Goal: Task Accomplishment & Management: Use online tool/utility

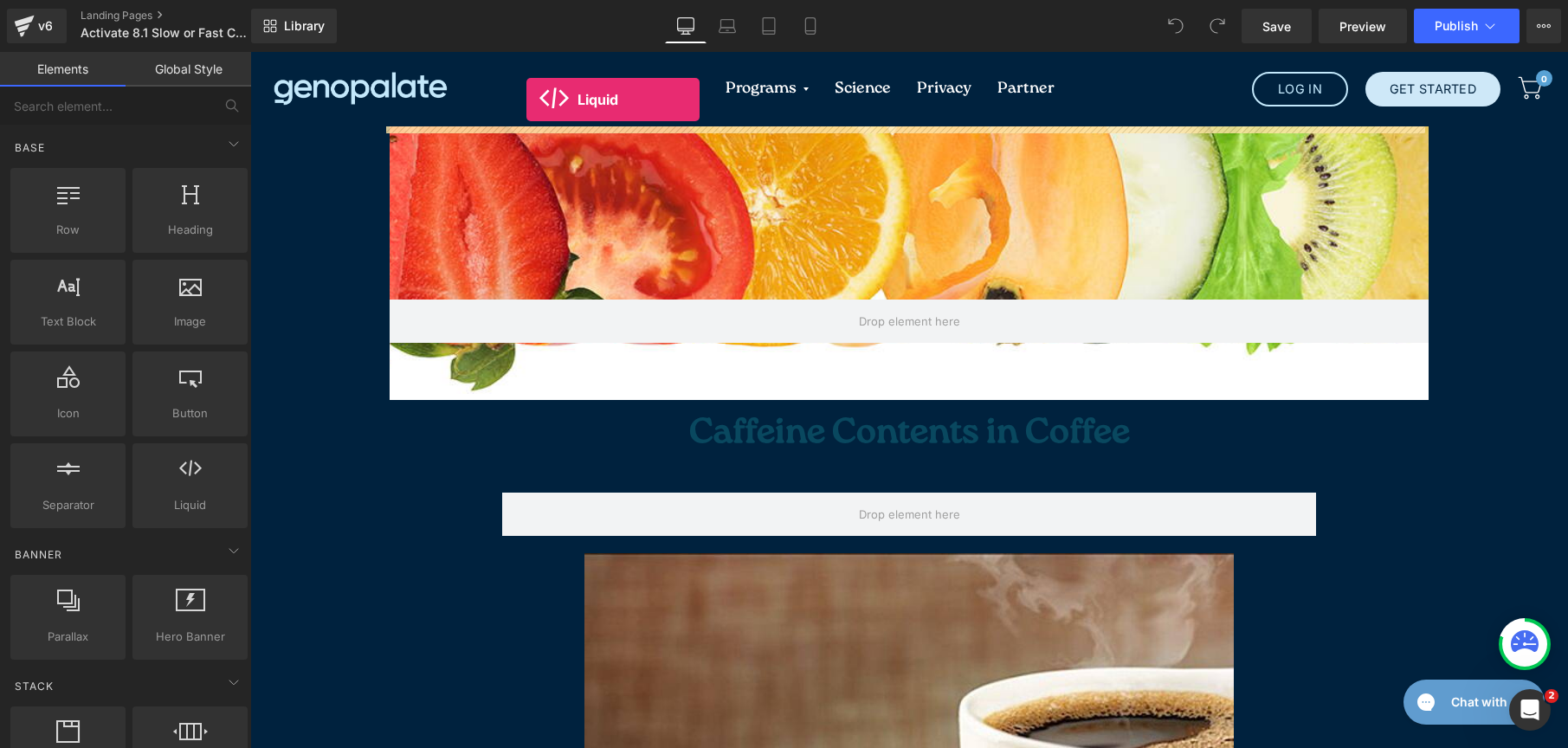
drag, startPoint x: 447, startPoint y: 558, endPoint x: 527, endPoint y: 100, distance: 464.9
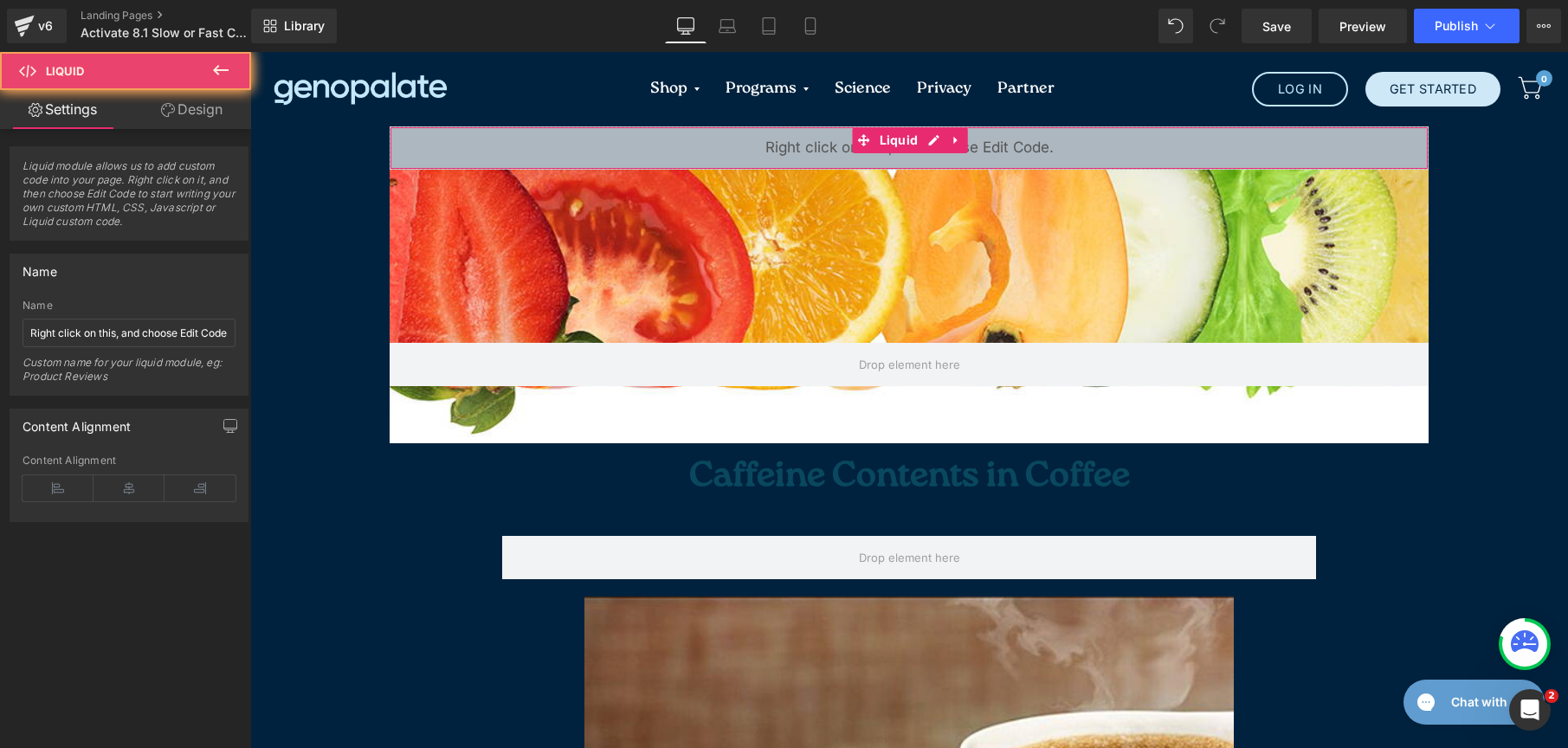
click at [762, 148] on div "Liquid" at bounding box center [908, 149] width 1039 height 44
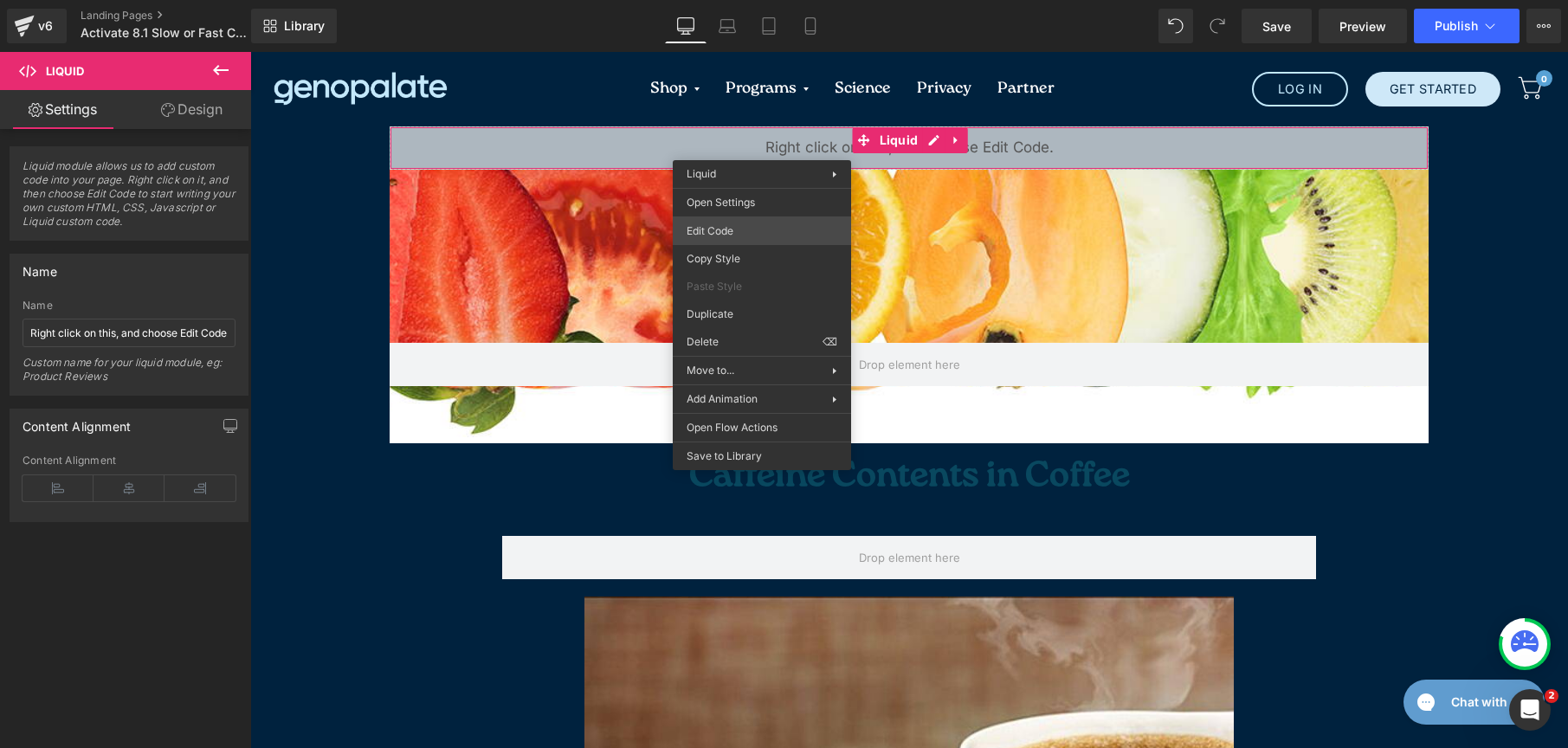
click at [738, 0] on div "Liquid You are previewing how the will restyle your page. You can not edit Elem…" at bounding box center [784, 0] width 1568 height 0
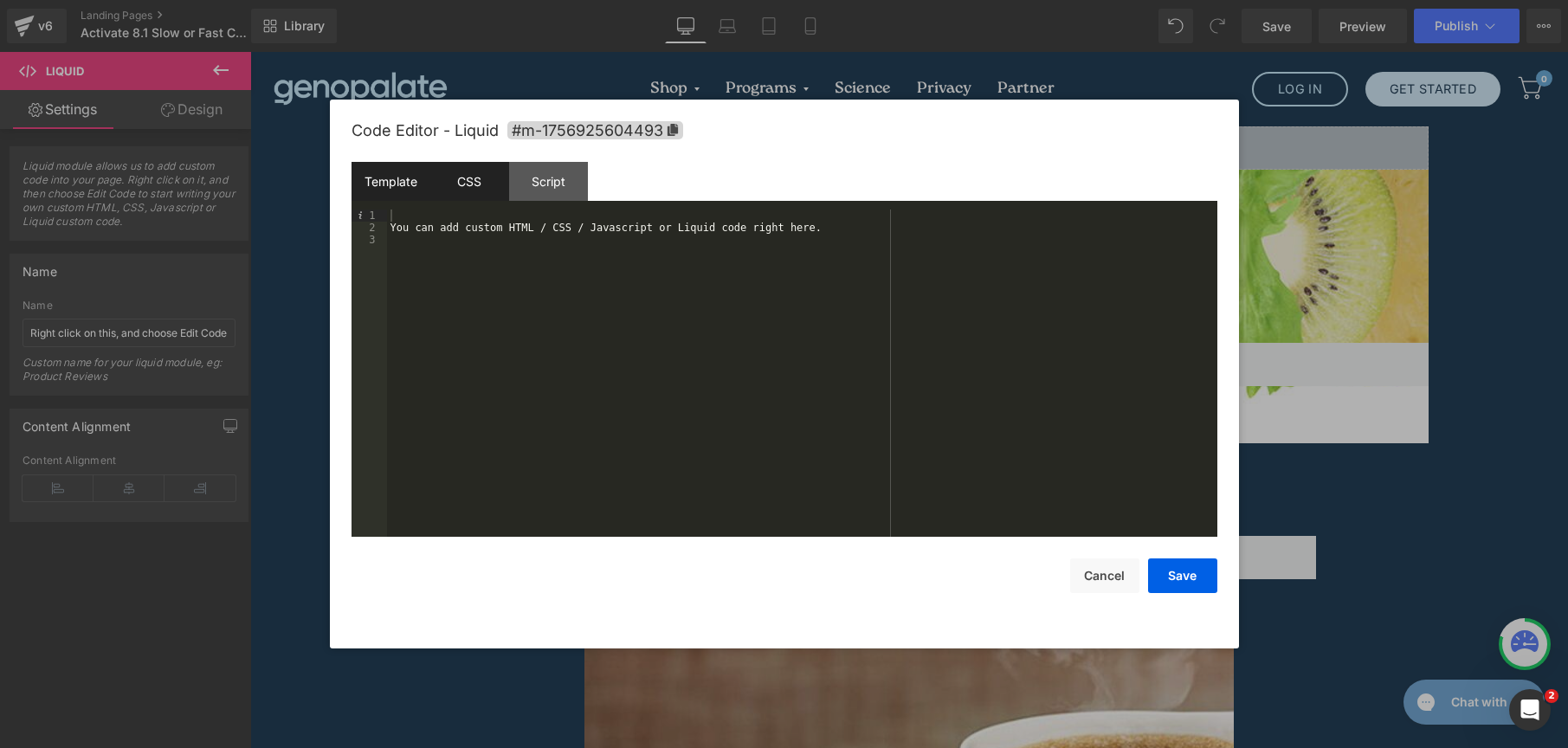
click at [467, 174] on div "CSS" at bounding box center [470, 181] width 79 height 39
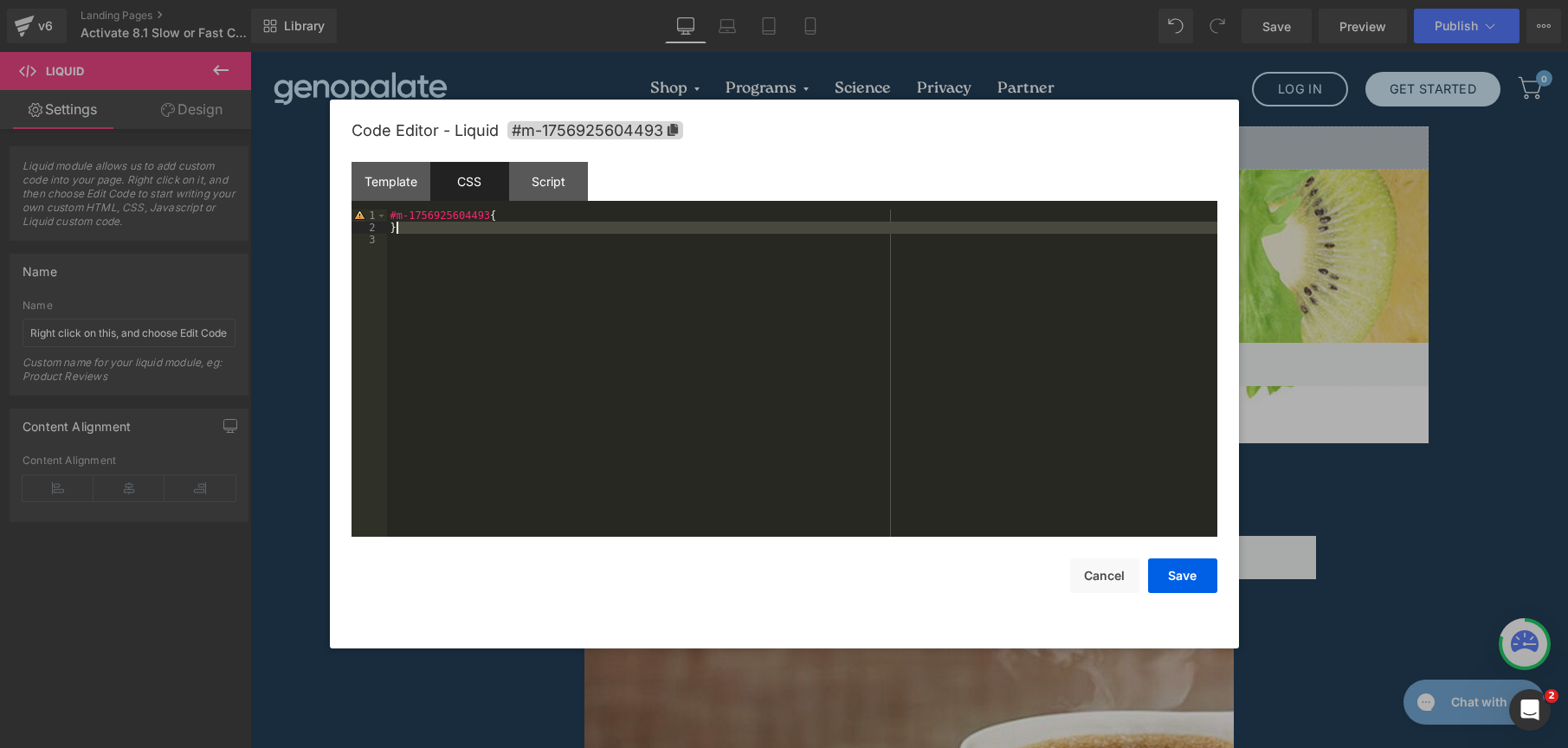
drag, startPoint x: 522, startPoint y: 293, endPoint x: 315, endPoint y: 149, distance: 252.2
click at [315, 149] on body "Liquid You are previewing how the will restyle your page. You can not edit Elem…" at bounding box center [784, 374] width 1568 height 748
drag, startPoint x: 300, startPoint y: 165, endPoint x: 289, endPoint y: 159, distance: 12.5
click at [289, 159] on body "Liquid You are previewing how the will restyle your page. You can not edit Elem…" at bounding box center [784, 374] width 1568 height 748
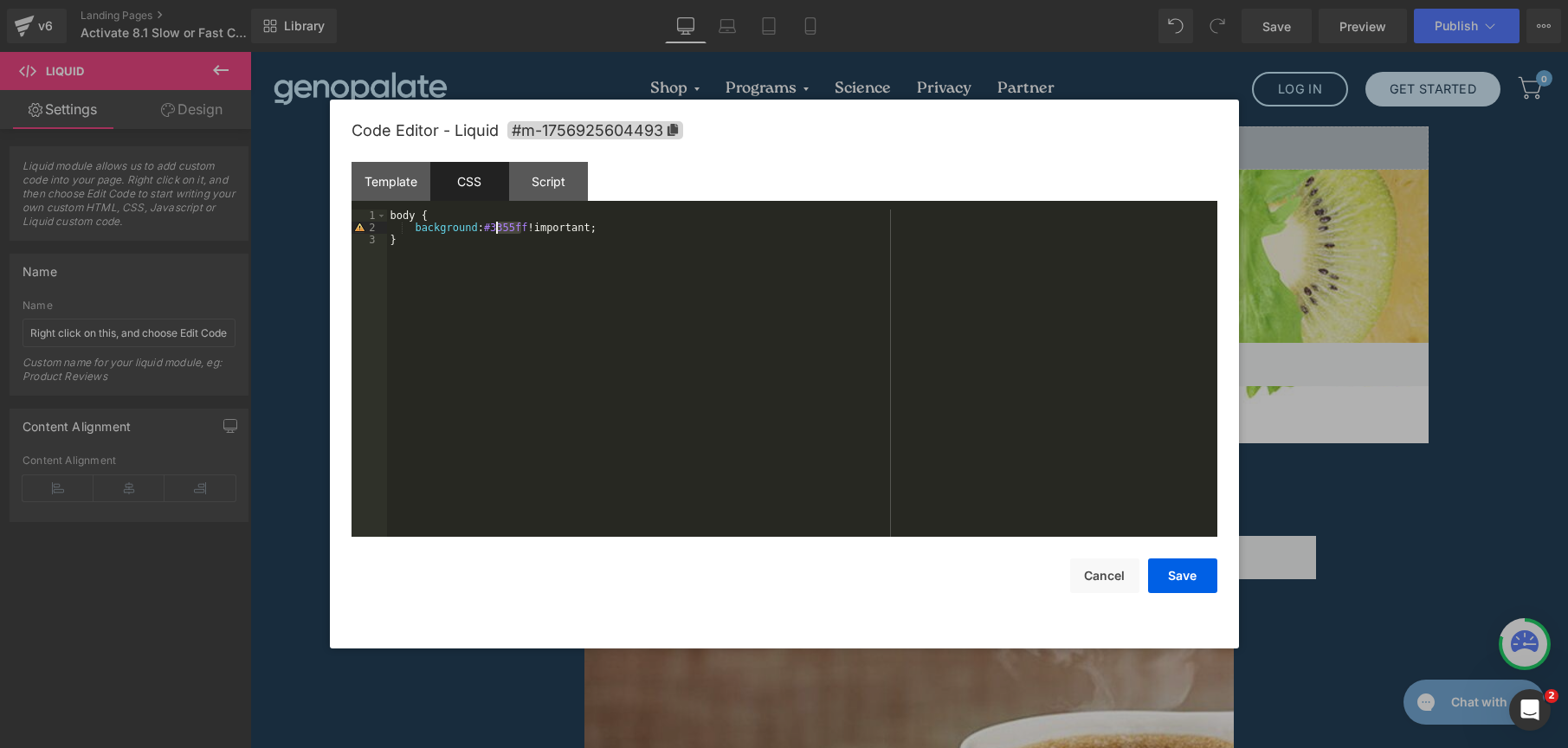
drag, startPoint x: 519, startPoint y: 226, endPoint x: 498, endPoint y: 224, distance: 21.1
click at [498, 224] on div "body { background : #3355ff !important; }" at bounding box center [802, 385] width 831 height 351
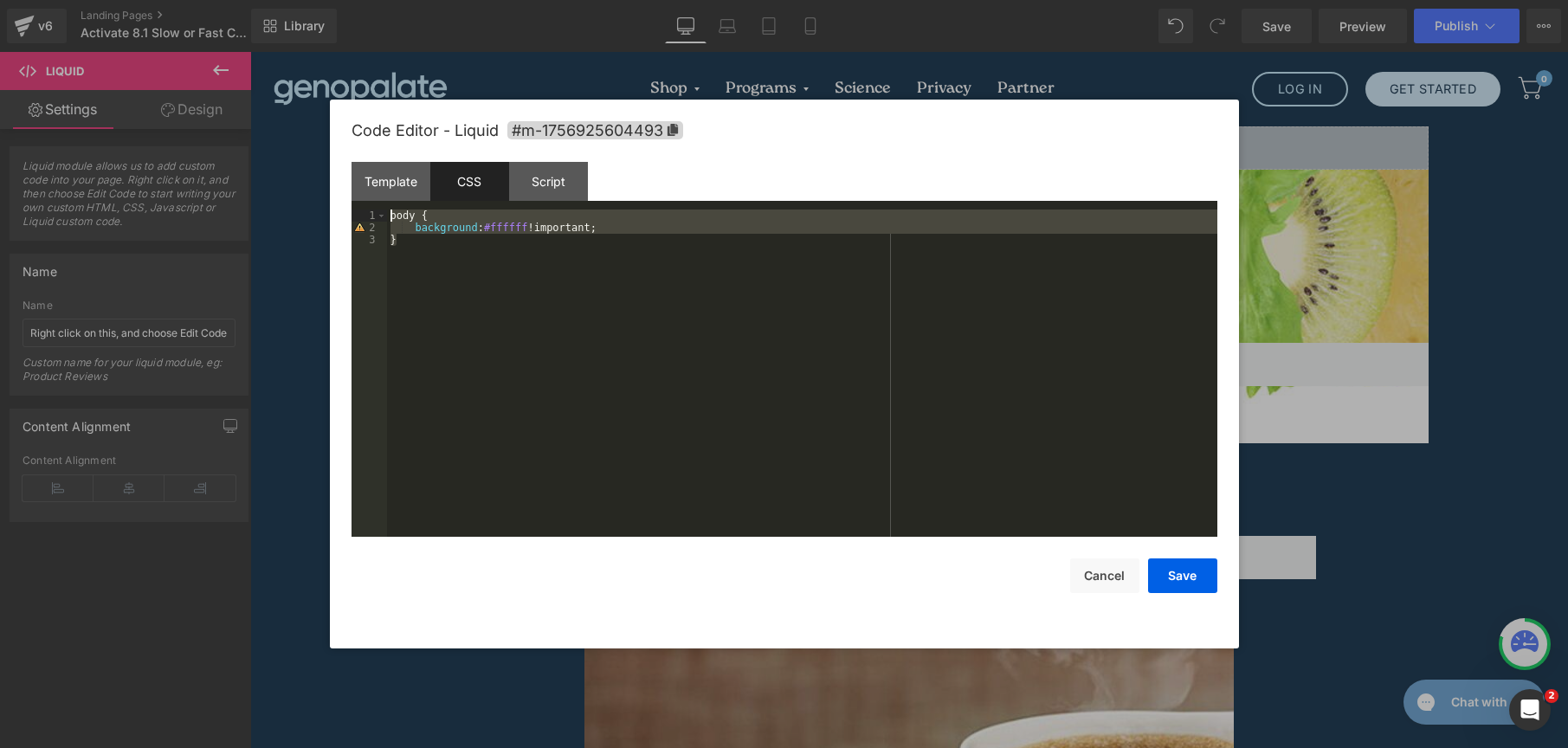
drag, startPoint x: 561, startPoint y: 327, endPoint x: 322, endPoint y: 137, distance: 305.3
click at [322, 137] on body "Liquid You are previewing how the will restyle your page. You can not edit Elem…" at bounding box center [784, 374] width 1568 height 748
click at [1197, 577] on button "Save" at bounding box center [1182, 576] width 69 height 35
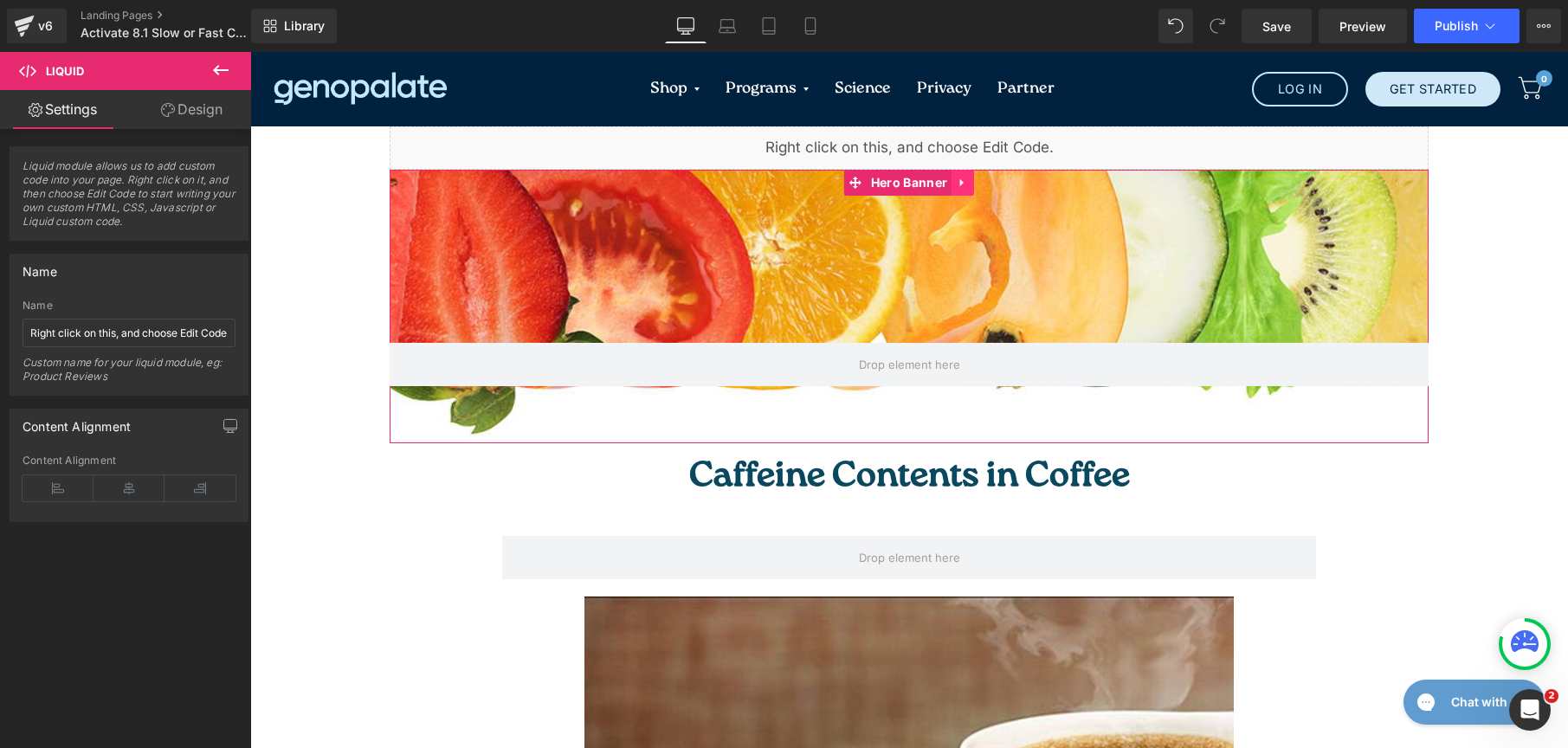
click at [958, 178] on icon at bounding box center [963, 183] width 12 height 13
click at [968, 181] on icon at bounding box center [974, 183] width 12 height 13
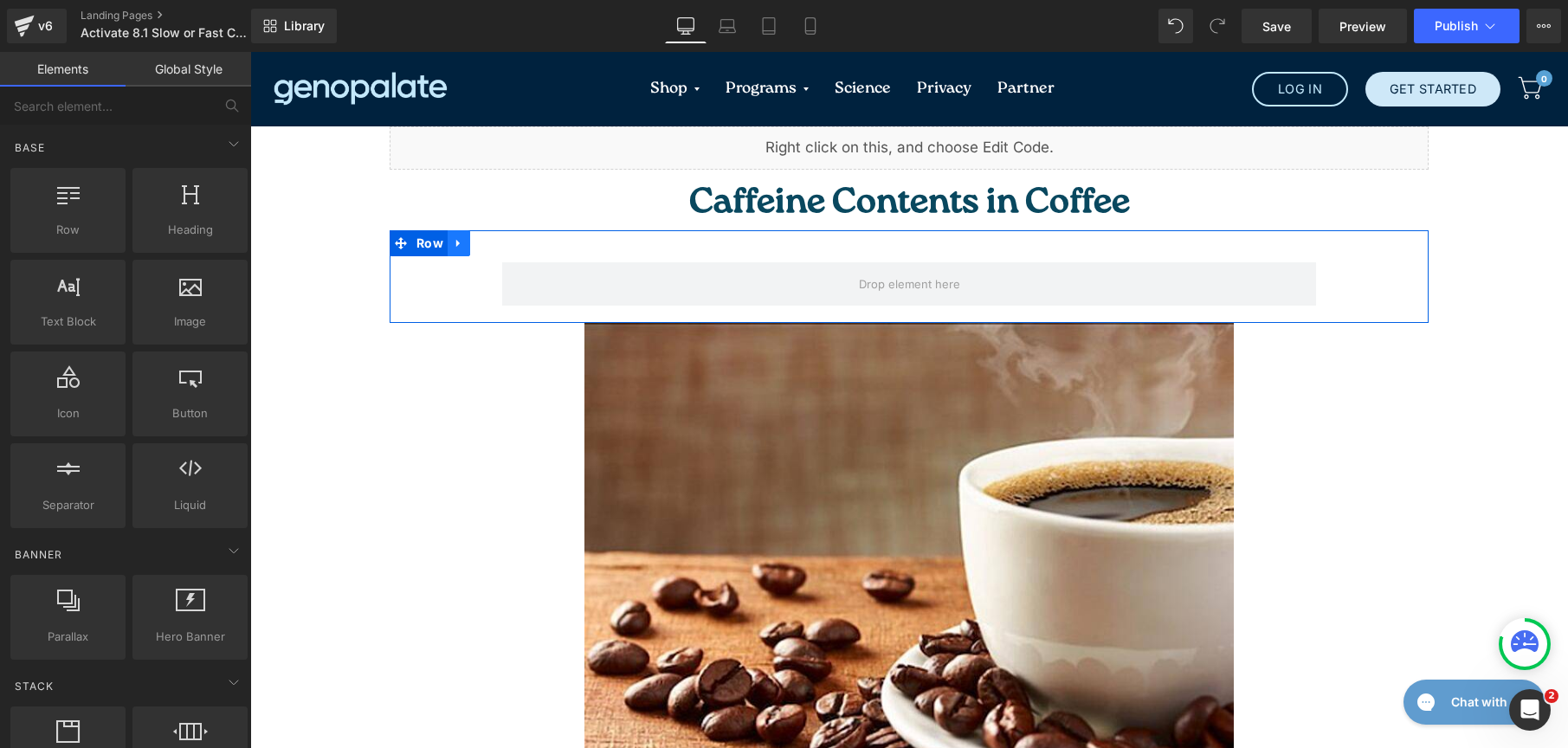
click at [454, 243] on icon at bounding box center [459, 244] width 12 height 13
click at [498, 245] on icon at bounding box center [504, 244] width 12 height 12
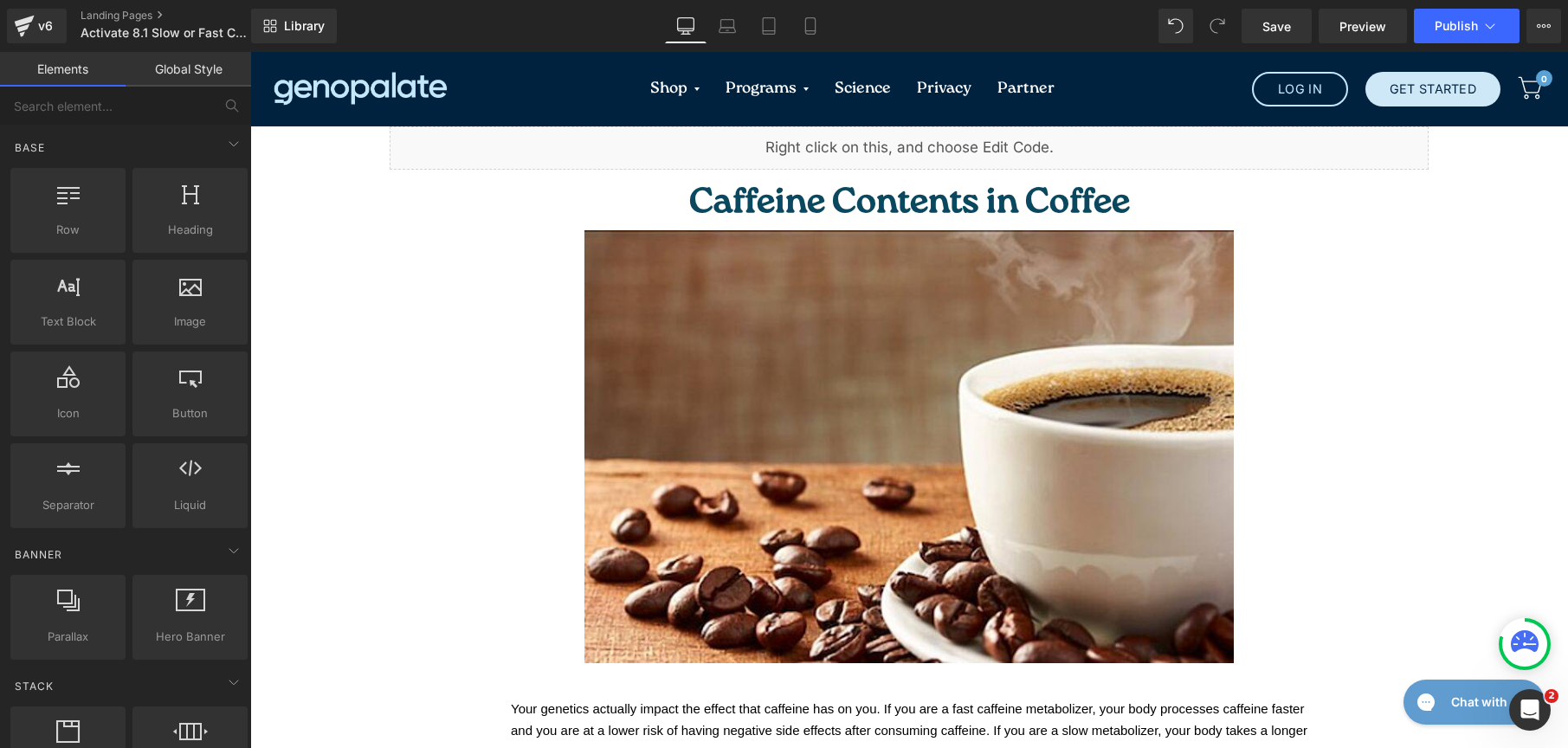
click at [211, 64] on link "Global Style" at bounding box center [189, 69] width 126 height 35
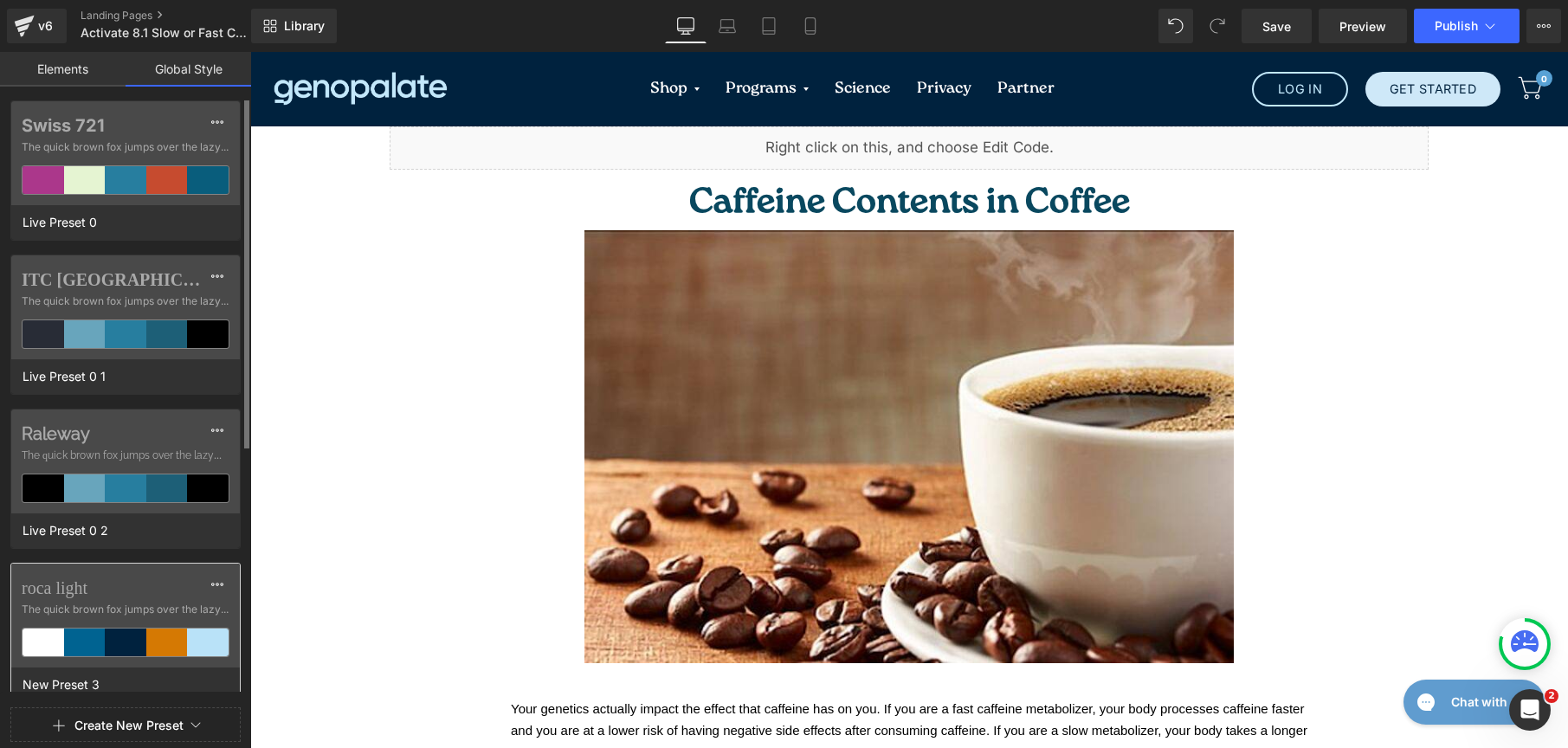
click at [149, 602] on span "The quick brown fox jumps over the lazy..." at bounding box center [126, 610] width 208 height 16
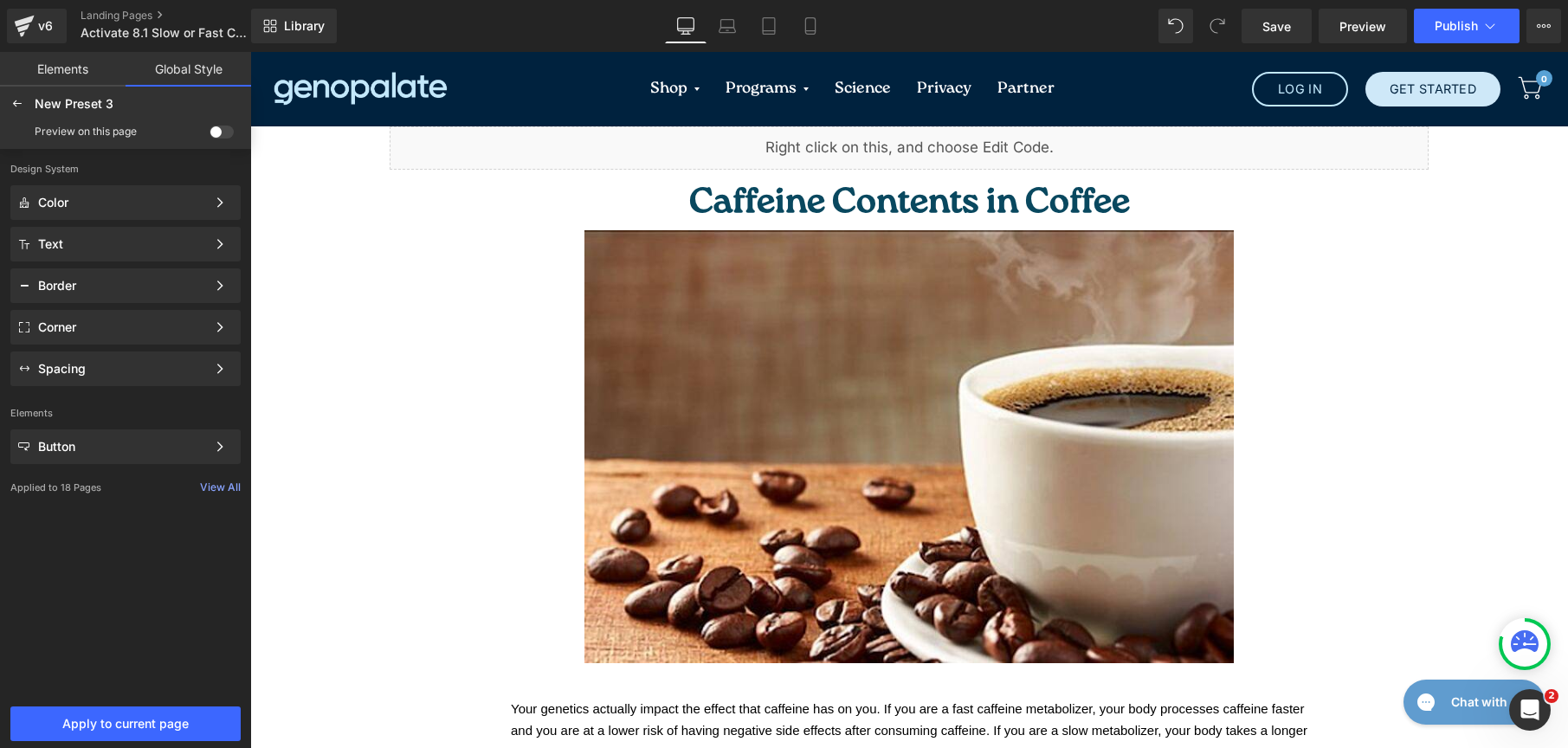
click at [230, 130] on span at bounding box center [222, 132] width 24 height 13
click at [210, 135] on input "checkbox" at bounding box center [210, 135] width 0 height 0
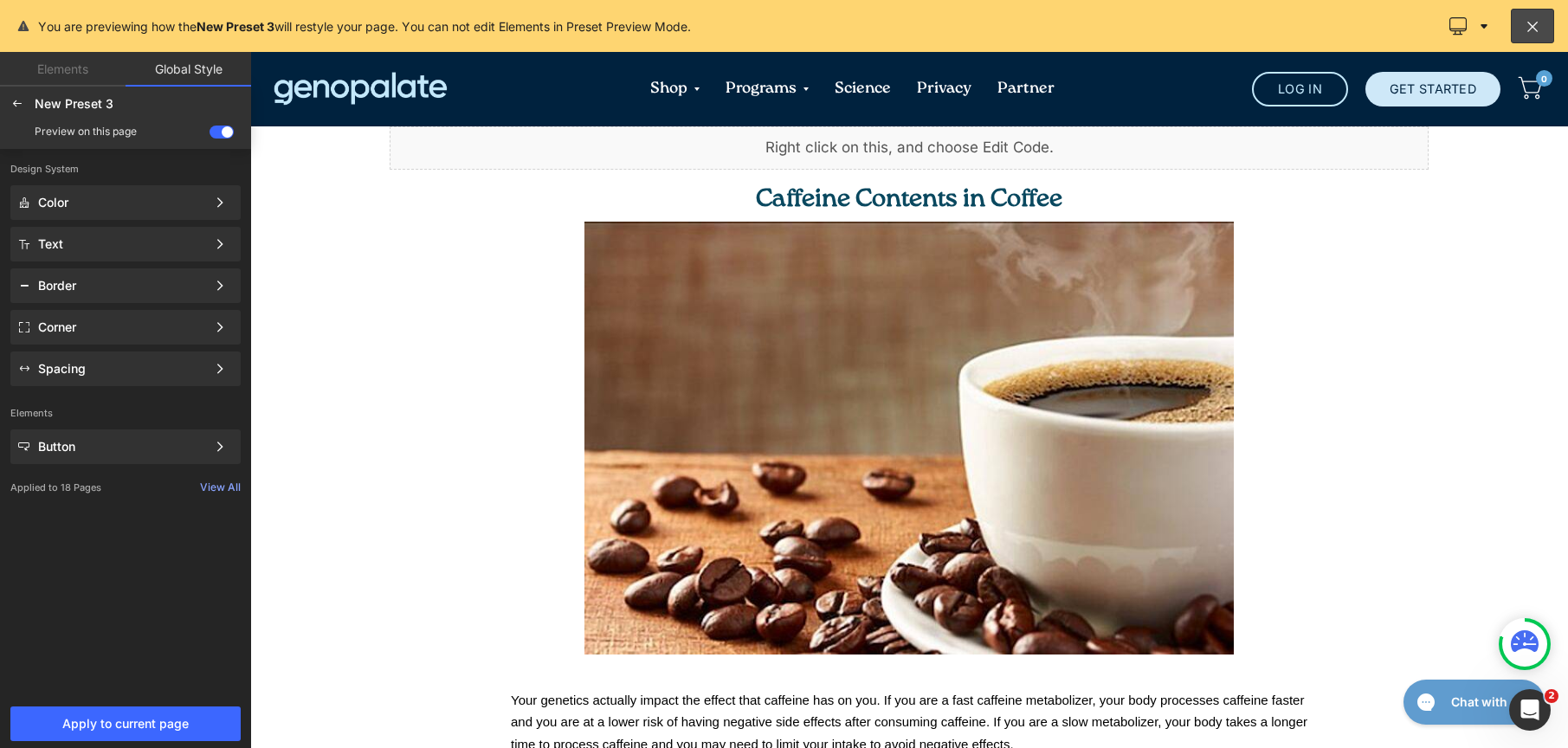
click at [210, 130] on span at bounding box center [222, 132] width 24 height 13
click at [210, 135] on input "checkbox" at bounding box center [210, 135] width 0 height 0
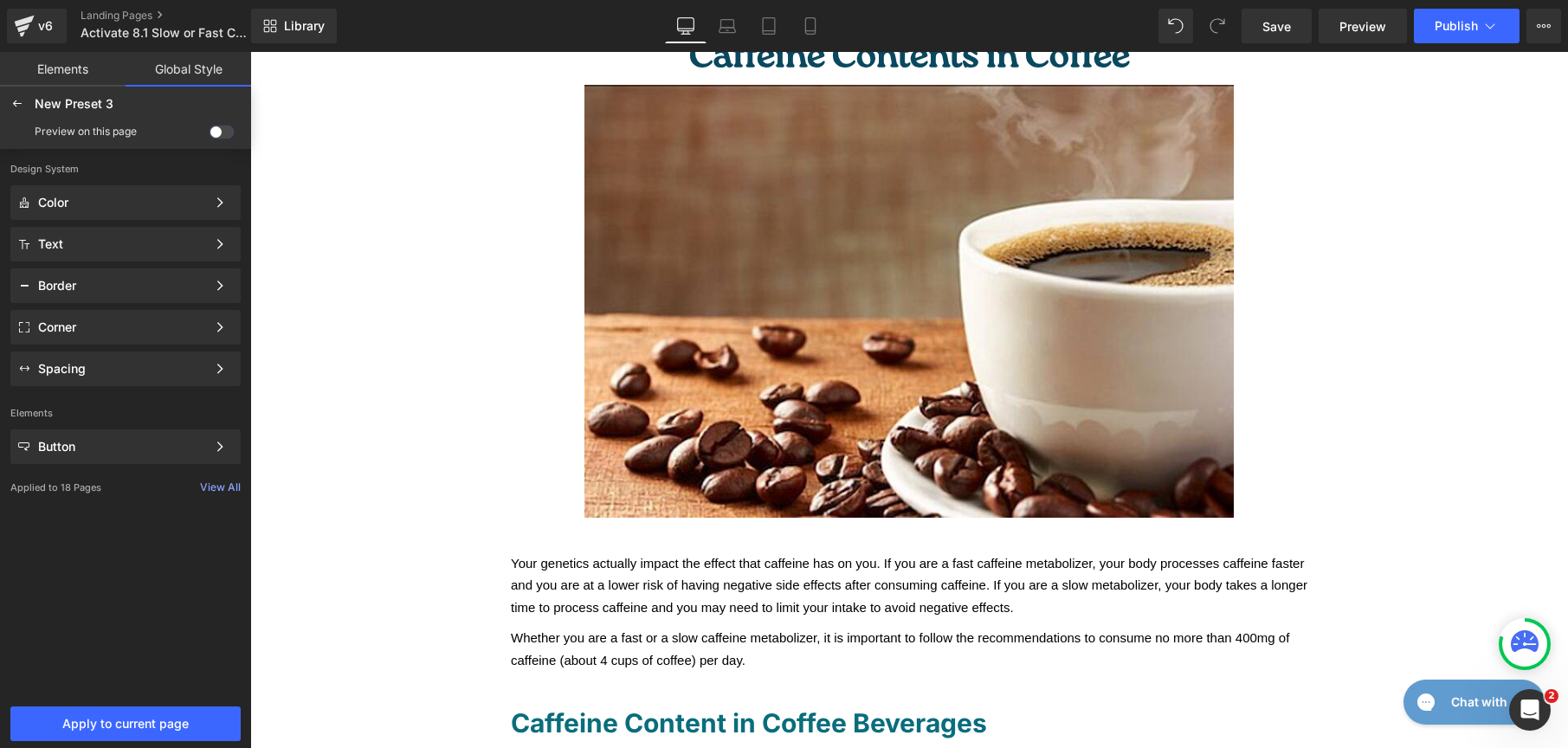
scroll to position [350, 0]
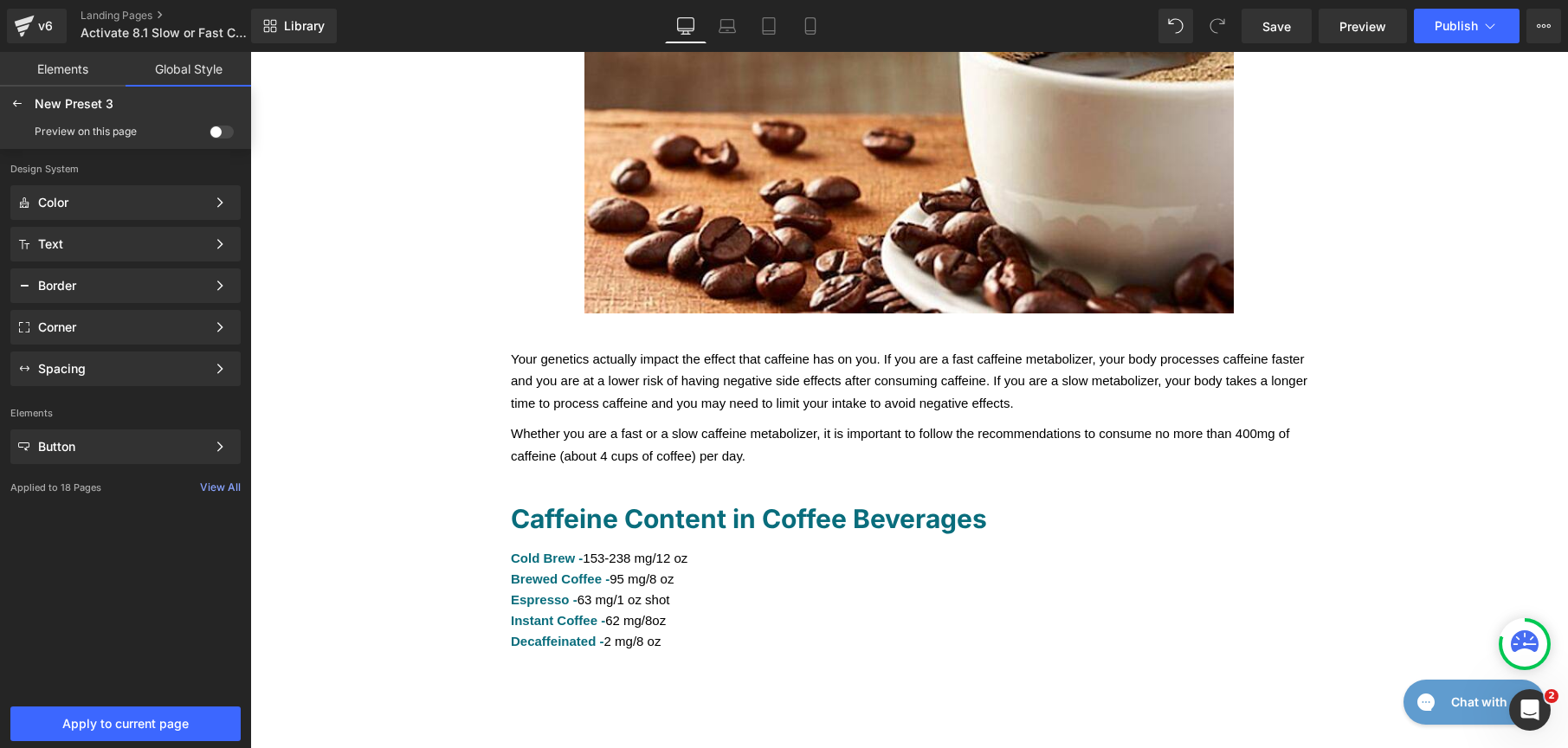
click at [250, 52] on div at bounding box center [250, 52] width 0 height 0
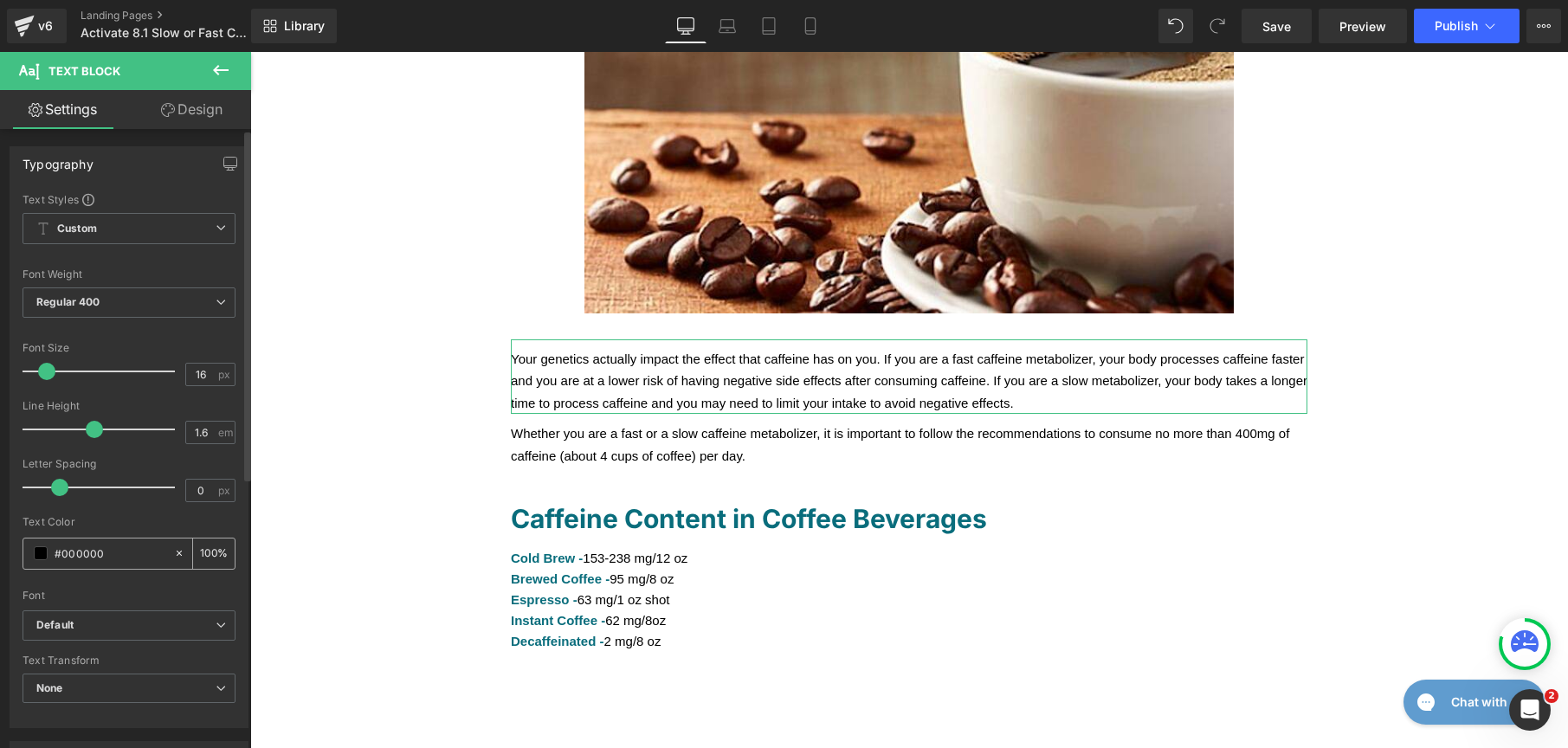
click at [40, 555] on span at bounding box center [41, 553] width 14 height 14
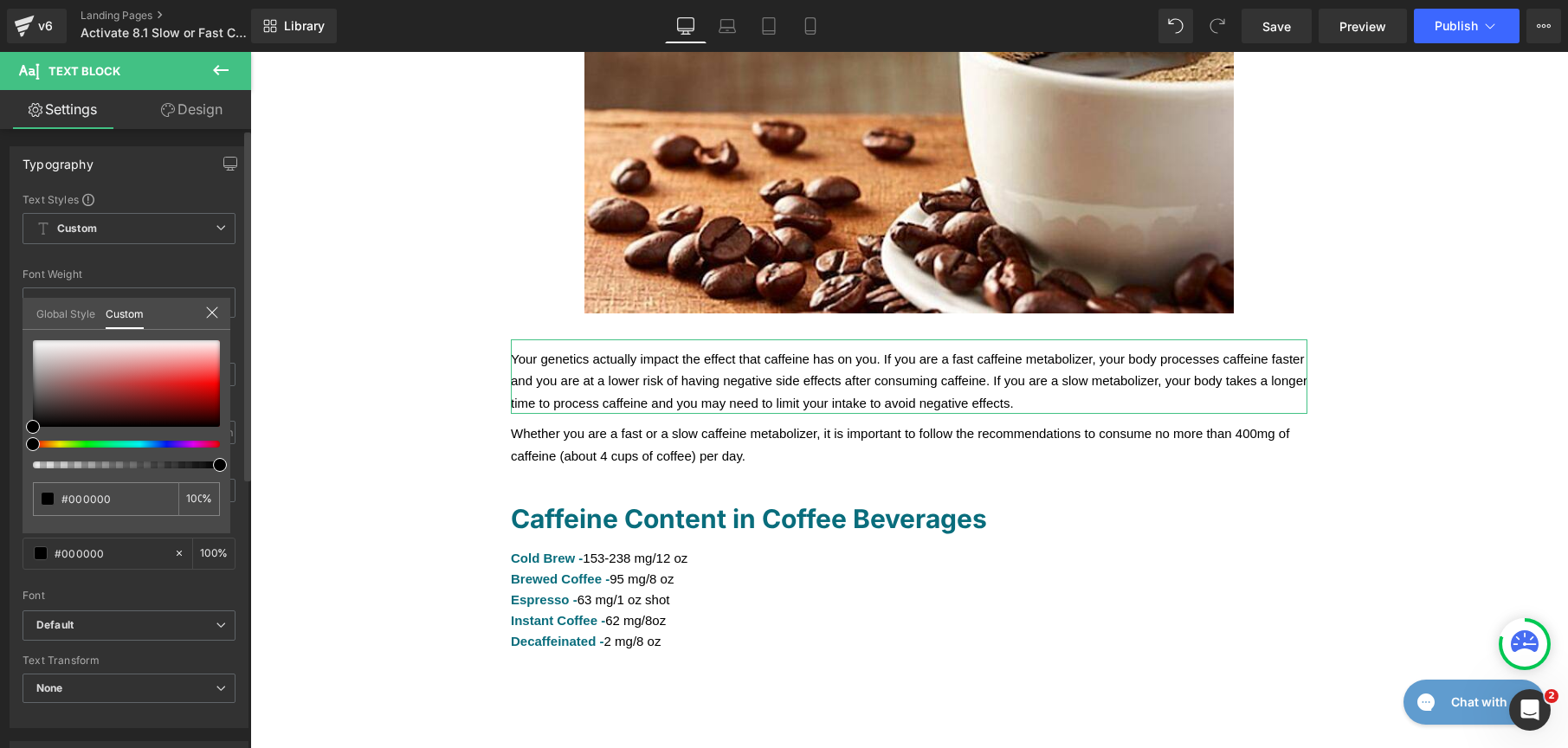
click at [51, 308] on link "Global Style" at bounding box center [66, 313] width 59 height 30
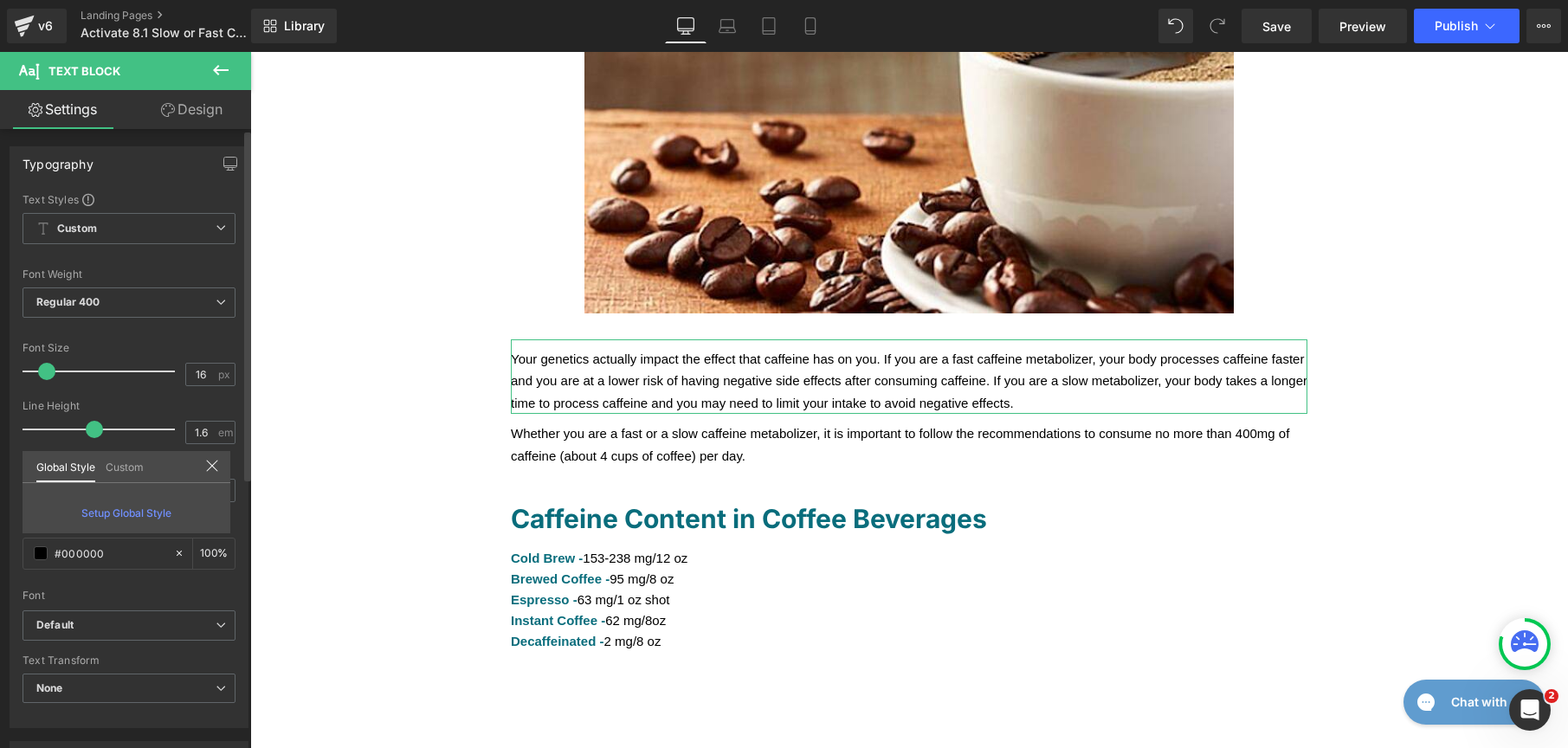
click at [215, 460] on icon at bounding box center [212, 466] width 14 height 14
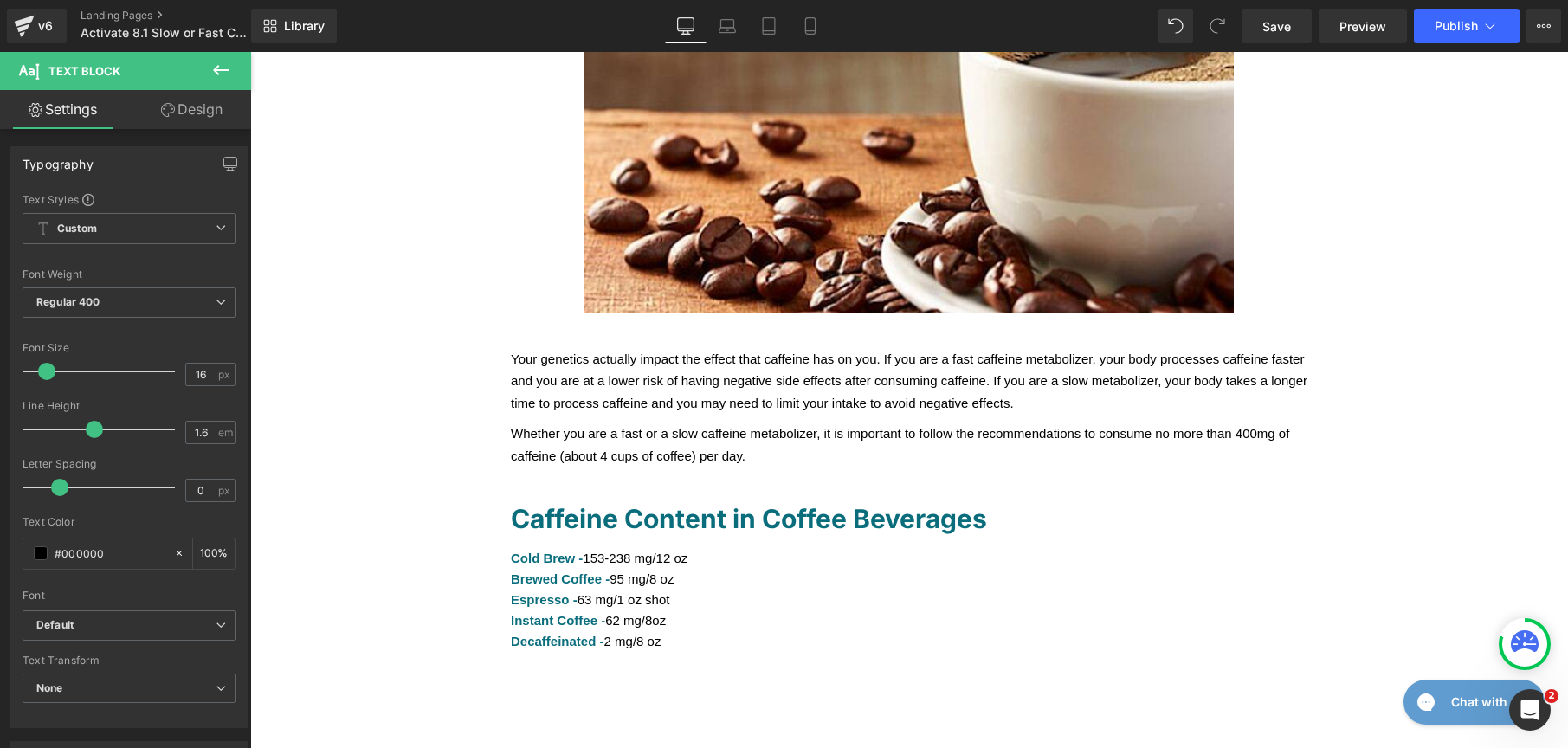
drag, startPoint x: 110, startPoint y: 553, endPoint x: -5, endPoint y: 534, distance: 116.6
click at [0, 534] on html "Liquid You are previewing how the New Preset 3 will restyle your page. You can …" at bounding box center [784, 374] width 1568 height 748
type input "00"
type input "0"
type input "002"
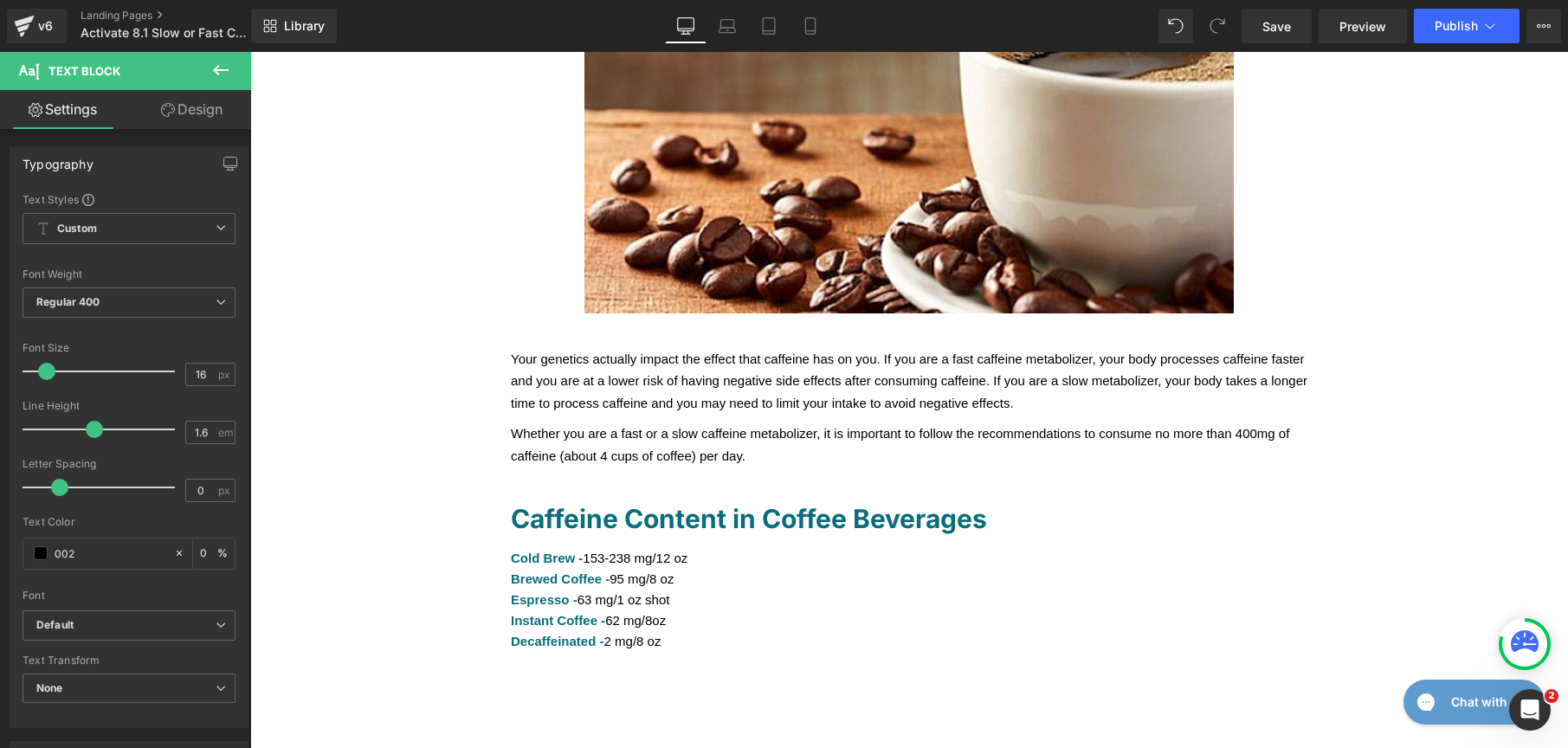
type input "100"
type input "0022"
type input "13"
type input "00223"
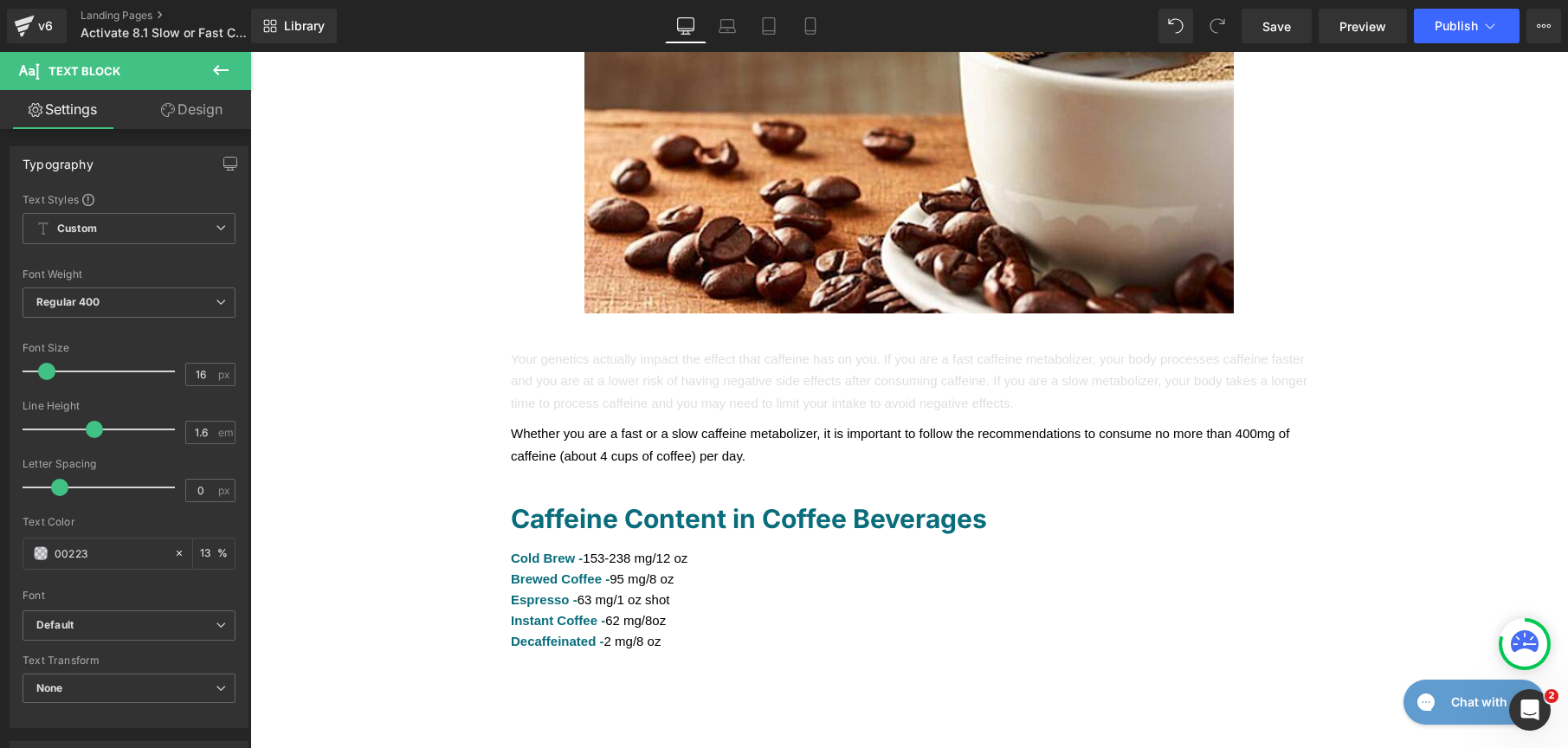
type input "0"
type input "00223e"
type input "100"
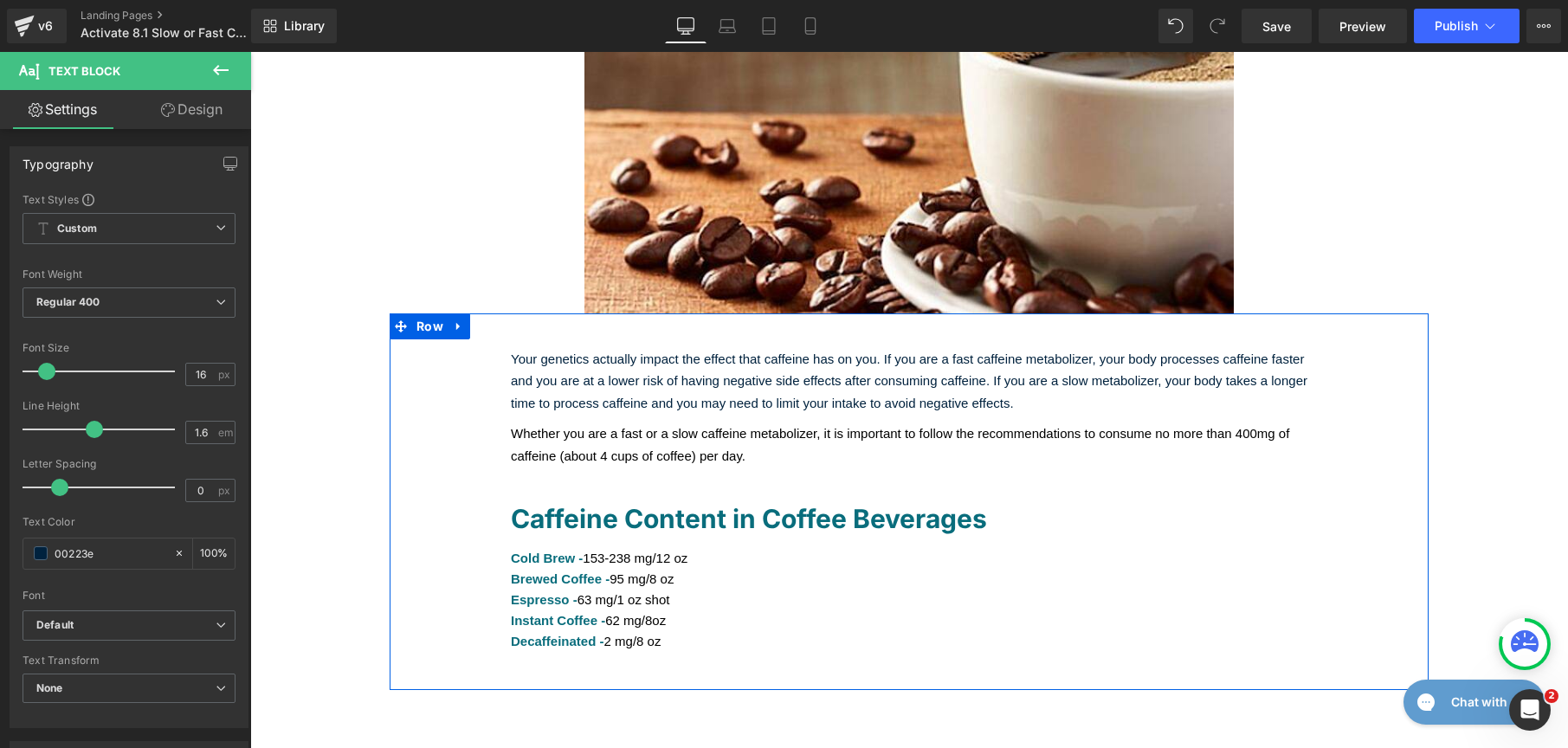
click at [647, 443] on div "Whether you are a fast or a slow caffeine metabolizer, it is important to follo…" at bounding box center [909, 445] width 797 height 45
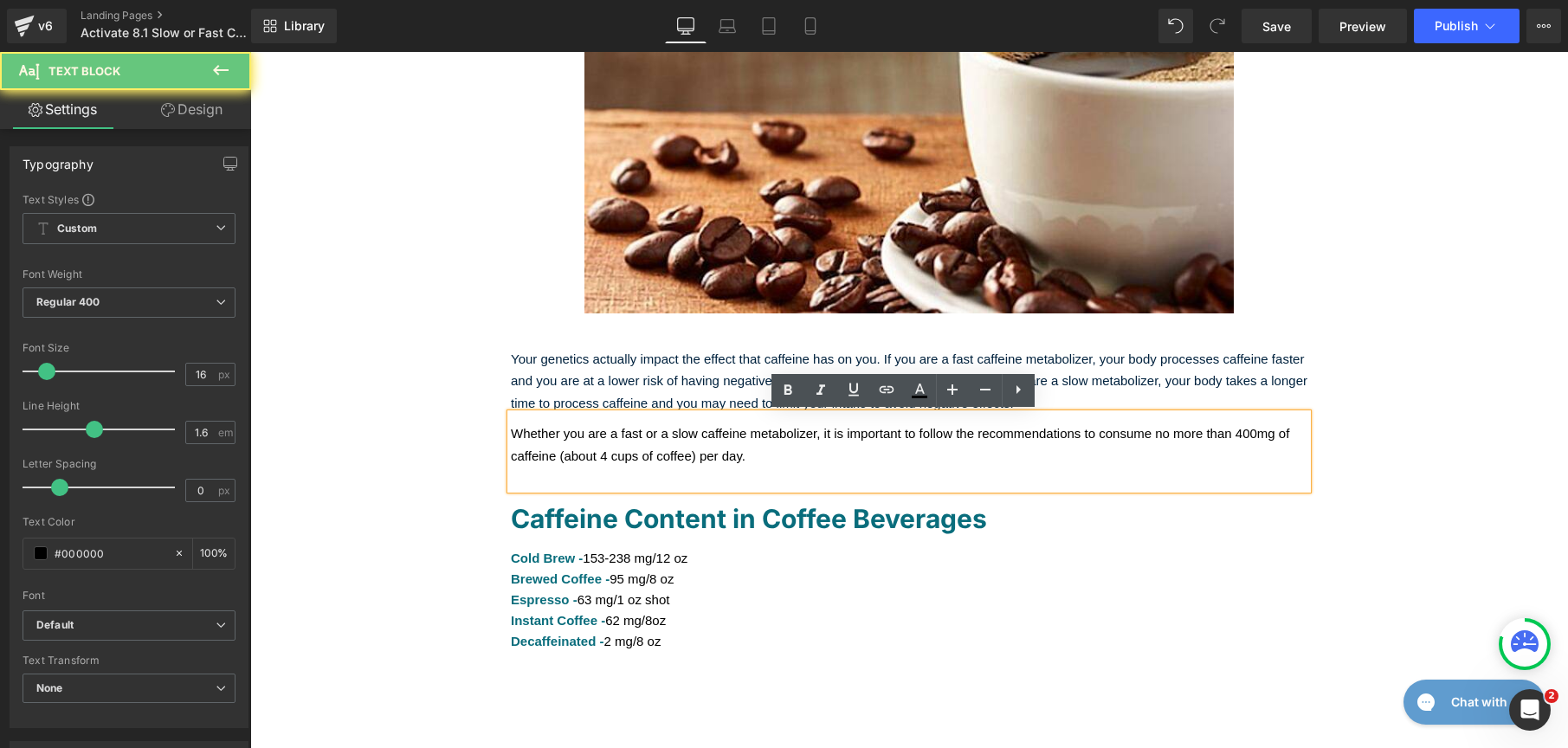
drag, startPoint x: 779, startPoint y: 468, endPoint x: 501, endPoint y: 428, distance: 280.9
click at [511, 428] on div "Whether you are a fast or a slow caffeine metabolizer, it is important to follo…" at bounding box center [909, 452] width 797 height 75
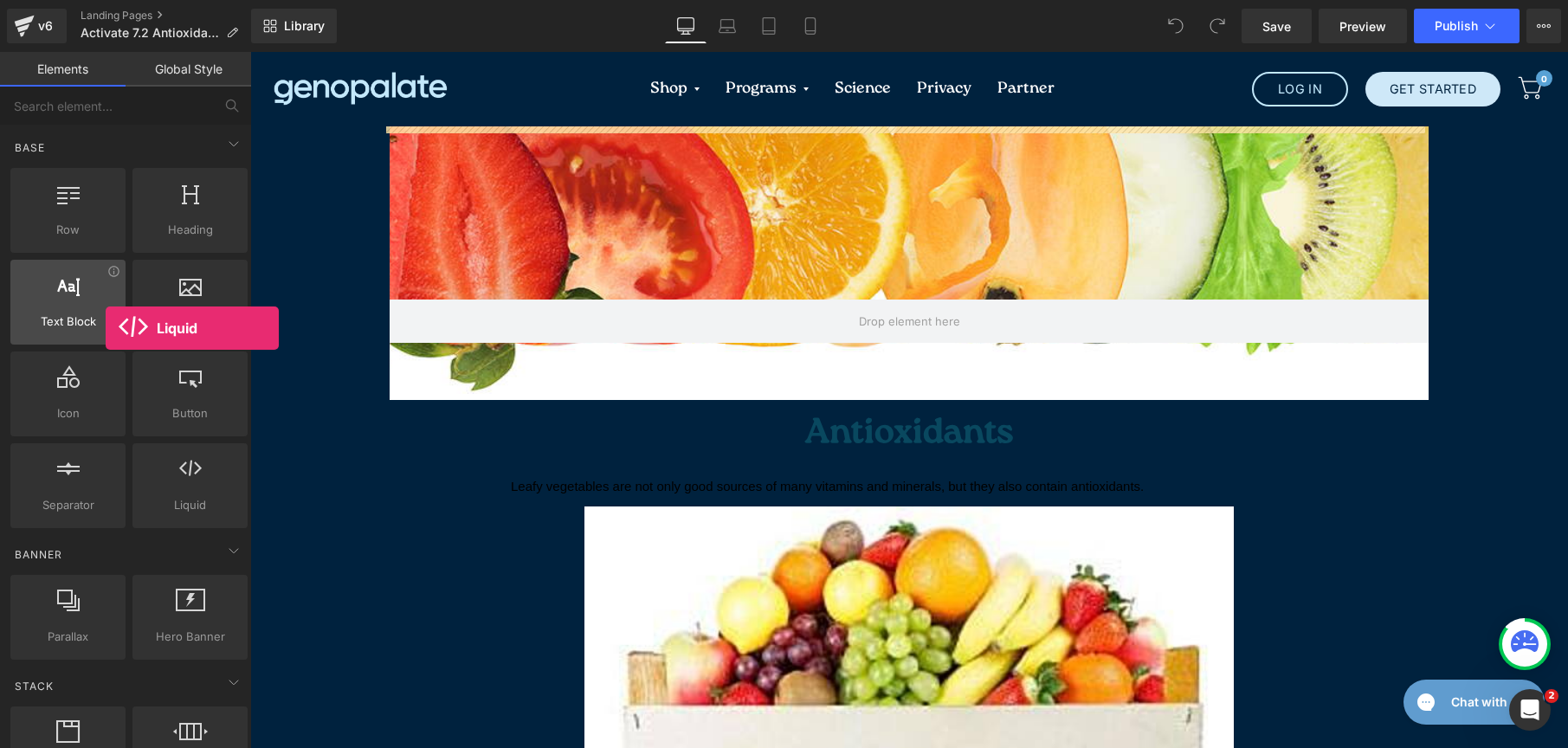
drag, startPoint x: 190, startPoint y: 510, endPoint x: 106, endPoint y: 329, distance: 199.5
click at [106, 329] on div "Row rows, columns, layouts, div Heading headings, titles, h1,h2,h3,h4,h5,h6 Tex…" at bounding box center [129, 348] width 245 height 367
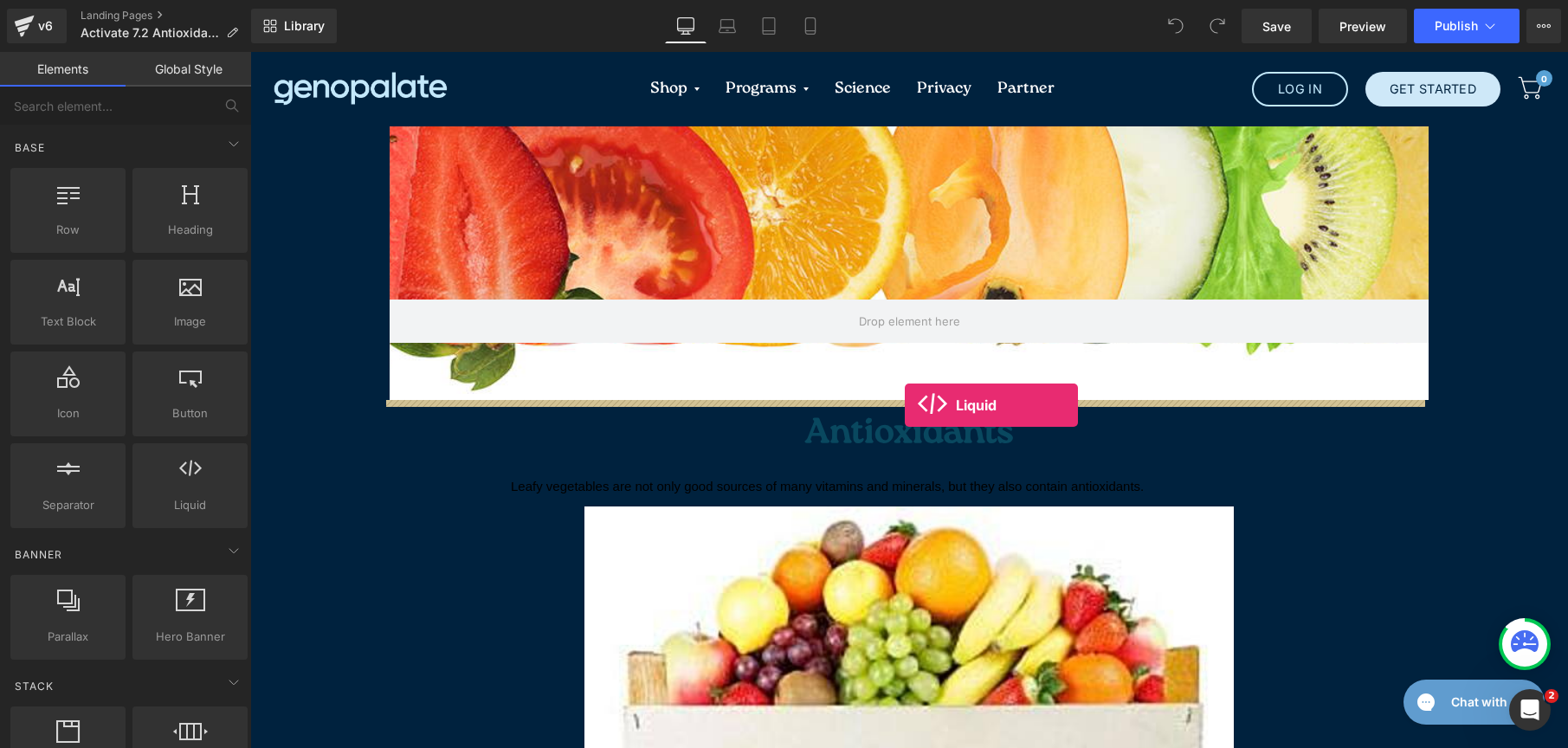
drag, startPoint x: 487, startPoint y: 477, endPoint x: 905, endPoint y: 405, distance: 424.2
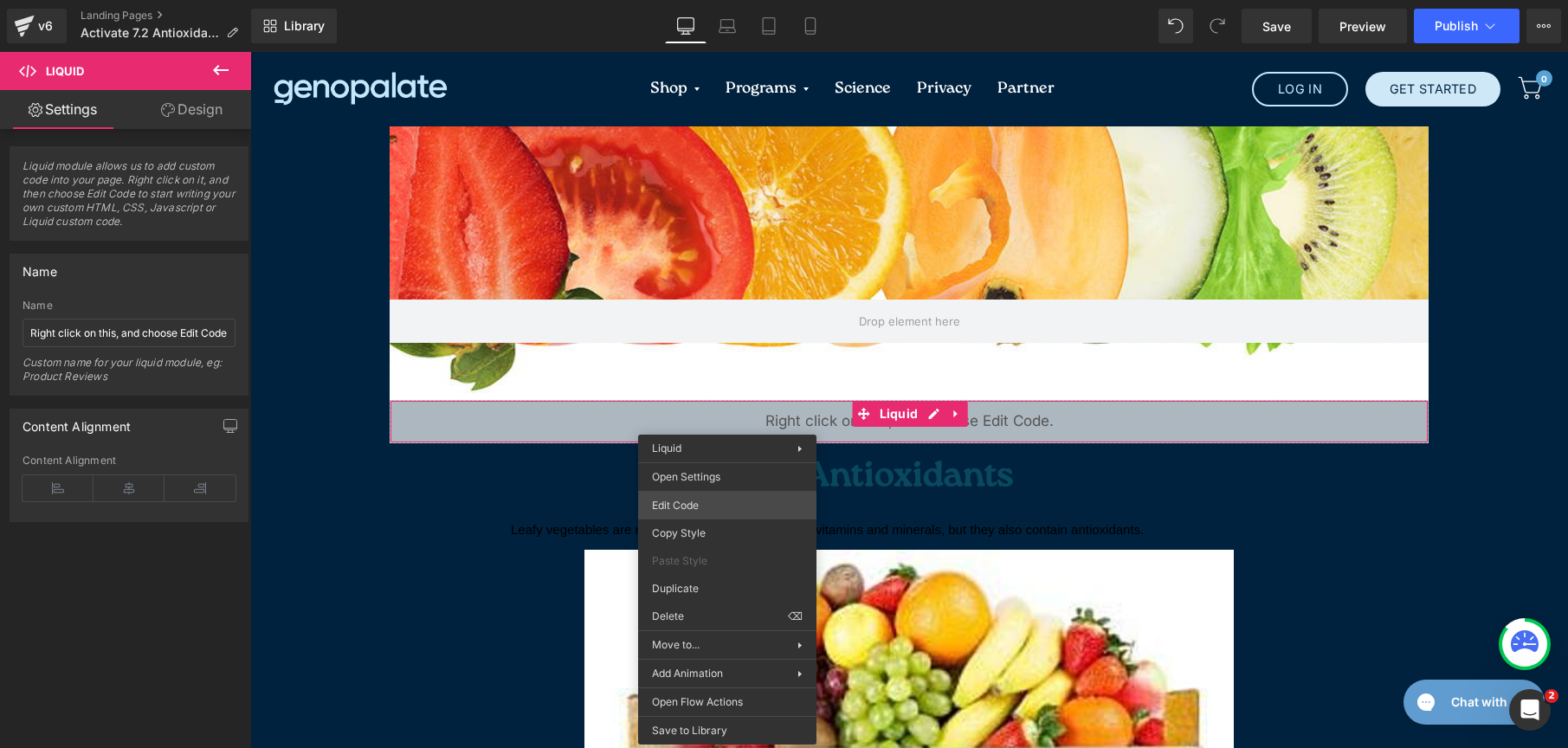
click at [716, 0] on div "Liquid You are previewing how the will restyle your page. You can not edit Elem…" at bounding box center [784, 0] width 1568 height 0
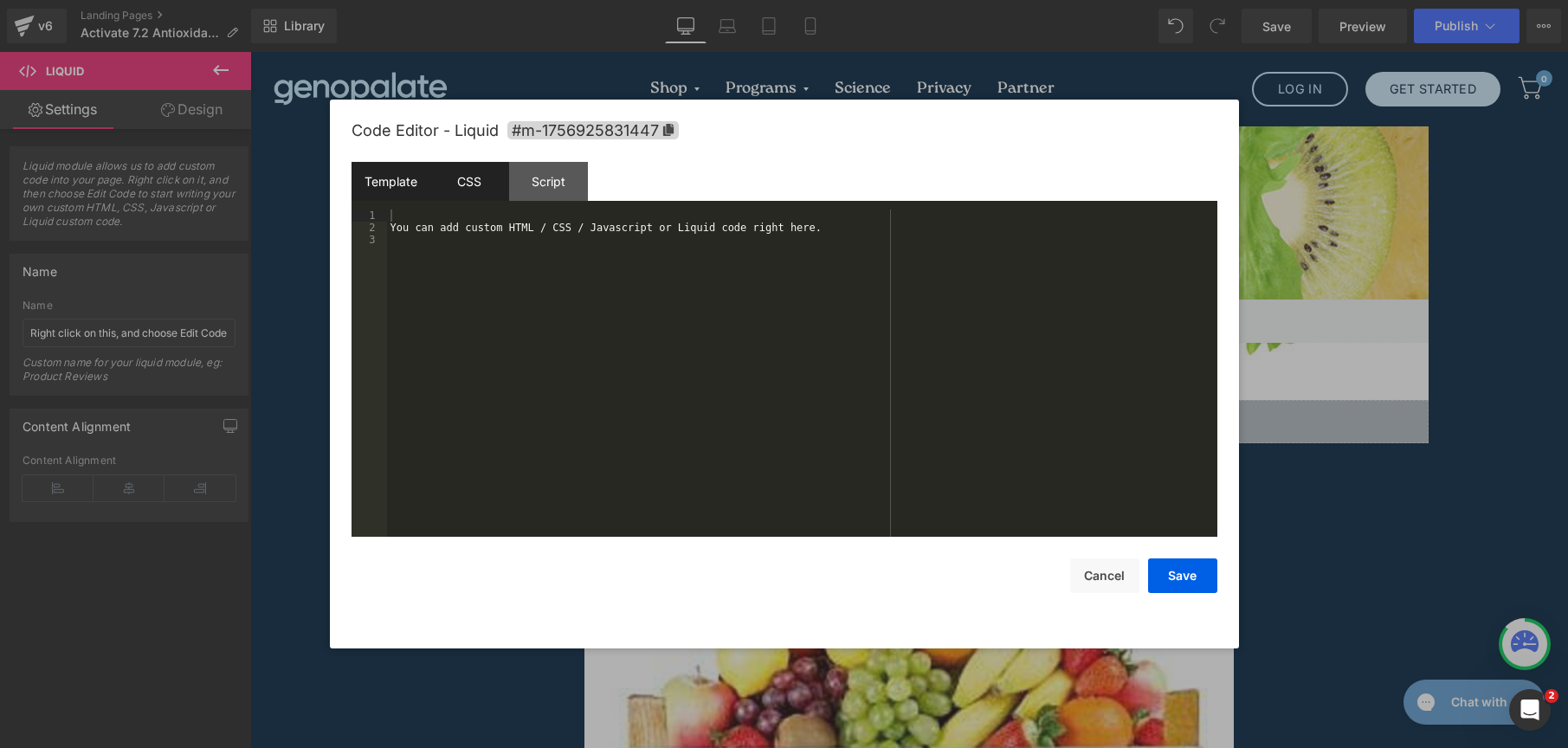
click at [471, 185] on div "CSS" at bounding box center [470, 181] width 79 height 39
drag, startPoint x: 541, startPoint y: 345, endPoint x: 261, endPoint y: 142, distance: 345.8
click at [262, 143] on body "Liquid You are previewing how the will restyle your page. You can not edit Elem…" at bounding box center [784, 374] width 1568 height 748
click at [1189, 585] on button "Save" at bounding box center [1182, 576] width 69 height 35
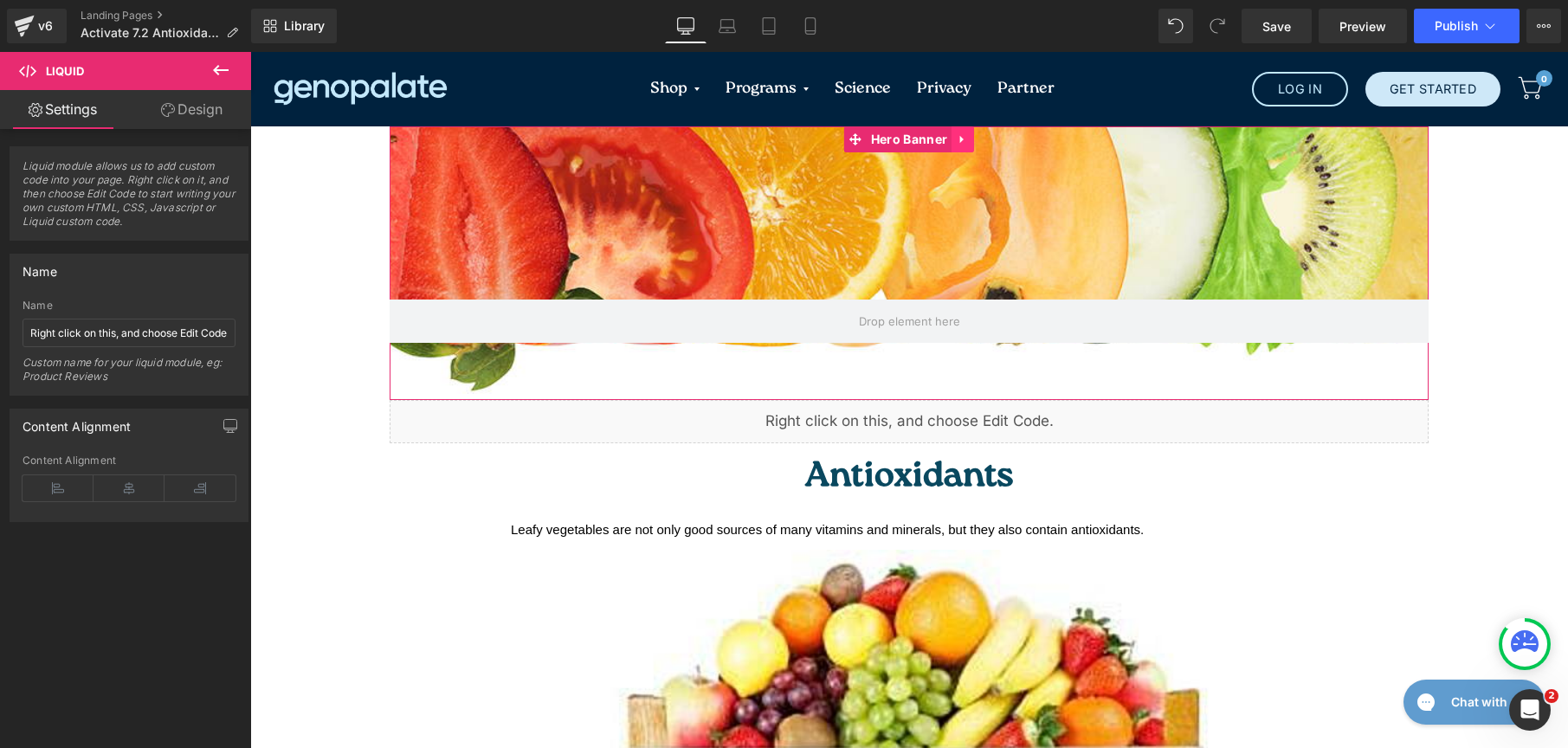
click at [957, 137] on icon at bounding box center [963, 140] width 12 height 13
click at [968, 135] on icon at bounding box center [974, 140] width 12 height 12
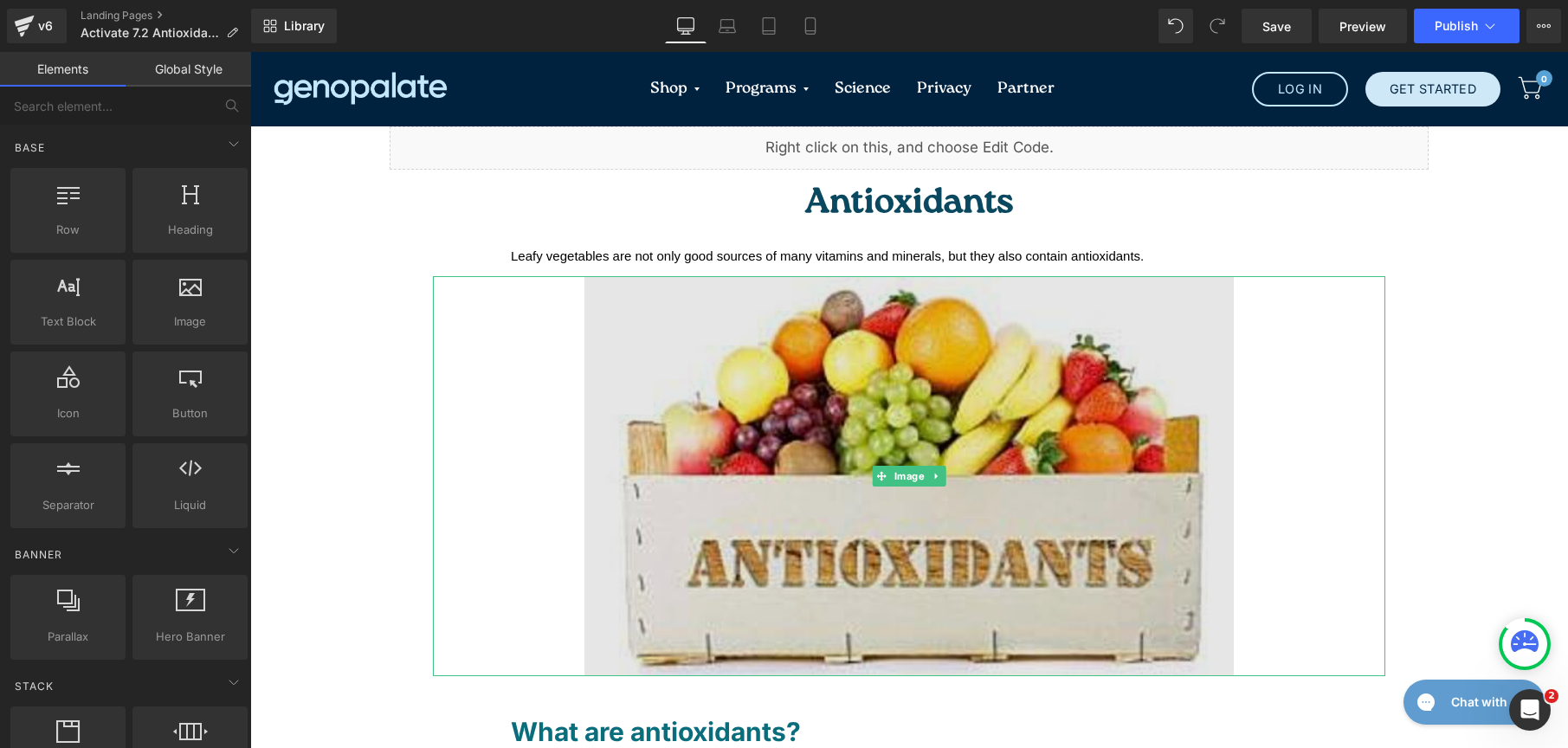
click at [893, 356] on img at bounding box center [908, 476] width 649 height 401
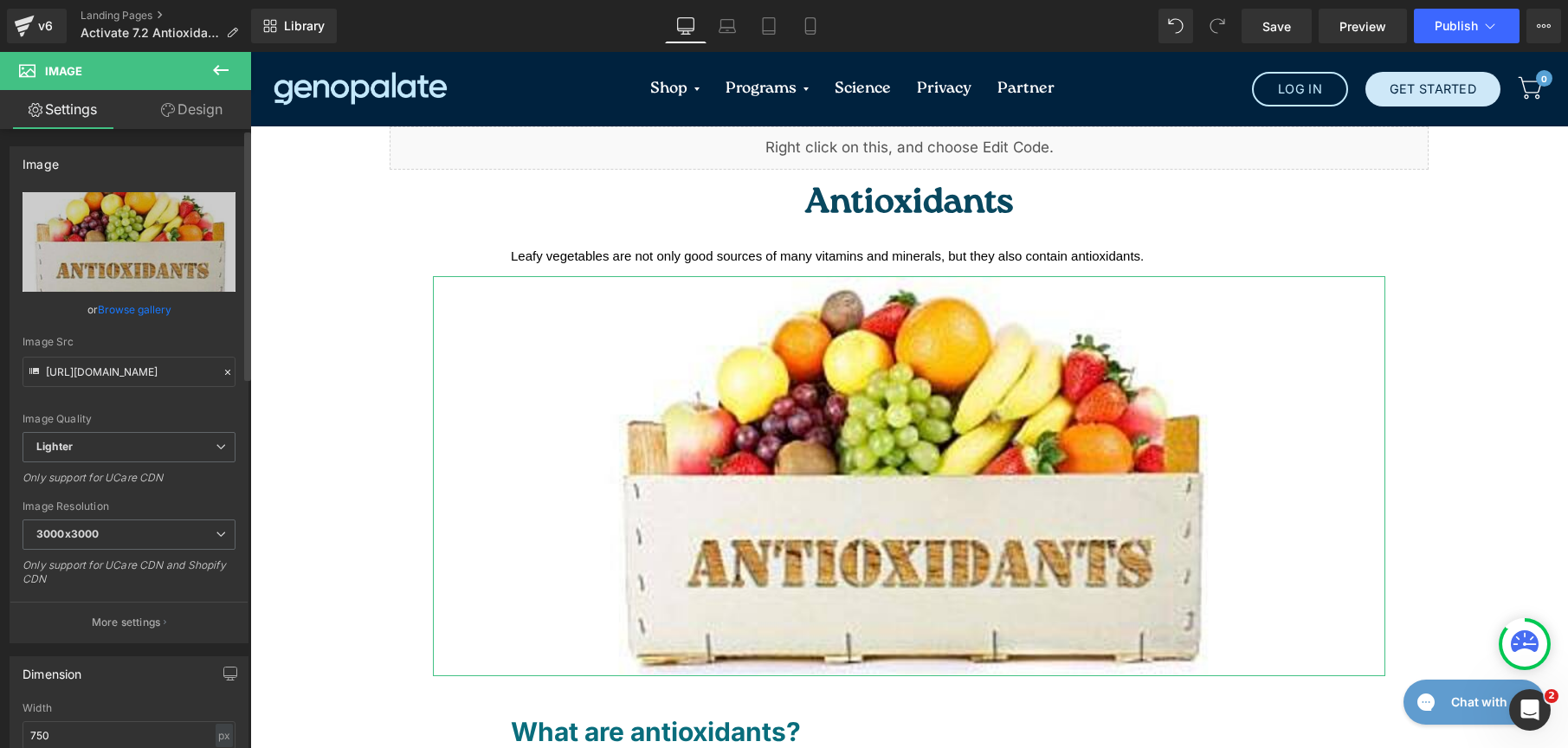
click at [149, 305] on link "Browse gallery" at bounding box center [135, 309] width 73 height 31
click at [147, 319] on link "Browse gallery" at bounding box center [135, 309] width 73 height 31
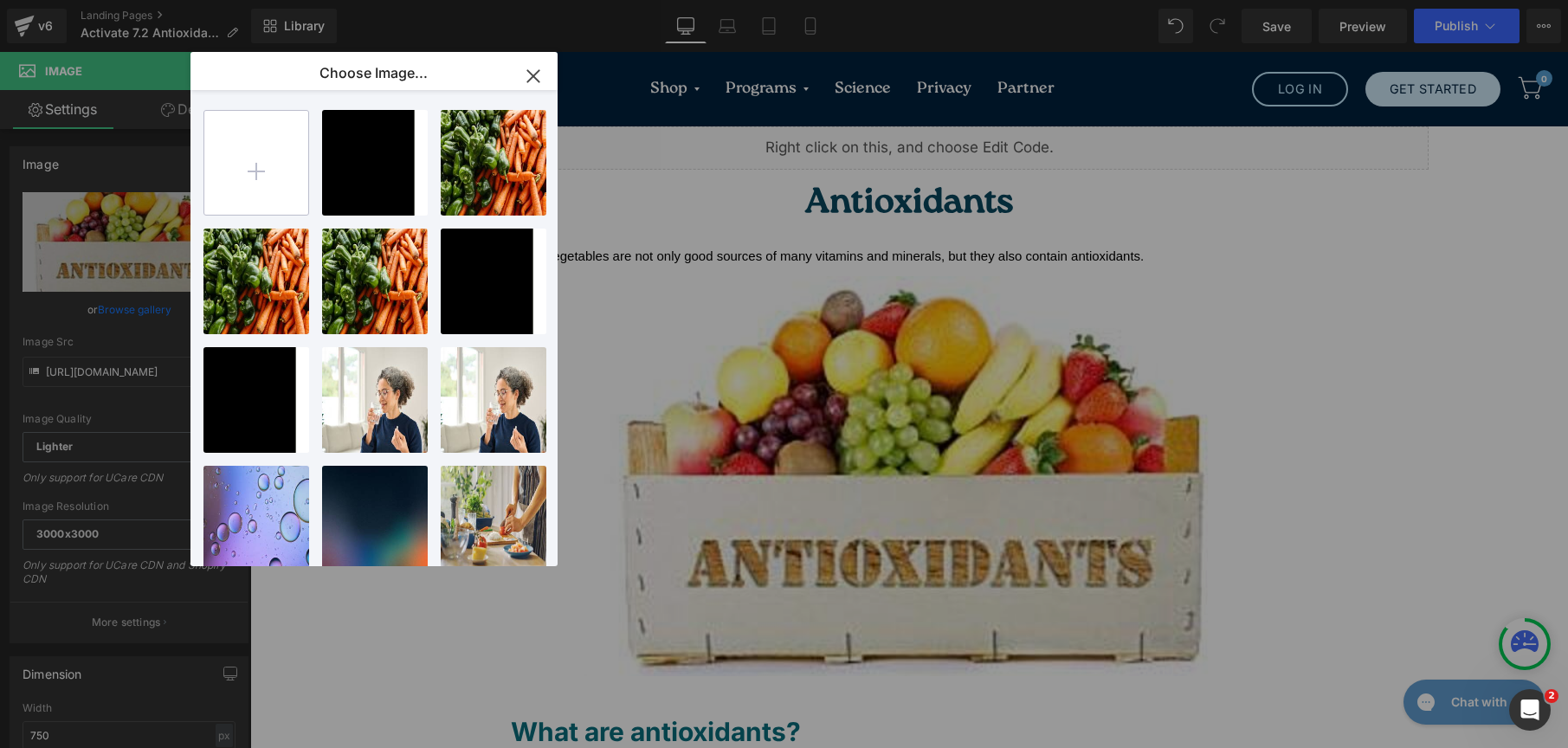
click at [257, 185] on input "file" at bounding box center [256, 163] width 104 height 104
type input "C:\fakepath\pexels-public-domain-pictures-87818.jpg"
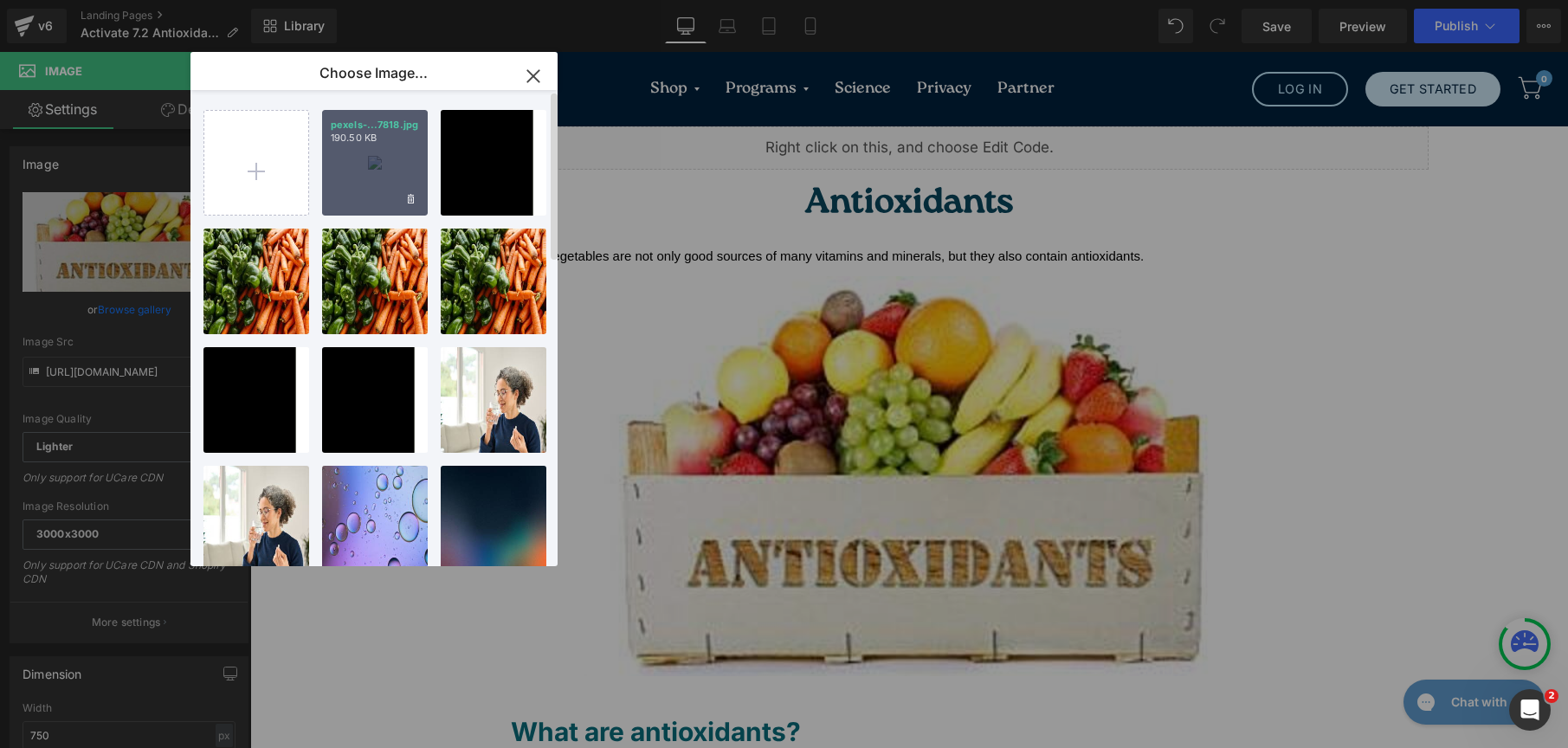
click at [361, 138] on p "190.50 KB" at bounding box center [375, 138] width 88 height 13
type input "https://ucarecdn.com/b46eb724-a3d4-4404-8d6e-5dec4db43af4/-/format/auto/-/previ…"
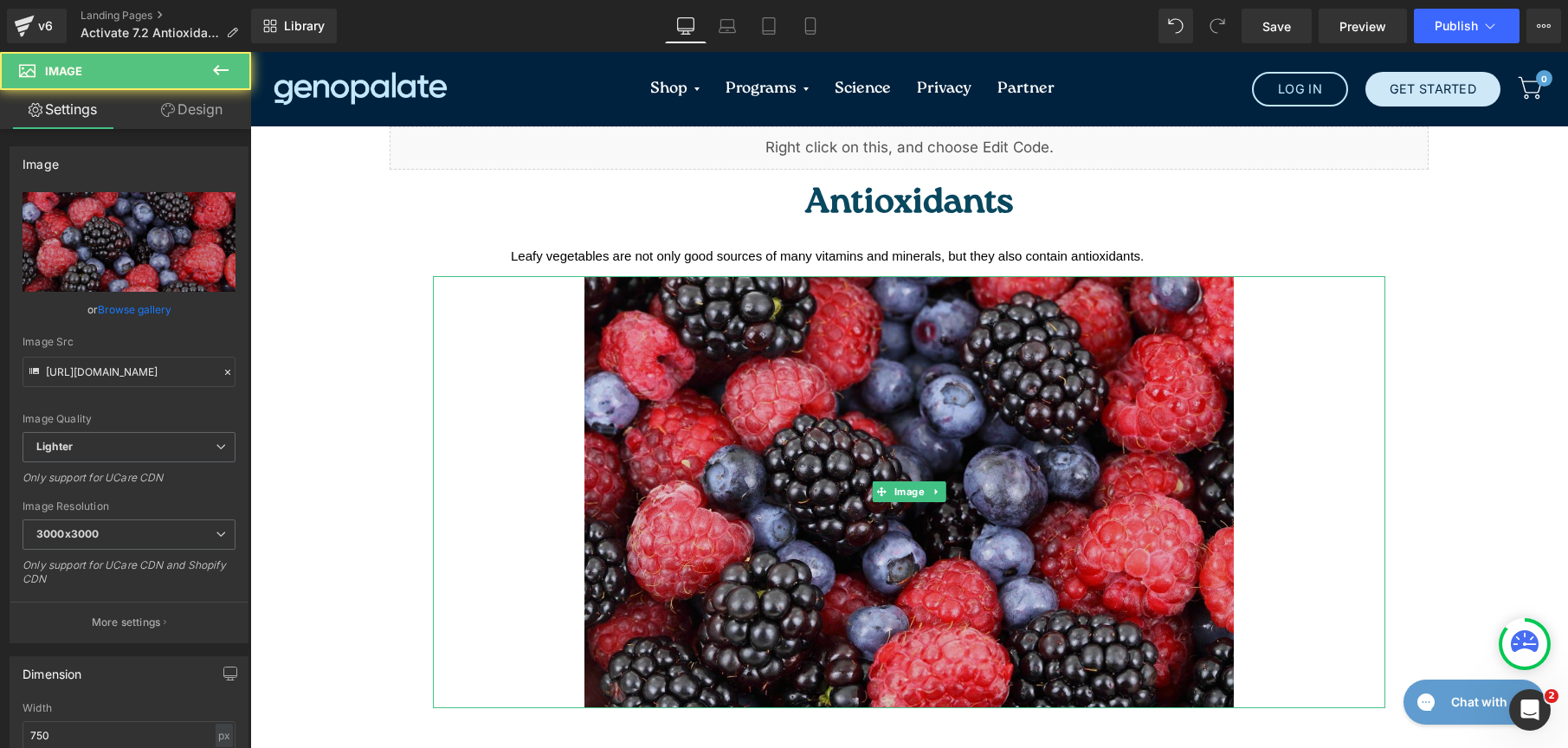
click at [825, 438] on img at bounding box center [908, 493] width 649 height 433
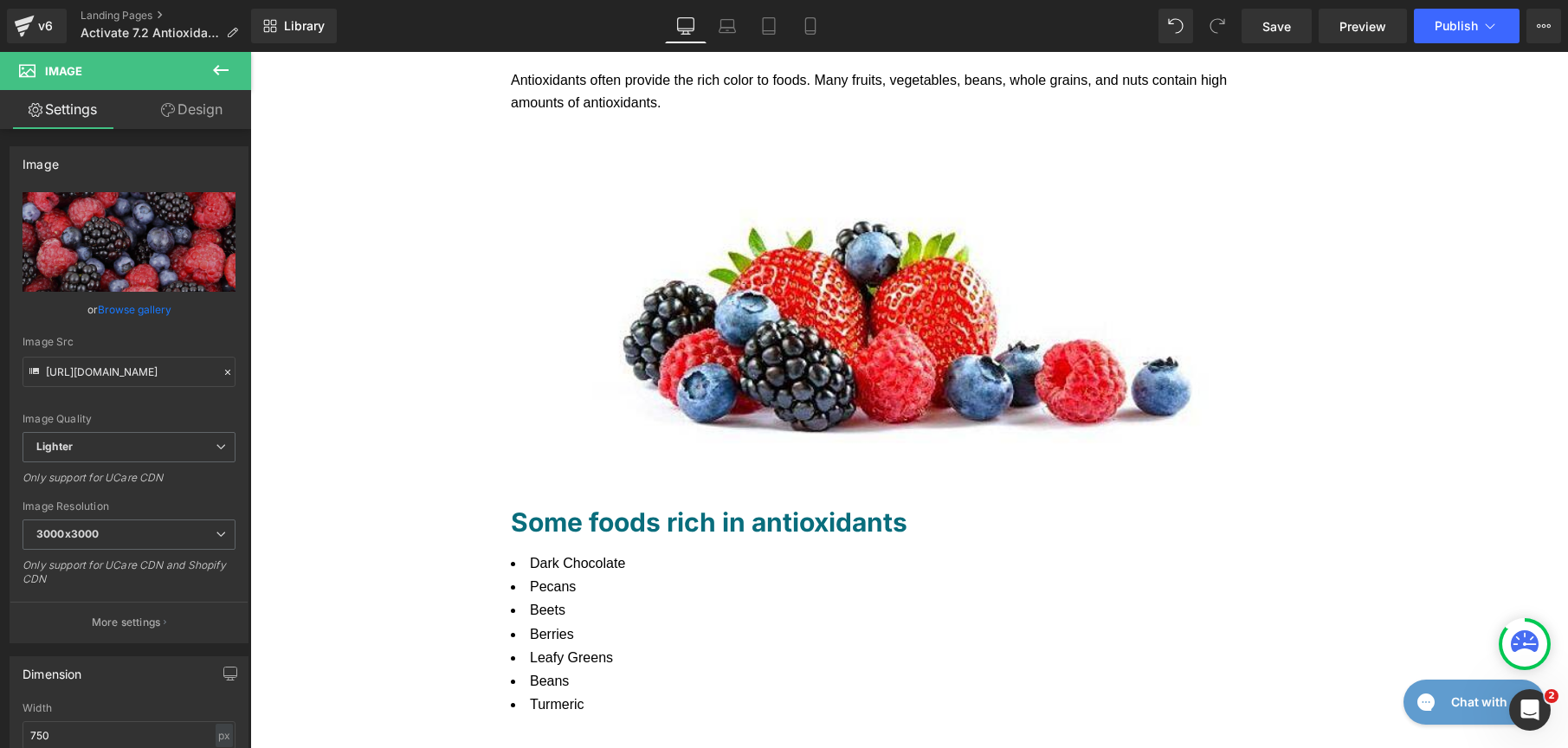
scroll to position [700, 0]
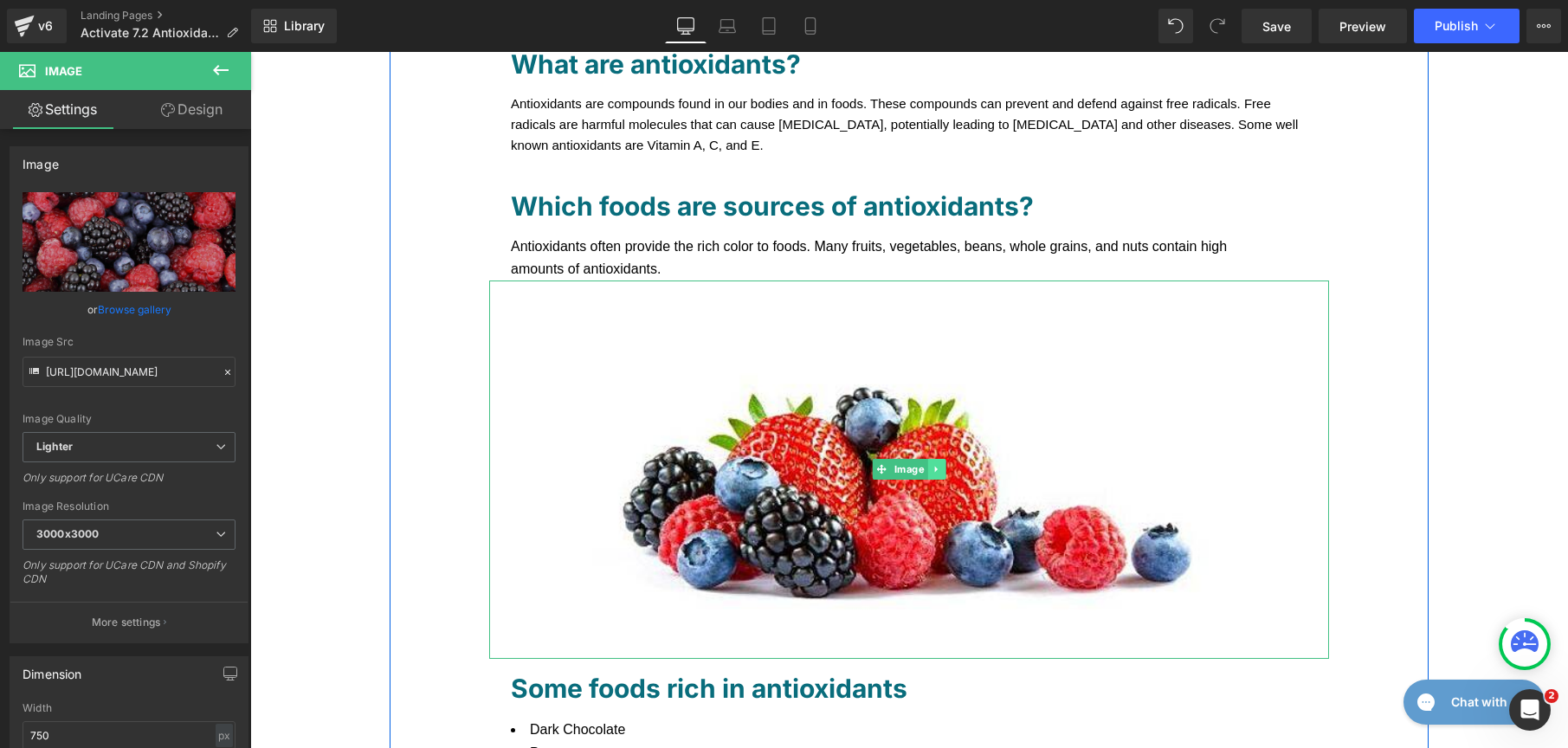
click at [932, 468] on icon at bounding box center [936, 469] width 10 height 10
click at [941, 474] on icon at bounding box center [945, 469] width 10 height 10
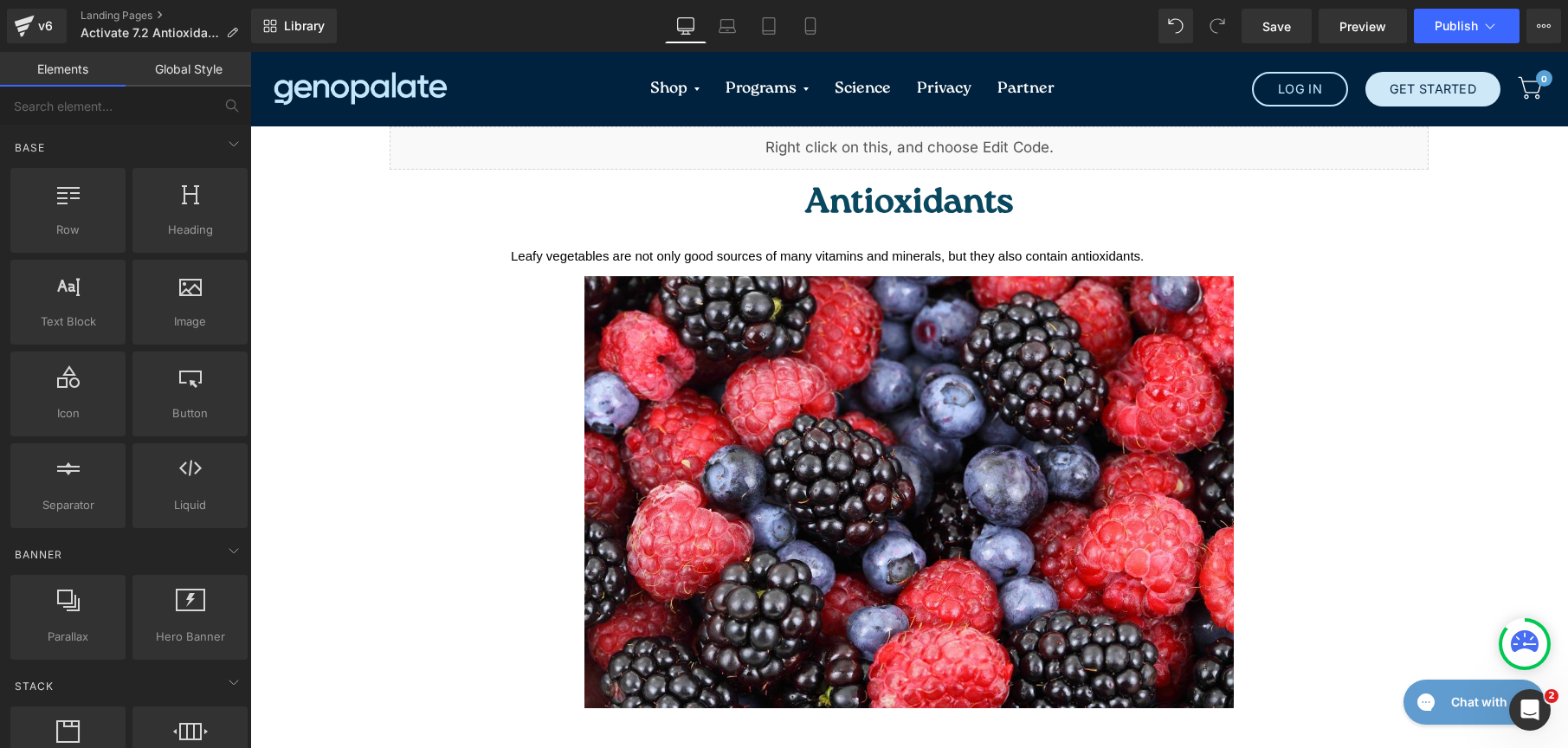
scroll to position [321, 0]
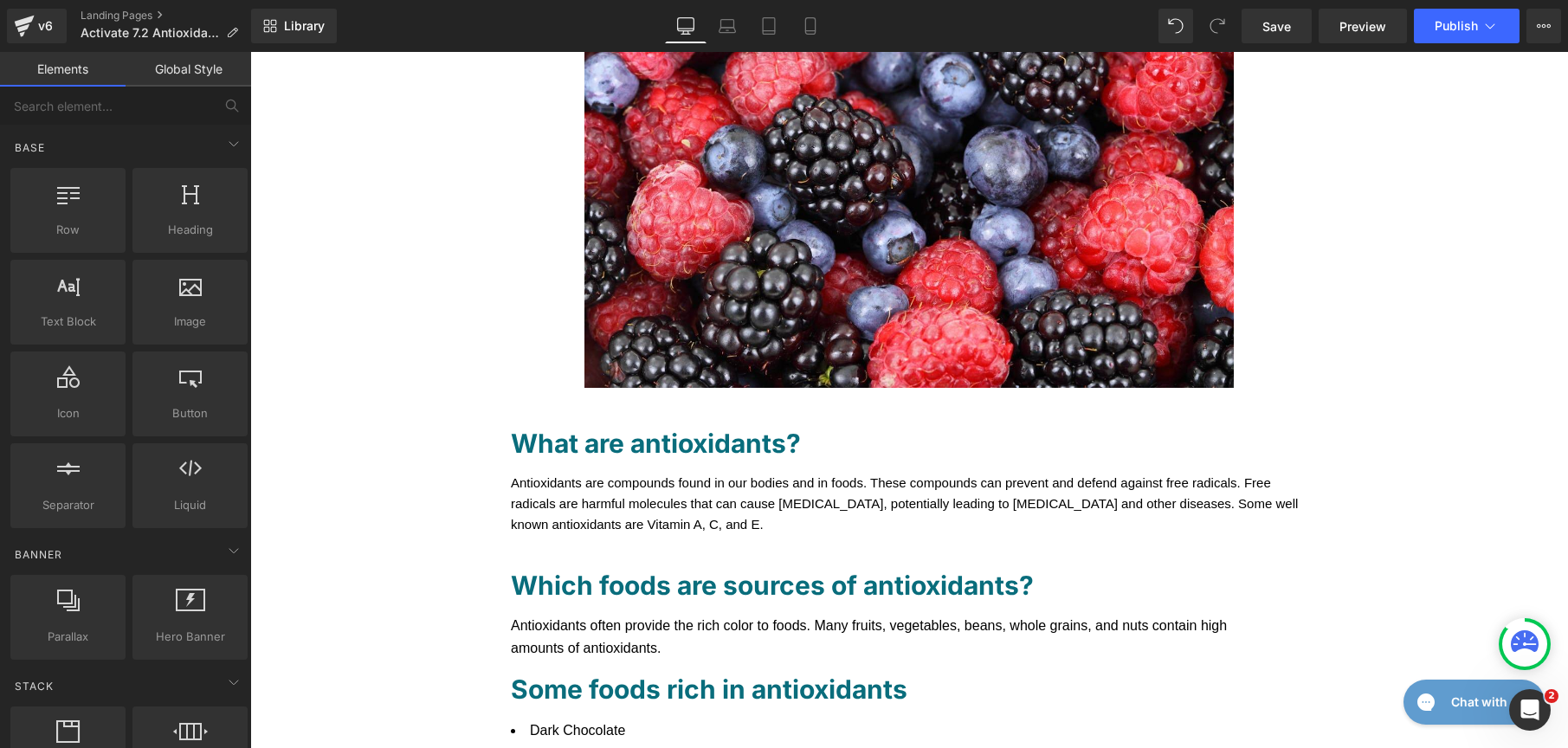
click at [210, 68] on link "Global Style" at bounding box center [189, 69] width 126 height 35
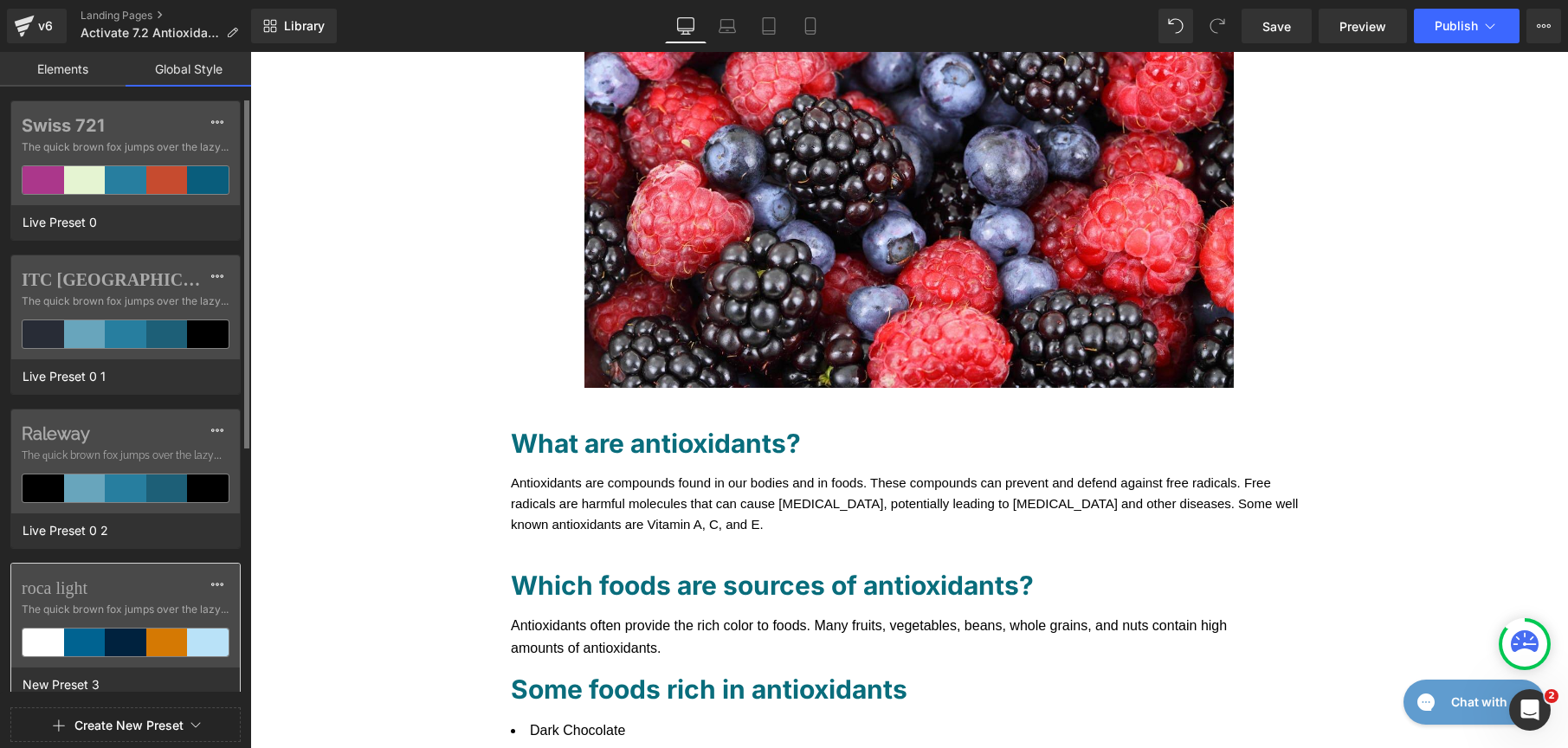
click at [159, 593] on label "roca light" at bounding box center [126, 588] width 208 height 21
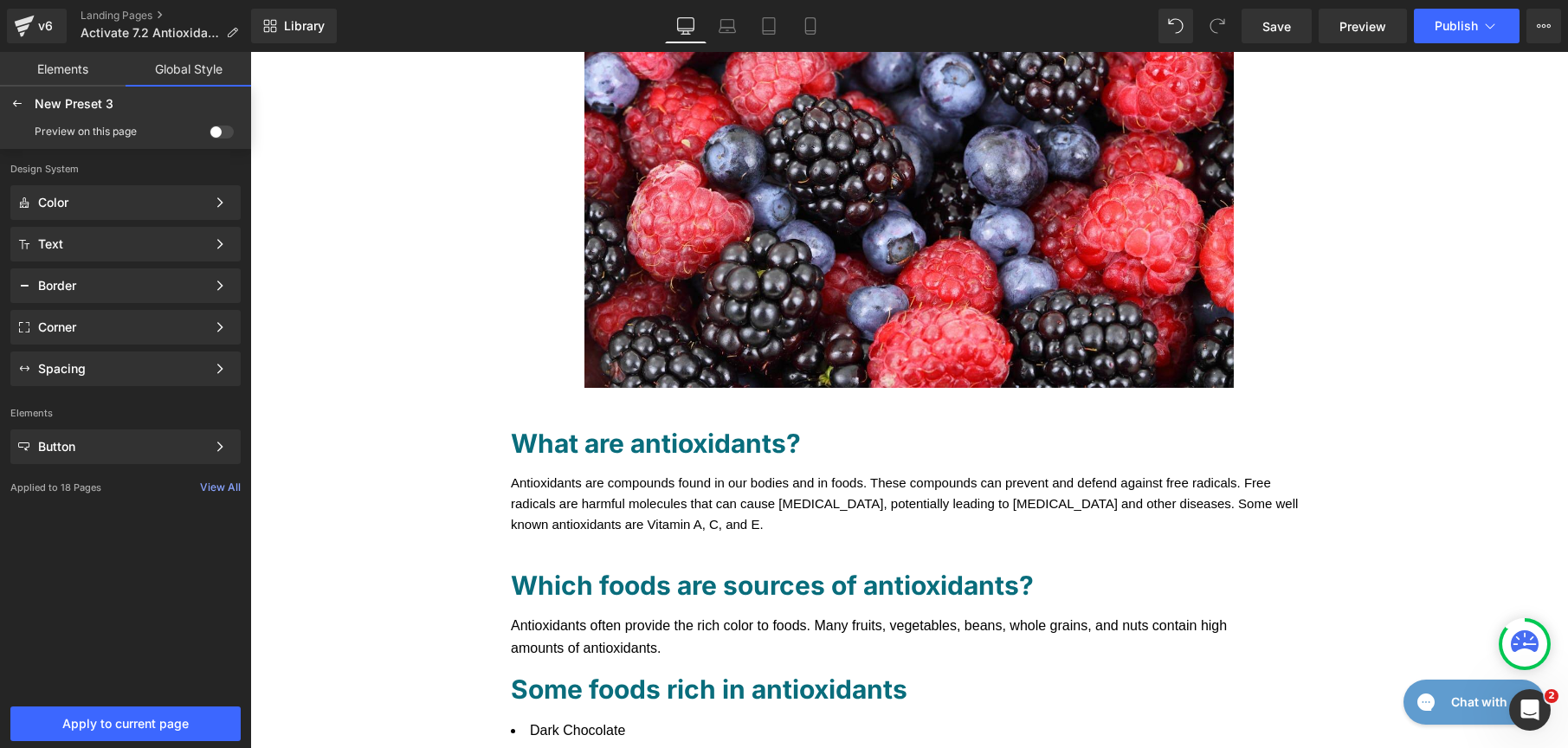
click at [221, 138] on span at bounding box center [222, 132] width 24 height 13
click at [210, 135] on input "checkbox" at bounding box center [210, 135] width 0 height 0
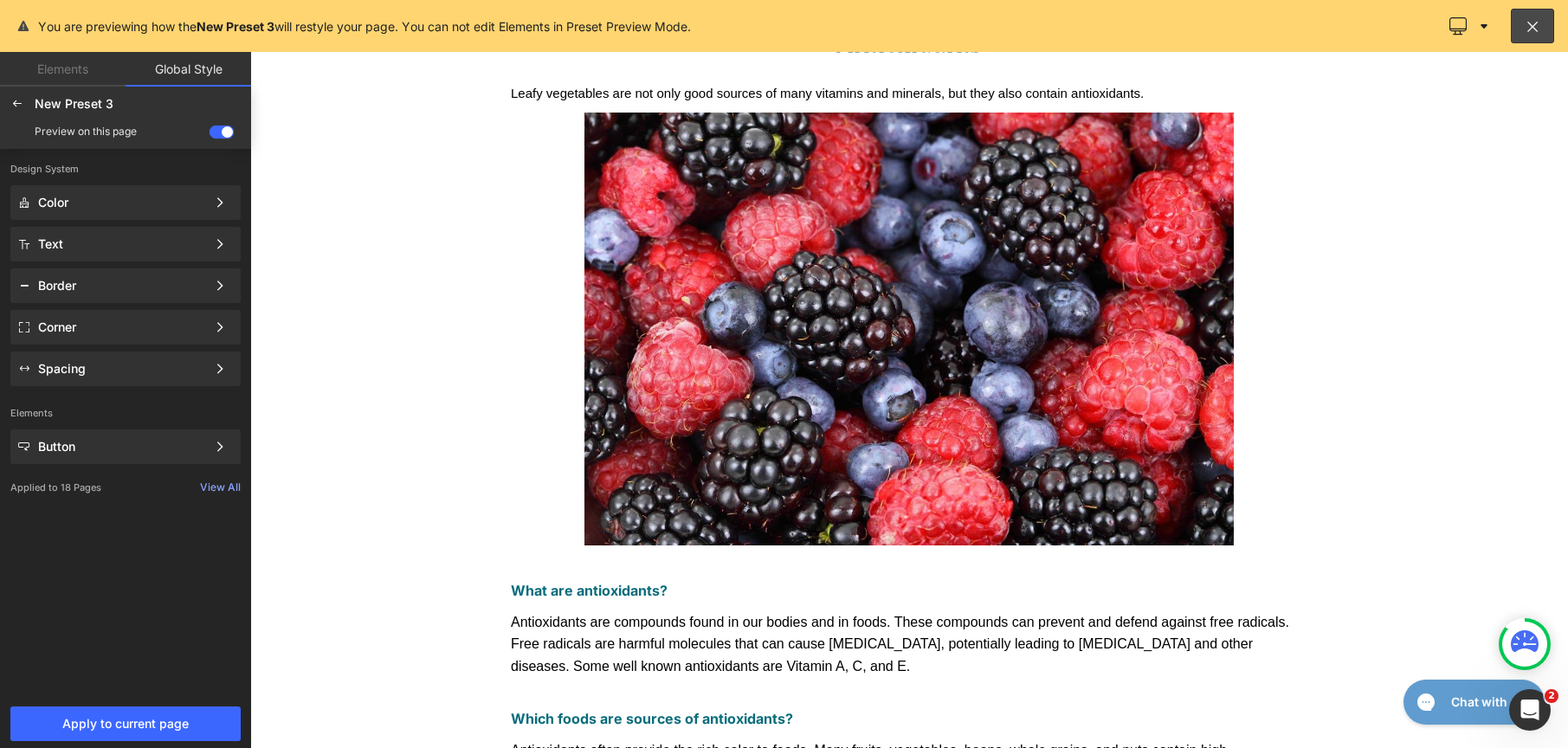
scroll to position [0, 0]
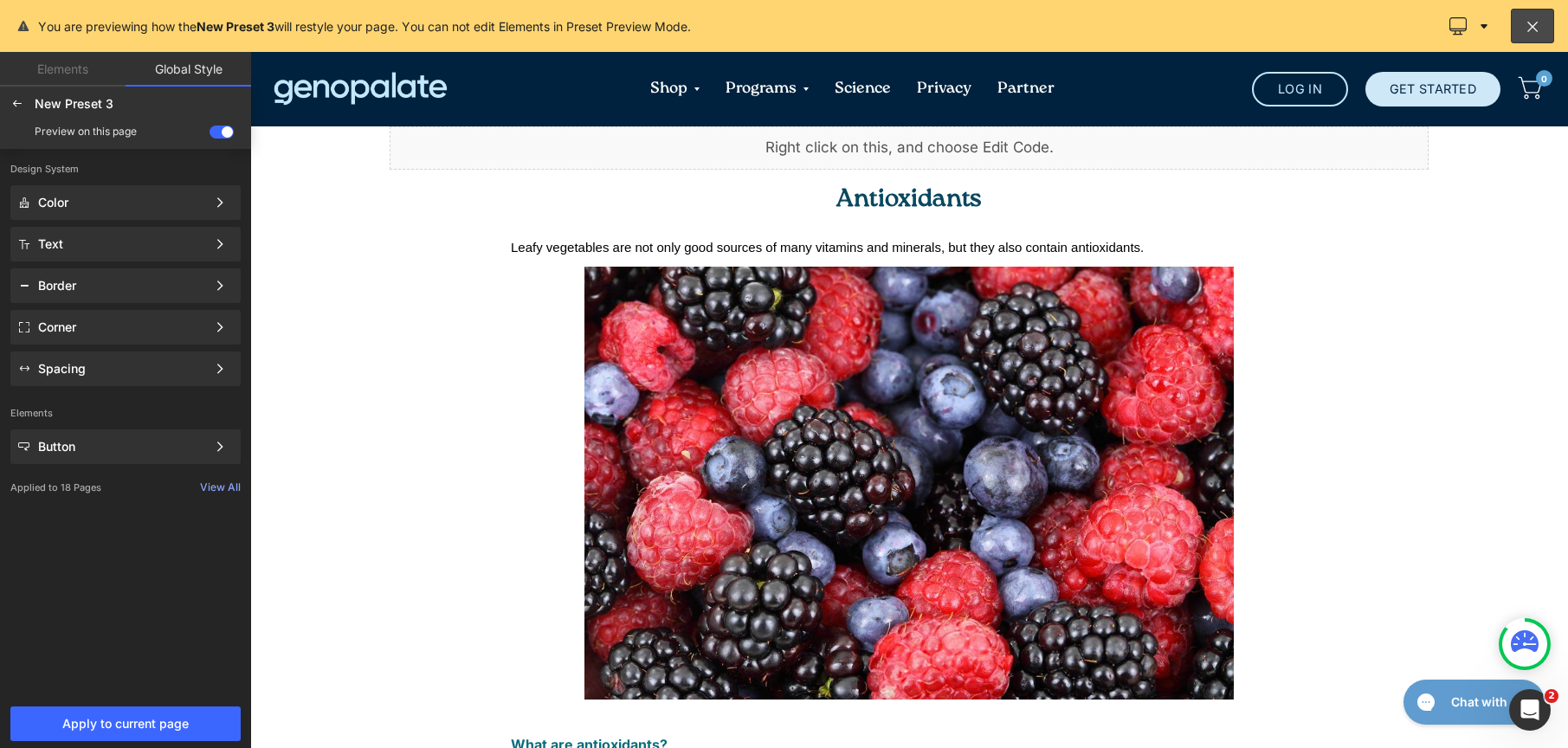
click at [888, 194] on div at bounding box center [908, 399] width 1318 height 696
click at [896, 186] on div at bounding box center [908, 399] width 1318 height 696
click at [129, 717] on span "Apply to current page" at bounding box center [126, 724] width 210 height 14
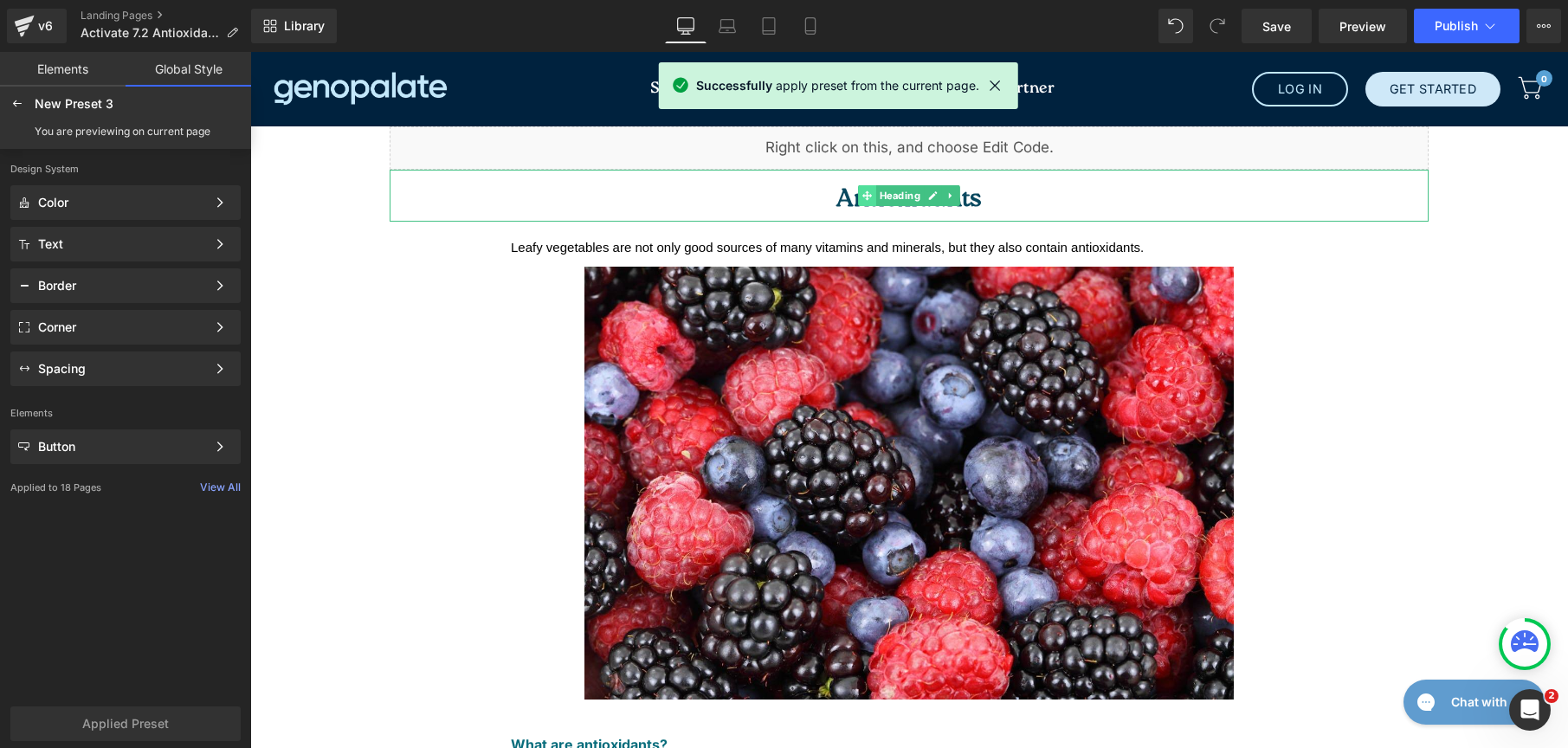
click at [863, 199] on icon at bounding box center [867, 196] width 10 height 10
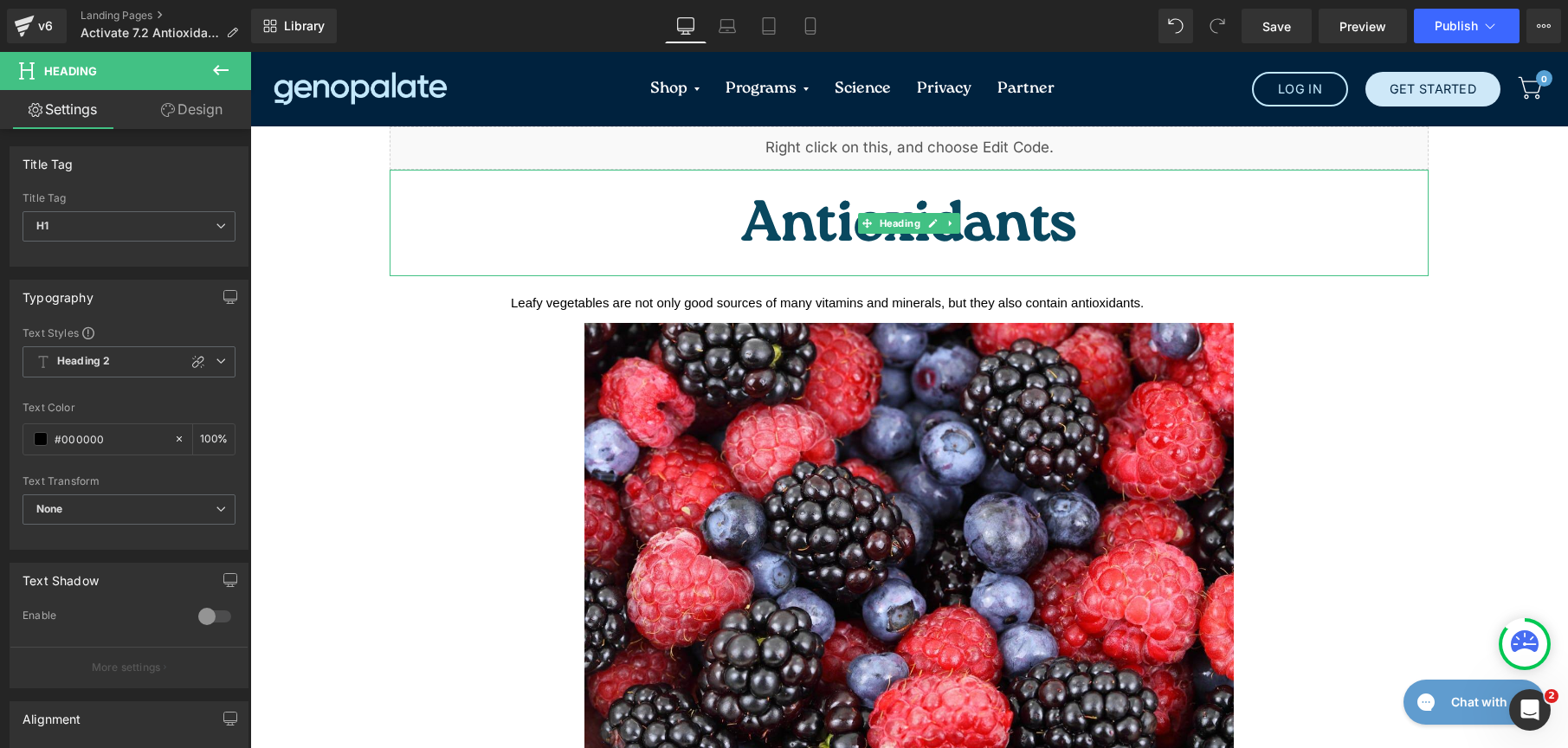
click at [778, 189] on h1 "Antioxidants" at bounding box center [908, 227] width 1039 height 98
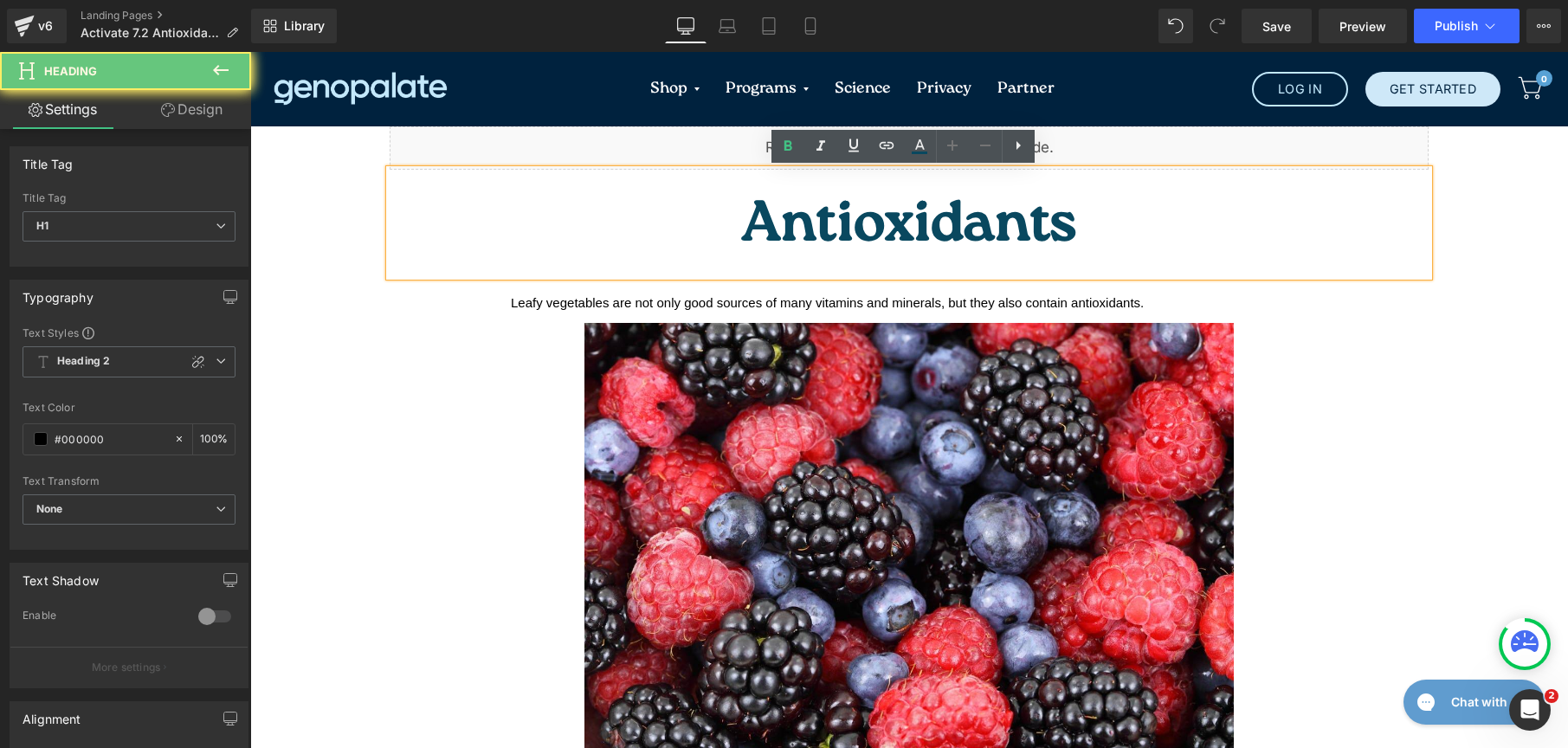
drag, startPoint x: 780, startPoint y: 190, endPoint x: 1020, endPoint y: 197, distance: 240.1
click at [1020, 197] on h1 "Antioxidants" at bounding box center [908, 227] width 1039 height 98
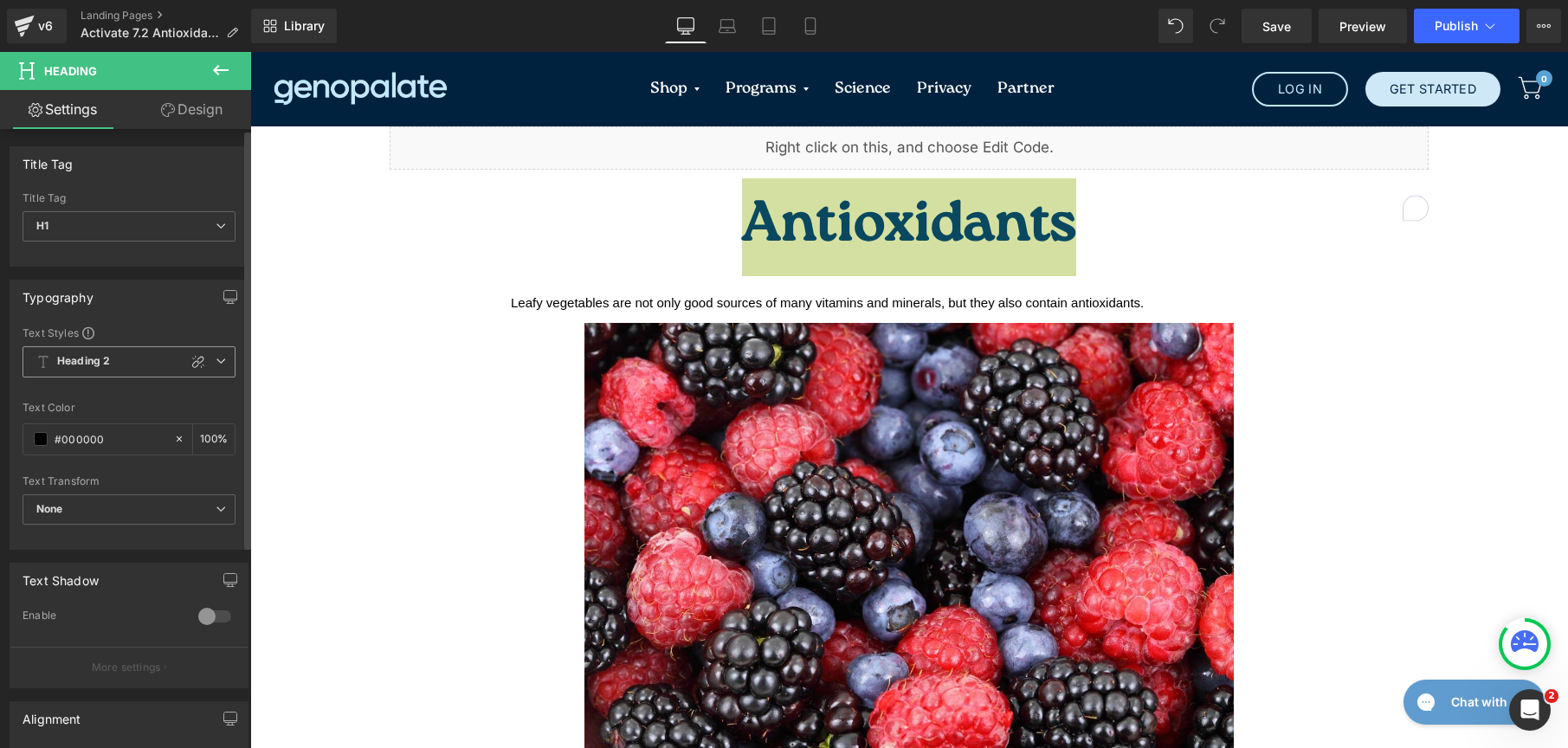
click at [219, 357] on span "Heading 2" at bounding box center [129, 362] width 213 height 31
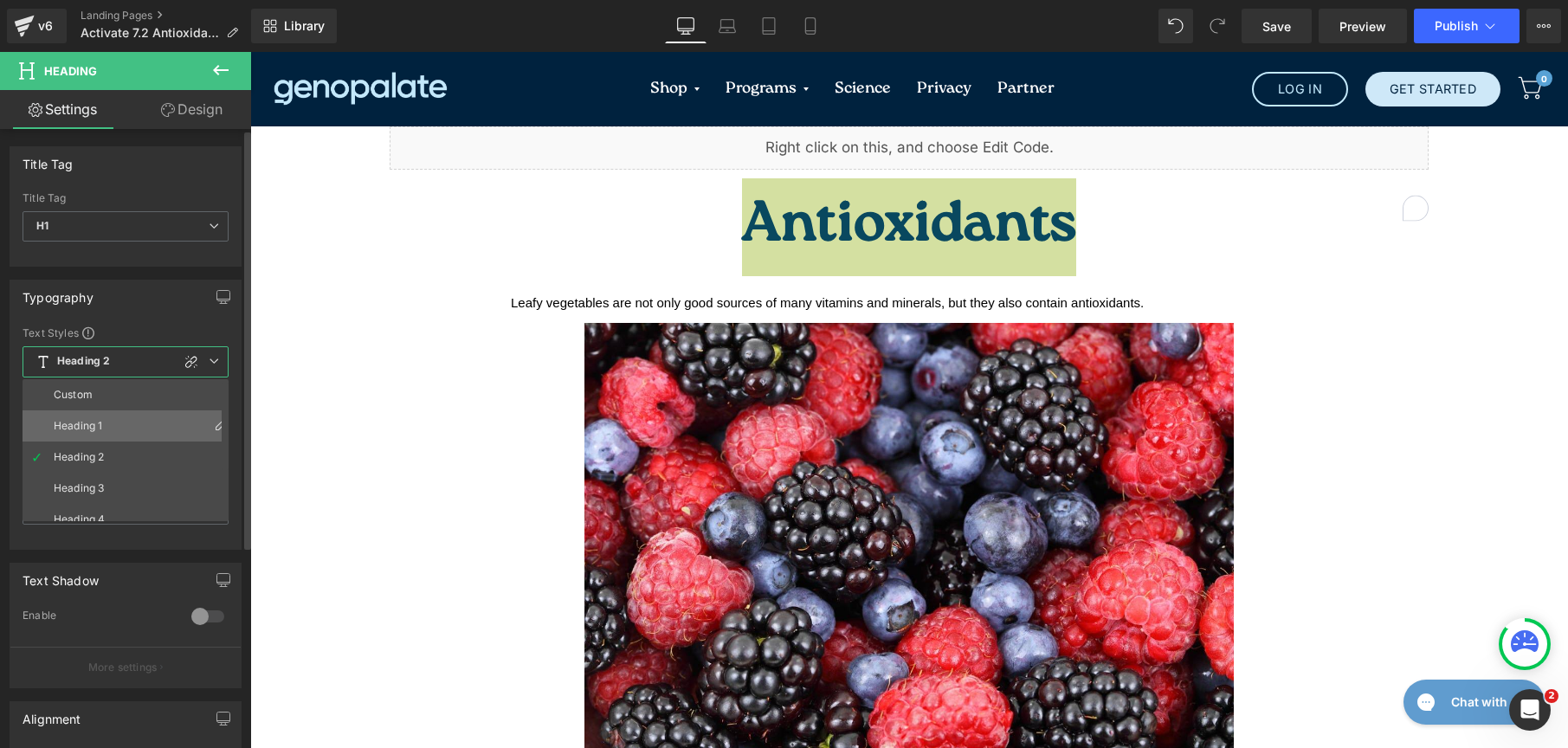
click at [167, 434] on li "Heading 1" at bounding box center [129, 426] width 214 height 31
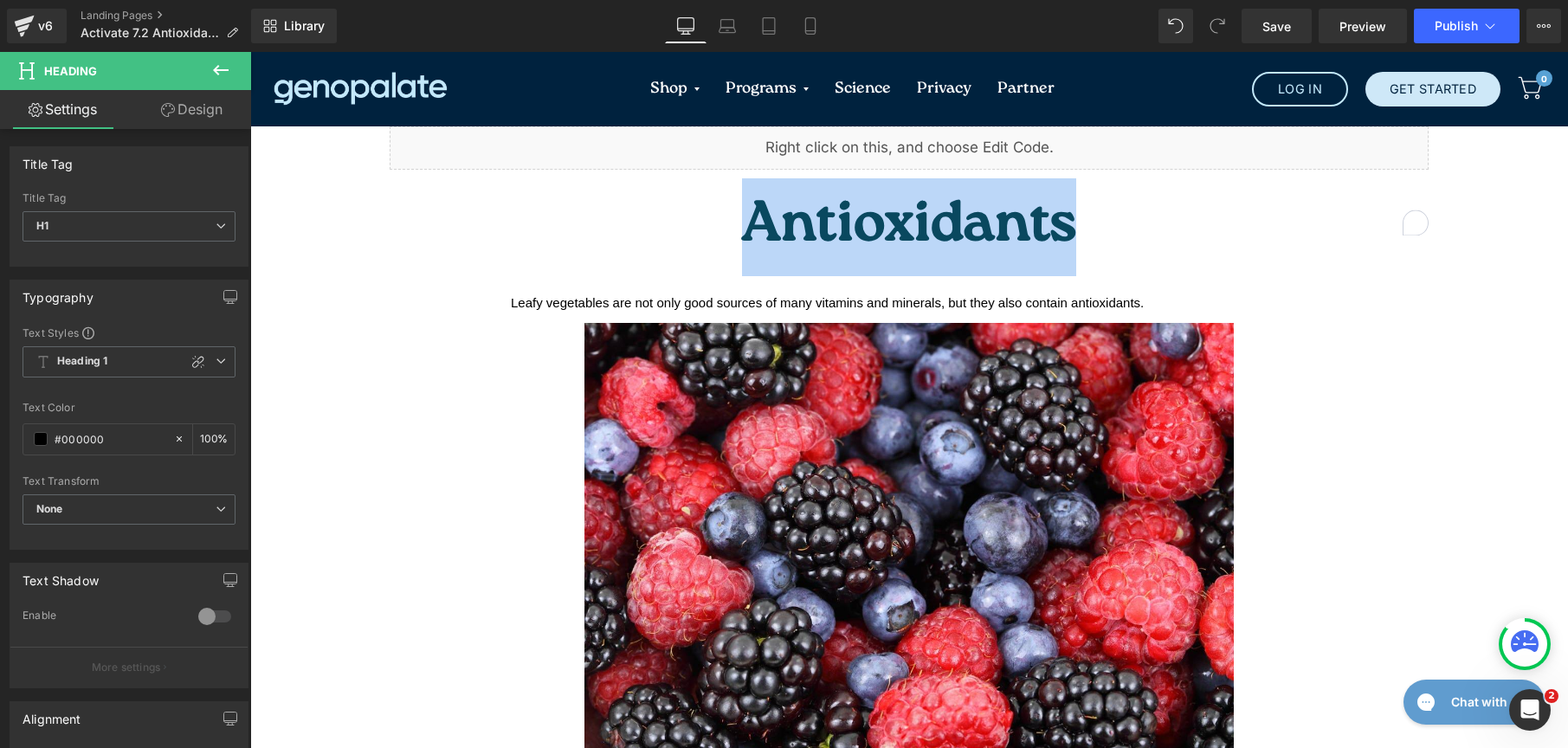
click at [514, 295] on span "Leafy vegetables are not only good sources of many vitamins and minerals, but t…" at bounding box center [827, 302] width 633 height 15
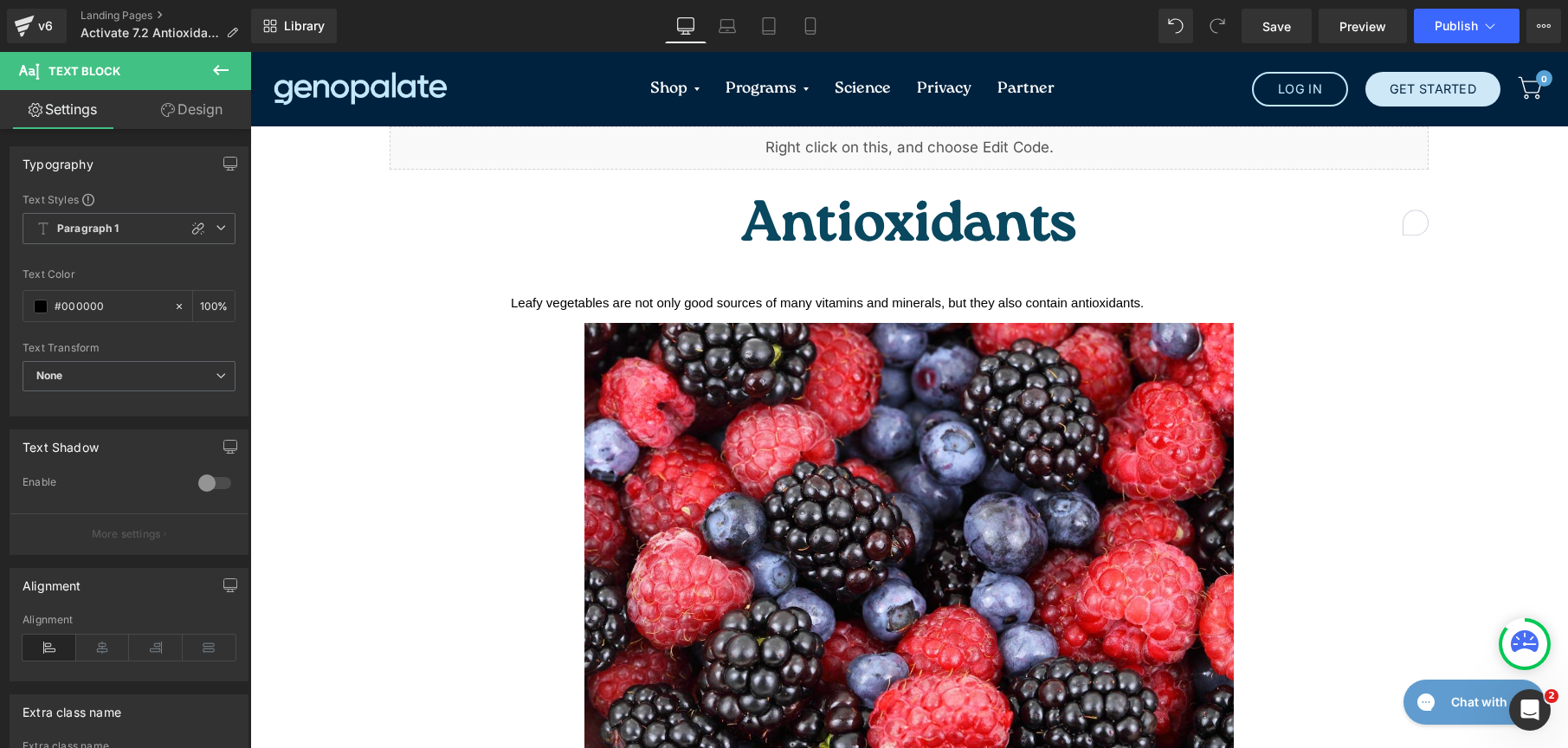
drag, startPoint x: 106, startPoint y: 308, endPoint x: -16, endPoint y: 307, distance: 122.0
click at [0, 307] on html "Heading You are previewing how the New Preset 3 will restyle your page. You can…" at bounding box center [784, 374] width 1568 height 748
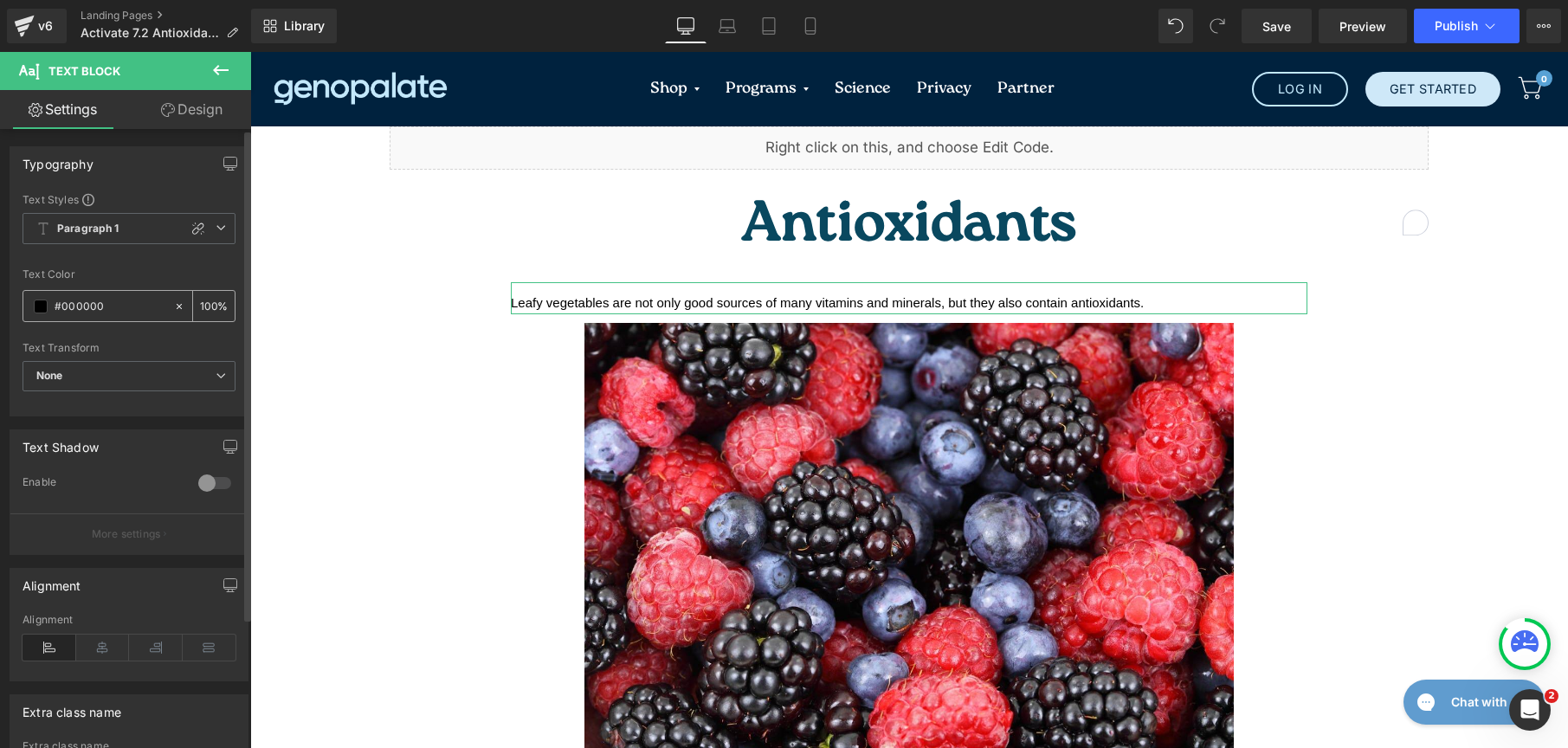
click at [40, 308] on span at bounding box center [41, 307] width 14 height 14
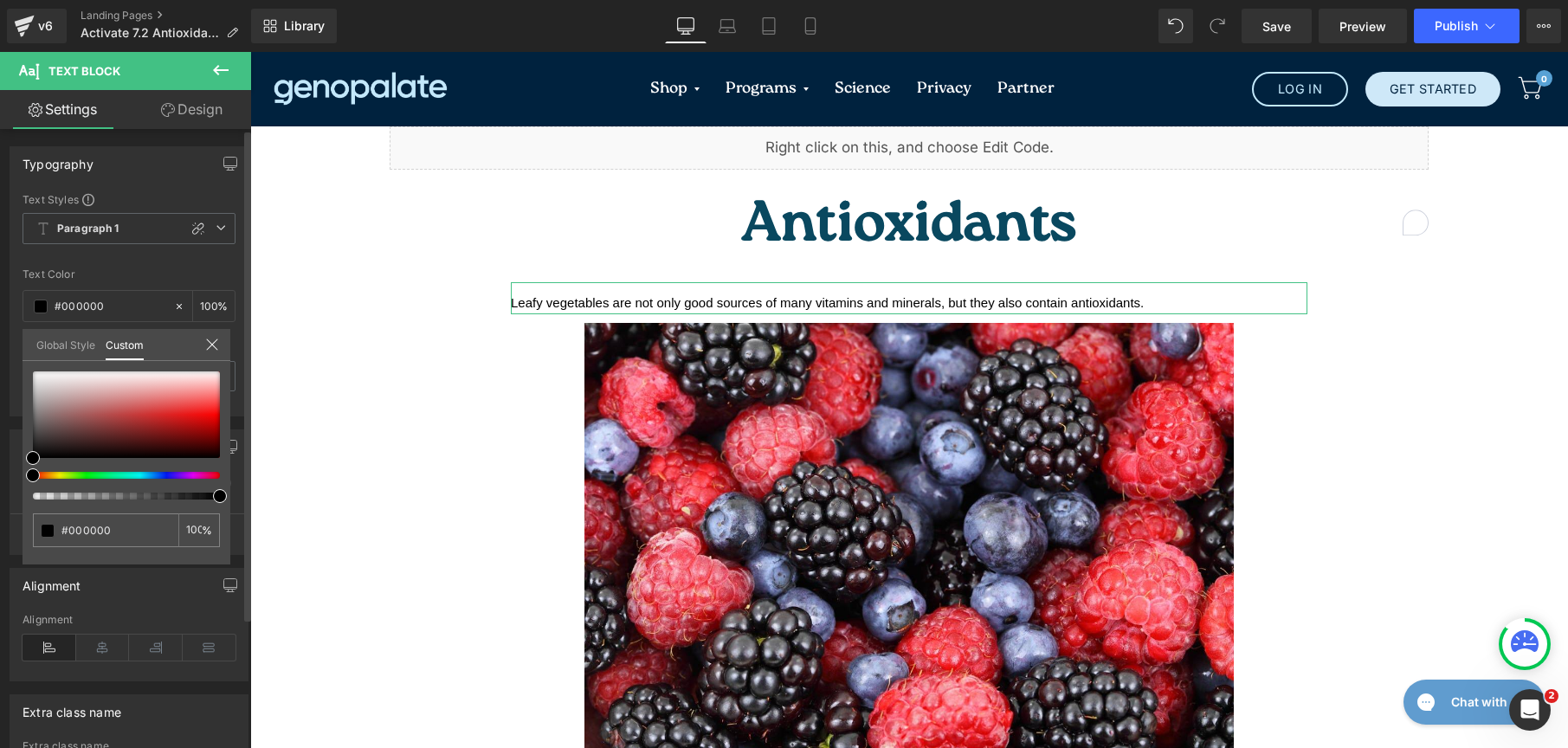
click at [47, 336] on link "Global Style" at bounding box center [66, 344] width 59 height 30
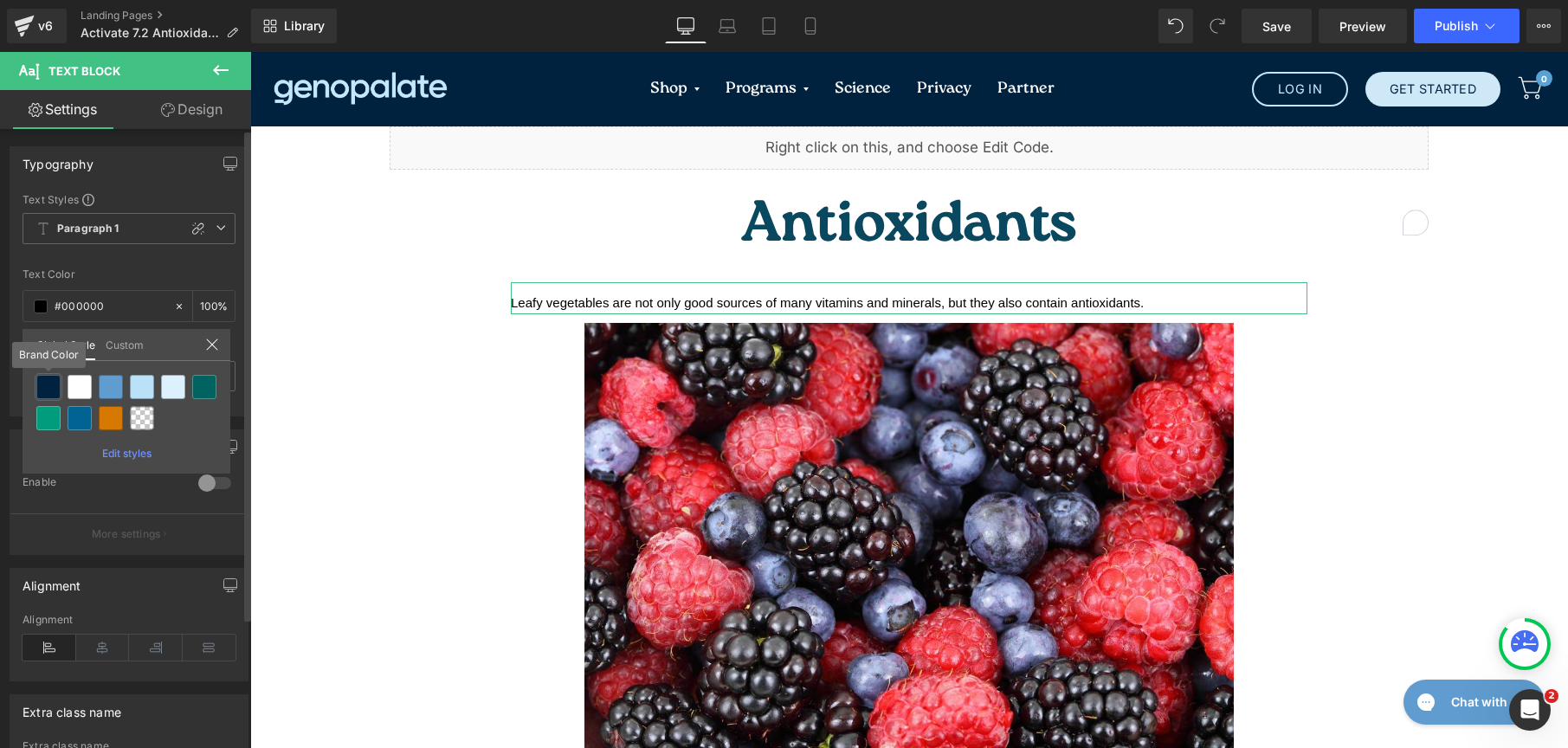
click at [48, 391] on div at bounding box center [49, 387] width 24 height 24
type input "Brand Color"
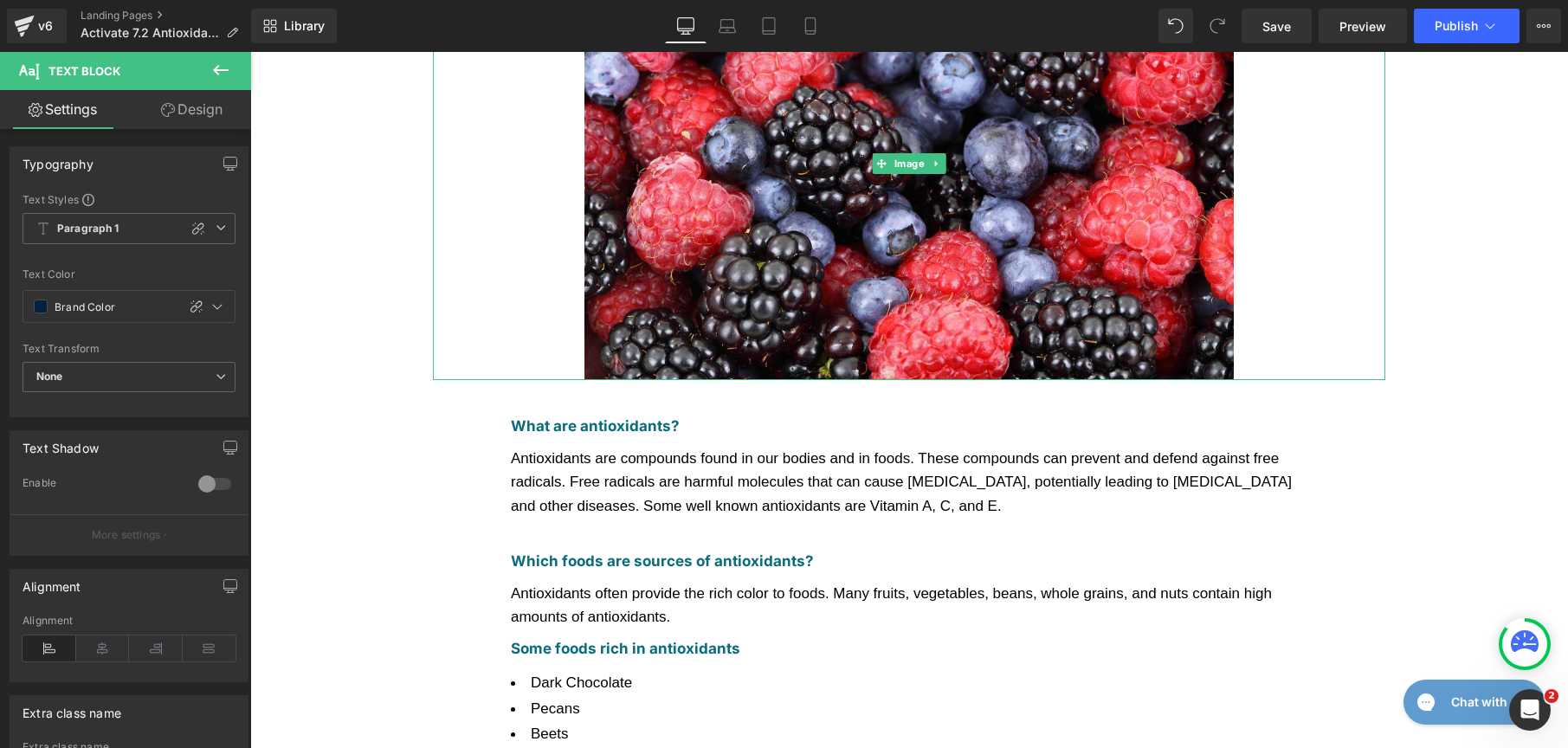
scroll to position [550, 0]
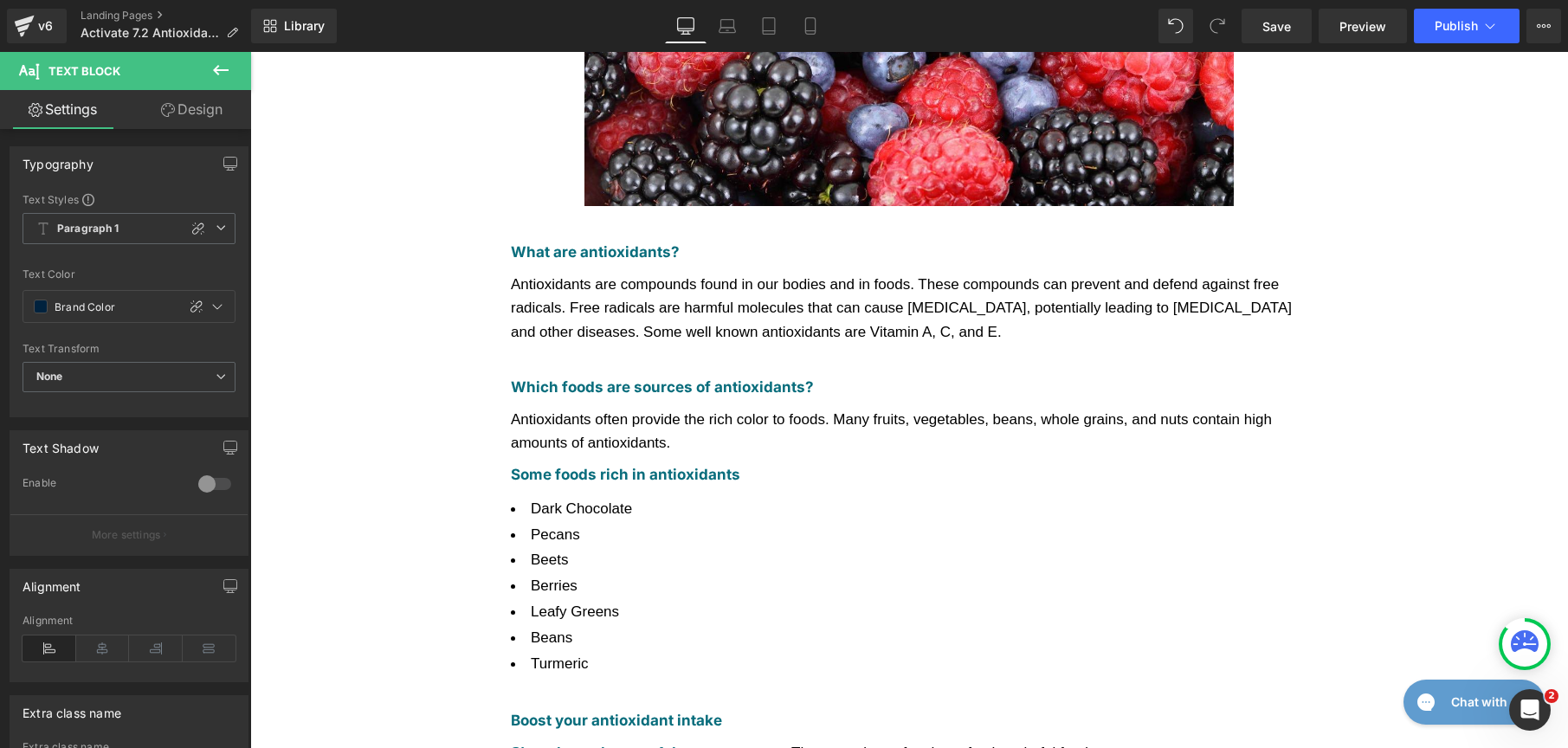
click at [661, 276] on span "Antioxidants are compounds found in our bodies and in foods. These compounds ca…" at bounding box center [901, 308] width 781 height 63
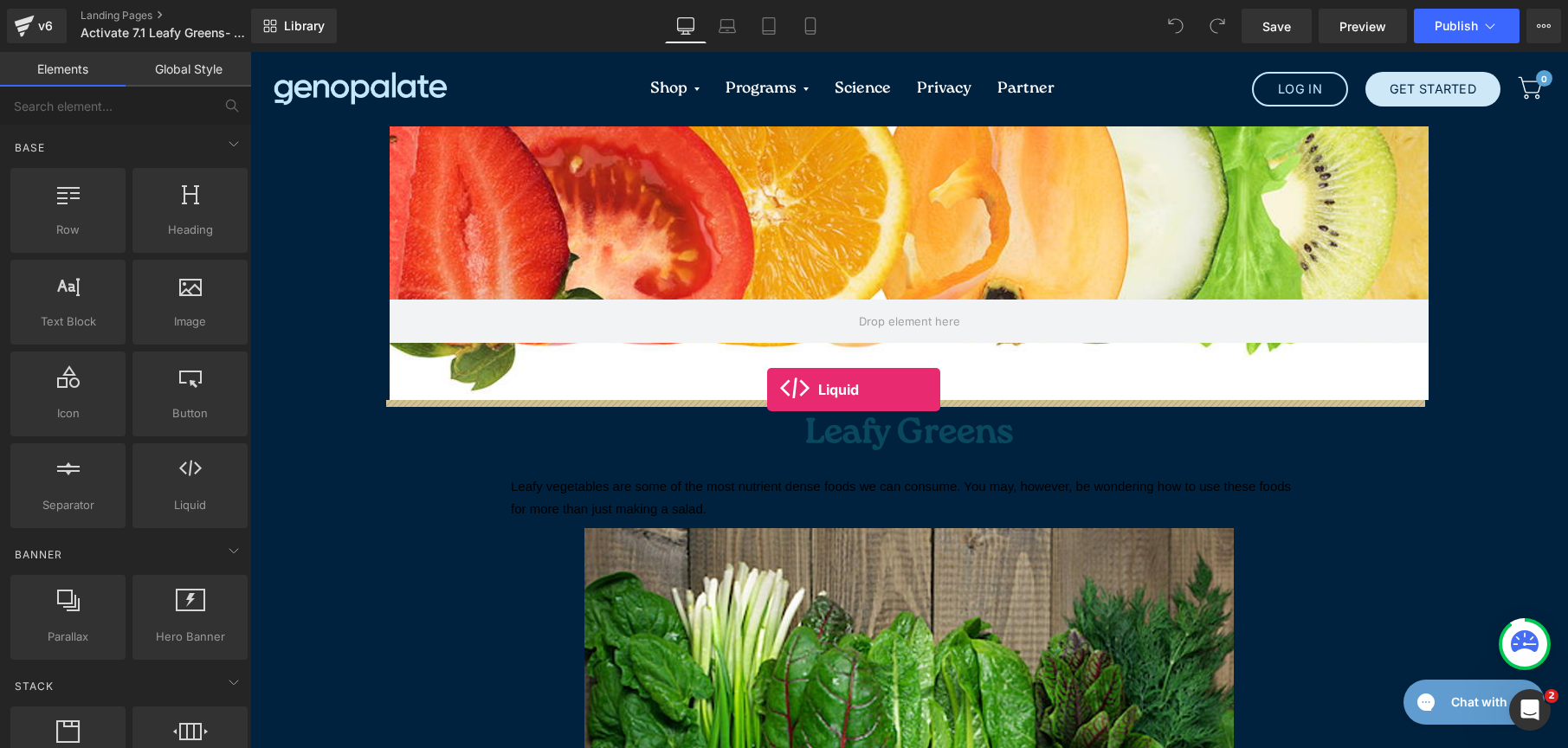
drag, startPoint x: 452, startPoint y: 537, endPoint x: 767, endPoint y: 390, distance: 347.6
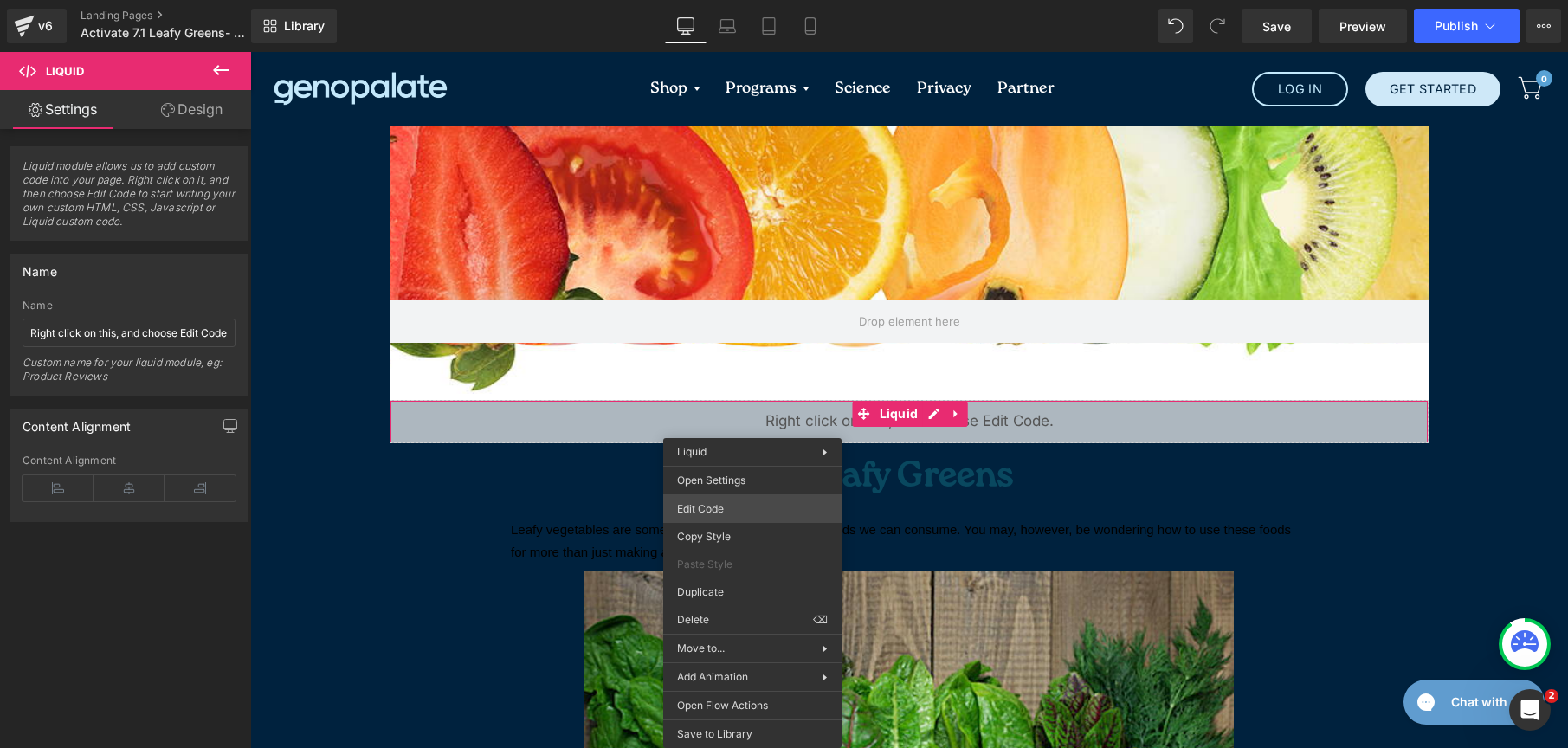
click at [749, 0] on div "Liquid You are previewing how the will restyle your page. You can not edit Elem…" at bounding box center [784, 0] width 1568 height 0
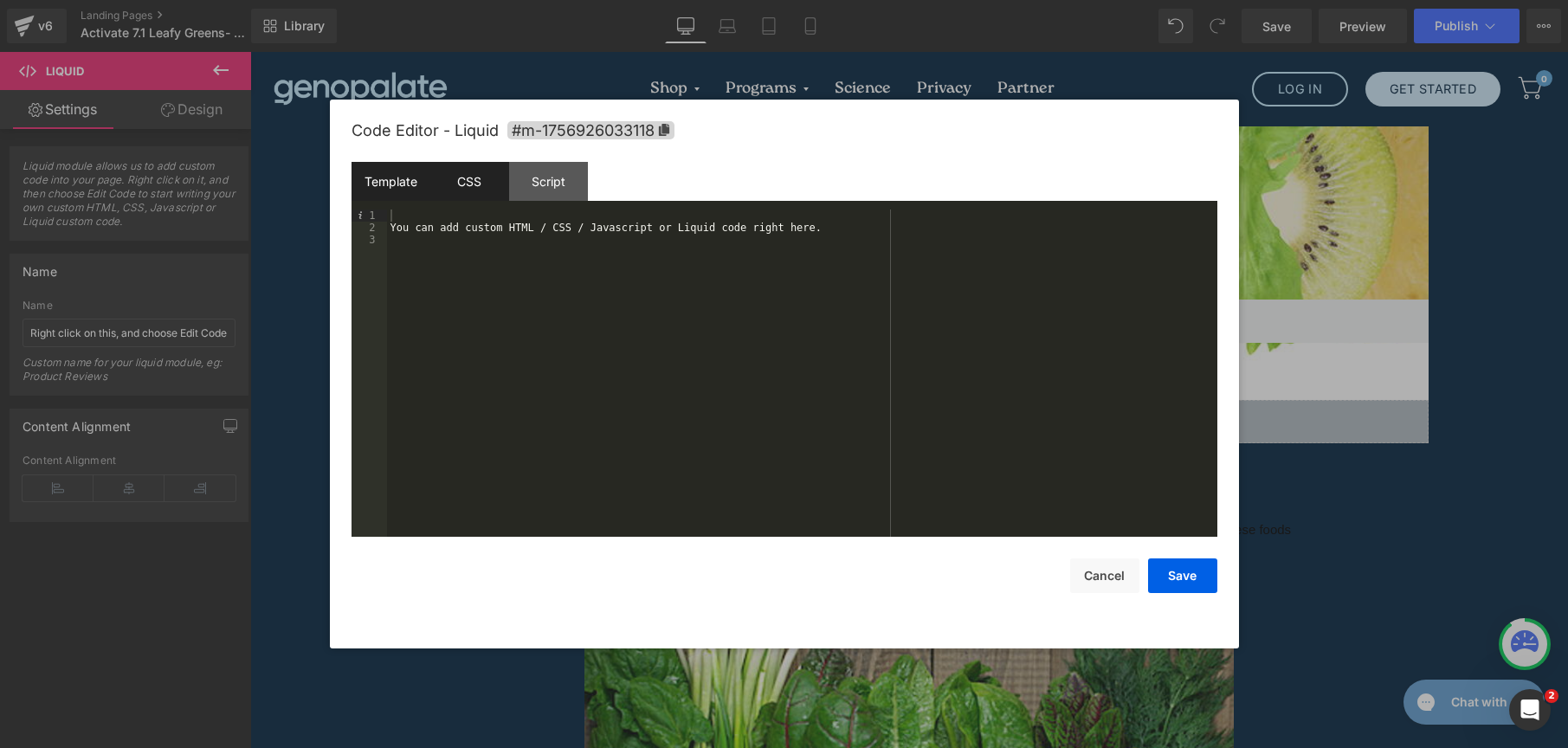
click at [473, 186] on div "CSS" at bounding box center [470, 181] width 79 height 39
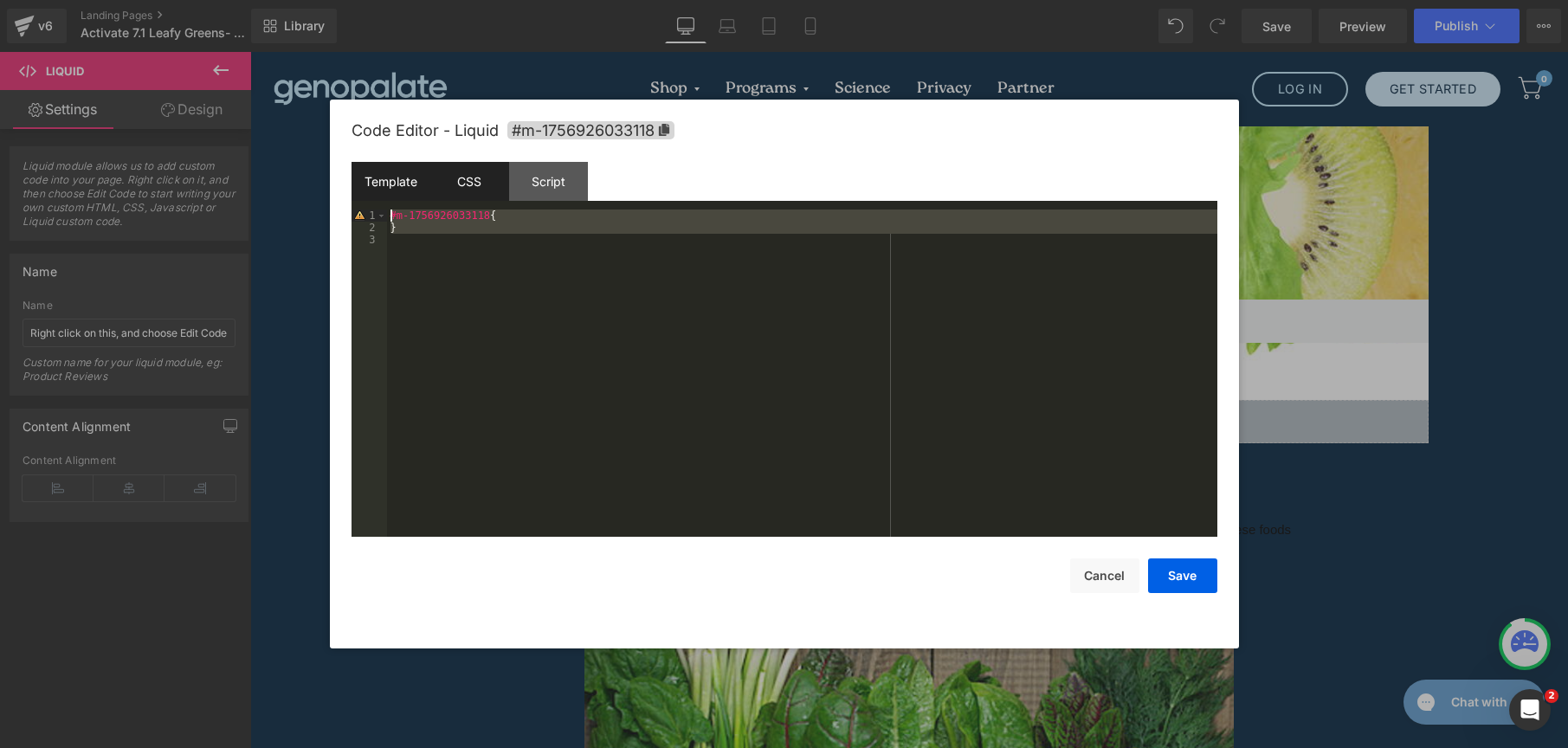
drag, startPoint x: 564, startPoint y: 441, endPoint x: 350, endPoint y: 189, distance: 330.6
click at [351, 189] on div "Template CSS Script Data 1 2 3 You can add custom HTML / CSS / Javascript or Li…" at bounding box center [784, 349] width 866 height 375
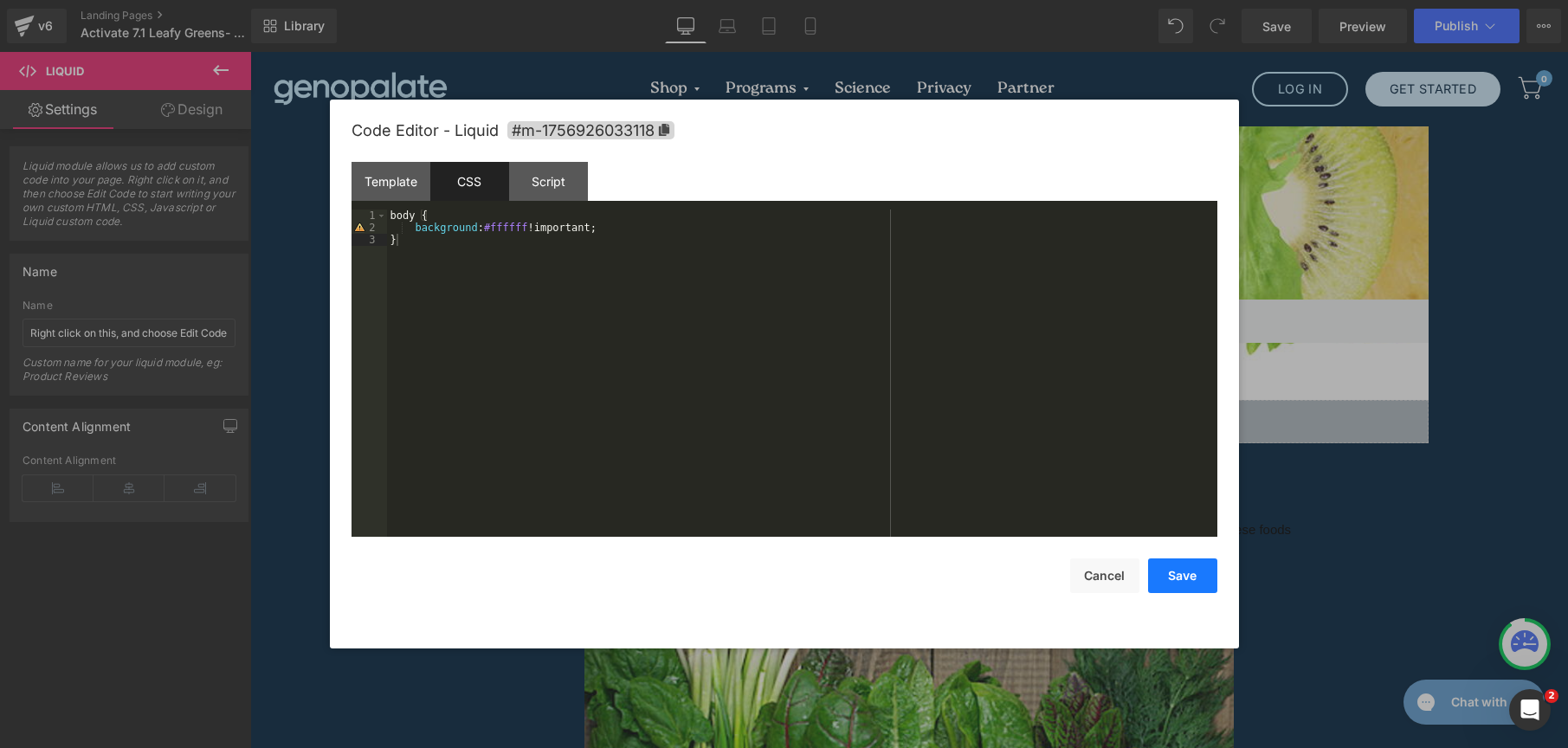
click at [1182, 568] on button "Save" at bounding box center [1182, 576] width 69 height 35
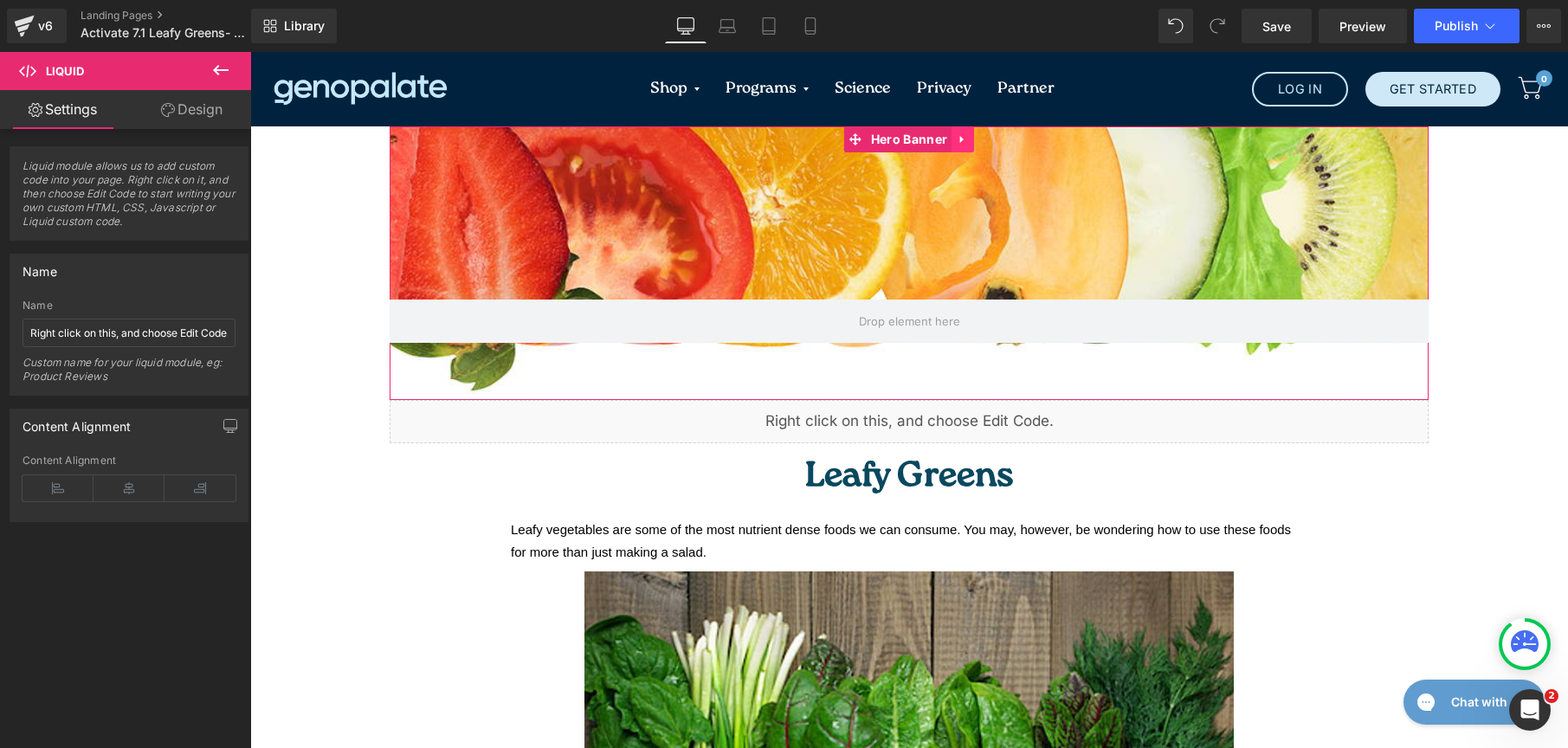
click at [957, 135] on icon at bounding box center [963, 140] width 12 height 13
click at [968, 139] on icon at bounding box center [974, 140] width 12 height 12
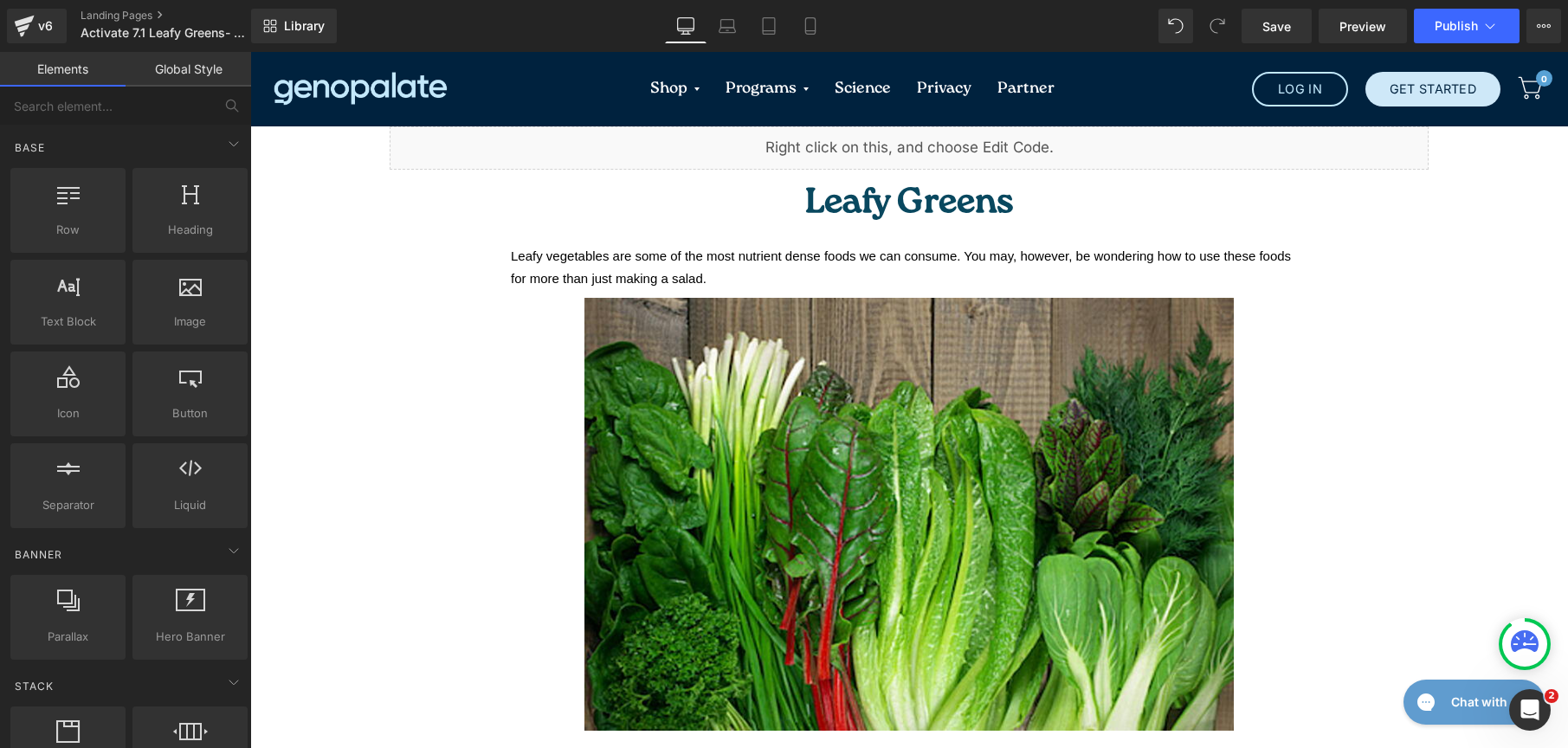
click at [205, 67] on link "Global Style" at bounding box center [189, 69] width 126 height 35
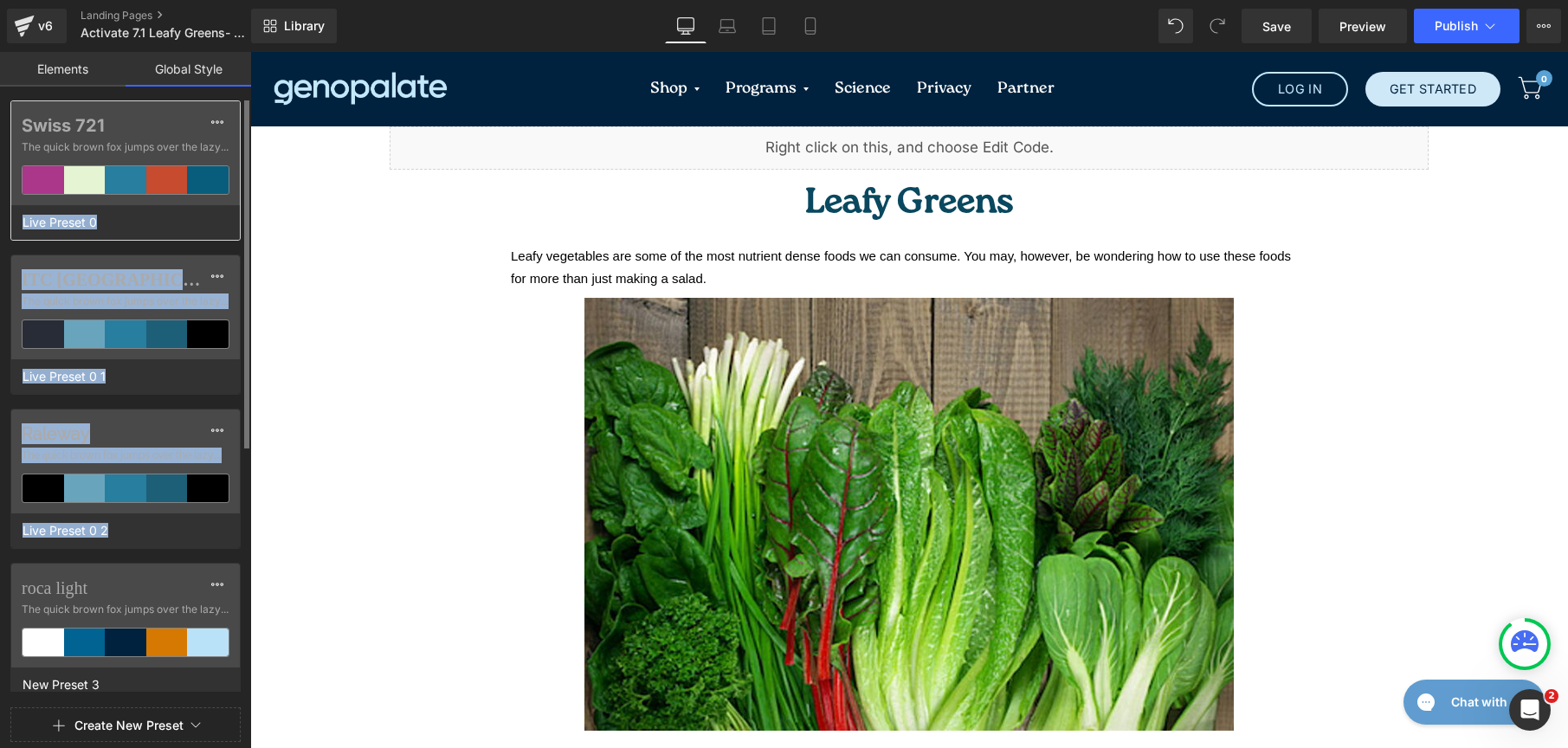
drag, startPoint x: 163, startPoint y: 571, endPoint x: 139, endPoint y: 202, distance: 369.8
click at [139, 202] on div "Swiss 721 The quick brown fox jumps over the lazy... Live Preset 0 ITC New Bask…" at bounding box center [125, 563] width 251 height 925
click at [214, 129] on div at bounding box center [218, 122] width 14 height 28
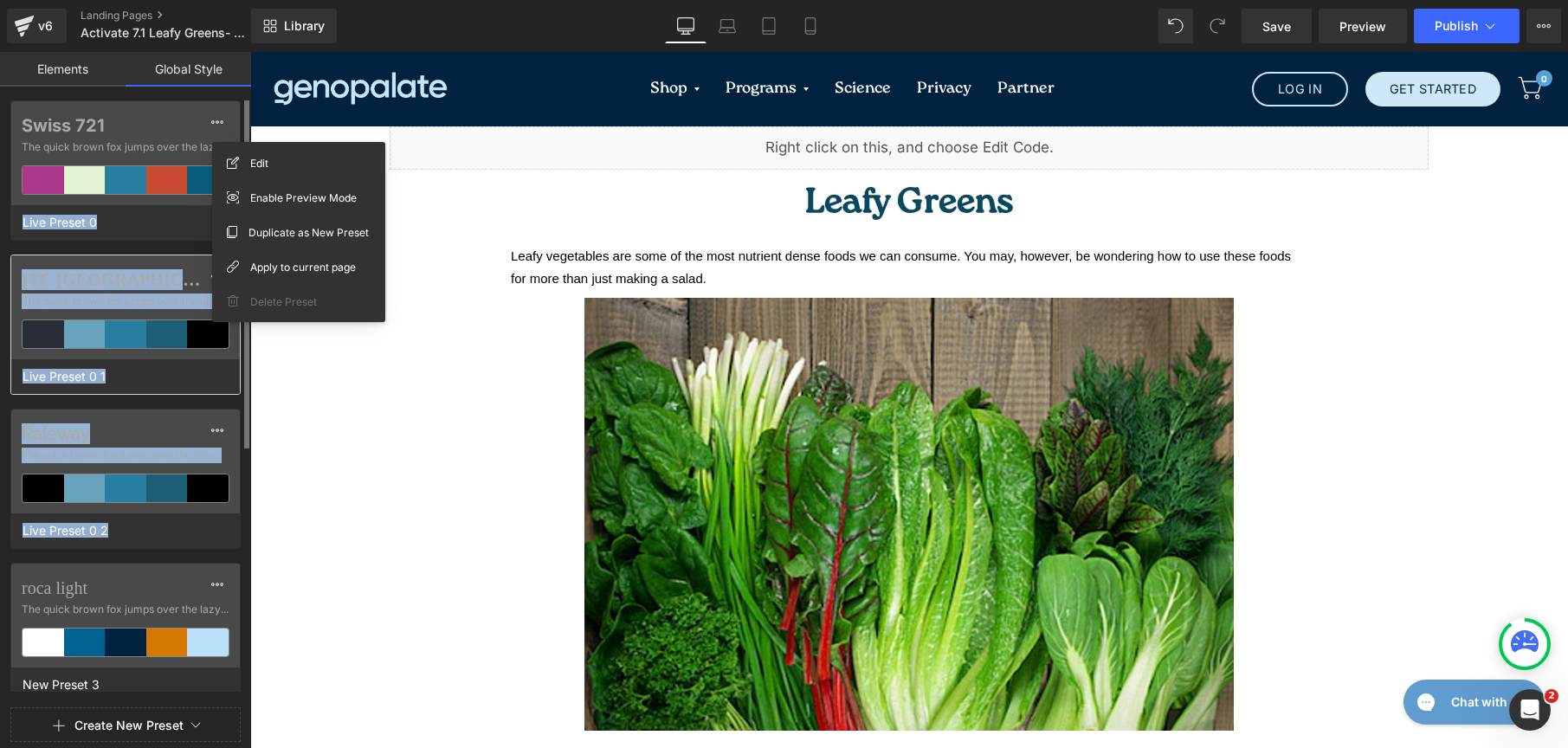
click at [202, 333] on div at bounding box center [208, 335] width 42 height 28
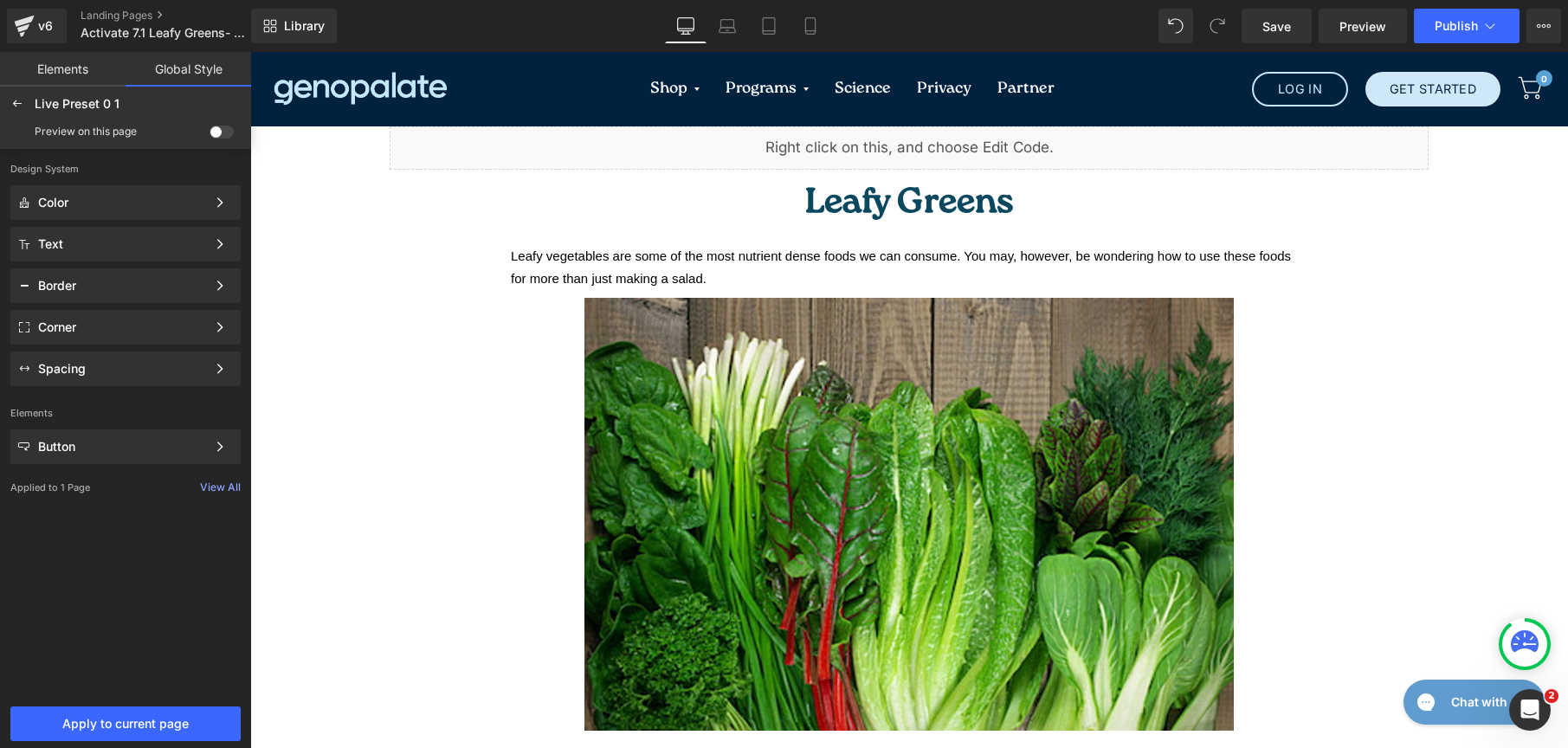
click at [180, 76] on link "Global Style" at bounding box center [189, 69] width 126 height 35
click at [17, 110] on icon at bounding box center [17, 104] width 14 height 14
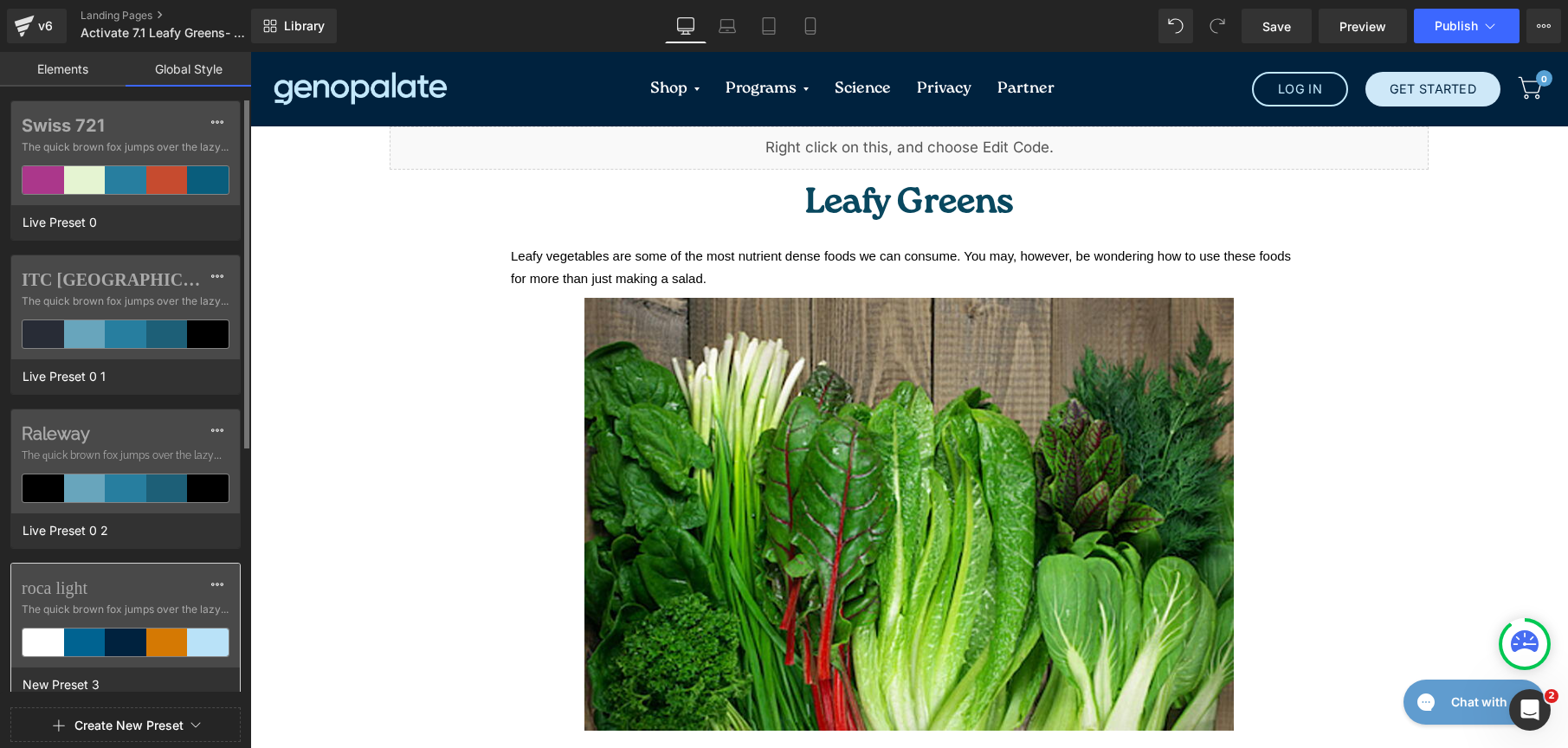
click at [196, 611] on span "The quick brown fox jumps over the lazy..." at bounding box center [126, 610] width 208 height 16
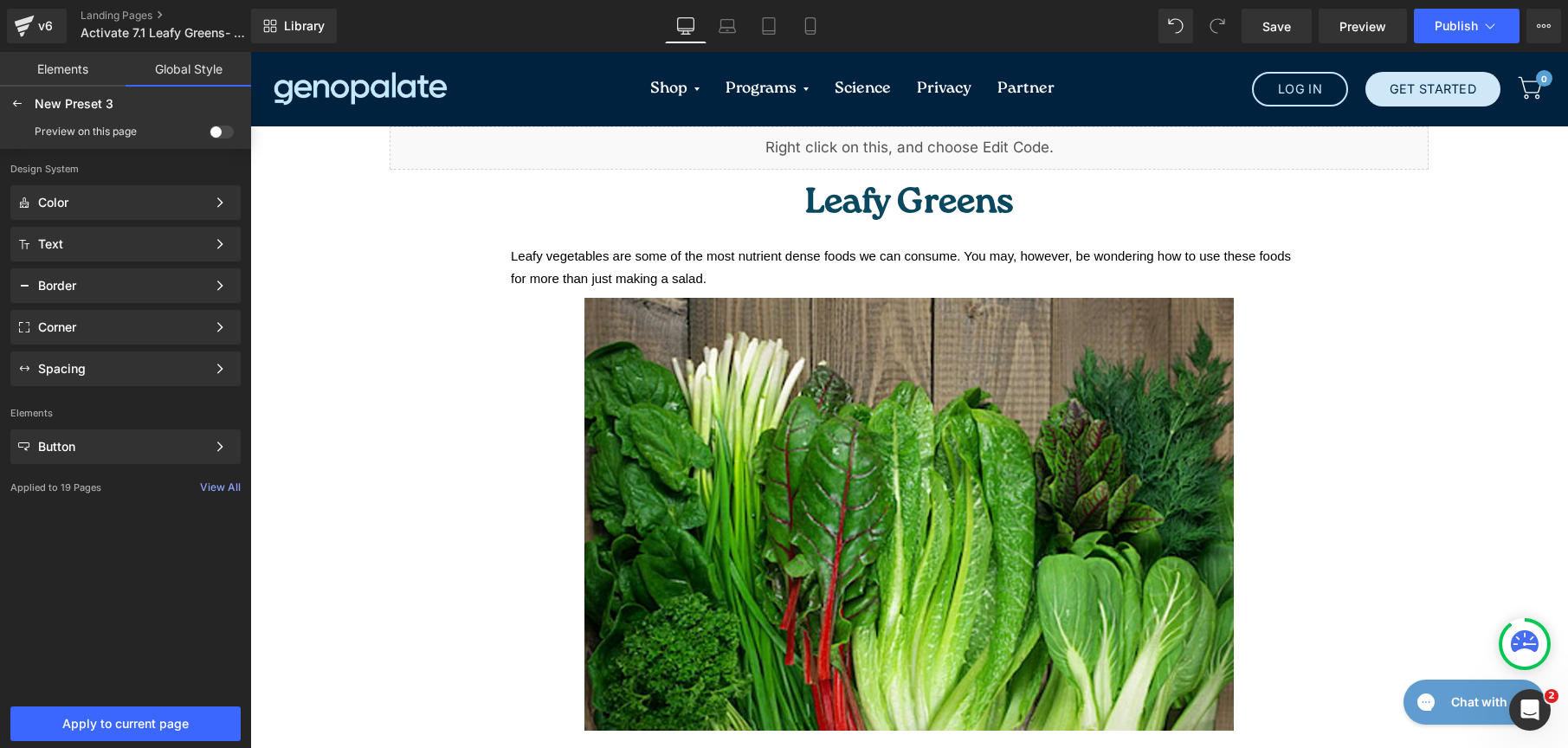
click at [218, 136] on span at bounding box center [222, 132] width 24 height 13
click at [210, 135] on input "checkbox" at bounding box center [210, 135] width 0 height 0
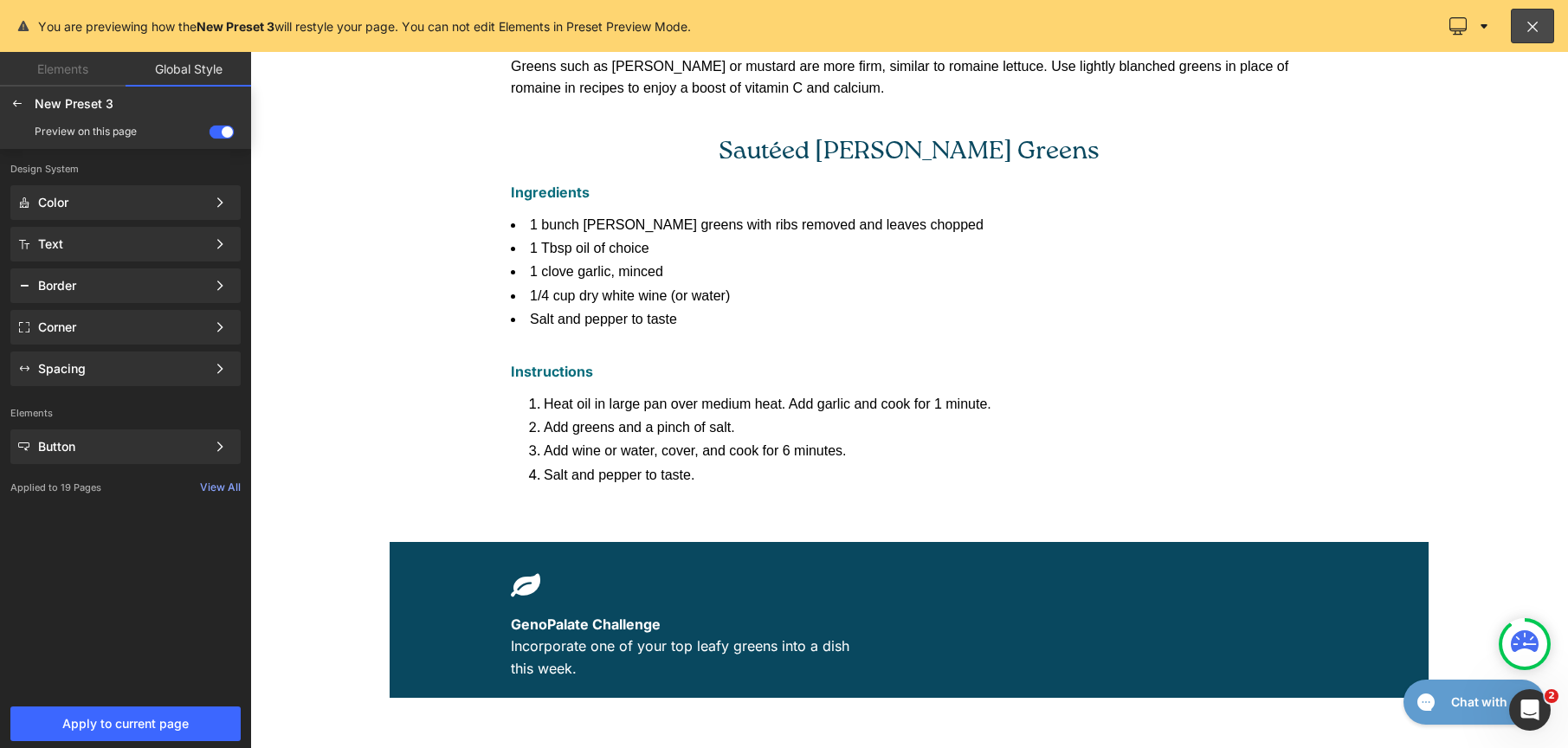
scroll to position [1344, 0]
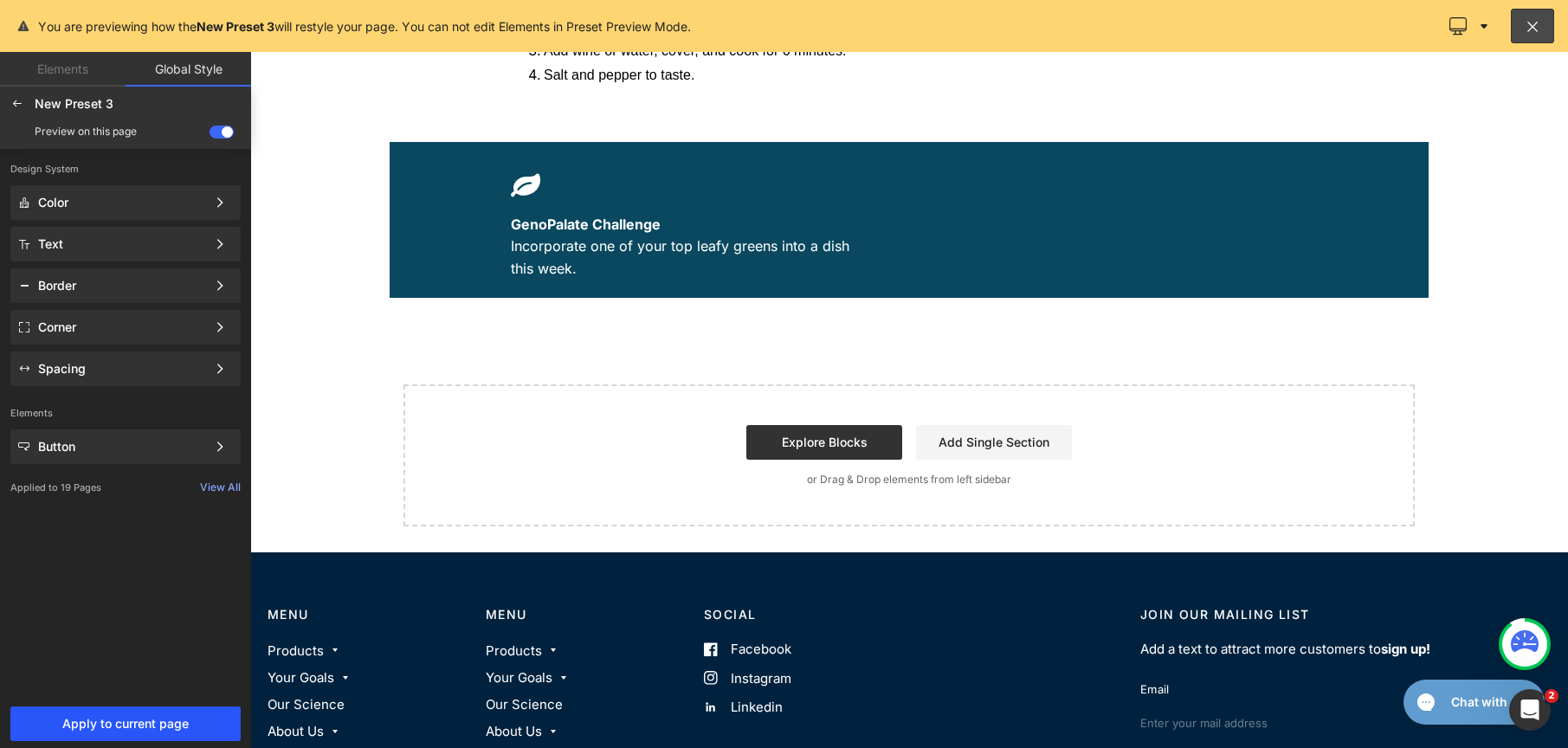
click at [114, 731] on span "Apply to current page" at bounding box center [126, 724] width 210 height 14
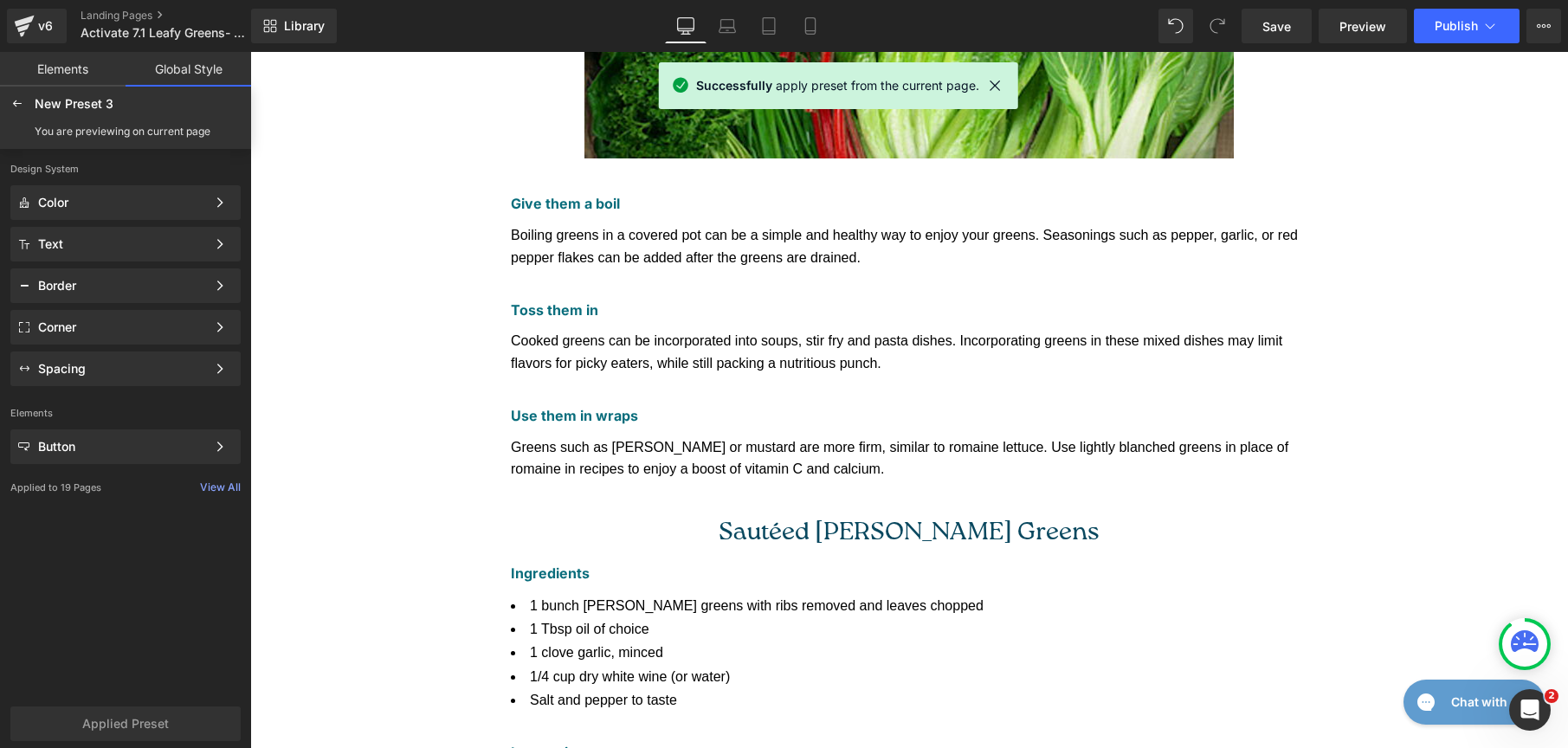
scroll to position [0, 0]
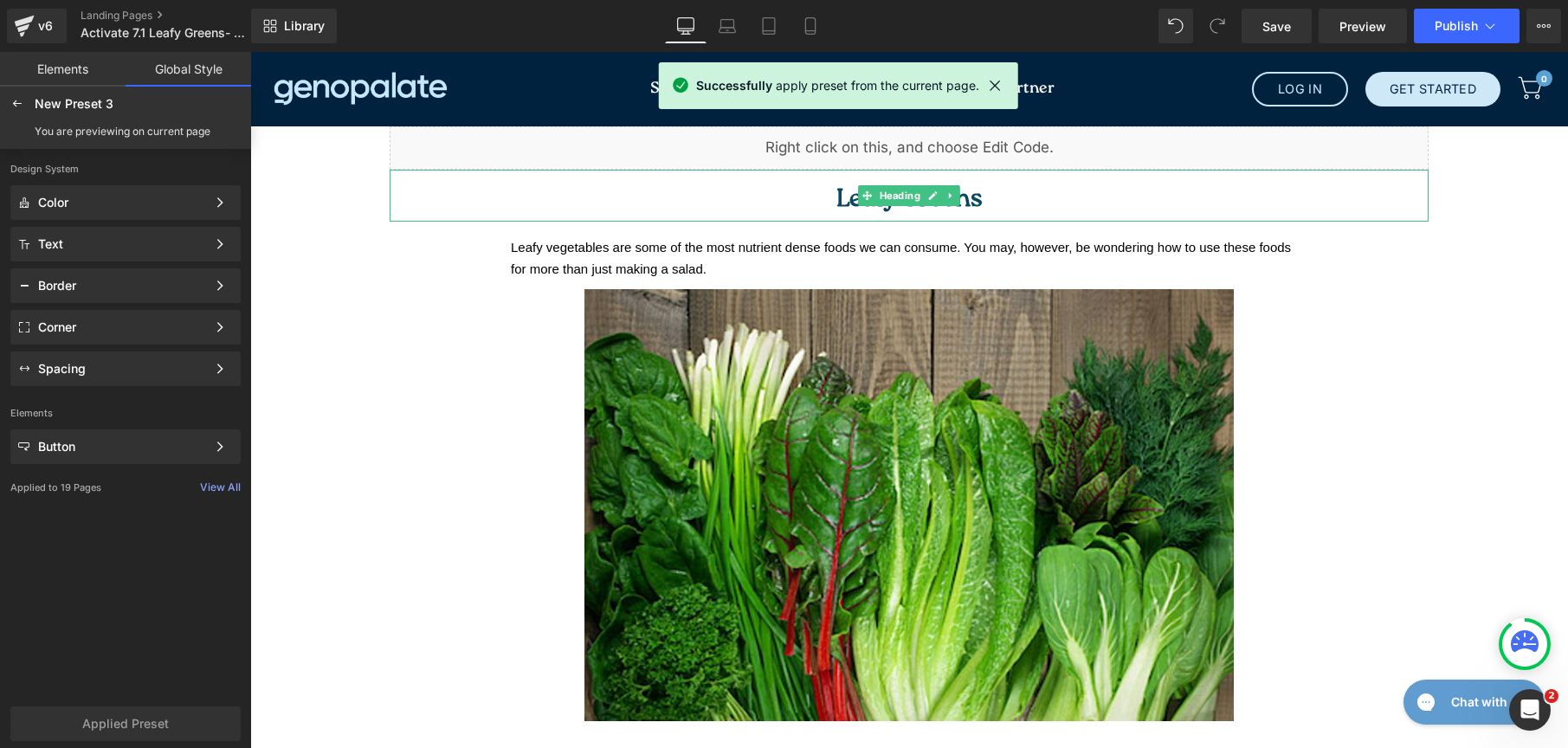
click at [984, 198] on h1 "Leafy Greens" at bounding box center [908, 200] width 1039 height 44
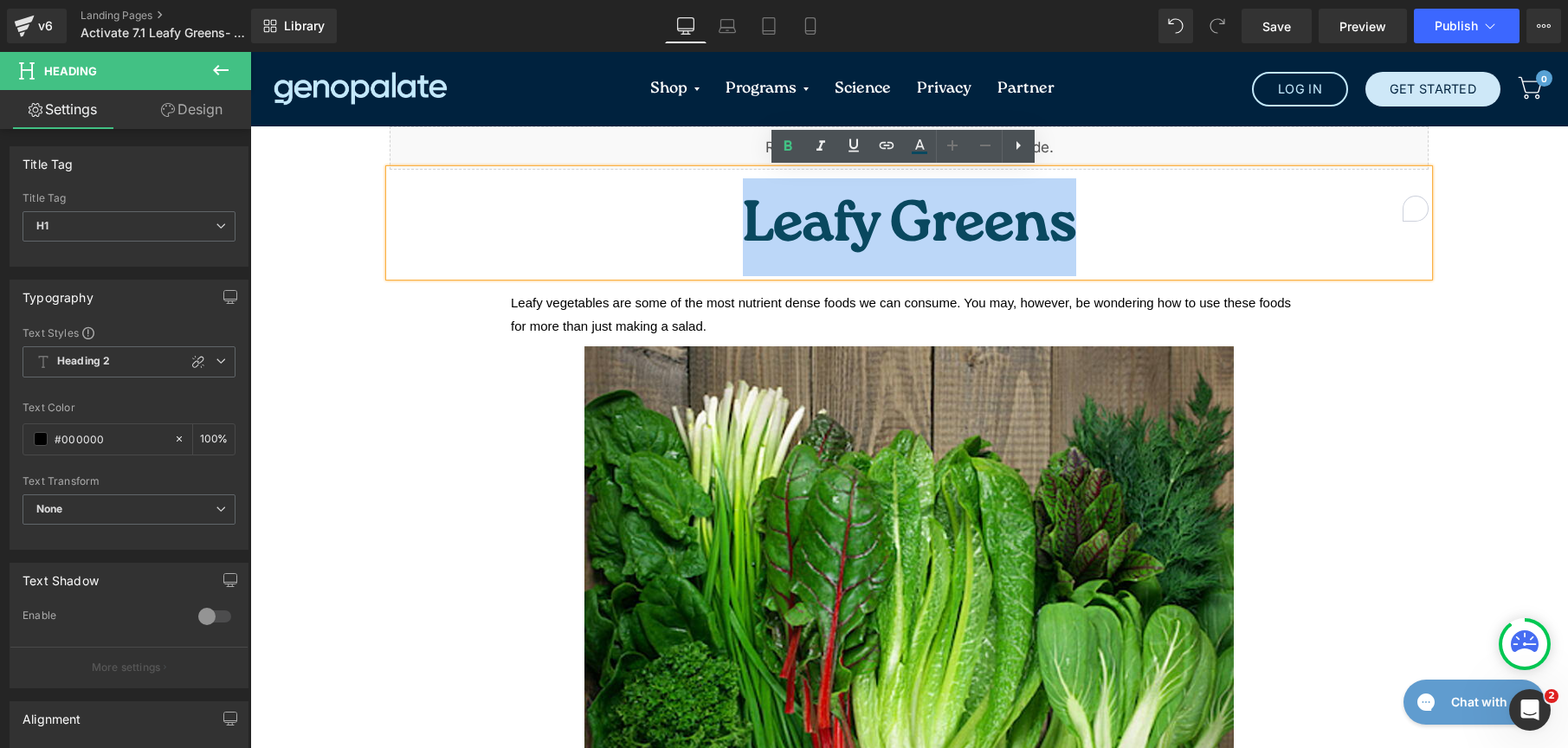
drag, startPoint x: 997, startPoint y: 194, endPoint x: 785, endPoint y: 200, distance: 212.1
click at [785, 200] on h1 "Leafy Greens" at bounding box center [908, 227] width 1039 height 98
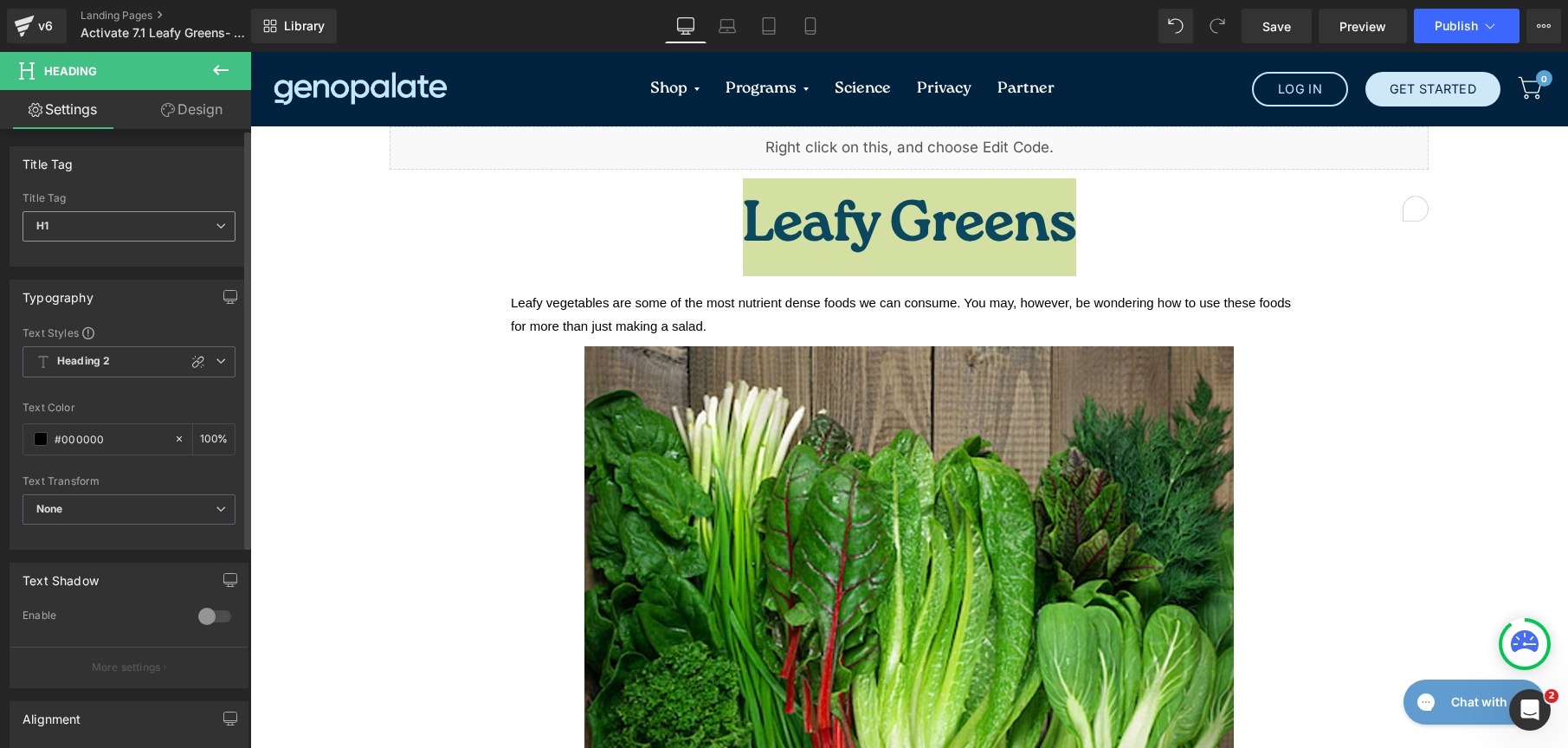
click at [163, 220] on span "H1" at bounding box center [129, 226] width 213 height 31
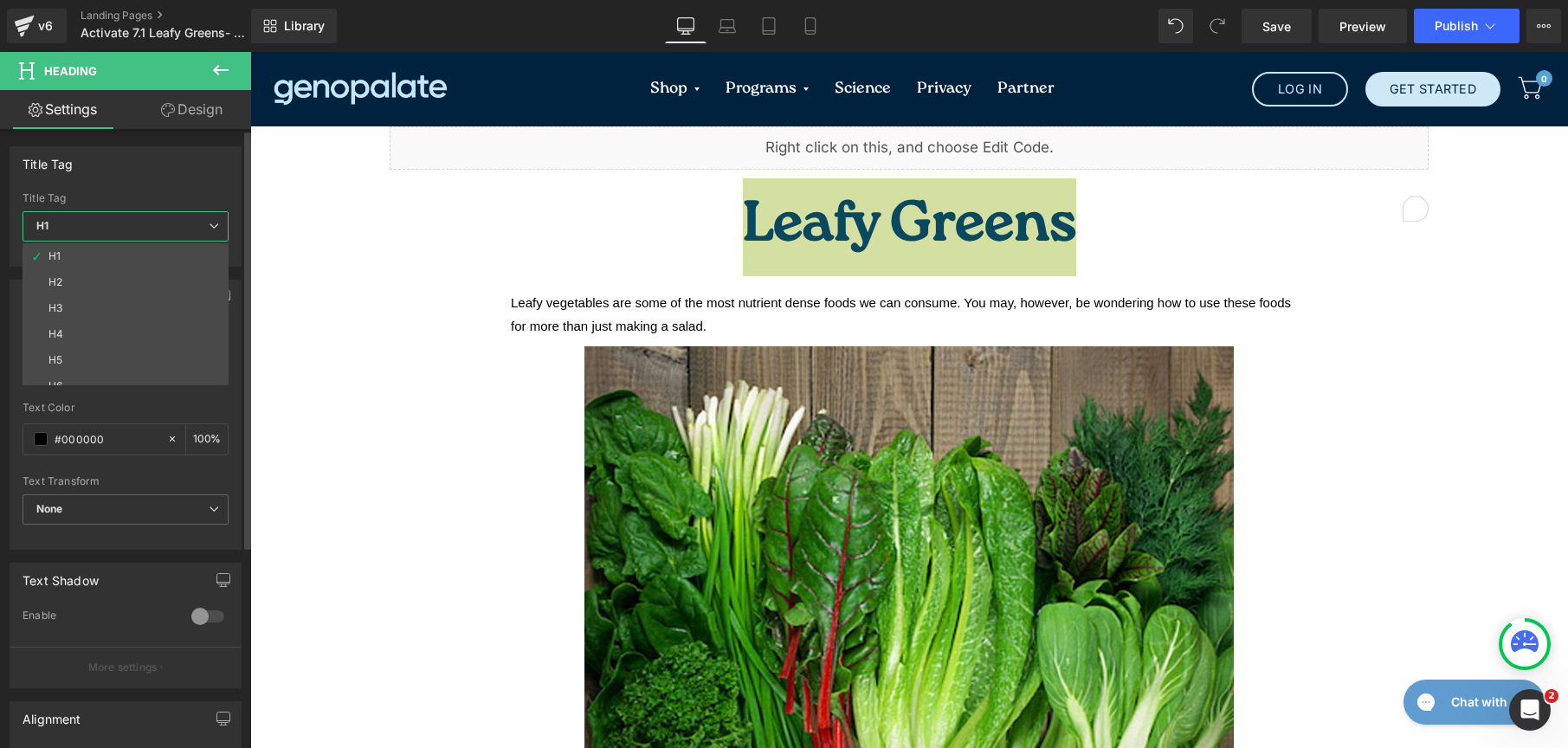
click at [163, 220] on span "H1" at bounding box center [126, 226] width 206 height 31
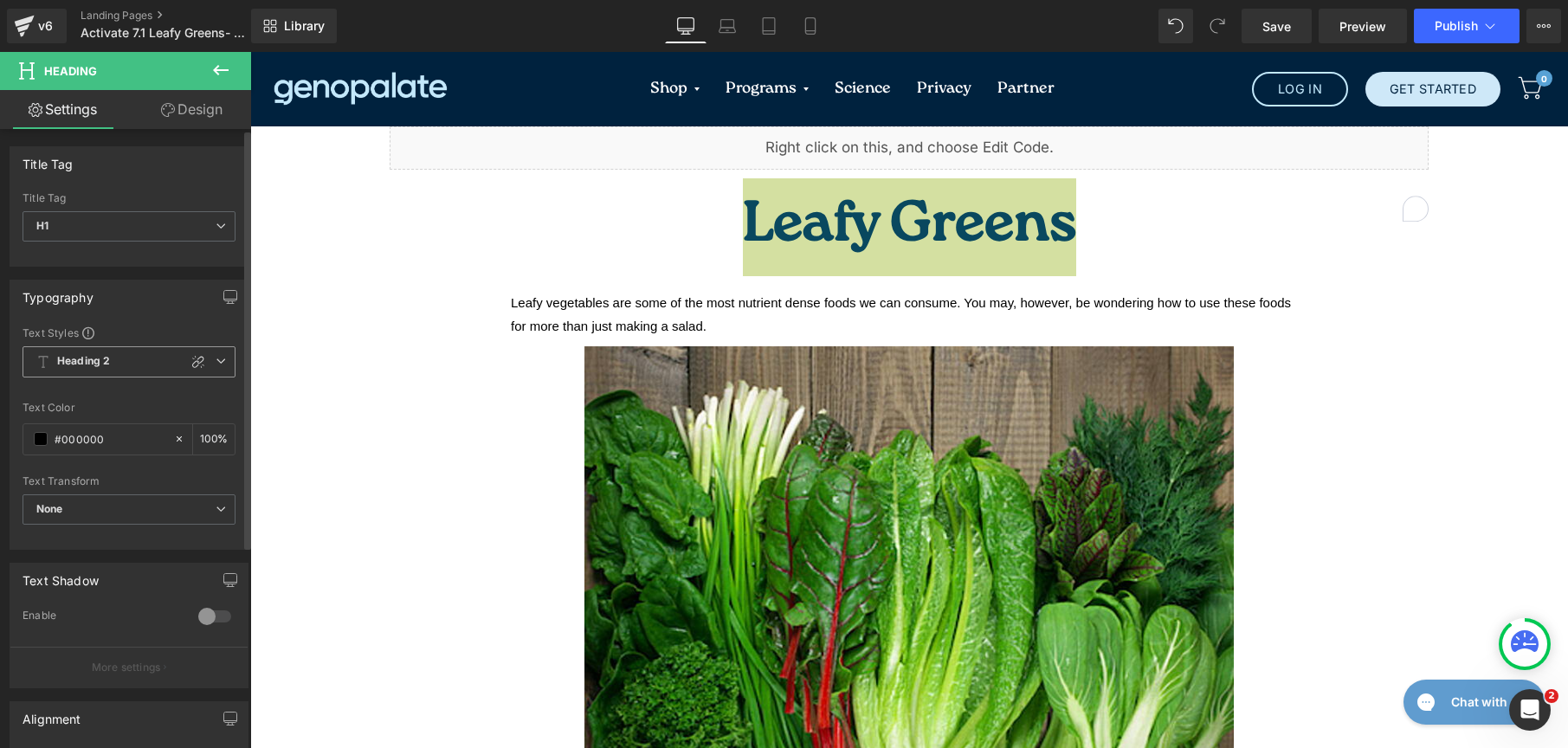
click at [110, 361] on span "Heading 2" at bounding box center [129, 362] width 213 height 31
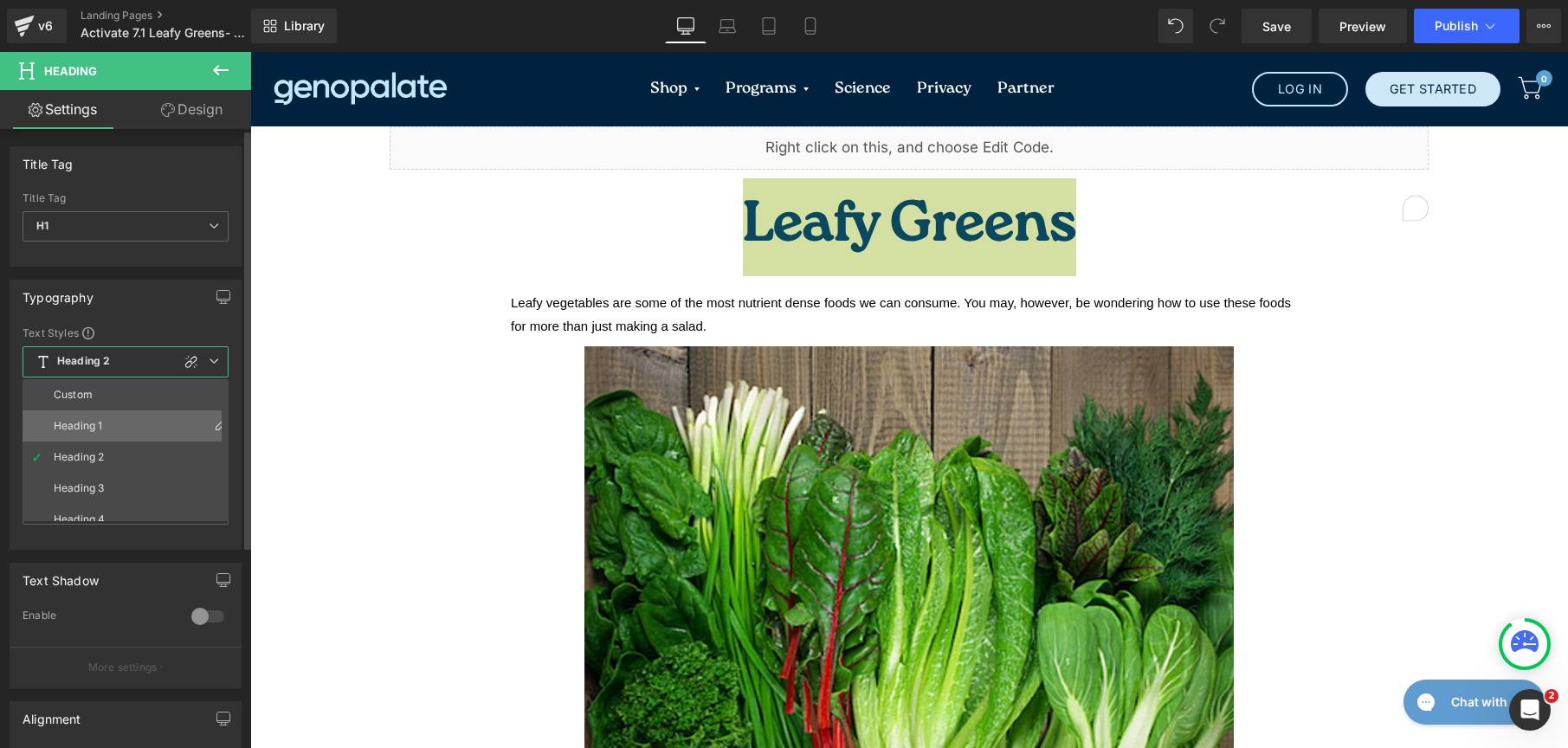
click at [104, 418] on li "Heading 1" at bounding box center [129, 426] width 214 height 31
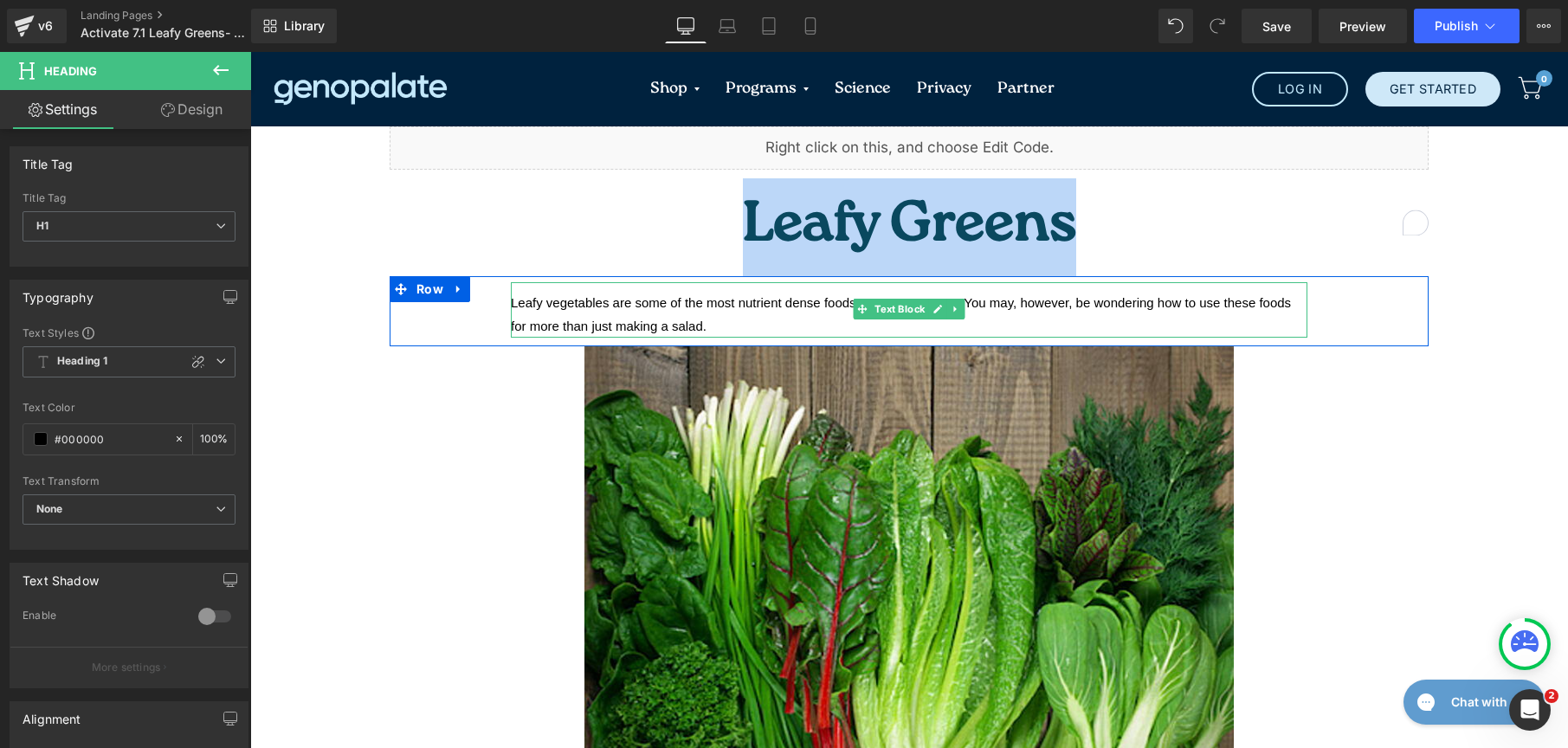
click at [598, 295] on span "Leafy vegetables are some of the most nutrient dense foods we can consume. You …" at bounding box center [901, 315] width 780 height 38
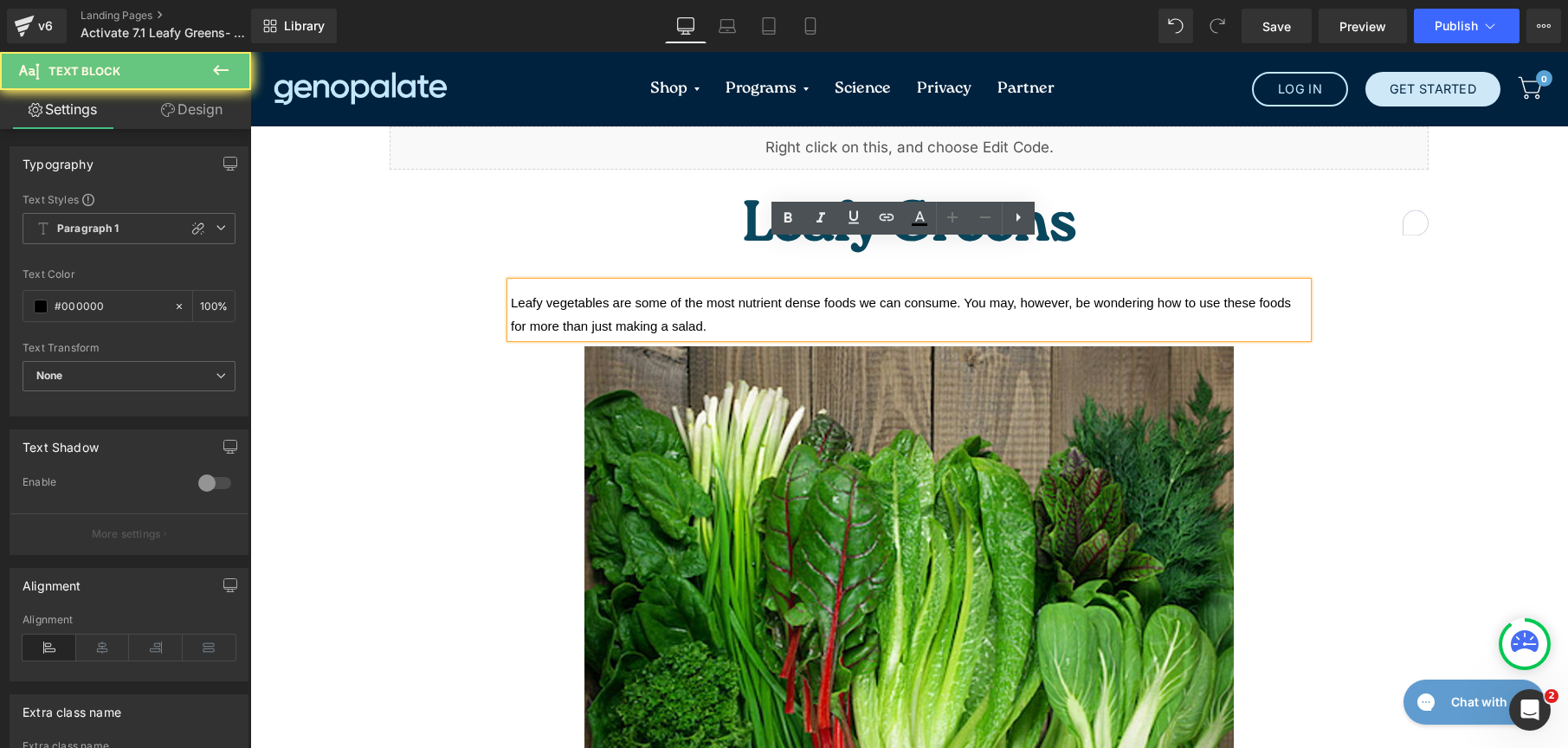
drag, startPoint x: 713, startPoint y: 287, endPoint x: 441, endPoint y: 247, distance: 274.9
click at [441, 276] on div "Leafy vegetables are some of the most nutrient dense foods we can consume. You …" at bounding box center [908, 311] width 1039 height 70
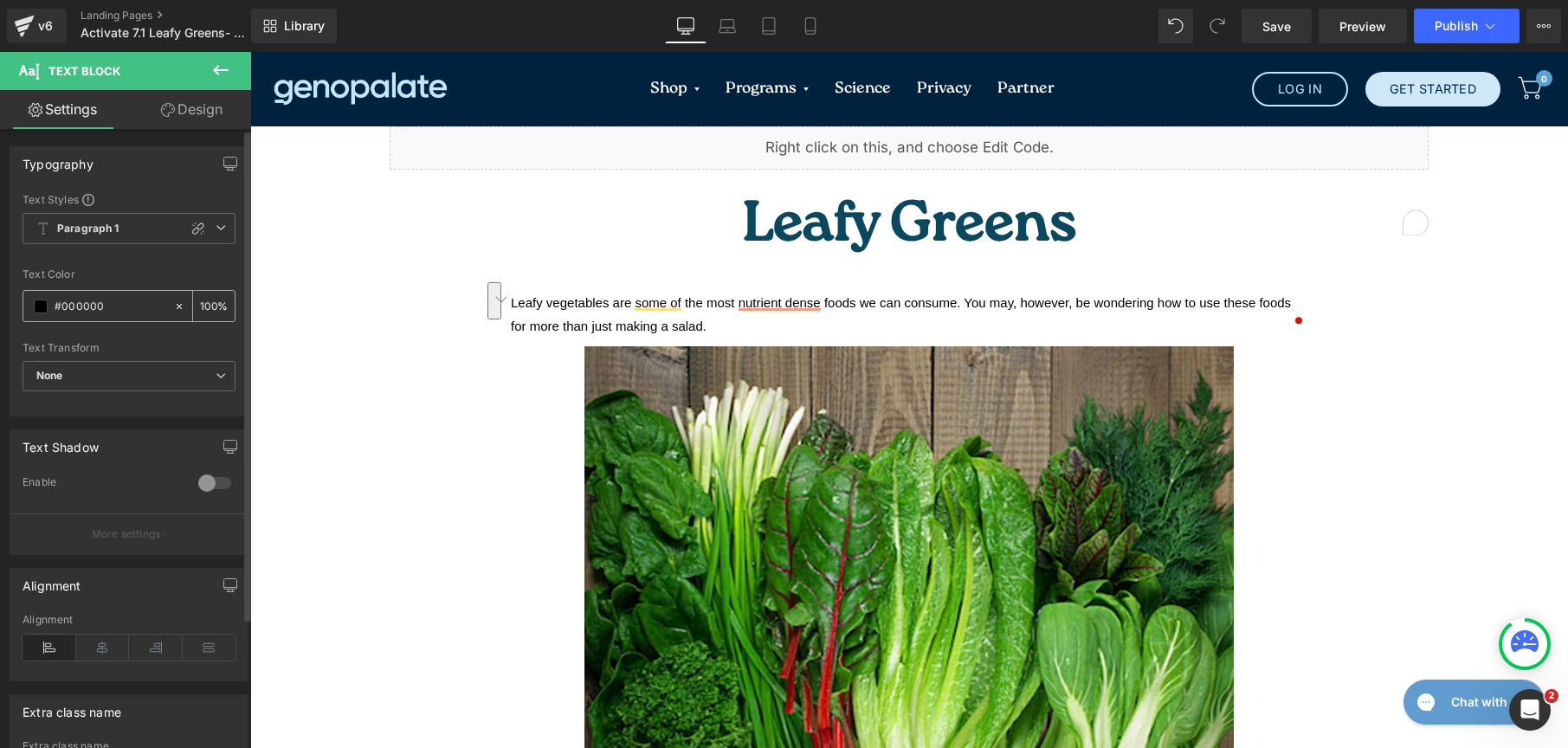
click at [37, 312] on span at bounding box center [41, 307] width 14 height 14
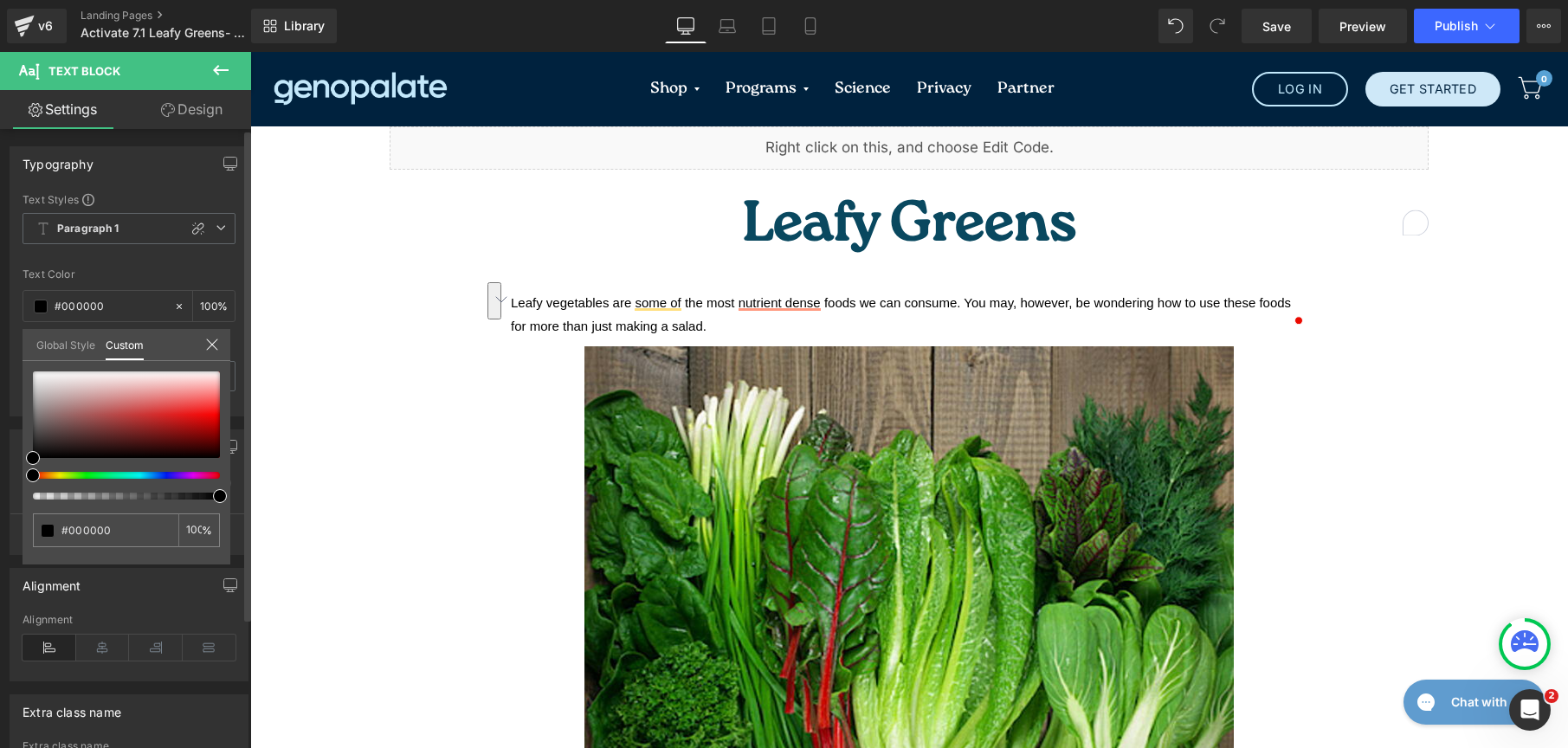
click at [49, 357] on link "Global Style" at bounding box center [66, 344] width 59 height 30
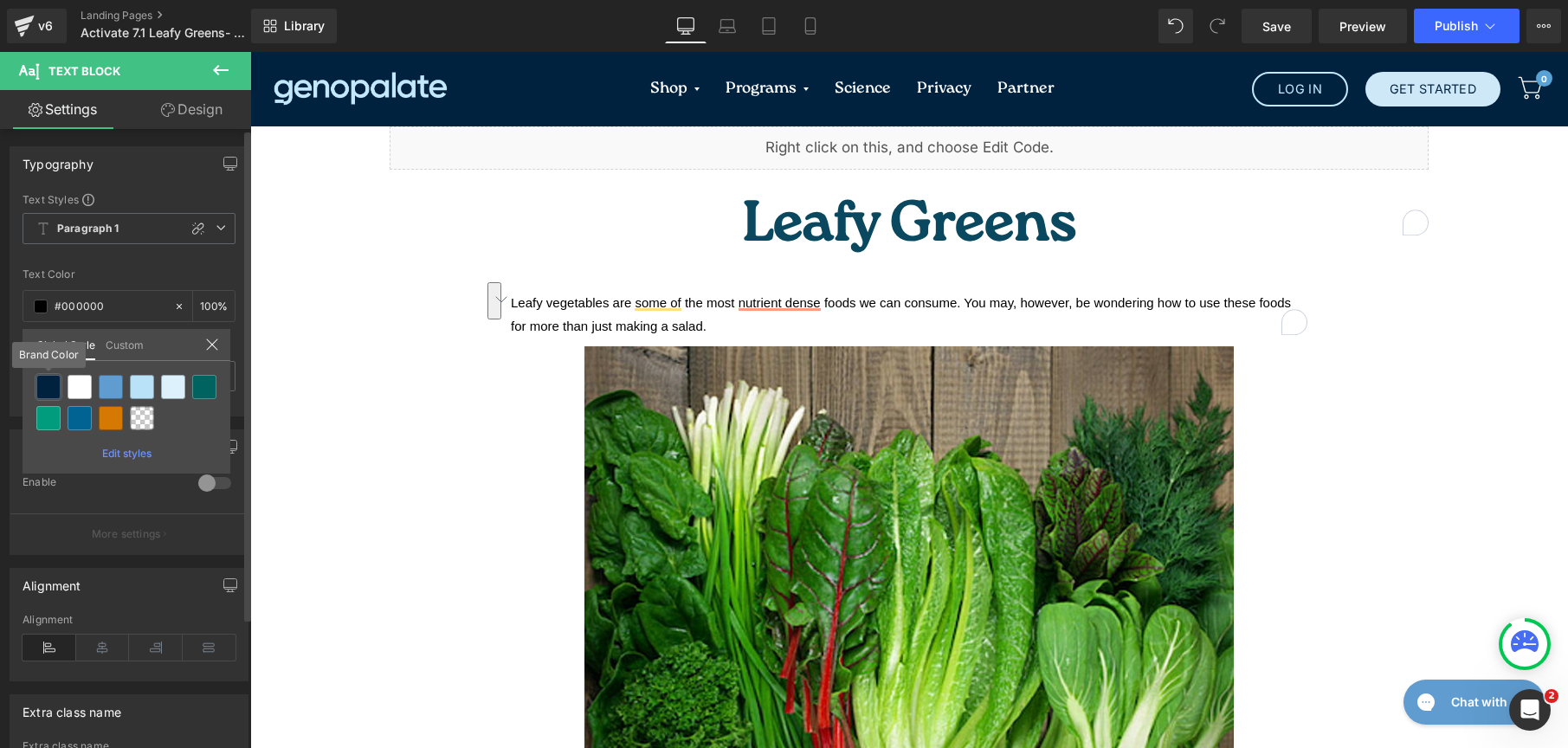
click at [52, 384] on div at bounding box center [49, 387] width 24 height 24
type input "Brand Color"
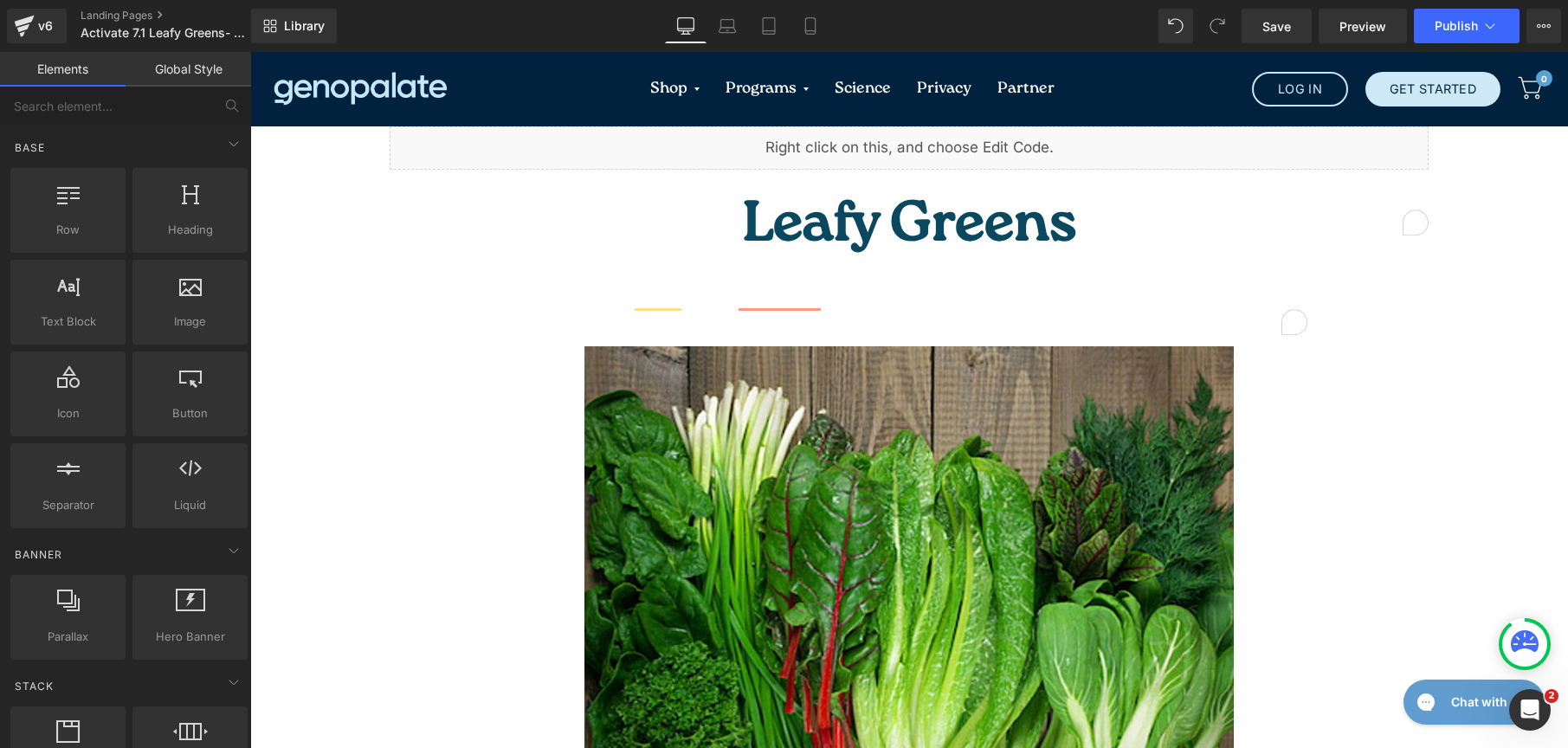
click at [776, 295] on span "Leafy vegetables are some of the most nutrient dense foods we can consume. You …" at bounding box center [901, 315] width 780 height 38
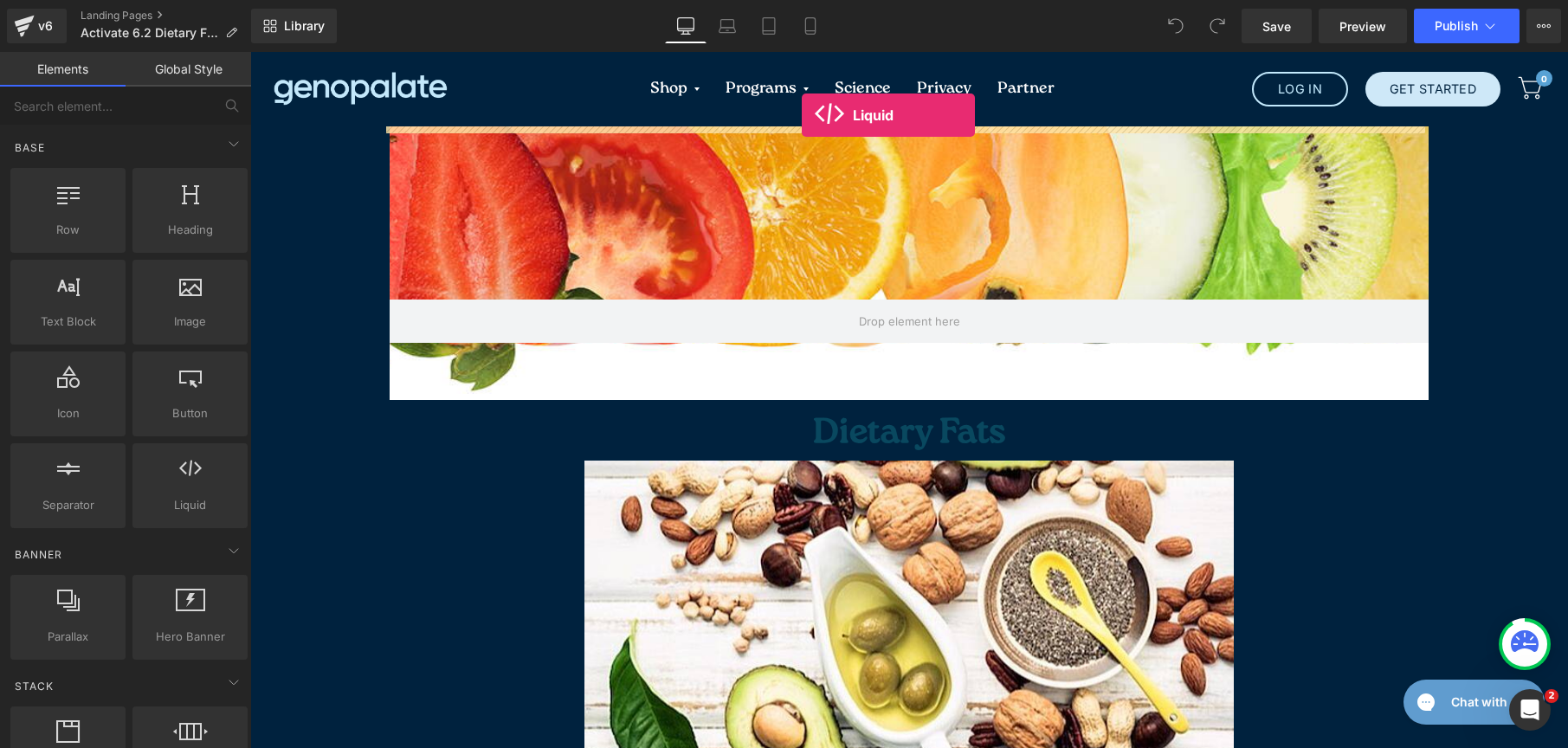
drag, startPoint x: 445, startPoint y: 564, endPoint x: 802, endPoint y: 115, distance: 573.6
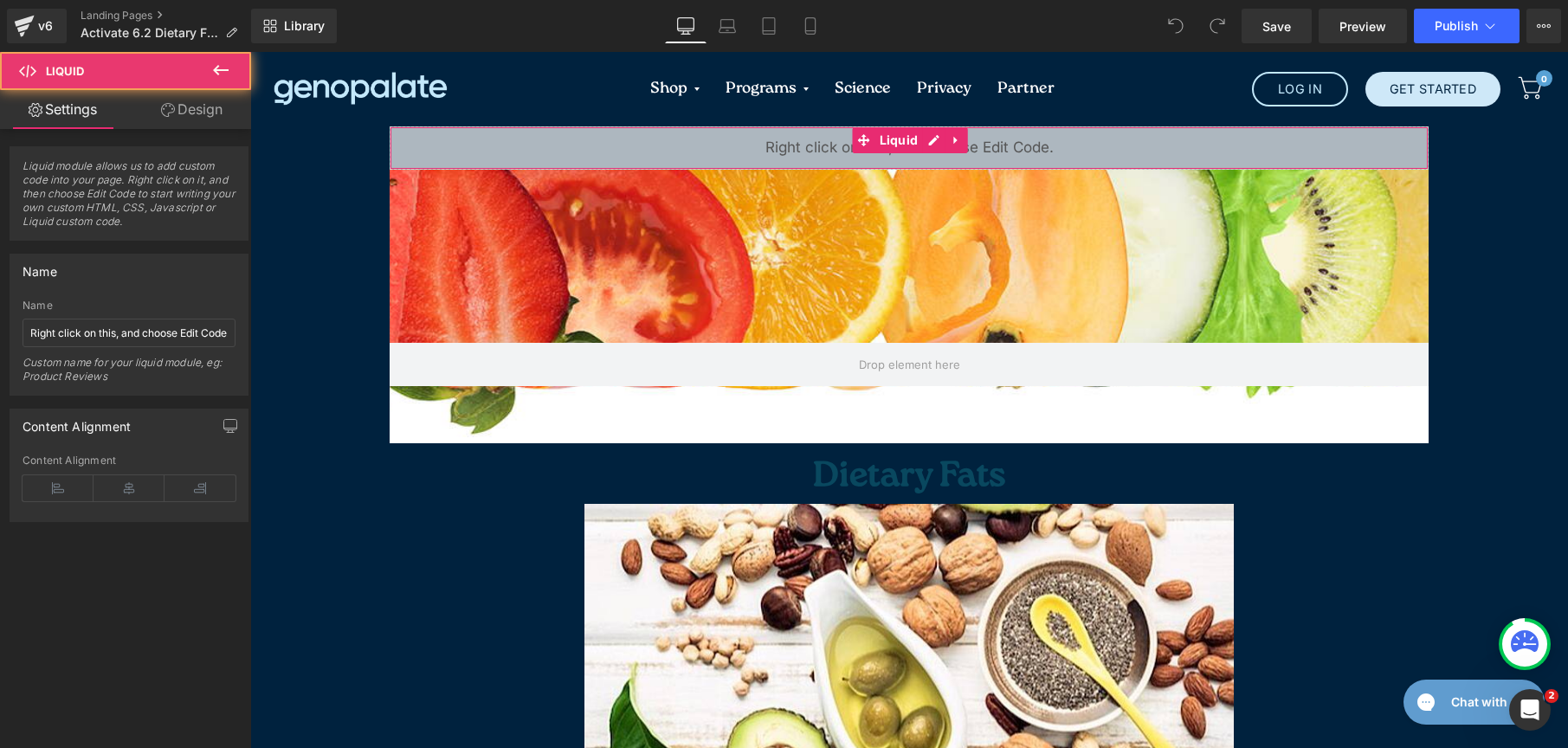
click at [810, 142] on div "Liquid" at bounding box center [908, 149] width 1039 height 44
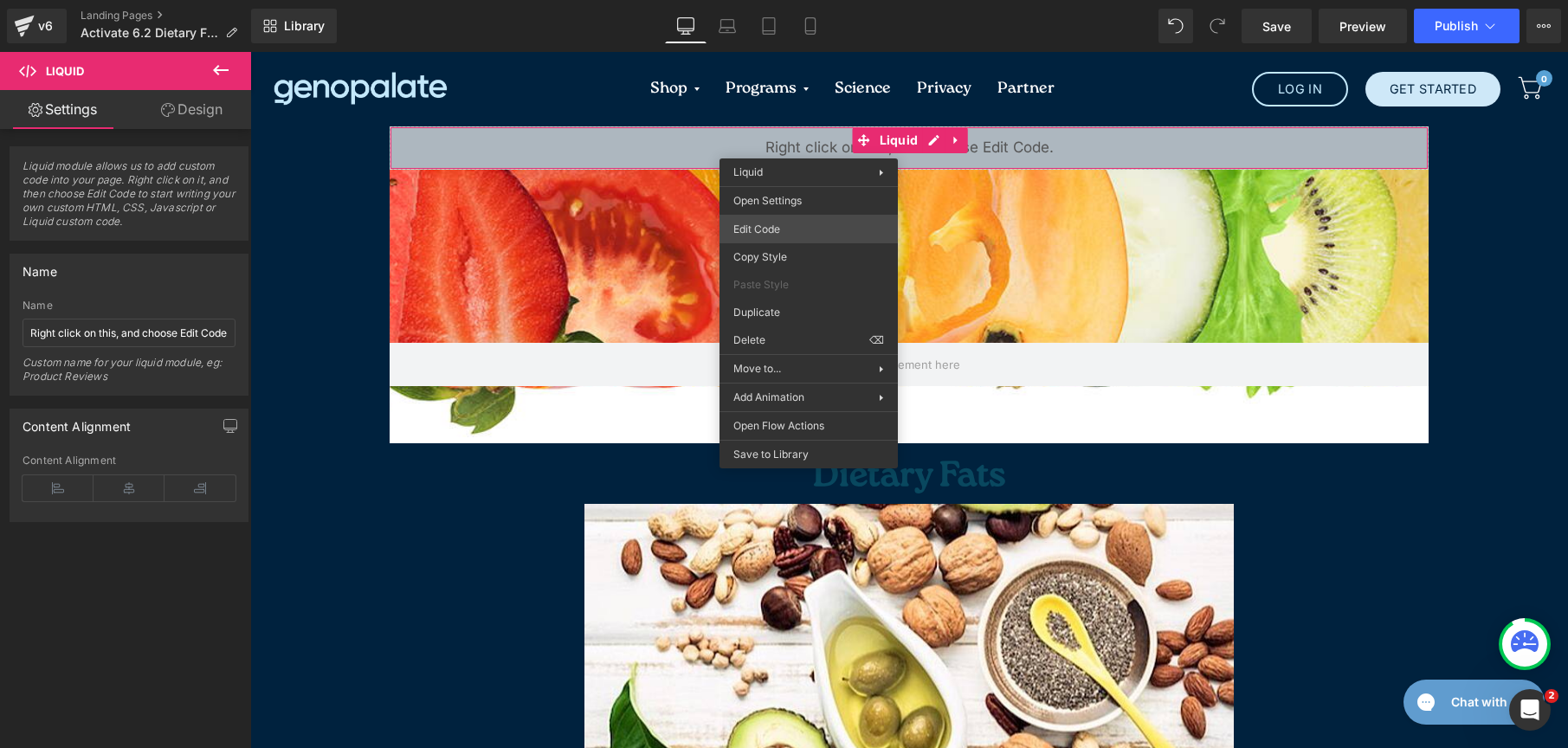
click at [782, 0] on div "Liquid You are previewing how the will restyle your page. You can not edit Elem…" at bounding box center [784, 0] width 1568 height 0
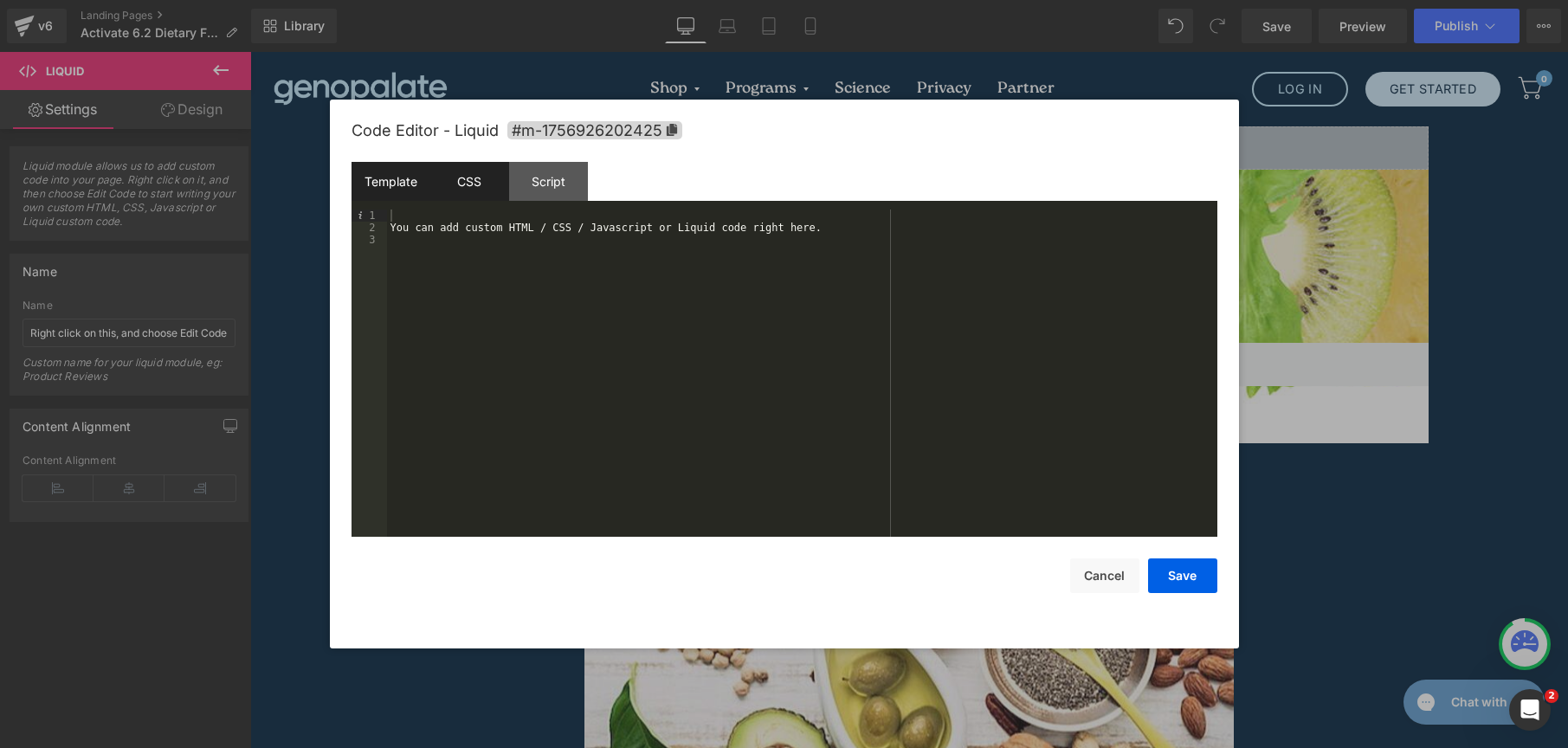
click at [467, 183] on div "CSS" at bounding box center [470, 181] width 79 height 39
drag, startPoint x: 494, startPoint y: 295, endPoint x: 294, endPoint y: 146, distance: 249.4
click at [294, 146] on body "Liquid You are previewing how the will restyle your page. You can not edit Elem…" at bounding box center [784, 374] width 1568 height 748
click at [1183, 568] on button "Save" at bounding box center [1182, 576] width 69 height 35
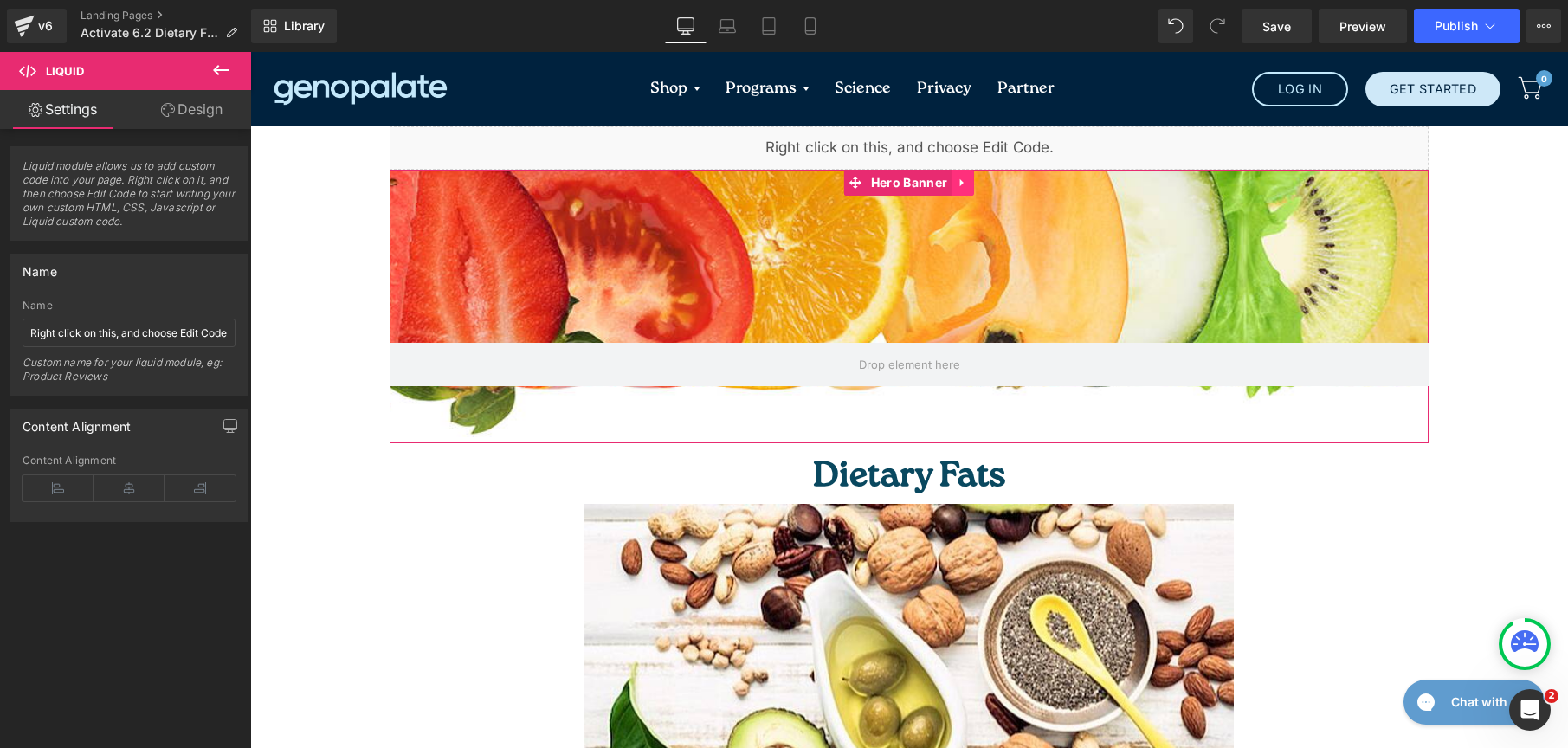
click at [960, 183] on icon at bounding box center [962, 183] width 3 height 8
click at [968, 184] on icon at bounding box center [974, 183] width 12 height 13
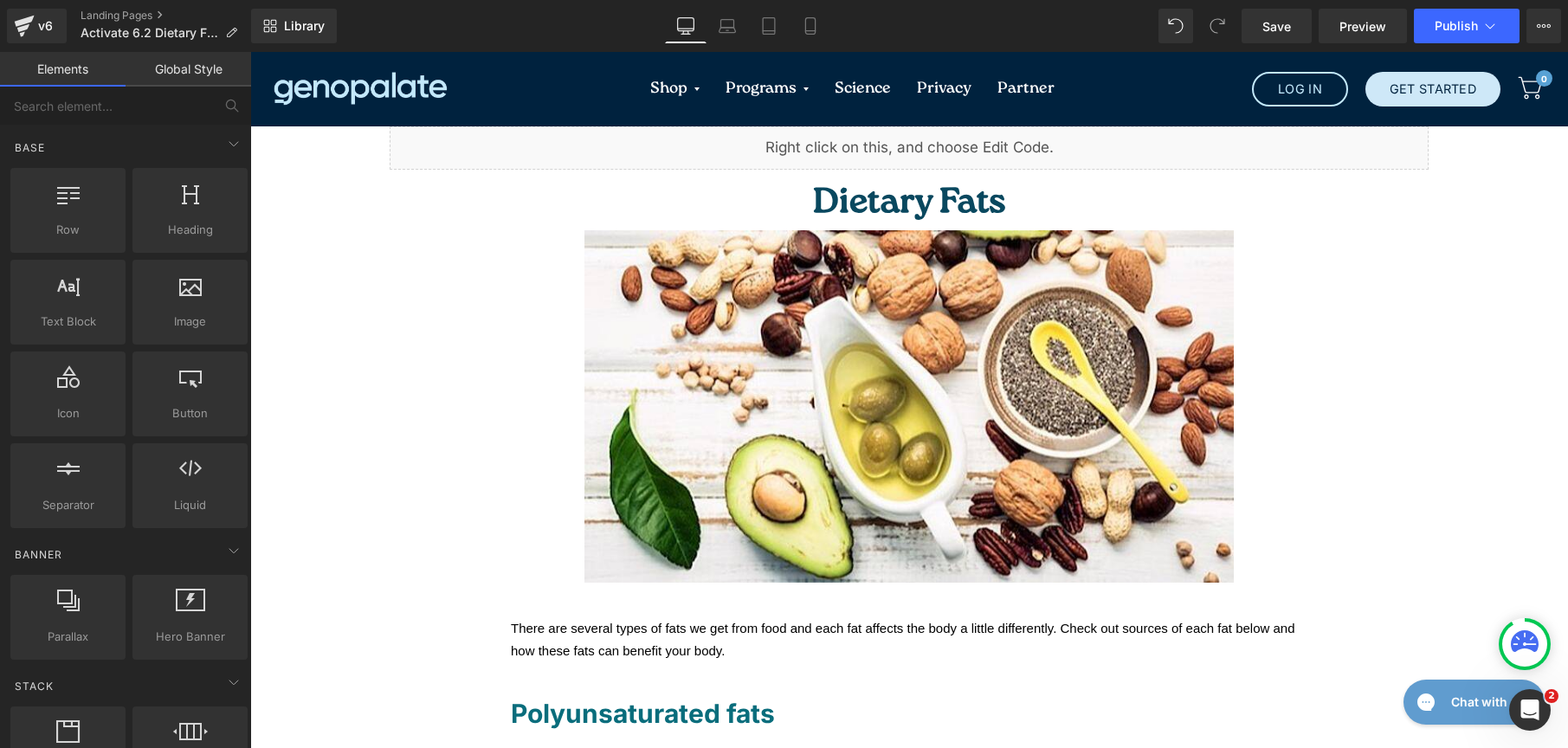
click at [224, 63] on link "Global Style" at bounding box center [189, 69] width 126 height 35
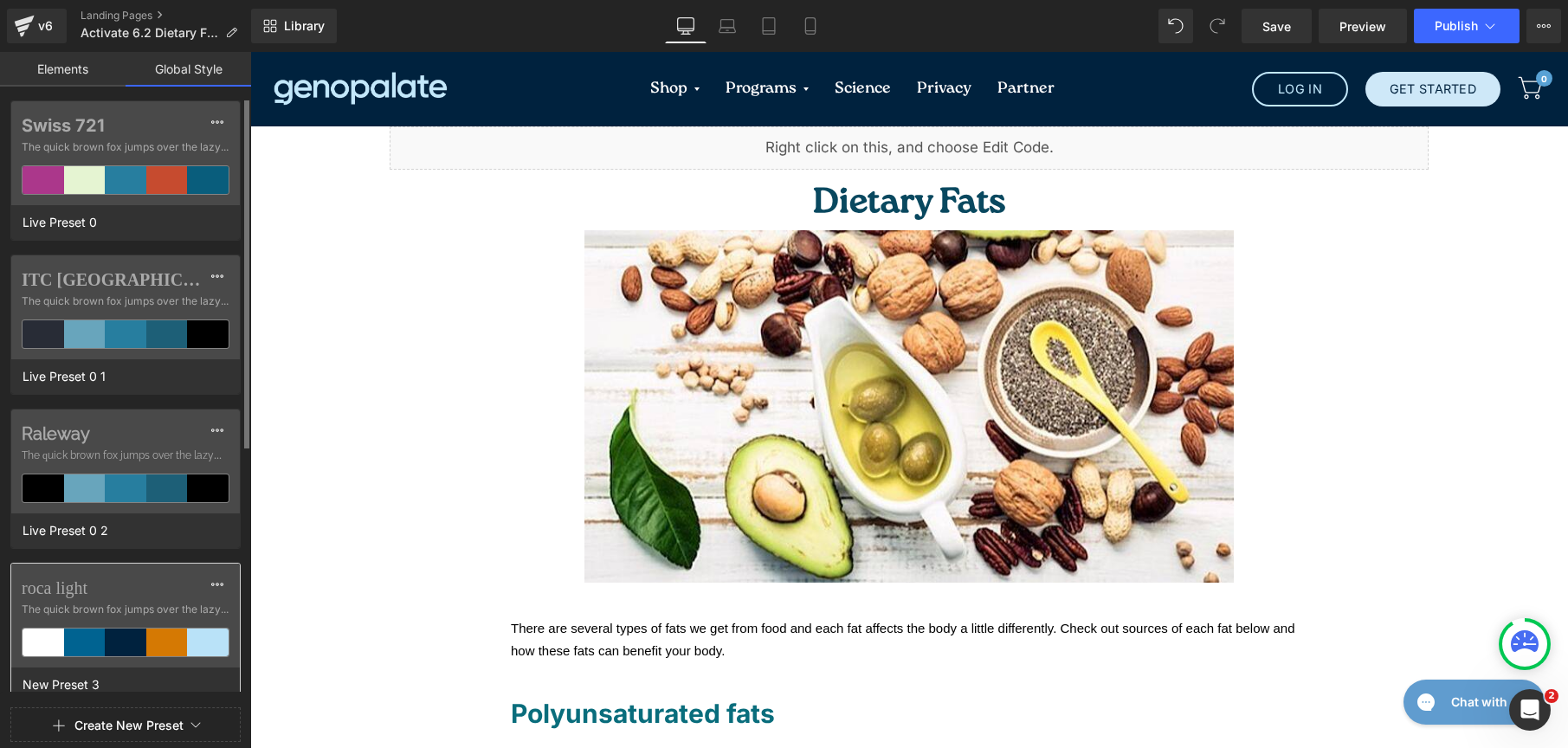
click at [146, 592] on label "roca light" at bounding box center [126, 588] width 208 height 21
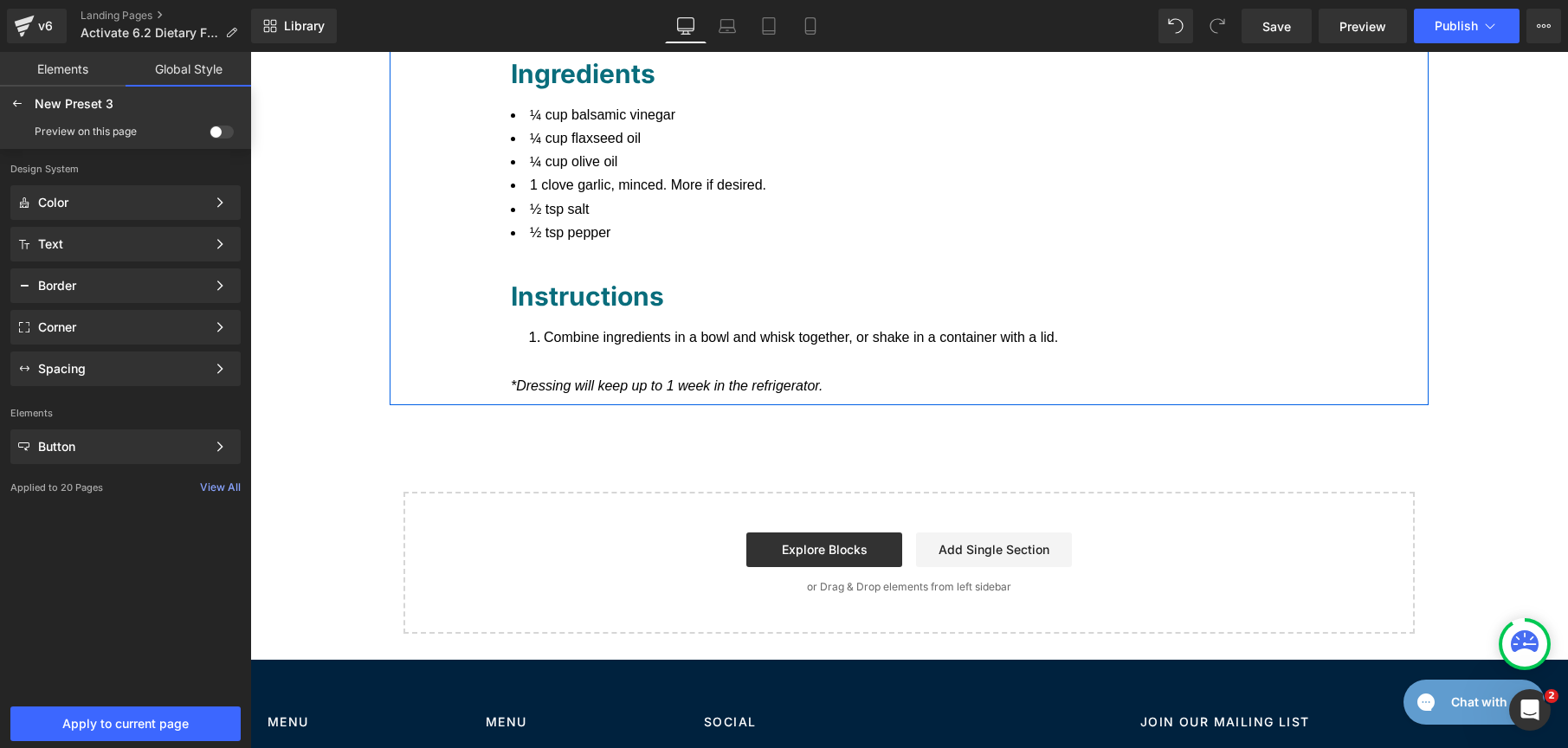
scroll to position [1331, 0]
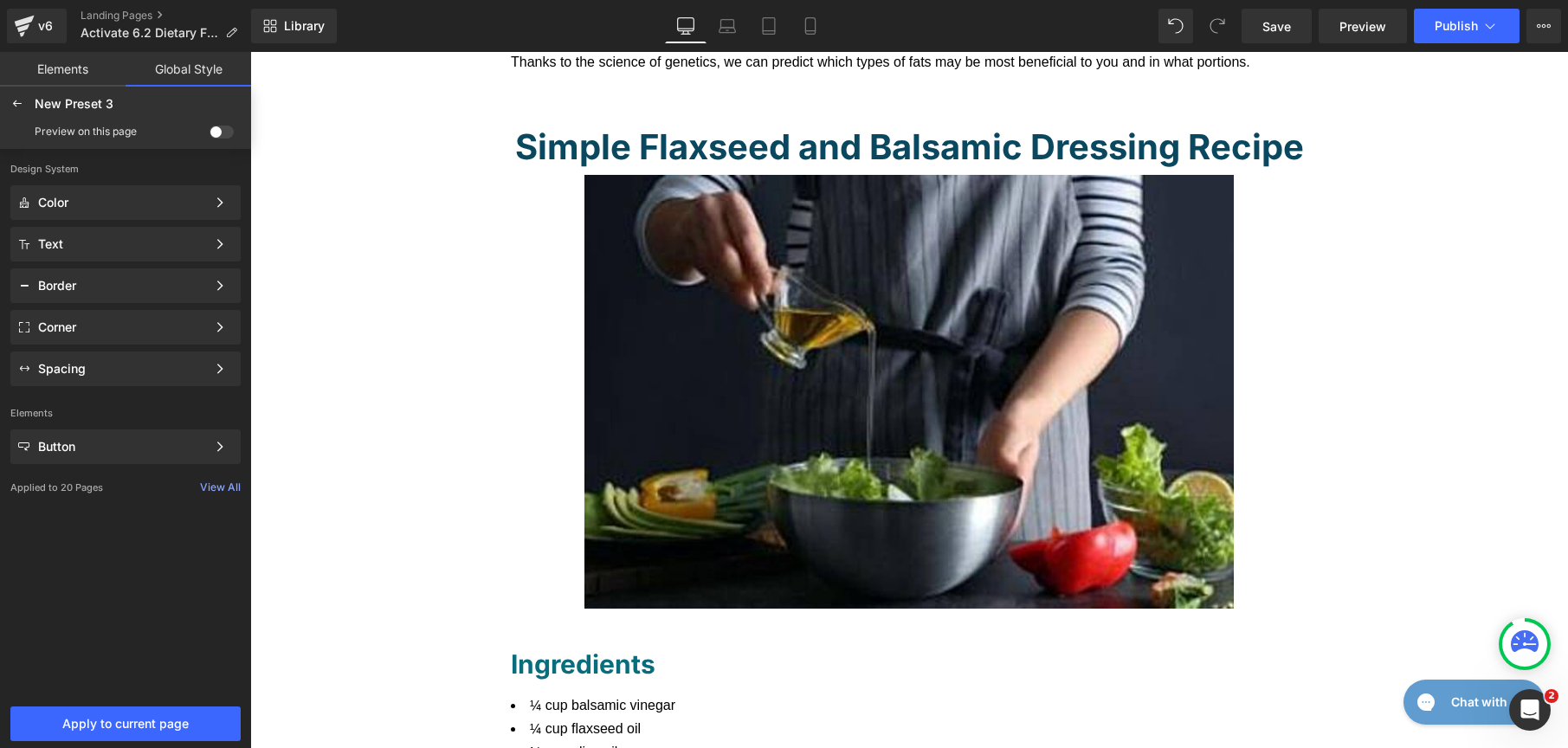
click at [224, 139] on div "Preview on this page" at bounding box center [126, 132] width 245 height 28
click at [222, 134] on span at bounding box center [222, 132] width 24 height 13
click at [210, 135] on input "checkbox" at bounding box center [210, 135] width 0 height 0
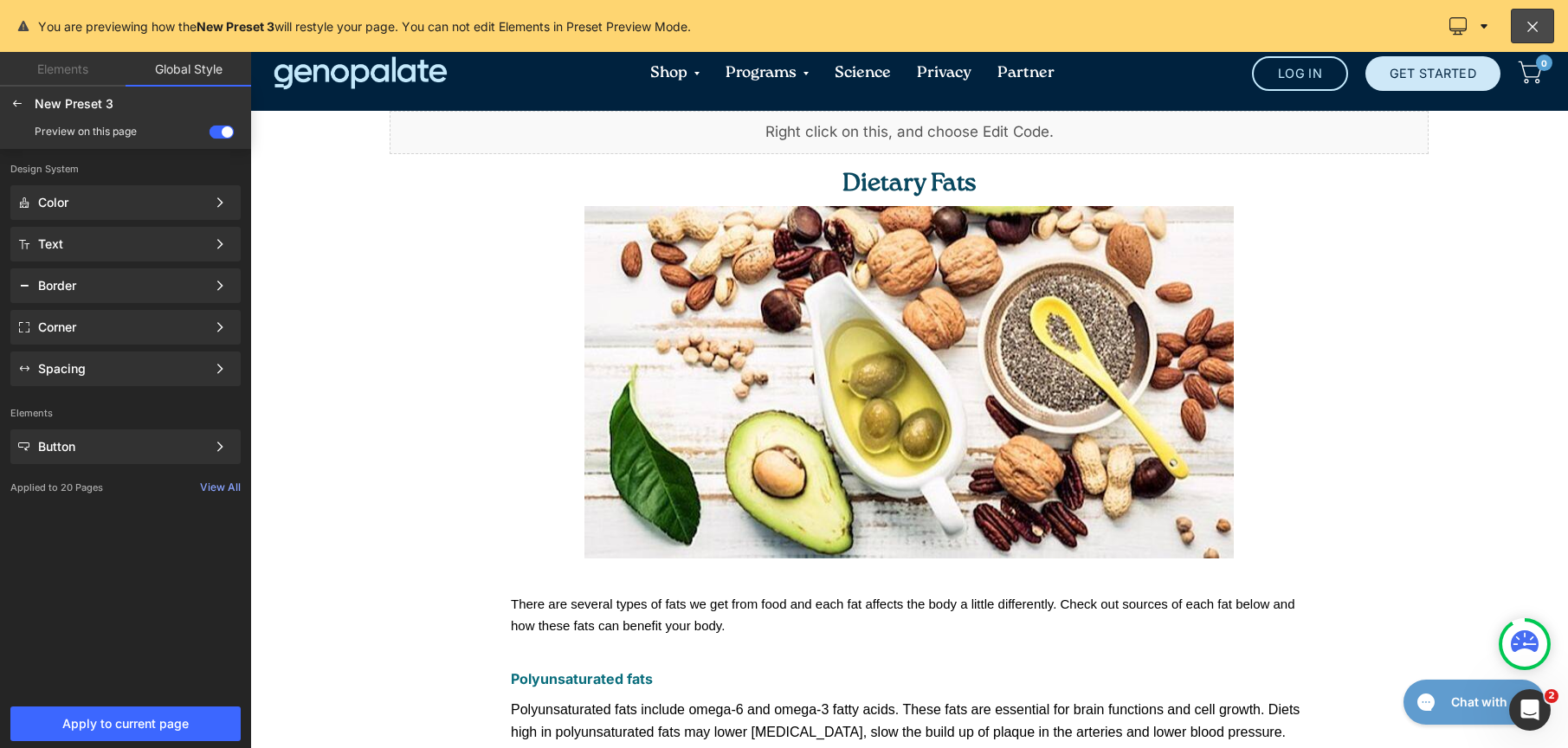
scroll to position [0, 0]
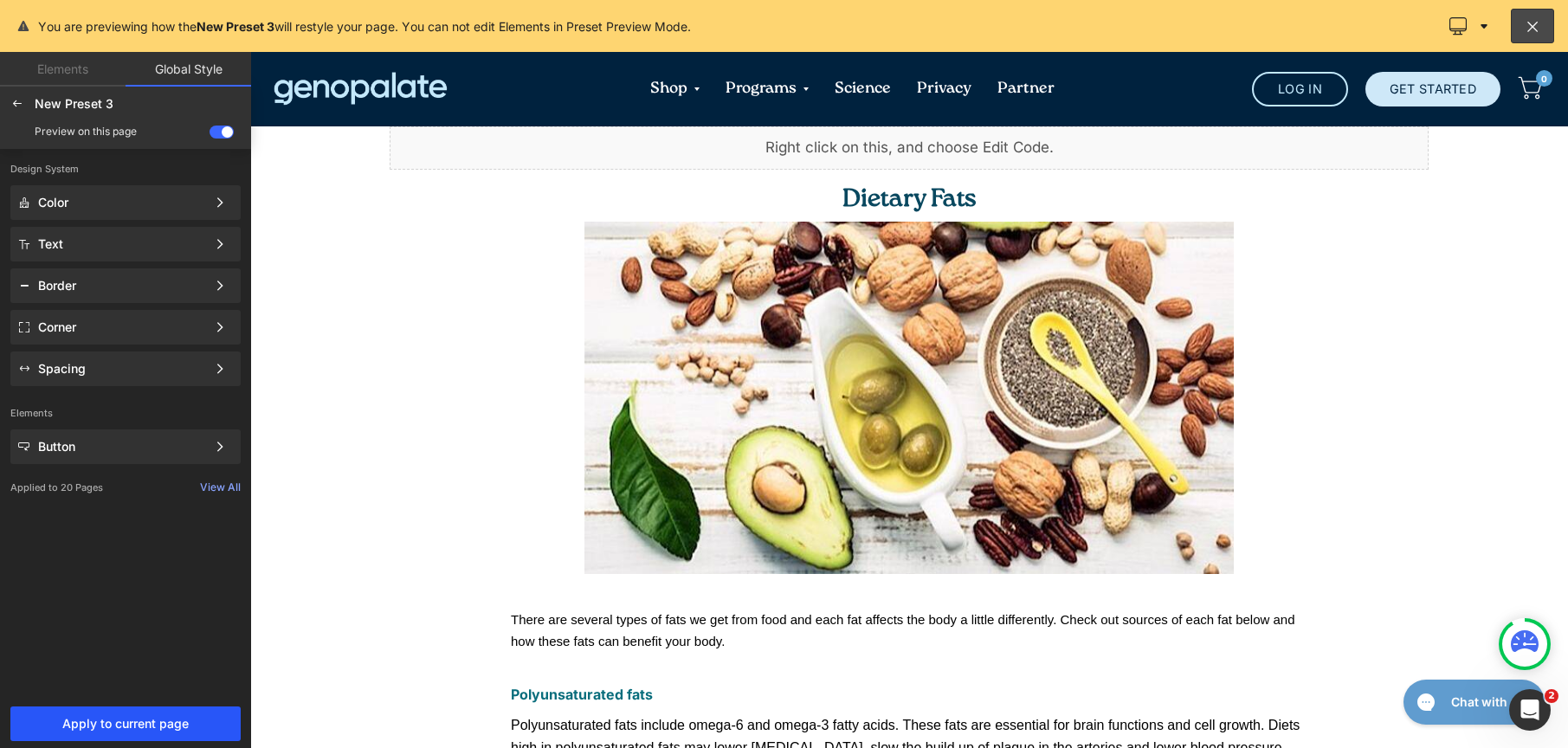
click at [168, 725] on span "Apply to current page" at bounding box center [126, 724] width 210 height 14
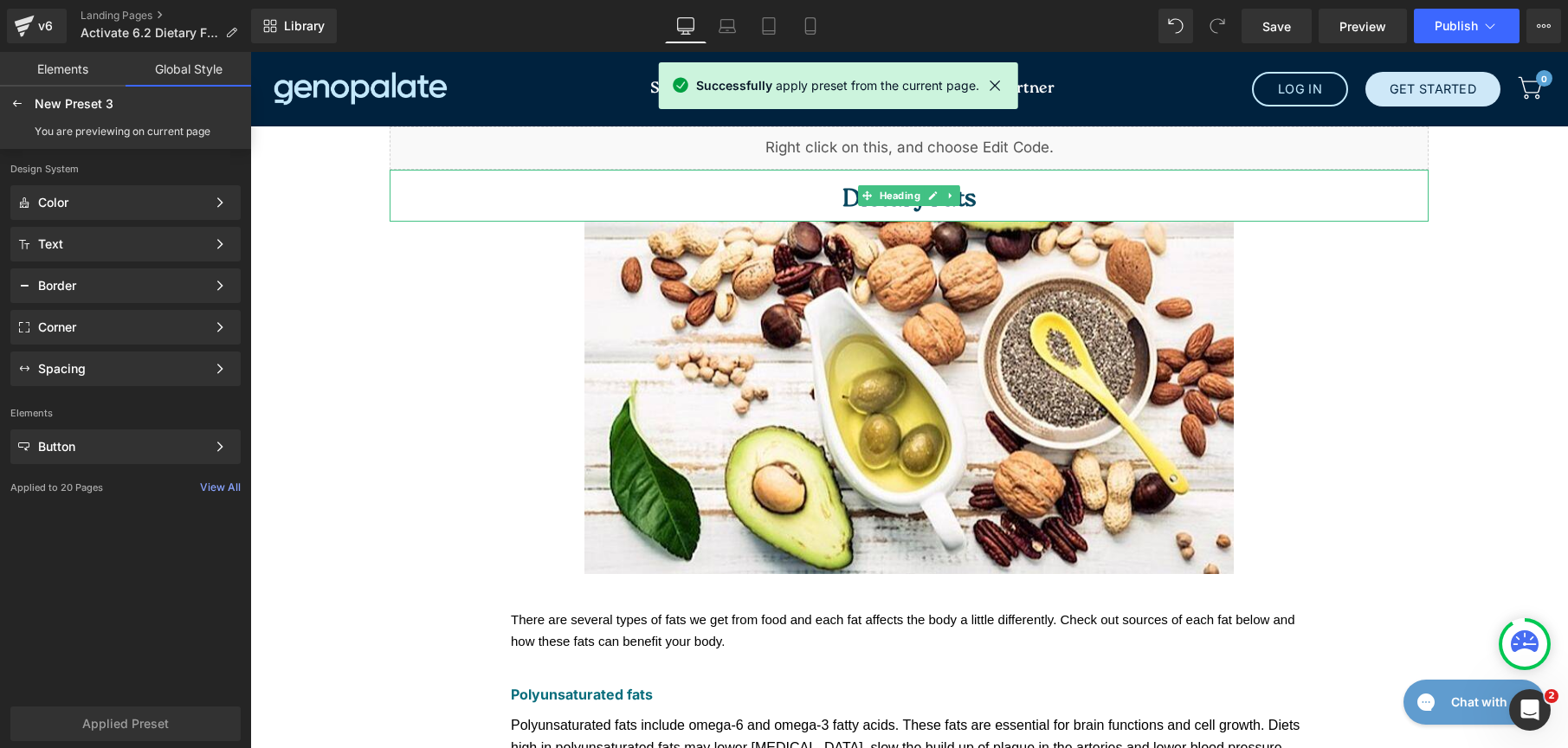
click at [908, 206] on span "Dietary Fats" at bounding box center [909, 199] width 135 height 25
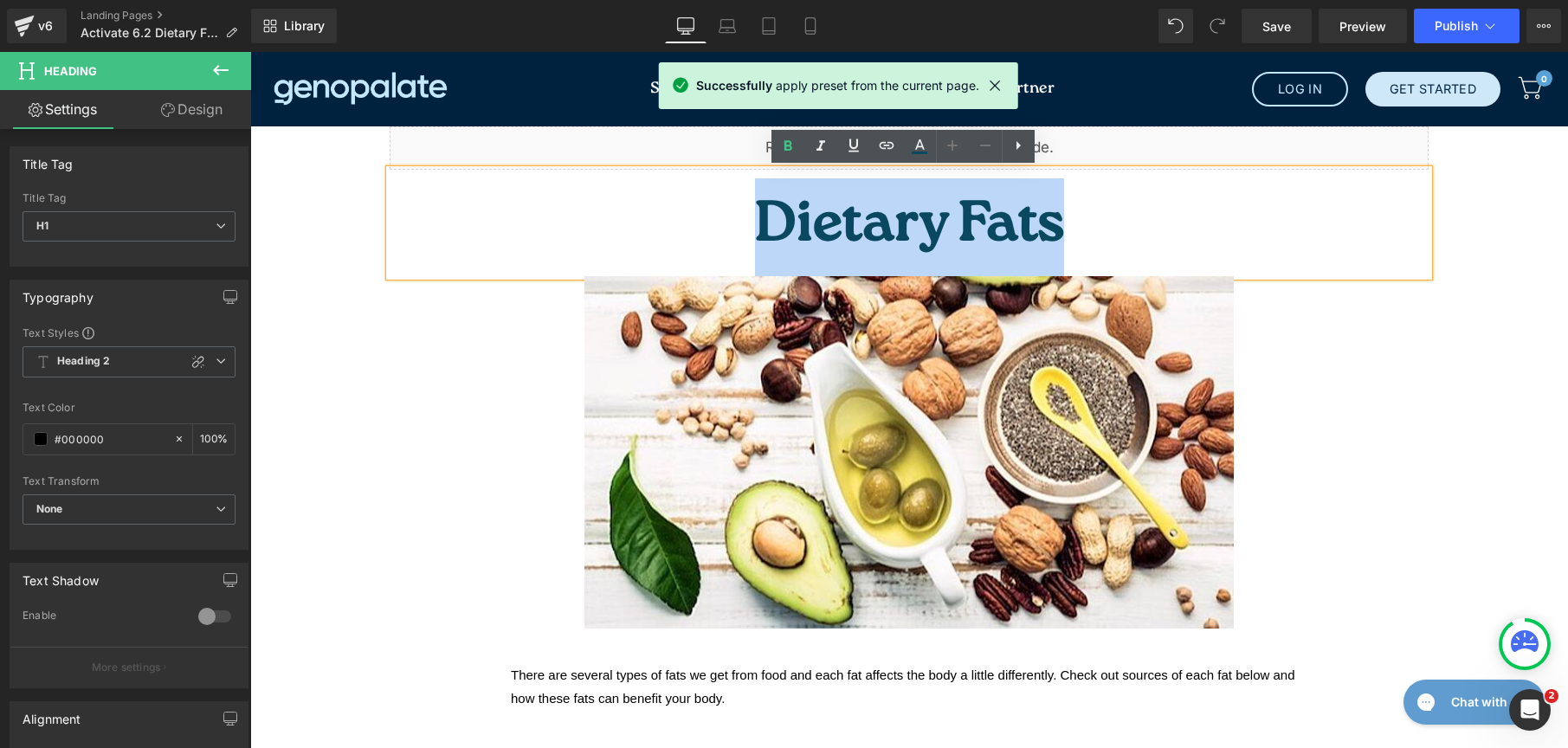
drag, startPoint x: 835, startPoint y: 193, endPoint x: 1034, endPoint y: 203, distance: 199.3
click at [1034, 203] on h1 "Dietary Fats" at bounding box center [908, 227] width 1039 height 98
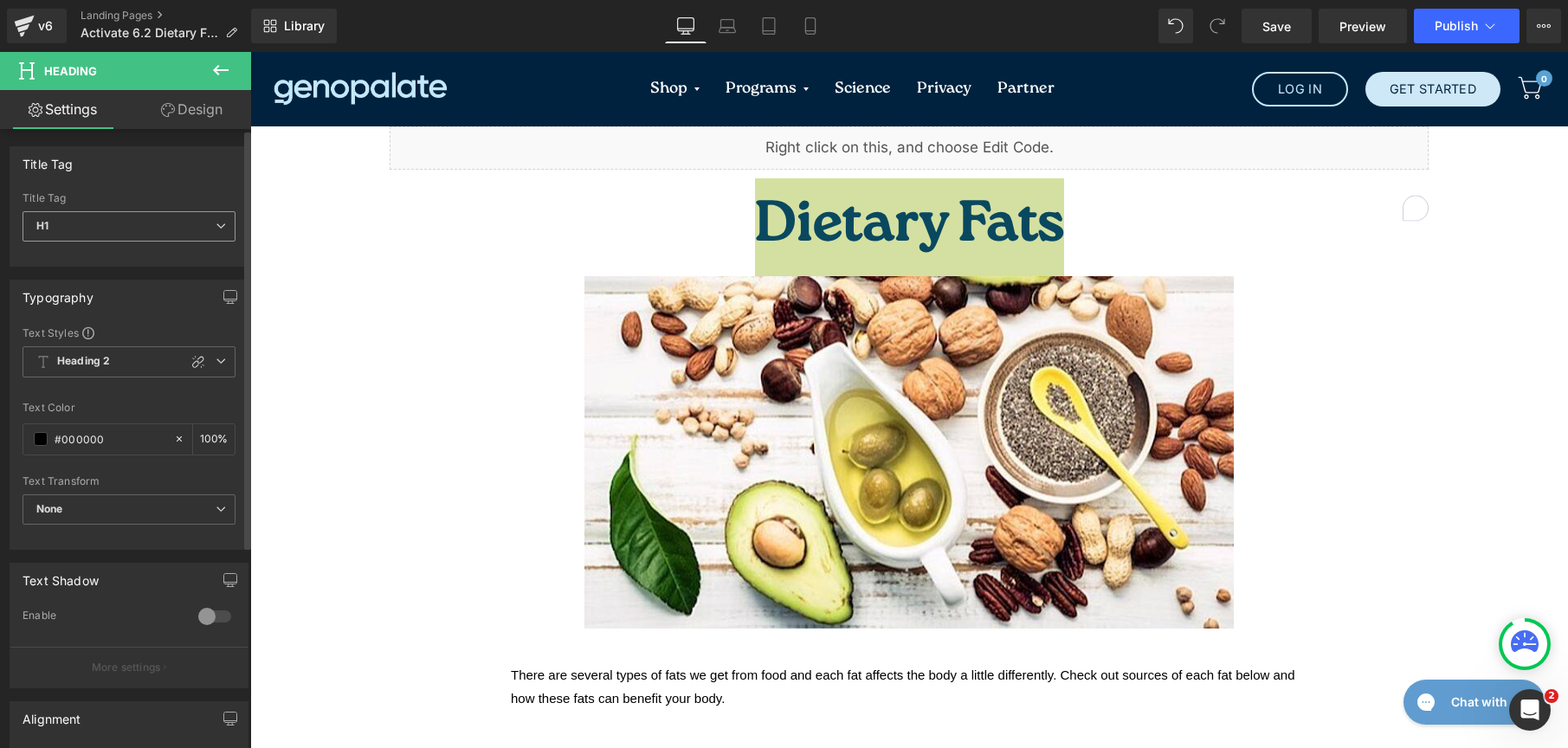
click at [184, 227] on span "H1" at bounding box center [129, 226] width 213 height 31
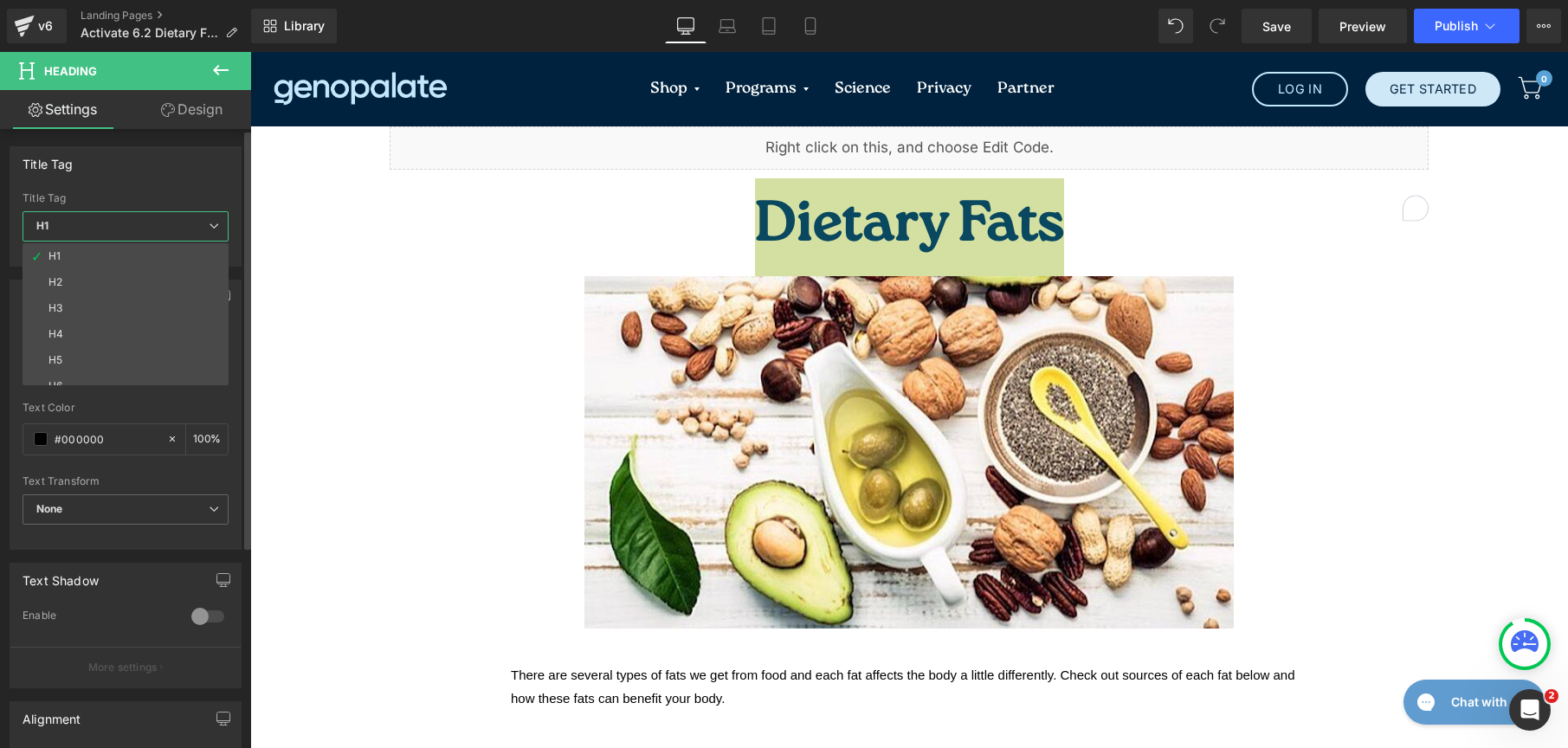
click at [121, 241] on span "H1" at bounding box center [126, 226] width 206 height 31
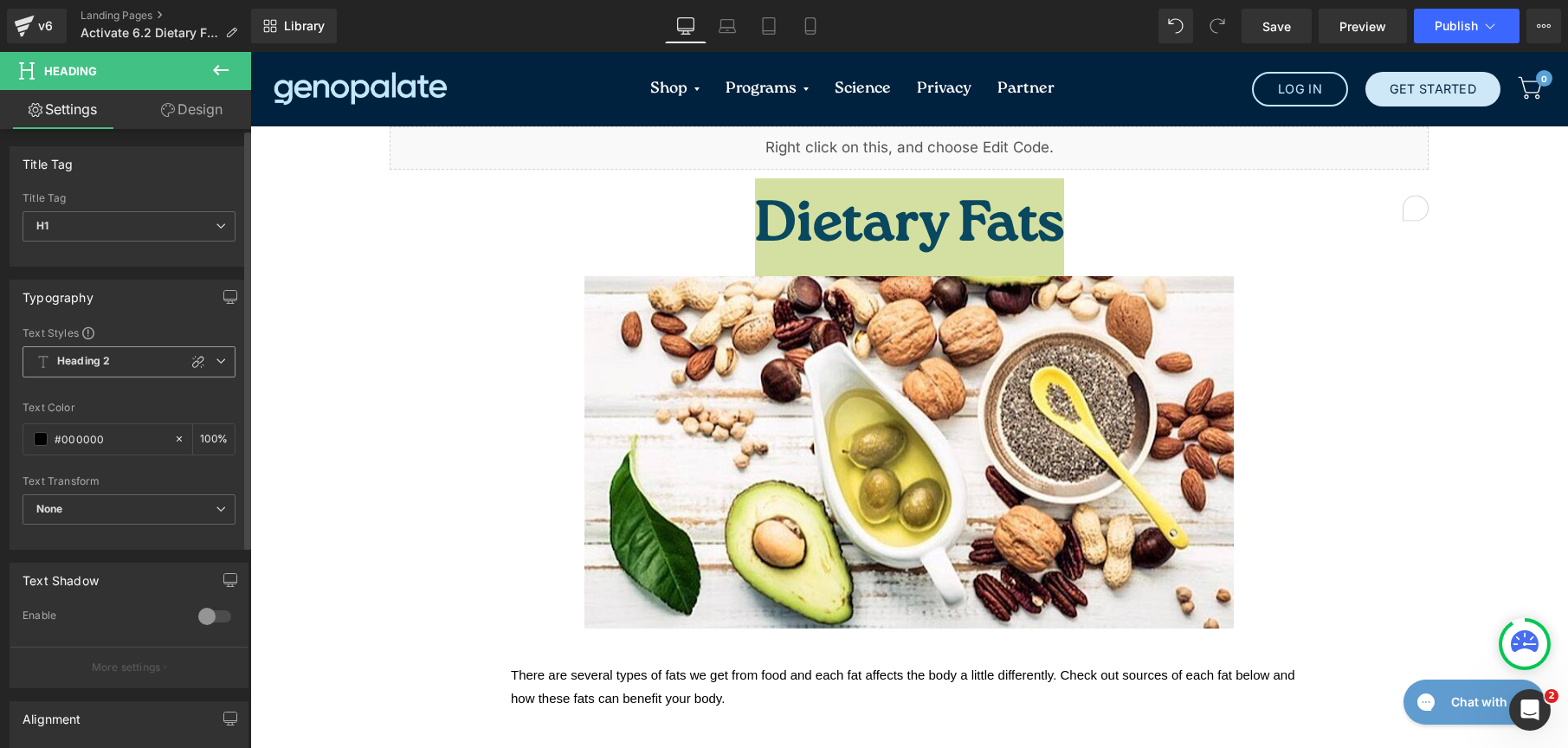
click at [220, 365] on span "Heading 2" at bounding box center [129, 362] width 213 height 31
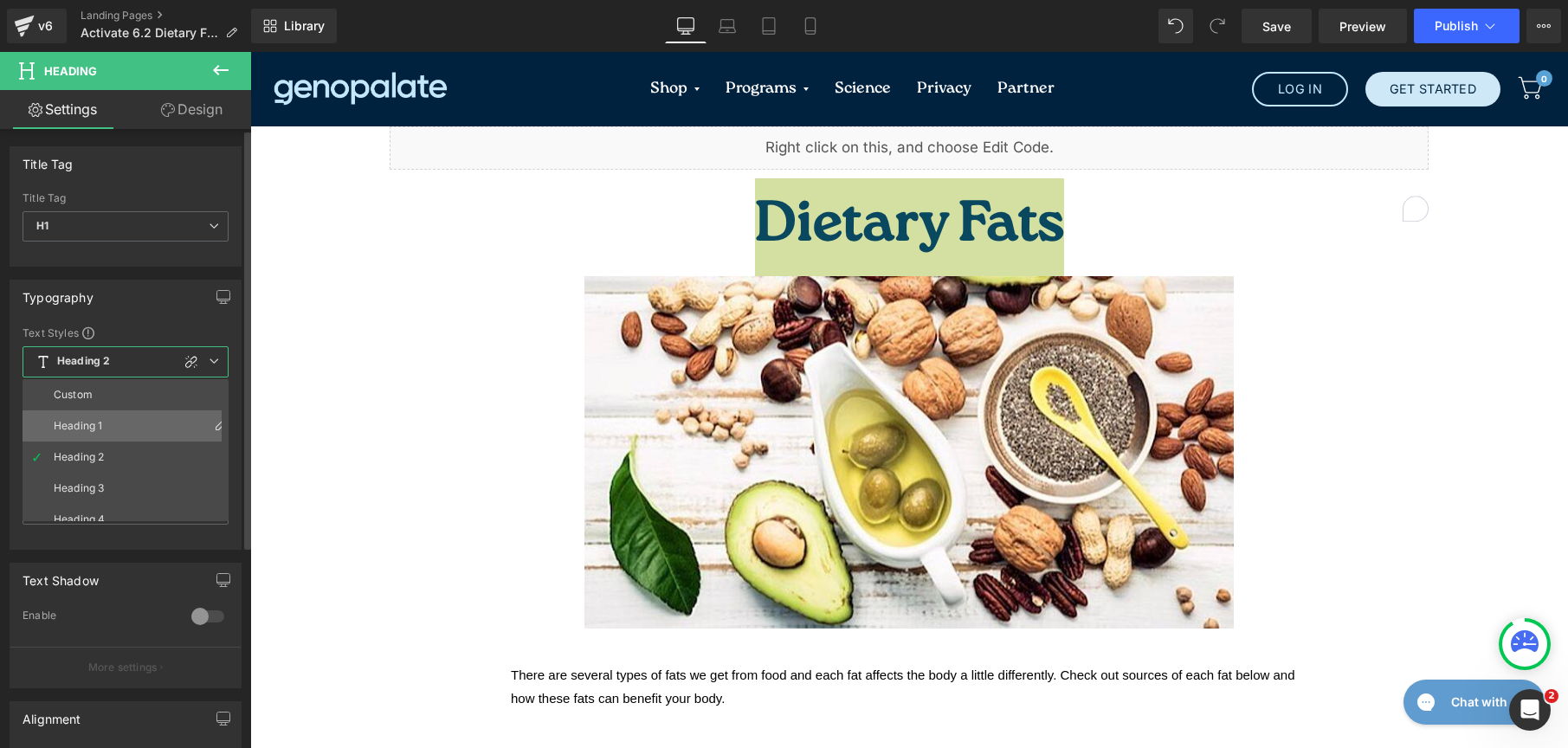
click at [137, 423] on li "Heading 1" at bounding box center [129, 426] width 214 height 31
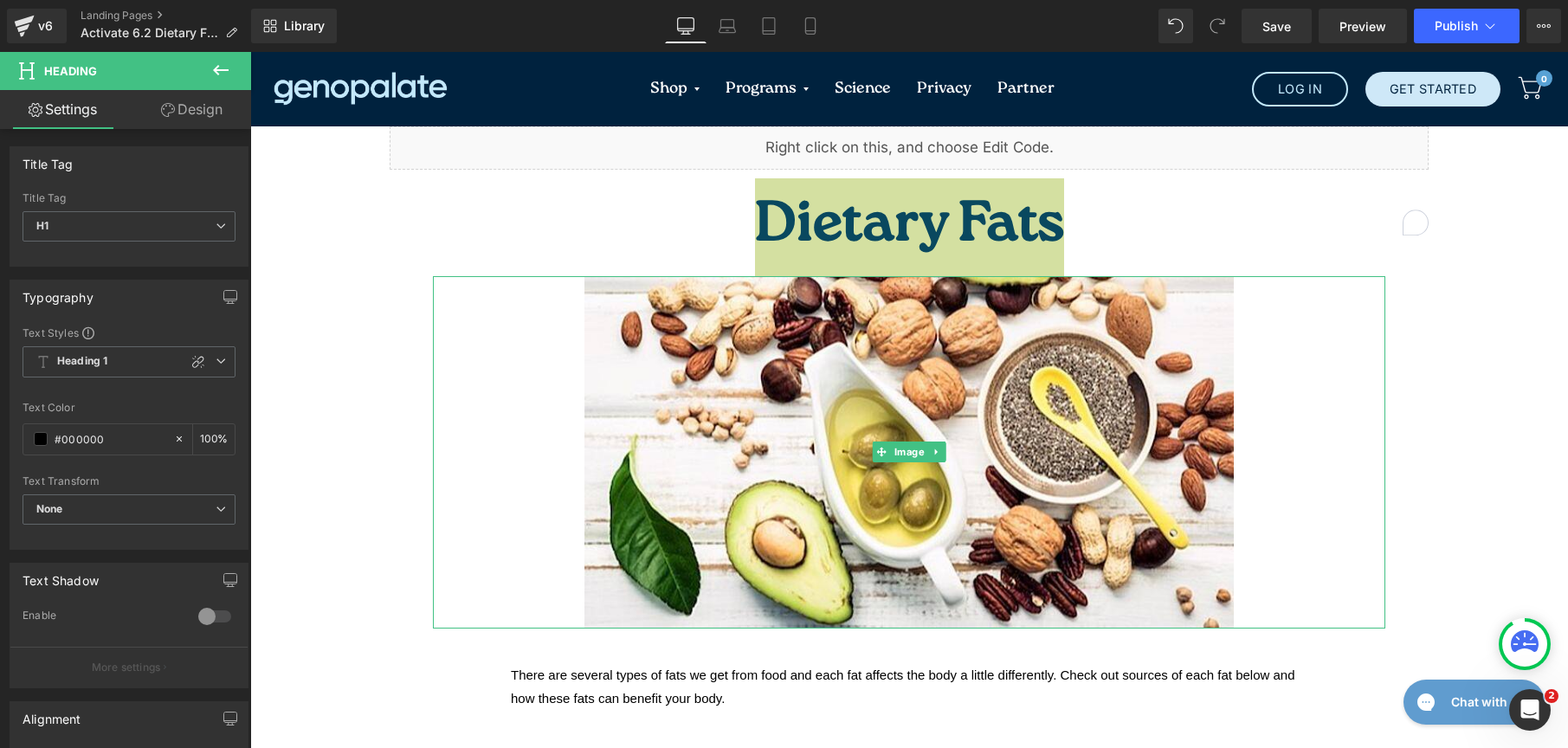
scroll to position [289, 0]
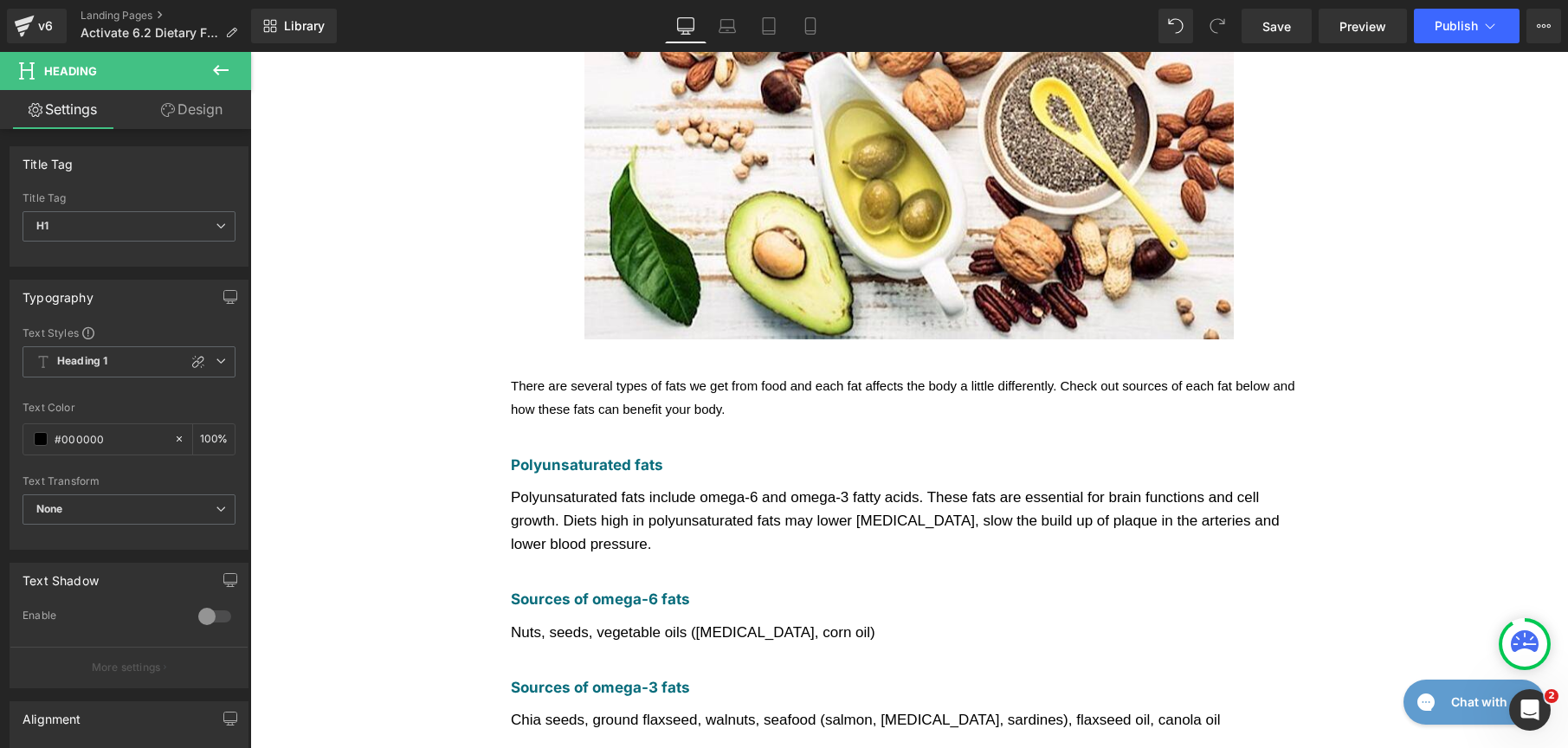
click at [688, 421] on div at bounding box center [909, 433] width 797 height 24
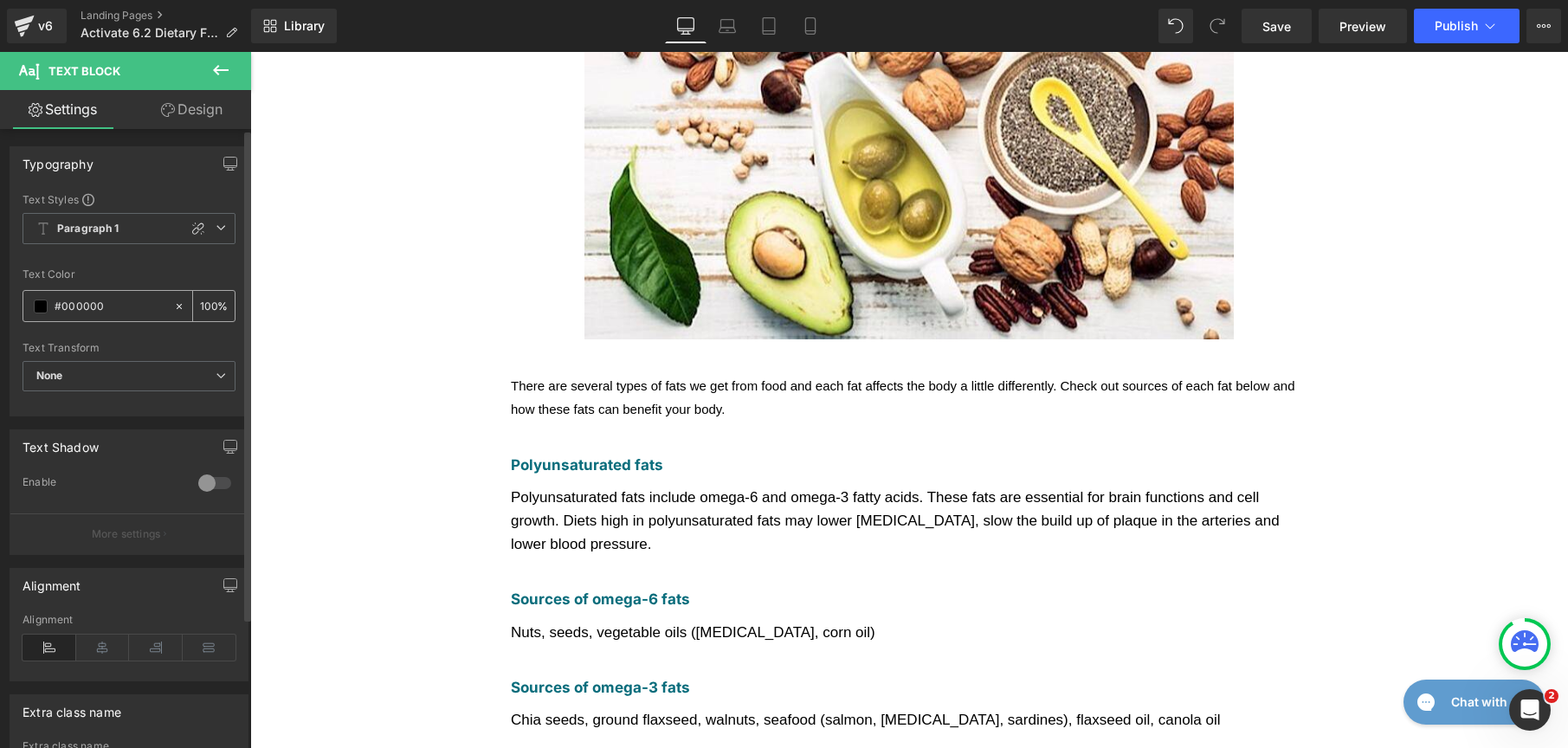
click at [39, 301] on span at bounding box center [41, 307] width 14 height 14
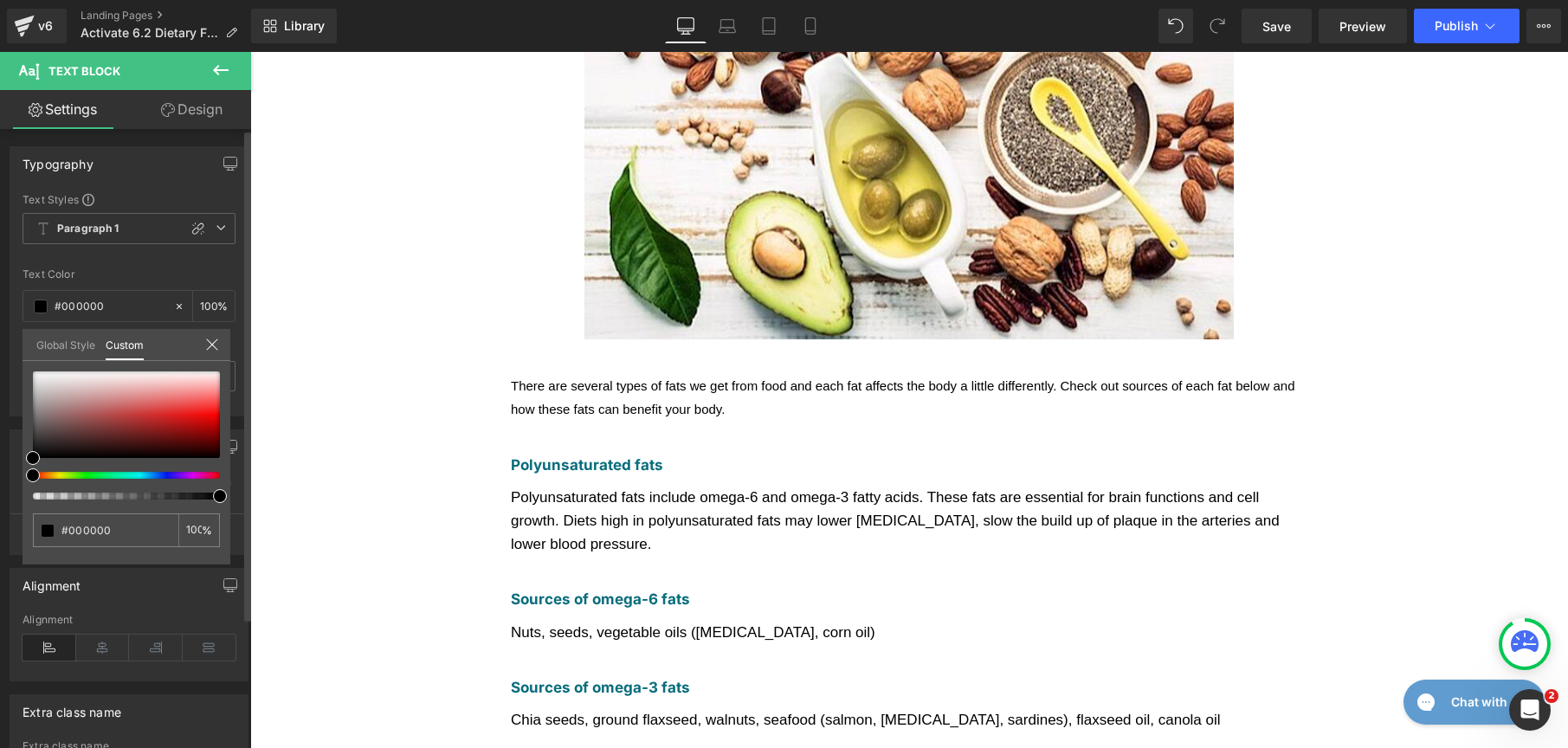
click at [44, 341] on link "Global Style" at bounding box center [66, 344] width 59 height 30
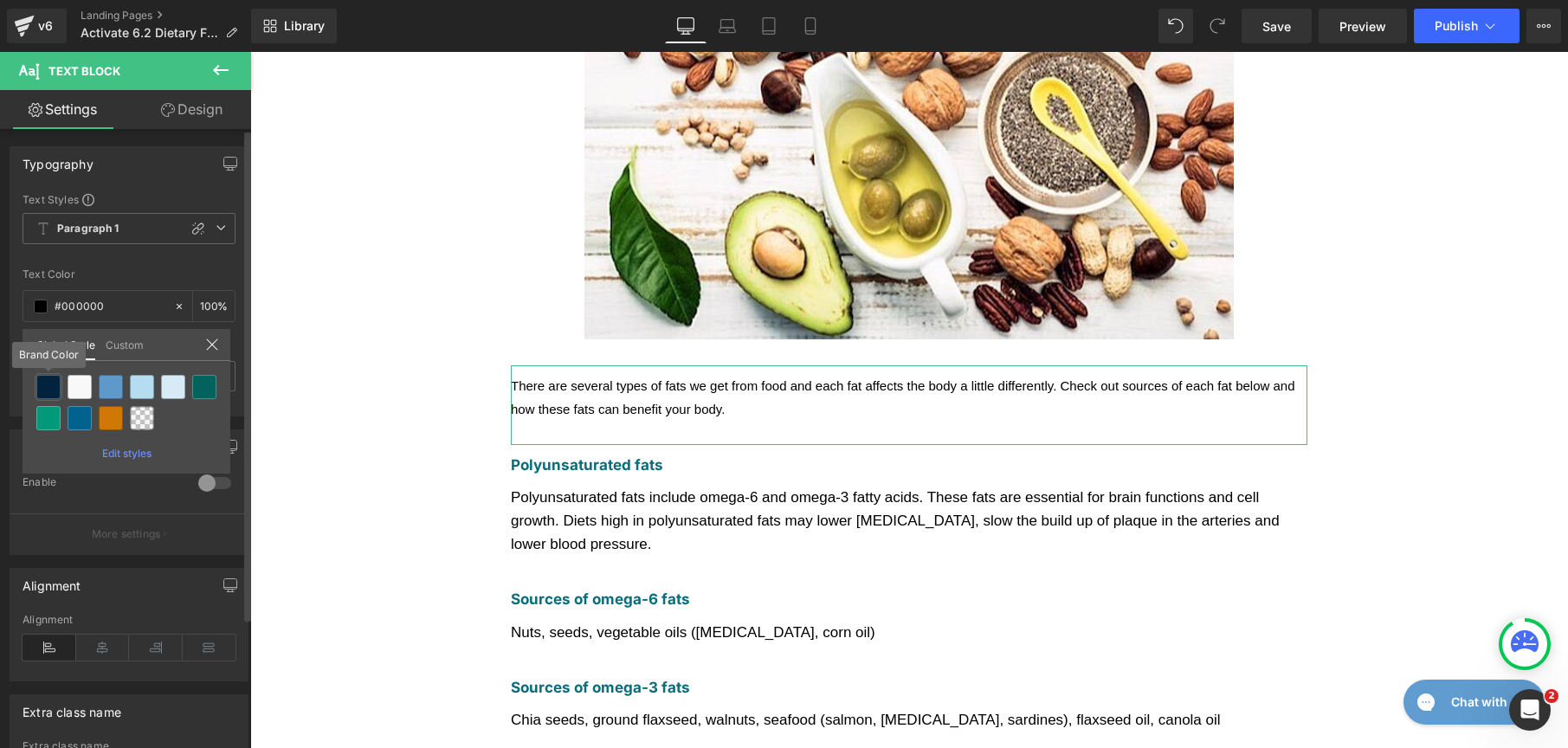
click at [57, 385] on div at bounding box center [49, 387] width 24 height 24
type input "Brand Color"
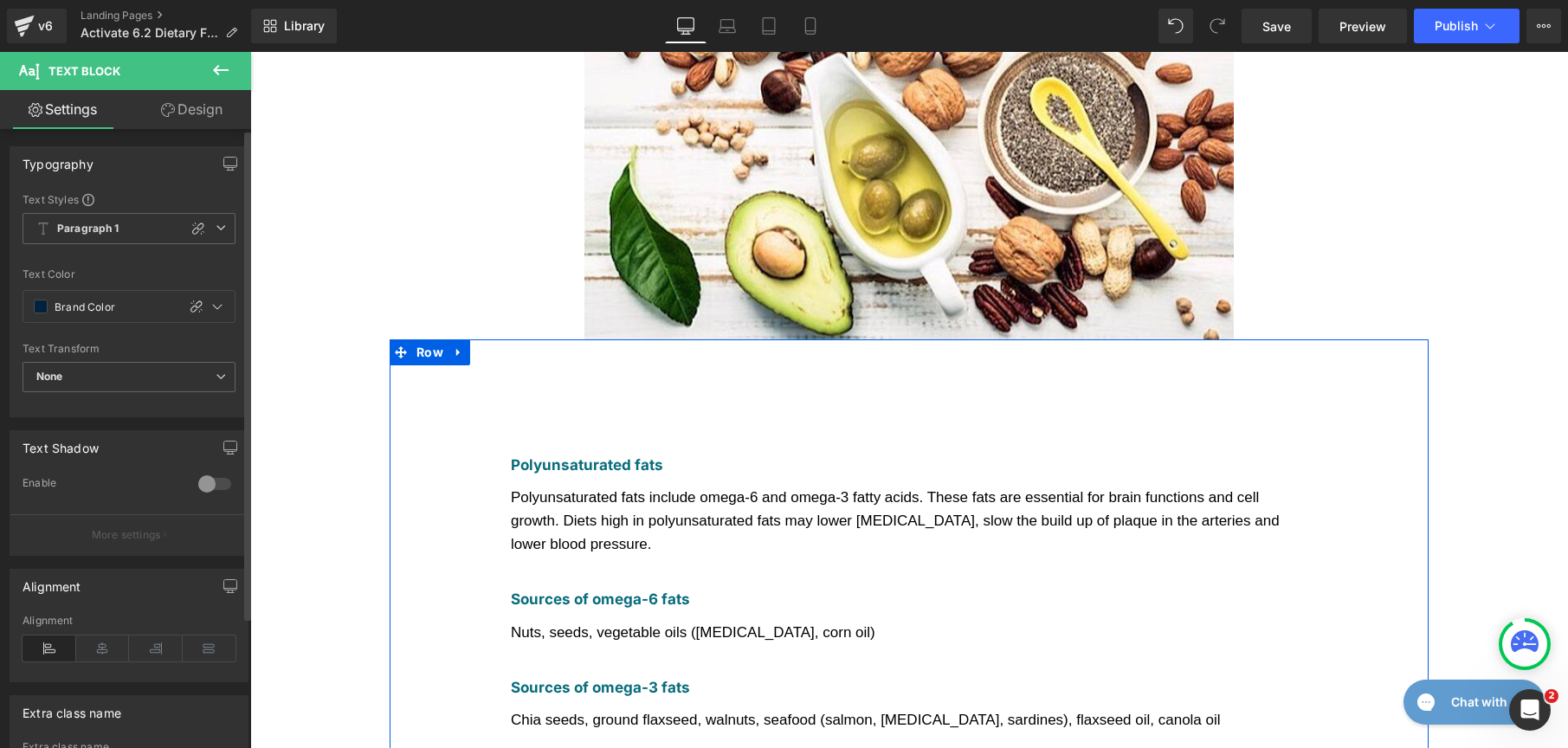
click at [590, 486] on div "Polyunsaturated fats include omega-6 and omega-3 fatty acids. These fats are es…" at bounding box center [909, 521] width 797 height 71
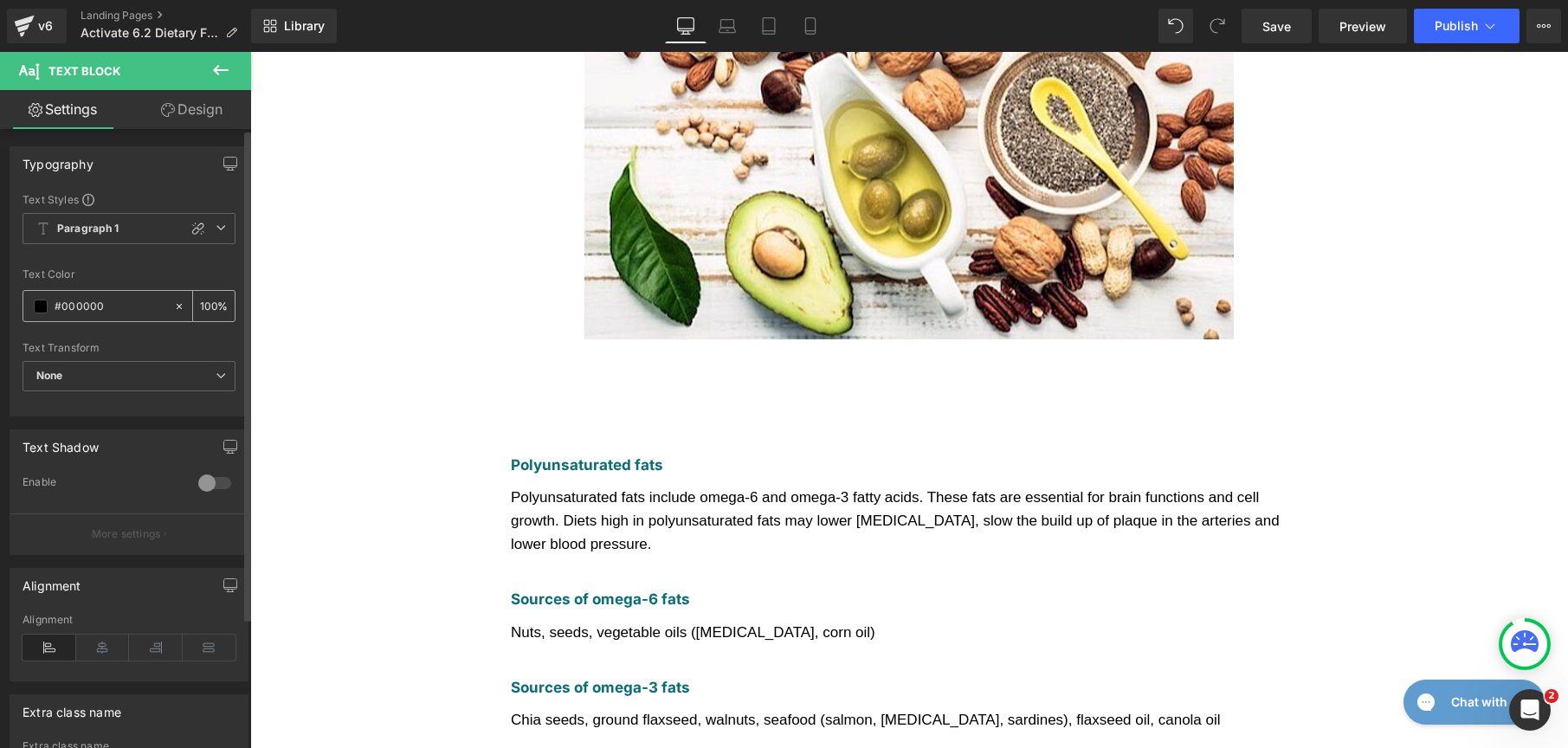
click at [39, 308] on span at bounding box center [41, 307] width 14 height 14
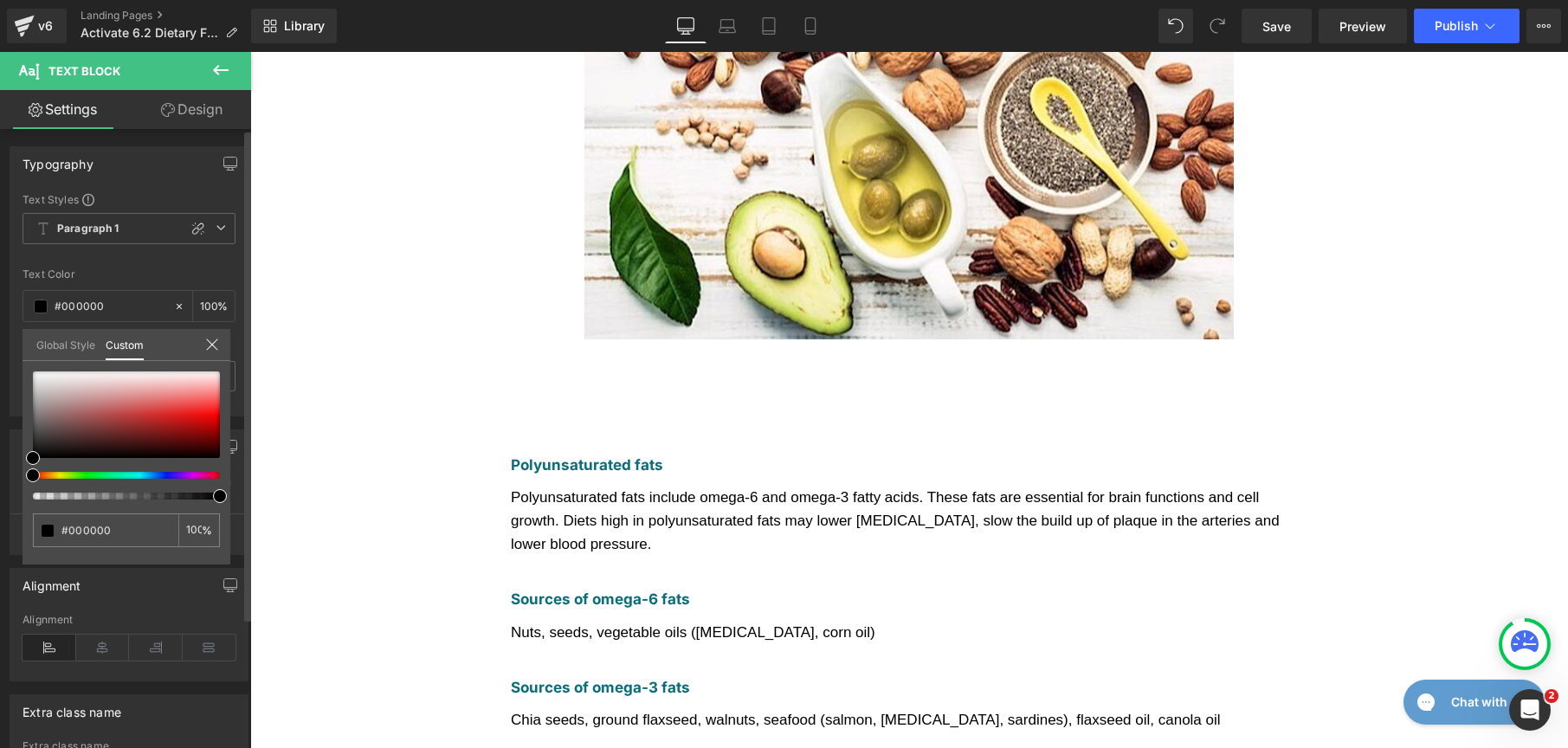
click at [56, 354] on link "Global Style" at bounding box center [66, 344] width 59 height 30
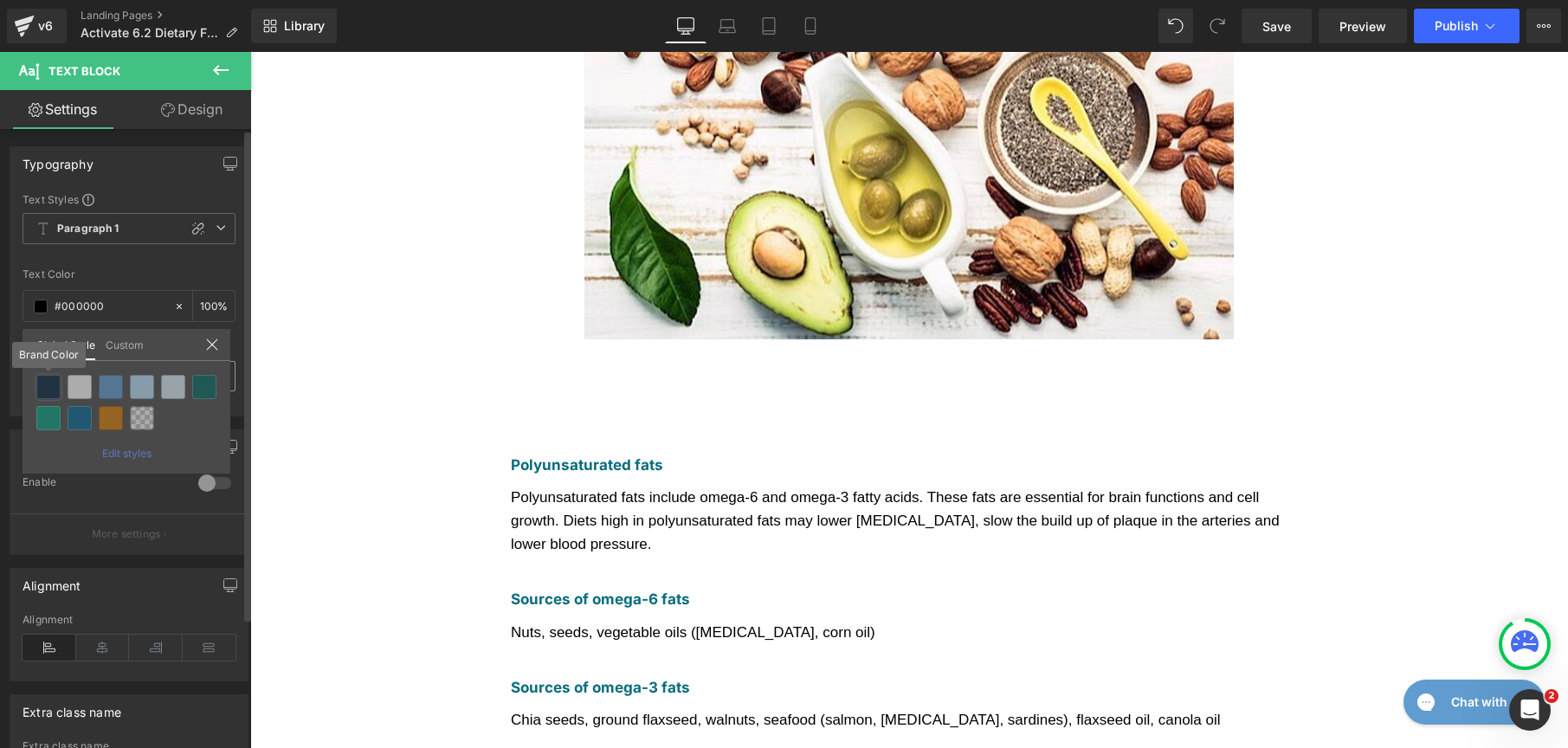
click at [52, 391] on div at bounding box center [49, 387] width 24 height 24
type input "Brand Color"
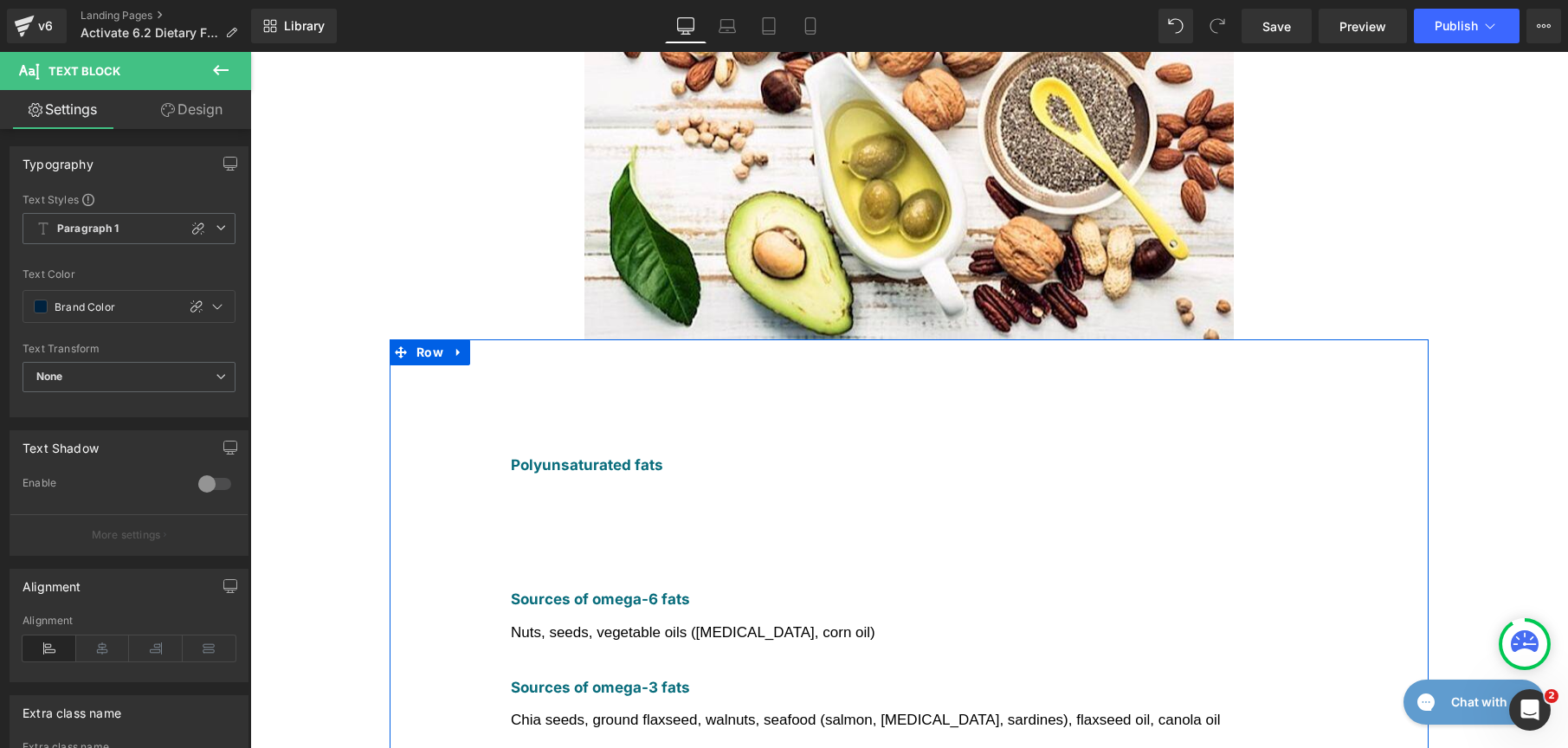
click at [529, 625] on font "Nuts, seeds, vegetable oils (soybean oil, corn oil)" at bounding box center [693, 633] width 364 height 17
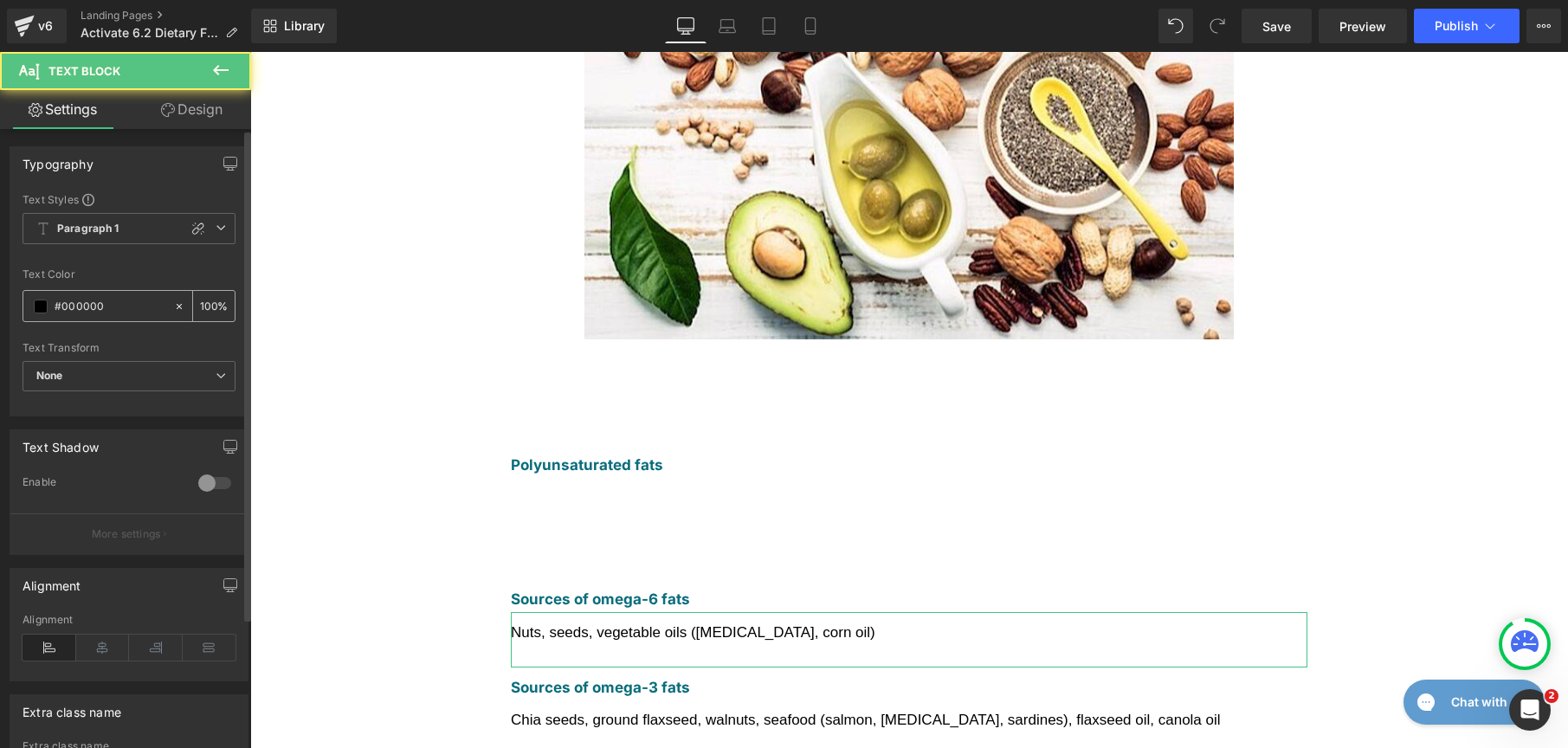
click at [37, 311] on span at bounding box center [41, 307] width 14 height 14
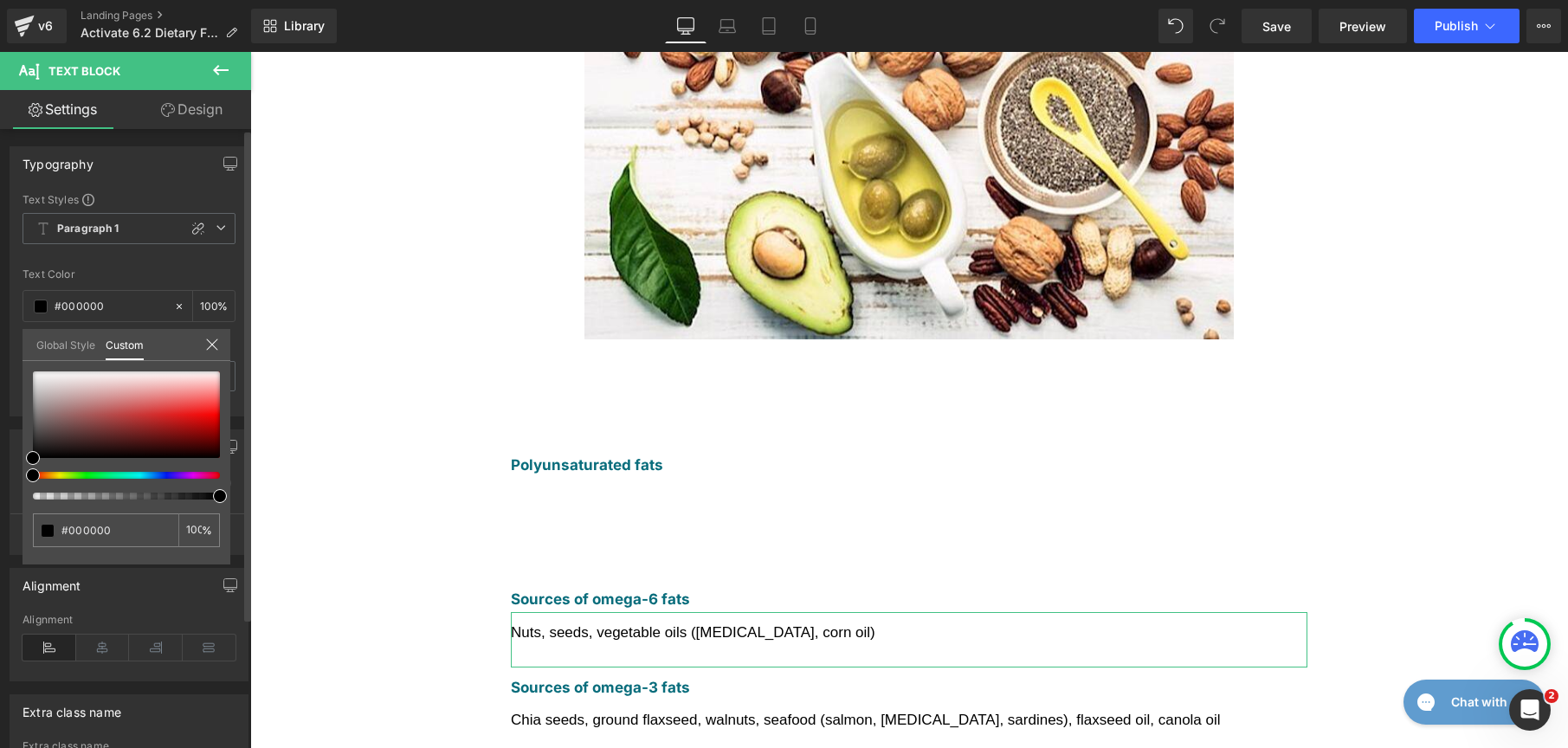
click at [57, 350] on link "Global Style" at bounding box center [66, 344] width 59 height 30
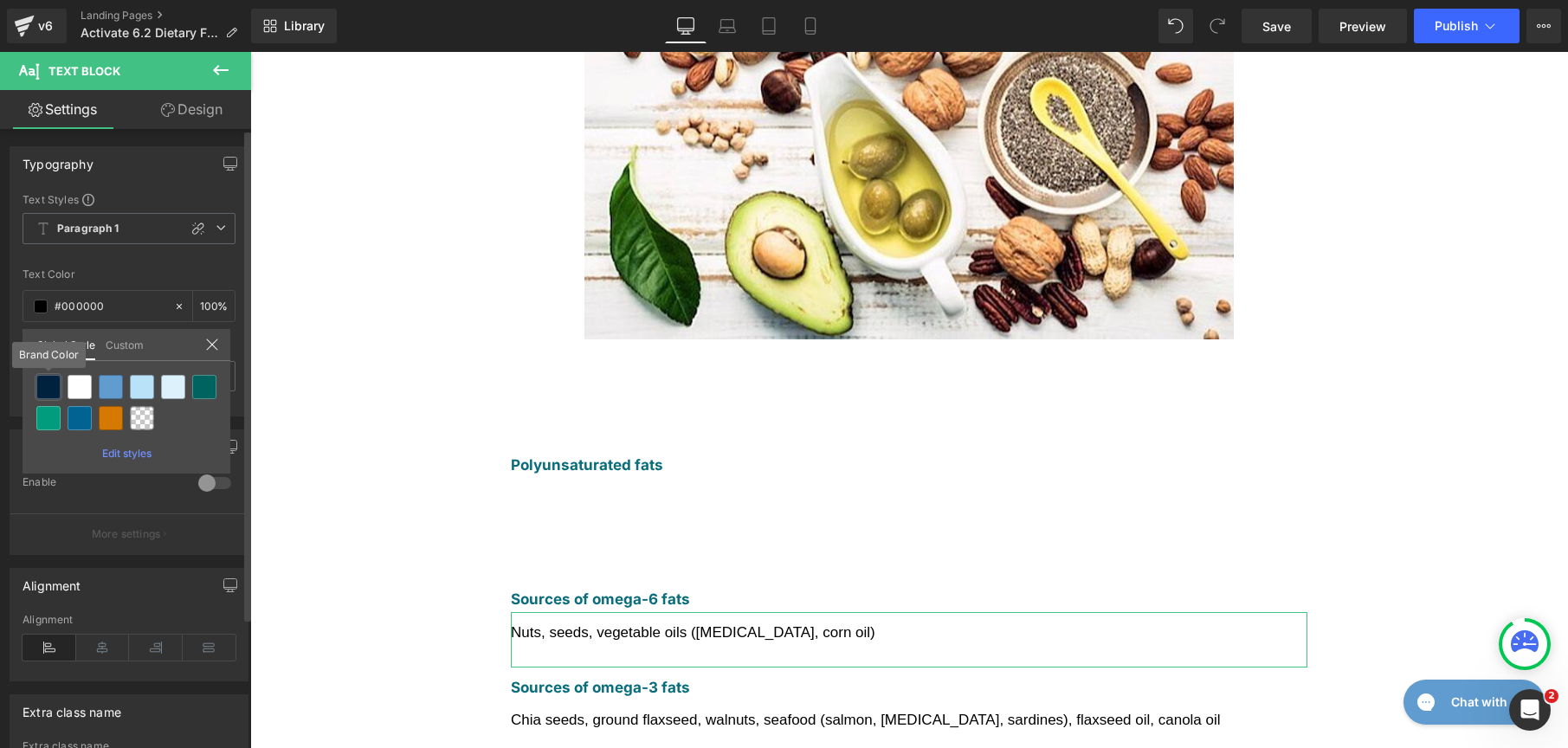
click at [49, 389] on div at bounding box center [49, 387] width 24 height 24
type input "Brand Color"
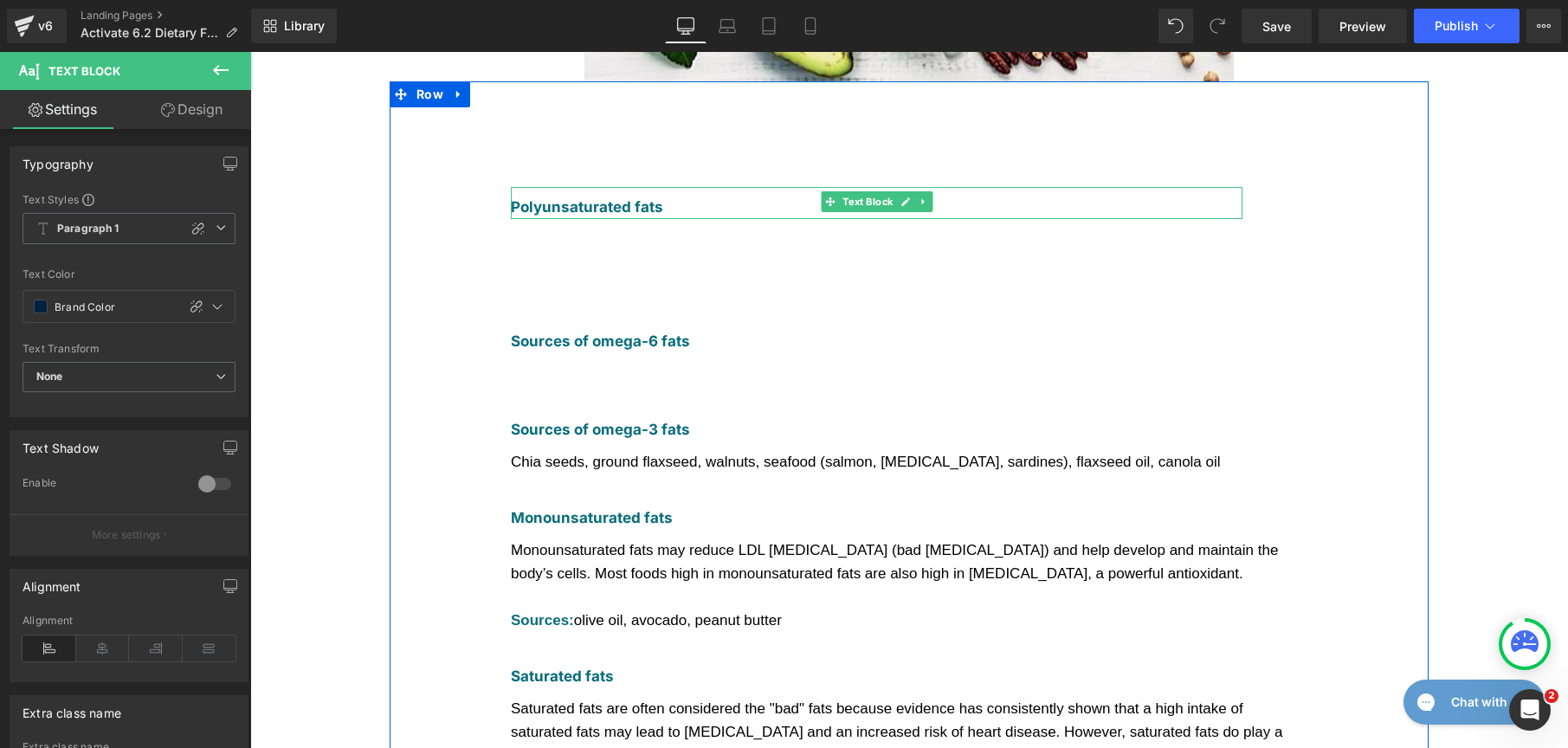
scroll to position [592, 0]
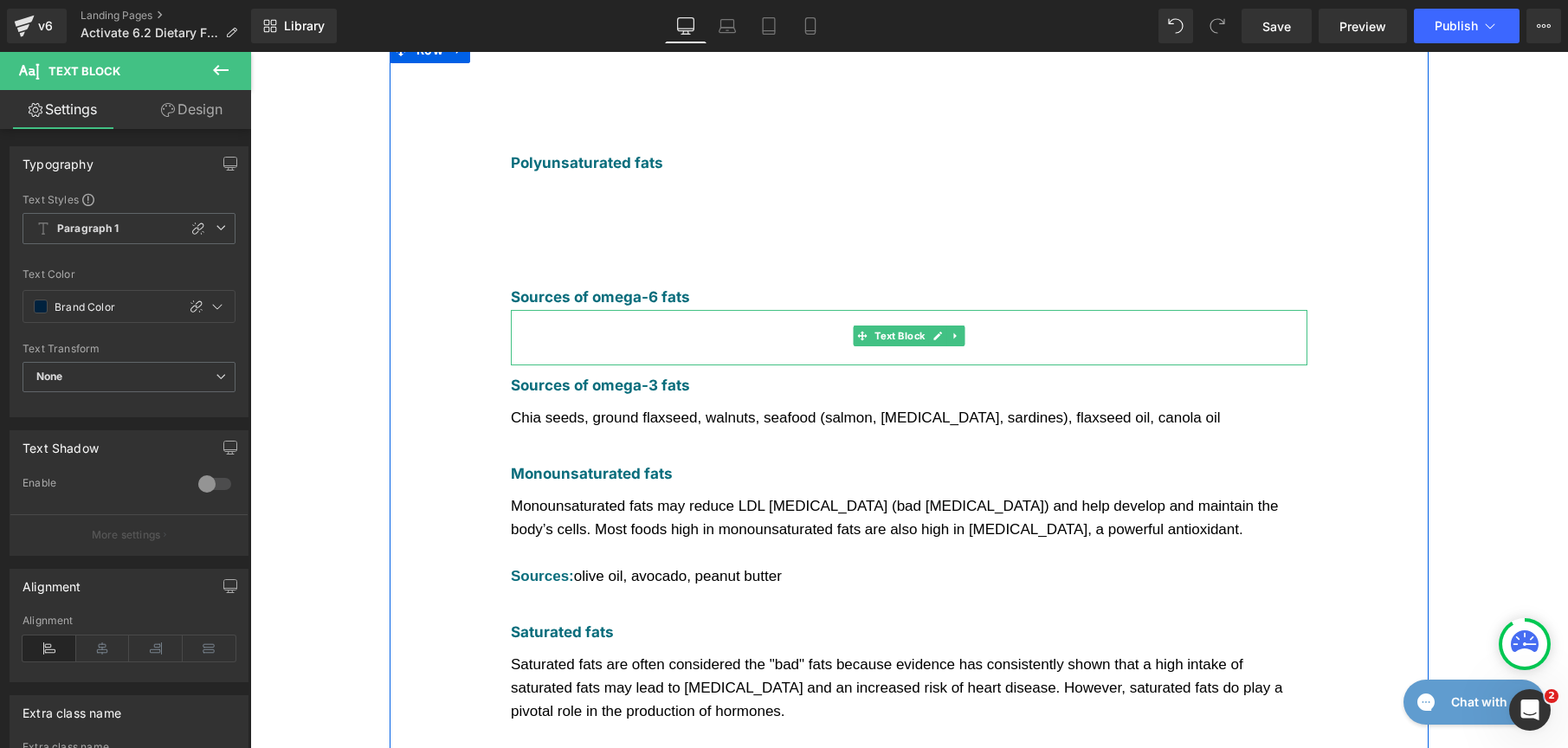
click at [511, 322] on font "Nuts, seeds, vegetable oils (soybean oil, corn oil)" at bounding box center [693, 330] width 364 height 17
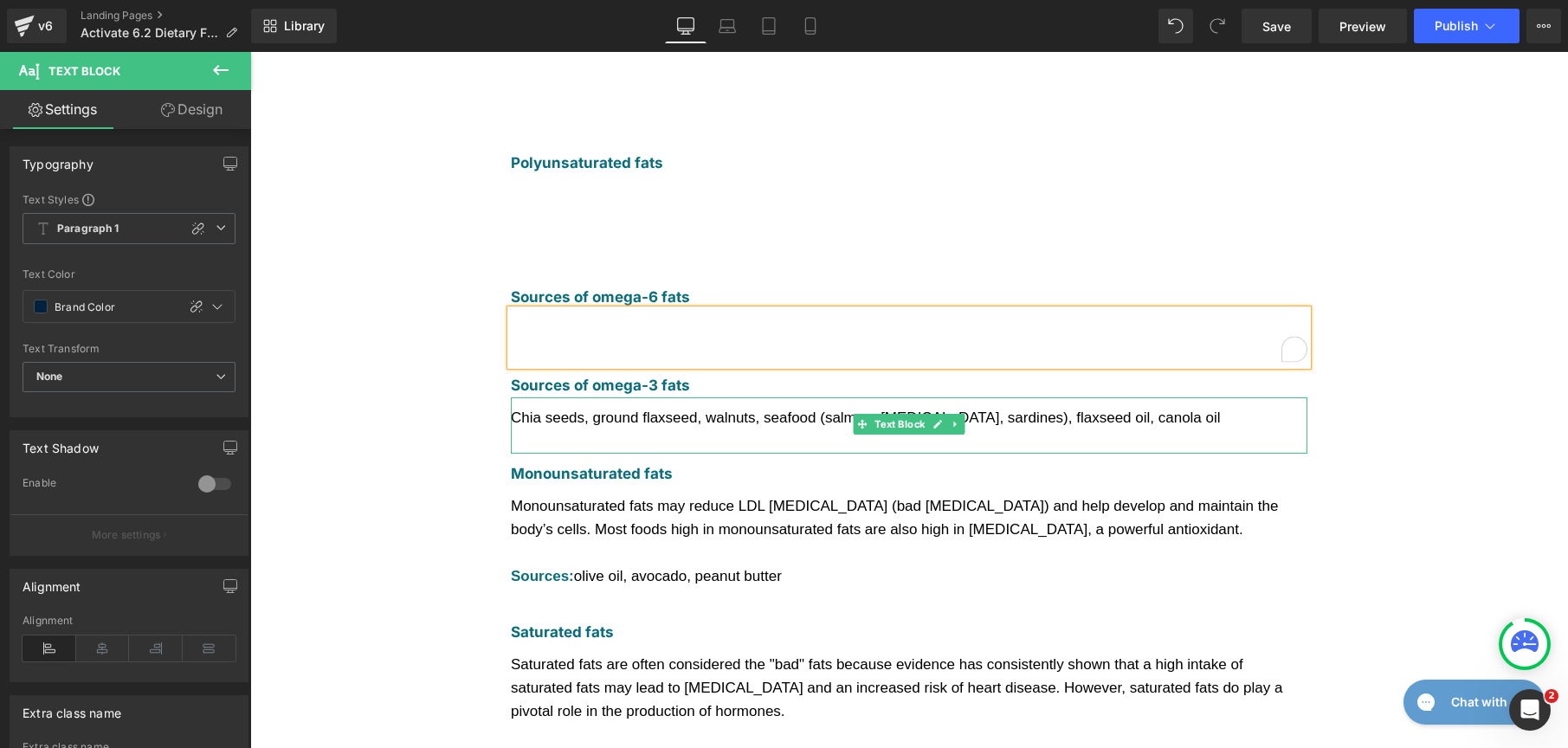
click at [736, 406] on div "Chia seeds, ground flaxseed, walnuts, seafood (salmon, mackerel, sardines), fla…" at bounding box center [909, 418] width 797 height 24
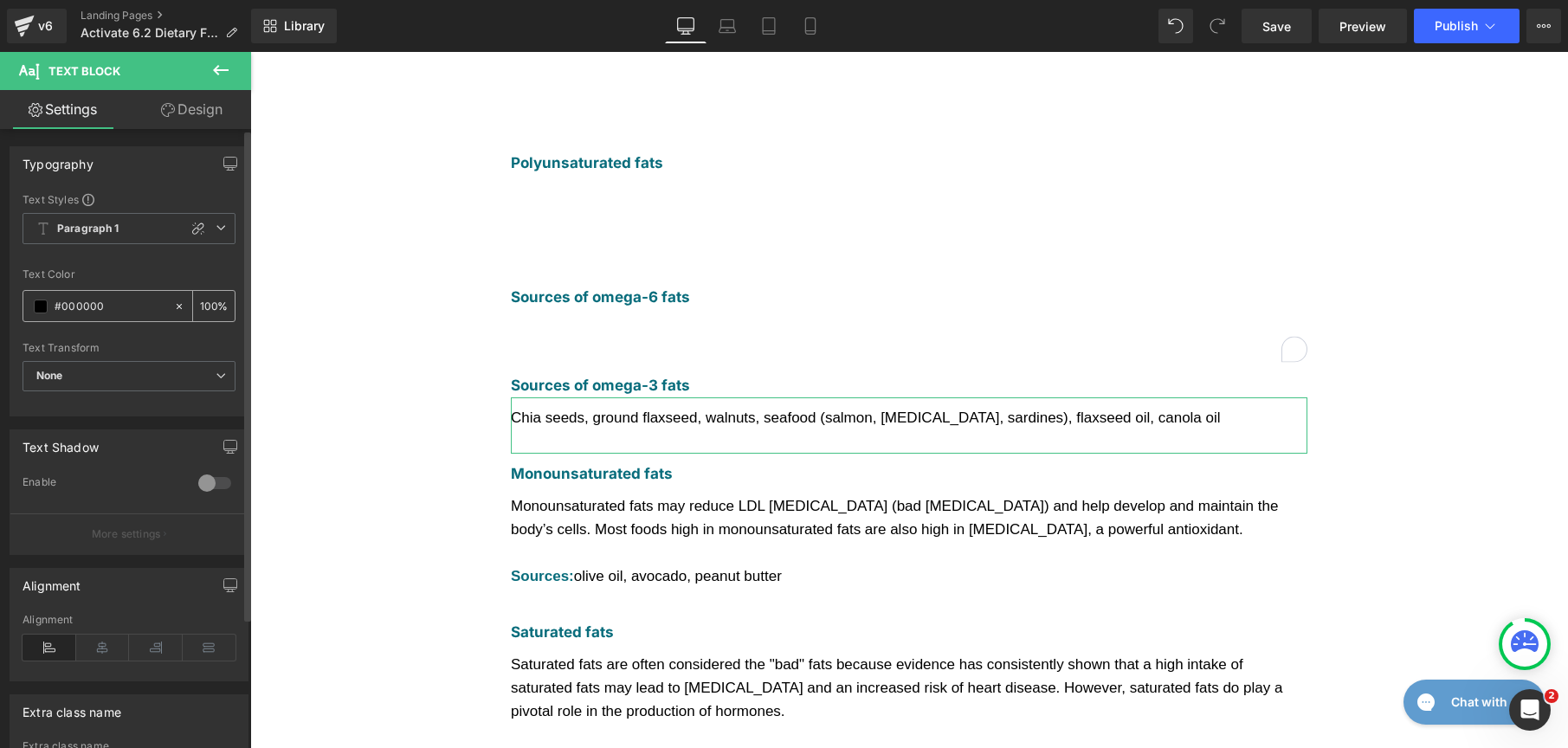
click at [46, 298] on div "#000000" at bounding box center [98, 306] width 149 height 31
click at [41, 305] on span at bounding box center [41, 307] width 14 height 14
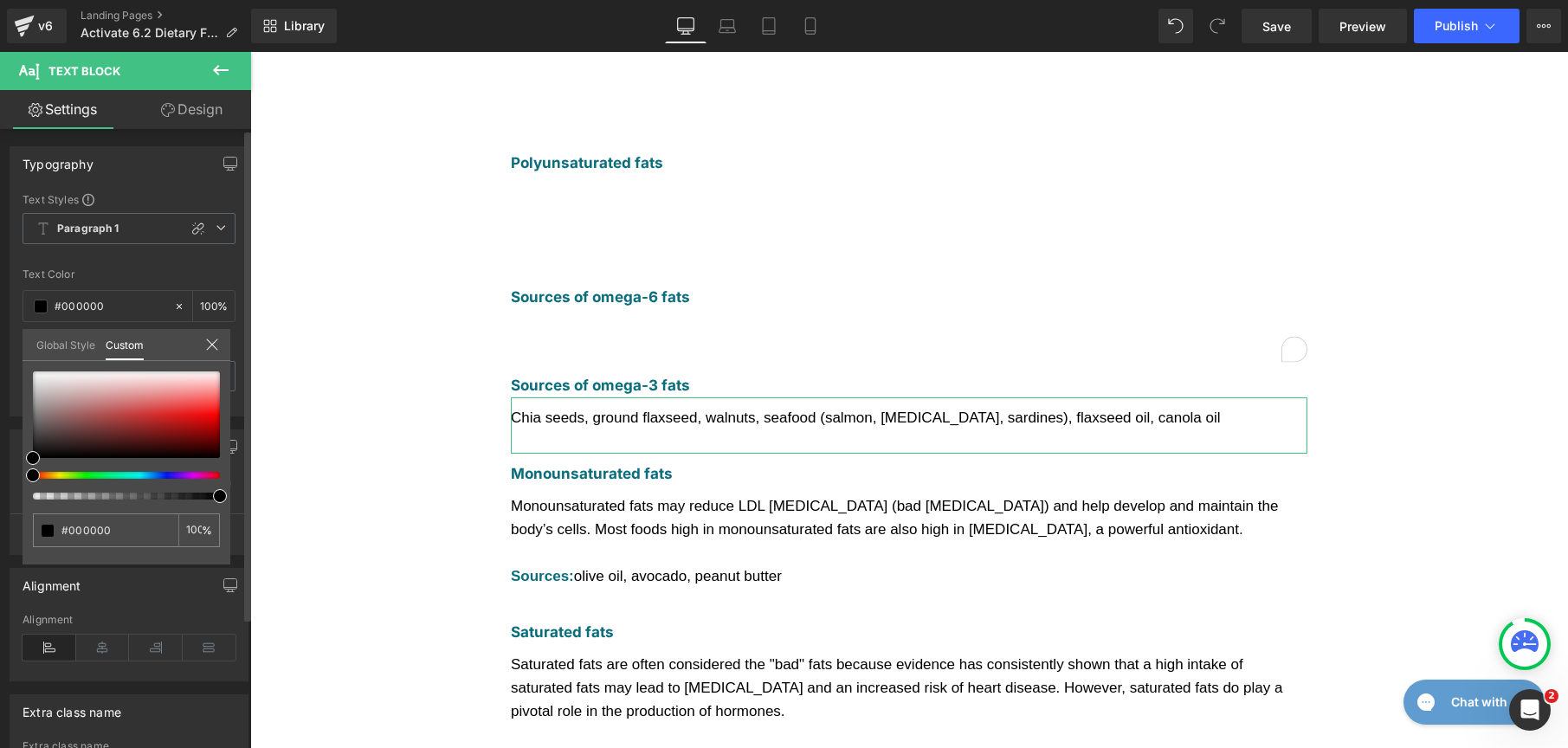
click at [48, 343] on link "Global Style" at bounding box center [66, 344] width 59 height 30
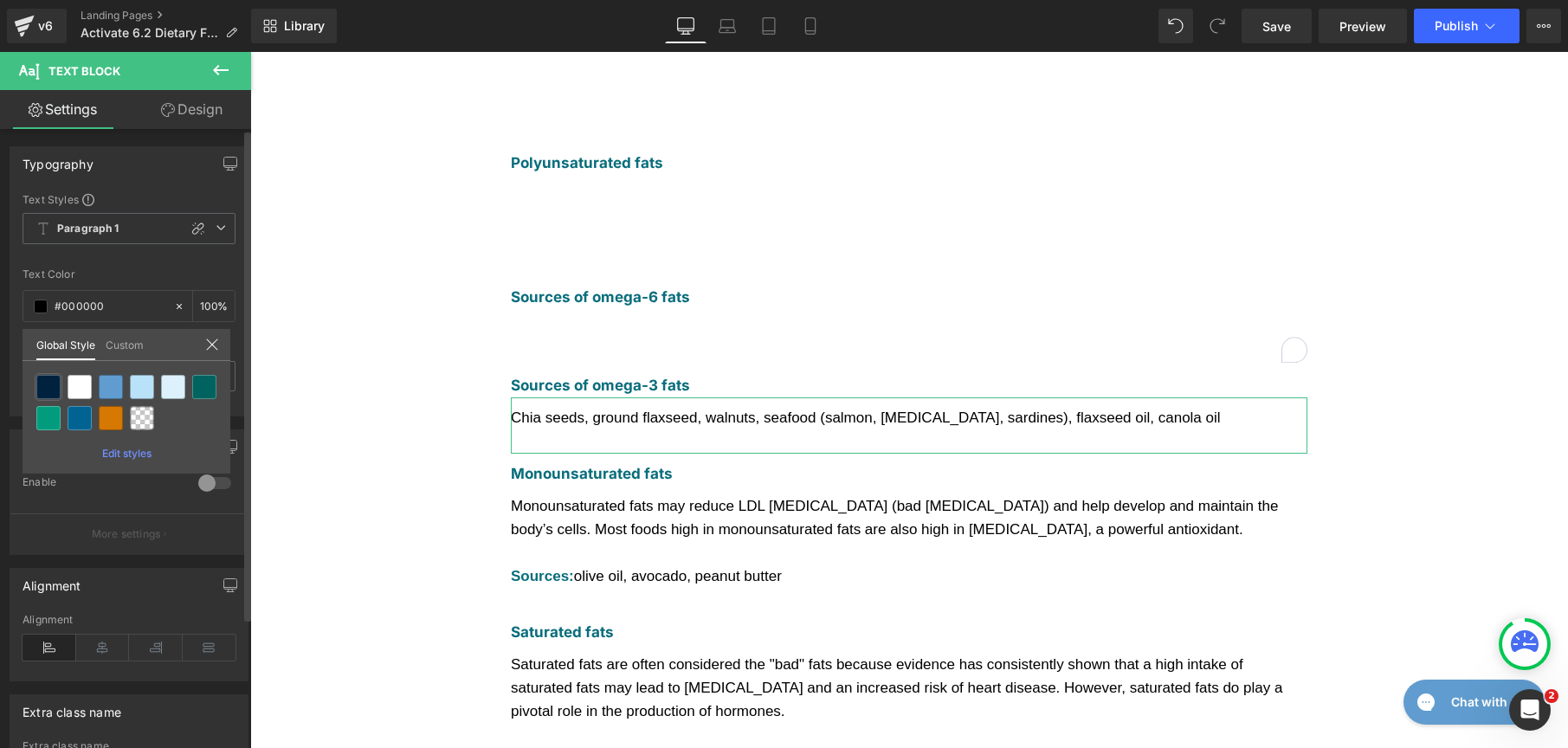
click at [55, 380] on div at bounding box center [49, 387] width 24 height 24
type input "Brand Color"
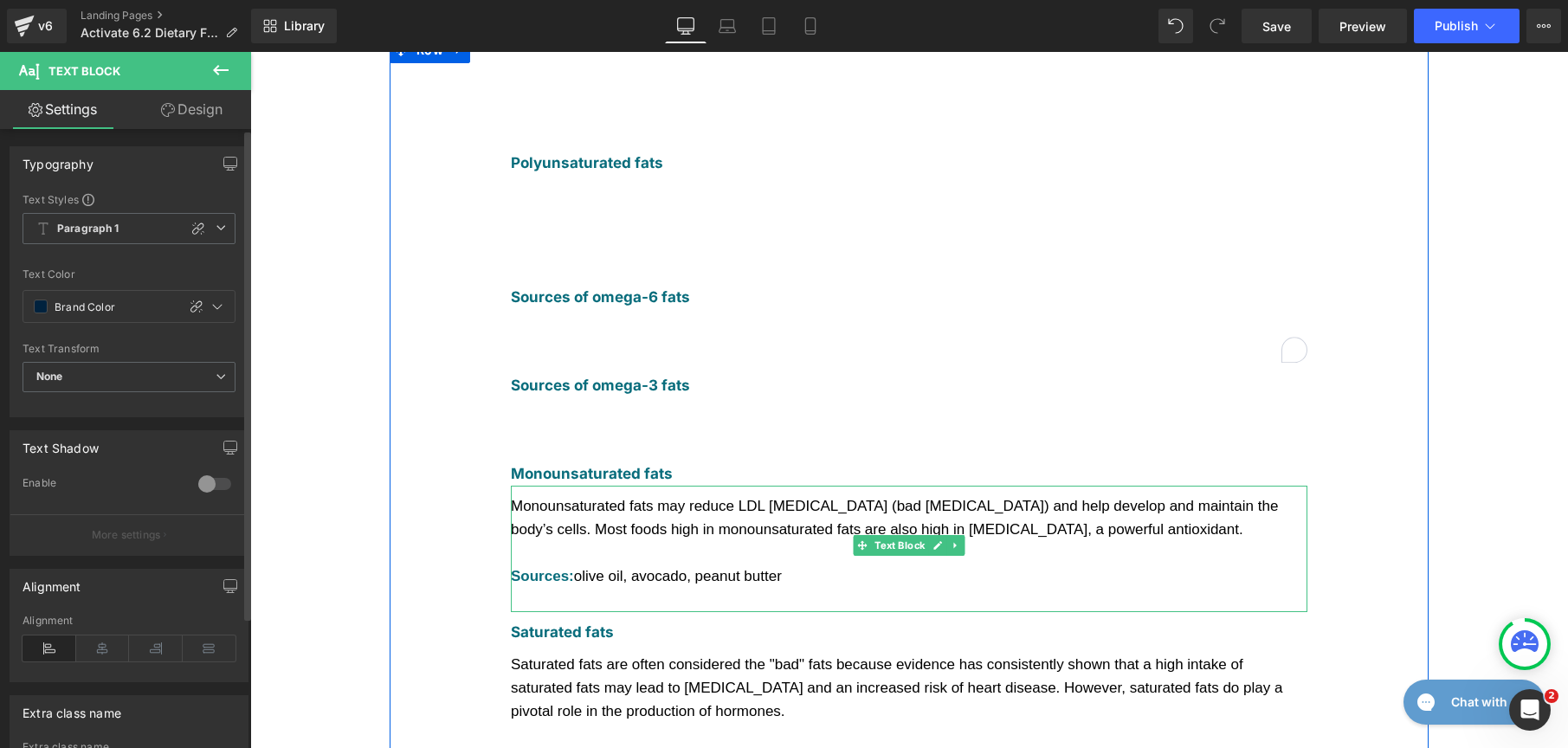
click at [584, 495] on div "Monounsaturated fats may reduce LDL cholesterol (bad cholesterol) and help deve…" at bounding box center [909, 518] width 797 height 47
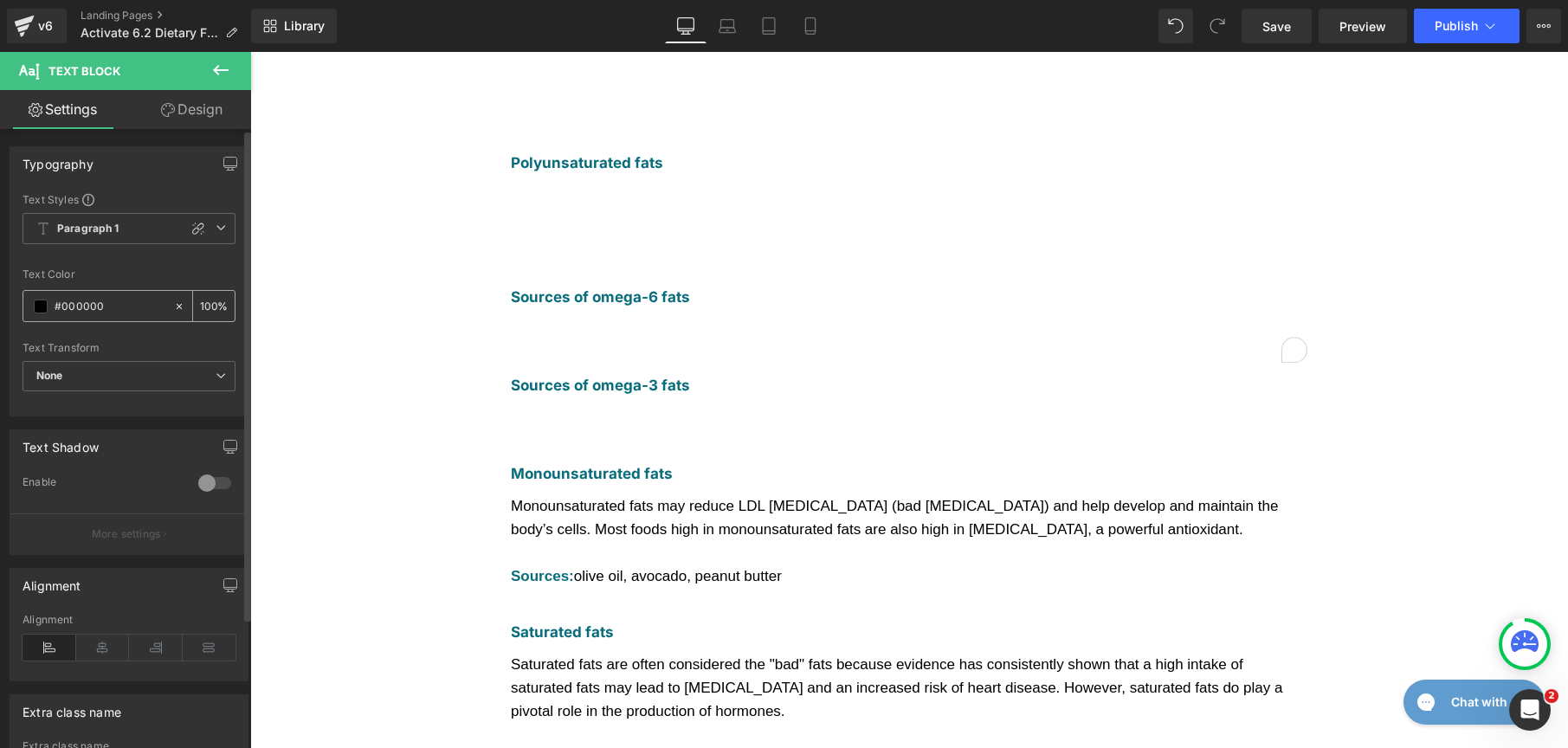
click at [35, 309] on span at bounding box center [41, 307] width 14 height 14
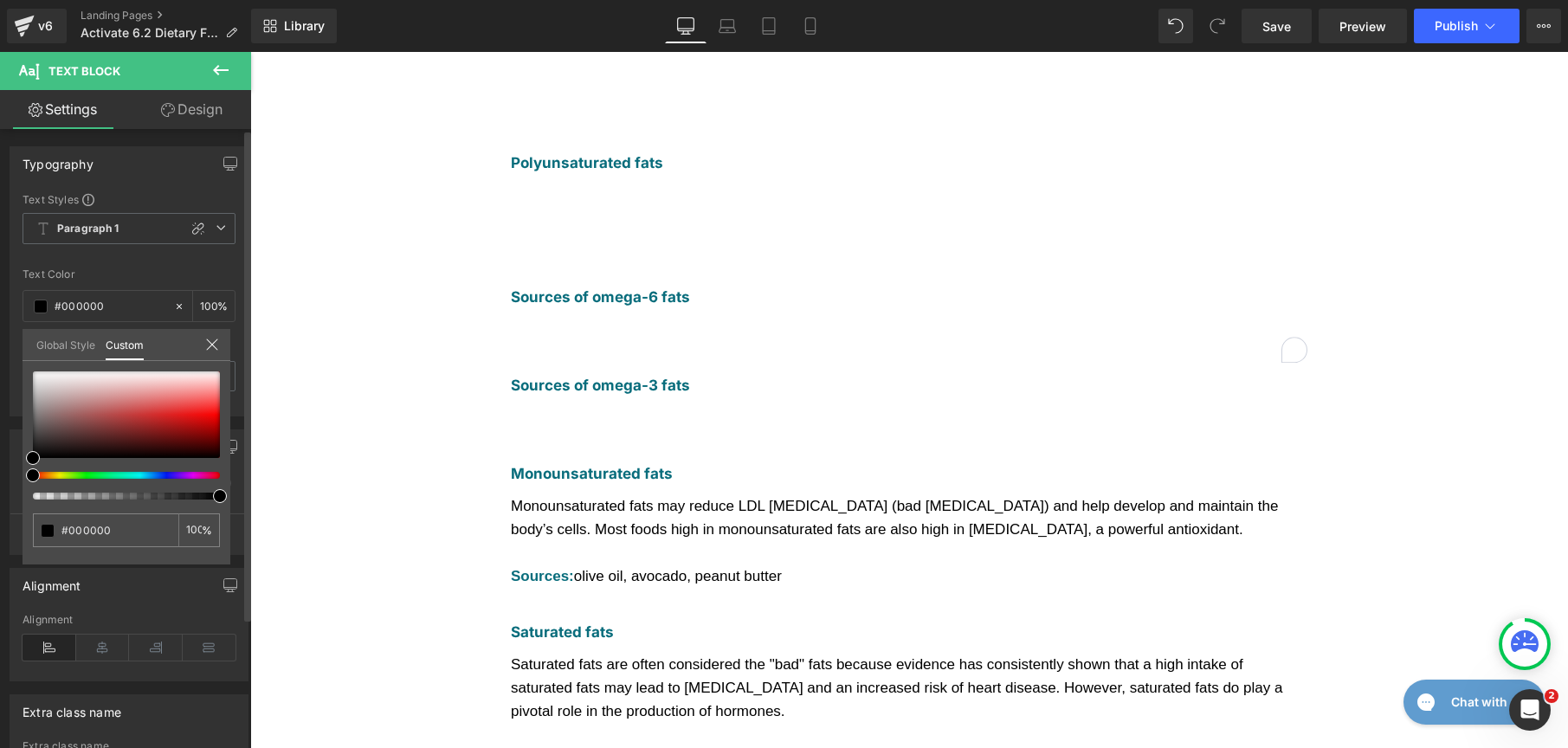
click at [52, 340] on link "Global Style" at bounding box center [66, 344] width 59 height 30
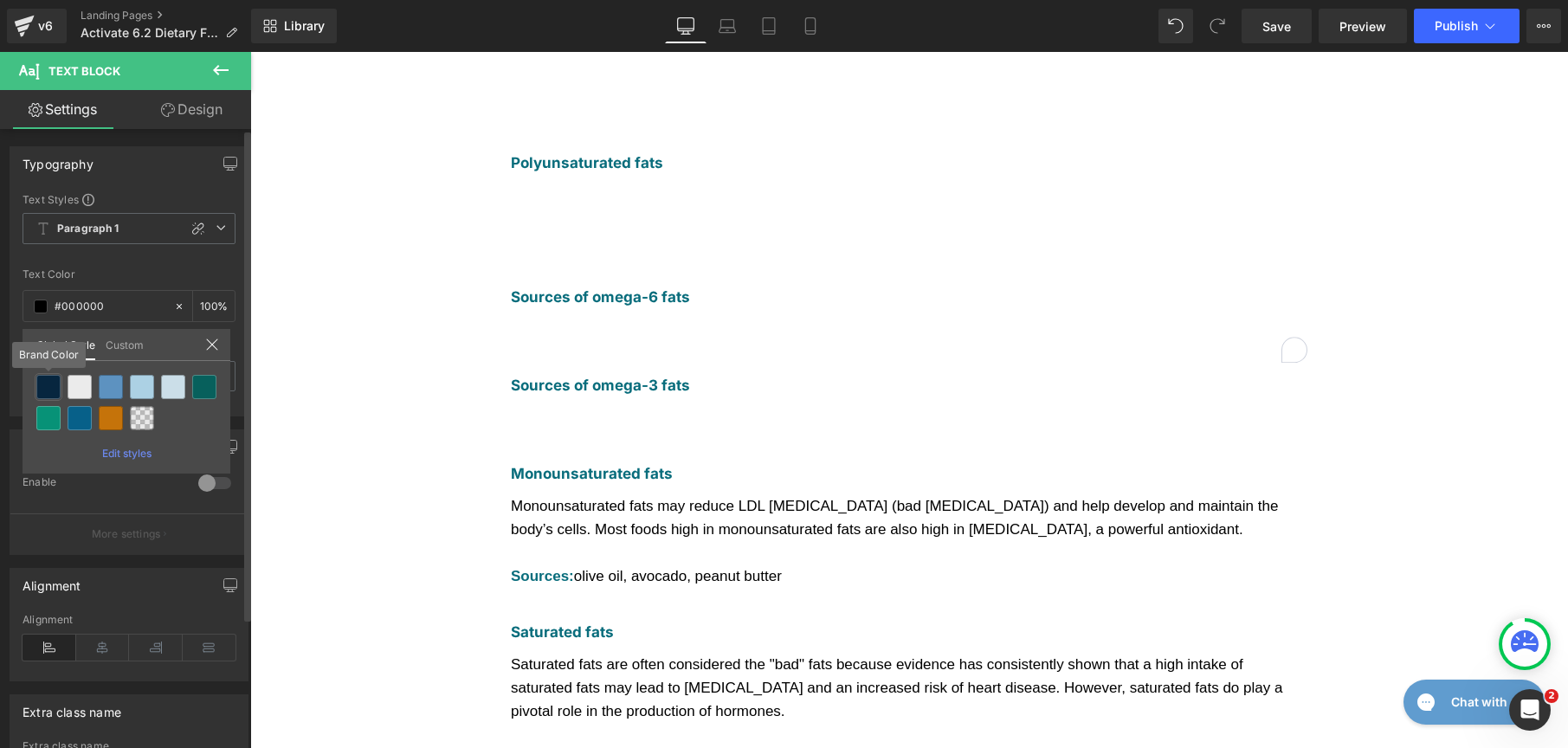
click at [50, 385] on div at bounding box center [49, 387] width 24 height 24
type input "Brand Color"
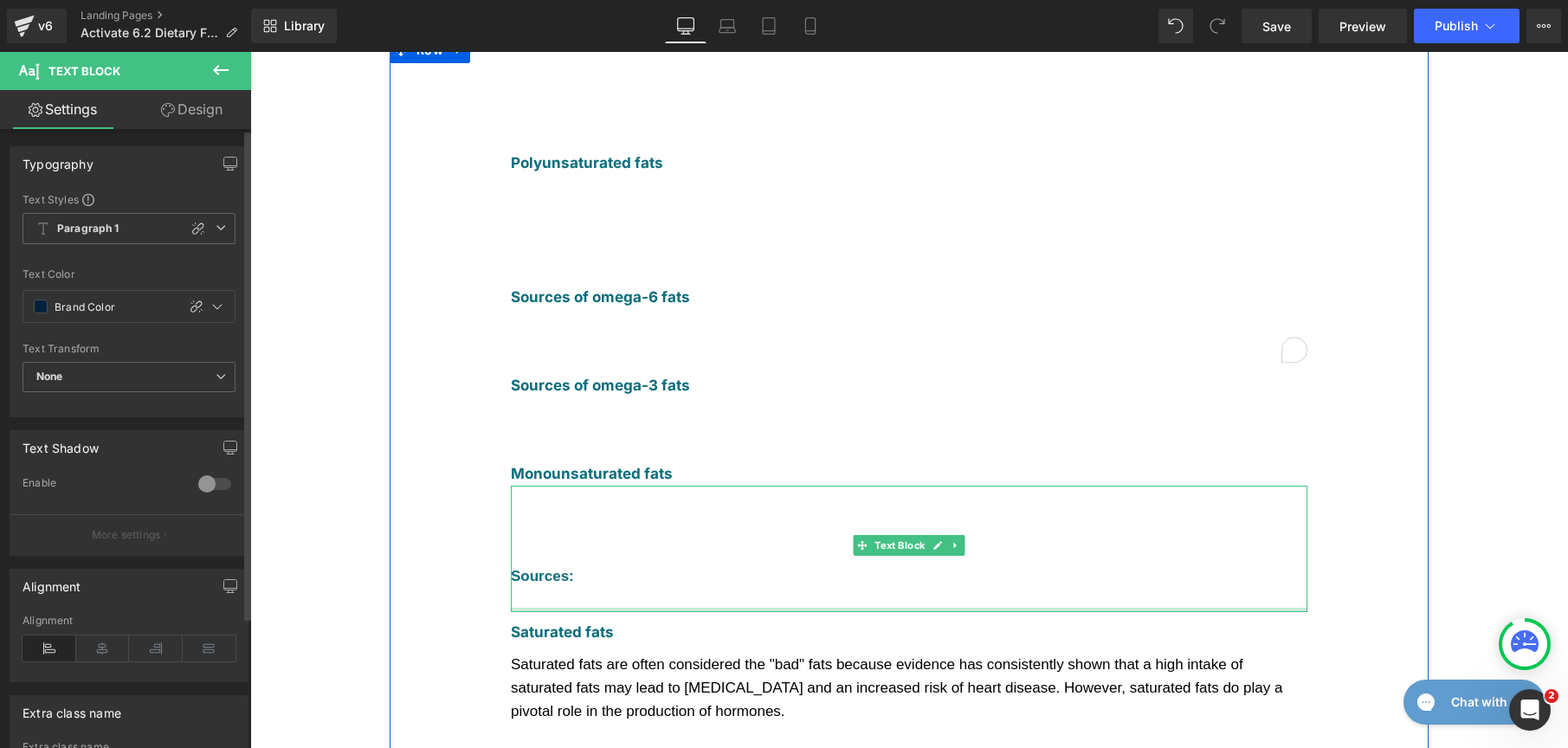
scroll to position [890, 0]
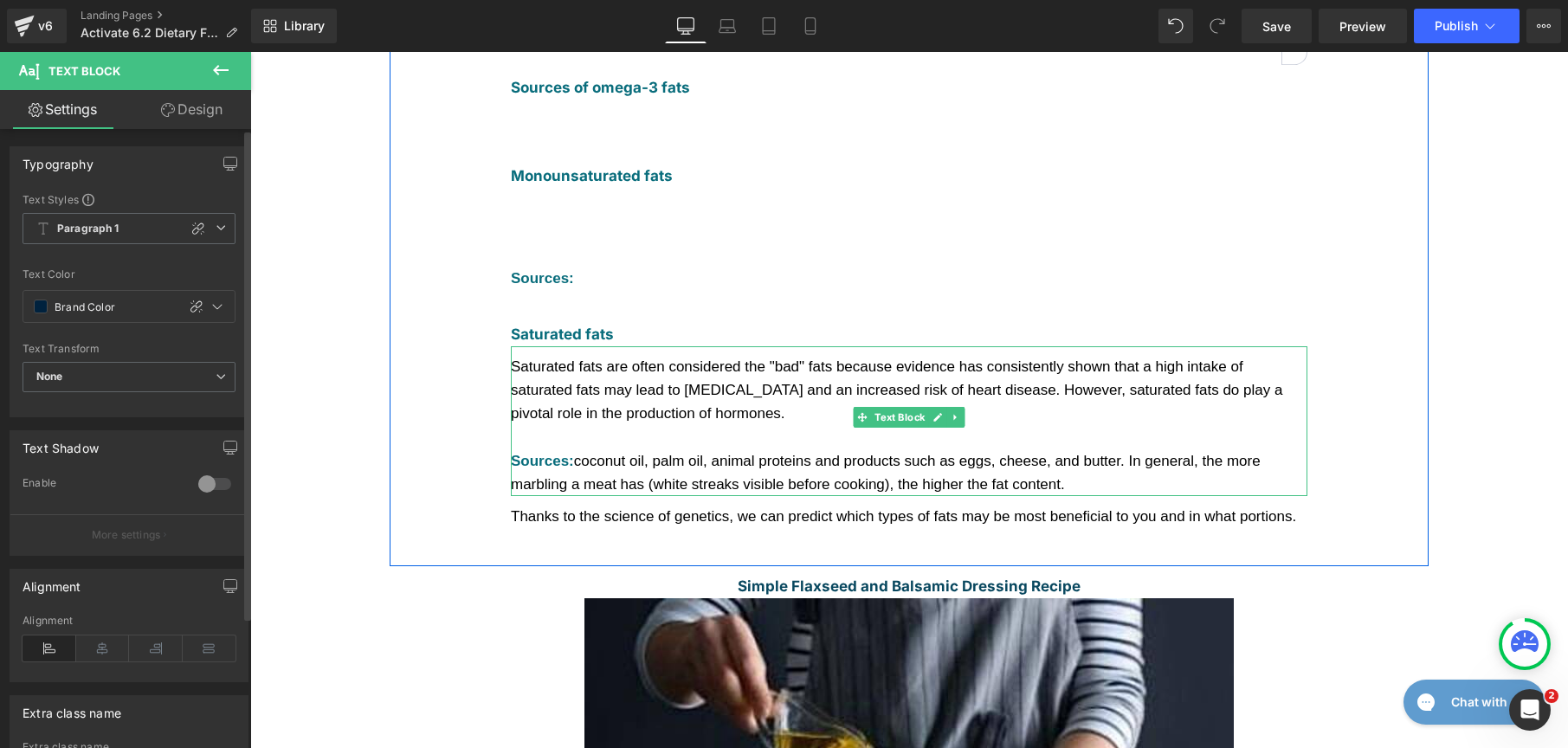
click at [601, 358] on span "Saturated fats are often considered the "bad" fats because evidence has consist…" at bounding box center [896, 390] width 771 height 63
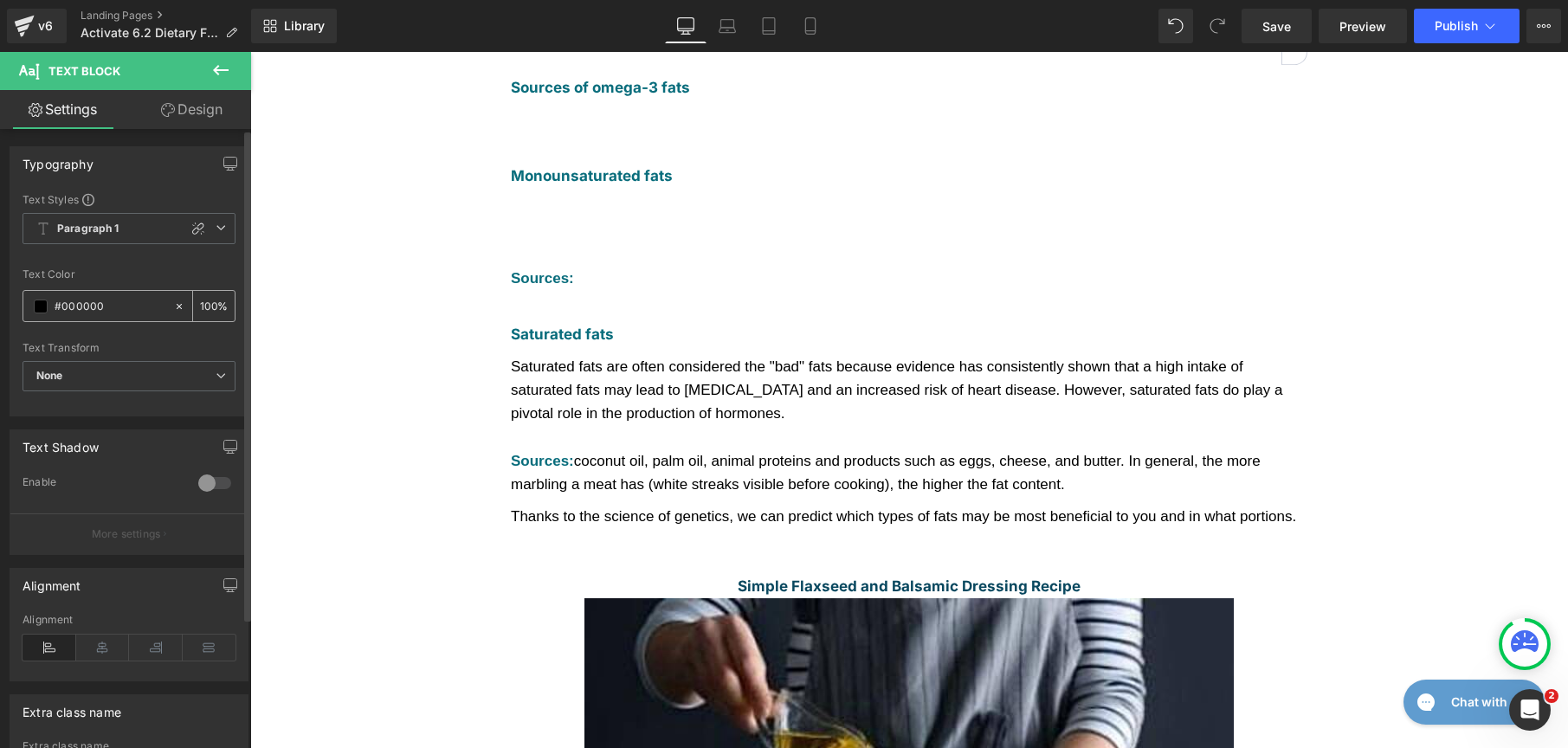
click at [32, 312] on div "#000000" at bounding box center [98, 306] width 149 height 31
click at [36, 308] on span at bounding box center [41, 307] width 14 height 14
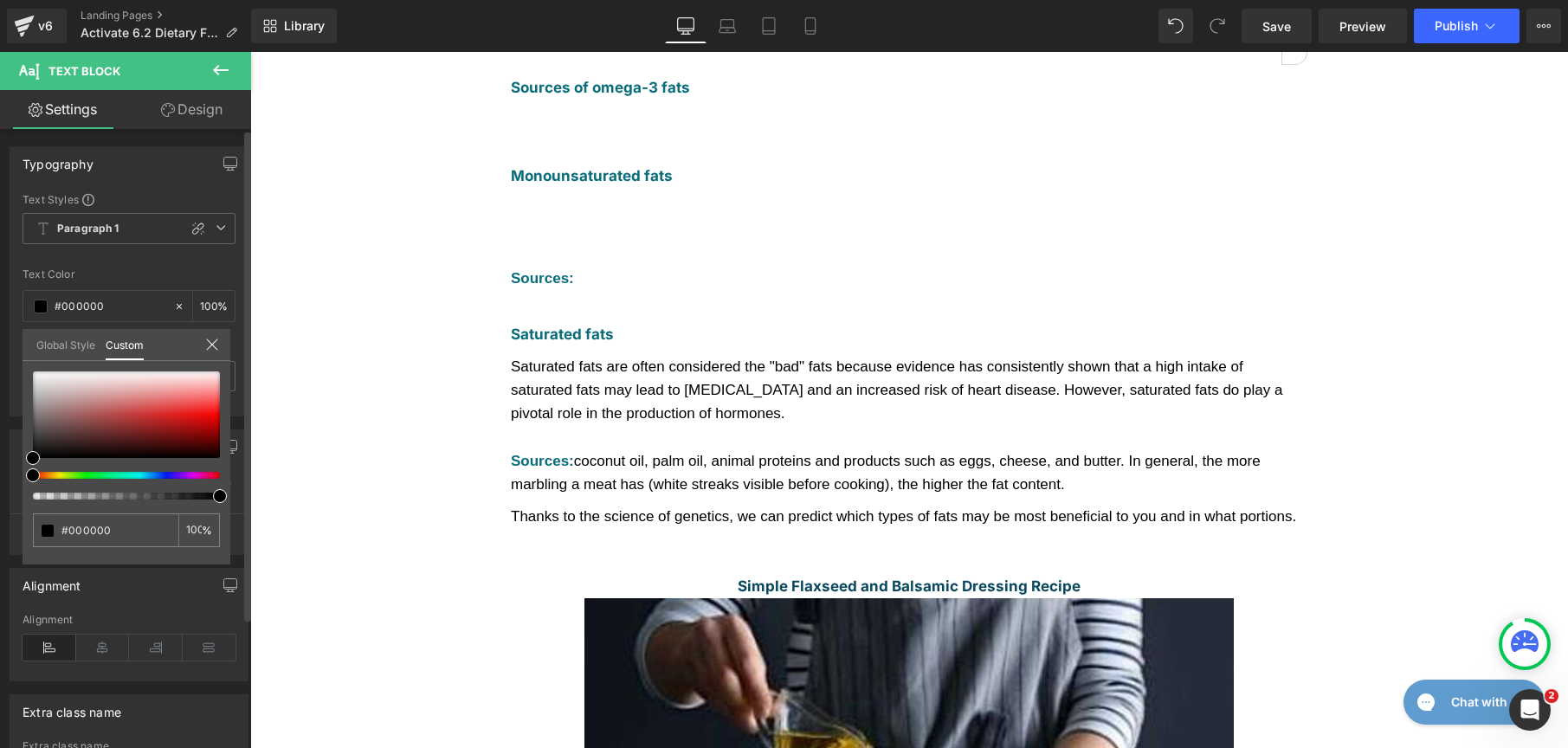
click at [57, 347] on link "Global Style" at bounding box center [66, 344] width 59 height 30
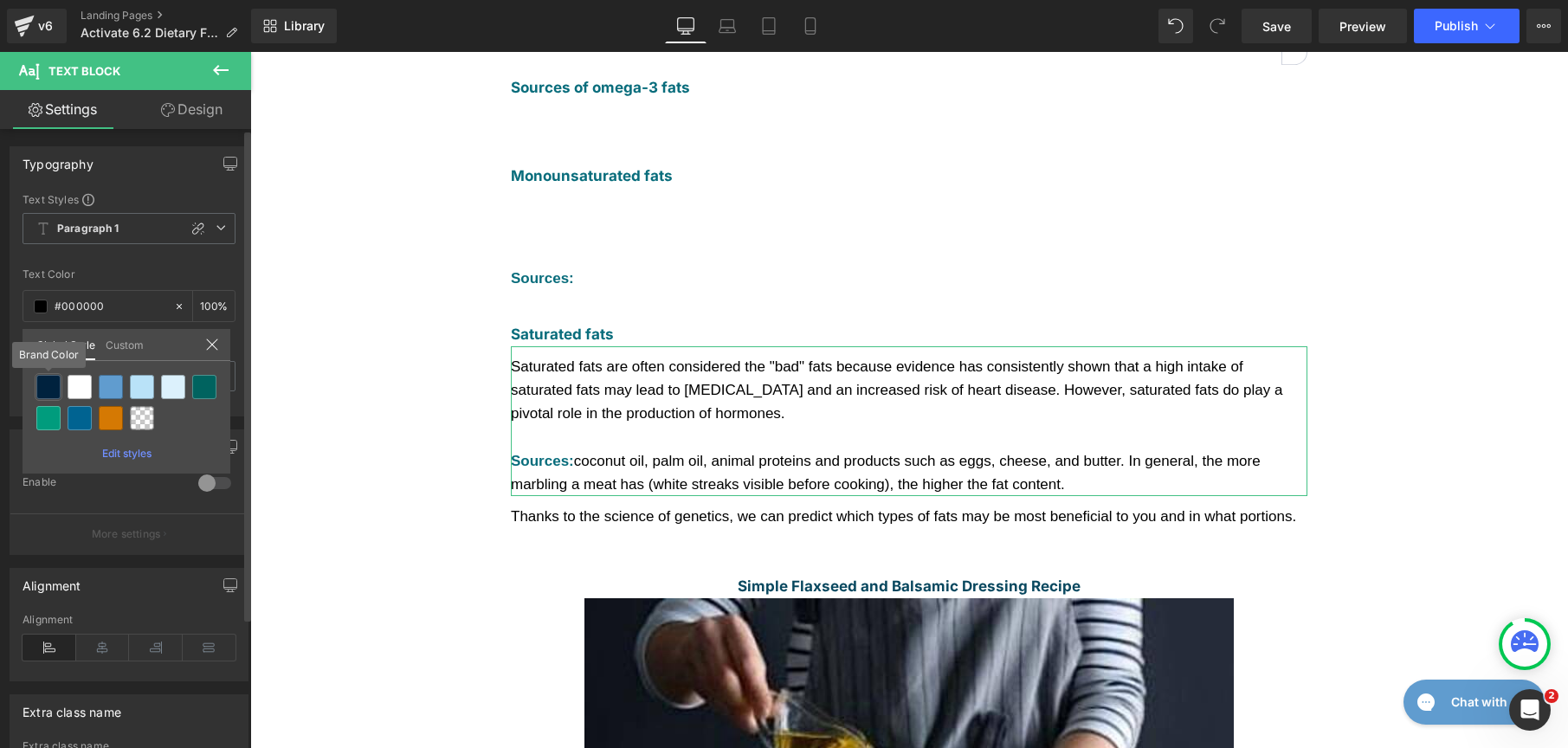
click at [51, 385] on div at bounding box center [49, 387] width 24 height 24
type input "Brand Color"
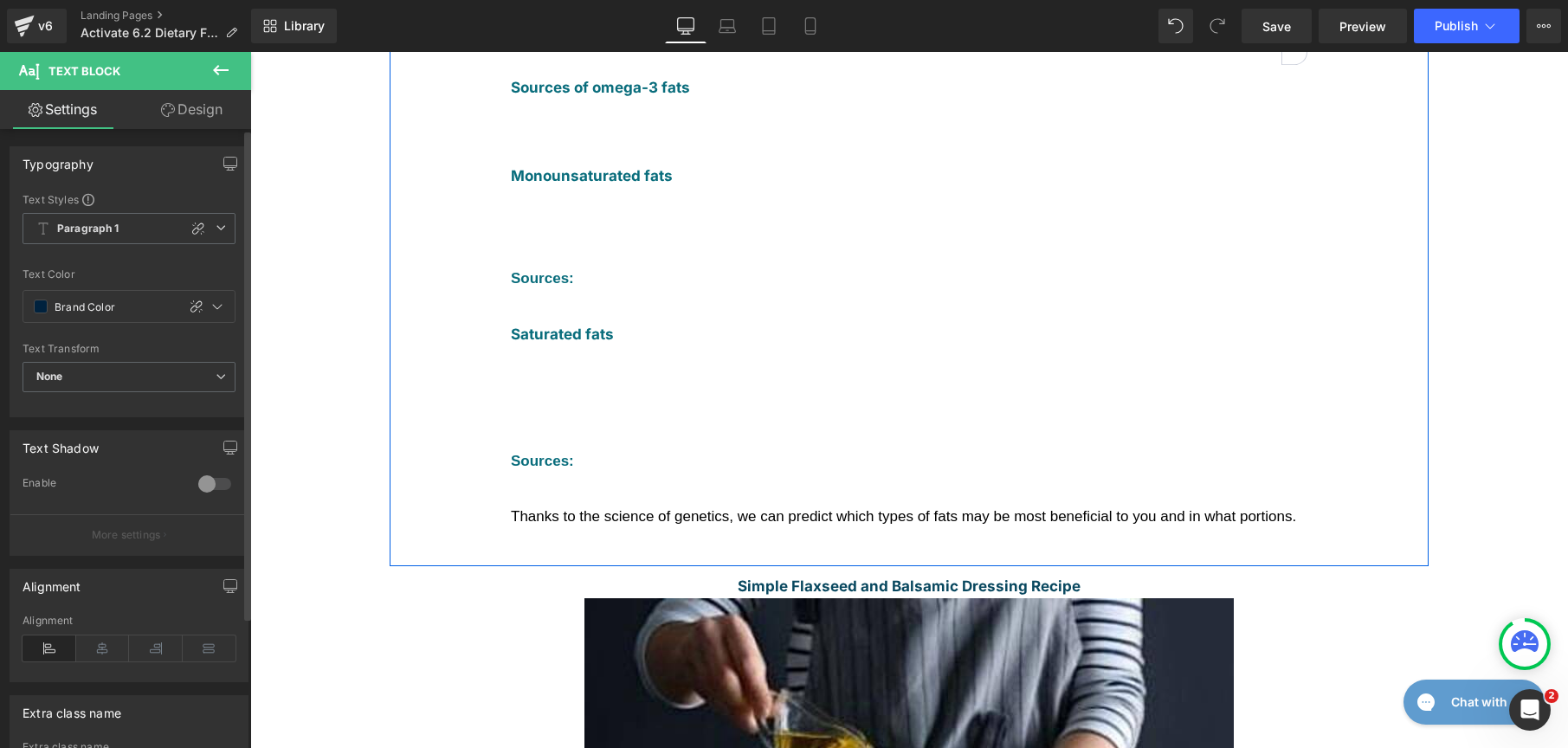
click at [652, 509] on span "Thanks to the science of genetics, we can predict which types of fats may be mo…" at bounding box center [903, 516] width 785 height 17
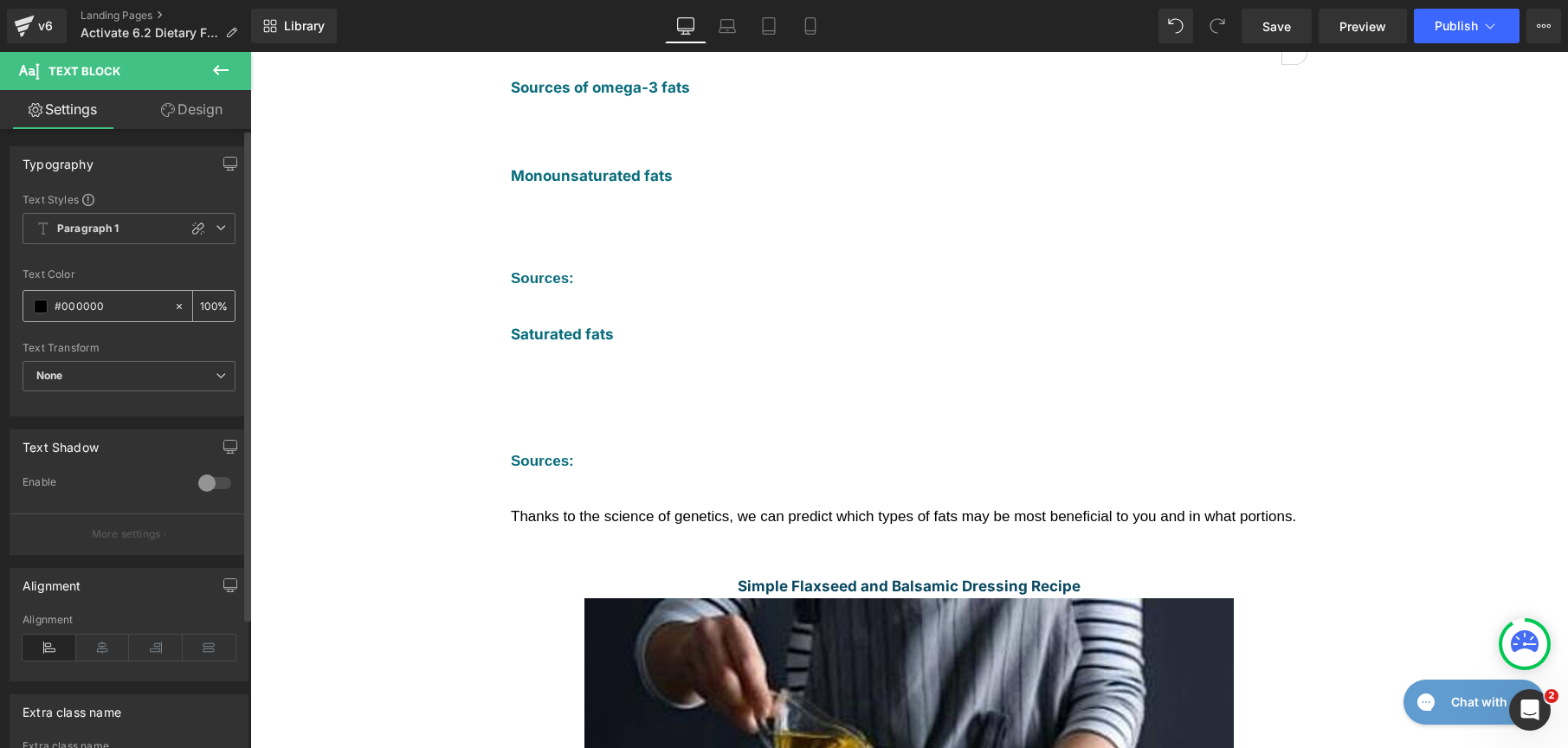
click at [48, 316] on div "#000000" at bounding box center [98, 306] width 149 height 31
click at [45, 310] on span at bounding box center [41, 307] width 14 height 14
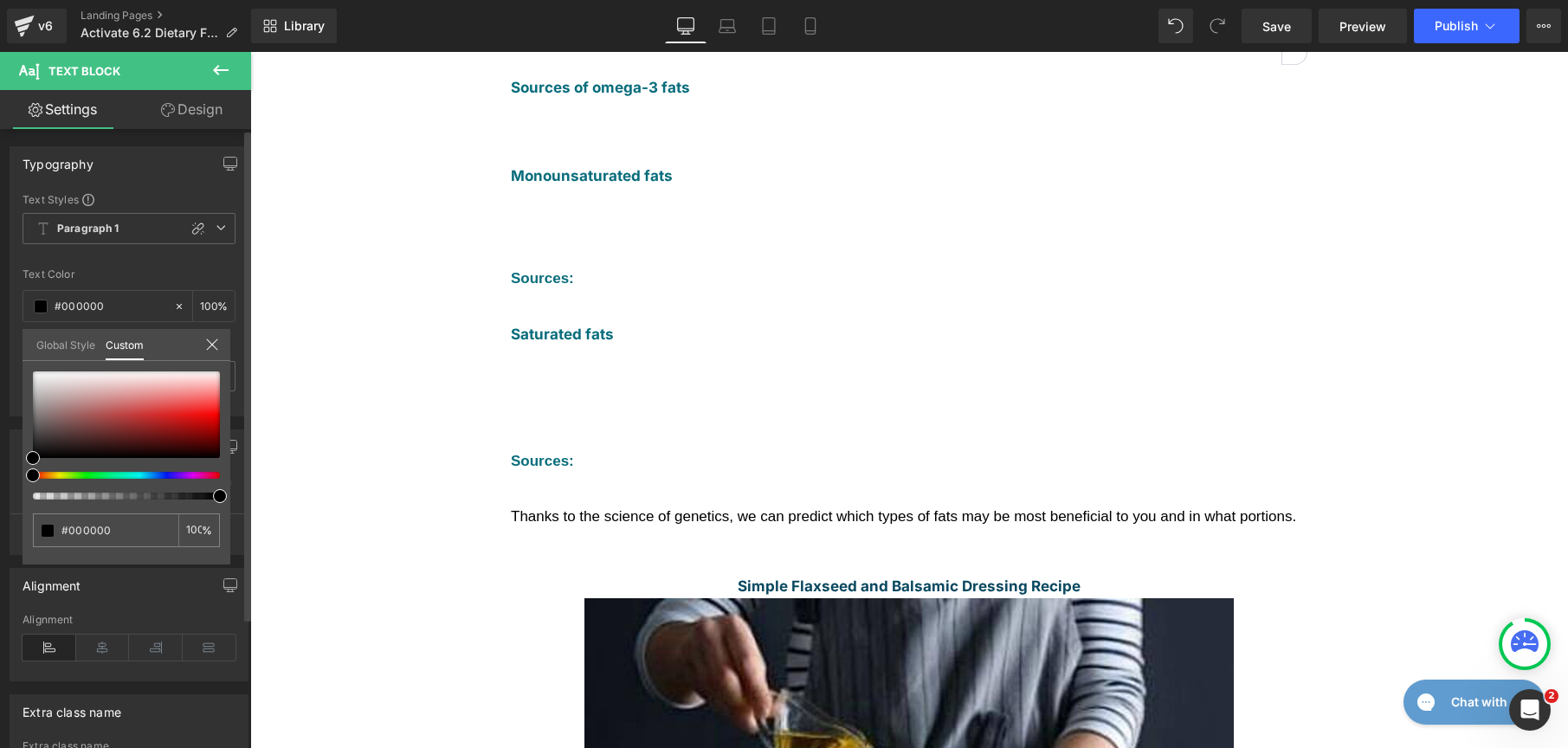
click at [75, 345] on link "Global Style" at bounding box center [66, 344] width 59 height 30
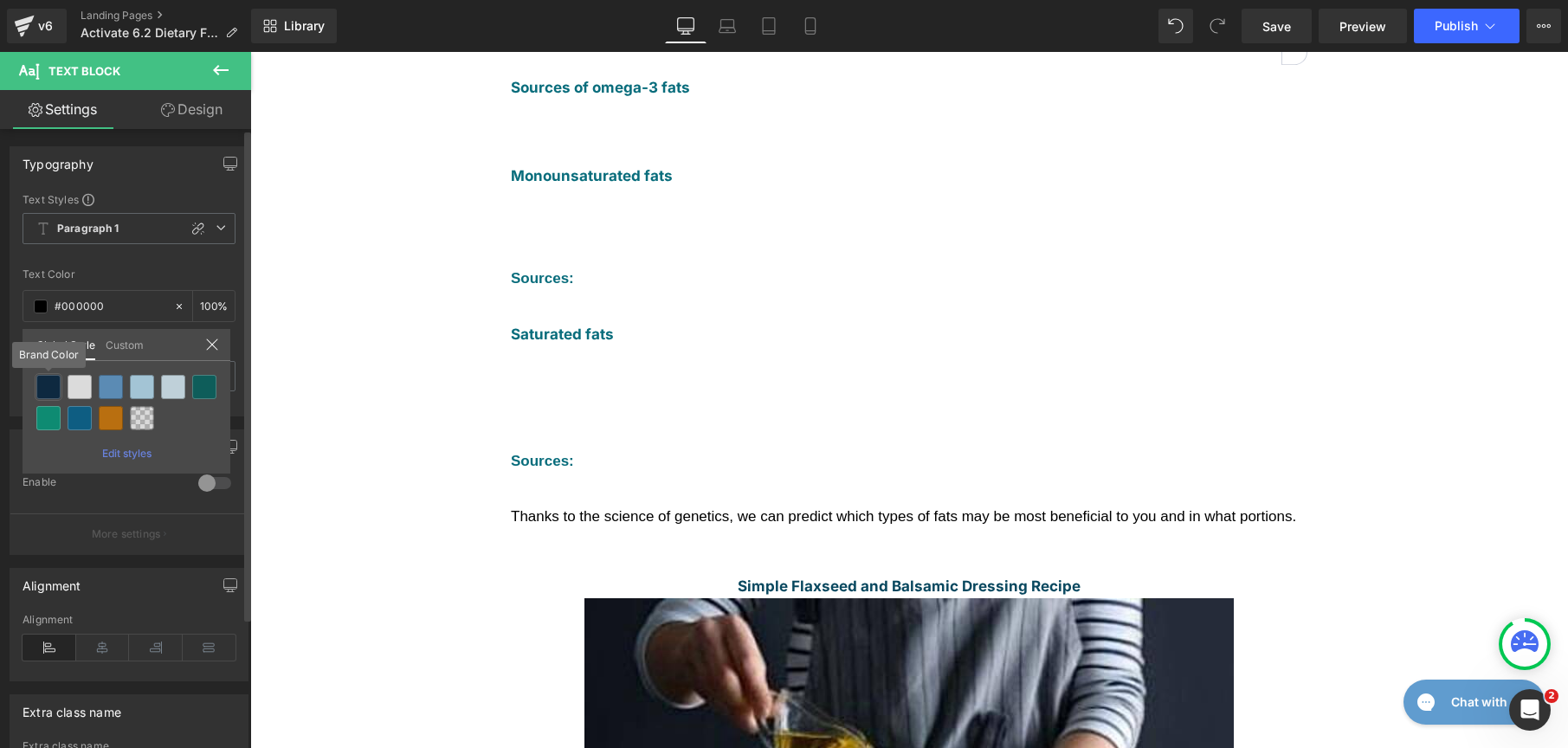
click at [53, 383] on div at bounding box center [49, 387] width 24 height 24
type input "Brand Color"
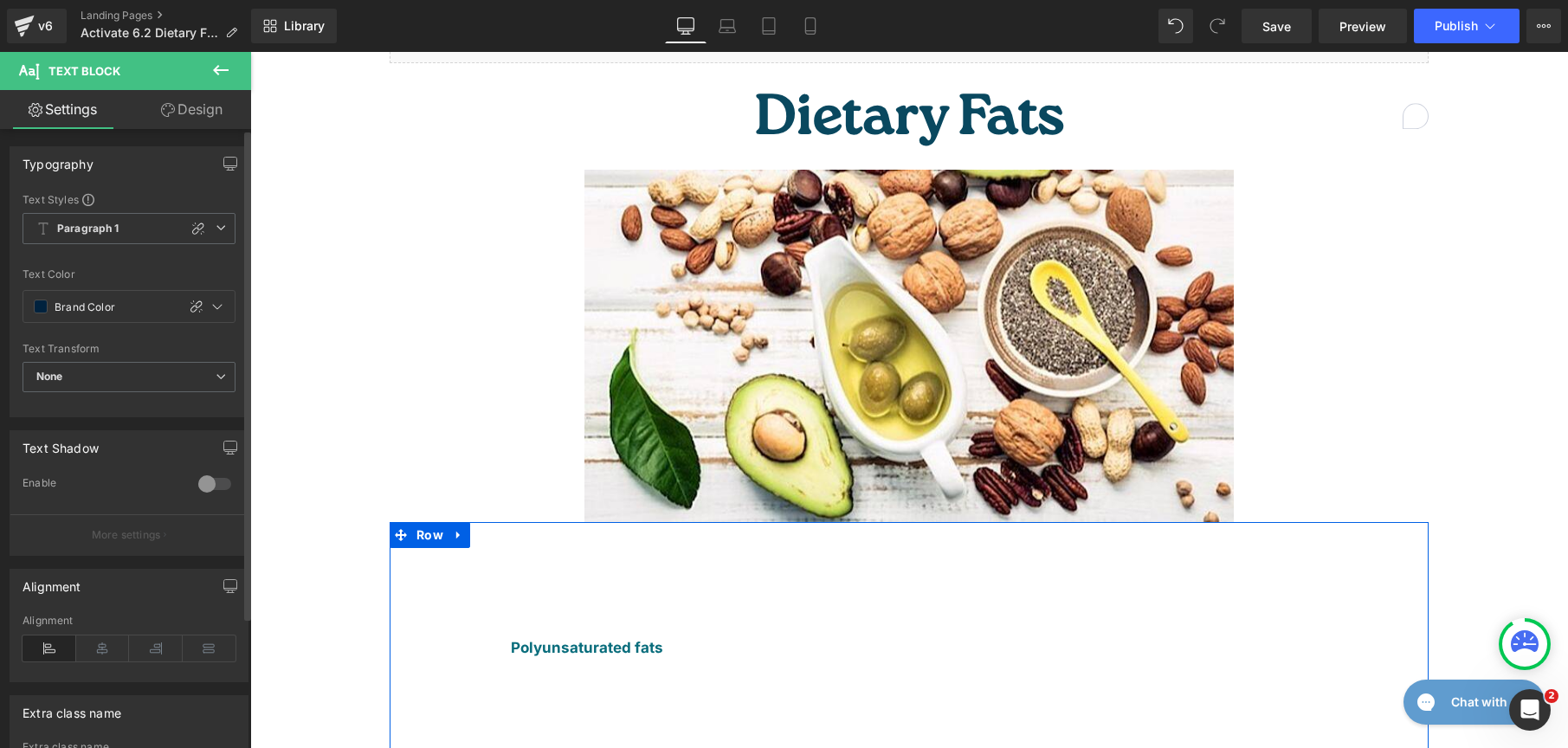
scroll to position [79, 0]
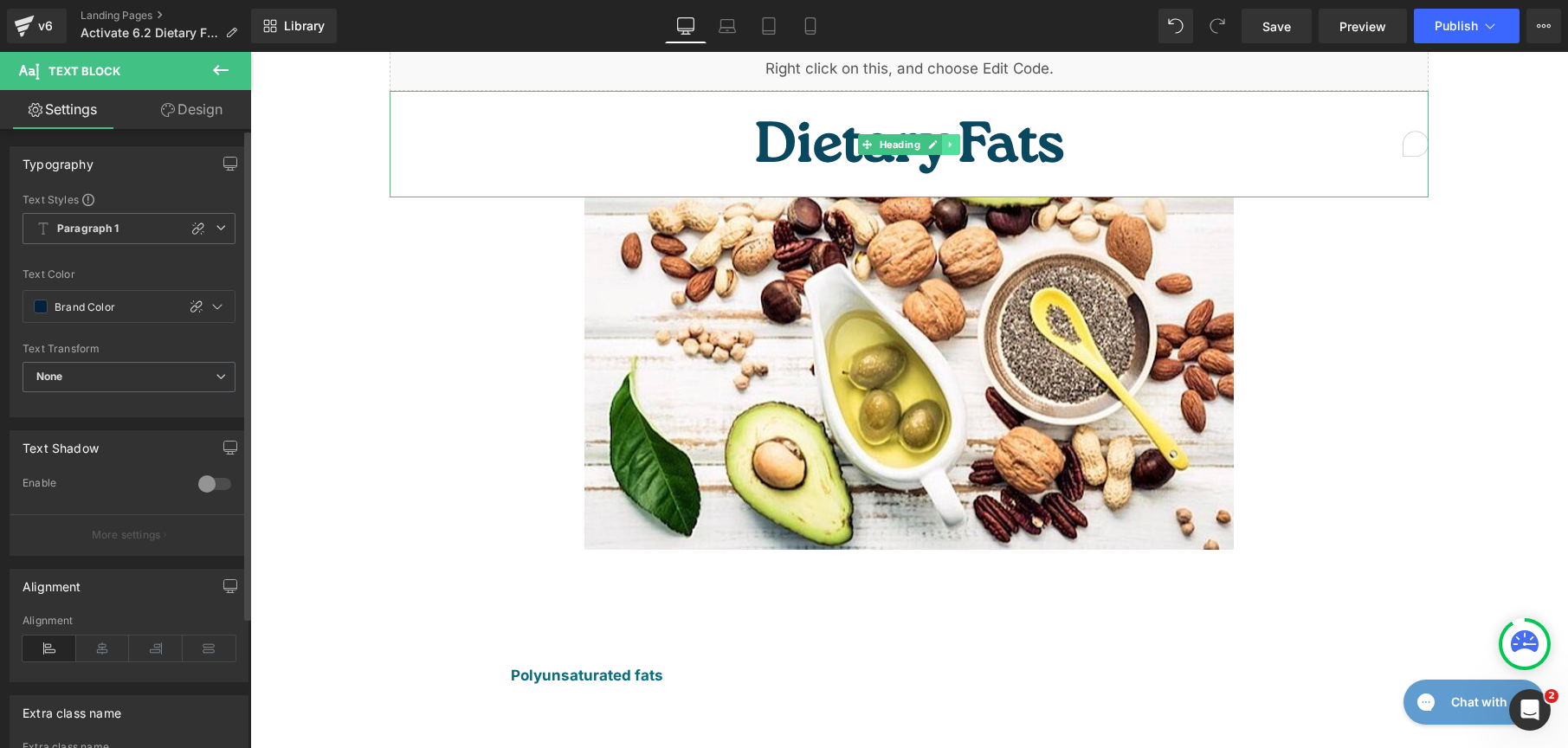
click at [946, 140] on icon at bounding box center [950, 145] width 10 height 10
click at [937, 140] on icon at bounding box center [941, 144] width 10 height 10
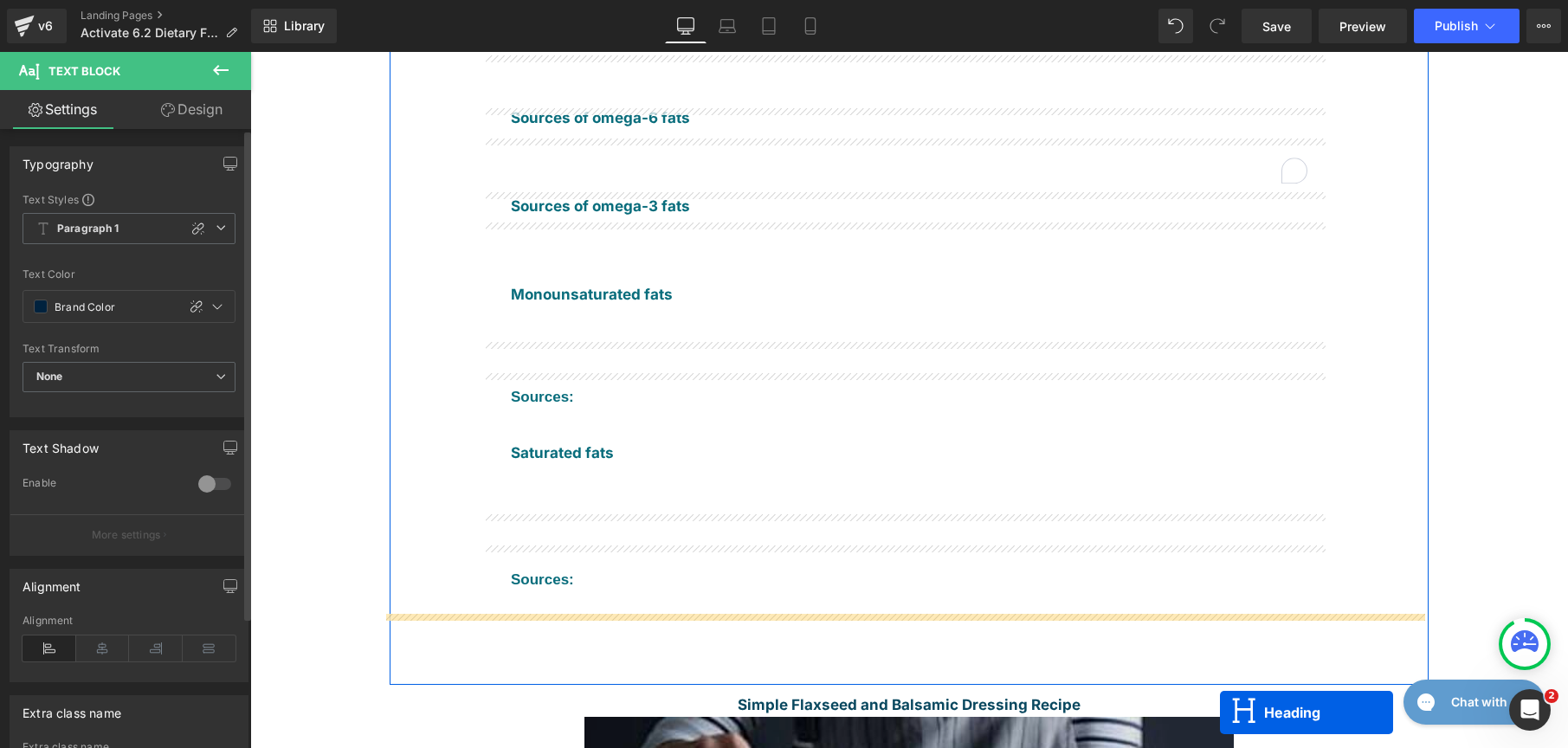
scroll to position [836, 0]
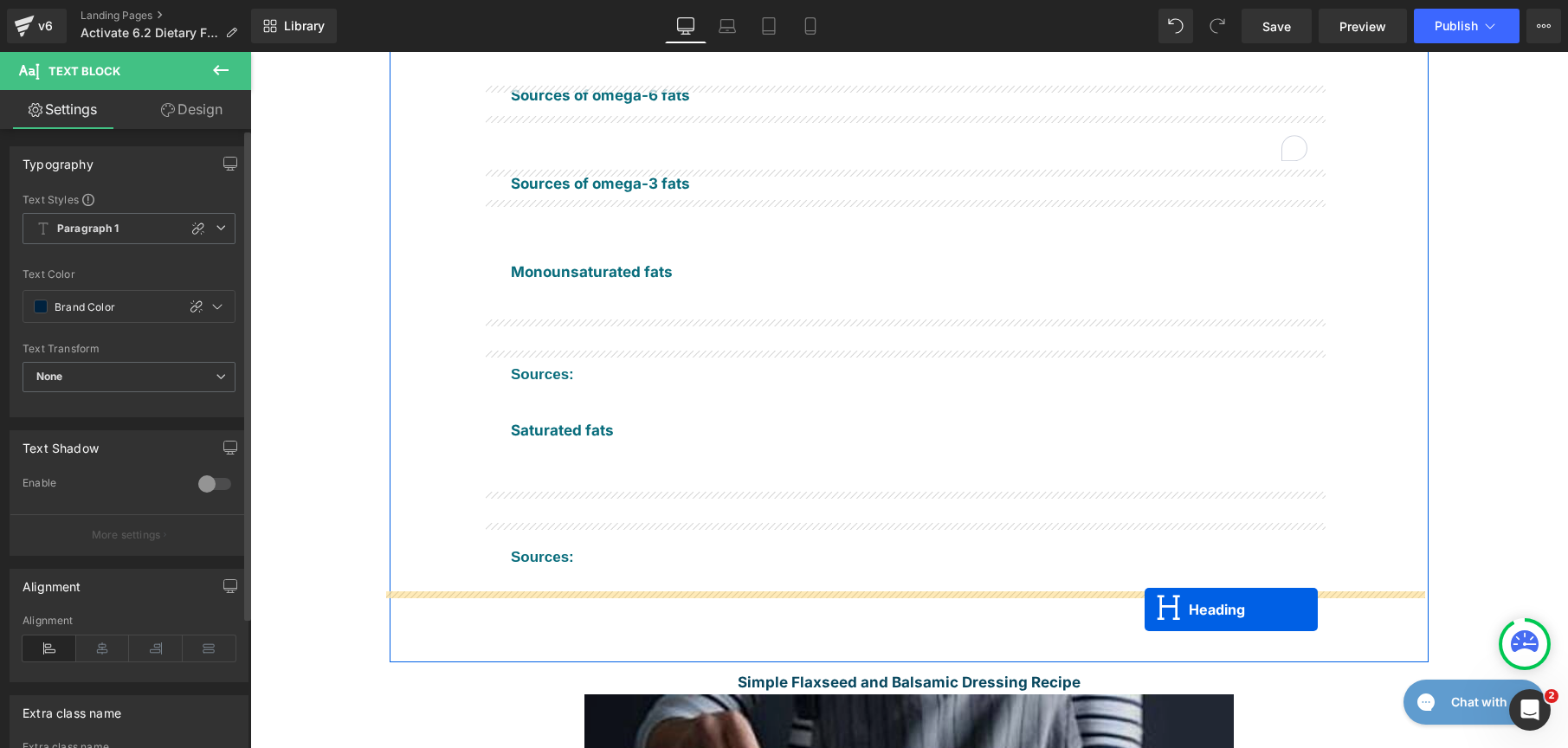
drag, startPoint x: 857, startPoint y: 190, endPoint x: 1144, endPoint y: 610, distance: 508.7
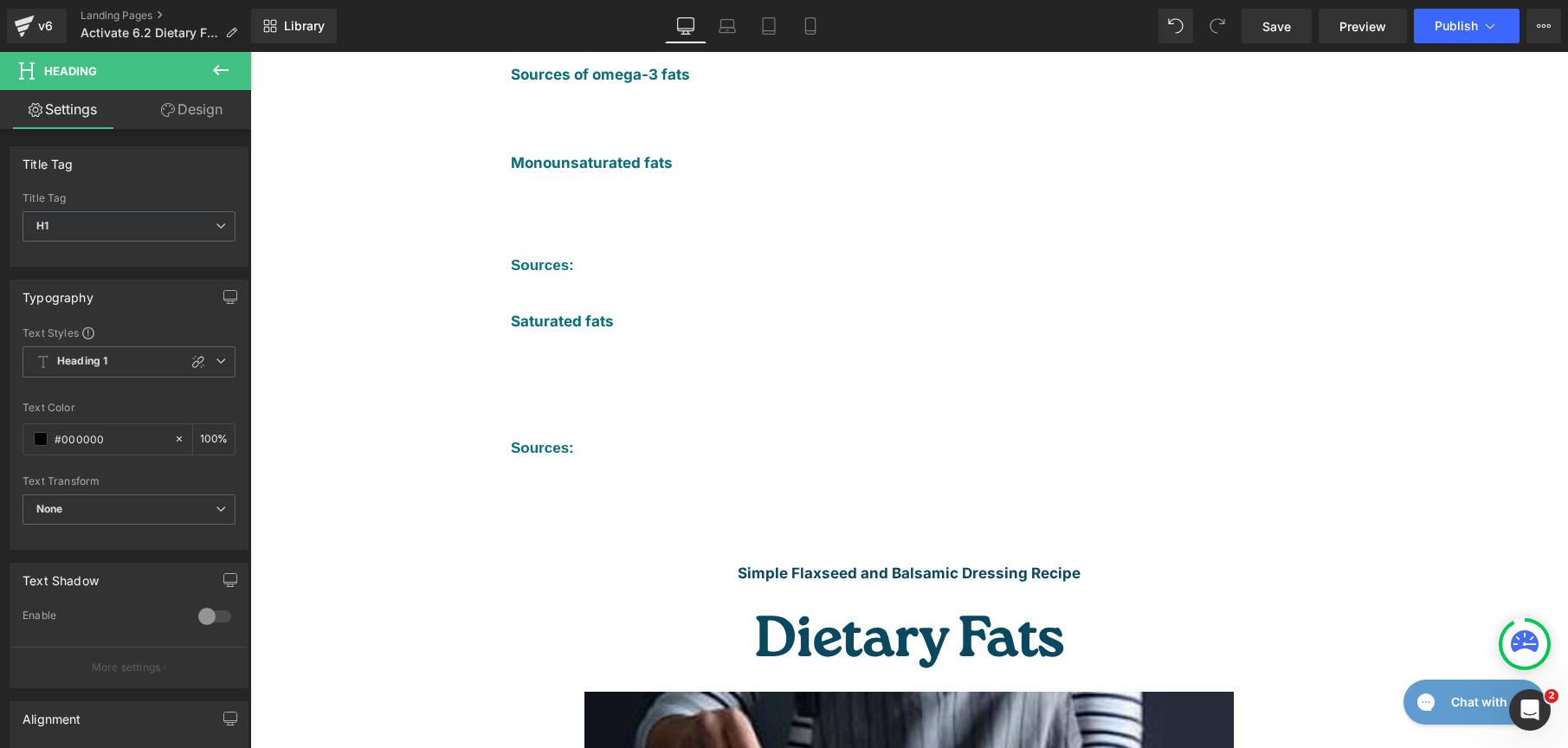
scroll to position [954, 0]
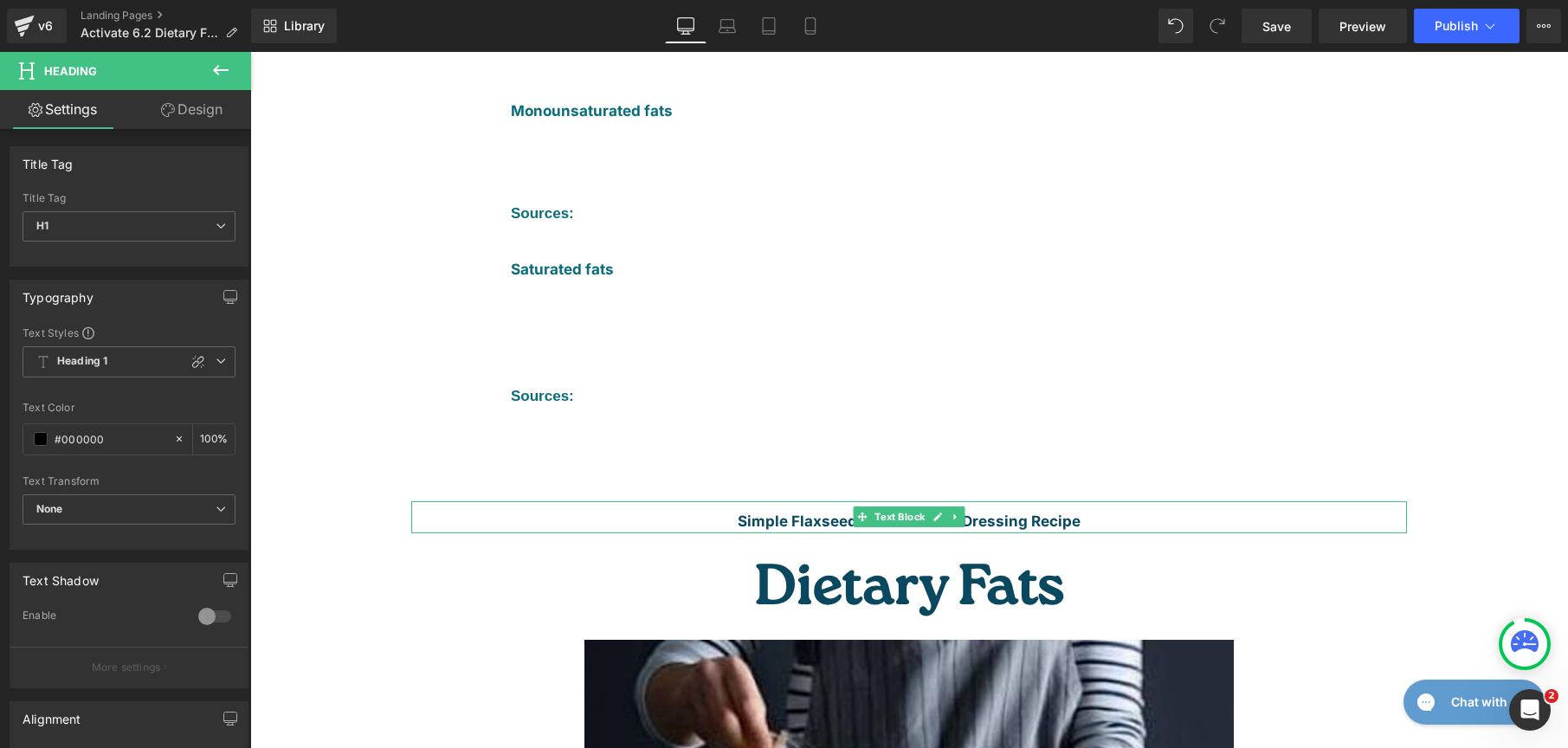
click at [965, 513] on font "Simple Flaxseed and Balsamic Dressing Recipe" at bounding box center [909, 522] width 343 height 17
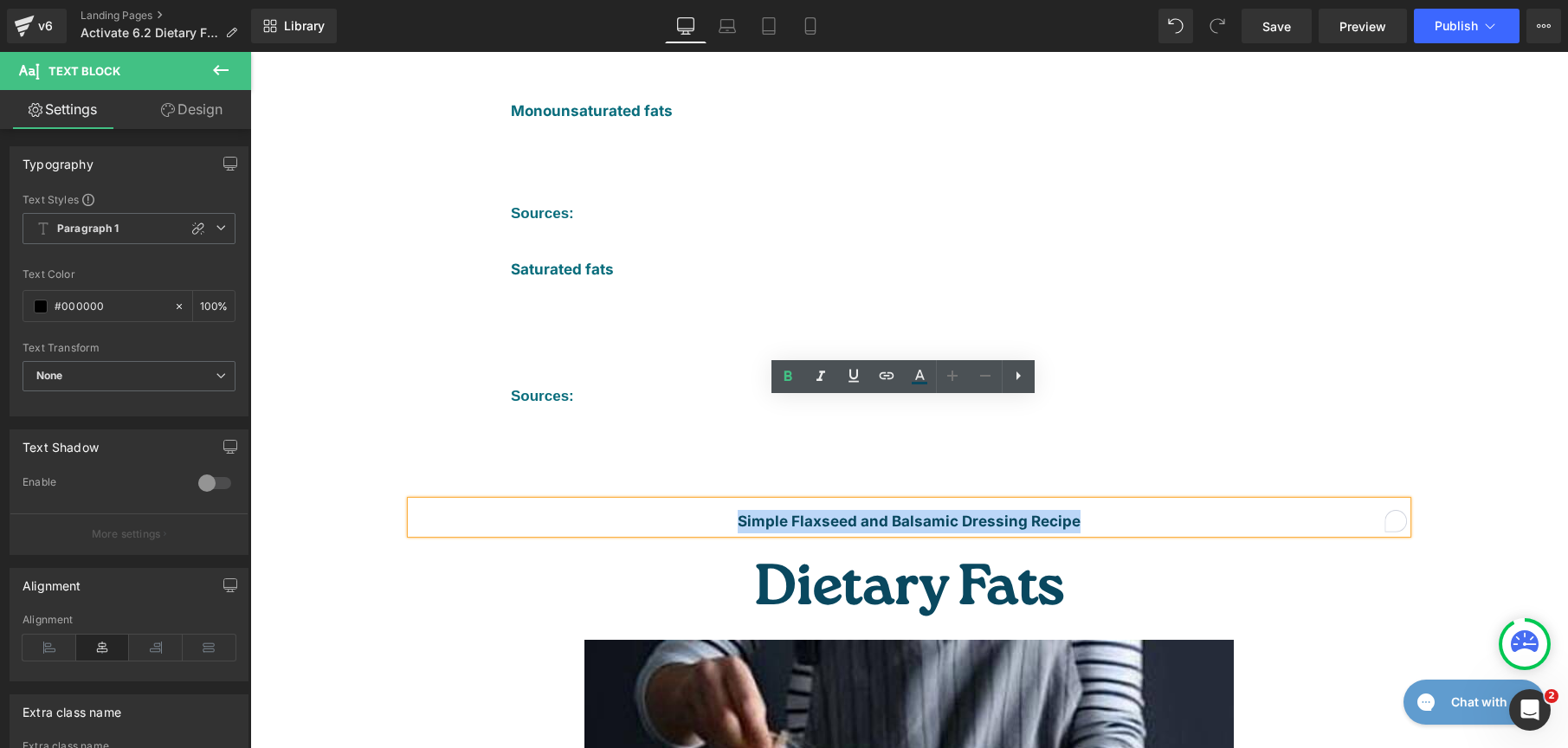
drag, startPoint x: 779, startPoint y: 420, endPoint x: 707, endPoint y: 419, distance: 72.0
click at [707, 502] on div "Simple Flaxseed and Balsamic Dressing Recipe" at bounding box center [909, 517] width 996 height 32
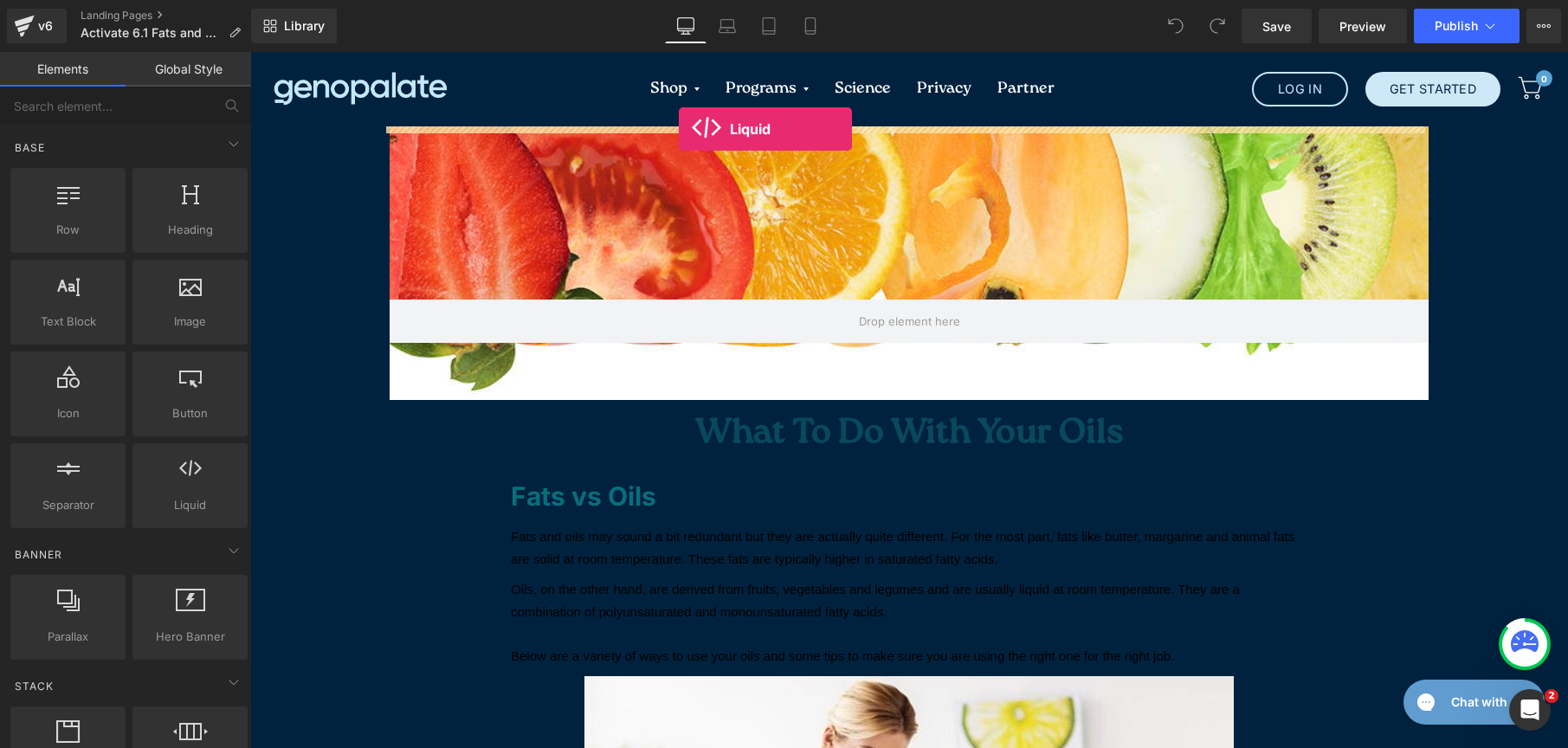
drag, startPoint x: 455, startPoint y: 541, endPoint x: 679, endPoint y: 129, distance: 469.0
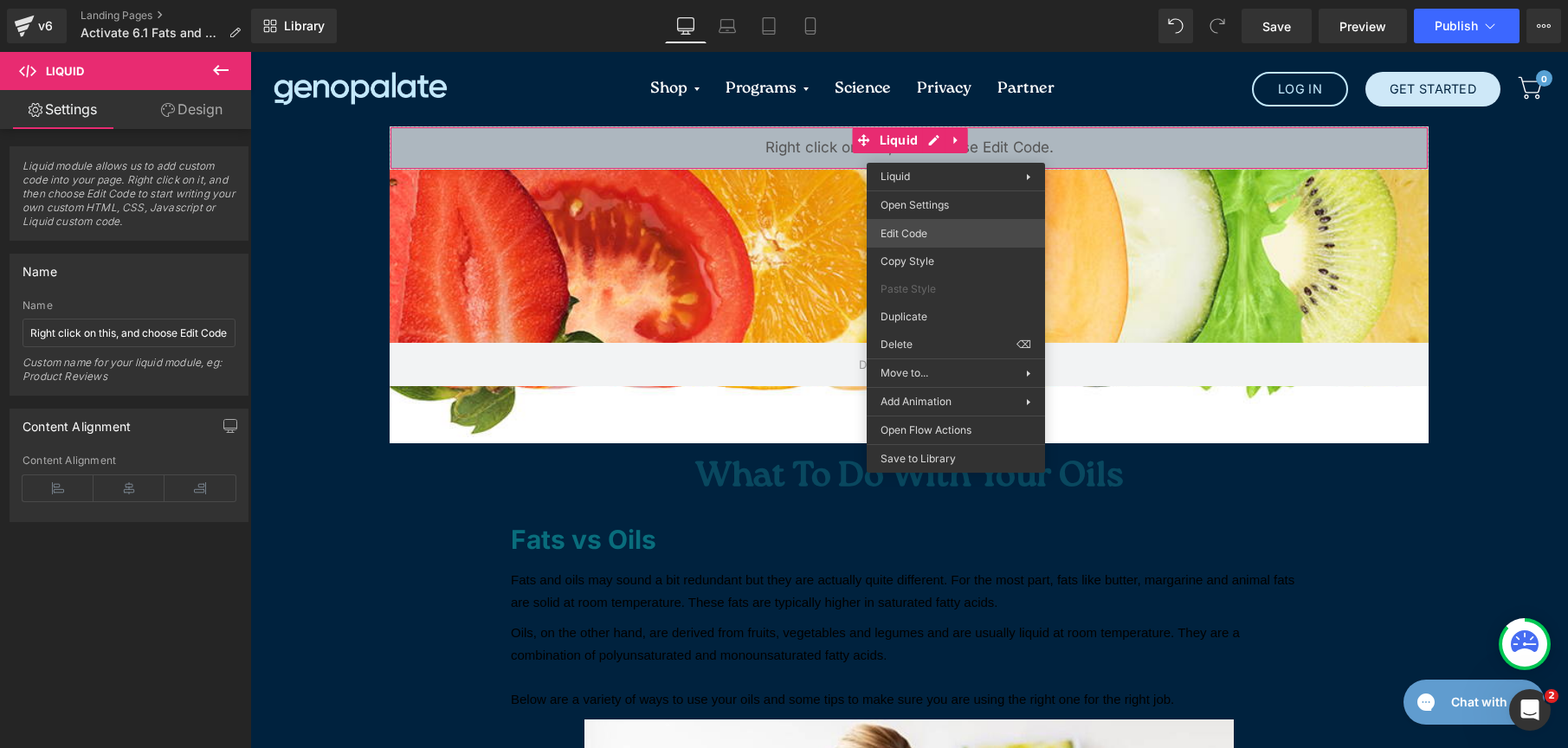
click at [932, 0] on div "Liquid You are previewing how the will restyle your page. You can not edit Elem…" at bounding box center [784, 0] width 1568 height 0
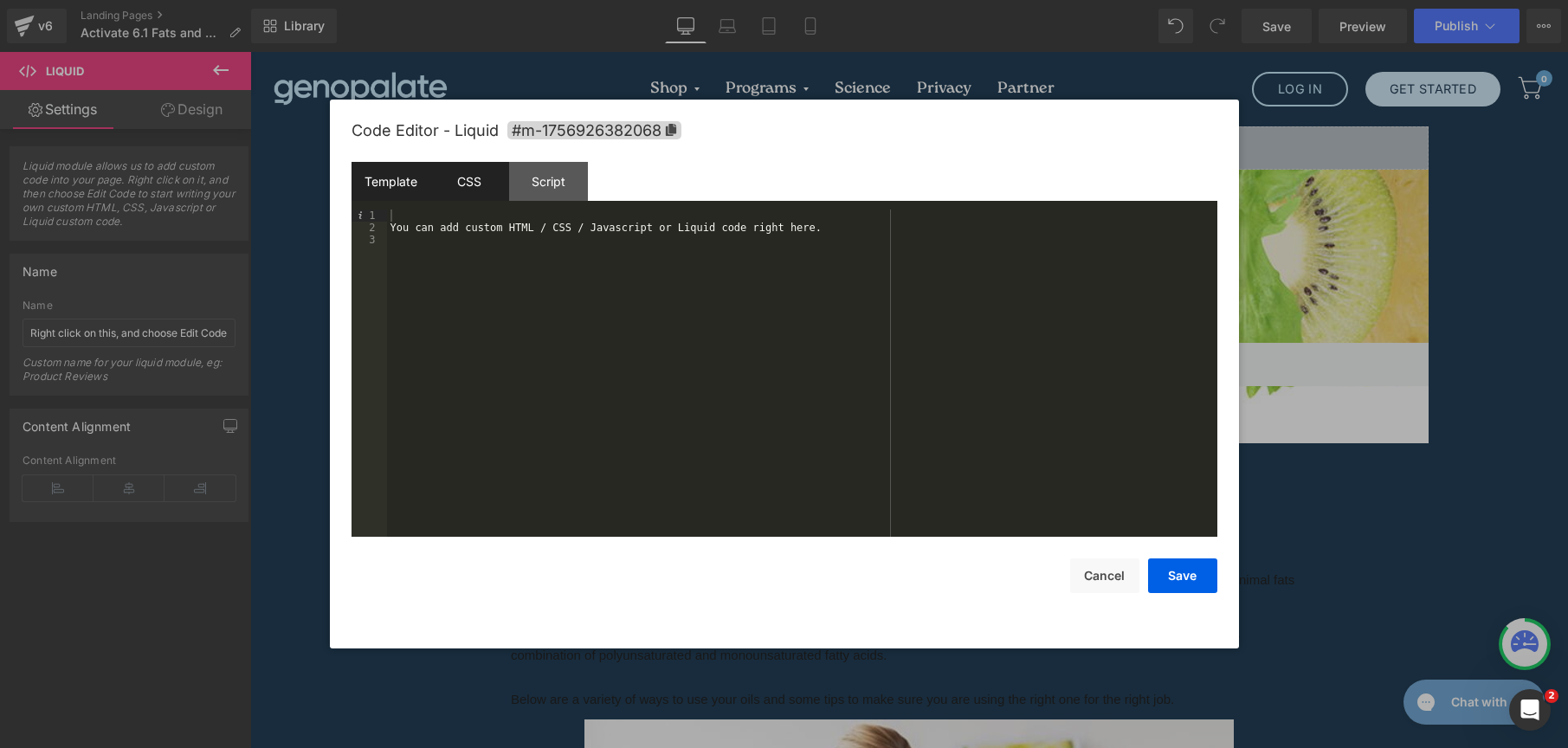
click at [494, 198] on div "CSS" at bounding box center [470, 181] width 79 height 39
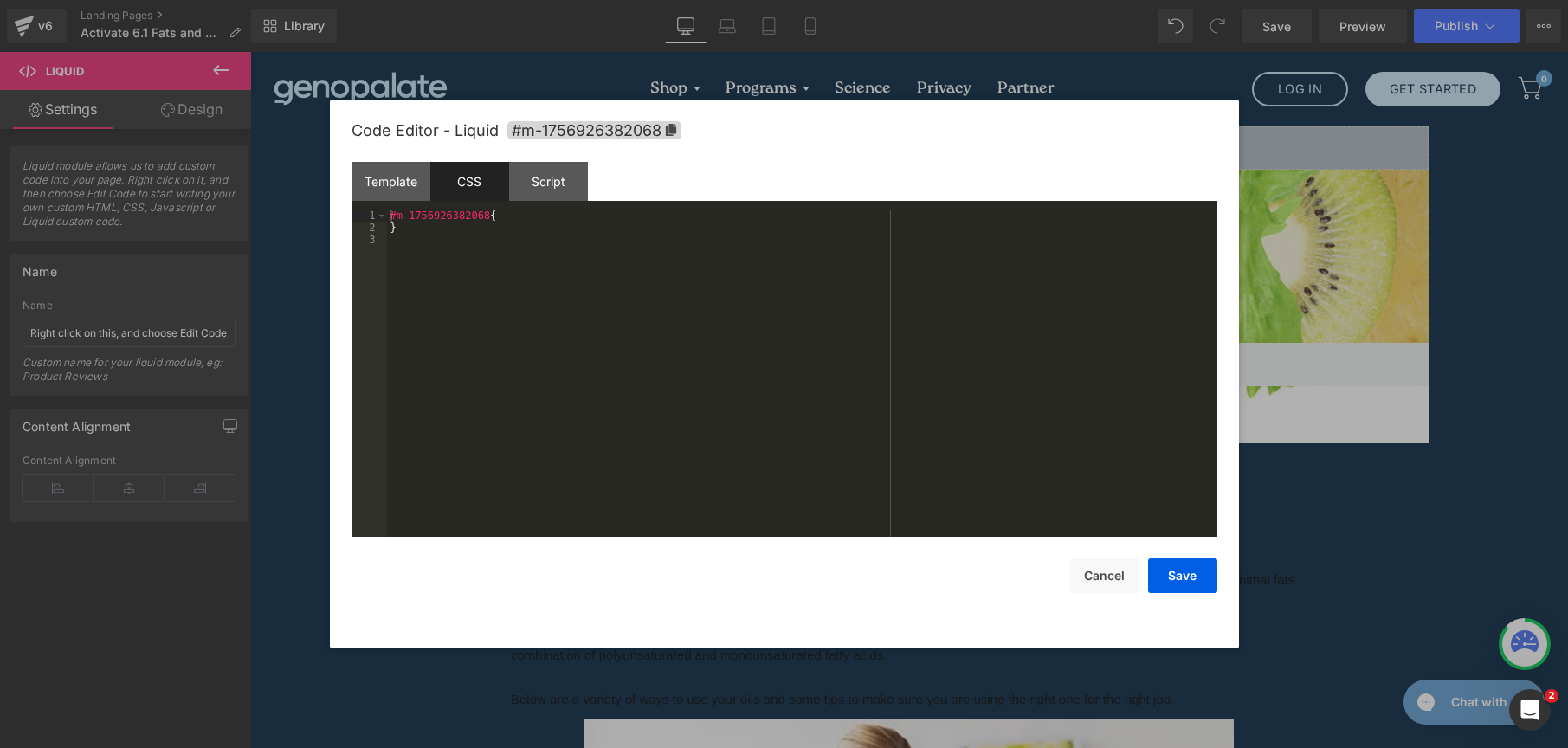
drag, startPoint x: 515, startPoint y: 365, endPoint x: 293, endPoint y: 164, distance: 299.5
click at [293, 164] on body "Liquid You are previewing how the will restyle your page. You can not edit Elem…" at bounding box center [784, 374] width 1568 height 748
drag, startPoint x: 520, startPoint y: 226, endPoint x: 497, endPoint y: 227, distance: 23.0
click at [497, 227] on div "body { background : #3355ff !important; }" at bounding box center [802, 385] width 831 height 351
click at [1198, 592] on button "Save" at bounding box center [1182, 576] width 69 height 35
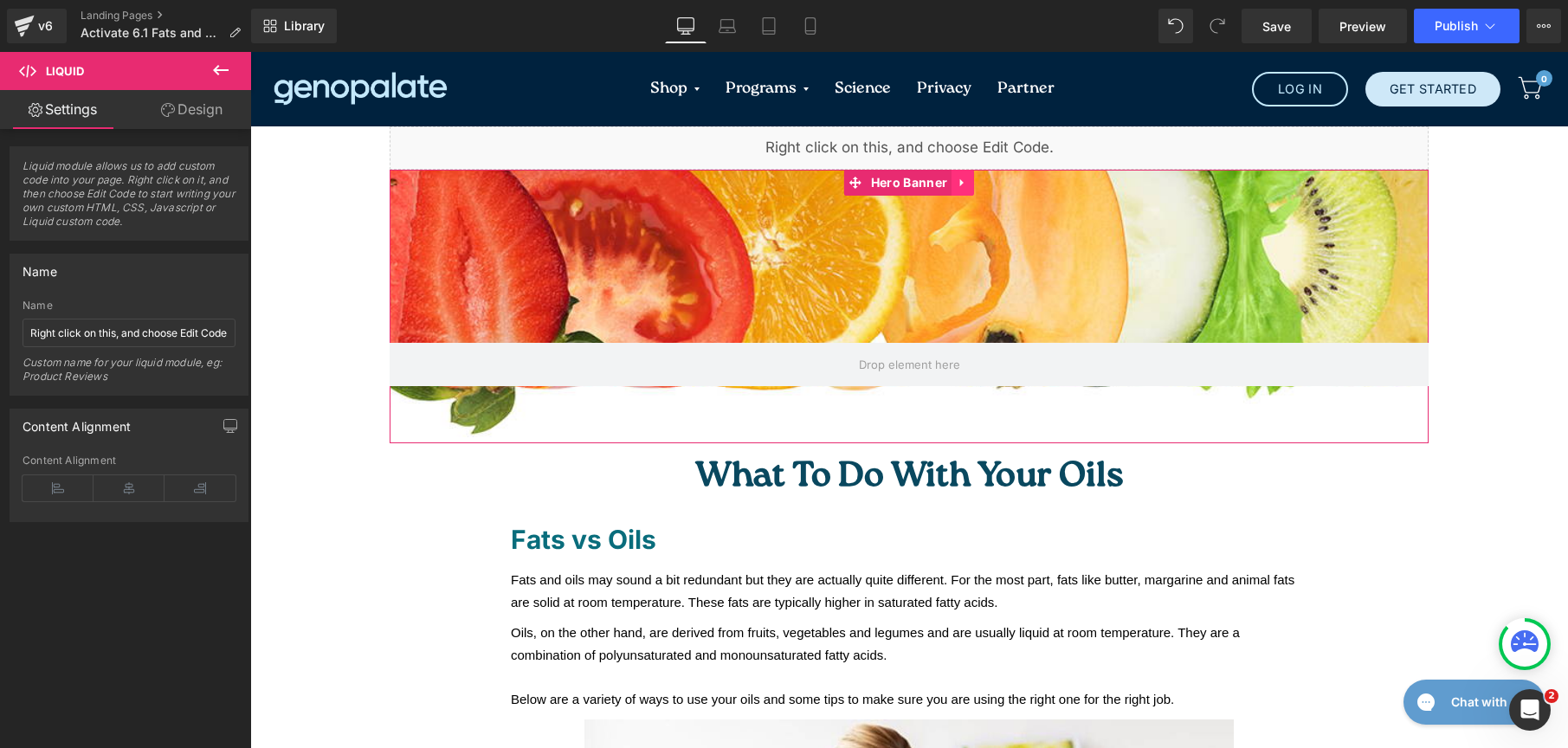
click at [957, 177] on icon at bounding box center [963, 183] width 12 height 13
click at [963, 189] on link at bounding box center [974, 183] width 23 height 26
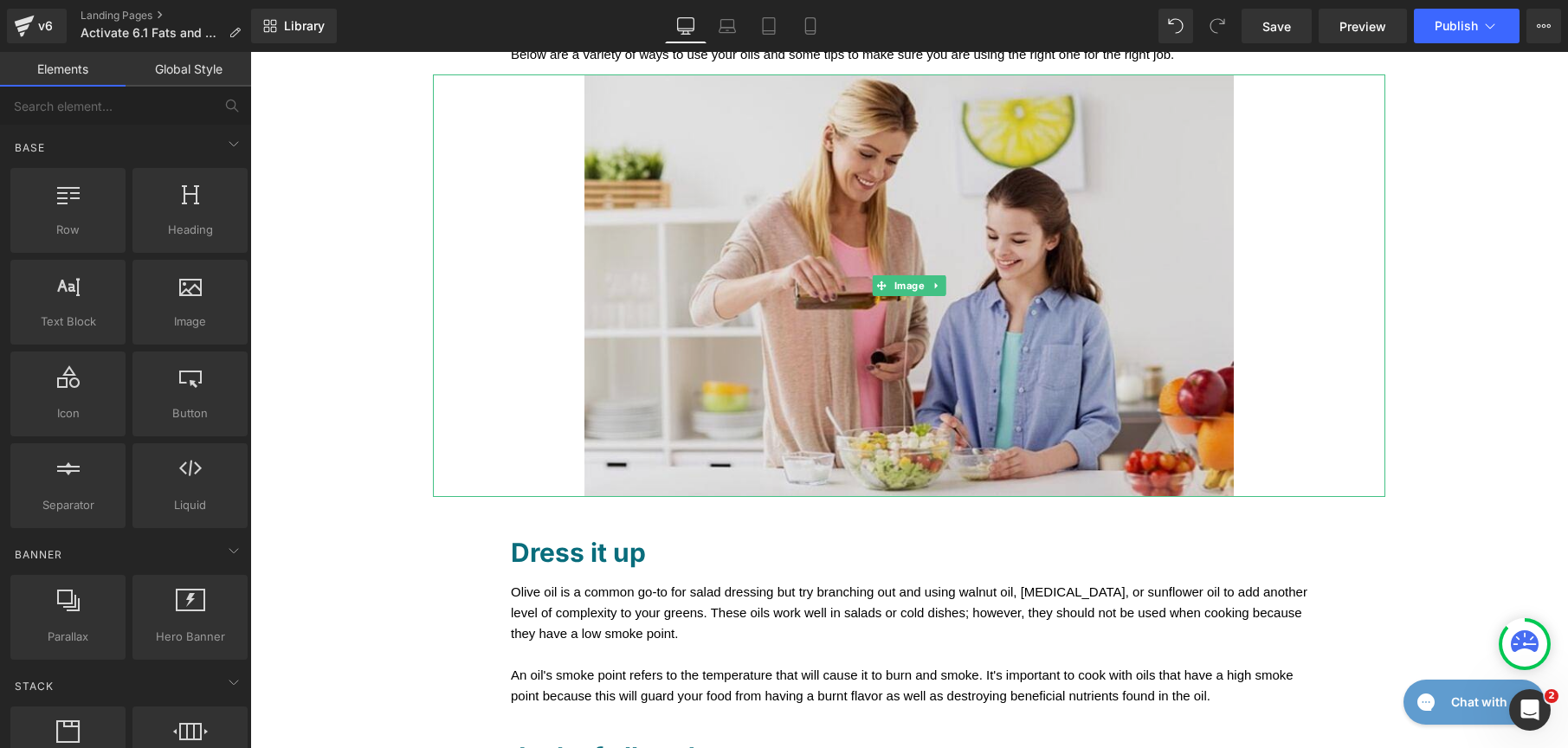
scroll to position [205, 0]
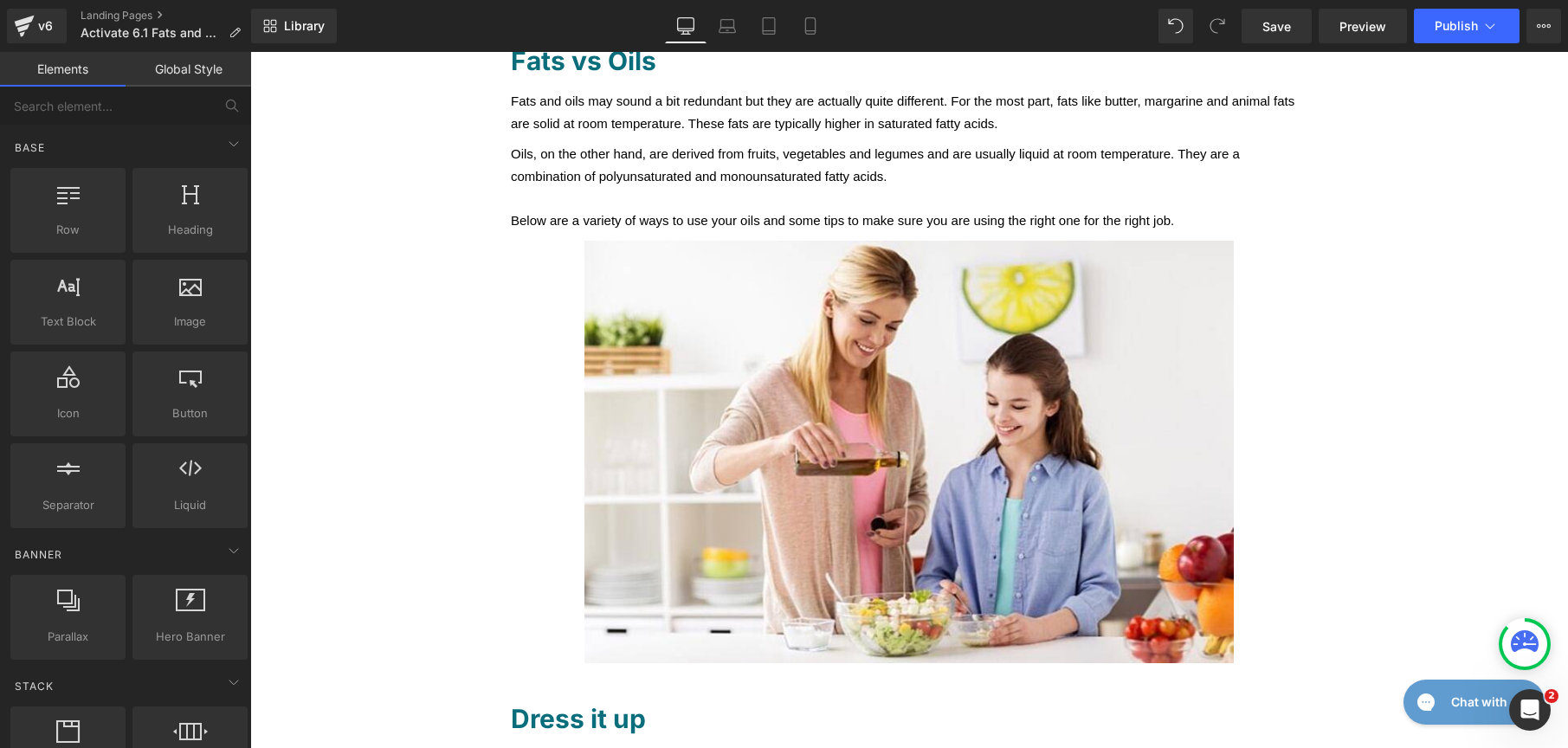
click at [218, 65] on link "Global Style" at bounding box center [189, 69] width 126 height 35
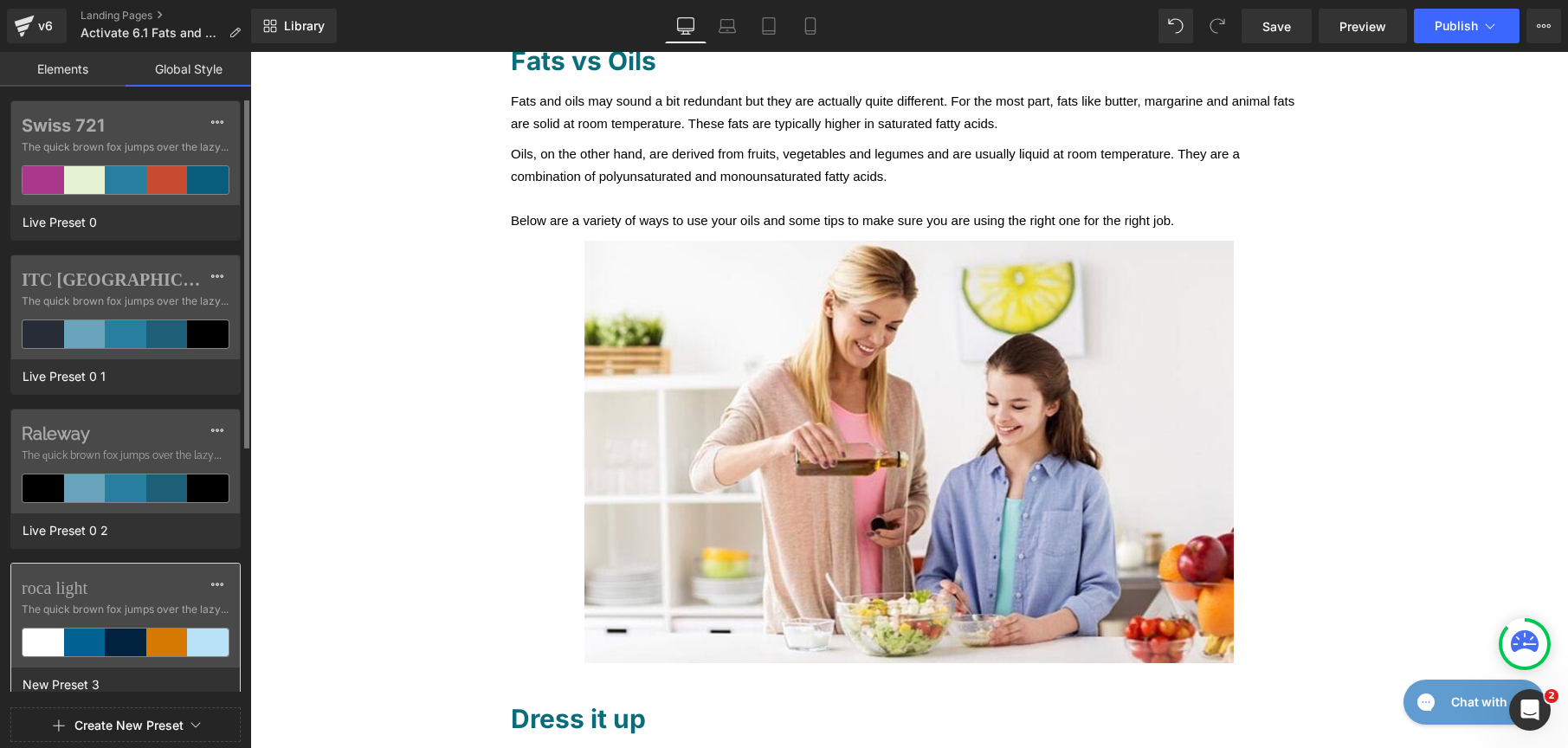
click at [159, 592] on label "roca light" at bounding box center [126, 588] width 208 height 21
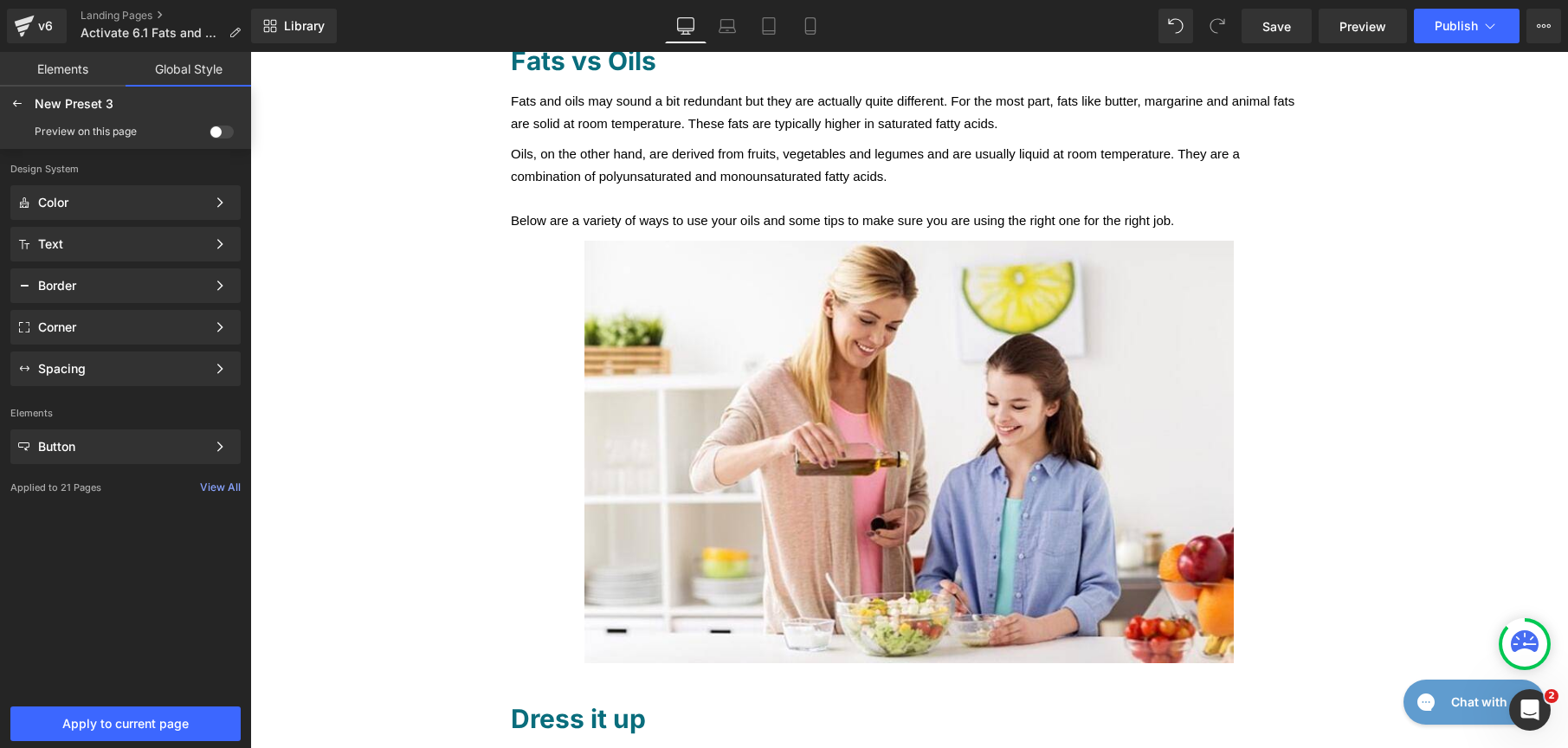
click at [221, 136] on span at bounding box center [222, 132] width 24 height 13
click at [210, 135] on input "checkbox" at bounding box center [210, 135] width 0 height 0
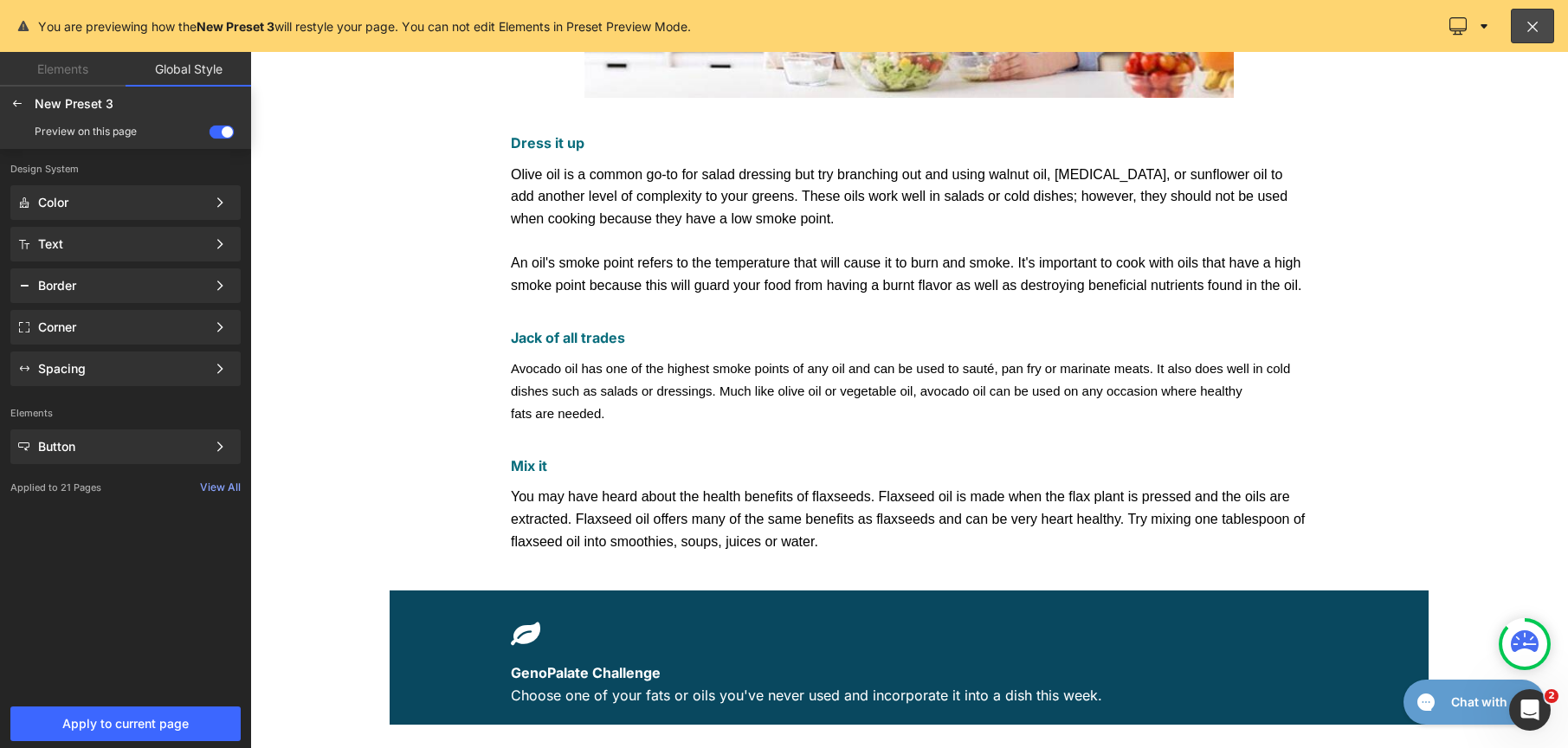
scroll to position [1145, 0]
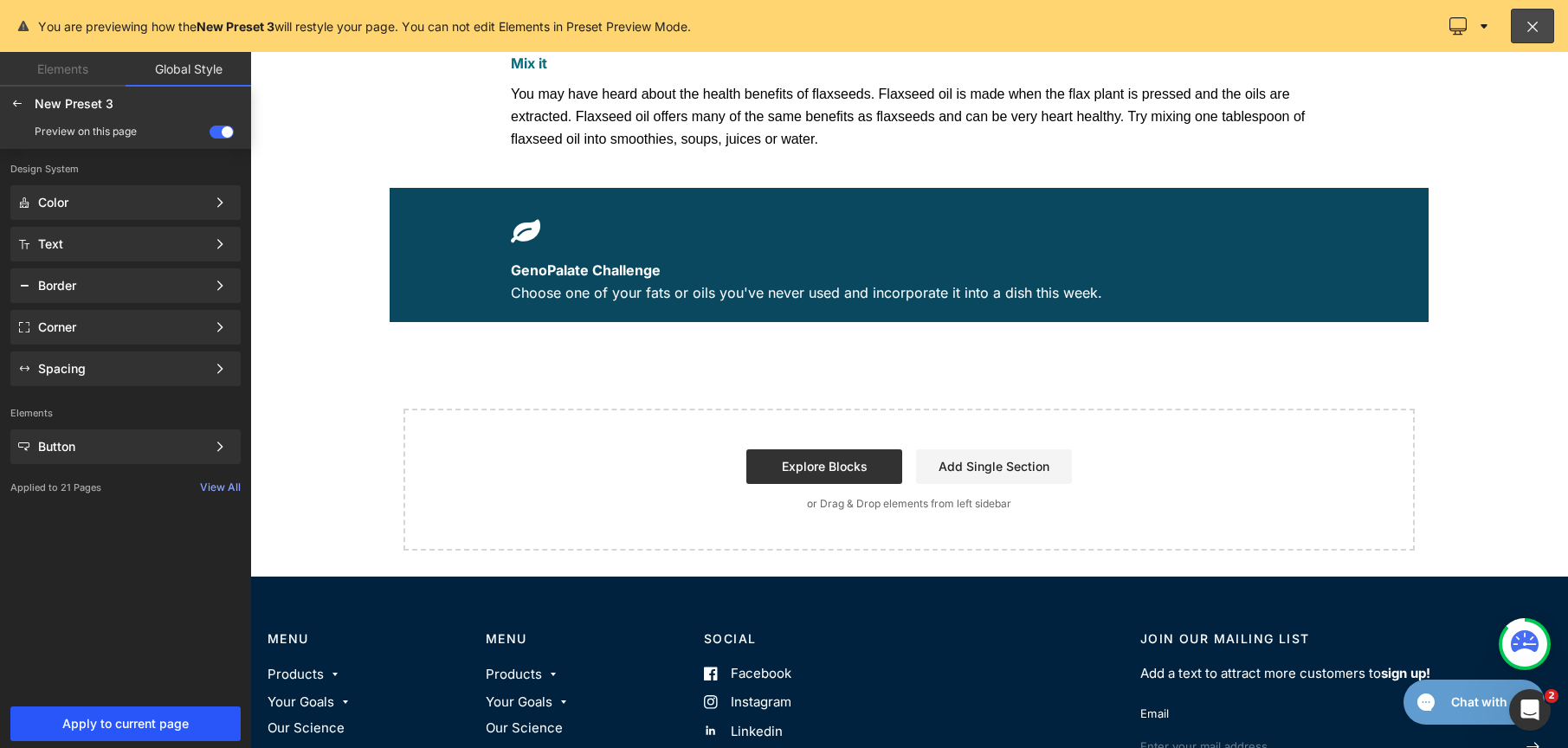
click at [116, 714] on button "Apply to current page" at bounding box center [126, 724] width 231 height 35
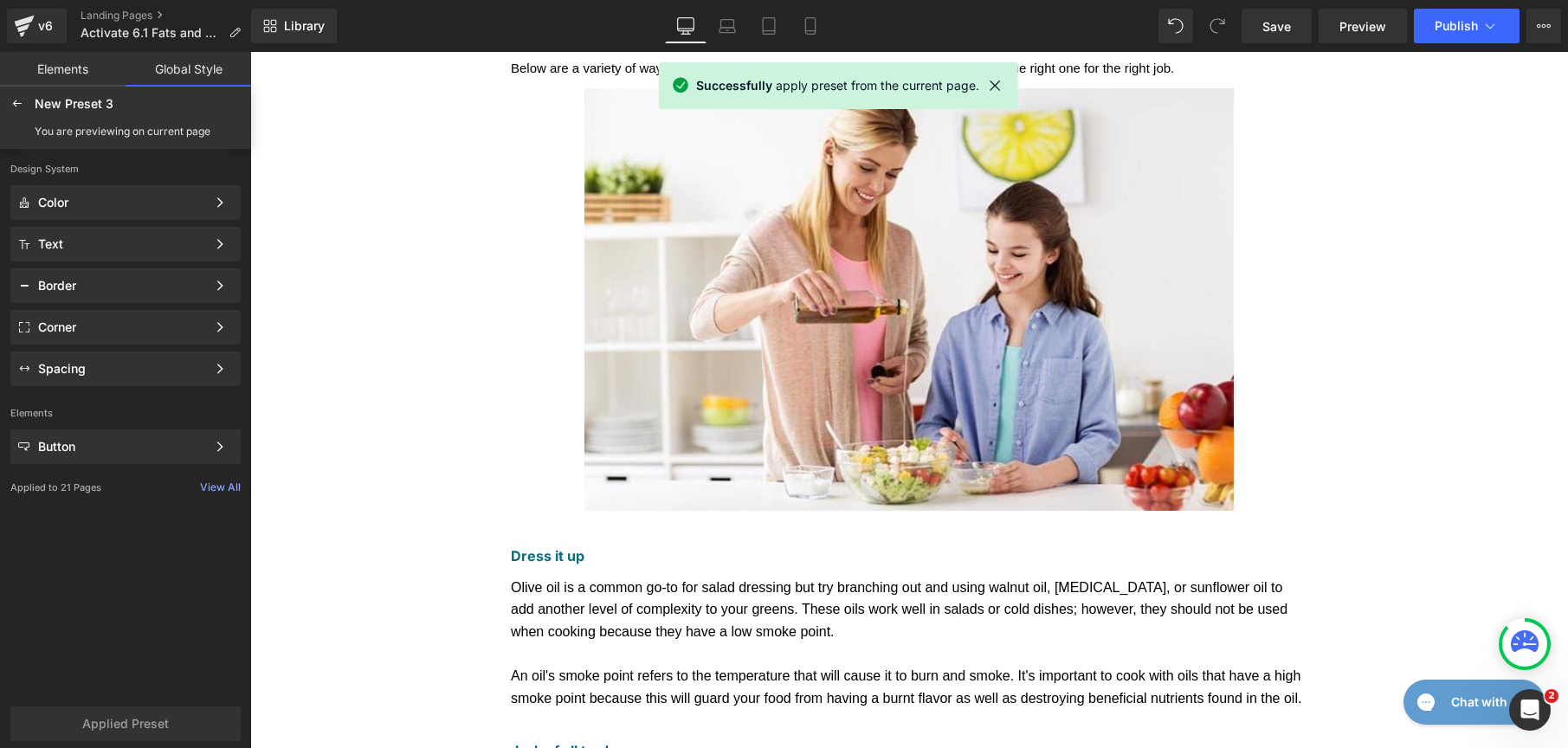
scroll to position [0, 0]
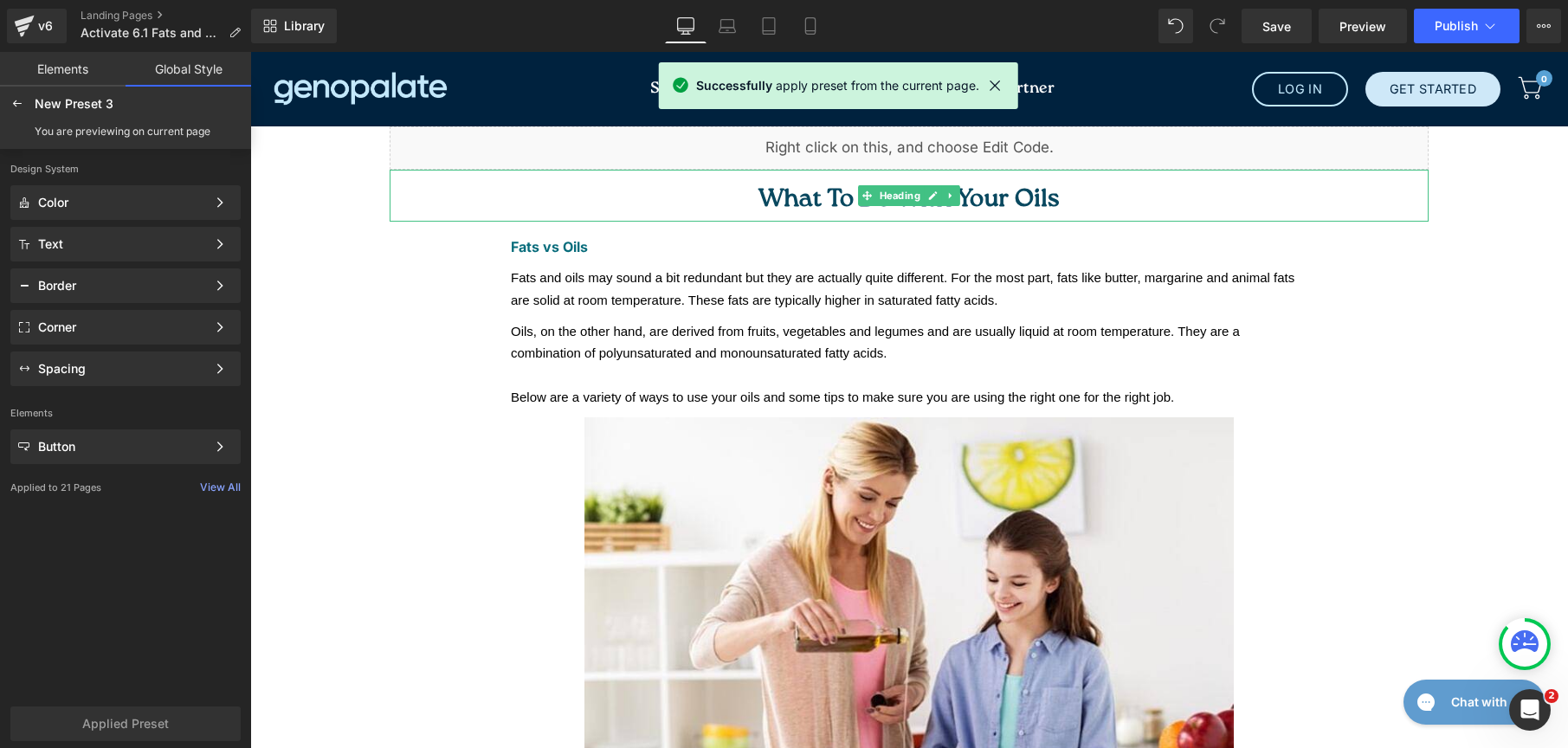
click at [1020, 188] on span "What To Do With Your Oils" at bounding box center [908, 199] width 301 height 25
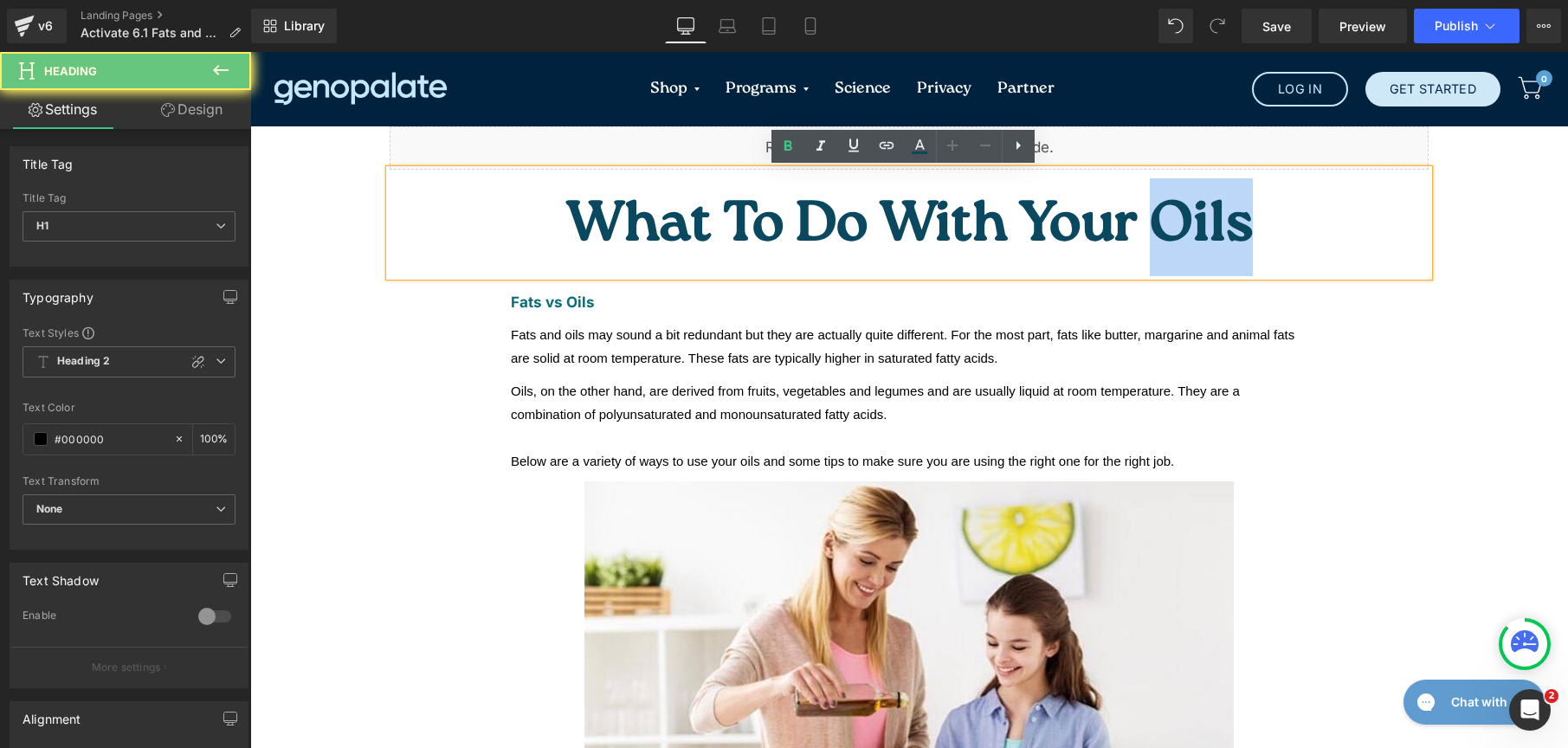
click at [601, 212] on h1 "What To Do With Your Oils" at bounding box center [908, 227] width 1039 height 98
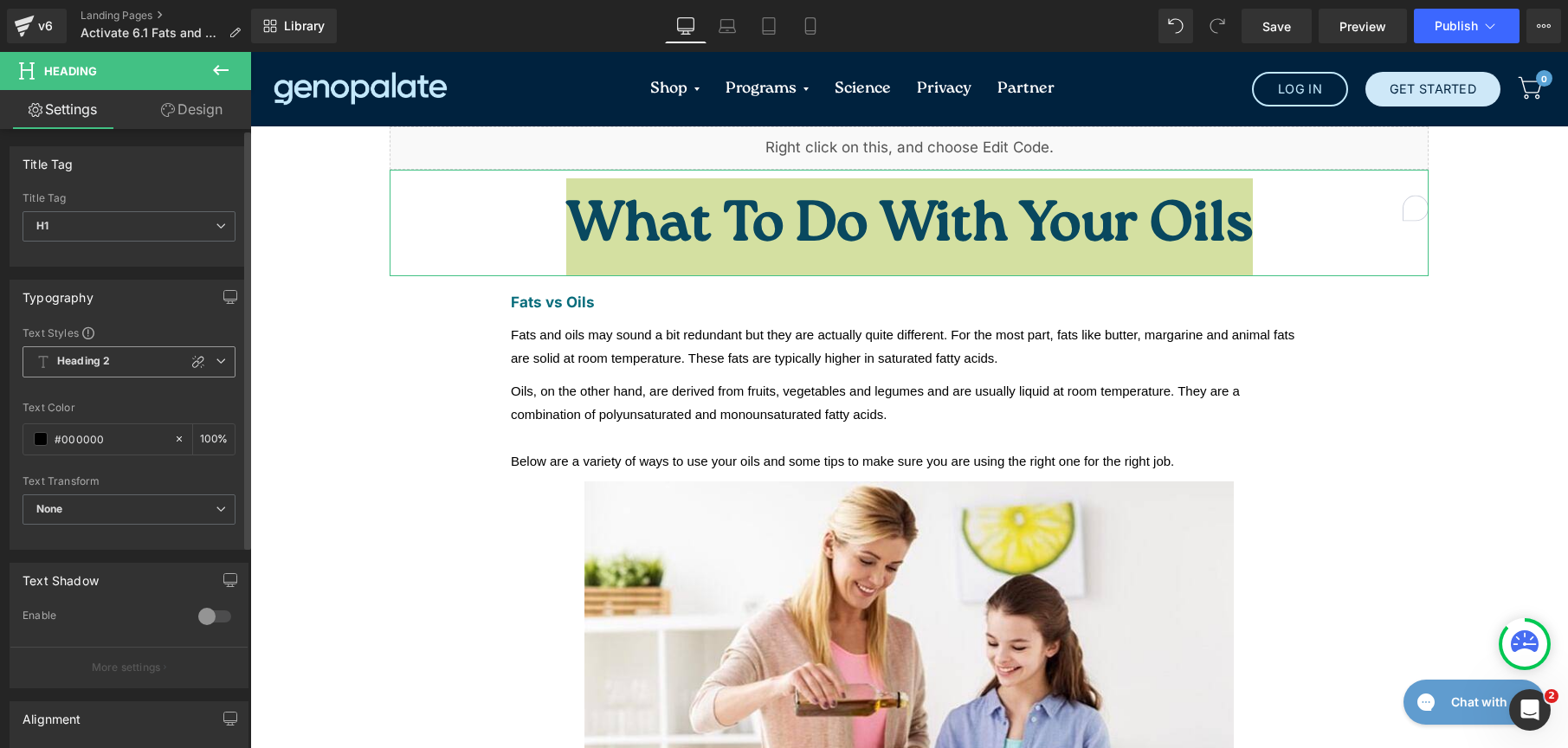
click at [143, 349] on span "Heading 2" at bounding box center [129, 362] width 213 height 31
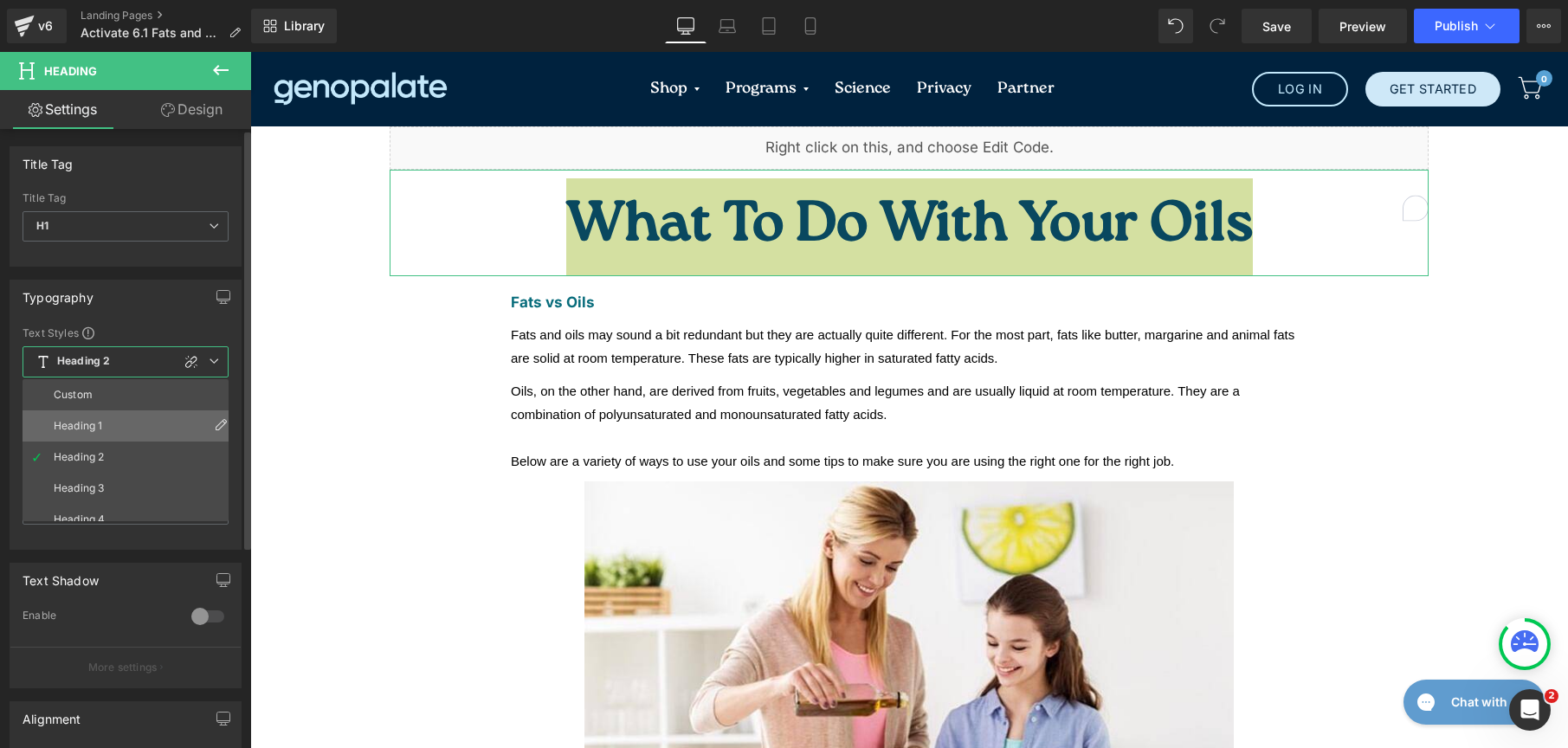
click at [128, 420] on li "Heading 1" at bounding box center [129, 426] width 214 height 31
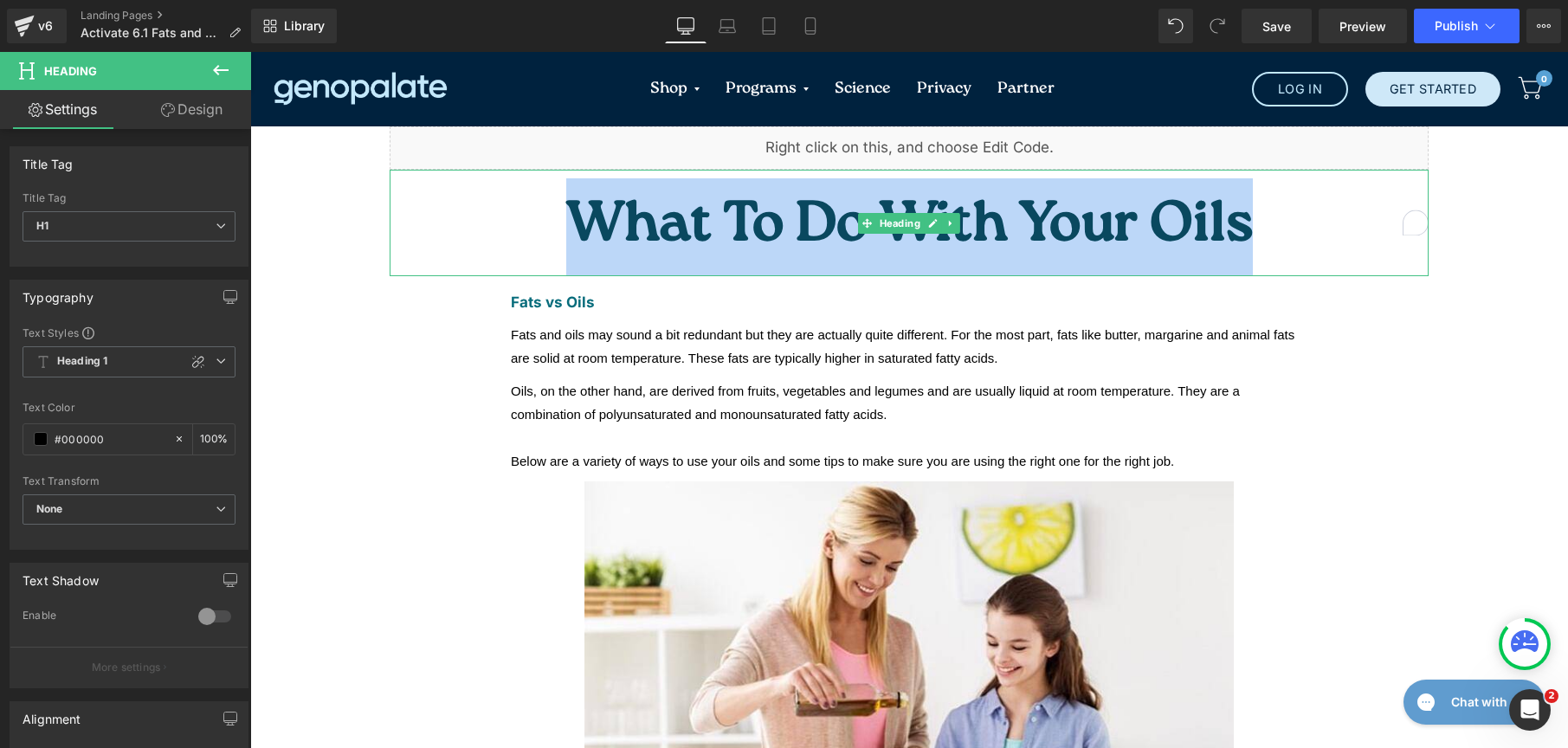
click at [756, 207] on span "What To Do With Your Oils" at bounding box center [909, 227] width 687 height 80
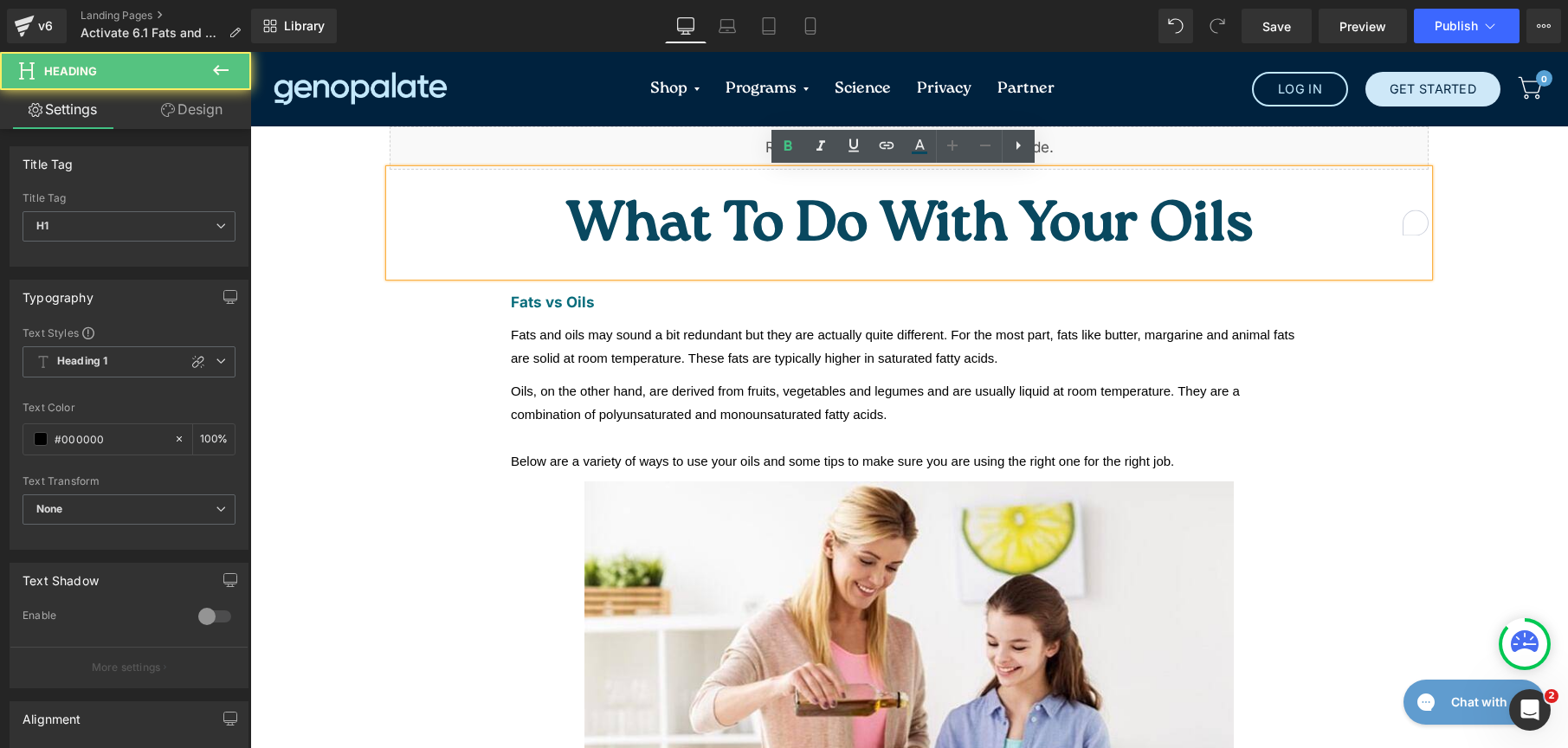
click at [805, 202] on span "What To Do With Your Oils" at bounding box center [909, 227] width 687 height 80
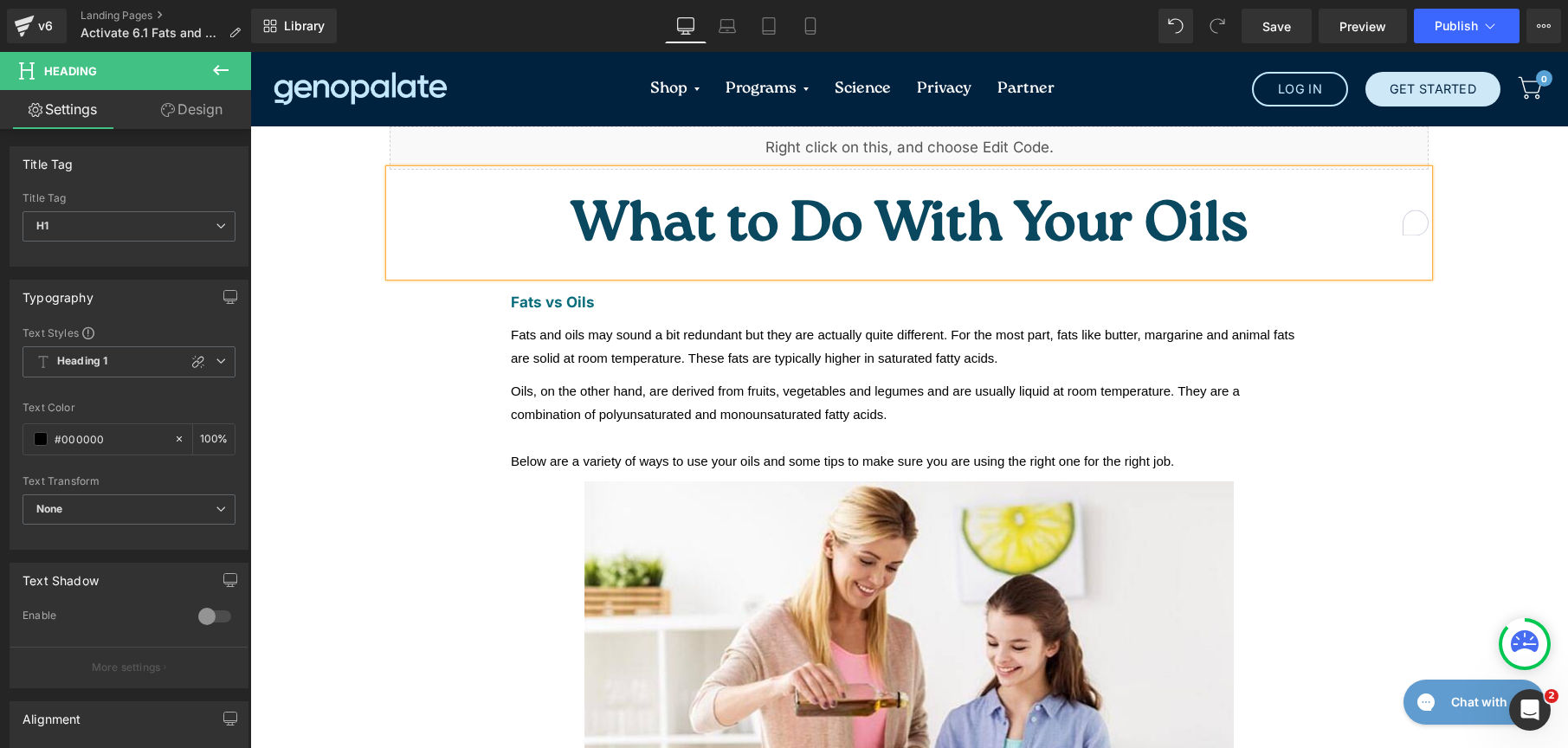
click at [845, 197] on span "What to Do With Your Oils" at bounding box center [908, 227] width 677 height 80
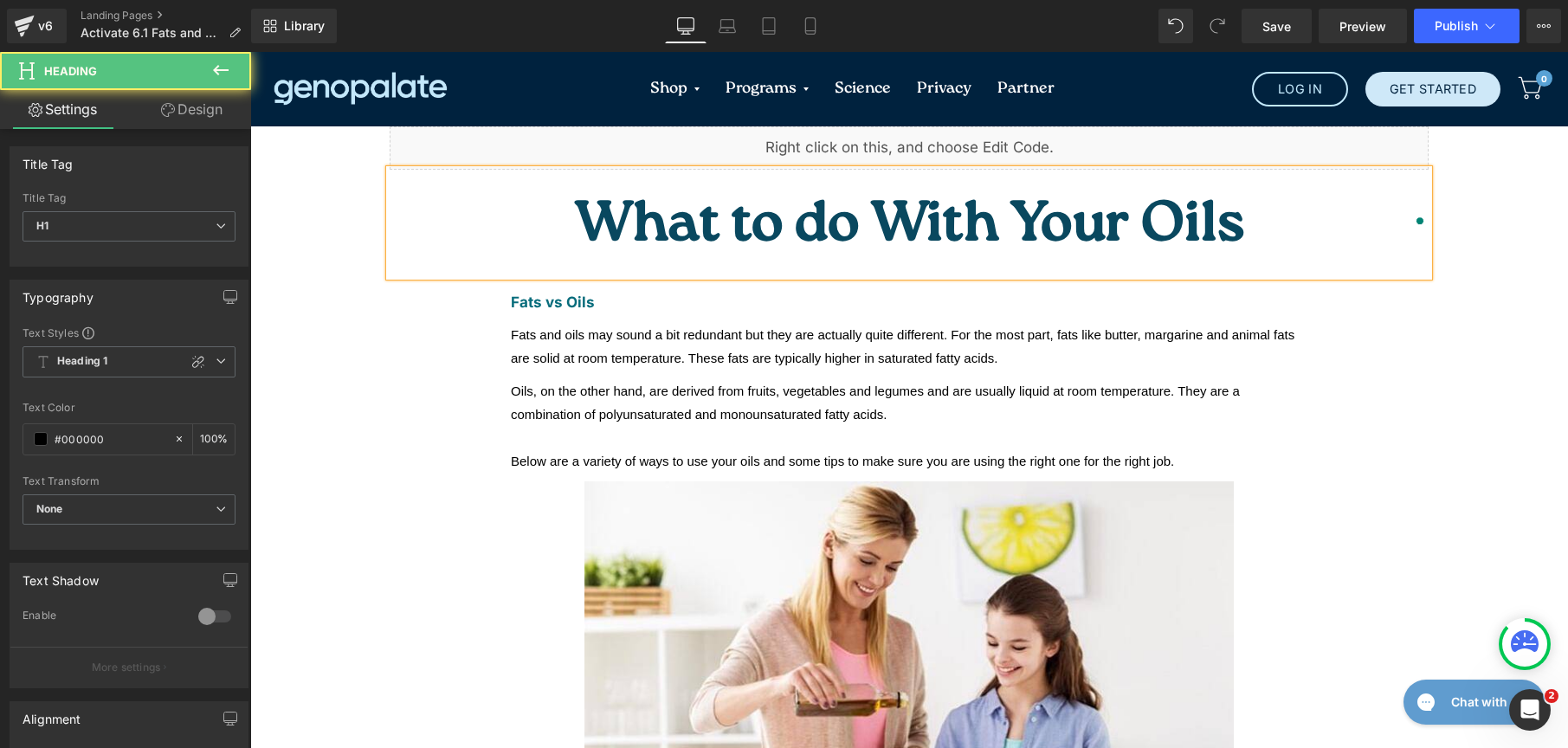
click at [901, 206] on span "What to do With Your Oils" at bounding box center [909, 227] width 669 height 80
click at [981, 204] on span "What to do with Your Oils" at bounding box center [909, 227] width 660 height 80
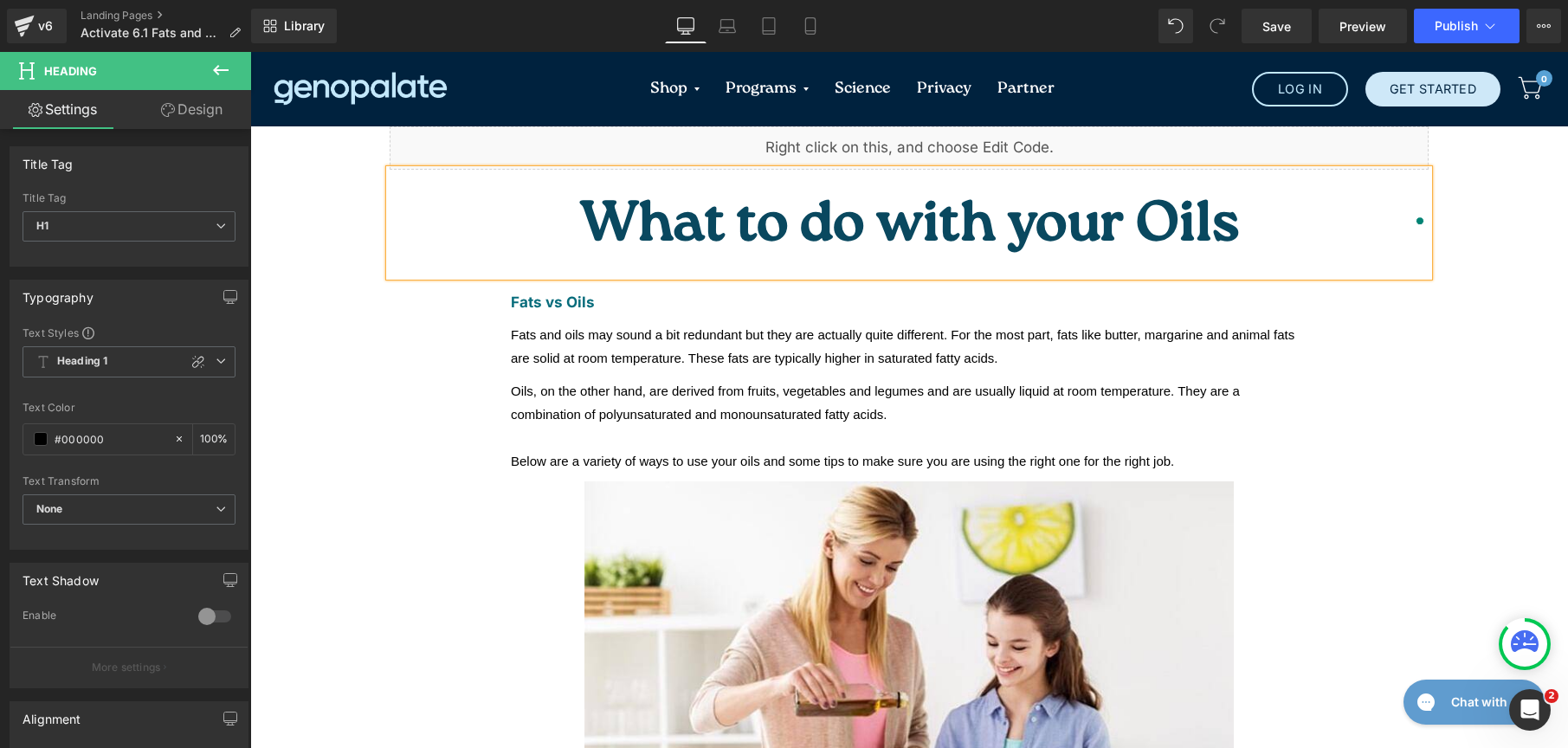
click at [1050, 206] on span "What to do with your Oils" at bounding box center [909, 227] width 659 height 80
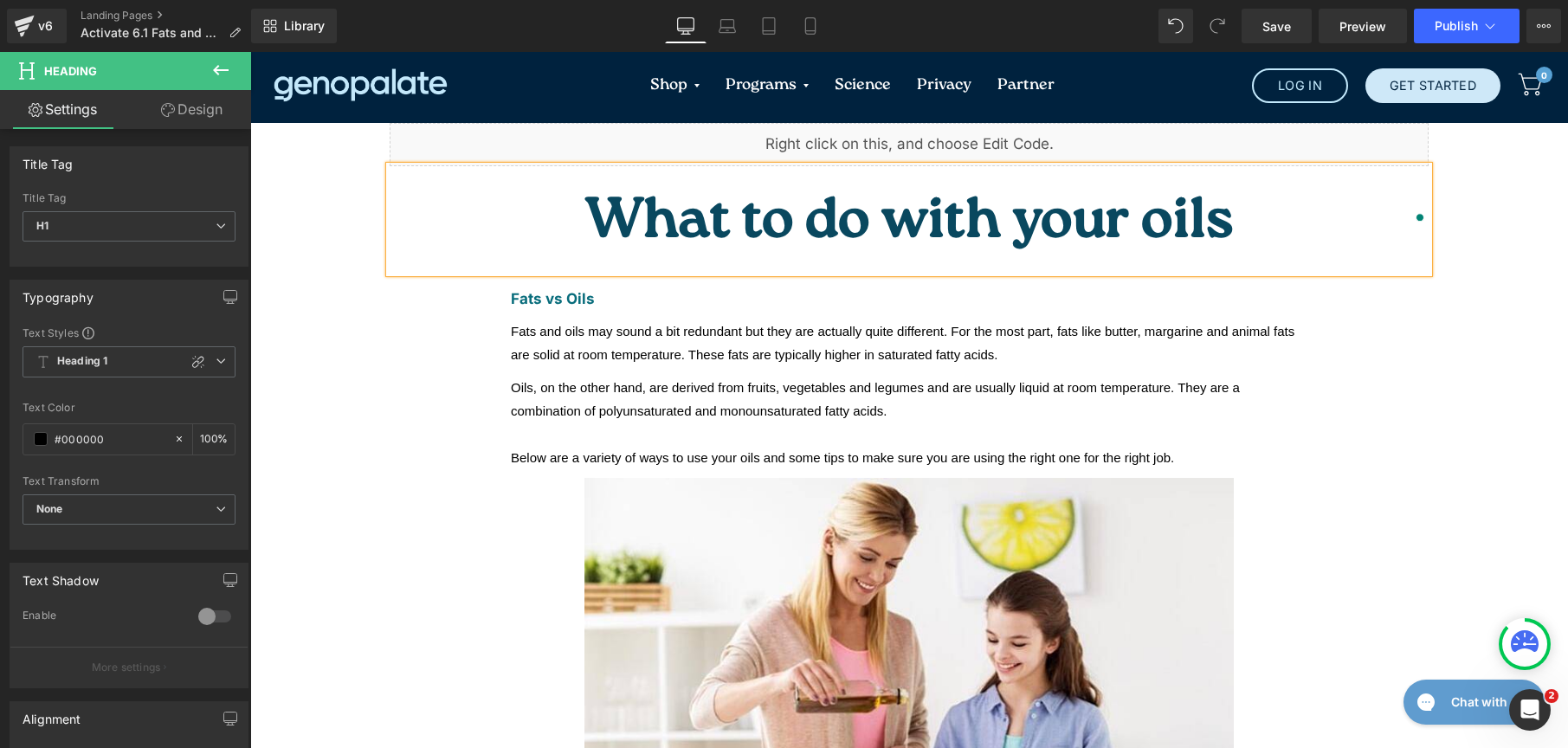
click at [680, 380] on span "Oils, on the other hand, are derived from fruits, vegetables and legumes and ar…" at bounding box center [875, 399] width 729 height 38
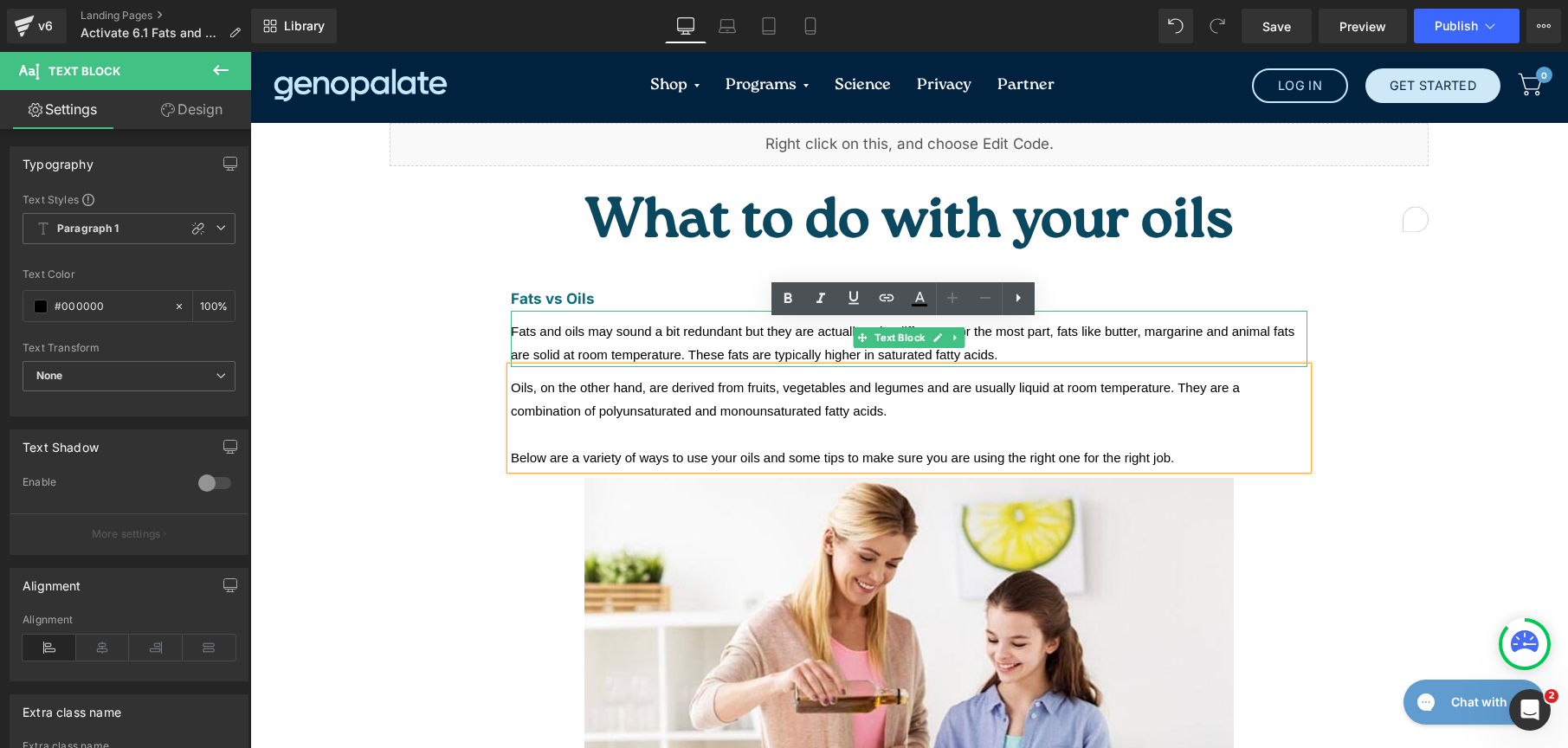
click at [600, 324] on span "Fats and oils may sound a bit redundant but they are actually quite different. …" at bounding box center [902, 343] width 784 height 38
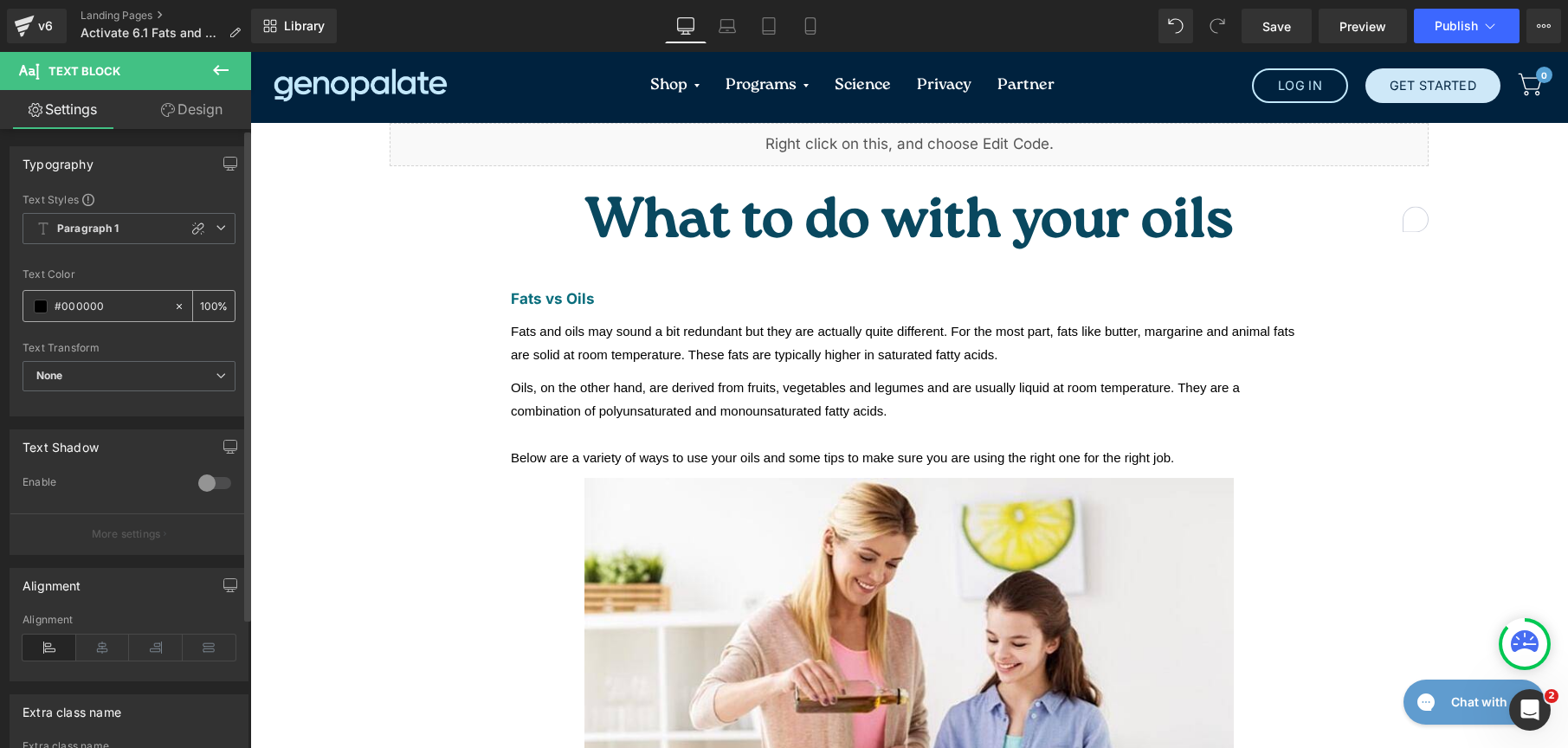
click at [45, 310] on span at bounding box center [41, 307] width 14 height 14
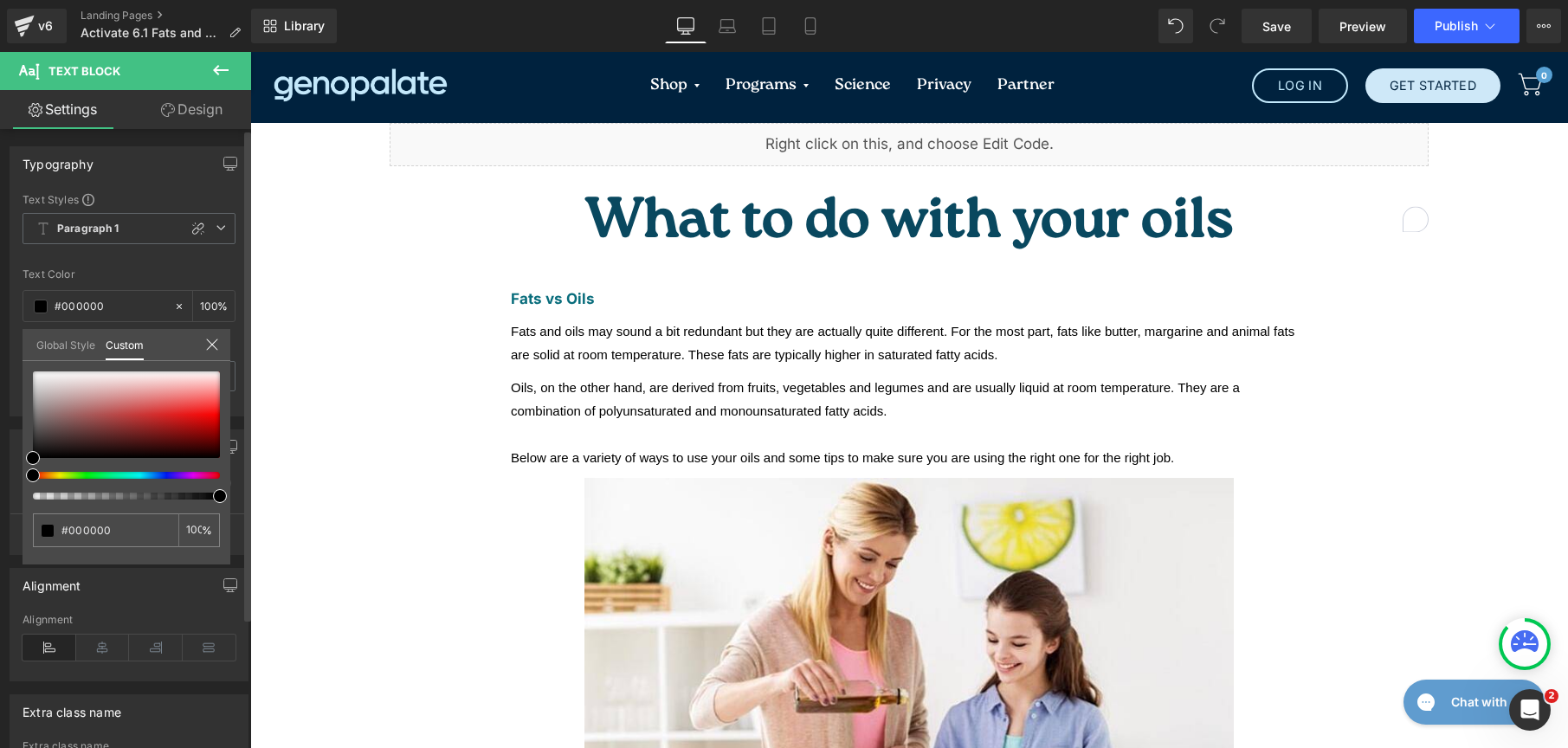
click at [49, 351] on link "Global Style" at bounding box center [66, 344] width 59 height 30
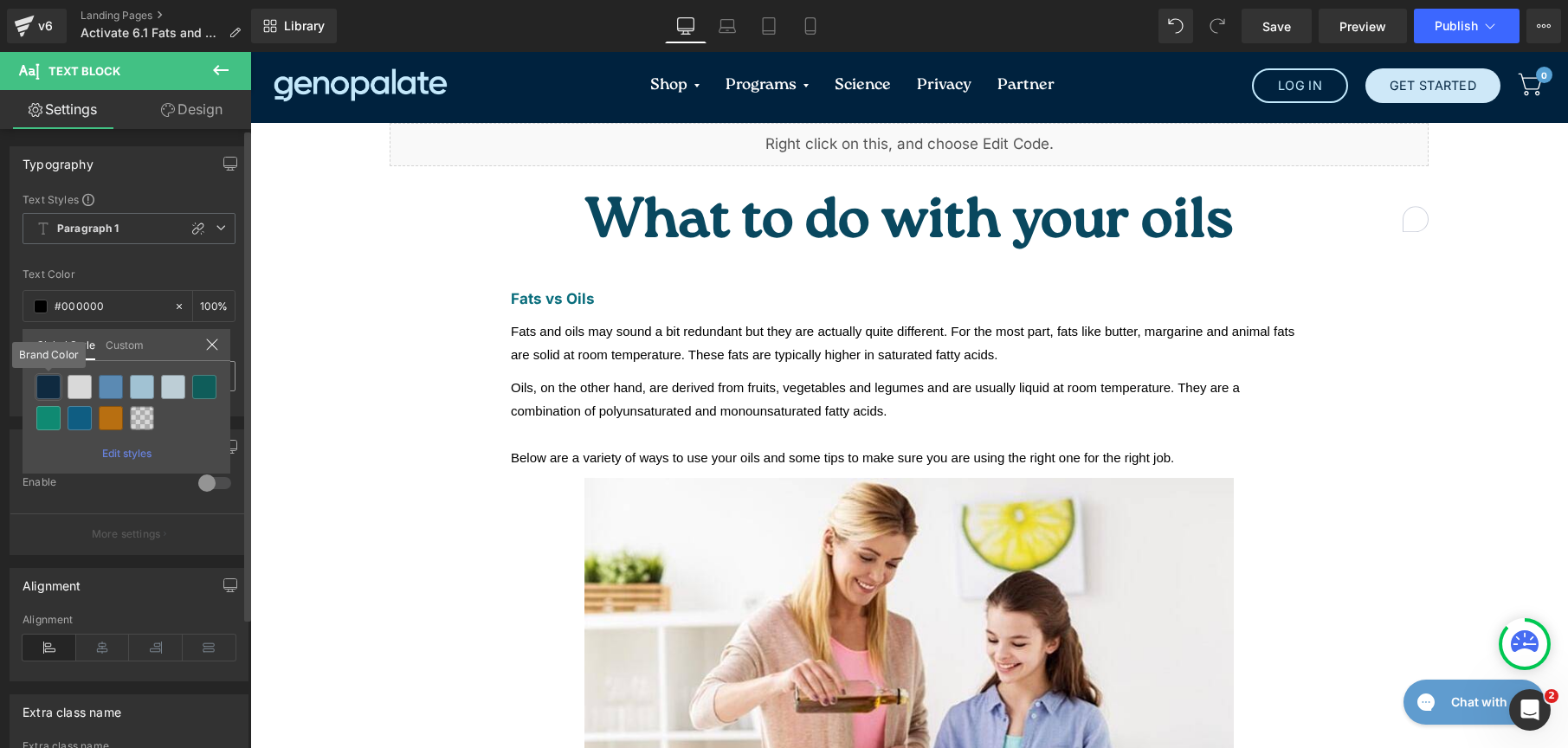
click at [47, 394] on div at bounding box center [49, 387] width 24 height 24
type input "Brand Color"
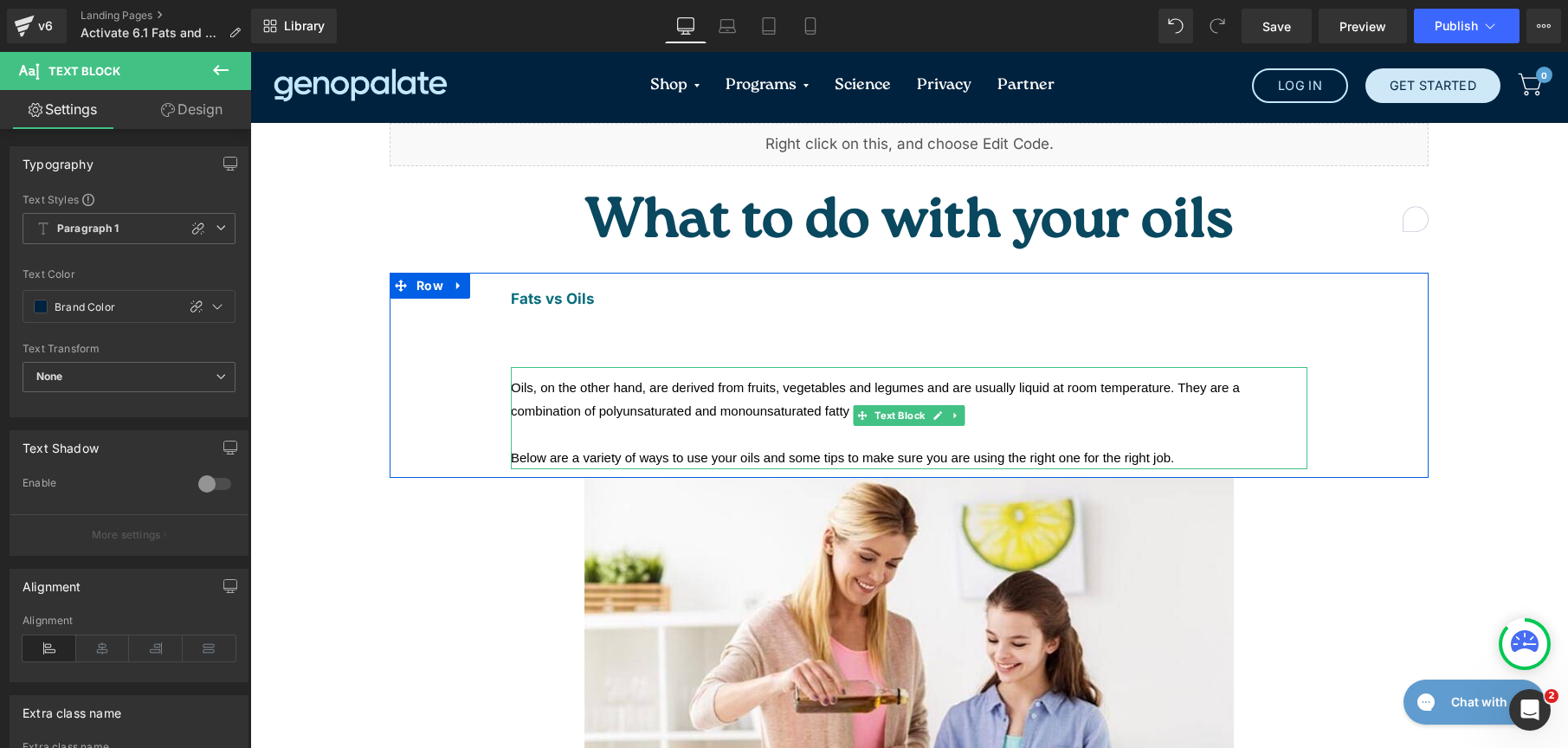
click at [657, 380] on span "Oils, on the other hand, are derived from fruits, vegetables and legumes and ar…" at bounding box center [875, 399] width 729 height 38
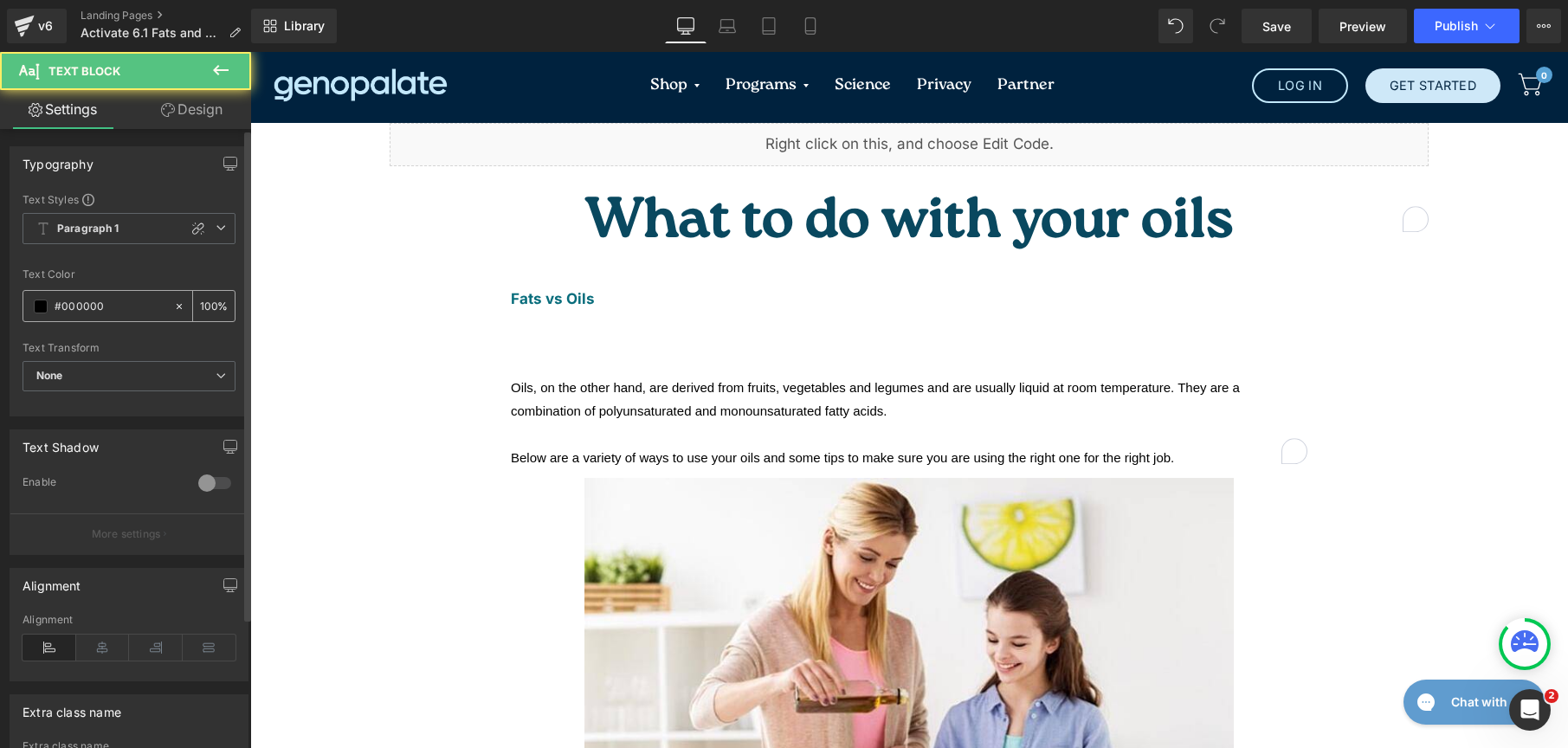
click at [46, 303] on span at bounding box center [41, 307] width 14 height 14
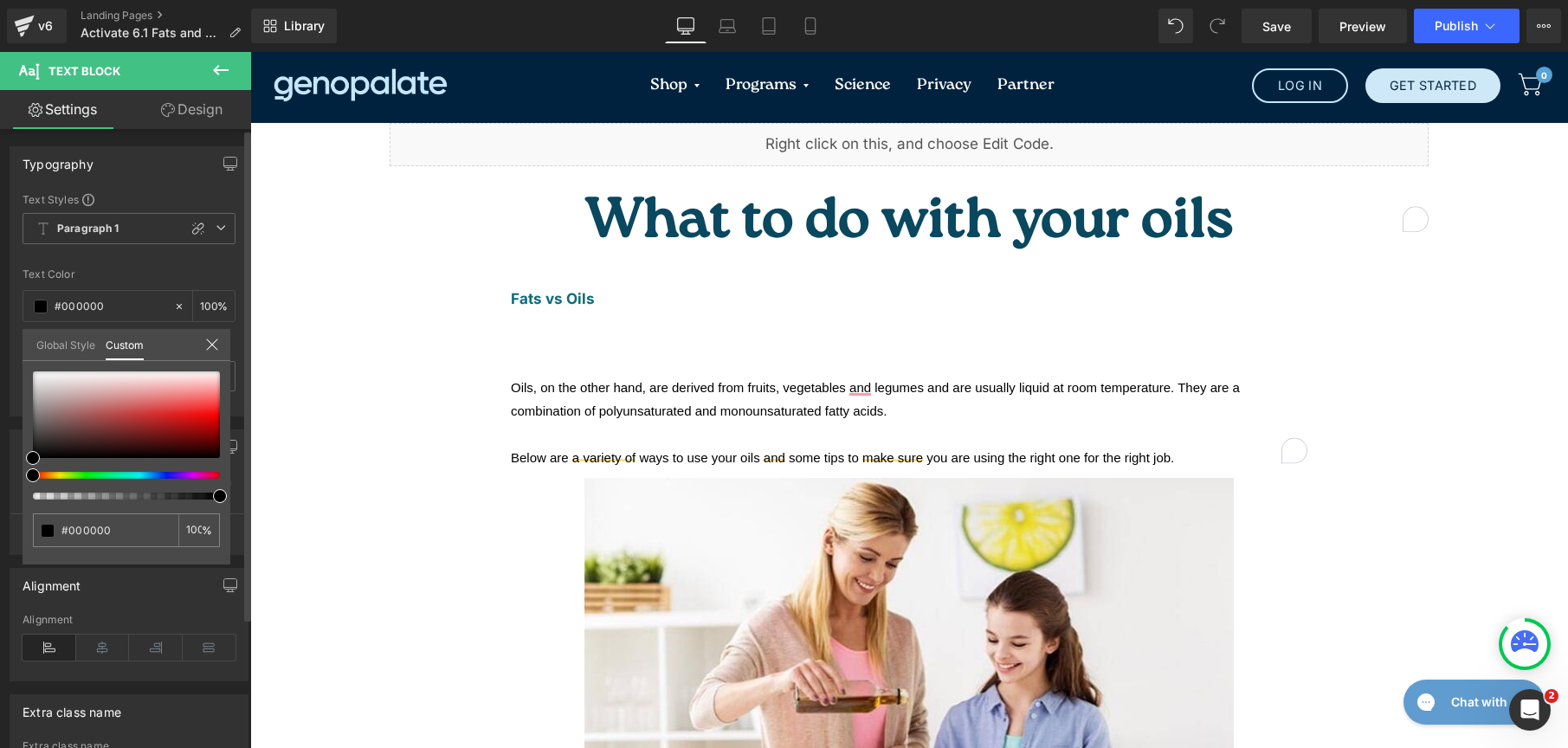
click at [46, 338] on link "Global Style" at bounding box center [66, 344] width 59 height 30
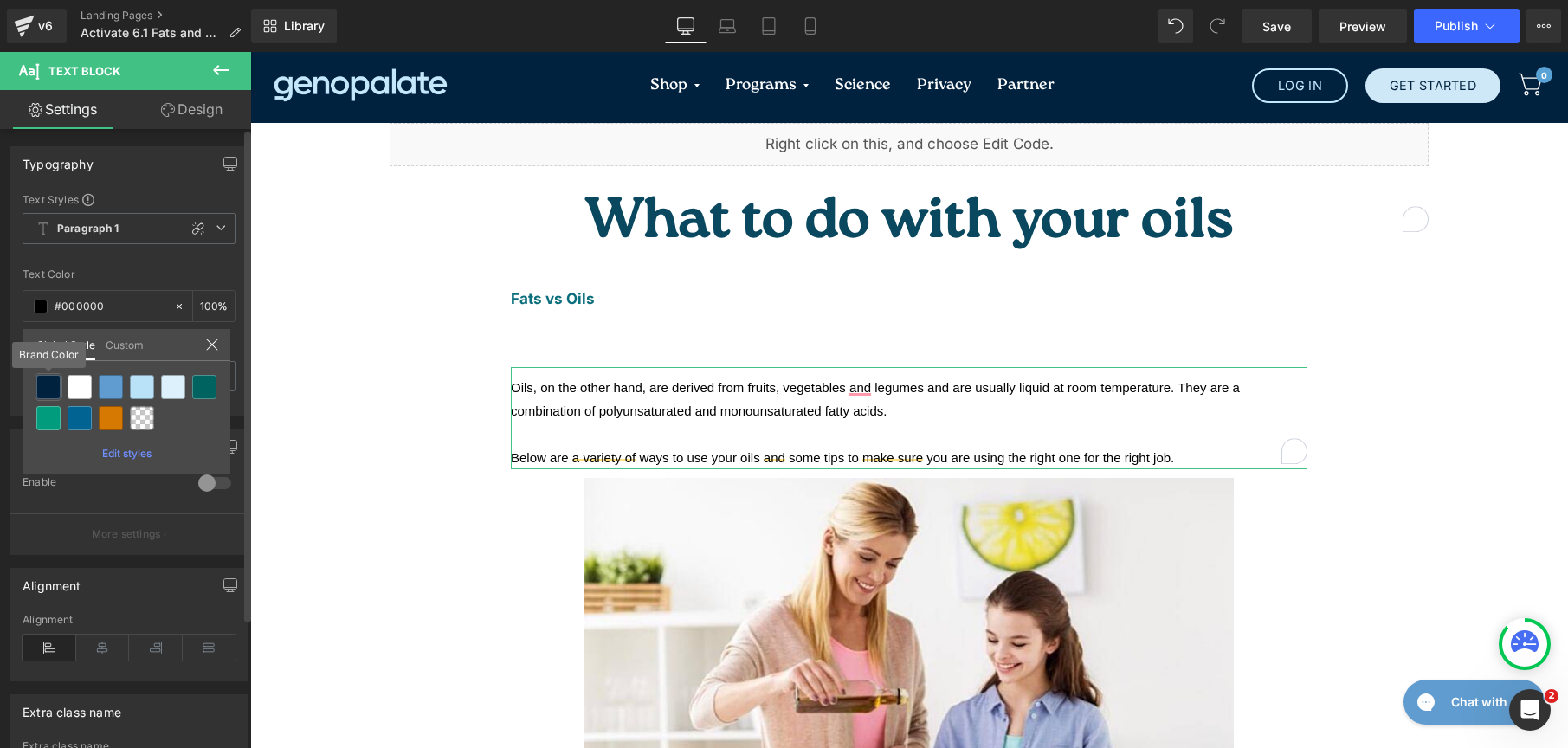
click at [45, 0] on div "Liquid You are previewing how the New Preset 3 will restyle your page. You can …" at bounding box center [784, 0] width 1568 height 0
click at [49, 384] on div at bounding box center [49, 387] width 24 height 24
type input "Brand Color"
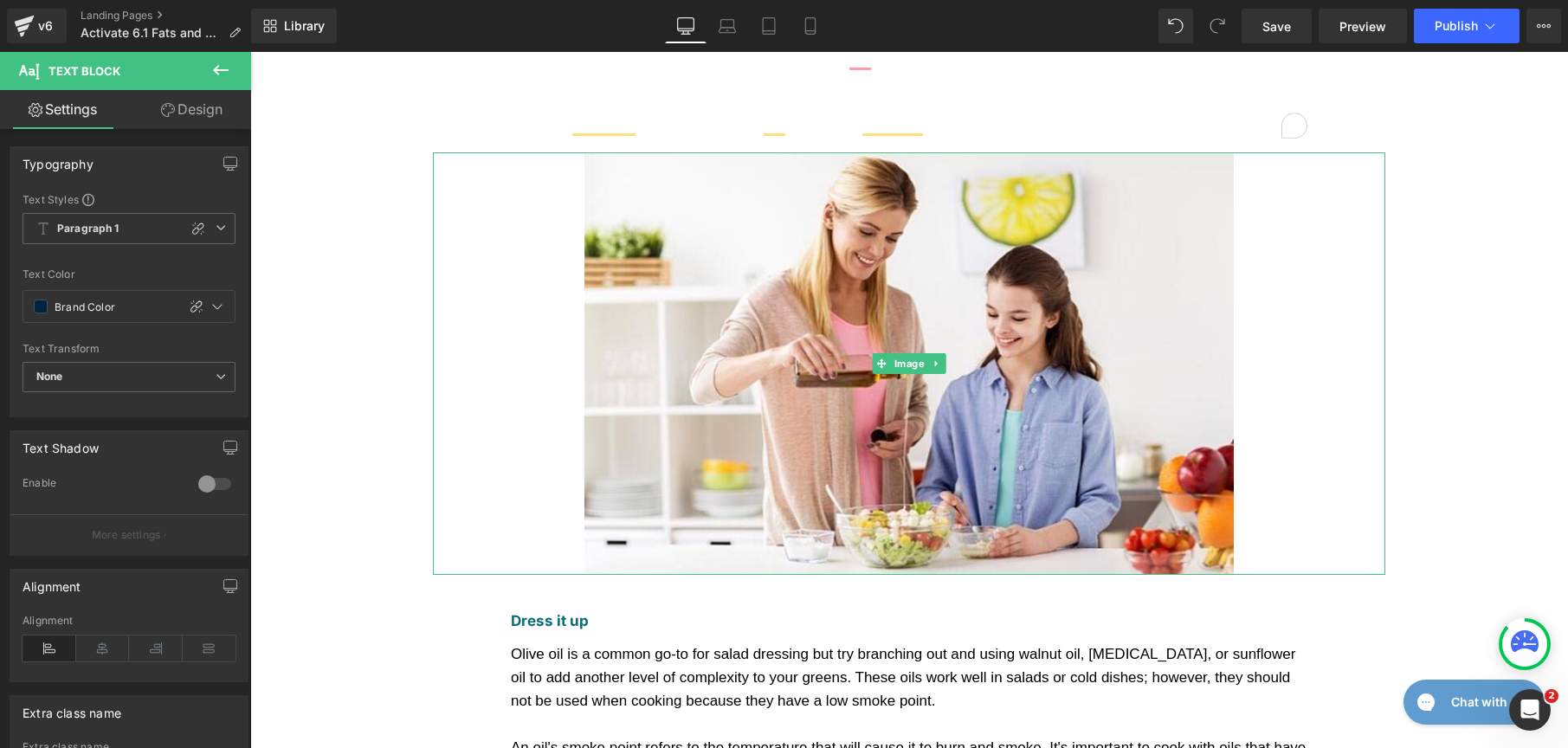
scroll to position [333, 0]
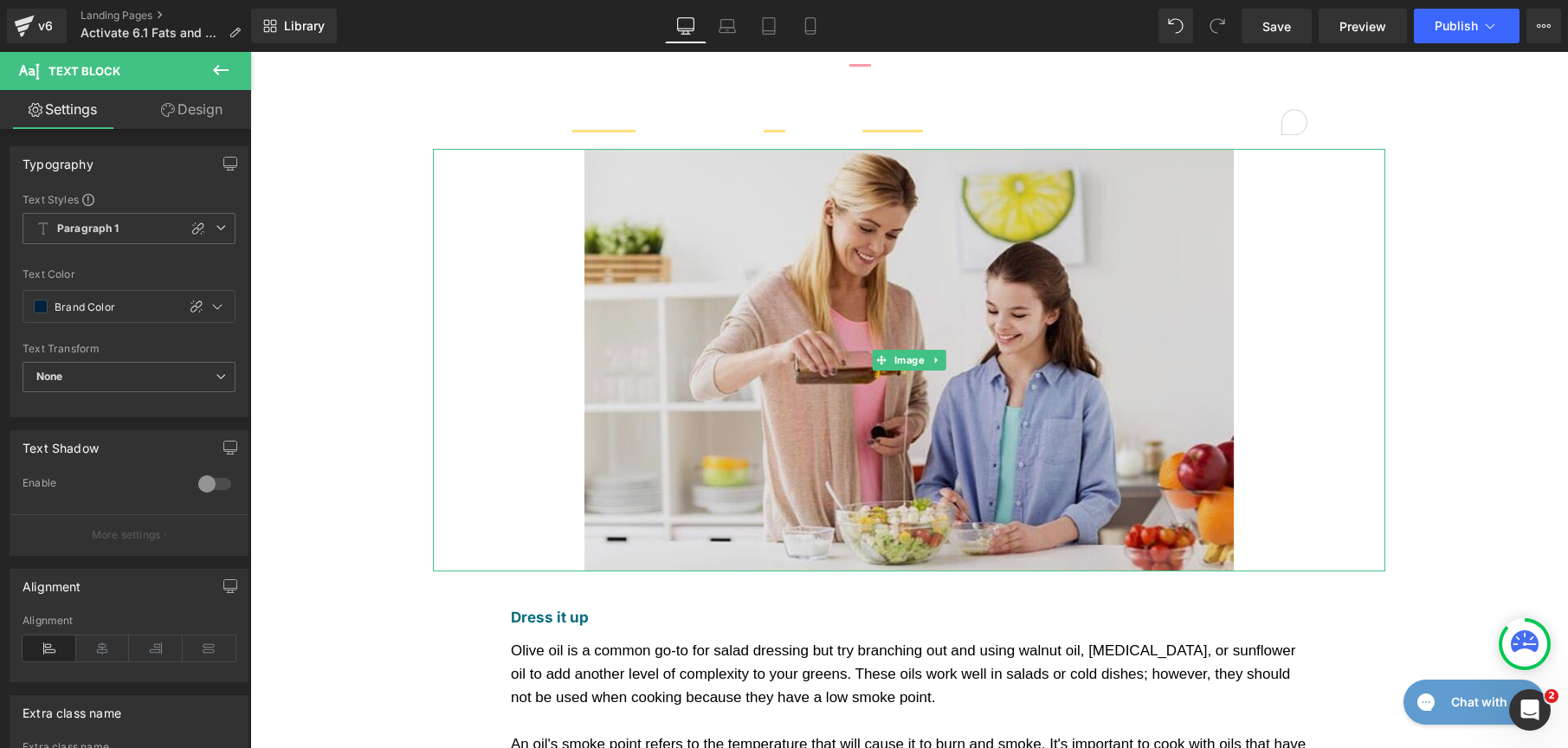
click at [709, 377] on img at bounding box center [908, 360] width 649 height 423
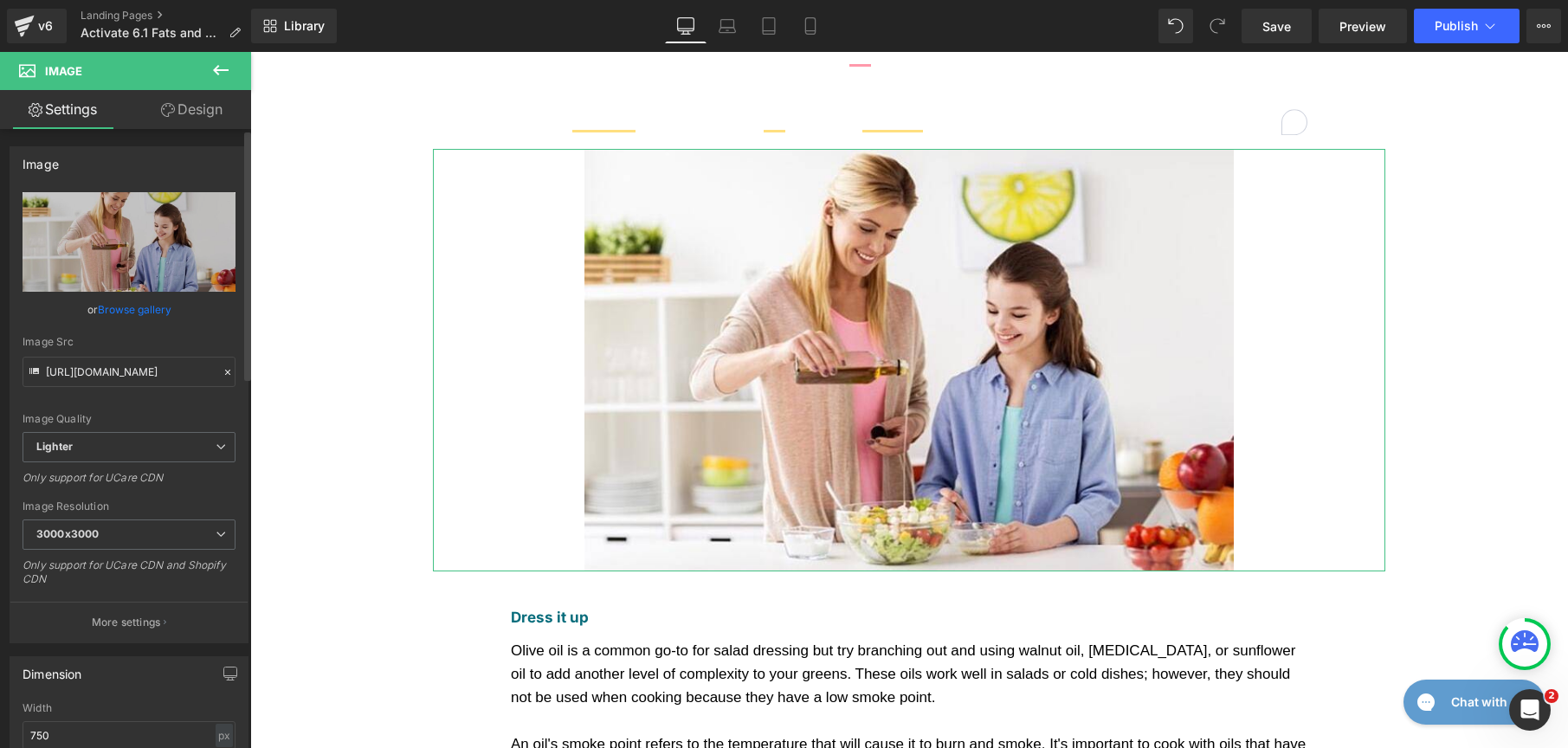
click at [136, 310] on link "Browse gallery" at bounding box center [135, 309] width 73 height 31
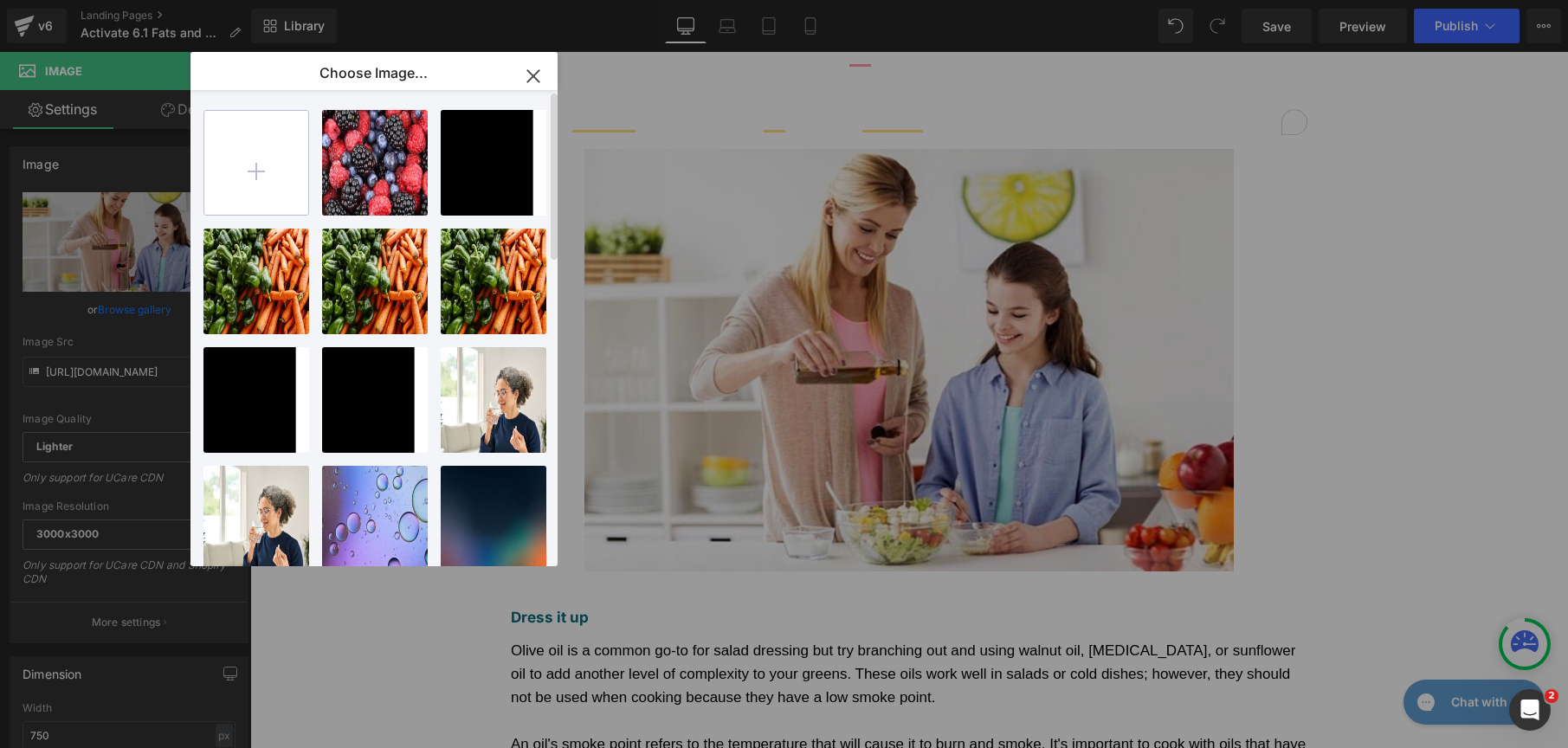
click at [261, 147] on input "file" at bounding box center [256, 163] width 104 height 104
type input "C:\fakepath\pexels-maria-verkhoturtseva-21177529-9005713.jpg"
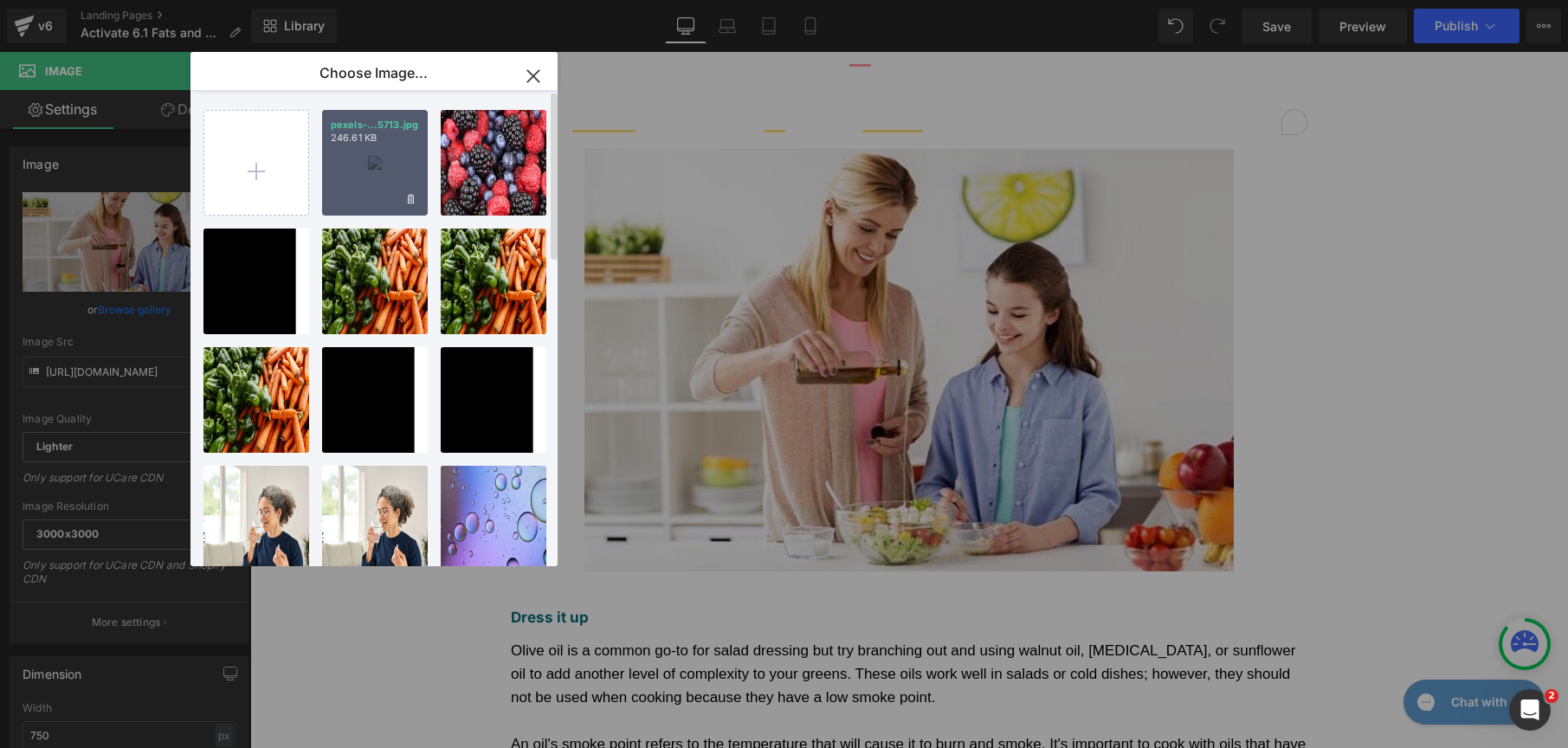
click at [397, 160] on div "pexels-...5713.jpg 246.61 KB" at bounding box center [375, 163] width 106 height 106
type input "https://ucarecdn.com/9df546bd-c410-476f-a40c-6622051f4f23/-/format/auto/-/previ…"
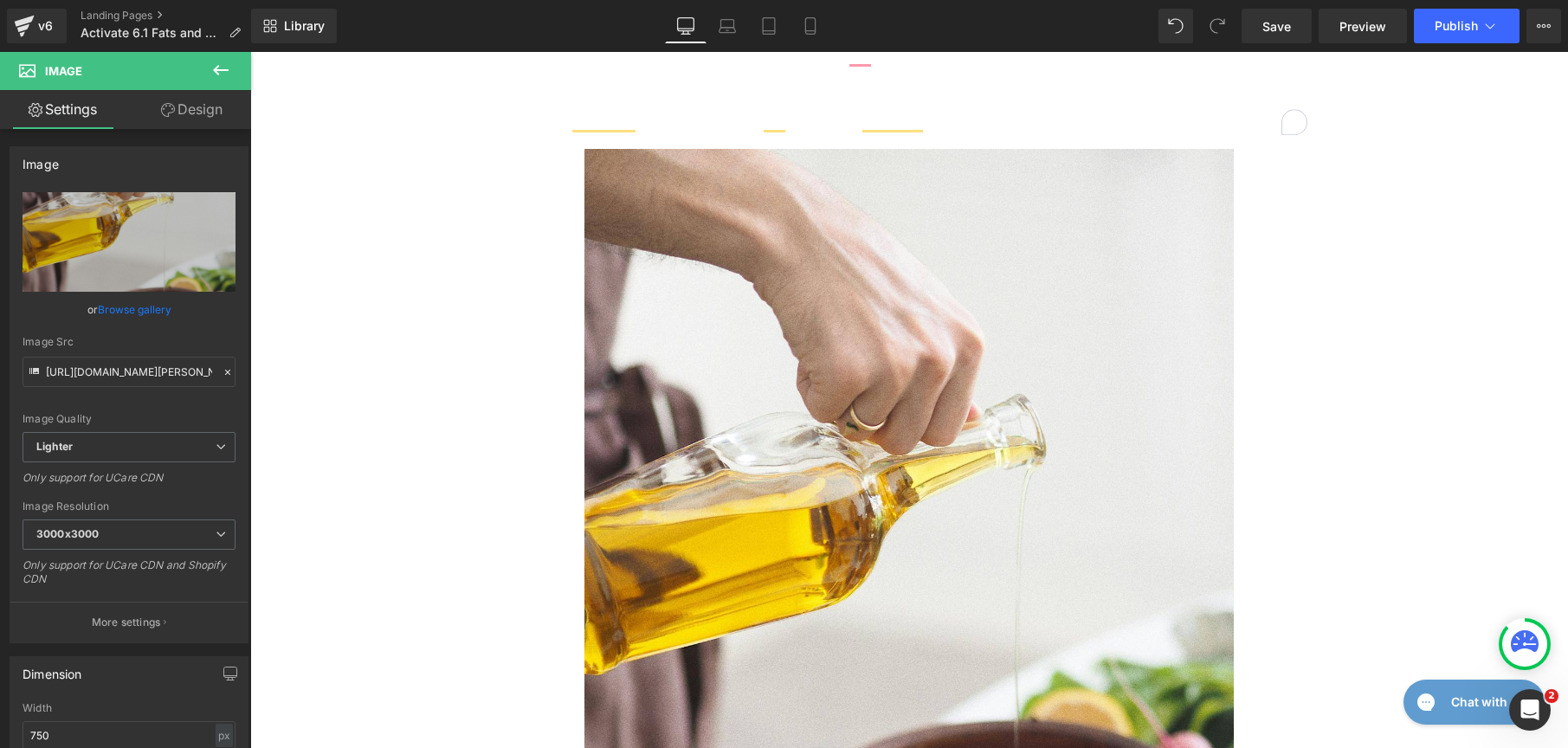
scroll to position [659, 0]
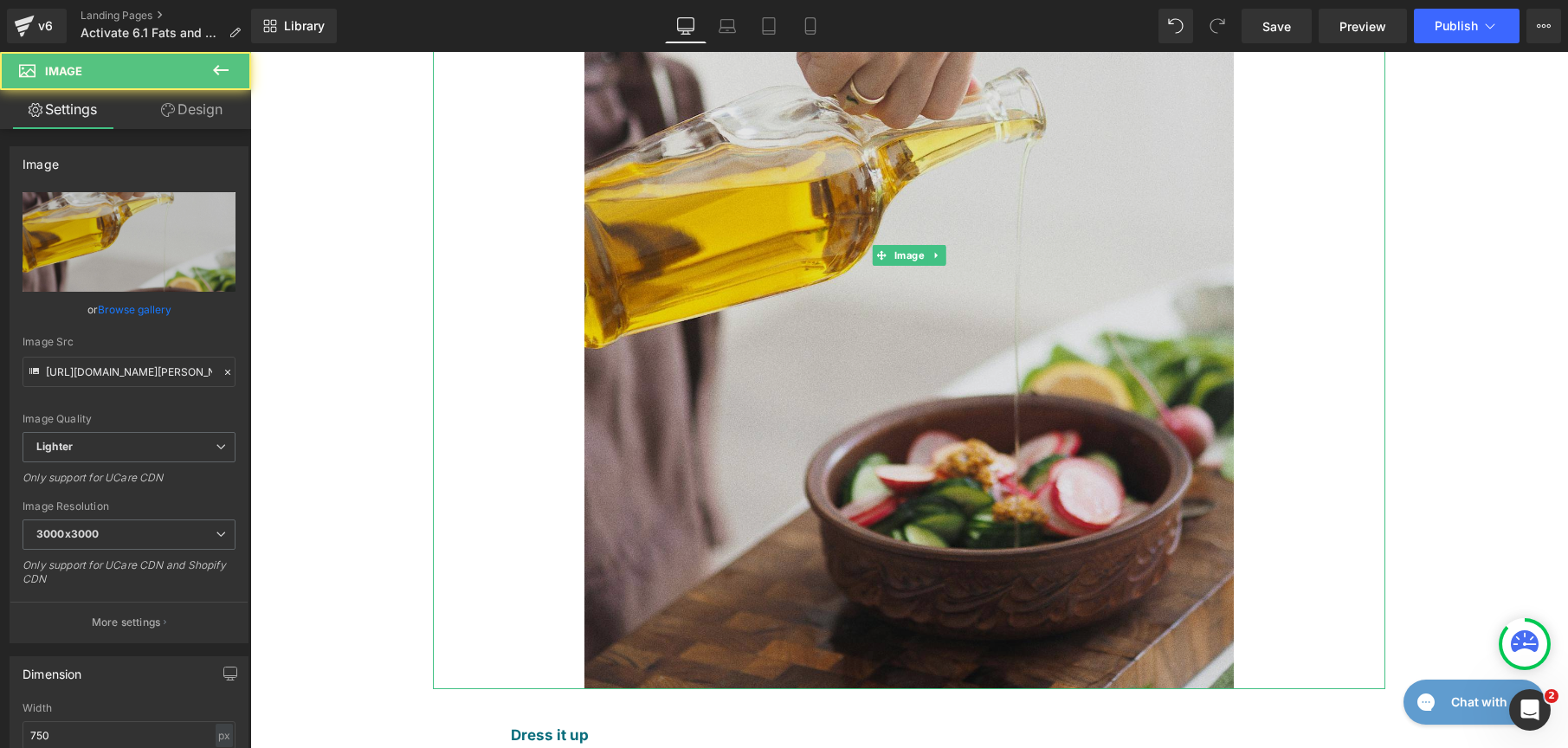
click at [1054, 347] on img at bounding box center [908, 255] width 649 height 866
drag, startPoint x: 1228, startPoint y: 482, endPoint x: 1218, endPoint y: 481, distance: 10.0
click at [1218, 481] on div at bounding box center [909, 255] width 952 height 866
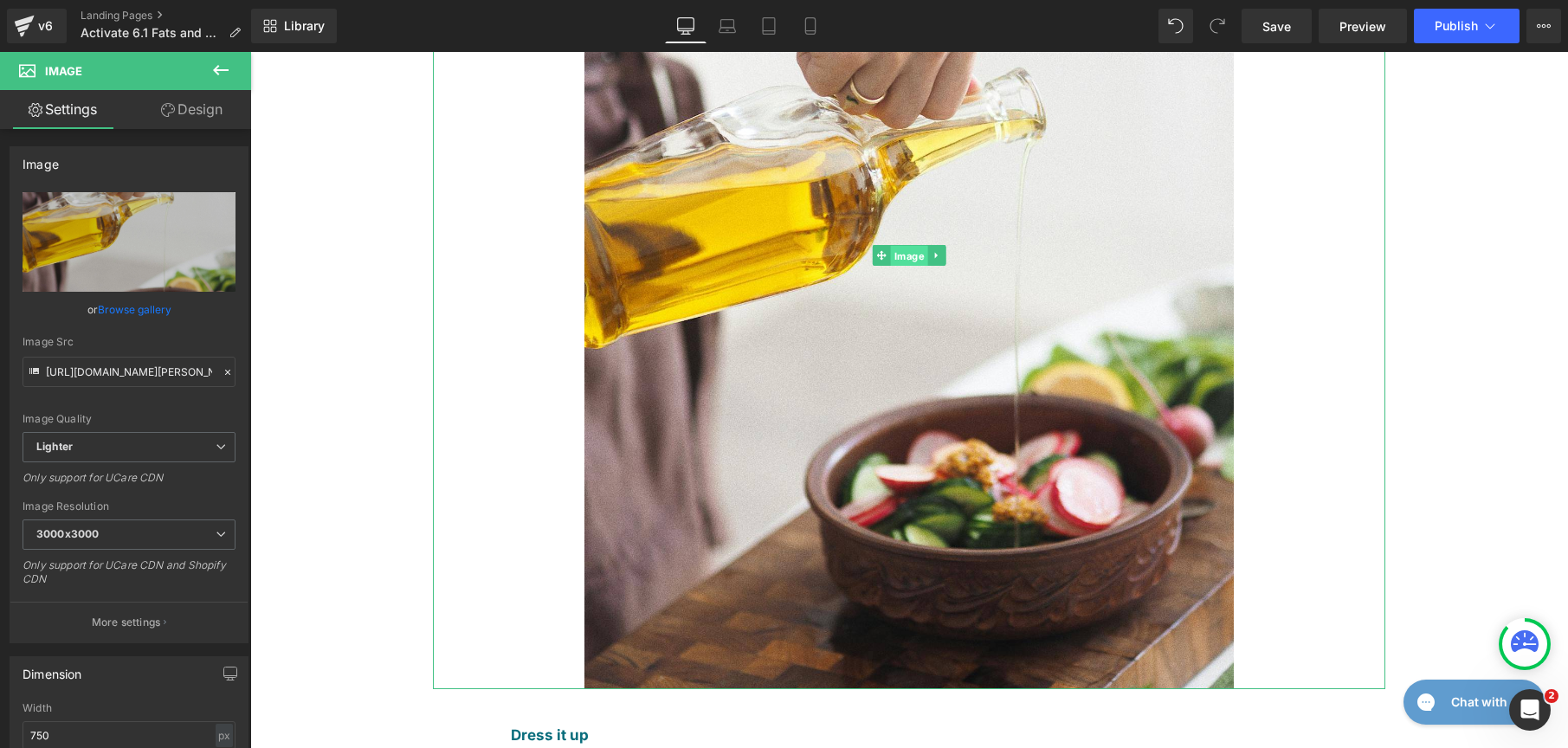
click at [904, 246] on span "Image" at bounding box center [909, 257] width 38 height 21
click at [898, 246] on span "Image" at bounding box center [909, 256] width 38 height 21
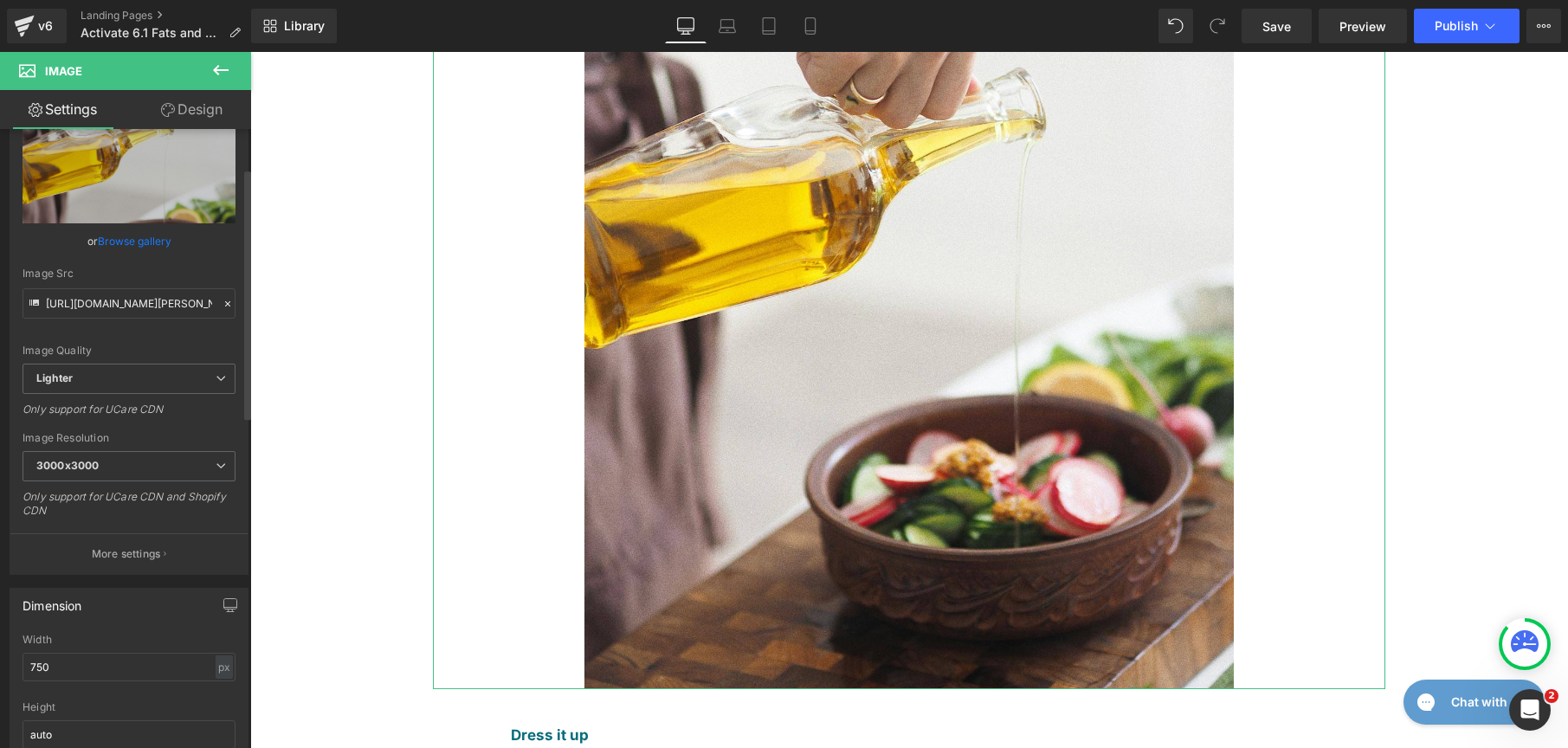
scroll to position [282, 0]
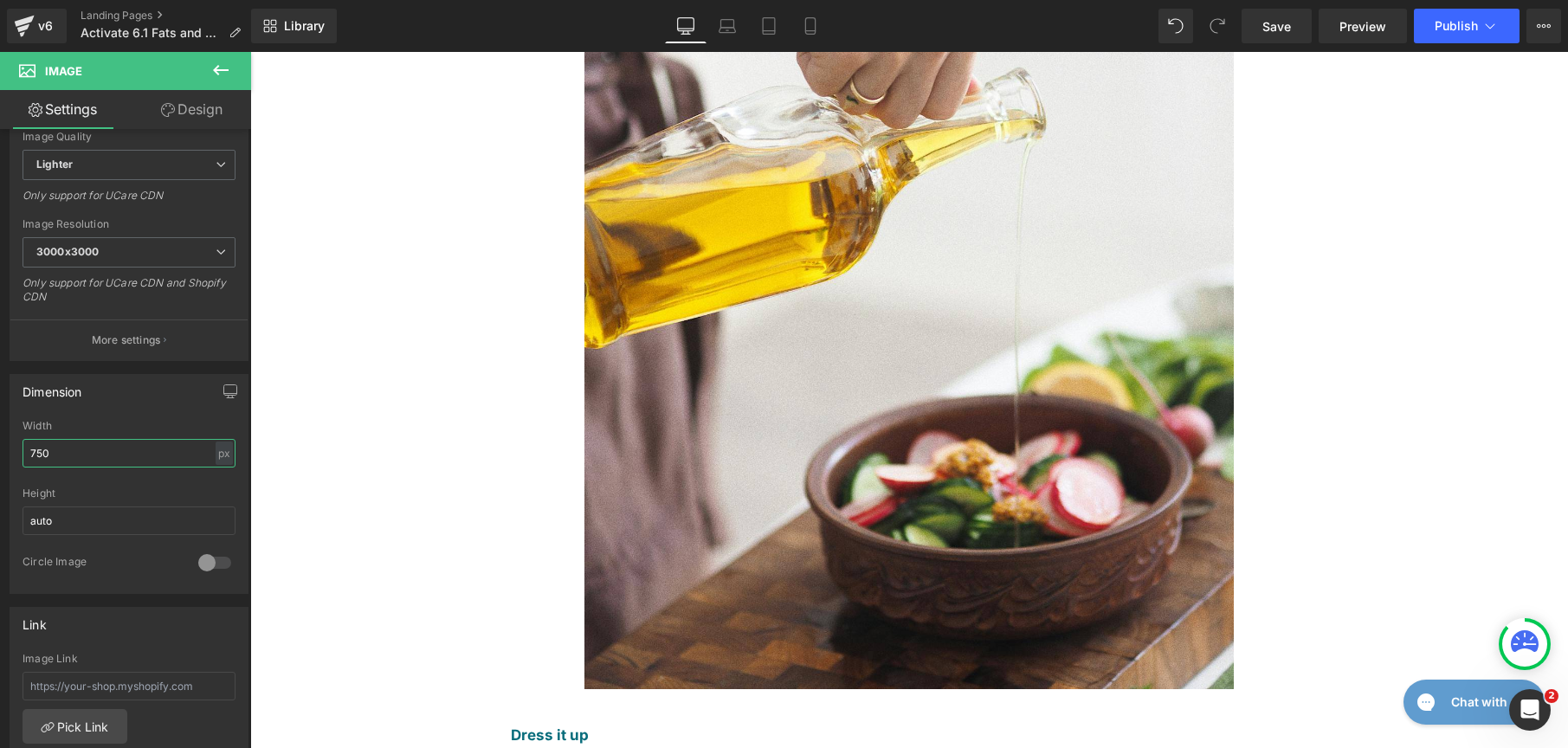
drag, startPoint x: 115, startPoint y: 446, endPoint x: -42, endPoint y: 426, distance: 158.3
click at [0, 426] on html "Image You are previewing how the New Preset 3 will restyle your page. You can n…" at bounding box center [784, 374] width 1568 height 748
drag, startPoint x: 65, startPoint y: 457, endPoint x: -24, endPoint y: 433, distance: 92.2
click at [0, 433] on html "Image You are previewing how the New Preset 3 will restyle your page. You can n…" at bounding box center [784, 374] width 1568 height 748
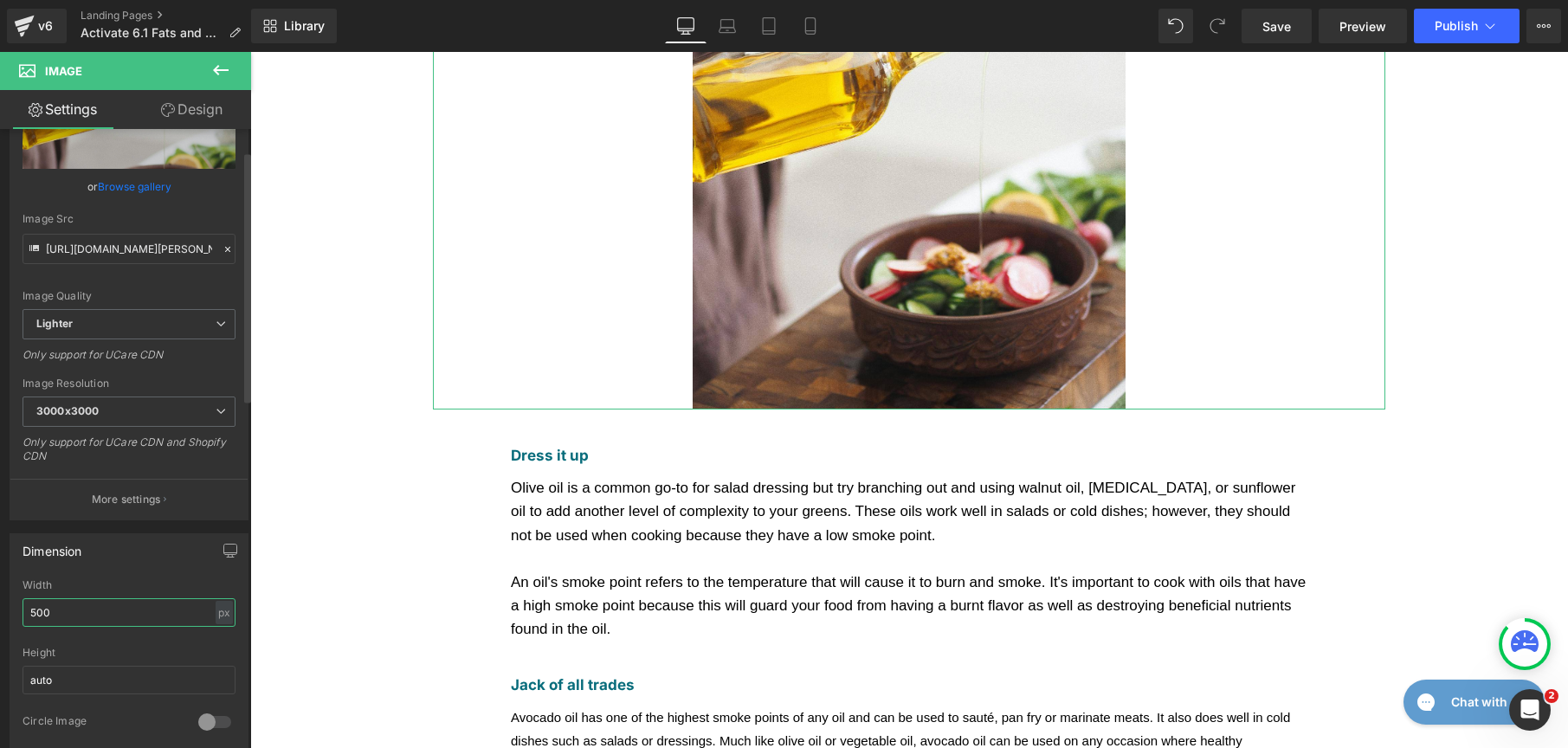
scroll to position [142, 0]
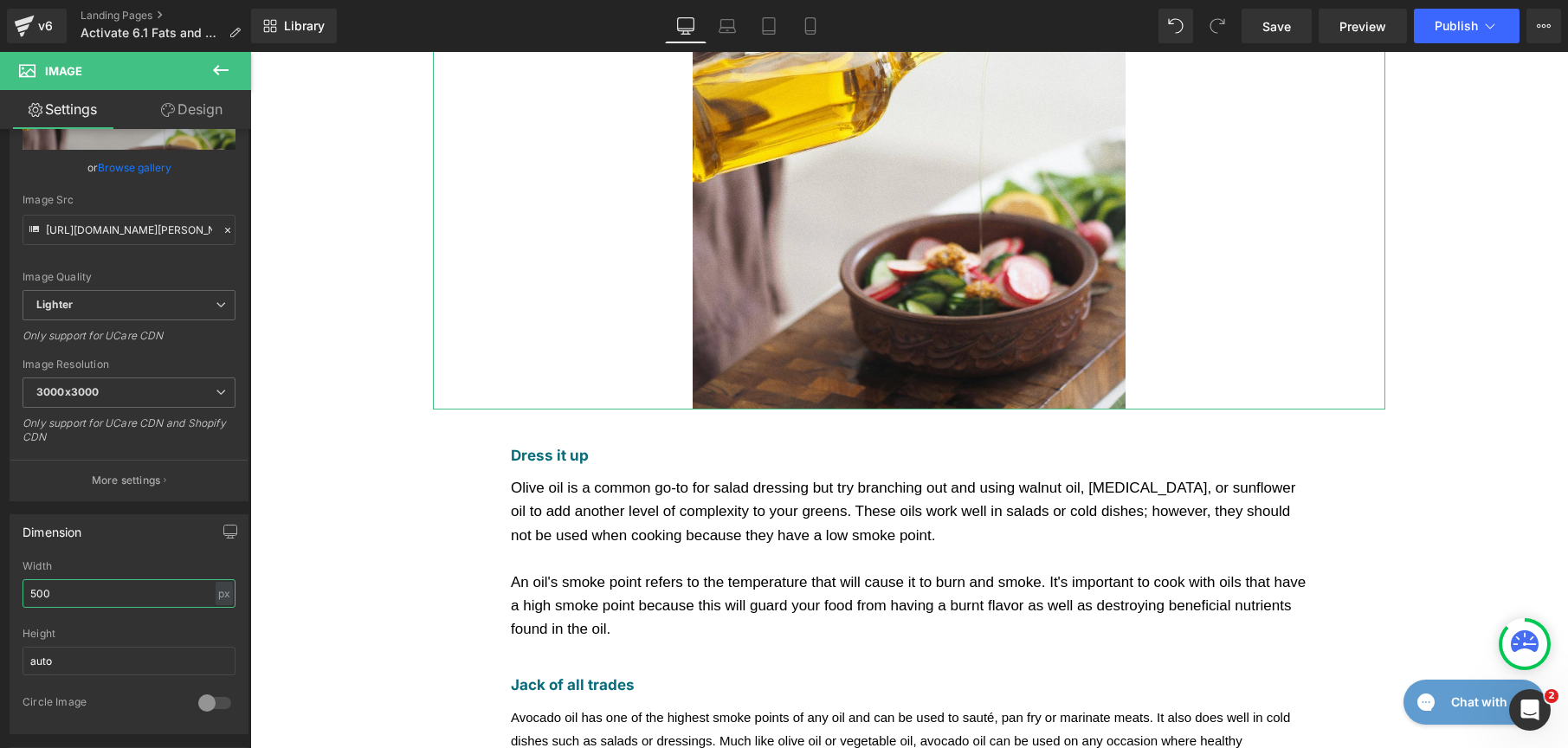
drag, startPoint x: 51, startPoint y: 593, endPoint x: -7, endPoint y: 588, distance: 58.2
click at [0, 588] on html "Image You are previewing how the New Preset 3 will restyle your page. You can n…" at bounding box center [784, 374] width 1568 height 748
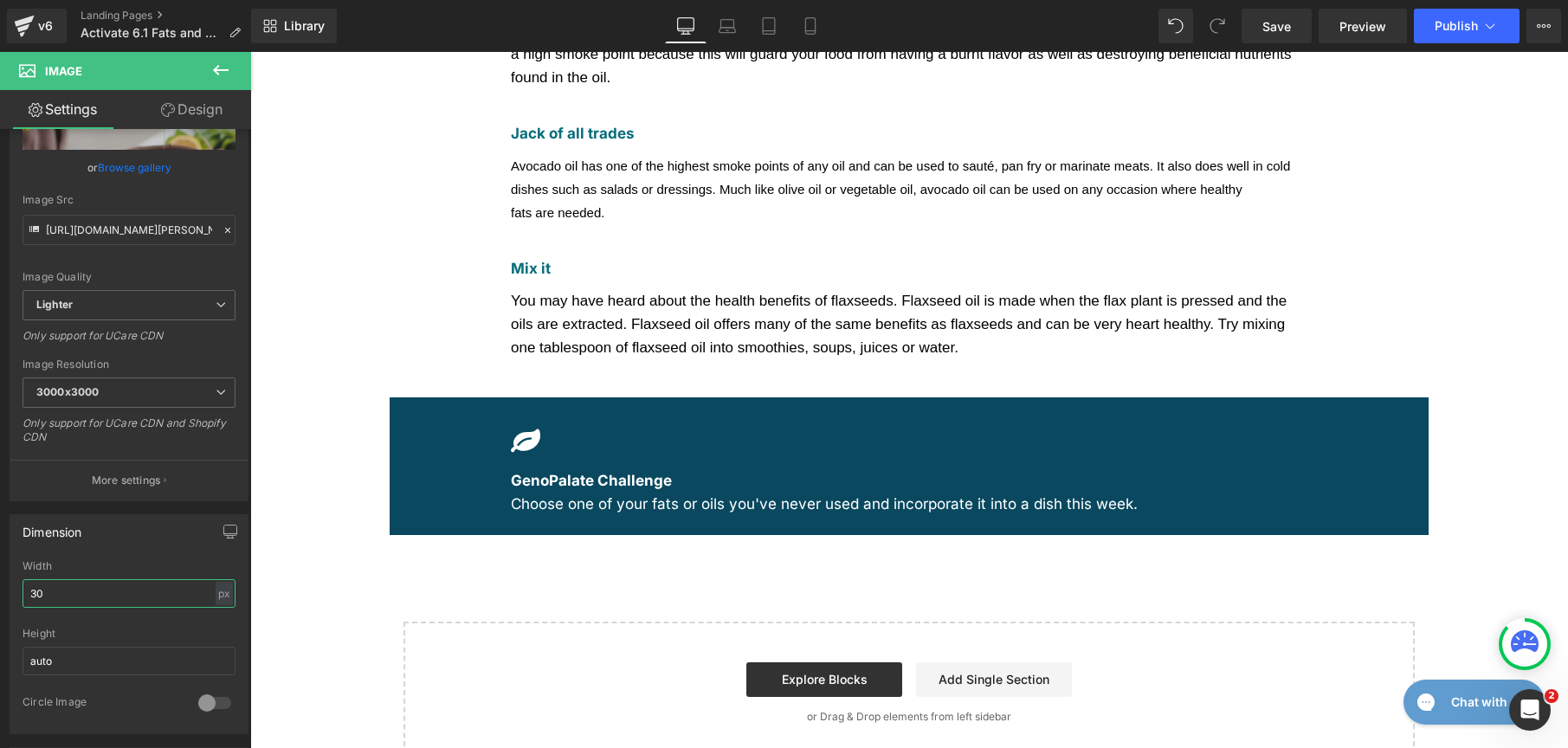
type input "300"
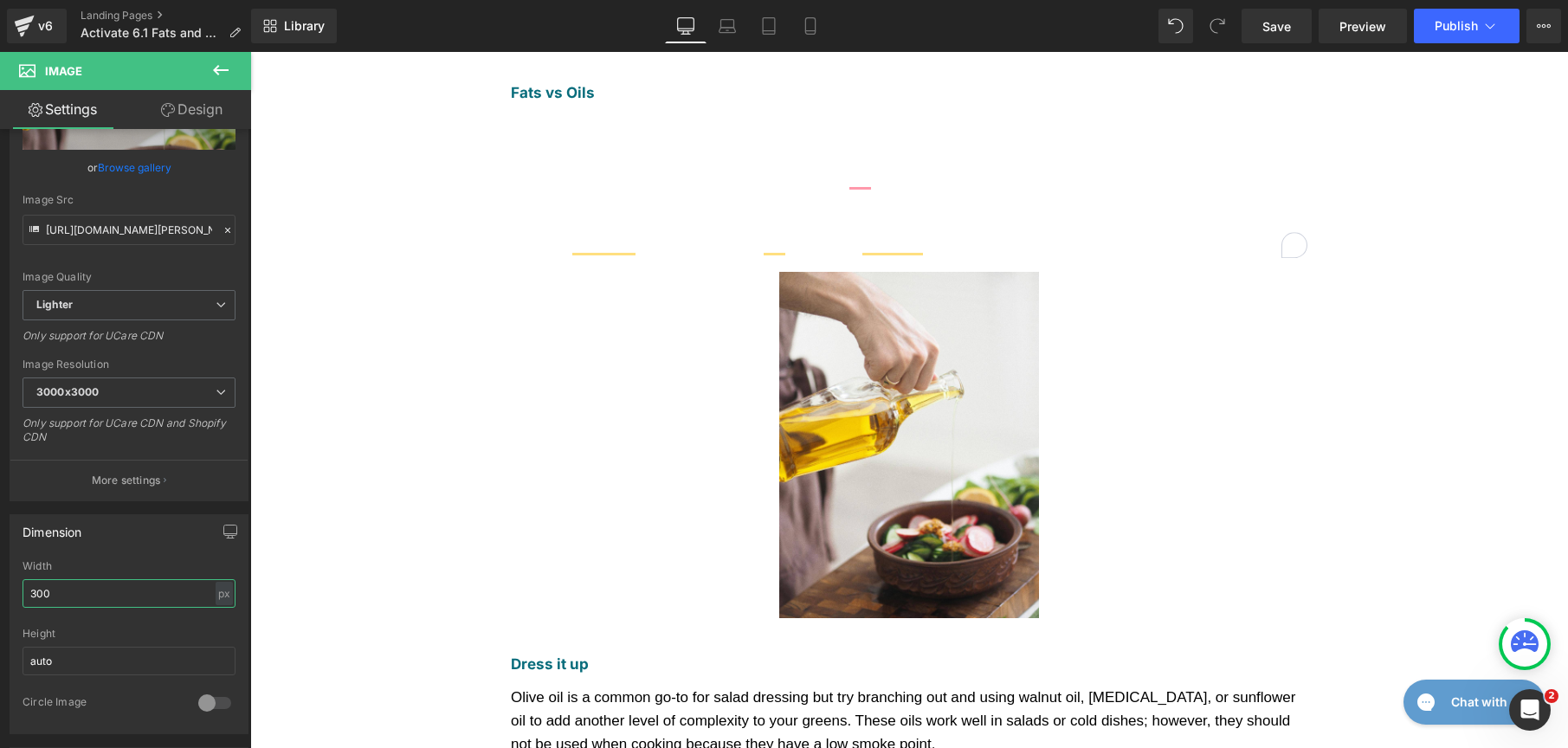
scroll to position [173, 0]
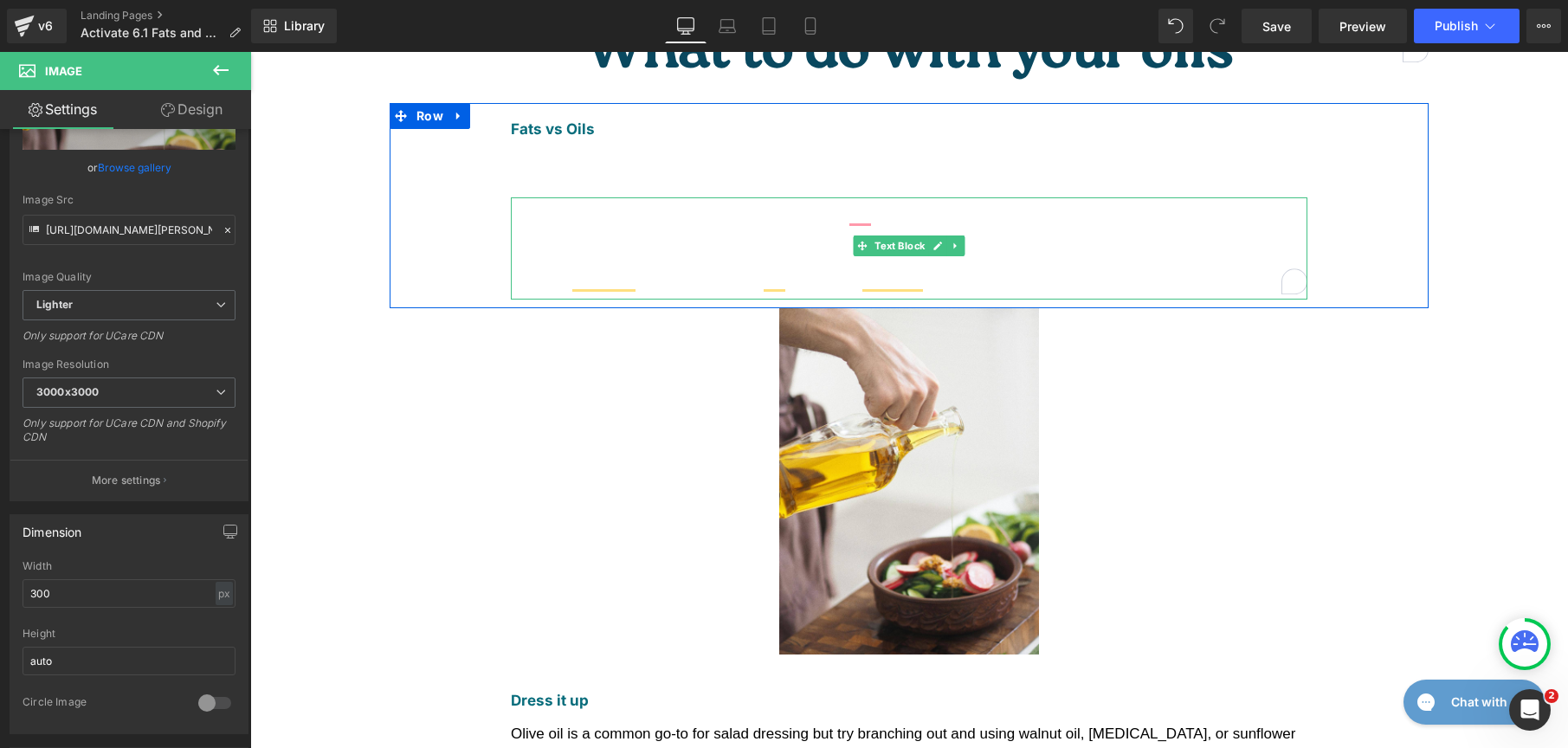
click at [856, 211] on span "Oils, on the other hand, are derived from fruits, vegetables and legumes and ar…" at bounding box center [875, 230] width 729 height 38
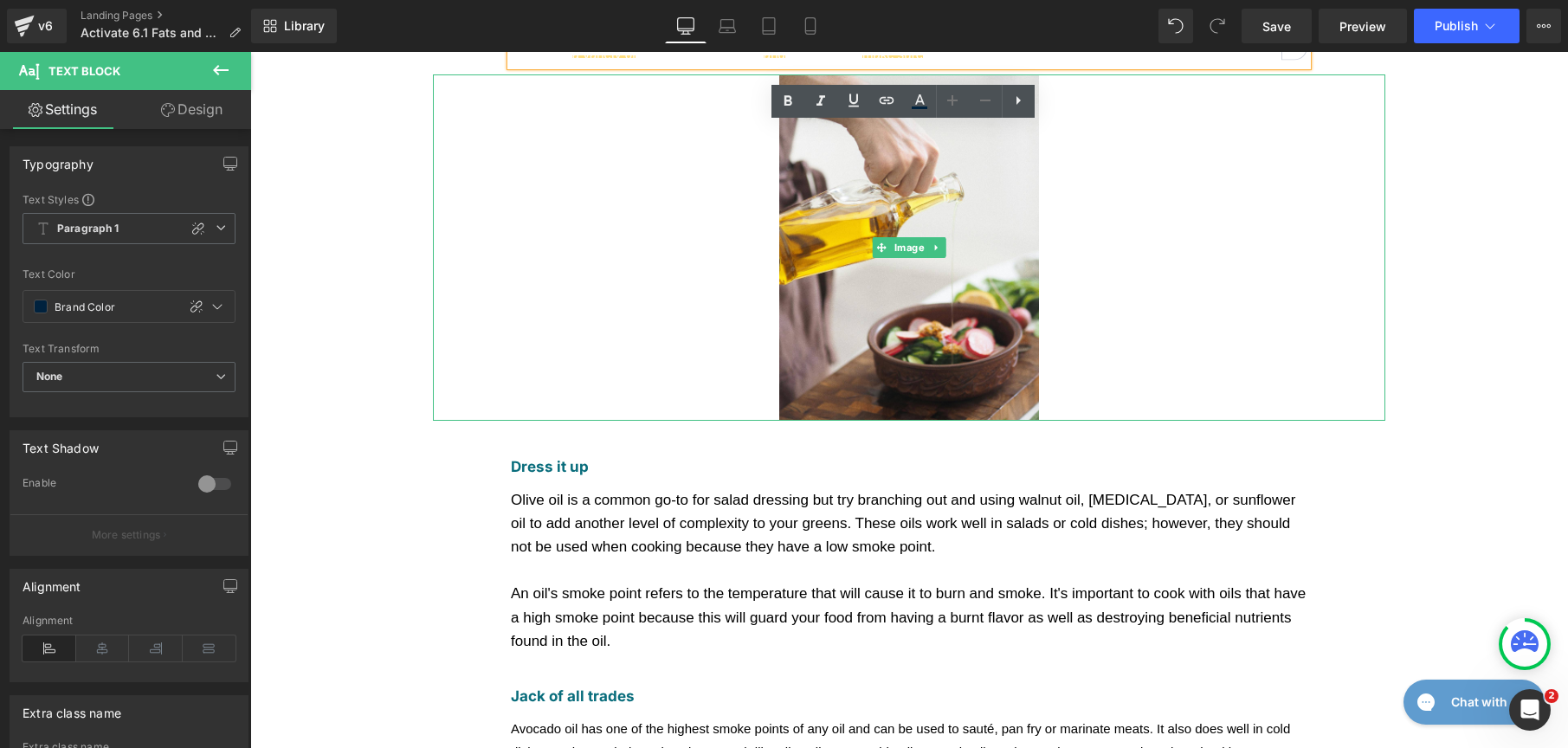
scroll to position [468, 0]
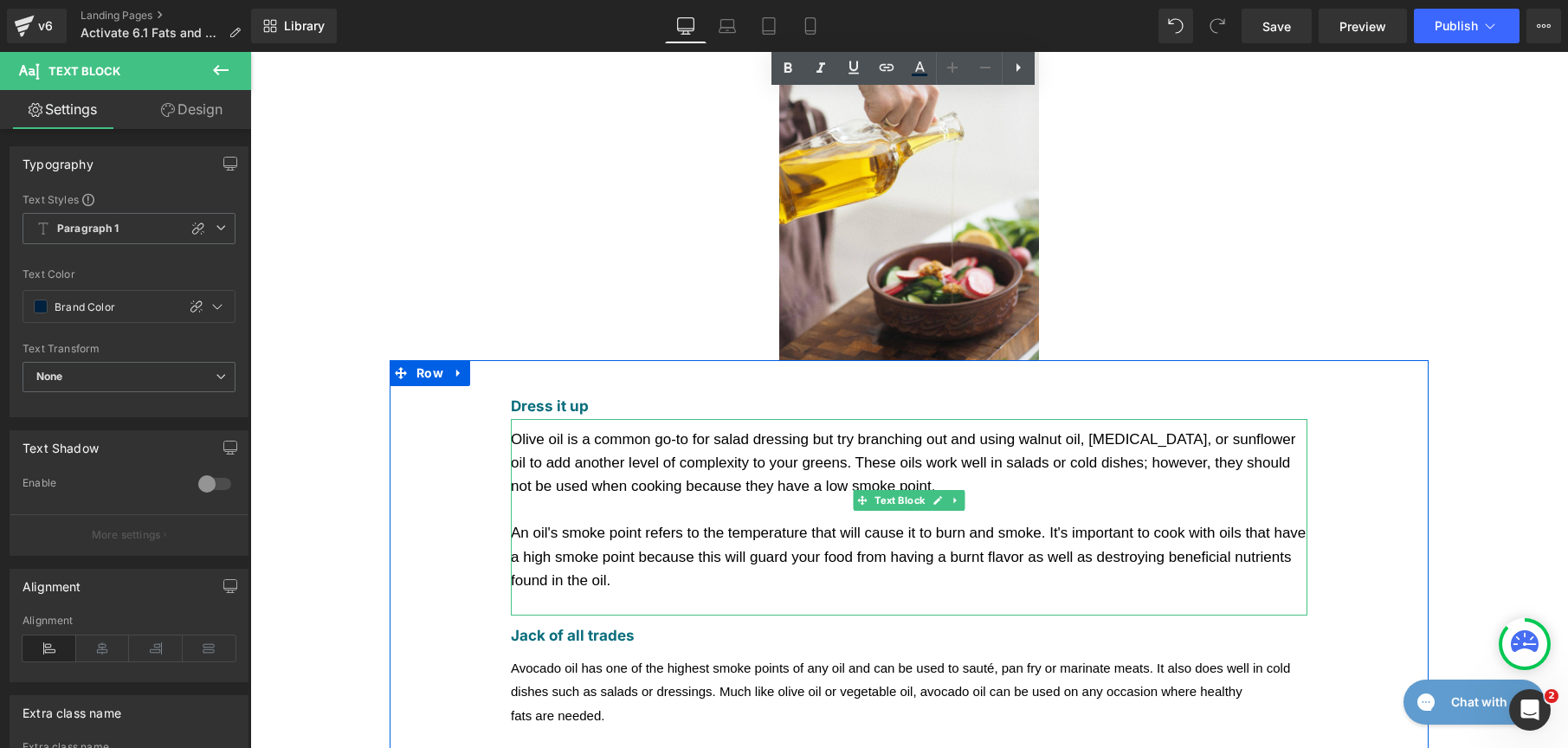
click at [682, 428] on div "Olive oil is a common go-to for salad dressing but try branching out and using …" at bounding box center [909, 463] width 797 height 71
click at [808, 525] on span "An oil's smoke point refers to the temperature that will cause it to burn and s…" at bounding box center [908, 557] width 795 height 63
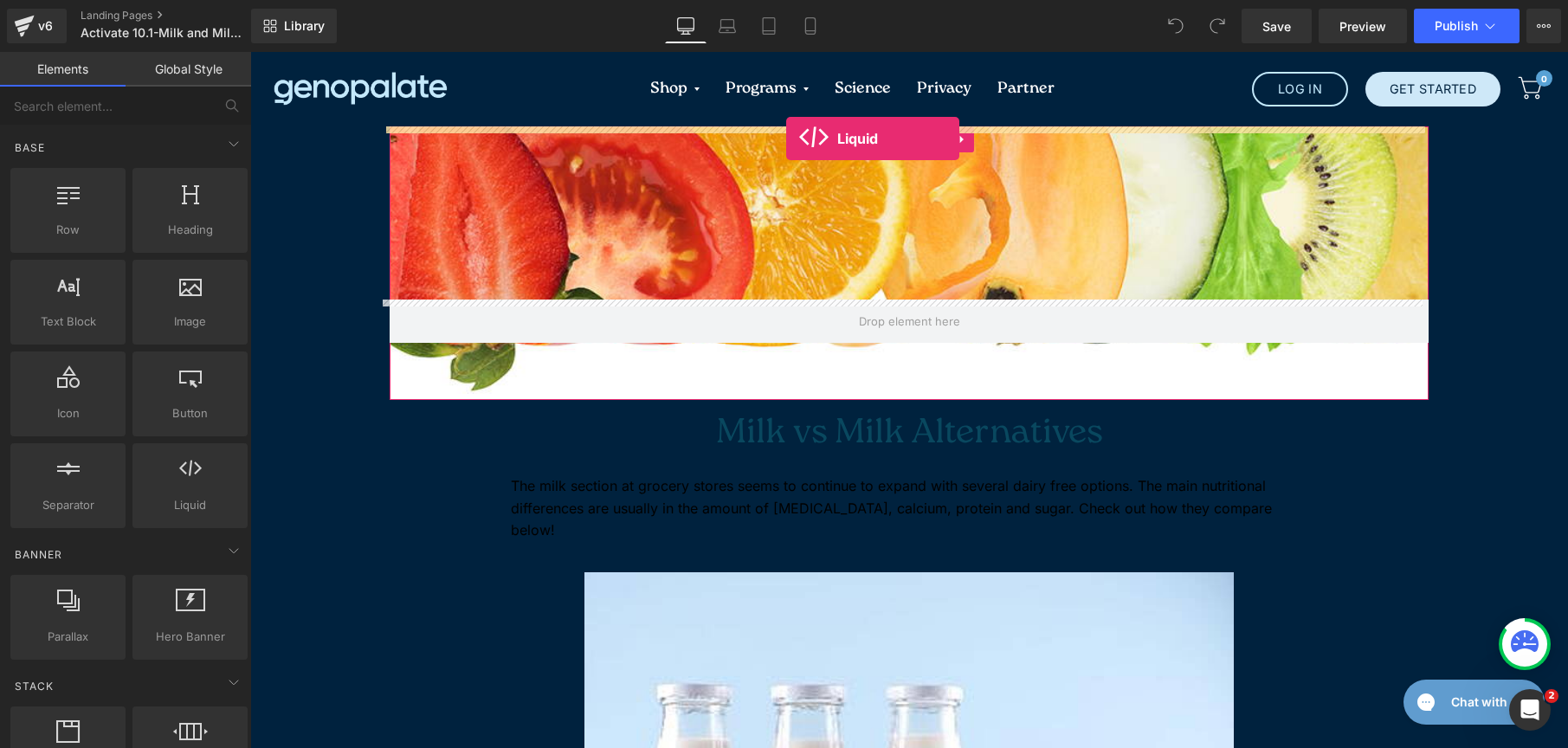
drag, startPoint x: 448, startPoint y: 526, endPoint x: 786, endPoint y: 139, distance: 513.8
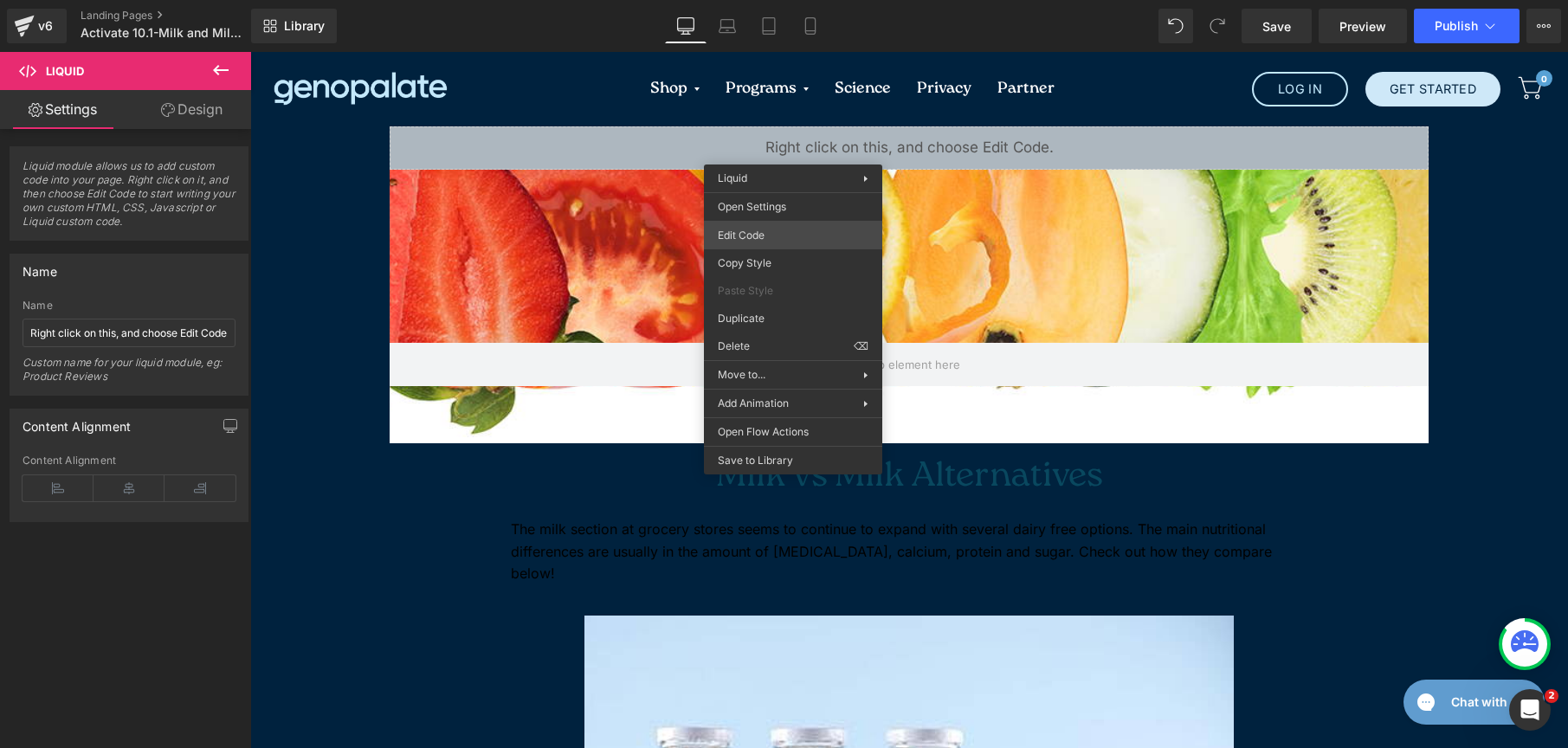
click at [779, 0] on div "Liquid You are previewing how the will restyle your page. You can not edit Elem…" at bounding box center [784, 0] width 1568 height 0
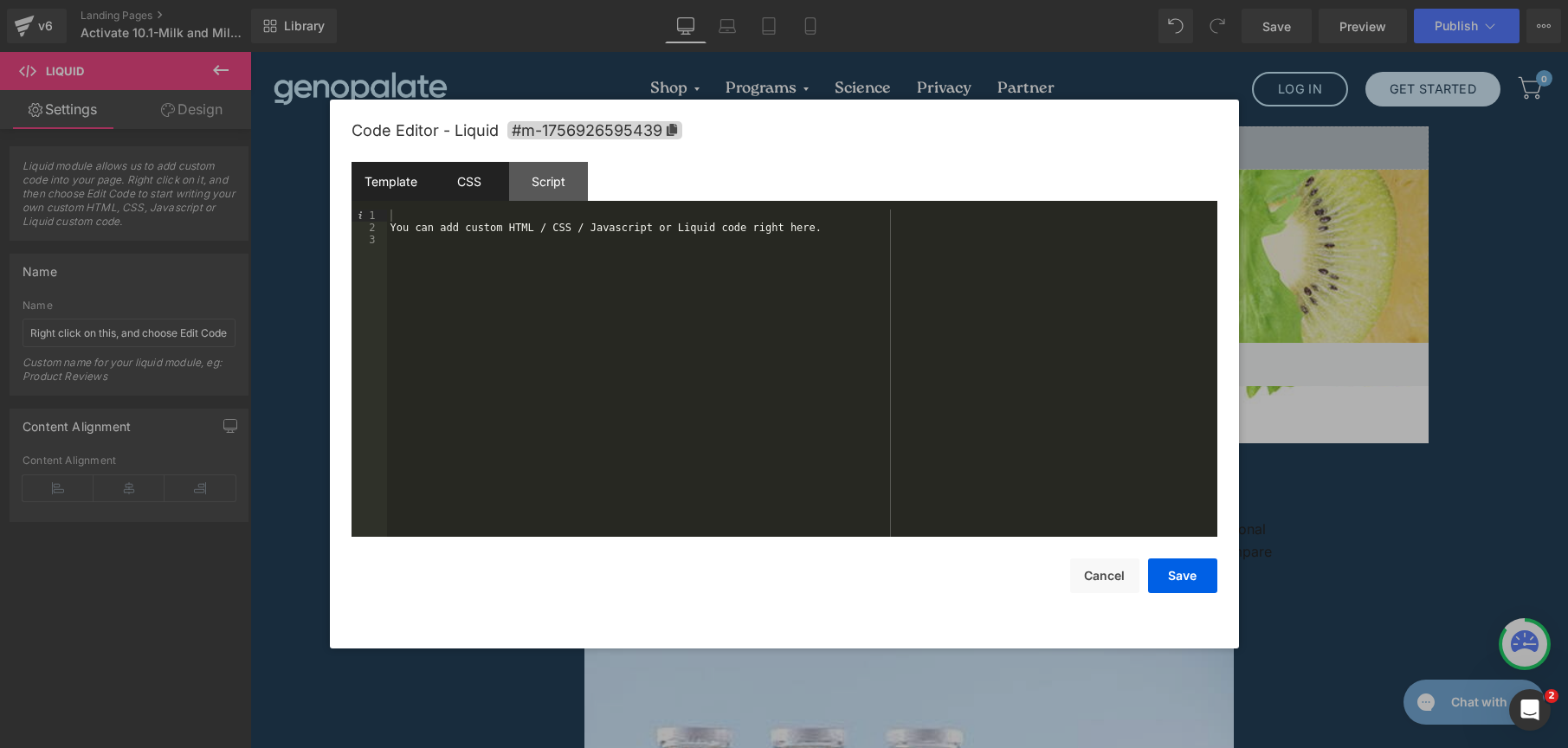
click at [455, 189] on div "CSS" at bounding box center [470, 181] width 79 height 39
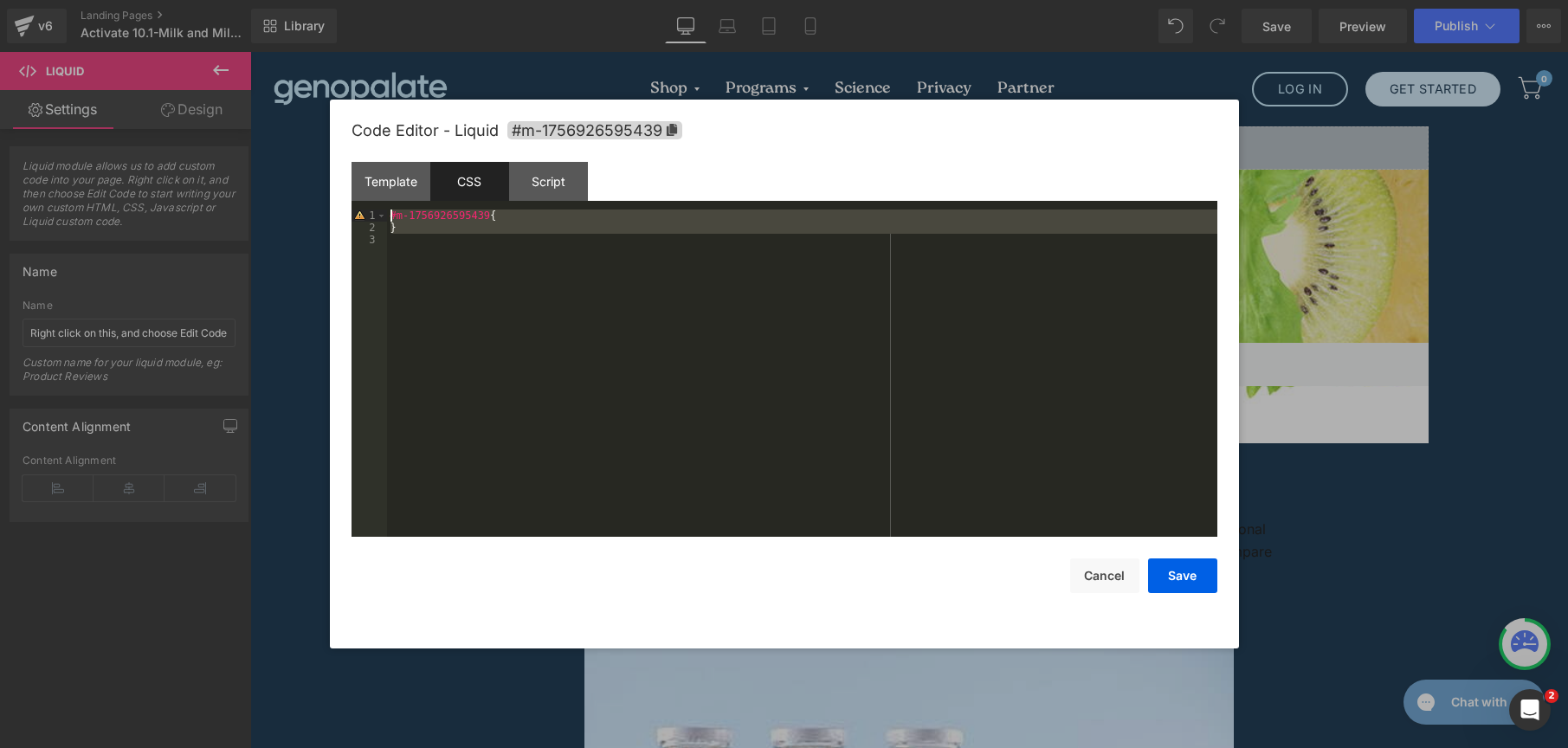
drag, startPoint x: 519, startPoint y: 331, endPoint x: 330, endPoint y: 202, distance: 228.8
click at [330, 202] on div "Code Editor - Liquid #m-1756926595439 Template CSS Script Data 1 2 3 You can ad…" at bounding box center [784, 374] width 909 height 549
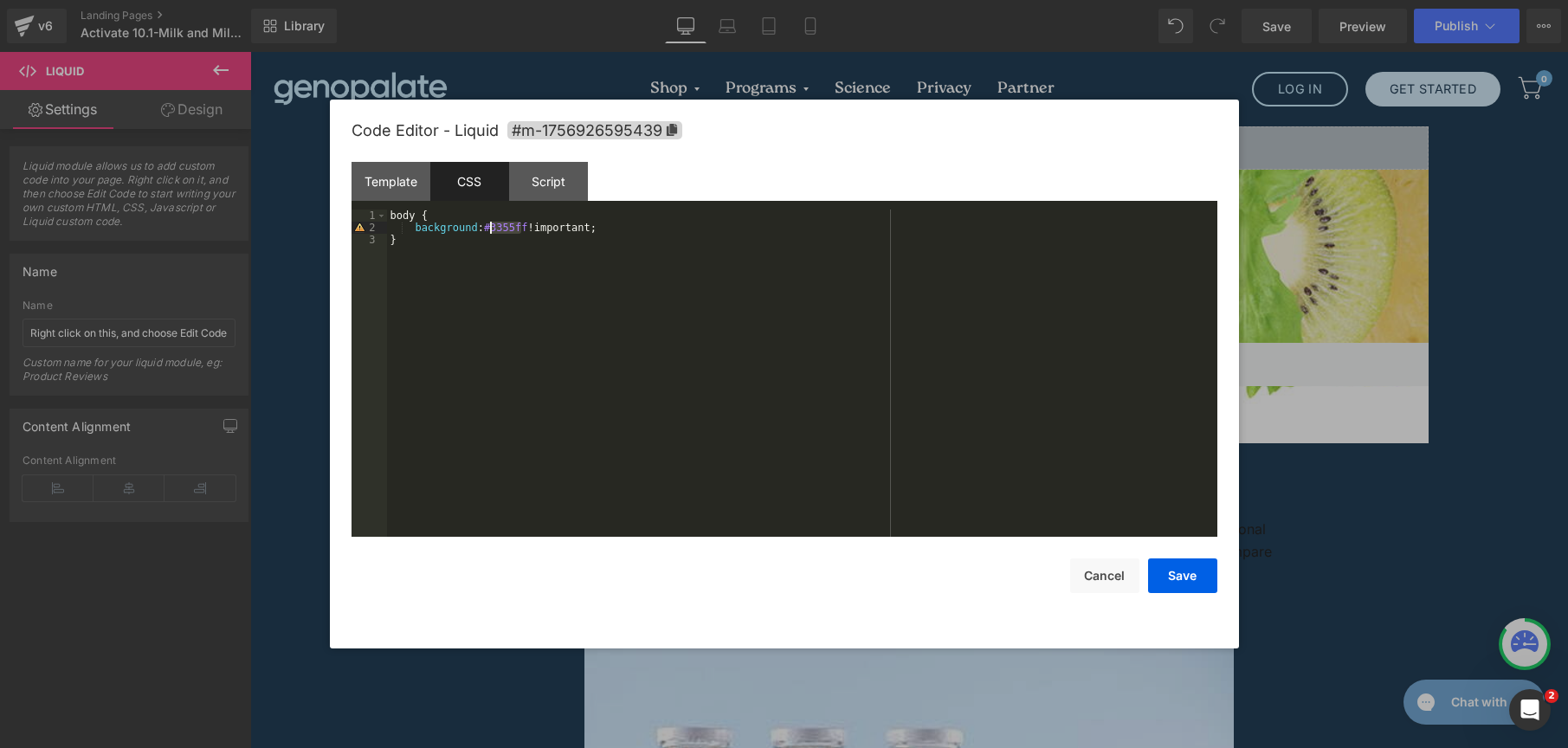
drag, startPoint x: 520, startPoint y: 227, endPoint x: 493, endPoint y: 226, distance: 27.0
click at [493, 226] on div "body { background : #3355ff !important; }" at bounding box center [802, 385] width 831 height 351
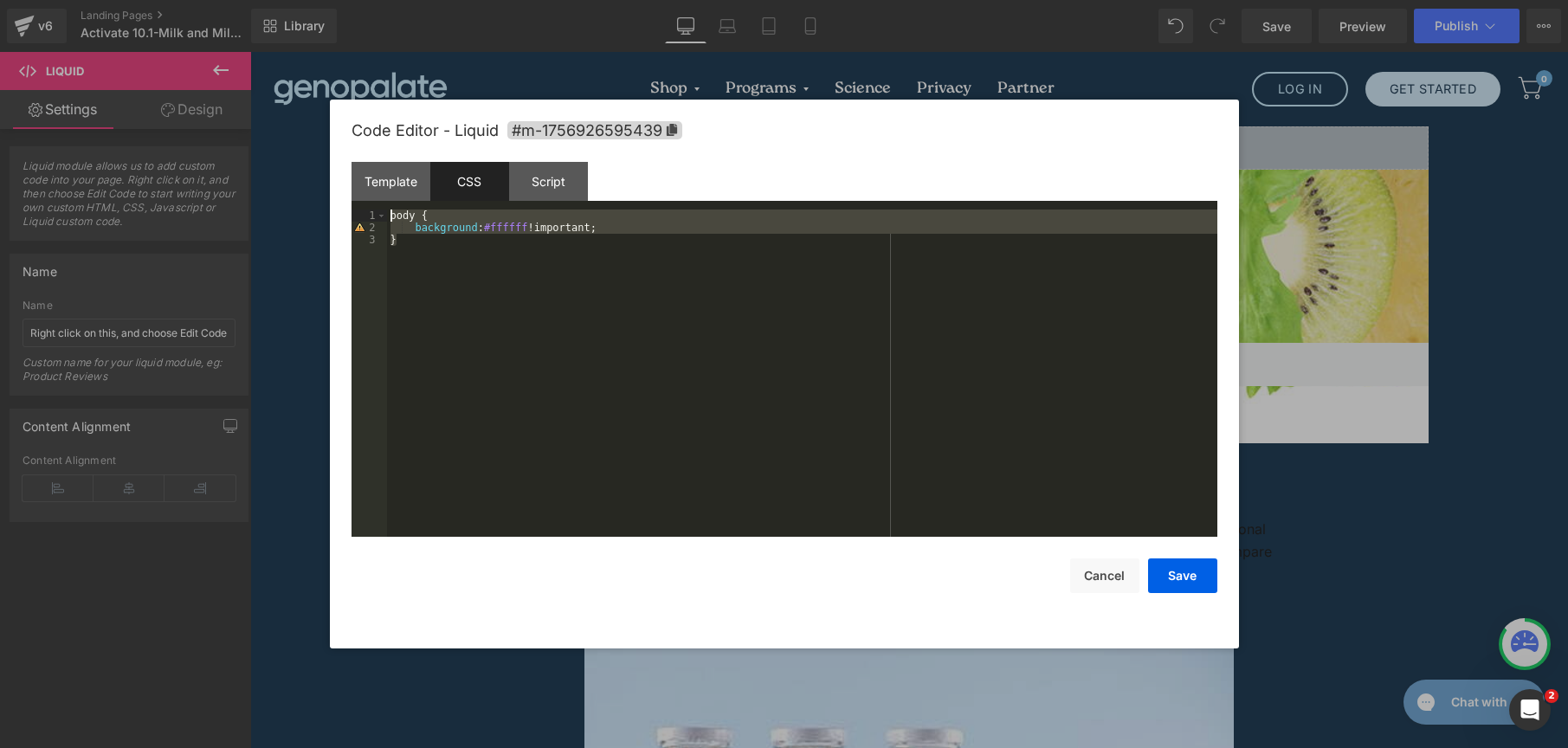
drag, startPoint x: 319, startPoint y: 177, endPoint x: 259, endPoint y: 135, distance: 73.2
click at [259, 135] on body "Liquid You are previewing how the will restyle your page. You can not edit Elem…" at bounding box center [784, 374] width 1568 height 748
click at [1194, 576] on button "Save" at bounding box center [1182, 576] width 69 height 35
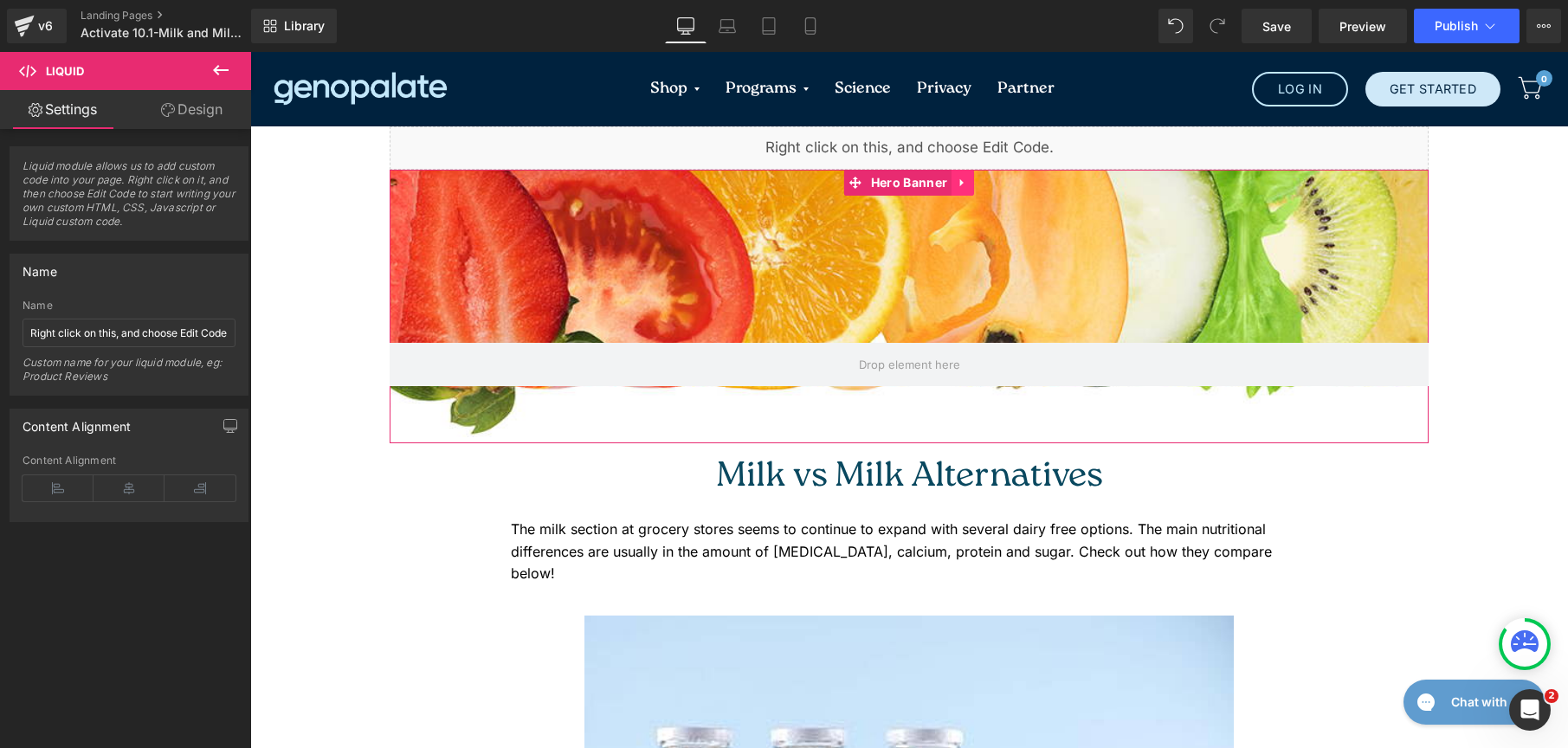
click at [957, 184] on icon at bounding box center [963, 183] width 12 height 13
click at [964, 190] on link at bounding box center [974, 183] width 23 height 26
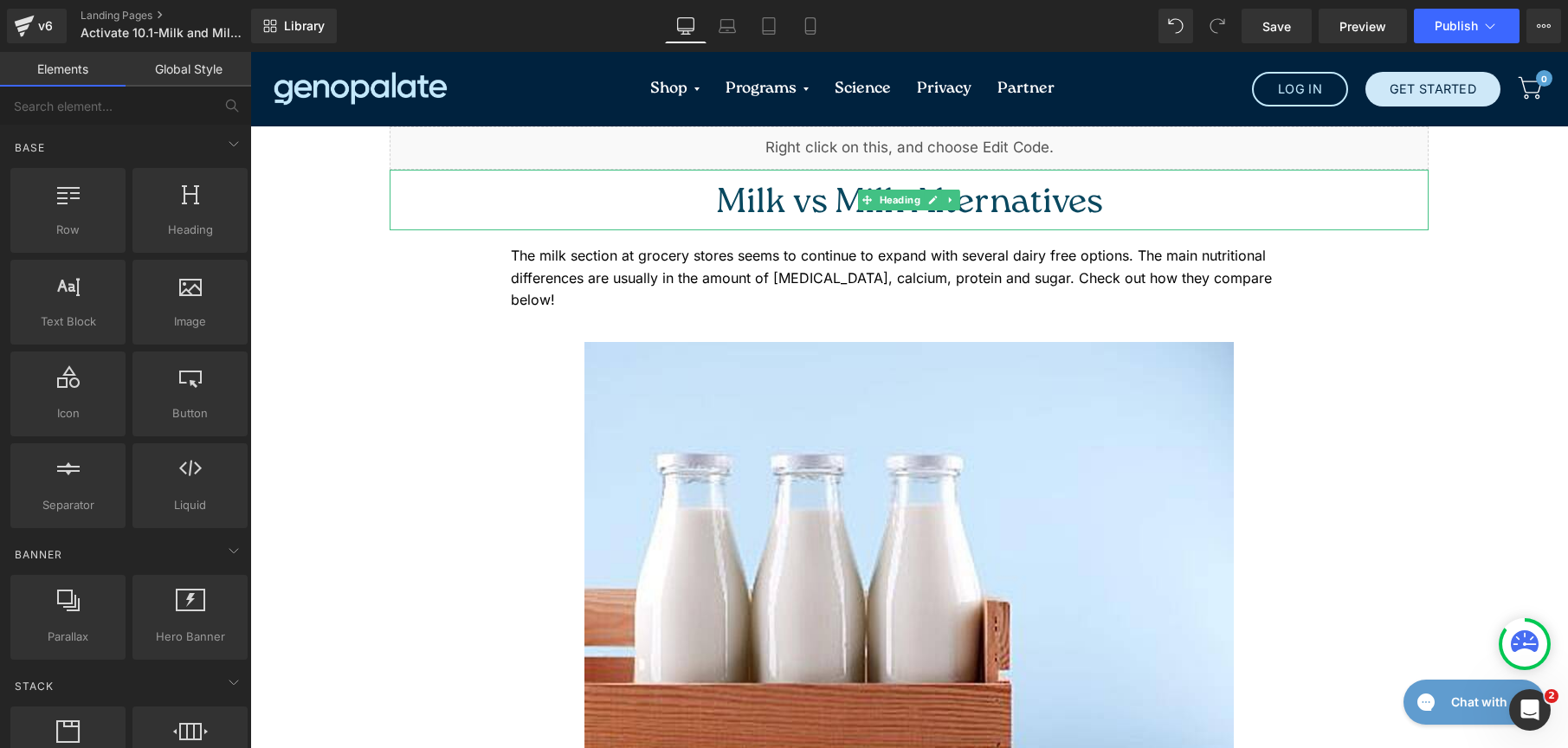
click at [753, 203] on font "Milk vs Milk Alternatives" at bounding box center [909, 204] width 387 height 49
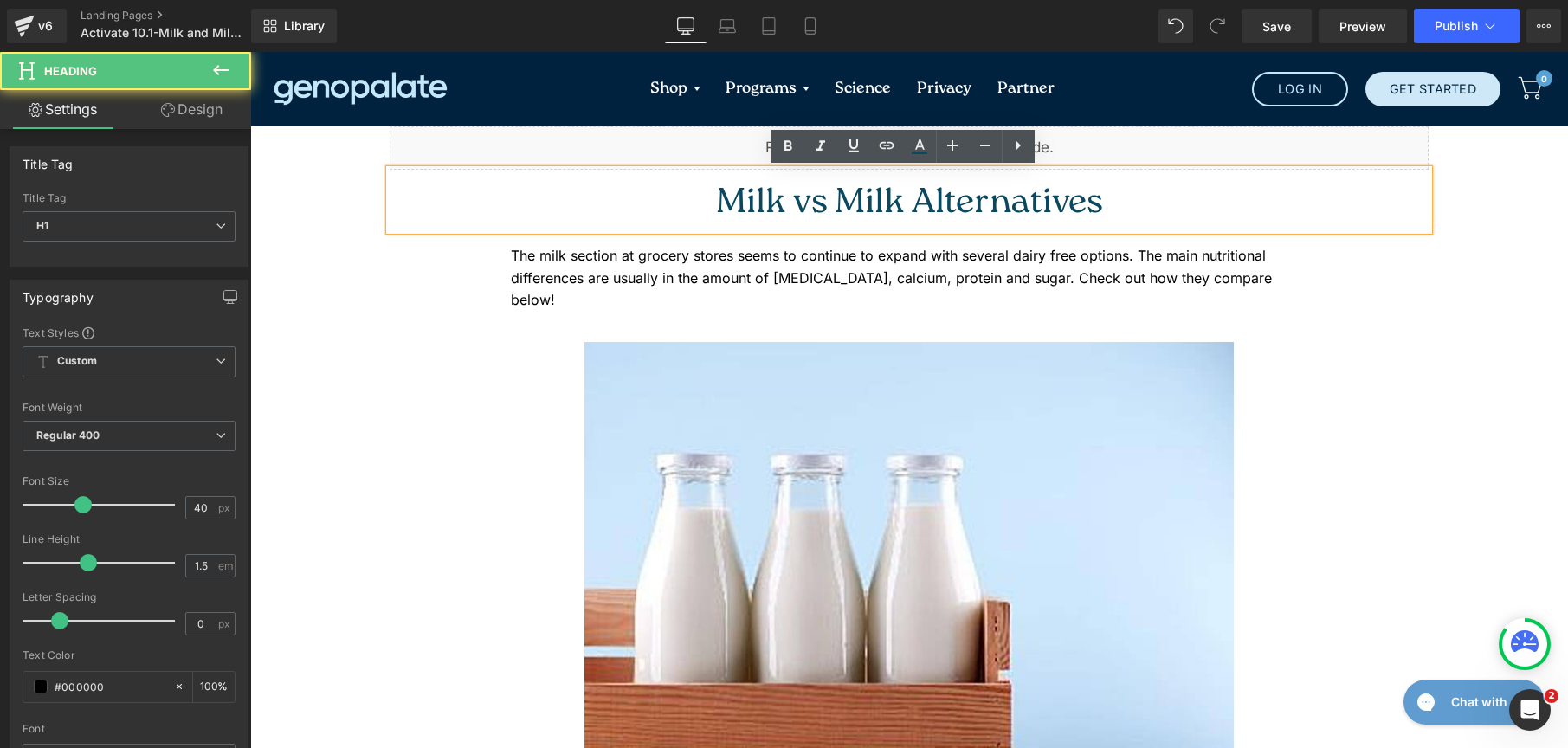
drag, startPoint x: 860, startPoint y: 207, endPoint x: 892, endPoint y: 200, distance: 32.8
click at [860, 207] on font "Milk vs Milk Alternatives" at bounding box center [909, 204] width 387 height 49
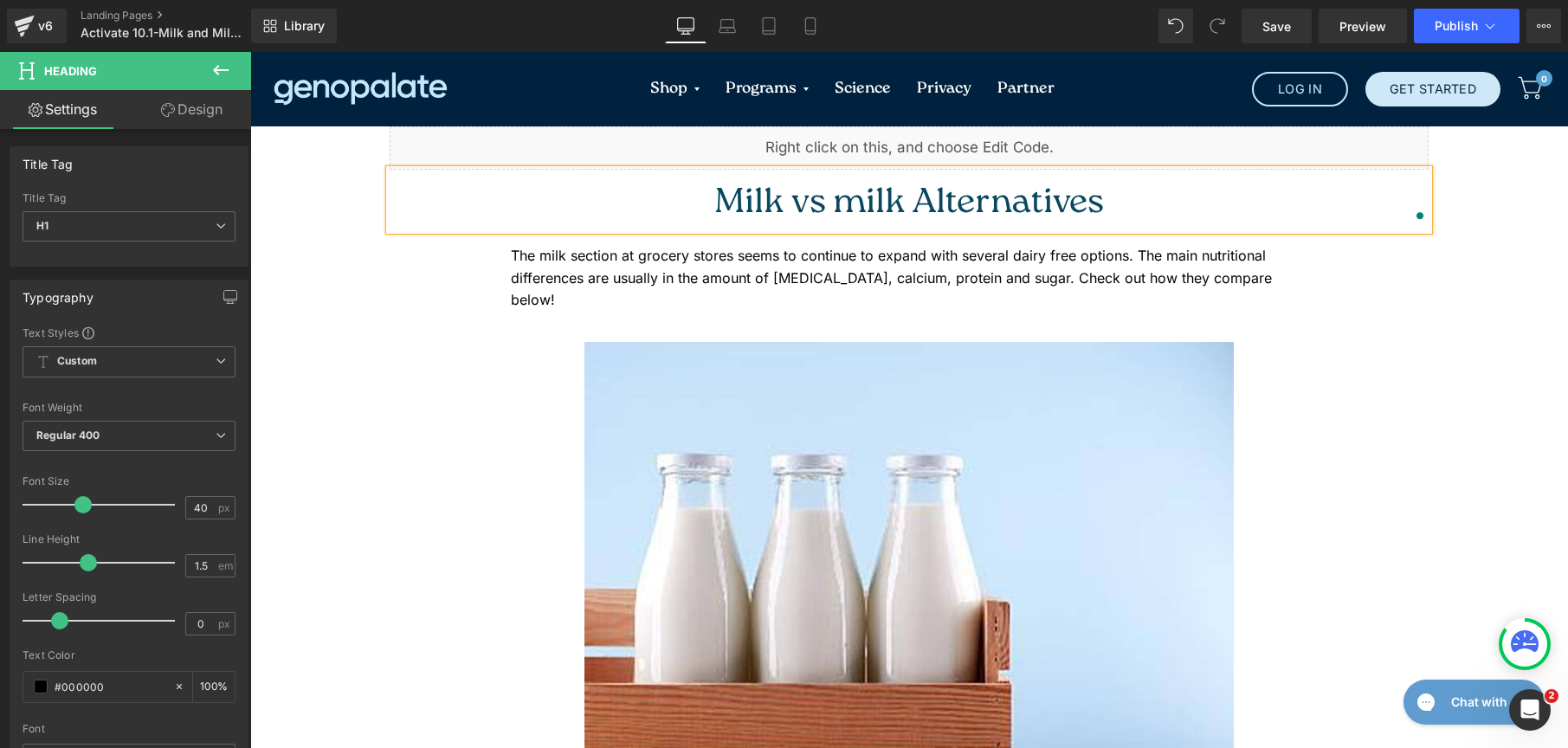
click at [926, 198] on font "Milk vs milk Alternatives" at bounding box center [909, 204] width 390 height 49
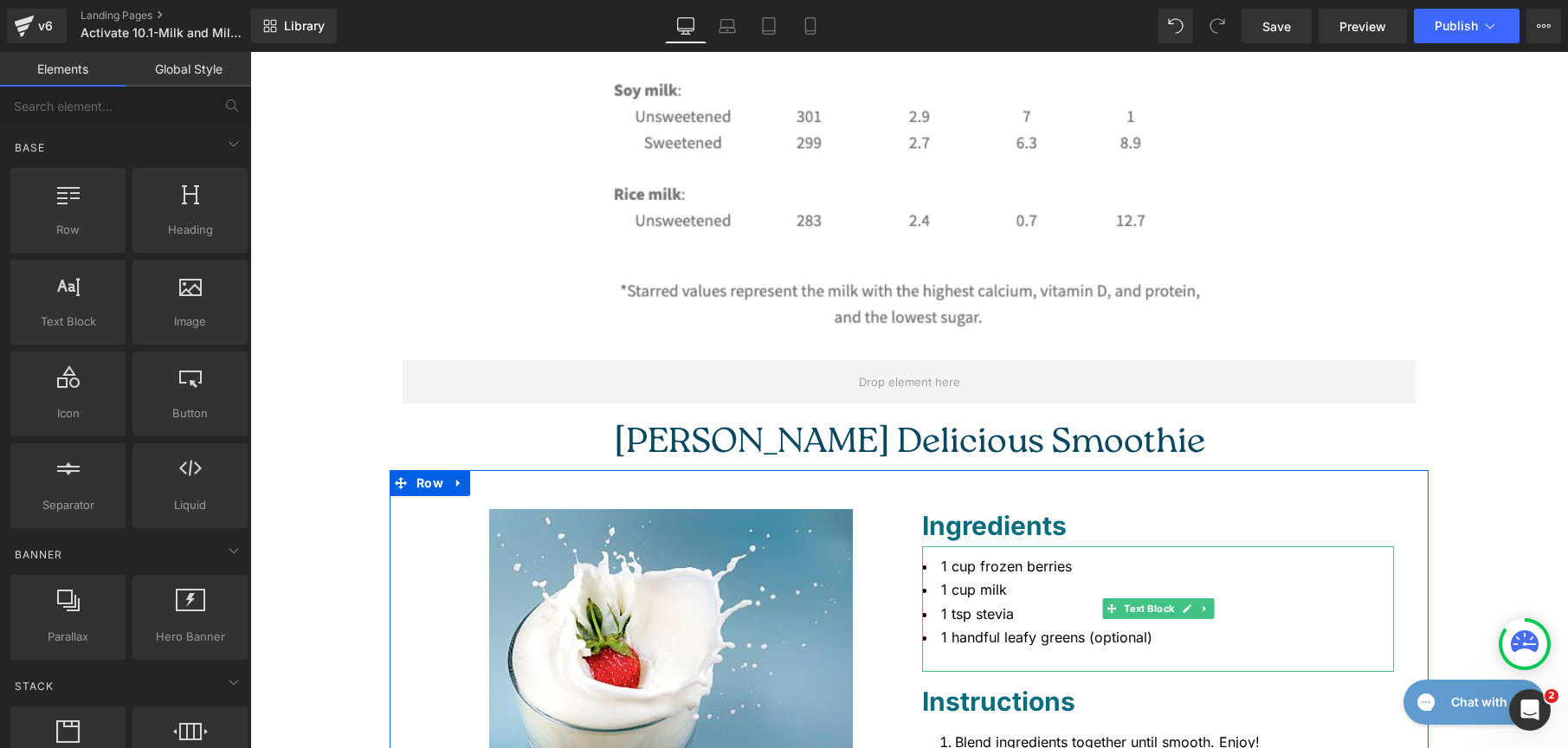
scroll to position [1551, 0]
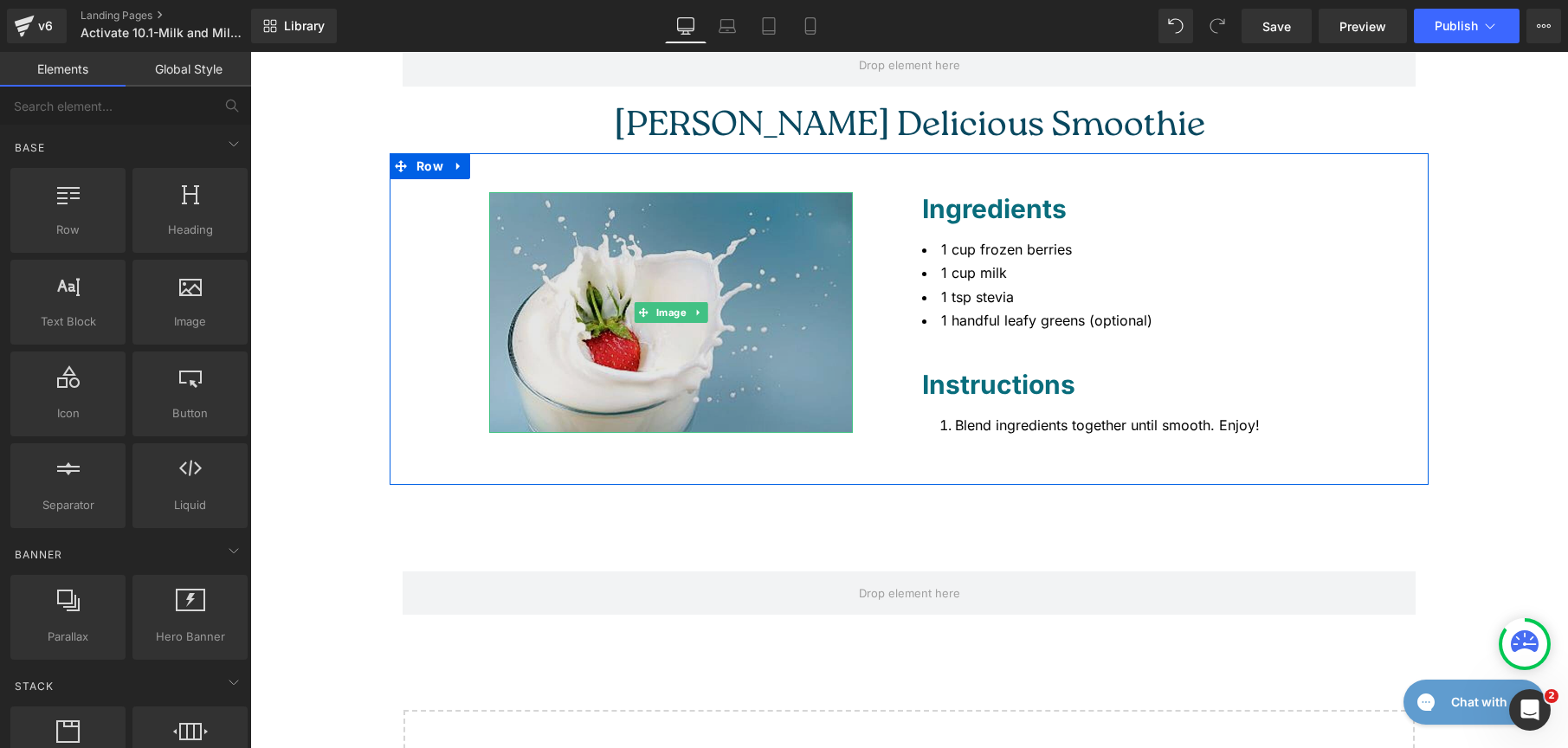
click at [775, 301] on img at bounding box center [671, 313] width 363 height 241
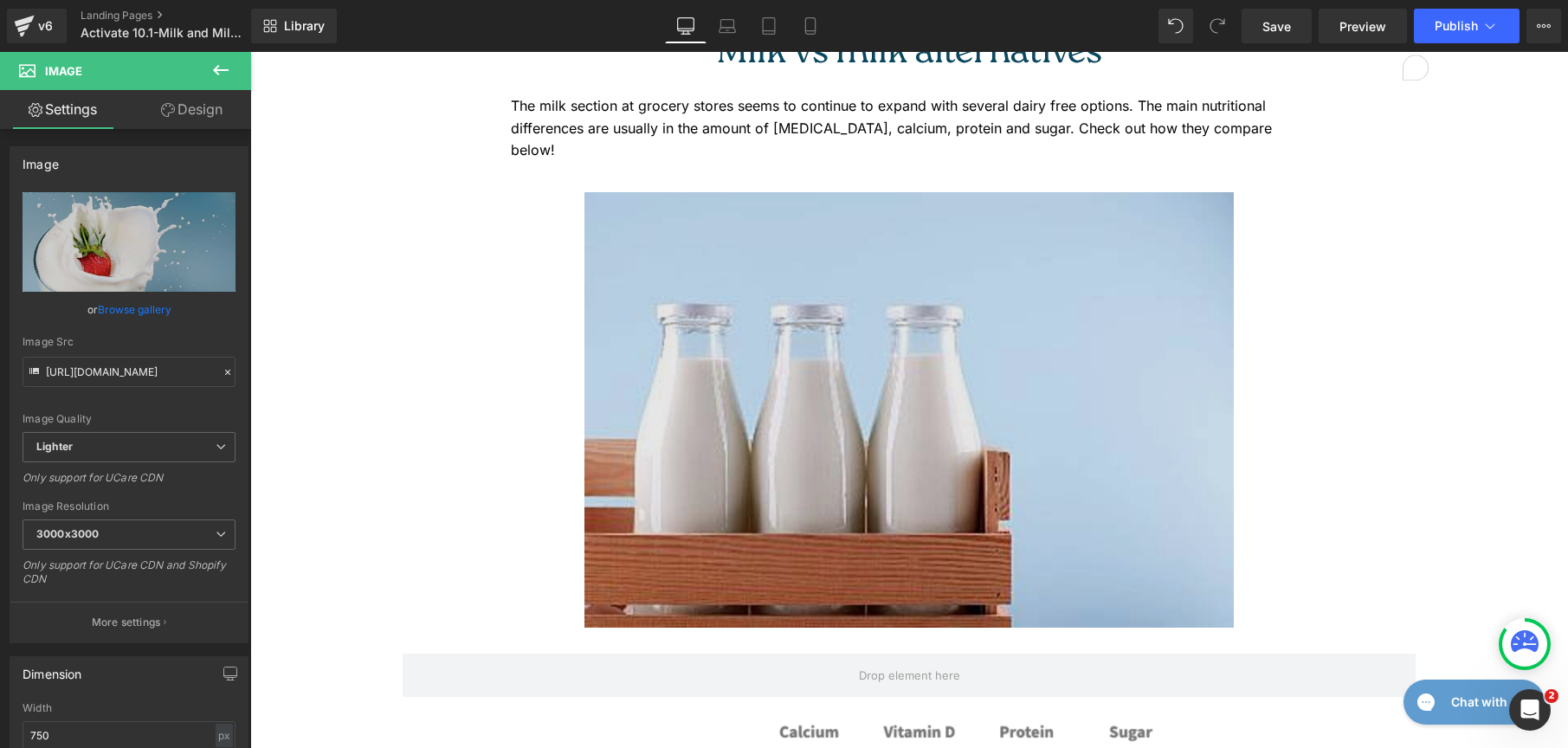
scroll to position [93, 0]
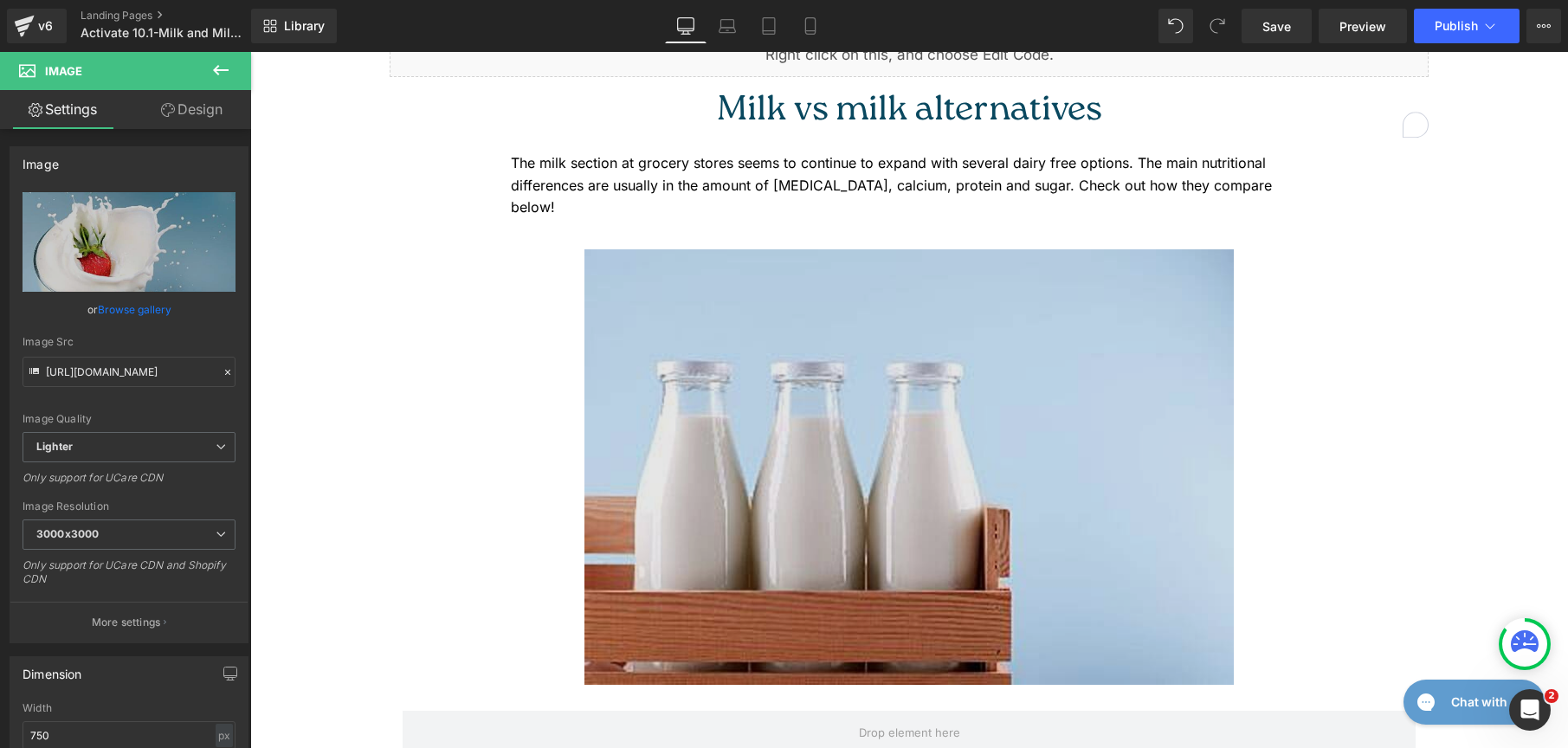
click at [729, 335] on img at bounding box center [908, 467] width 649 height 436
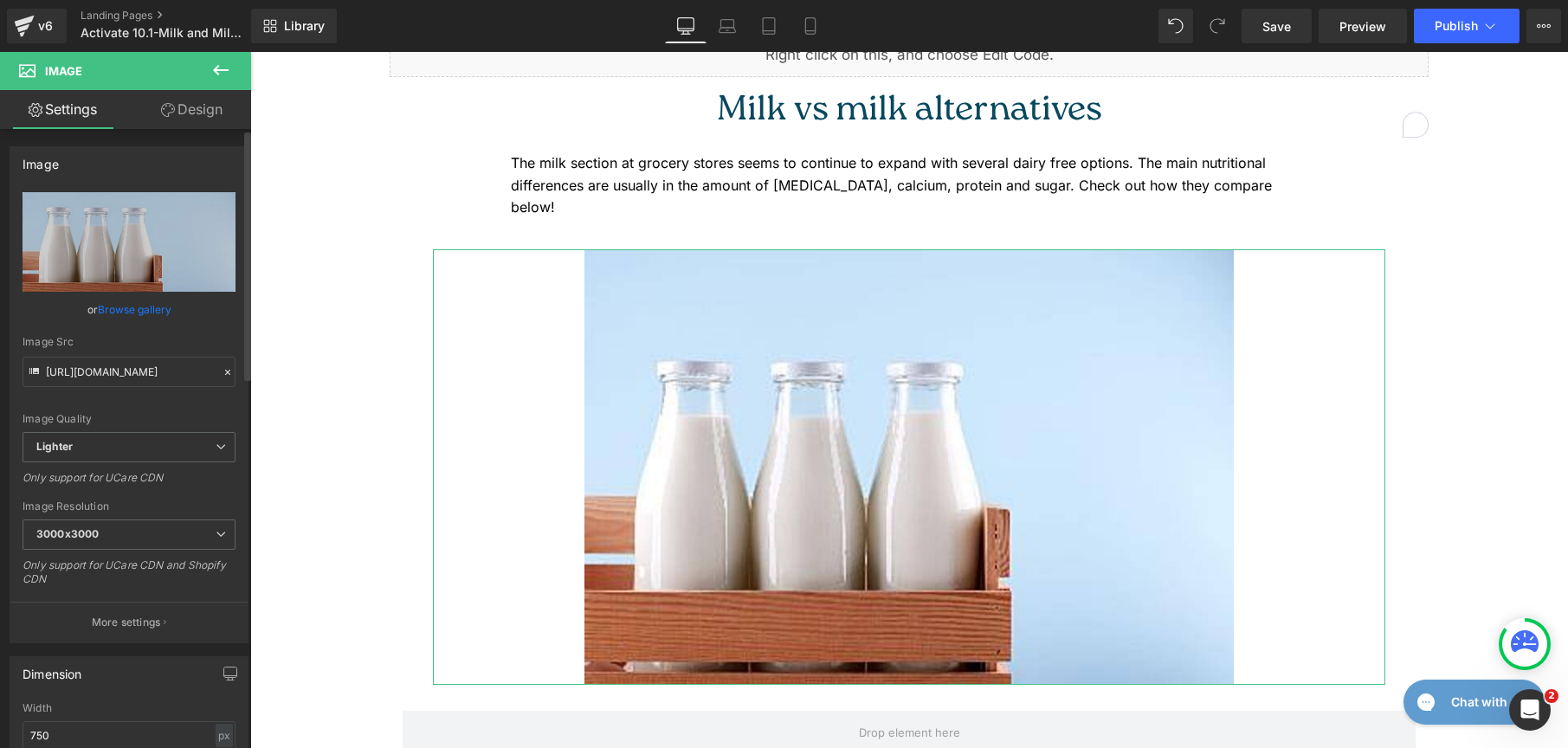
click at [111, 300] on link "Browse gallery" at bounding box center [135, 309] width 73 height 31
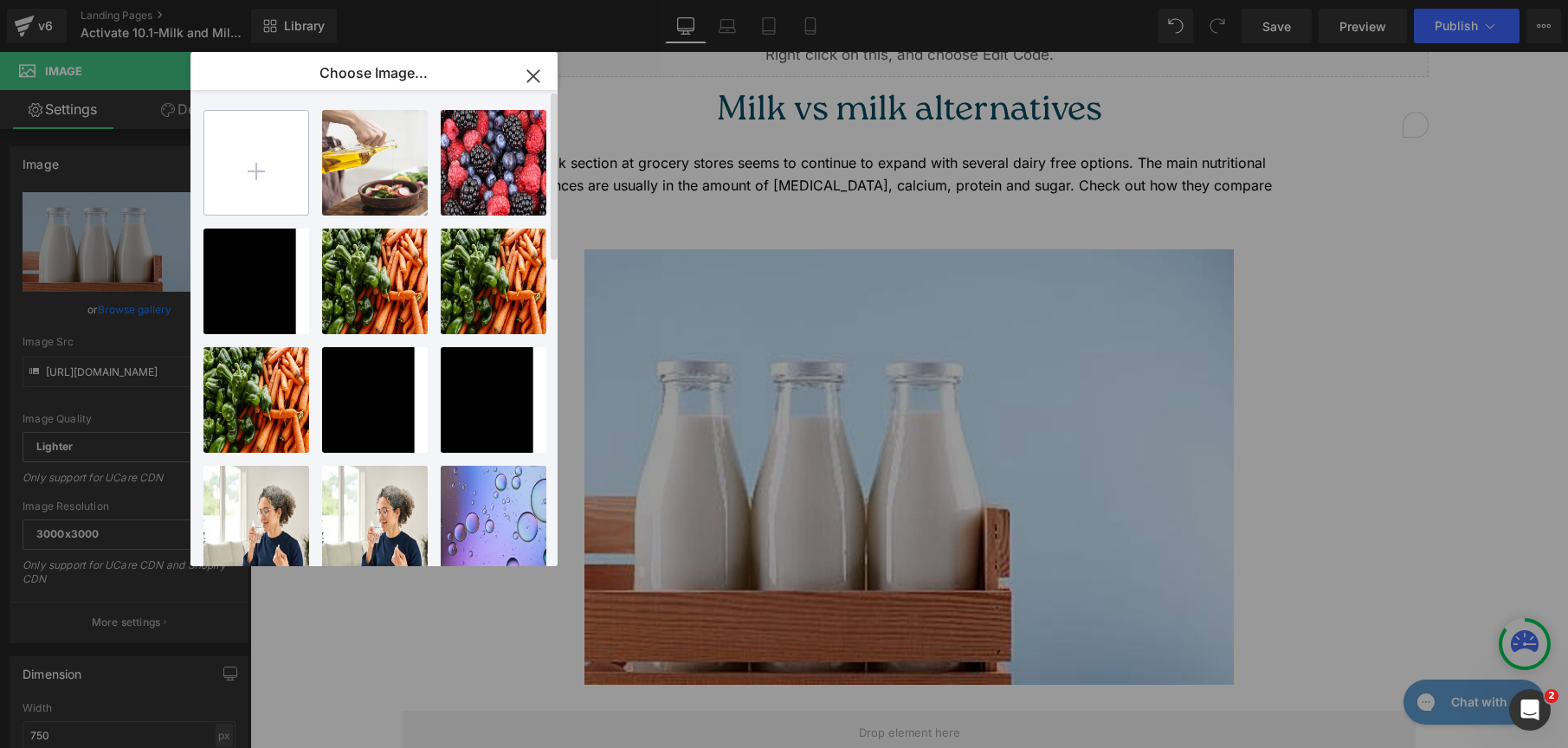
click at [287, 158] on input "file" at bounding box center [256, 163] width 104 height 104
type input "C:\fakepath\pexels-kampus-8422673.jpg"
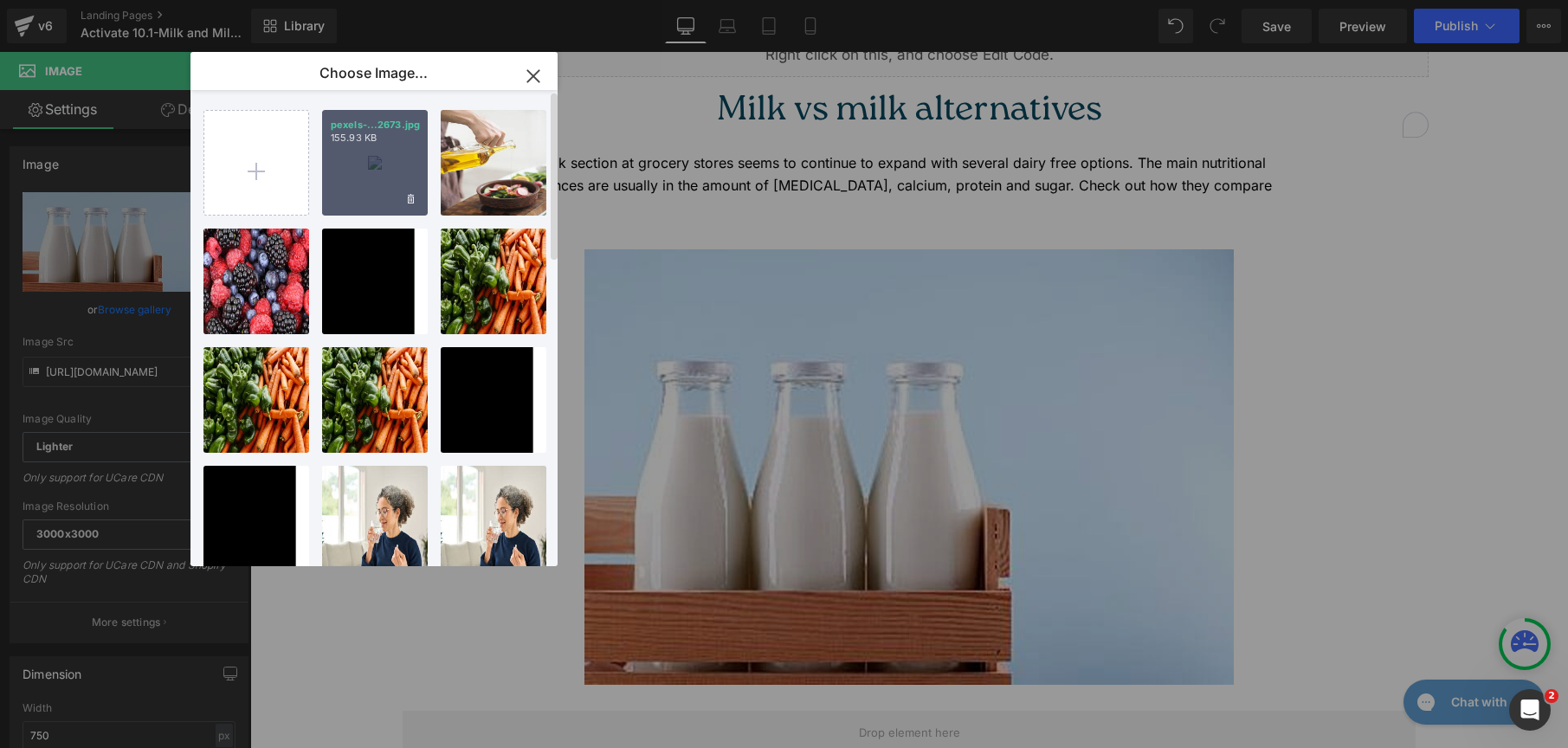
click at [370, 167] on div "pexels-...2673.jpg 155.93 KB" at bounding box center [375, 163] width 106 height 106
type input "https://ucarecdn.com/b07fed14-2bcb-4aa9-973f-889df5a5cd1f/-/format/auto/-/previ…"
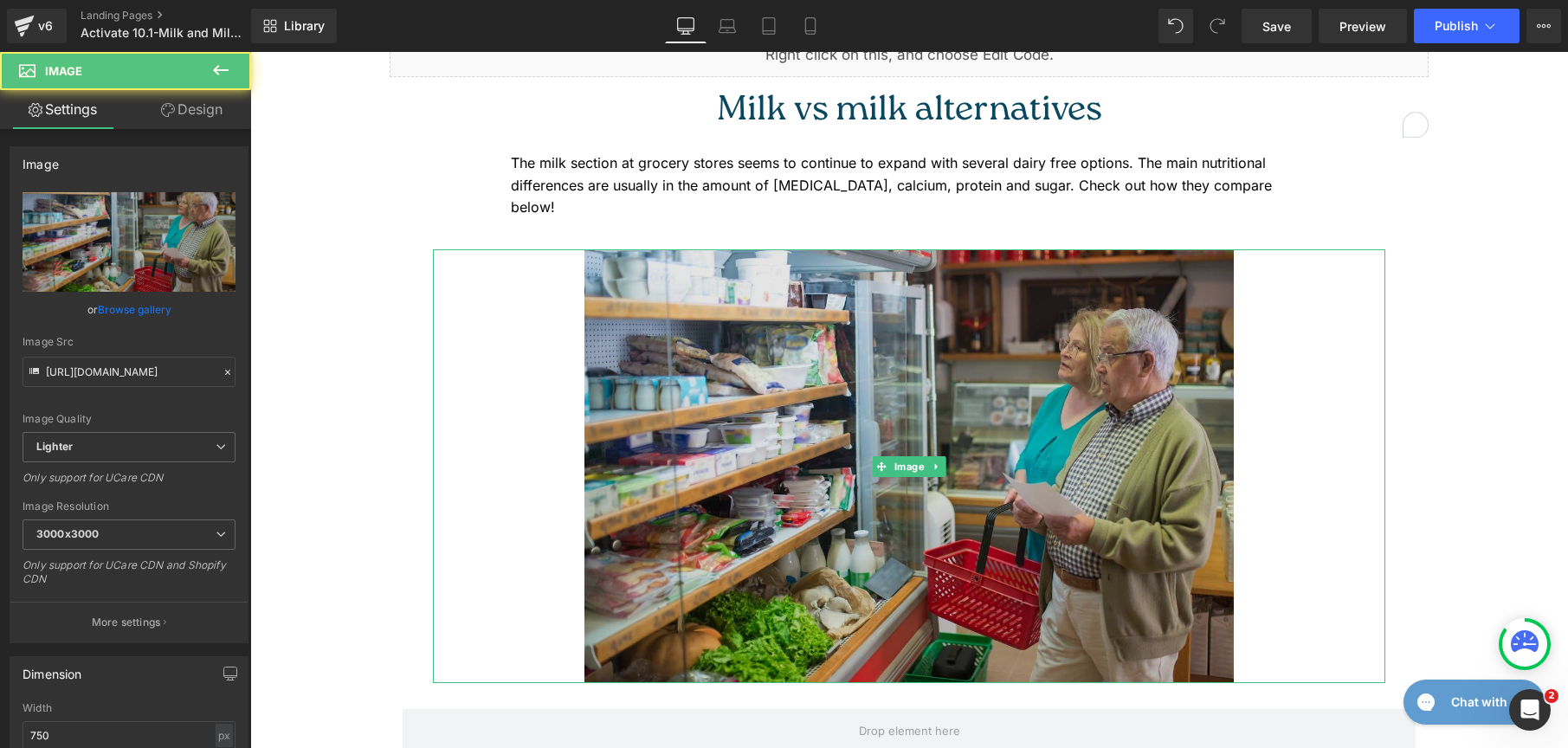
click at [1104, 422] on img at bounding box center [908, 466] width 649 height 433
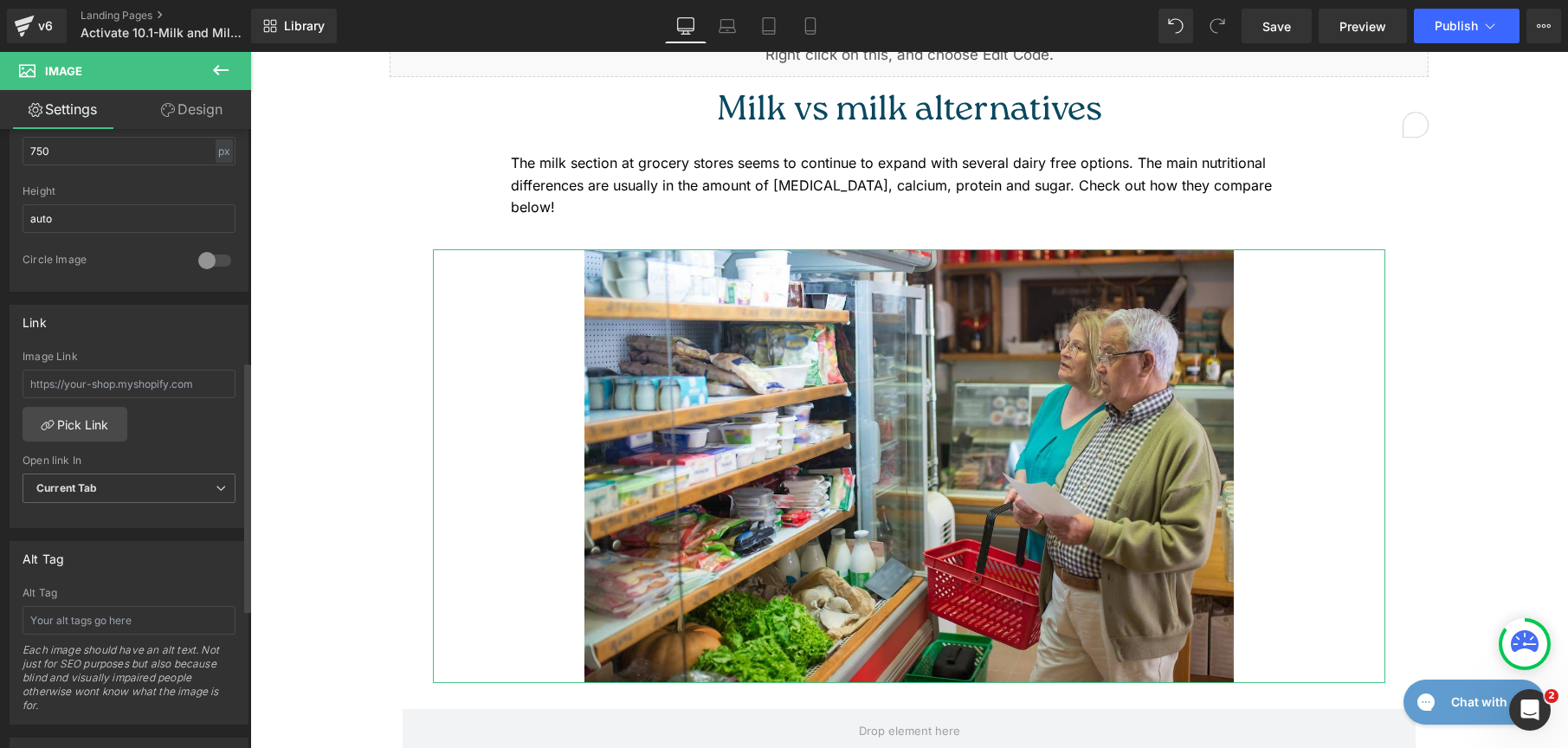
scroll to position [553, 0]
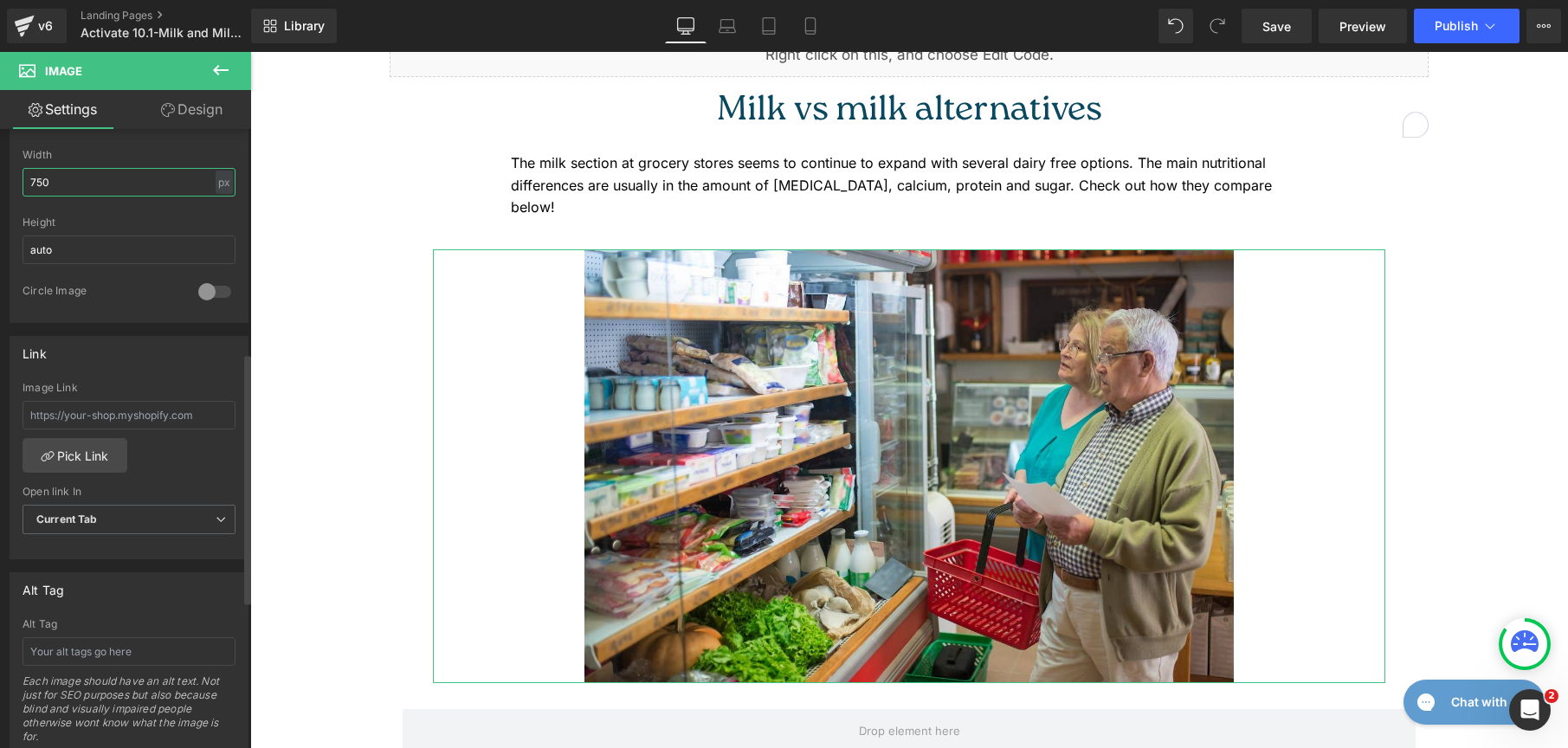
drag, startPoint x: 49, startPoint y: 179, endPoint x: 8, endPoint y: 177, distance: 41.0
click at [8, 177] on div "Dimension 750px Width 750 px % px auto Height auto 0 Circle Image" at bounding box center [129, 206] width 259 height 233
type input "650"
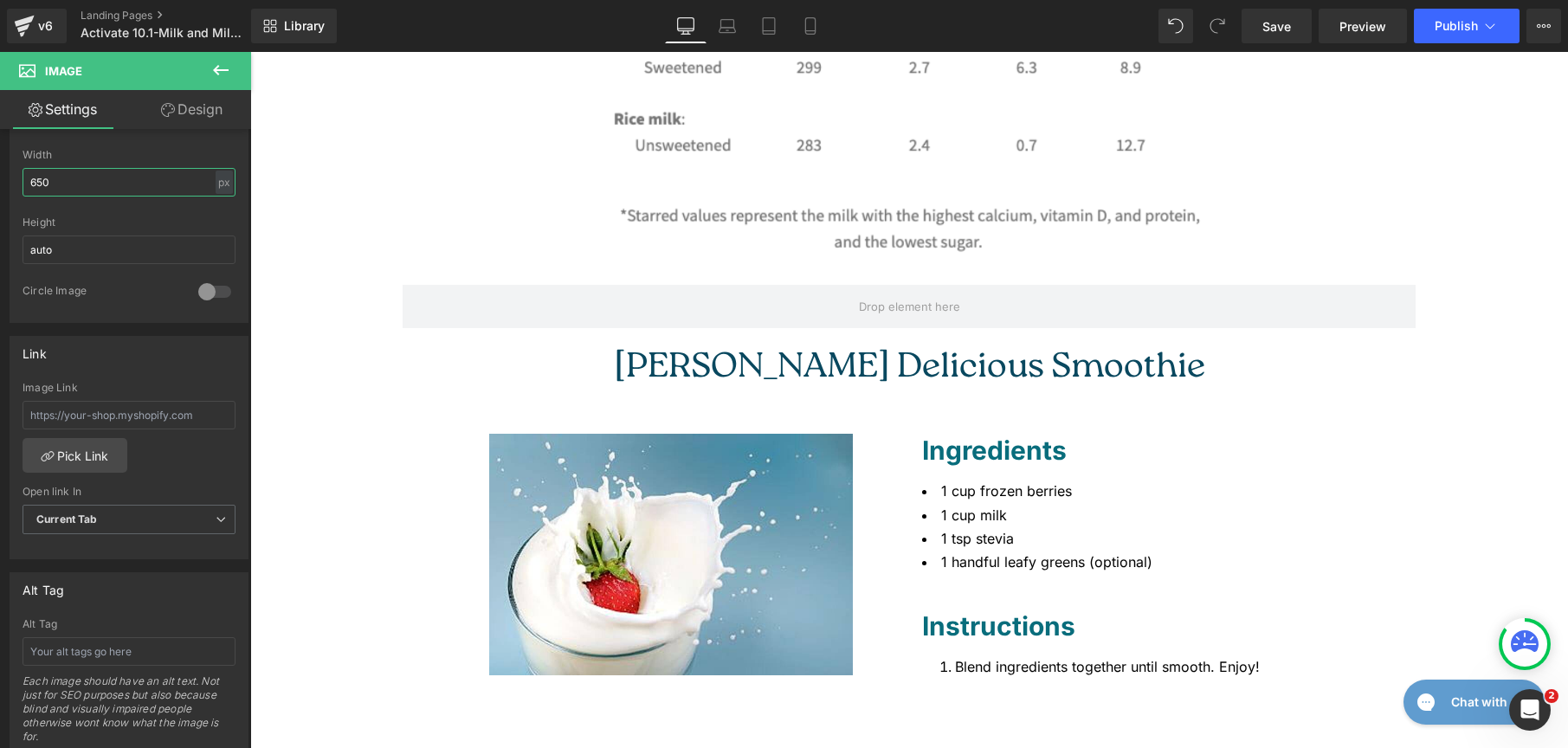
scroll to position [1271, 0]
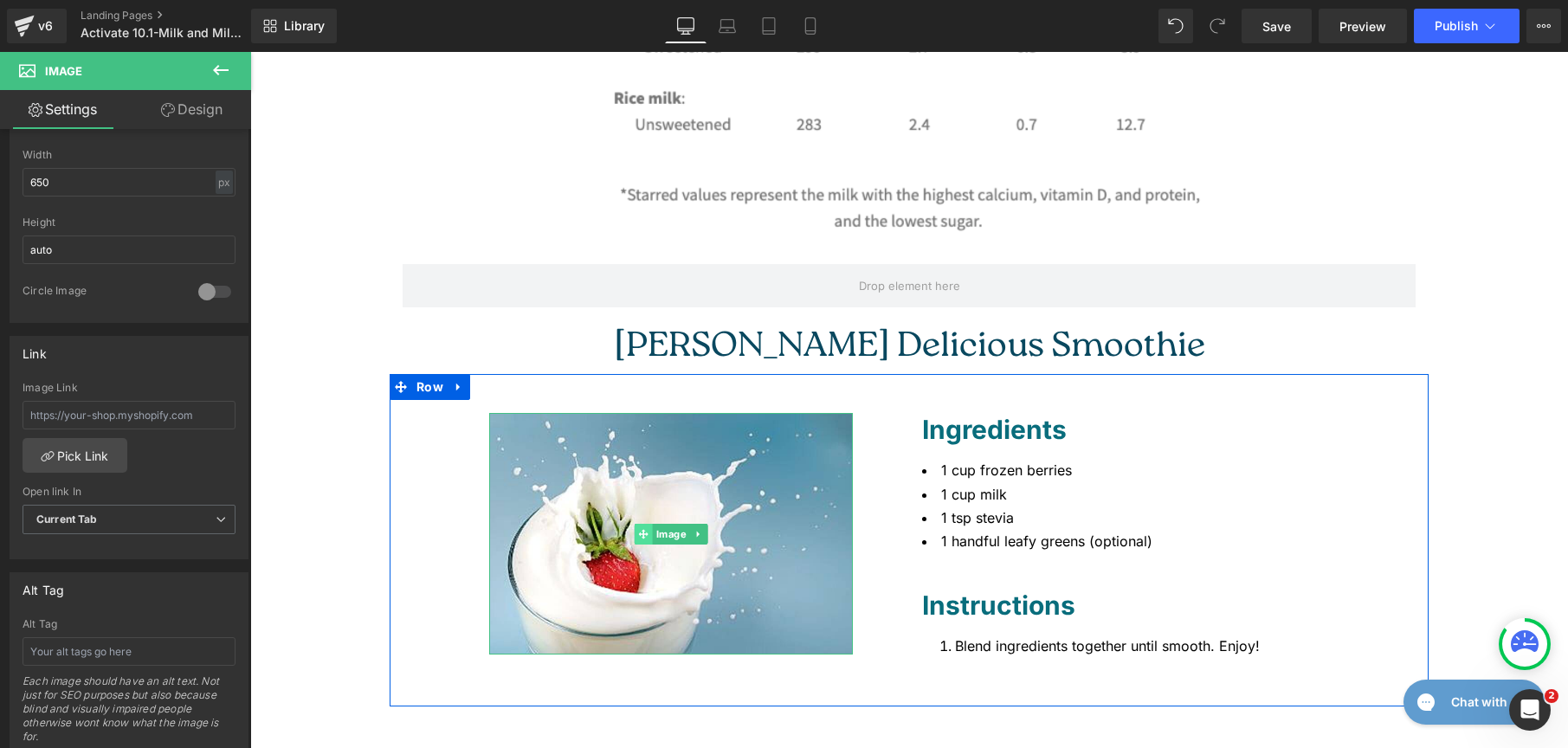
click at [641, 530] on icon at bounding box center [644, 535] width 10 height 10
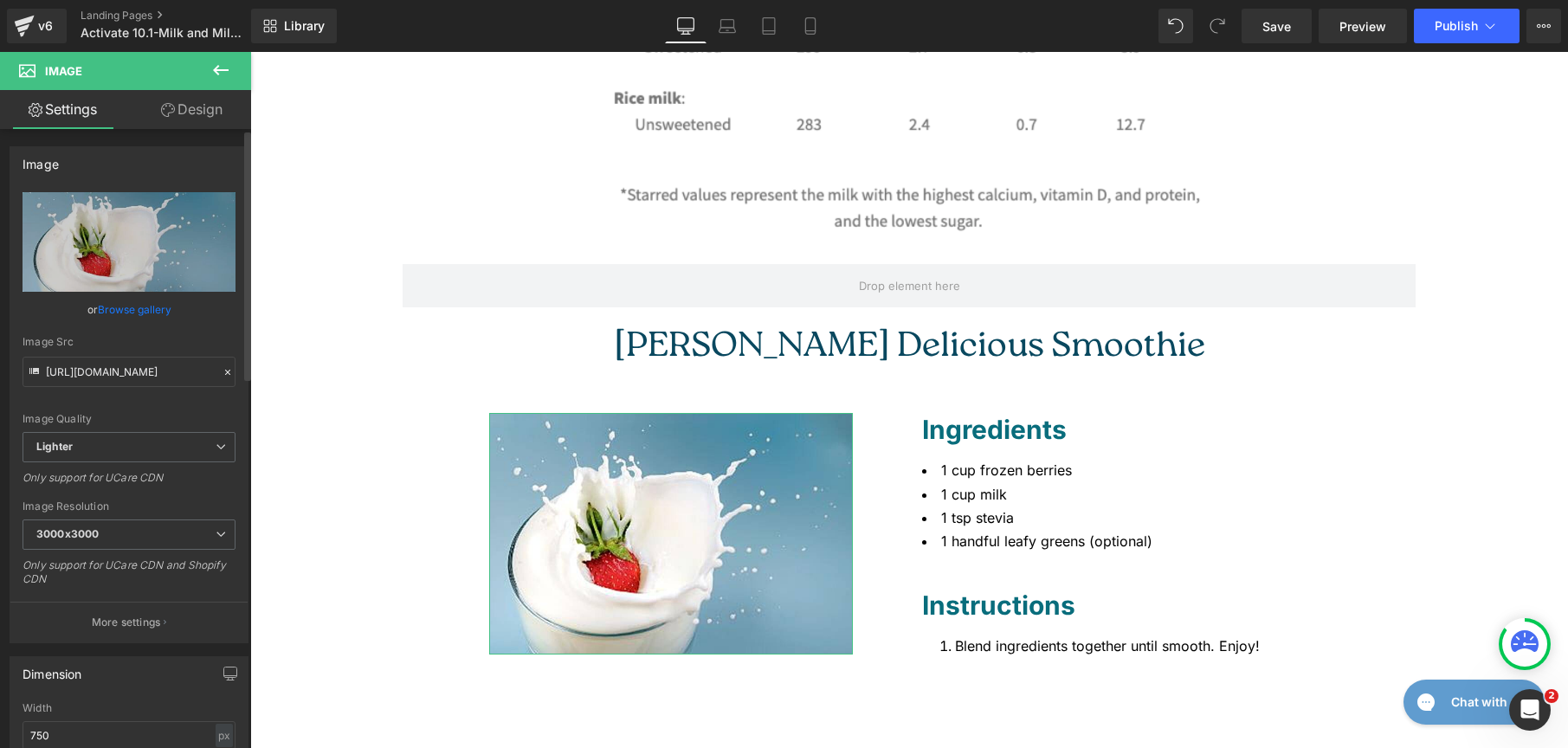
click at [139, 308] on link "Browse gallery" at bounding box center [135, 309] width 73 height 31
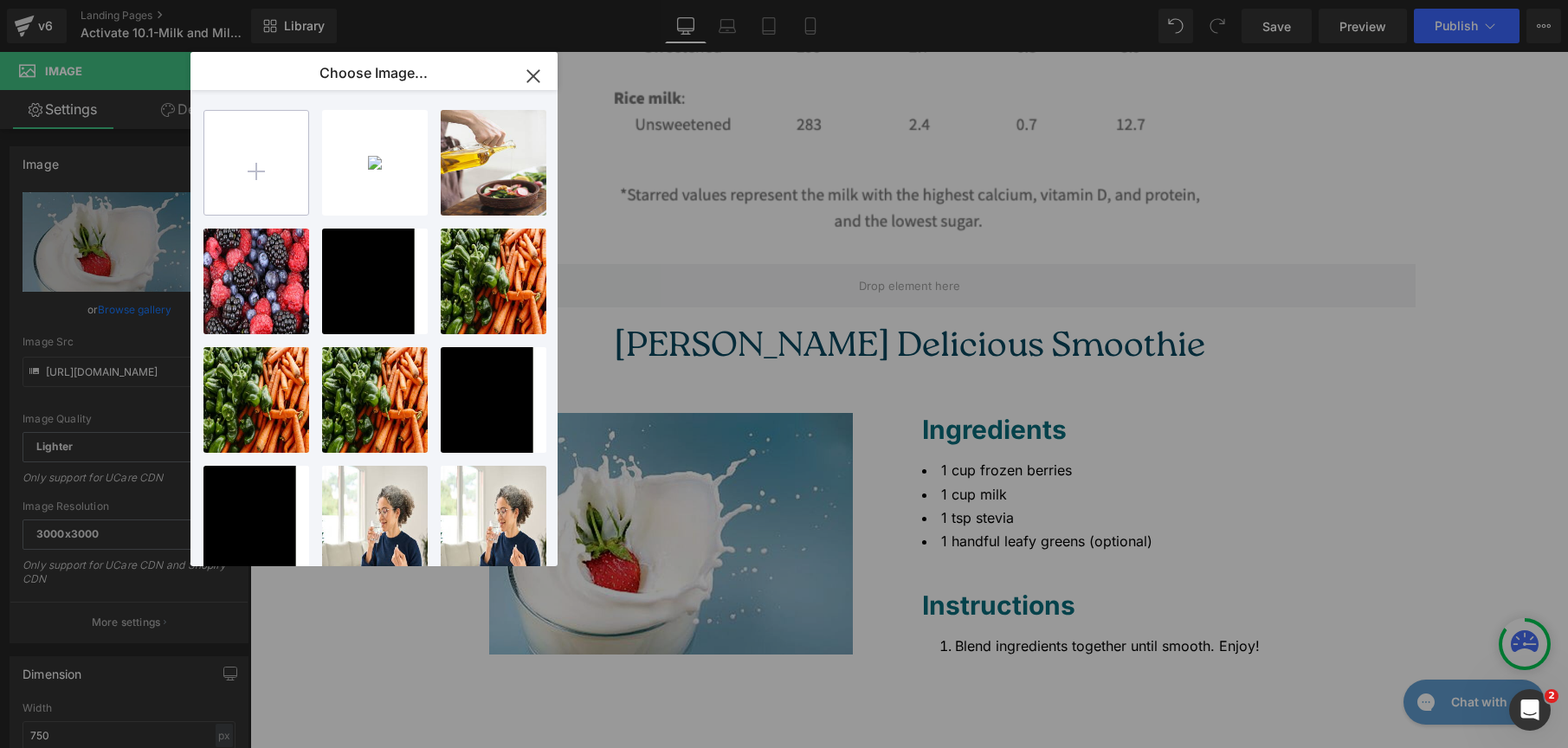
click at [294, 164] on input "file" at bounding box center [256, 163] width 104 height 104
type input "C:\fakepath\shutterstock_156291446.jpg"
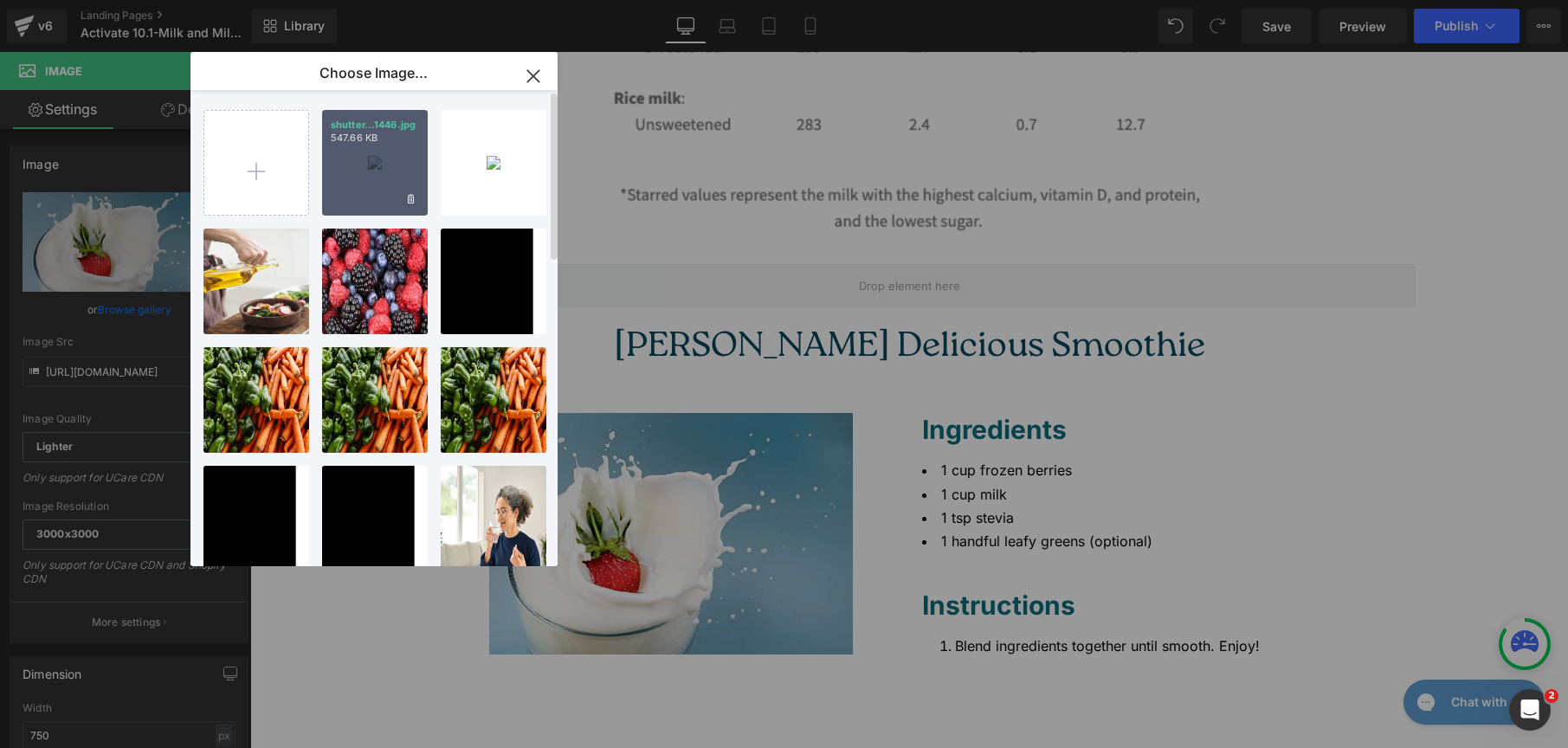
click at [376, 151] on div "shutter...1446.jpg 547.66 KB" at bounding box center [375, 163] width 106 height 106
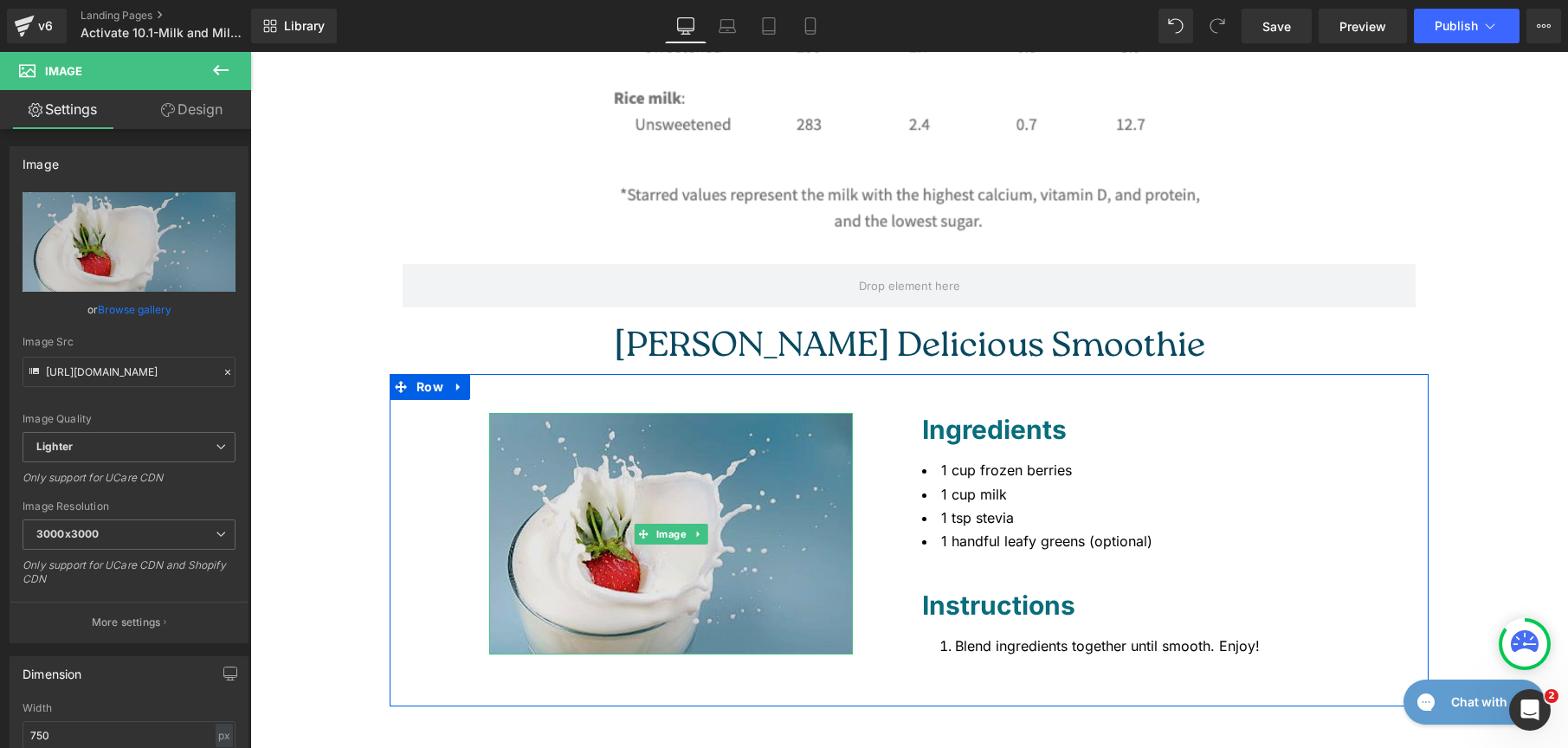
click at [555, 530] on img at bounding box center [671, 534] width 363 height 241
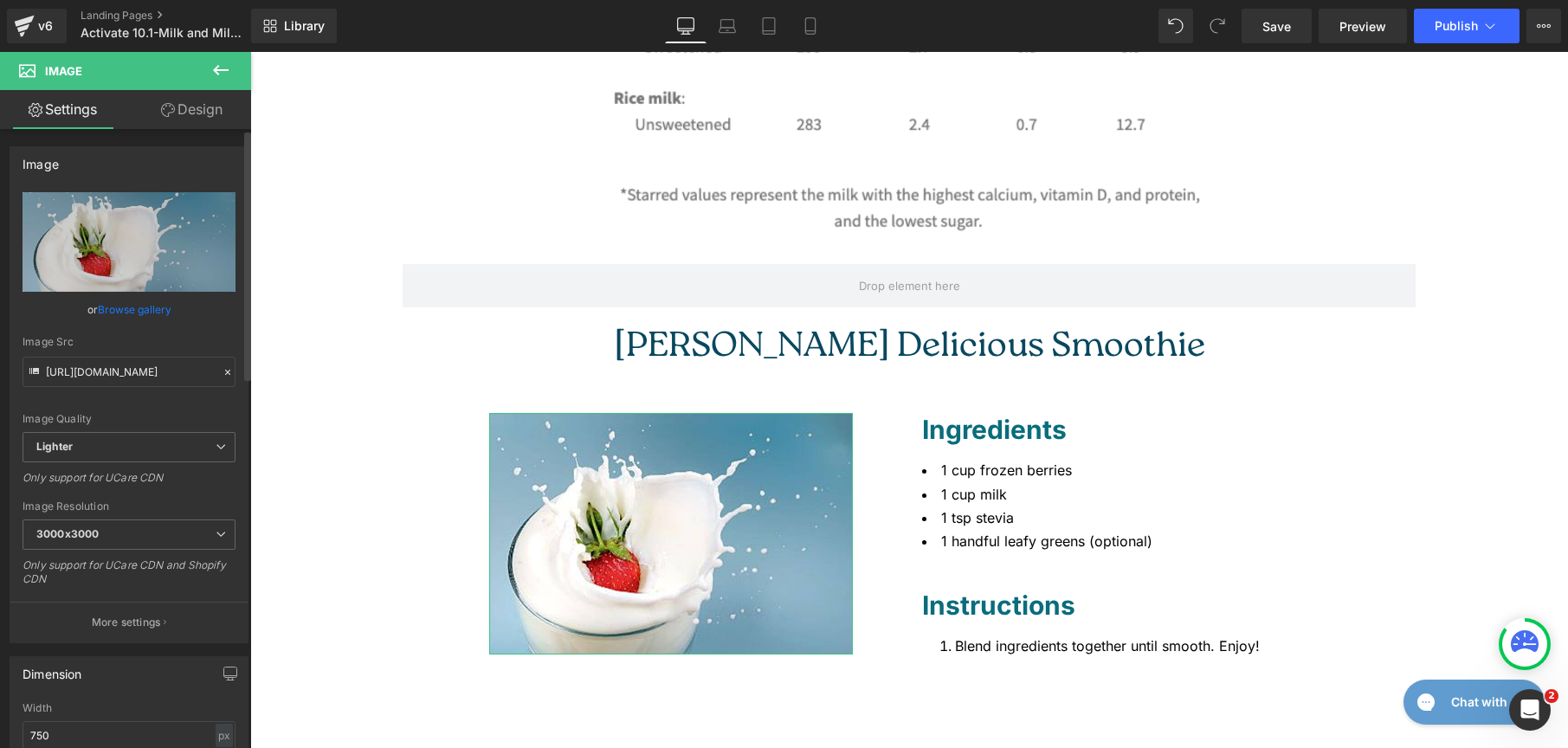
click at [135, 310] on link "Browse gallery" at bounding box center [135, 309] width 73 height 31
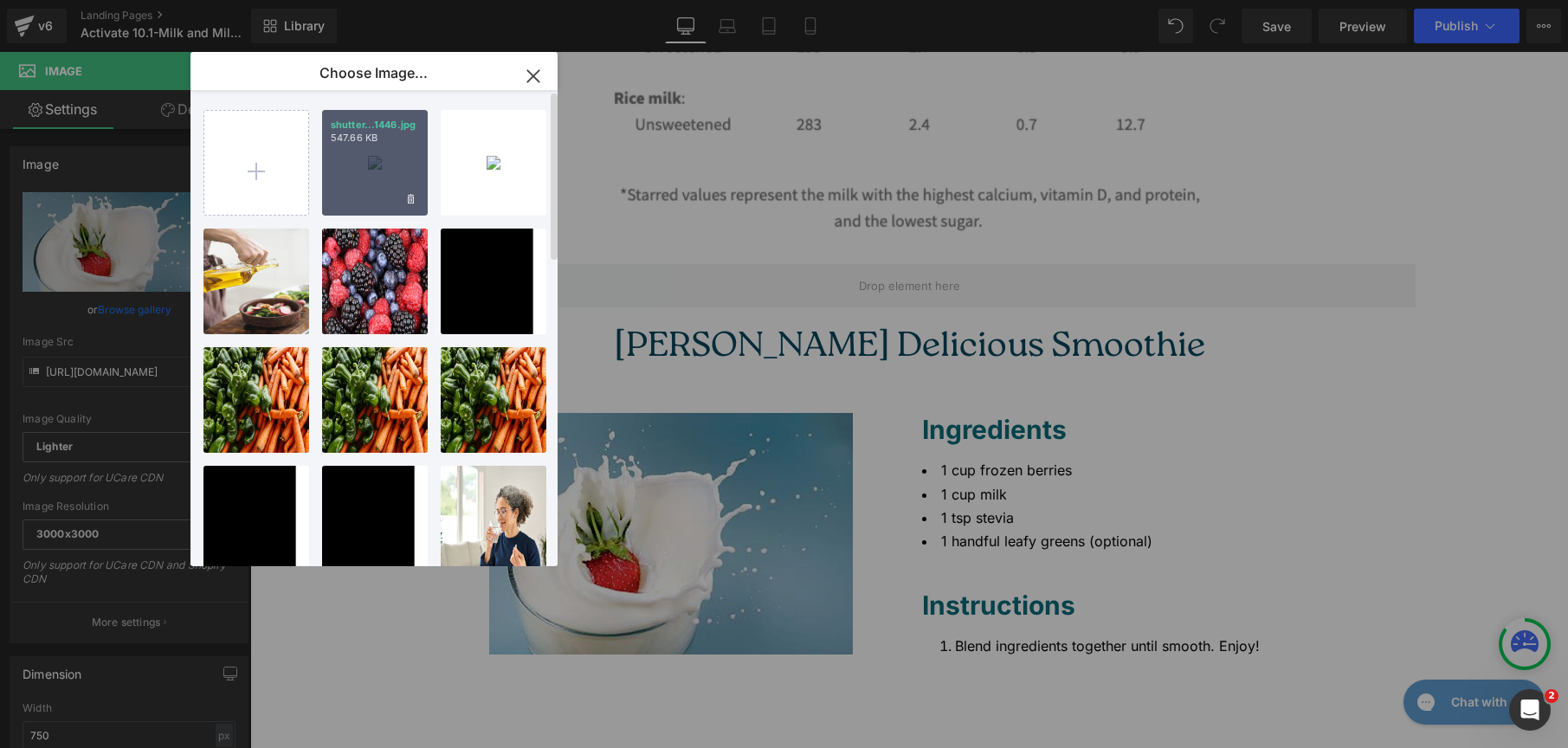
click at [367, 157] on div "shutter...1446.jpg 547.66 KB" at bounding box center [375, 163] width 106 height 106
type input "https://ucarecdn.com/f8538c21-4634-4db3-87e7-ee2903f91bc5/-/format/auto/-/previ…"
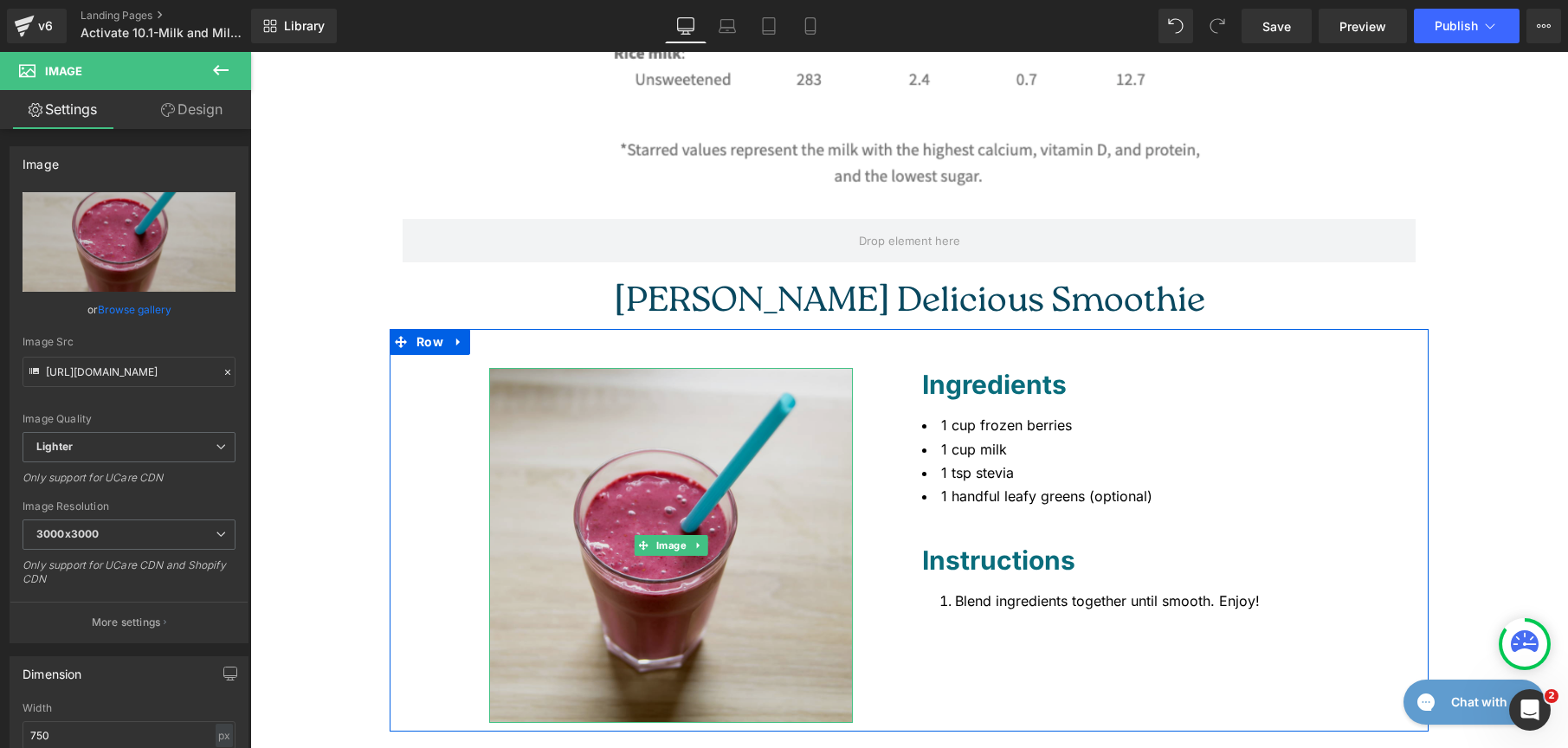
scroll to position [1409, 0]
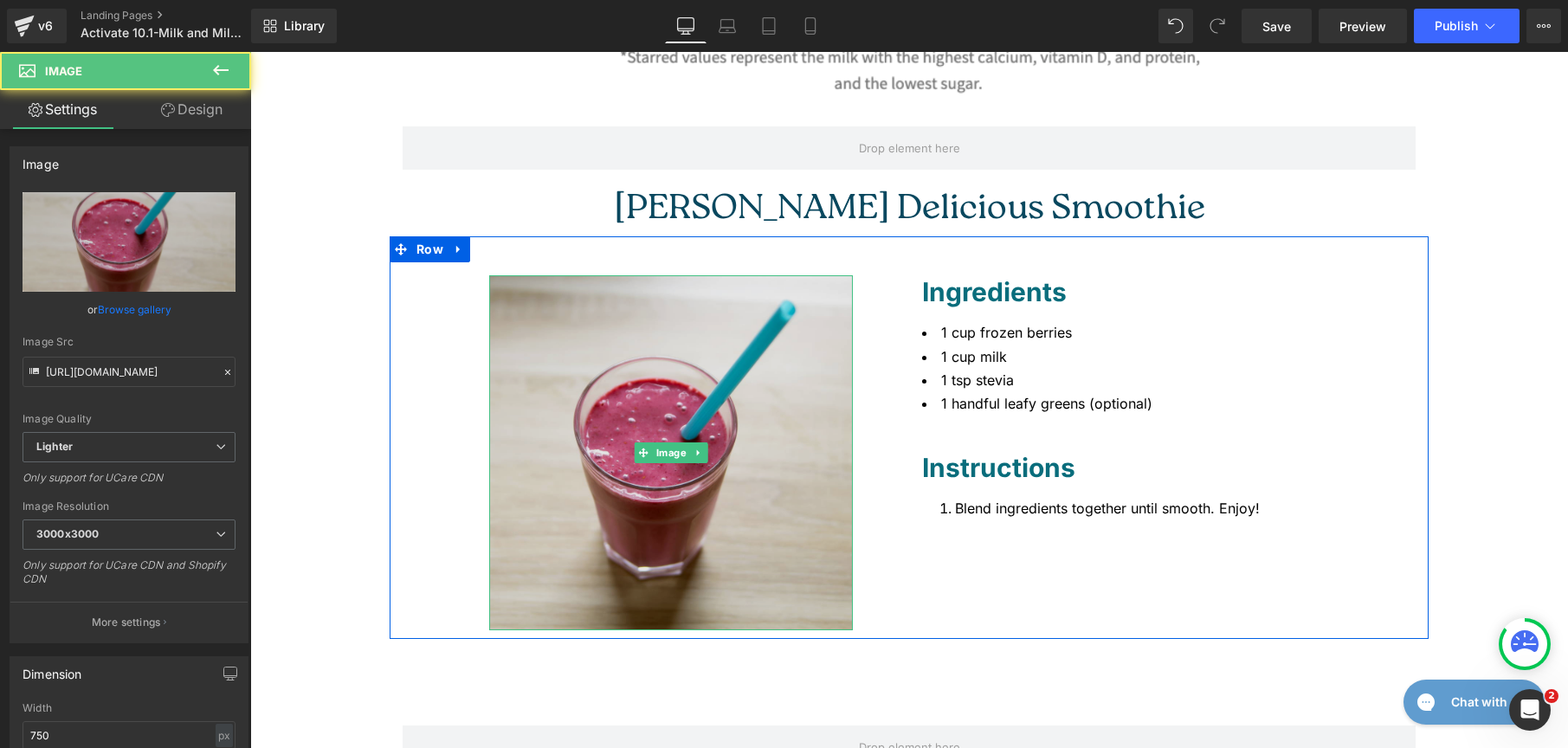
click at [738, 520] on img at bounding box center [671, 453] width 363 height 355
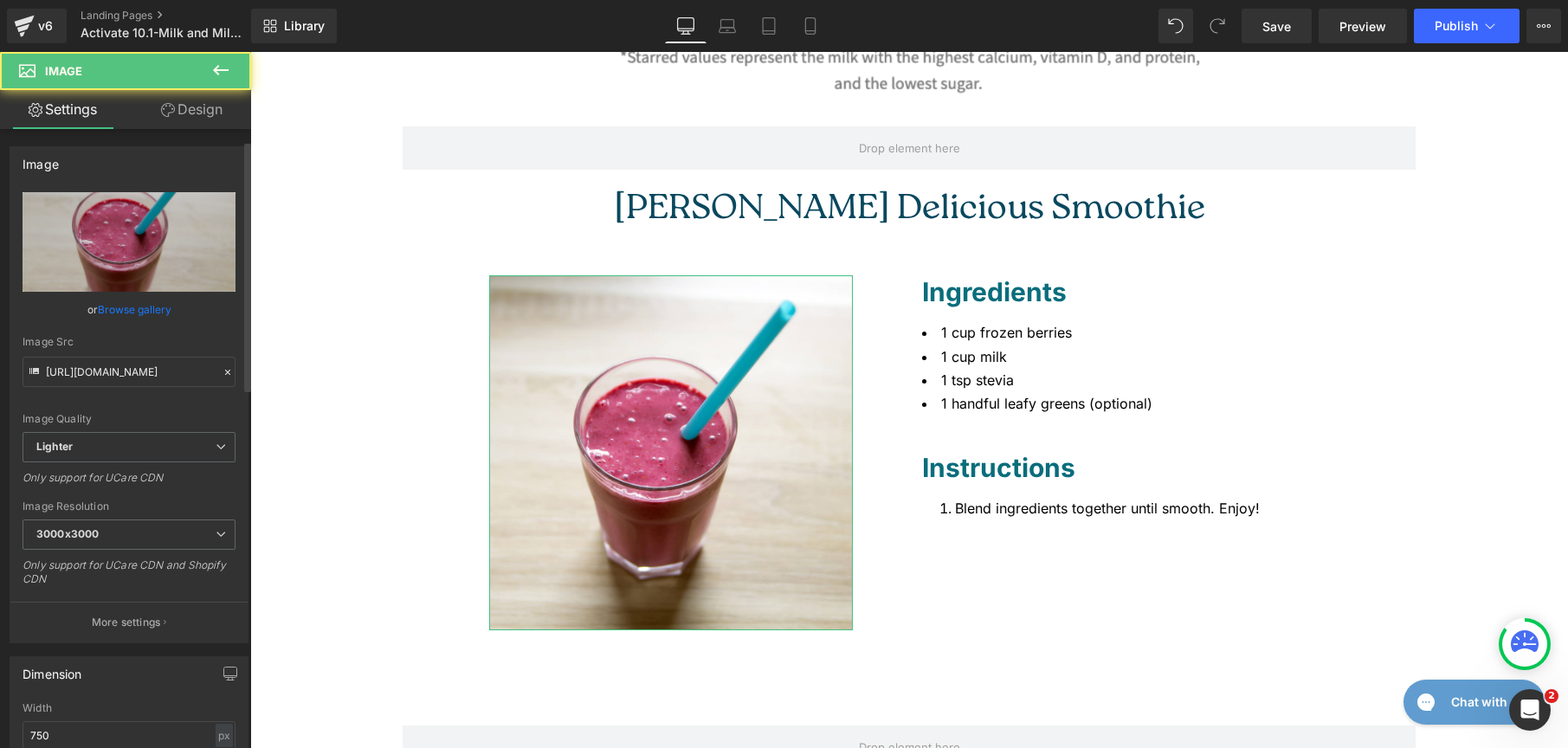
scroll to position [344, 0]
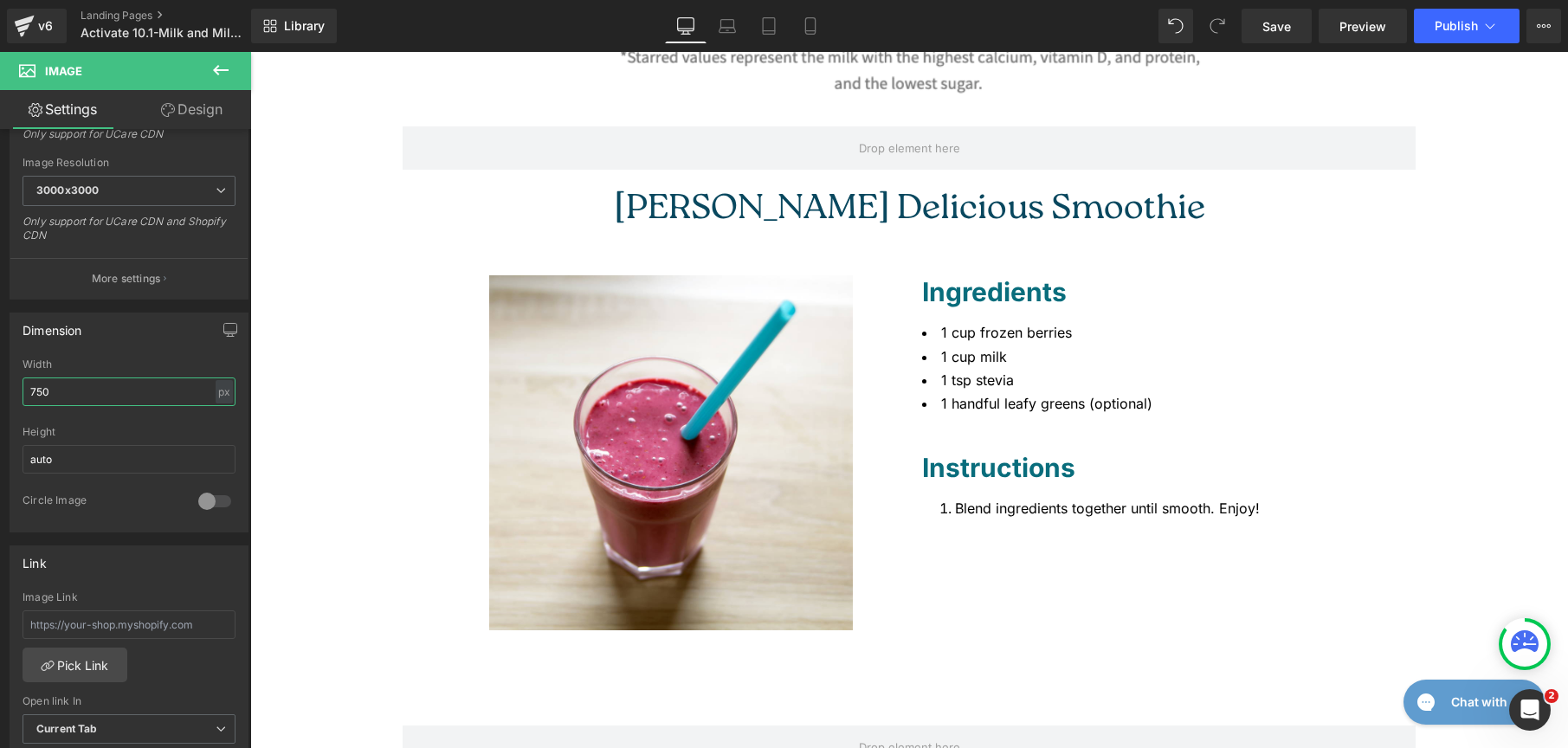
drag, startPoint x: 70, startPoint y: 389, endPoint x: -3, endPoint y: 388, distance: 73.0
click at [0, 388] on html "Image You are previewing how the will restyle your page. You can not edit Eleme…" at bounding box center [784, 374] width 1568 height 748
type input "5"
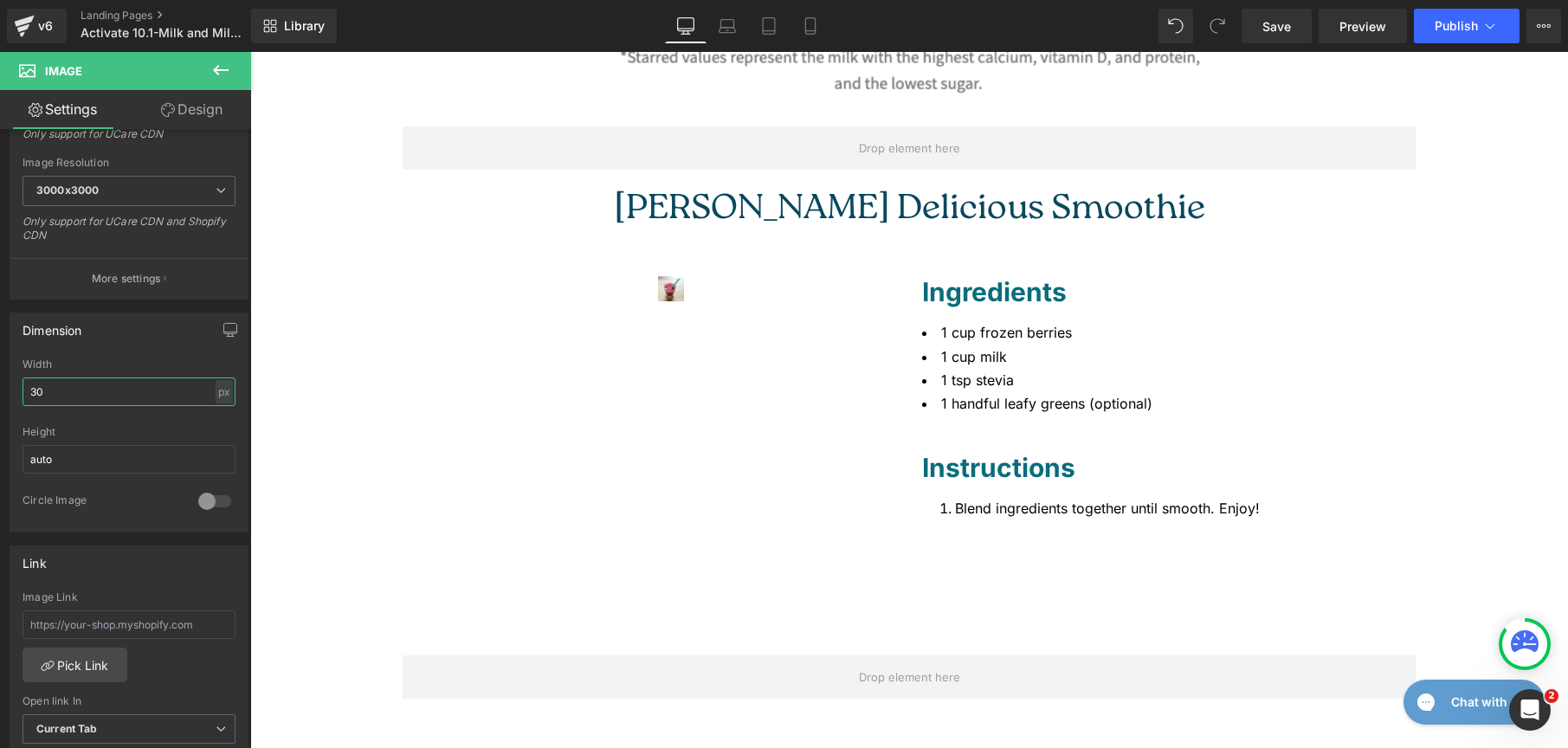
type input "300"
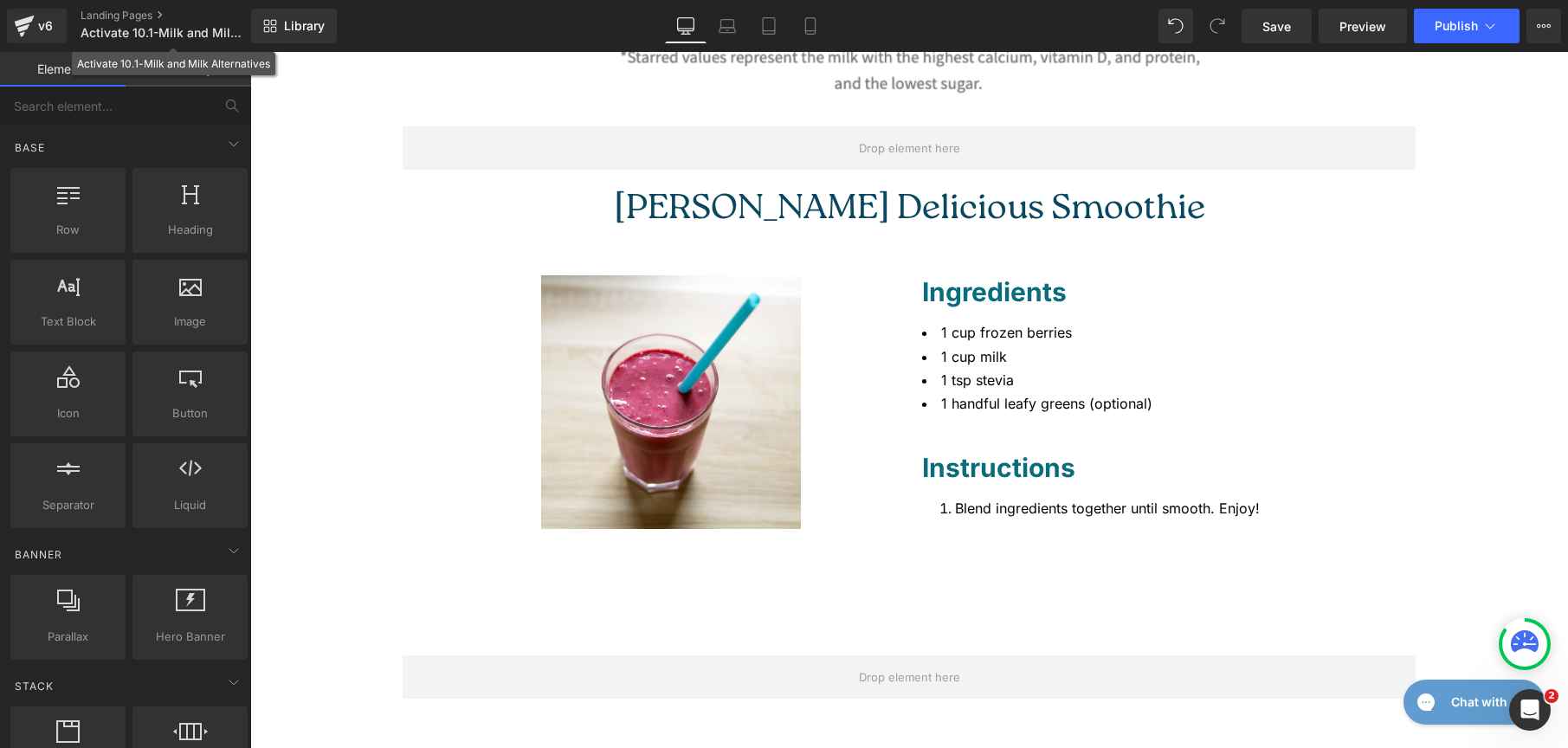
click at [225, 50] on div "v6 Landing Pages Activate 10.1-Milk and Milk Alternatives" at bounding box center [125, 25] width 251 height 52
click at [216, 71] on link "Global Style" at bounding box center [189, 69] width 126 height 35
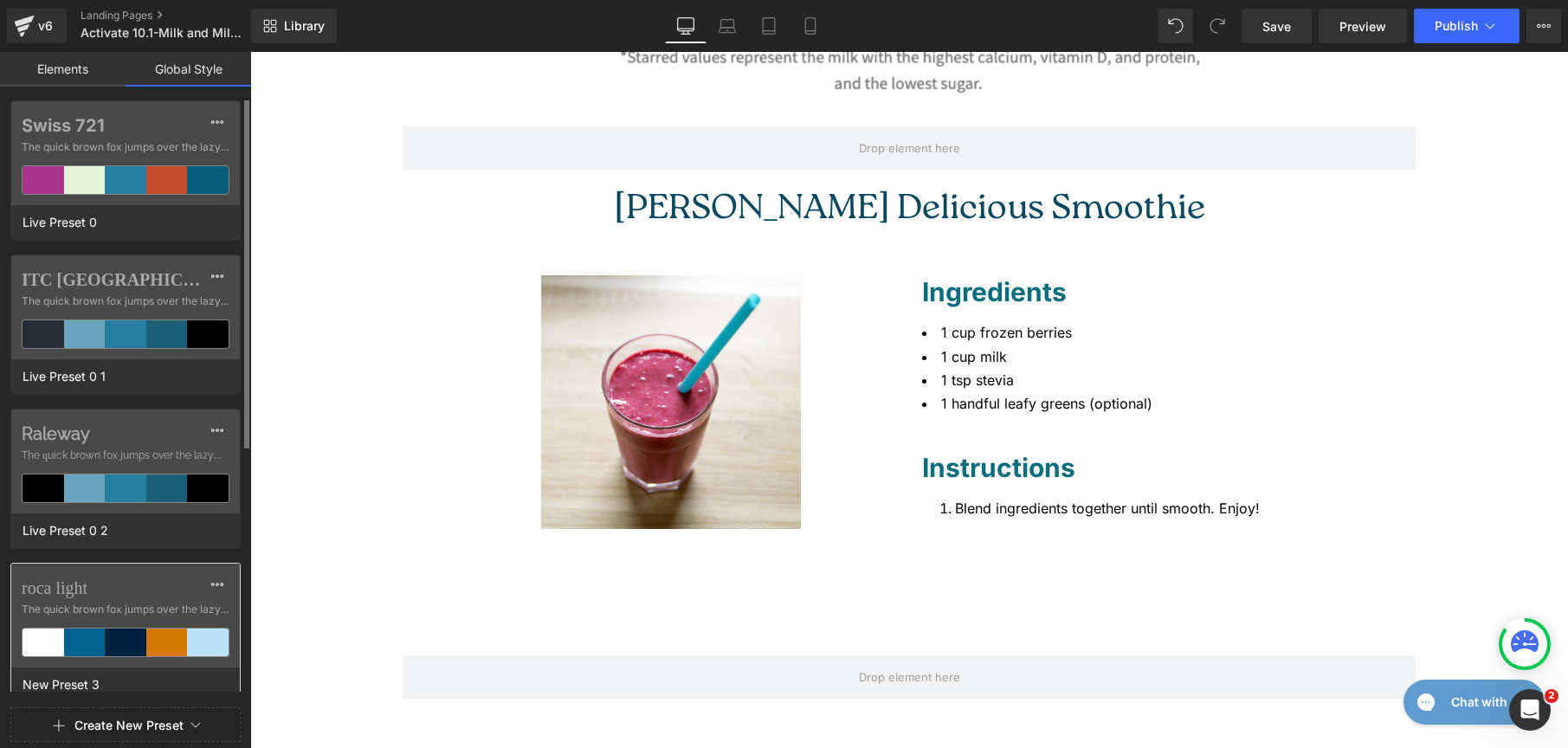
click at [168, 595] on label "roca light" at bounding box center [126, 588] width 208 height 21
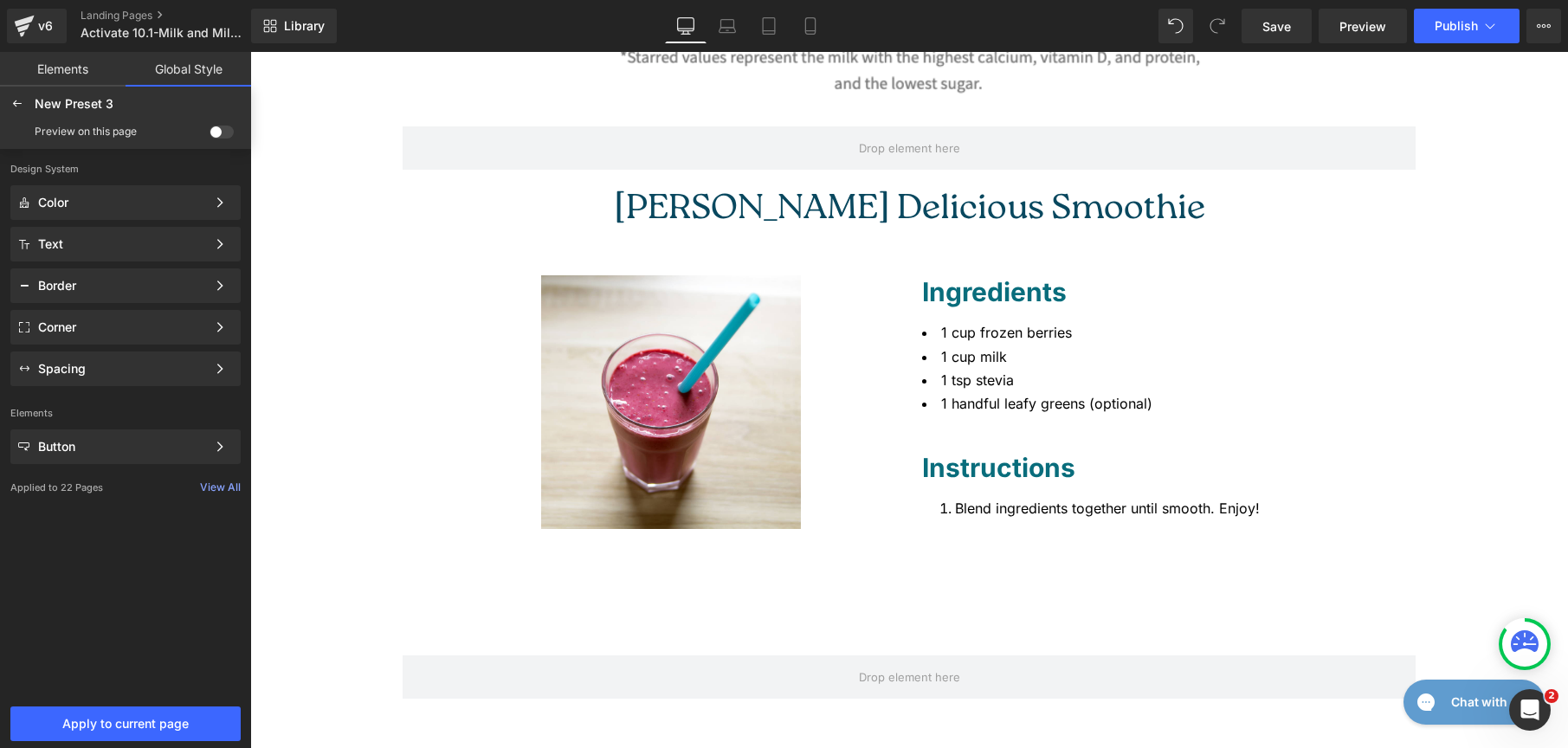
click at [220, 131] on span at bounding box center [222, 132] width 24 height 13
click at [210, 135] on input "checkbox" at bounding box center [210, 135] width 0 height 0
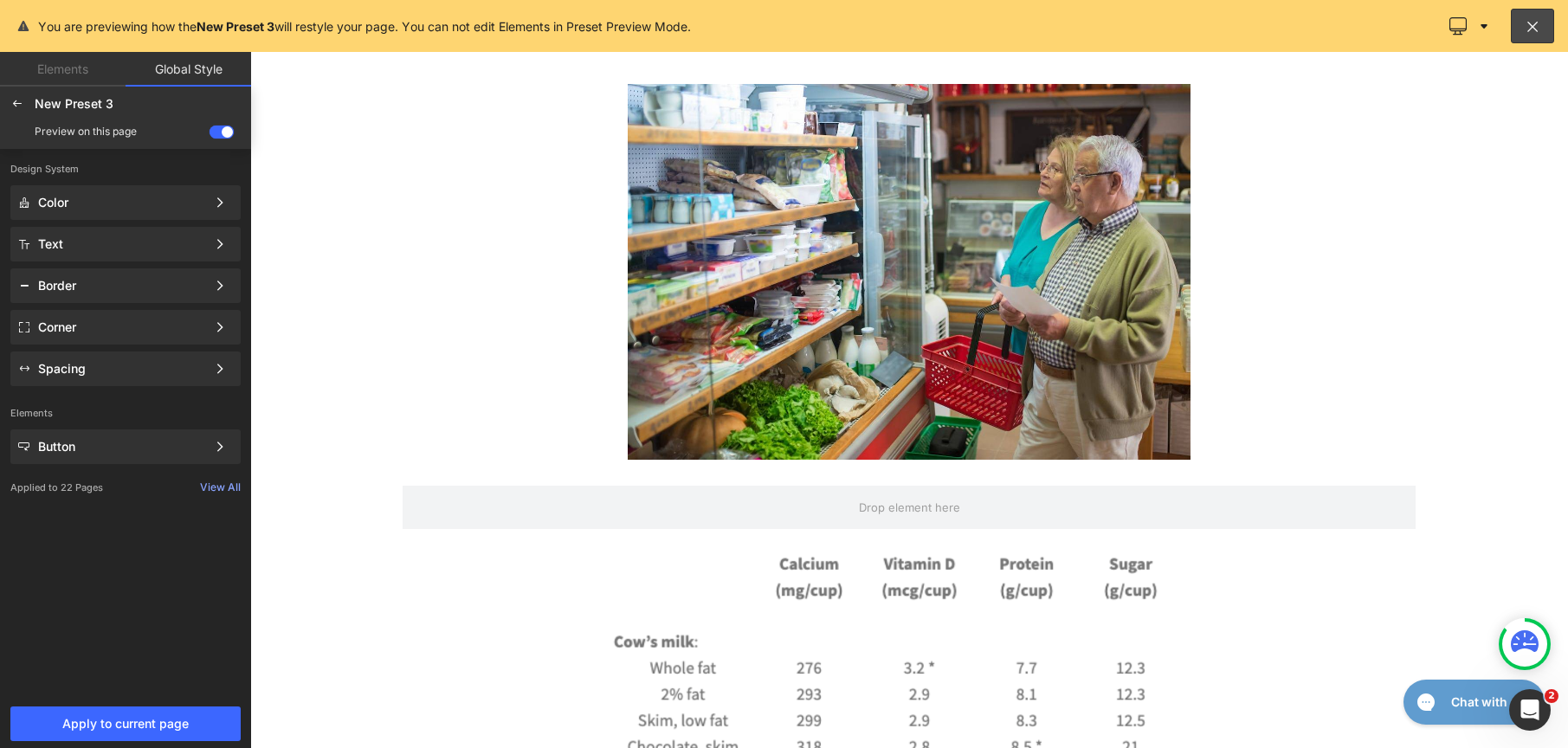
scroll to position [17, 0]
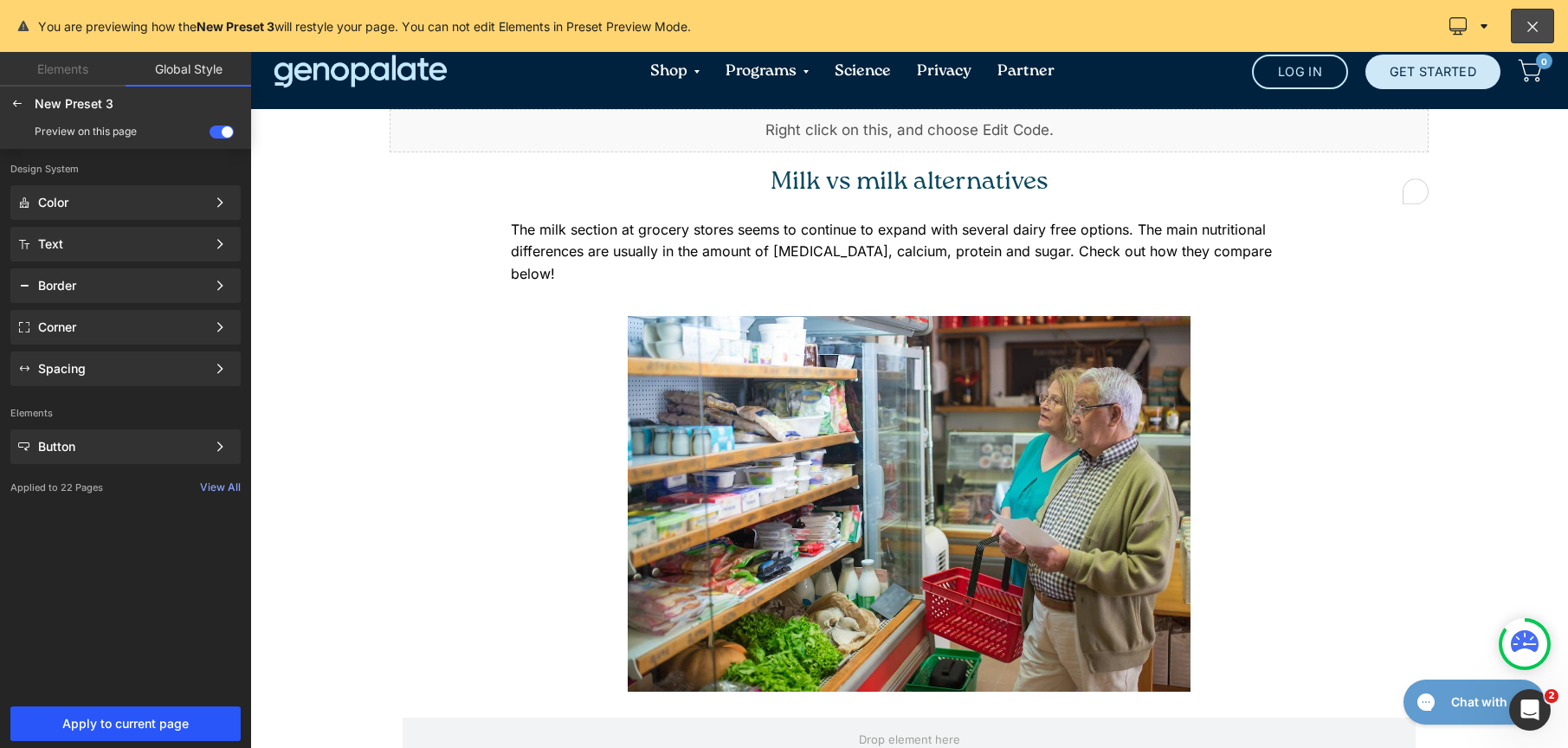
click at [203, 715] on button "Apply to current page" at bounding box center [126, 724] width 231 height 35
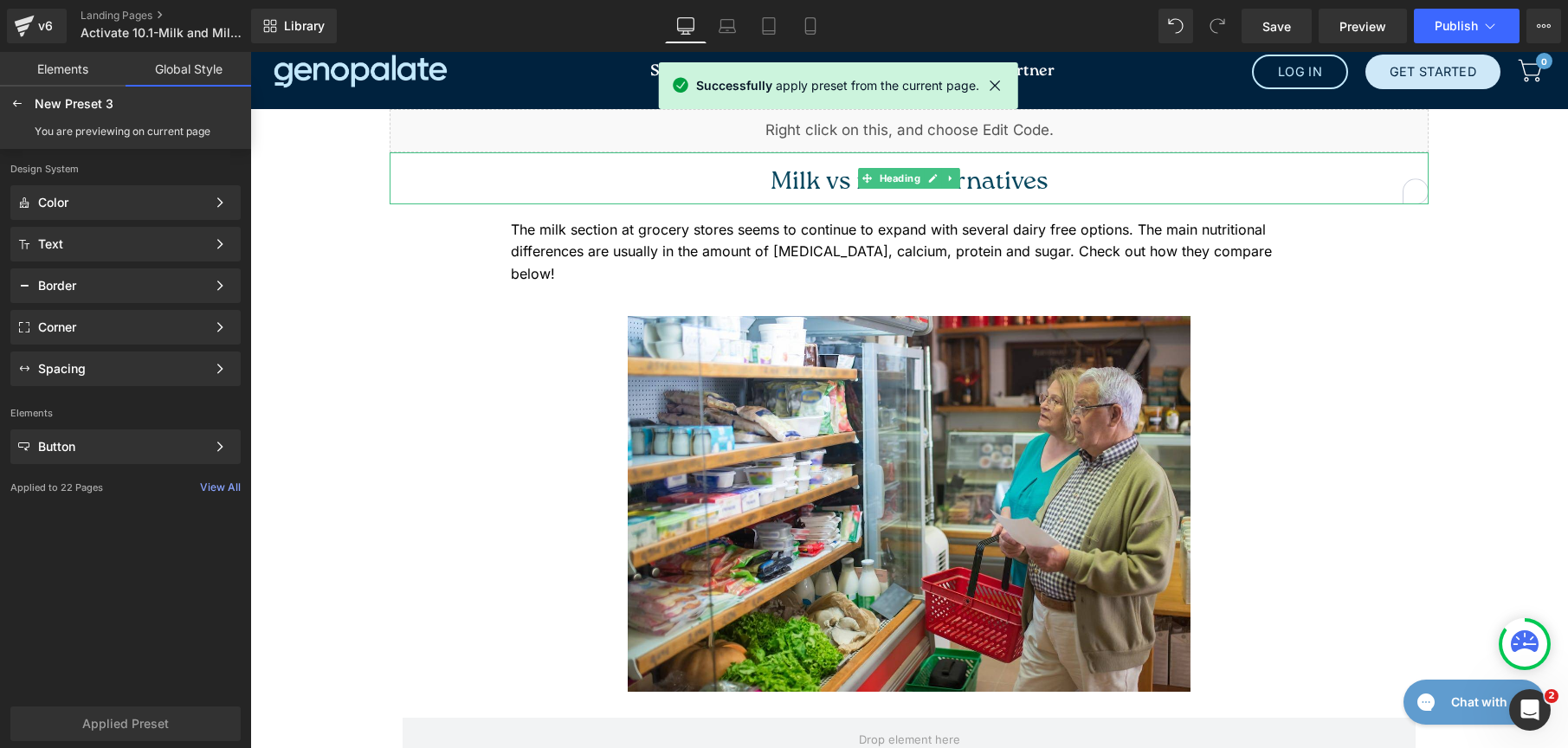
click at [858, 188] on span at bounding box center [867, 178] width 18 height 21
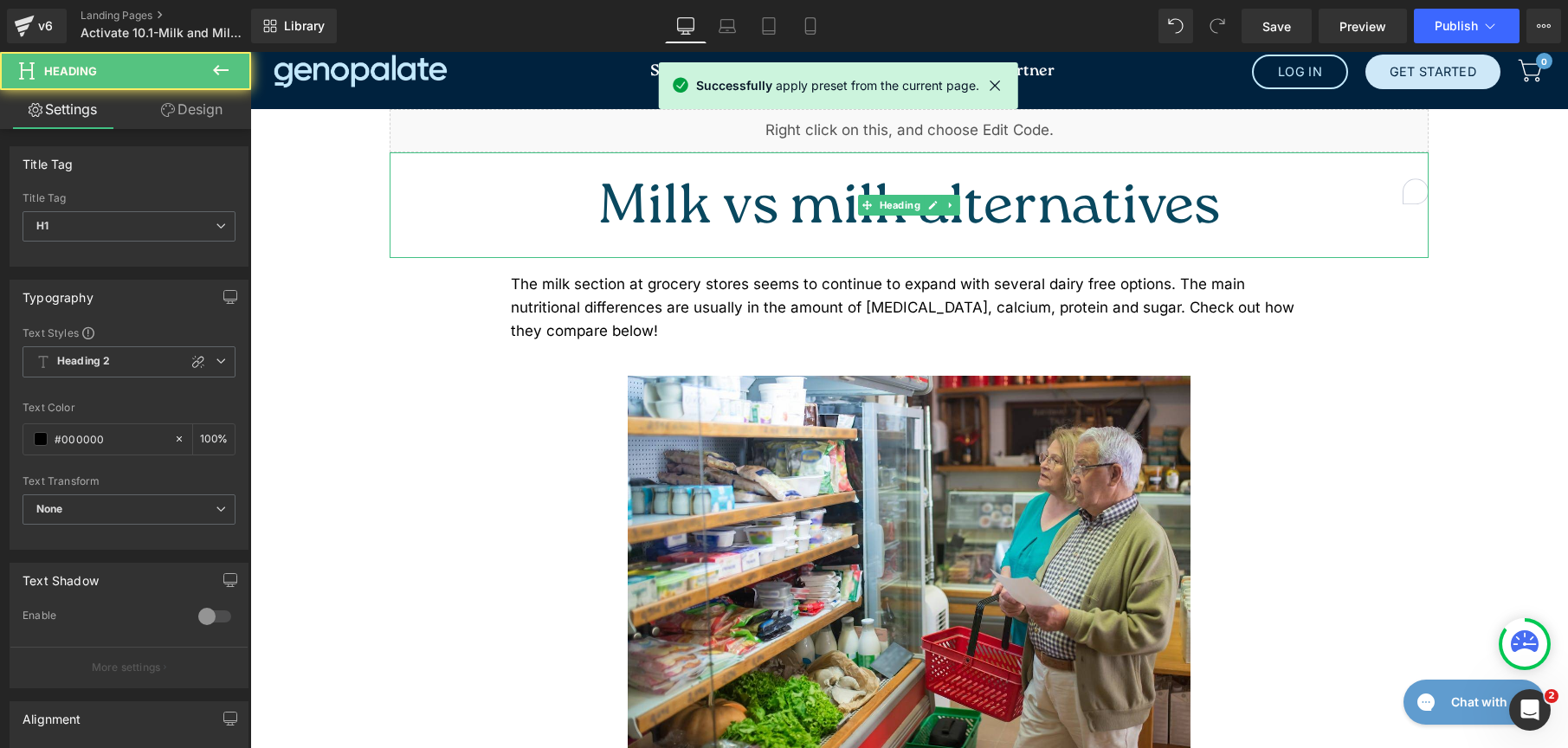
click at [799, 180] on font "Milk vs milk alternatives" at bounding box center [909, 209] width 622 height 78
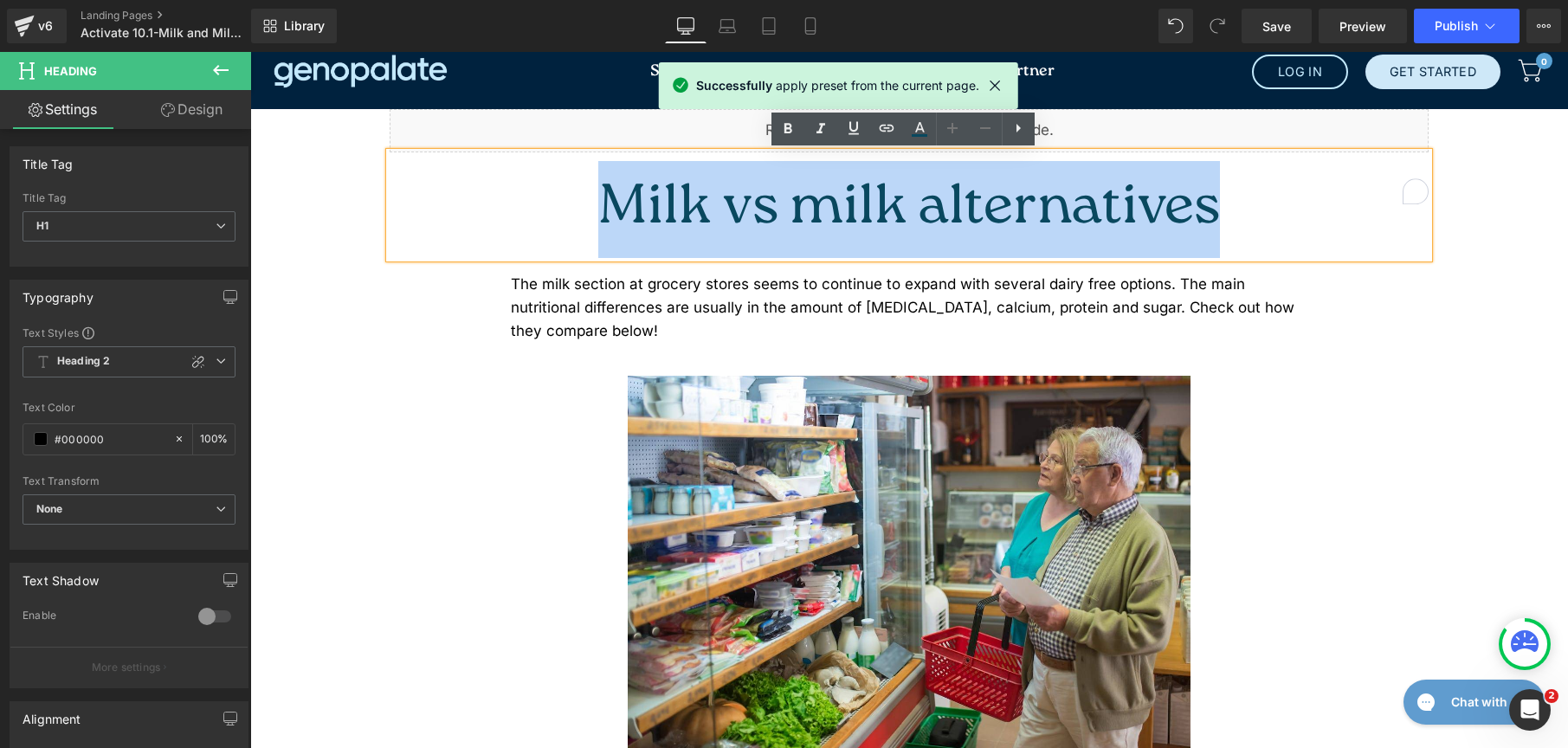
drag, startPoint x: 764, startPoint y: 183, endPoint x: 1157, endPoint y: 203, distance: 393.5
click at [1157, 203] on h1 "Milk vs milk alternatives" at bounding box center [908, 209] width 1039 height 97
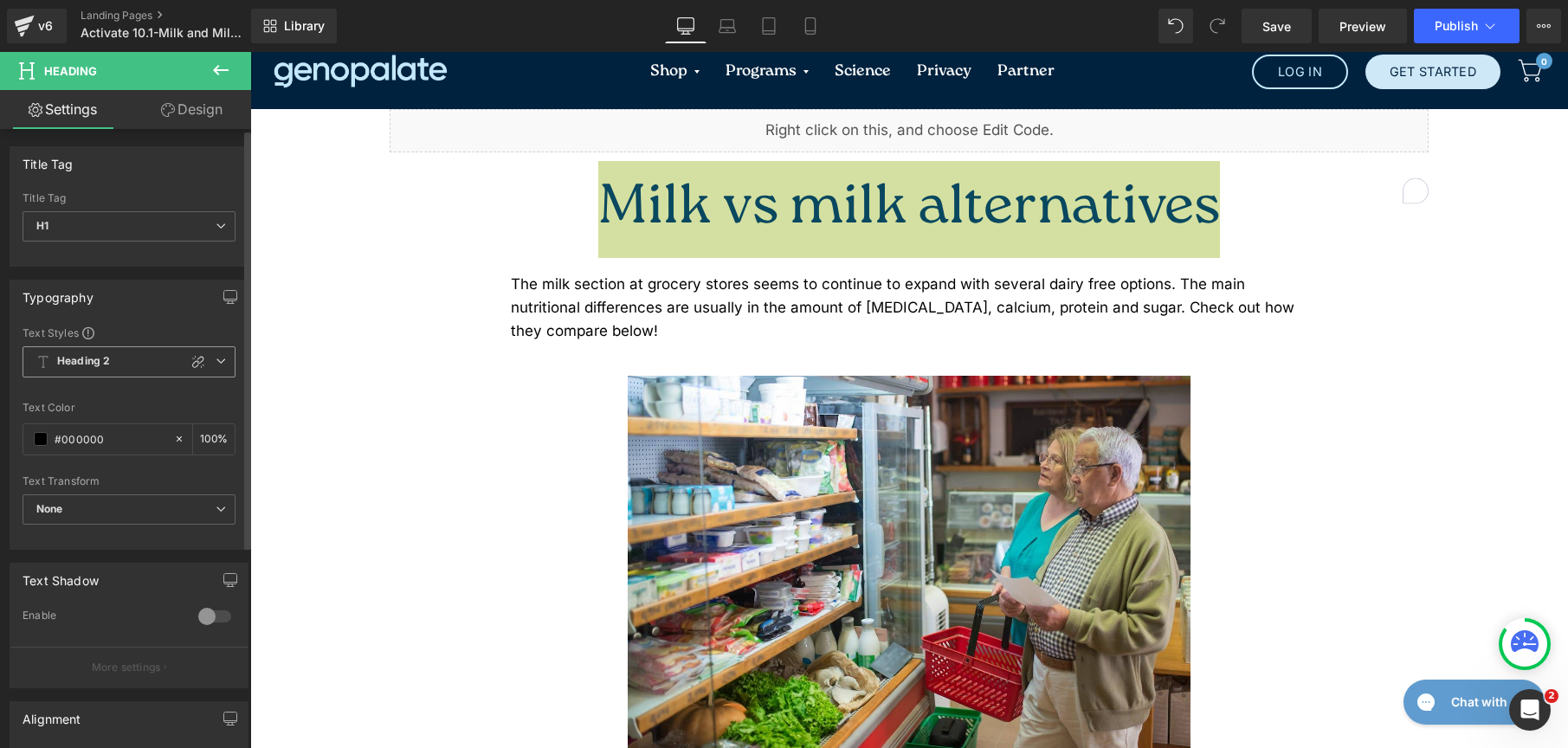
click at [99, 364] on b "Heading 2" at bounding box center [83, 361] width 52 height 15
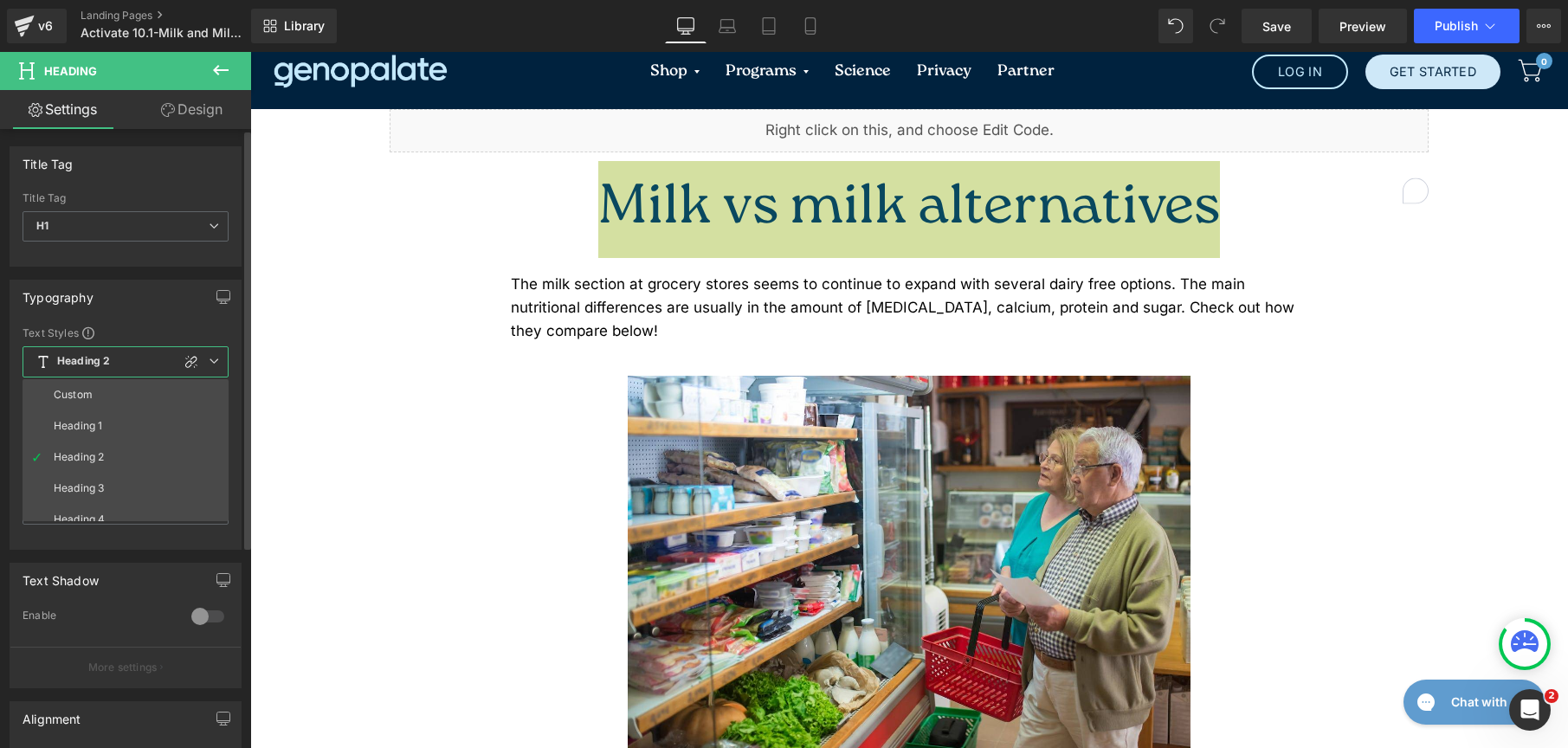
click at [100, 417] on li "Heading 1" at bounding box center [129, 426] width 214 height 31
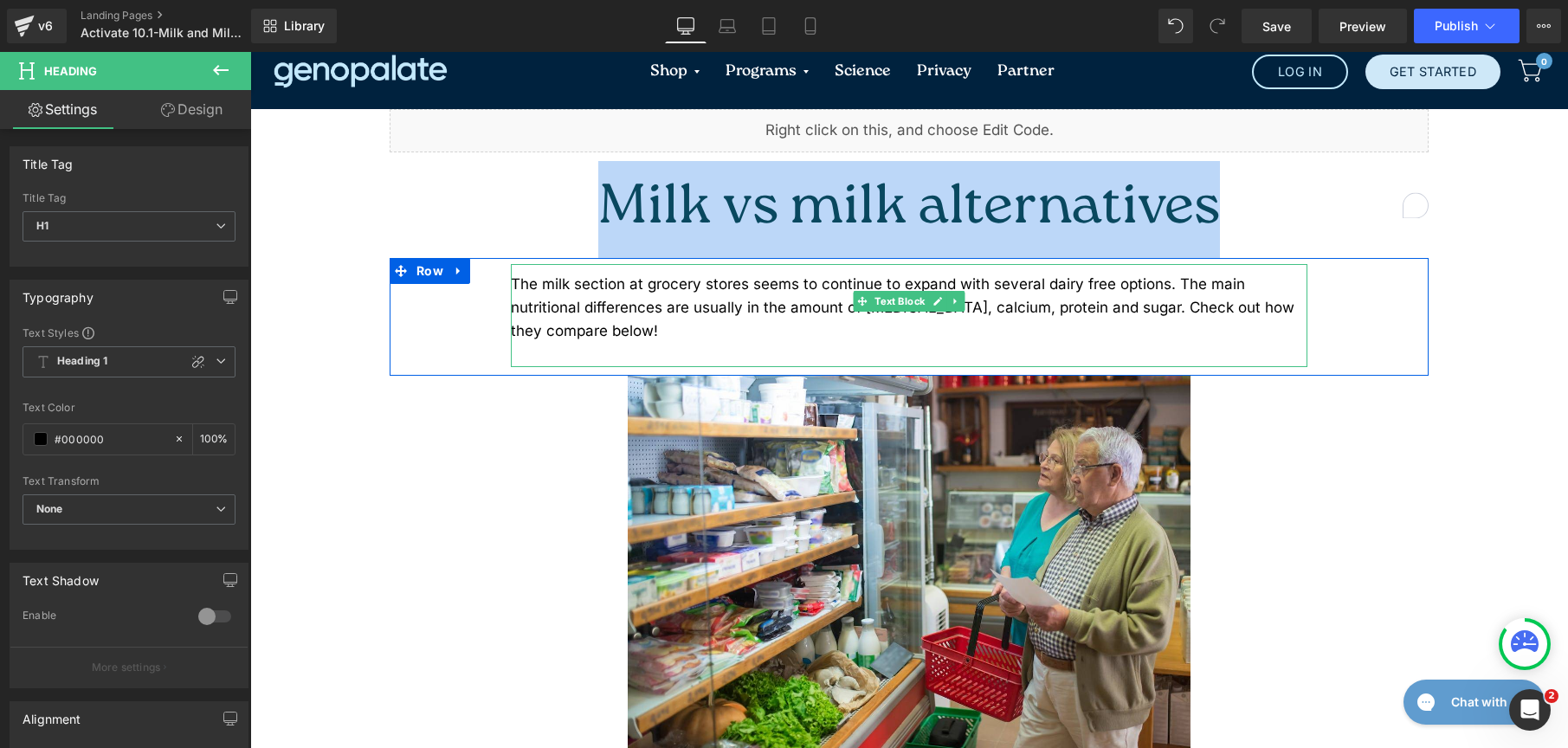
click at [627, 273] on div "The milk section at grocery stores seems to continue to expand with several dai…" at bounding box center [909, 308] width 797 height 71
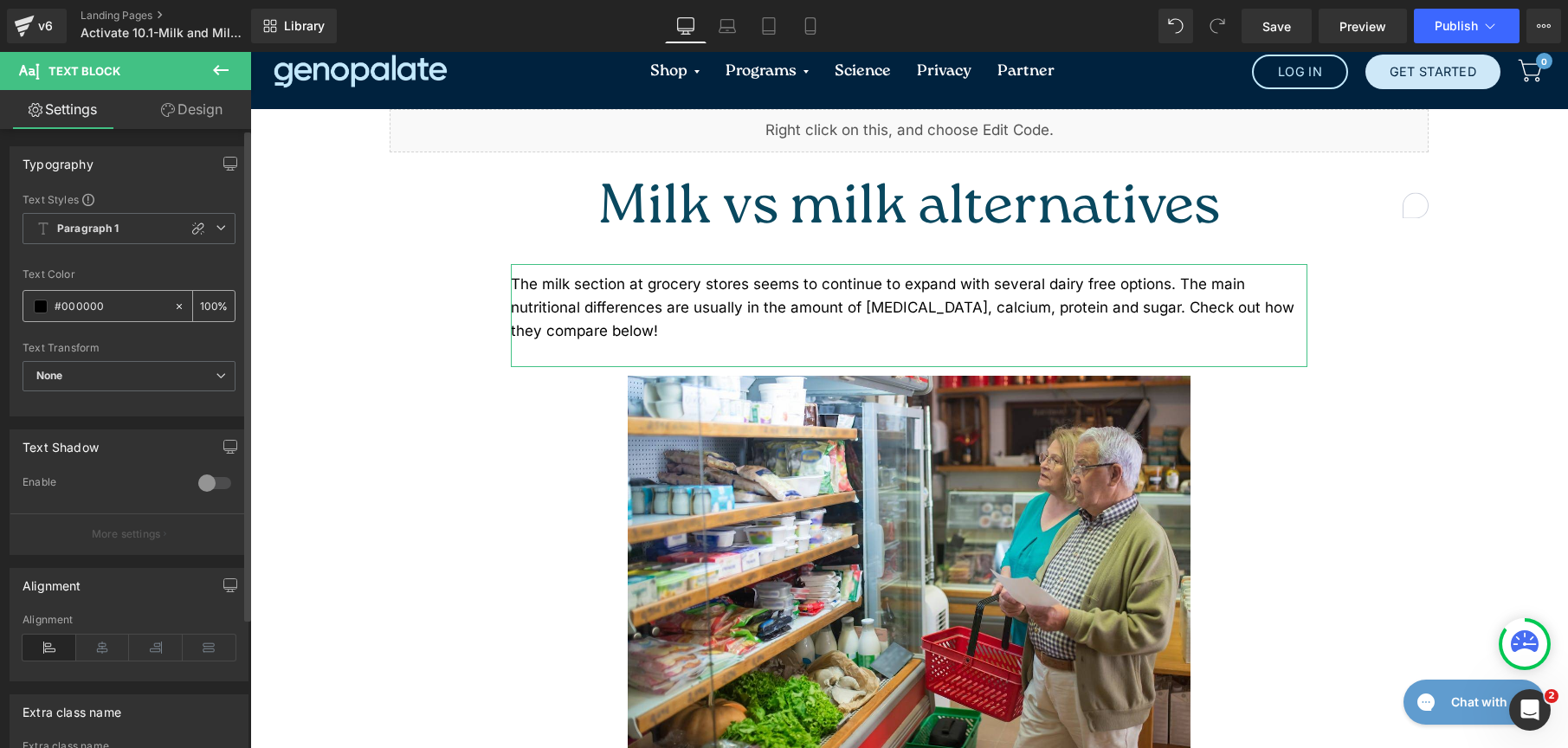
click at [42, 312] on span at bounding box center [41, 307] width 14 height 14
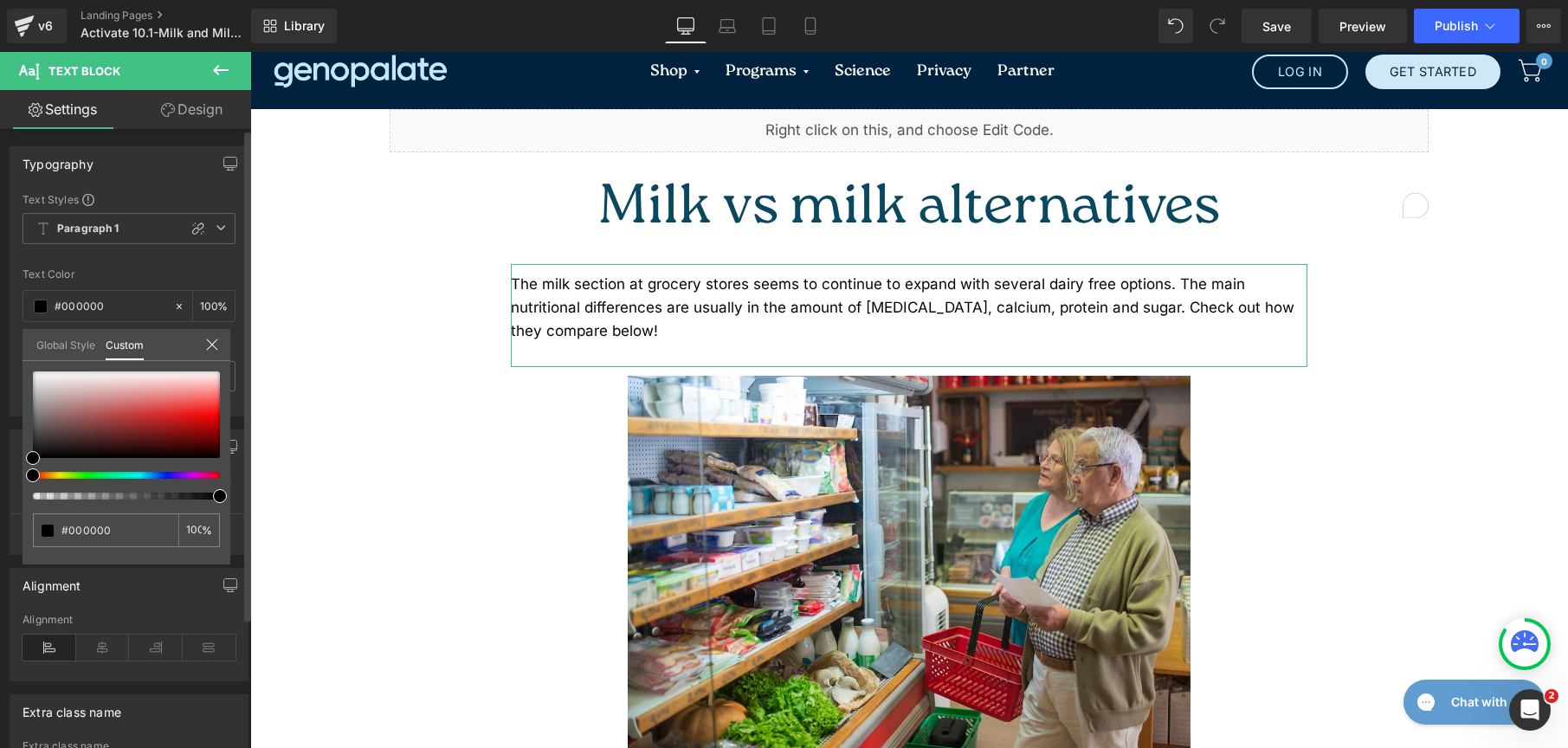
click at [48, 338] on link "Global Style" at bounding box center [66, 344] width 59 height 30
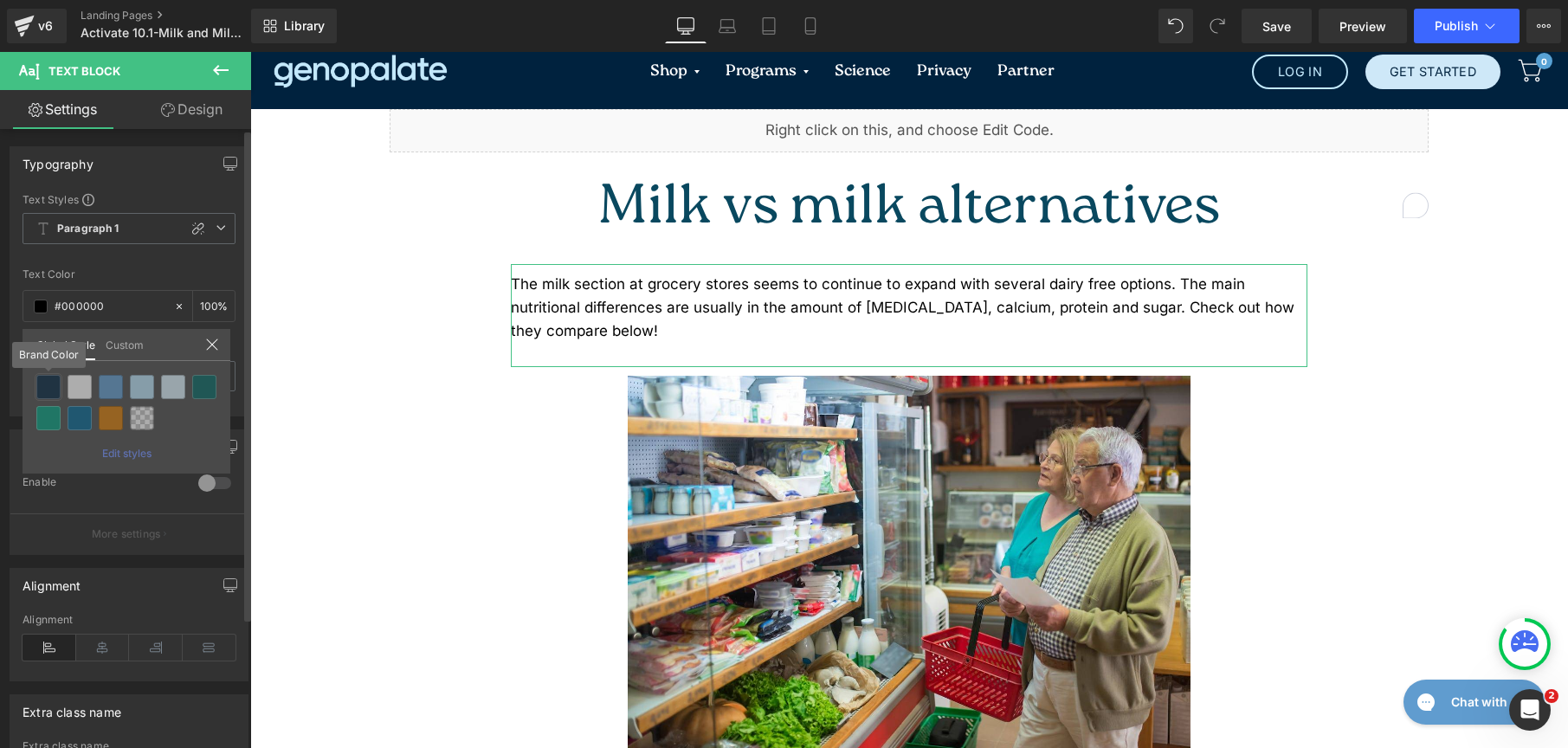
click at [57, 382] on div at bounding box center [49, 387] width 24 height 24
type input "Brand Color"
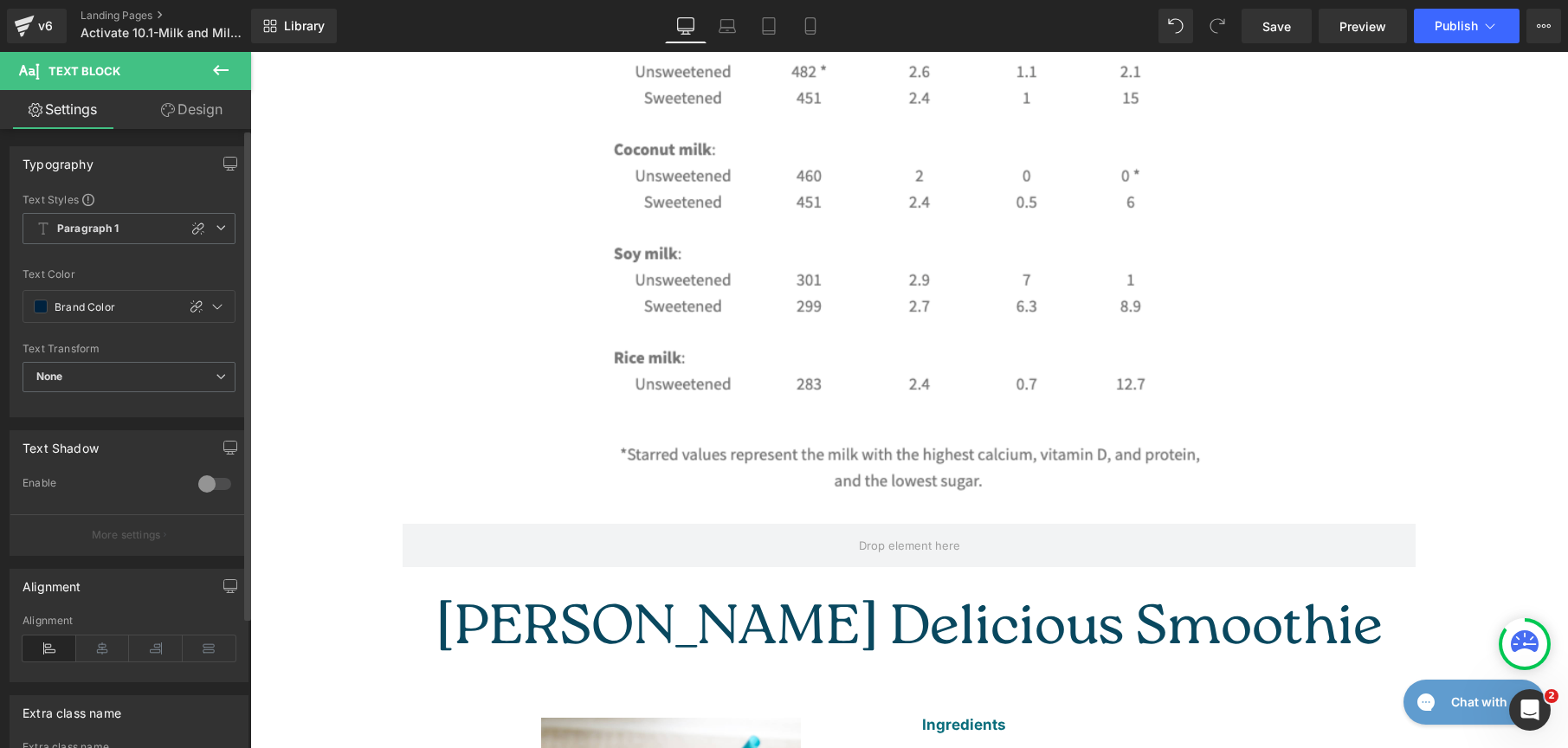
scroll to position [1420, 0]
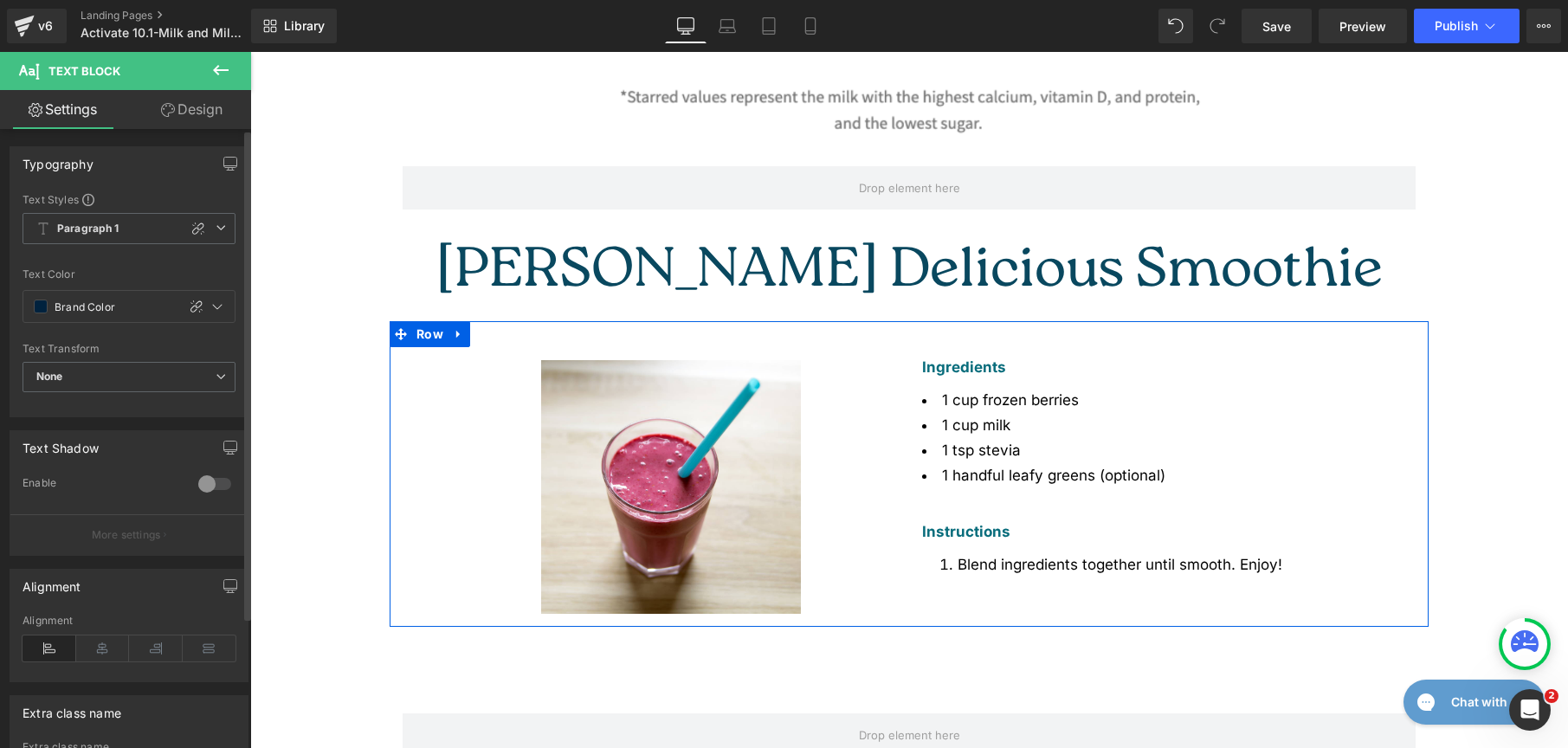
click at [1005, 439] on li "1 tsp stevia" at bounding box center [1158, 451] width 472 height 25
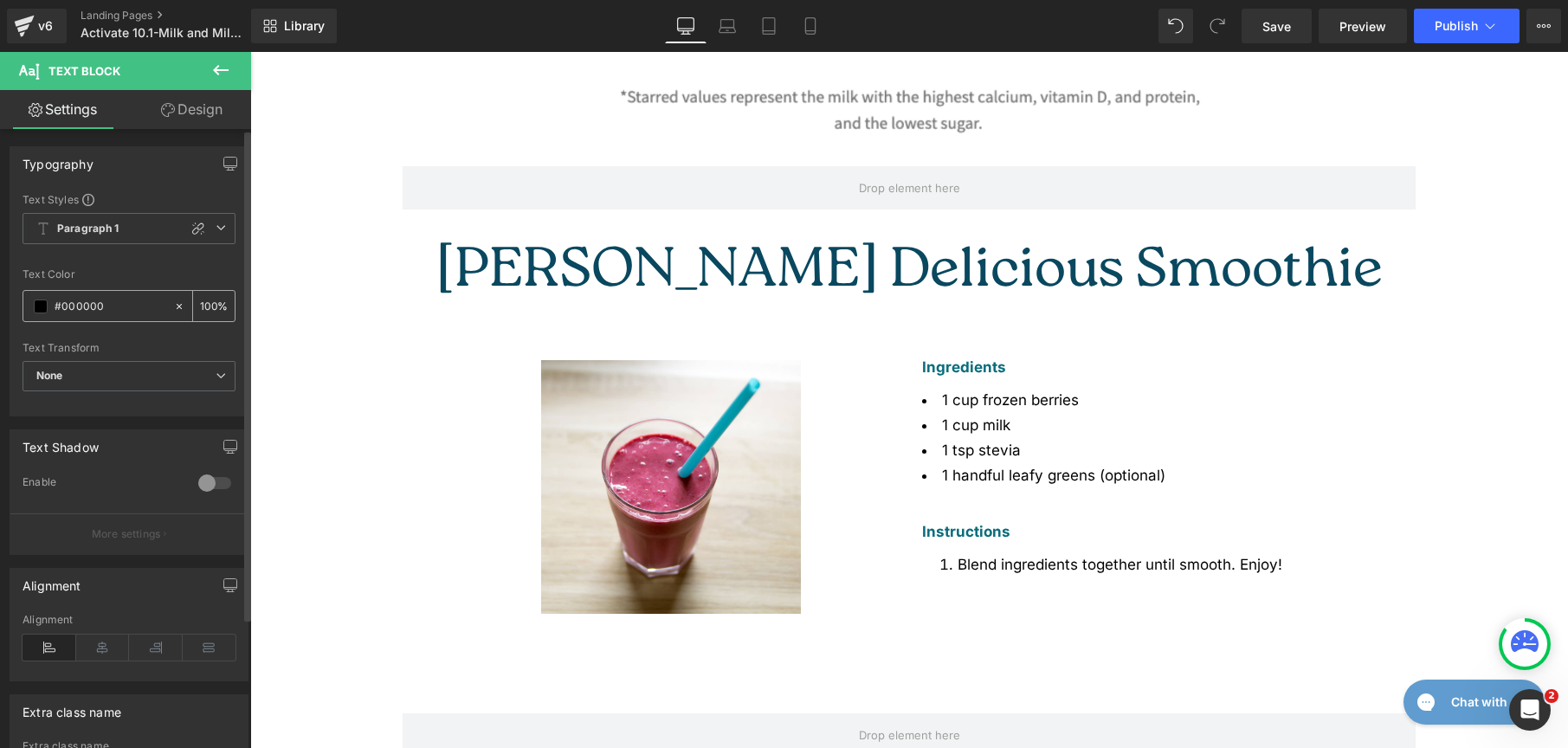
click at [40, 308] on span at bounding box center [41, 307] width 14 height 14
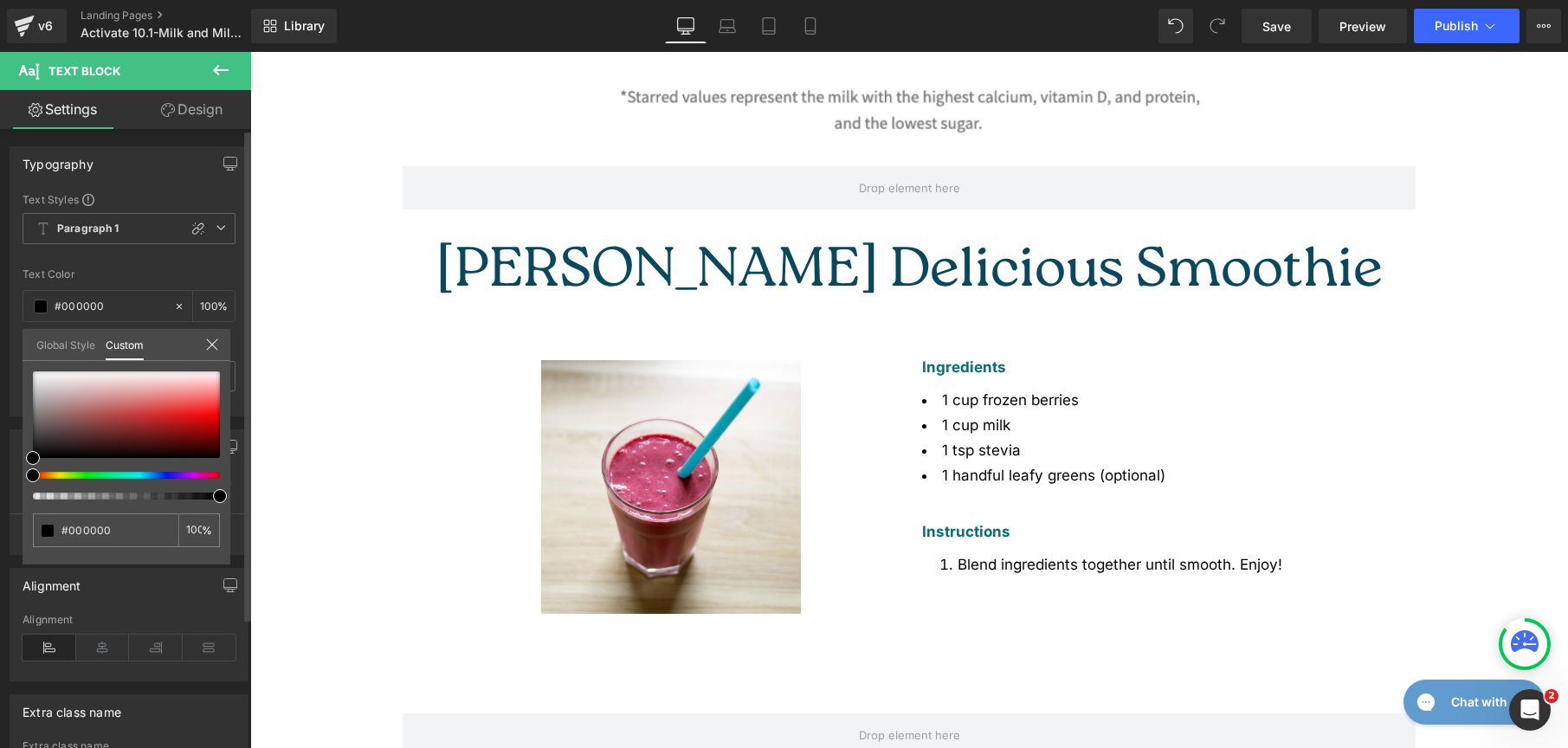
click at [51, 347] on link "Global Style" at bounding box center [66, 344] width 59 height 30
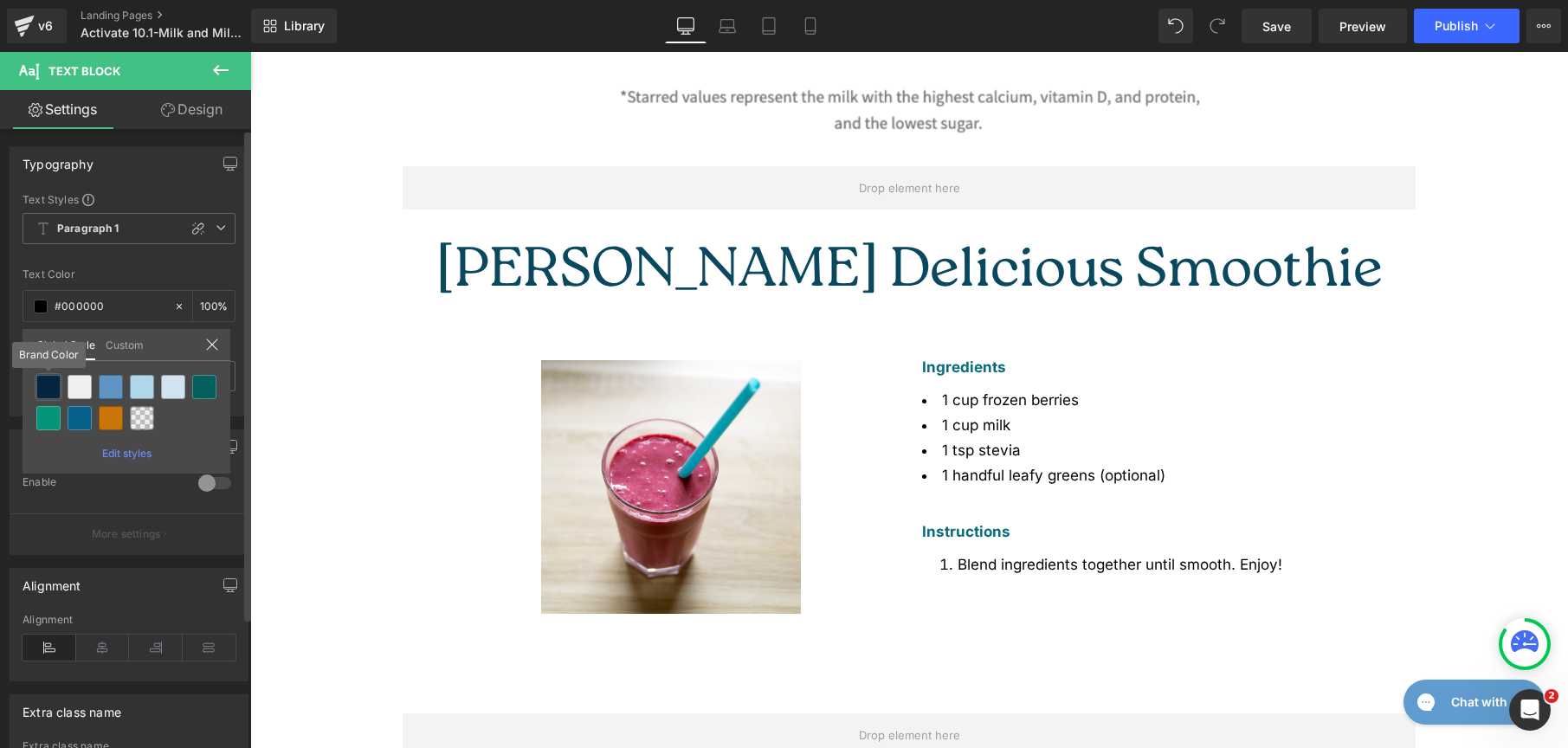
click at [52, 377] on div at bounding box center [49, 387] width 24 height 24
type input "Brand Color"
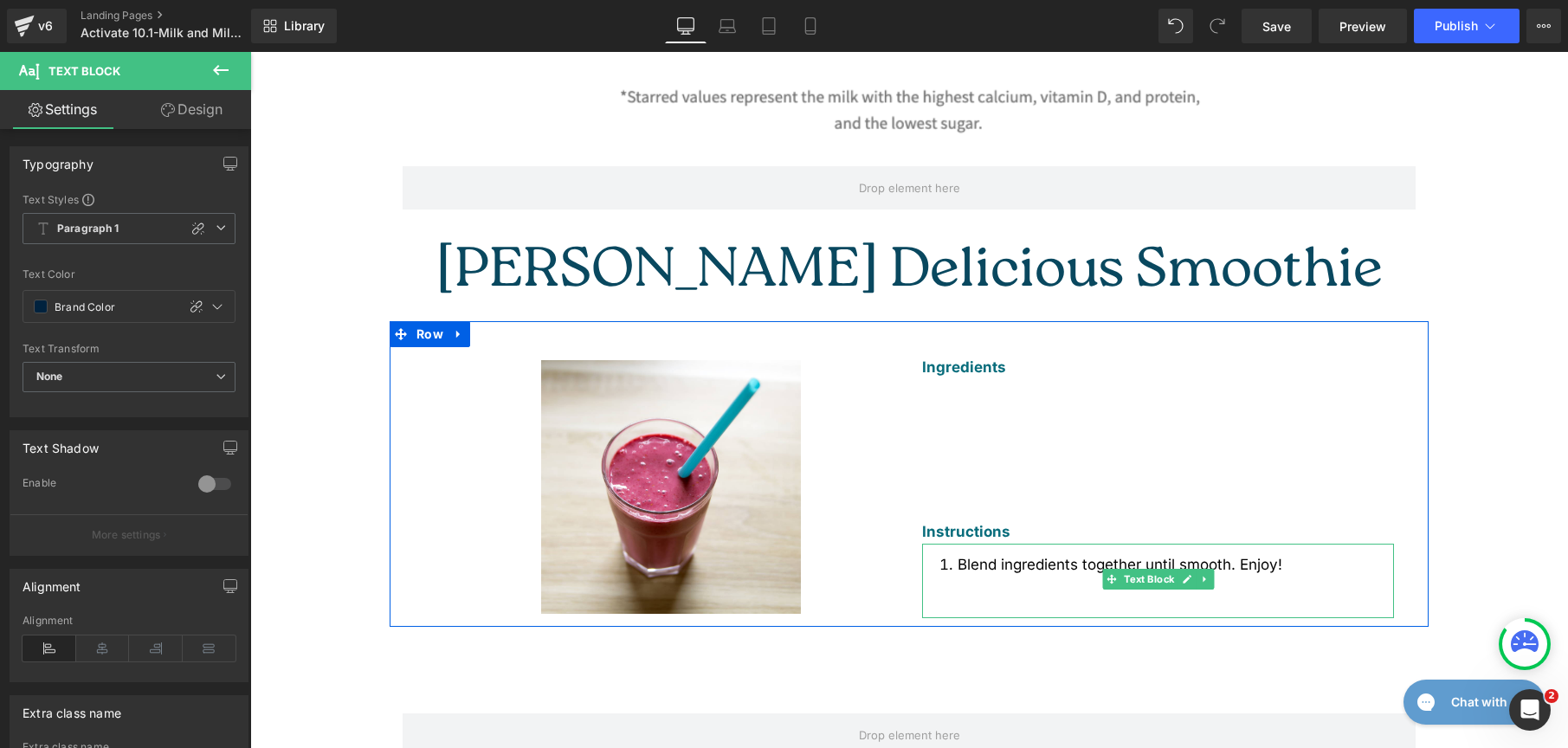
click at [1118, 556] on span "Blend ingredients together until smooth. Enjoy!" at bounding box center [1120, 564] width 325 height 17
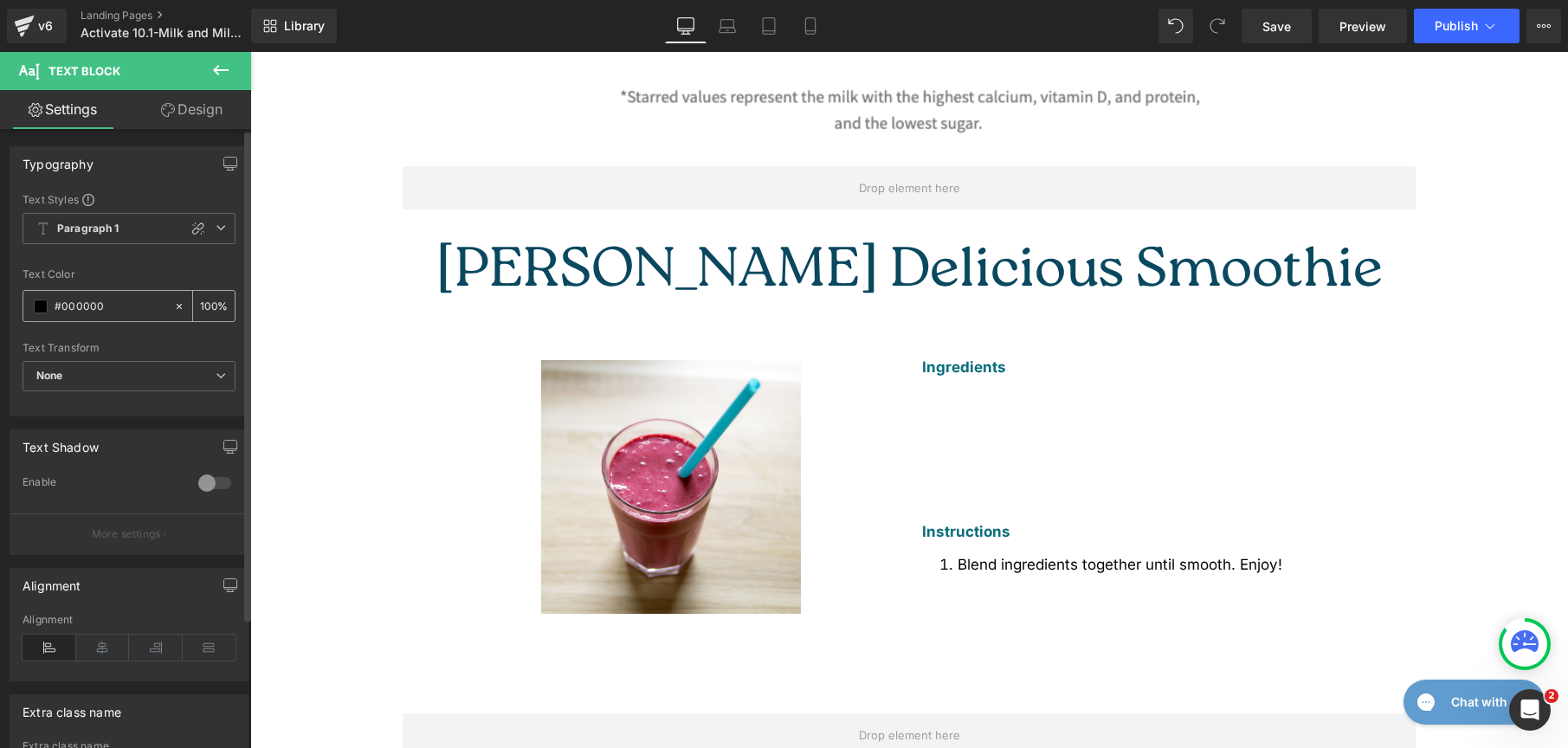
click at [59, 304] on input "#000000" at bounding box center [109, 307] width 111 height 19
click at [50, 307] on div "#000000" at bounding box center [98, 306] width 149 height 31
click at [45, 307] on span at bounding box center [41, 307] width 14 height 14
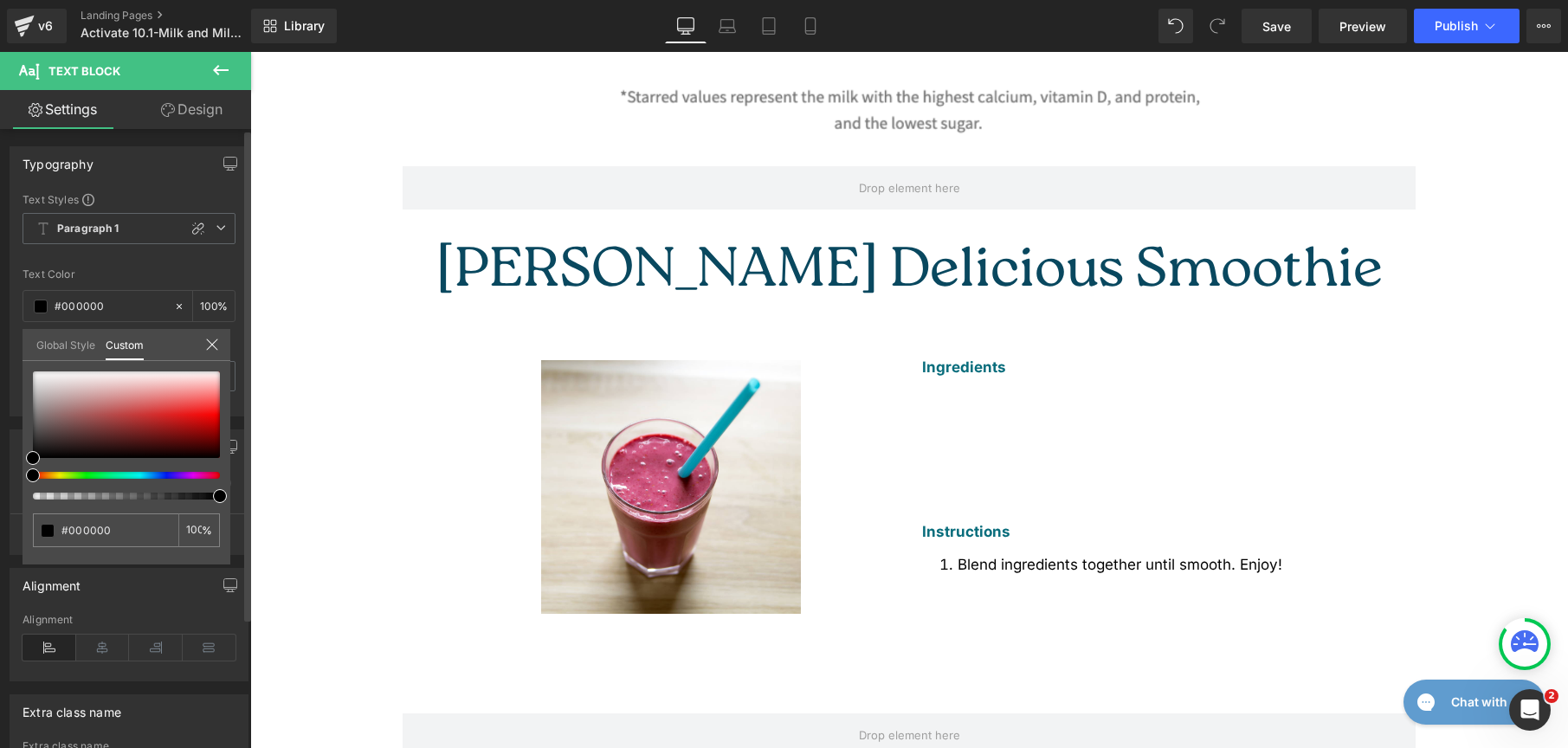
click at [64, 353] on link "Global Style" at bounding box center [66, 344] width 59 height 30
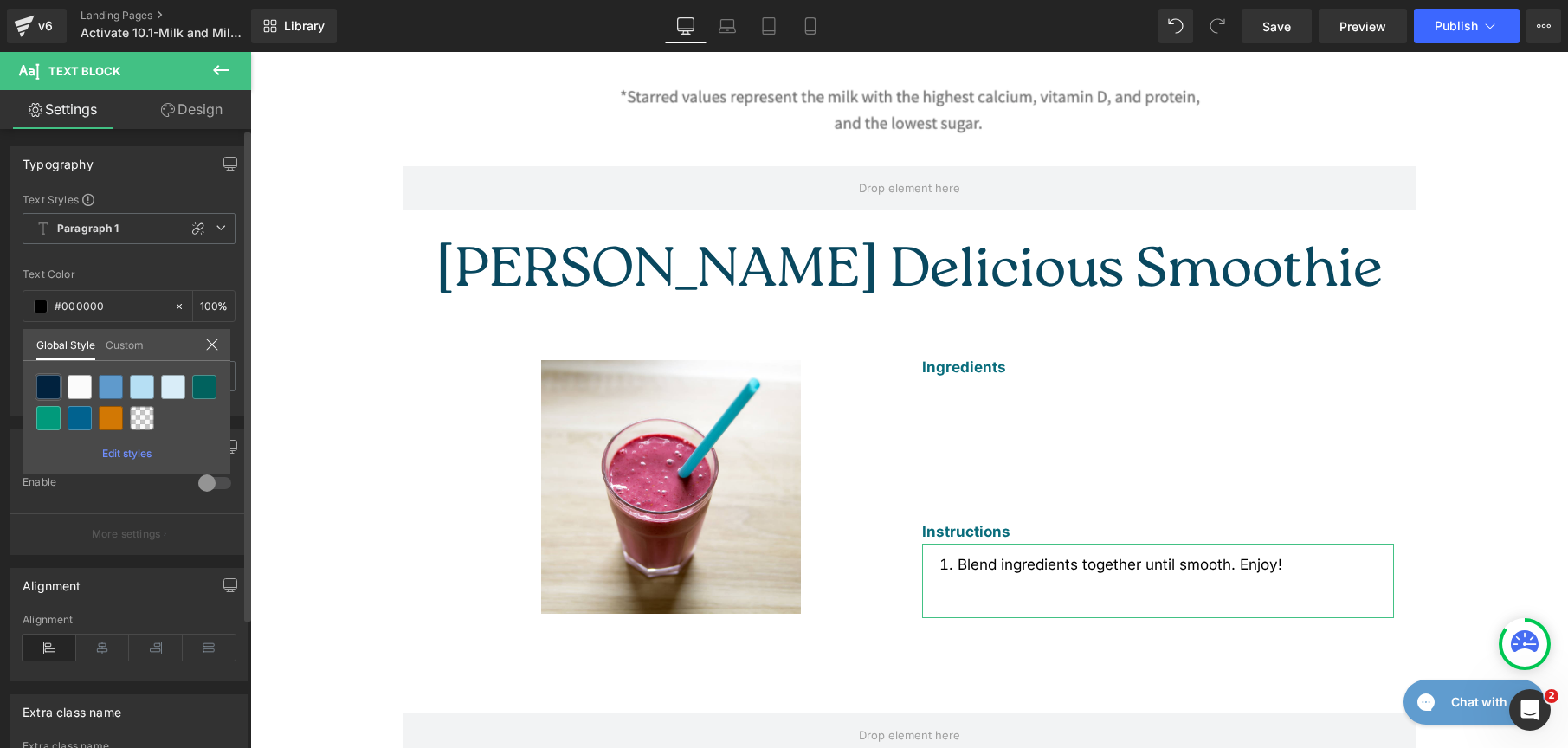
click at [45, 377] on div at bounding box center [49, 387] width 24 height 24
type input "Brand Color"
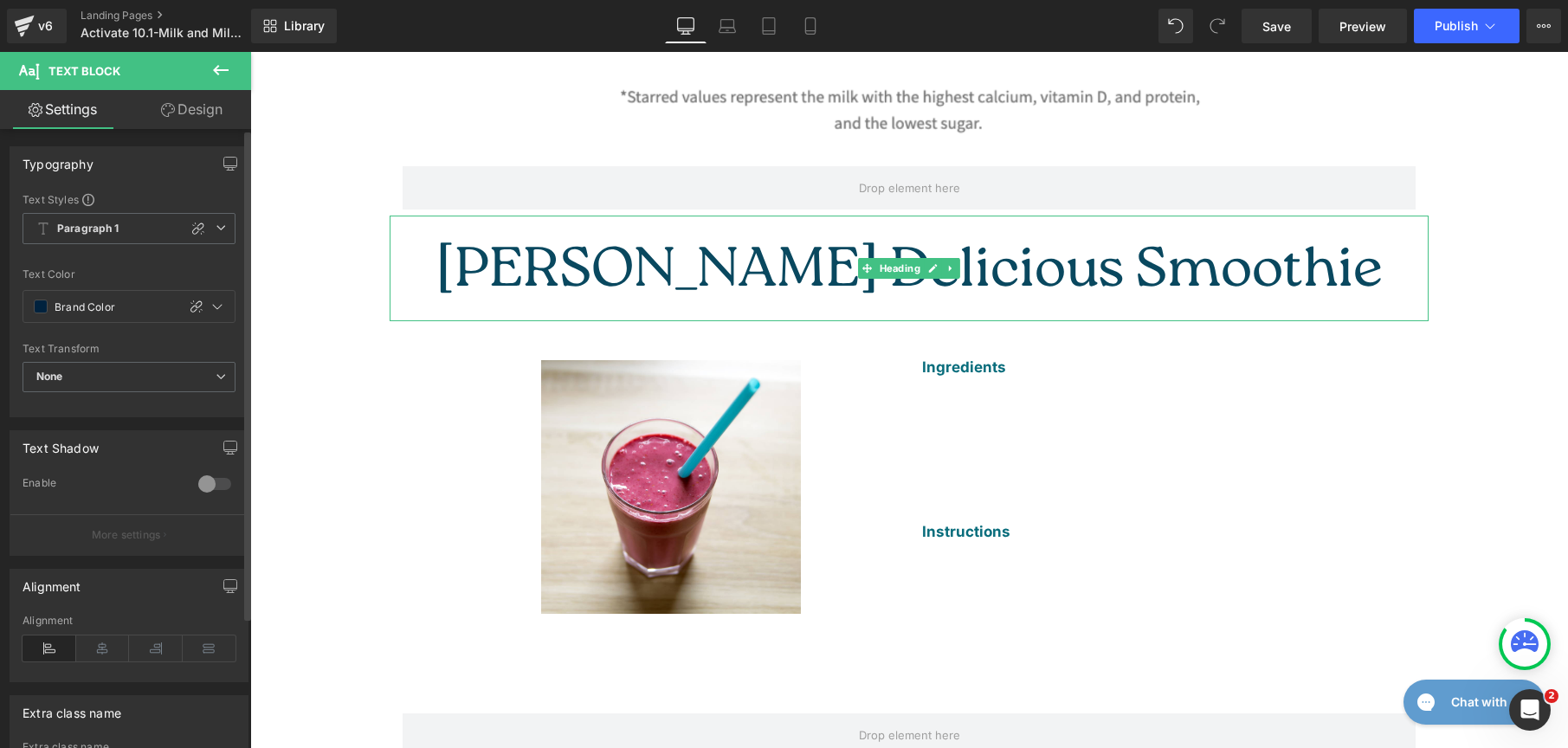
click at [830, 234] on font "Berry Delicious Smoothie" at bounding box center [909, 273] width 947 height 78
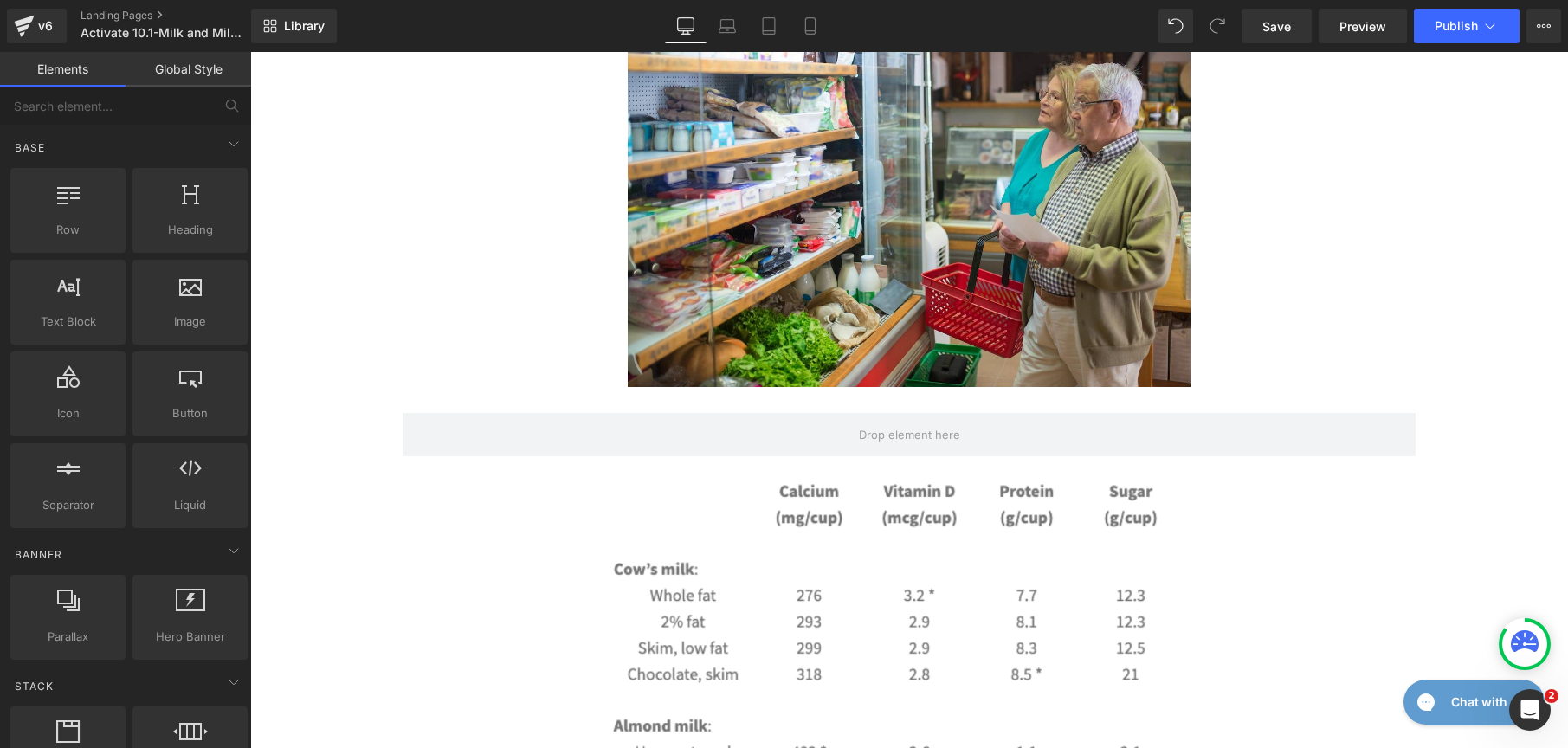
scroll to position [17, 0]
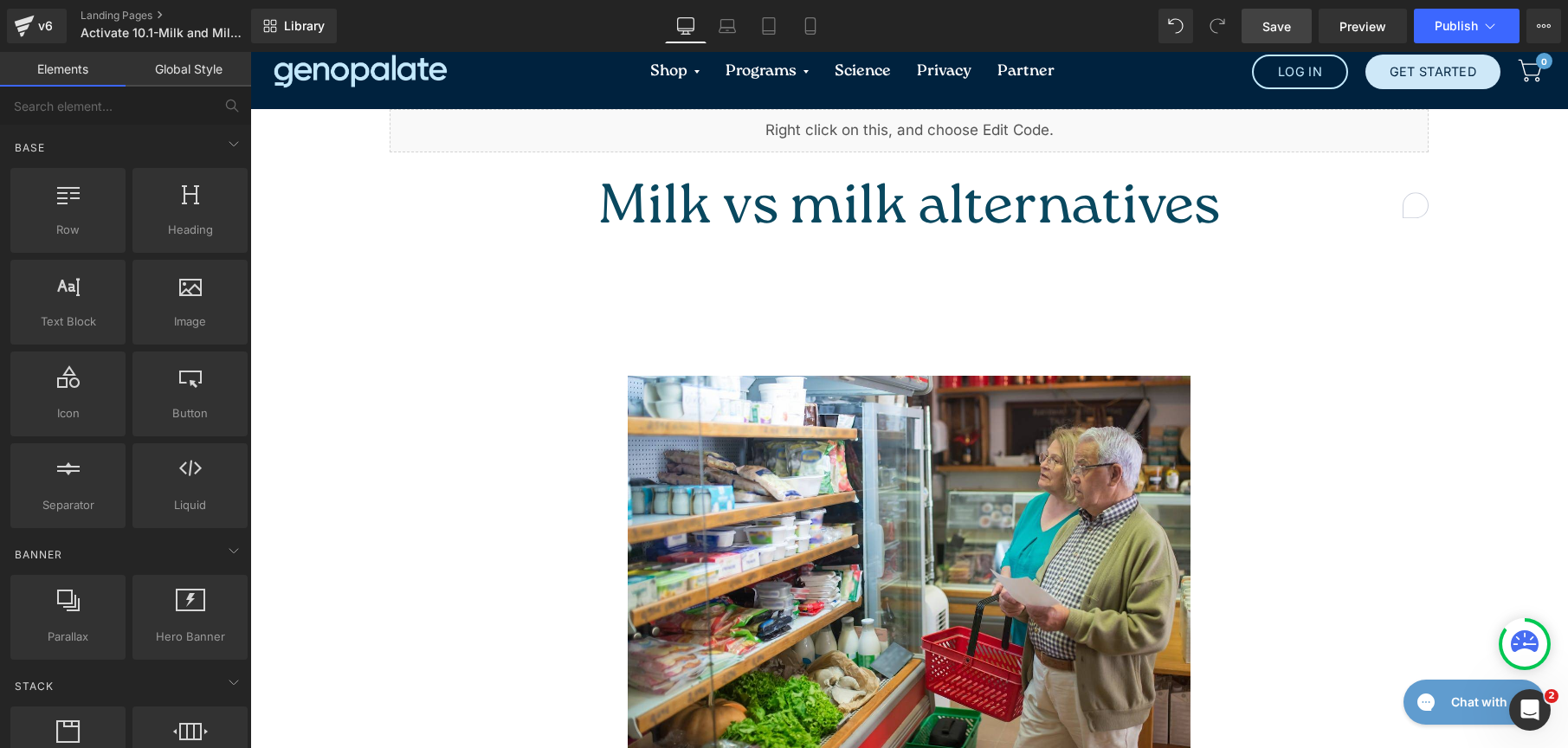
click at [1267, 21] on span "Save" at bounding box center [1276, 26] width 29 height 18
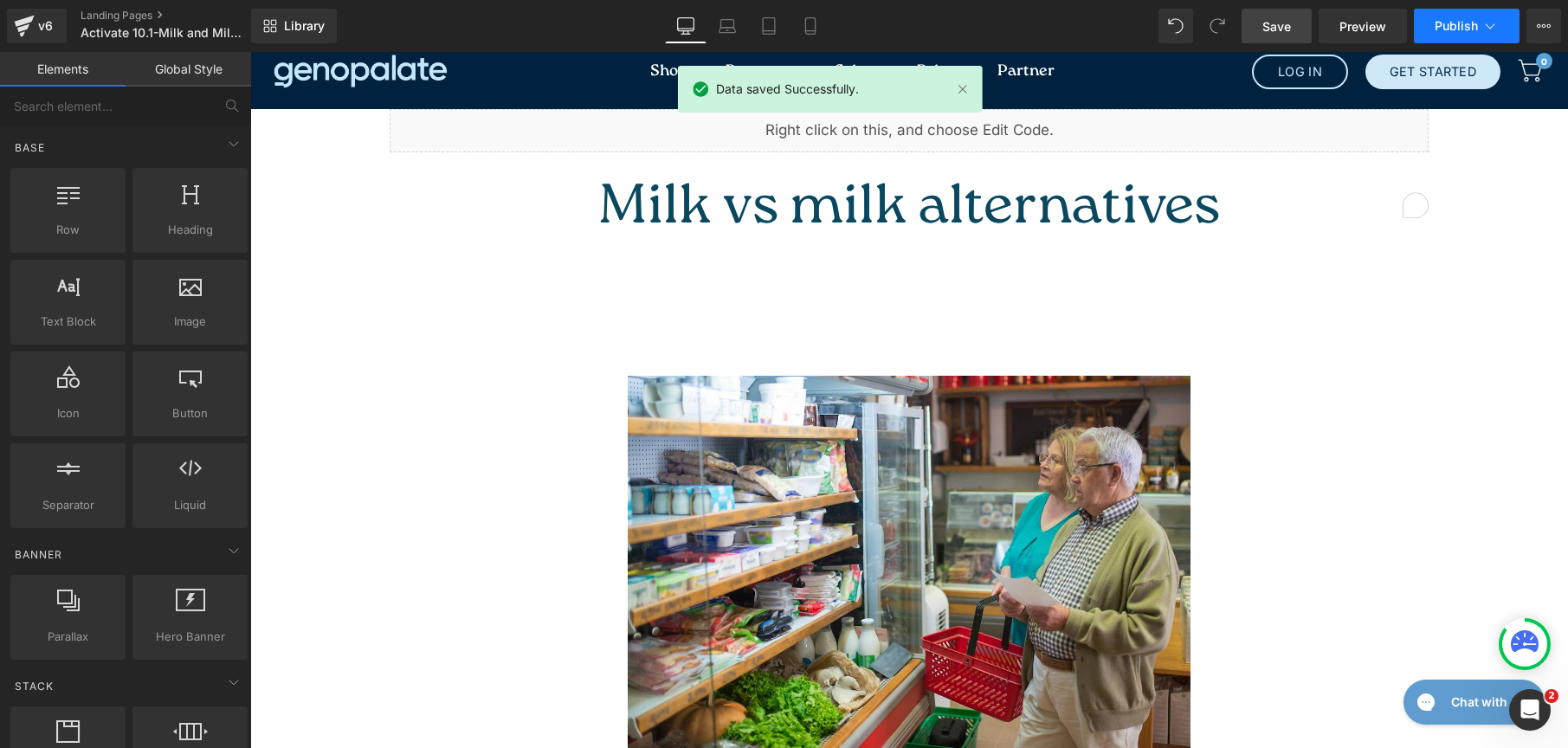
click at [1435, 24] on span "Publish" at bounding box center [1456, 26] width 44 height 14
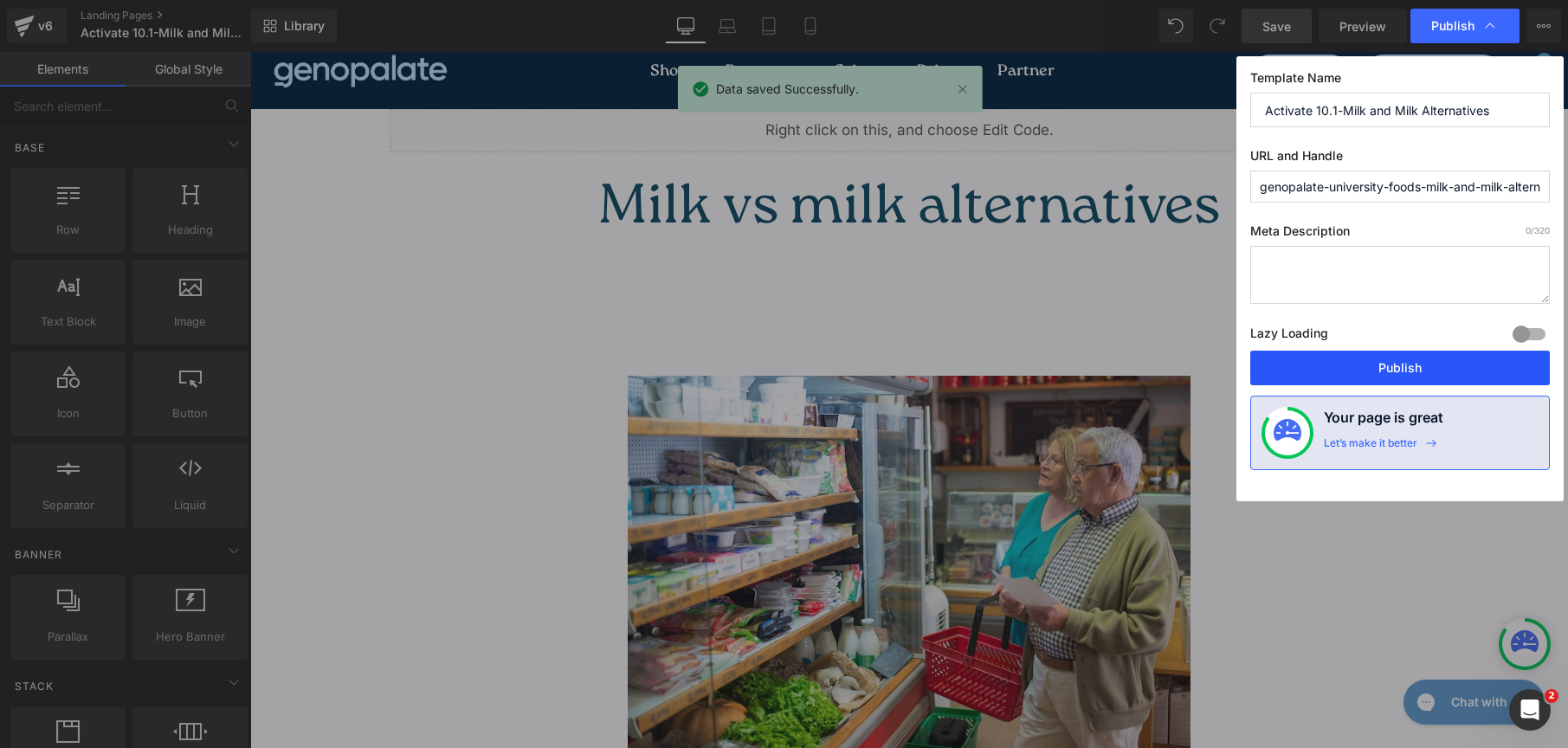
click at [1447, 371] on button "Publish" at bounding box center [1399, 368] width 300 height 35
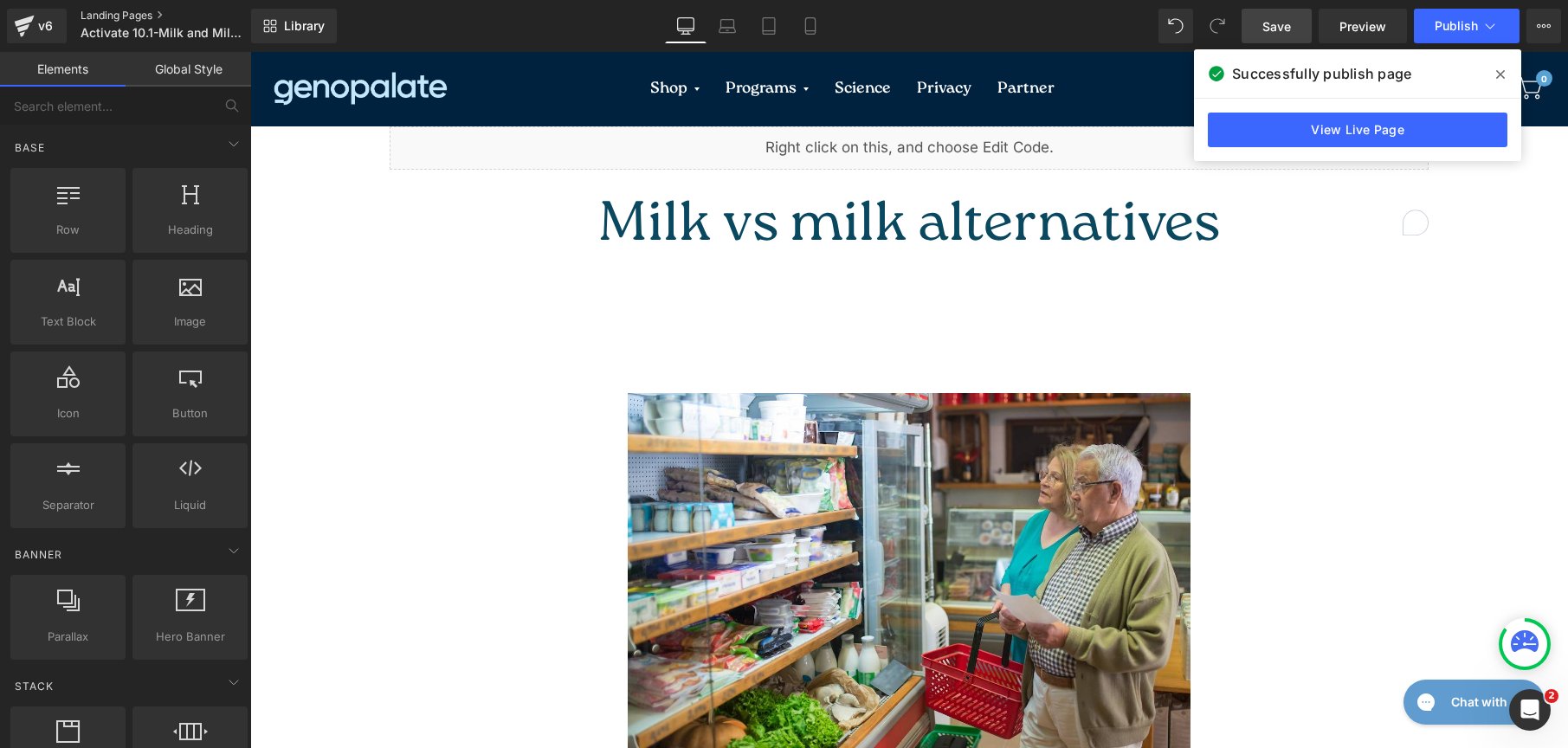
click at [119, 11] on link "Landing Pages" at bounding box center [180, 16] width 199 height 14
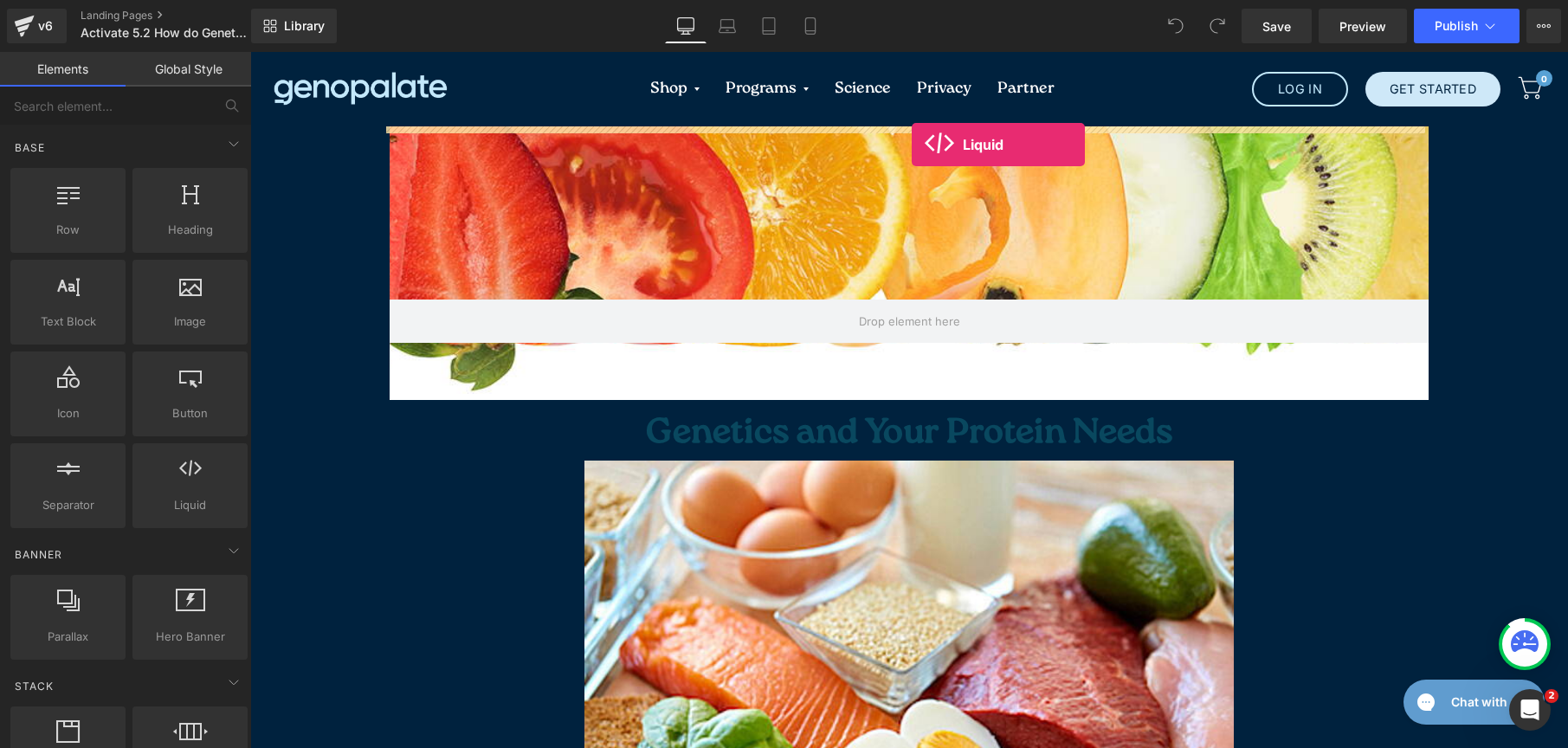
drag, startPoint x: 439, startPoint y: 547, endPoint x: 912, endPoint y: 145, distance: 620.8
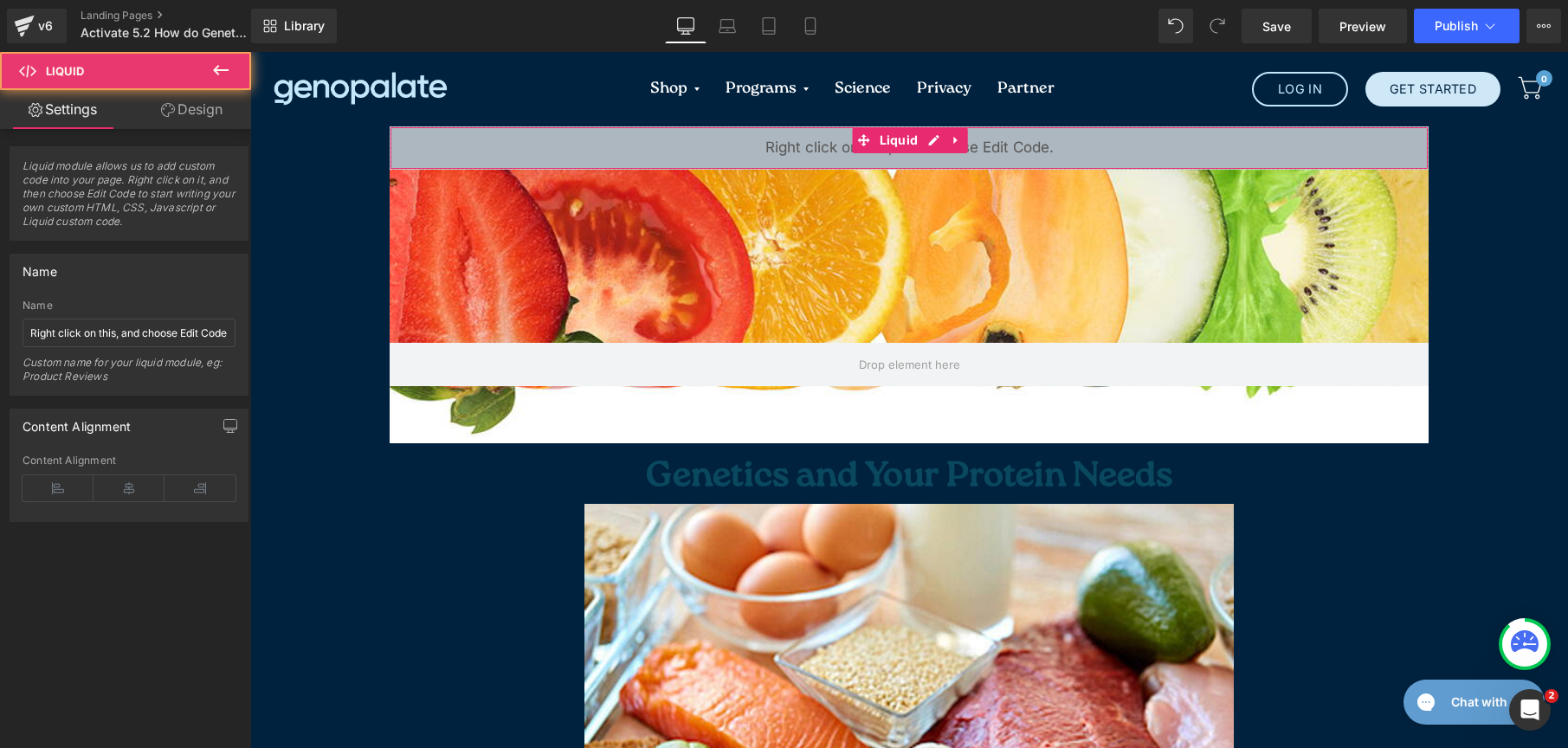
click at [750, 148] on div "Liquid" at bounding box center [908, 149] width 1039 height 44
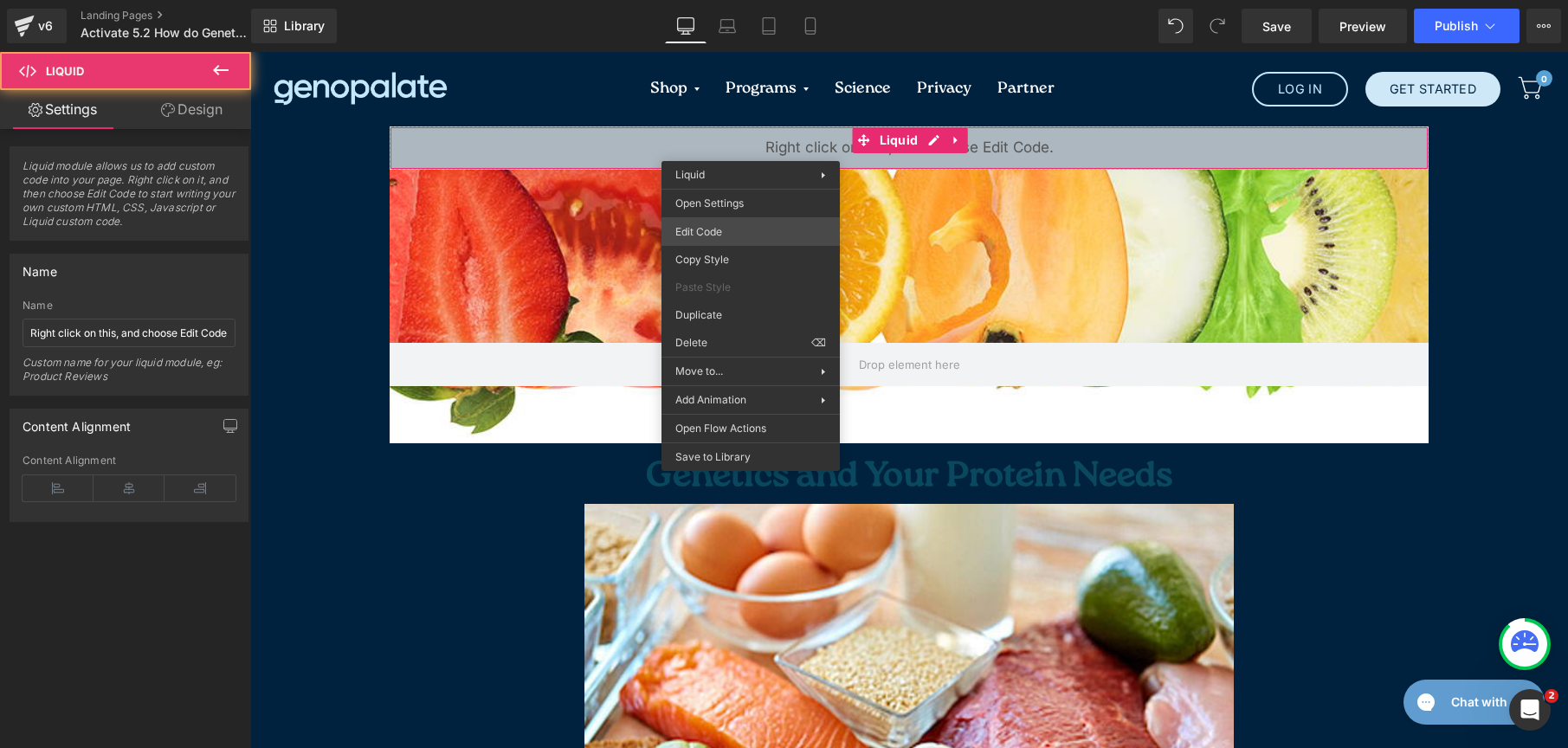
click at [747, 0] on div "Liquid You are previewing how the will restyle your page. You can not edit Elem…" at bounding box center [784, 0] width 1568 height 0
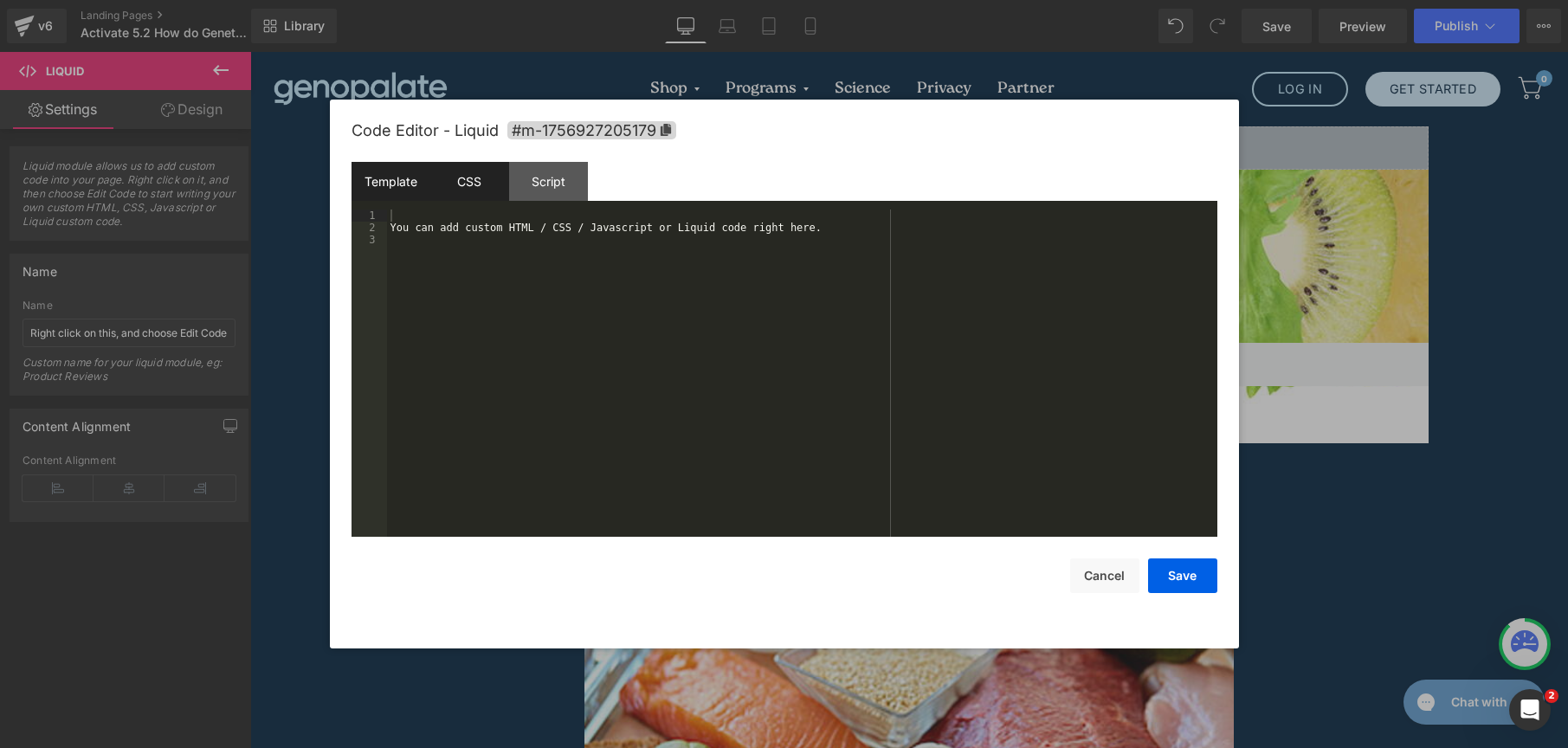
click at [439, 178] on div "CSS" at bounding box center [470, 181] width 79 height 39
click at [348, 184] on div "Code Editor - Liquid #m-1756927205179 Template CSS Script Data 1 2 3 You can ad…" at bounding box center [784, 374] width 909 height 549
click at [1188, 564] on button "Save" at bounding box center [1182, 576] width 69 height 35
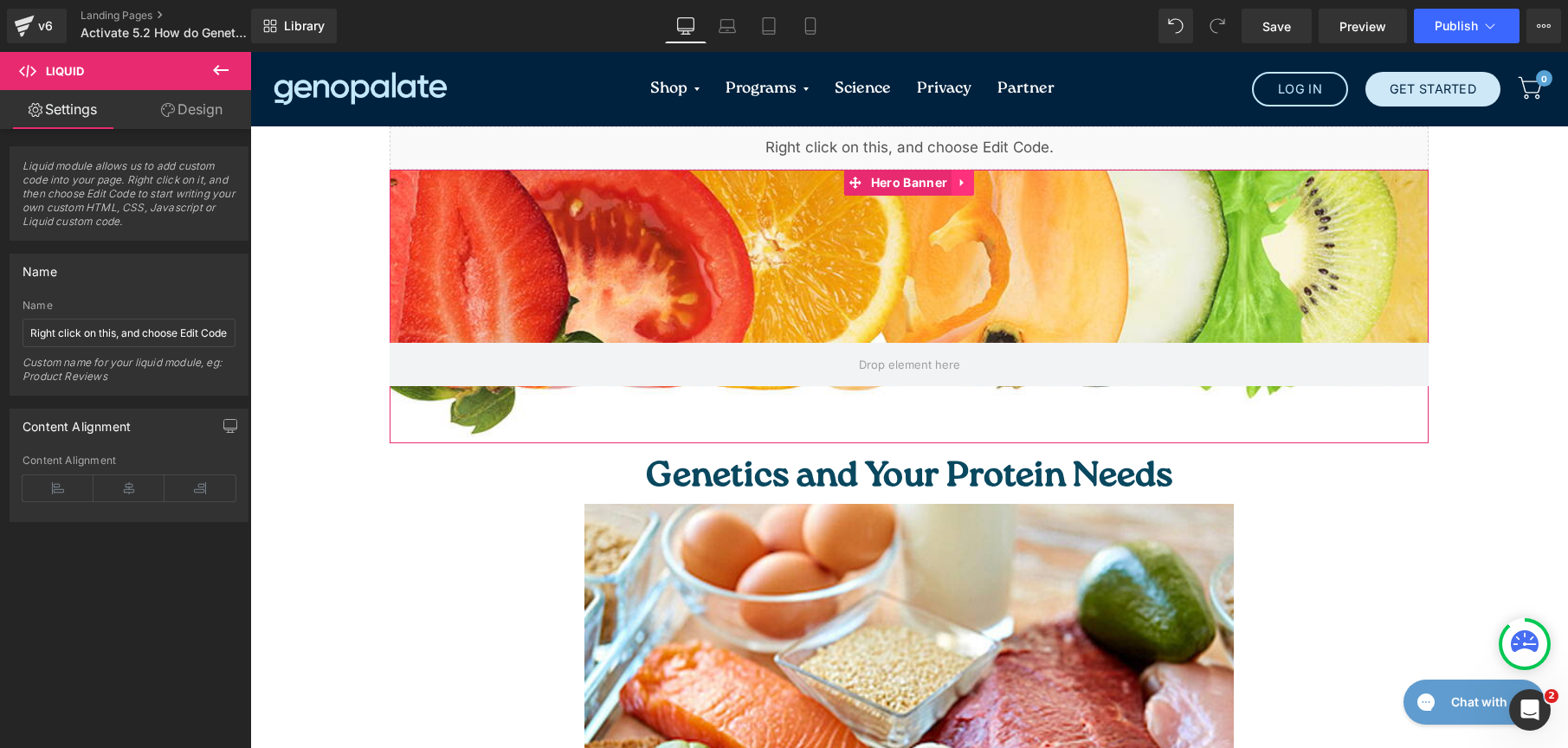
click at [955, 189] on link at bounding box center [963, 183] width 23 height 26
click at [970, 184] on icon at bounding box center [974, 183] width 12 height 12
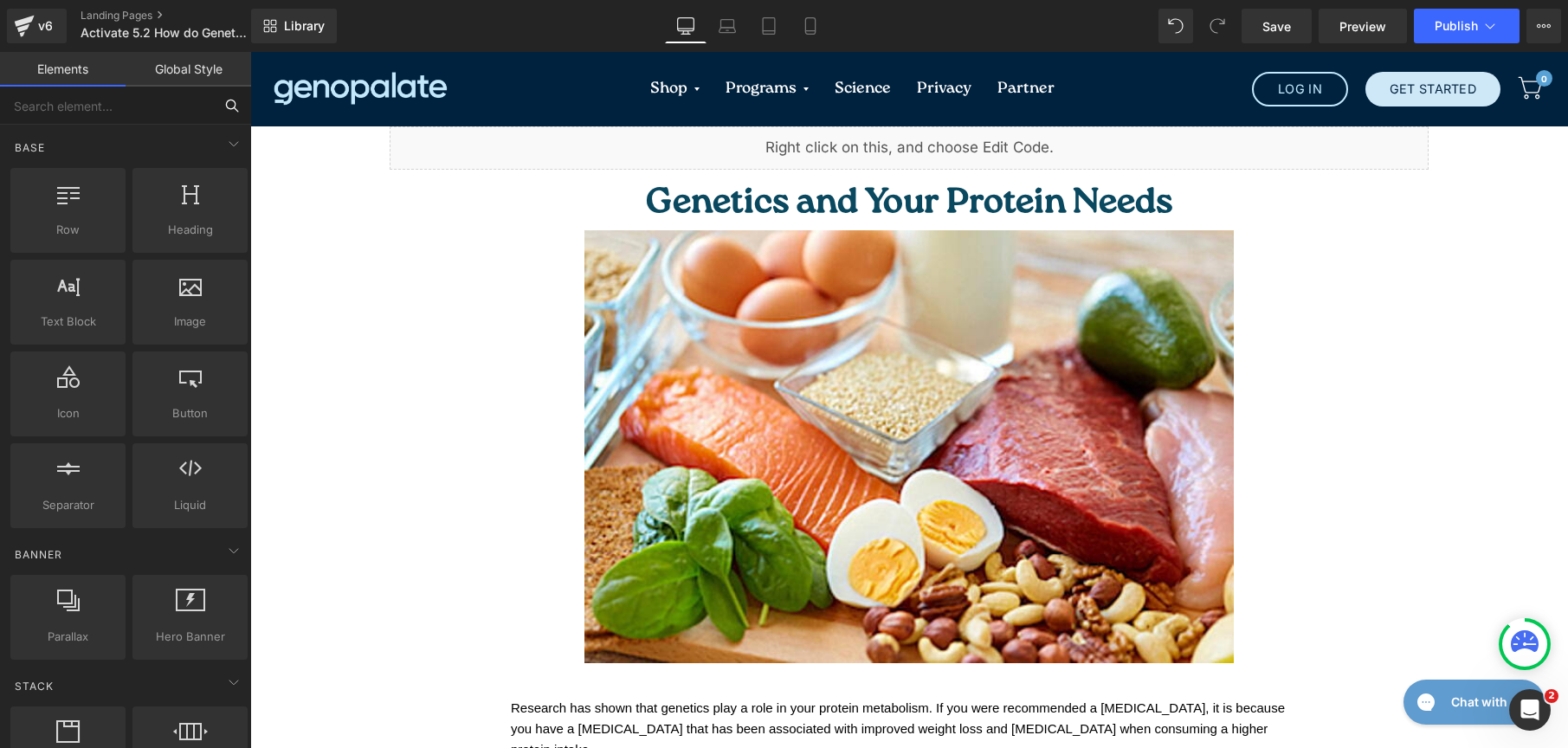
click at [197, 89] on input "text" at bounding box center [107, 106] width 213 height 38
click at [210, 65] on link "Global Style" at bounding box center [189, 69] width 126 height 35
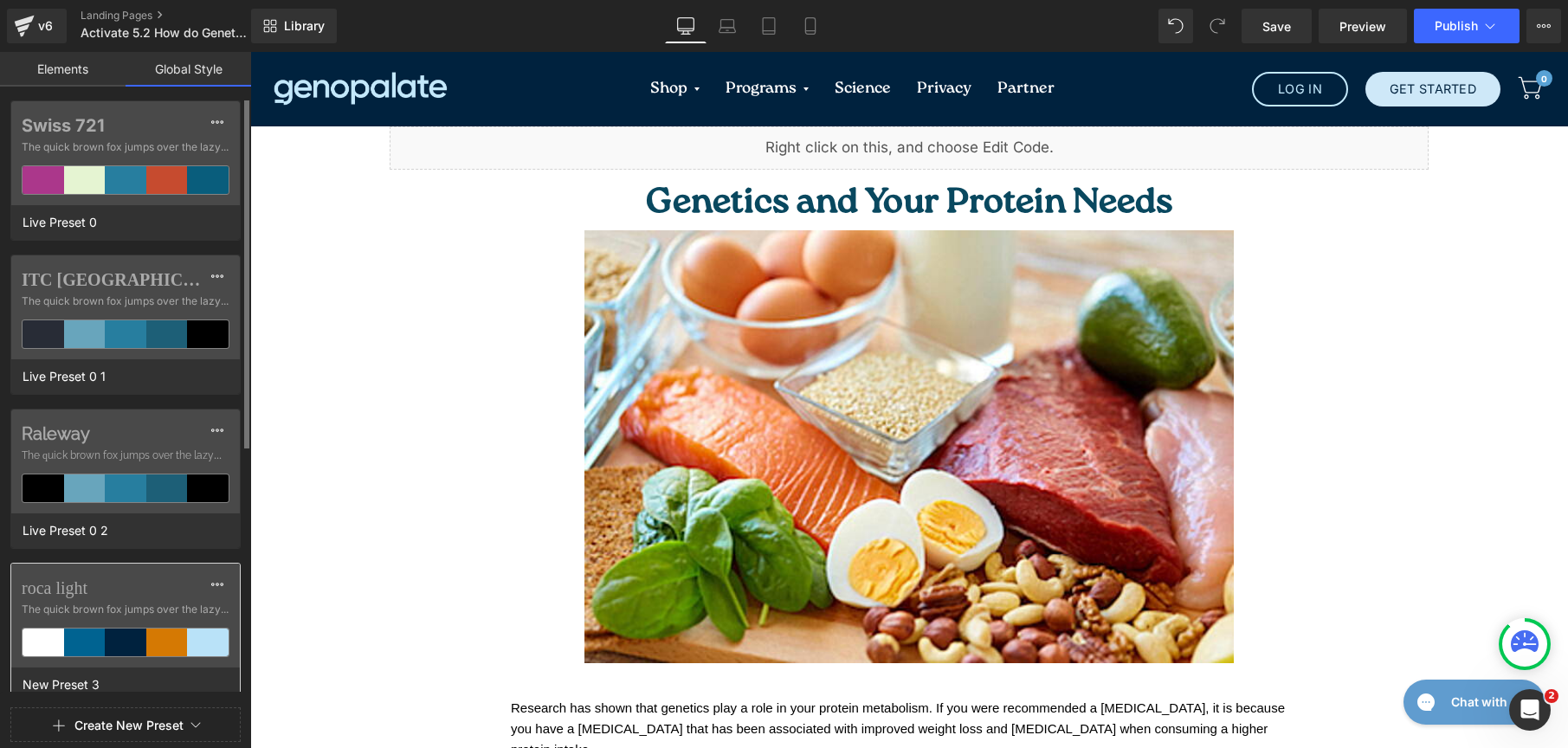
click at [150, 593] on label "roca light" at bounding box center [126, 588] width 208 height 21
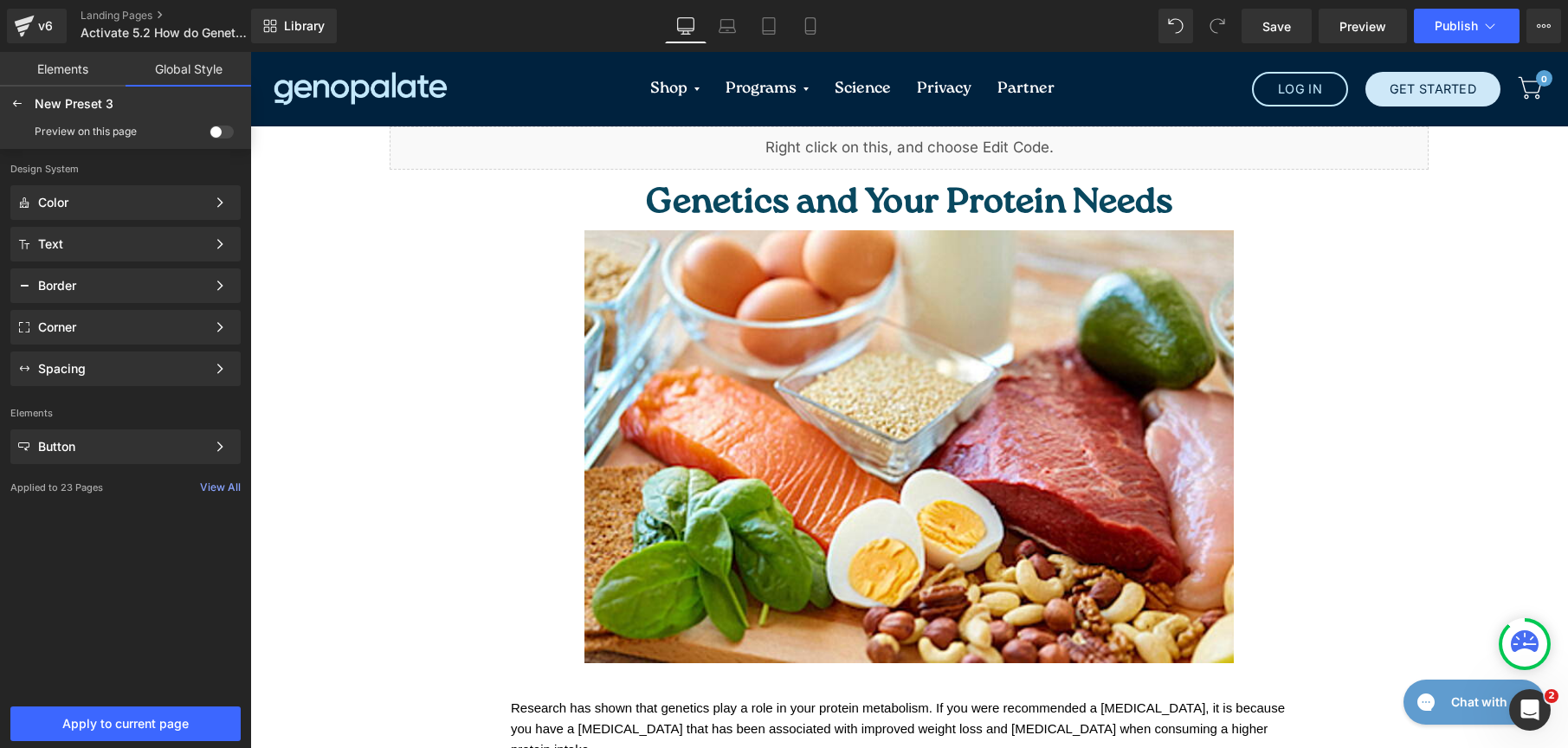
click at [216, 135] on span at bounding box center [222, 132] width 24 height 13
click at [210, 135] on input "checkbox" at bounding box center [210, 135] width 0 height 0
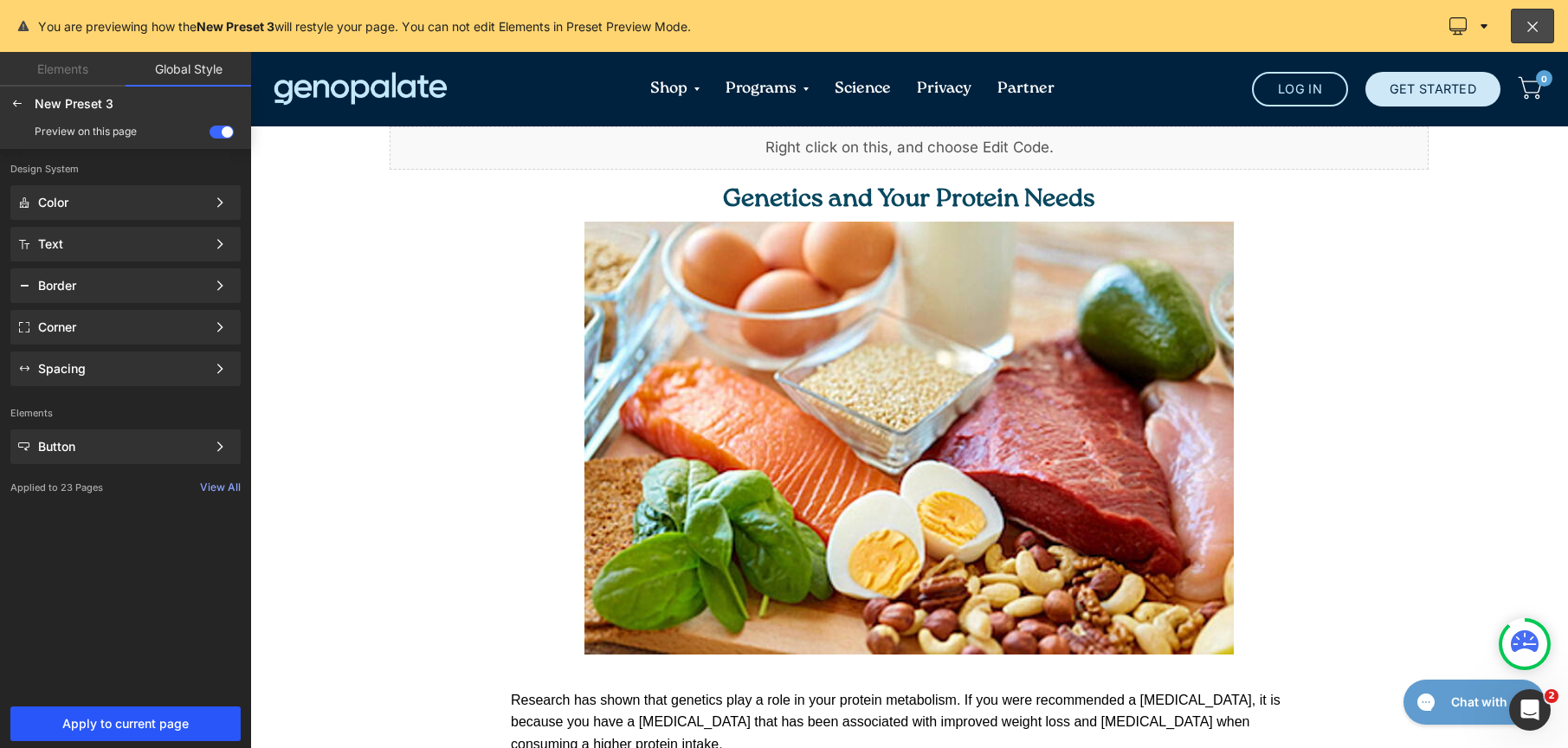
click at [118, 710] on button "Apply to current page" at bounding box center [126, 724] width 231 height 35
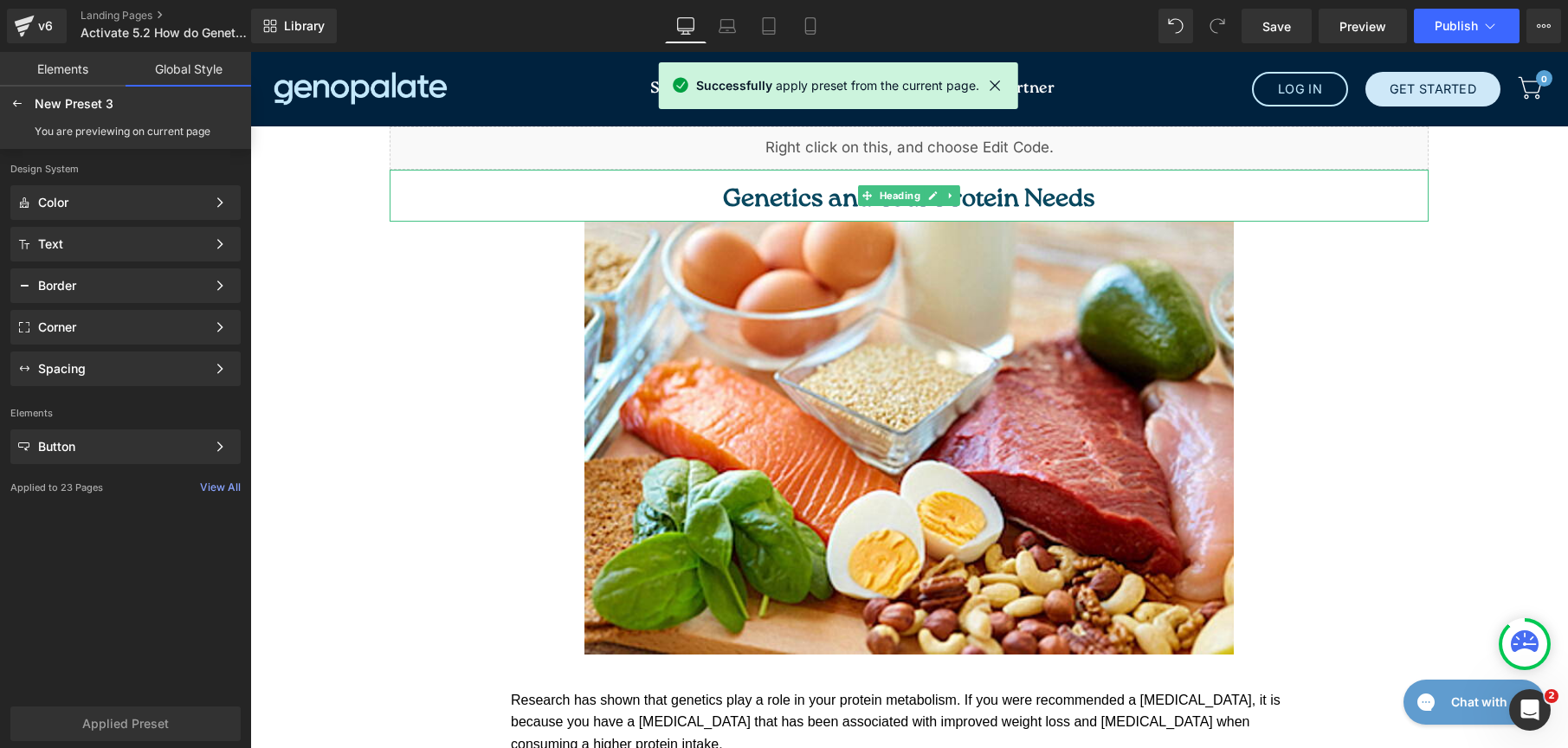
click at [723, 190] on span "Genetics and Your Protein Needs" at bounding box center [909, 199] width 372 height 25
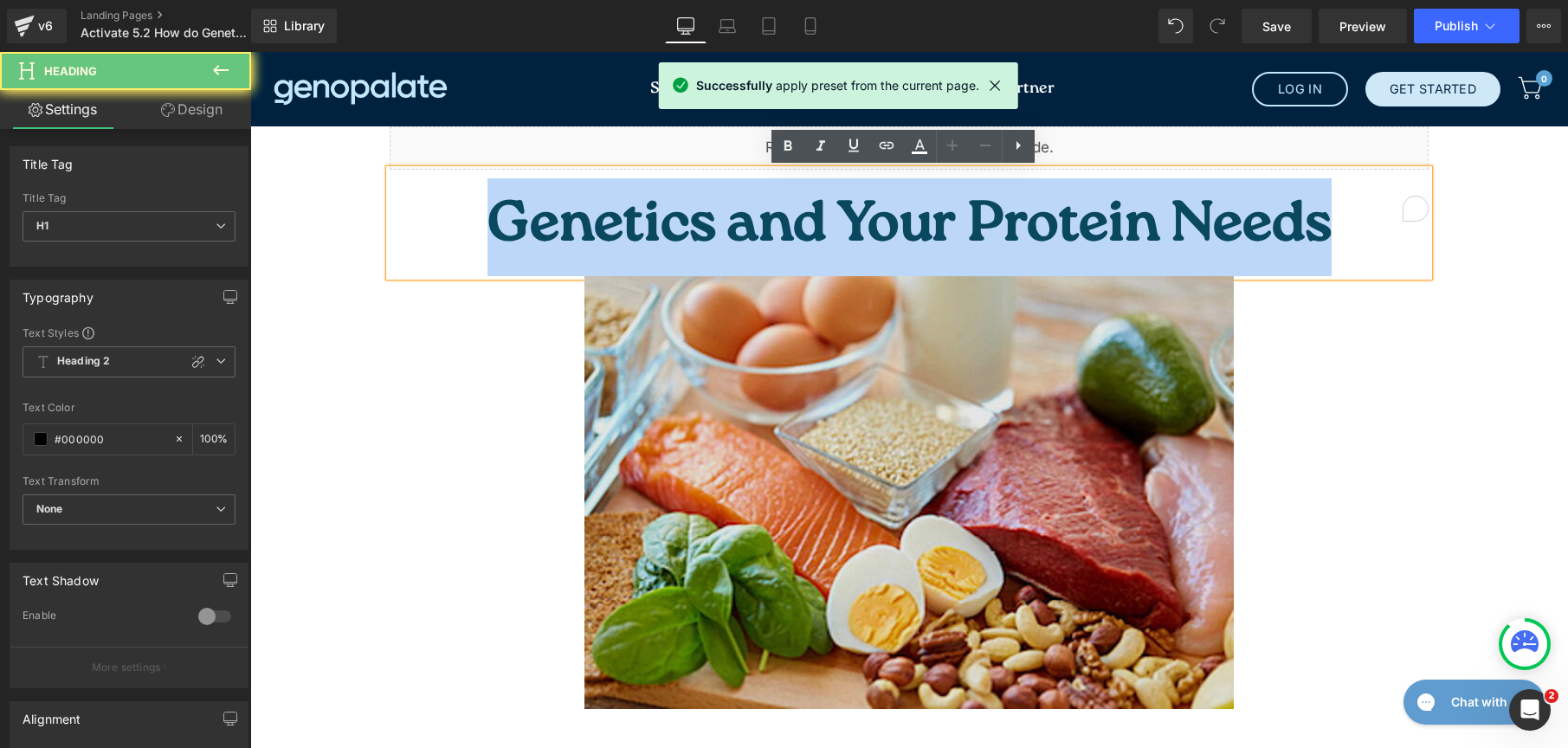
drag, startPoint x: 717, startPoint y: 198, endPoint x: 1204, endPoint y: 225, distance: 487.7
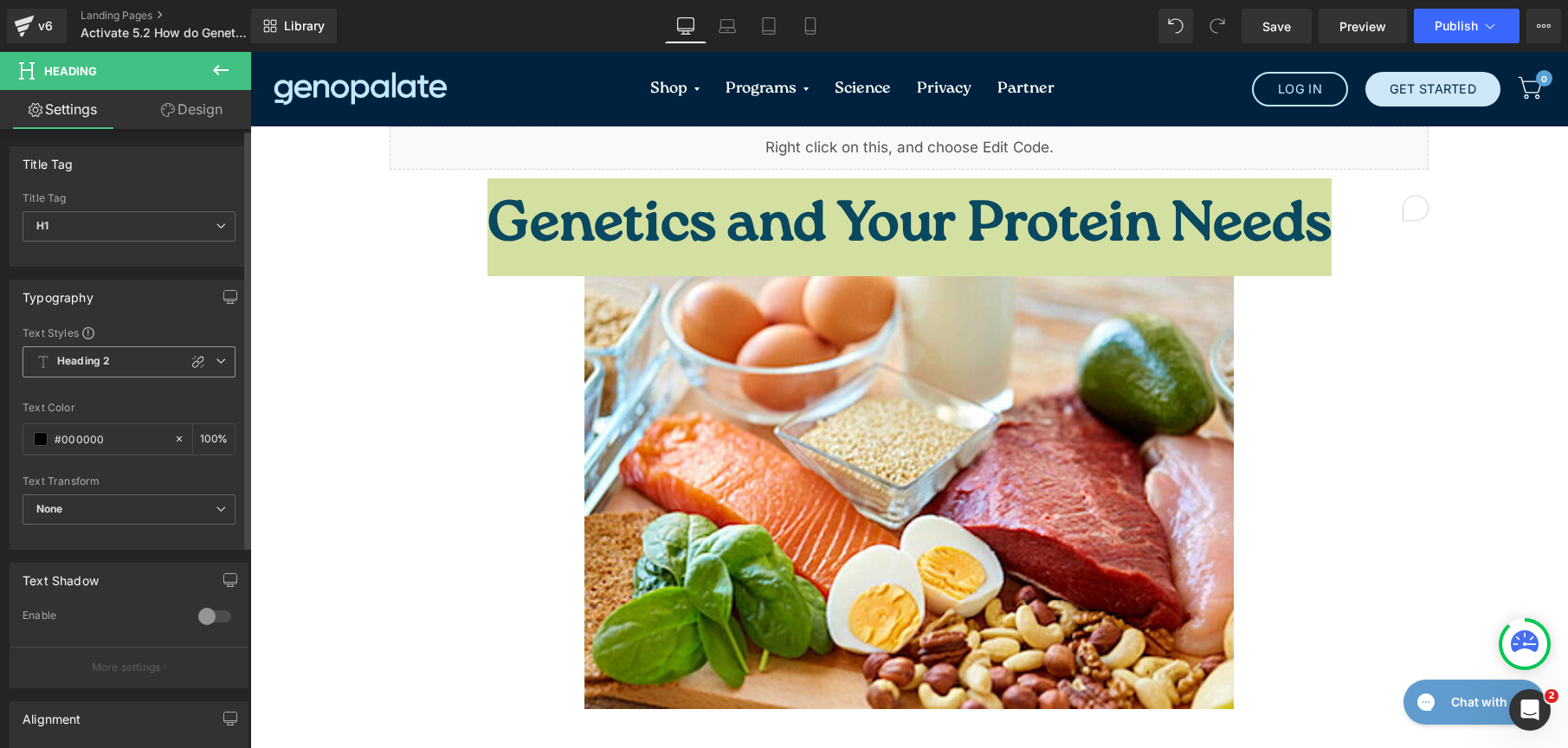
click at [134, 356] on span "Heading 2" at bounding box center [129, 362] width 213 height 31
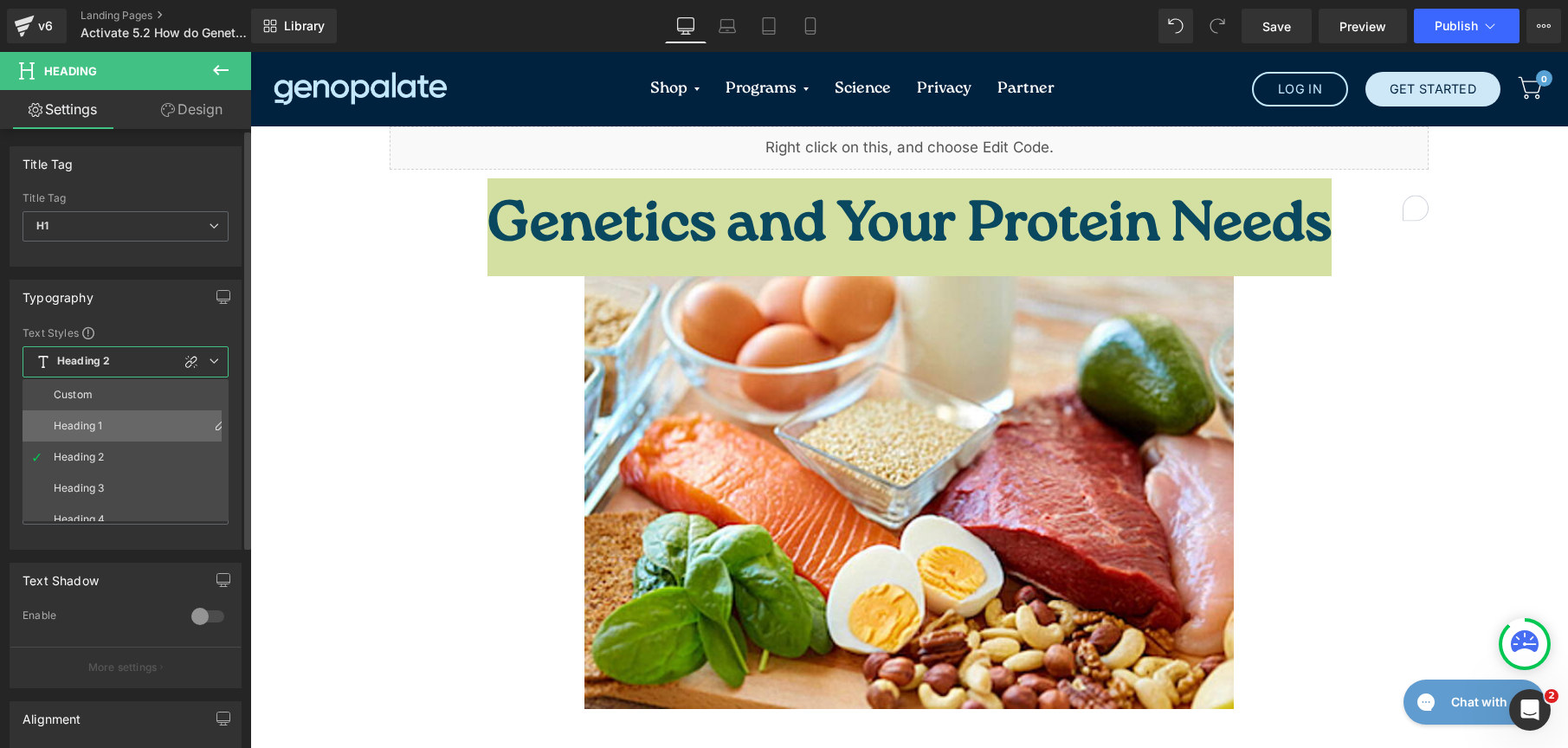
click at [121, 417] on li "Heading 1" at bounding box center [129, 426] width 214 height 31
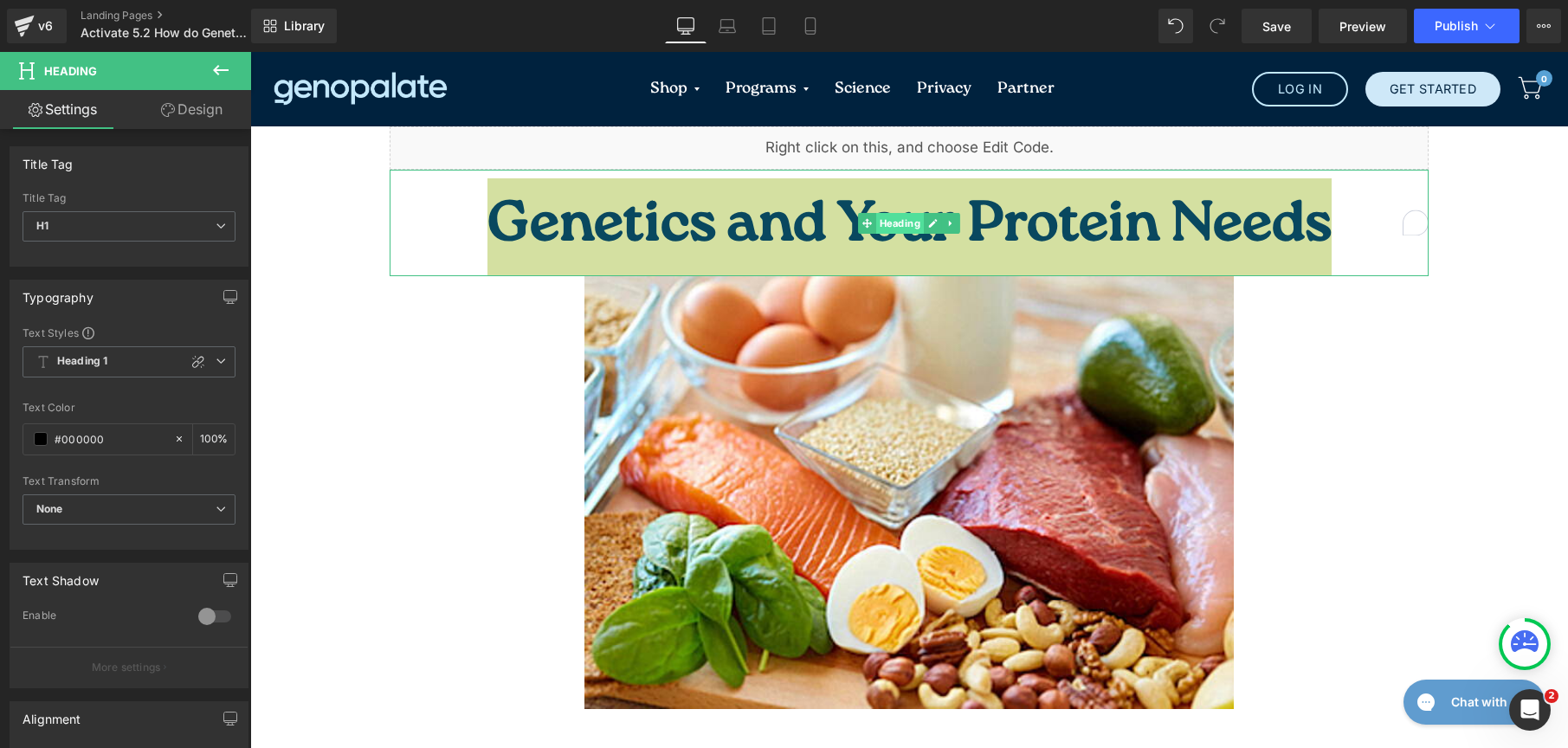
click at [877, 213] on span "Heading" at bounding box center [900, 224] width 48 height 21
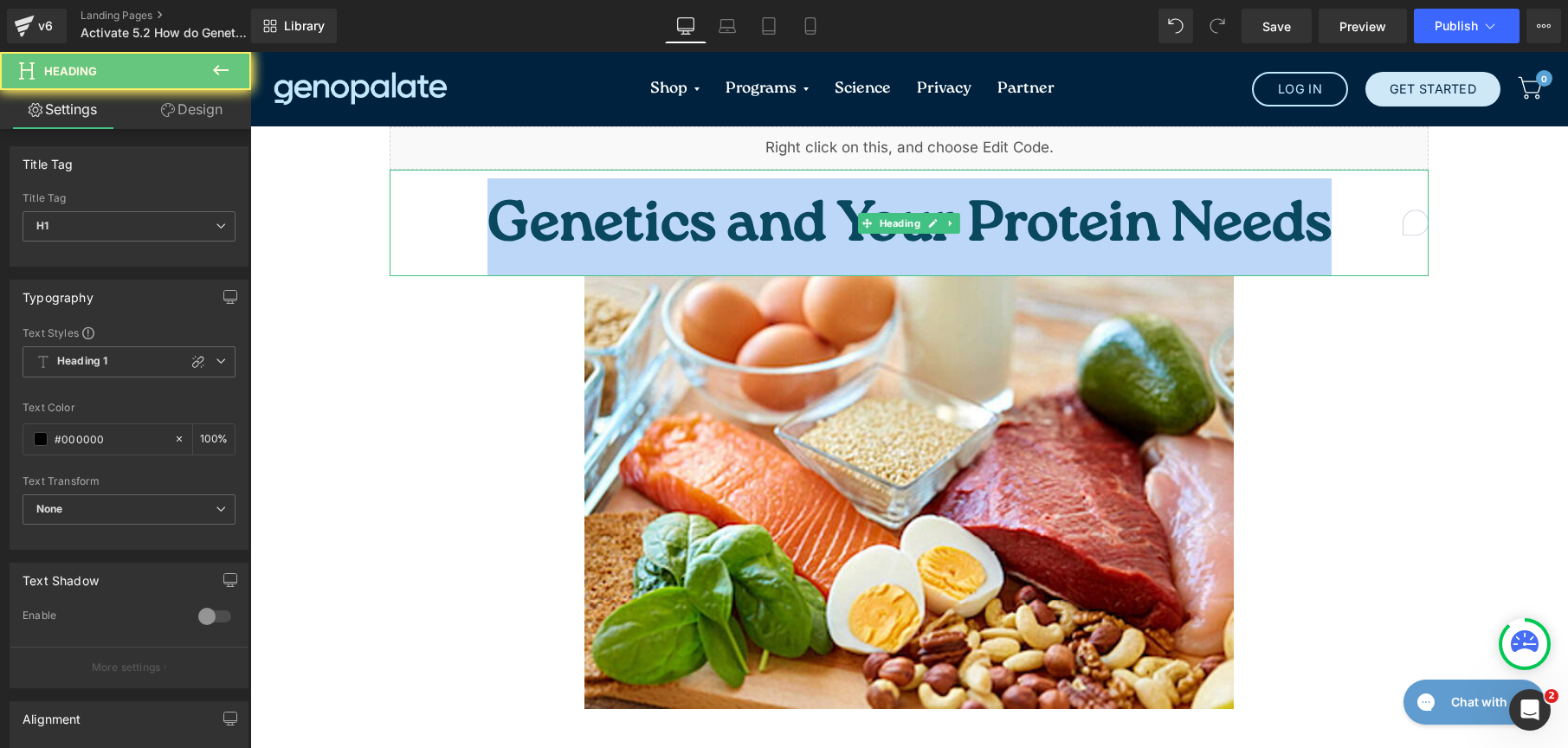
click at [866, 221] on span "Genetics and Your Protein Needs" at bounding box center [909, 227] width 844 height 80
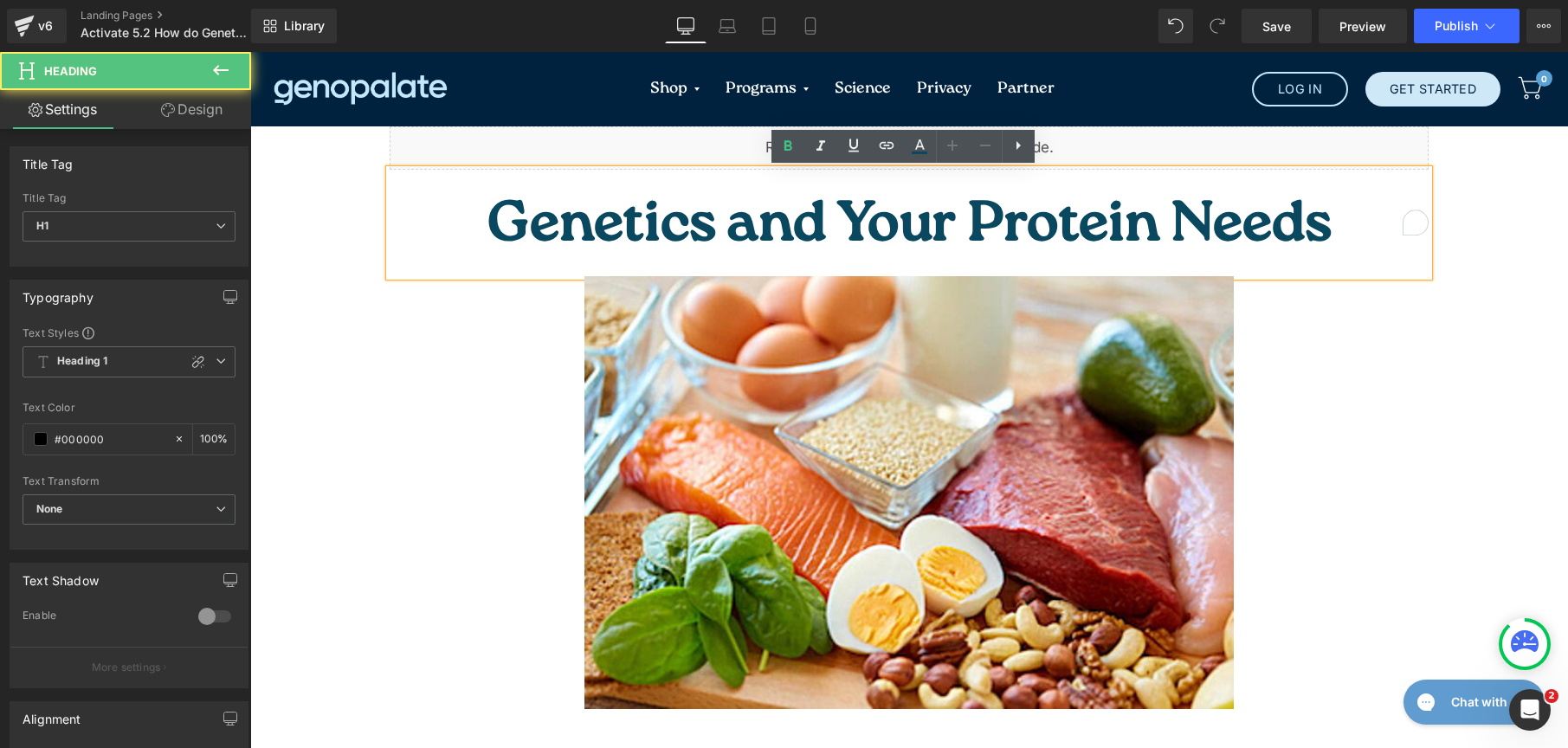
click at [891, 199] on span "Genetics and Your Protein Needs" at bounding box center [909, 227] width 844 height 80
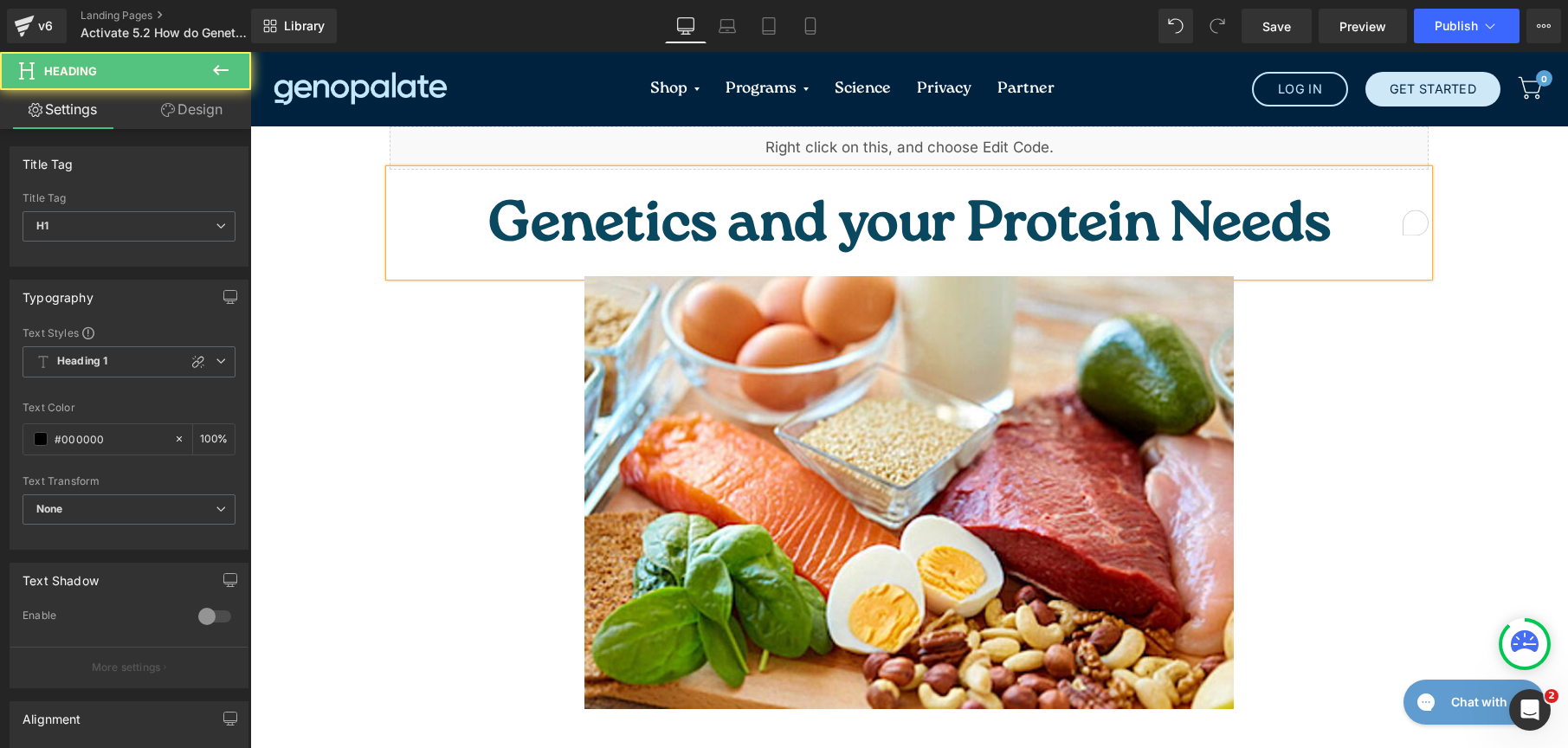
click at [955, 211] on span "Genetics and your Protein Needs" at bounding box center [909, 227] width 842 height 80
click at [1078, 203] on span "Genetics and your protein Needs" at bounding box center [908, 227] width 839 height 80
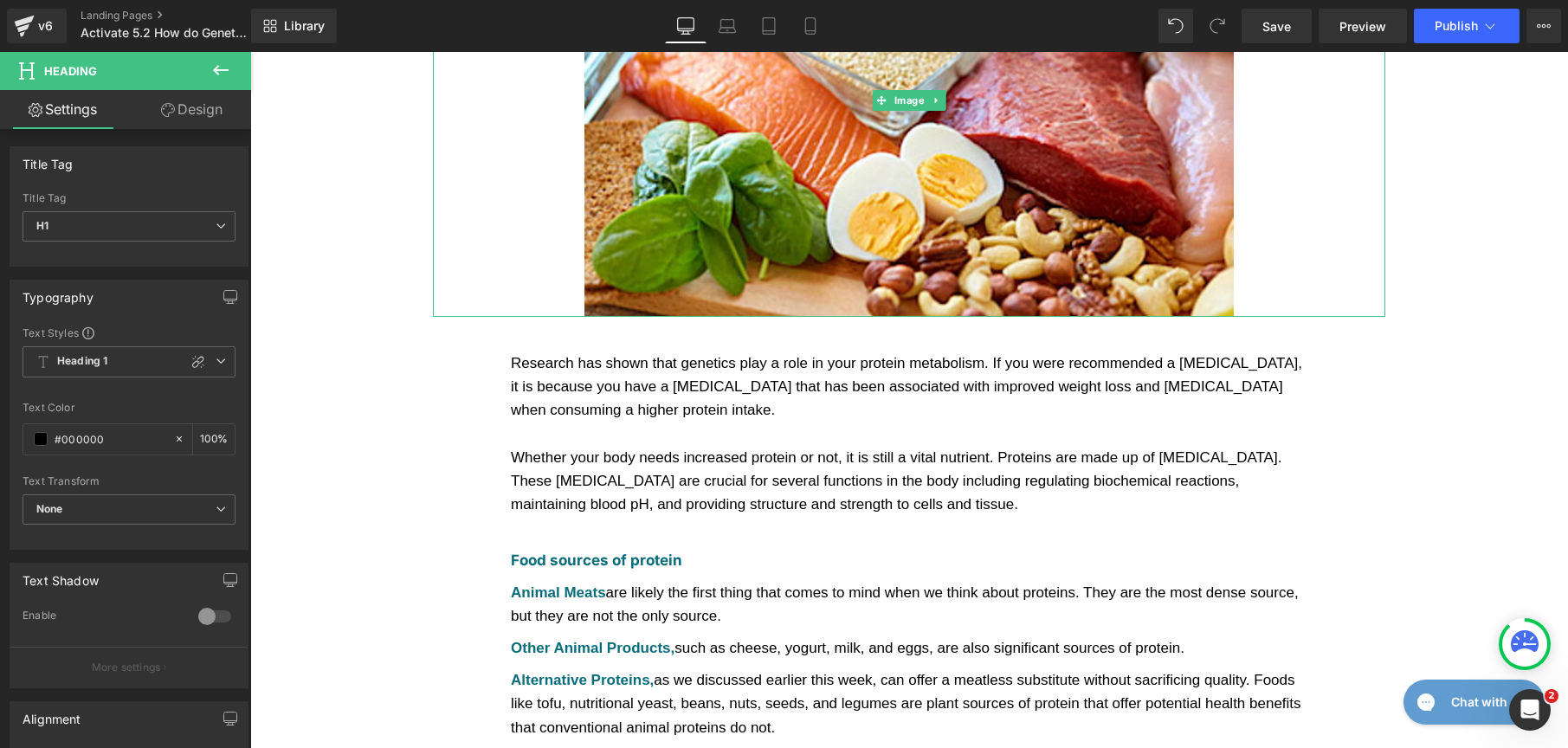
scroll to position [489, 0]
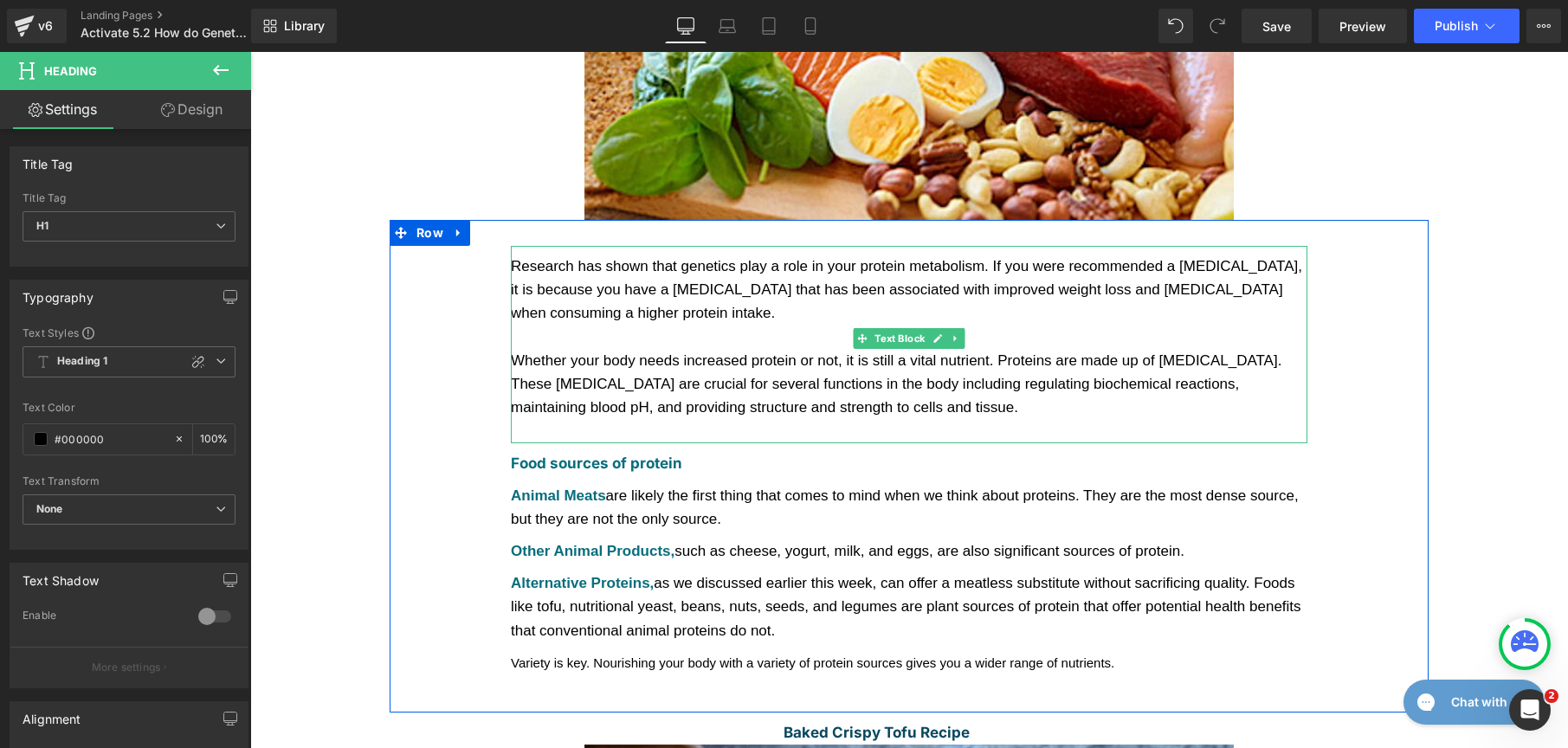
click at [673, 326] on div at bounding box center [909, 337] width 797 height 24
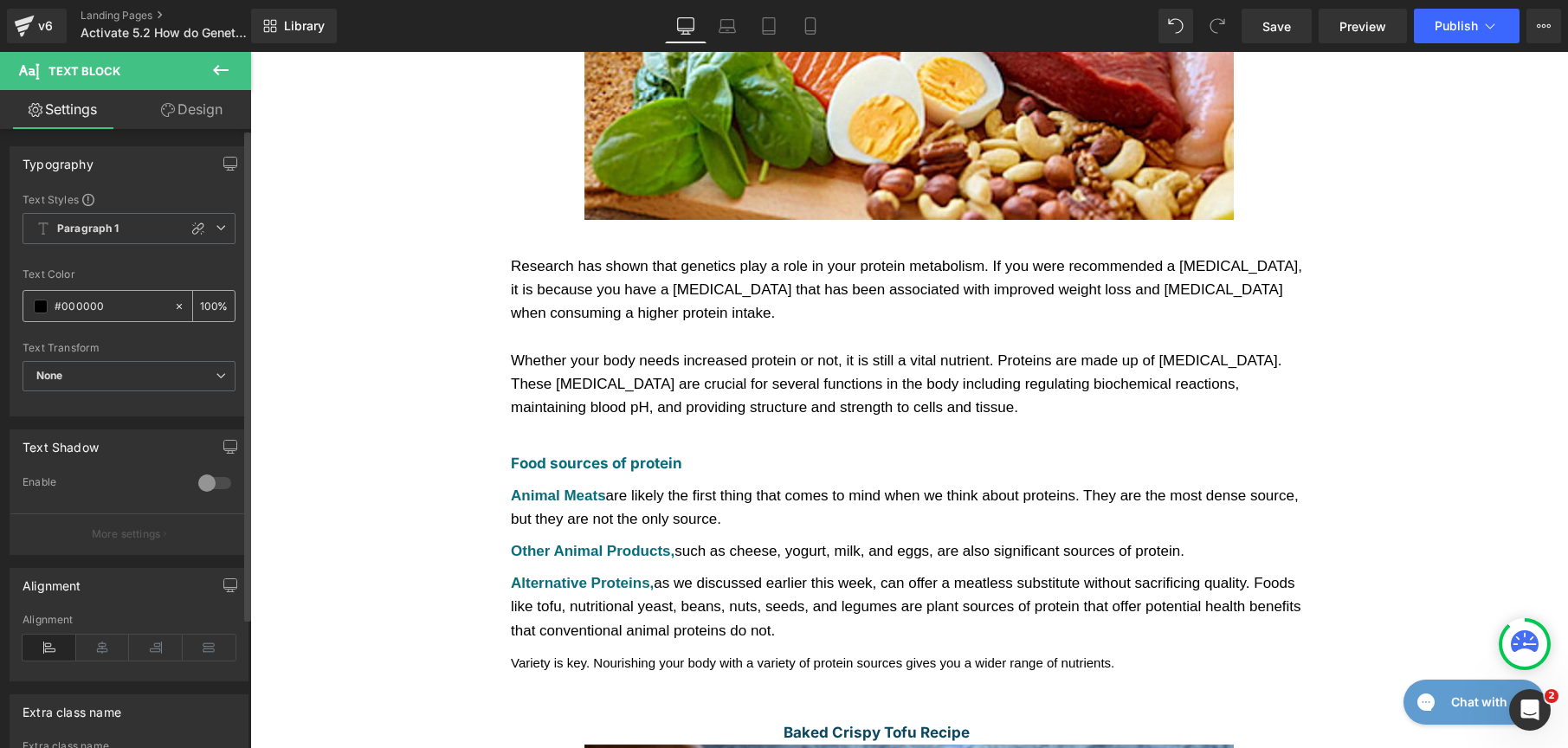
click at [42, 306] on span at bounding box center [41, 307] width 14 height 14
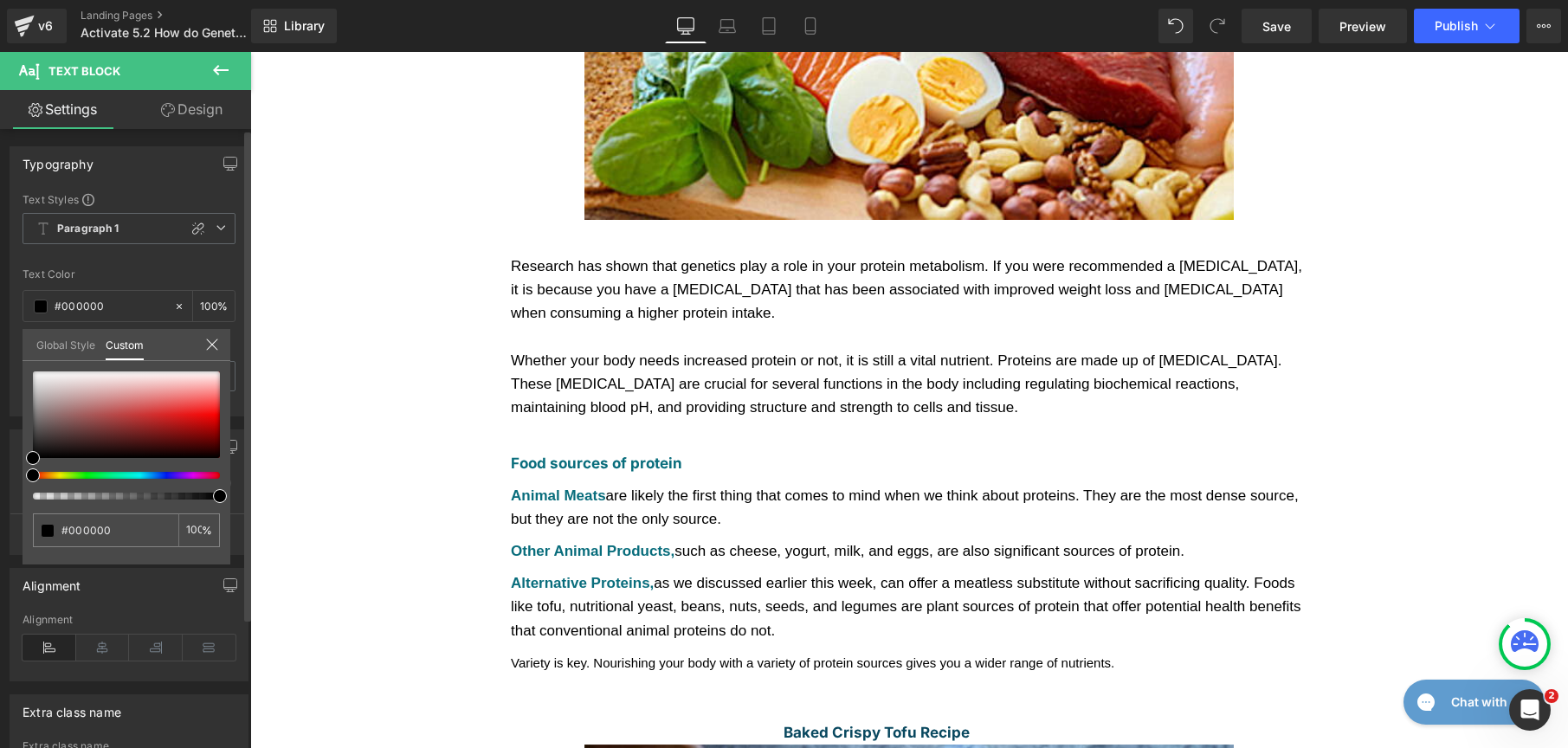
click at [52, 338] on link "Global Style" at bounding box center [66, 344] width 59 height 30
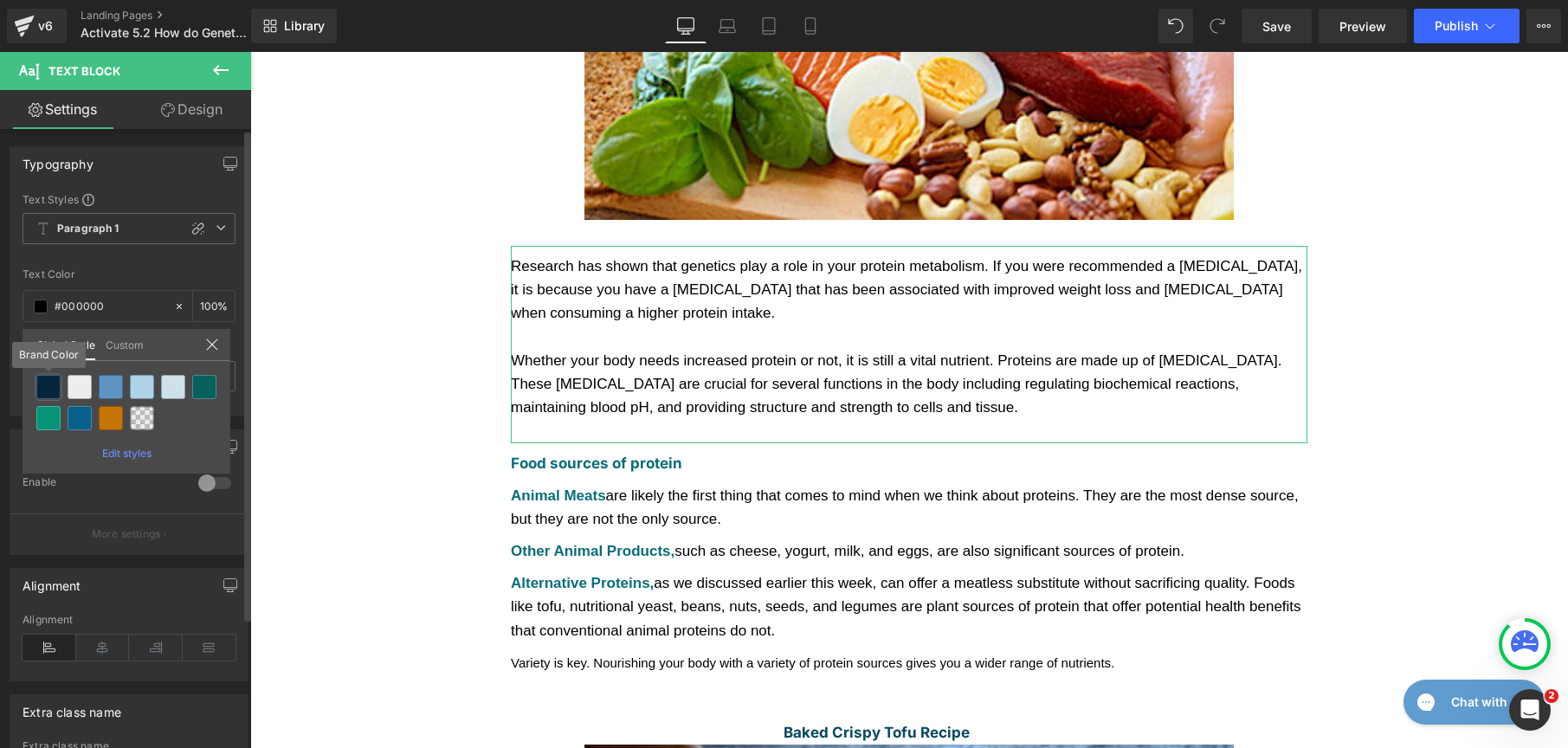
click at [48, 387] on div at bounding box center [49, 387] width 24 height 24
type input "Brand Color"
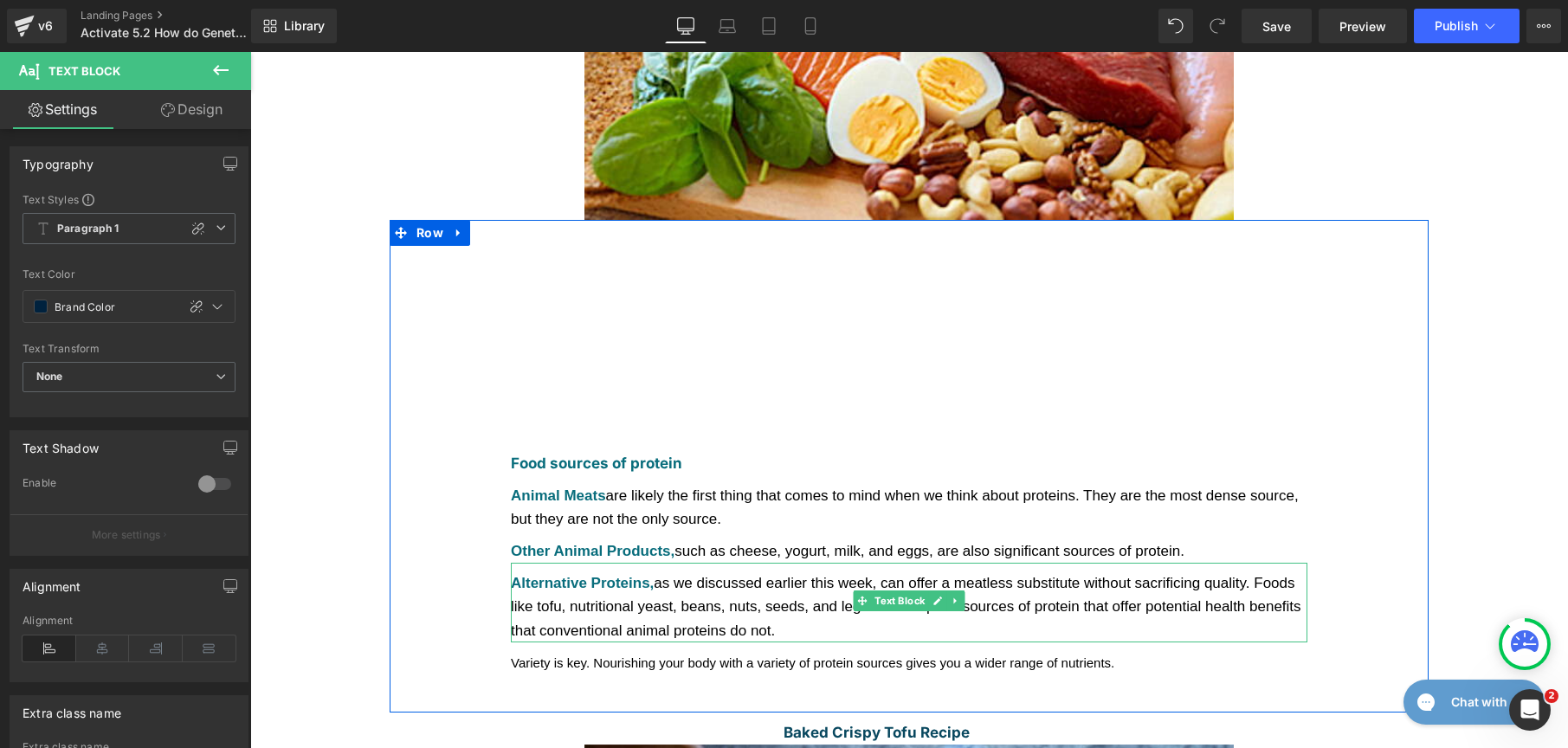
click at [708, 571] on div "Alternative Proteins, as we discussed earlier this week, can offer a meatless s…" at bounding box center [909, 606] width 797 height 71
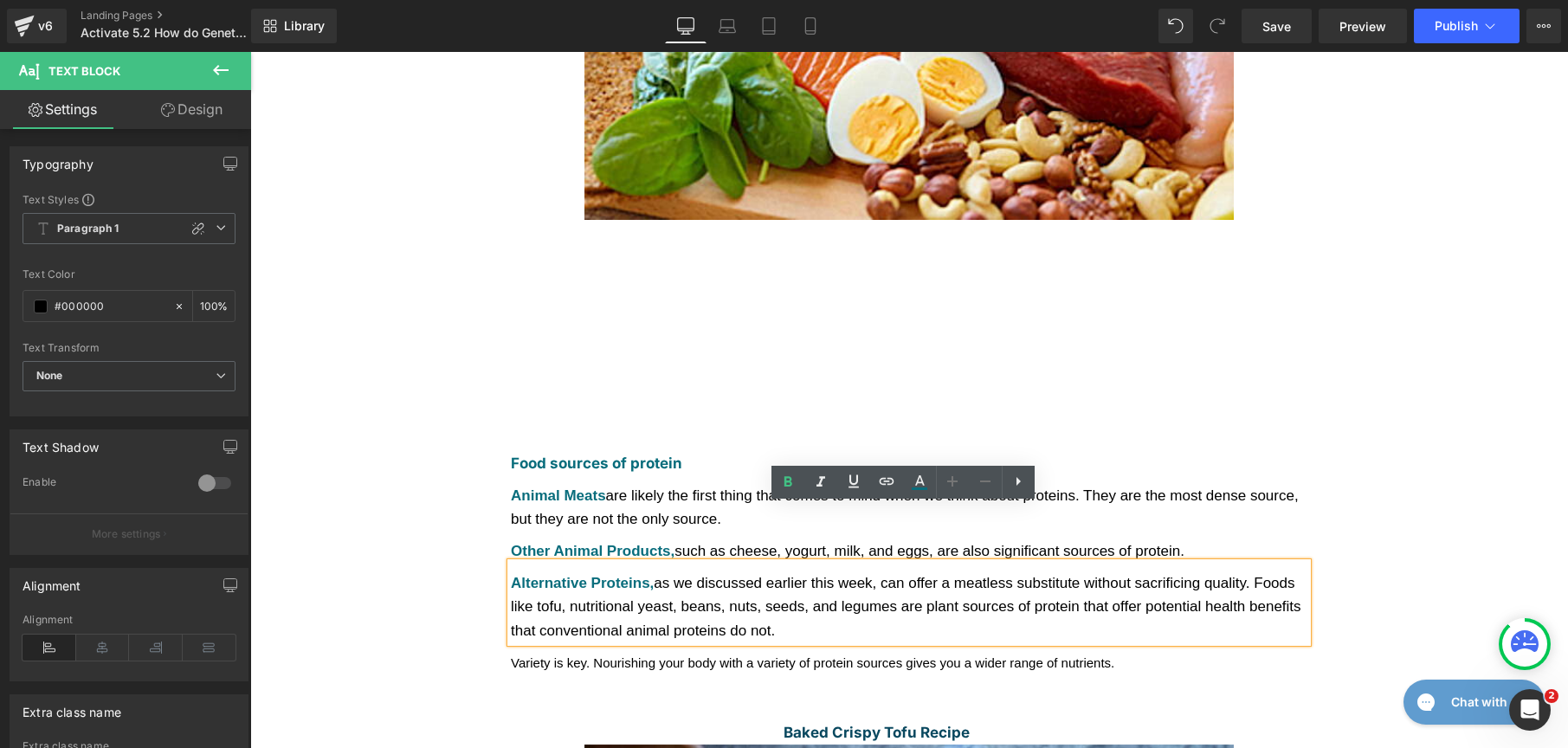
click at [621, 488] on span "Animal Meats are likely the first thing that comes to mind when we think about …" at bounding box center [905, 508] width 788 height 40
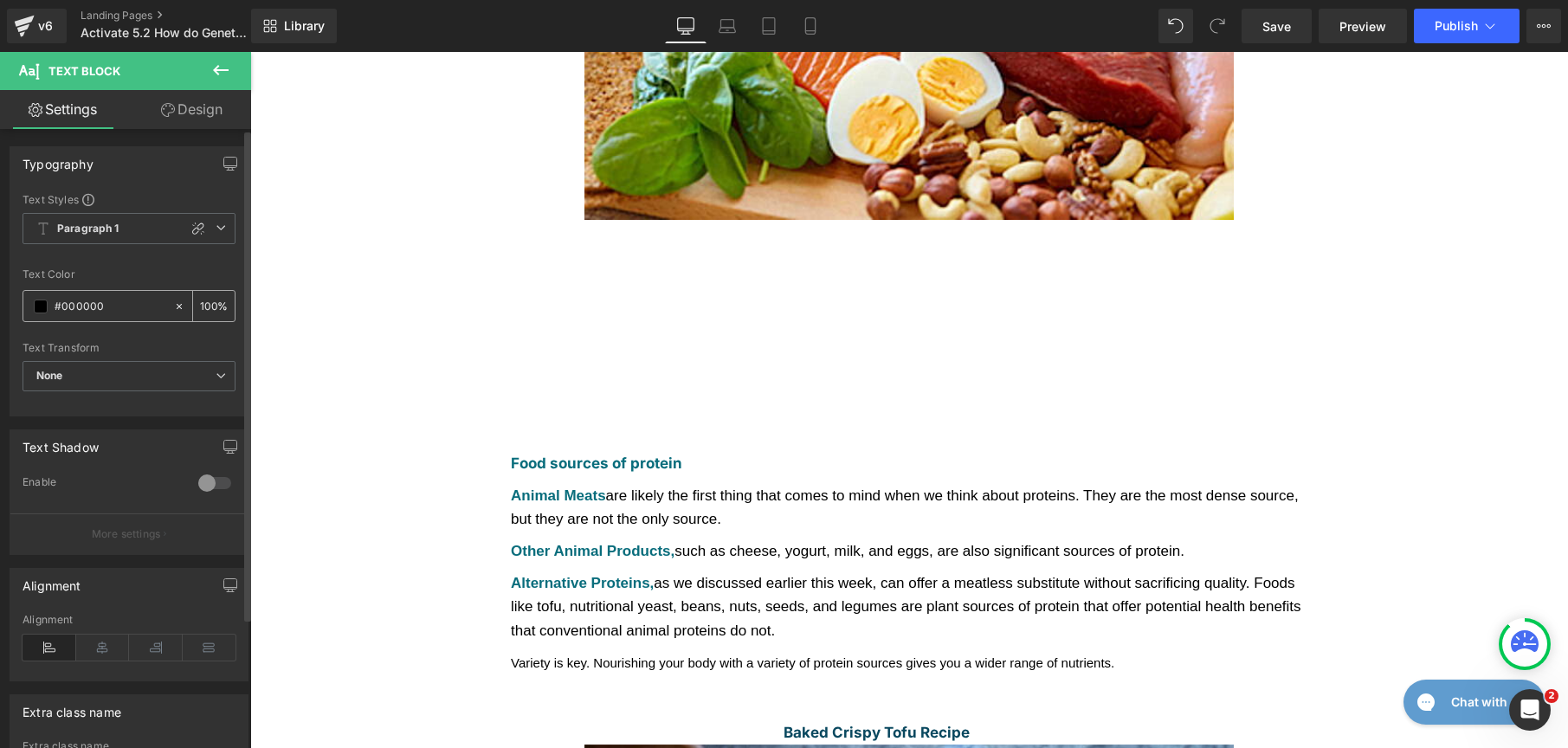
click at [37, 315] on div "#000000" at bounding box center [98, 306] width 149 height 31
click at [39, 313] on span at bounding box center [41, 307] width 14 height 14
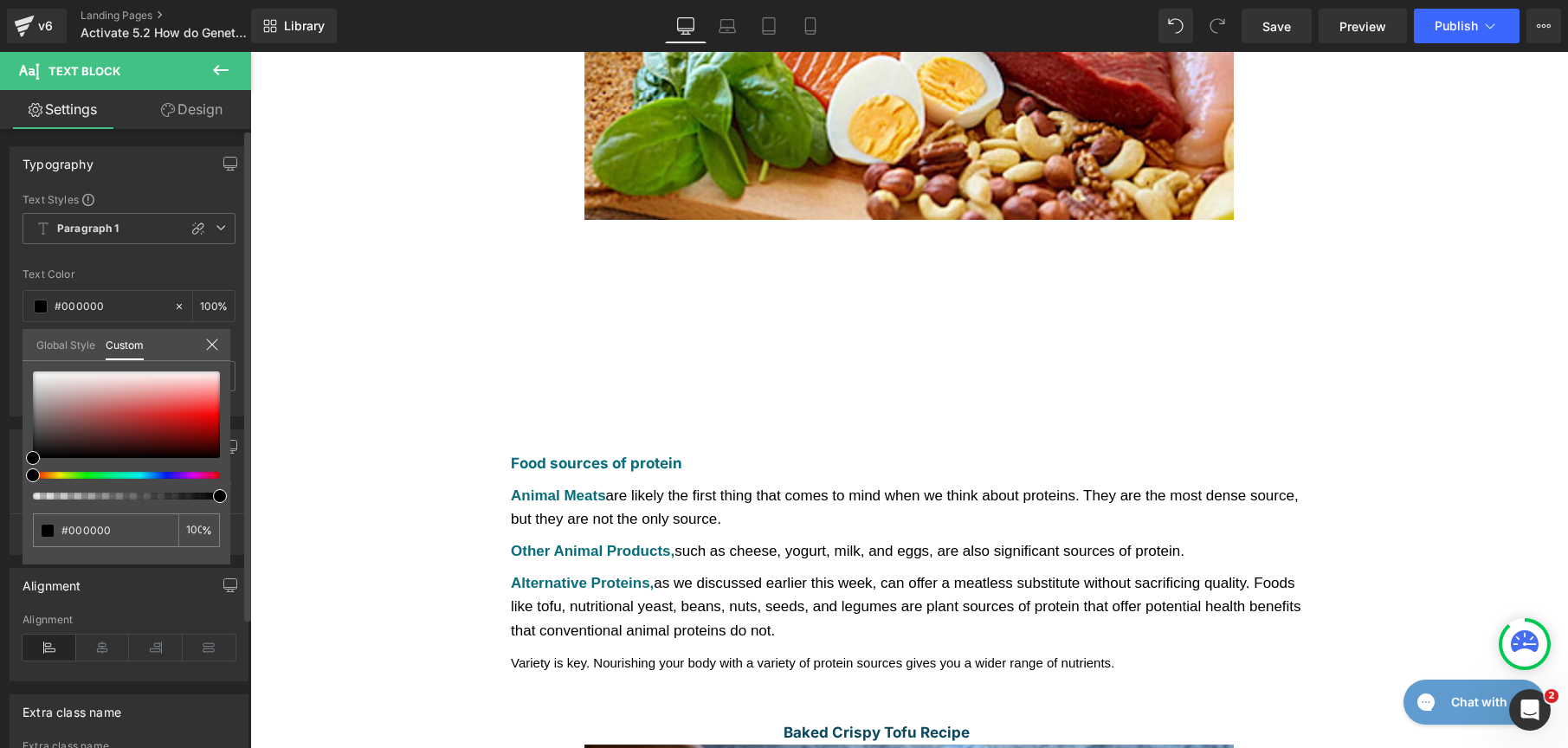
click at [39, 337] on link "Global Style" at bounding box center [66, 344] width 59 height 30
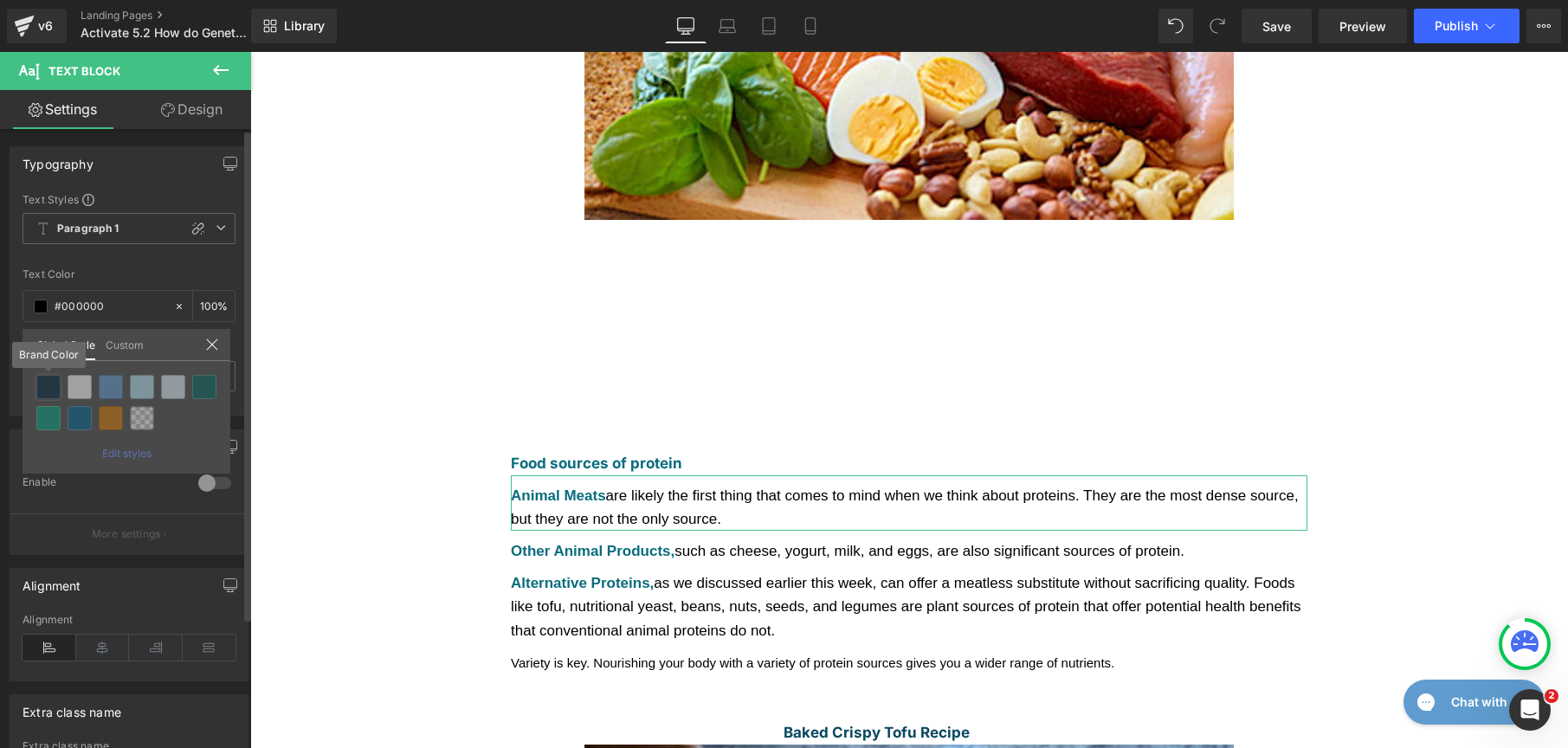
click at [49, 389] on div at bounding box center [49, 387] width 24 height 24
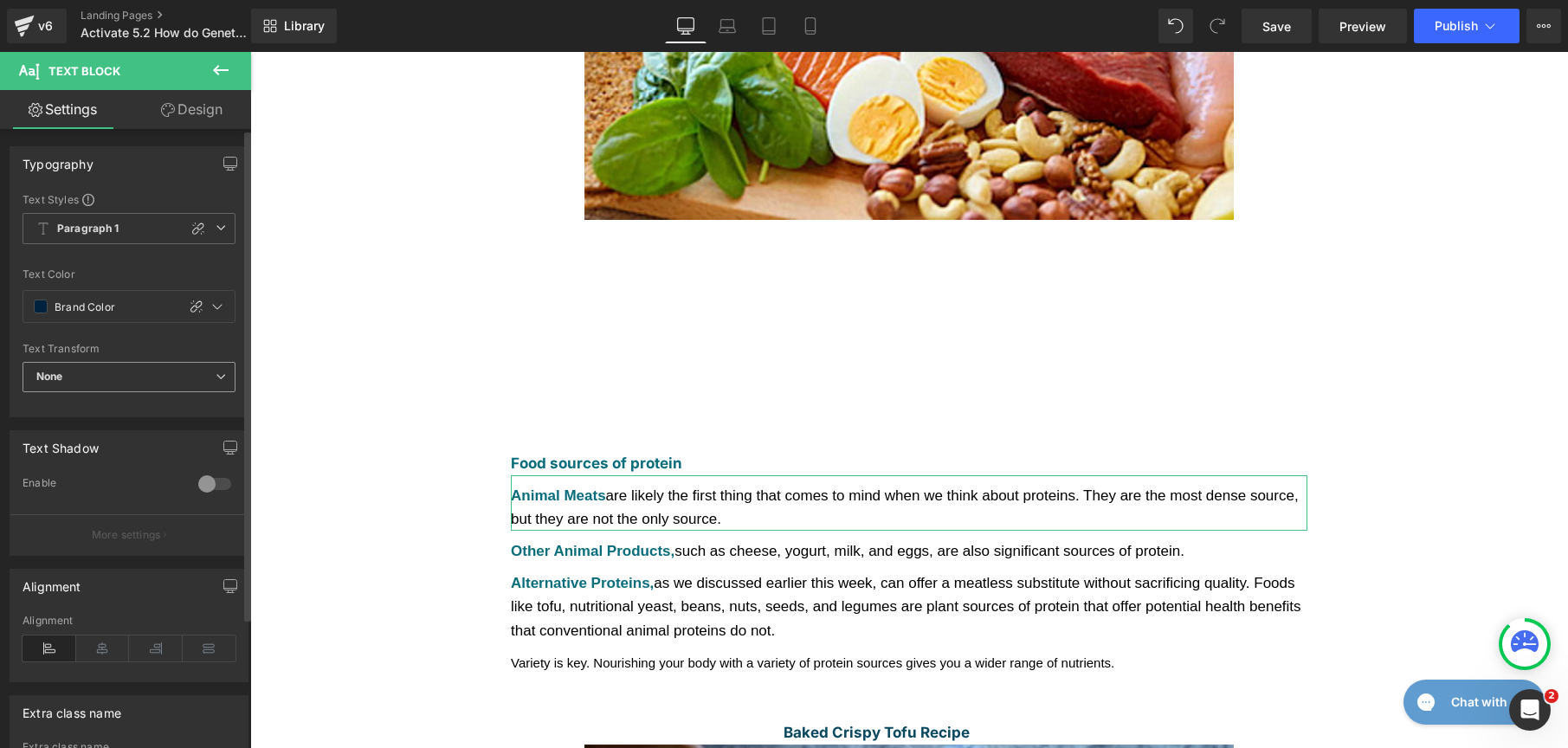
type input "Brand Color"
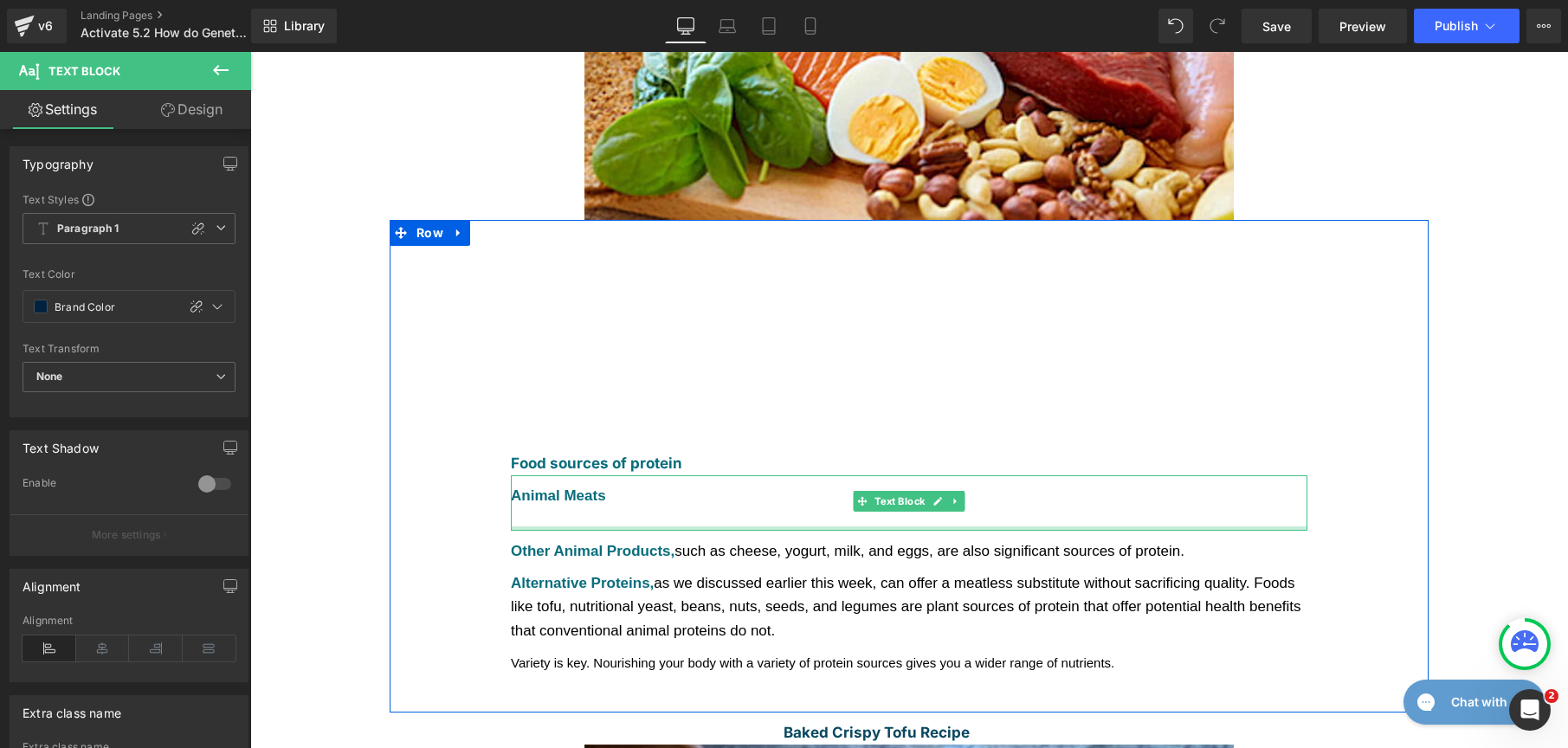
click at [250, 52] on div at bounding box center [250, 52] width 0 height 0
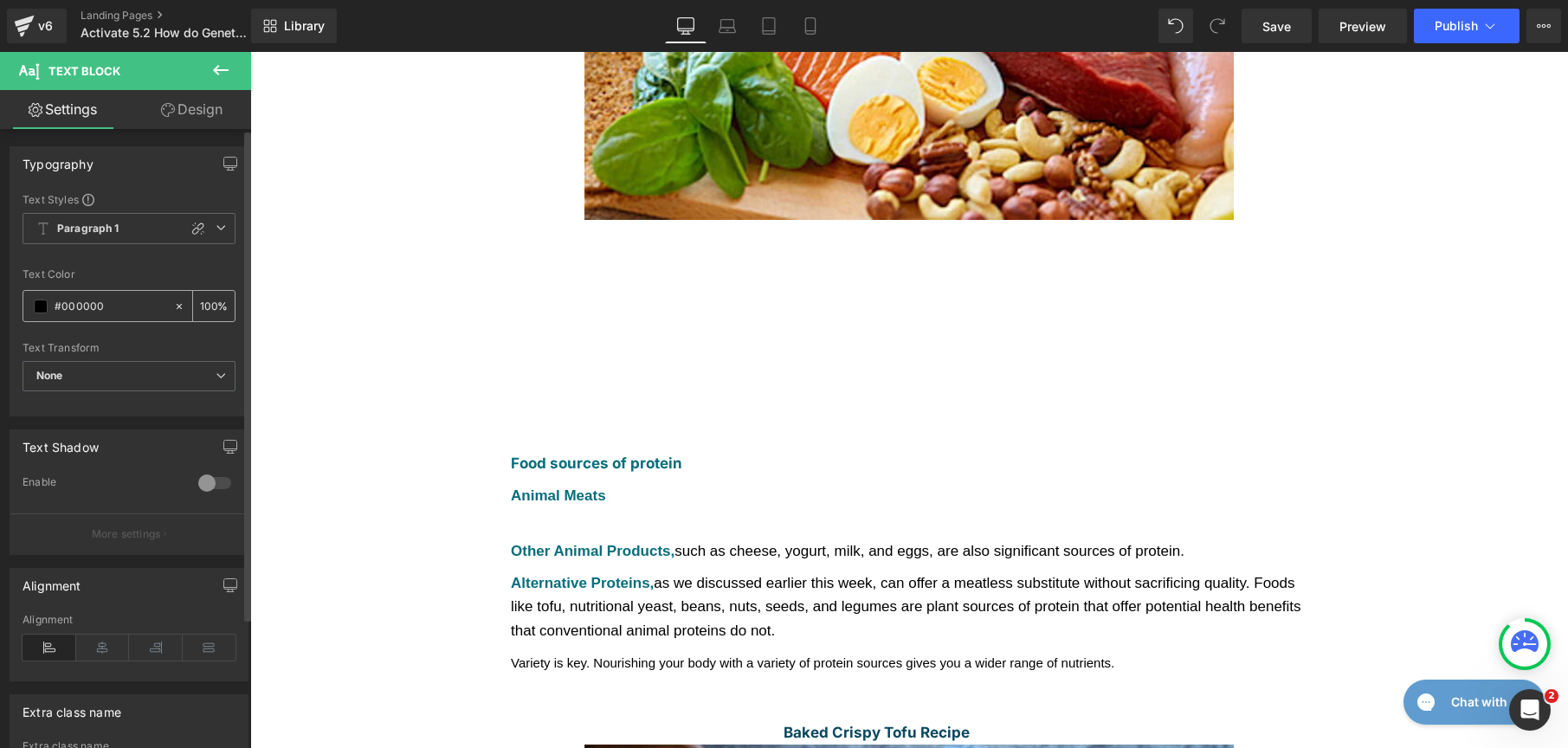
click at [38, 307] on span at bounding box center [41, 307] width 14 height 14
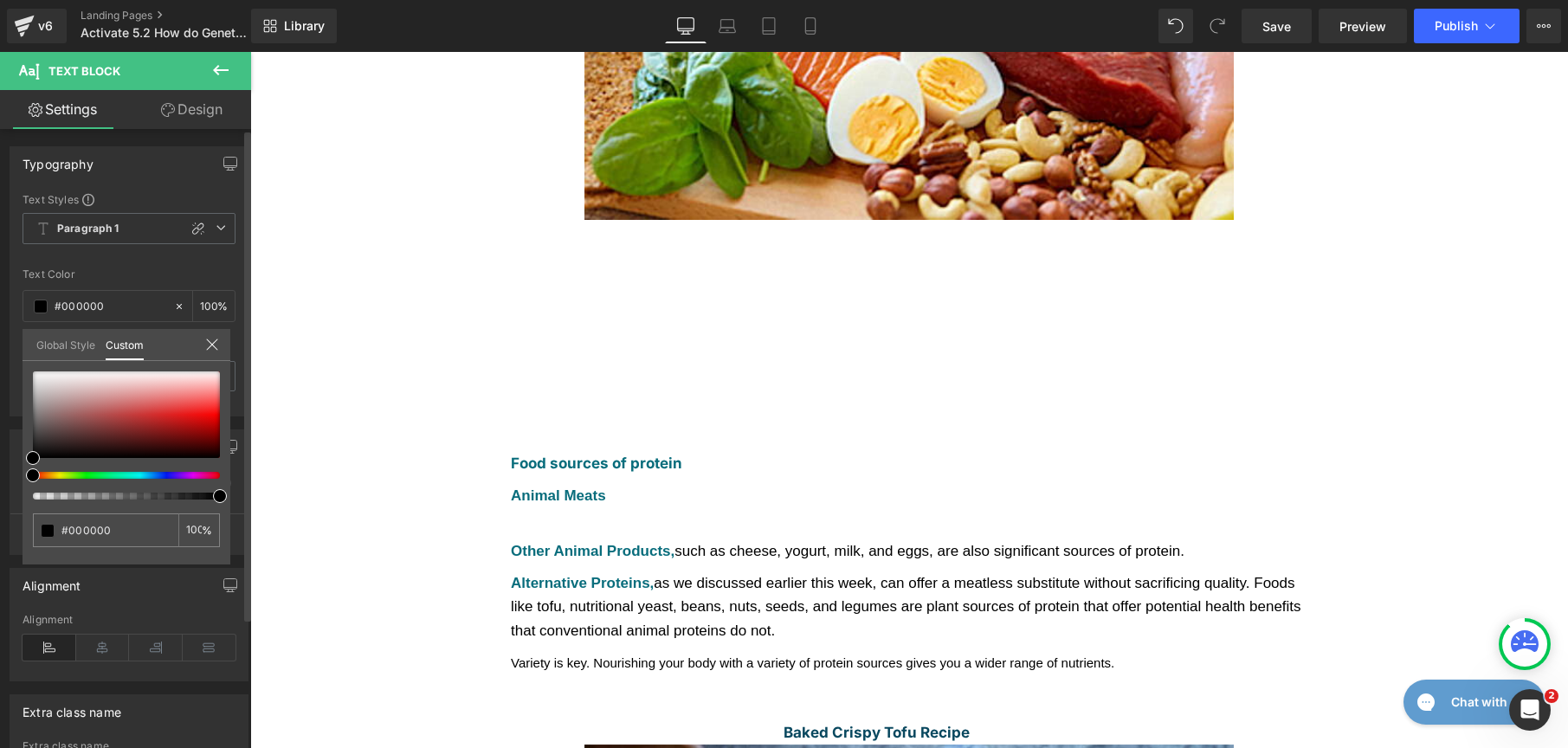
click at [42, 343] on link "Global Style" at bounding box center [66, 344] width 59 height 30
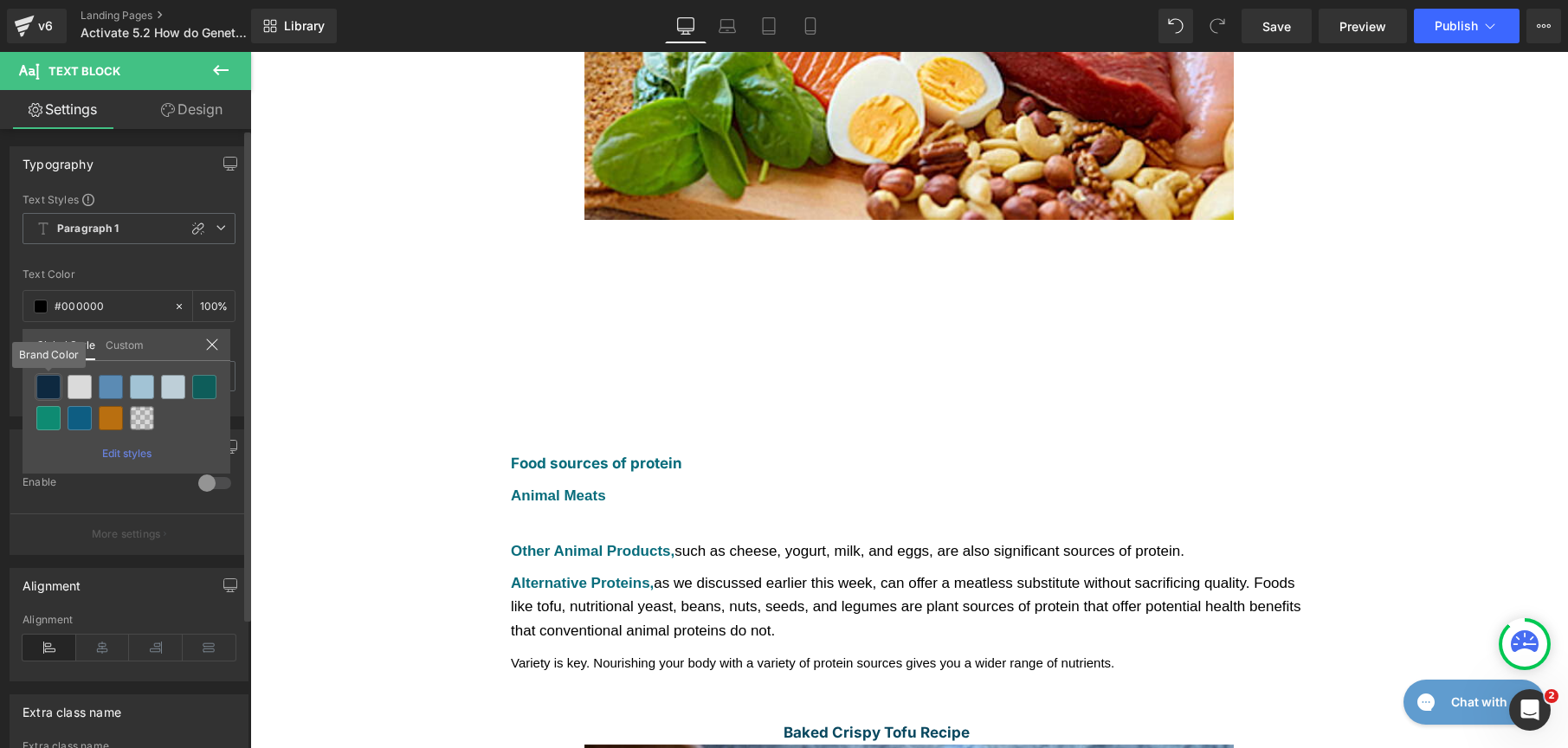
click at [39, 388] on div at bounding box center [49, 387] width 24 height 24
type input "Brand Color"
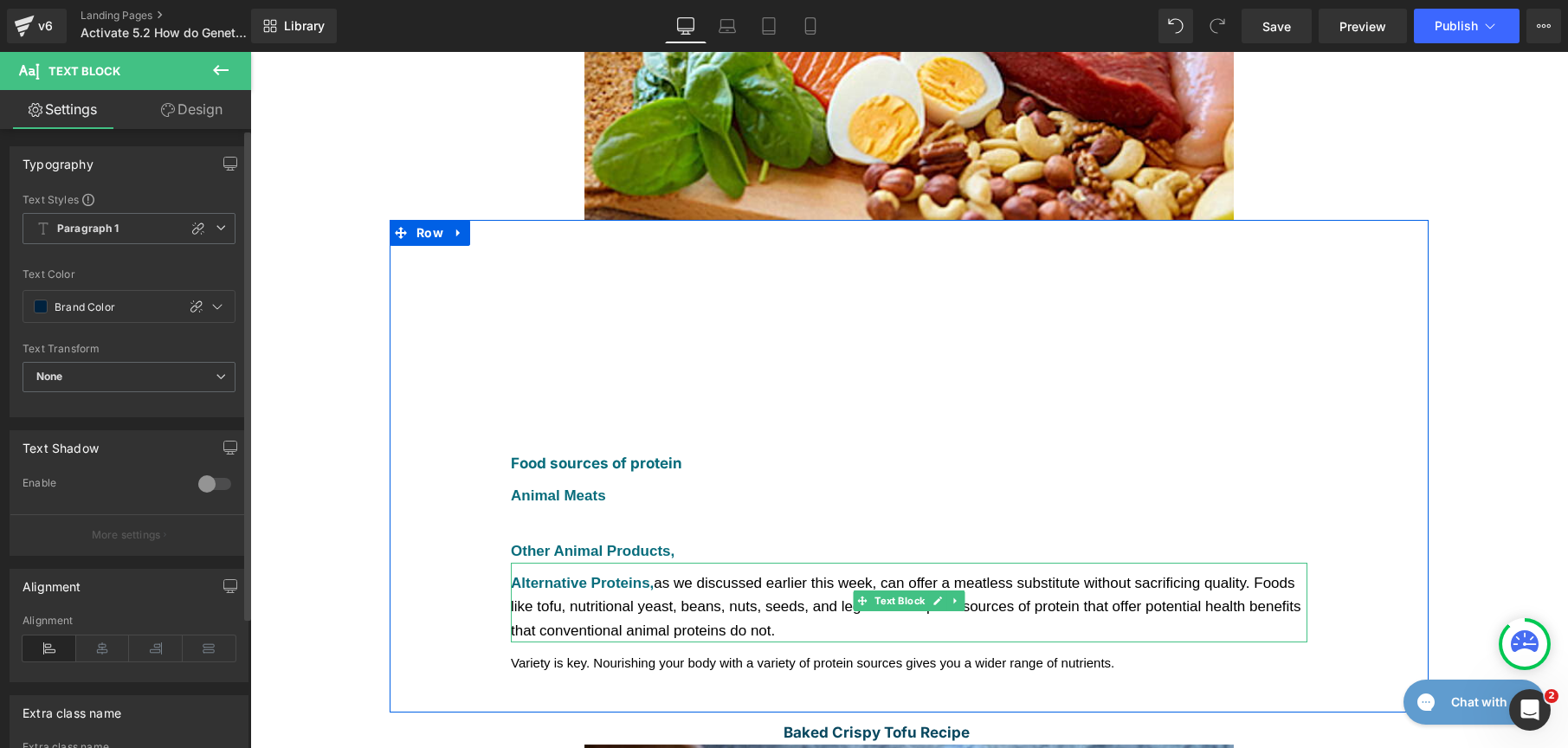
click at [637, 571] on div "Alternative Proteins, as we discussed earlier this week, can offer a meatless s…" at bounding box center [909, 606] width 797 height 71
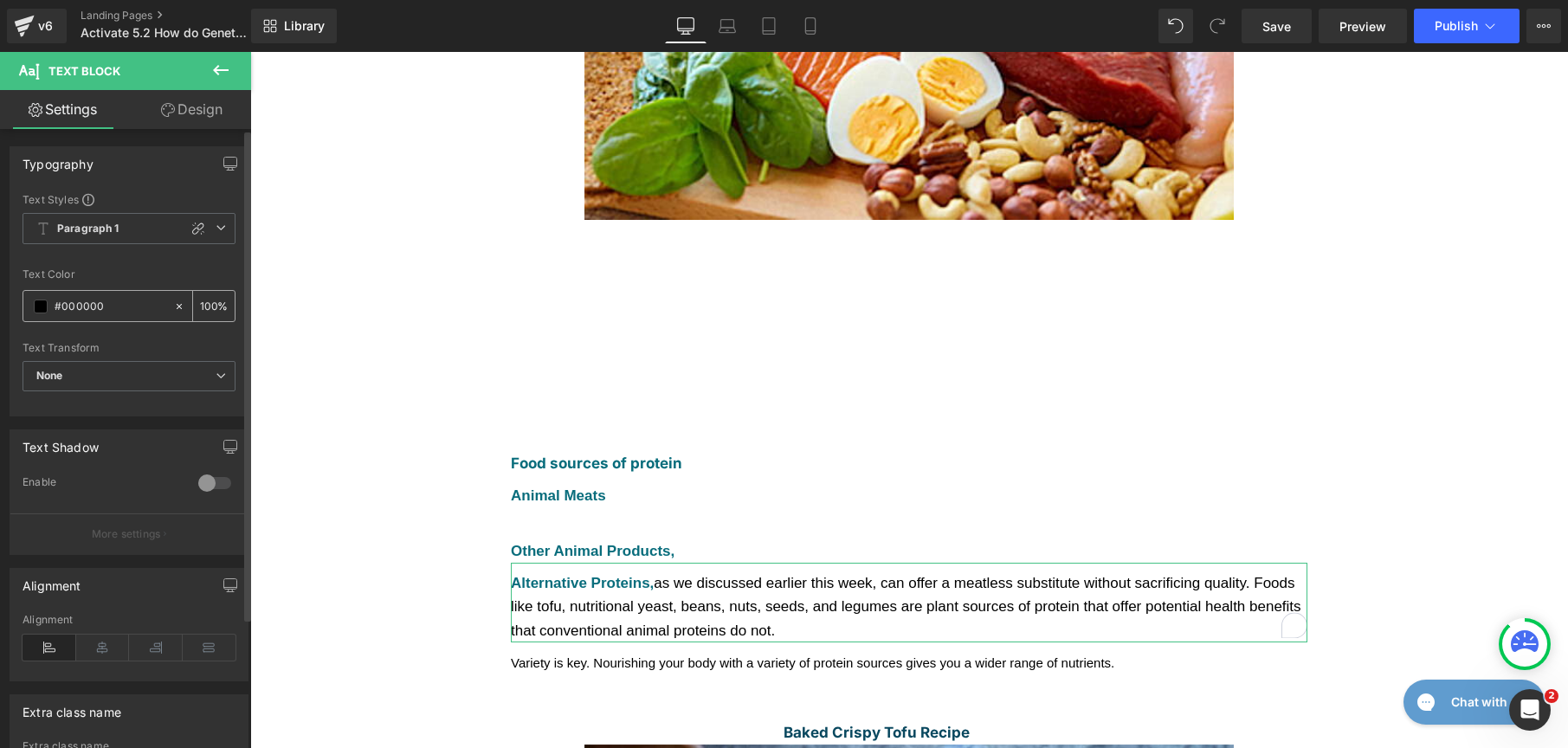
click at [38, 304] on span at bounding box center [41, 307] width 14 height 14
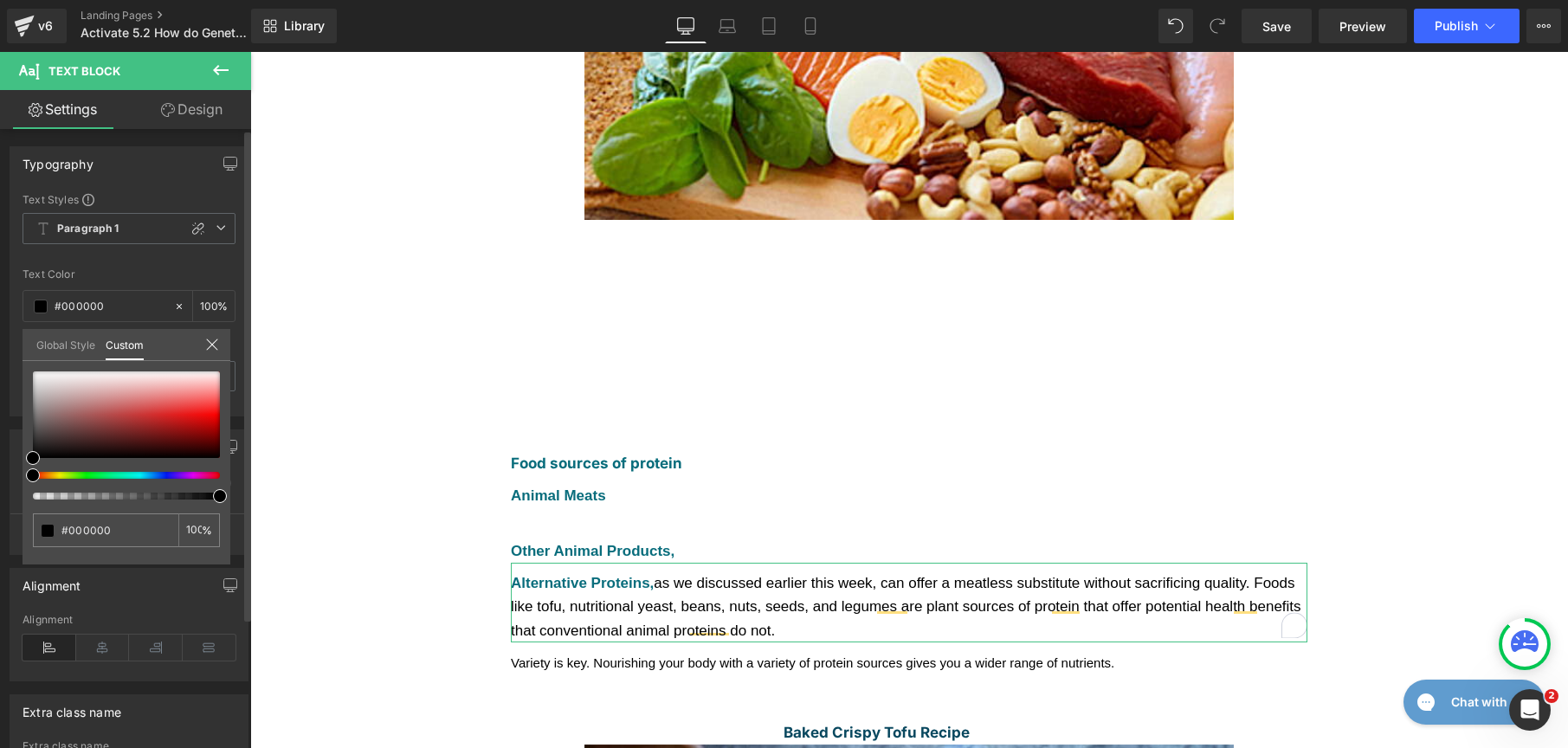
click at [44, 355] on link "Global Style" at bounding box center [66, 344] width 59 height 30
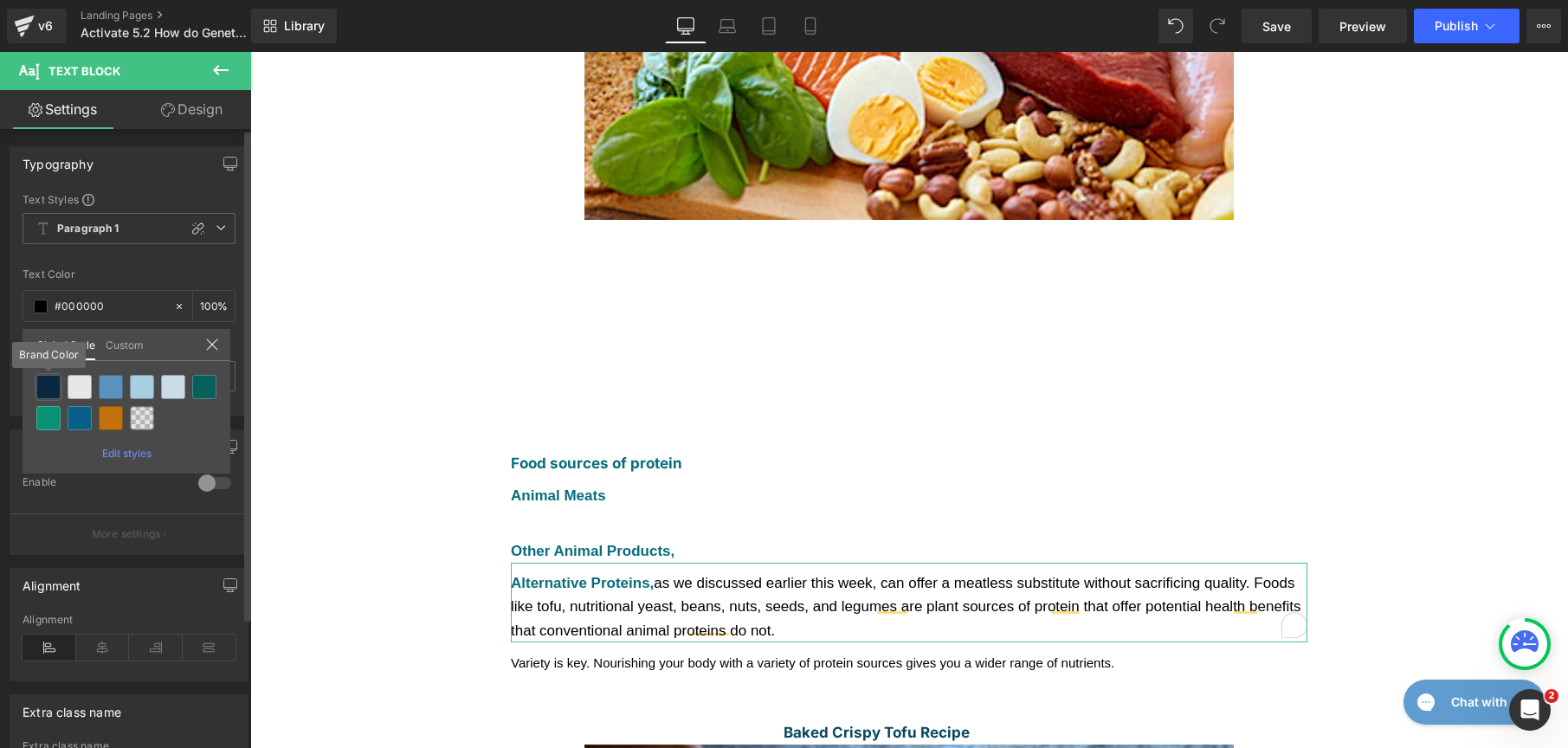
click at [46, 394] on div at bounding box center [49, 387] width 24 height 24
type input "Brand Color"
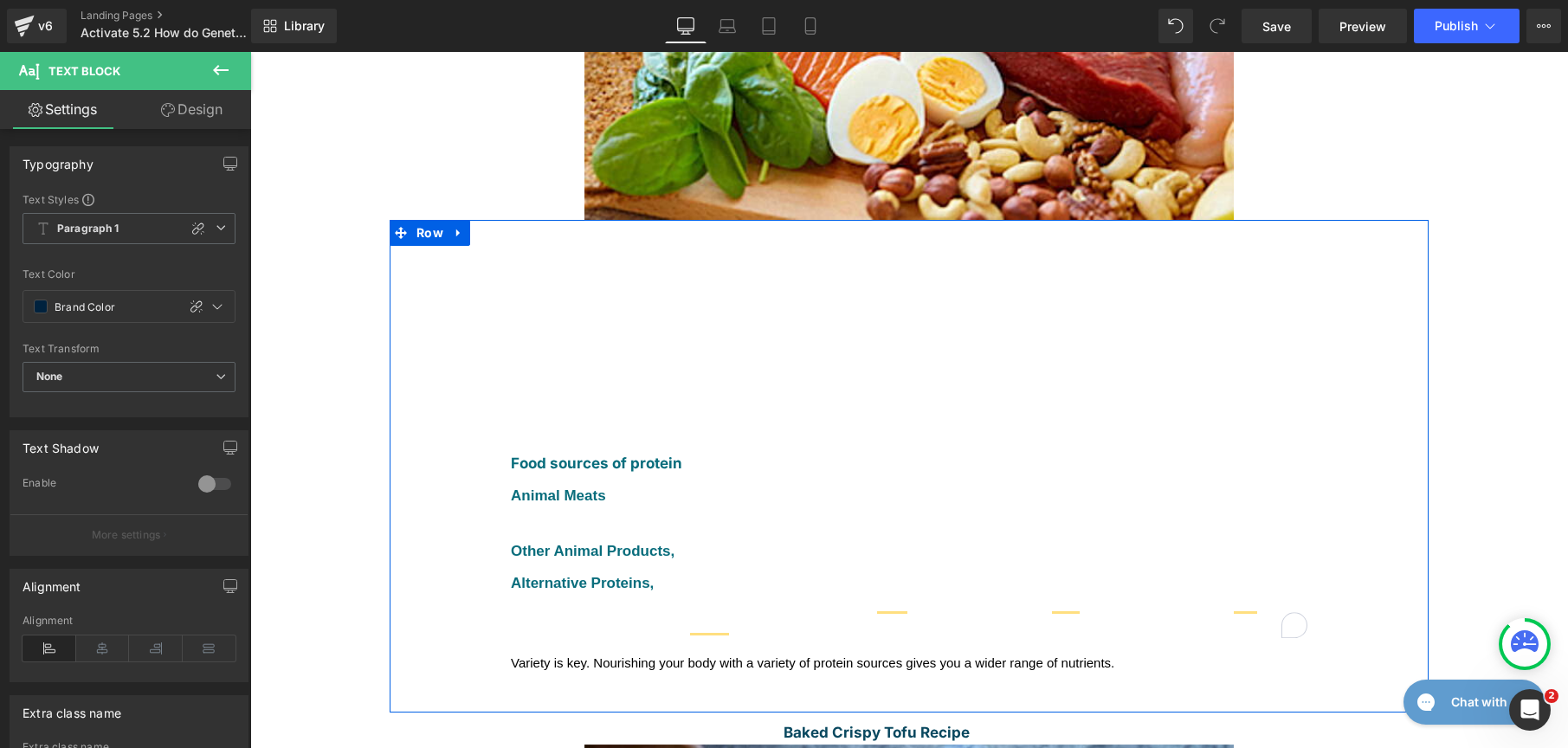
click at [541, 655] on span "Variety is key. Nourishing your body with a variety of protein sources gives yo…" at bounding box center [812, 662] width 604 height 15
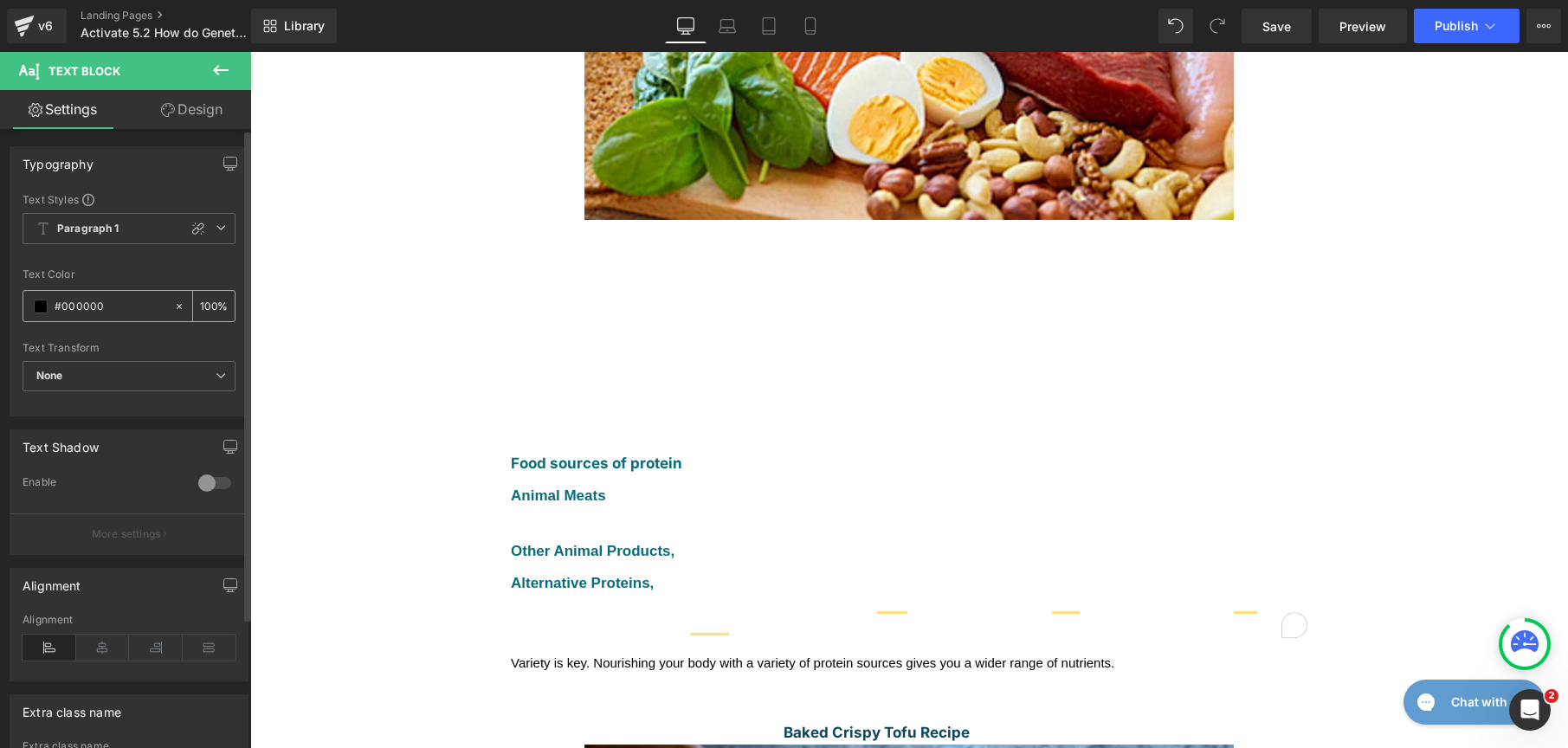
click at [40, 300] on span at bounding box center [41, 307] width 14 height 14
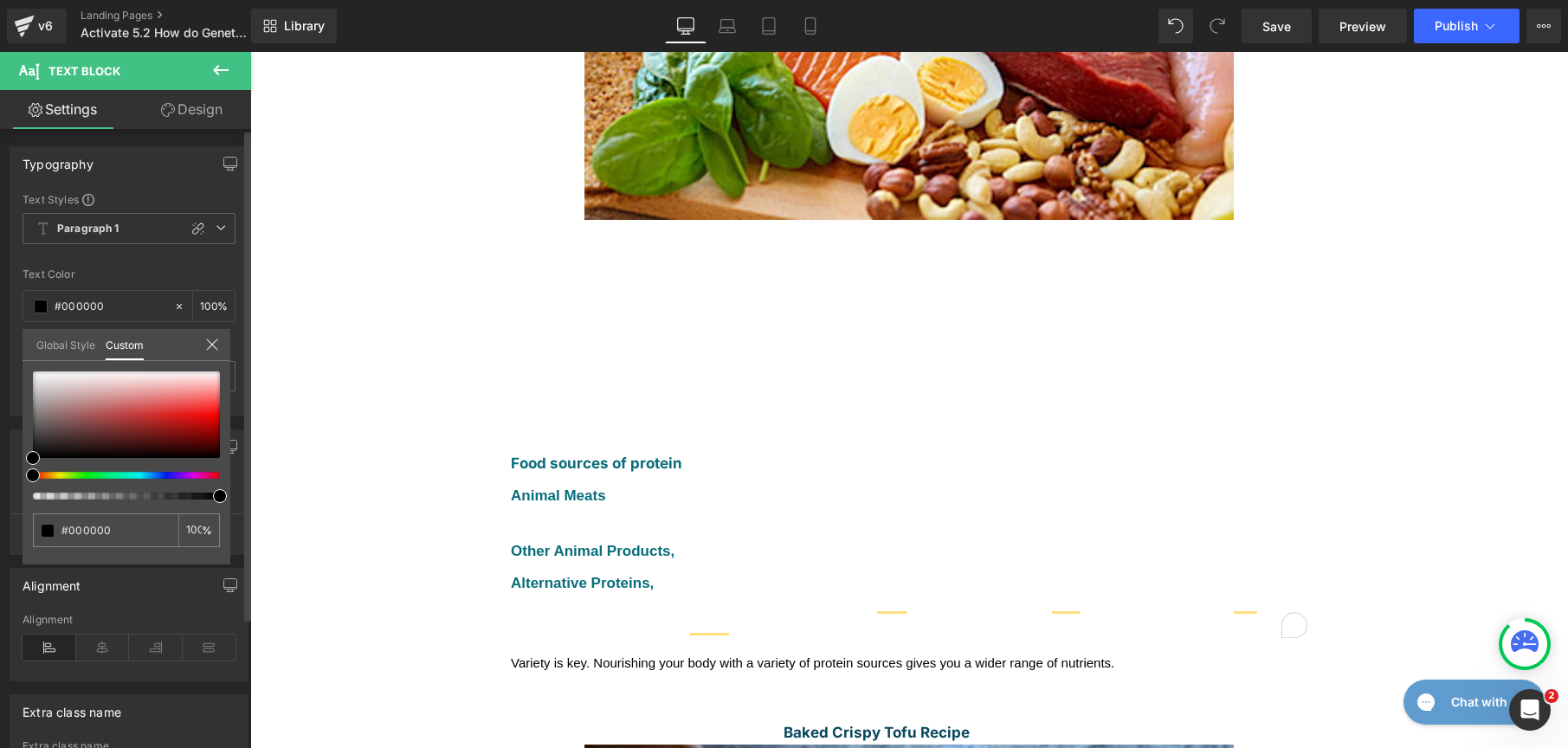
click at [76, 349] on link "Global Style" at bounding box center [66, 344] width 59 height 30
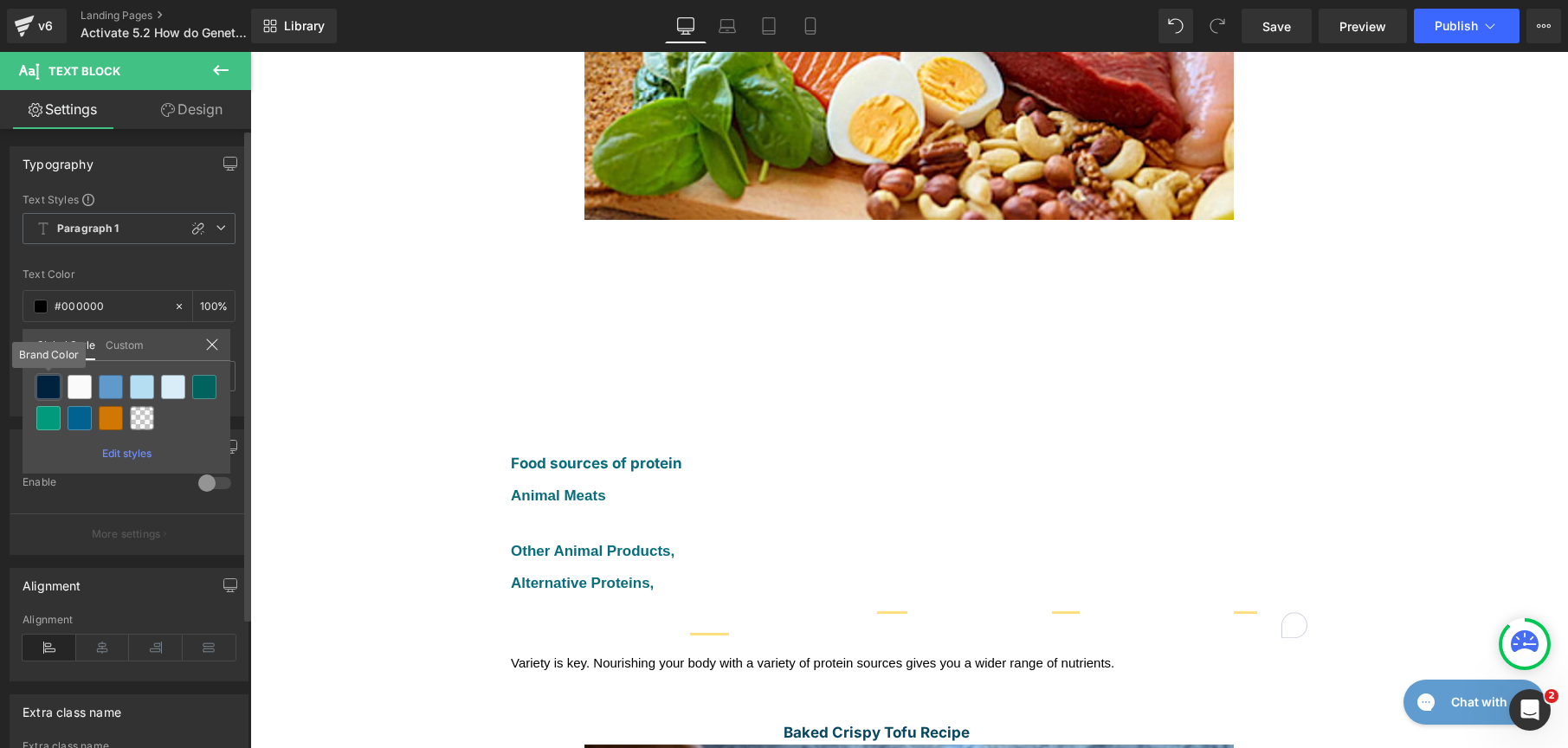
click at [49, 383] on div at bounding box center [49, 387] width 24 height 24
type input "Brand Color"
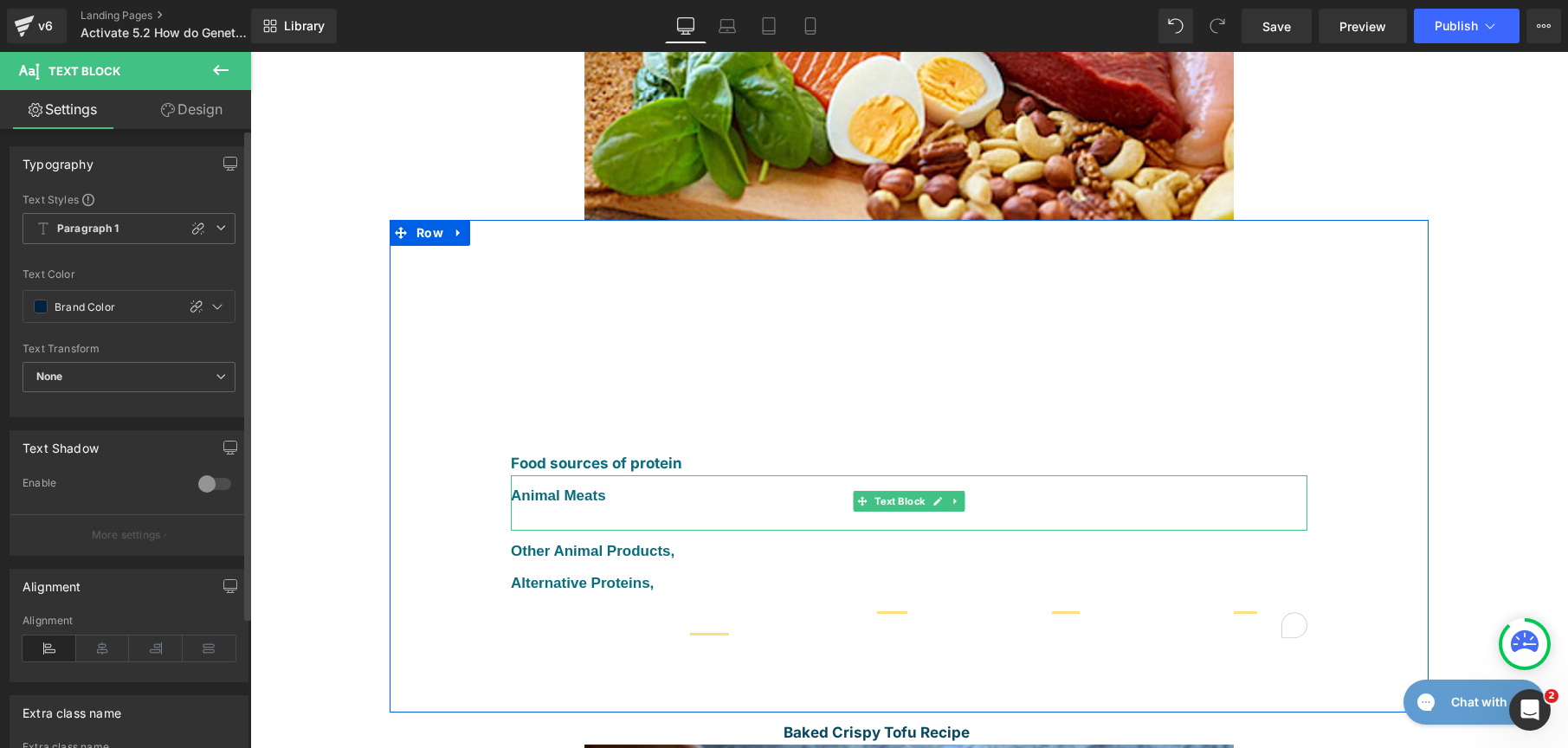
click at [511, 488] on font "Animal Meats" at bounding box center [558, 495] width 95 height 17
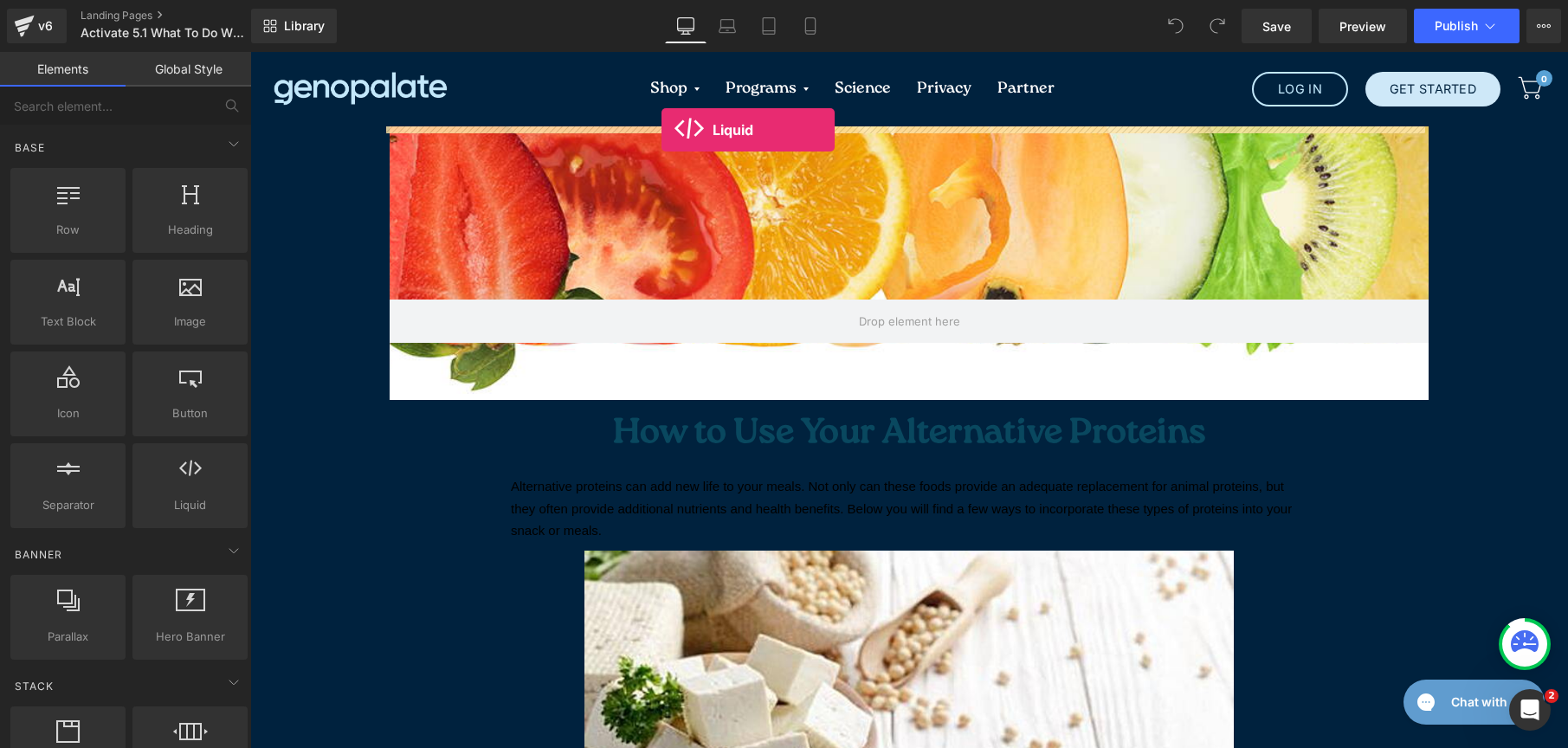
drag, startPoint x: 439, startPoint y: 556, endPoint x: 661, endPoint y: 130, distance: 480.4
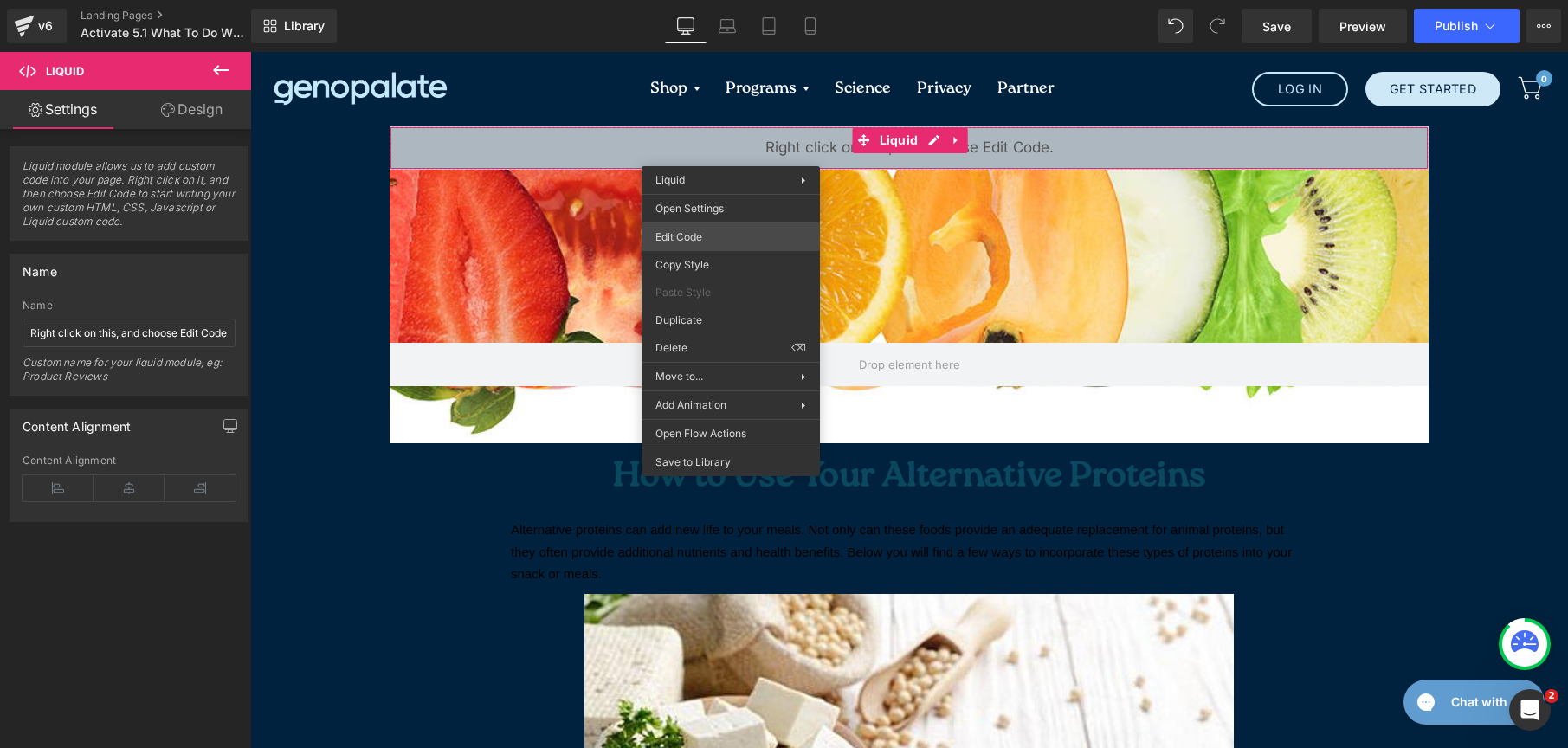
click at [729, 0] on div "Liquid You are previewing how the will restyle your page. You can not edit Elem…" at bounding box center [784, 0] width 1568 height 0
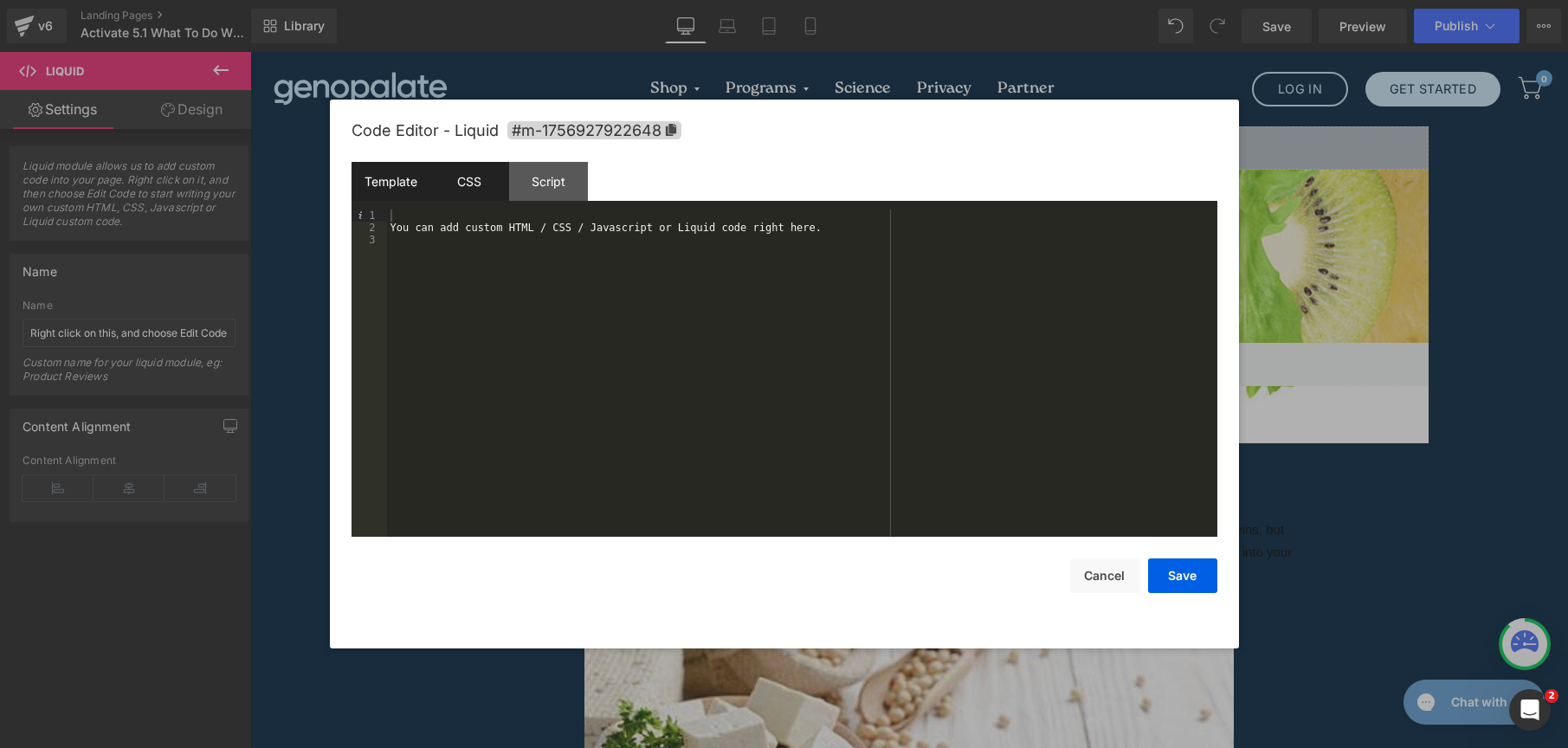
click at [491, 177] on div "CSS" at bounding box center [470, 181] width 79 height 39
click at [365, 184] on div "Template CSS Script Data 1 2 3 You can add custom HTML / CSS / Javascript or Li…" at bounding box center [784, 349] width 866 height 375
click at [1205, 577] on button "Save" at bounding box center [1182, 576] width 69 height 35
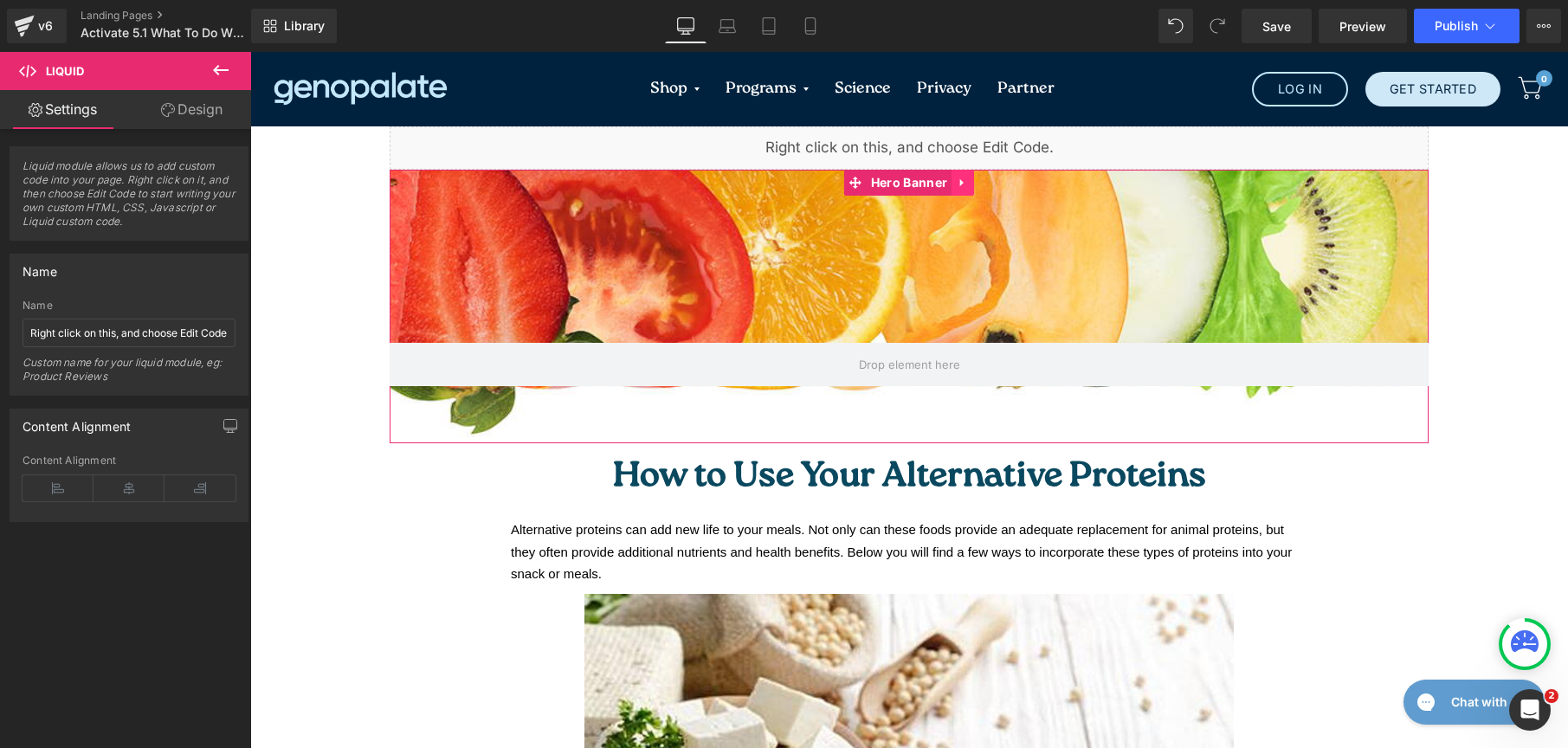
click at [957, 186] on icon at bounding box center [963, 183] width 12 height 13
click at [971, 190] on link at bounding box center [974, 183] width 23 height 26
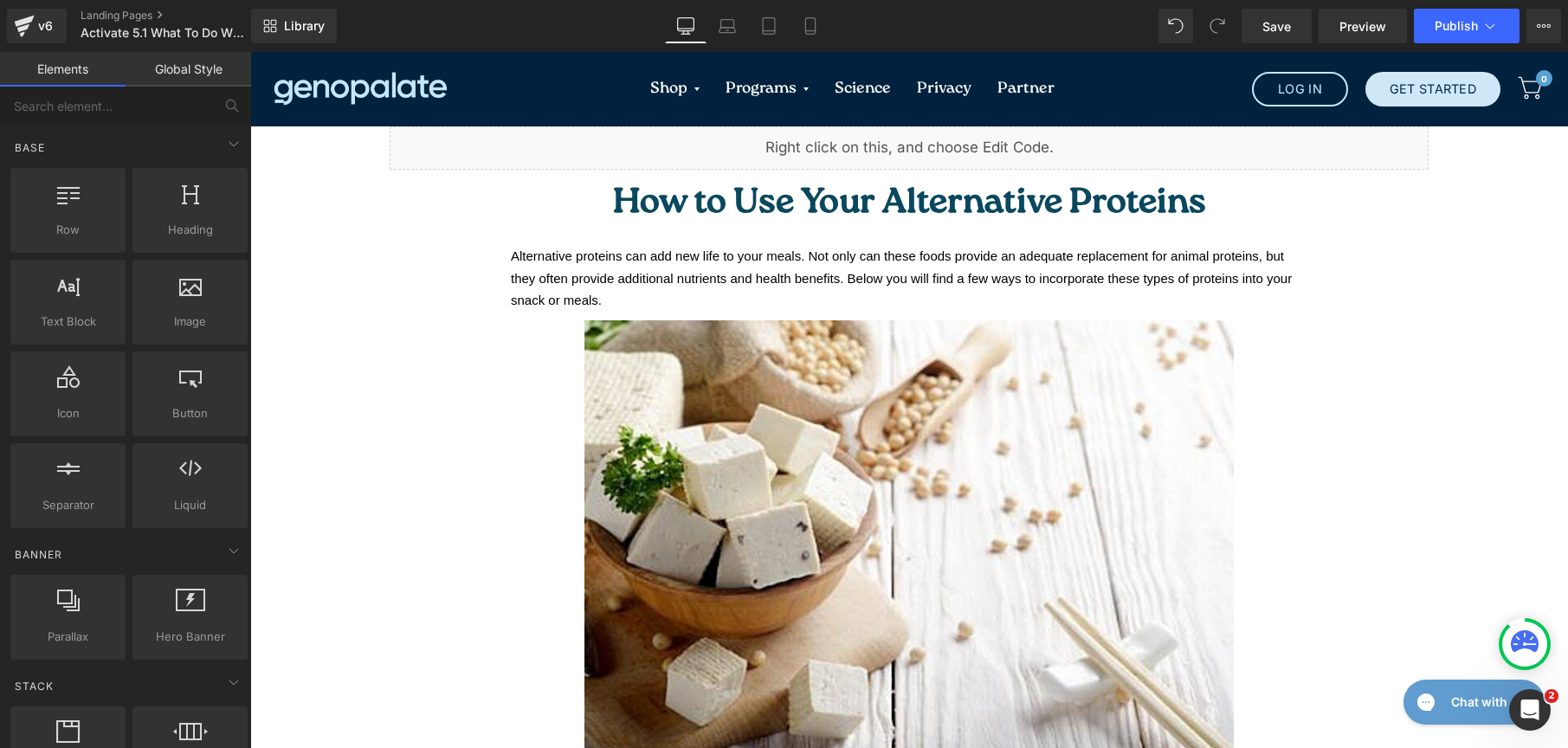
click at [202, 73] on link "Global Style" at bounding box center [189, 69] width 126 height 35
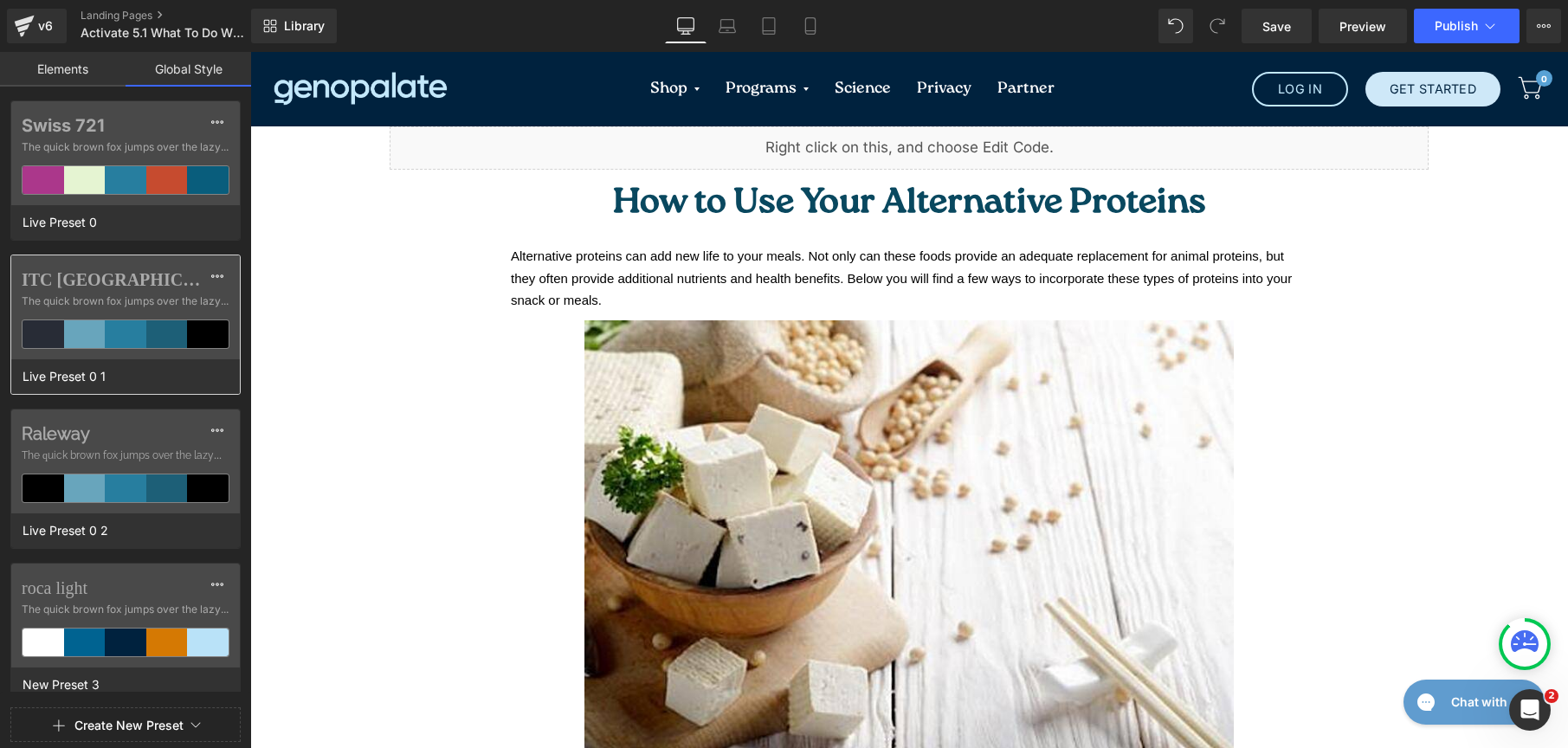
scroll to position [436, 0]
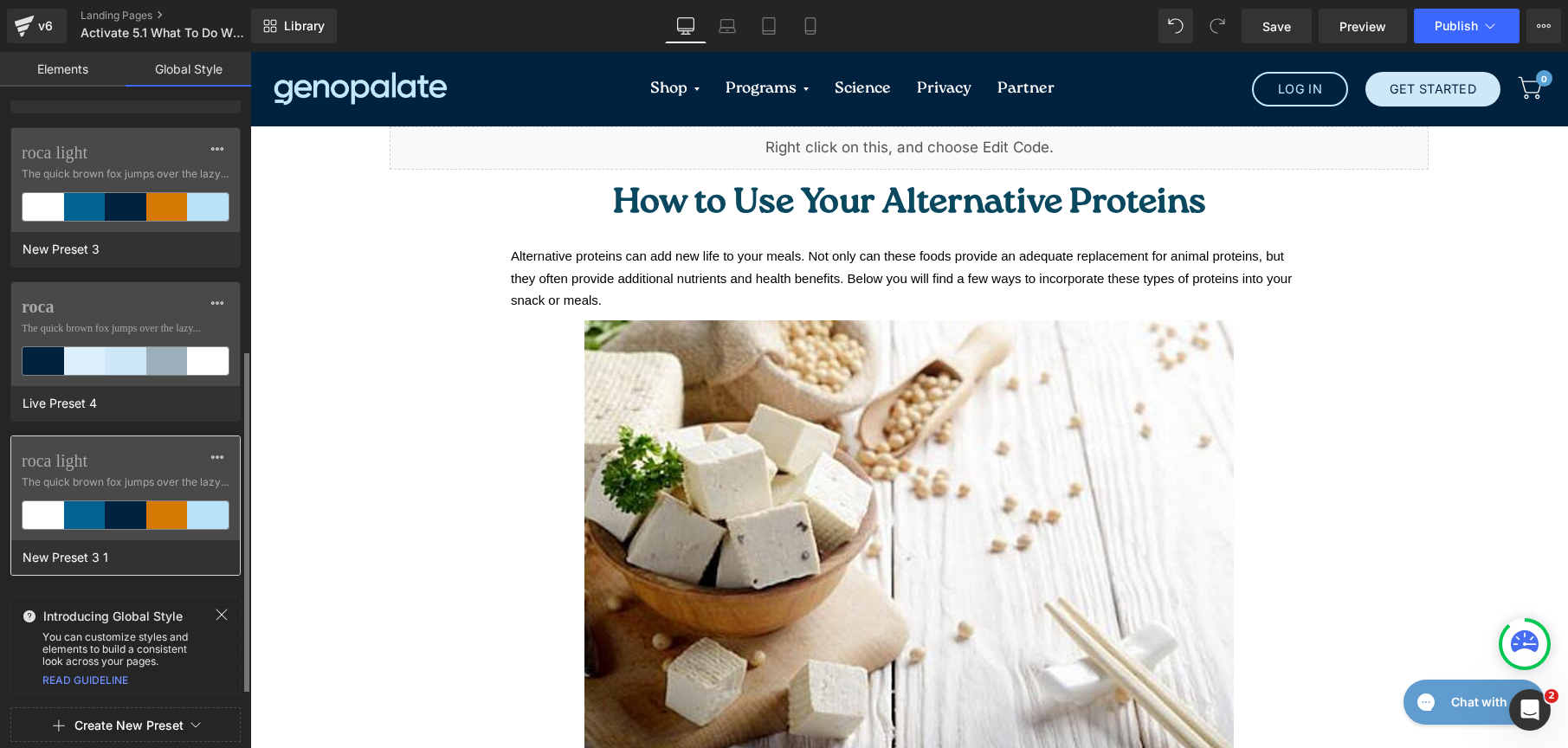
click at [136, 460] on label "roca light" at bounding box center [126, 461] width 208 height 21
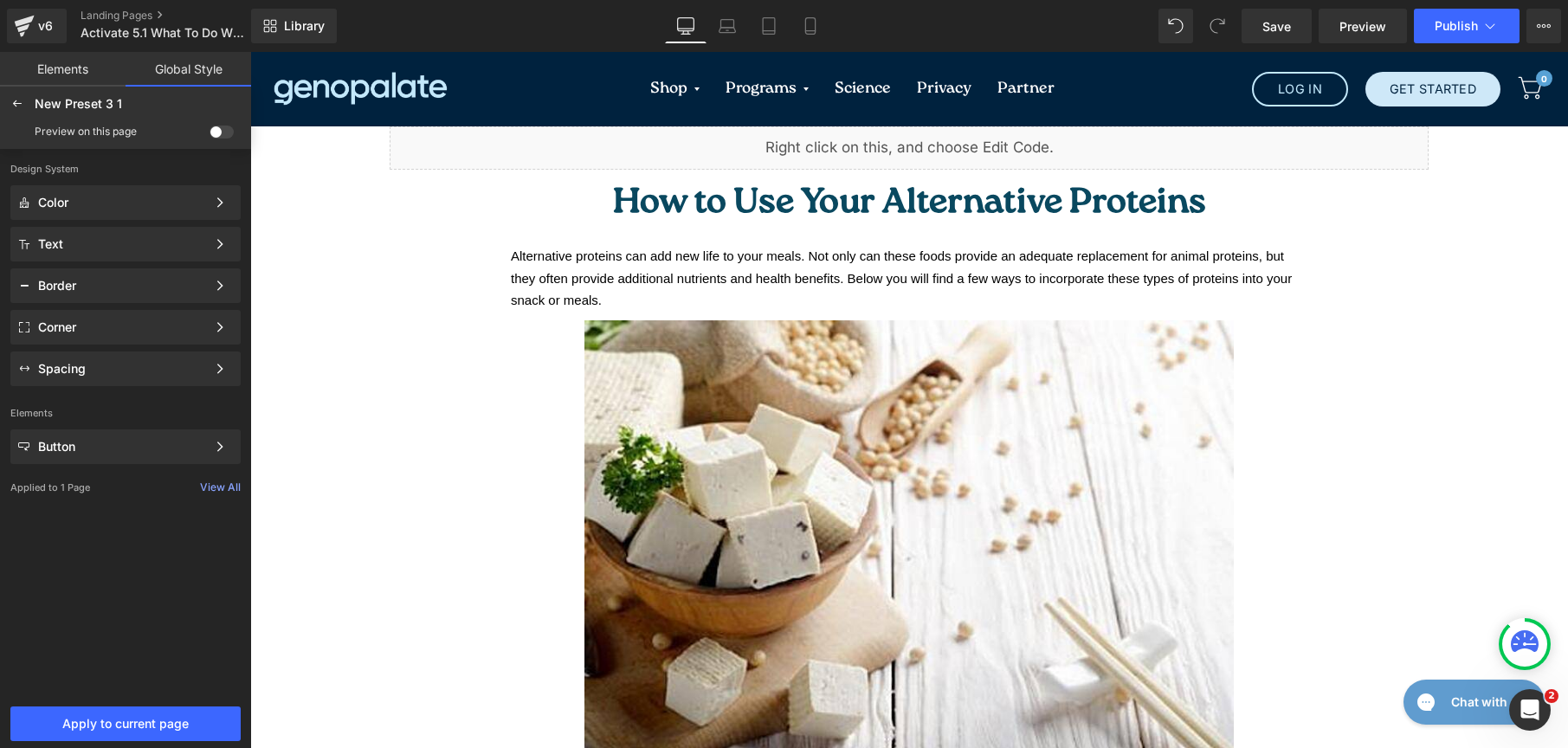
click at [226, 130] on span at bounding box center [222, 132] width 24 height 13
click at [210, 135] on input "checkbox" at bounding box center [210, 135] width 0 height 0
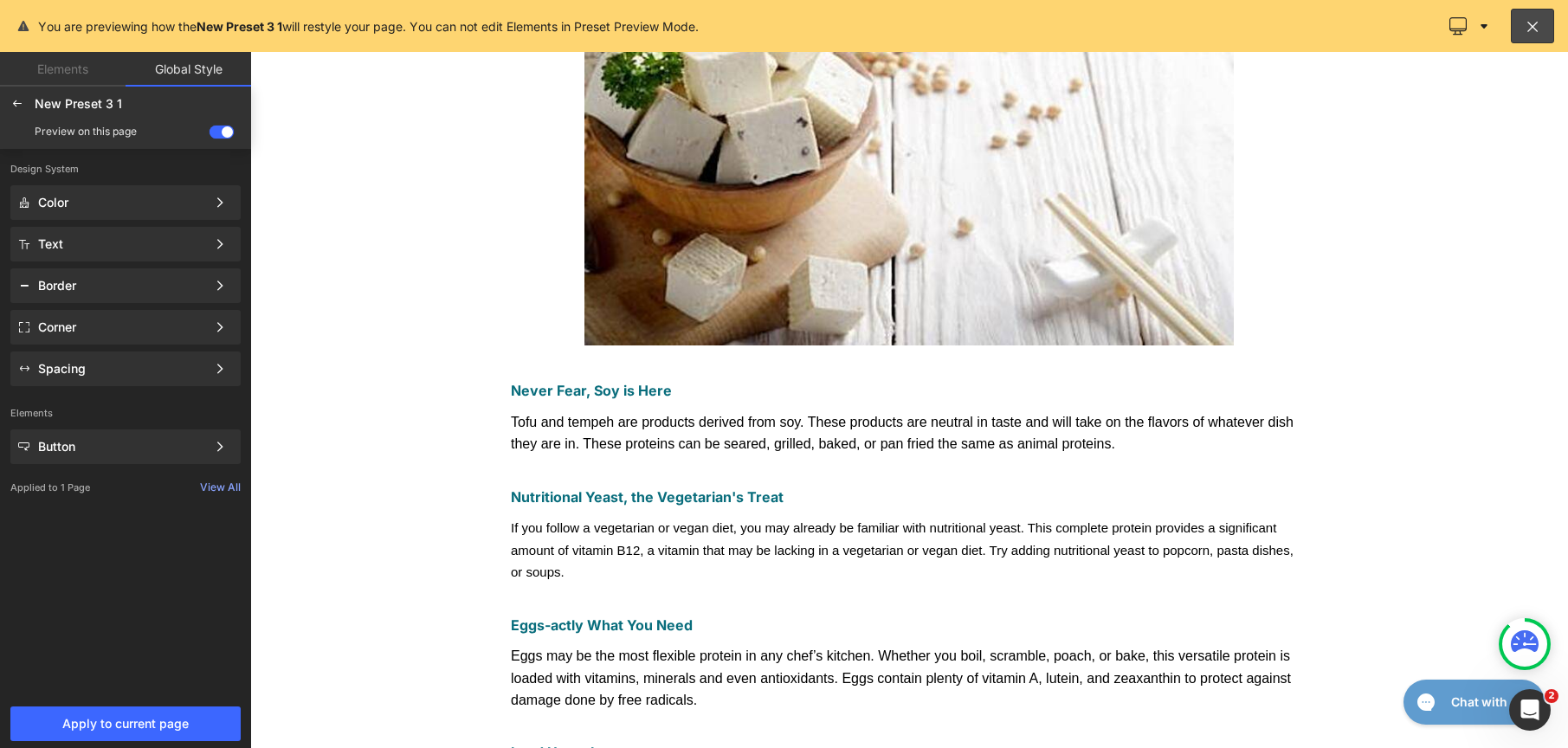
scroll to position [0, 0]
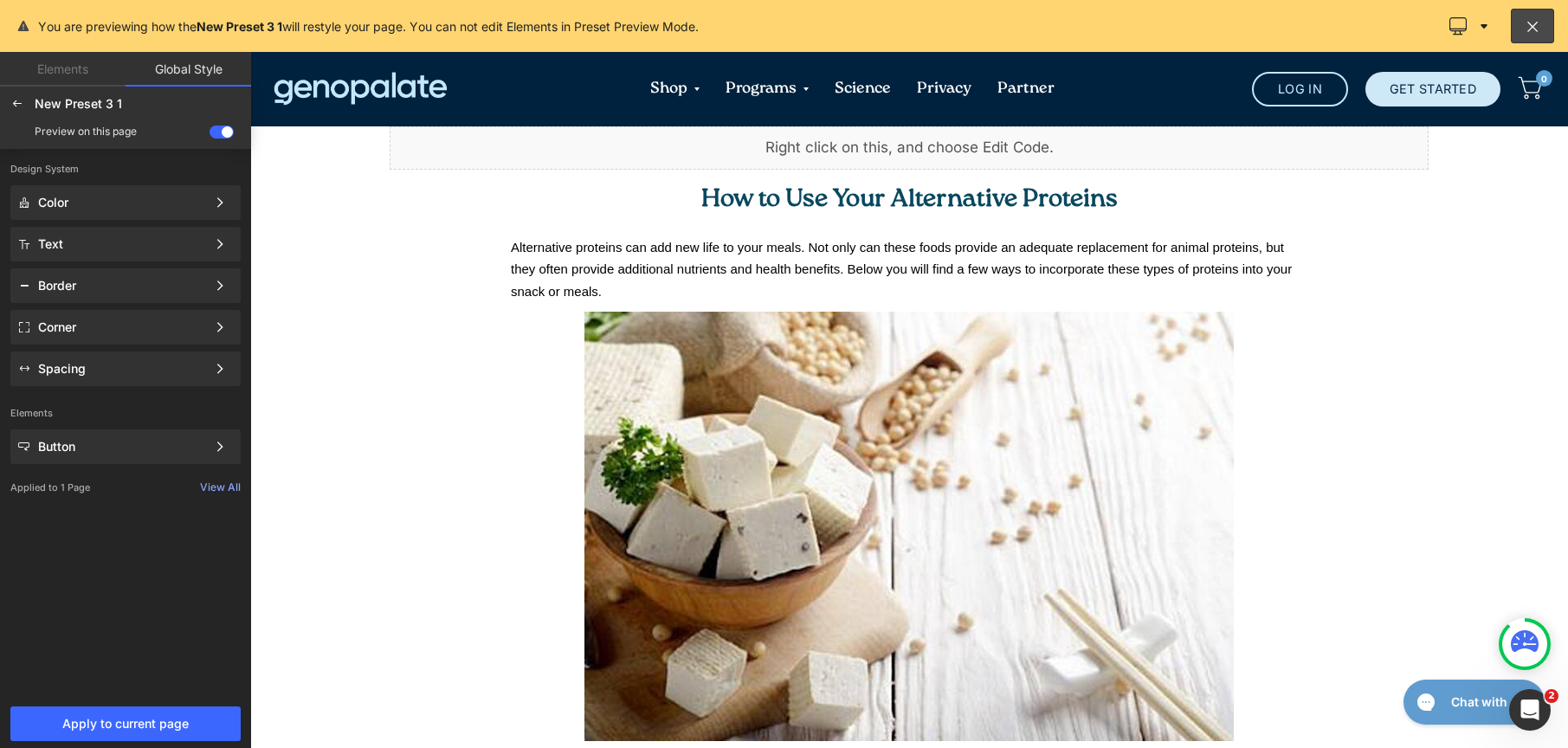
click at [876, 208] on div at bounding box center [908, 399] width 1318 height 696
click at [961, 201] on div at bounding box center [908, 399] width 1318 height 696
click at [102, 731] on span "Apply to current page" at bounding box center [126, 724] width 210 height 14
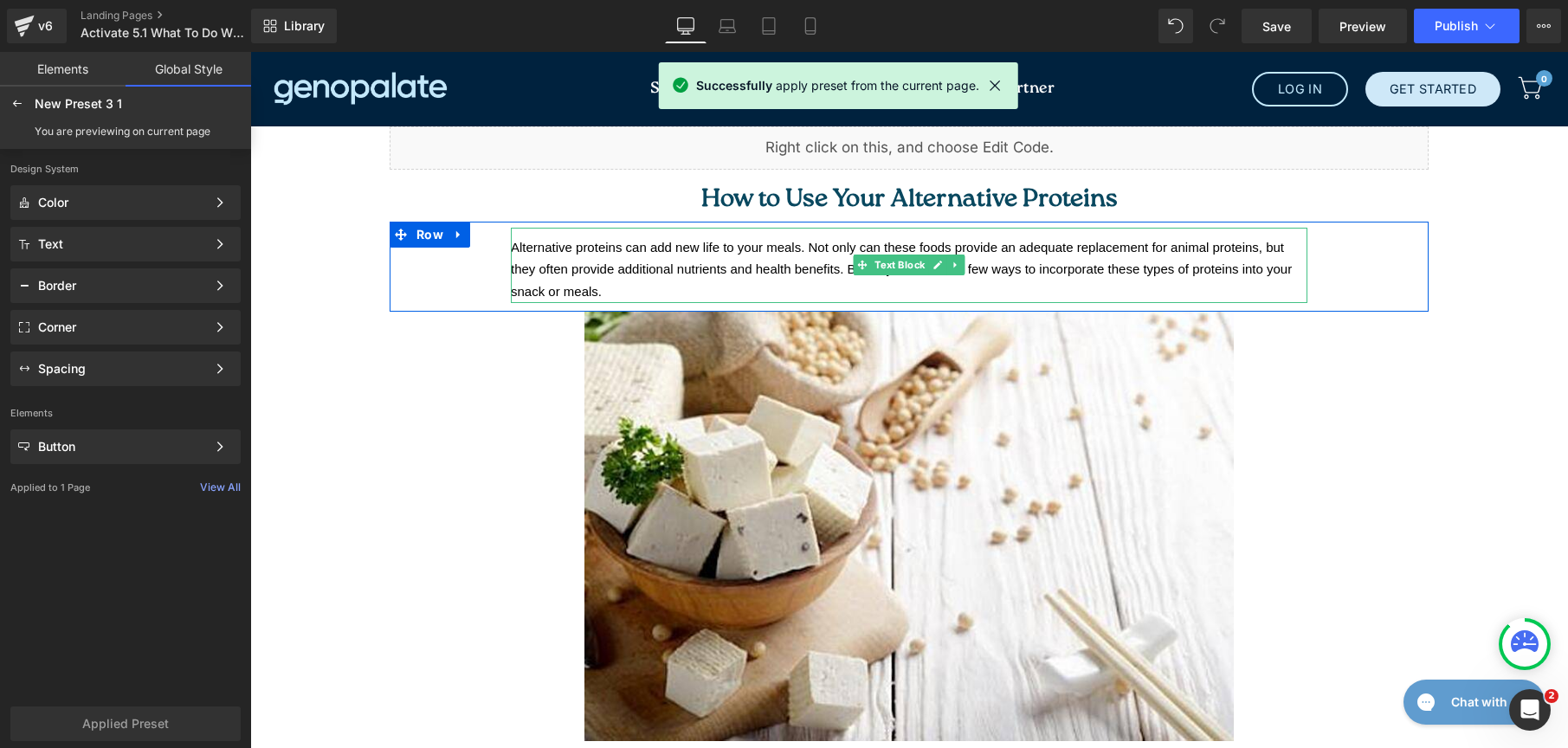
click at [1044, 251] on span "Alternative proteins can add new life to your meals. Not only can these foods p…" at bounding box center [901, 269] width 781 height 59
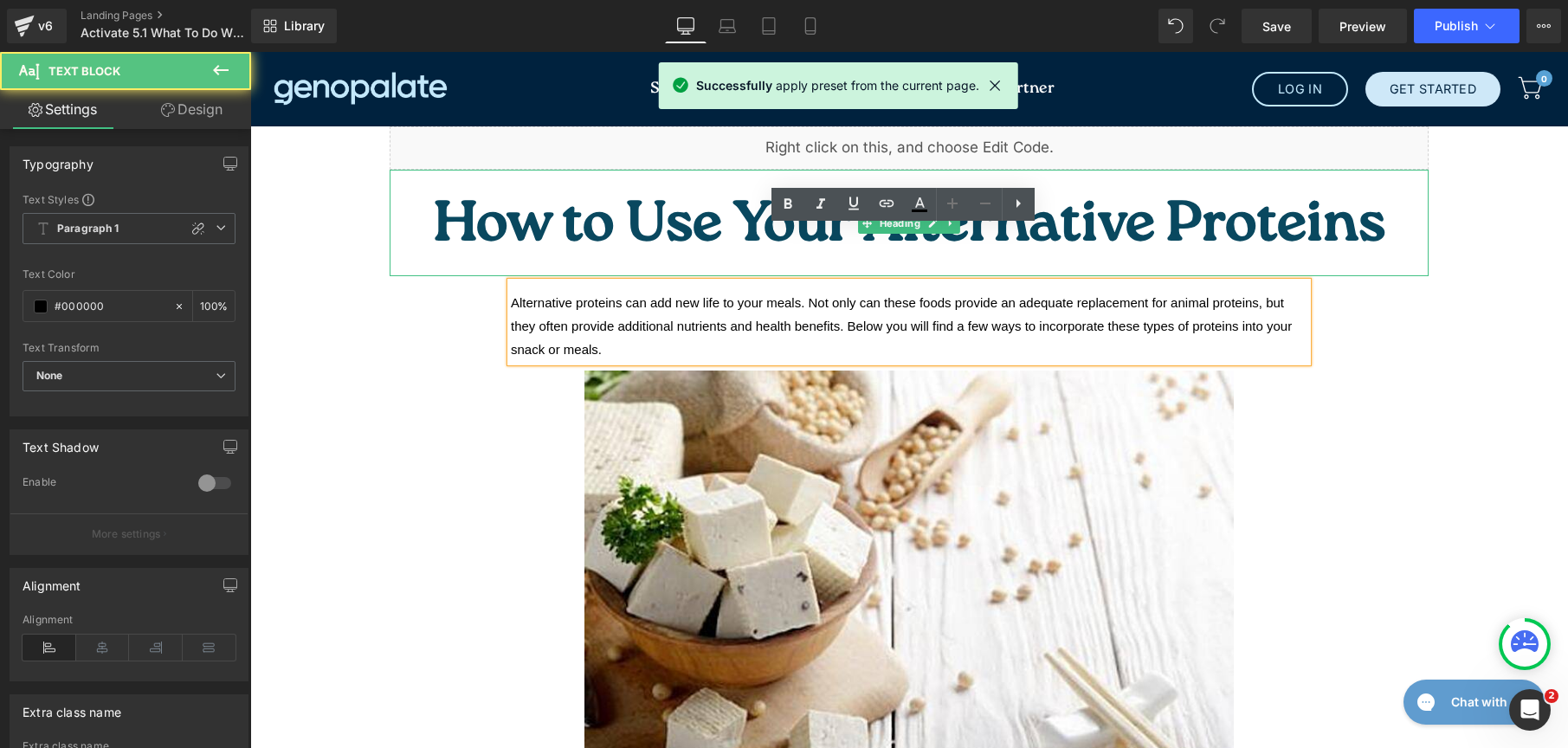
click at [1077, 202] on span "How to Use Your Alternative Proteins" at bounding box center [909, 227] width 951 height 80
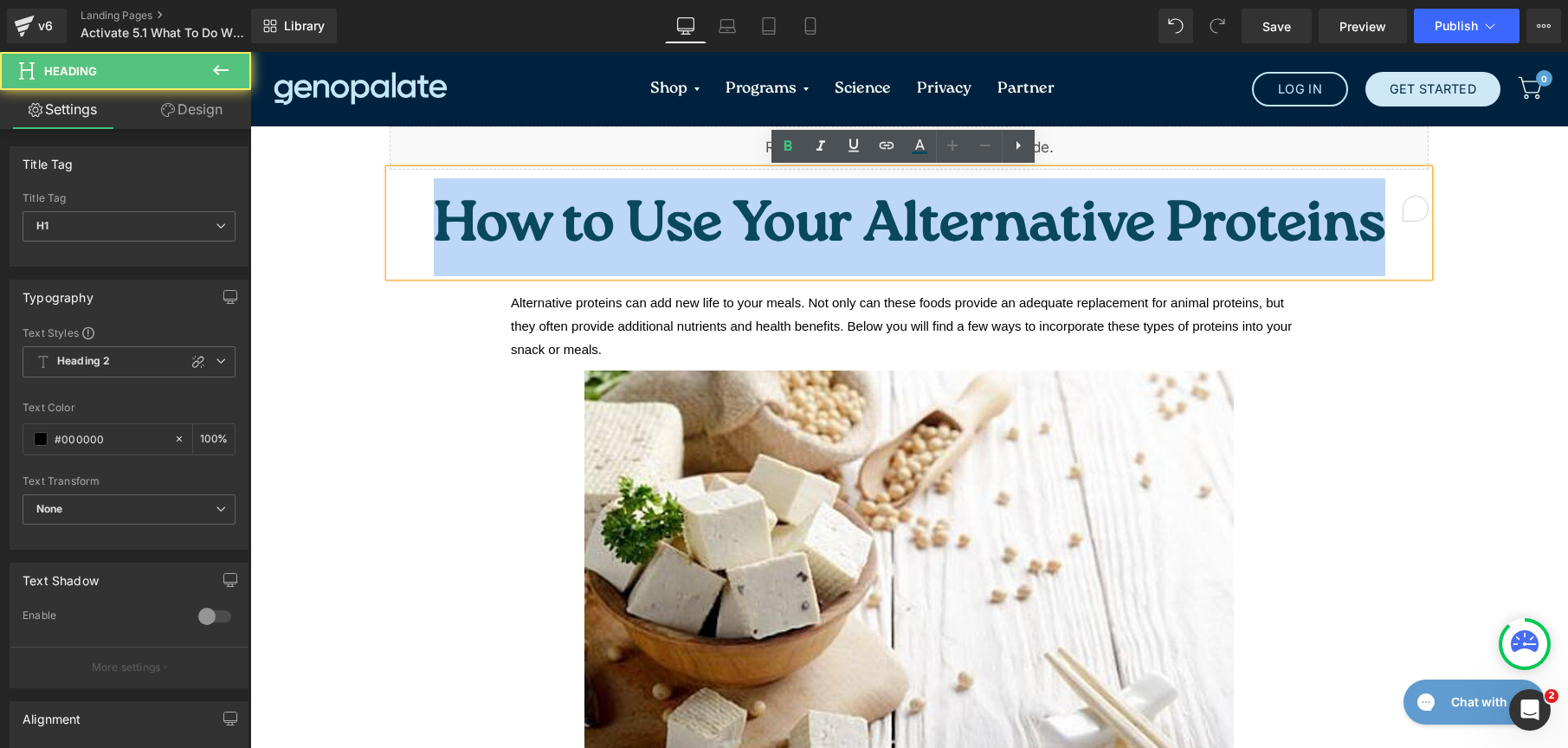
drag, startPoint x: 1117, startPoint y: 194, endPoint x: 642, endPoint y: 194, distance: 475.0
click at [642, 194] on h1 "How to Use Your Alternative Proteins" at bounding box center [908, 227] width 1039 height 98
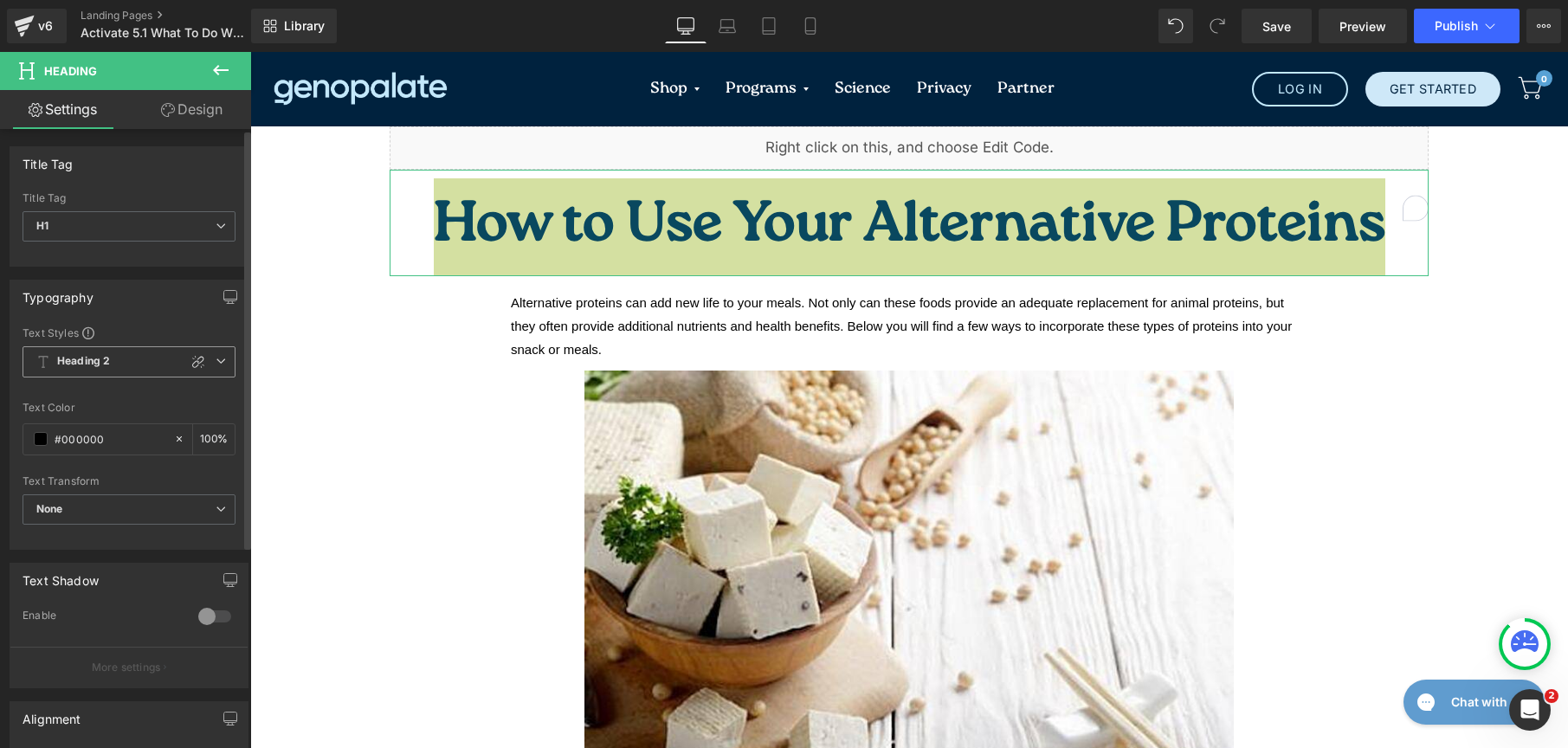
click at [126, 359] on span "Heading 2" at bounding box center [129, 362] width 213 height 31
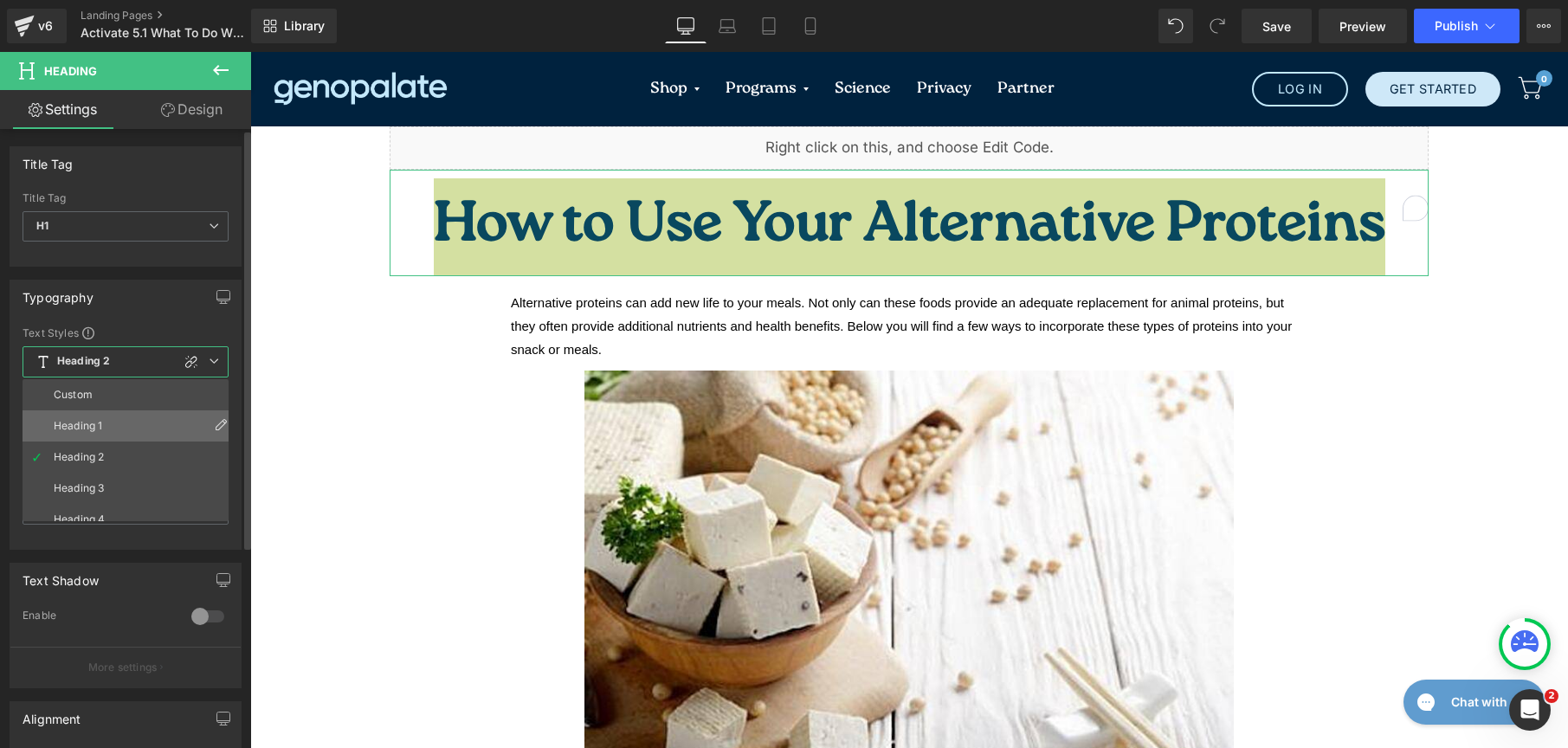
click at [114, 419] on li "Heading 1" at bounding box center [129, 426] width 214 height 31
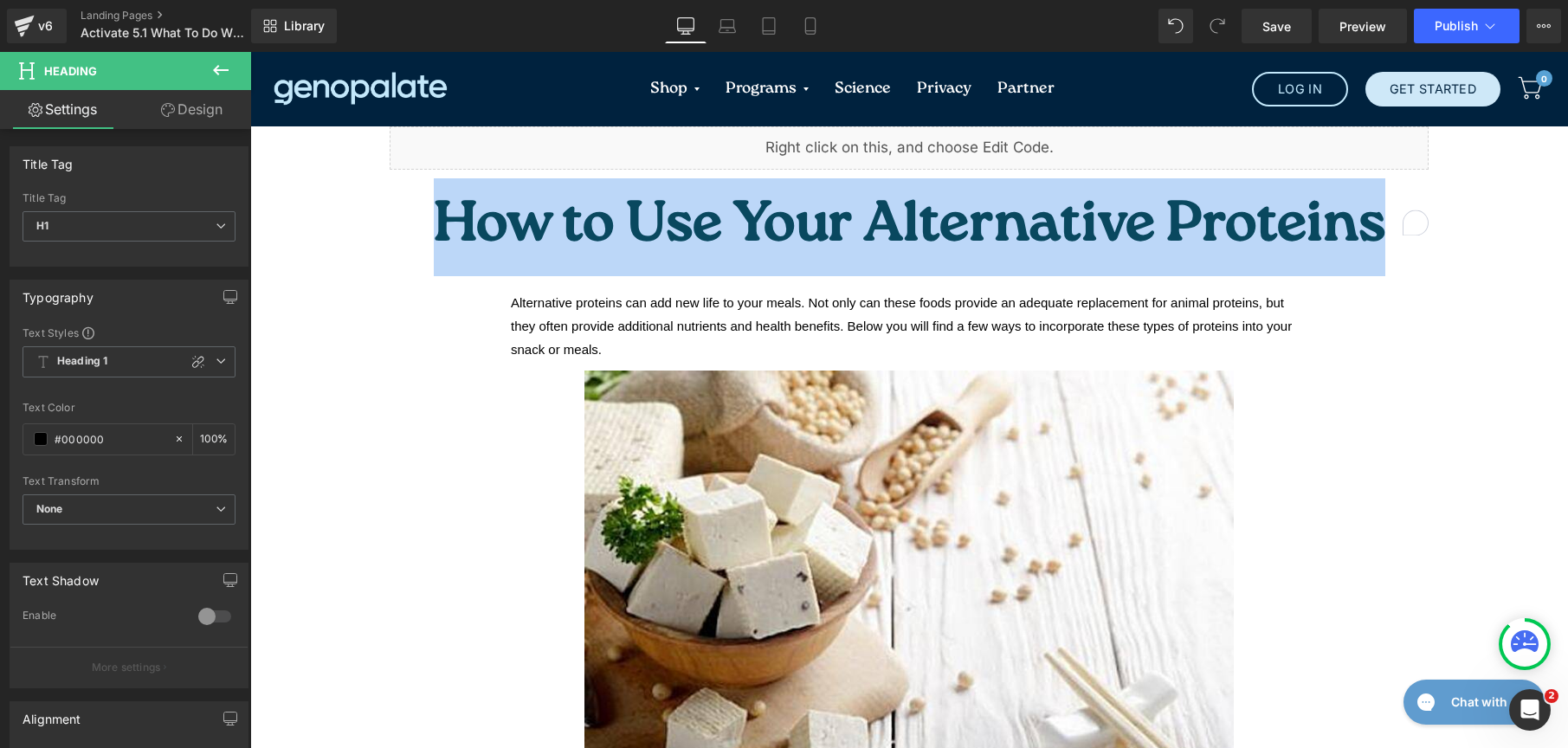
click at [747, 216] on span "How to Use Your Alternative Proteins" at bounding box center [909, 227] width 951 height 80
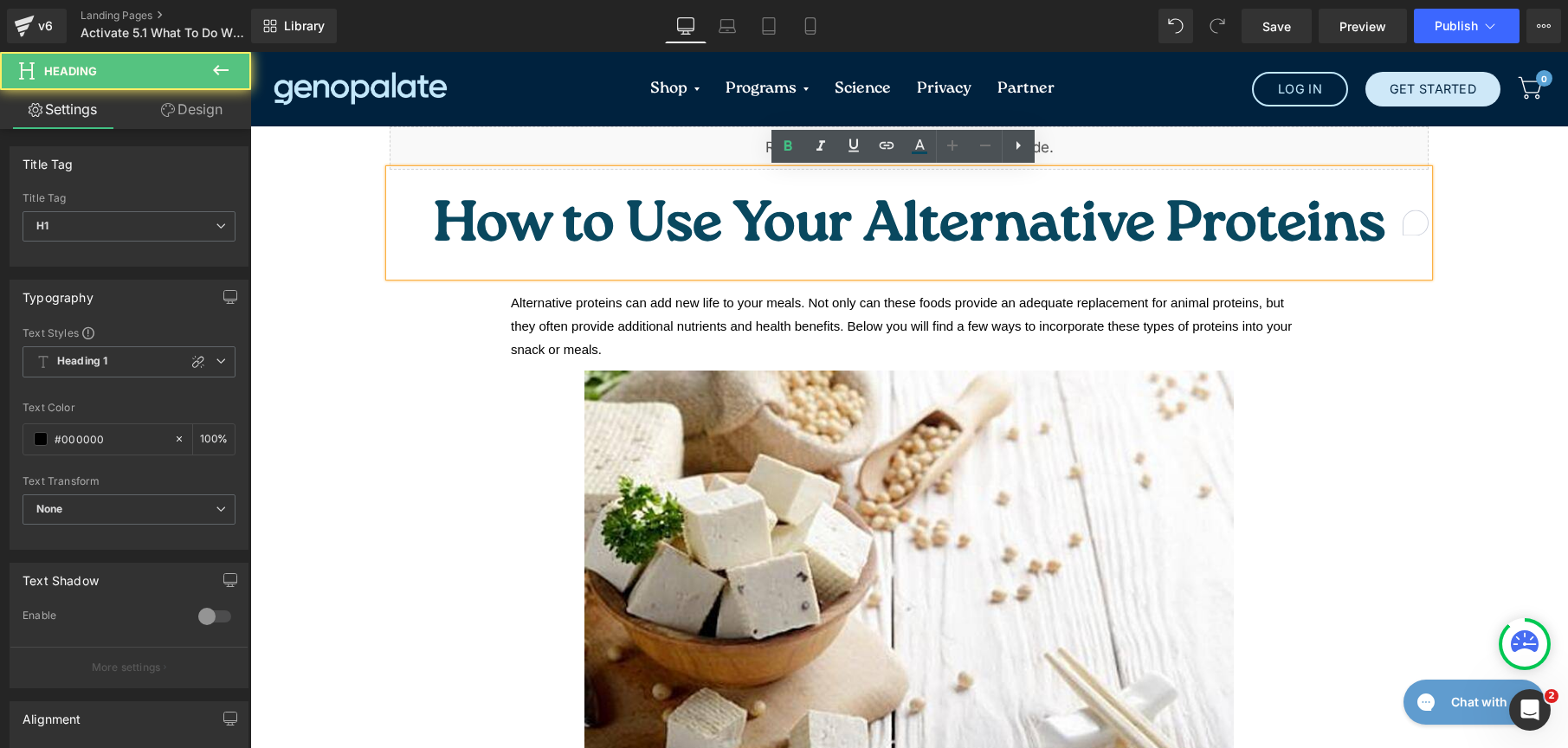
click at [763, 205] on span "How to Use Your Alternative Proteins" at bounding box center [909, 227] width 951 height 80
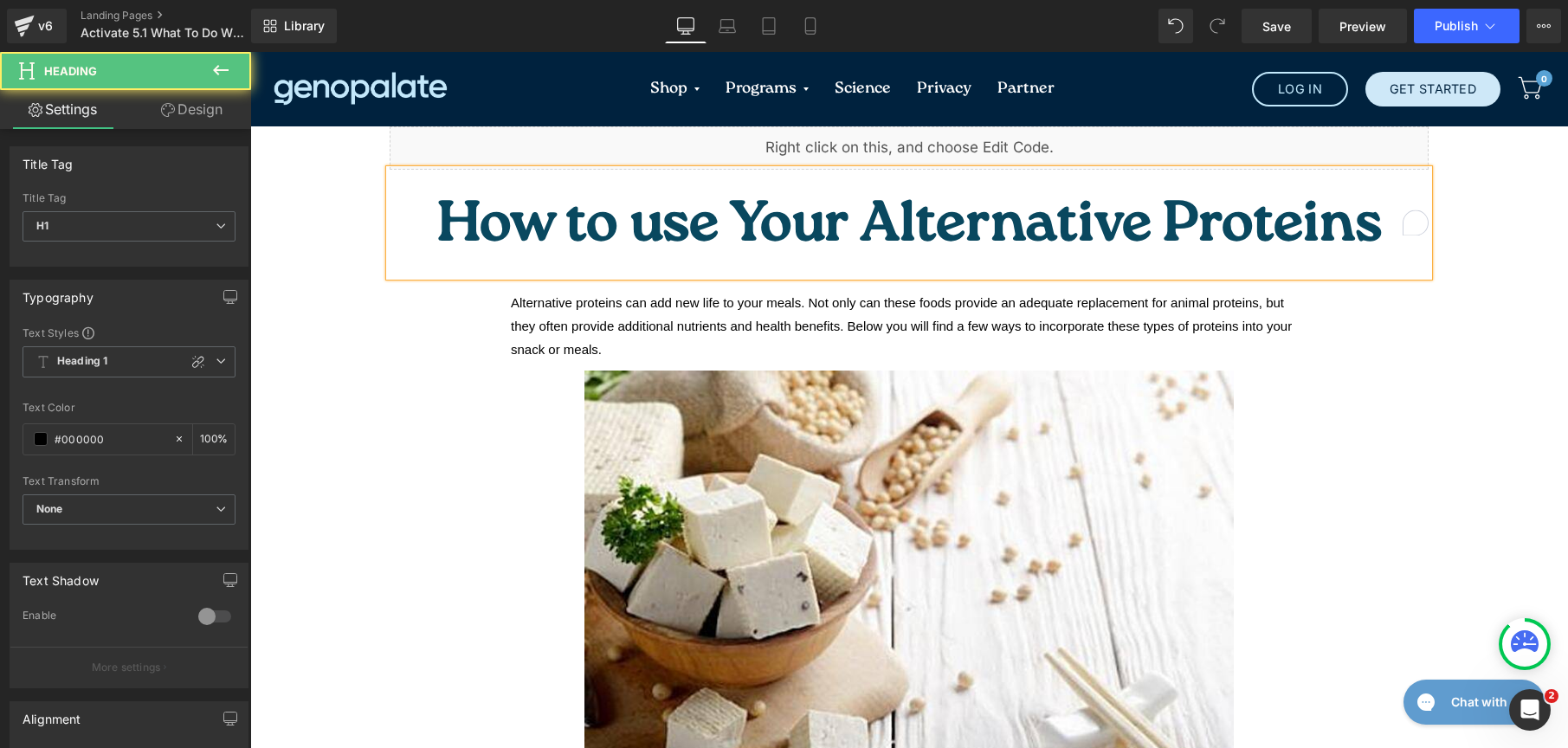
click at [818, 202] on span "How to use Your Alternative Proteins" at bounding box center [909, 227] width 944 height 80
click at [896, 201] on span "How to use your Alternative Proteins" at bounding box center [909, 227] width 943 height 80
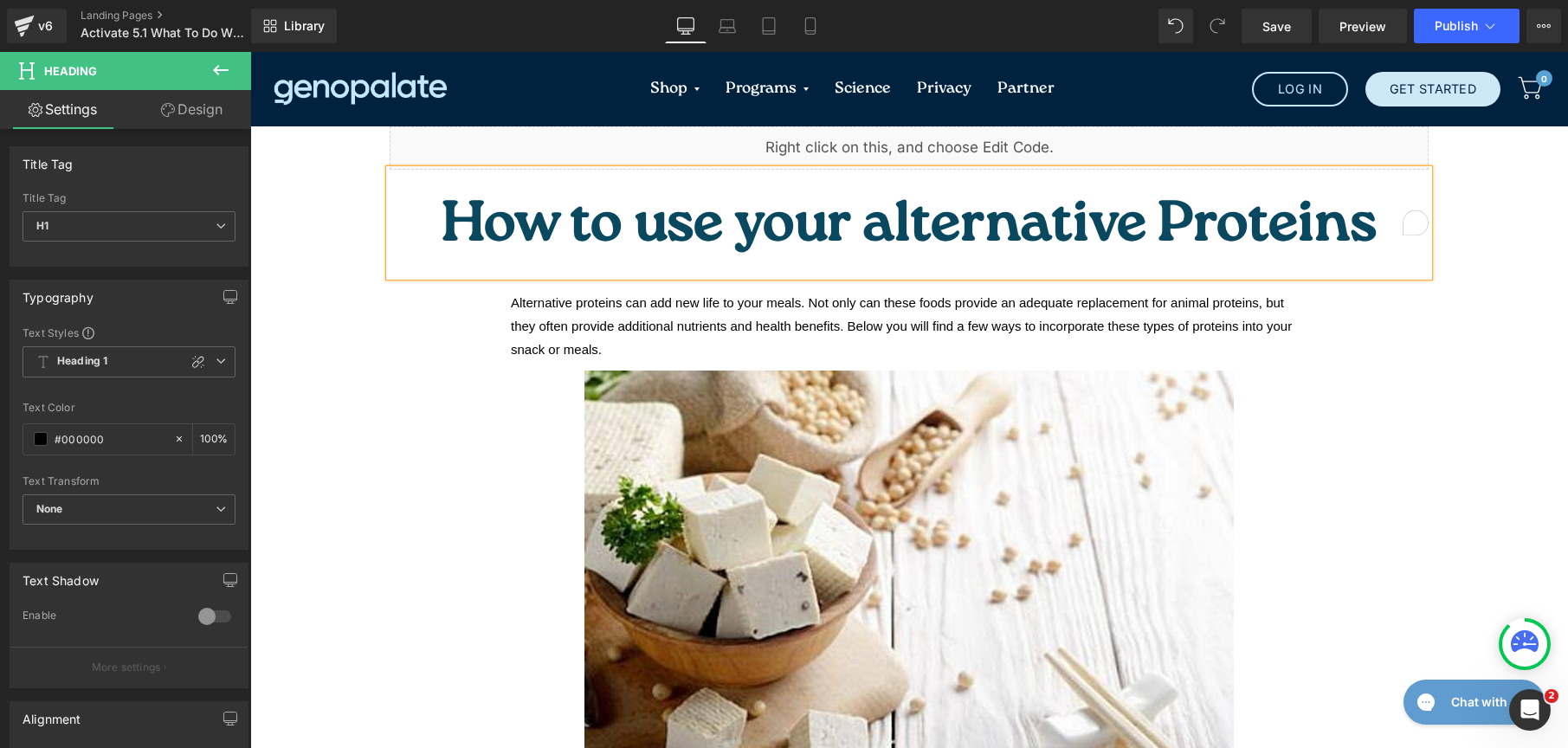
click at [1074, 214] on span "How to use your alternative Proteins" at bounding box center [909, 227] width 935 height 80
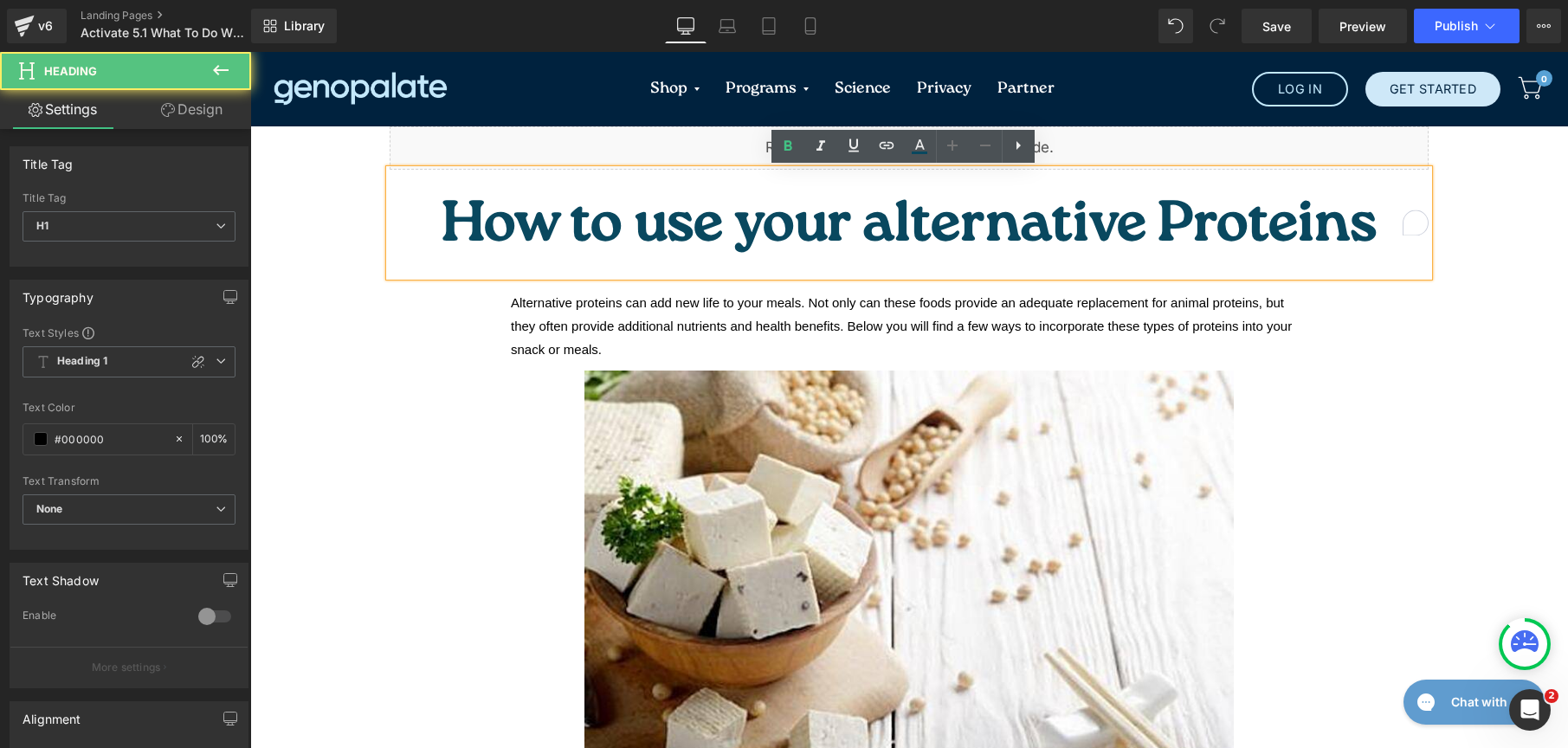
click at [1062, 209] on span "How to use your alternative Proteins" at bounding box center [909, 227] width 935 height 80
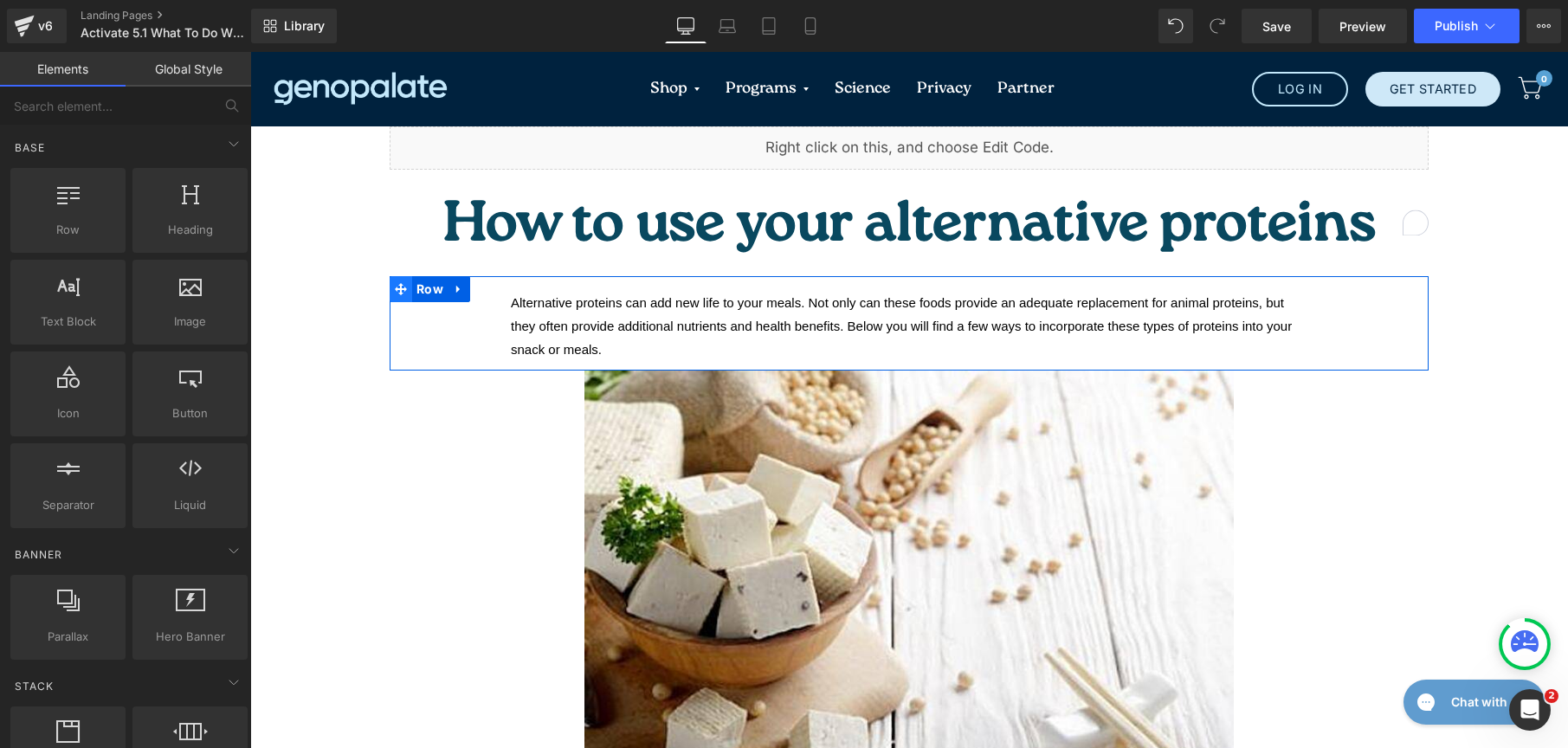
click at [395, 283] on icon at bounding box center [401, 289] width 12 height 13
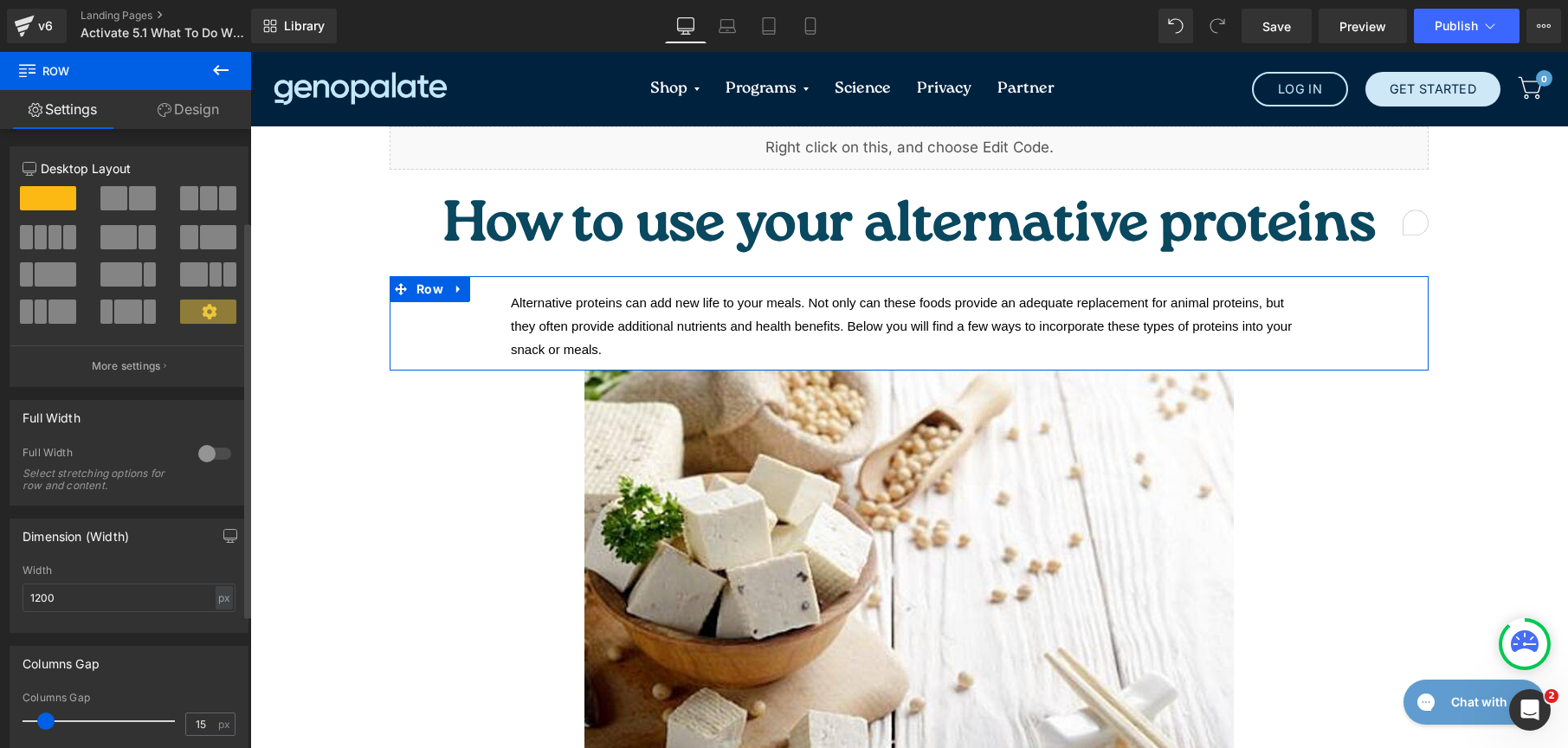
scroll to position [352, 0]
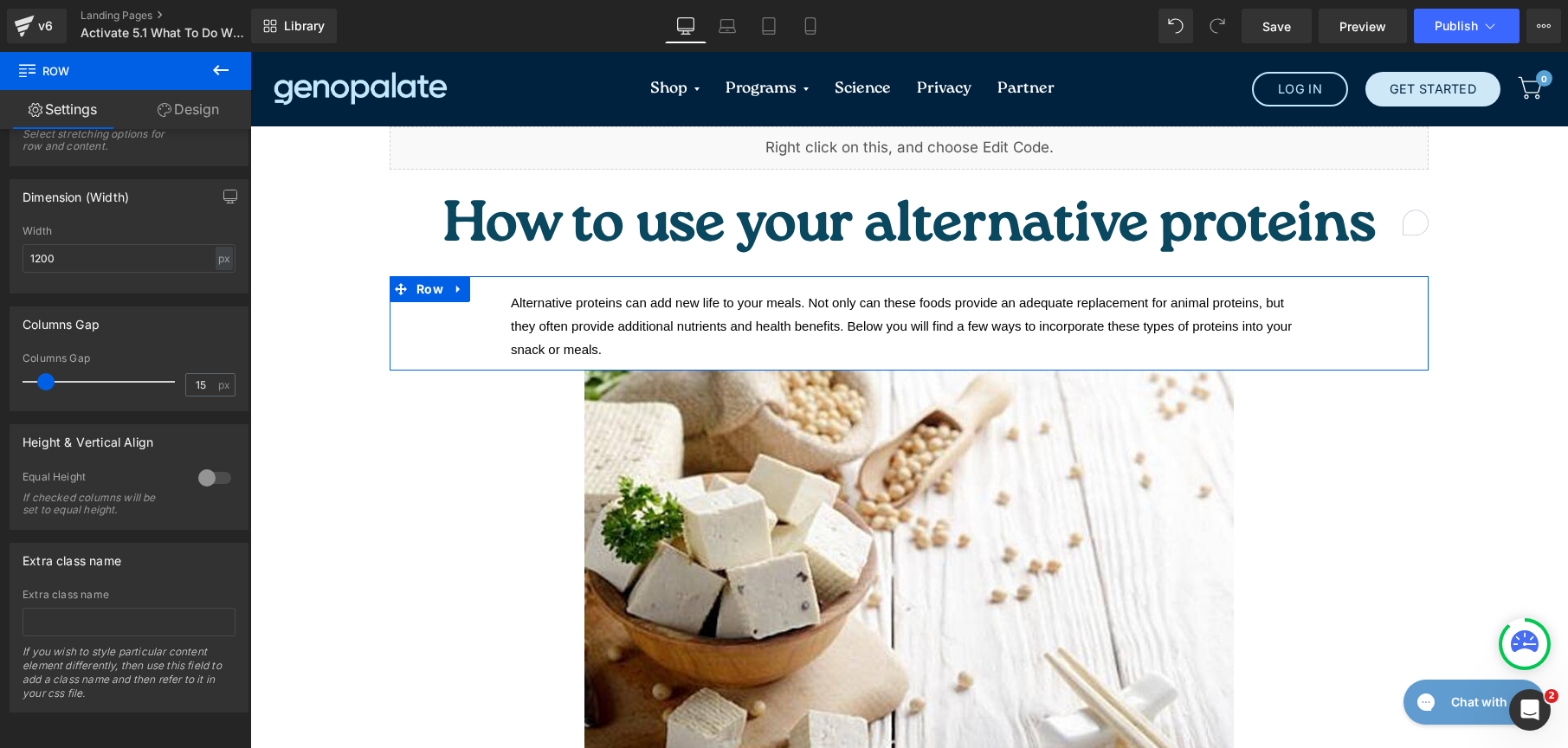
click at [189, 105] on link "Design" at bounding box center [189, 109] width 126 height 39
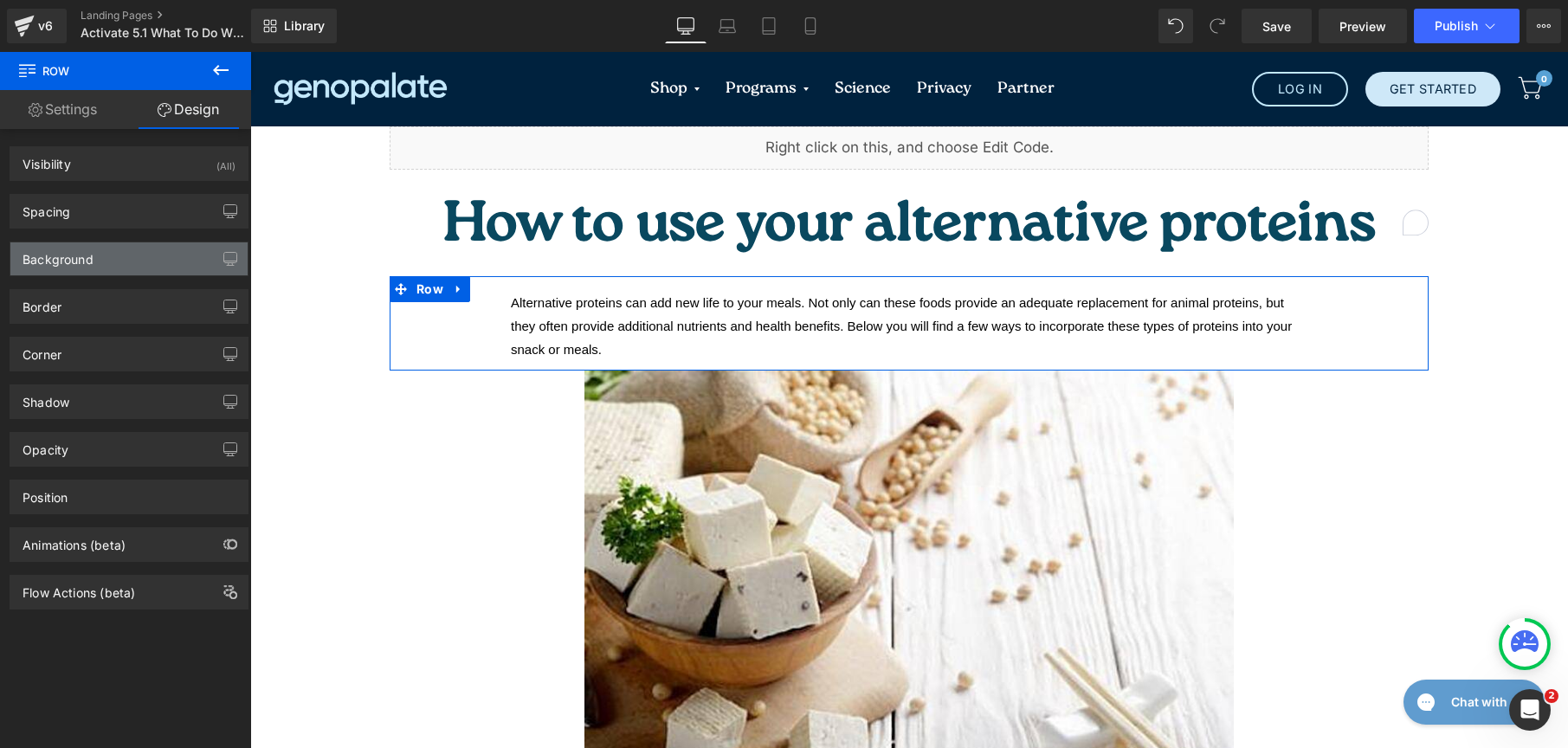
click at [108, 249] on div "Background" at bounding box center [129, 260] width 238 height 33
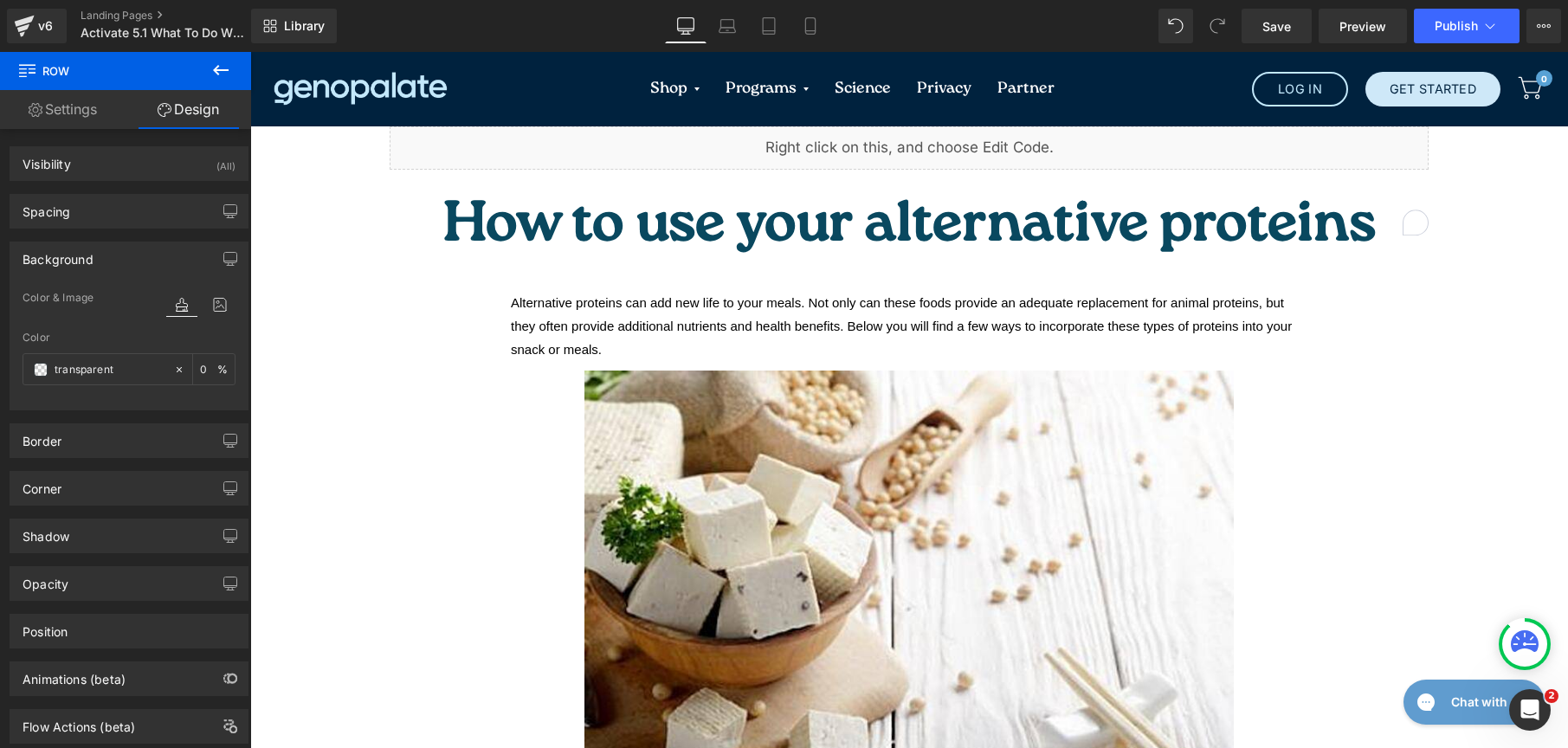
click at [534, 291] on div "Alternative proteins can add new life to your meals. Not only can these foods p…" at bounding box center [909, 326] width 797 height 71
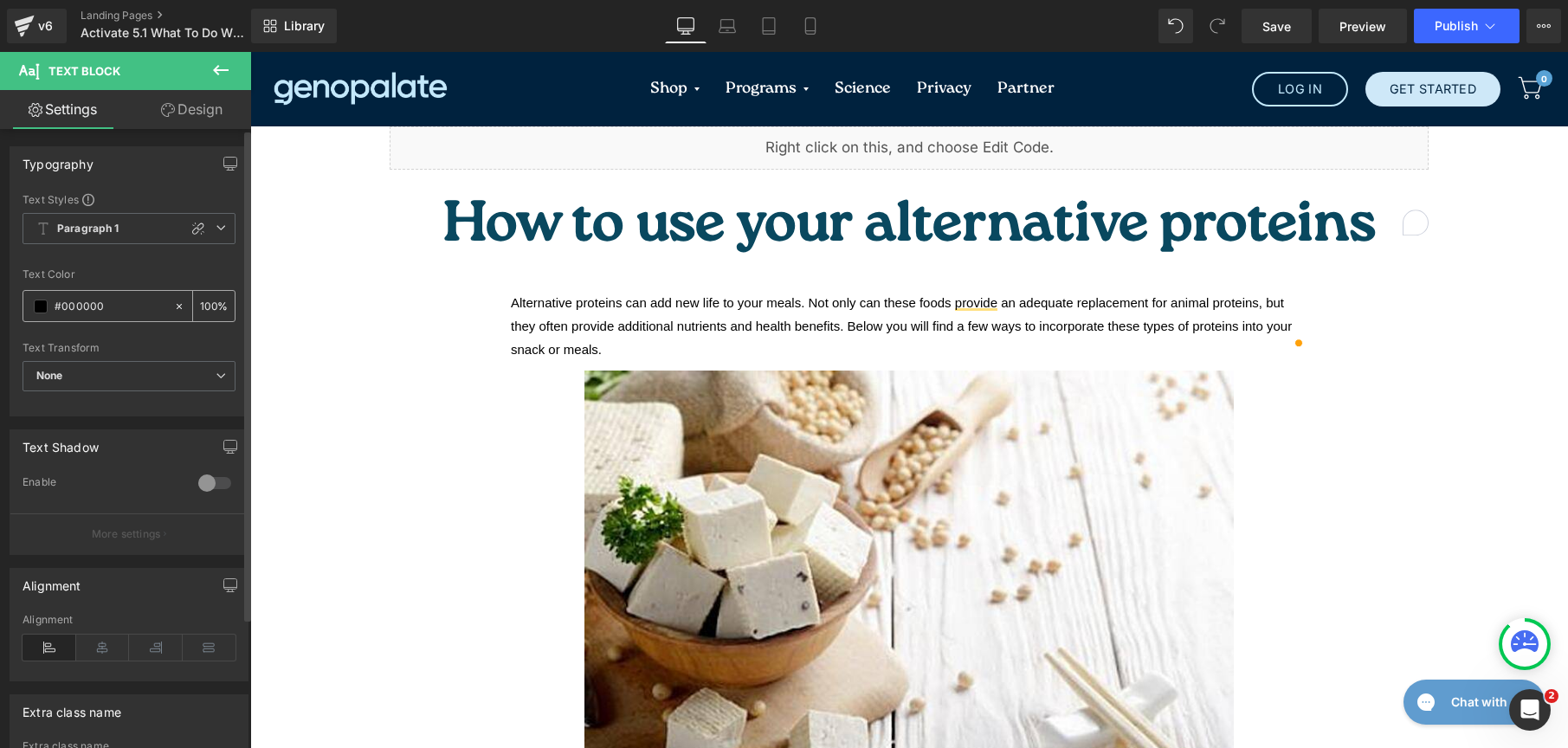
click at [38, 305] on span at bounding box center [41, 307] width 14 height 14
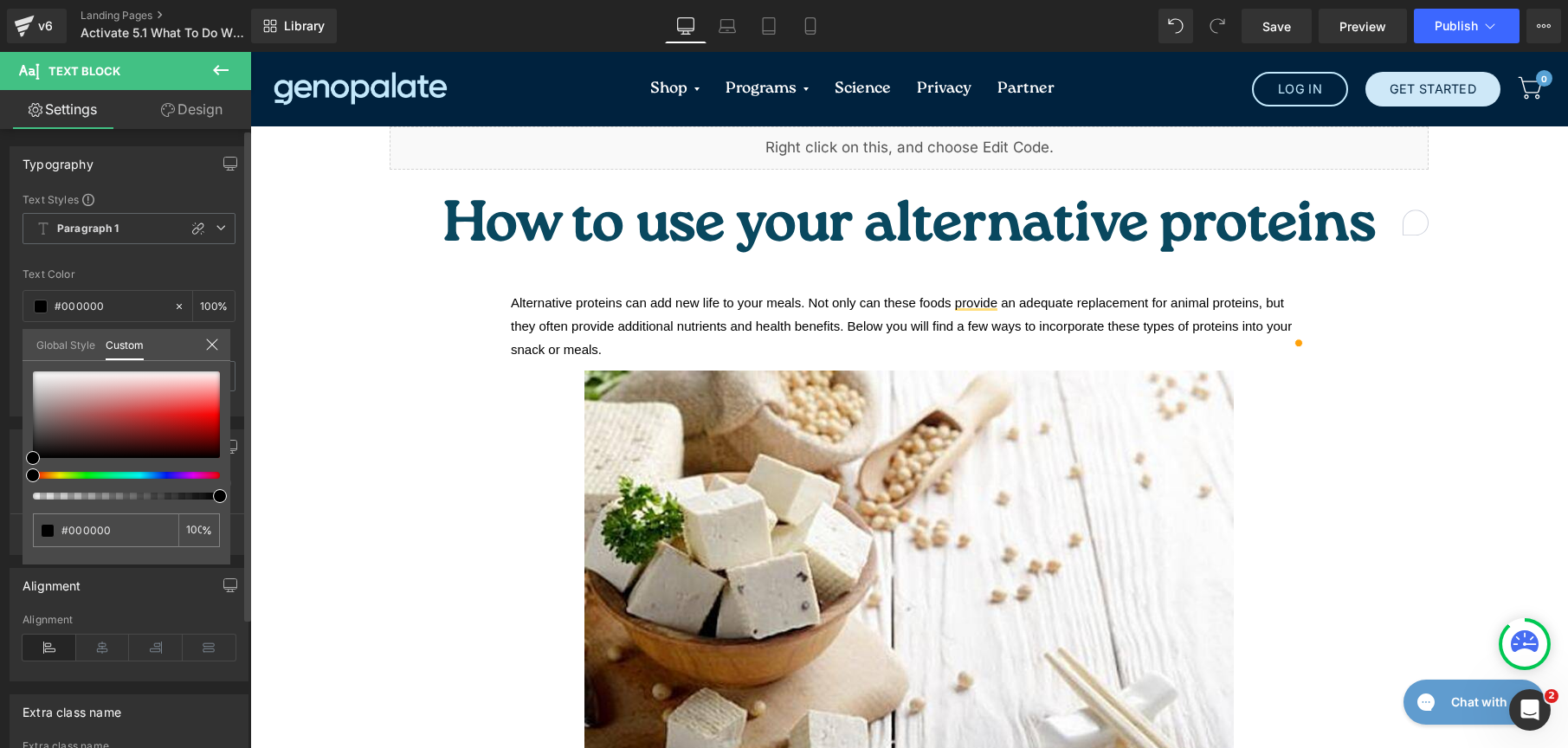
click at [54, 337] on link "Global Style" at bounding box center [66, 344] width 59 height 30
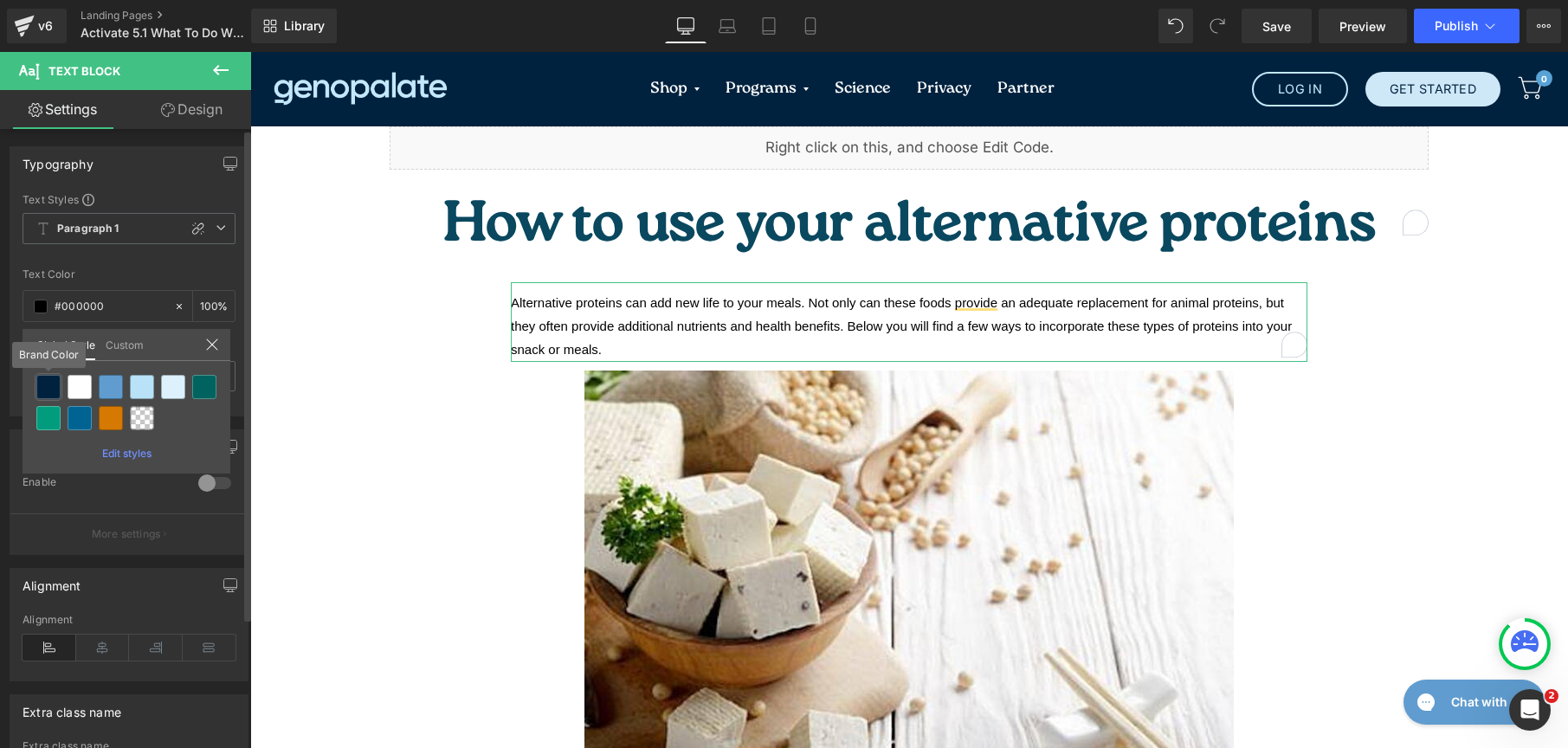
click at [46, 392] on div at bounding box center [49, 387] width 24 height 24
type input "Brand Color"
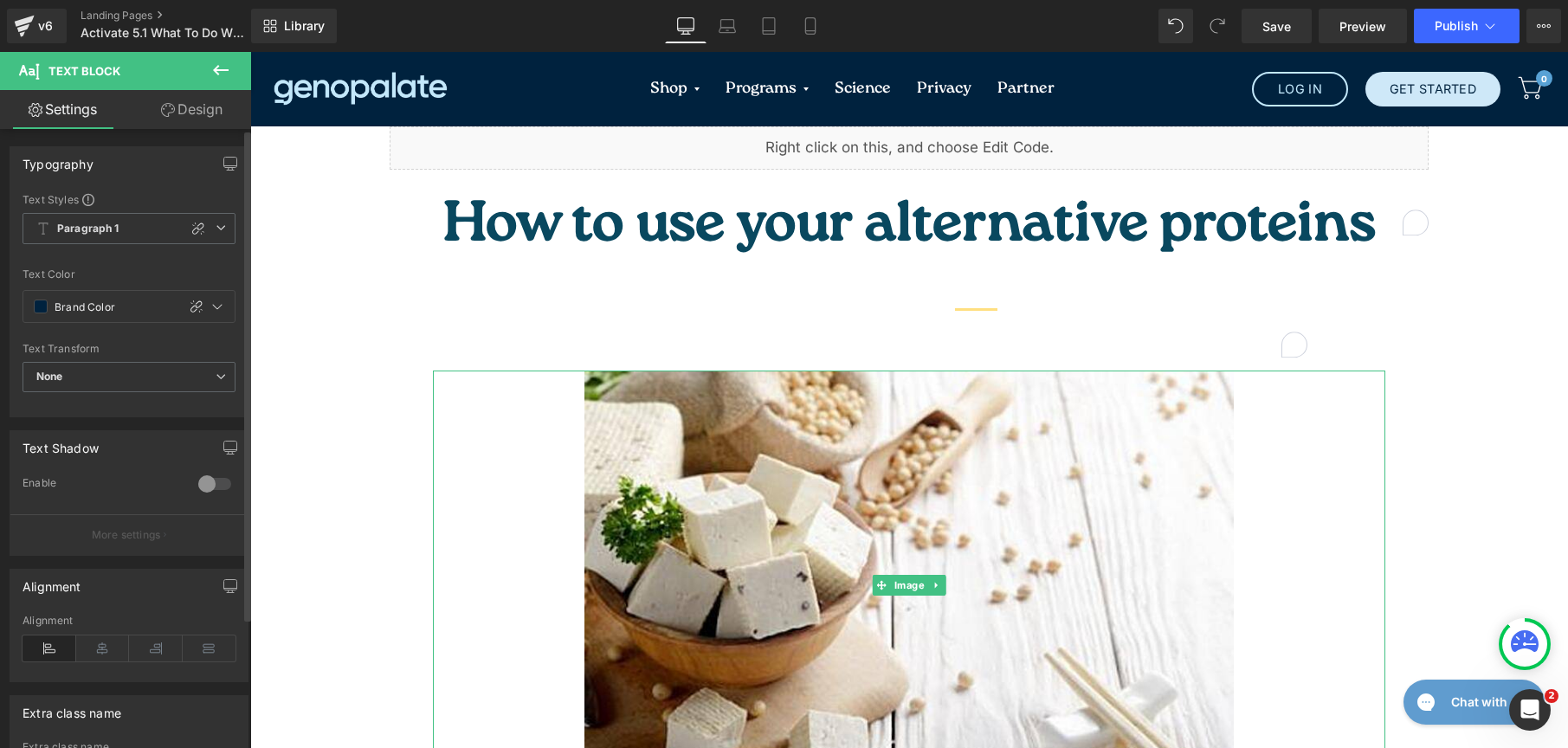
drag, startPoint x: 428, startPoint y: 522, endPoint x: 443, endPoint y: 528, distance: 16.2
click at [433, 522] on div "Image" at bounding box center [909, 585] width 952 height 431
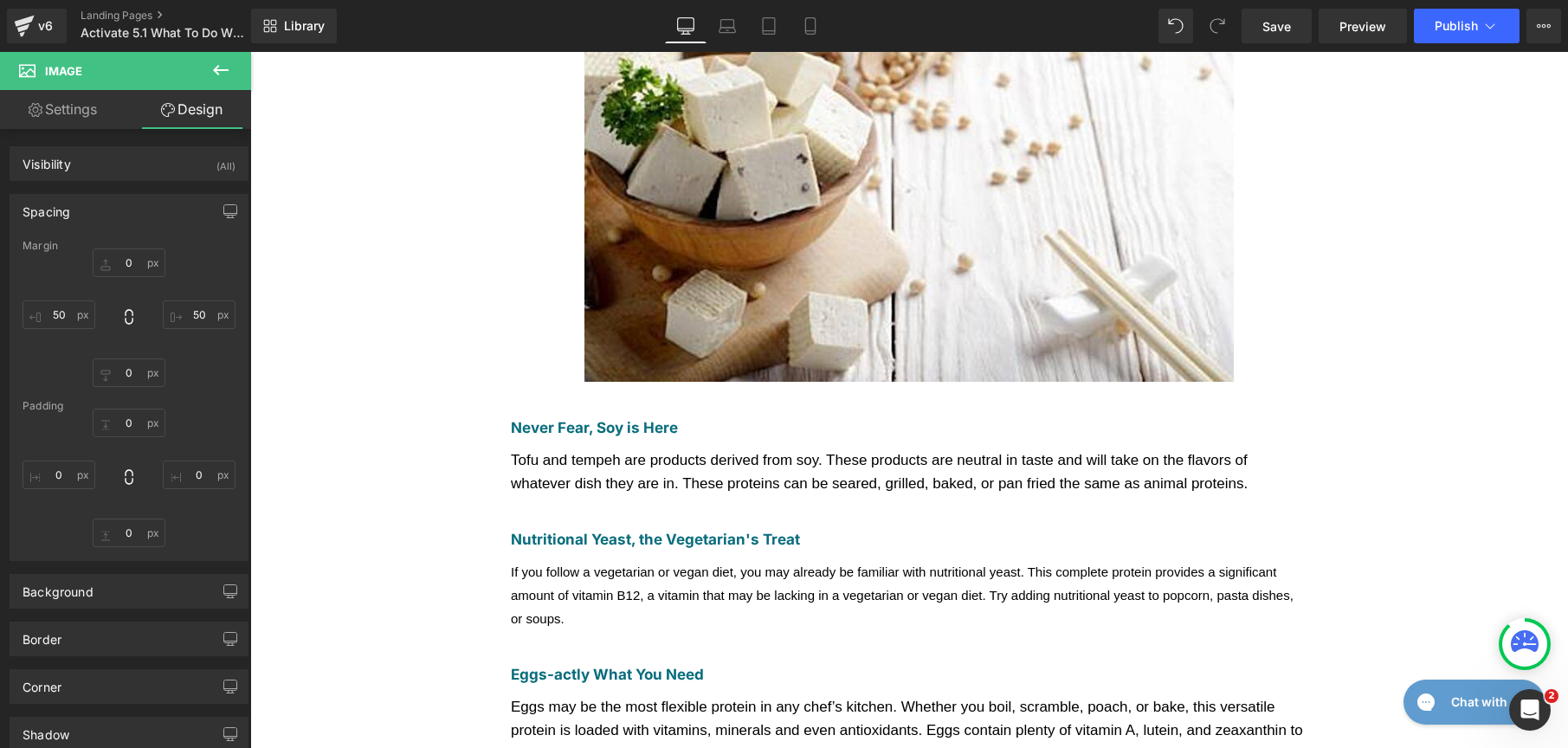
scroll to position [488, 0]
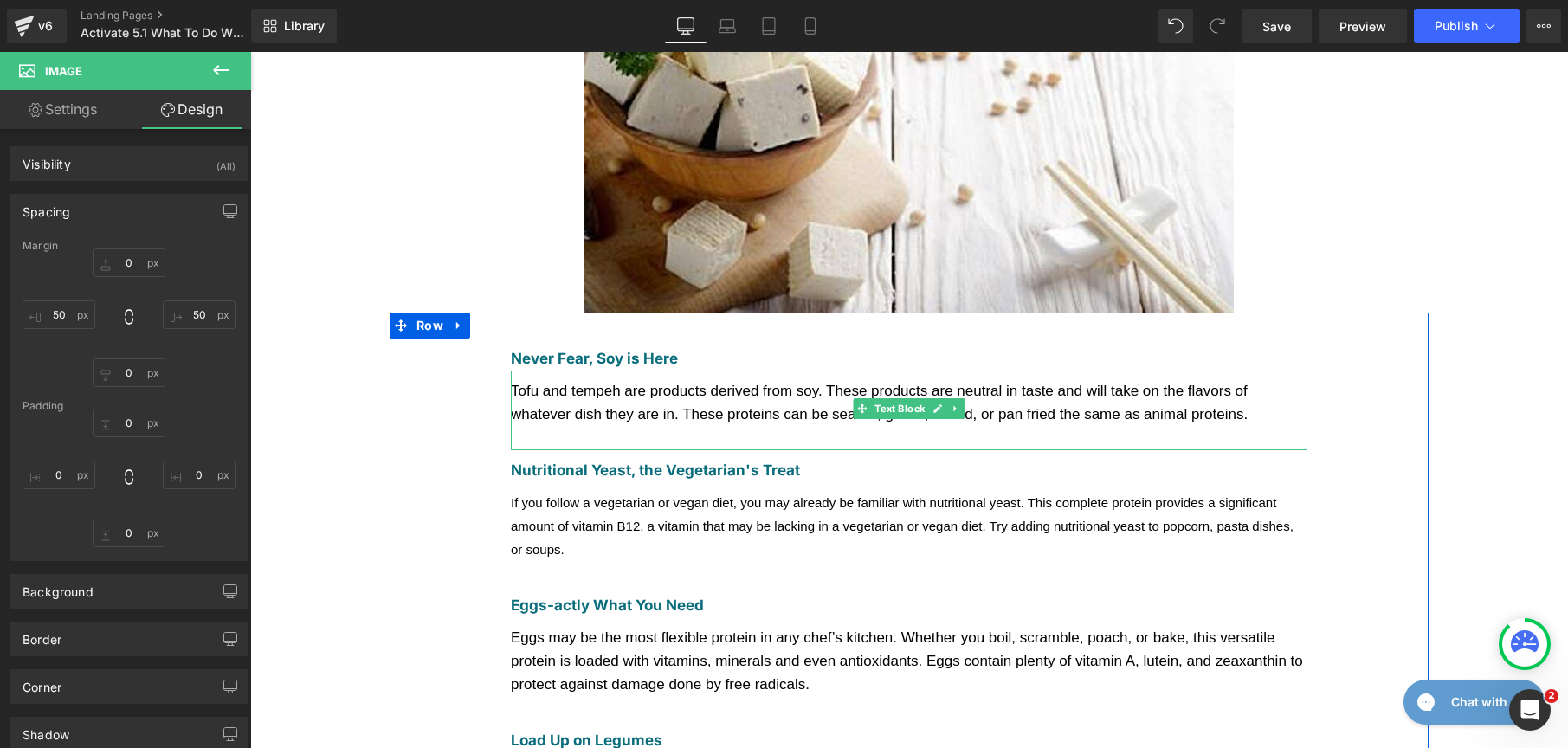
click at [616, 379] on div "Tofu and tempeh are products derived from soy. These products are neutral in ta…" at bounding box center [909, 403] width 797 height 47
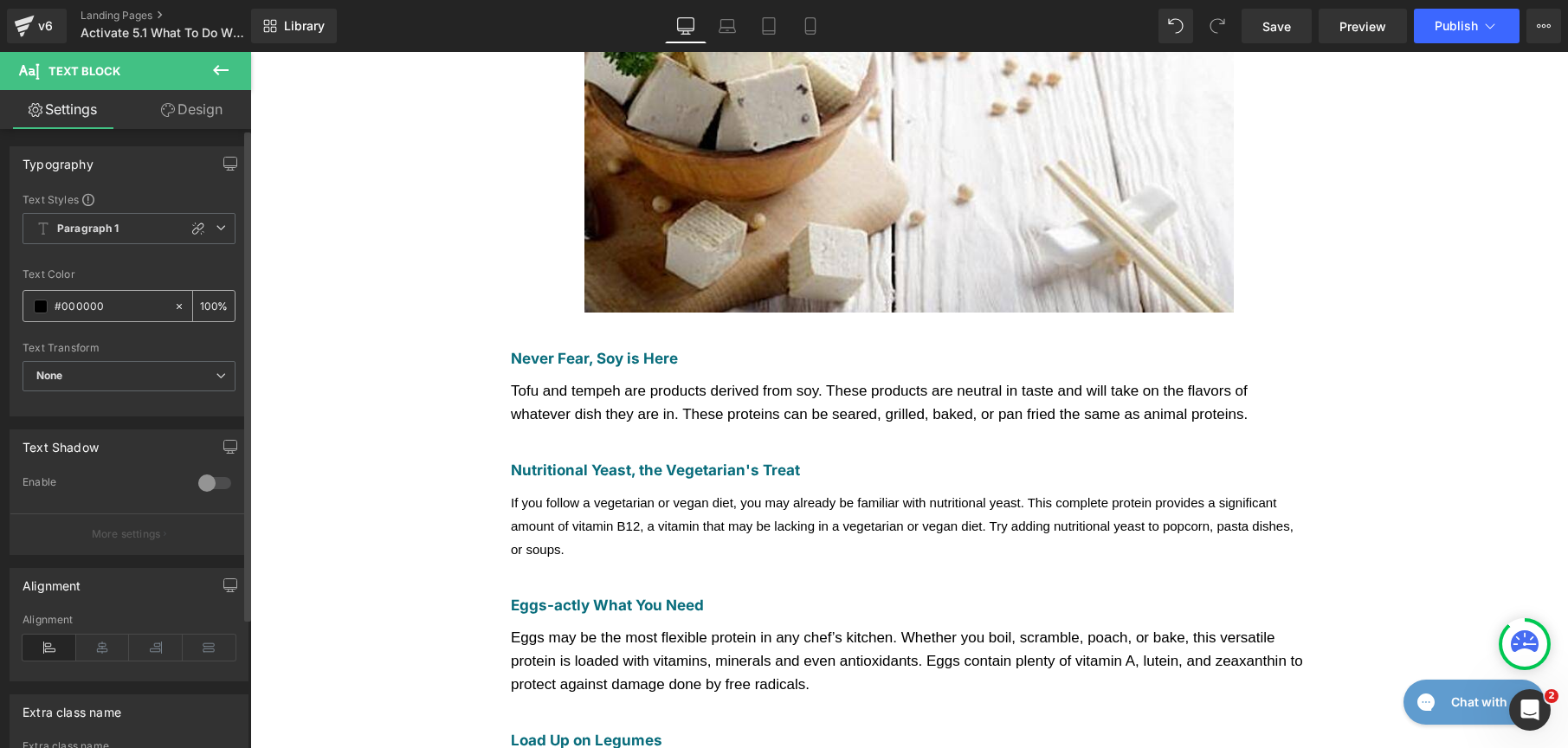
click at [39, 315] on div "#000000" at bounding box center [98, 306] width 149 height 31
click at [39, 298] on div "#000000" at bounding box center [98, 306] width 149 height 31
click at [41, 304] on span at bounding box center [41, 307] width 14 height 14
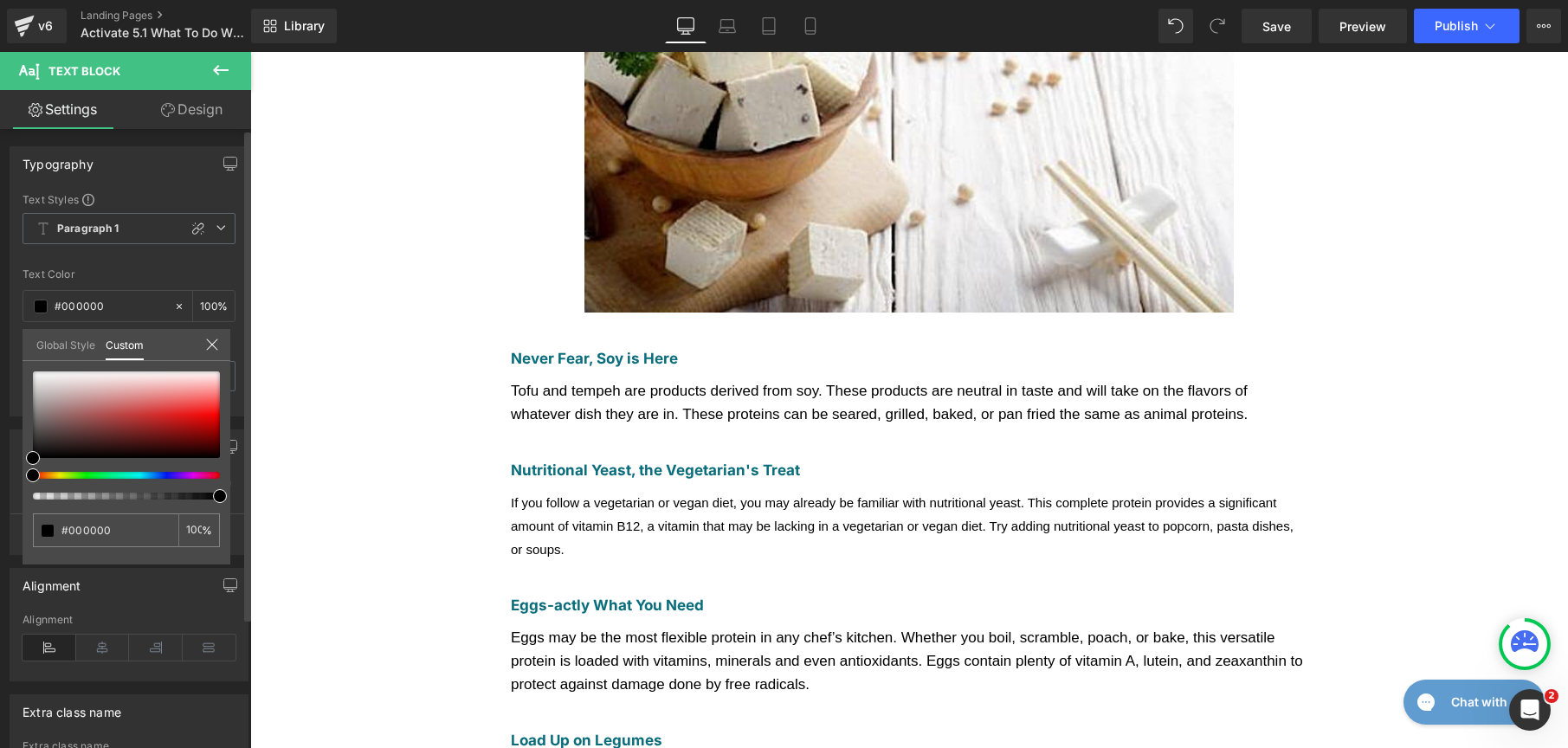
click at [38, 350] on link "Global Style" at bounding box center [66, 344] width 59 height 30
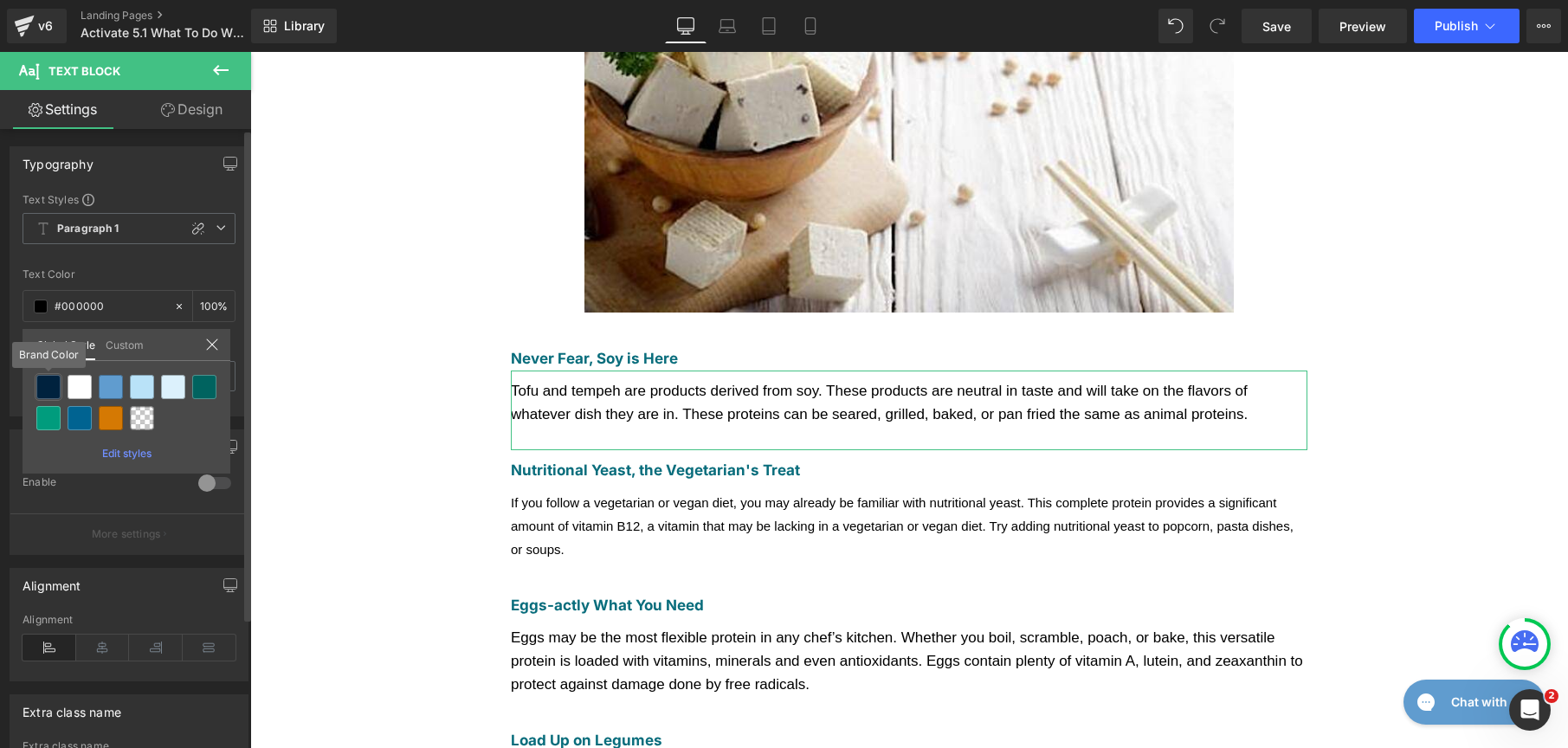
click at [48, 384] on div at bounding box center [49, 387] width 24 height 24
type input "Brand Color"
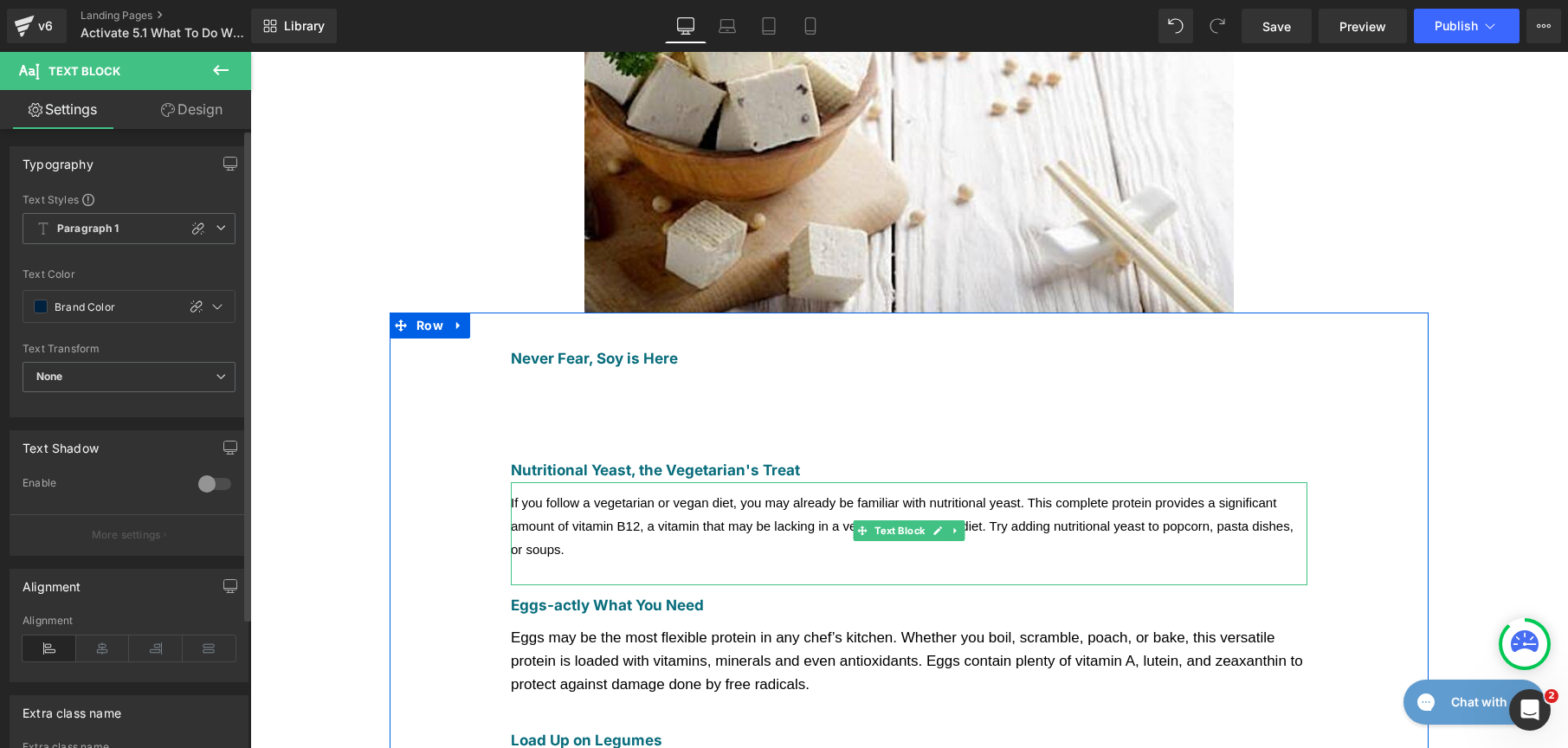
click at [541, 502] on span "If you follow a vegetarian or vegan diet, you may already be familiar with nutr…" at bounding box center [902, 526] width 783 height 61
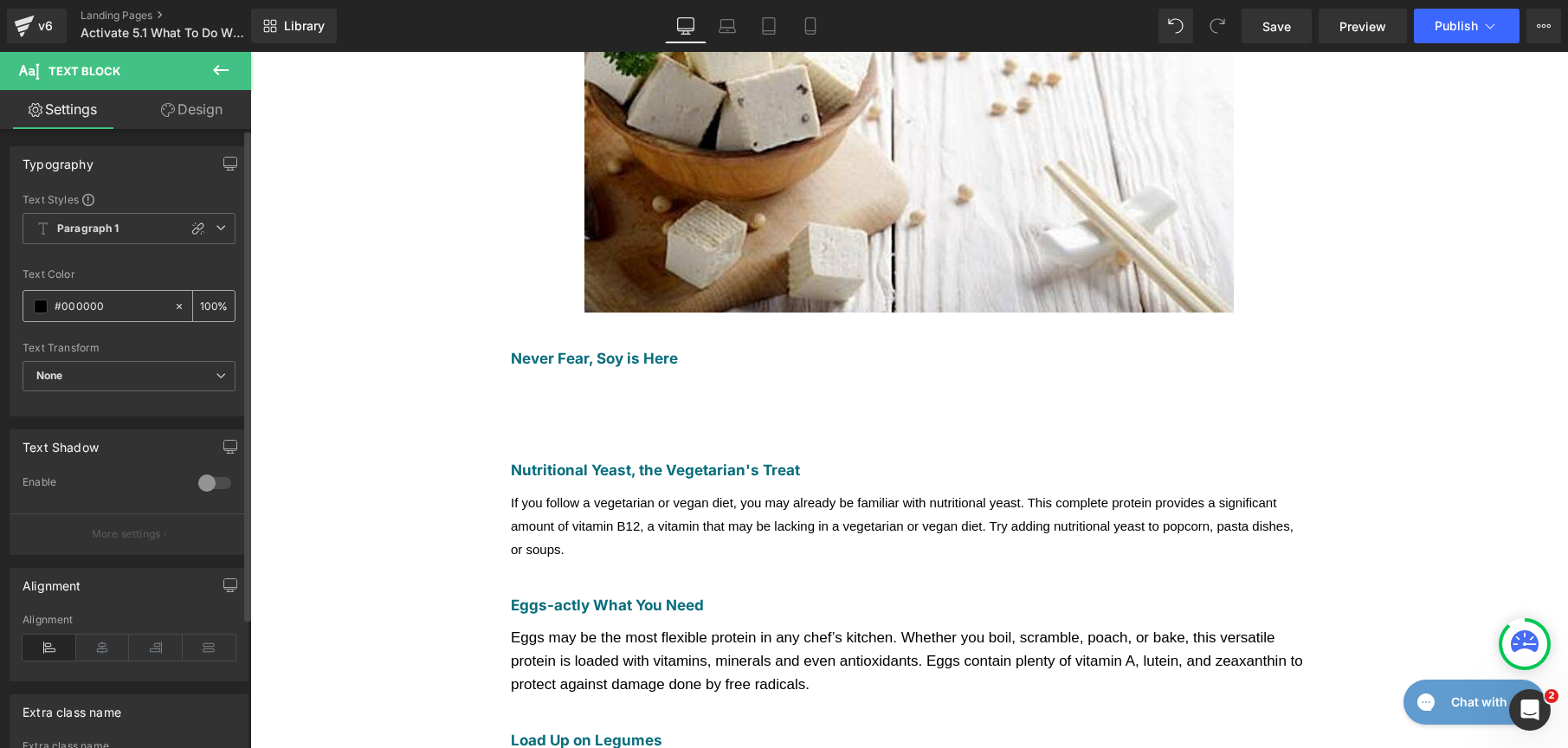
click at [43, 309] on span at bounding box center [41, 307] width 14 height 14
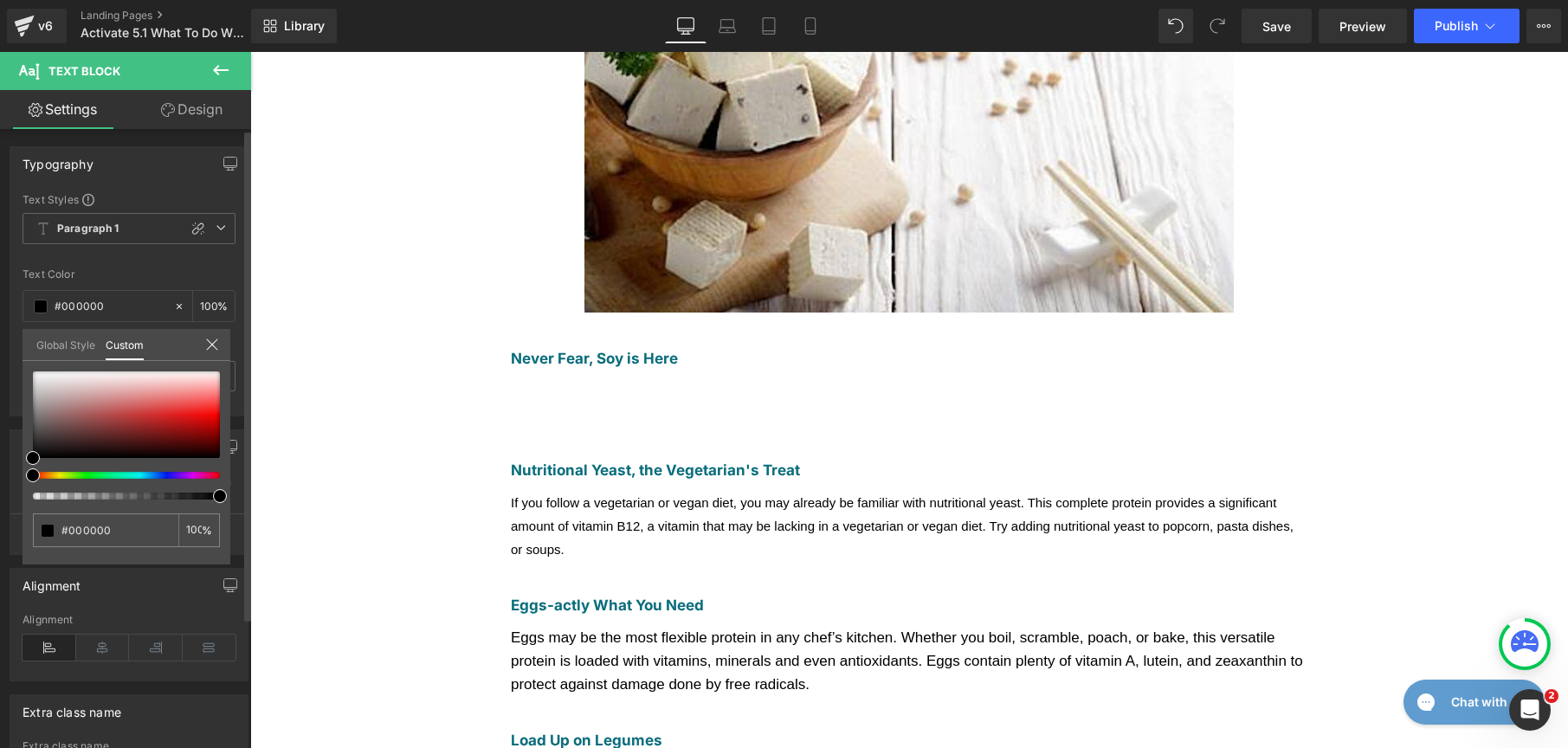
click at [52, 351] on link "Global Style" at bounding box center [66, 344] width 59 height 30
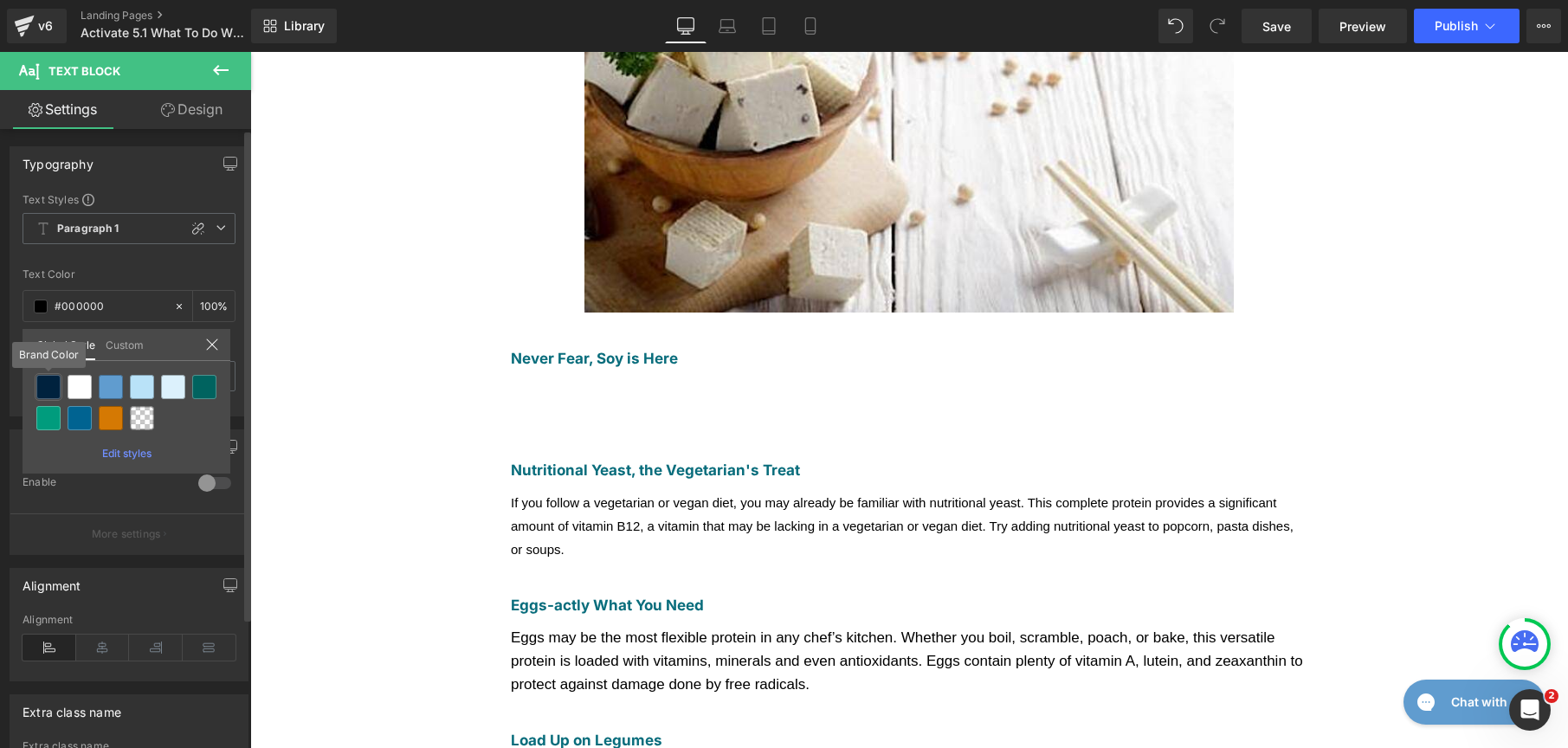
click at [46, 380] on div at bounding box center [49, 387] width 24 height 24
type input "Brand Color"
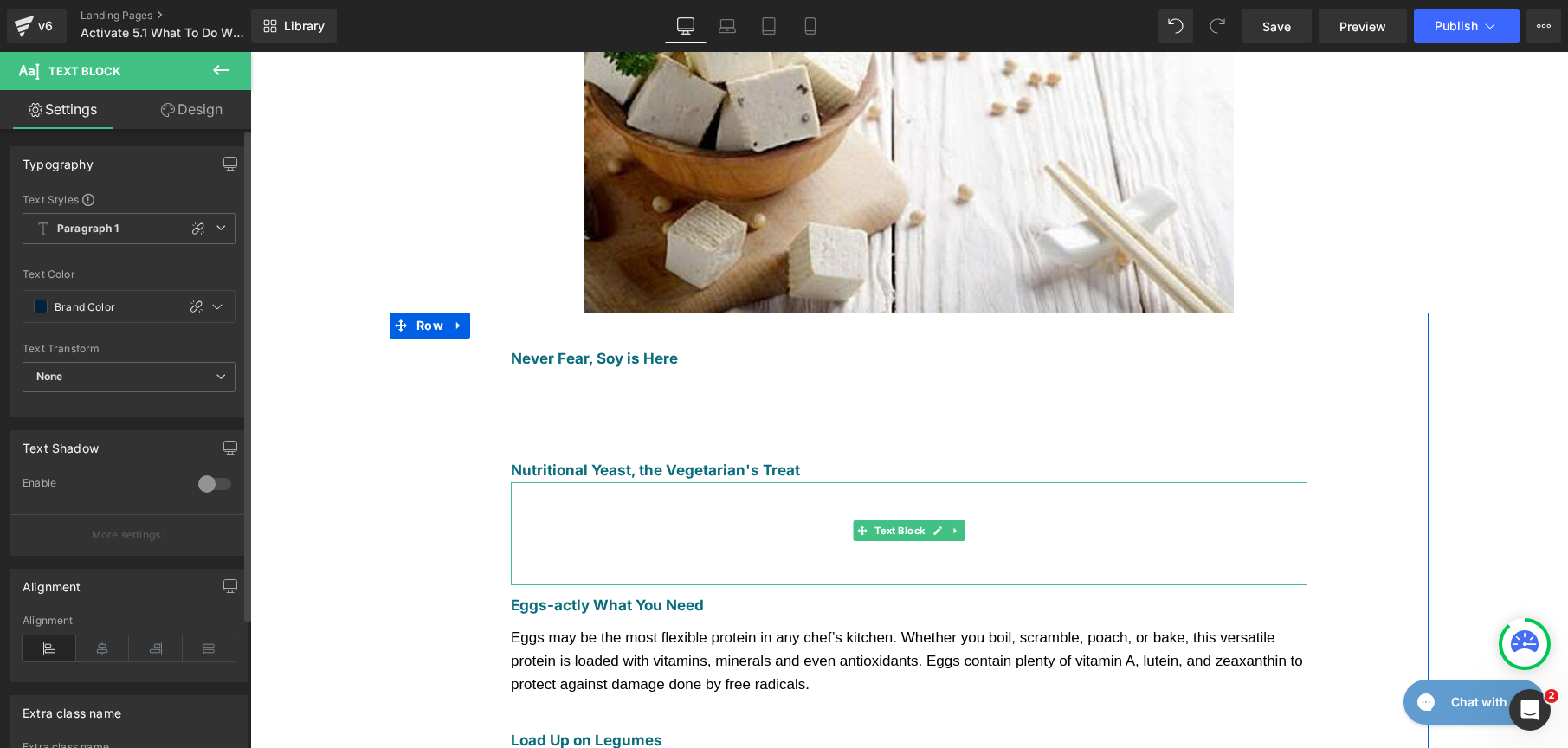
click at [595, 493] on div "If you follow a vegetarian or vegan diet, you may already be familiar with nutr…" at bounding box center [909, 534] width 797 height 103
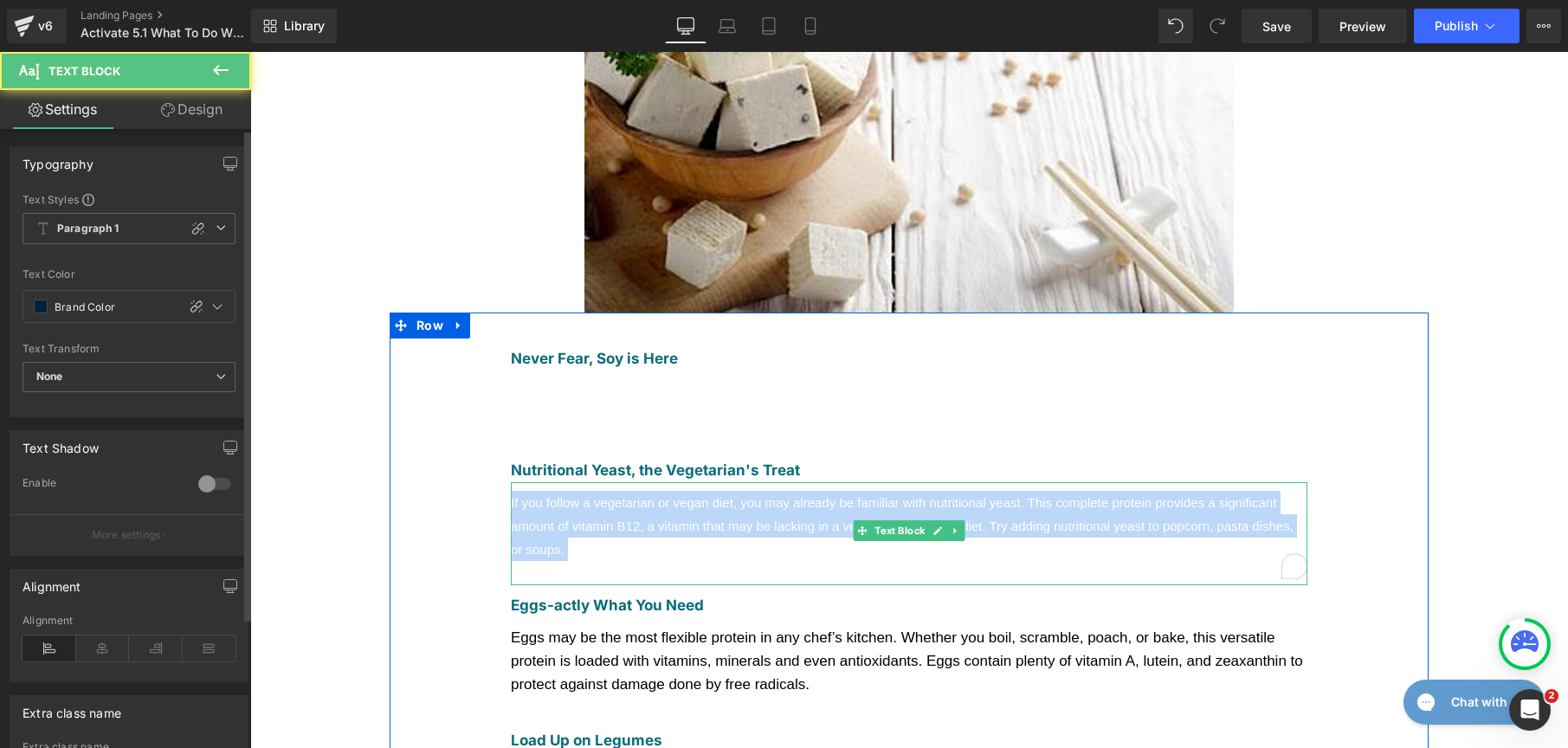
drag, startPoint x: 585, startPoint y: 508, endPoint x: 447, endPoint y: 398, distance: 176.5
click at [447, 398] on div "Never Fear, Soy is Here Text Block Tofu and tempeh are products derived from so…" at bounding box center [908, 647] width 1039 height 668
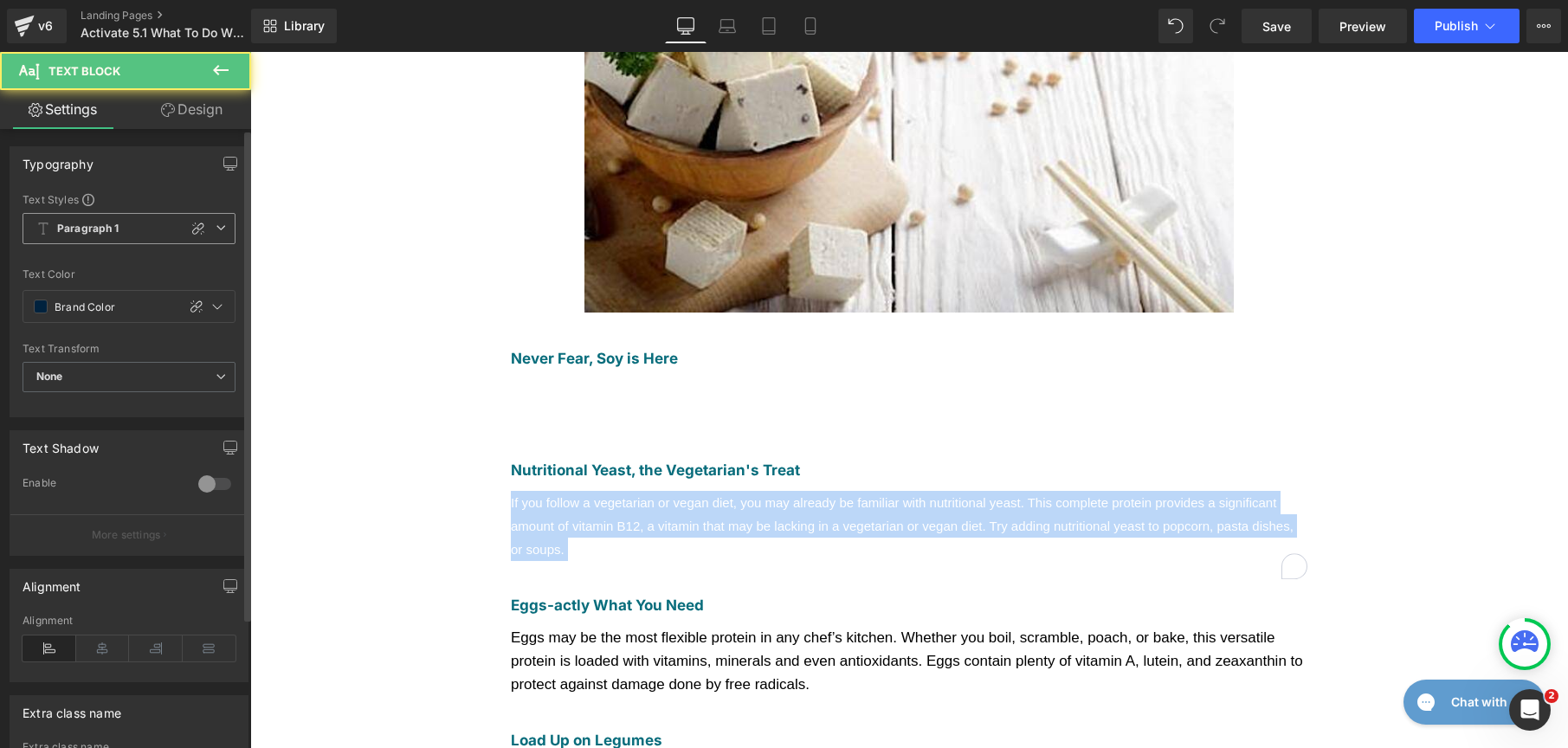
click at [110, 223] on b "Paragraph 1" at bounding box center [87, 229] width 62 height 15
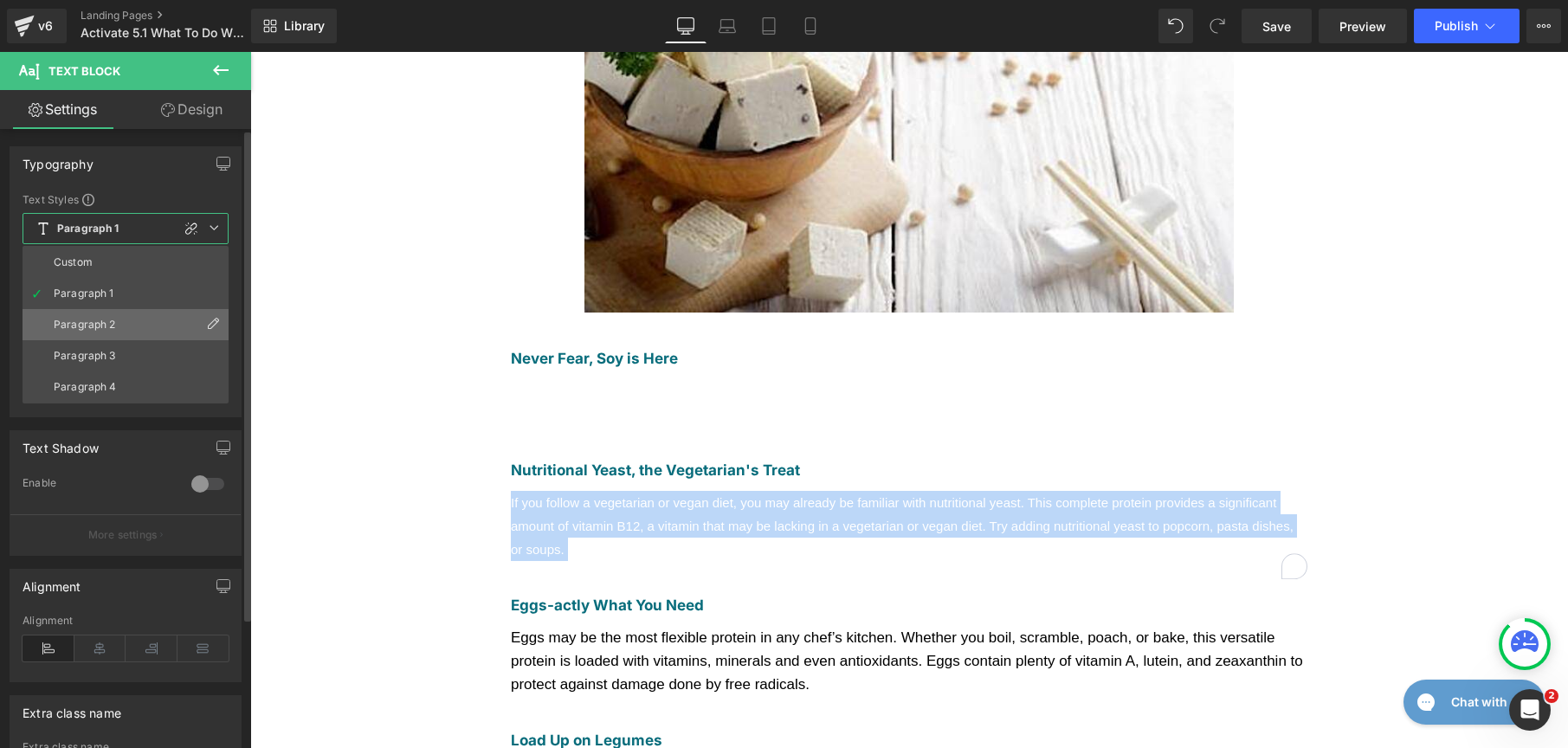
click at [105, 311] on li "Paragraph 2" at bounding box center [126, 325] width 206 height 31
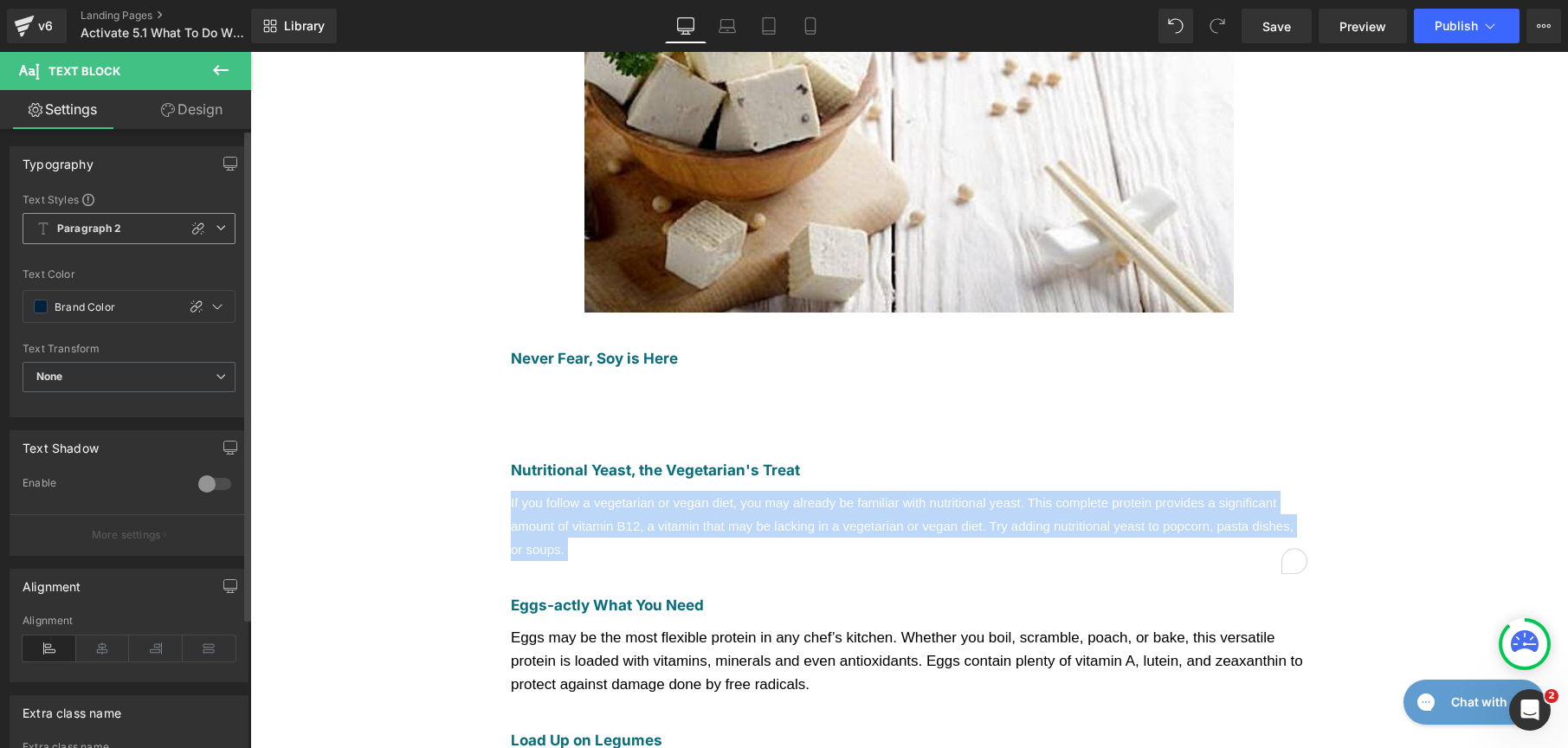
click at [107, 225] on b "Paragraph 2" at bounding box center [89, 229] width 65 height 15
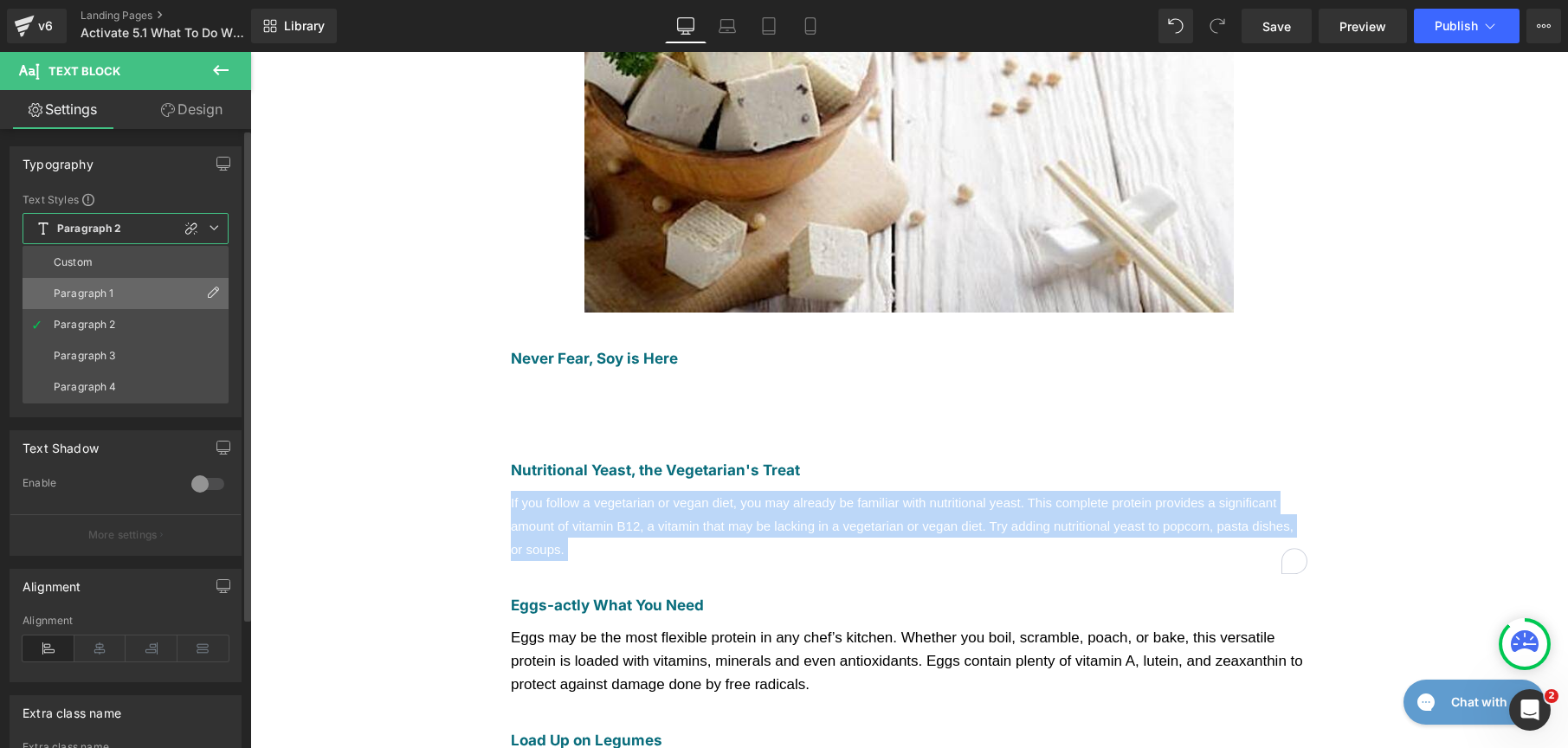
click at [105, 288] on div "Paragraph 1" at bounding box center [83, 294] width 60 height 12
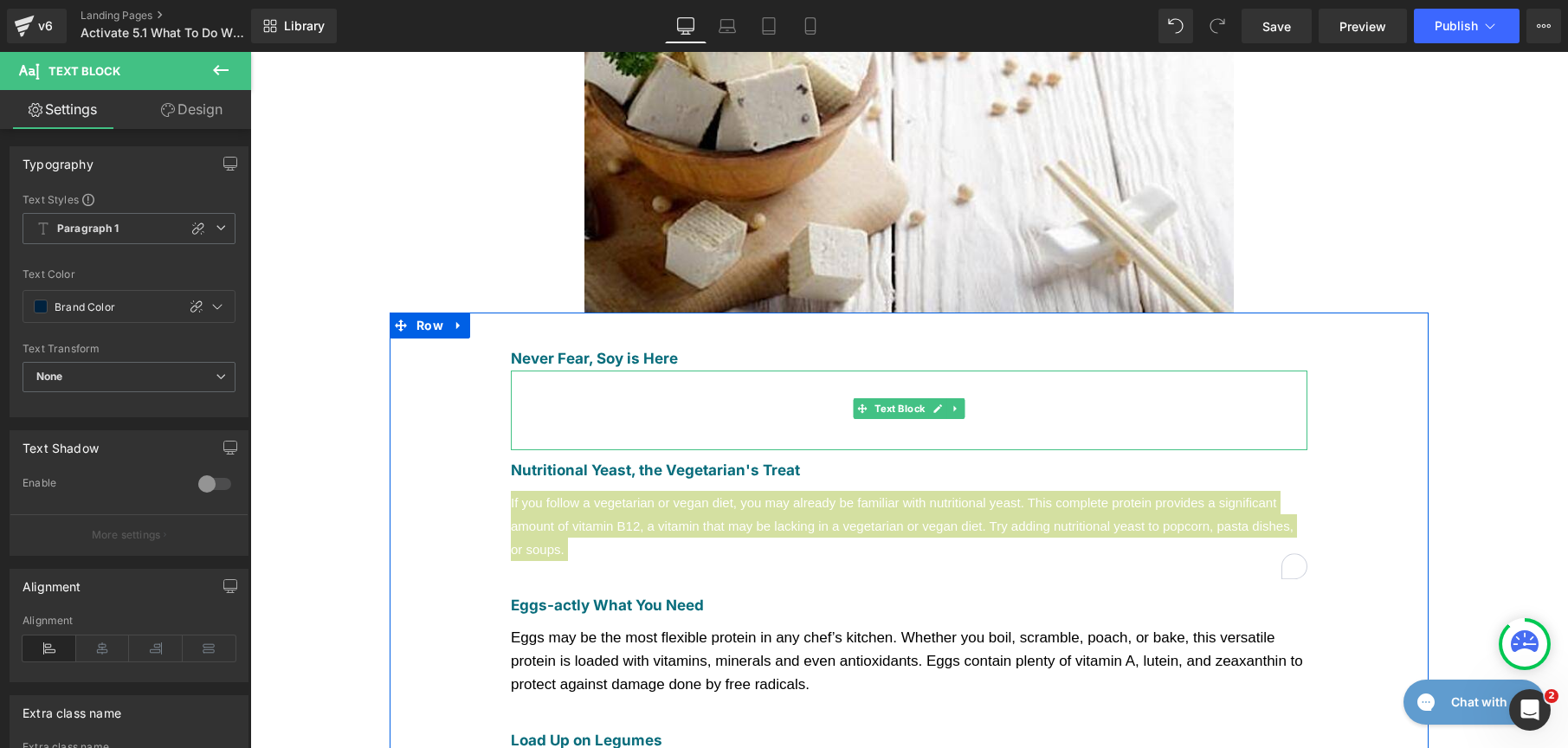
click at [637, 383] on span "Tofu and tempeh are products derived from soy. These products are neutral in ta…" at bounding box center [880, 403] width 737 height 40
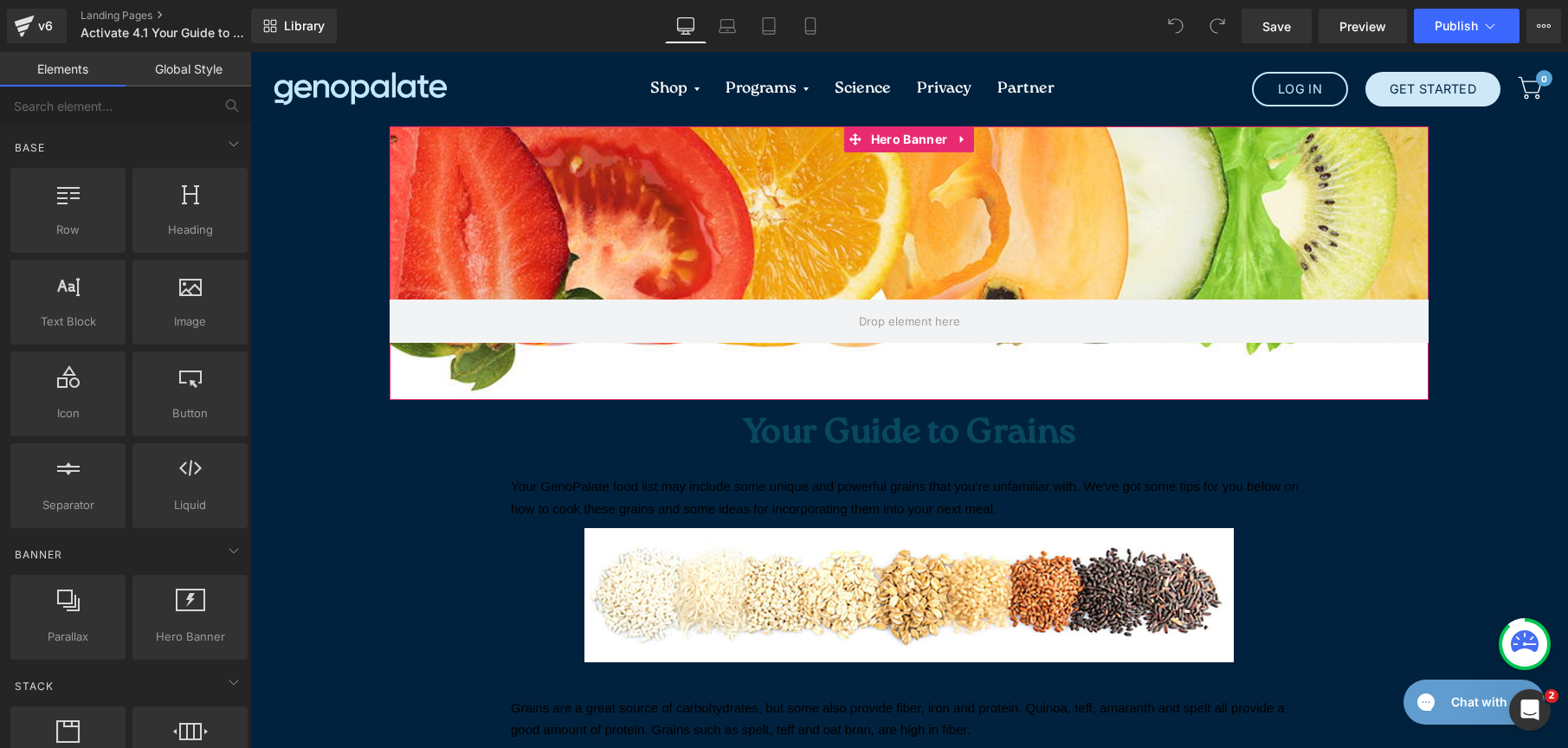
click at [898, 354] on div at bounding box center [908, 263] width 1039 height 274
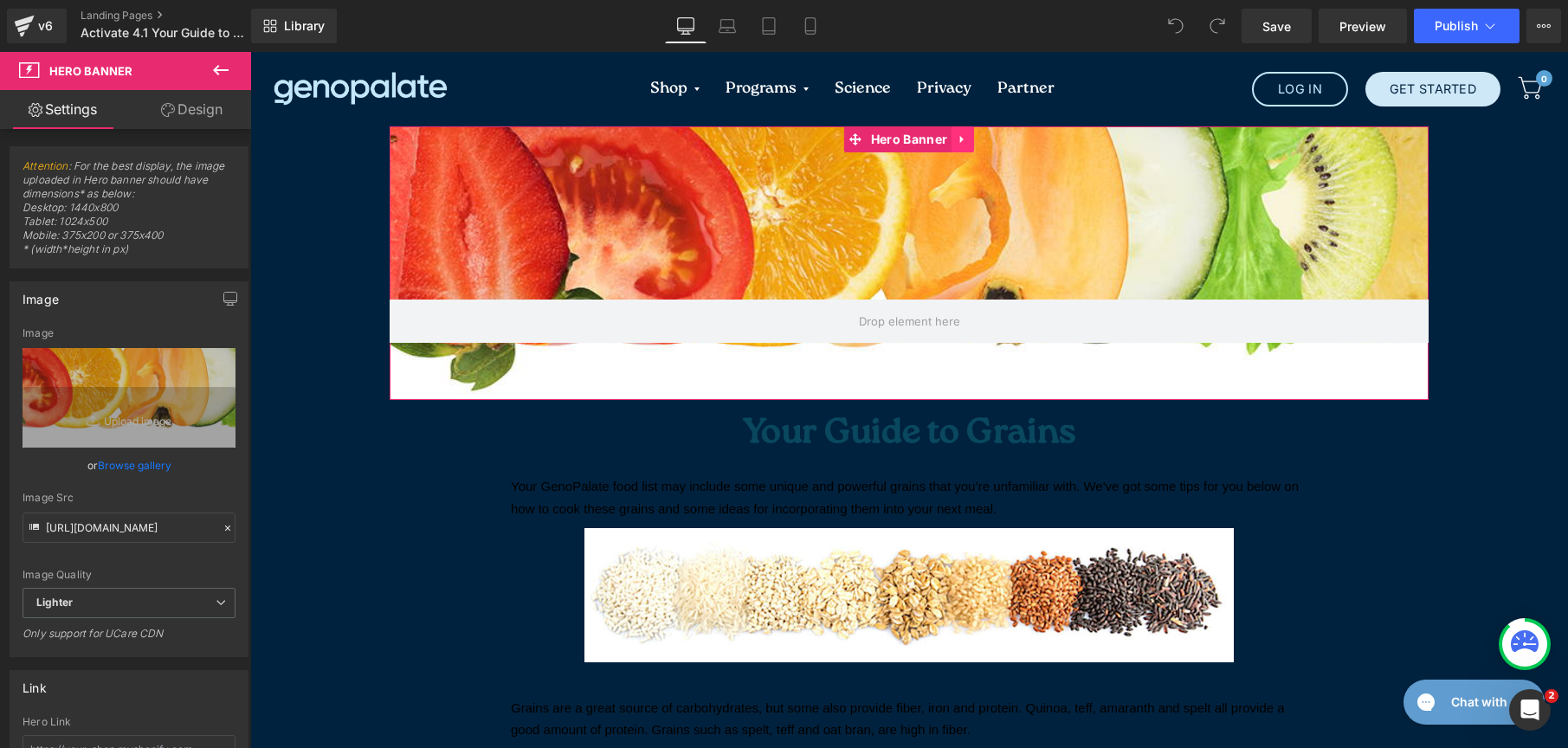
click at [960, 130] on link at bounding box center [963, 140] width 23 height 26
click at [968, 137] on icon at bounding box center [974, 140] width 12 height 12
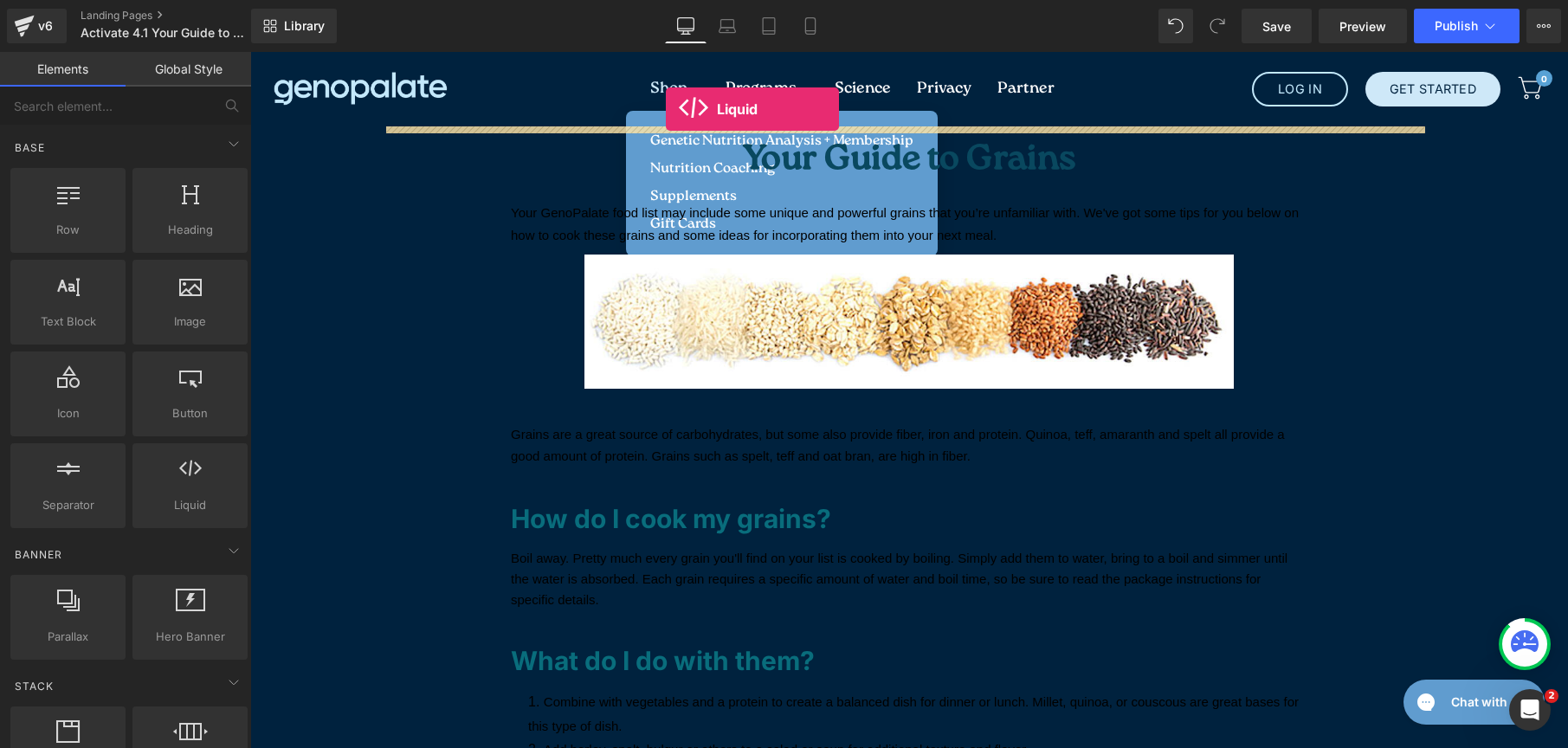
drag, startPoint x: 423, startPoint y: 536, endPoint x: 666, endPoint y: 109, distance: 491.3
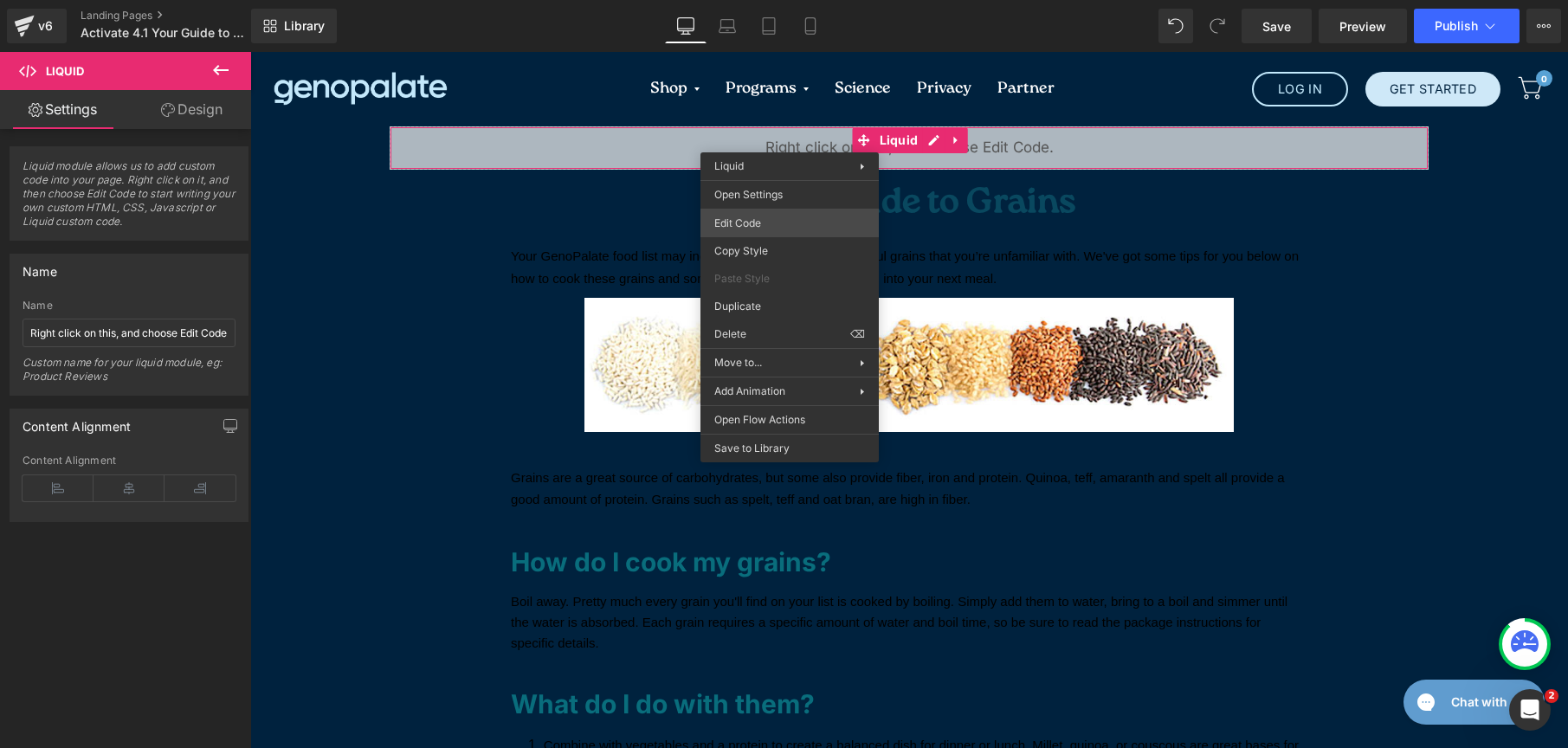
click at [753, 0] on div "Liquid You are previewing how the will restyle your page. You can not edit Elem…" at bounding box center [784, 0] width 1568 height 0
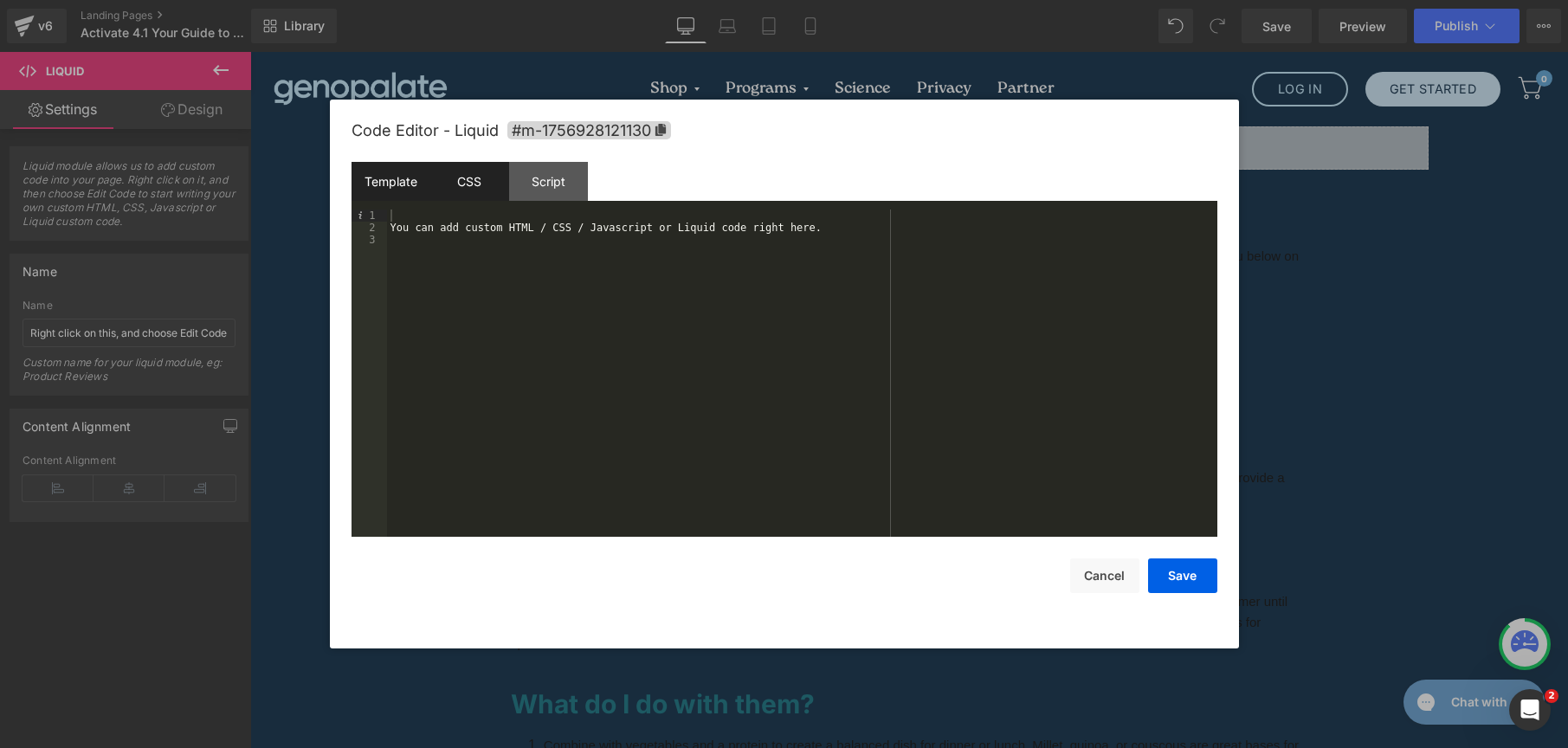
click at [469, 170] on div "CSS" at bounding box center [470, 181] width 79 height 39
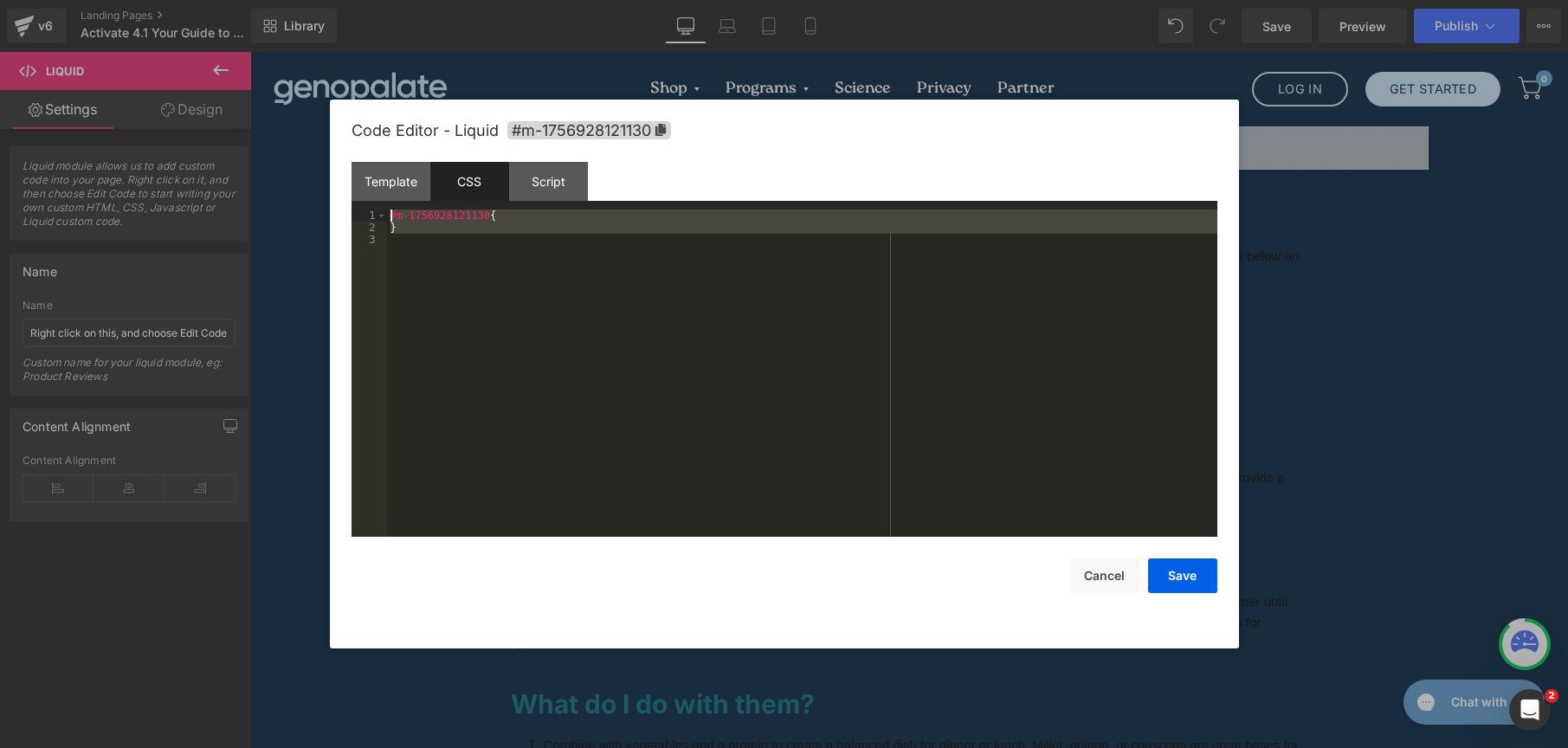
drag, startPoint x: 512, startPoint y: 344, endPoint x: 335, endPoint y: 180, distance: 241.3
click at [335, 180] on div "Code Editor - Liquid #m-1756928121130 Template CSS Script Data 1 2 3 You can ad…" at bounding box center [784, 374] width 909 height 549
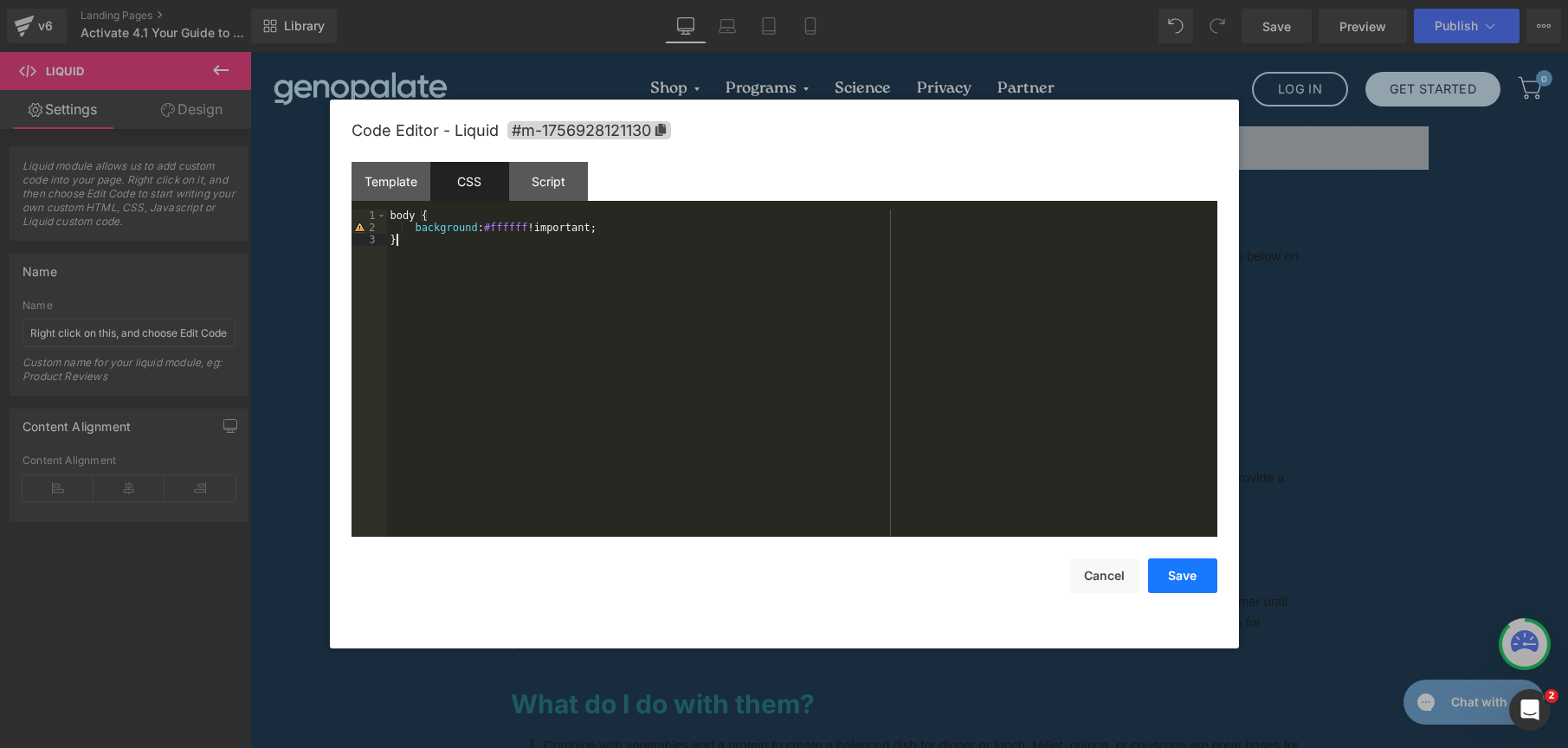
click at [1192, 578] on button "Save" at bounding box center [1182, 576] width 69 height 35
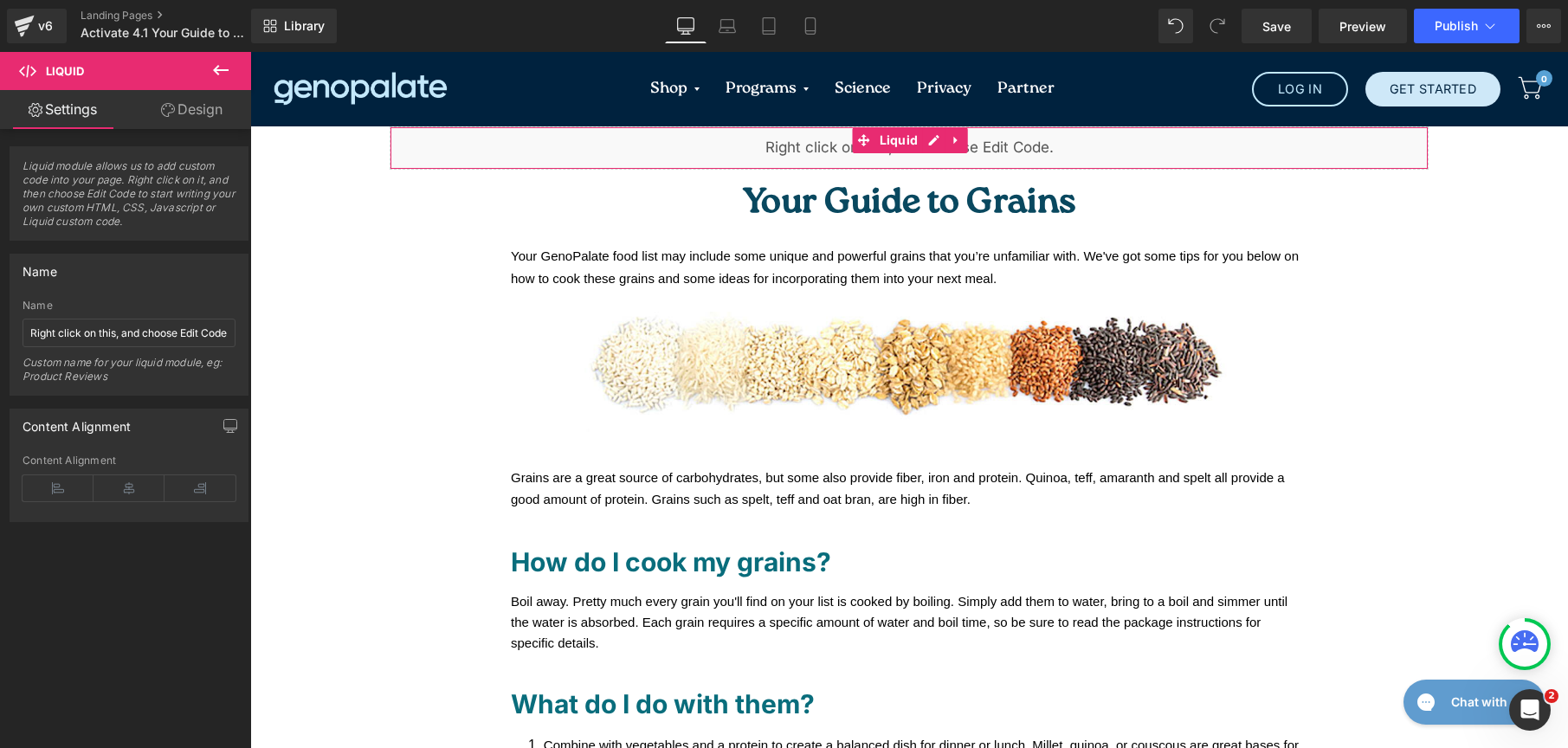
click at [216, 95] on link "Design" at bounding box center [192, 109] width 126 height 39
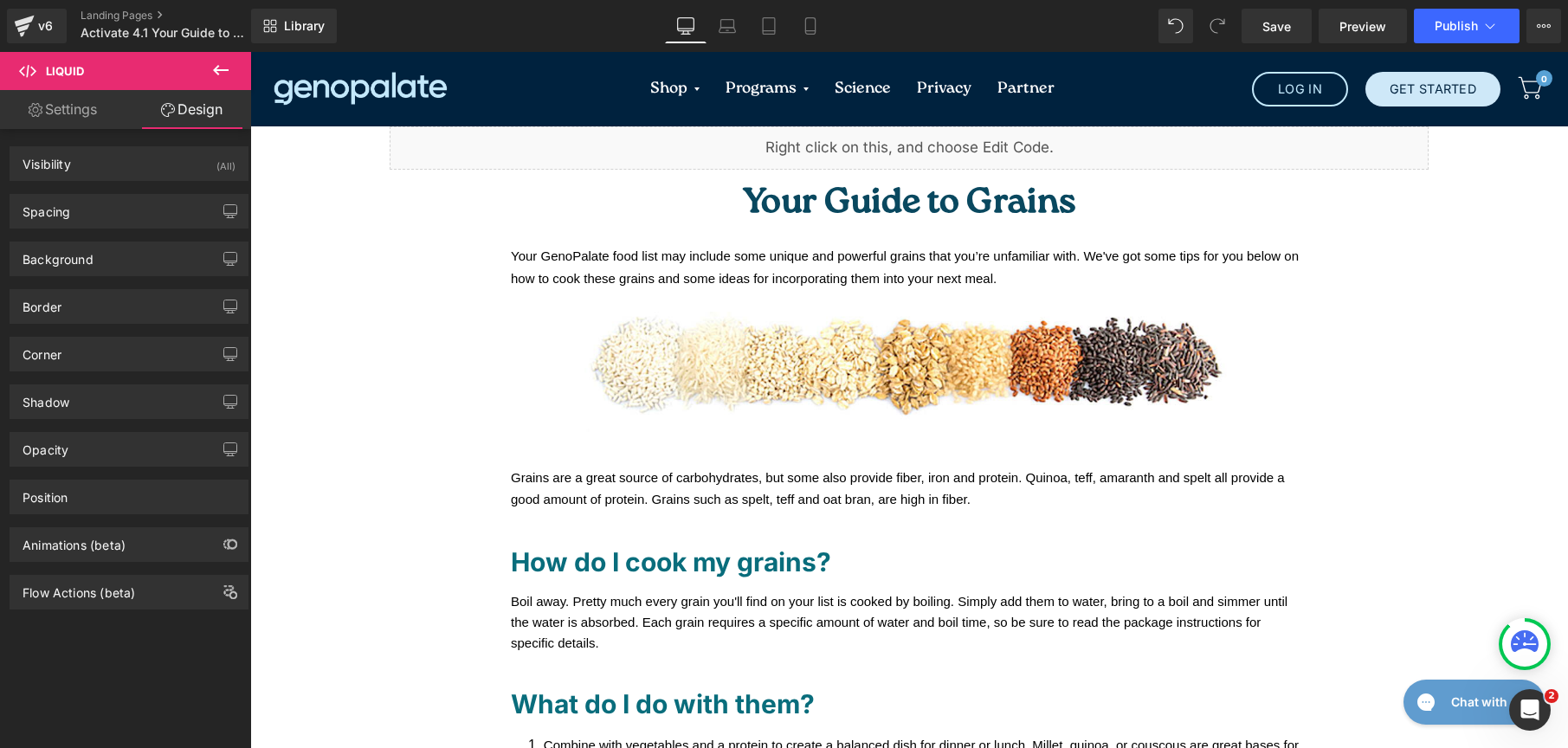
click at [220, 73] on icon at bounding box center [221, 70] width 21 height 21
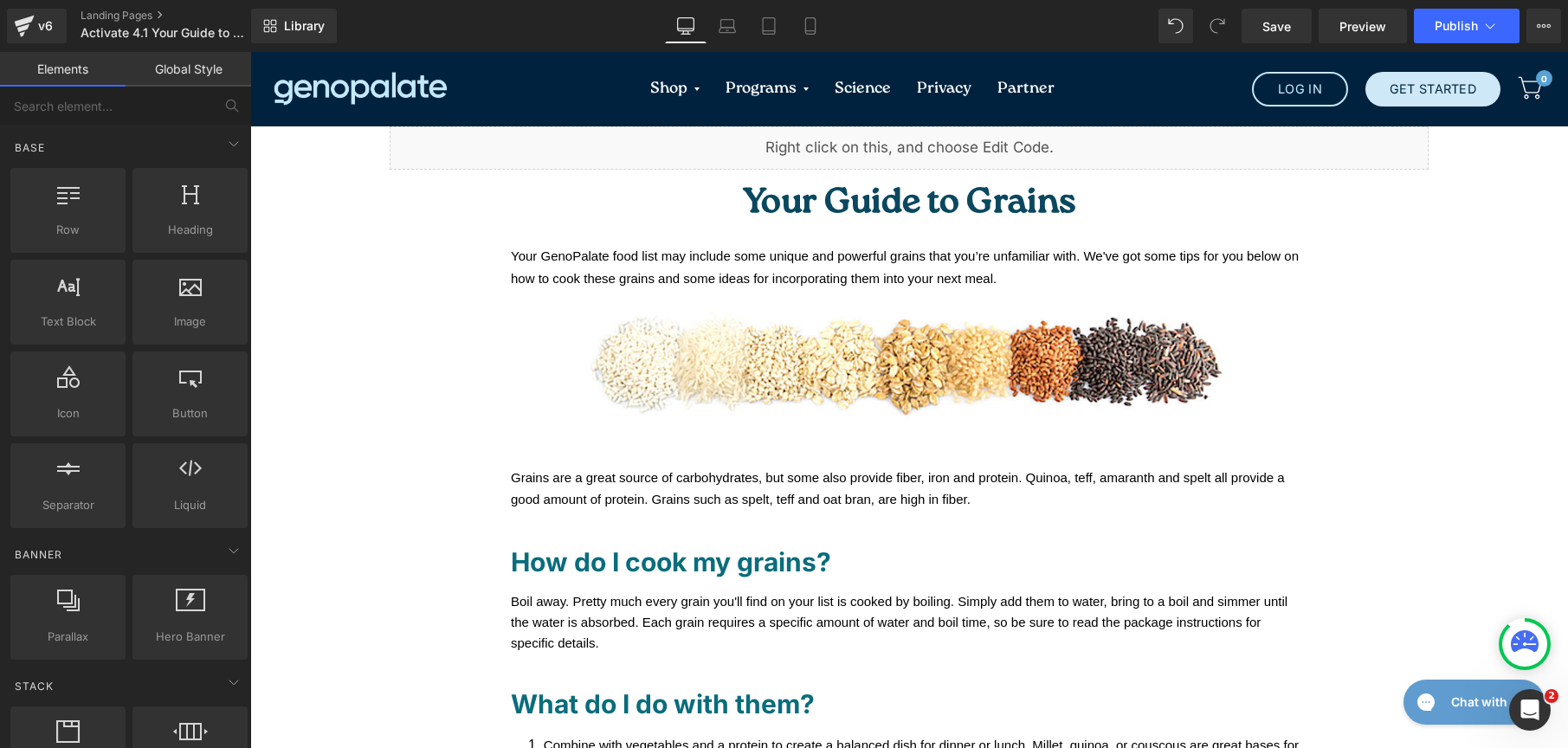
click at [210, 75] on link "Global Style" at bounding box center [189, 69] width 126 height 35
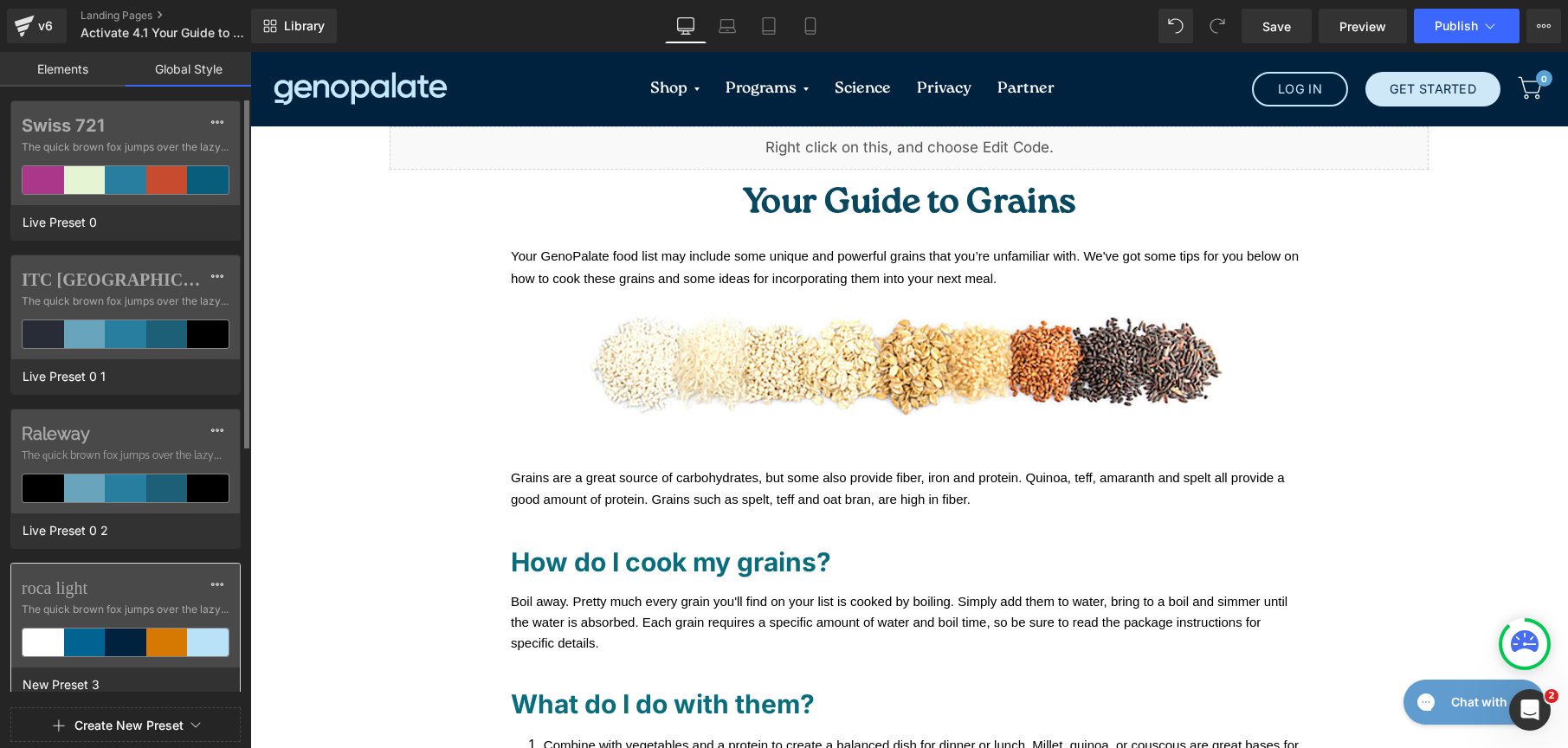
click at [166, 607] on span "The quick brown fox jumps over the lazy..." at bounding box center [126, 610] width 208 height 16
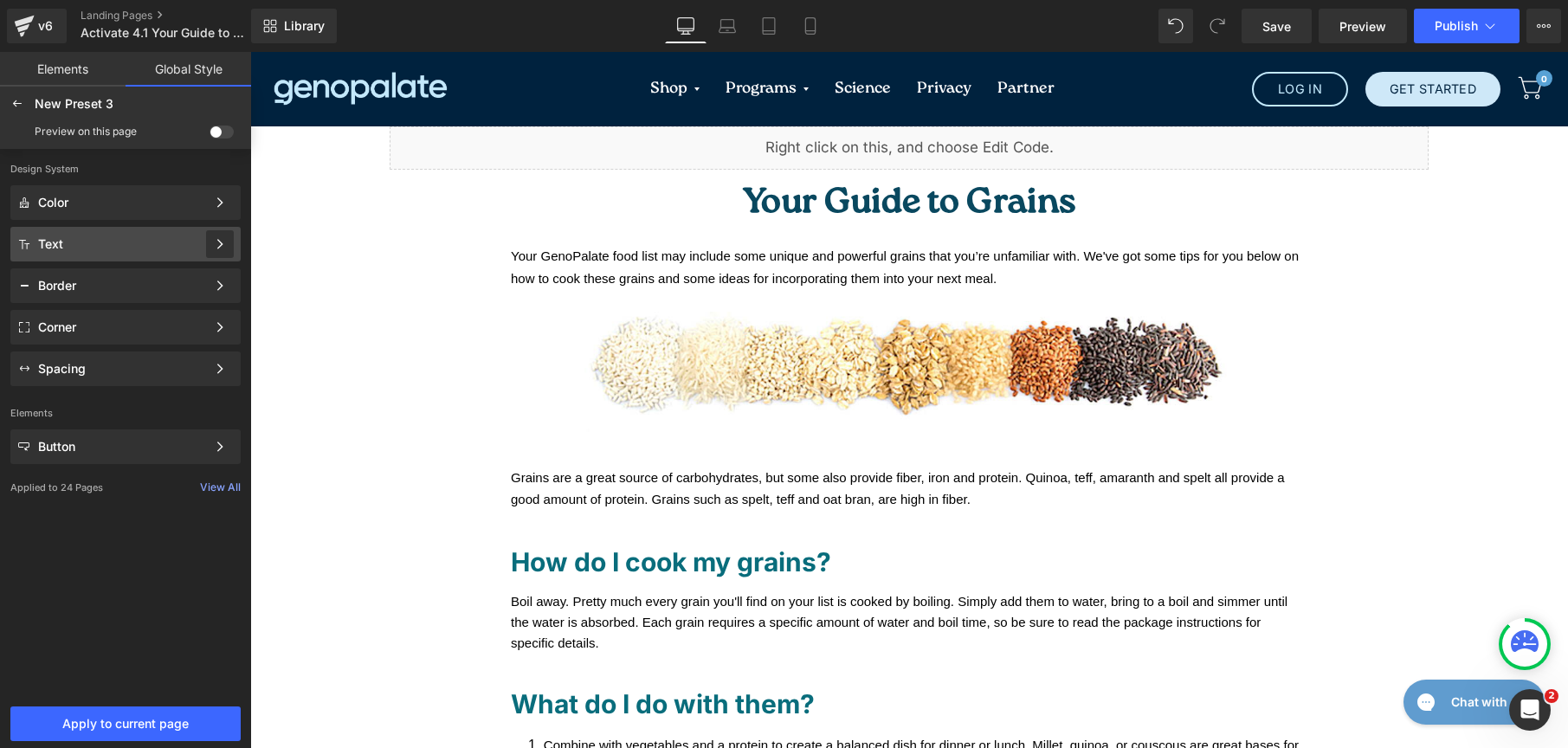
drag, startPoint x: 224, startPoint y: 135, endPoint x: 209, endPoint y: 250, distance: 116.0
click at [224, 135] on span at bounding box center [222, 132] width 24 height 13
click at [210, 135] on input "checkbox" at bounding box center [210, 135] width 0 height 0
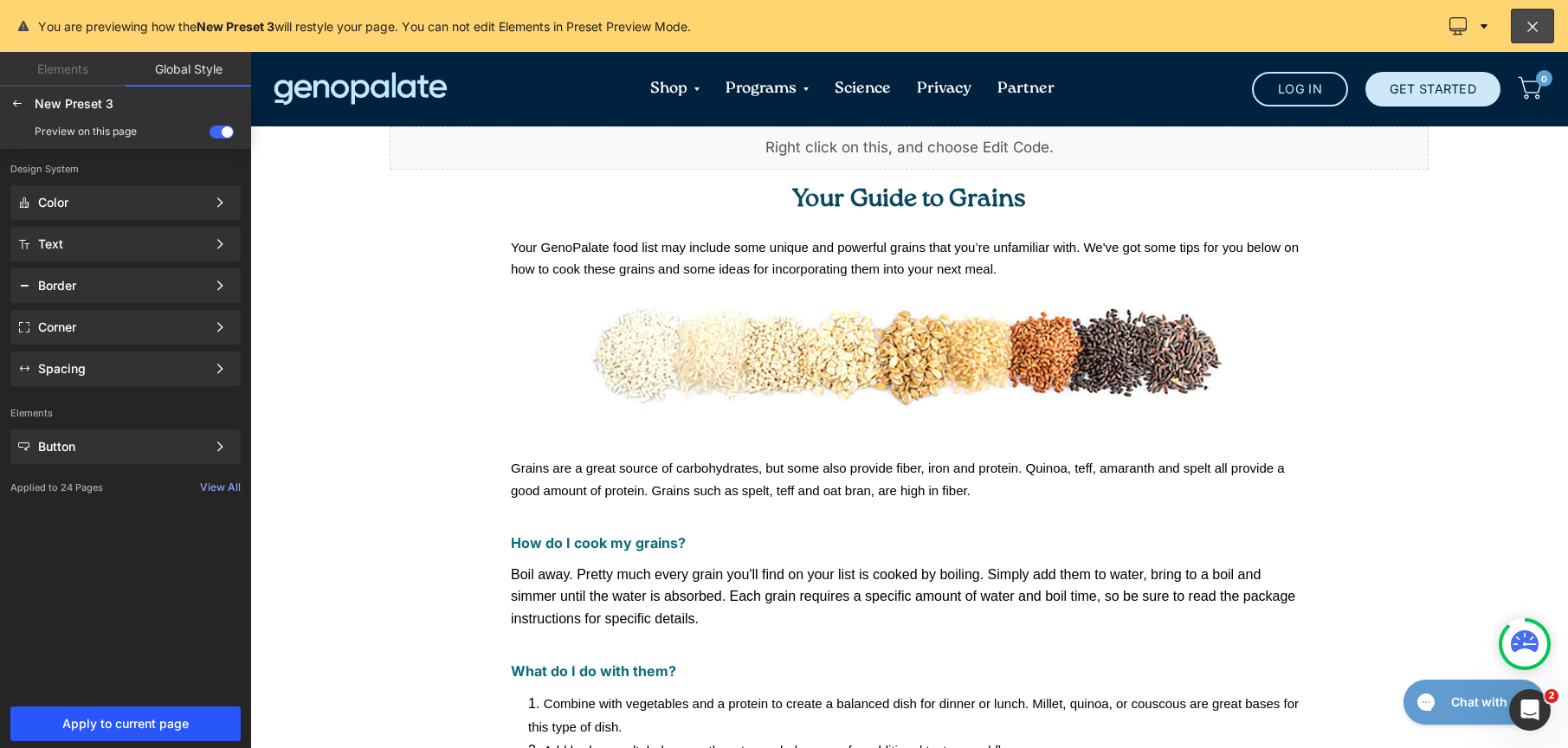
click at [176, 721] on span "Apply to current page" at bounding box center [126, 724] width 210 height 14
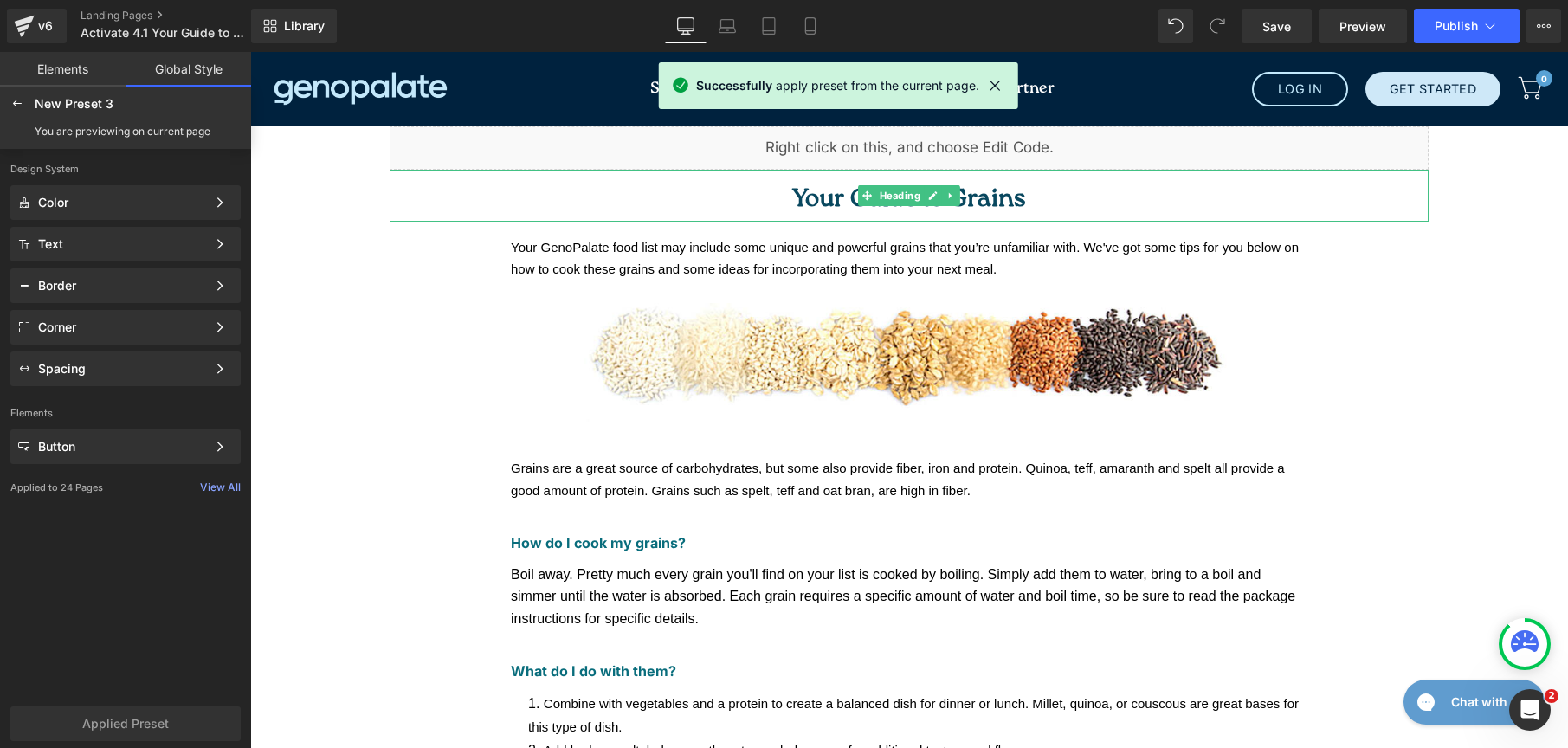
click at [1043, 191] on h1 "Your Guide to Grains" at bounding box center [908, 200] width 1039 height 44
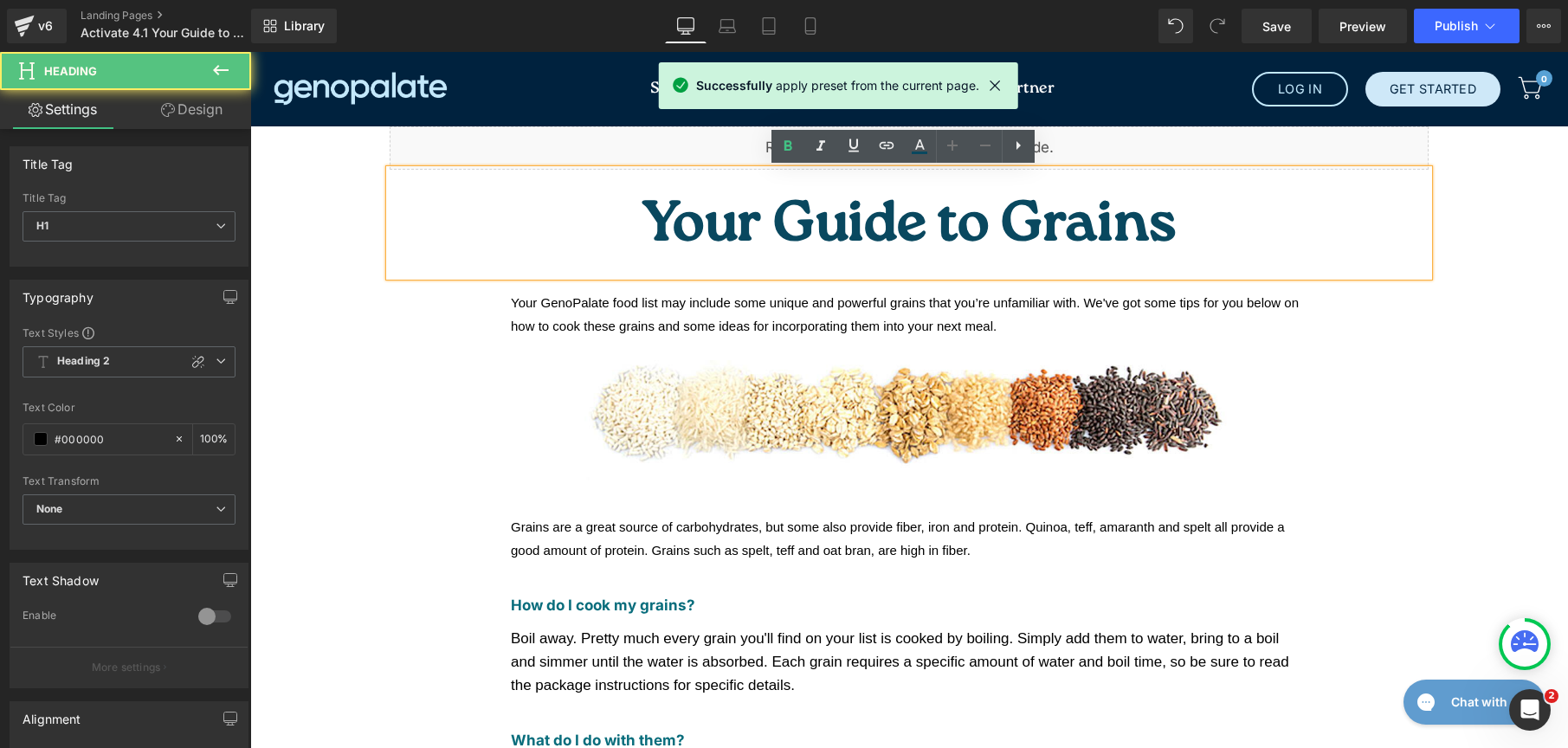
click at [1026, 199] on h1 "Your Guide to Grains" at bounding box center [908, 227] width 1039 height 98
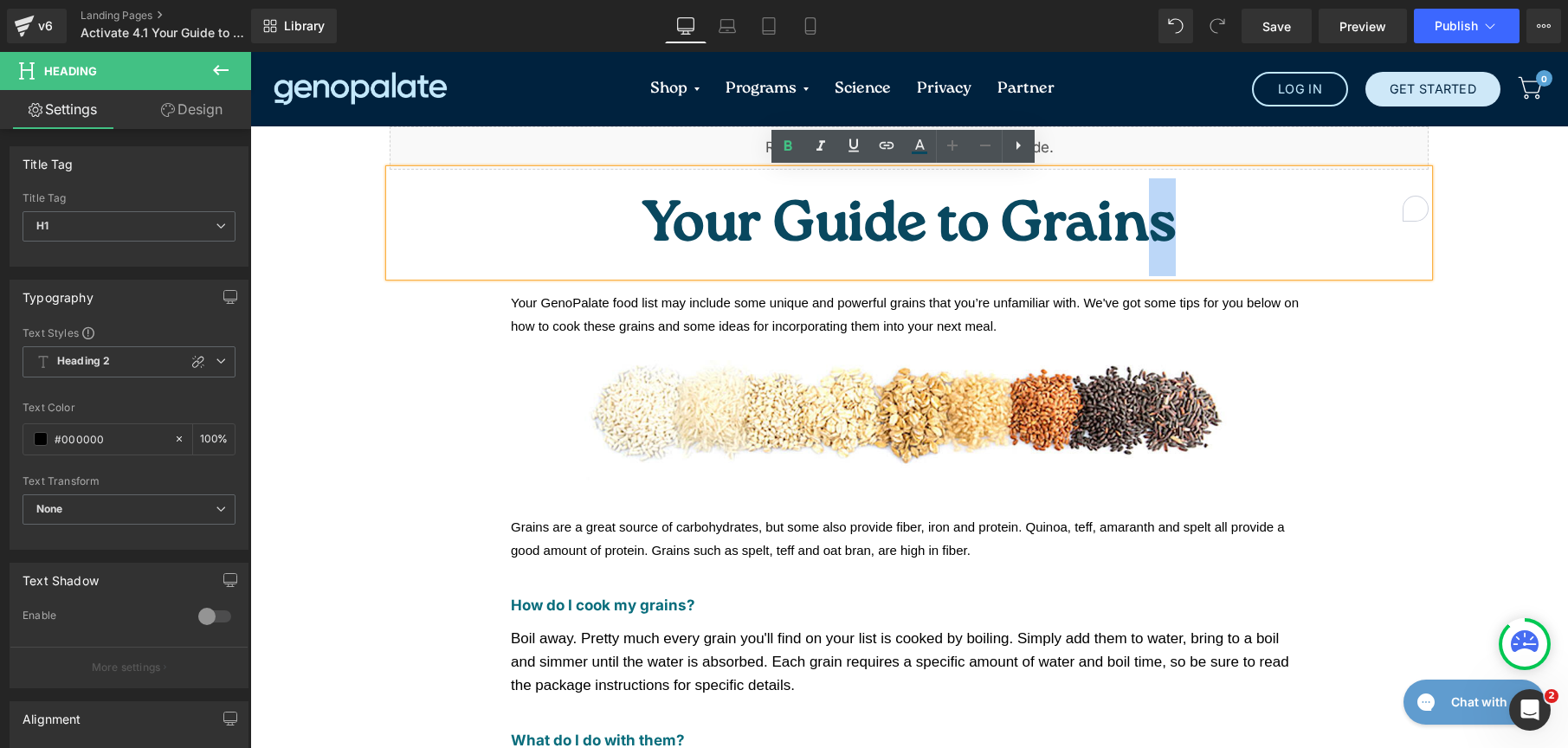
drag, startPoint x: 1030, startPoint y: 202, endPoint x: 491, endPoint y: 163, distance: 540.4
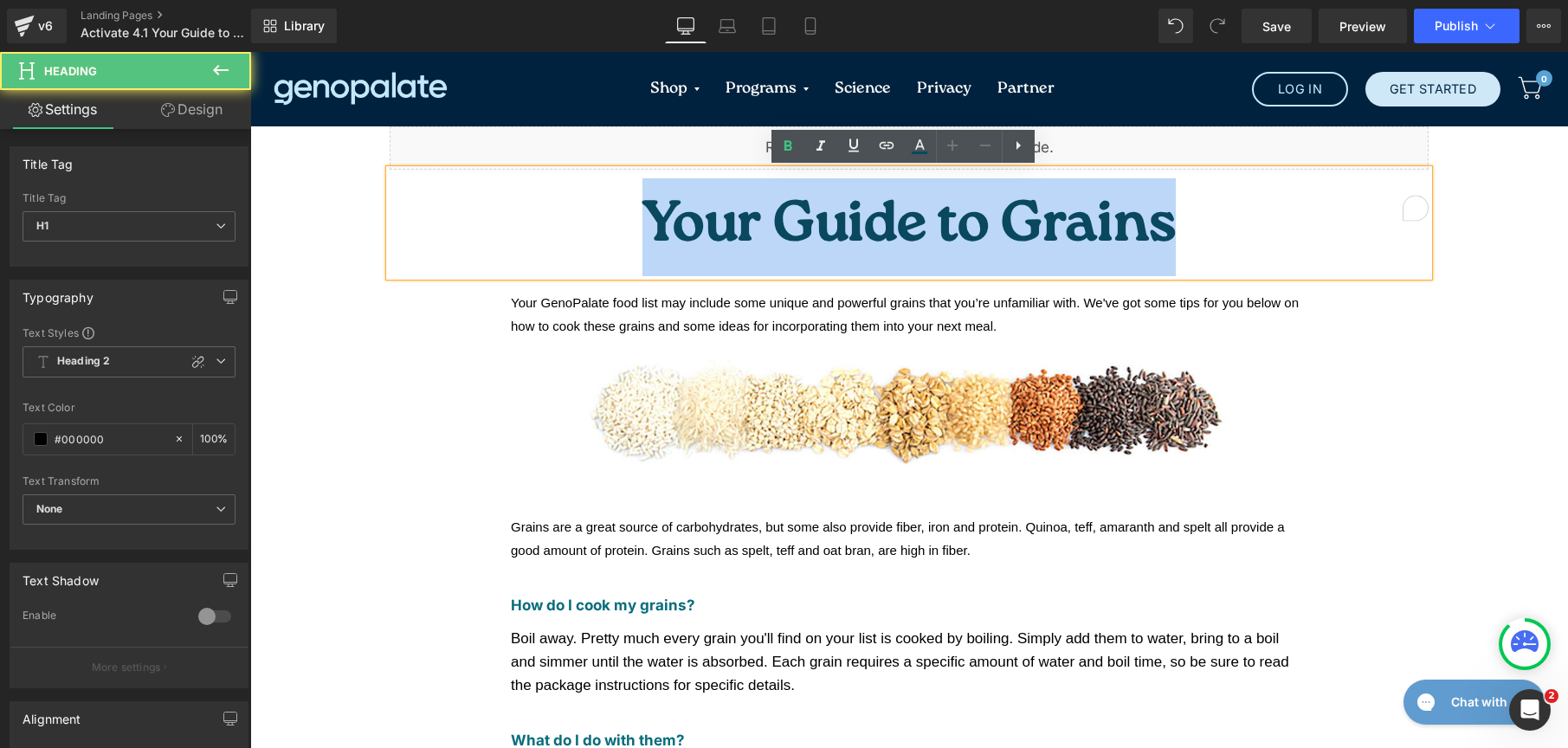
drag, startPoint x: 727, startPoint y: 206, endPoint x: 1178, endPoint y: 211, distance: 451.0
click at [1178, 211] on h1 "Your Guide to Grains" at bounding box center [908, 227] width 1039 height 98
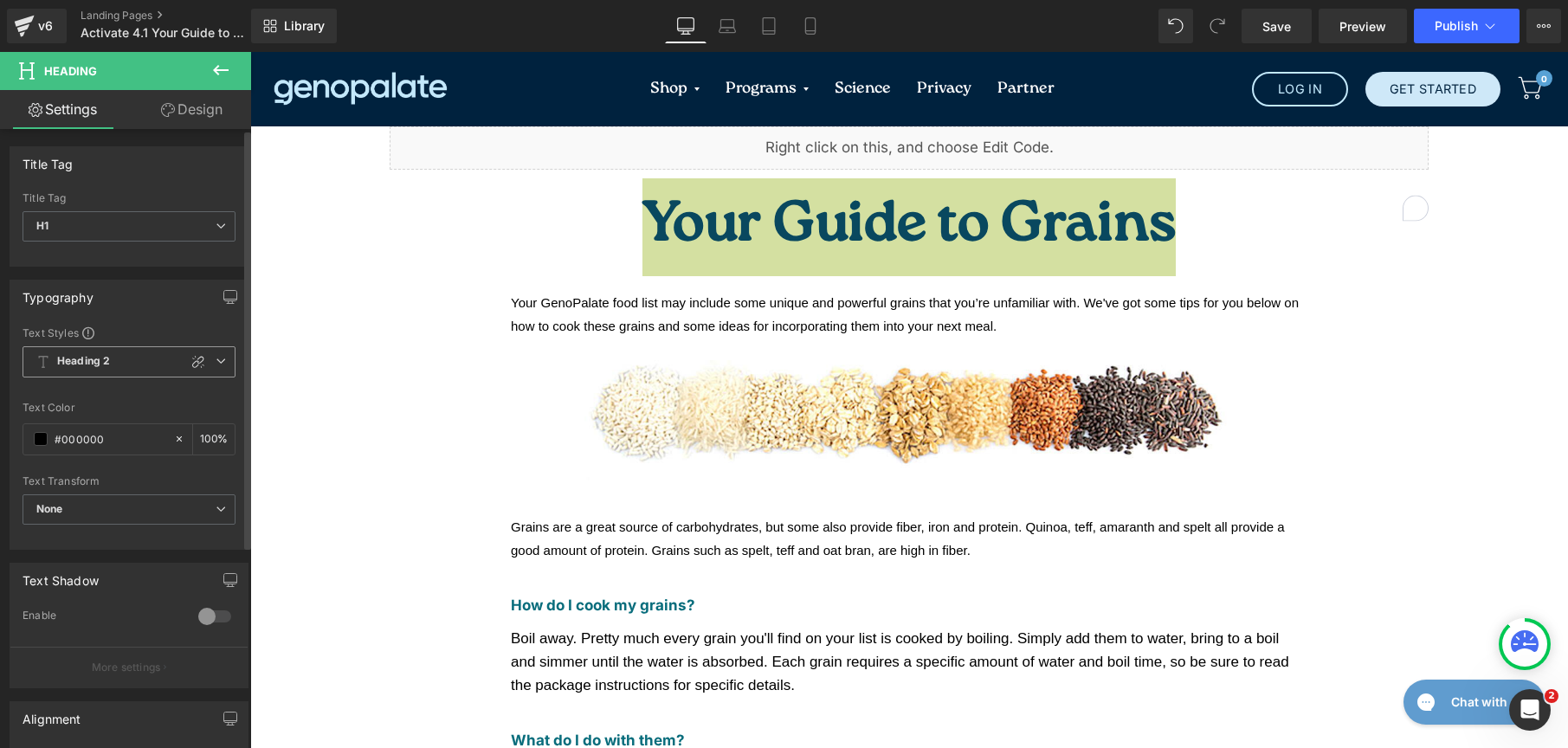
click at [125, 350] on span "Heading 2" at bounding box center [129, 362] width 213 height 31
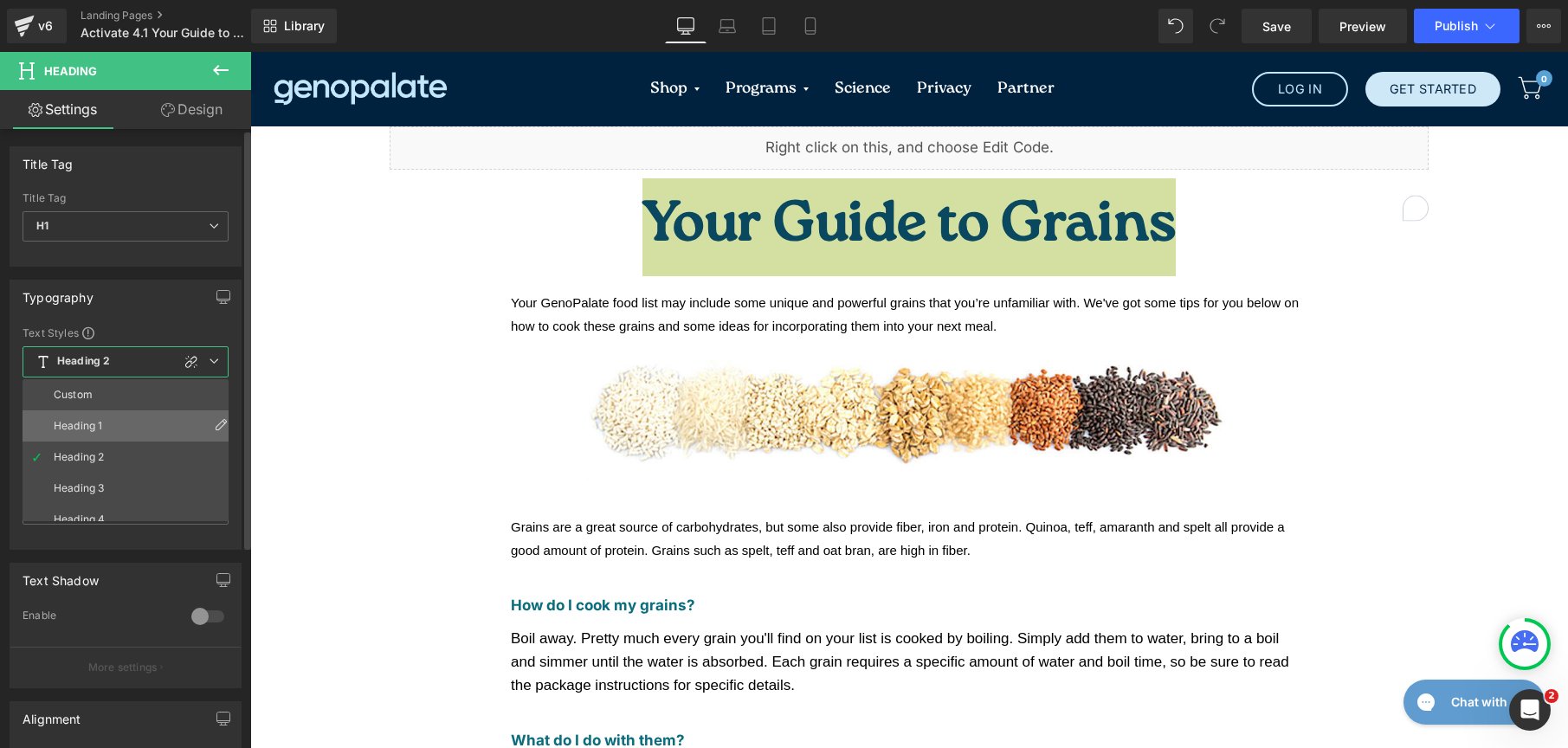
click at [125, 419] on li "Heading 1" at bounding box center [129, 426] width 214 height 31
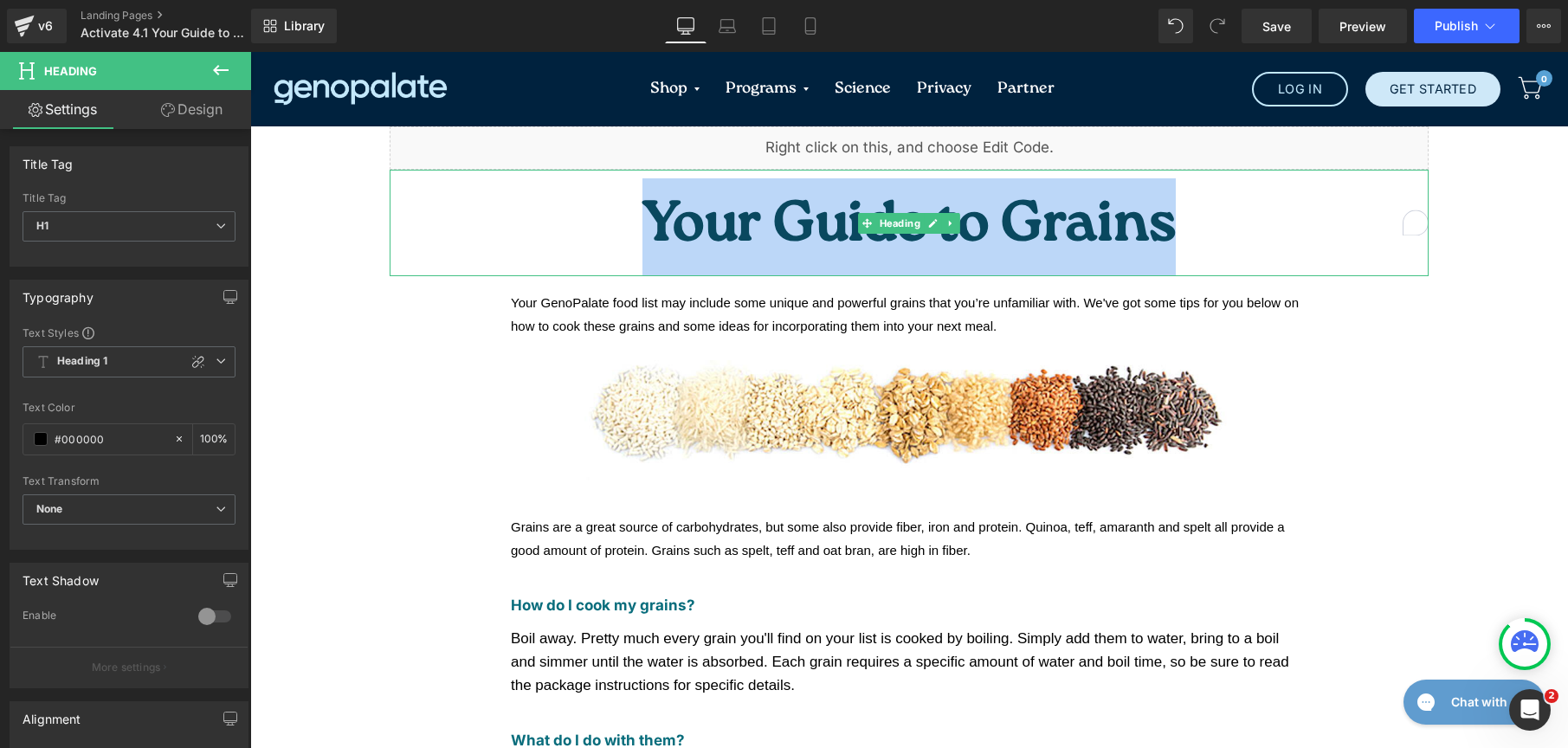
click at [839, 201] on span "Your Guide to Grains" at bounding box center [908, 227] width 534 height 80
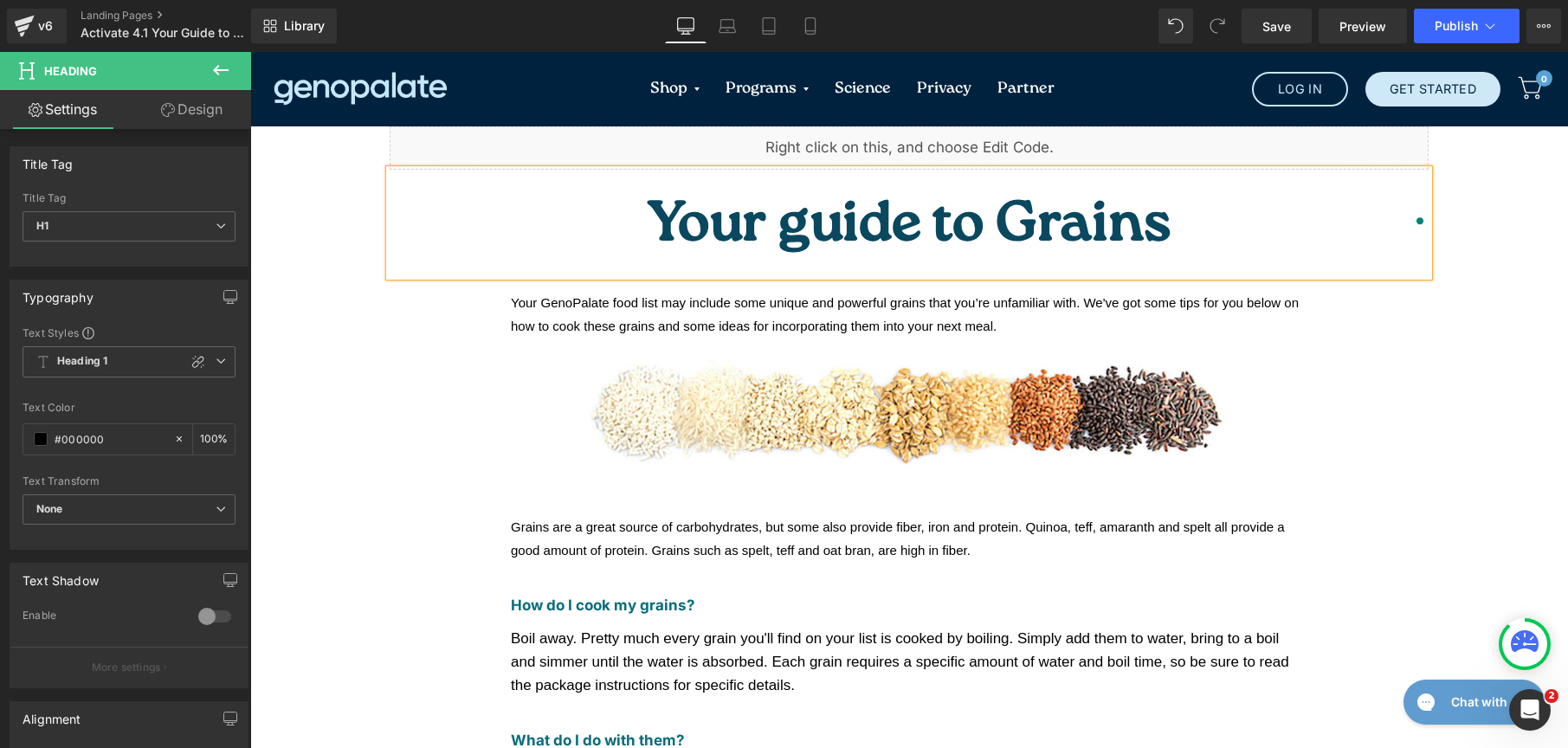
click at [969, 212] on span "Your guide to Grains" at bounding box center [908, 227] width 523 height 80
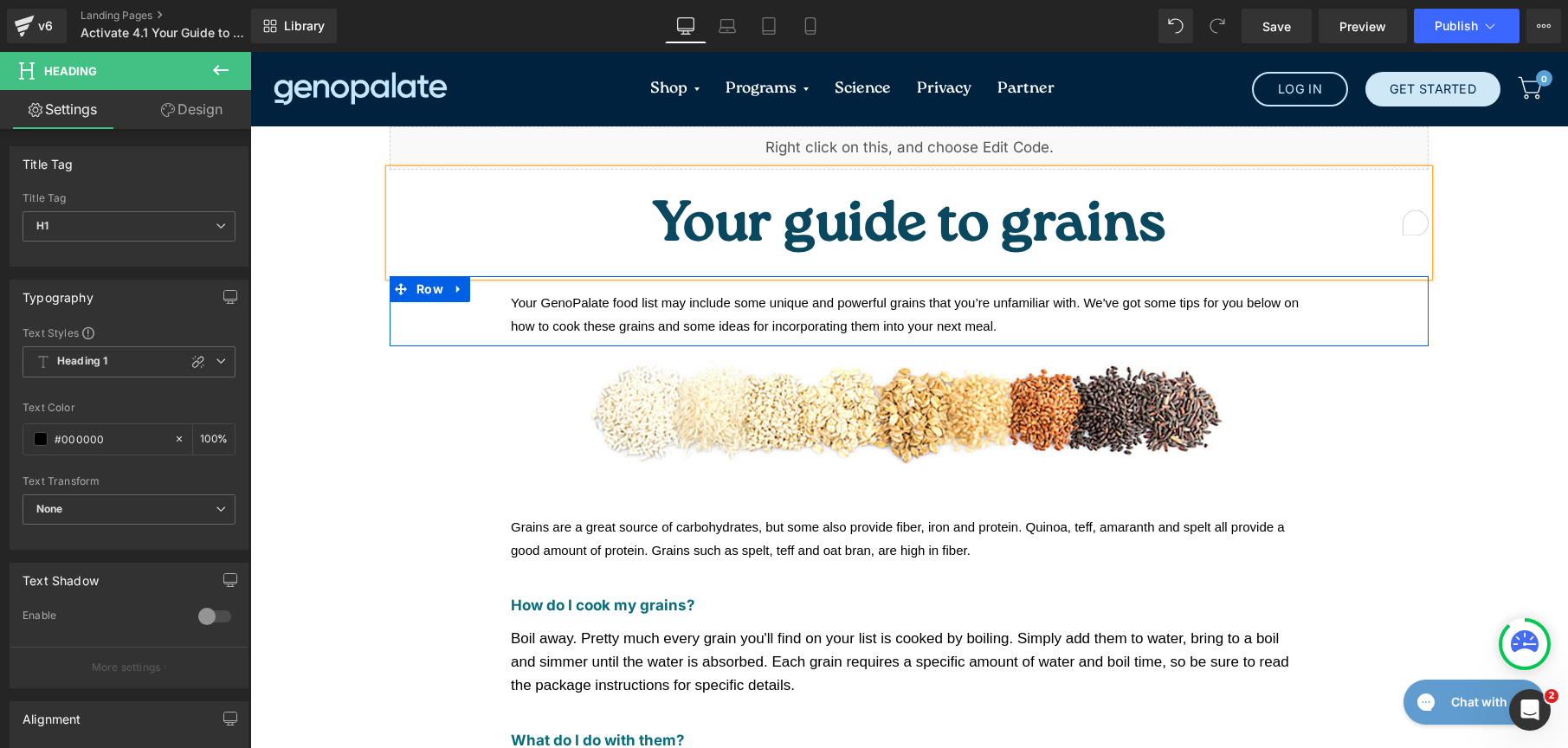
click at [250, 52] on div at bounding box center [250, 52] width 0 height 0
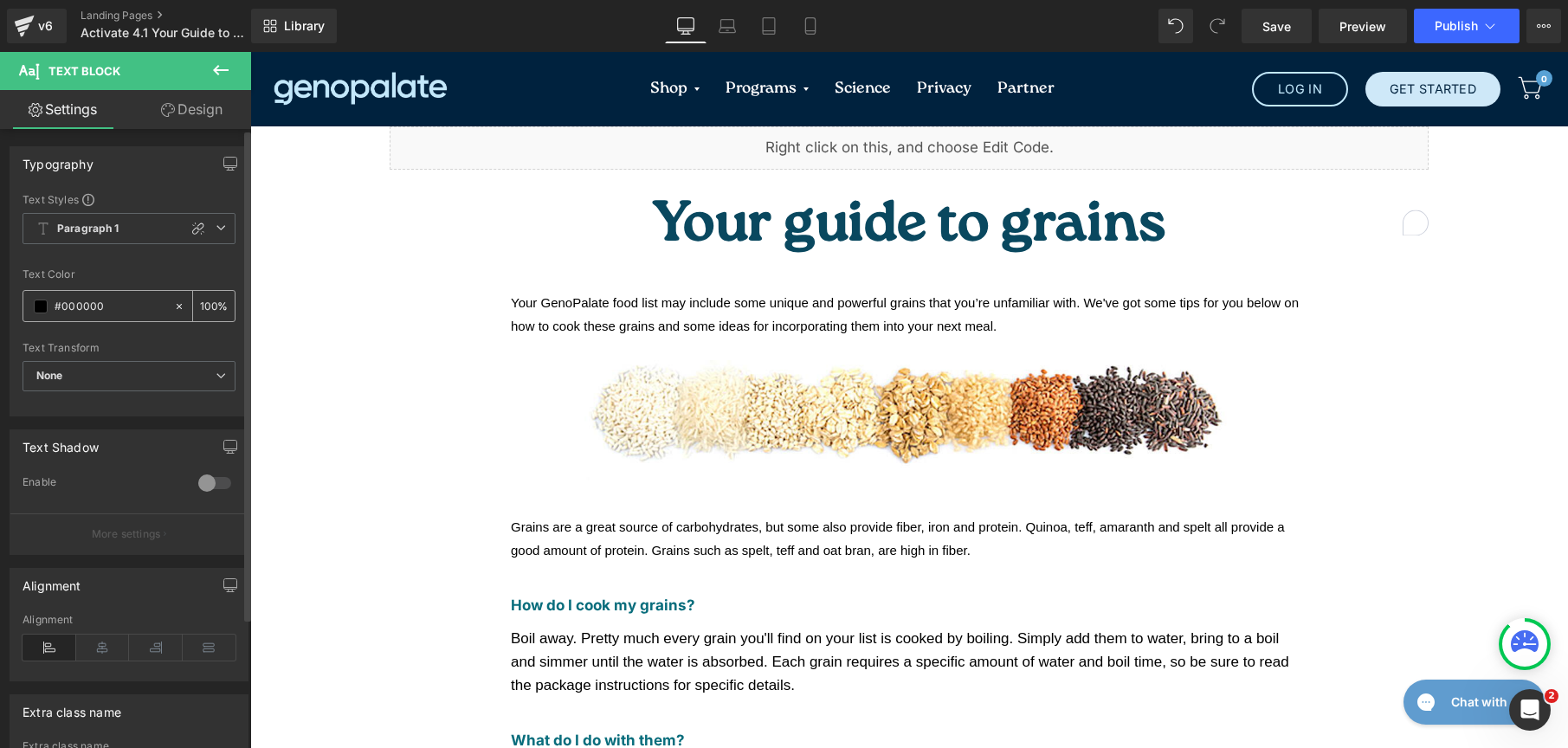
click at [37, 307] on span at bounding box center [41, 307] width 14 height 14
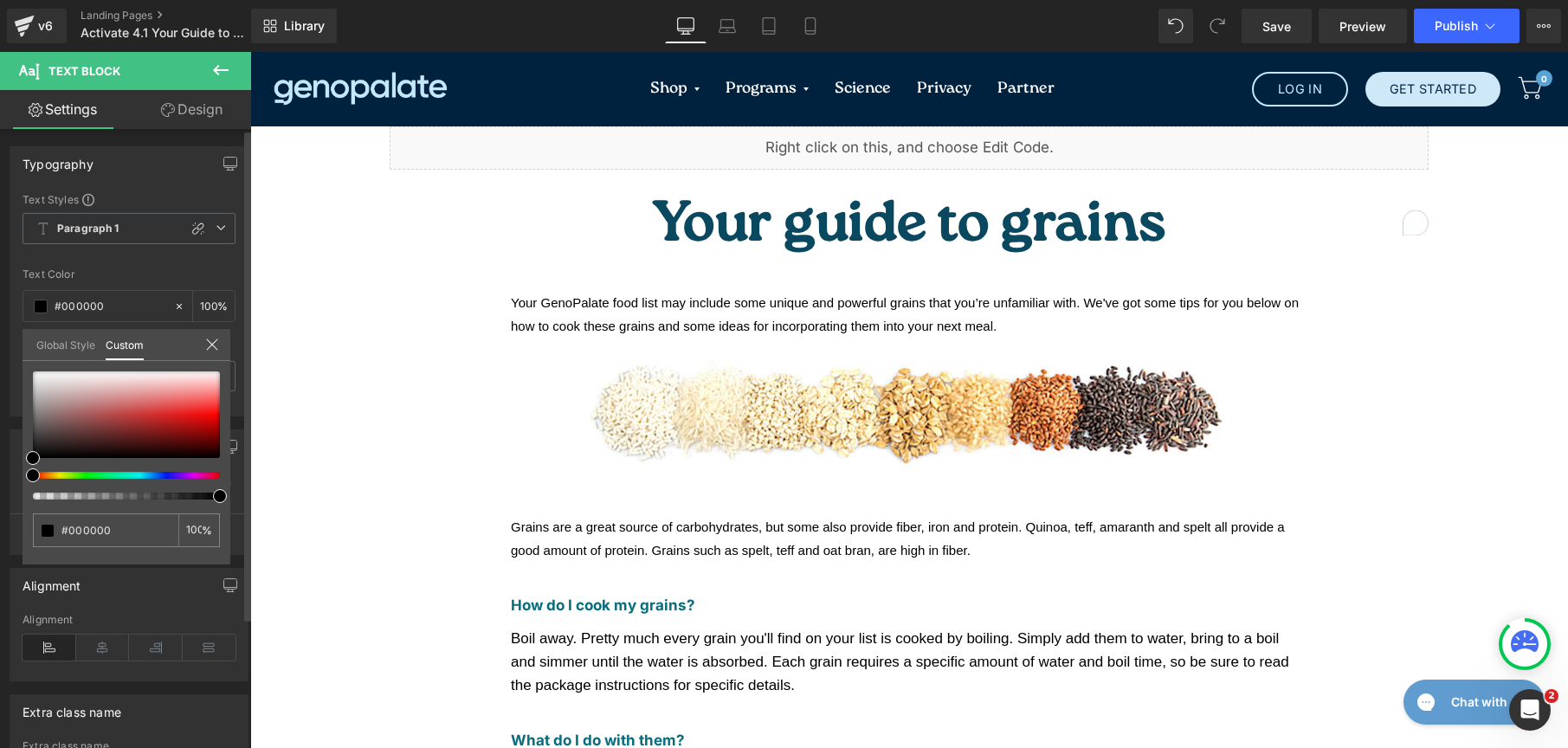
click at [48, 344] on link "Global Style" at bounding box center [66, 344] width 59 height 30
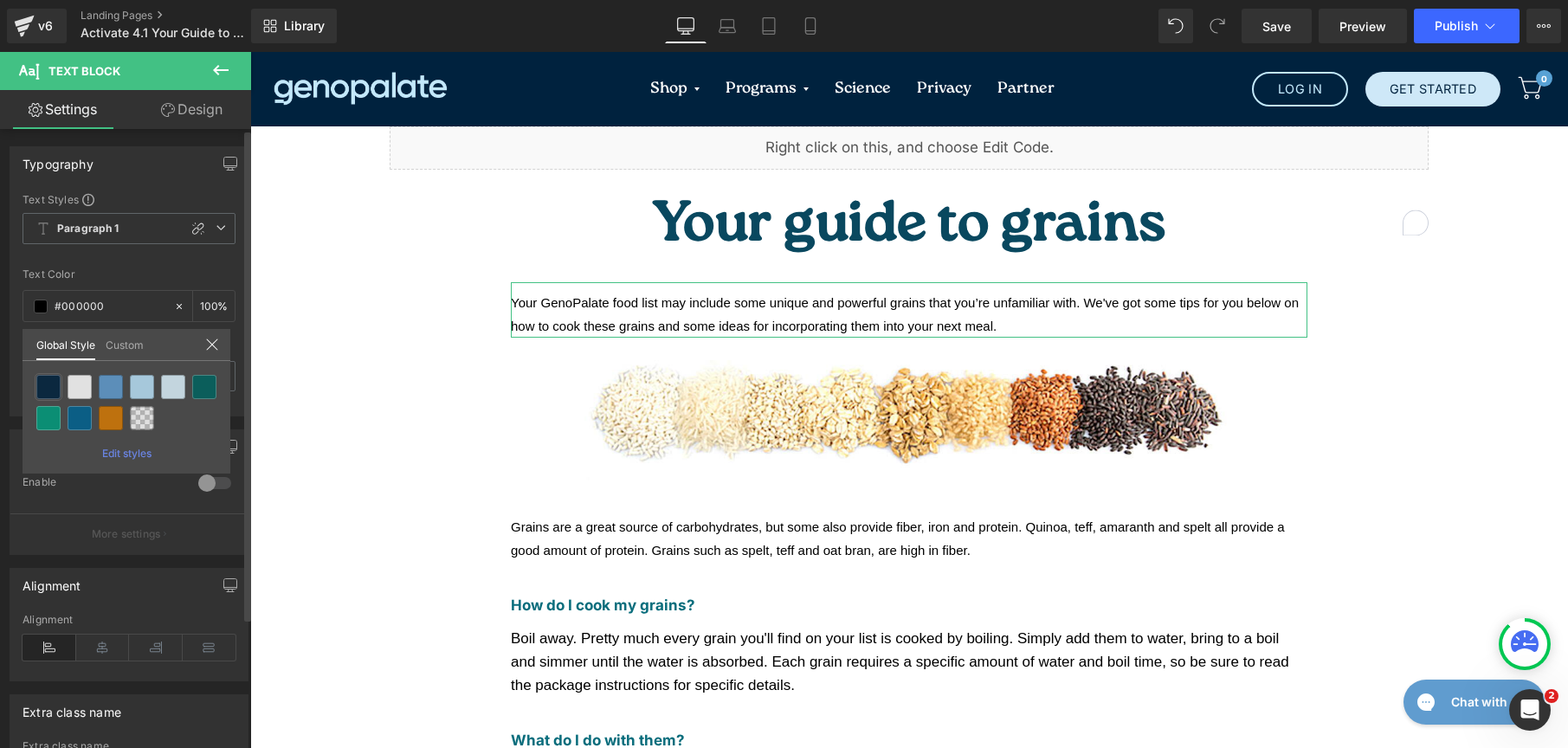
click at [48, 0] on div "Liquid You are previewing how the New Preset 3 will restyle your page. You can …" at bounding box center [784, 0] width 1568 height 0
click at [51, 390] on div at bounding box center [49, 387] width 24 height 24
type input "Brand Color"
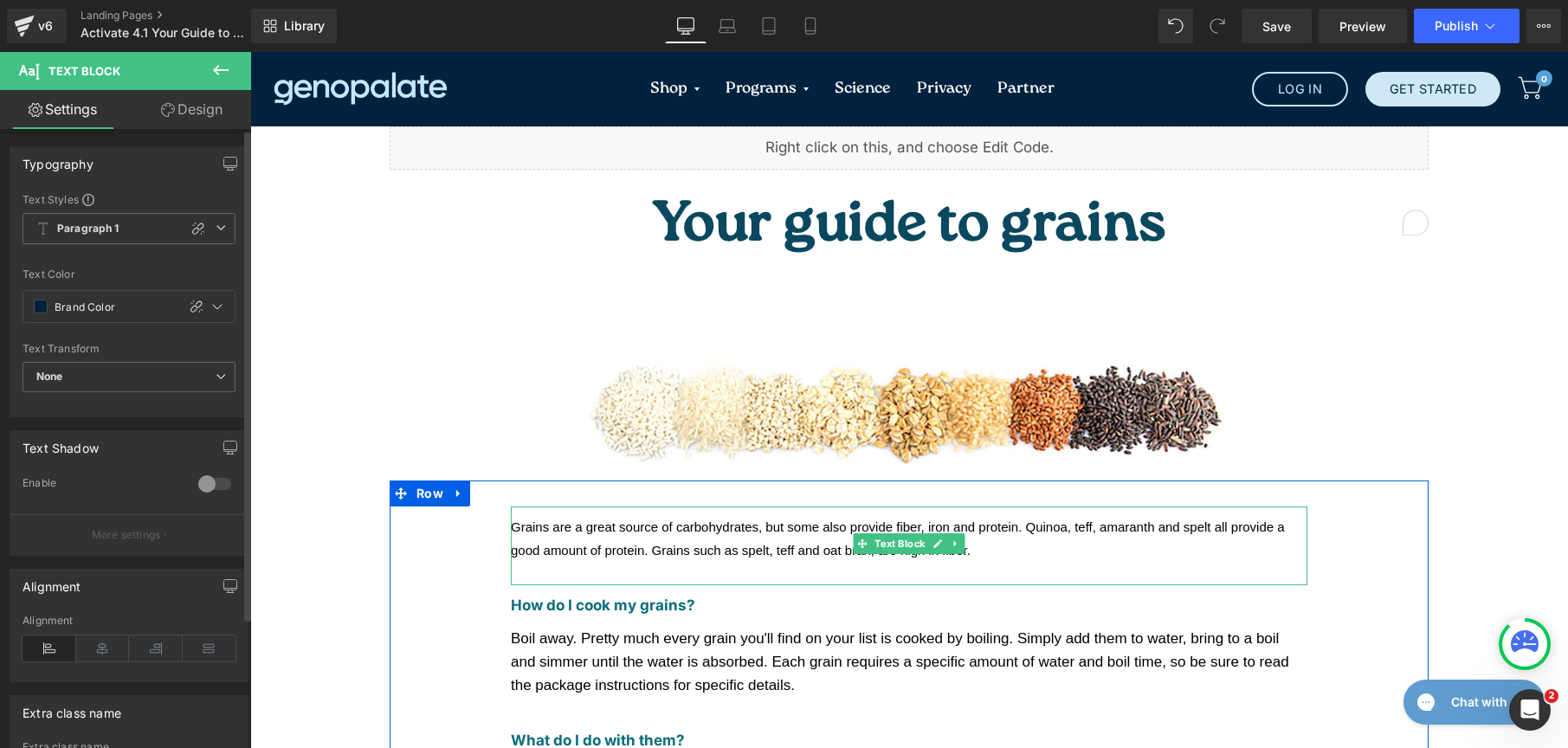
click at [543, 520] on span "Grains are a great source of carbohydrates, but some also provide fiber, iron a…" at bounding box center [898, 539] width 774 height 38
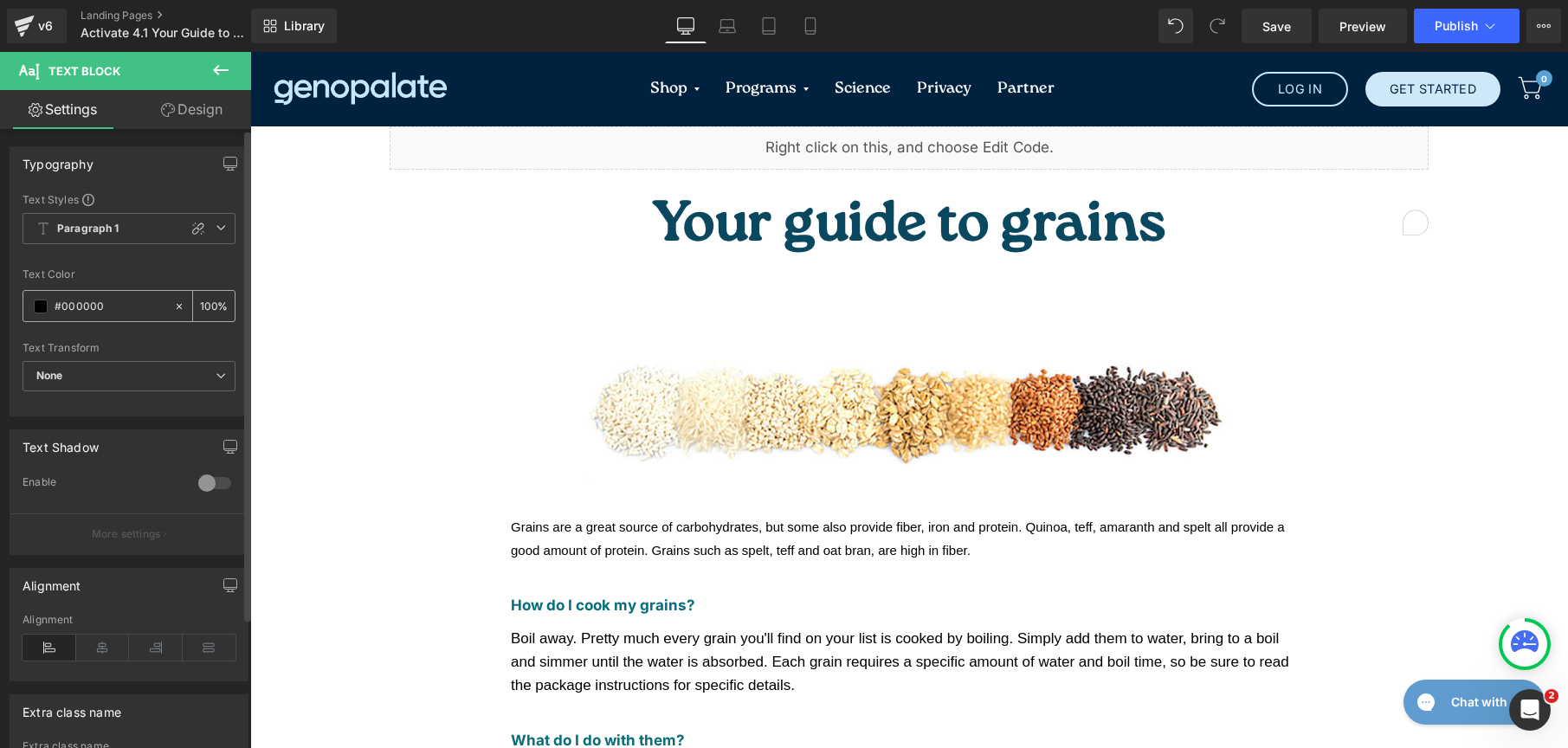
click at [43, 315] on div "#000000" at bounding box center [98, 306] width 149 height 31
click at [42, 311] on span at bounding box center [41, 307] width 14 height 14
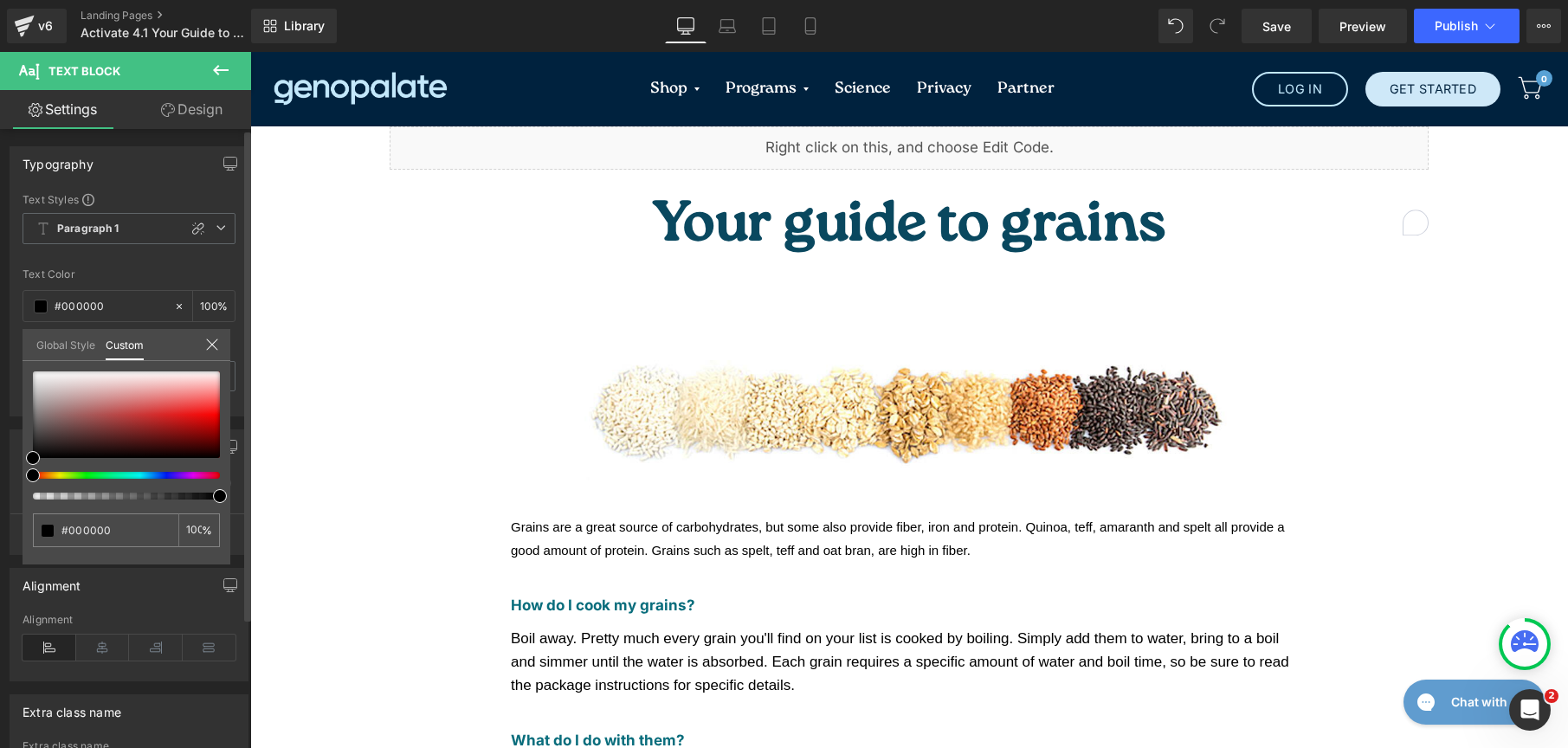
click at [52, 345] on link "Global Style" at bounding box center [66, 344] width 59 height 30
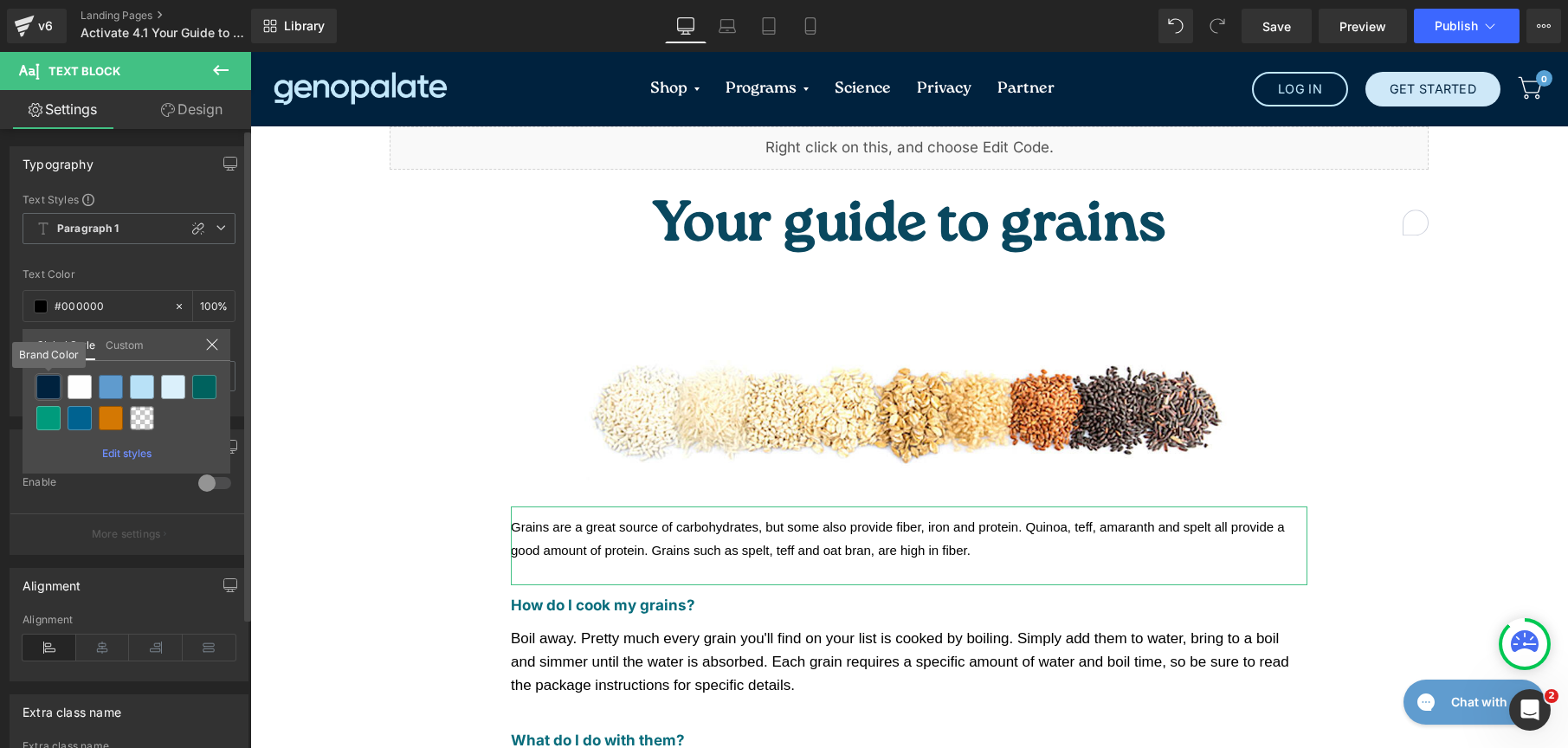
click at [45, 384] on div at bounding box center [49, 387] width 24 height 24
type input "Brand Color"
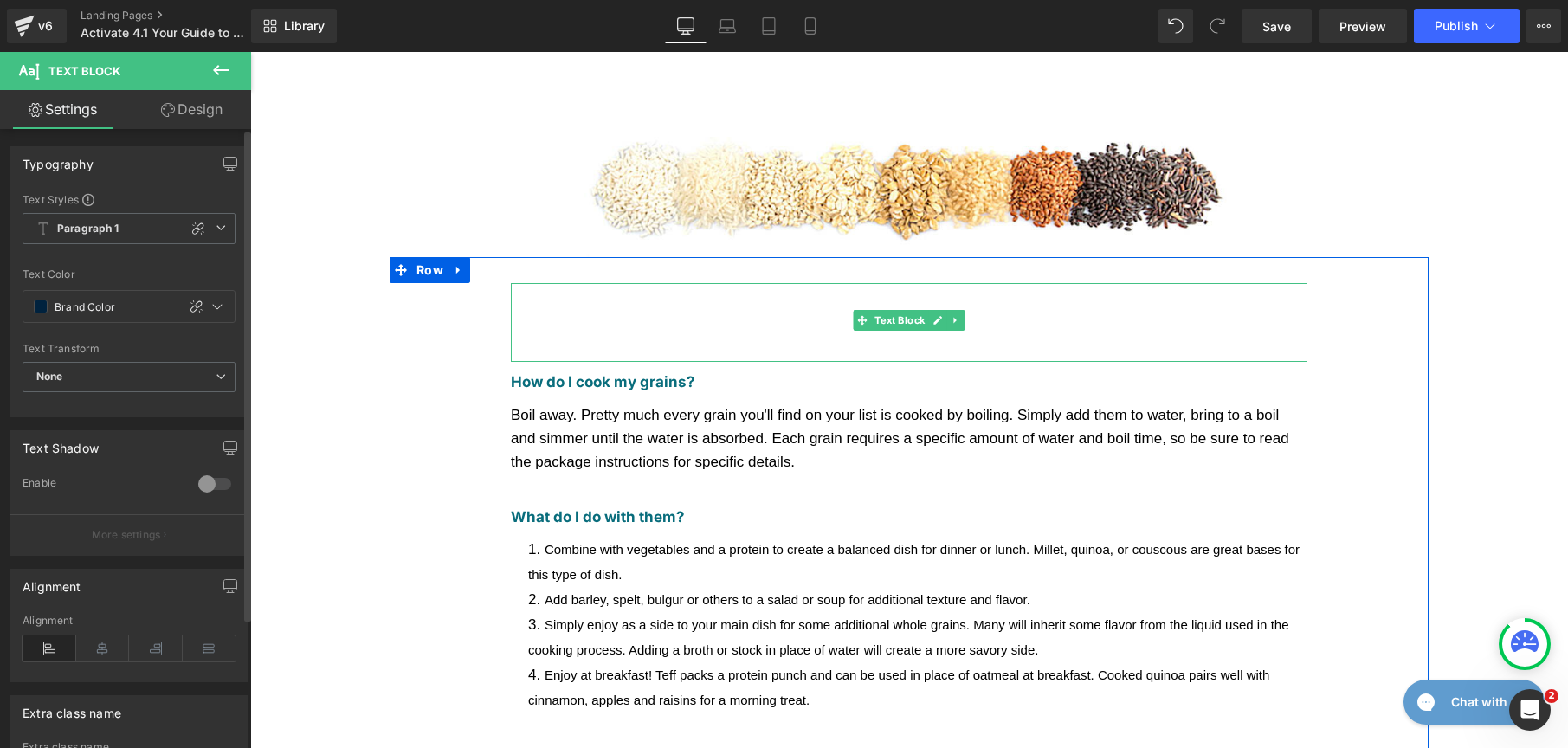
scroll to position [325, 0]
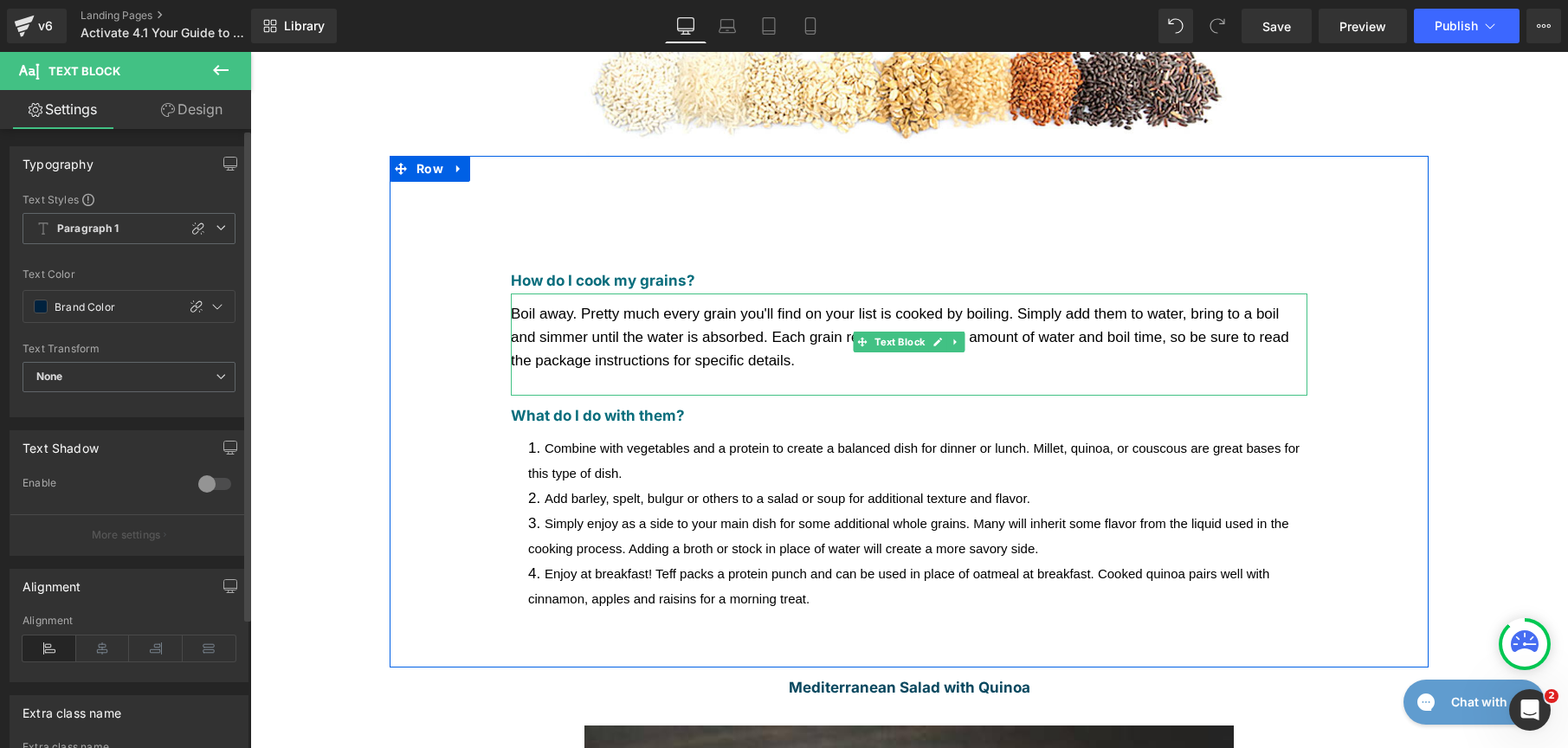
click at [579, 302] on div "Boil away. Pretty much every grain you'll find on your list is cooked by boilin…" at bounding box center [909, 337] width 797 height 71
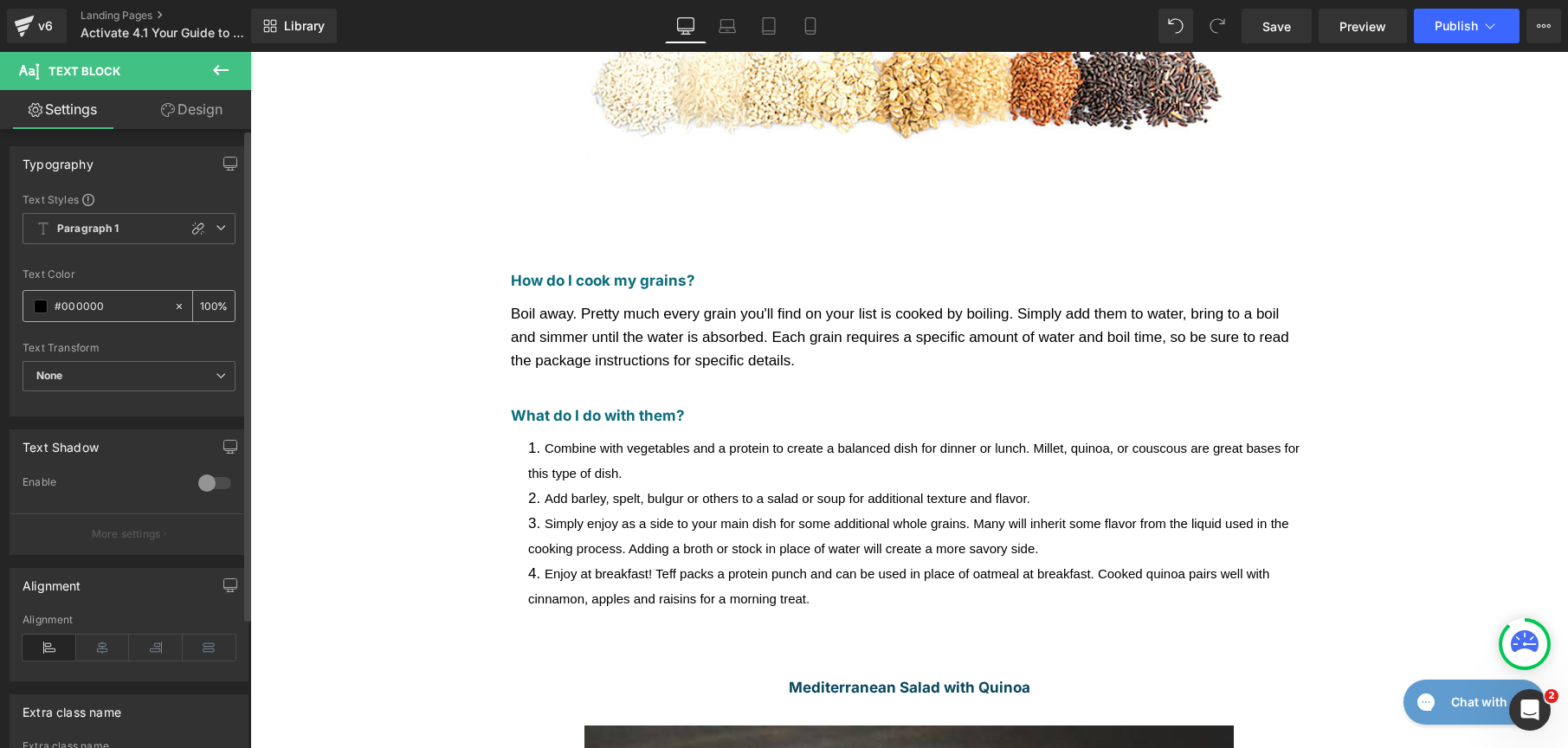
click at [50, 302] on div "#000000" at bounding box center [98, 306] width 149 height 31
click at [45, 303] on span at bounding box center [41, 307] width 14 height 14
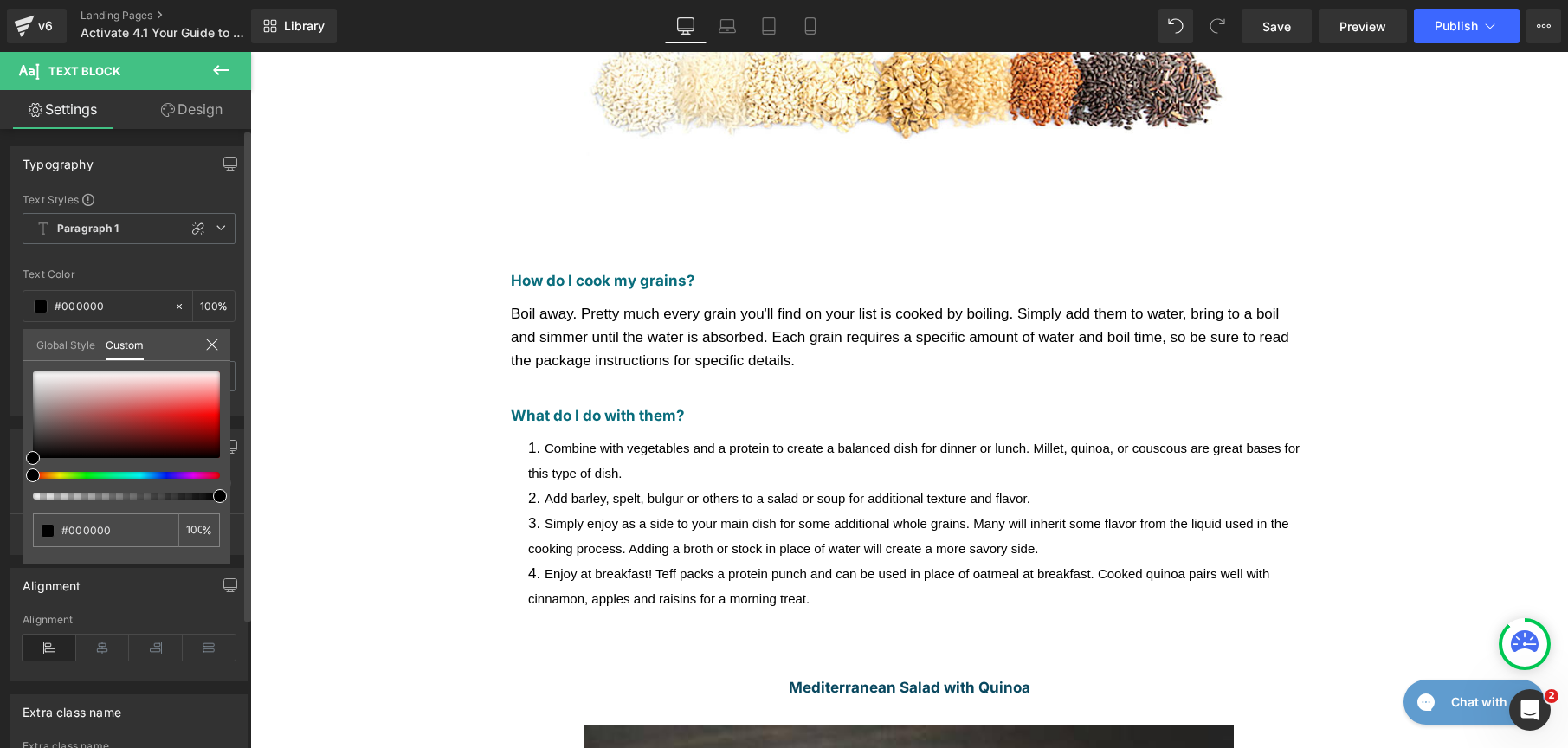
click at [51, 343] on link "Global Style" at bounding box center [66, 344] width 59 height 30
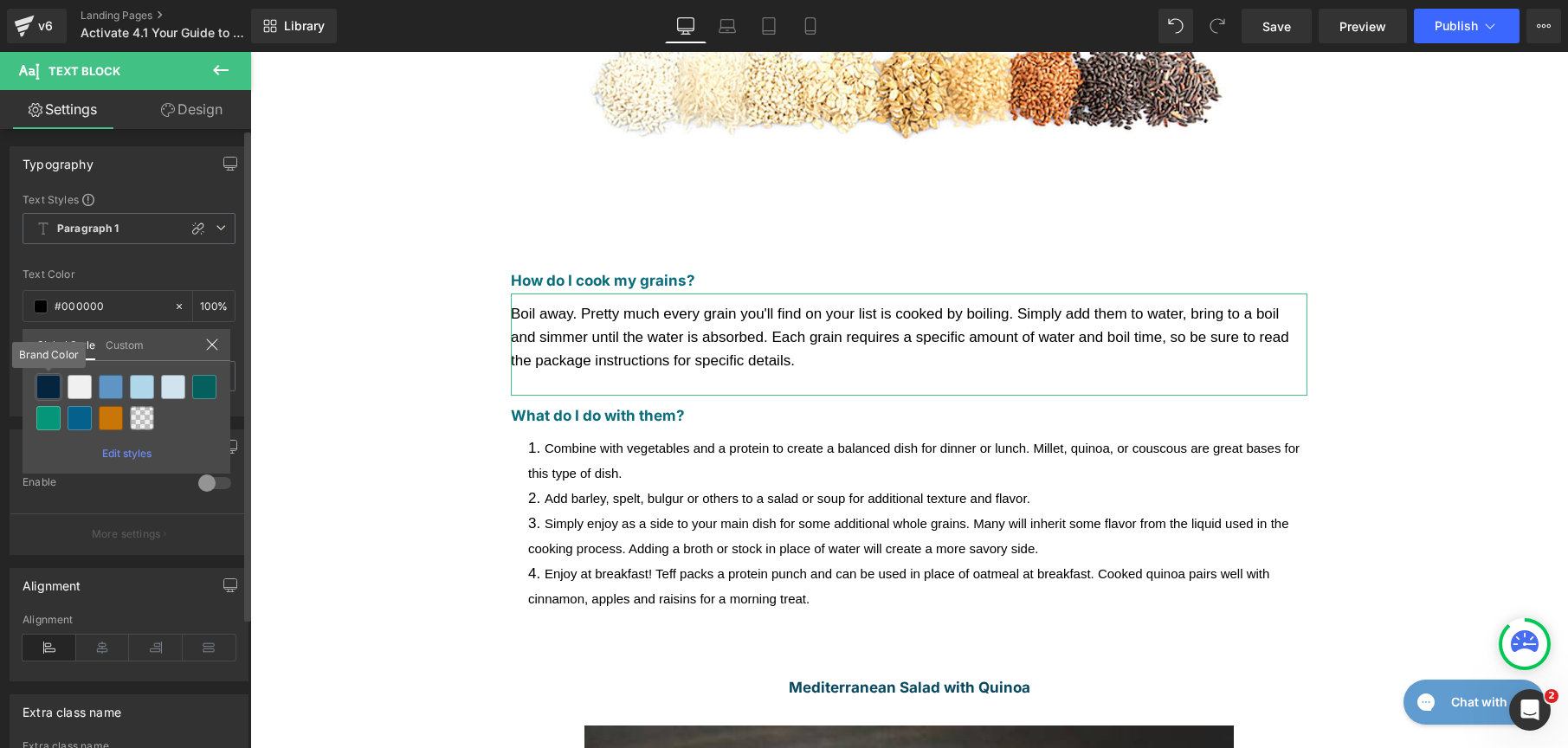
click at [54, 378] on div at bounding box center [49, 387] width 24 height 24
type input "Brand Color"
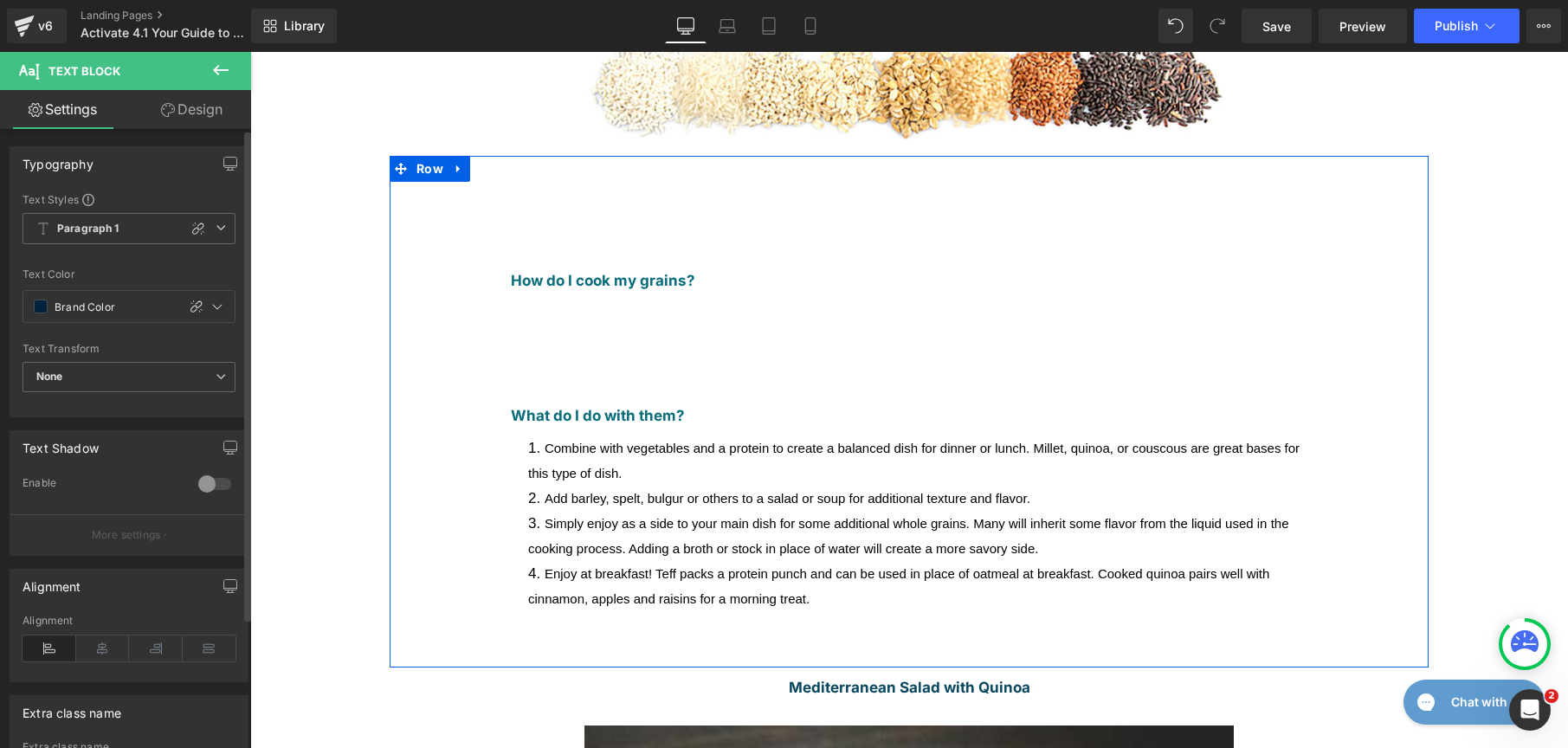
click at [599, 562] on li "Enjoy at breakfast! Teff packs a protein punch and can be used in place of oatm…" at bounding box center [918, 586] width 779 height 50
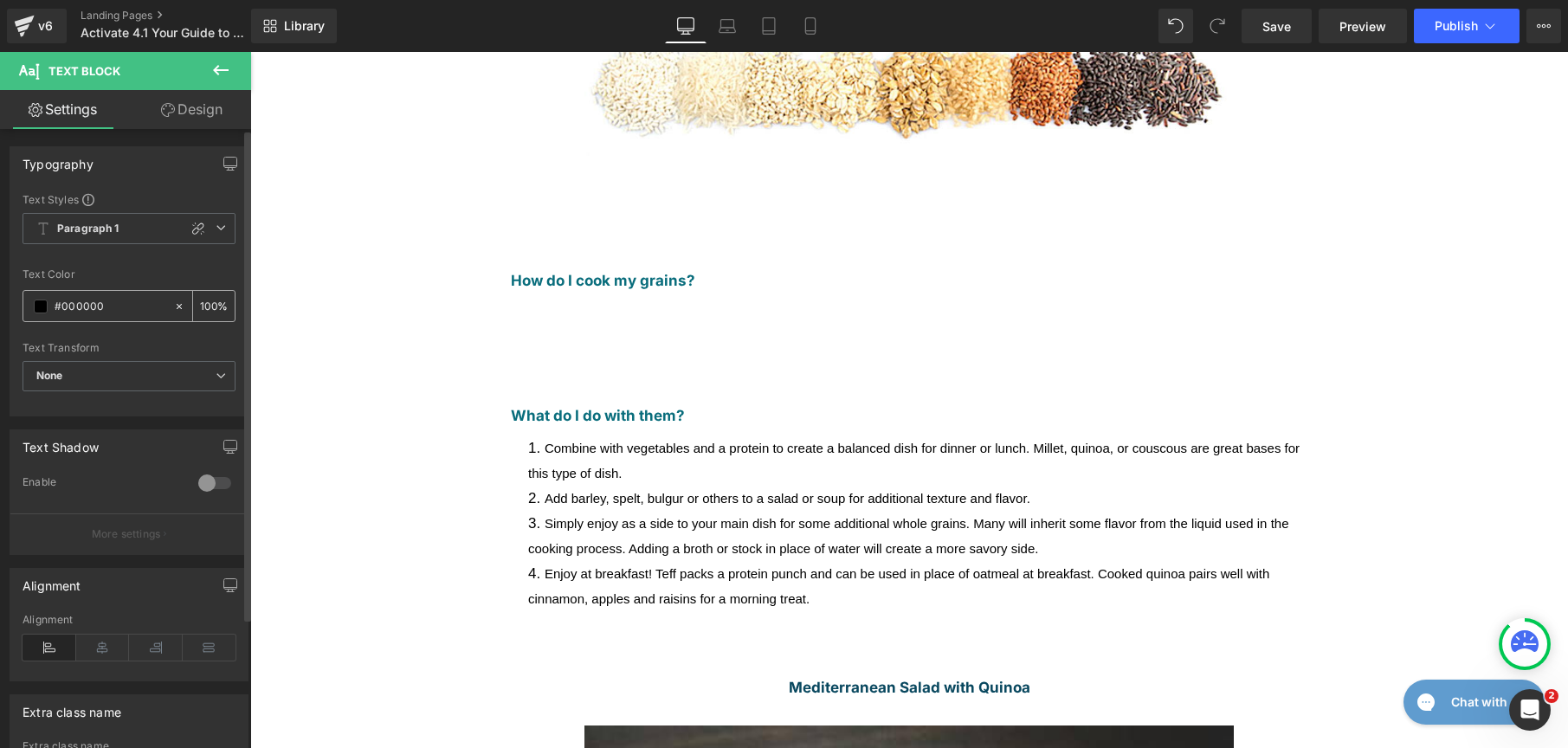
click at [47, 298] on div "#000000" at bounding box center [98, 306] width 149 height 31
click at [47, 302] on span at bounding box center [41, 307] width 14 height 14
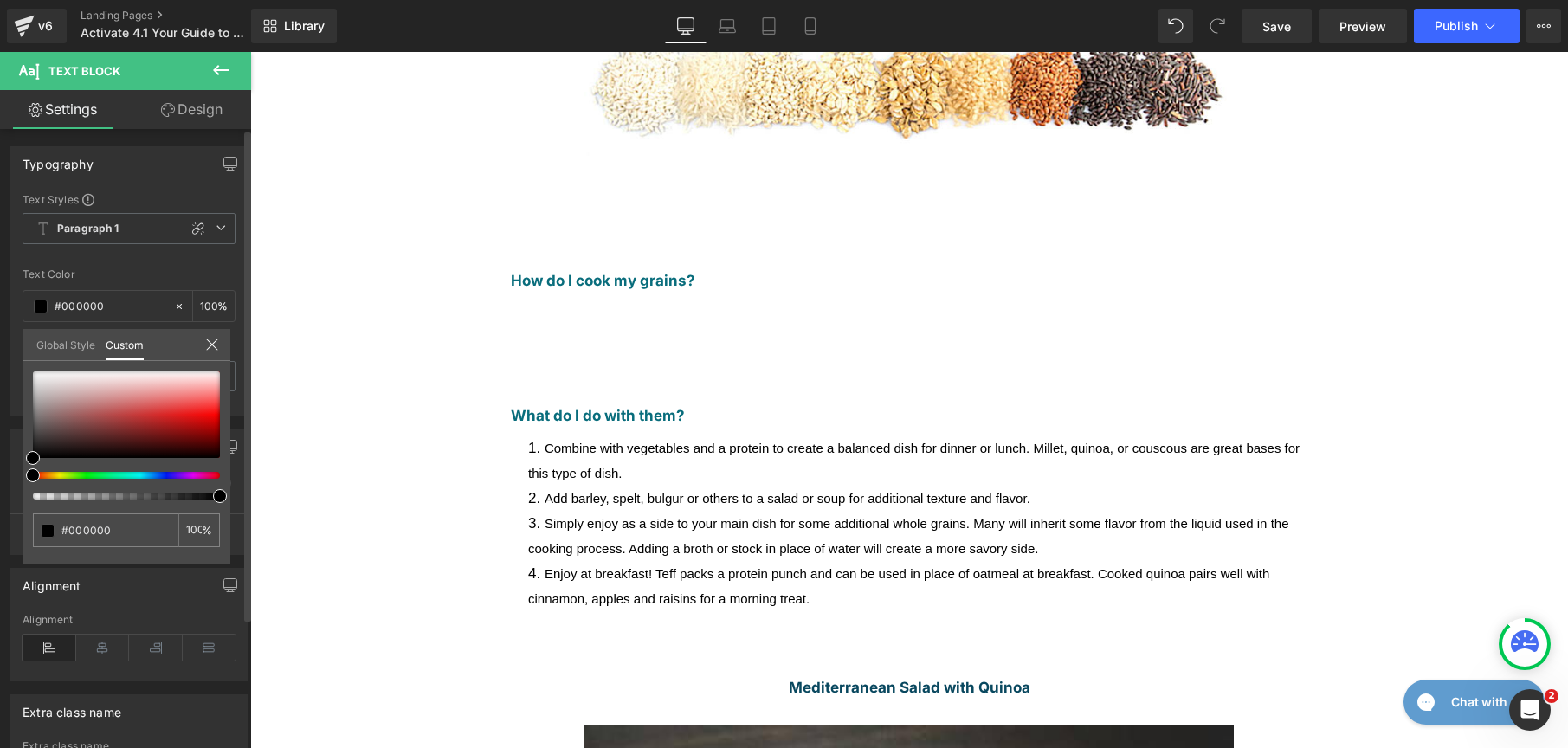
click at [53, 340] on link "Global Style" at bounding box center [66, 344] width 59 height 30
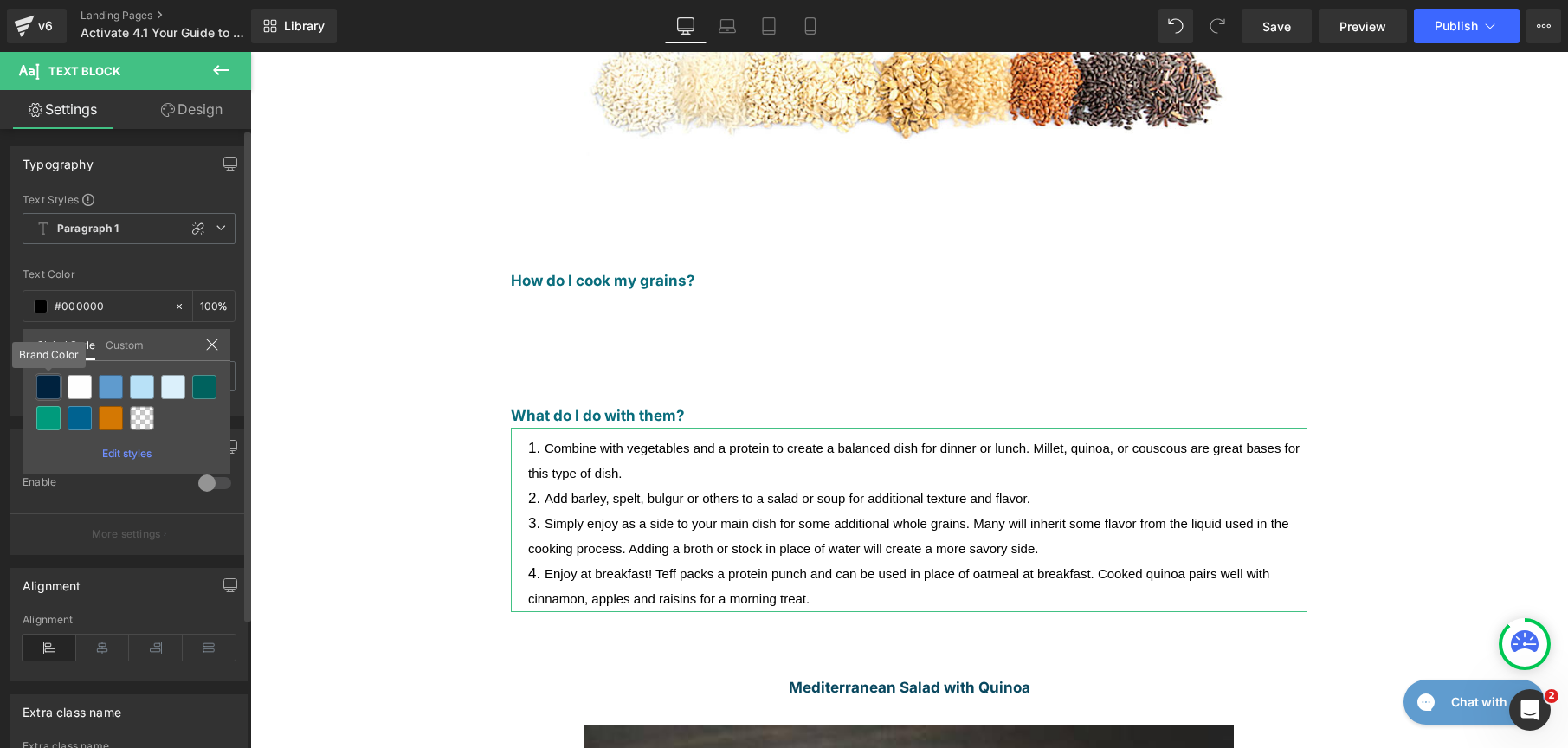
click at [52, 382] on div at bounding box center [49, 387] width 24 height 24
type input "Brand Color"
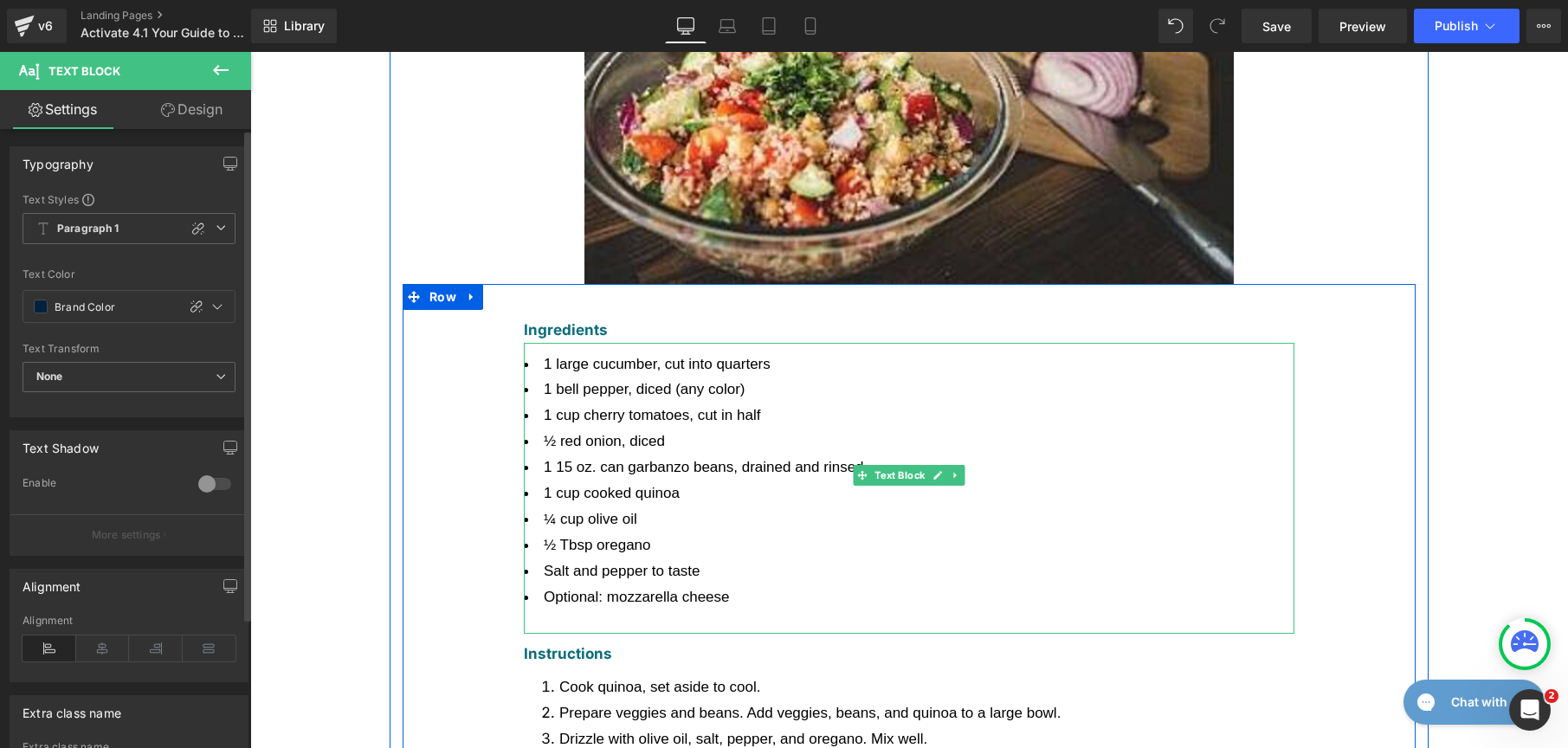
scroll to position [1172, 0]
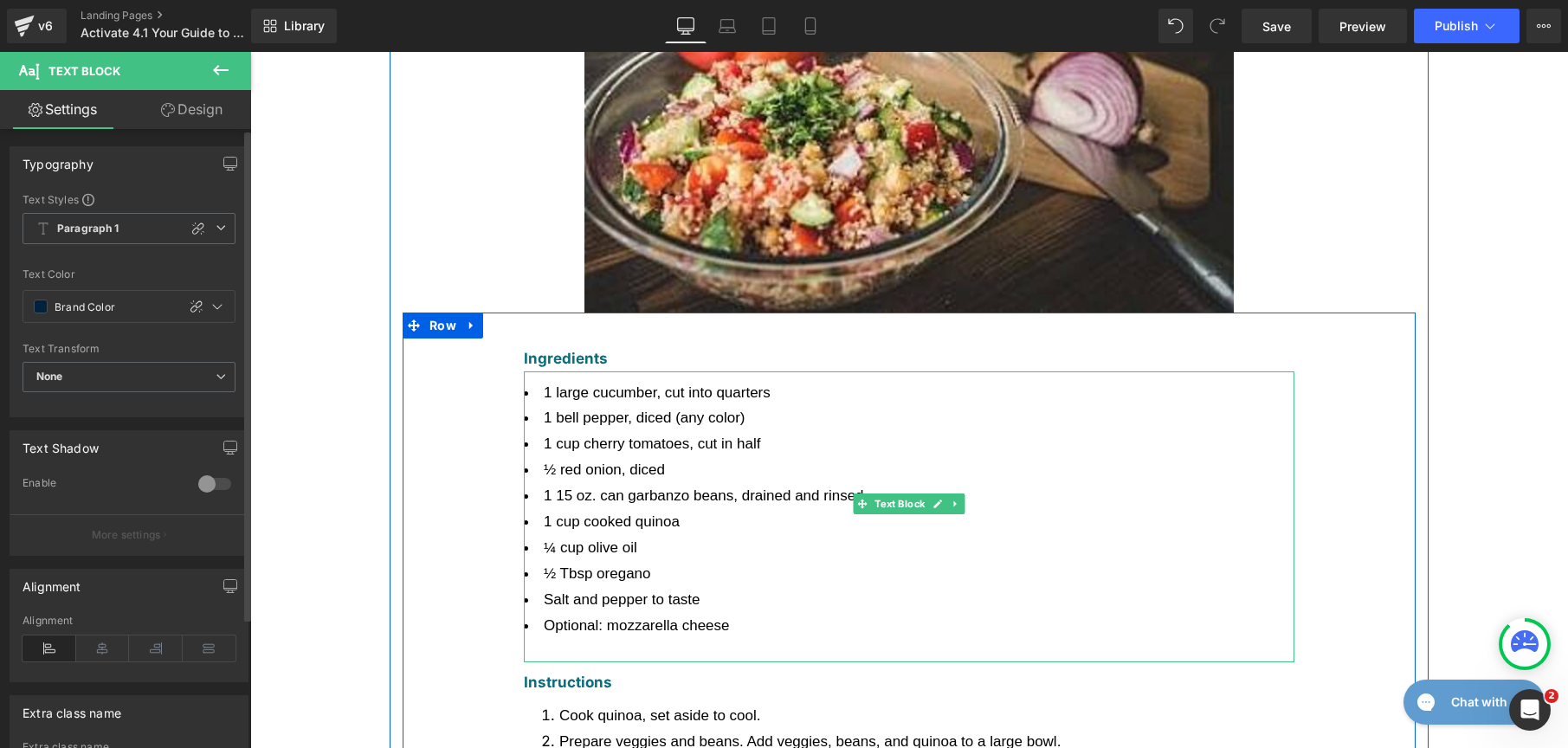
click at [576, 565] on span "½ Tbsp oregano" at bounding box center [597, 573] width 107 height 17
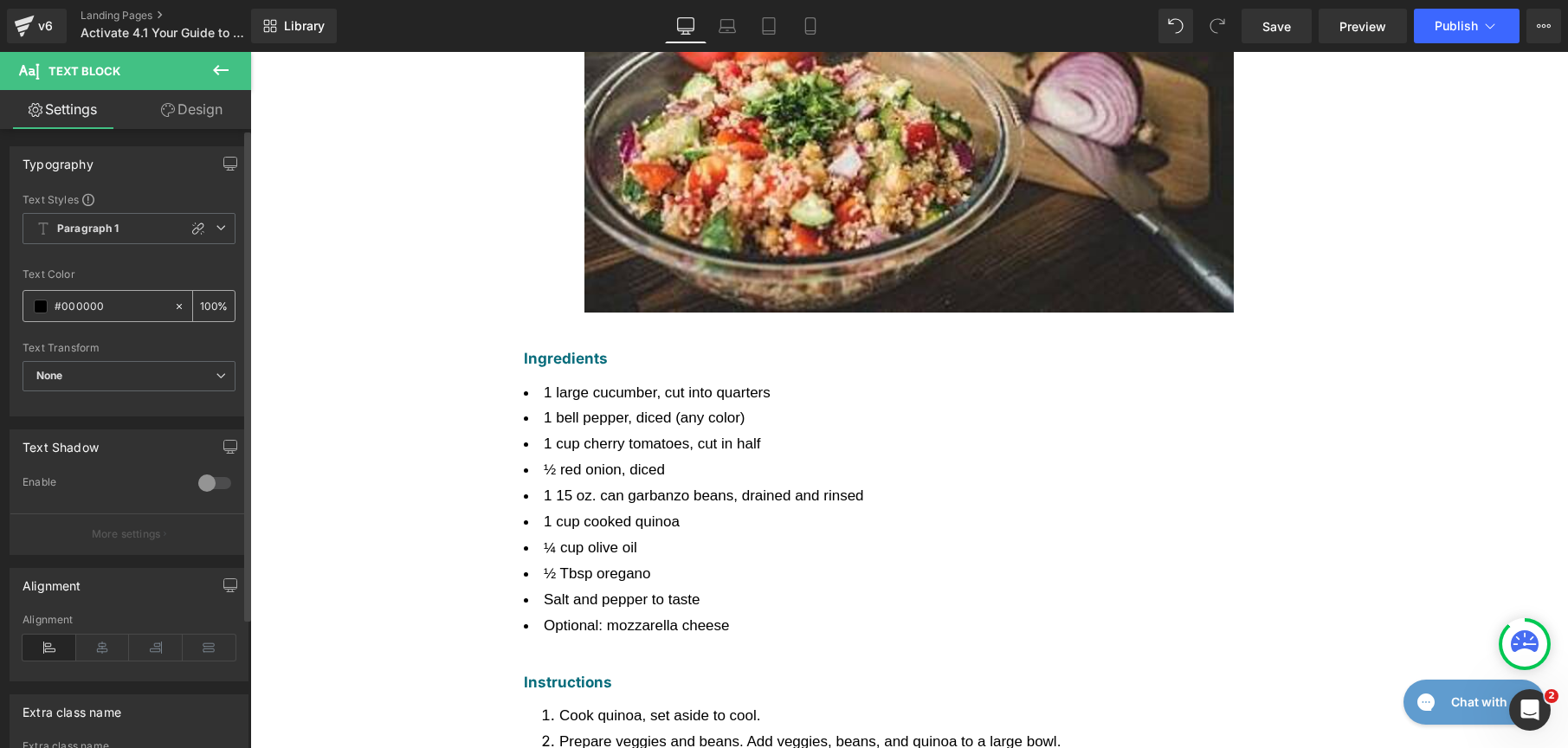
click at [38, 307] on span at bounding box center [41, 307] width 14 height 14
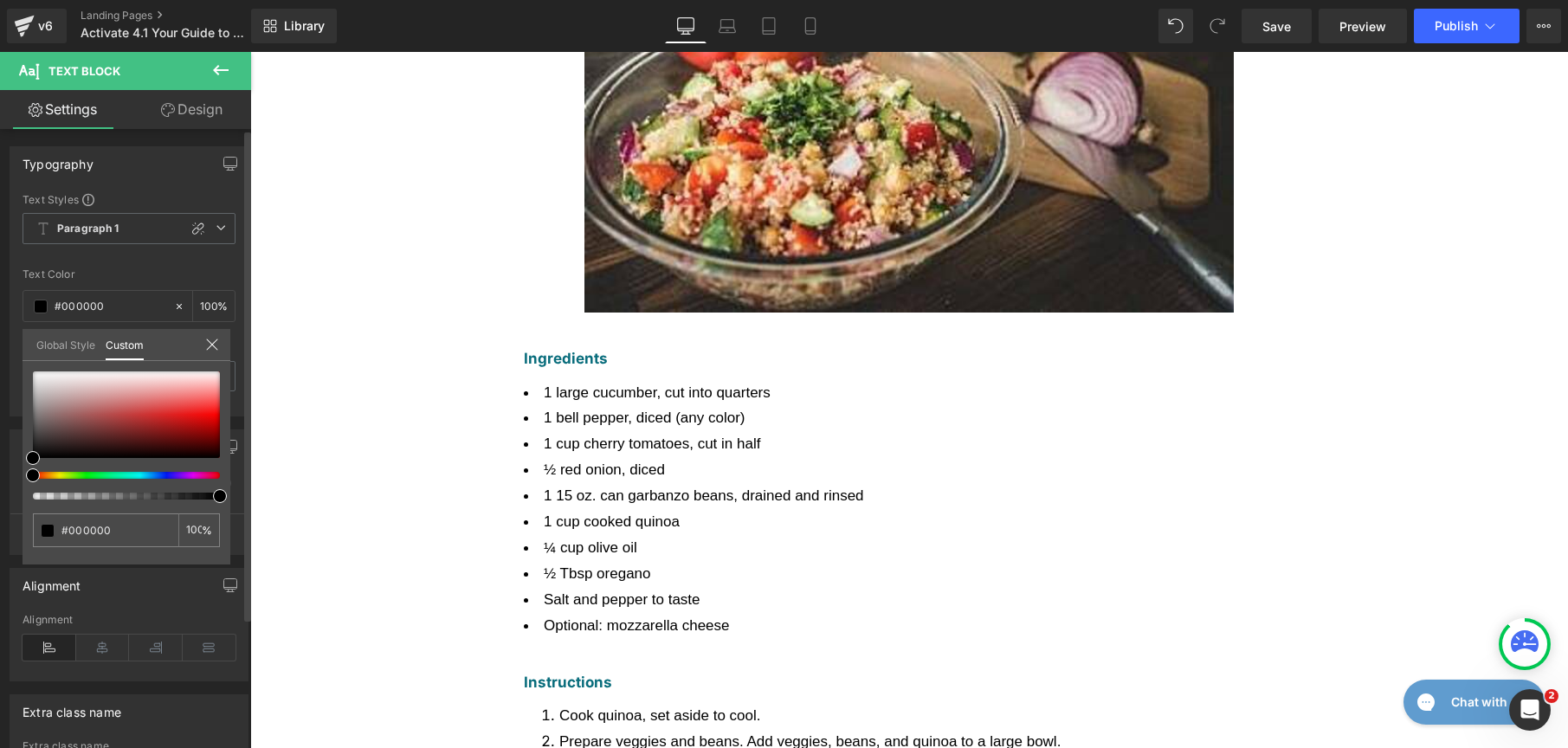
click at [46, 337] on link "Global Style" at bounding box center [66, 344] width 59 height 30
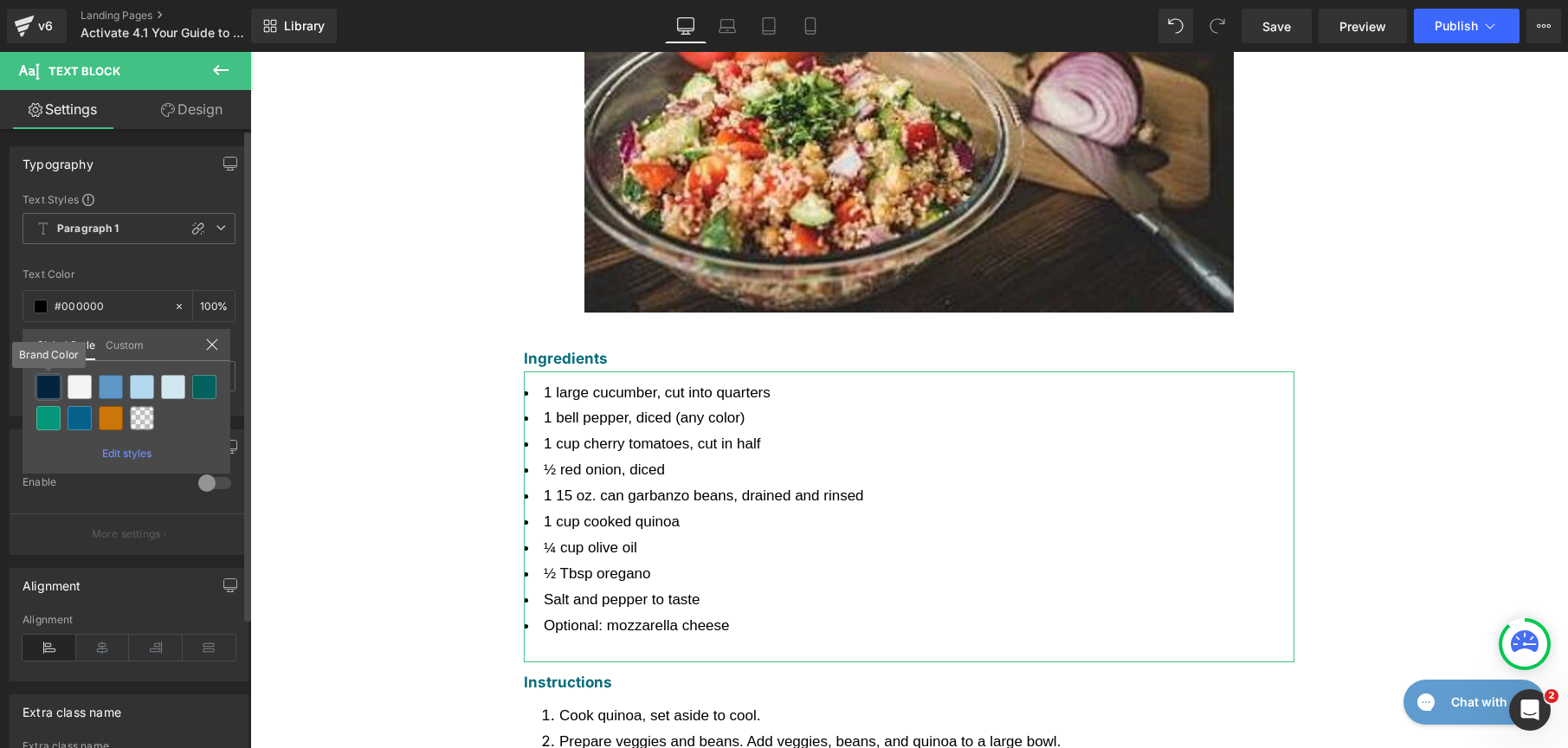
click at [43, 386] on div at bounding box center [49, 387] width 24 height 24
type input "Brand Color"
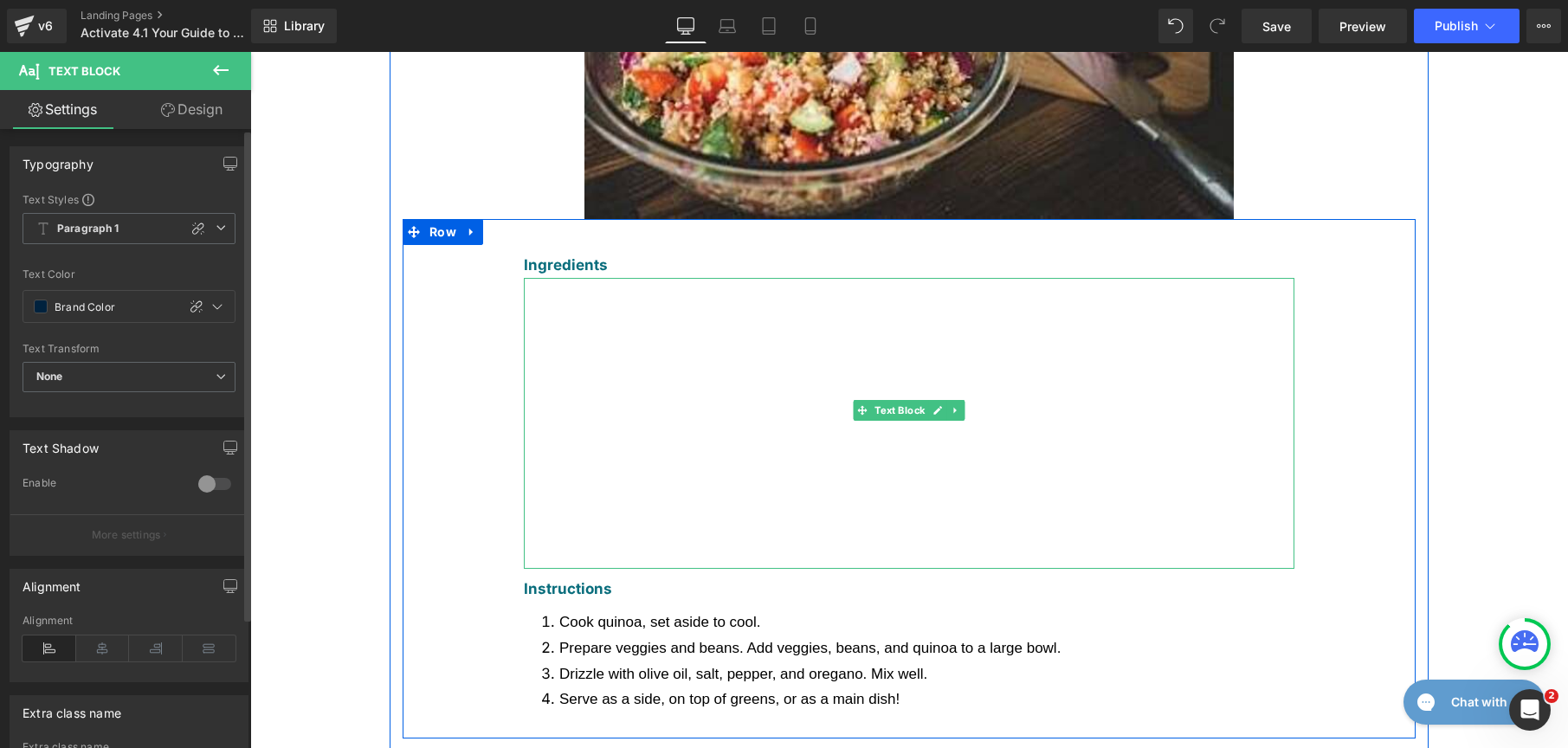
scroll to position [1320, 0]
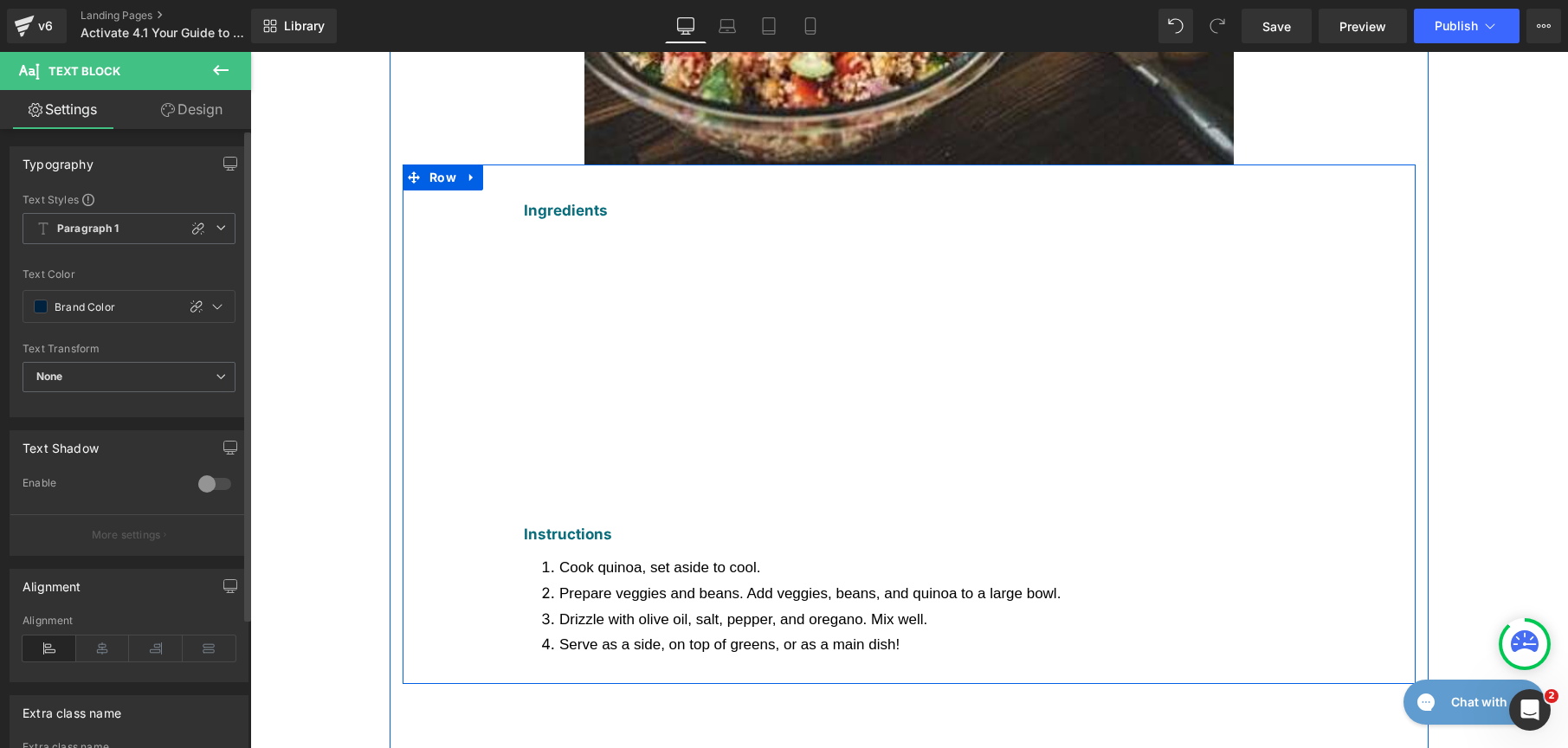
click at [637, 585] on span "Prepare veggies and beans. Add veggies, beans, and quinoa to a large bowl." at bounding box center [810, 593] width 501 height 17
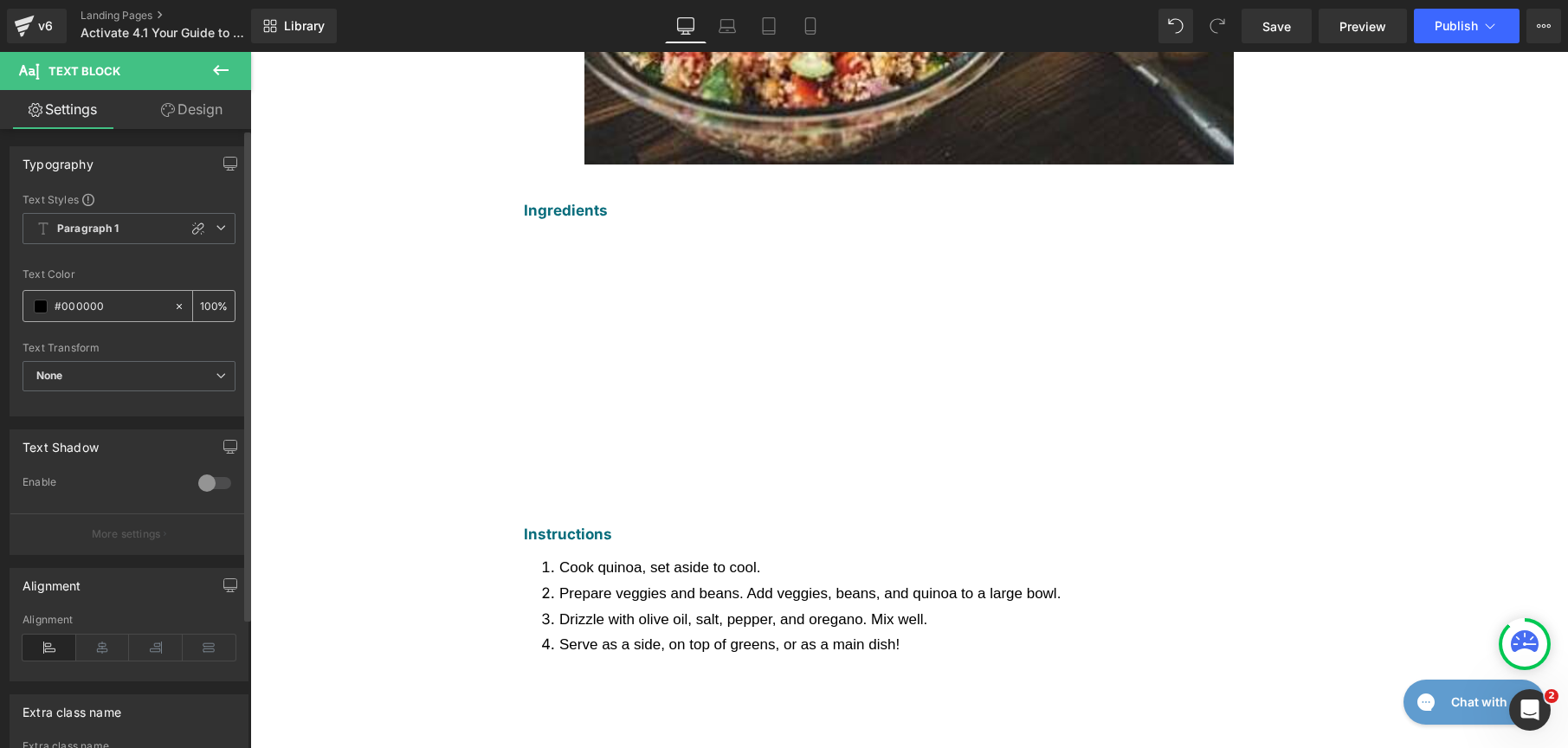
click at [47, 308] on span at bounding box center [41, 307] width 14 height 14
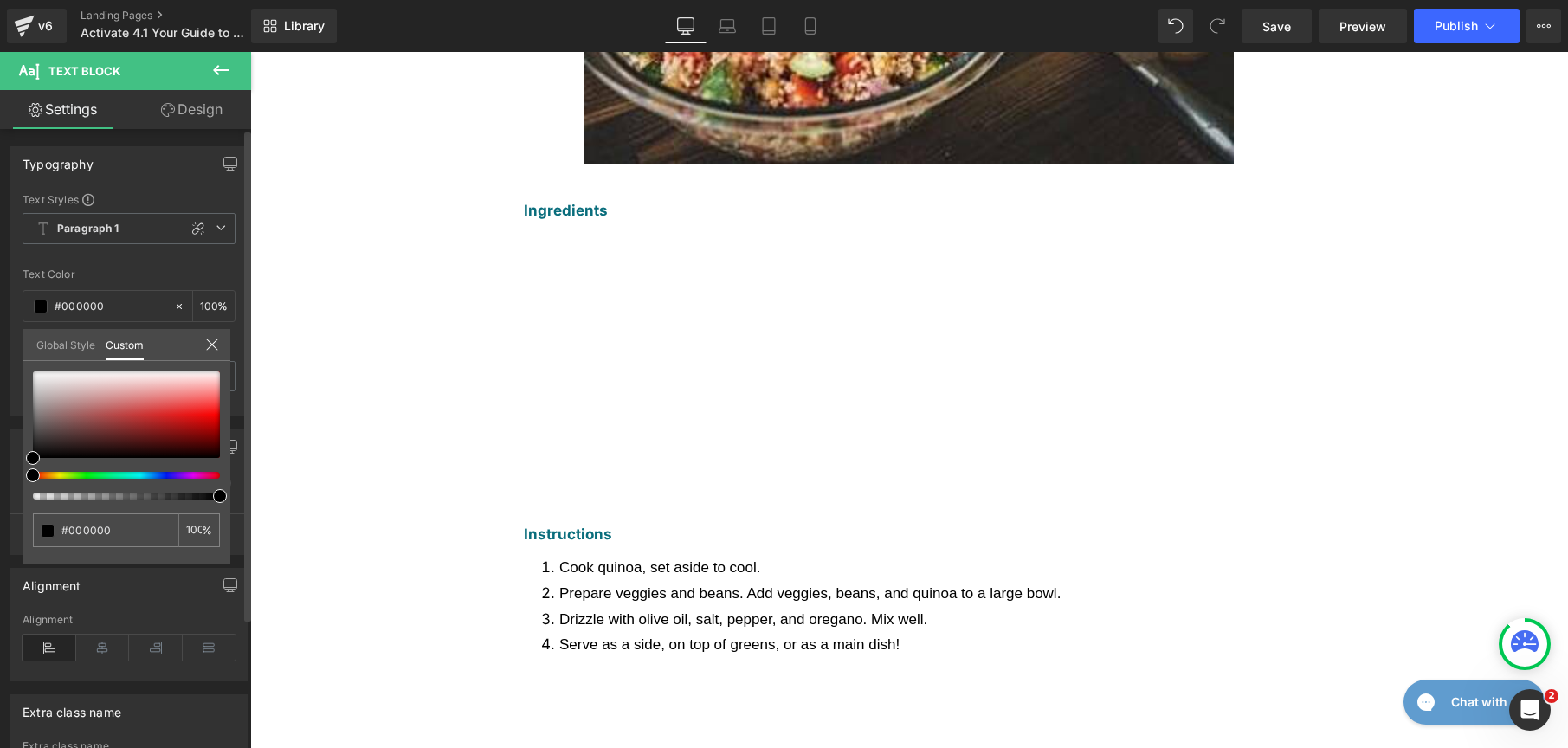
click at [56, 351] on link "Global Style" at bounding box center [66, 344] width 59 height 30
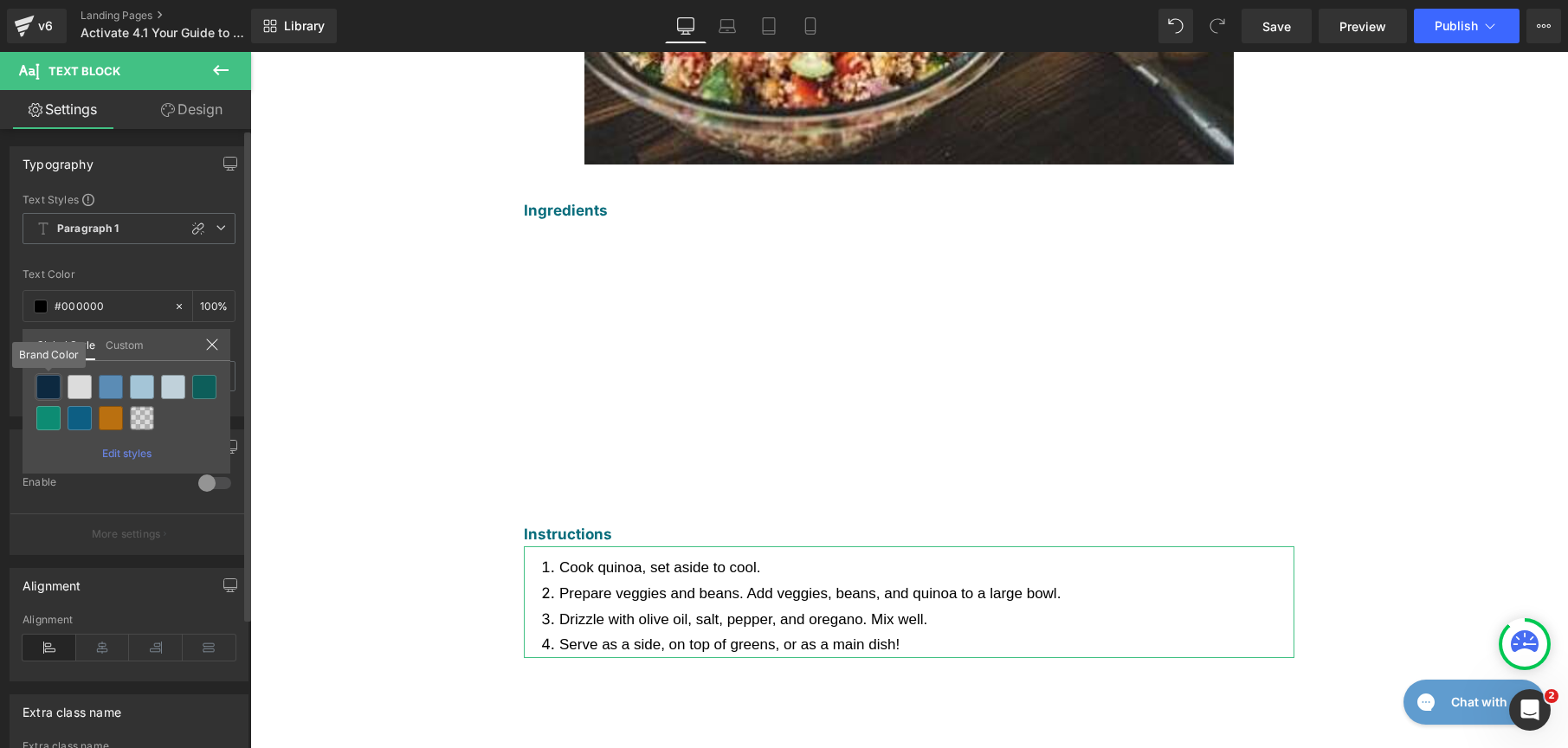
click at [49, 384] on div at bounding box center [49, 387] width 24 height 24
type input "Brand Color"
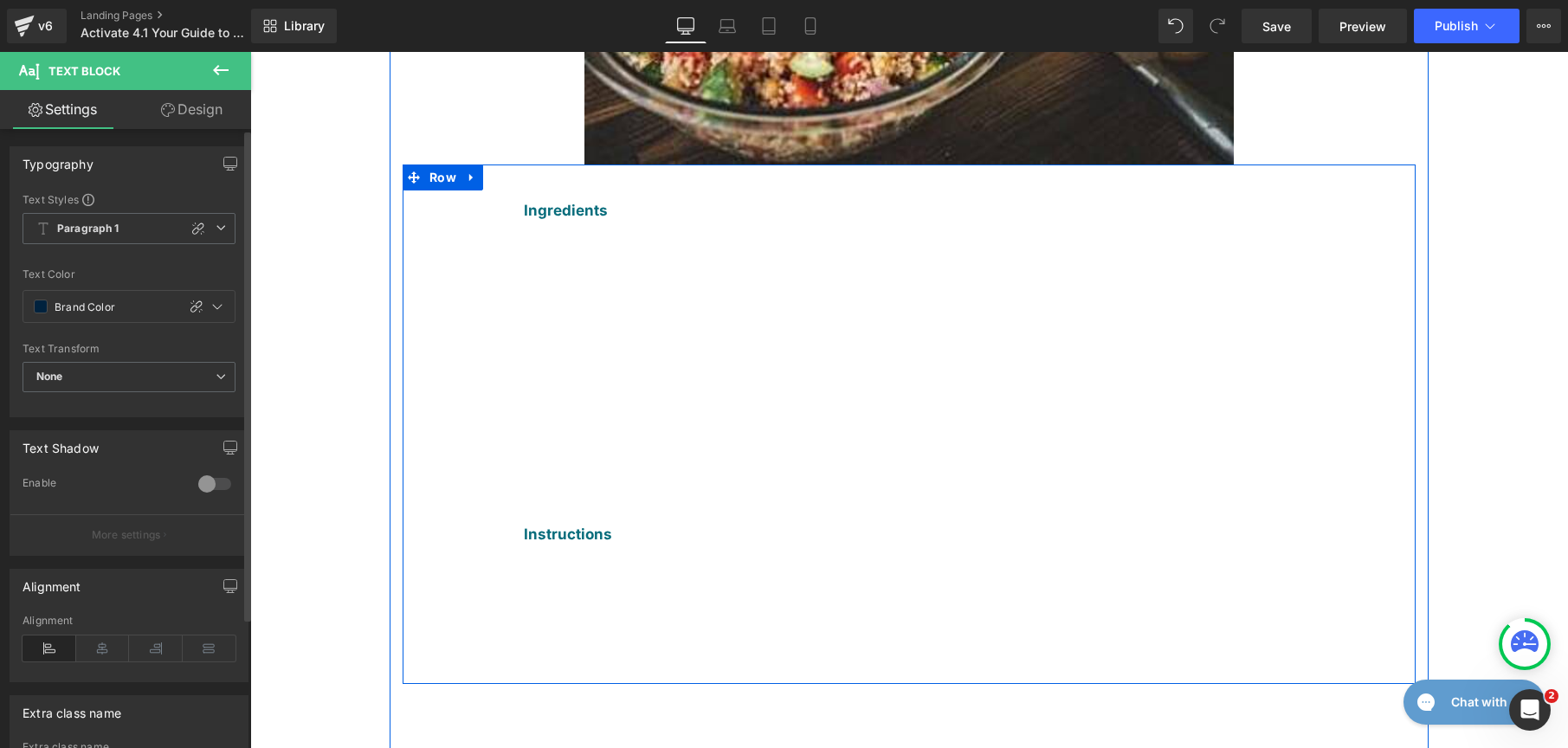
scroll to position [1645, 0]
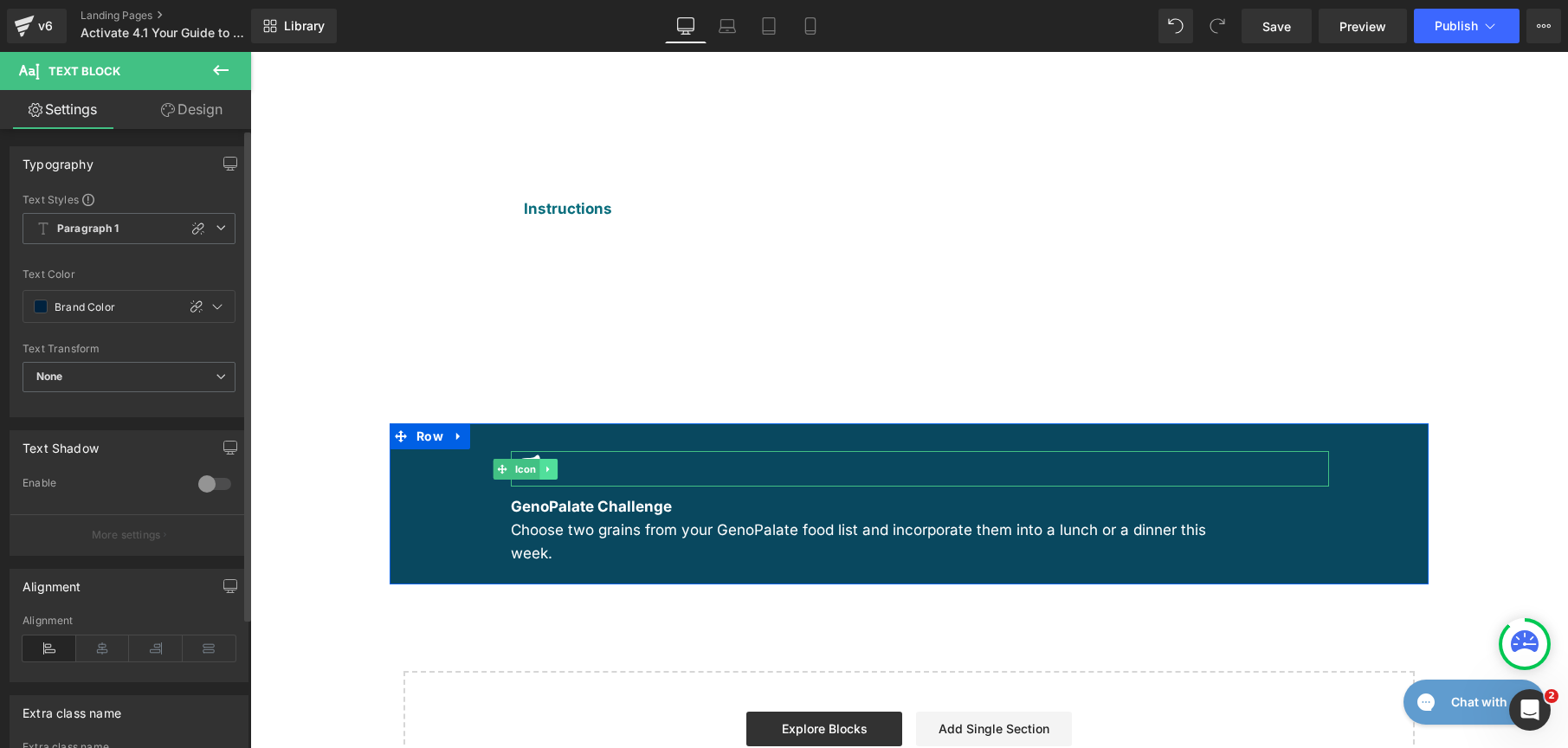
click at [543, 464] on icon at bounding box center [548, 469] width 10 height 10
click at [549, 459] on link at bounding box center [557, 469] width 18 height 21
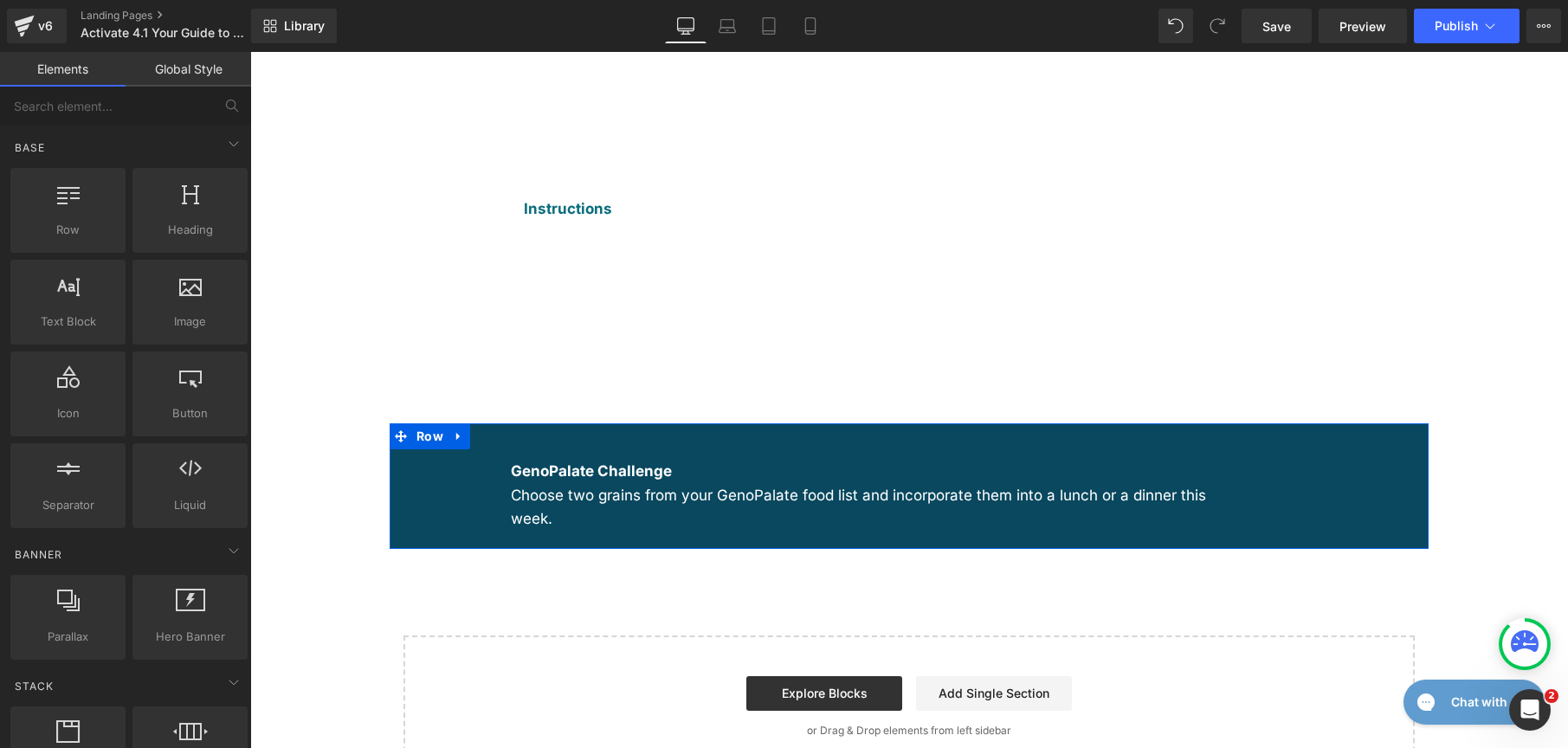
click at [439, 424] on div "GenoPalate Challenge Choose two grains from your GenoPalate food list and incor…" at bounding box center [908, 487] width 1039 height 126
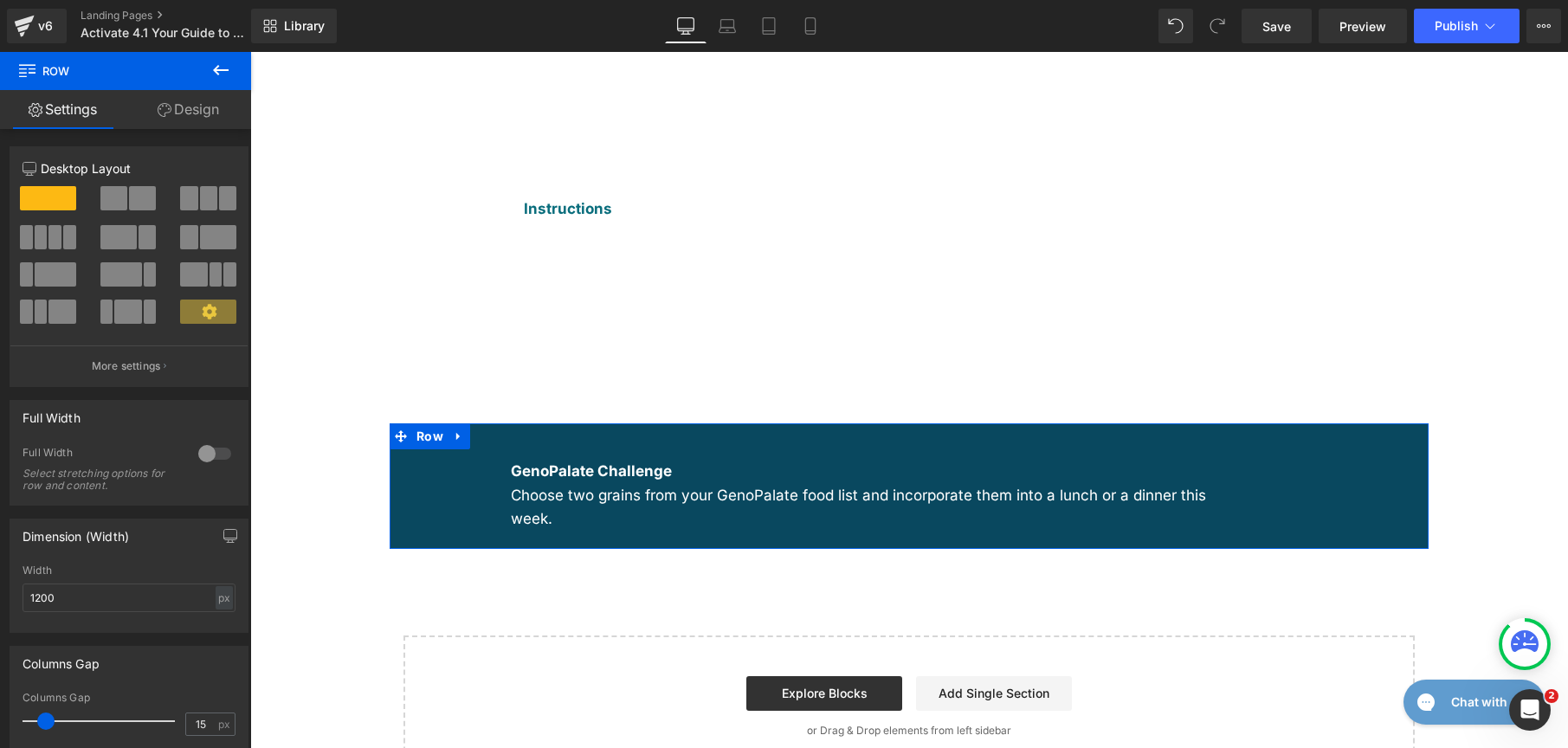
click at [183, 112] on link "Design" at bounding box center [189, 109] width 126 height 39
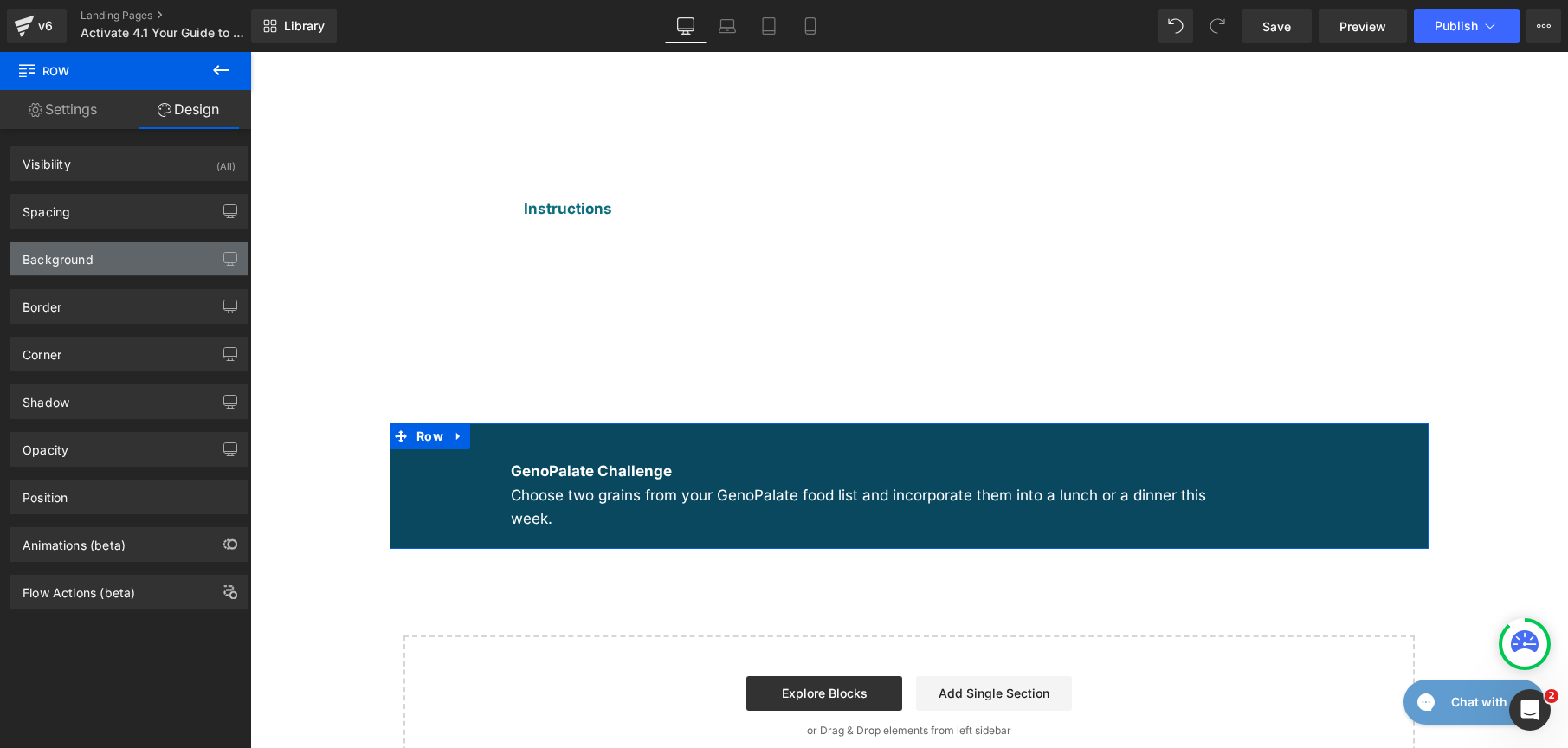
click at [139, 251] on div "Background" at bounding box center [129, 260] width 238 height 33
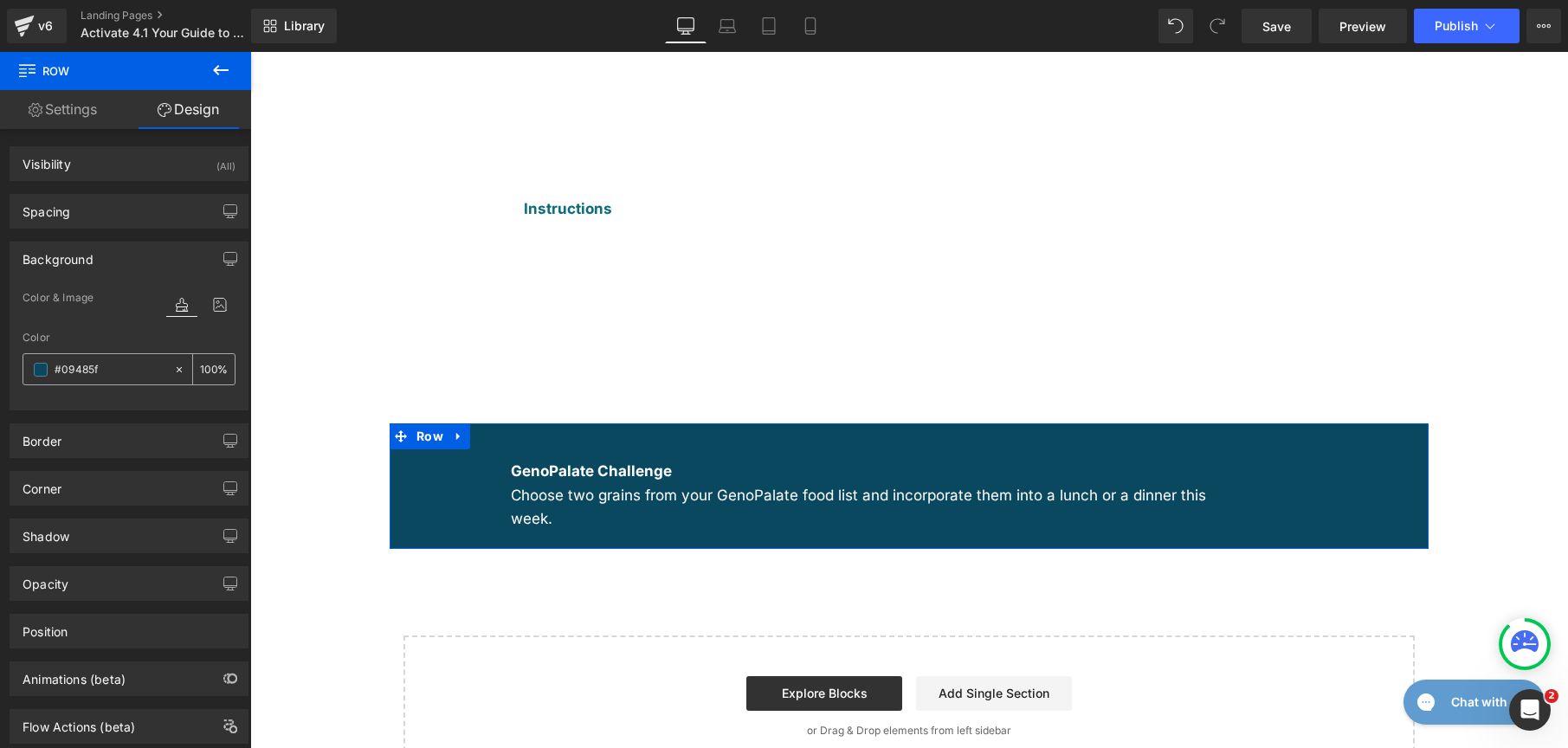
click at [42, 373] on span at bounding box center [41, 370] width 14 height 14
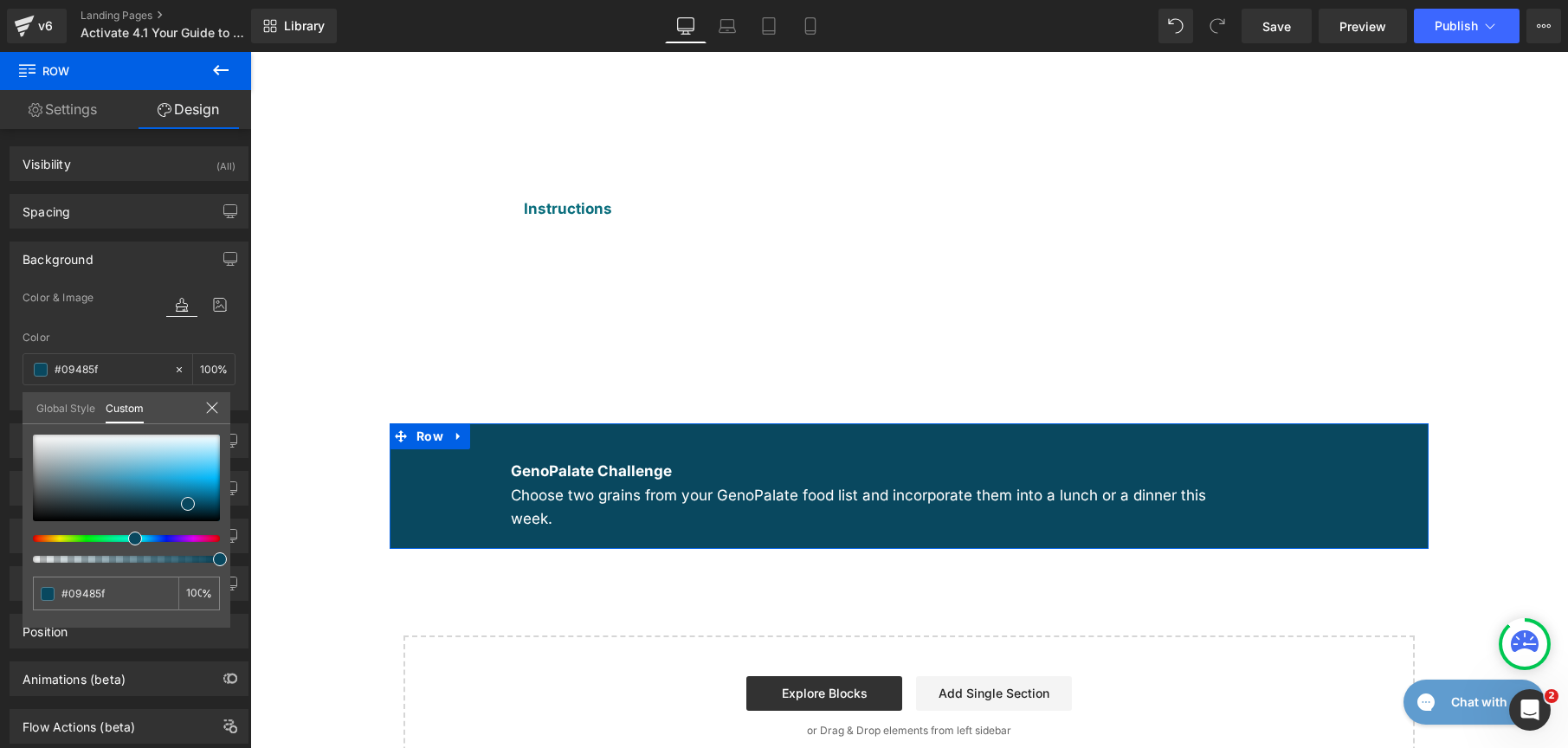
drag, startPoint x: 45, startPoint y: 401, endPoint x: 64, endPoint y: 425, distance: 30.6
click at [45, 401] on link "Global Style" at bounding box center [66, 407] width 59 height 30
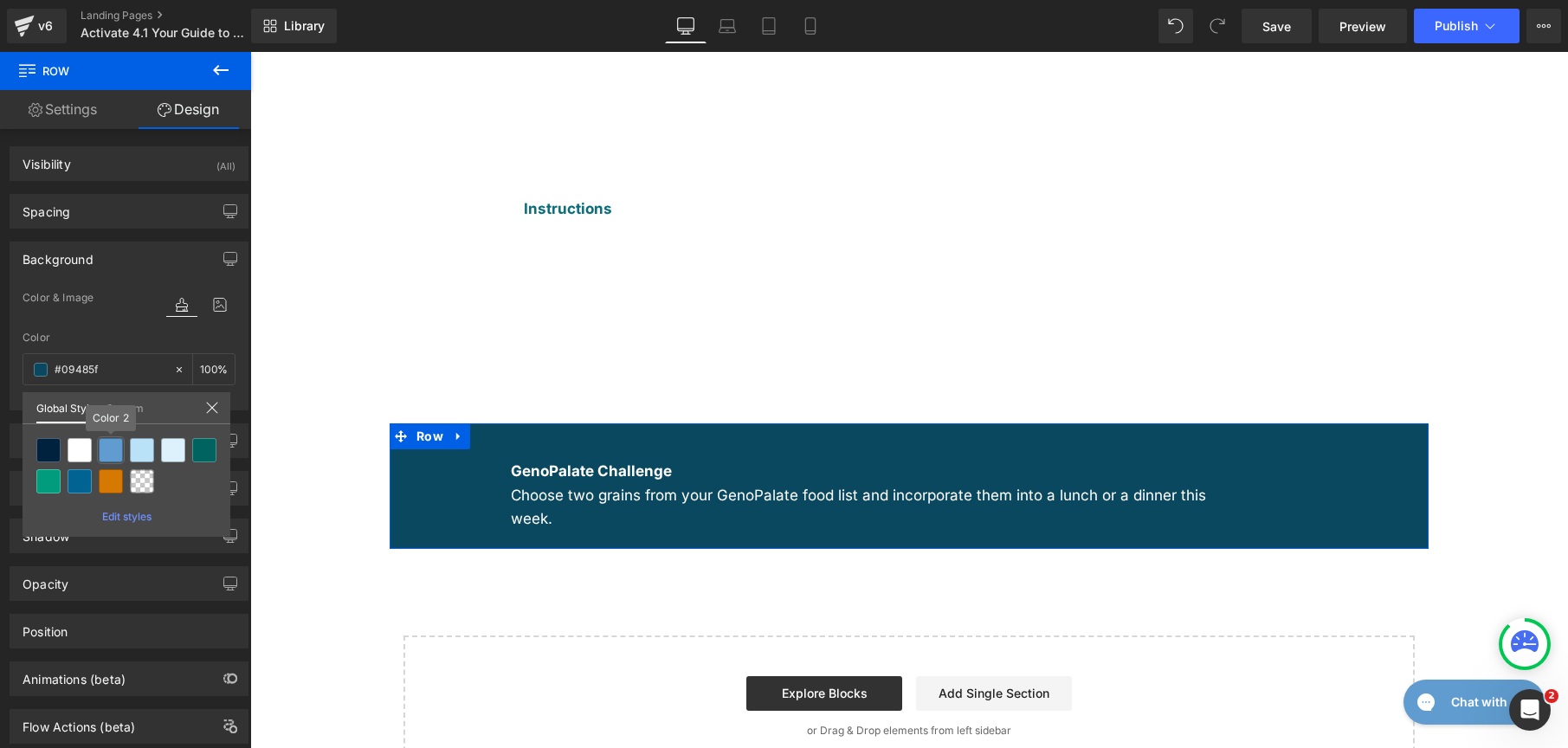
click at [109, 456] on div at bounding box center [111, 451] width 24 height 24
type input "Color 2"
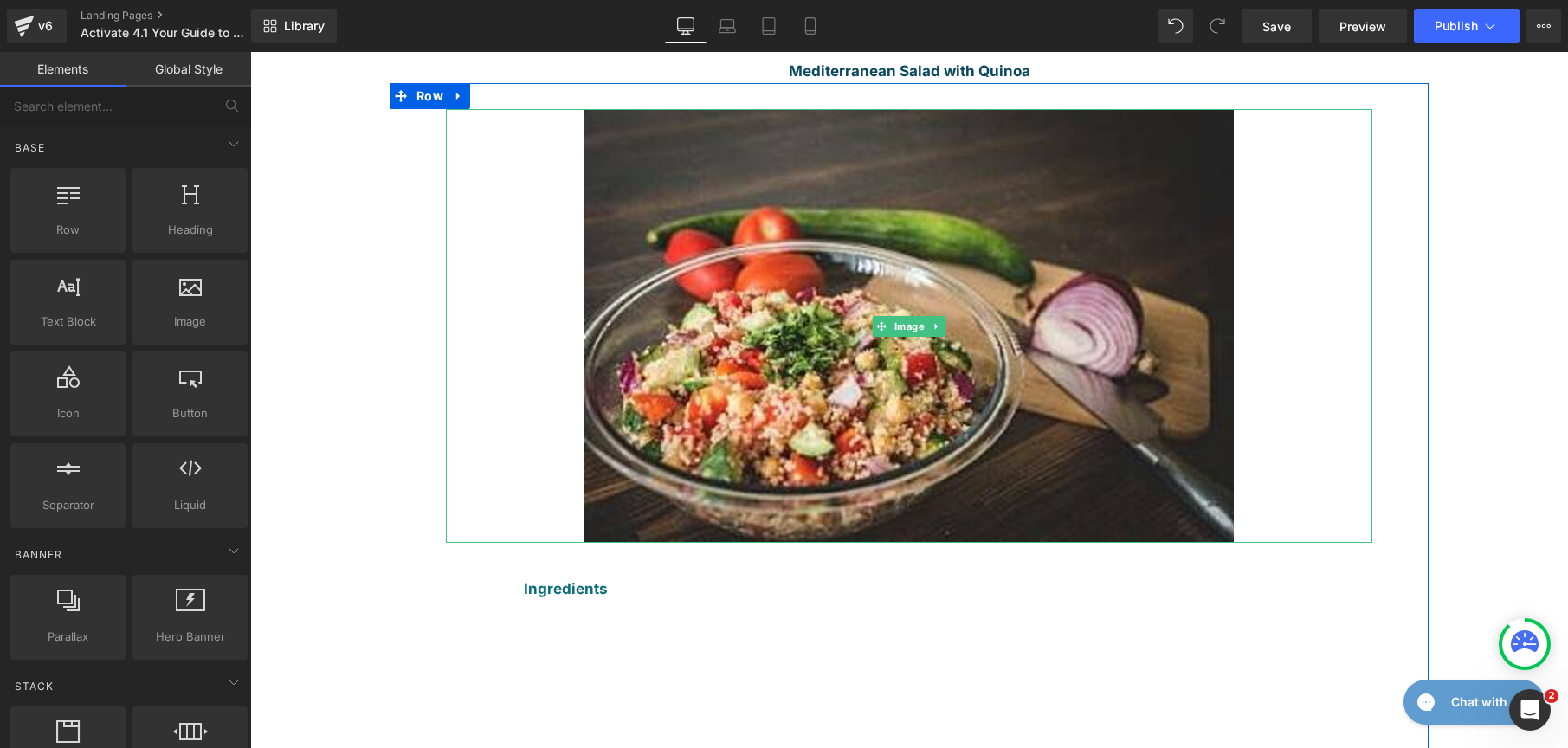
scroll to position [104, 0]
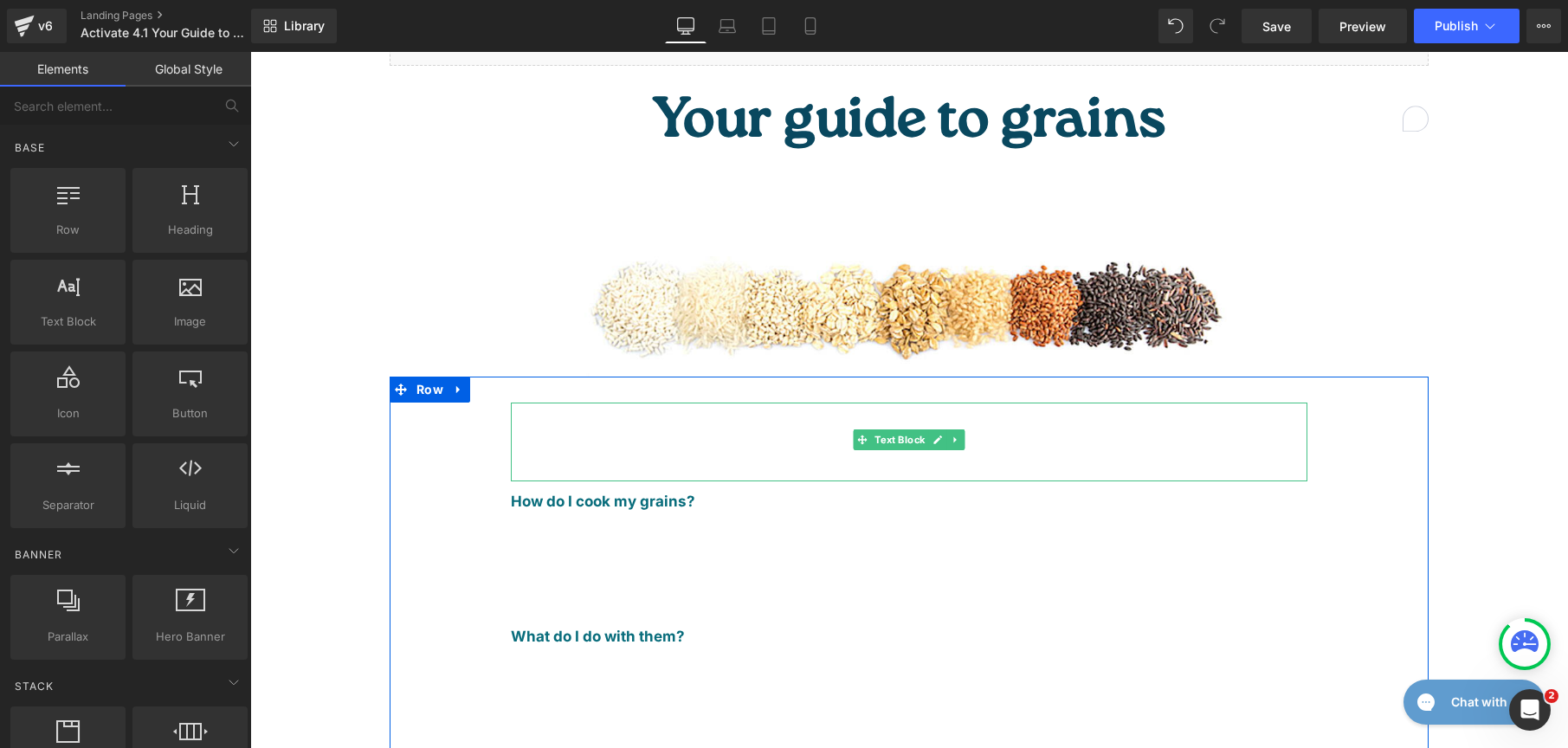
click at [777, 412] on div "Grains are a great source of carbohydrates, but some also provide fiber, iron a…" at bounding box center [909, 435] width 797 height 47
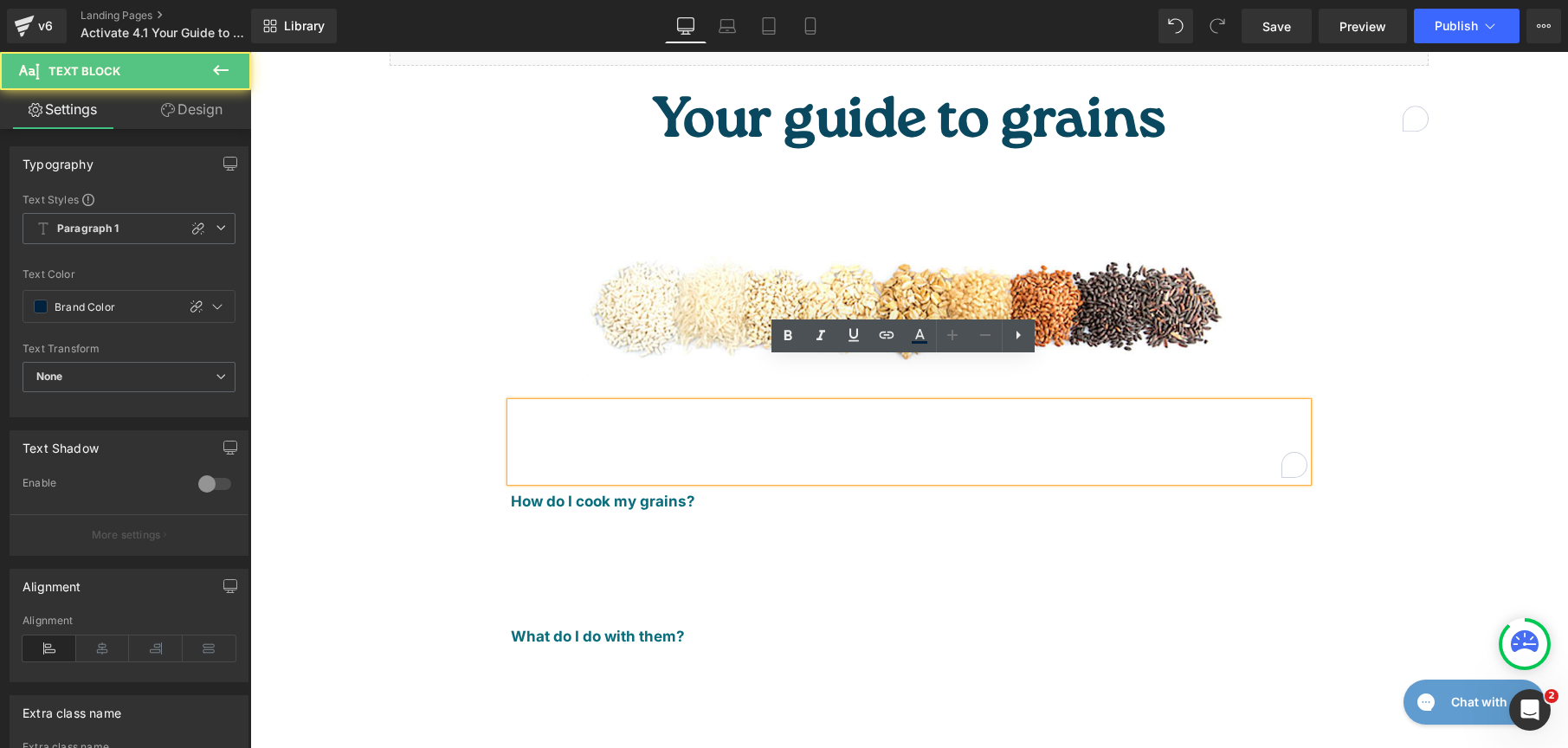
click at [777, 416] on span "Grains are a great source of carbohydrates, but some also provide fiber, iron a…" at bounding box center [898, 435] width 774 height 38
click at [796, 416] on span "Grains are a great source of carbohydrates, but some also provide fiber, iron a…" at bounding box center [898, 435] width 774 height 38
click at [853, 416] on span "Grains are a great source of carbohydrates, but some also provide fiber, iron a…" at bounding box center [898, 435] width 774 height 38
click at [952, 416] on span "Grains are a great source of carbohydrates, but some also provide fiber, iron a…" at bounding box center [898, 435] width 774 height 38
click at [1168, 416] on span "Grains are a great source of carbohydrates, but some also provide fiber, iron, …" at bounding box center [900, 435] width 777 height 38
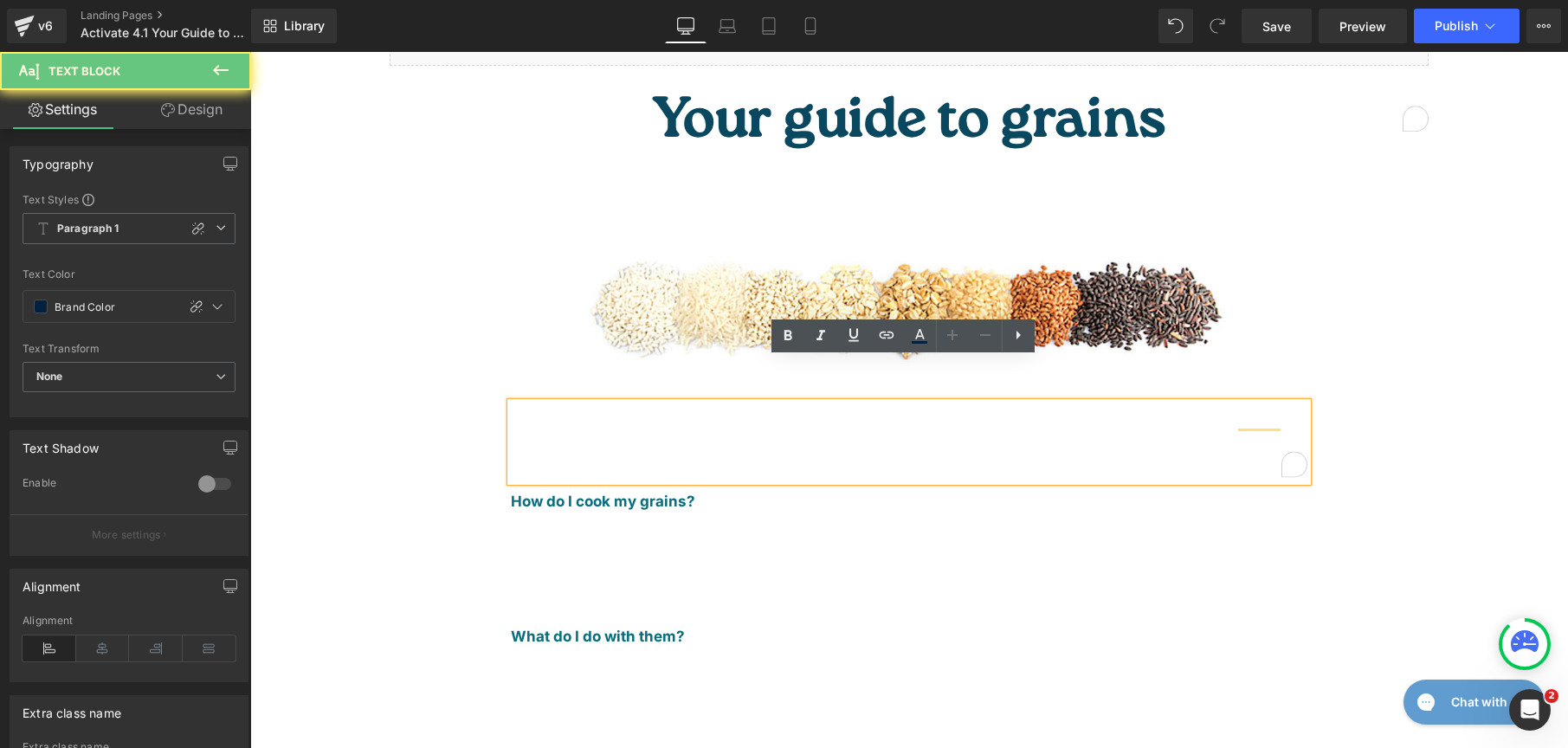
click at [1070, 412] on div "Grains are a great source of carbohydrates, but some also provide fiber, iron, …" at bounding box center [909, 435] width 797 height 47
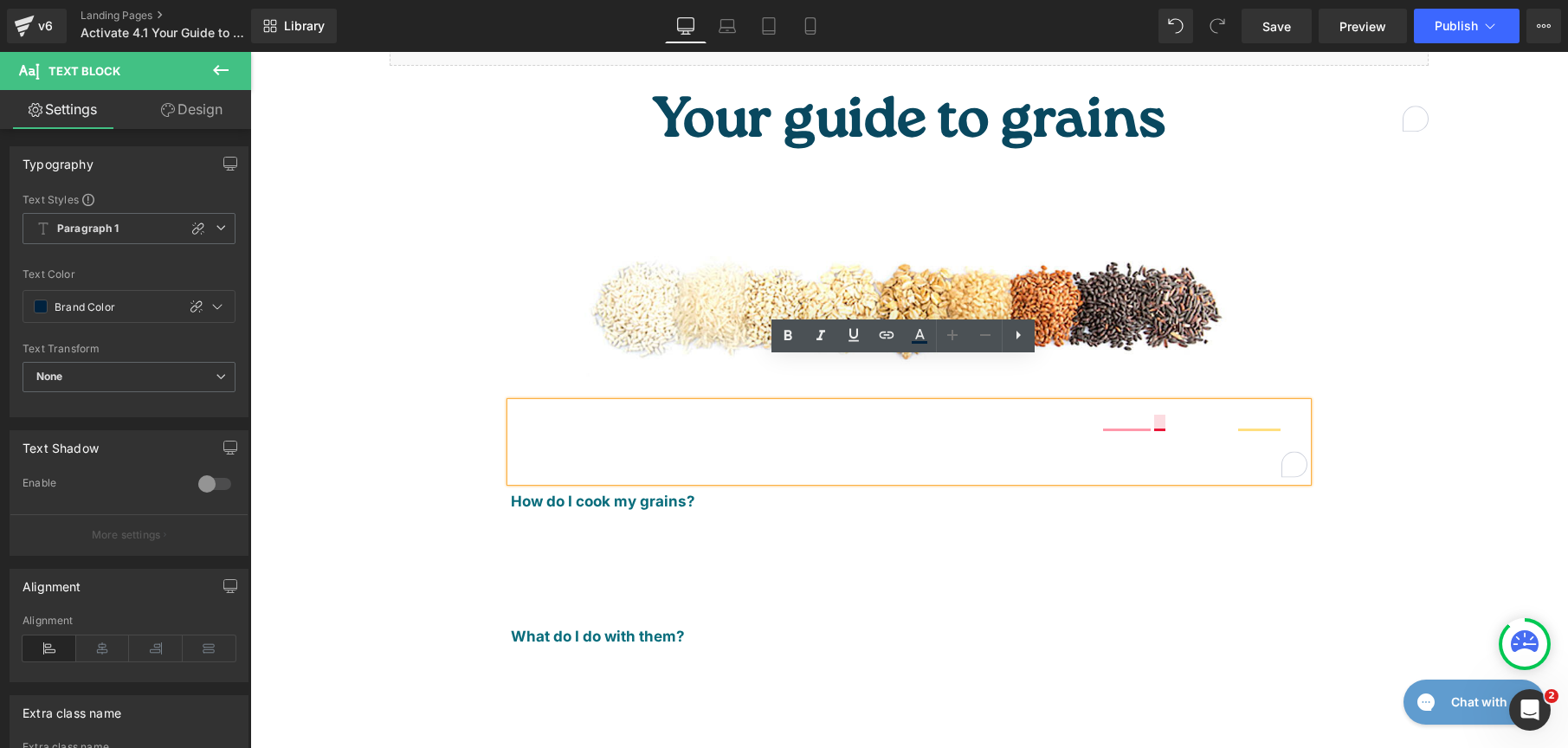
click at [1156, 416] on span "Grains are a great source of carbohydrates, but some also provide fiber, iron, …" at bounding box center [905, 435] width 789 height 38
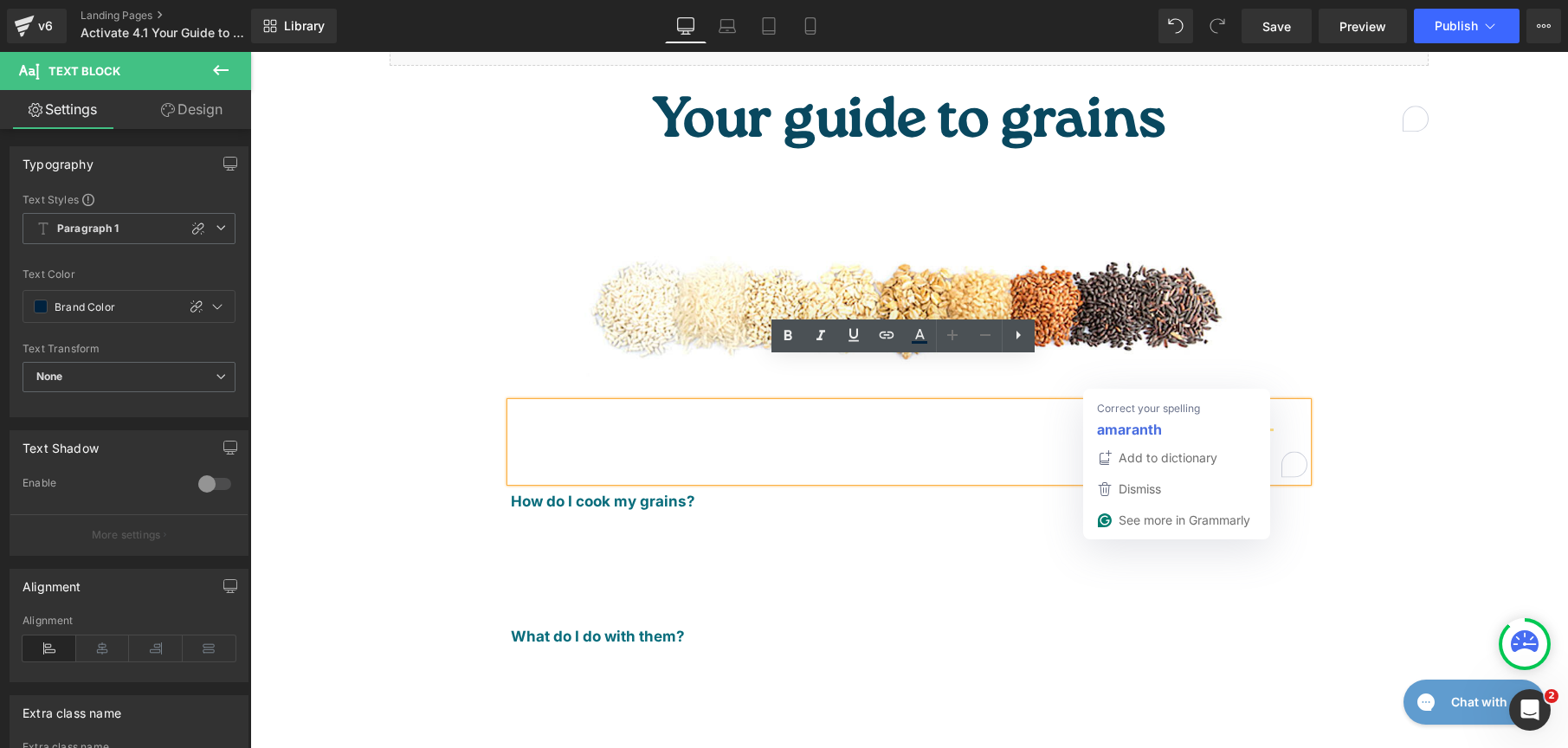
drag, startPoint x: 1144, startPoint y: 383, endPoint x: 1249, endPoint y: 382, distance: 105.0
click at [1144, 416] on span "Grains are a great source of carbohydrates, but some also provide fiber, iron, …" at bounding box center [898, 435] width 774 height 38
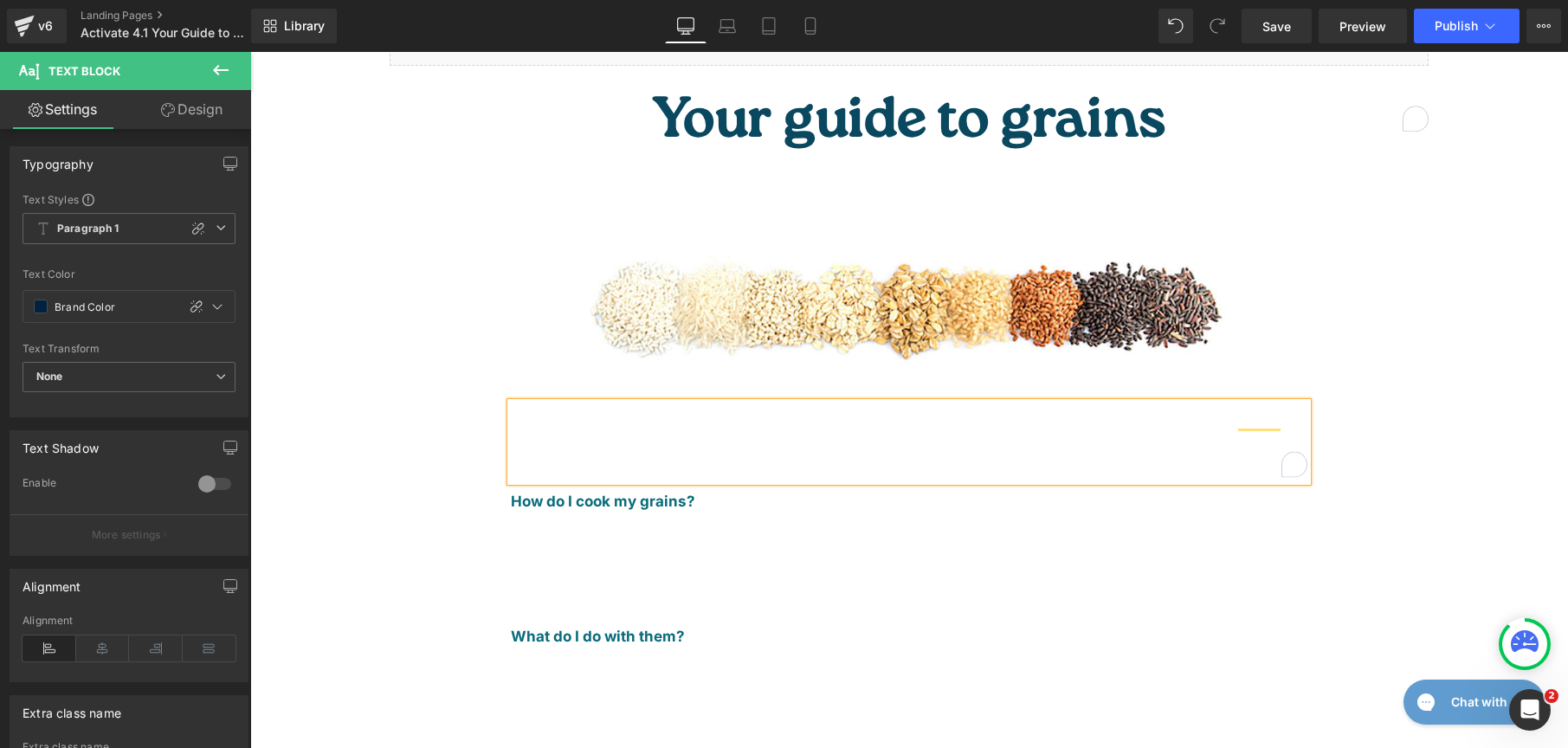
click at [1368, 377] on div "Grains are a great source of carbohydrates, but some also provide fiber, iron, …" at bounding box center [908, 633] width 1039 height 512
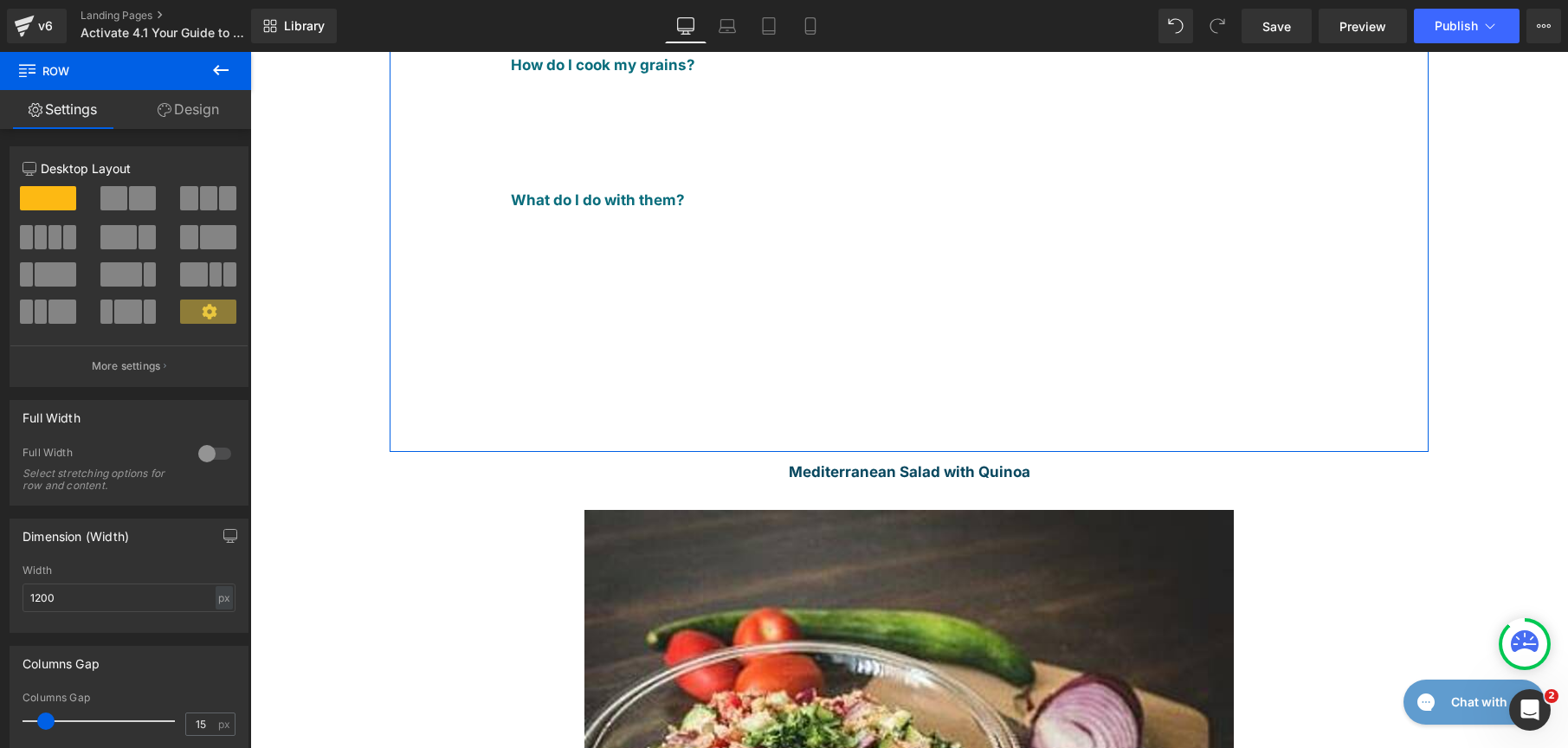
scroll to position [0, 0]
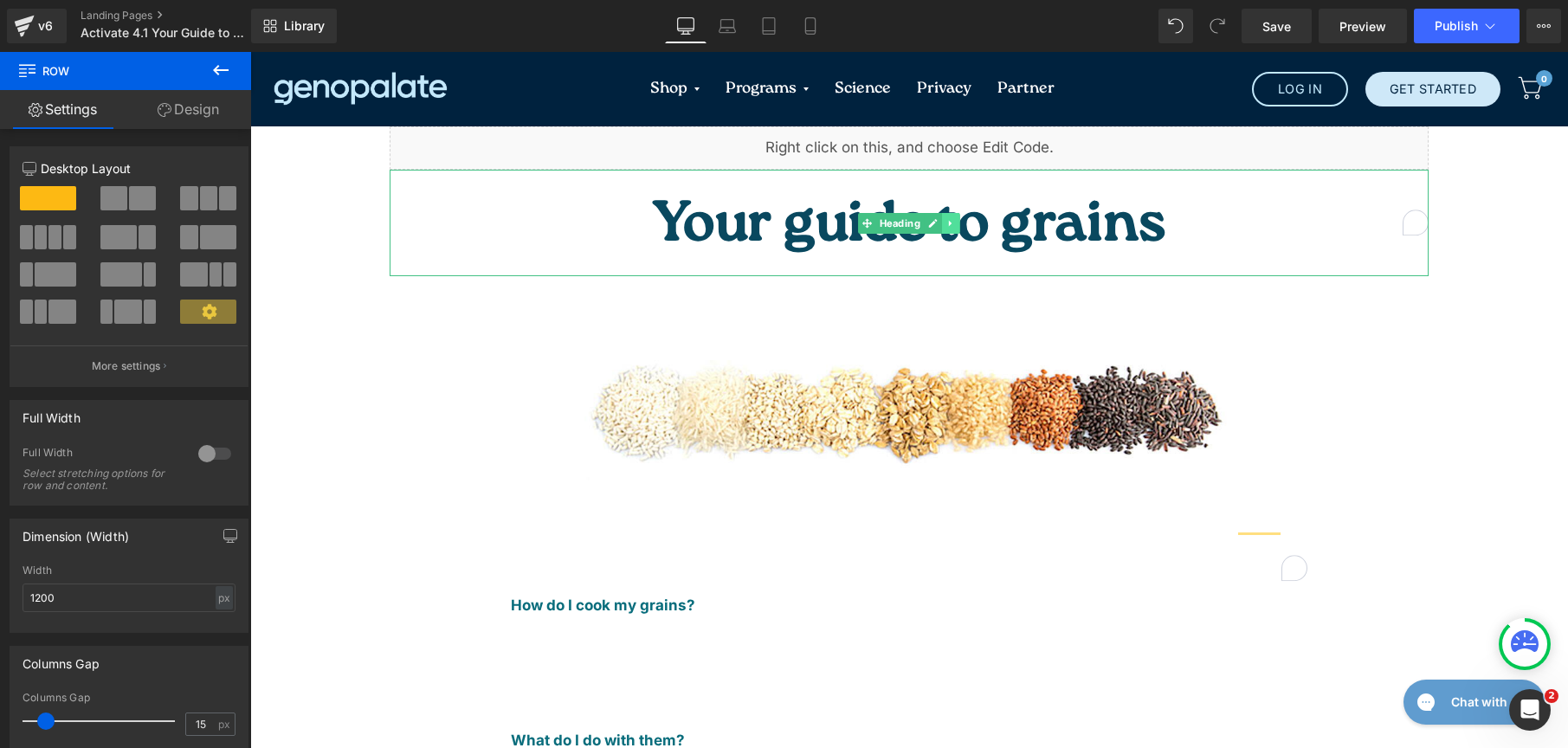
click at [942, 213] on link at bounding box center [950, 224] width 18 height 21
click at [936, 218] on icon at bounding box center [941, 223] width 10 height 10
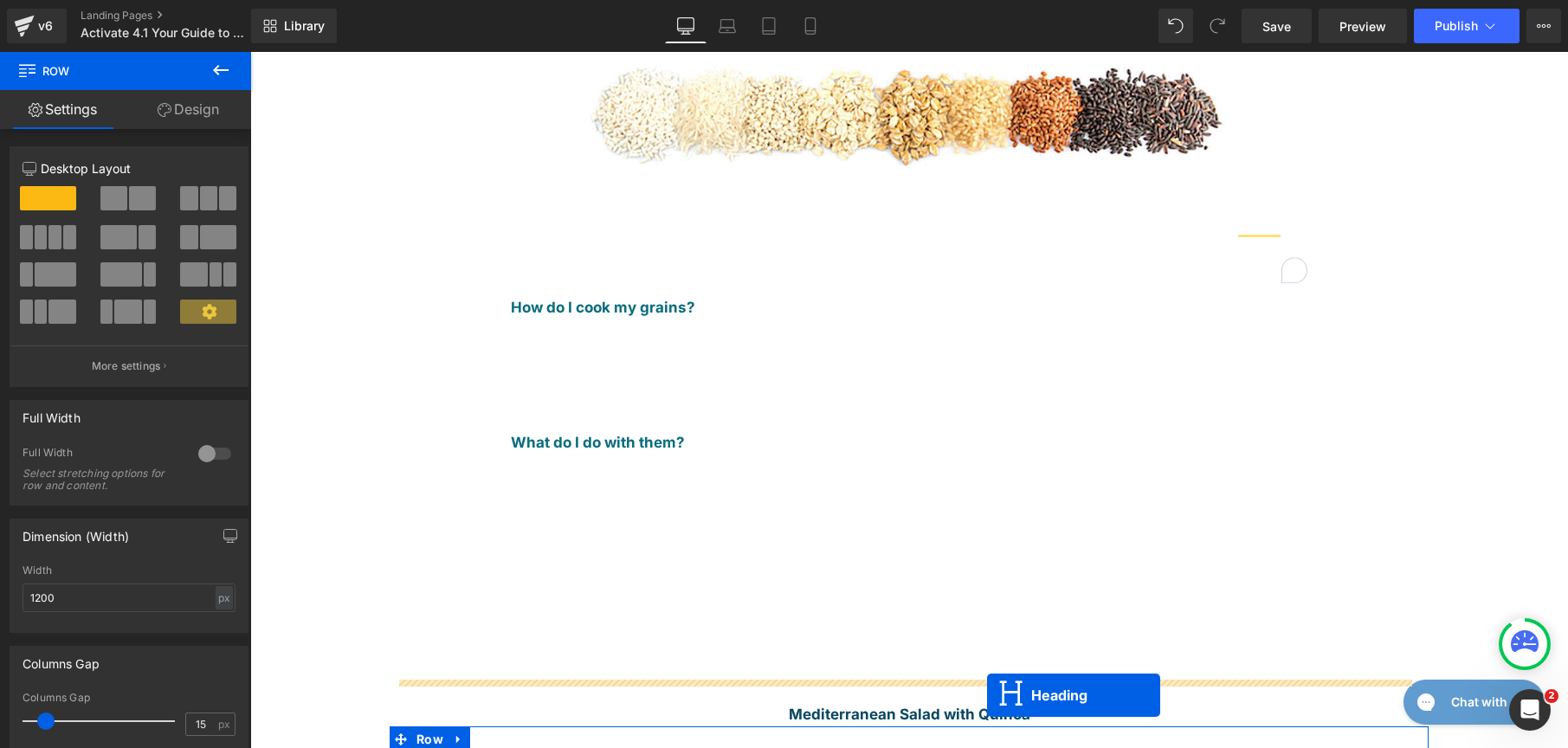
scroll to position [364, 0]
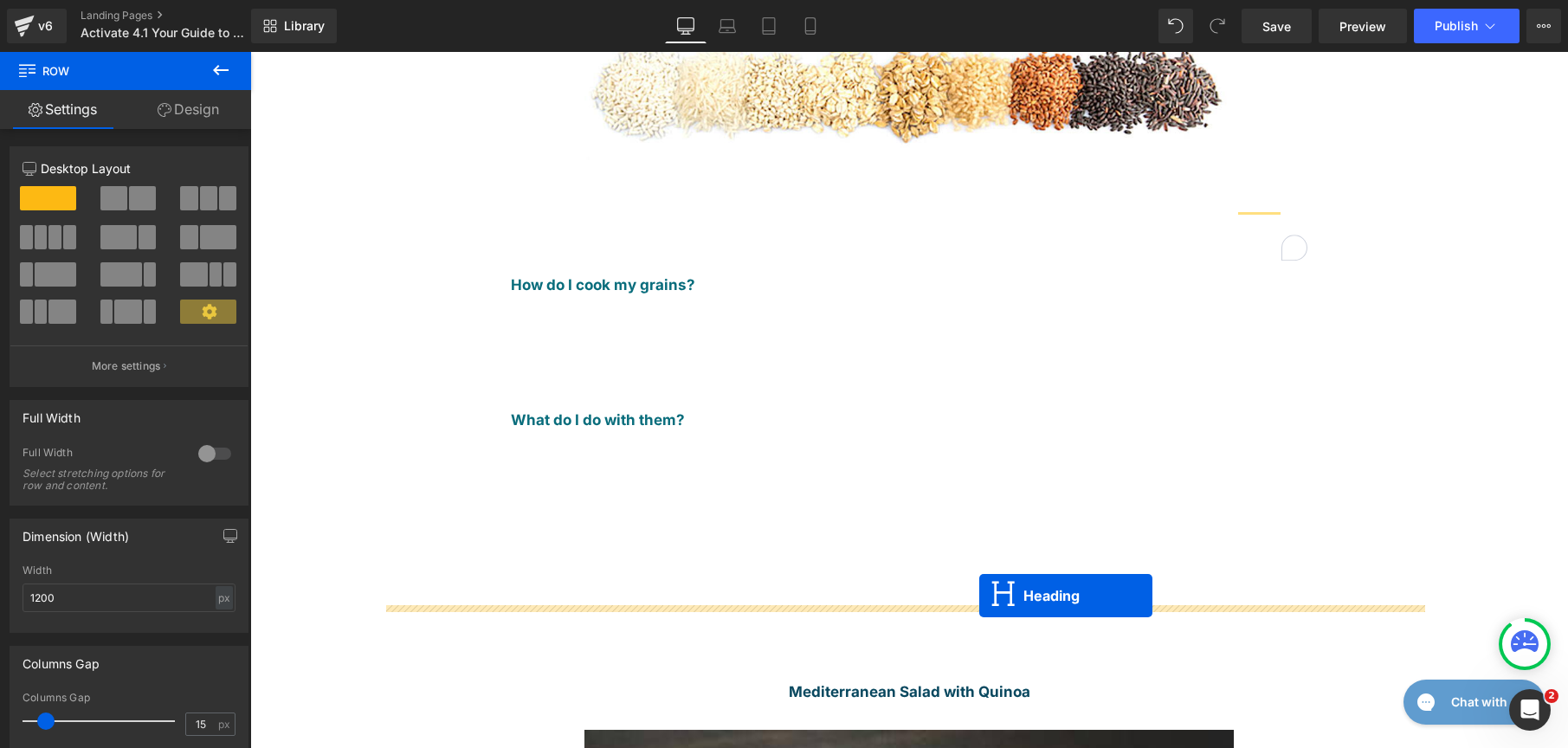
drag, startPoint x: 857, startPoint y: 269, endPoint x: 979, endPoint y: 596, distance: 349.0
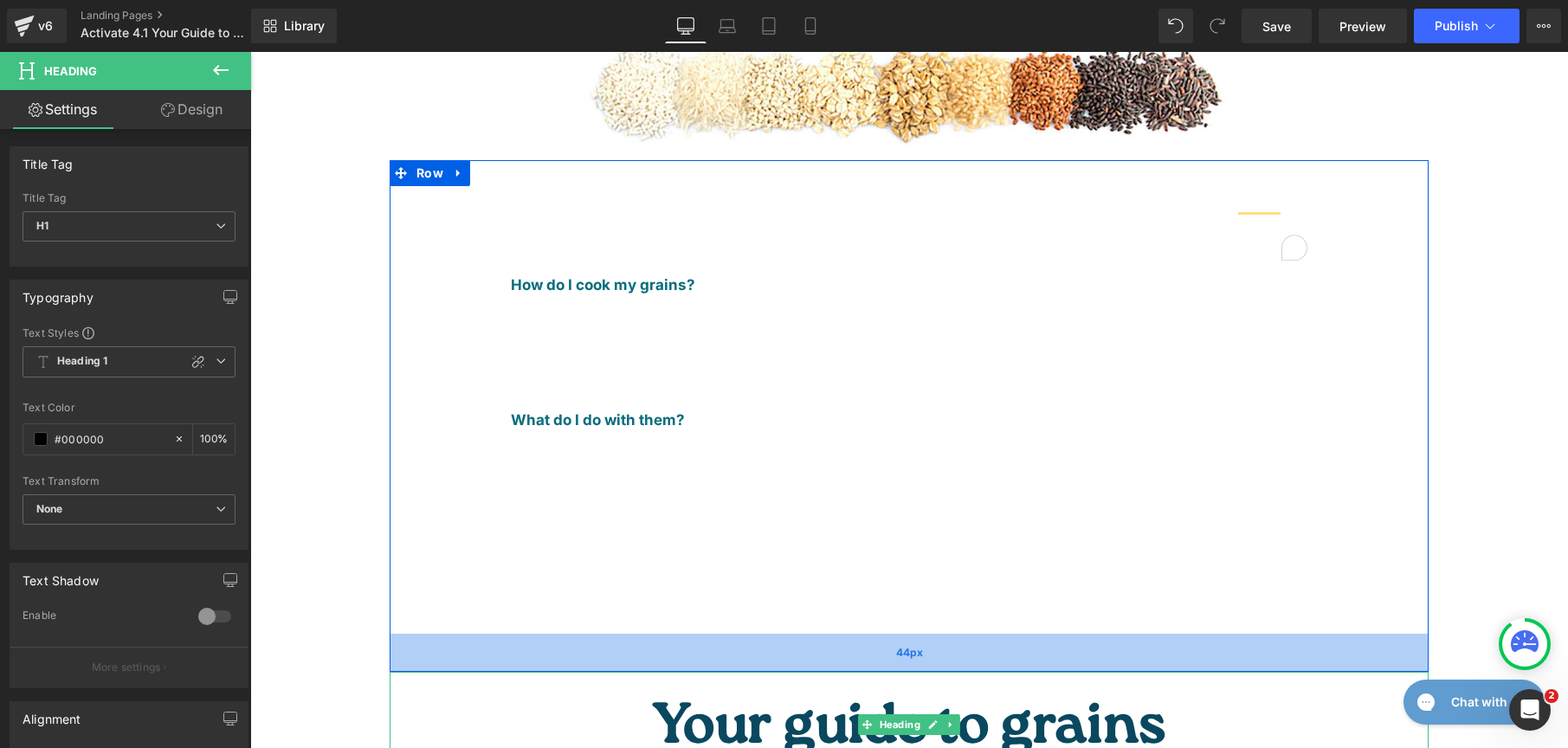
scroll to position [462, 0]
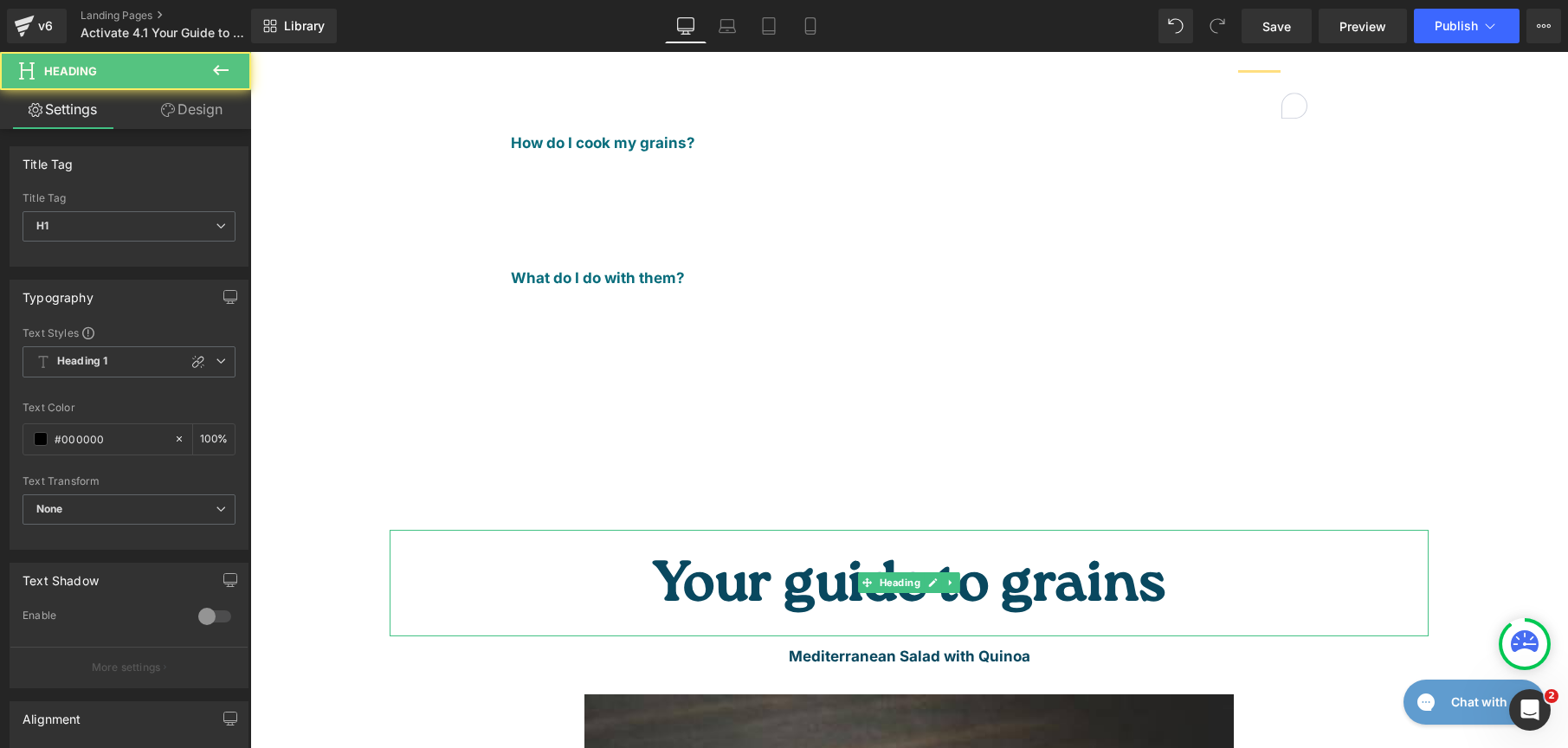
click at [1074, 539] on h1 "Your guide to grains" at bounding box center [908, 588] width 1039 height 98
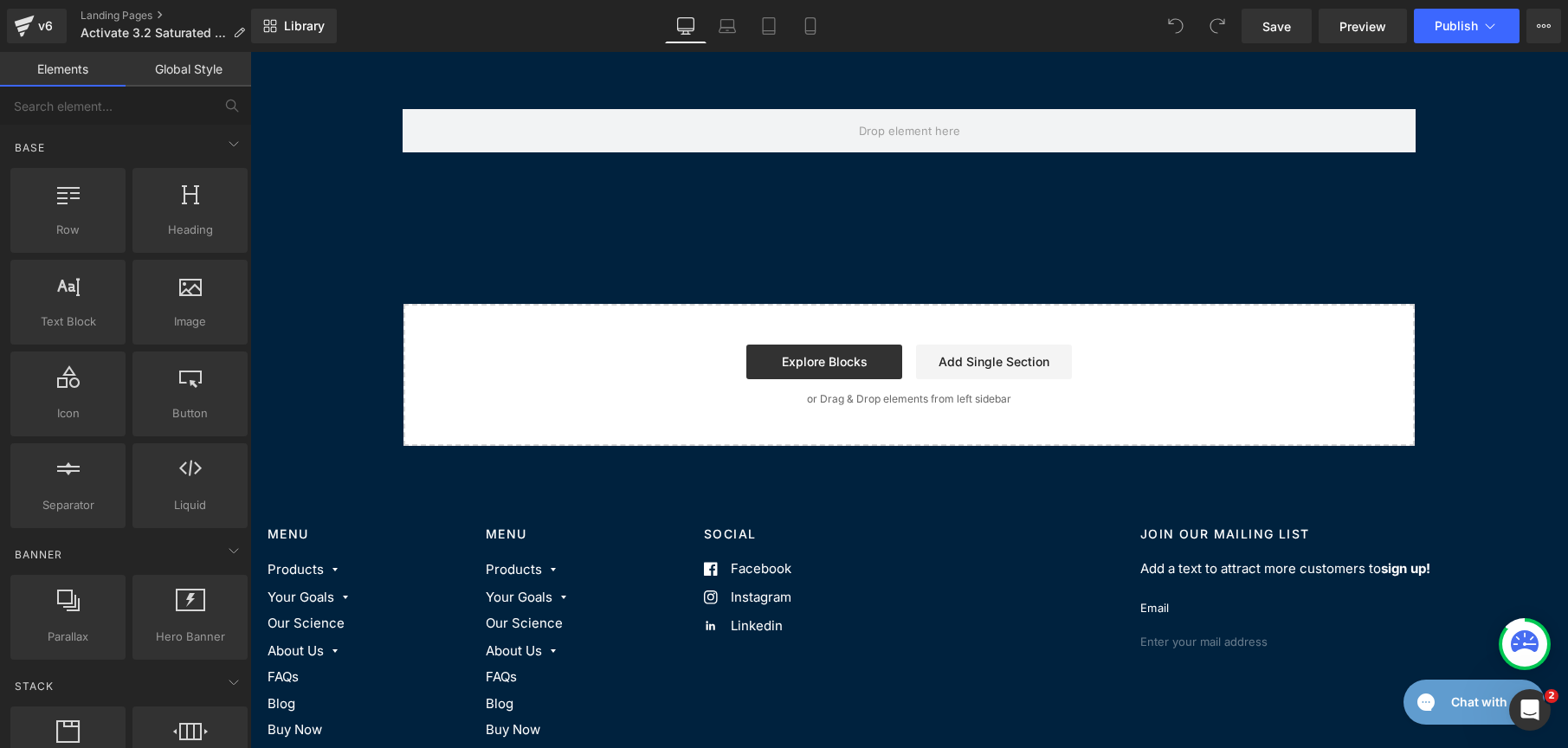
scroll to position [1386, 0]
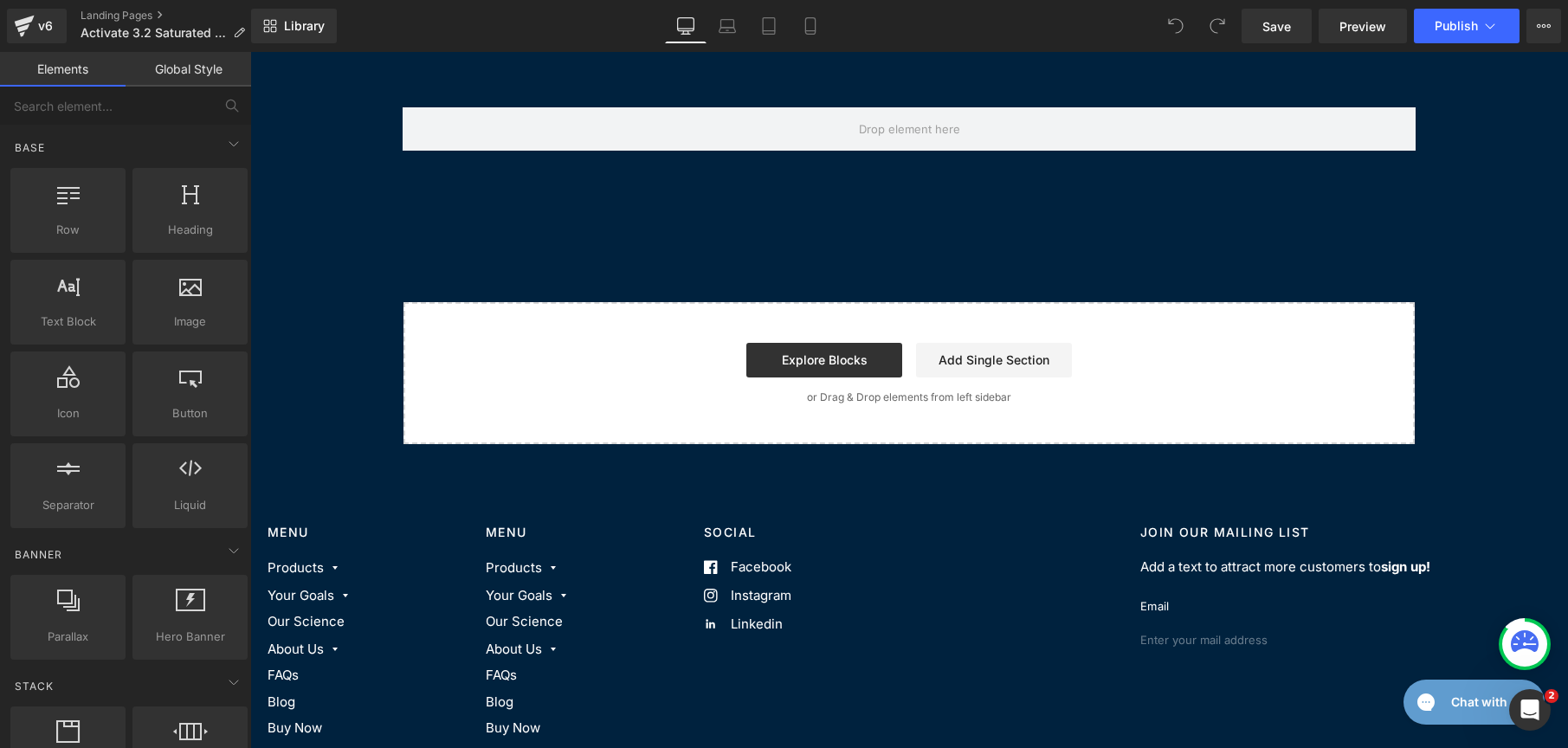
click at [190, 65] on link "Global Style" at bounding box center [189, 69] width 126 height 35
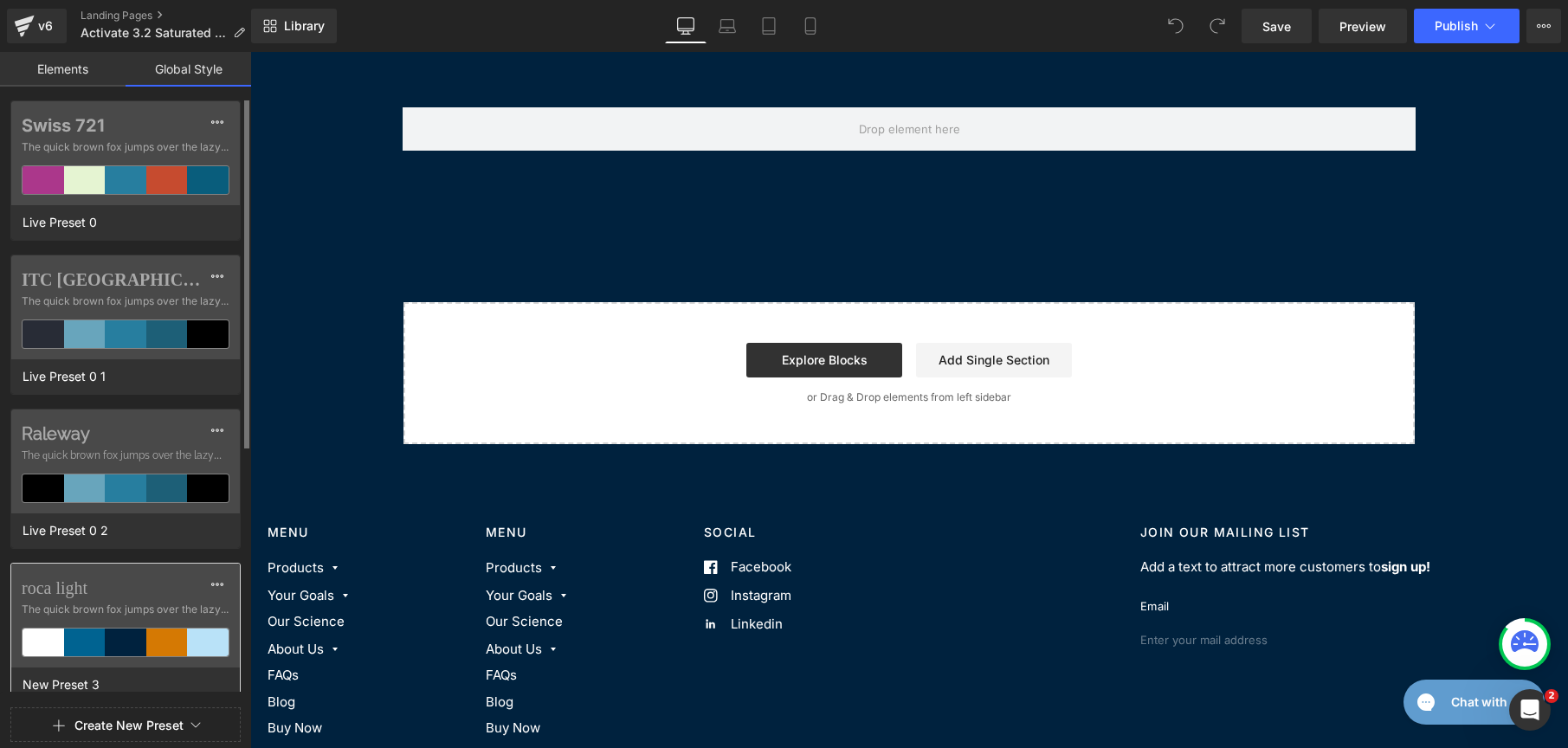
click at [150, 615] on span "The quick brown fox jumps over the lazy..." at bounding box center [126, 610] width 208 height 16
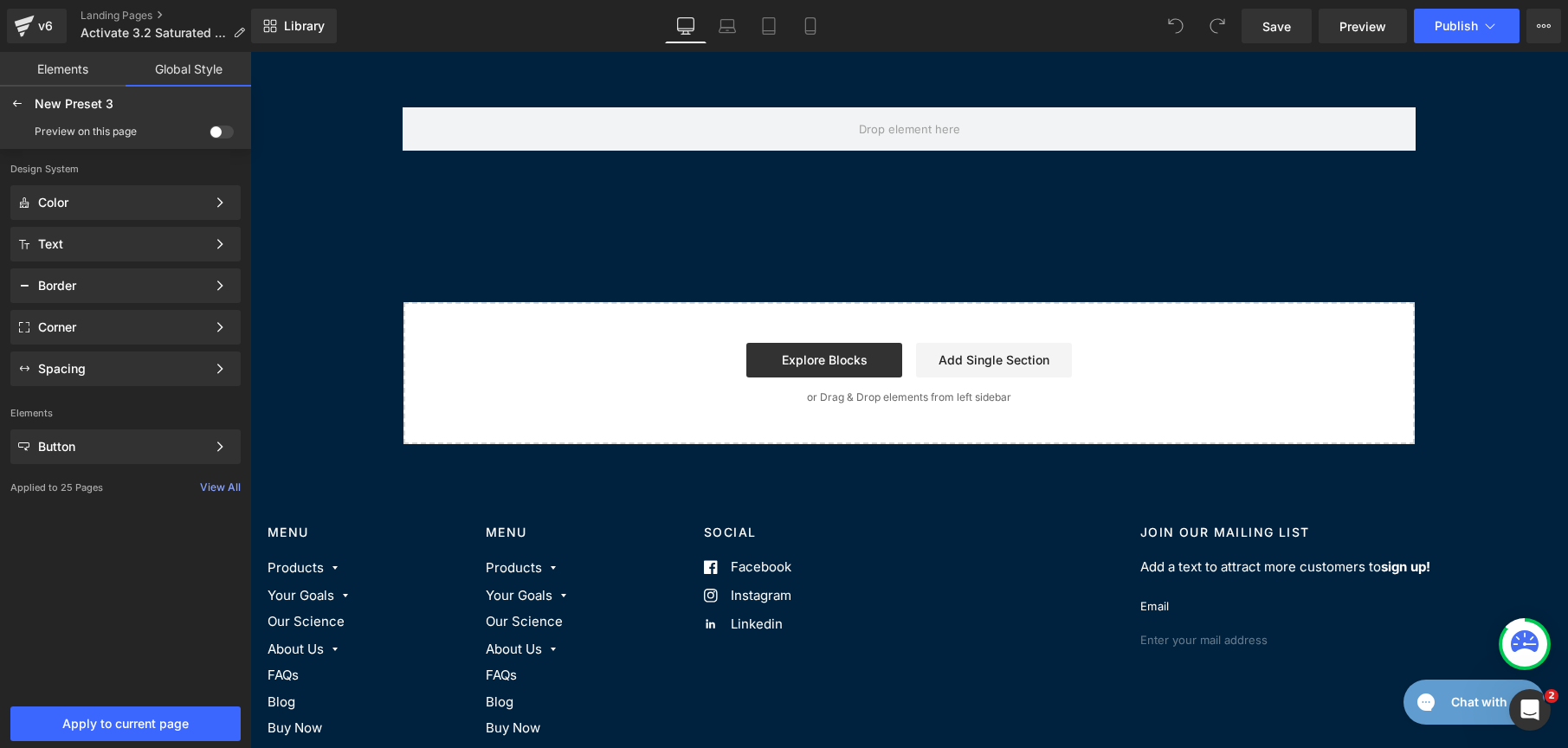
click at [226, 135] on span at bounding box center [222, 132] width 24 height 13
click at [210, 135] on input "checkbox" at bounding box center [210, 135] width 0 height 0
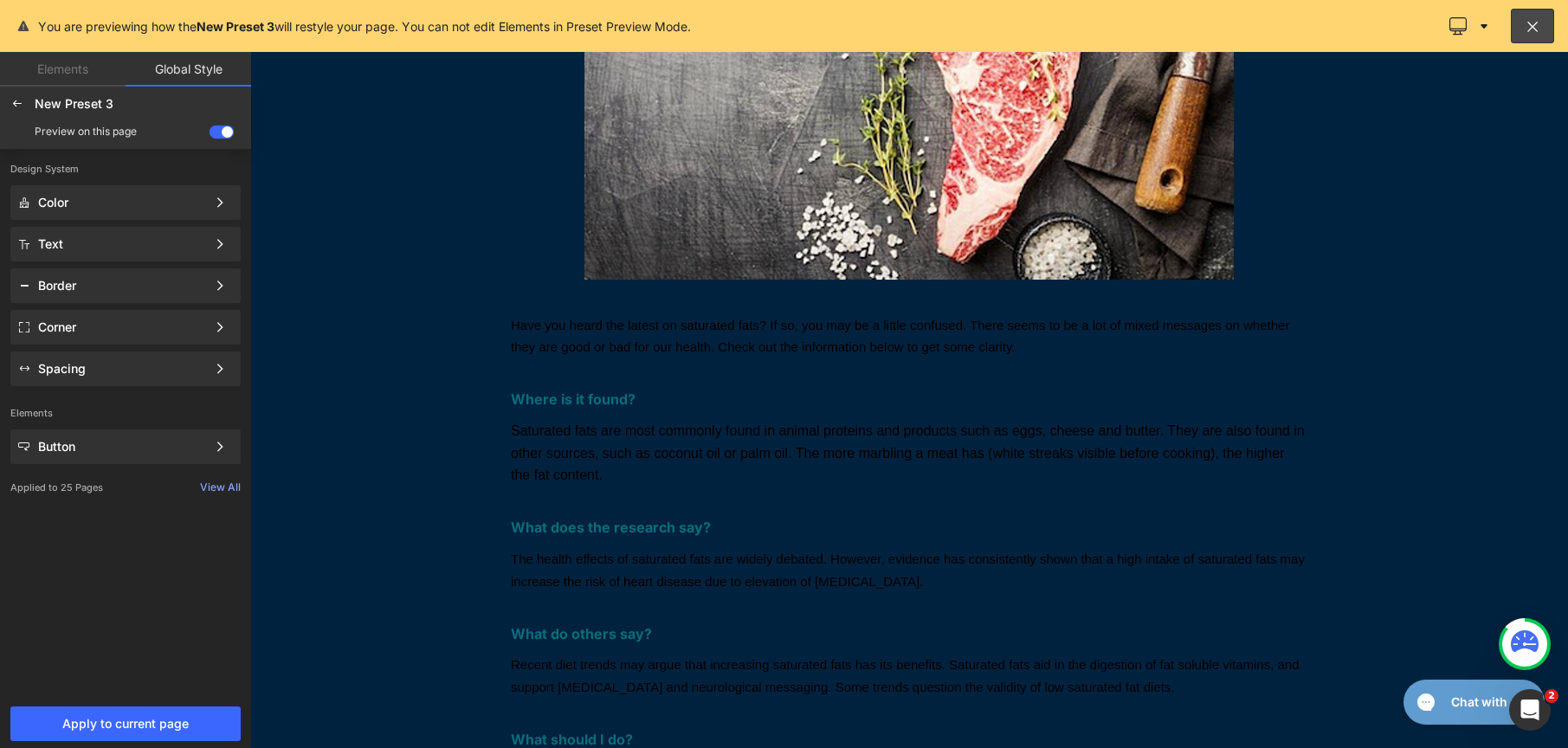
scroll to position [0, 0]
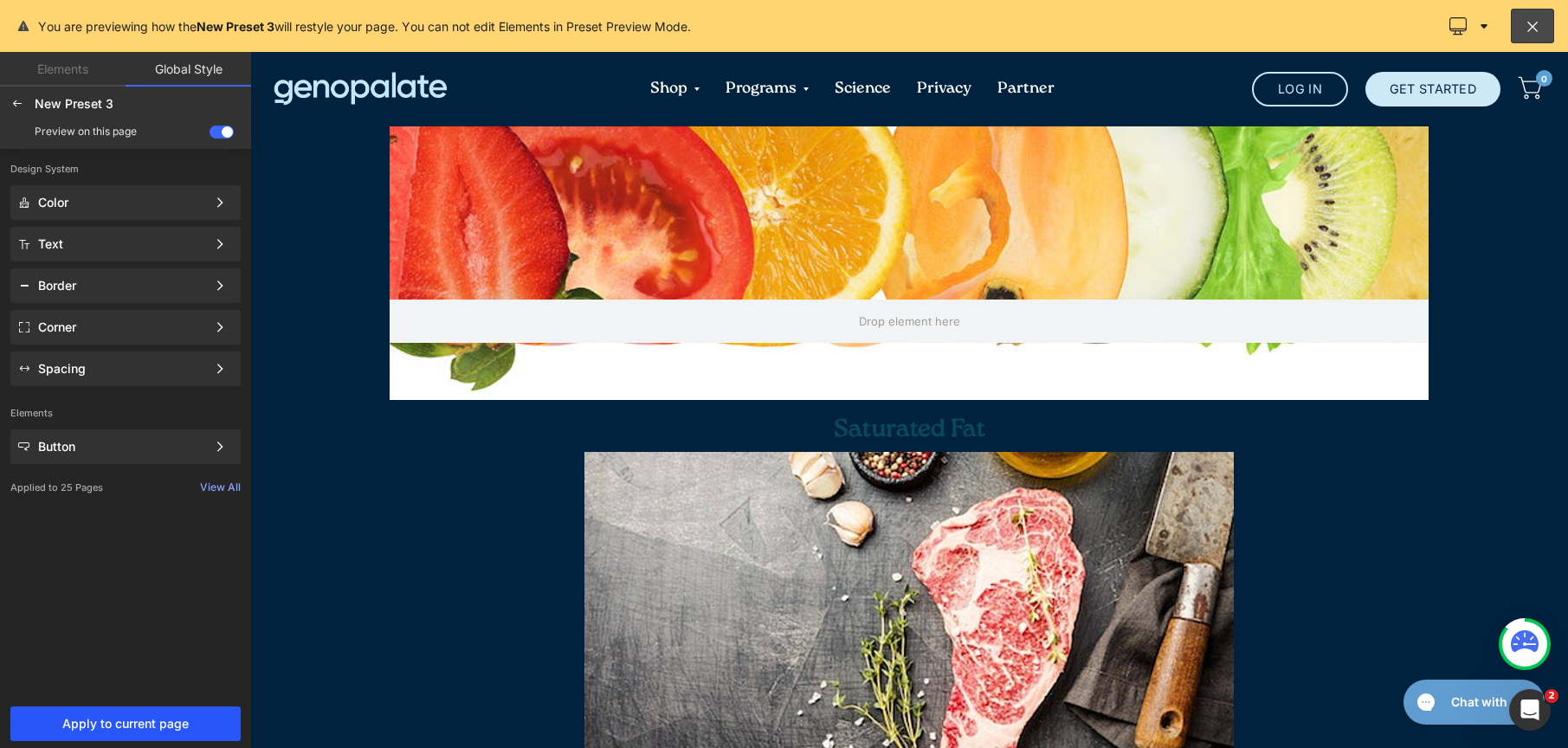
click at [173, 720] on span "Apply to current page" at bounding box center [126, 724] width 210 height 14
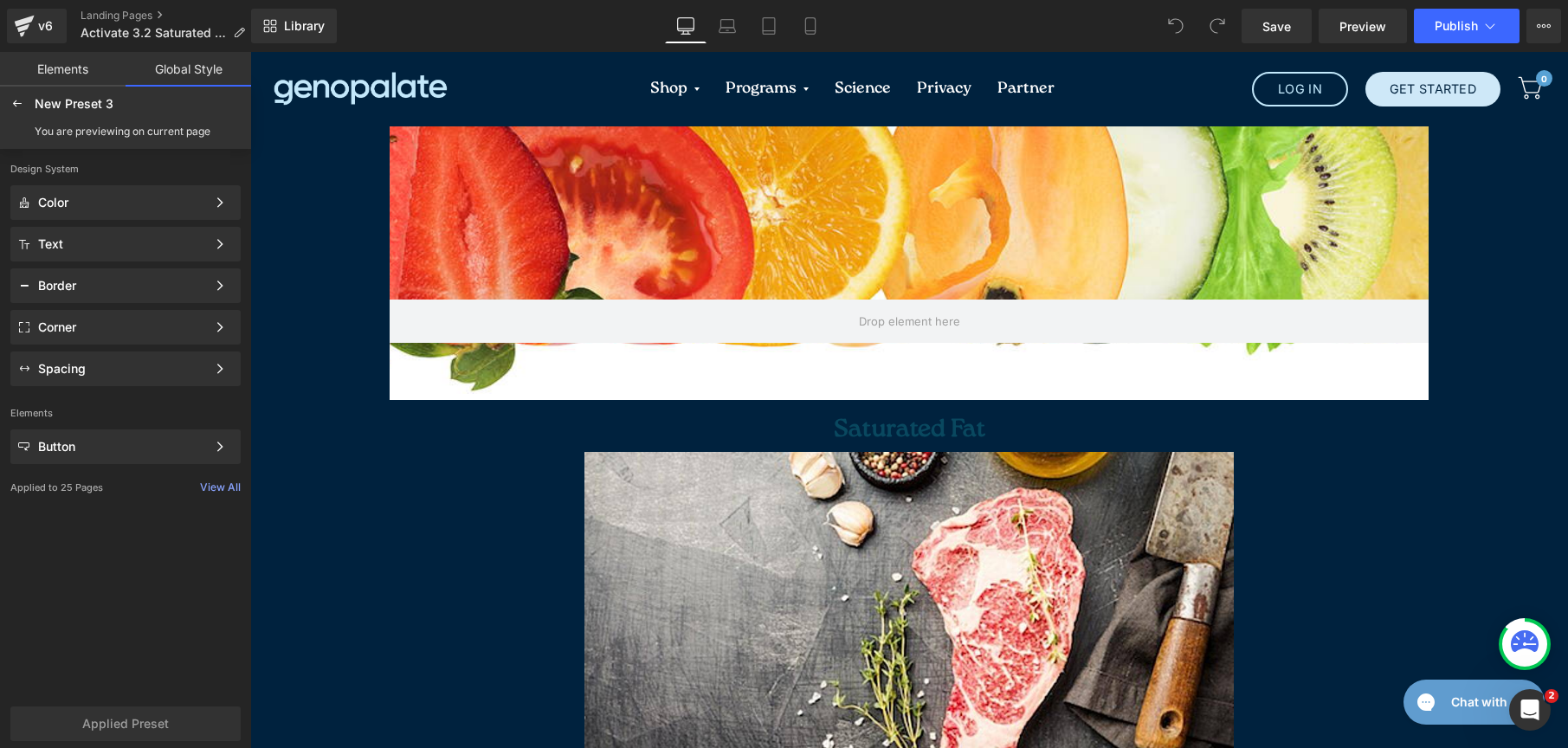
click at [66, 81] on link "Elements" at bounding box center [63, 69] width 126 height 35
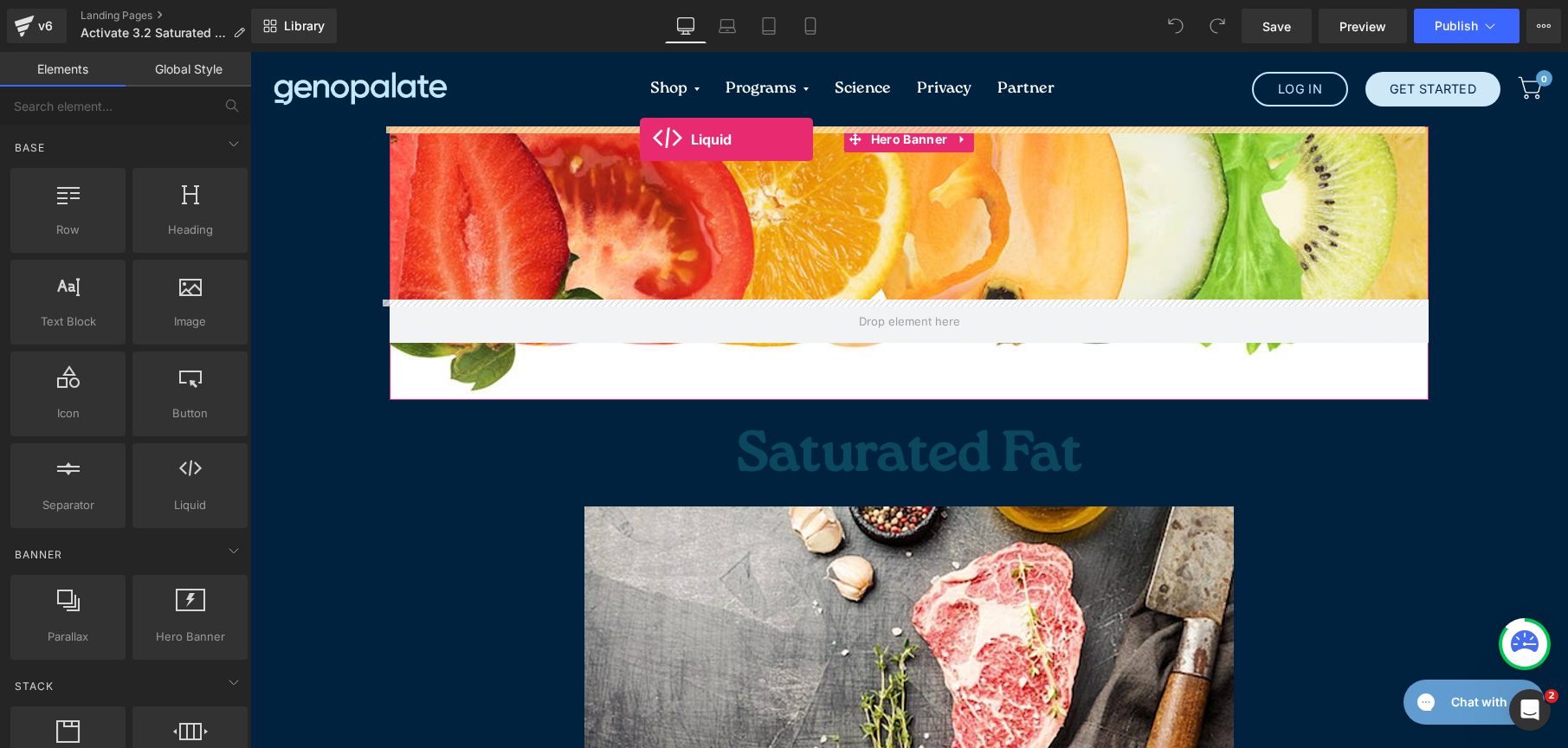
drag, startPoint x: 465, startPoint y: 530, endPoint x: 639, endPoint y: 140, distance: 427.1
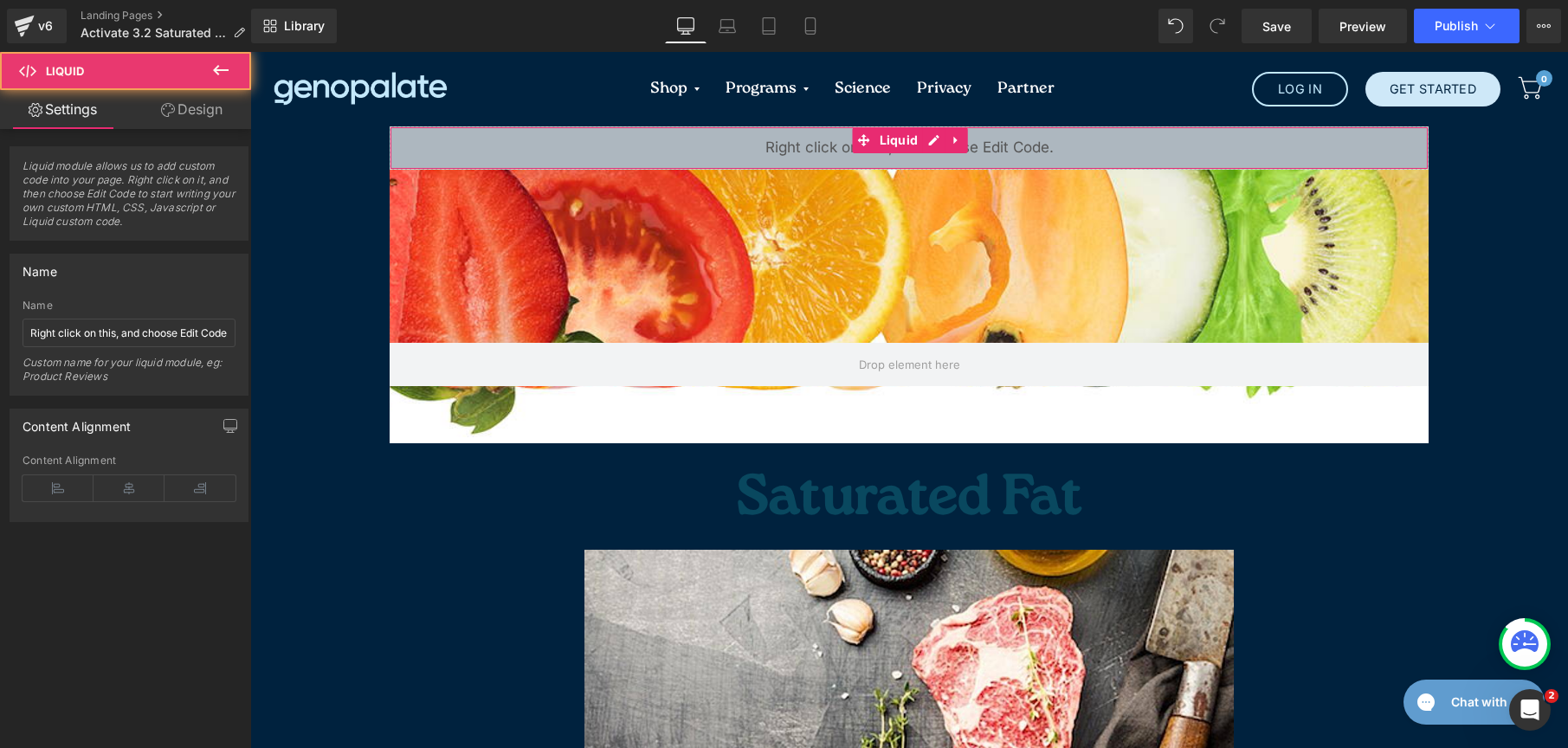
click at [667, 146] on div "Liquid" at bounding box center [908, 149] width 1039 height 44
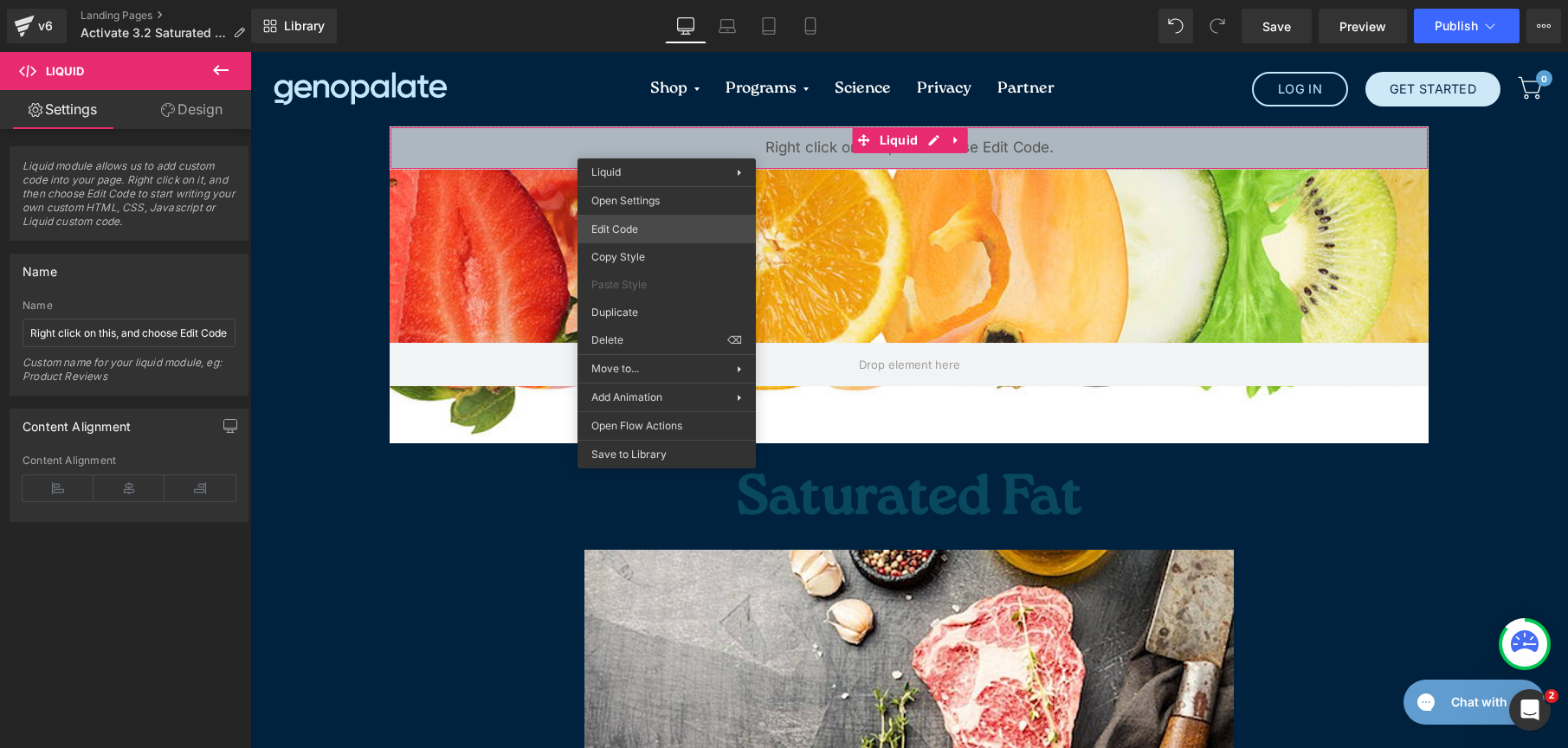
click at [670, 0] on div "Liquid You are previewing how the New Preset 3 will restyle your page. You can …" at bounding box center [784, 0] width 1568 height 0
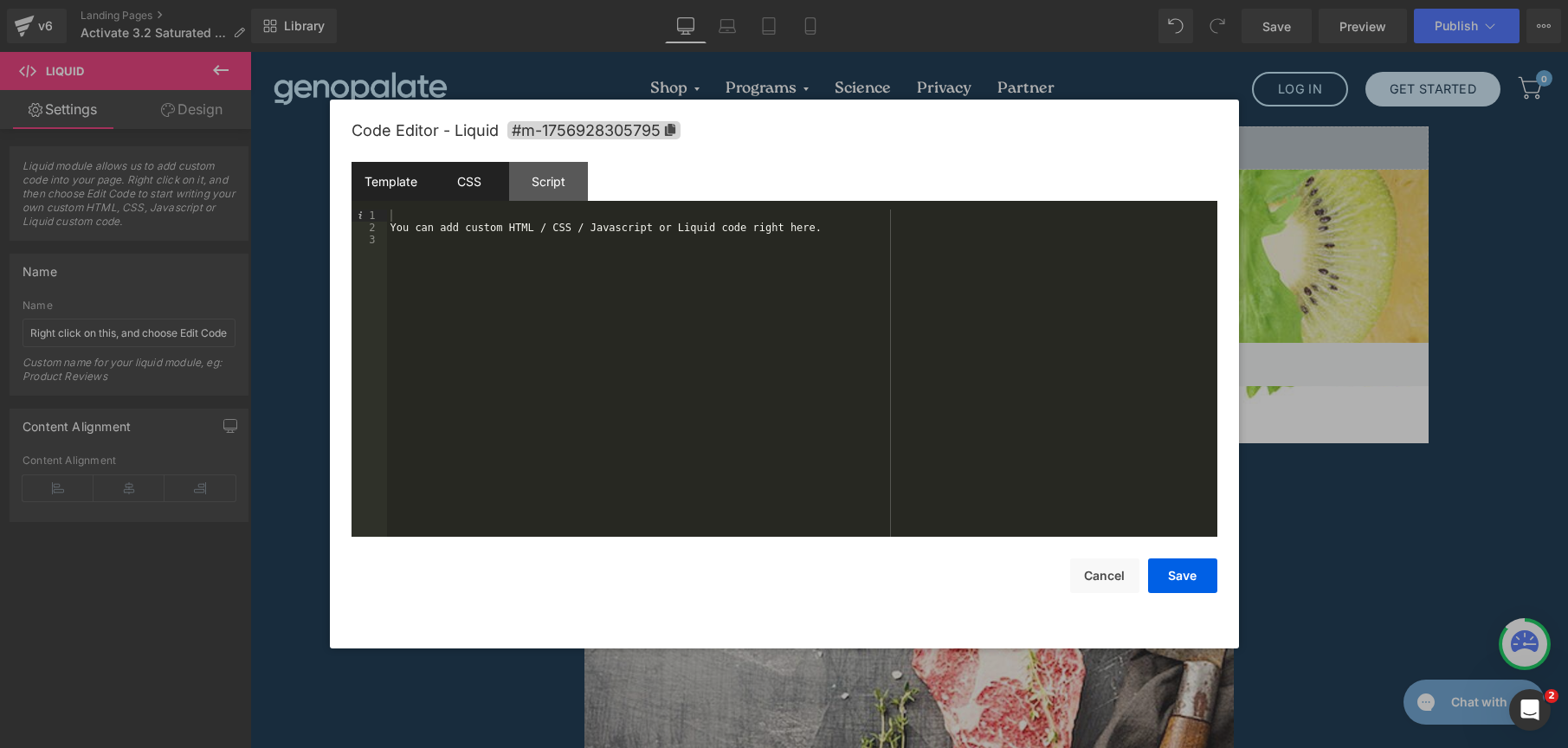
click at [492, 186] on div "CSS" at bounding box center [470, 181] width 79 height 39
drag, startPoint x: 537, startPoint y: 352, endPoint x: 390, endPoint y: 203, distance: 209.3
click at [390, 203] on div "Template CSS Script Data 1 2 3 You can add custom HTML / CSS / Javascript or Li…" at bounding box center [784, 349] width 866 height 375
click at [1205, 585] on button "Save" at bounding box center [1182, 576] width 69 height 35
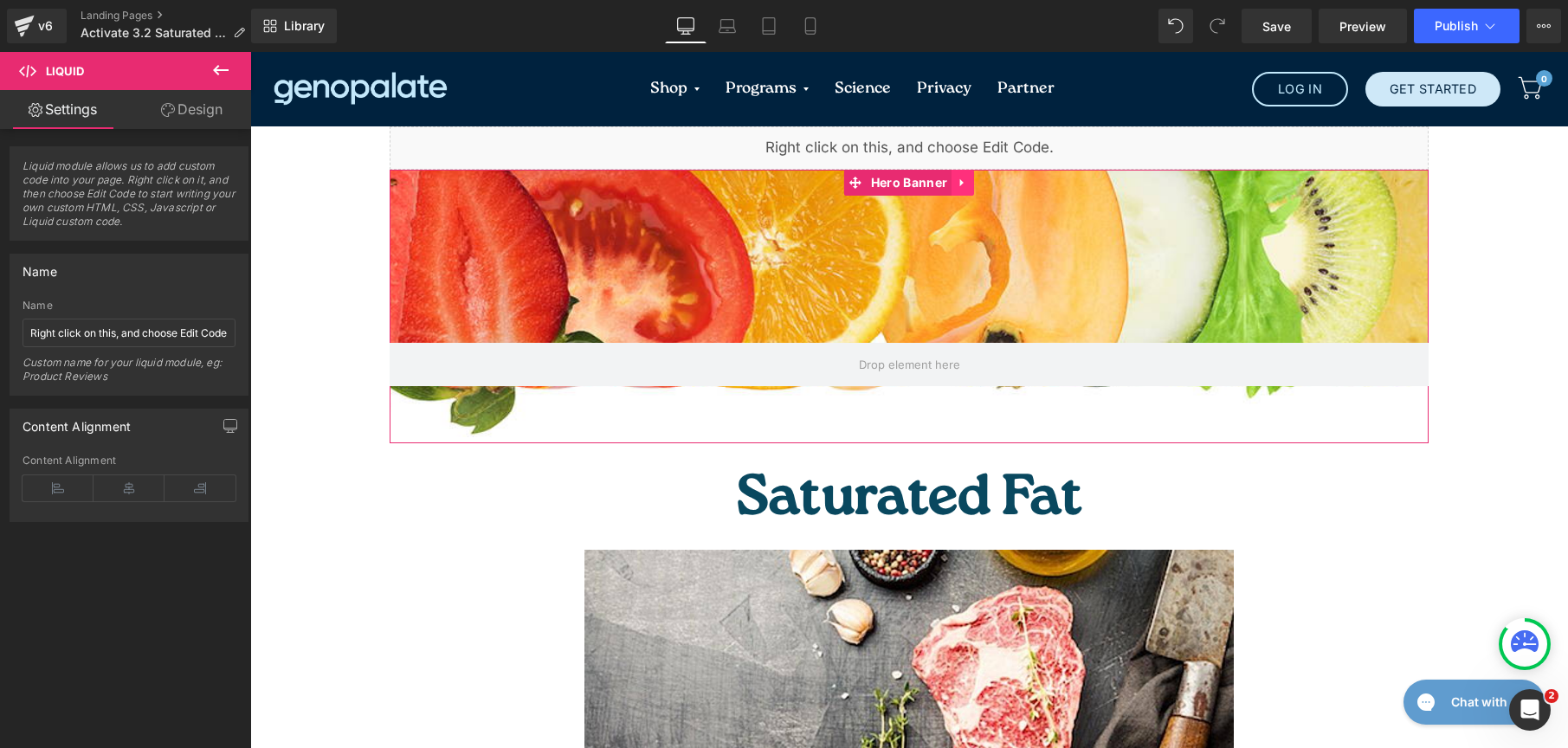
click at [962, 184] on icon at bounding box center [963, 183] width 12 height 13
click at [968, 186] on icon at bounding box center [974, 183] width 12 height 12
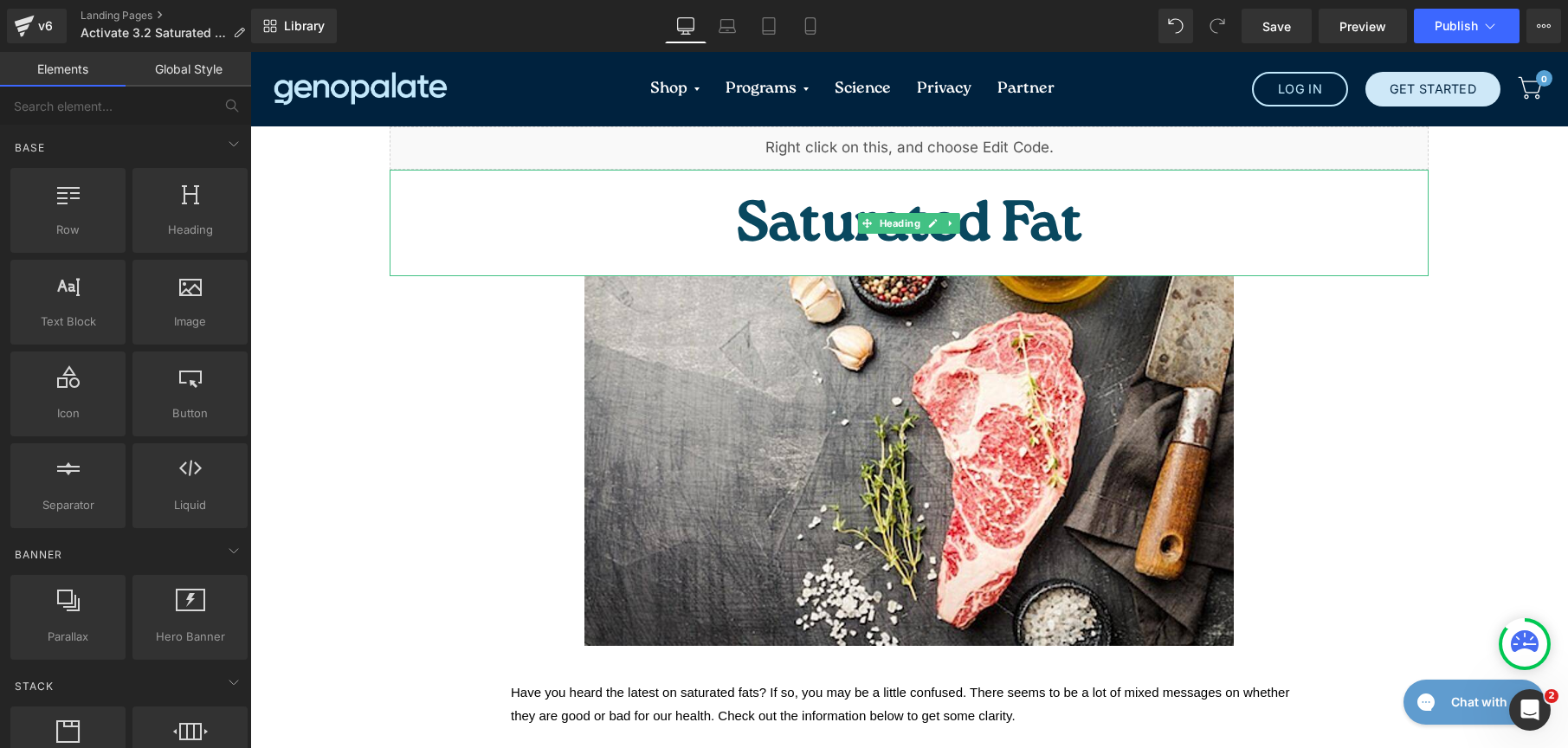
click at [999, 205] on h1 "Saturated Fat" at bounding box center [908, 227] width 1039 height 98
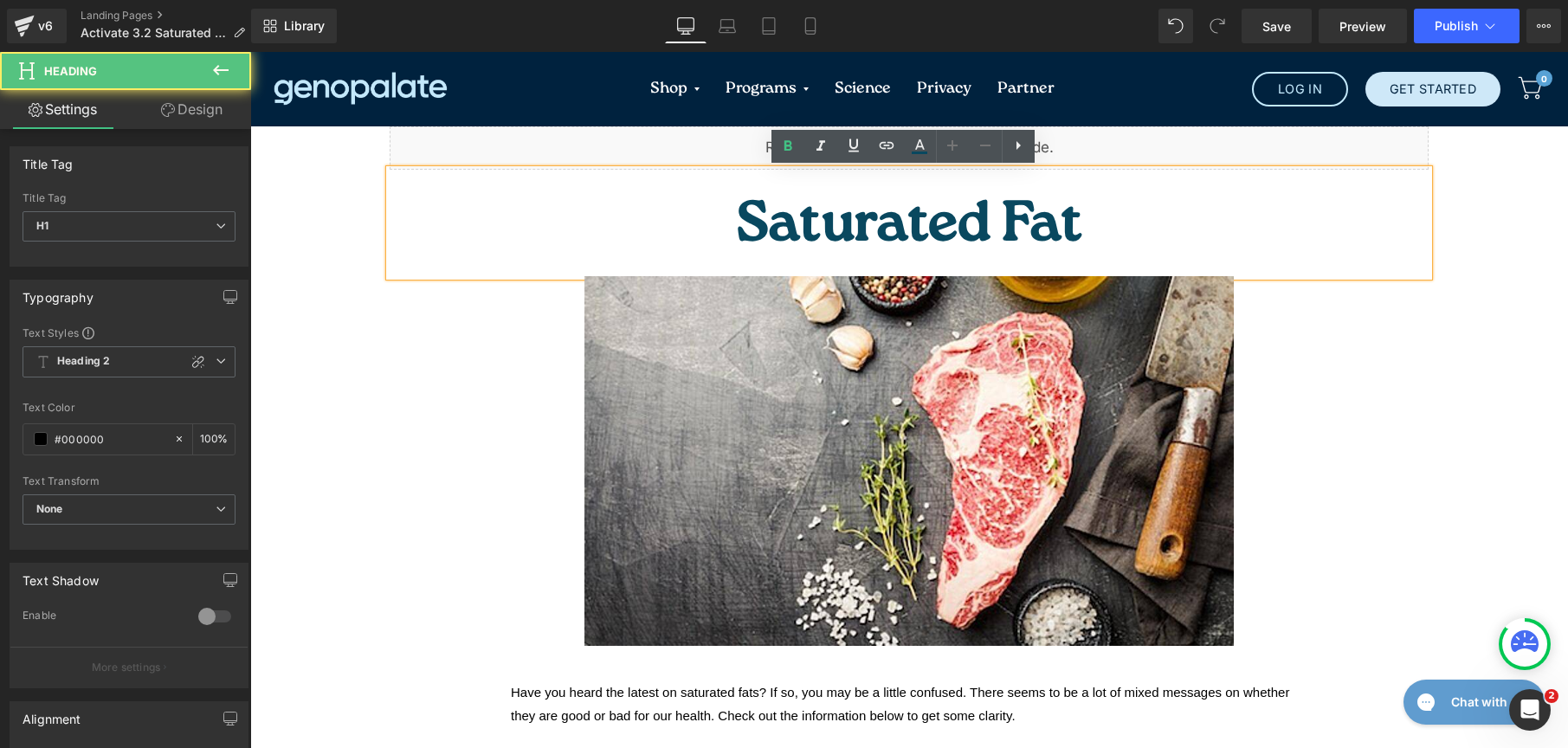
click at [943, 198] on span "Saturated Fat" at bounding box center [909, 227] width 346 height 80
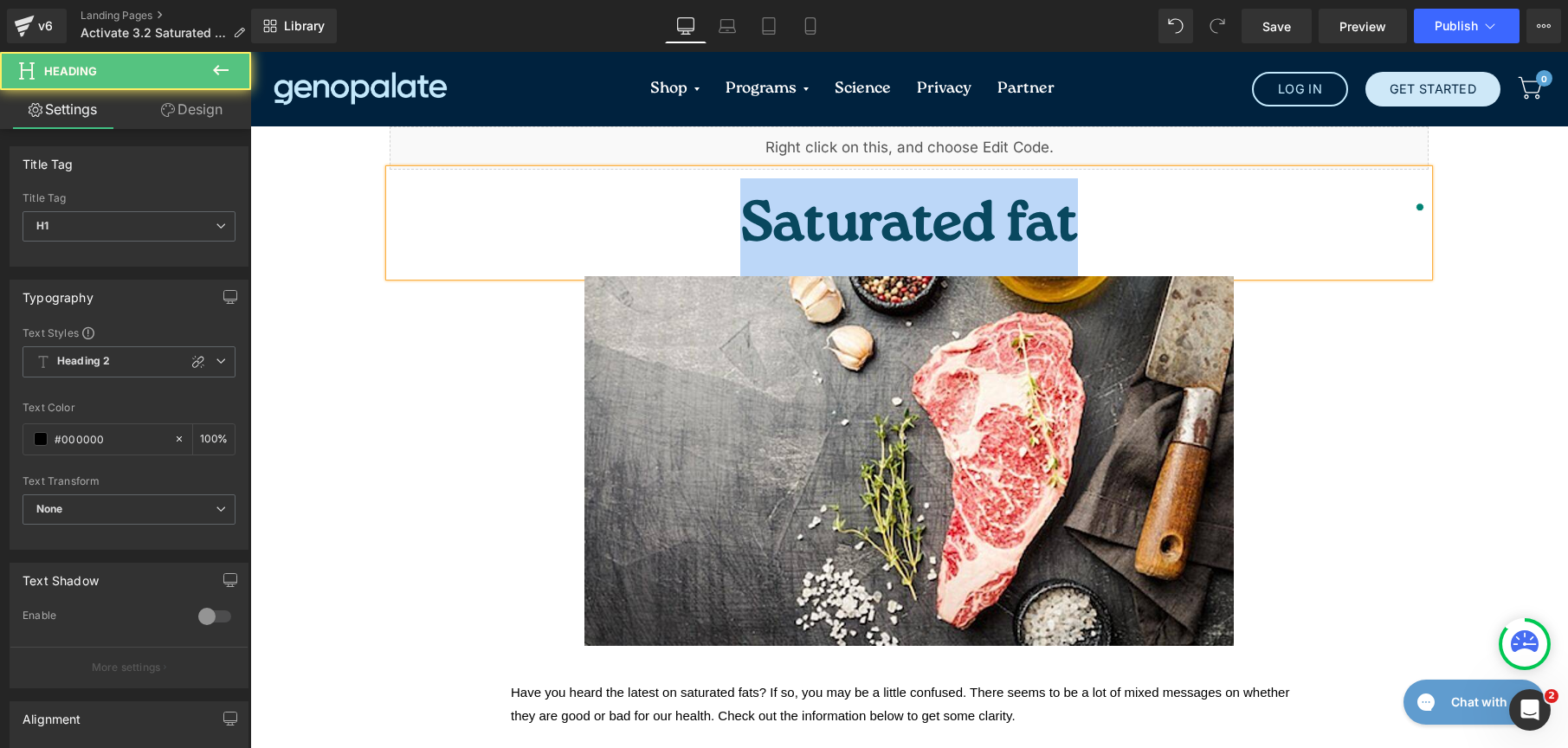
drag, startPoint x: 1030, startPoint y: 200, endPoint x: 674, endPoint y: 185, distance: 356.3
click at [674, 185] on h1 "Saturated fat" at bounding box center [908, 227] width 1039 height 98
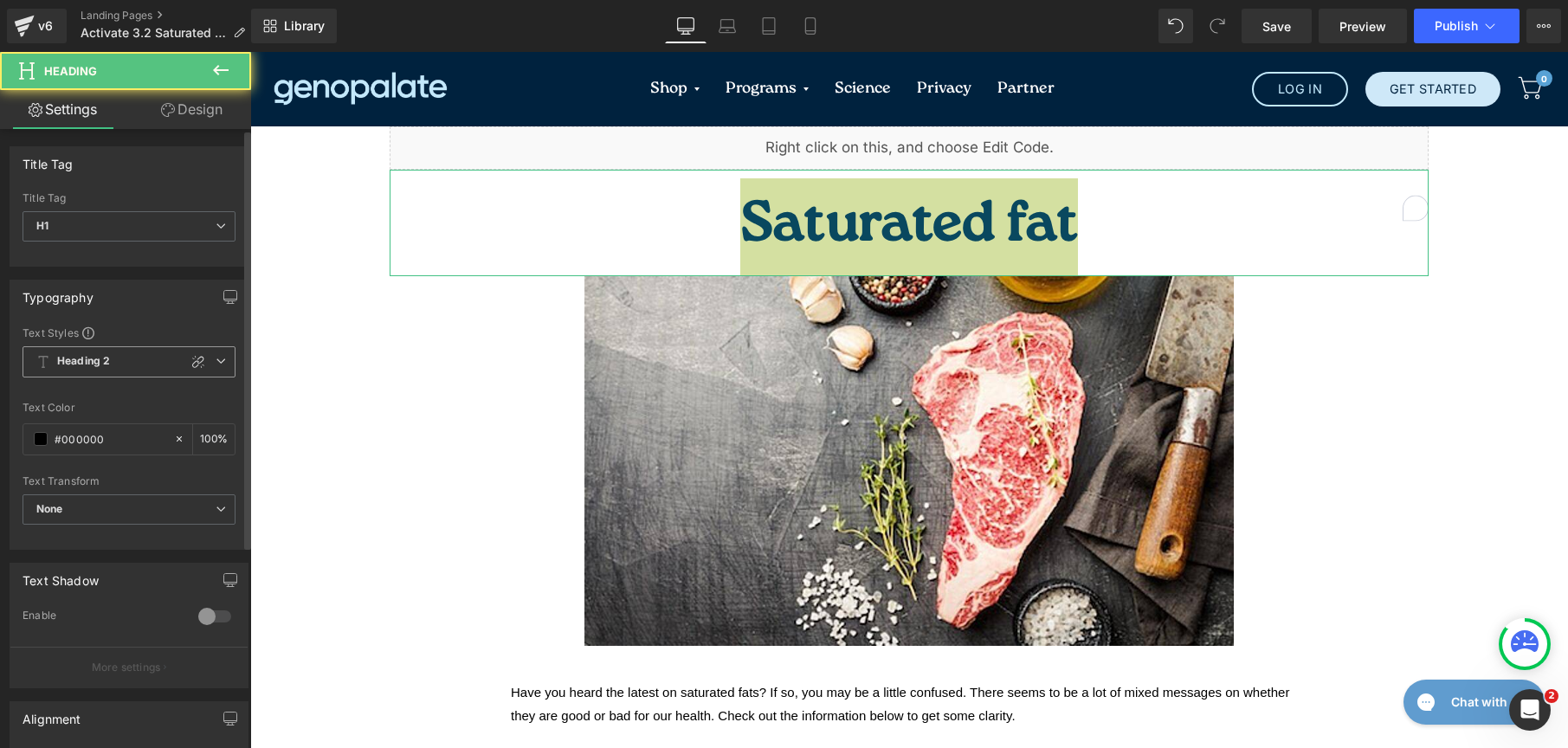
click at [89, 365] on b "Heading 2" at bounding box center [83, 361] width 52 height 15
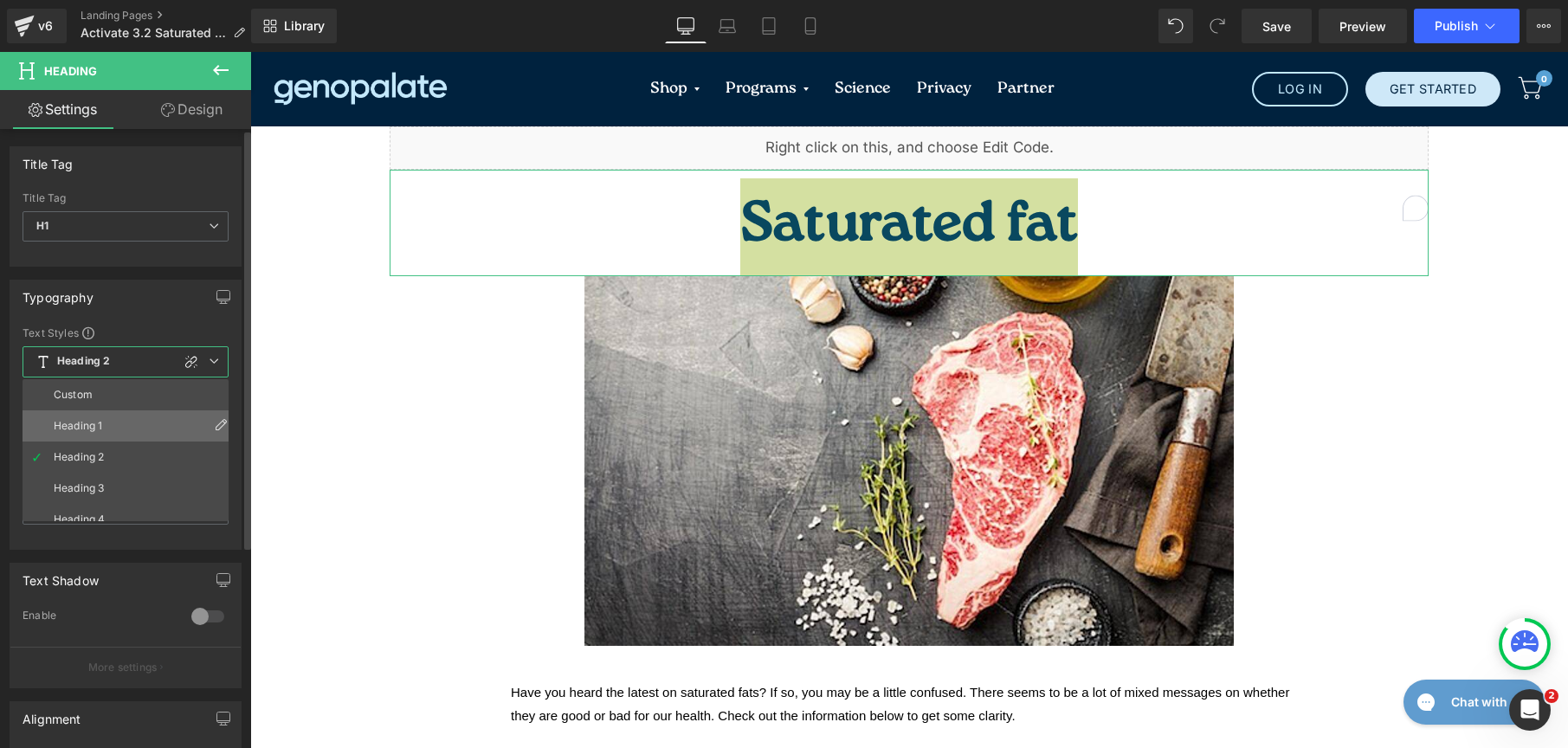
click at [103, 422] on li "Heading 1" at bounding box center [129, 426] width 214 height 31
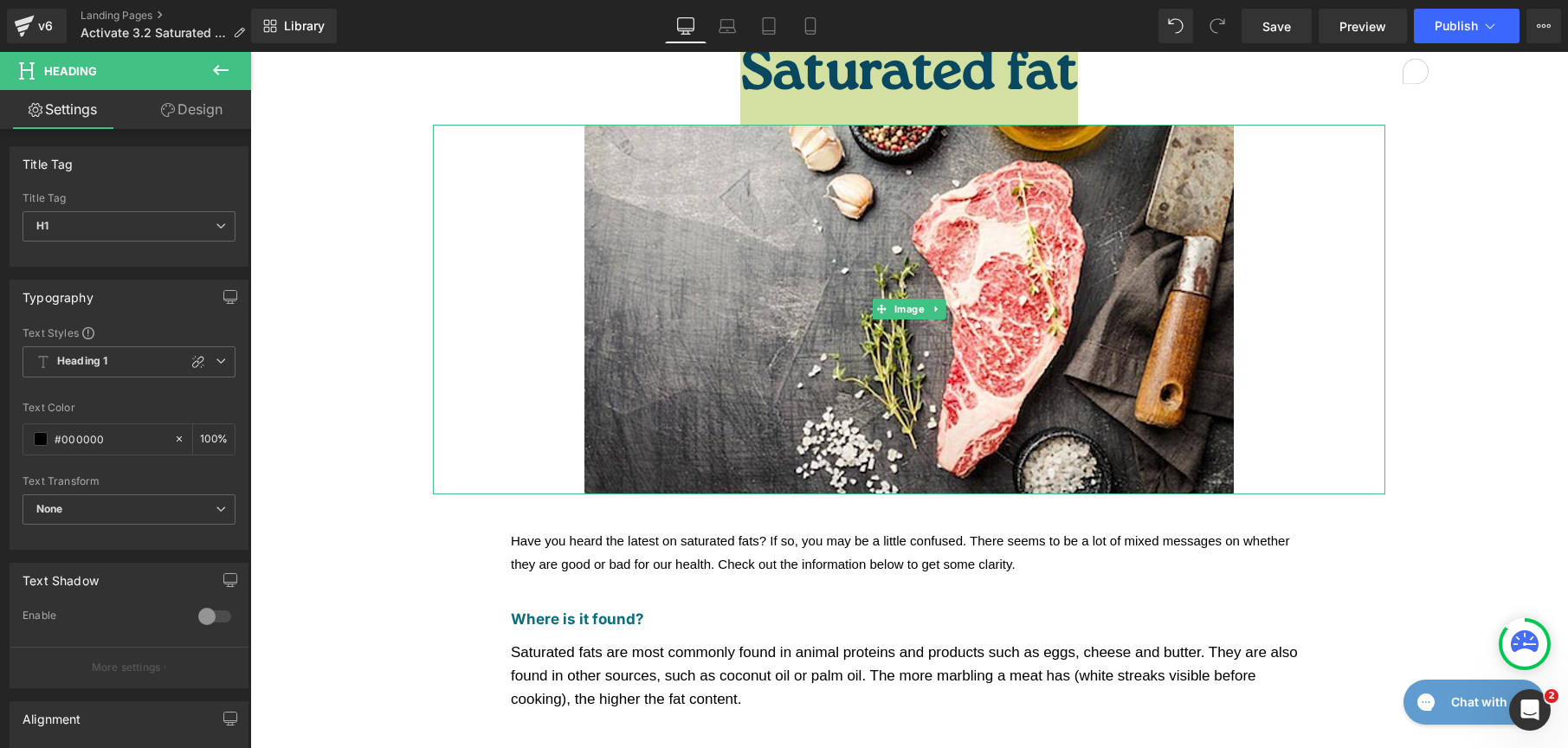
scroll to position [153, 0]
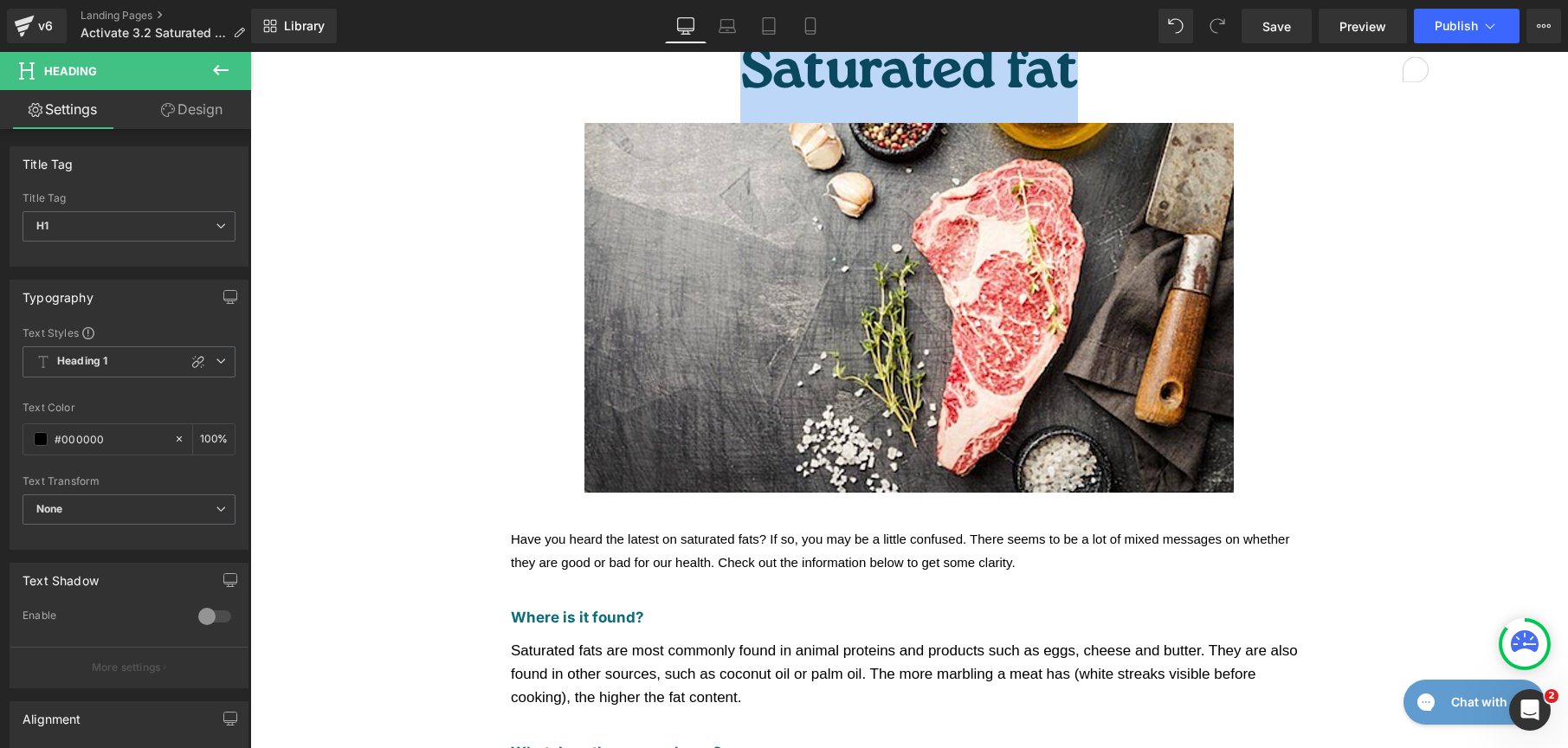
click at [542, 528] on div "Have you heard the latest on saturated fats? If so, you may be a little confuse…" at bounding box center [909, 551] width 797 height 47
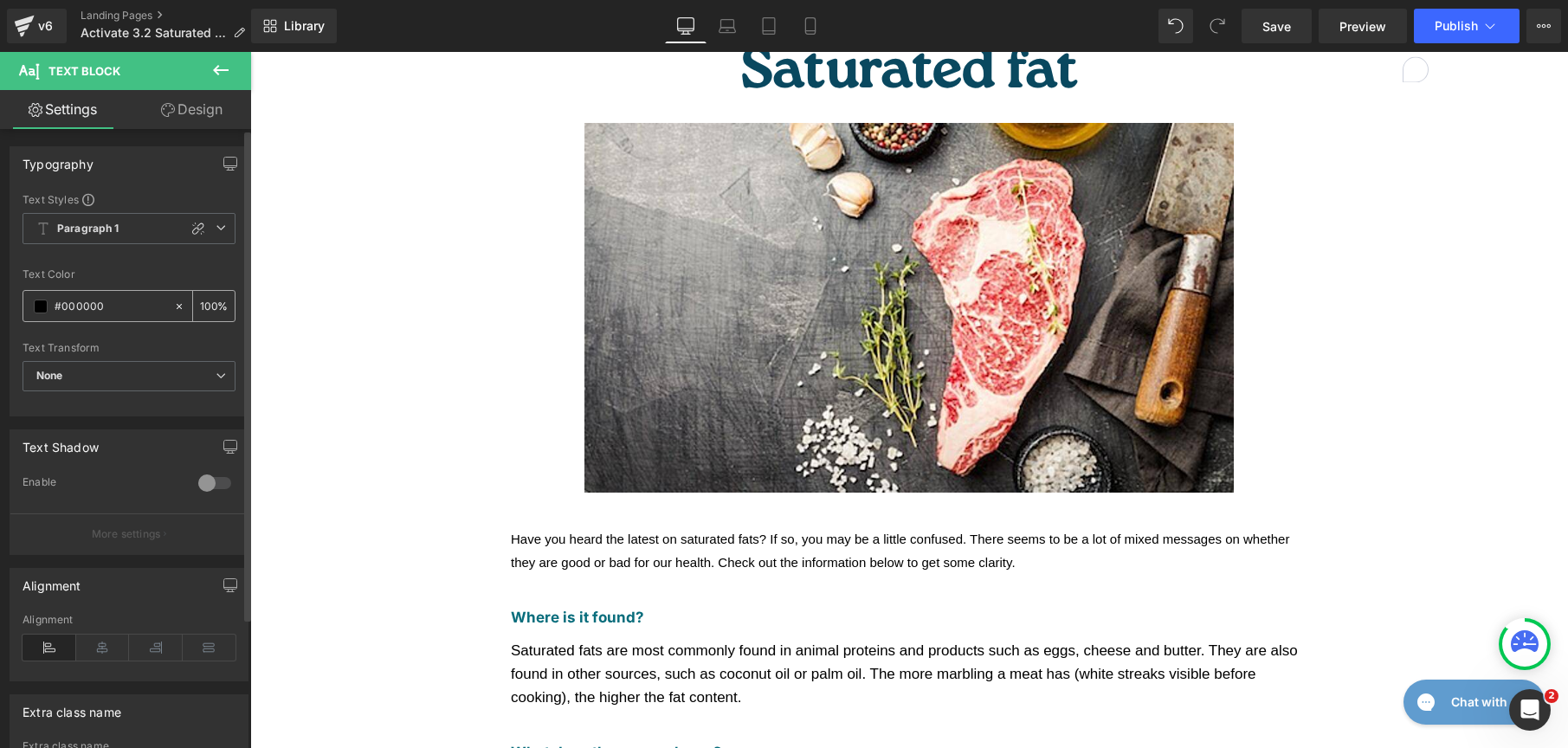
click at [34, 297] on div "#000000" at bounding box center [98, 306] width 149 height 31
click at [41, 307] on span at bounding box center [41, 307] width 14 height 14
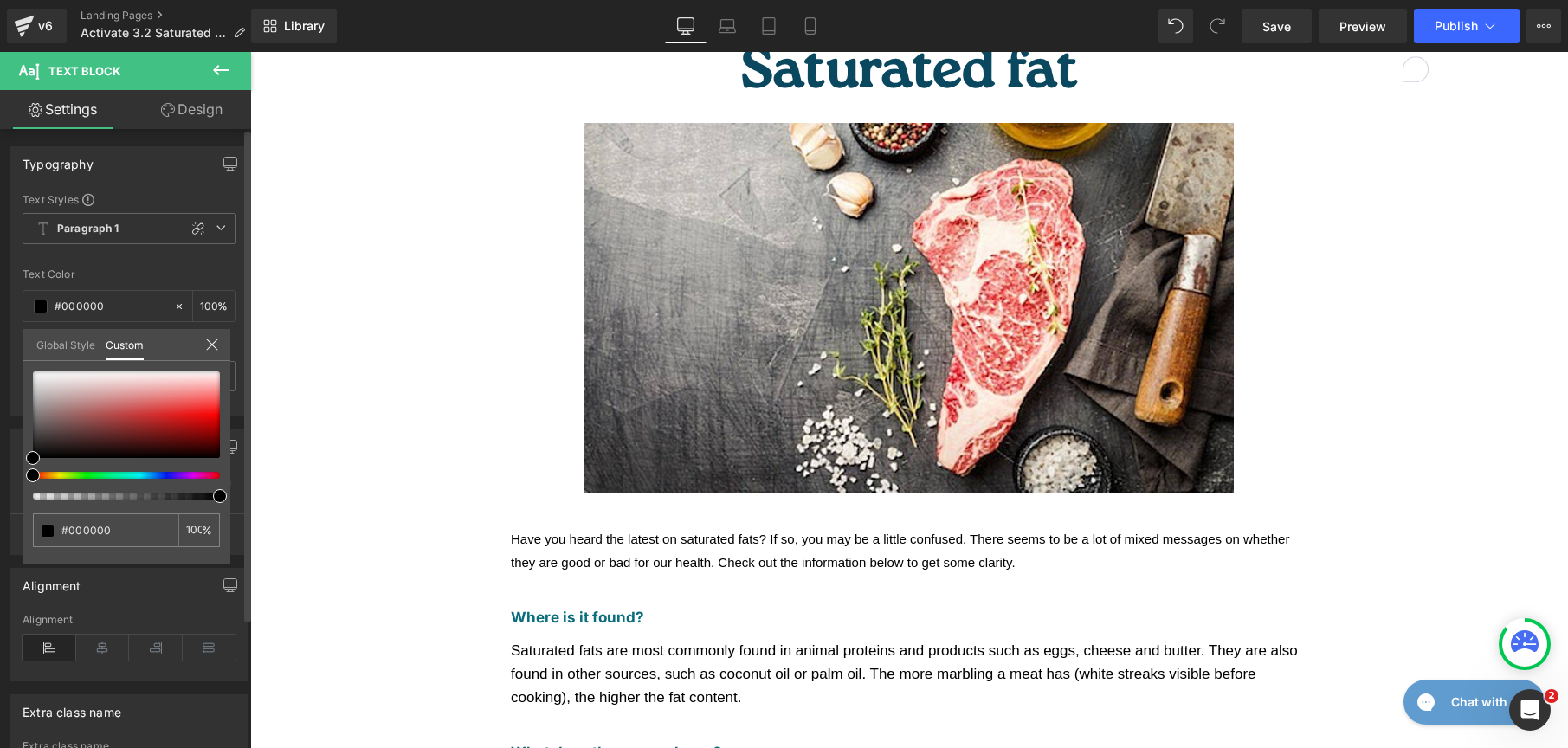
click at [52, 343] on link "Global Style" at bounding box center [66, 344] width 59 height 30
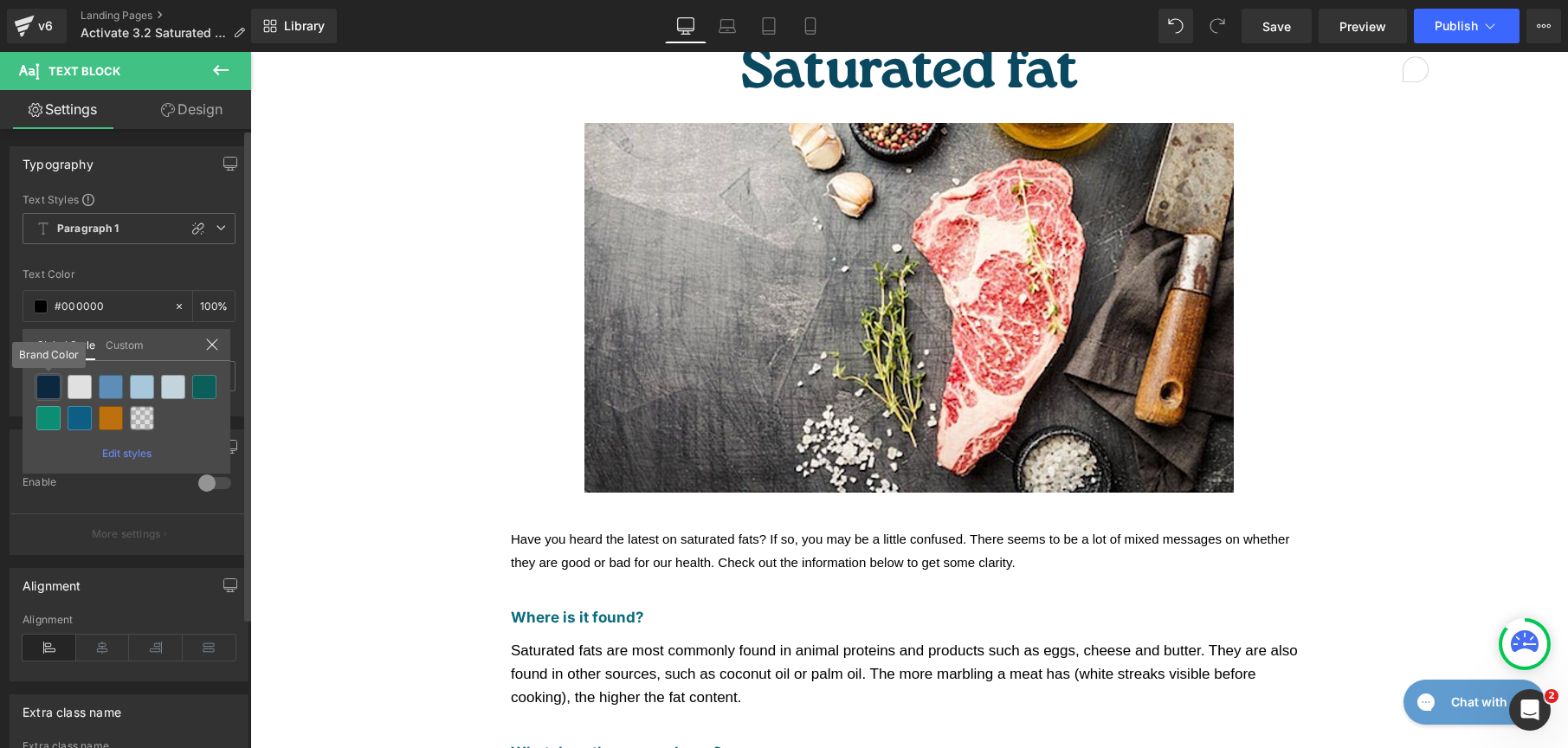
click at [52, 390] on div at bounding box center [49, 387] width 24 height 24
type input "Brand Color"
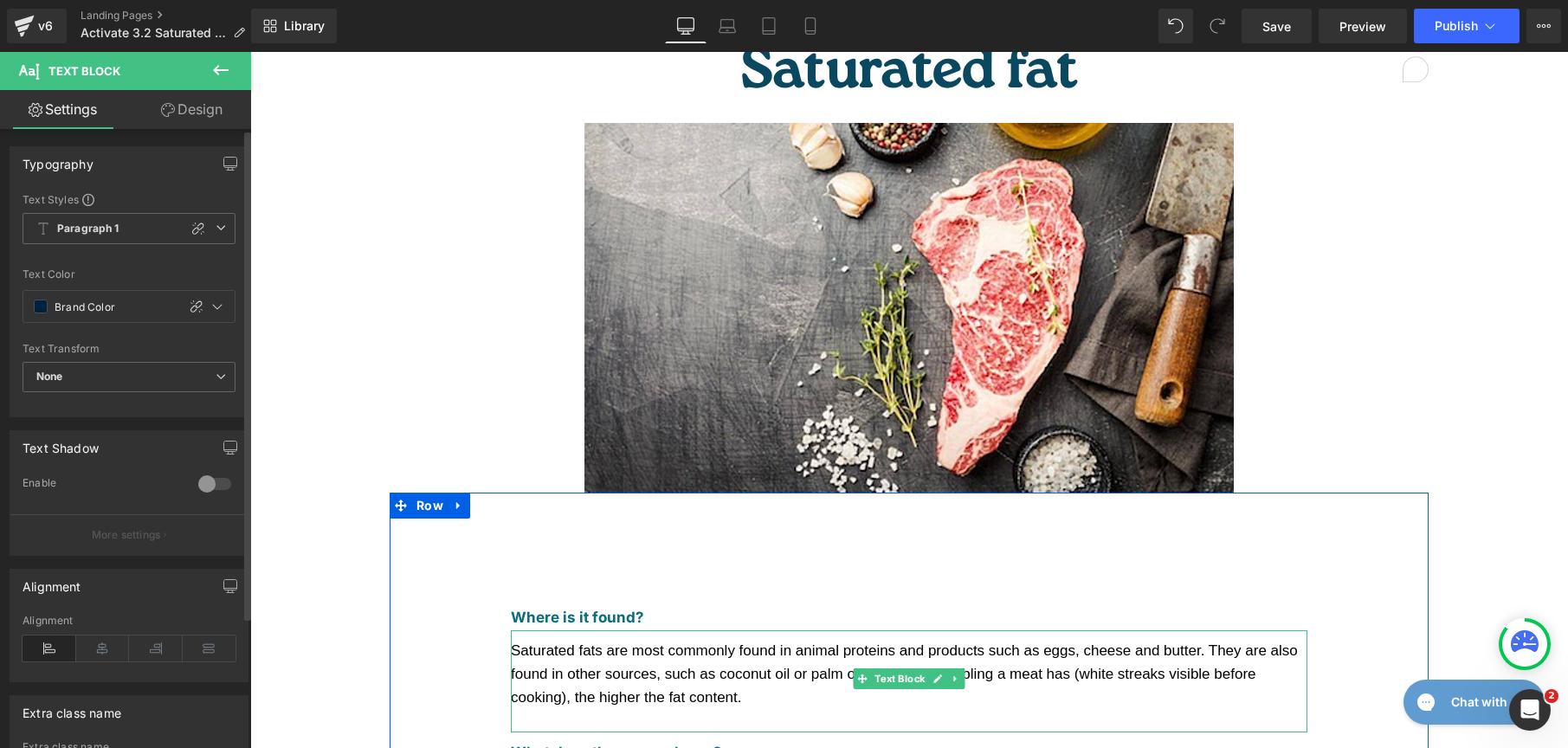
click at [550, 642] on span "Saturated fats are most commonly found in animal proteins and products such as …" at bounding box center [904, 674] width 787 height 63
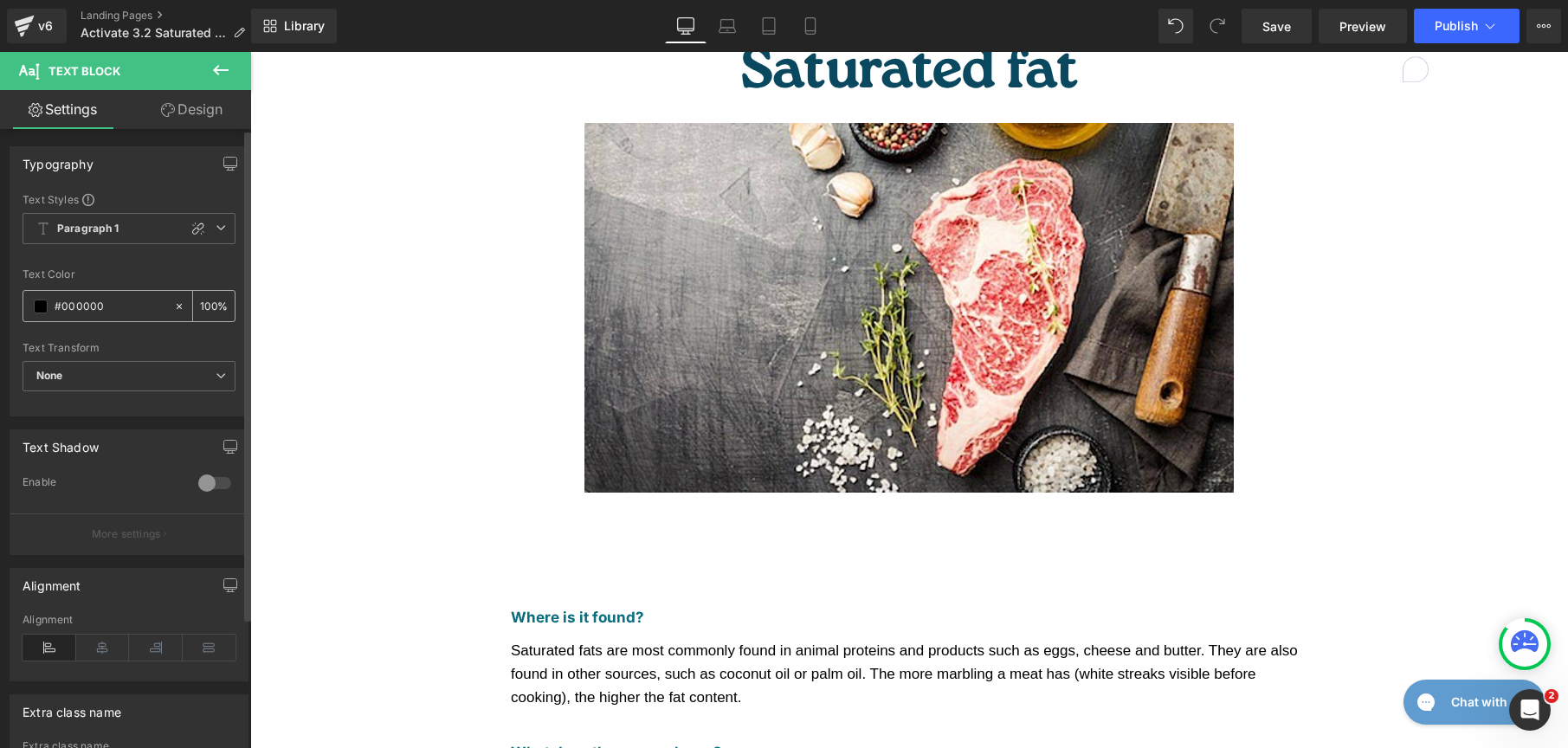
click at [44, 308] on span at bounding box center [41, 307] width 14 height 14
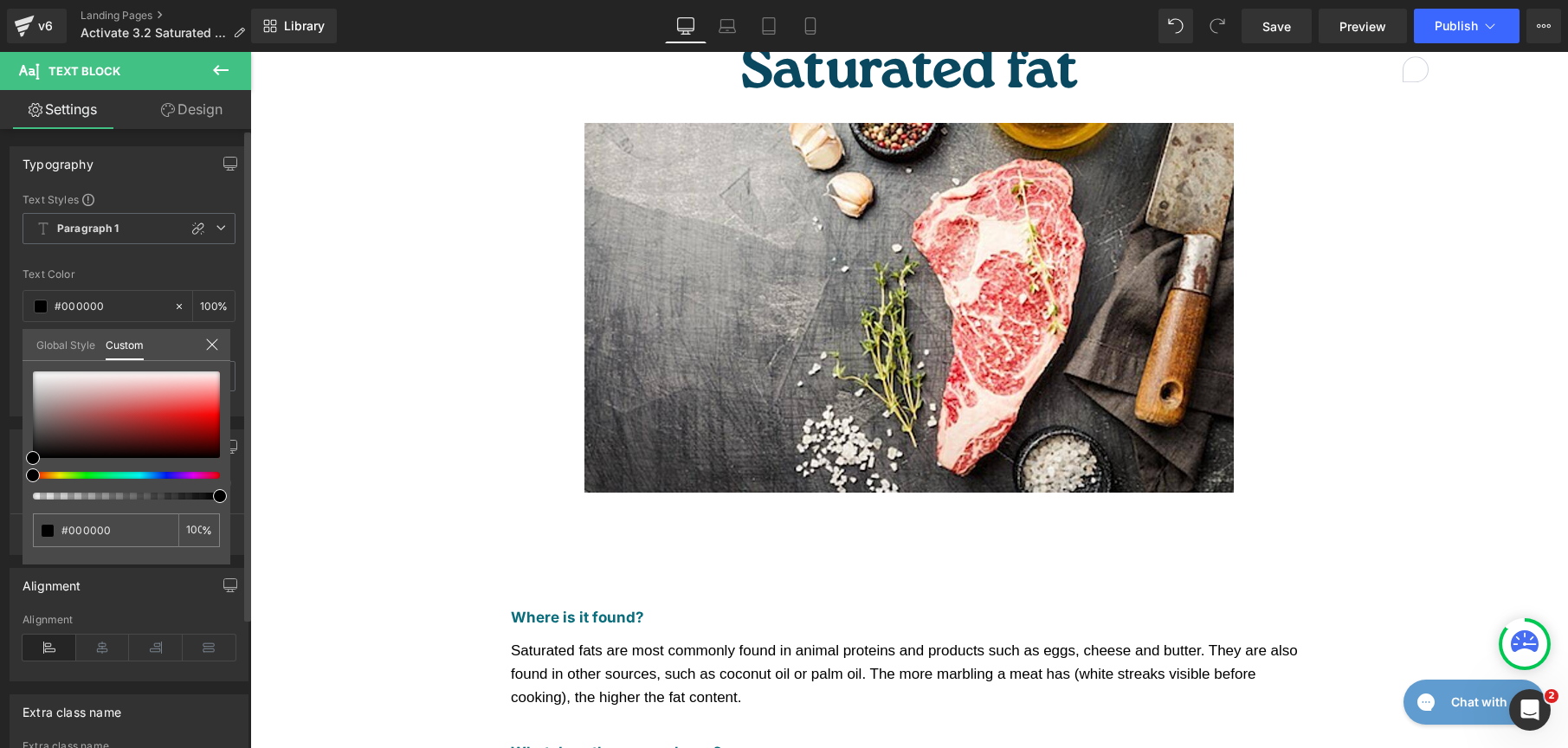
drag, startPoint x: 61, startPoint y: 344, endPoint x: 74, endPoint y: 373, distance: 31.8
click at [63, 344] on link "Global Style" at bounding box center [66, 344] width 59 height 30
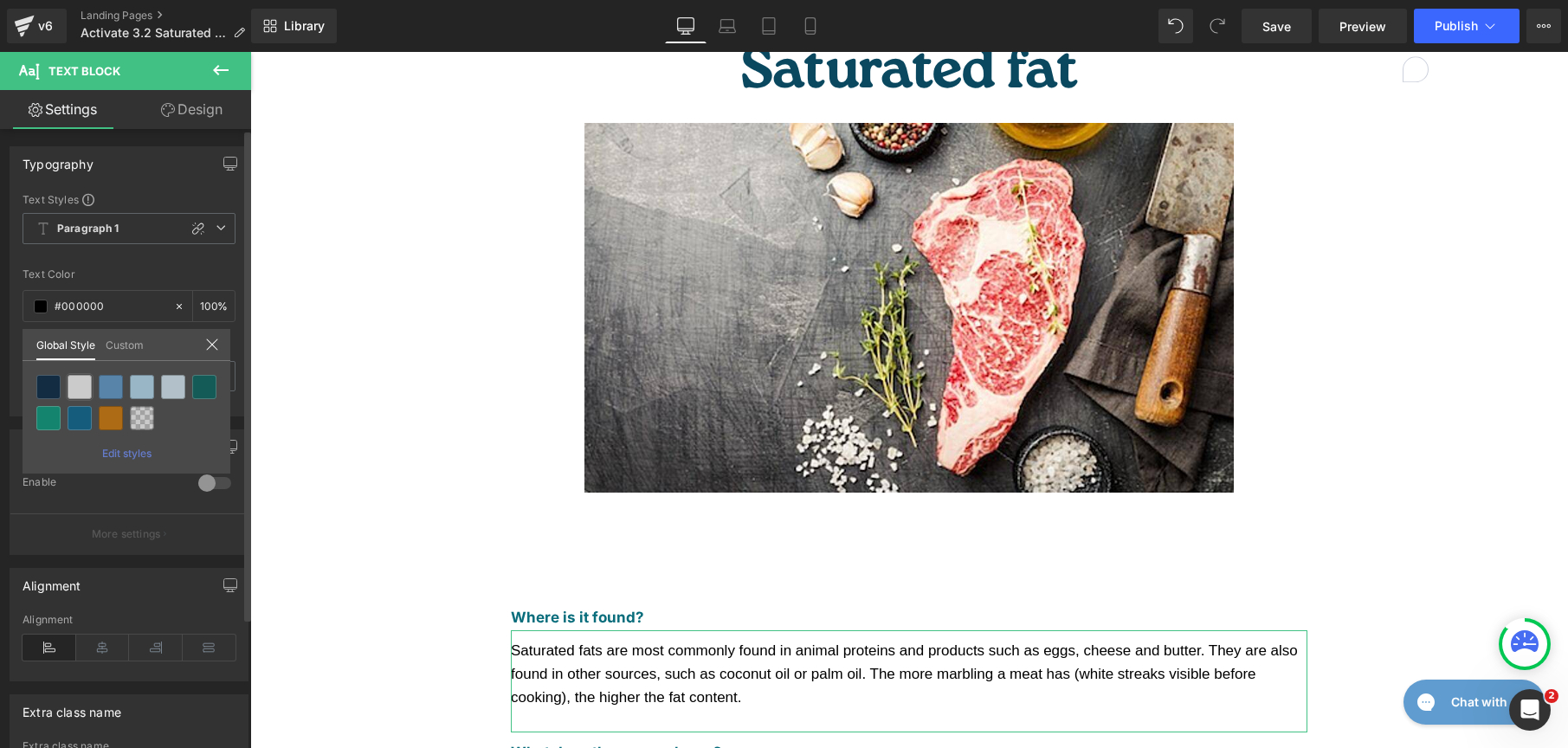
click at [53, 385] on div at bounding box center [49, 387] width 24 height 24
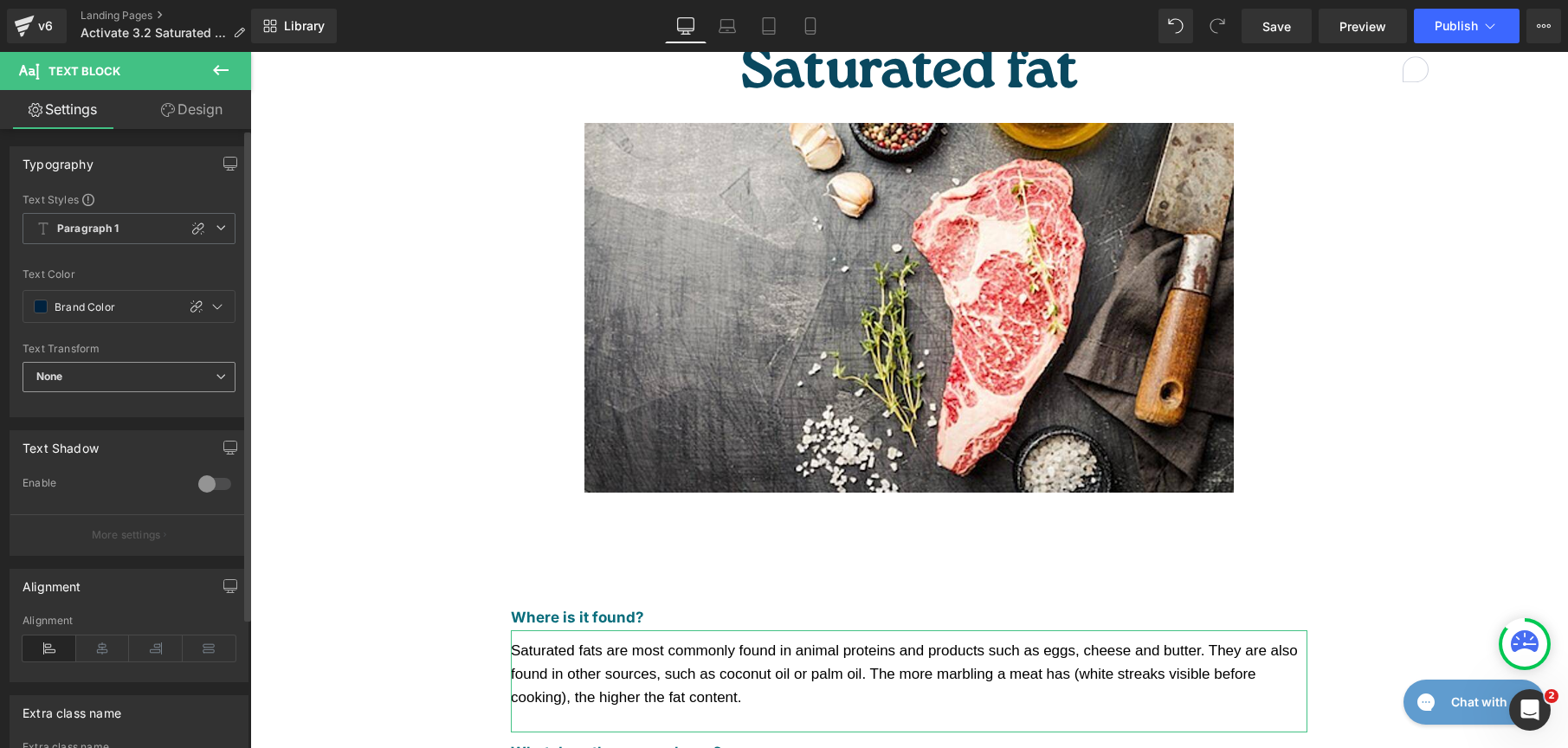
type input "Brand Color"
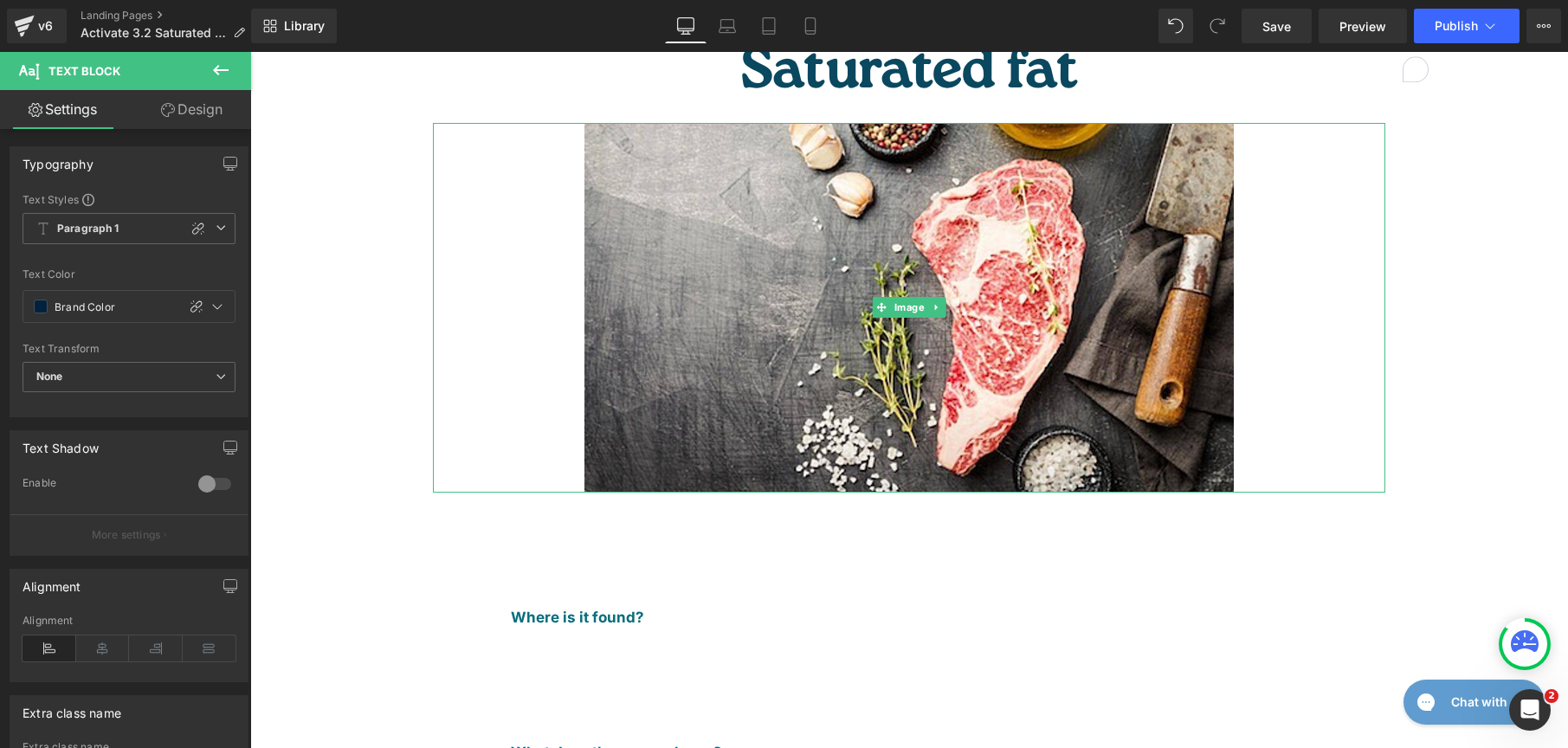
scroll to position [479, 0]
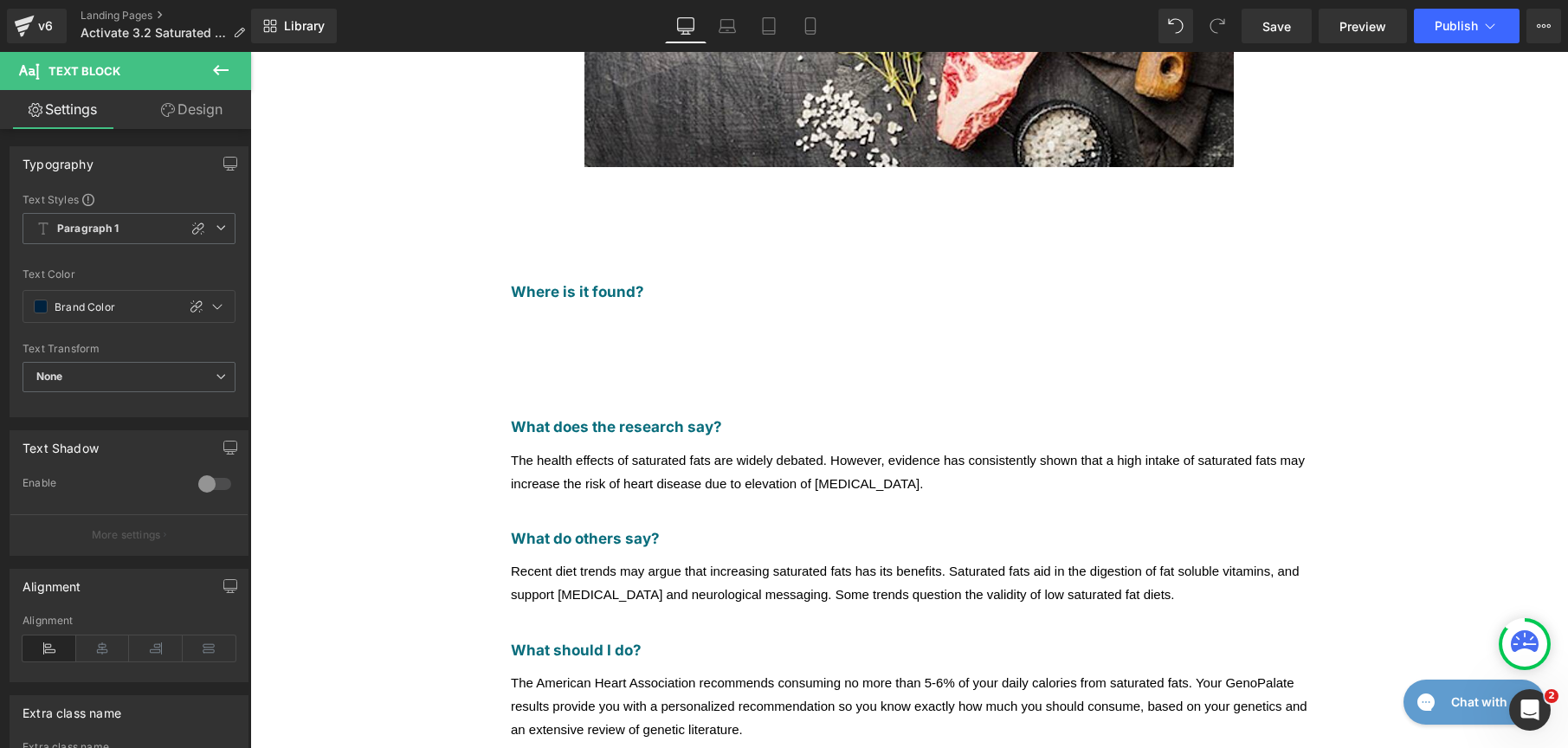
click at [577, 453] on span "The health effects of saturated fats are widely debated. However, evidence has …" at bounding box center [908, 472] width 794 height 38
click at [41, 311] on span at bounding box center [41, 307] width 14 height 14
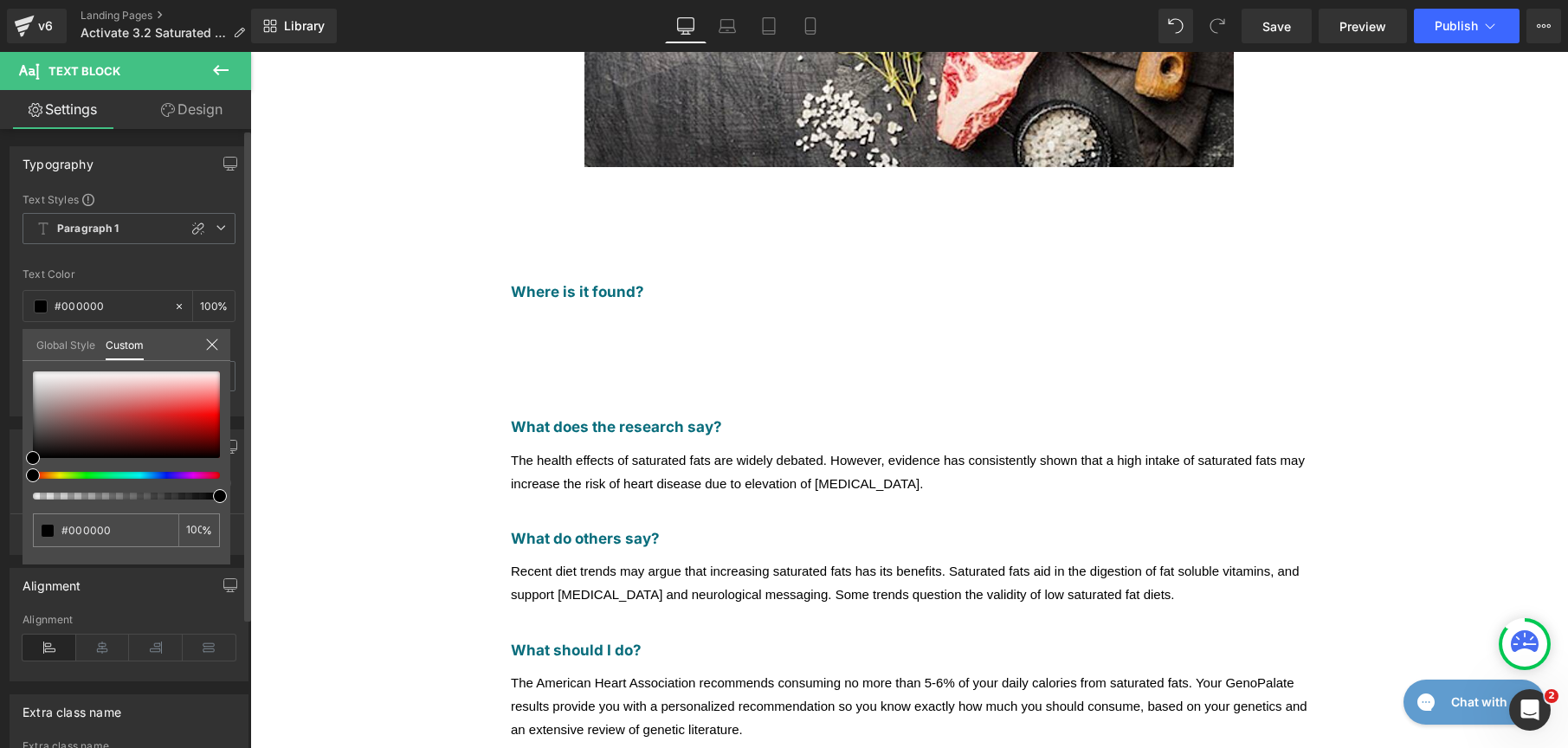
click at [59, 357] on link "Global Style" at bounding box center [66, 344] width 59 height 30
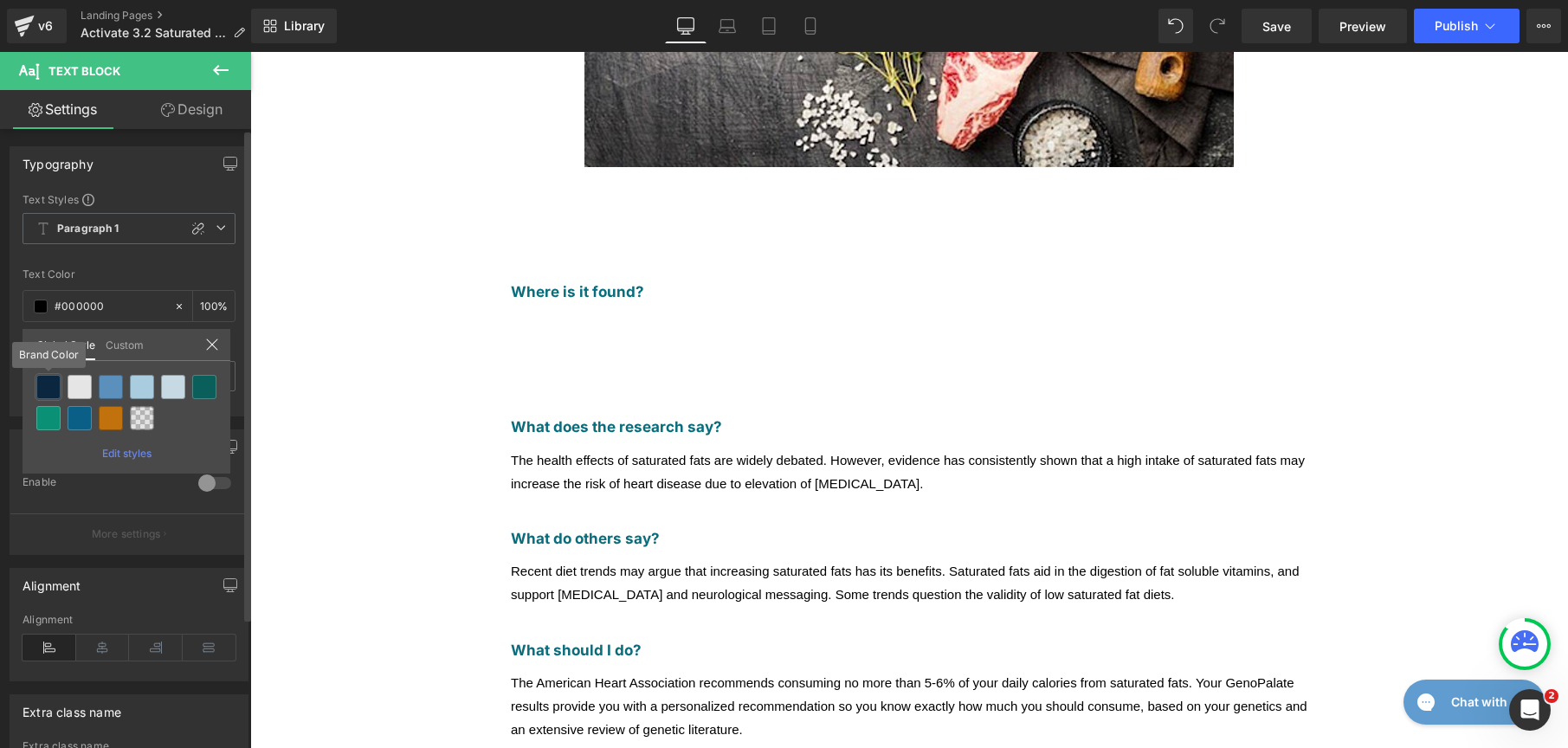
click at [49, 0] on div "Liquid You are previewing how the New Preset 3 will restyle your page. You can …" at bounding box center [784, 0] width 1568 height 0
click at [45, 388] on div at bounding box center [49, 387] width 24 height 24
type input "Brand Color"
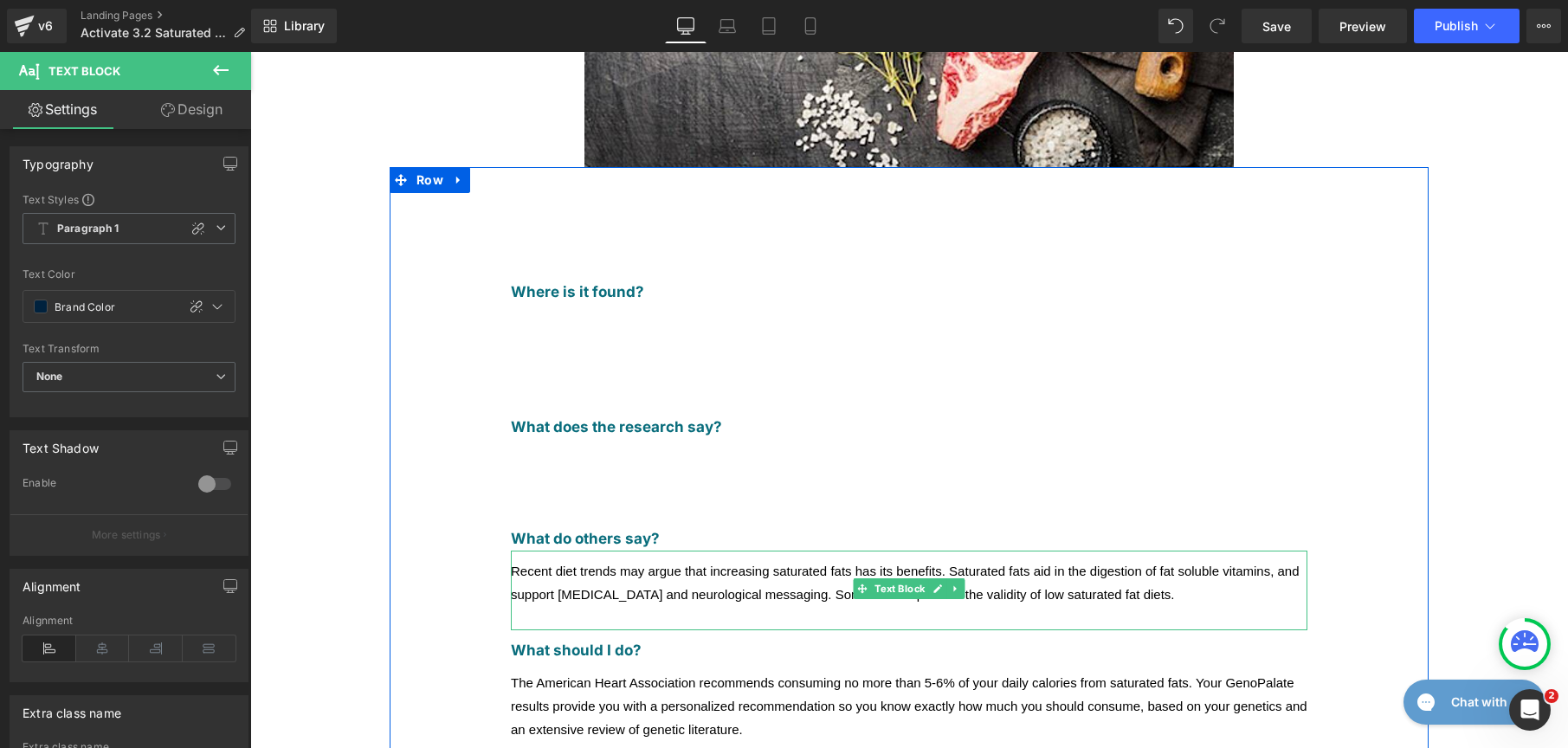
click at [695, 564] on span "Recent diet trends may argue that increasing saturated fats has its benefits. S…" at bounding box center [905, 583] width 789 height 38
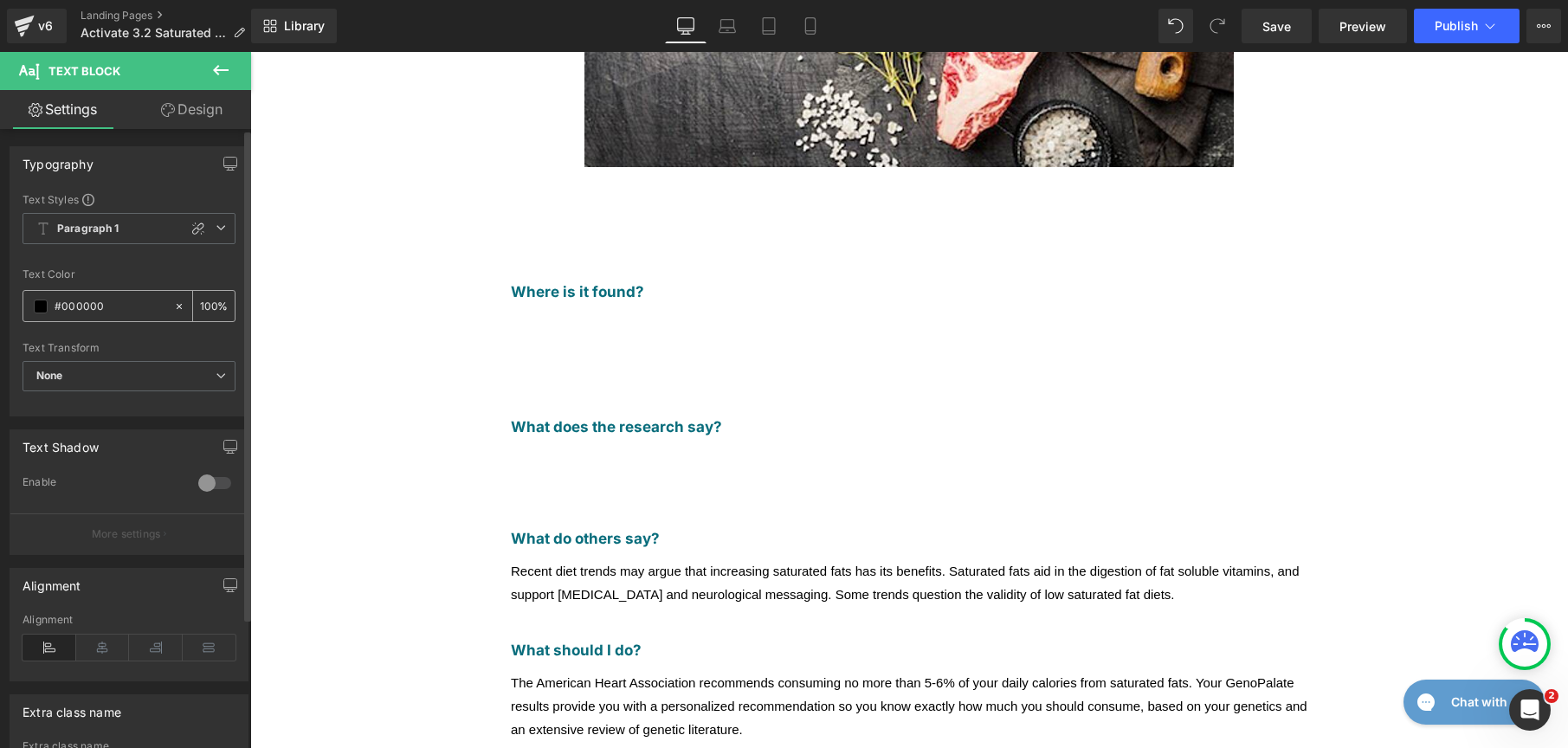
click at [47, 303] on span at bounding box center [41, 307] width 14 height 14
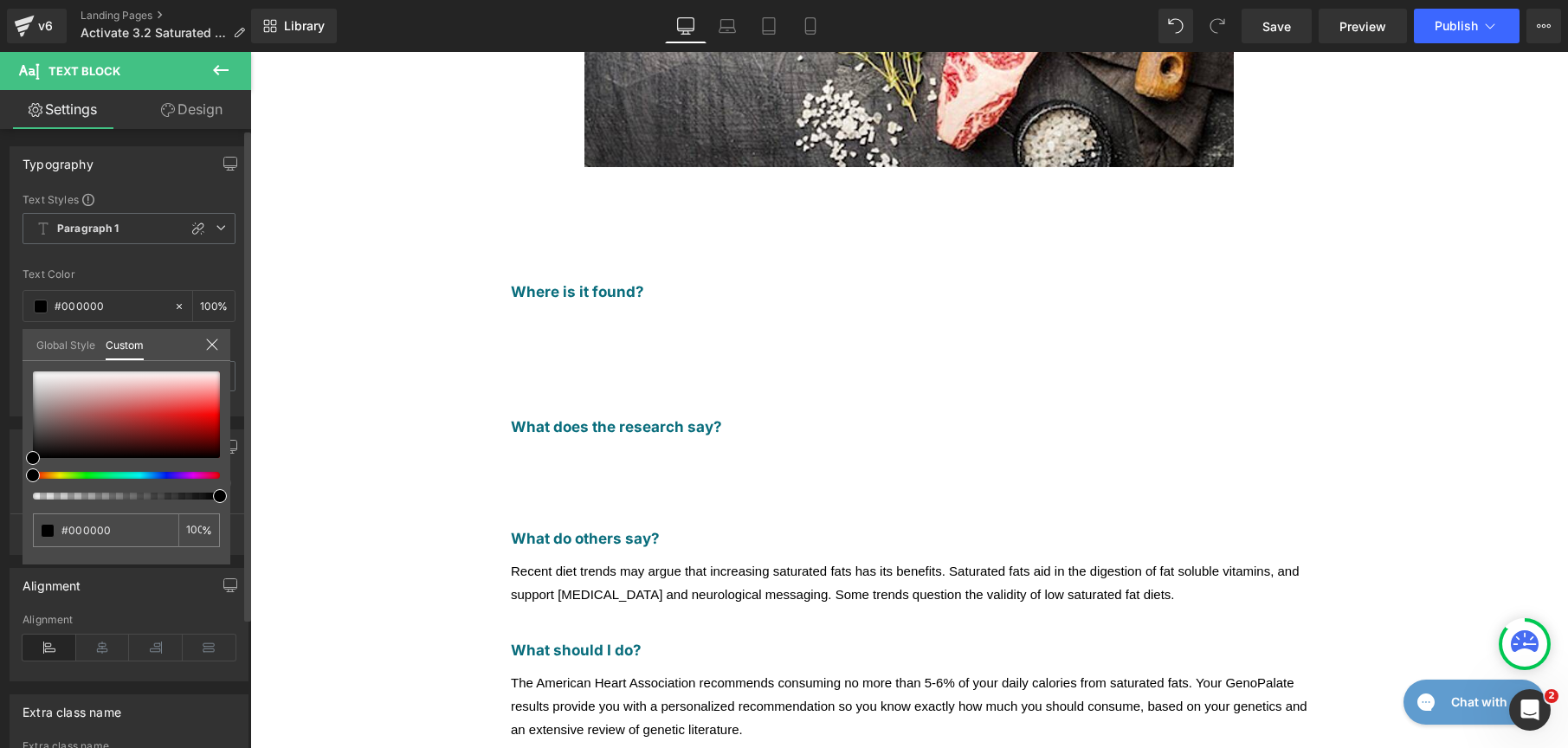
click at [53, 336] on link "Global Style" at bounding box center [66, 344] width 59 height 30
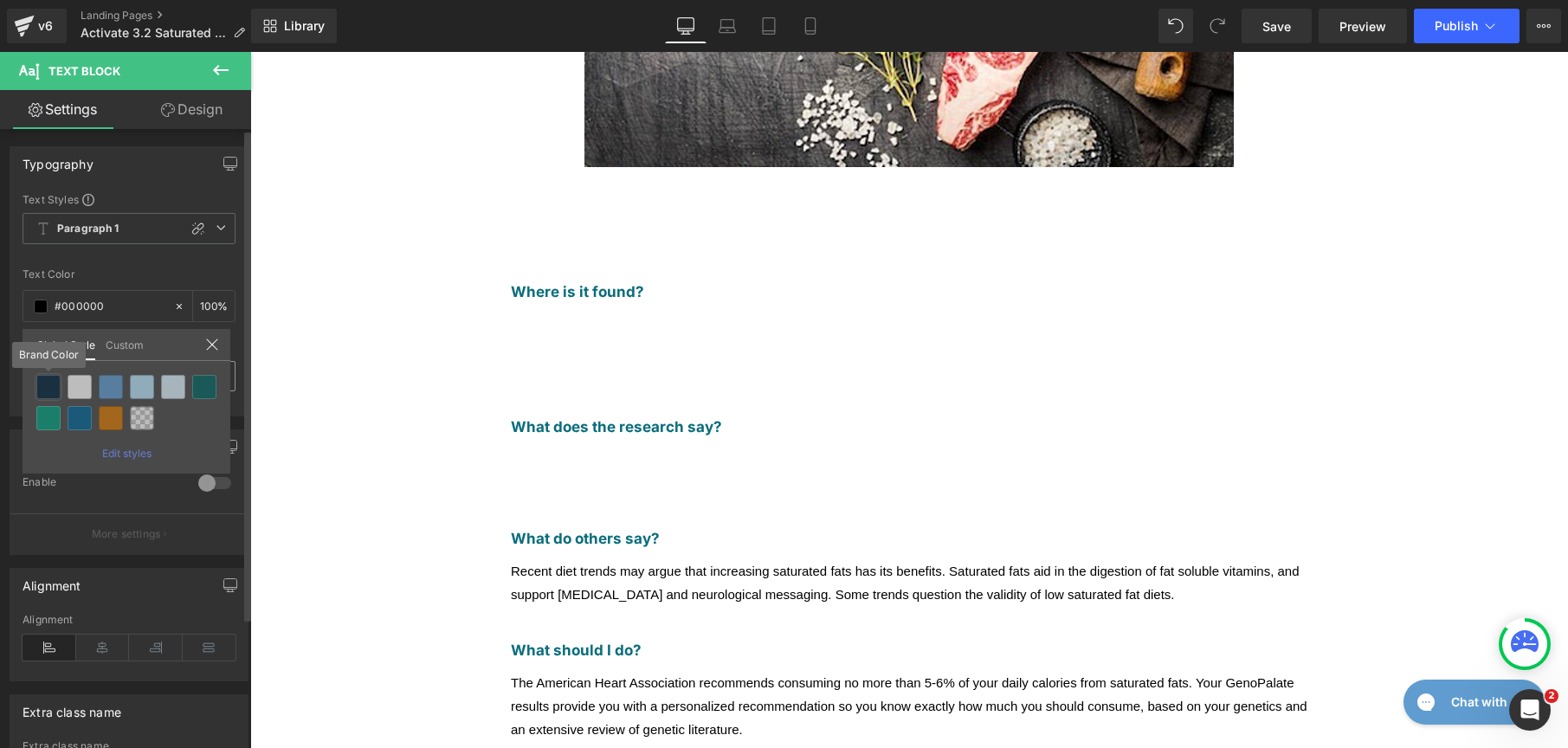
click at [53, 386] on div at bounding box center [49, 387] width 24 height 24
type input "Brand Color"
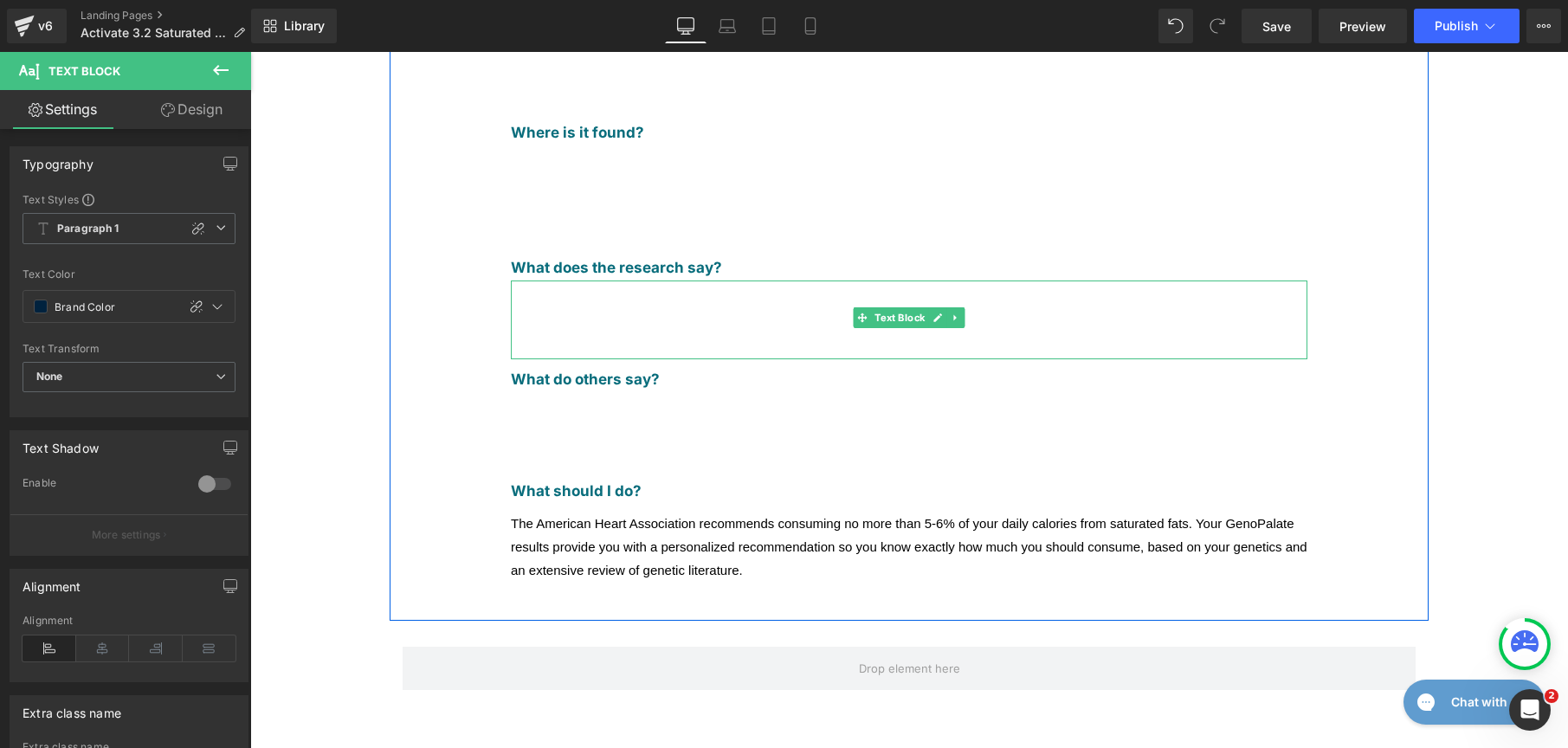
scroll to position [758, 0]
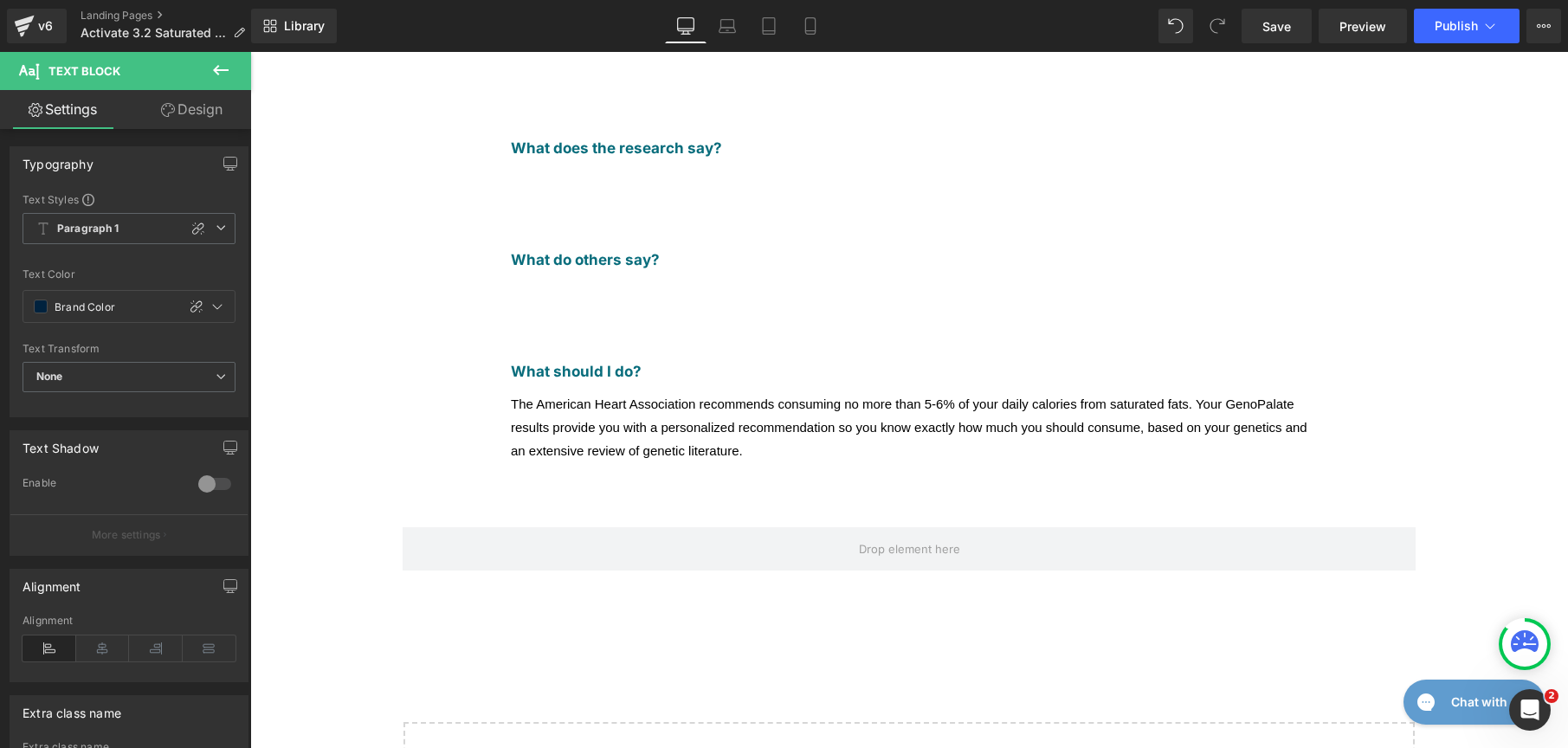
click at [597, 392] on div "The American Heart Association recommends consuming no more than 5-6% of your d…" at bounding box center [909, 427] width 797 height 71
click at [43, 302] on span at bounding box center [41, 307] width 14 height 14
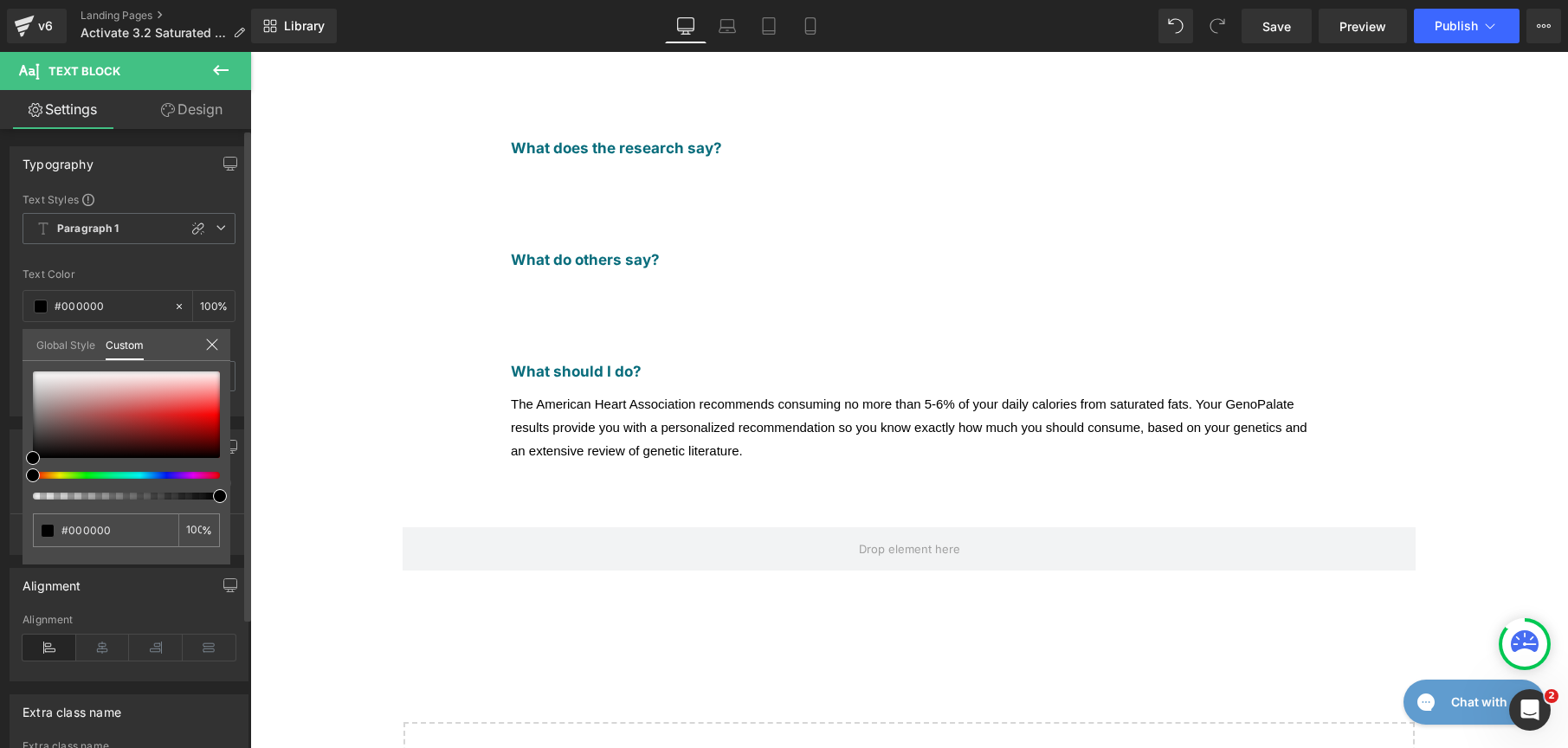
click at [65, 349] on link "Global Style" at bounding box center [66, 344] width 59 height 30
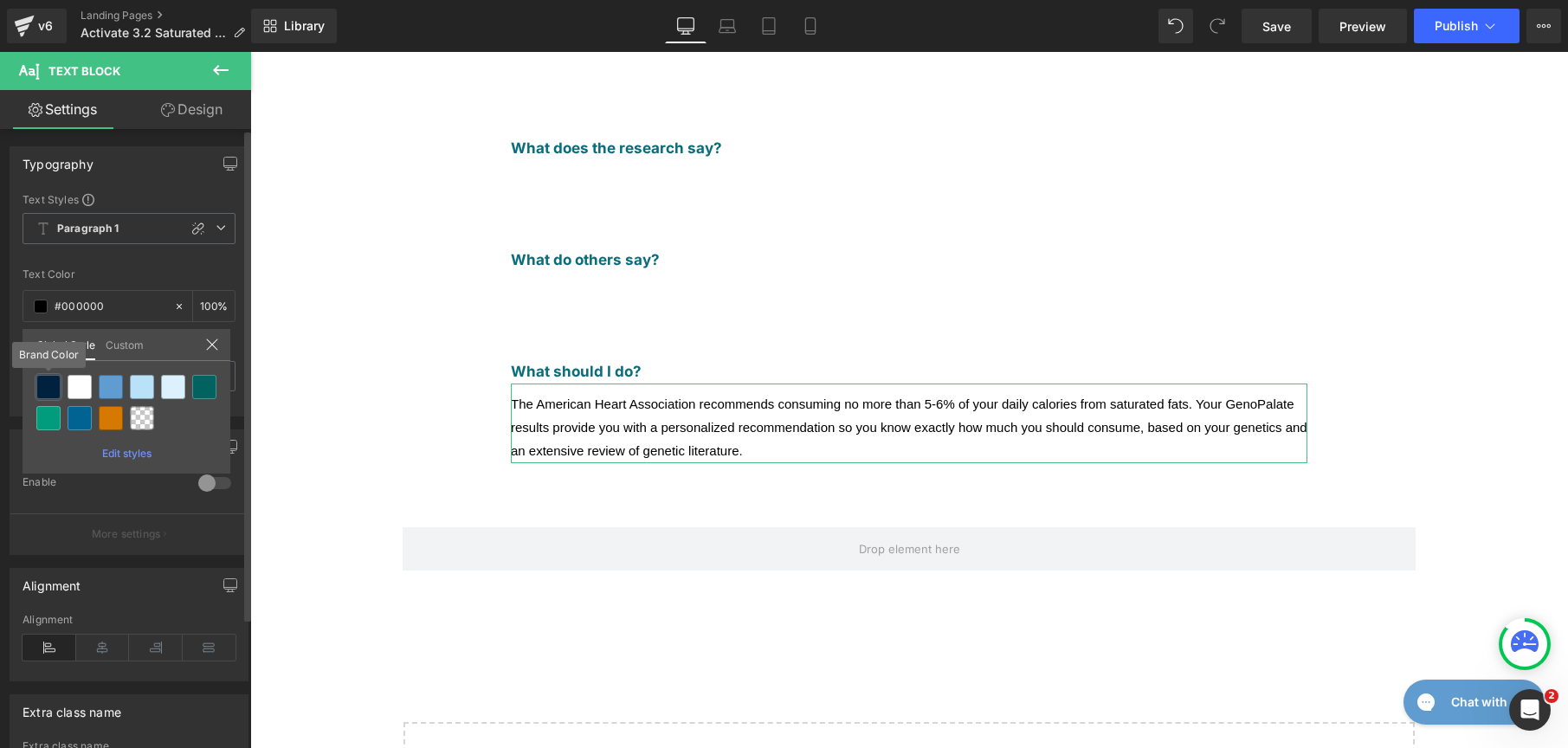
click at [50, 384] on div at bounding box center [49, 387] width 24 height 24
type input "Brand Color"
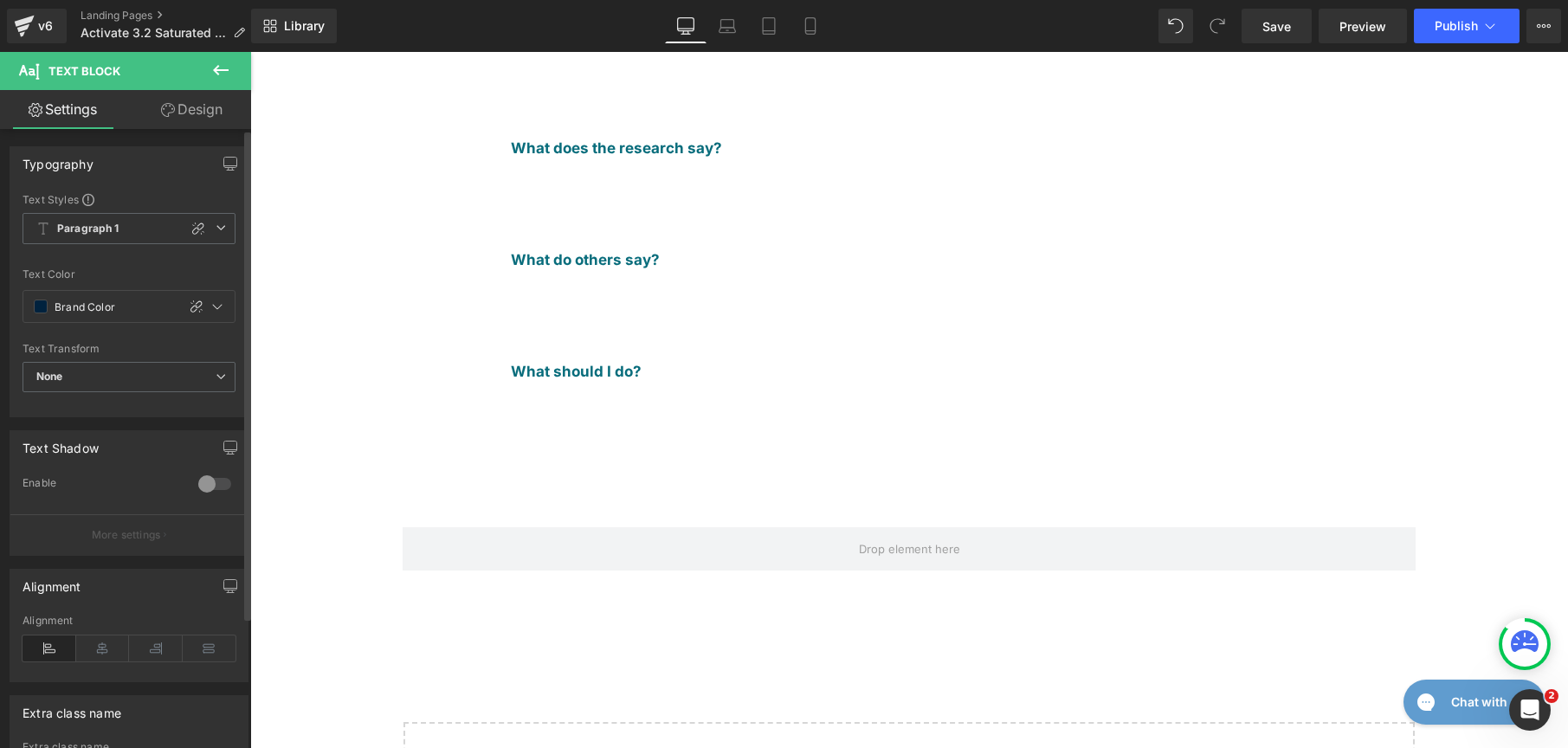
scroll to position [0, 0]
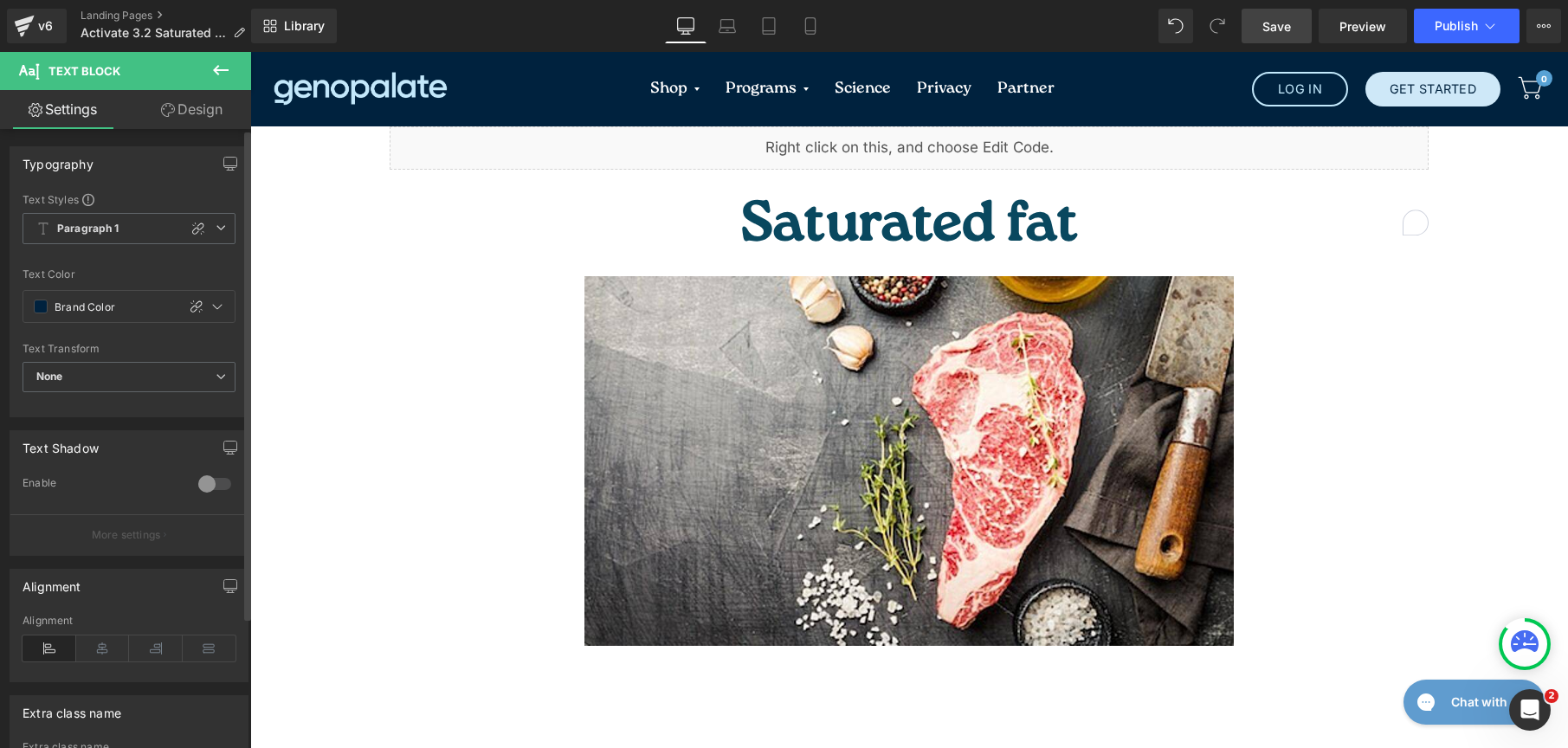
click at [1271, 28] on span "Save" at bounding box center [1276, 26] width 29 height 18
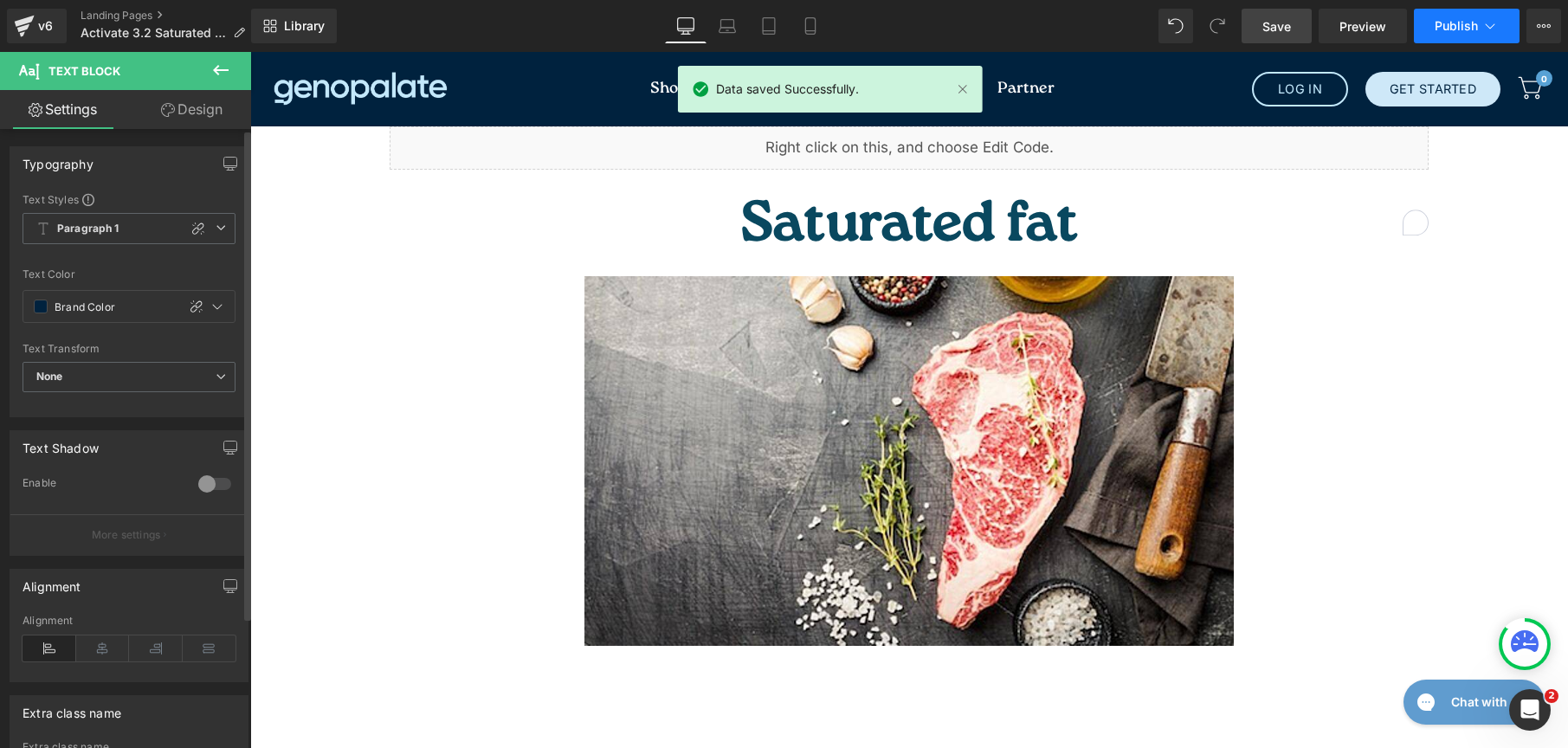
click at [1459, 24] on span "Publish" at bounding box center [1456, 26] width 44 height 14
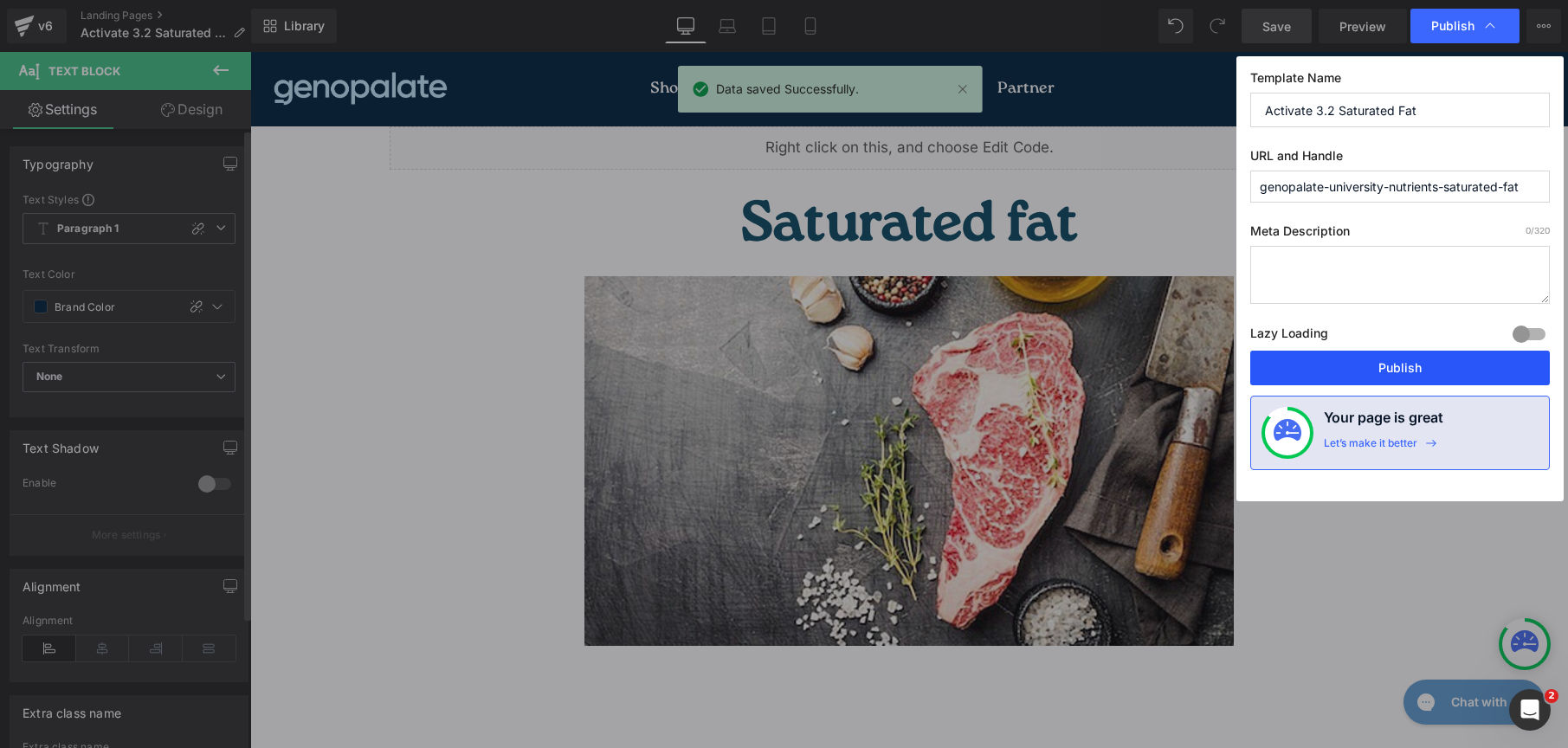
click at [1436, 350] on button "Publish" at bounding box center [1399, 368] width 300 height 35
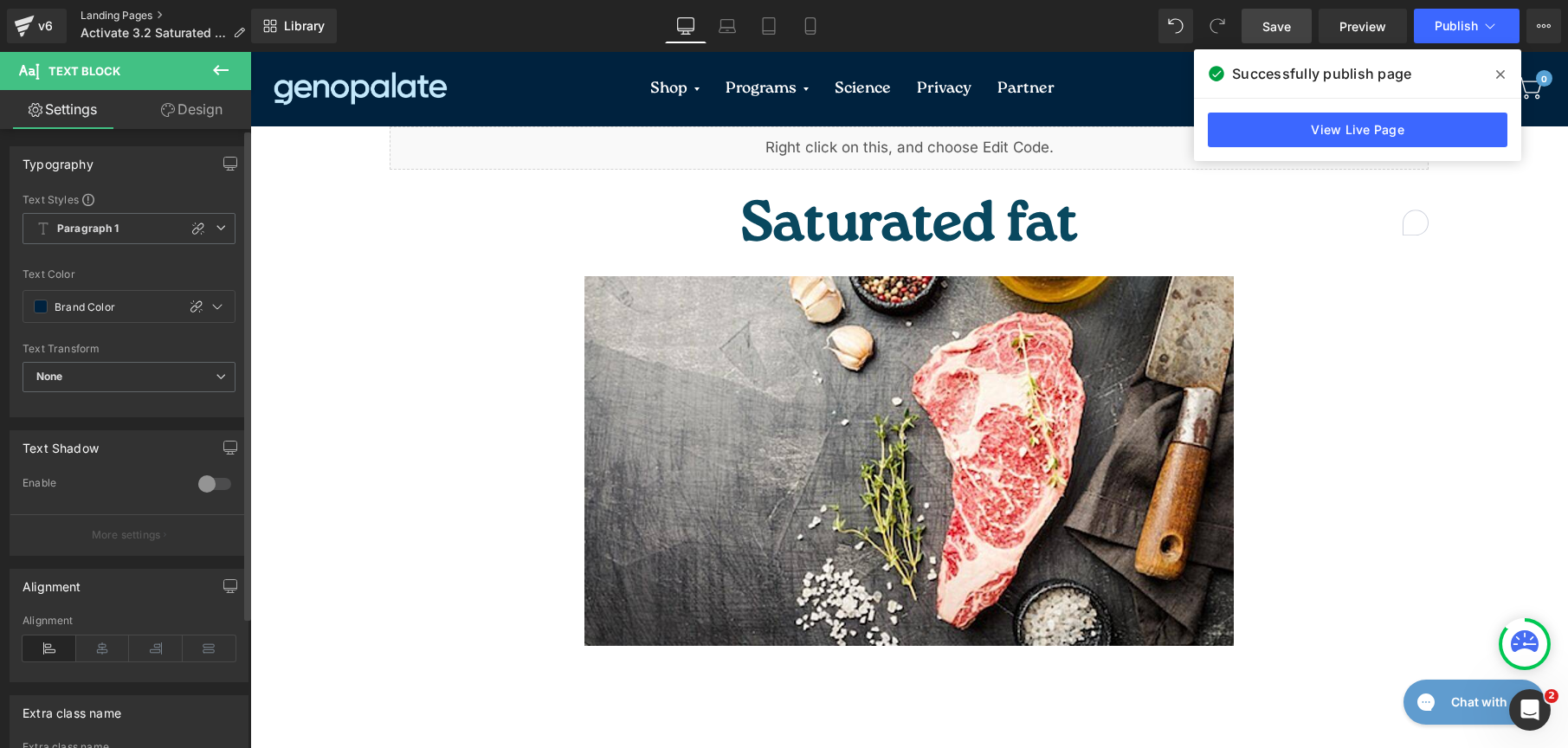
click at [124, 10] on link "Landing Pages" at bounding box center [169, 16] width 178 height 14
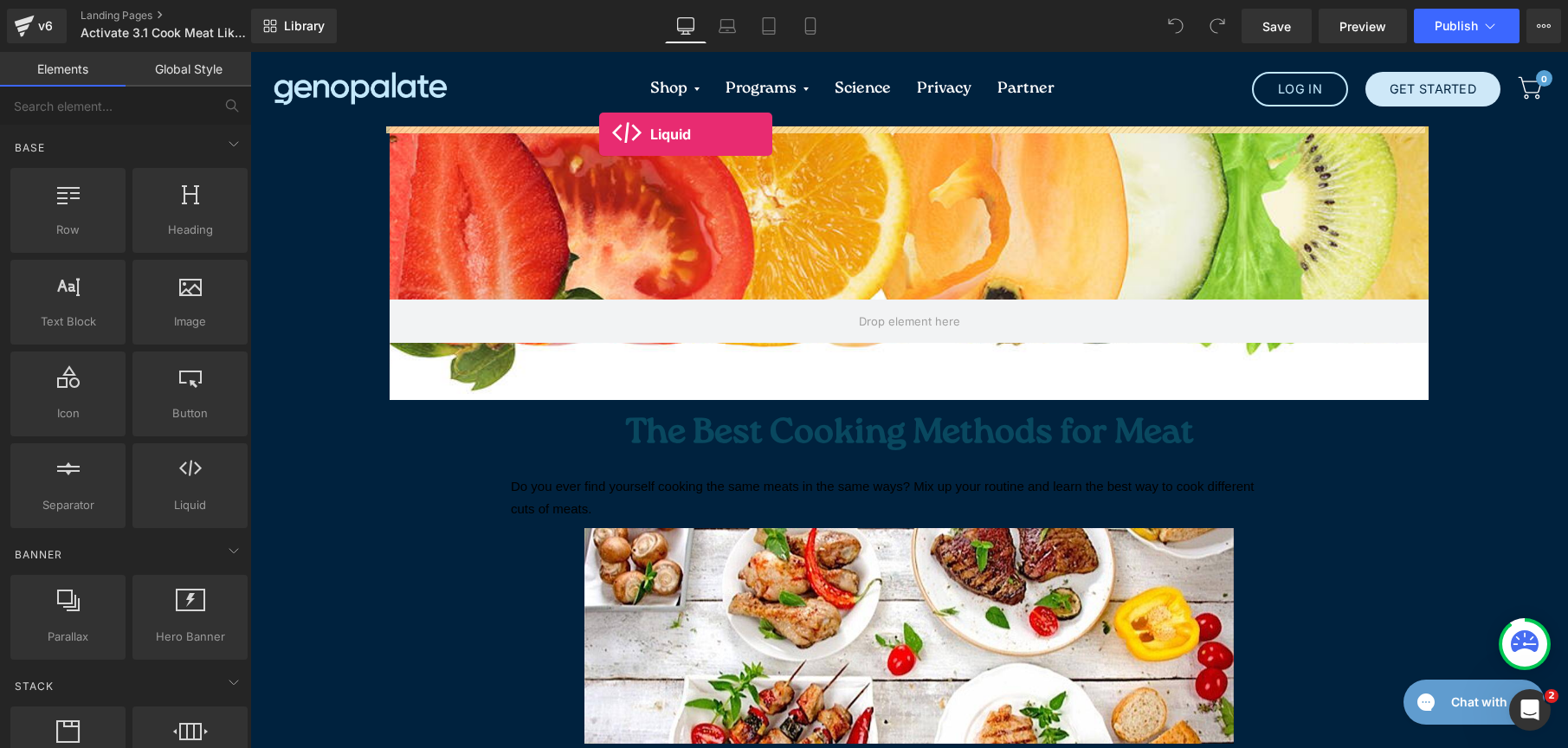
drag, startPoint x: 419, startPoint y: 546, endPoint x: 599, endPoint y: 135, distance: 448.7
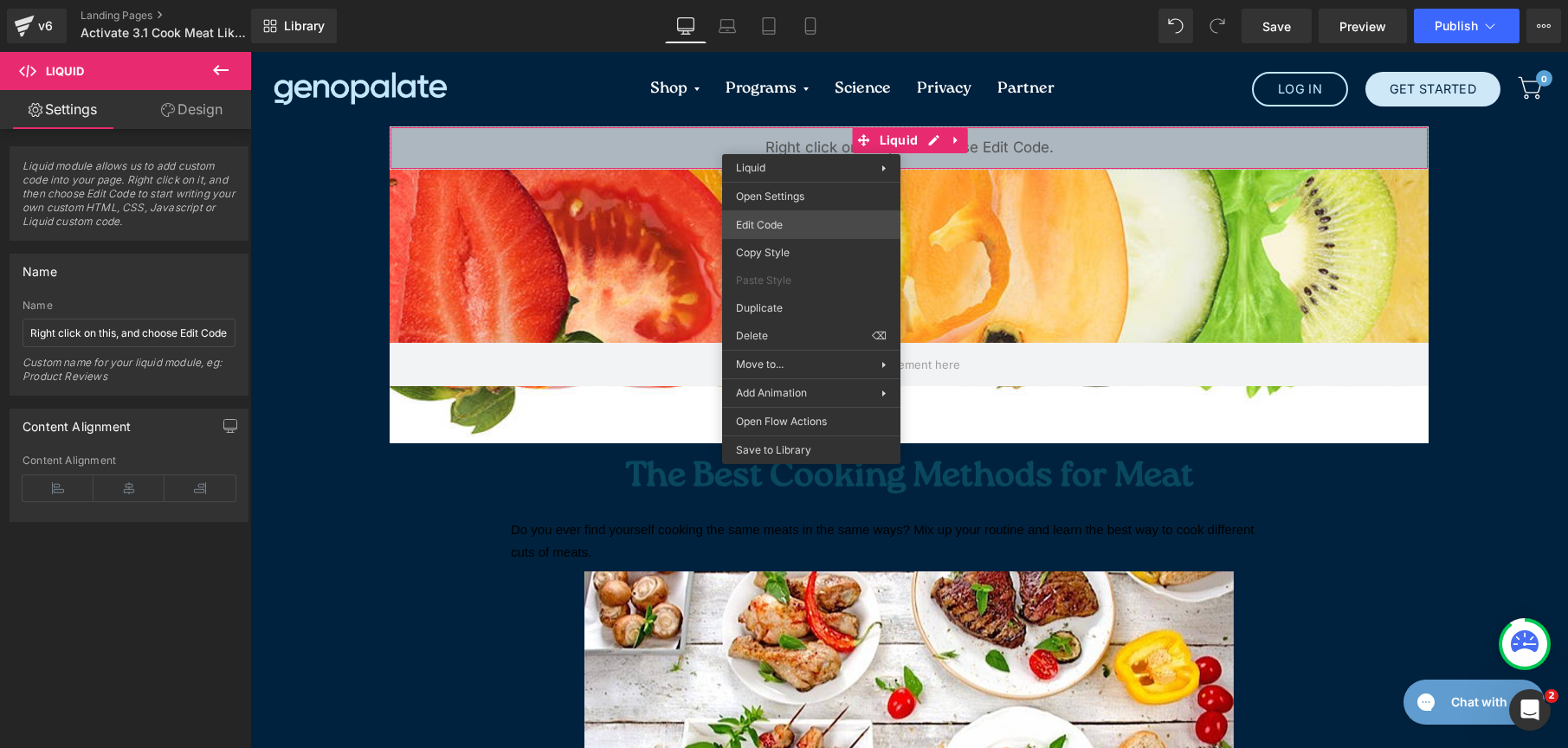
click at [791, 0] on div "Liquid You are previewing how the will restyle your page. You can not edit Elem…" at bounding box center [784, 0] width 1568 height 0
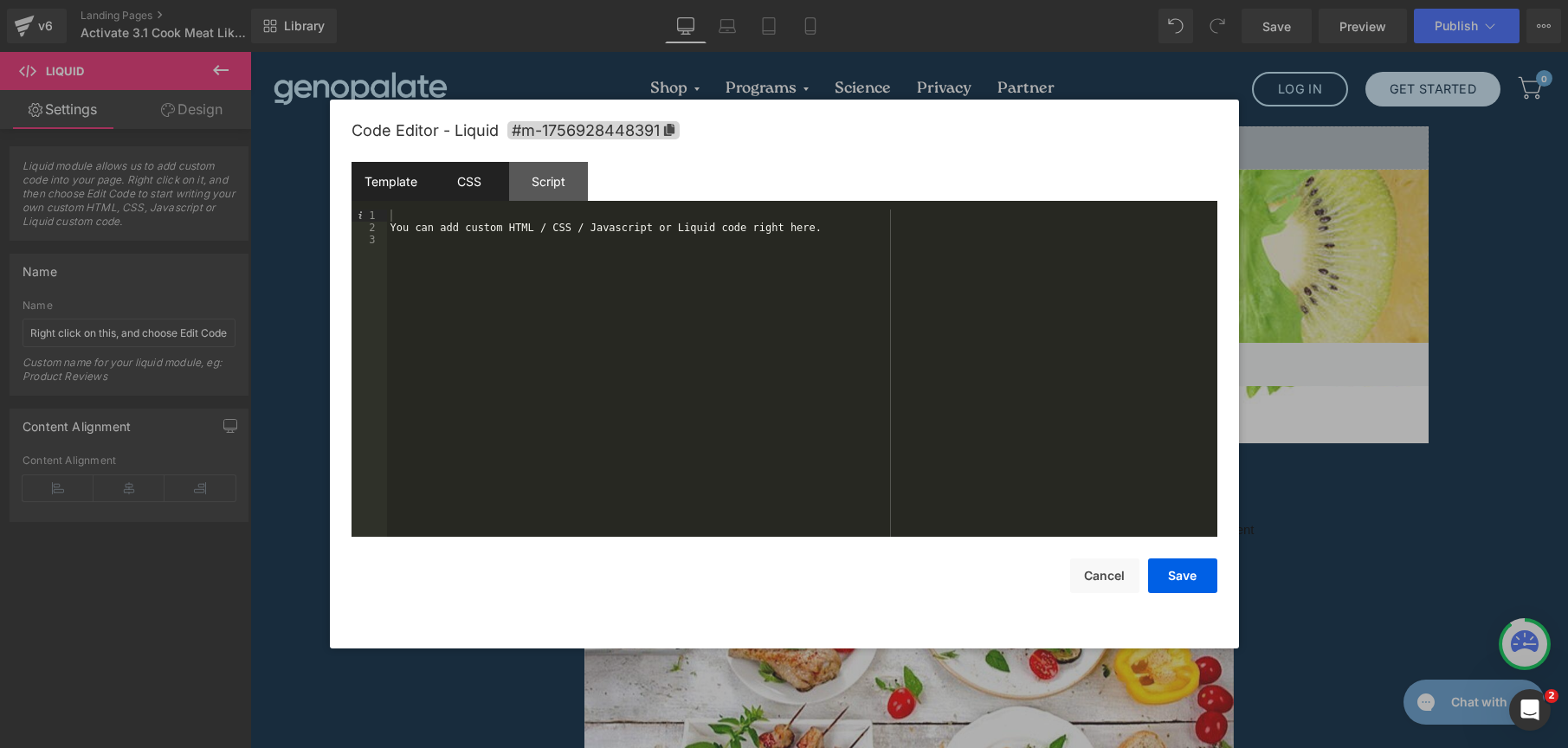
click at [482, 172] on div "CSS" at bounding box center [470, 181] width 79 height 39
drag, startPoint x: 558, startPoint y: 327, endPoint x: 368, endPoint y: 160, distance: 253.0
click at [368, 160] on div "Code Editor - Liquid #m-1756928448391 Template CSS Script Data 1 2 3 You can ad…" at bounding box center [784, 374] width 866 height 549
click at [1163, 569] on button "Save" at bounding box center [1182, 576] width 69 height 35
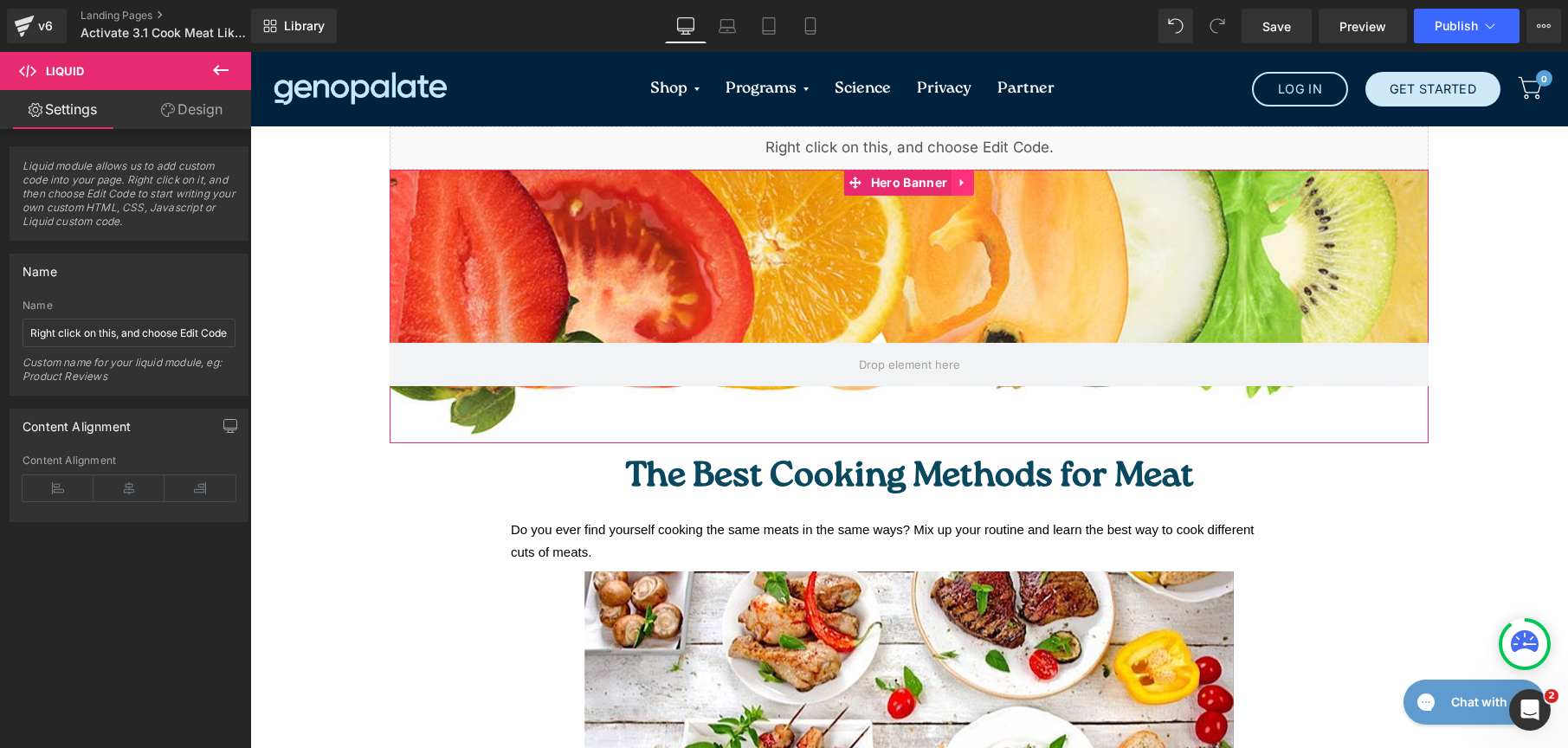
click at [957, 177] on icon at bounding box center [963, 183] width 12 height 13
click at [969, 184] on icon at bounding box center [974, 183] width 12 height 12
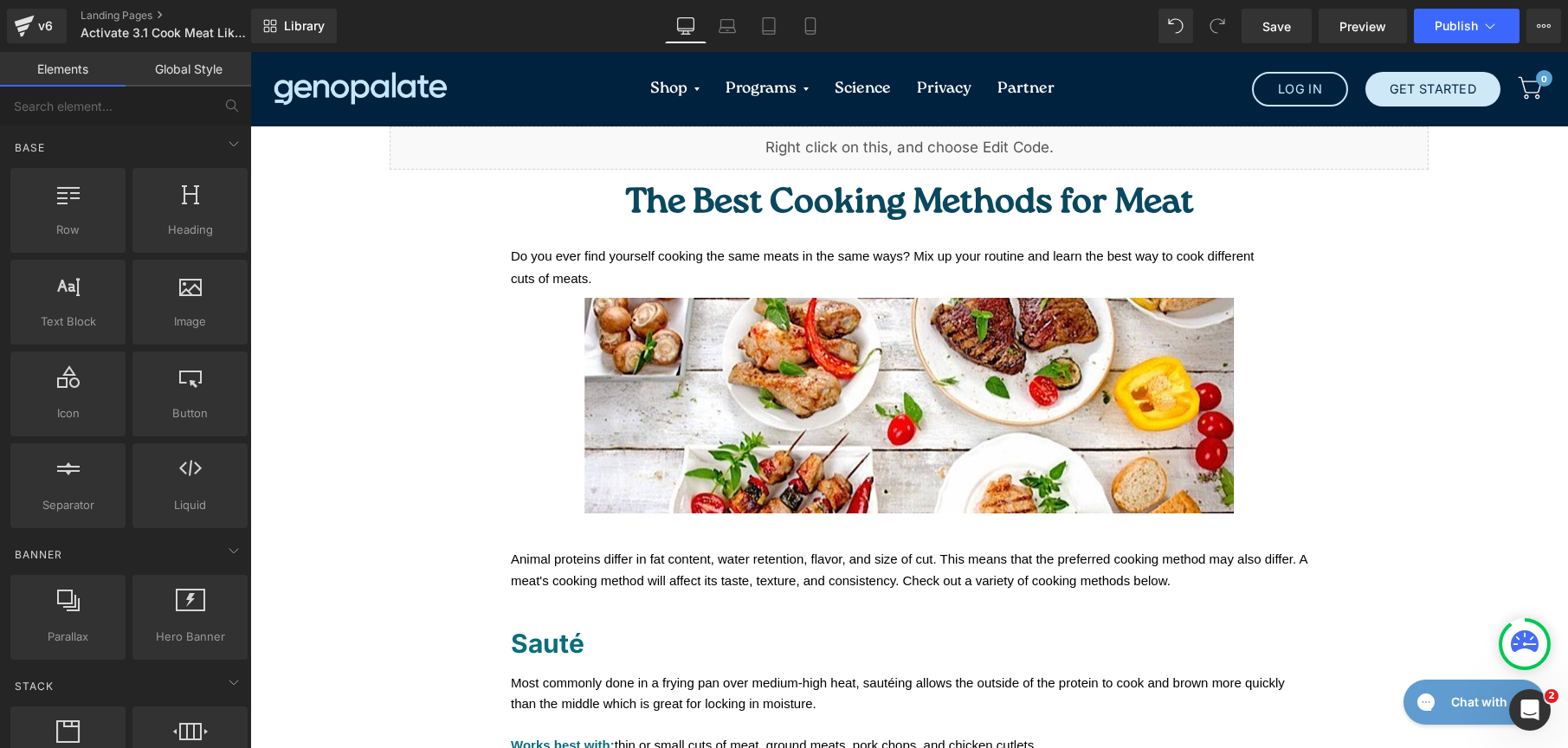
click at [196, 76] on link "Global Style" at bounding box center [189, 69] width 126 height 35
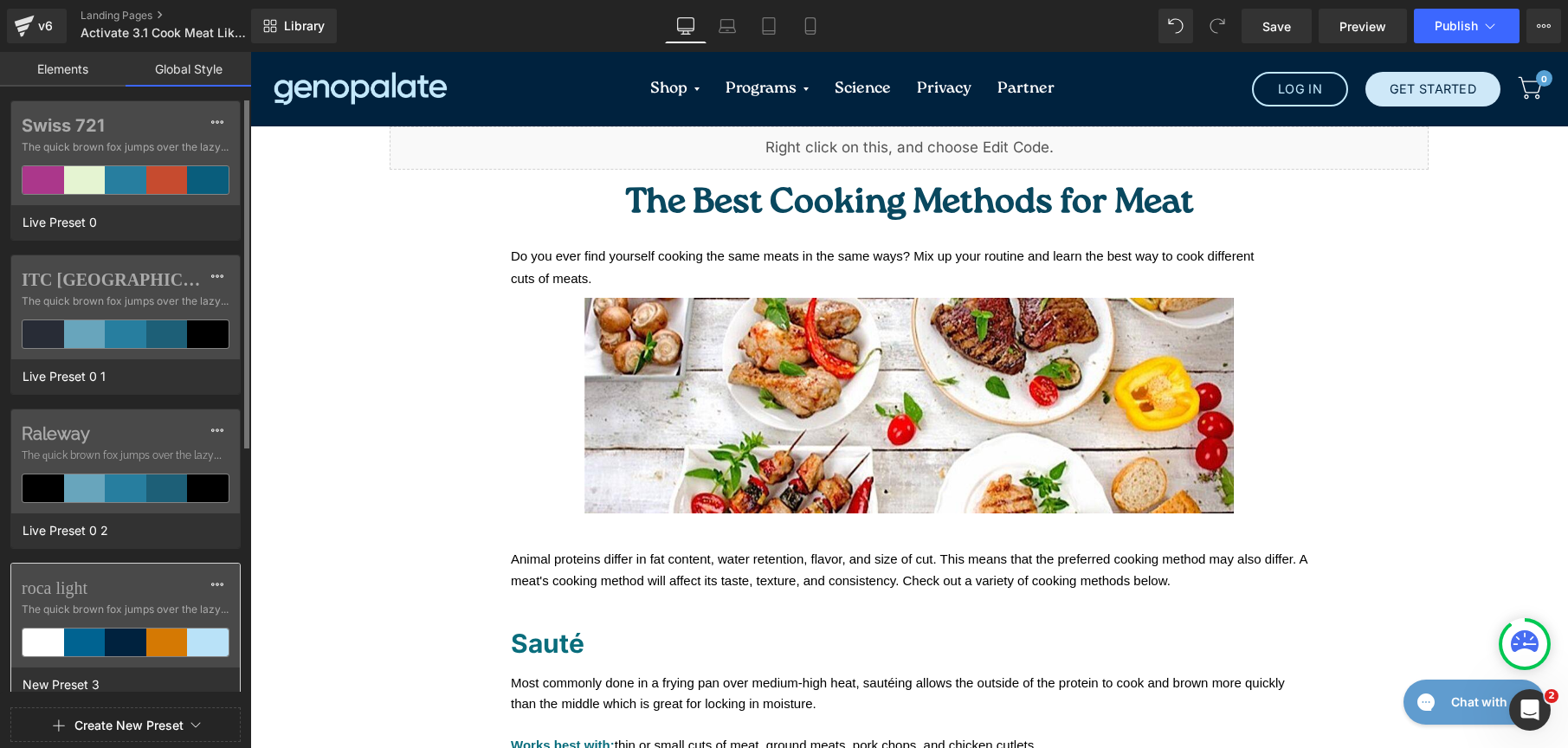
click at [139, 634] on div at bounding box center [126, 643] width 42 height 28
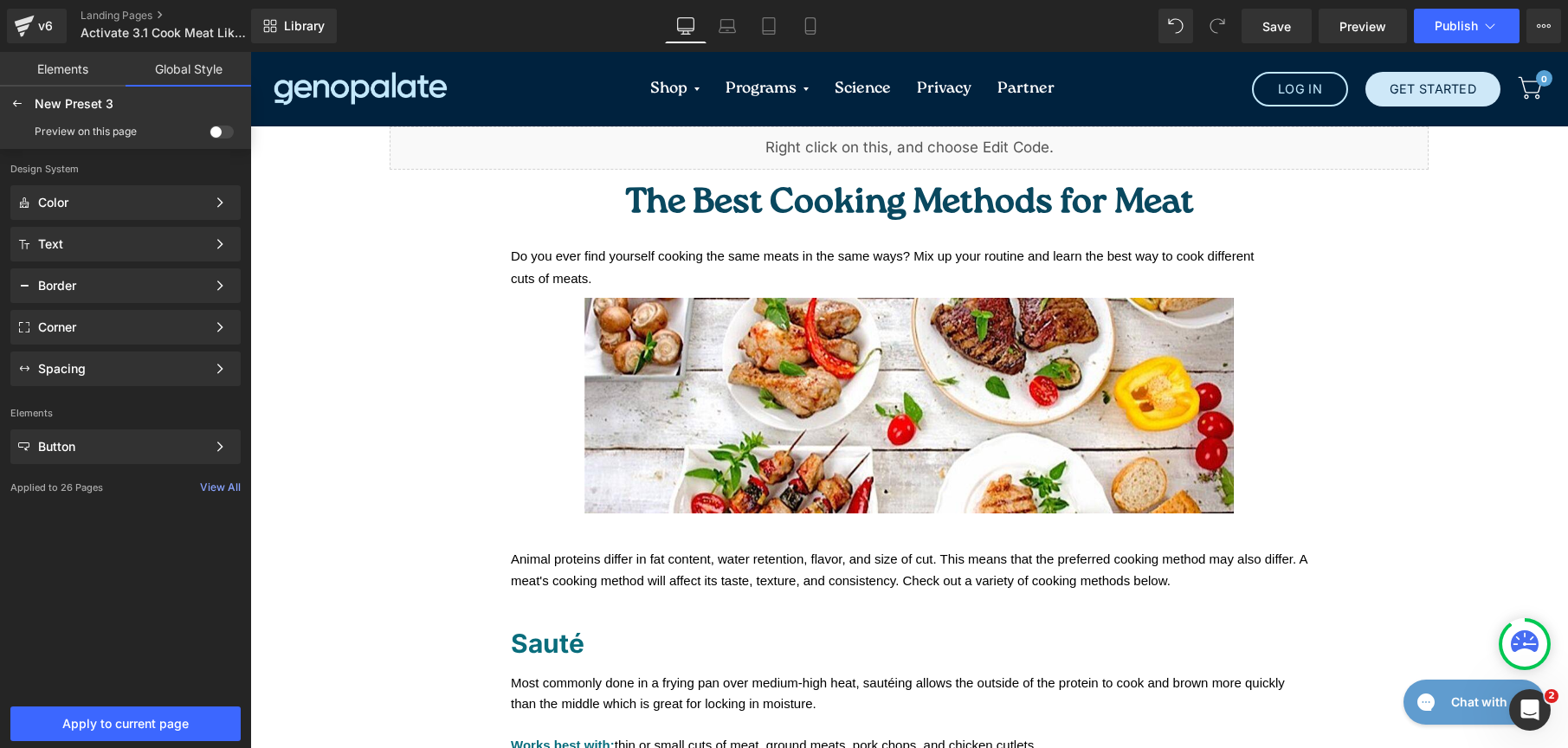
click at [218, 141] on div "Preview on this page" at bounding box center [126, 132] width 245 height 28
click at [218, 135] on span at bounding box center [222, 132] width 24 height 13
click at [210, 135] on input "checkbox" at bounding box center [210, 135] width 0 height 0
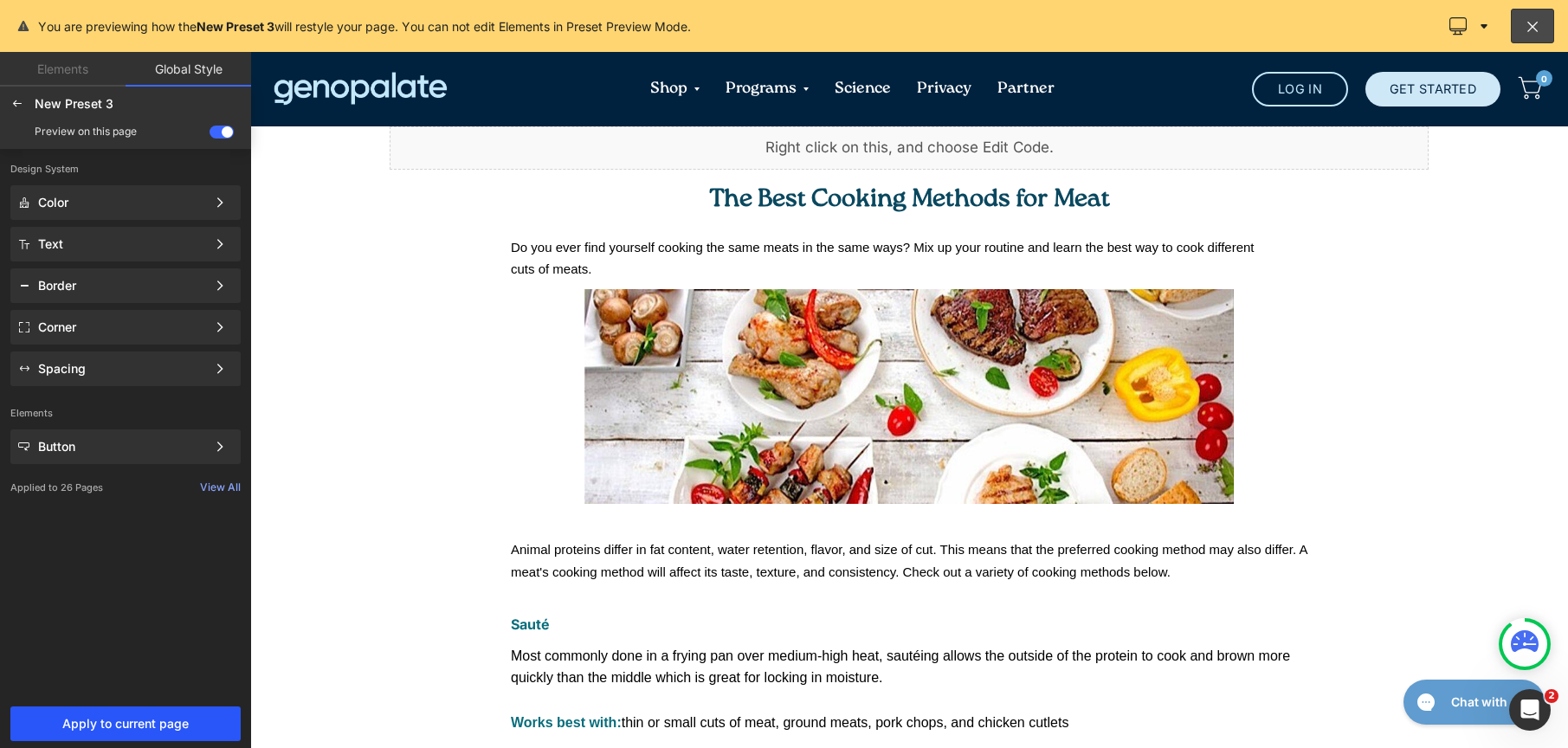
click at [230, 720] on span "Apply to current page" at bounding box center [126, 724] width 210 height 14
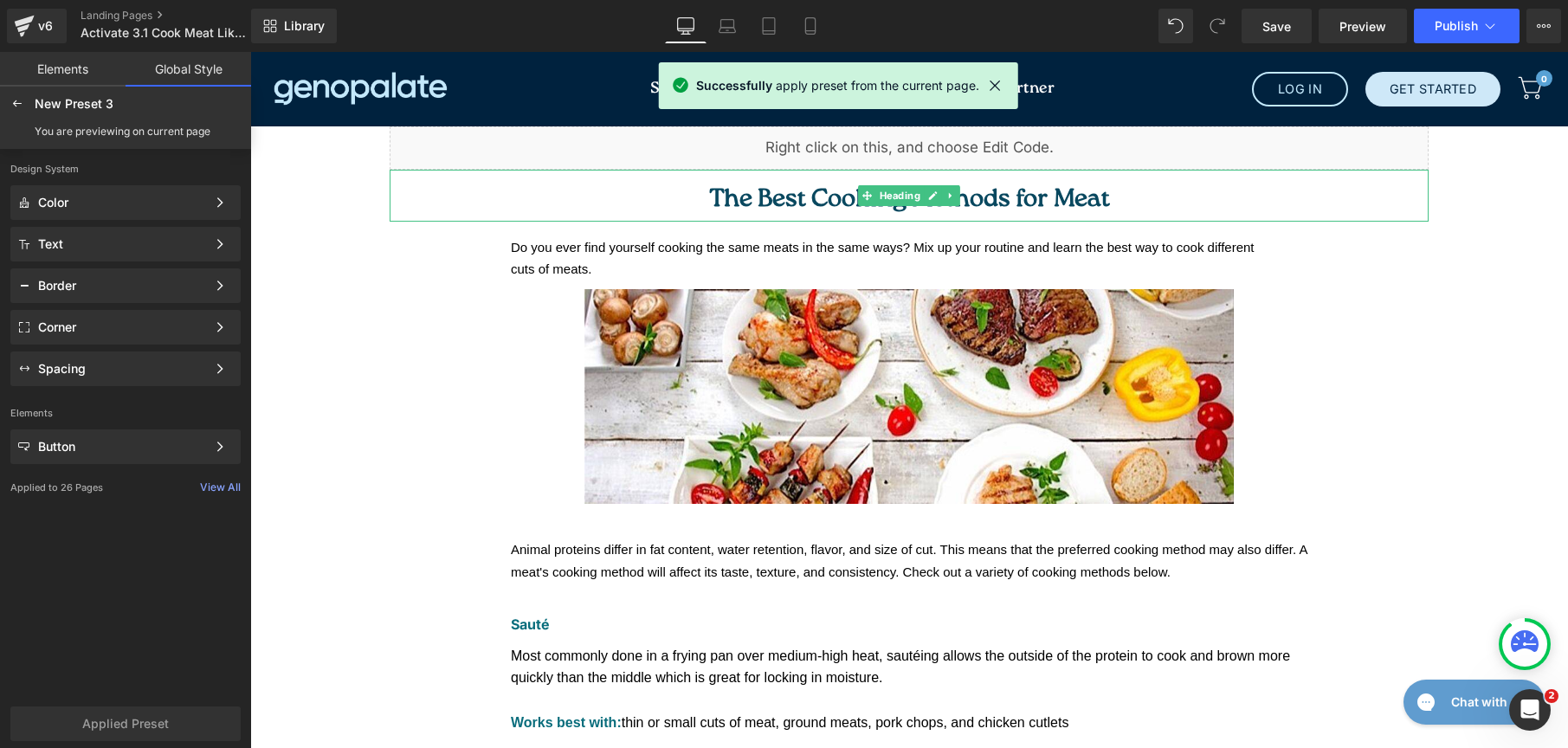
click at [734, 205] on span "The Best Cooking Methods for Meat" at bounding box center [909, 199] width 401 height 25
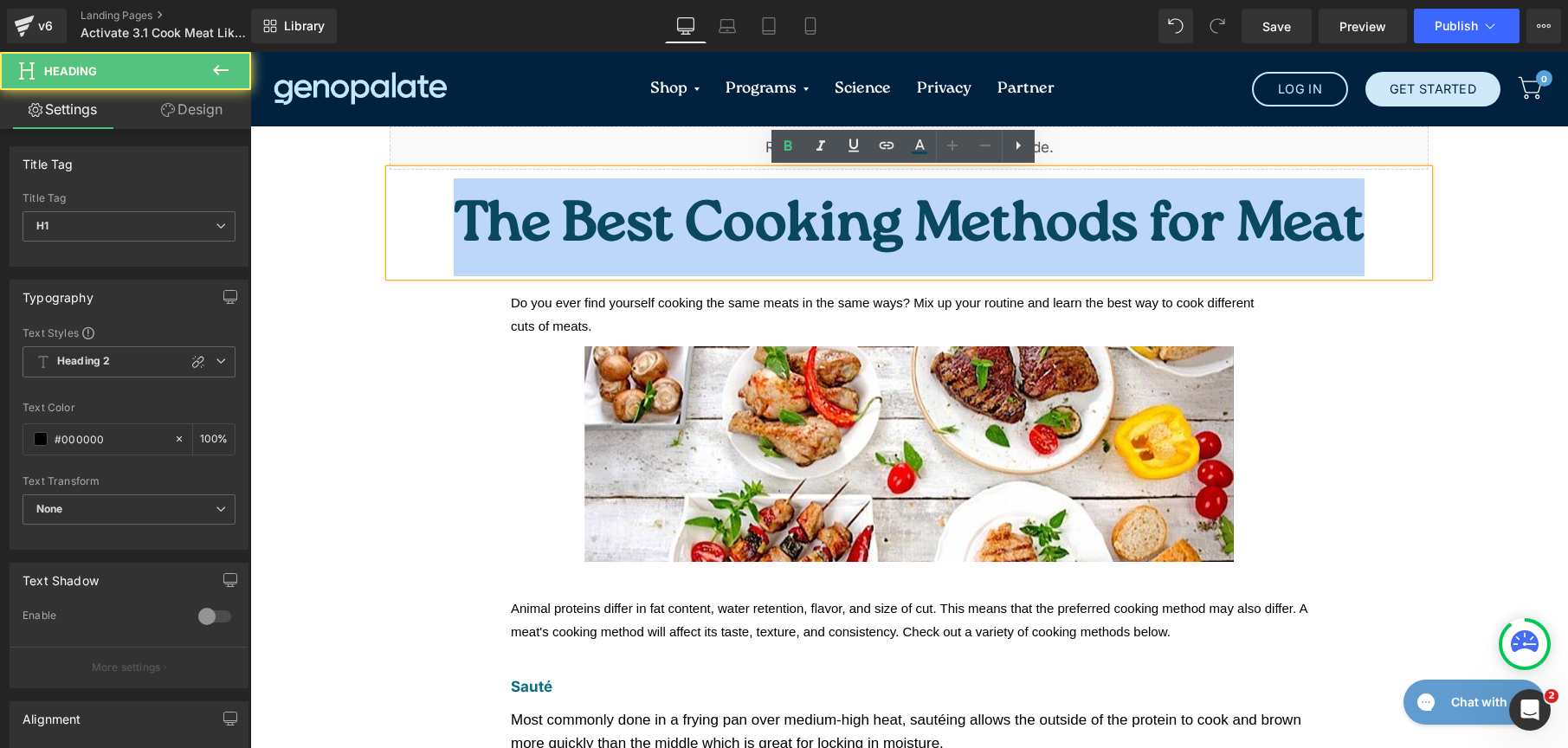
drag, startPoint x: 696, startPoint y: 197, endPoint x: 1150, endPoint y: 222, distance: 454.7
click at [1166, 218] on h1 "The Best Cooking Methods for Meat" at bounding box center [908, 227] width 1039 height 98
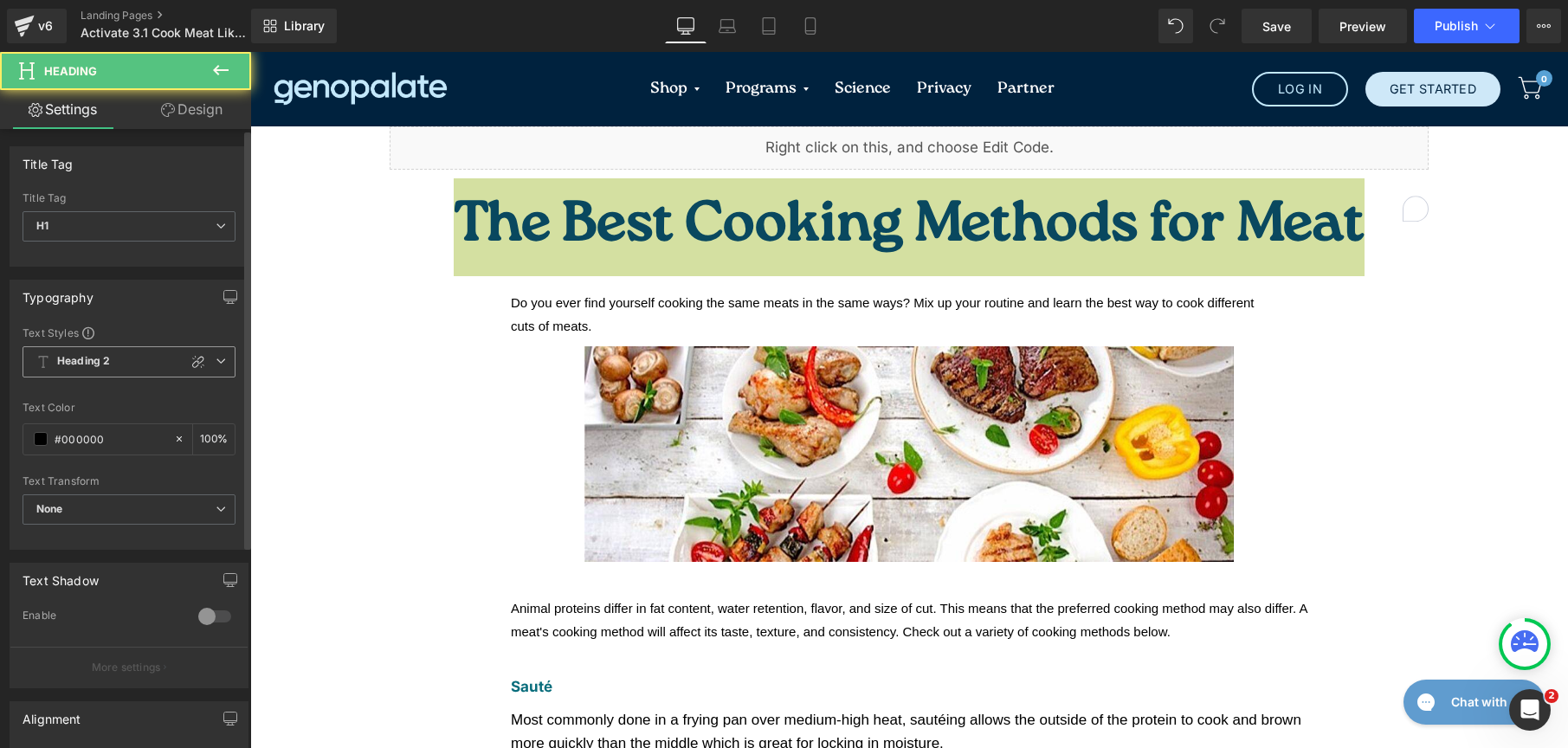
click at [113, 360] on span "Heading 2" at bounding box center [129, 362] width 213 height 31
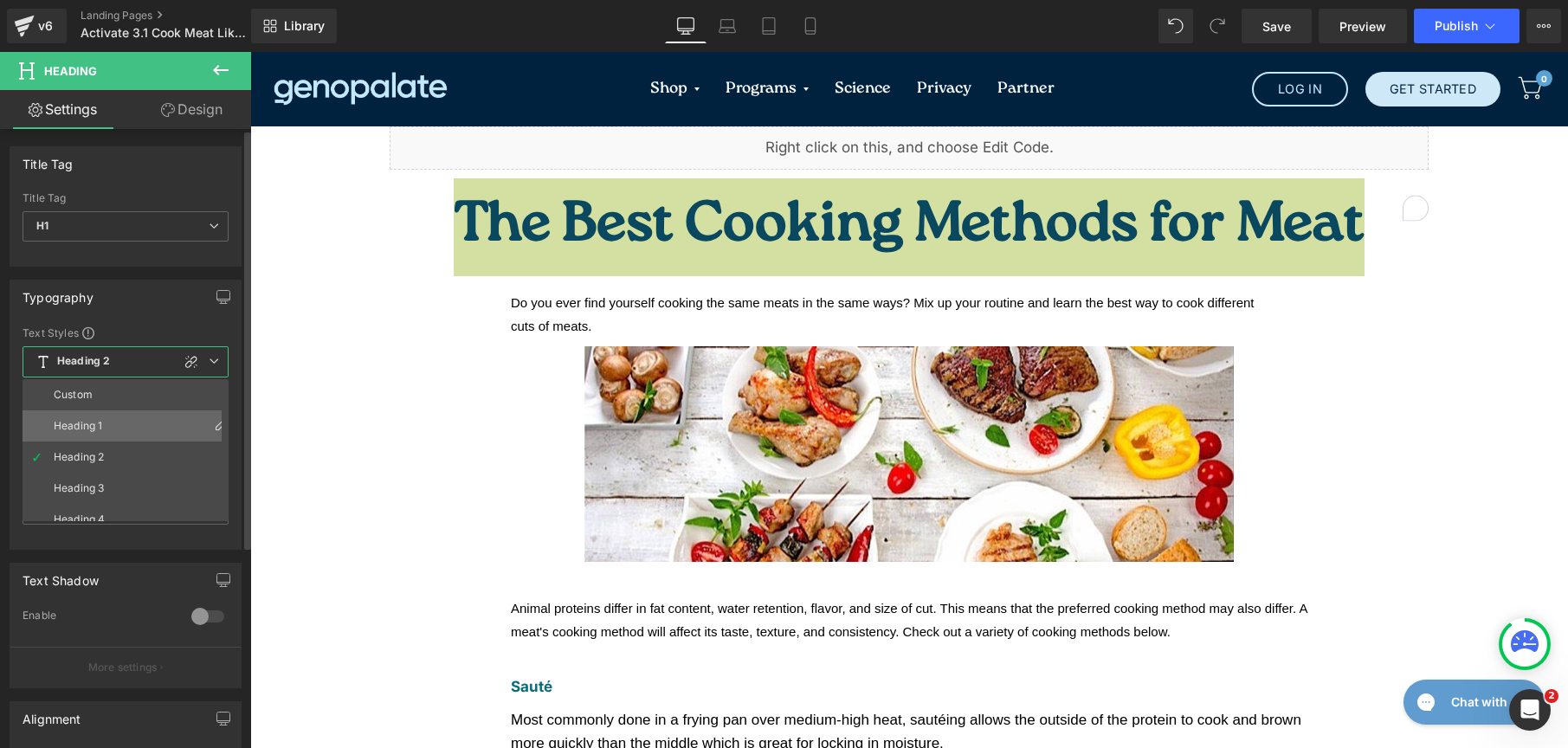
click at [105, 426] on li "Heading 1" at bounding box center [129, 426] width 214 height 31
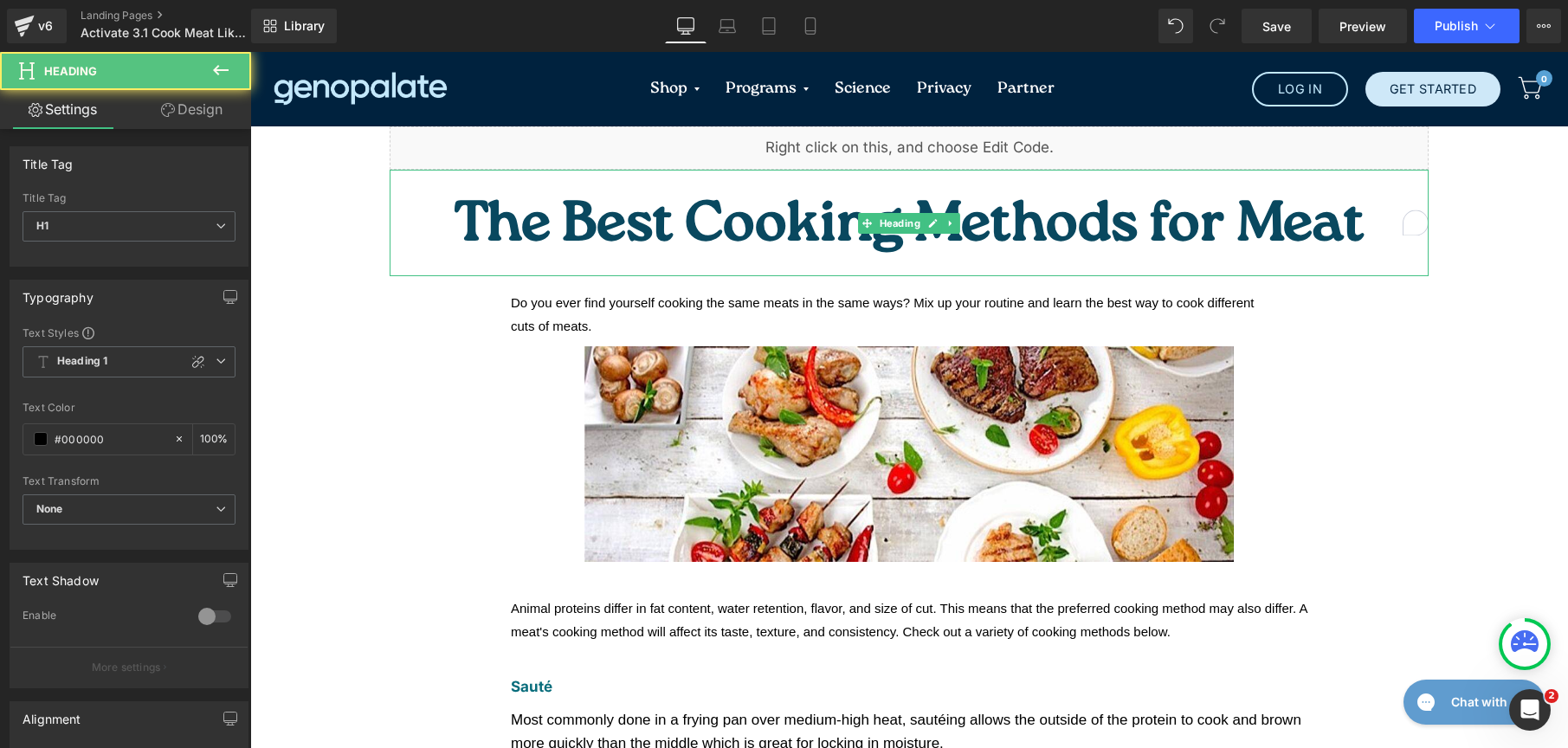
click at [727, 204] on span "The Best Cooking Methods for Meat" at bounding box center [908, 227] width 911 height 80
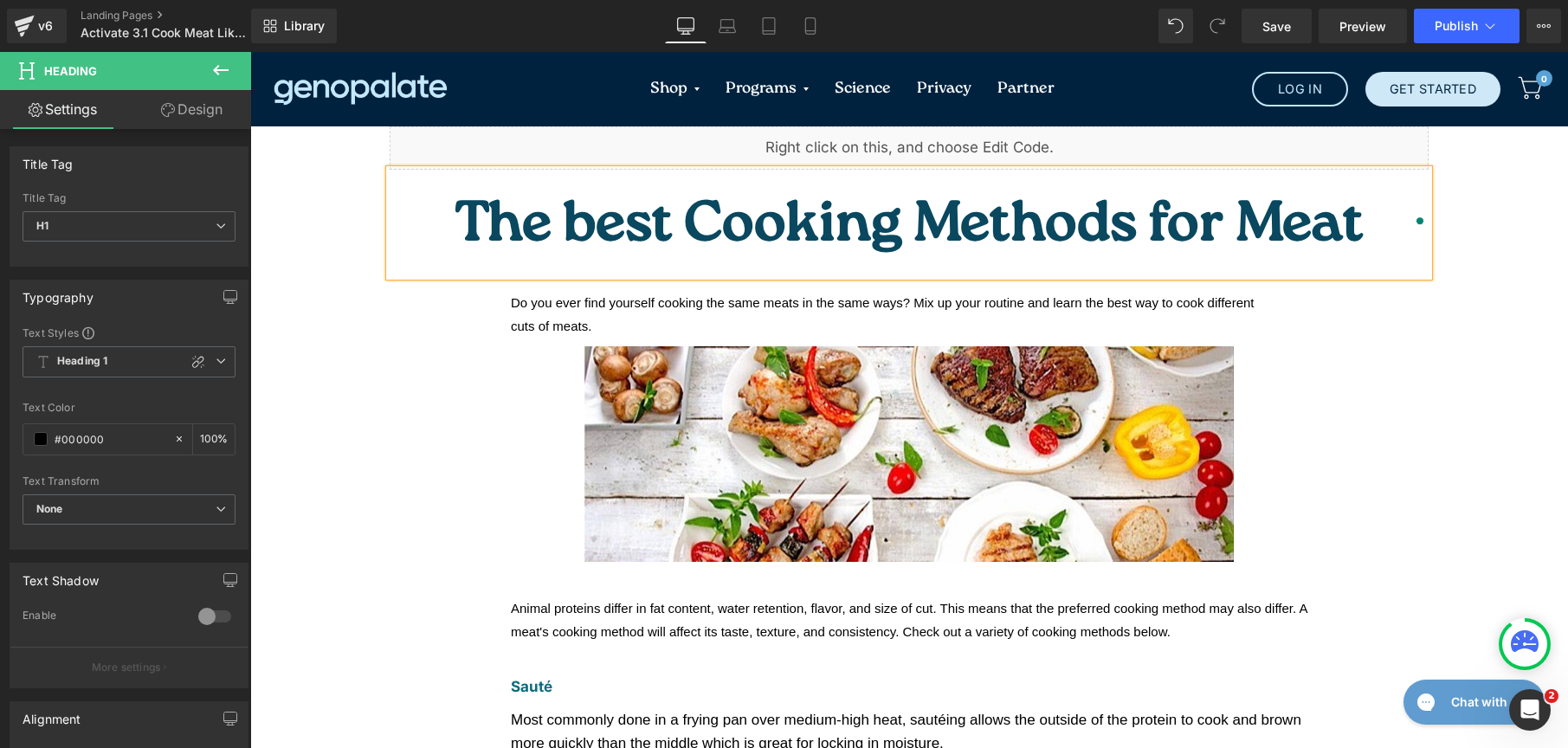
click at [796, 217] on span "The best Cooking Methods for Meat" at bounding box center [908, 227] width 909 height 80
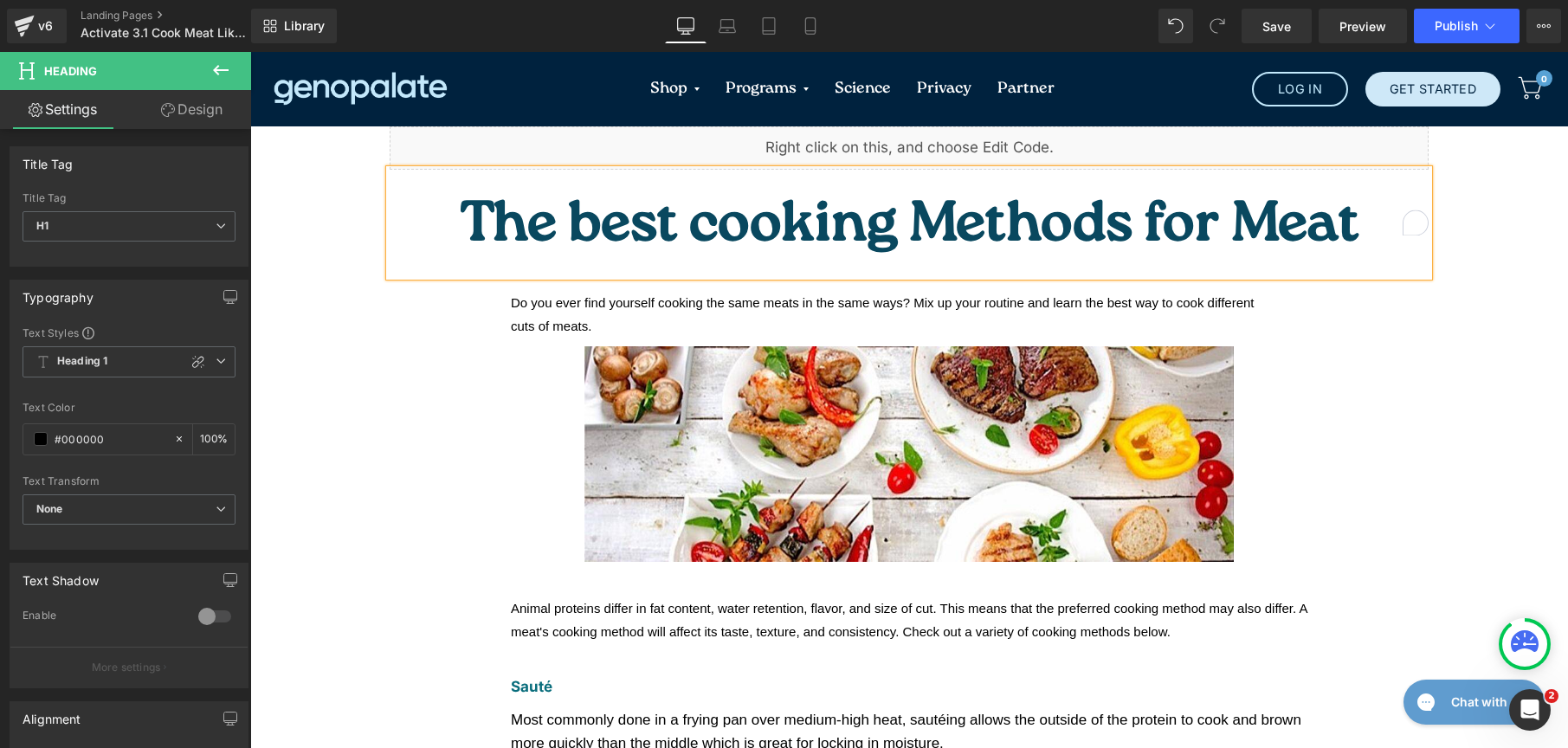
click at [939, 208] on span "The best cooking Methods for Meat" at bounding box center [909, 227] width 900 height 80
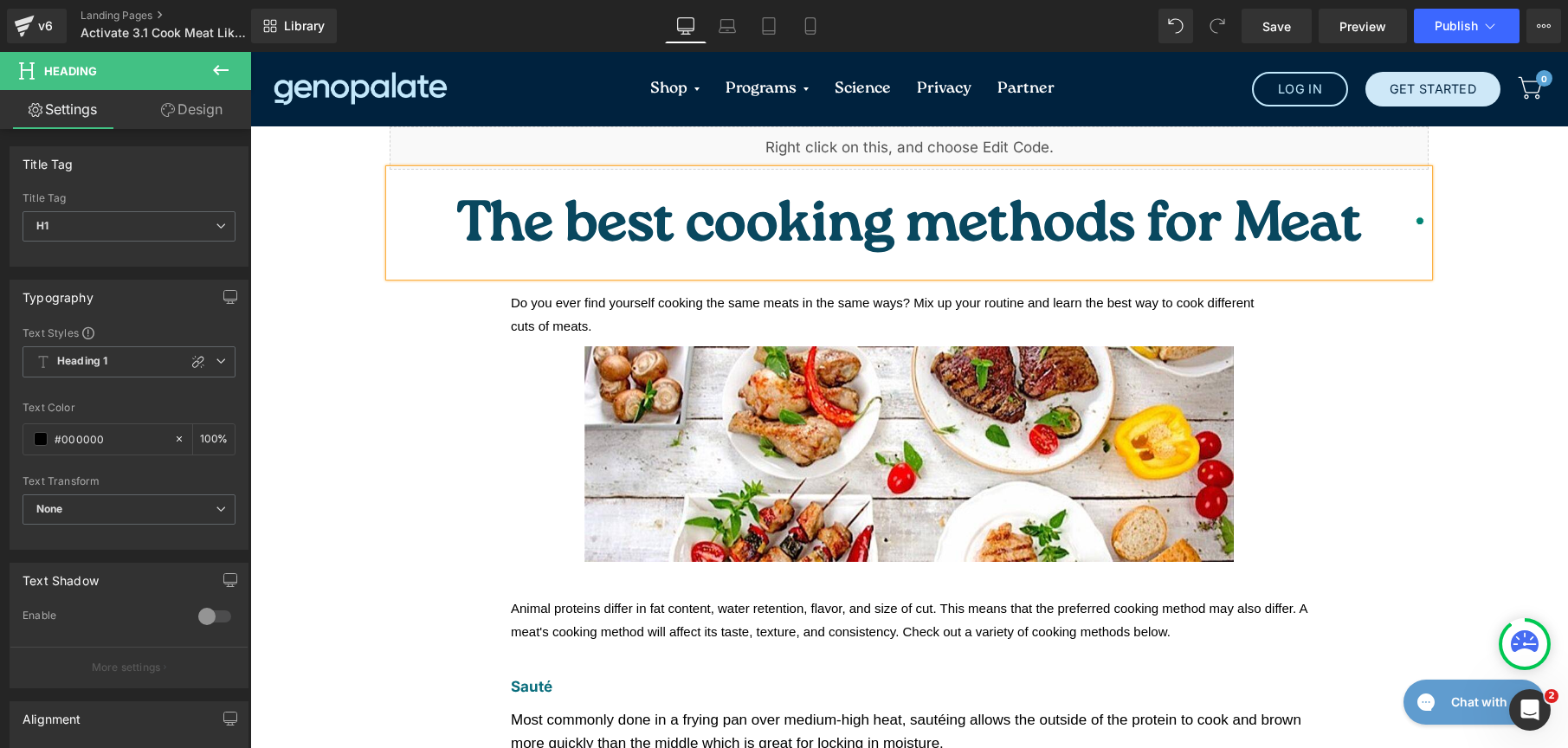
click at [1109, 211] on span "The best cooking methods for Meat" at bounding box center [908, 227] width 906 height 80
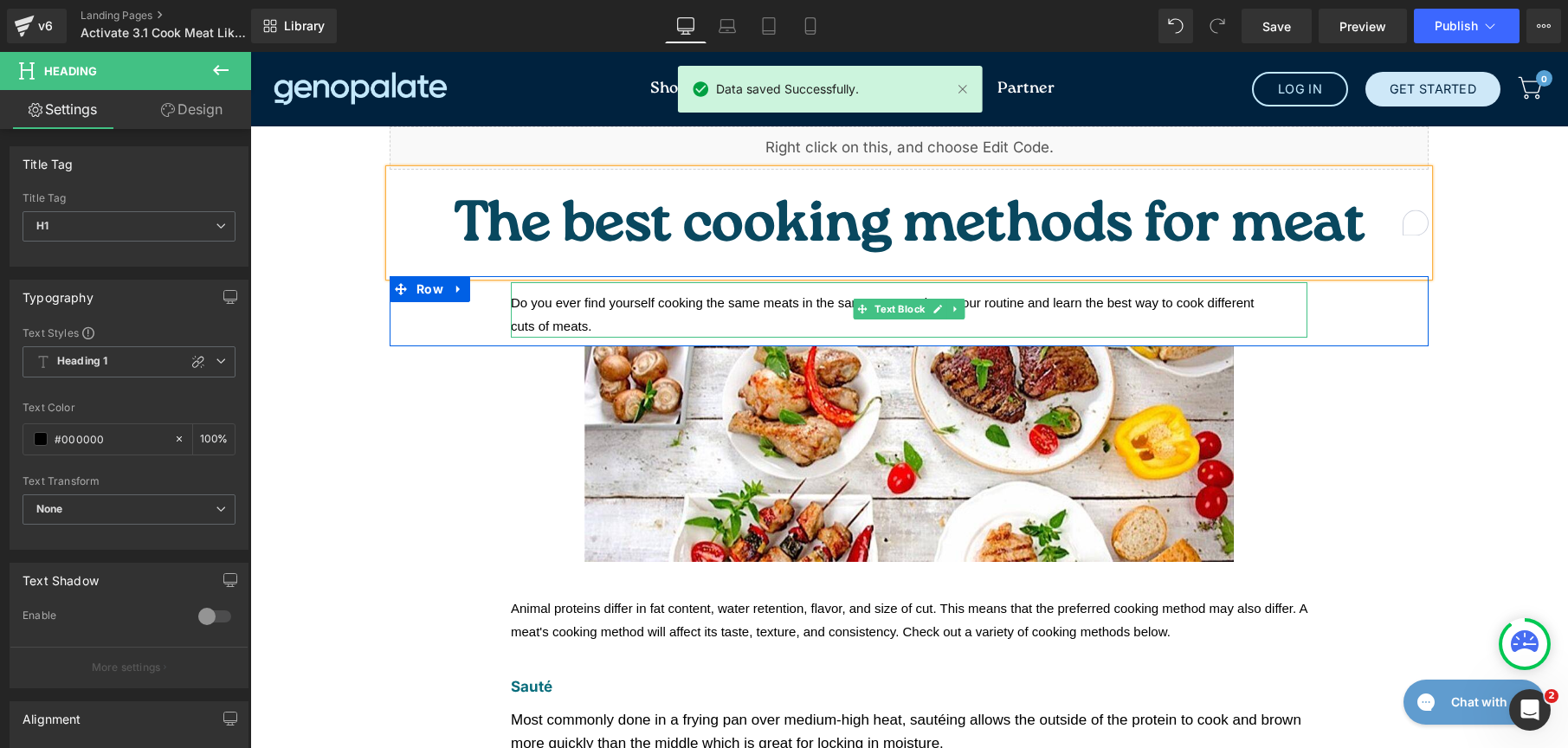
click at [759, 295] on span "Do you ever find yourself cooking the same meats in the same ways? Mix up your …" at bounding box center [882, 302] width 743 height 15
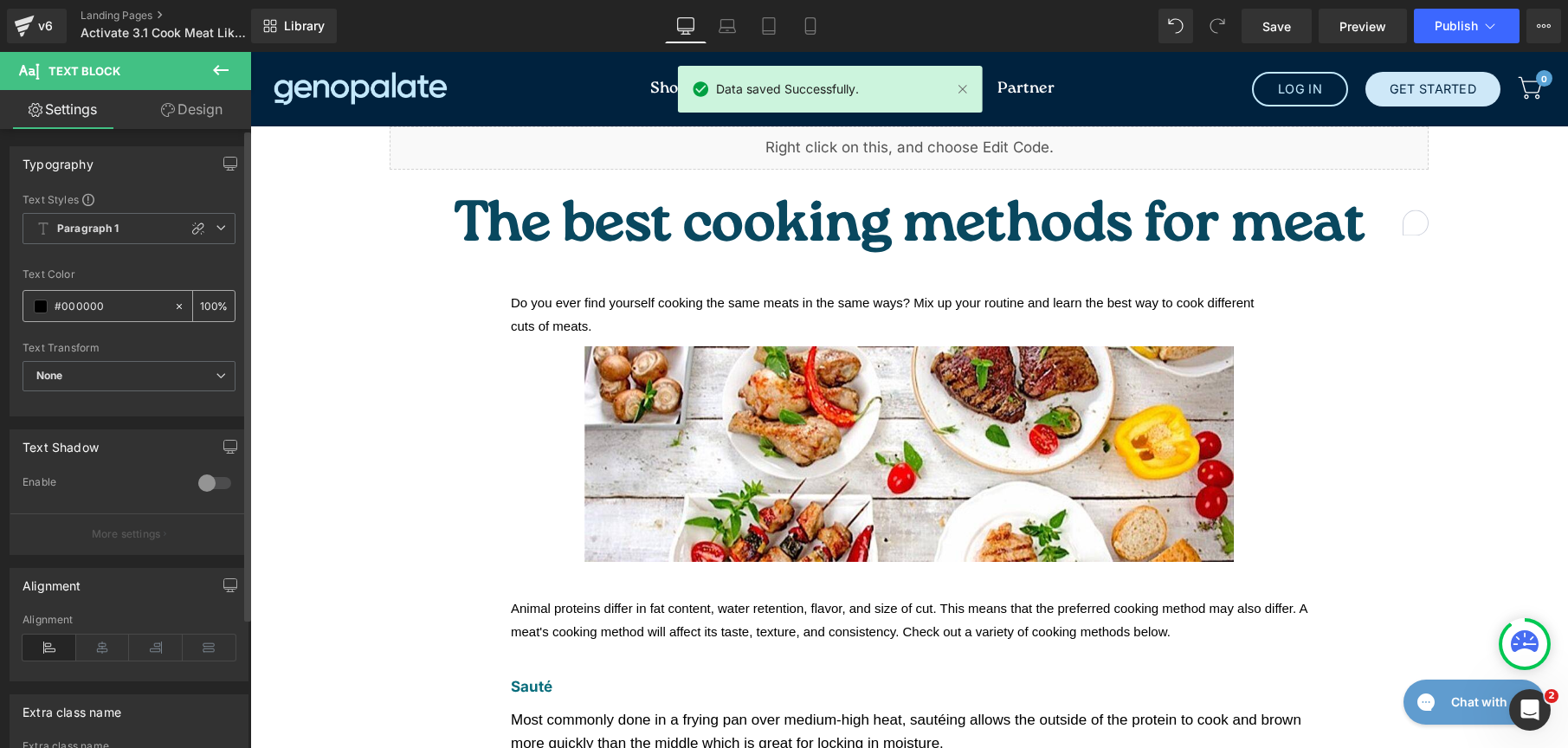
click at [46, 312] on span at bounding box center [41, 307] width 14 height 14
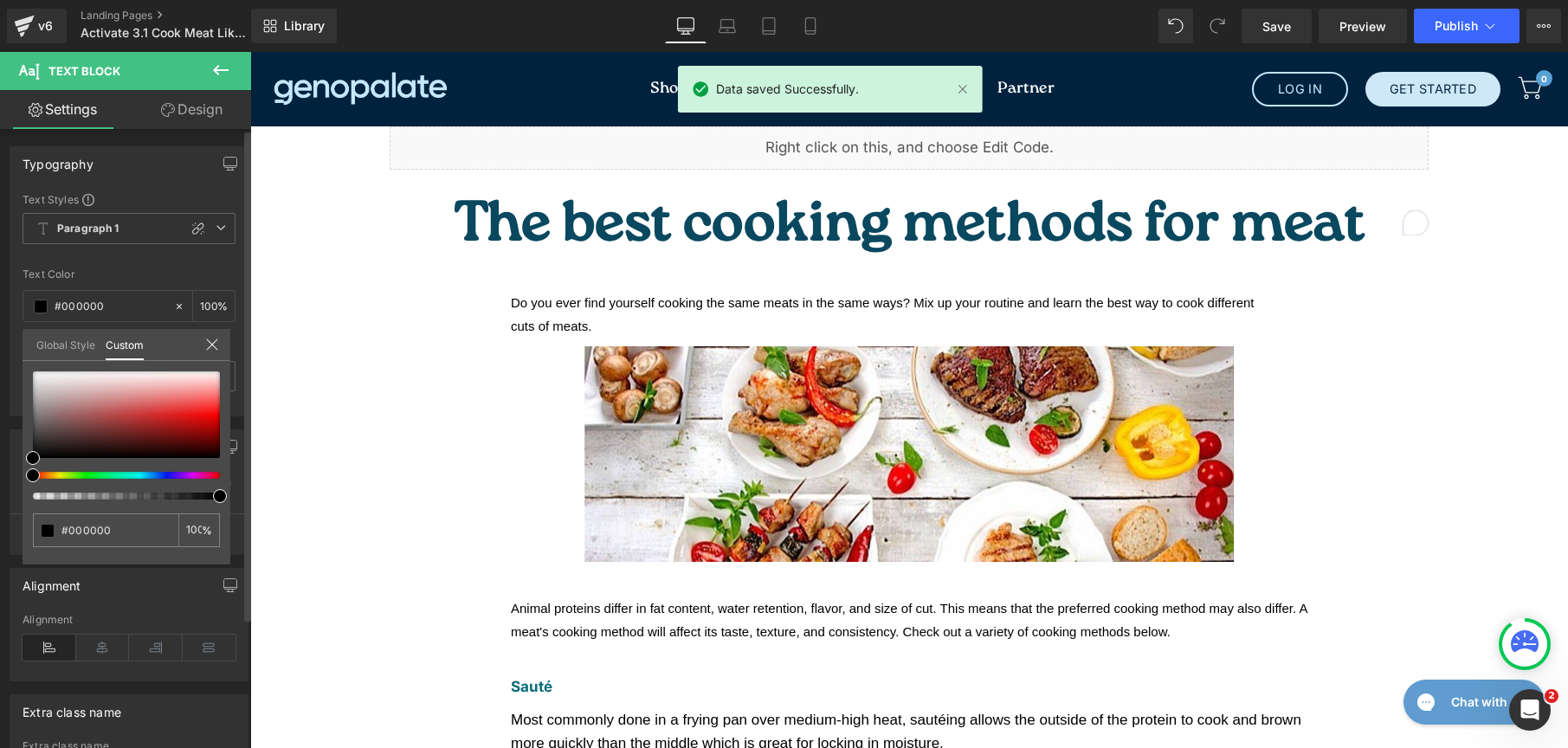
click at [40, 347] on link "Global Style" at bounding box center [66, 344] width 59 height 30
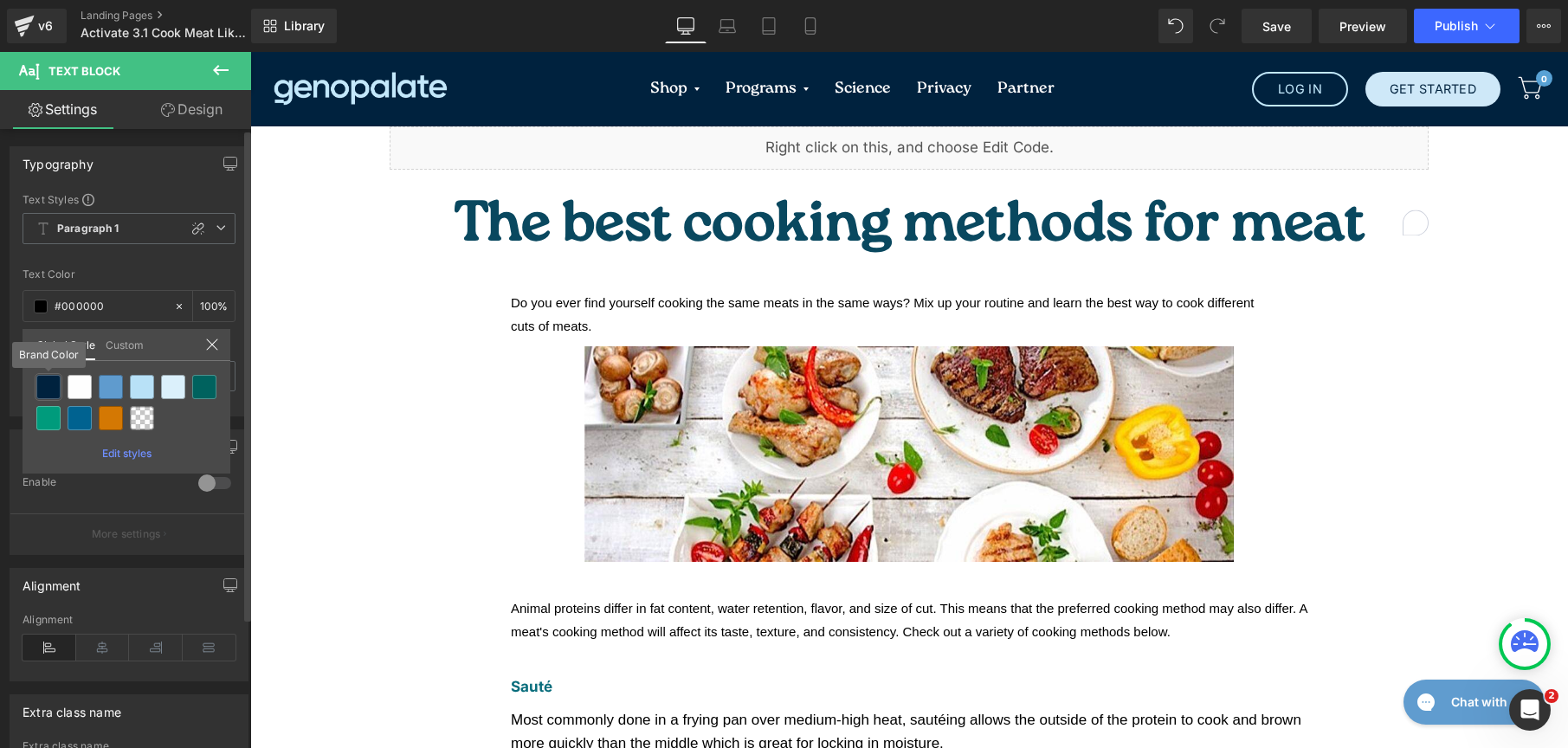
click at [52, 394] on div at bounding box center [49, 387] width 24 height 24
type input "Brand Color"
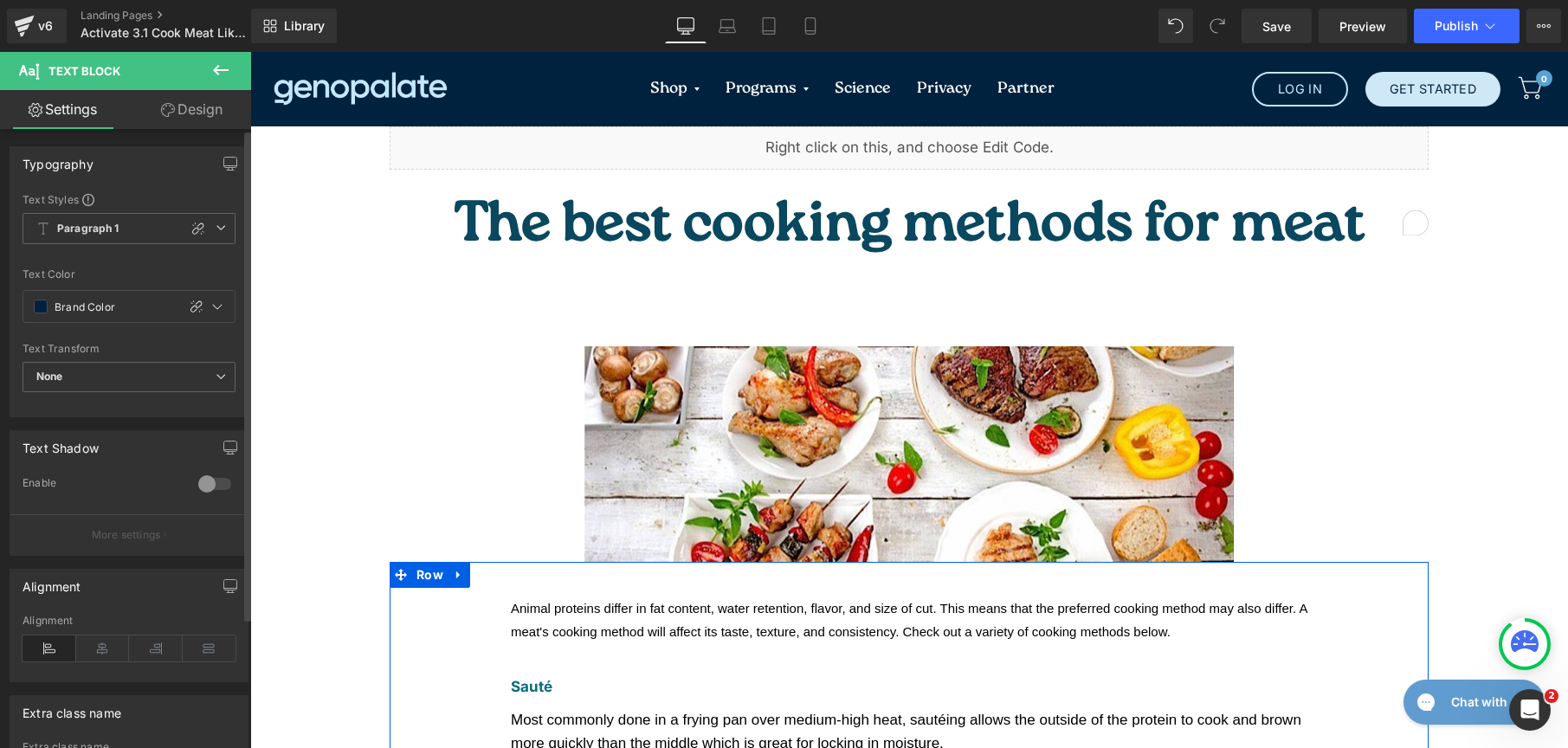
click at [548, 601] on span "Animal proteins differ in fat content, water retention, flavor, and size of cut…" at bounding box center [909, 620] width 797 height 38
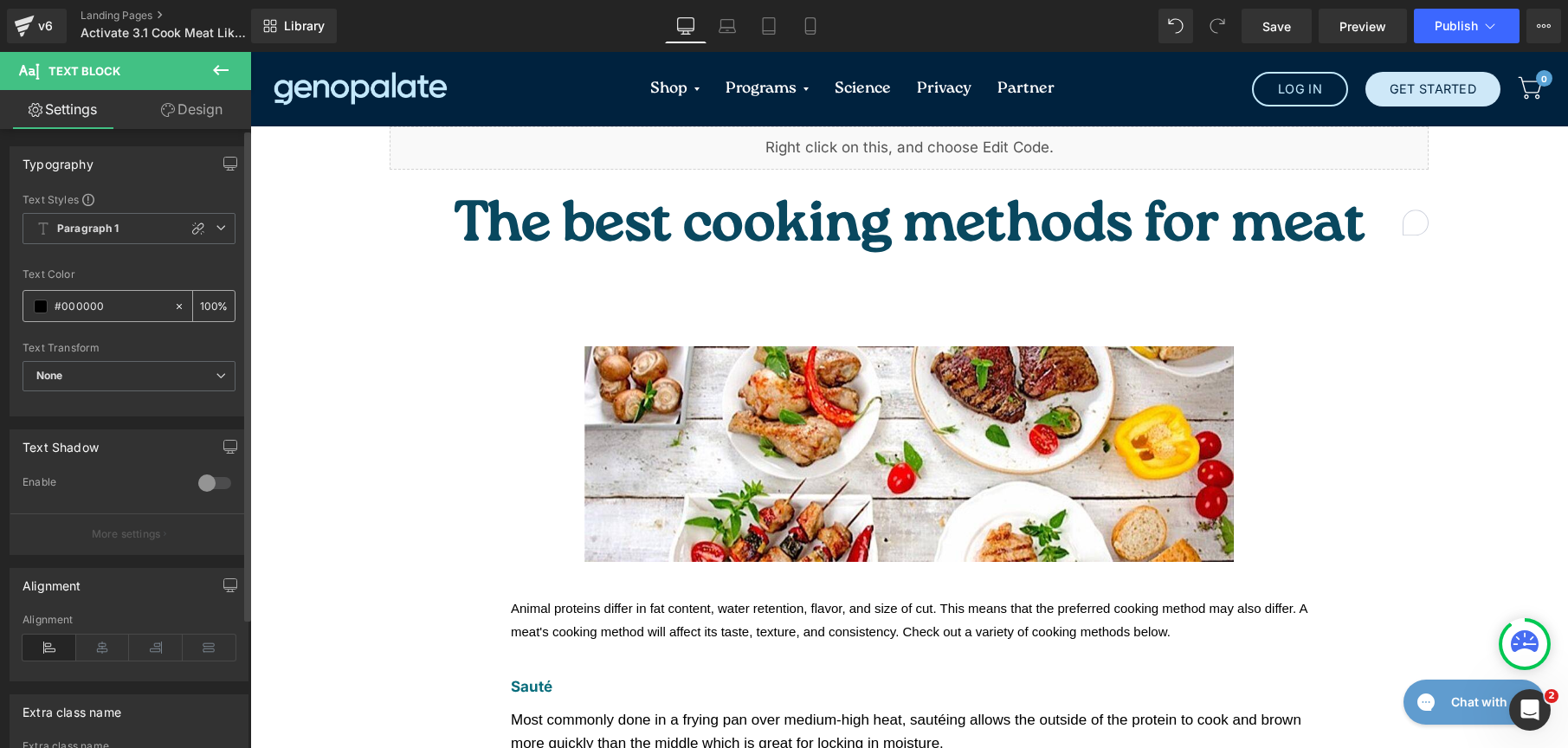
click at [34, 308] on span at bounding box center [41, 307] width 14 height 14
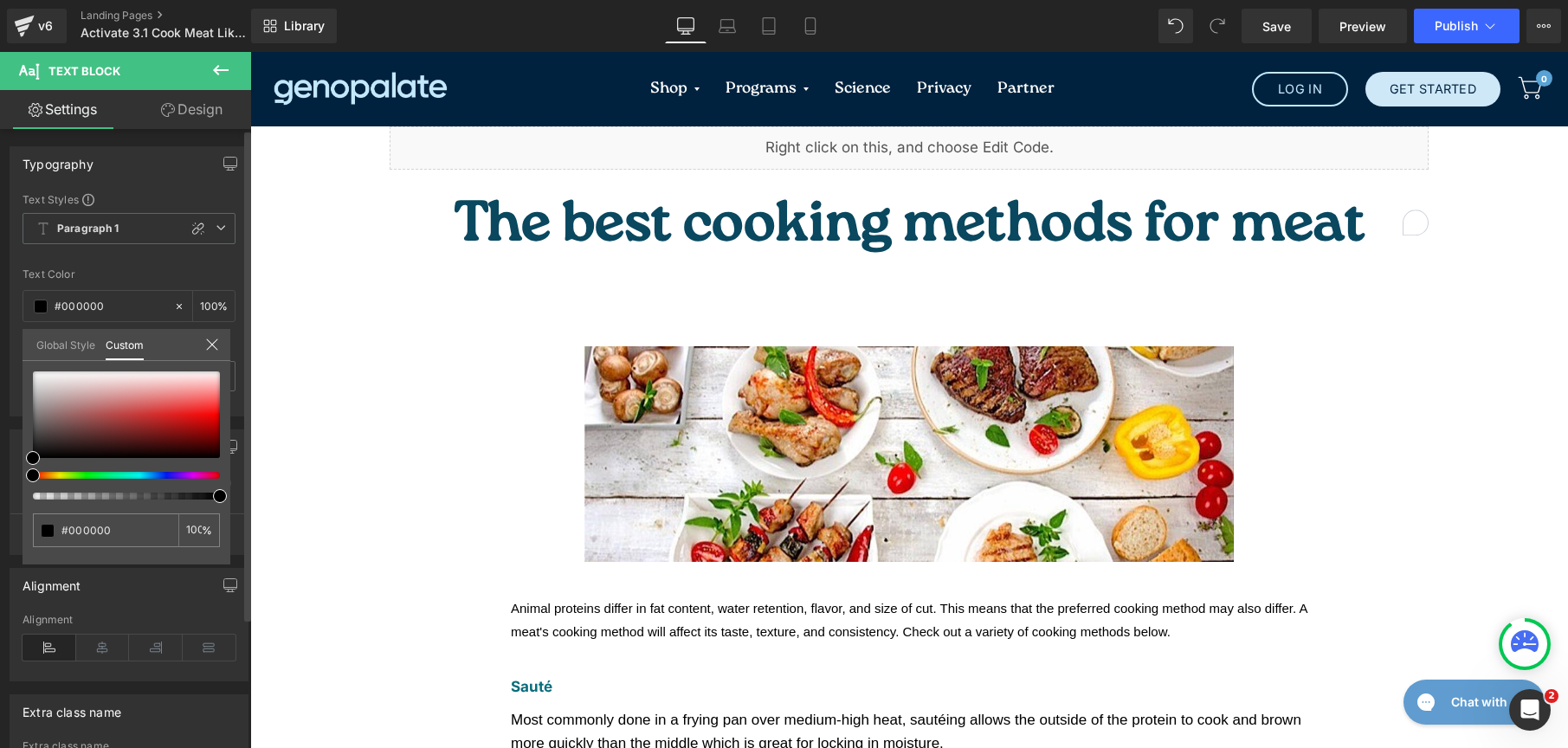
click at [49, 358] on div "Global Style" at bounding box center [66, 345] width 69 height 31
click at [52, 341] on link "Global Style" at bounding box center [66, 344] width 59 height 30
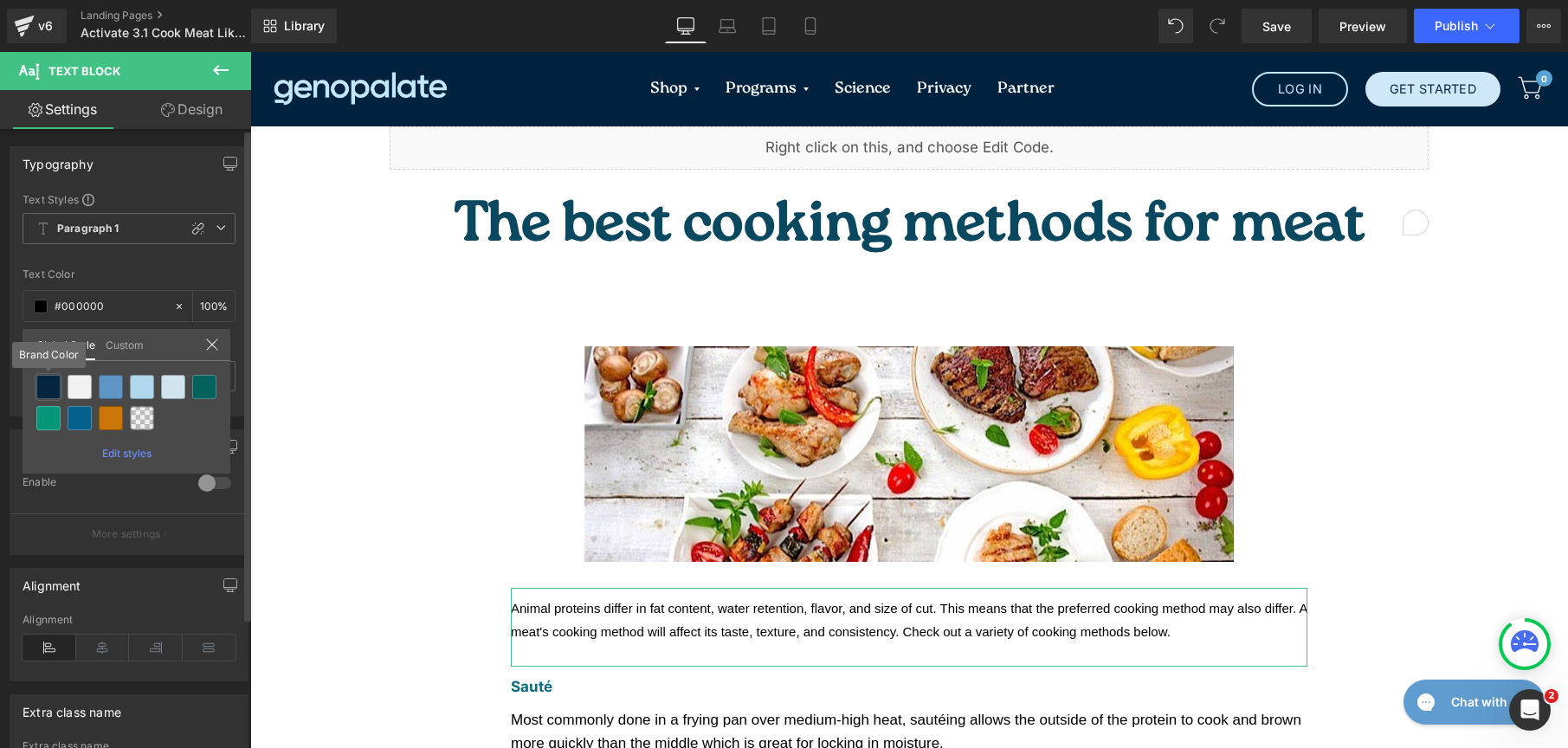
click at [47, 384] on div at bounding box center [49, 387] width 24 height 24
type input "Brand Color"
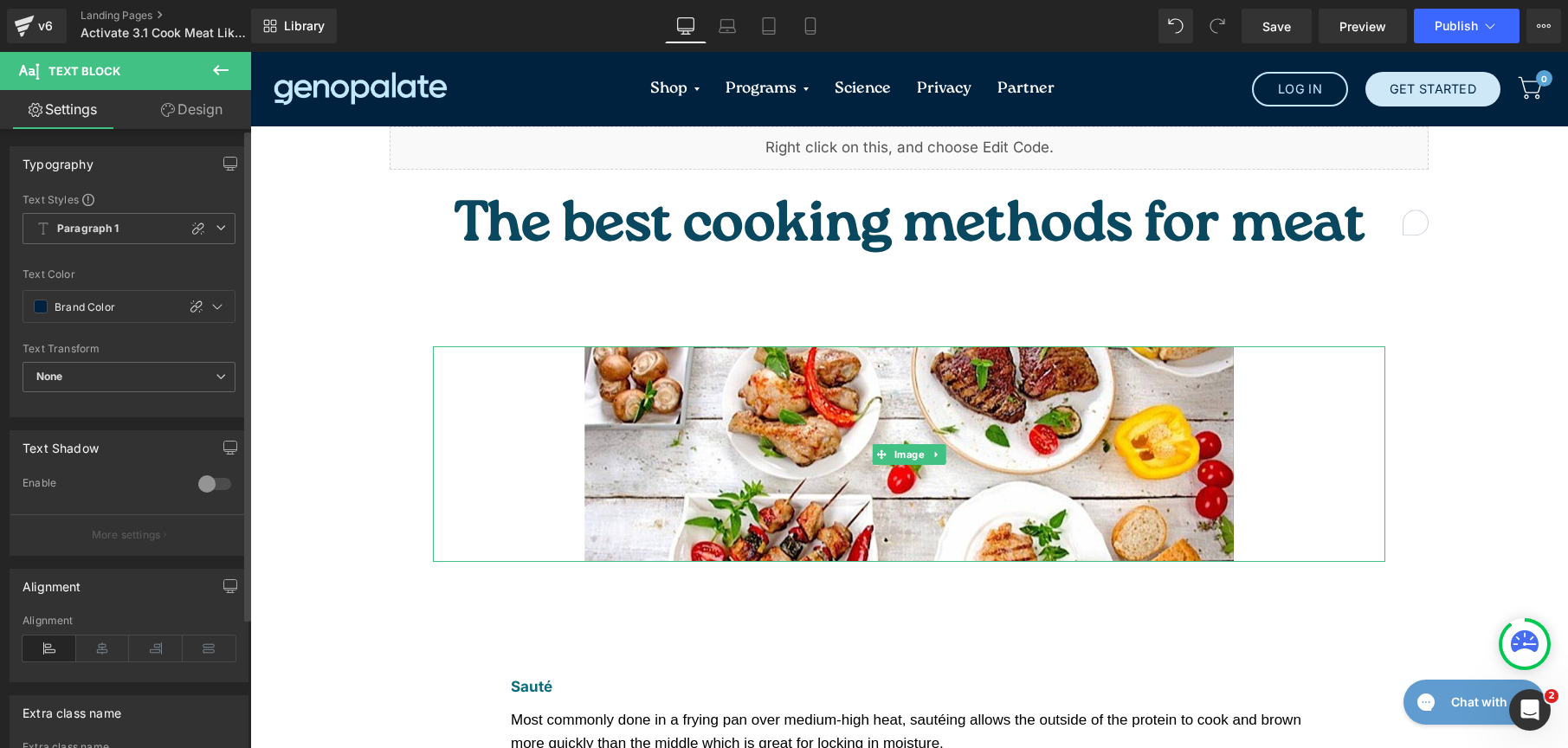
scroll to position [326, 0]
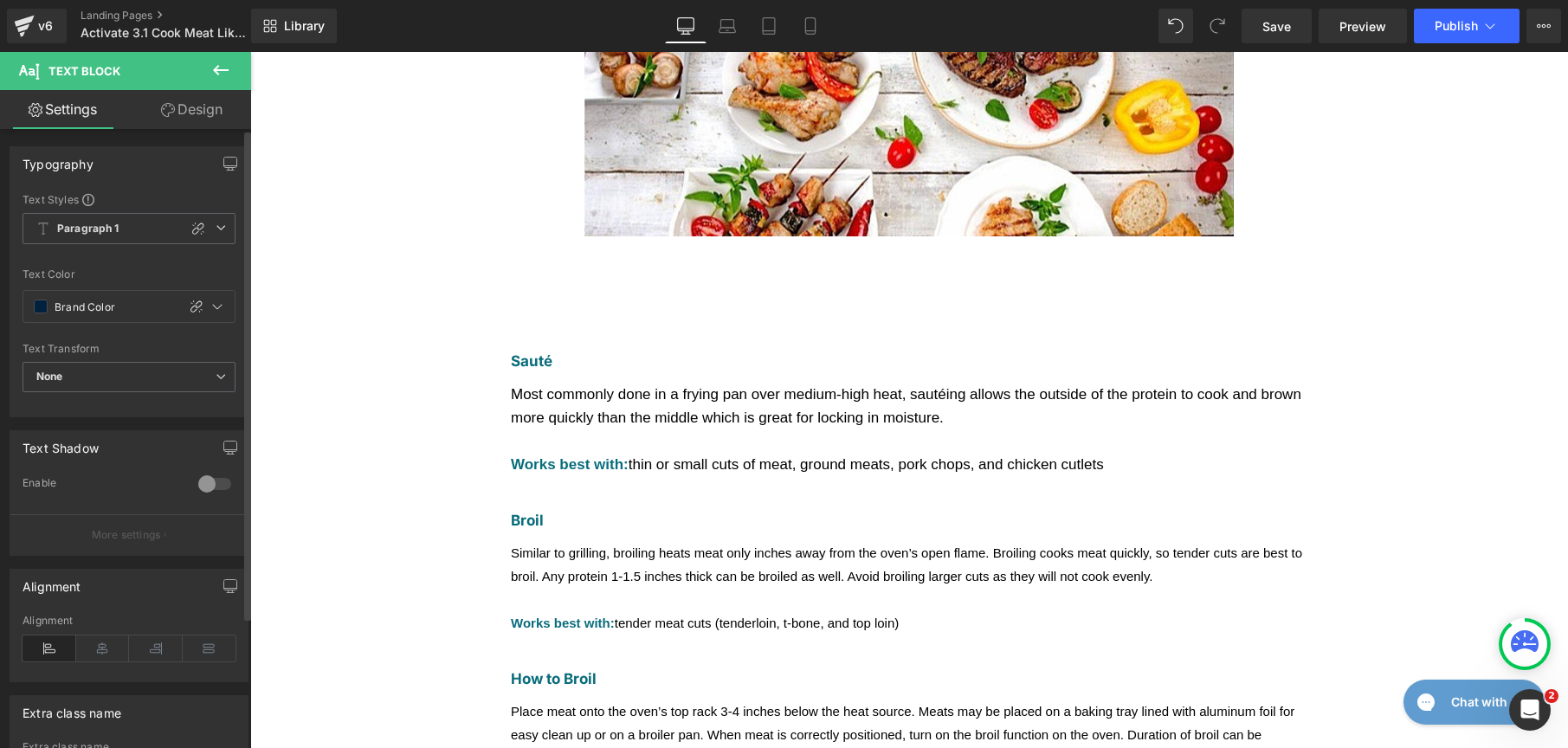
click at [672, 386] on span "Most commonly done in a frying pan over medium-high heat, sautéing allows the o…" at bounding box center [906, 406] width 791 height 40
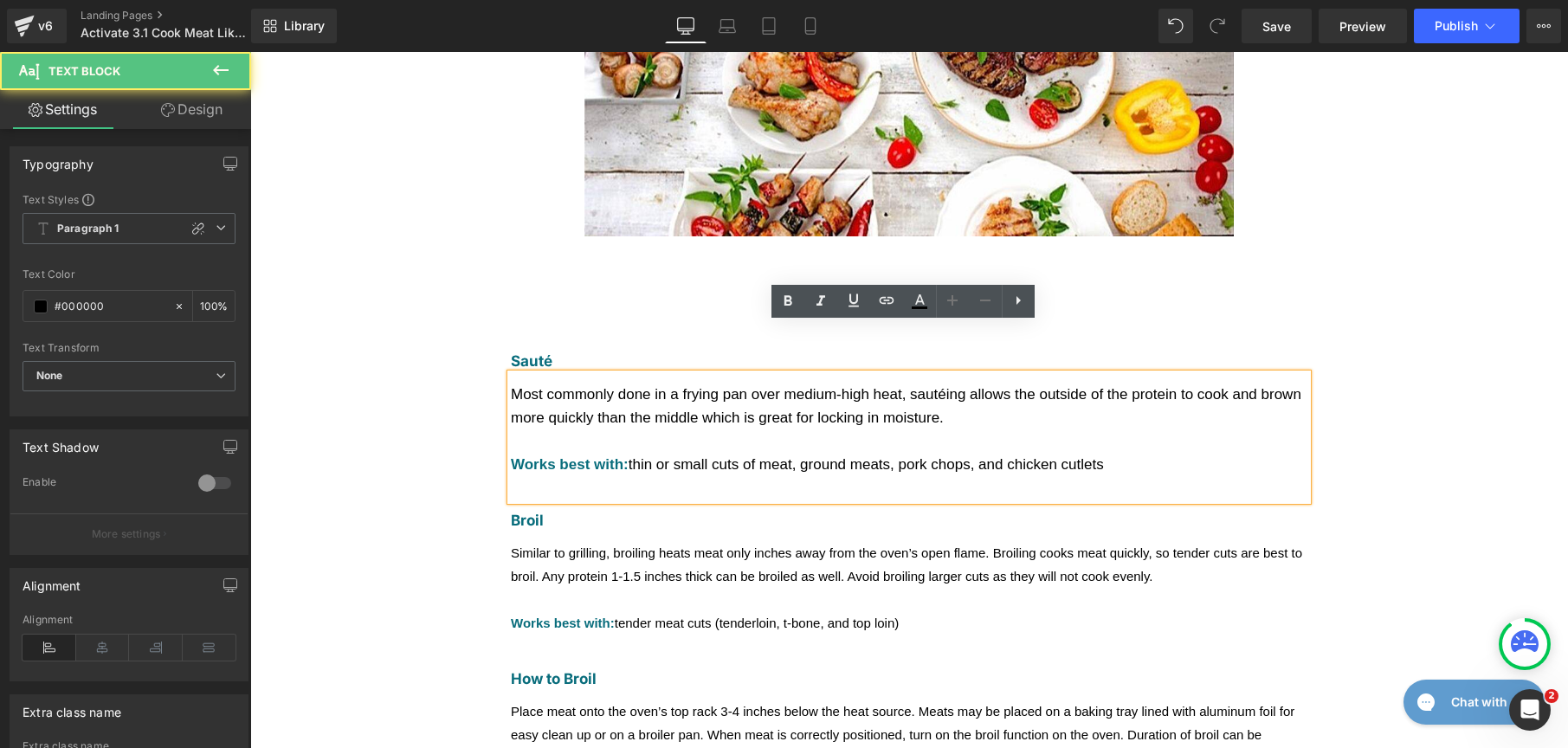
click at [677, 386] on span "Most commonly done in a frying pan over medium-high heat, sautéing allows the o…" at bounding box center [906, 406] width 791 height 40
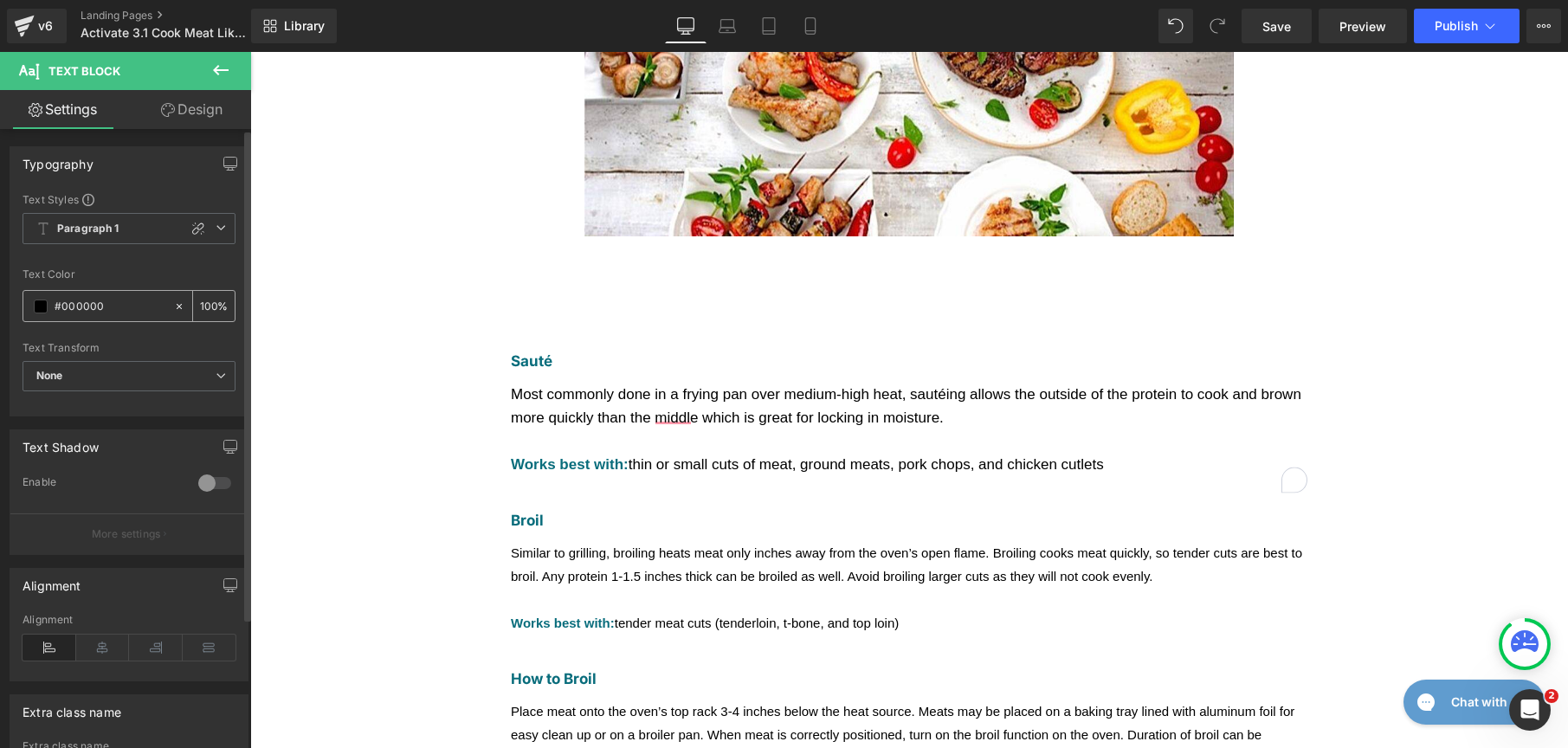
click at [43, 314] on div "#000000" at bounding box center [98, 306] width 149 height 31
click at [38, 308] on span at bounding box center [41, 307] width 14 height 14
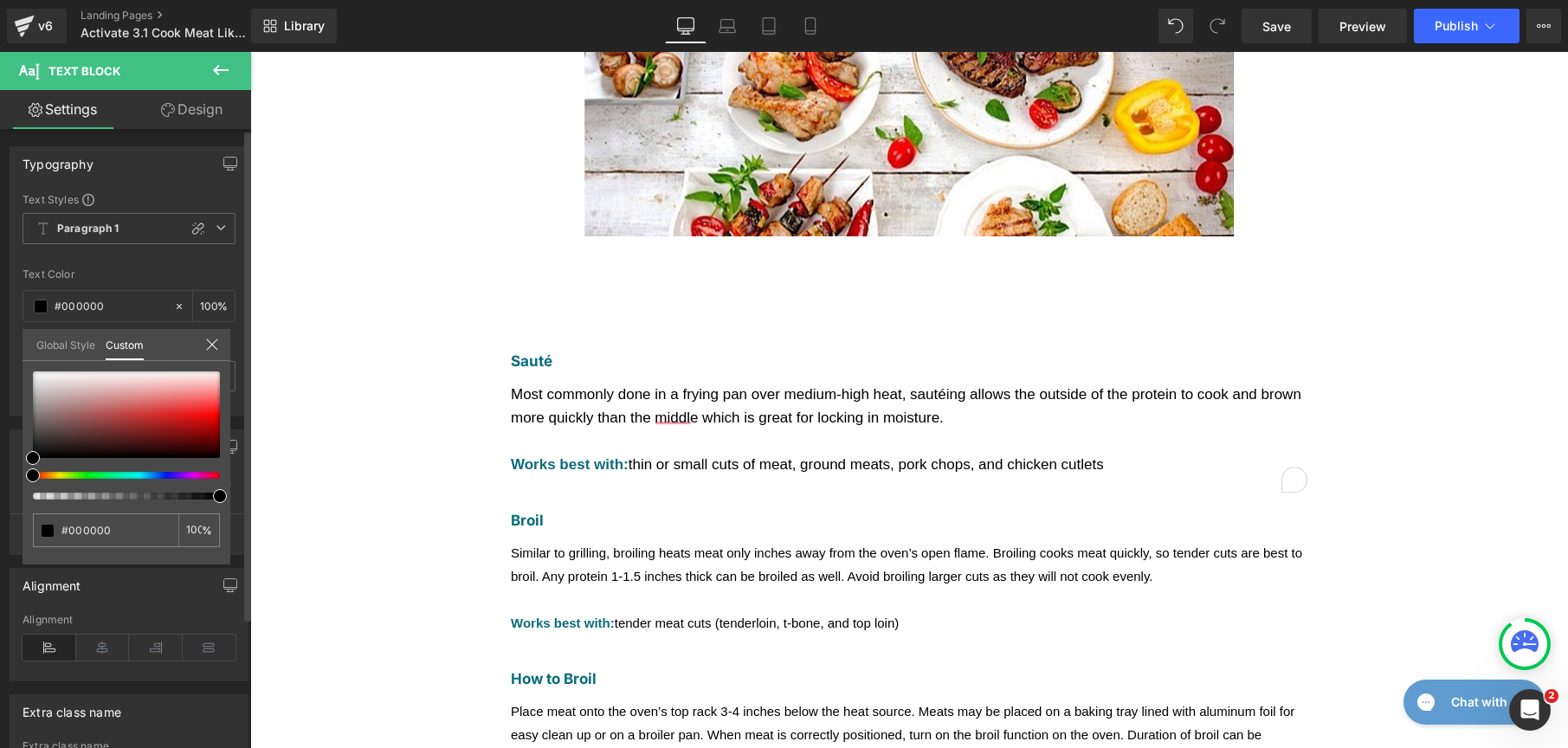
click at [66, 347] on link "Global Style" at bounding box center [66, 344] width 59 height 30
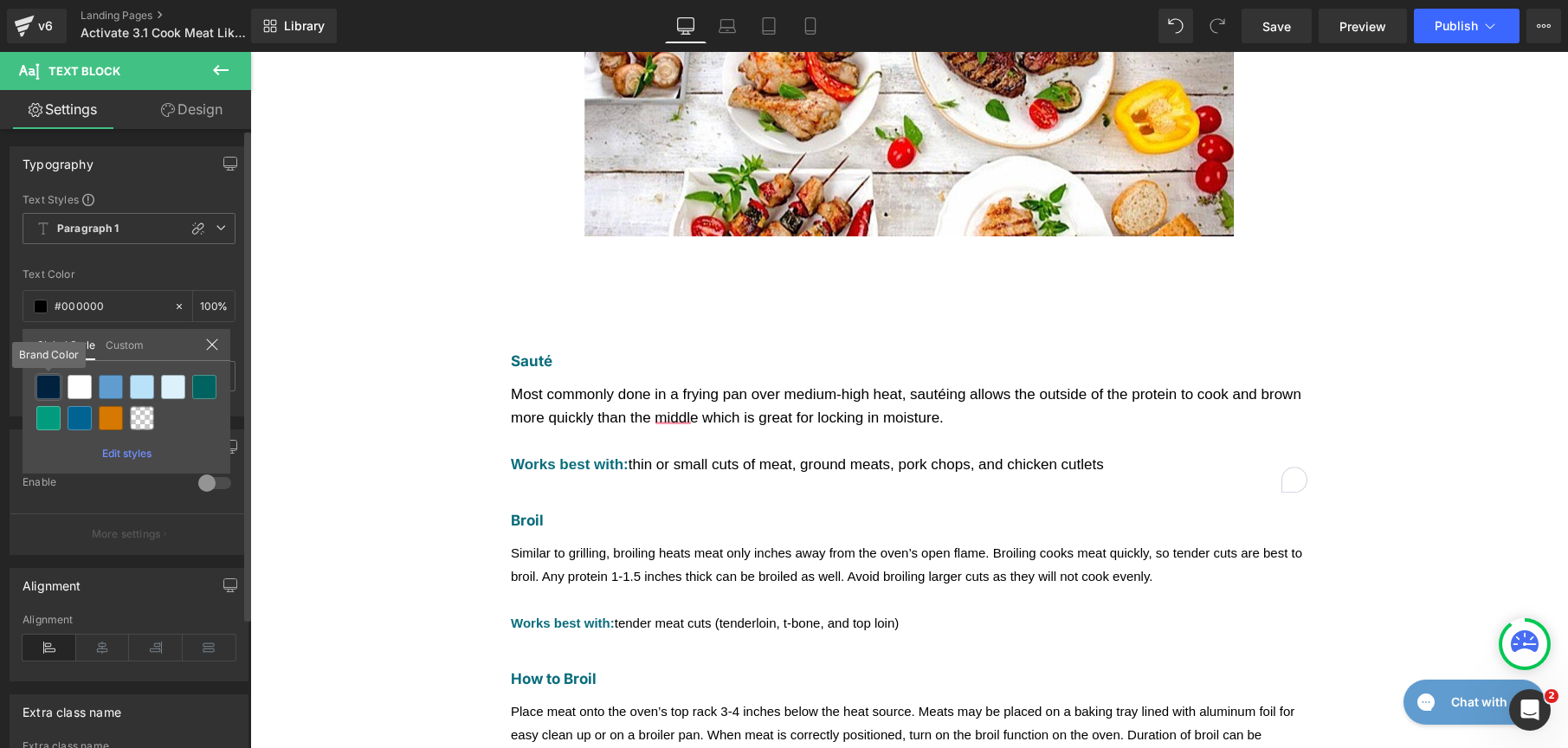
click at [52, 393] on div at bounding box center [49, 387] width 24 height 24
type input "Brand Color"
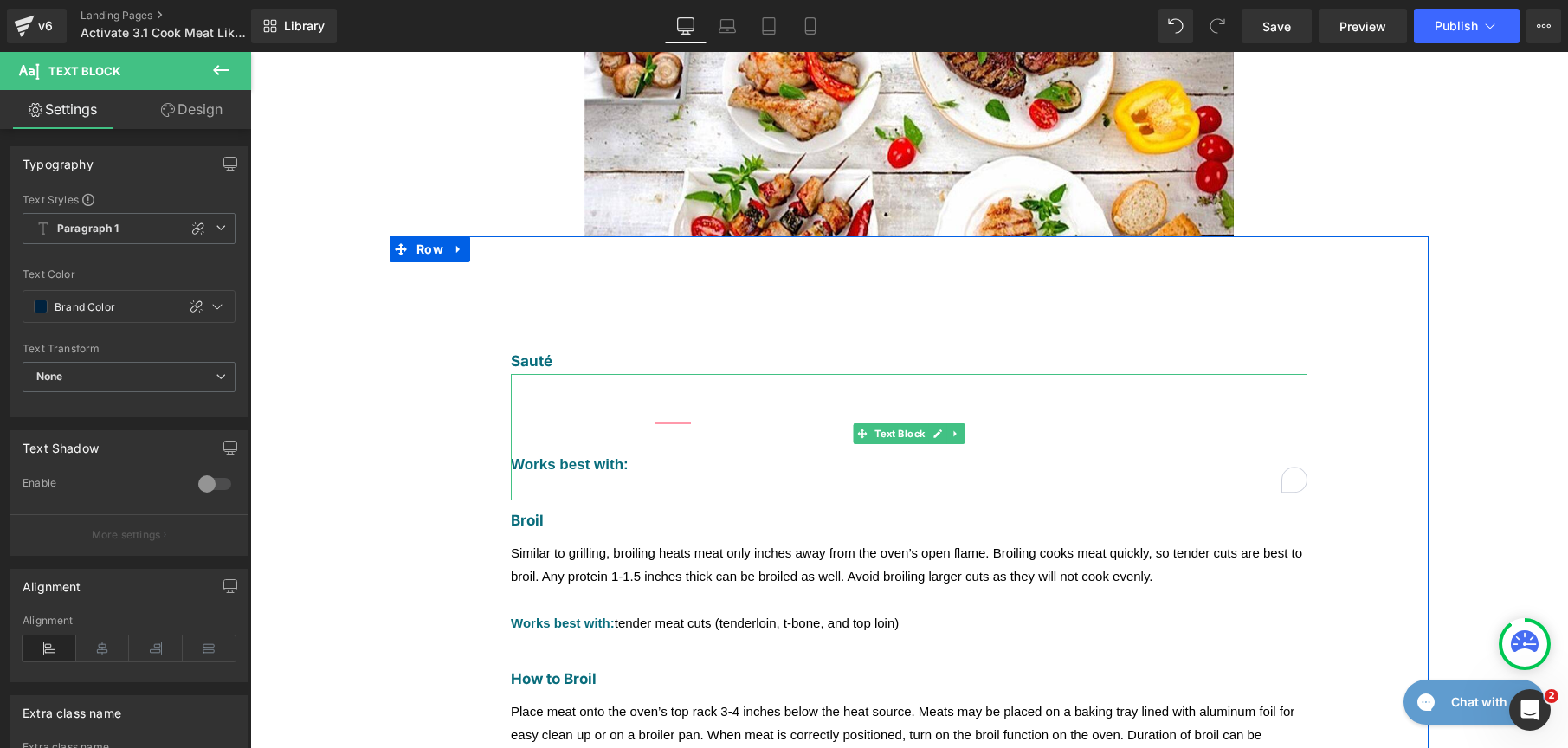
click at [677, 386] on span "Most commonly done in a frying pan over medium-high heat, sautéing allows the o…" at bounding box center [906, 406] width 791 height 40
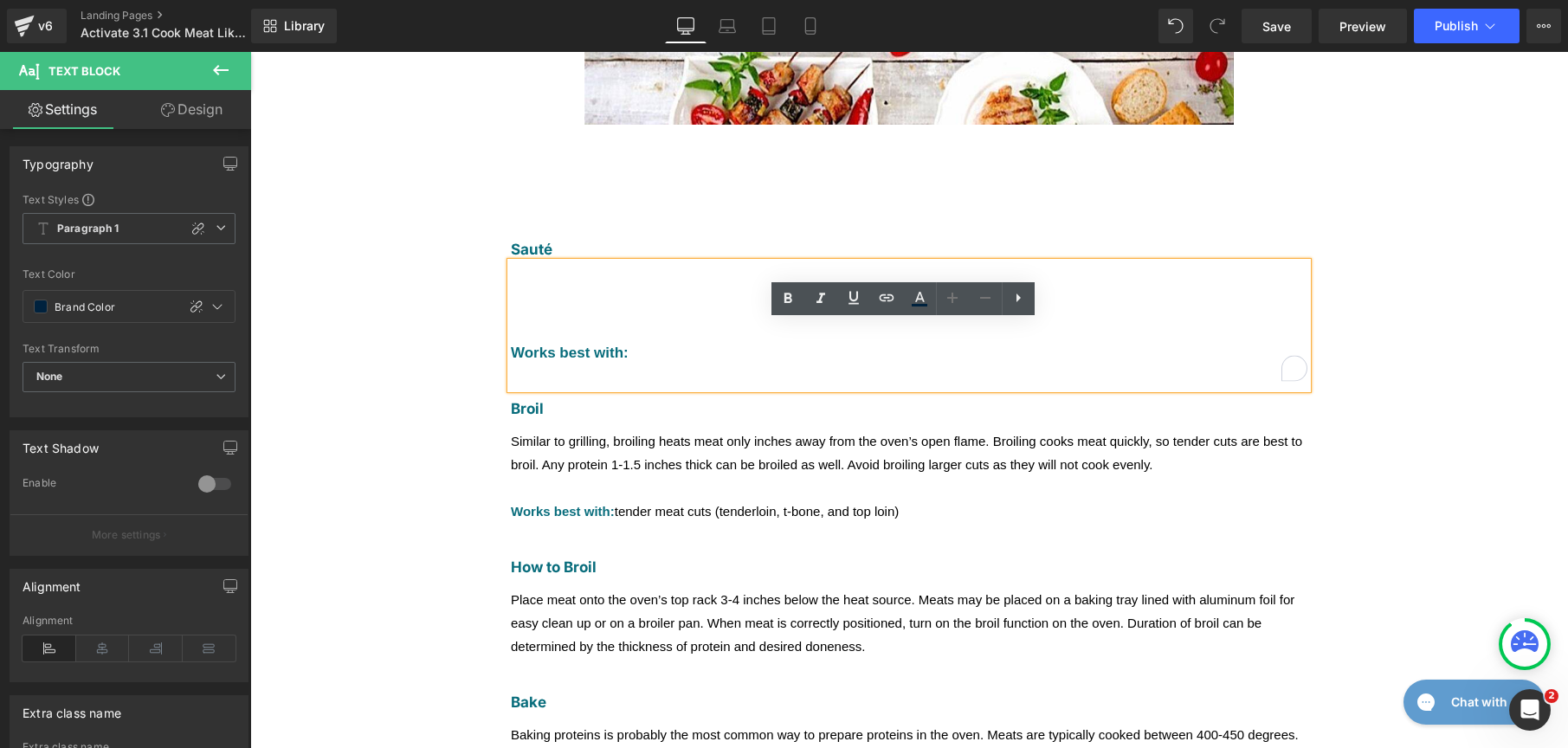
scroll to position [478, 0]
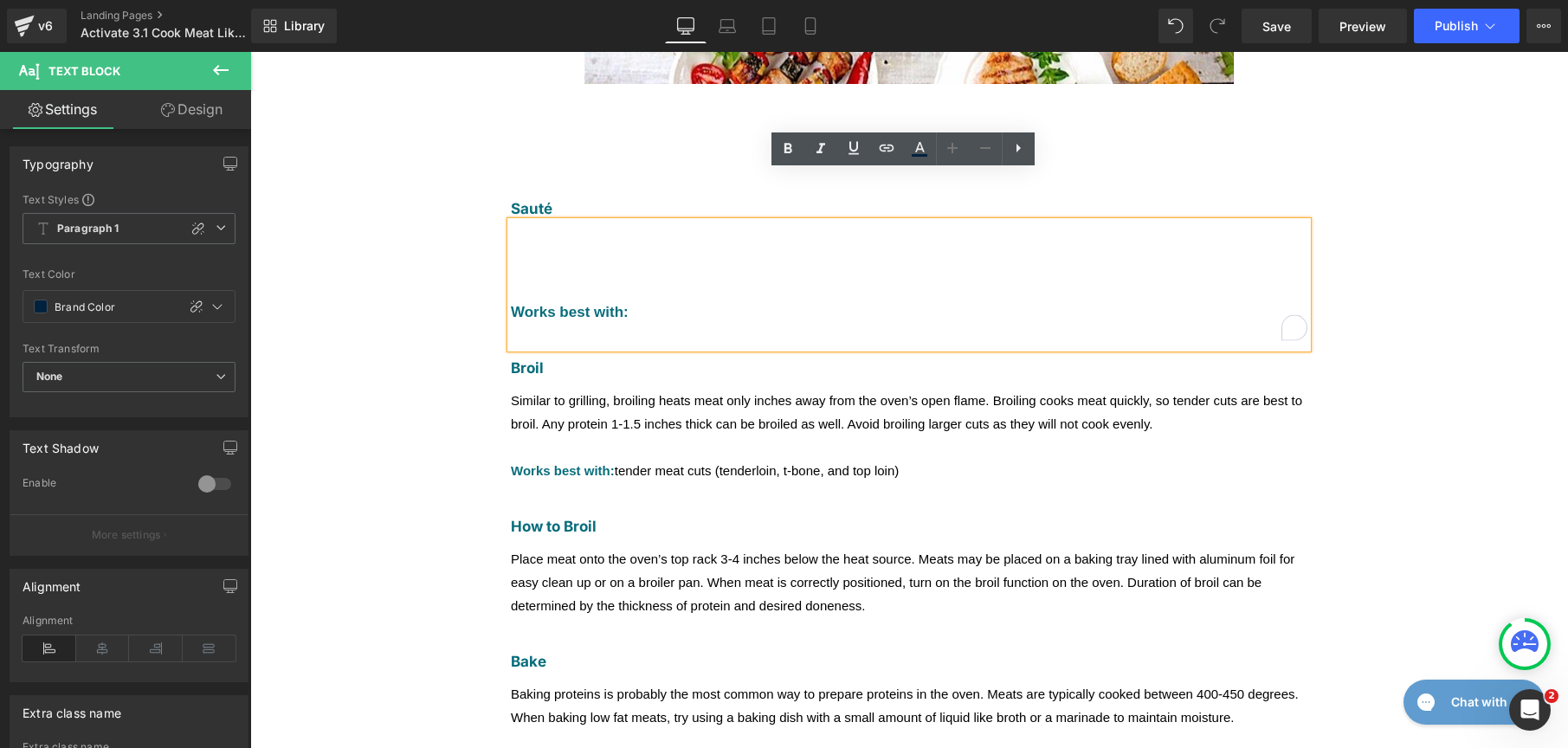
click at [692, 393] on span "Similar to grilling, broiling heats meat only inches away from the oven’s open …" at bounding box center [907, 412] width 791 height 38
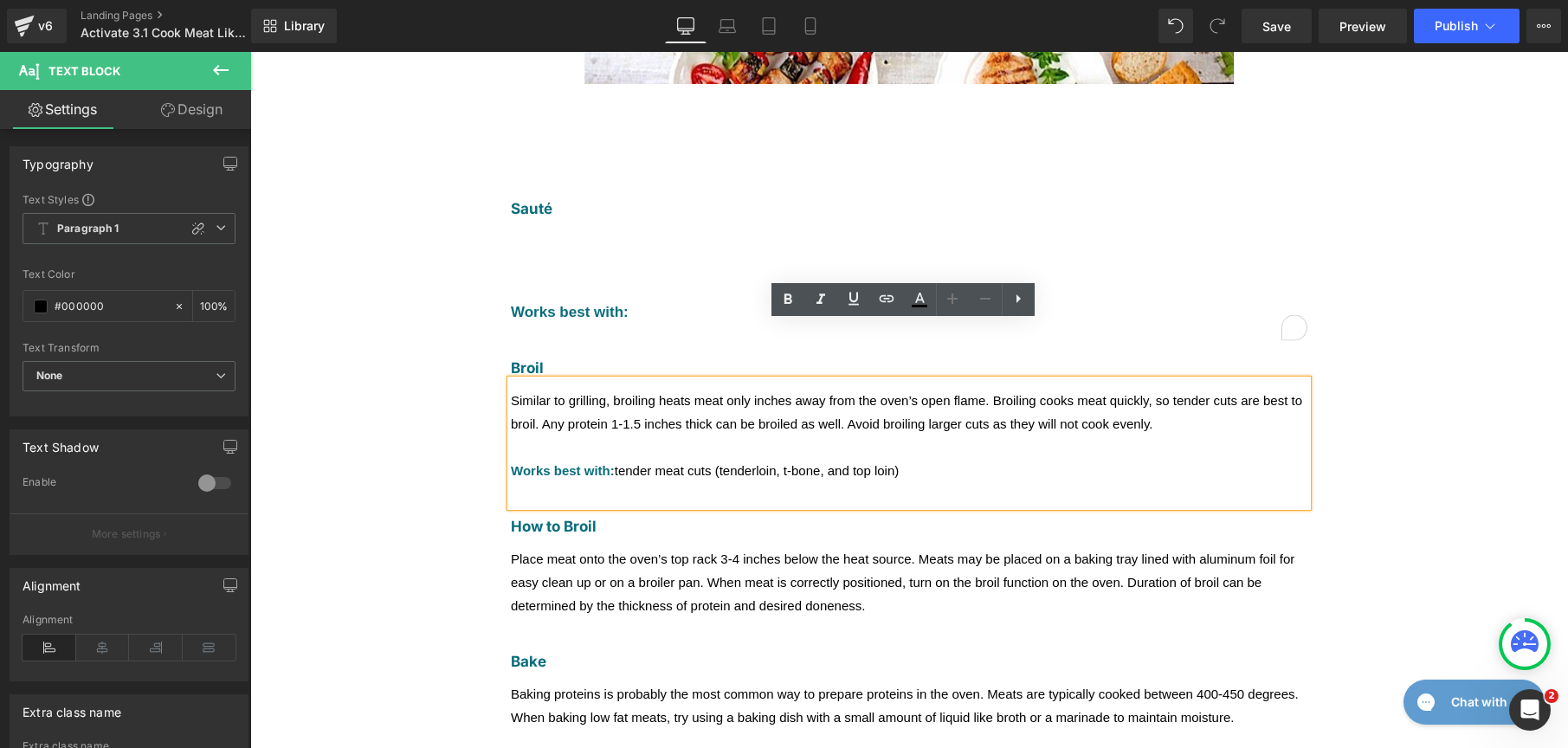
click at [663, 393] on span "Similar to grilling, broiling heats meat only inches away from the oven’s open …" at bounding box center [907, 412] width 791 height 38
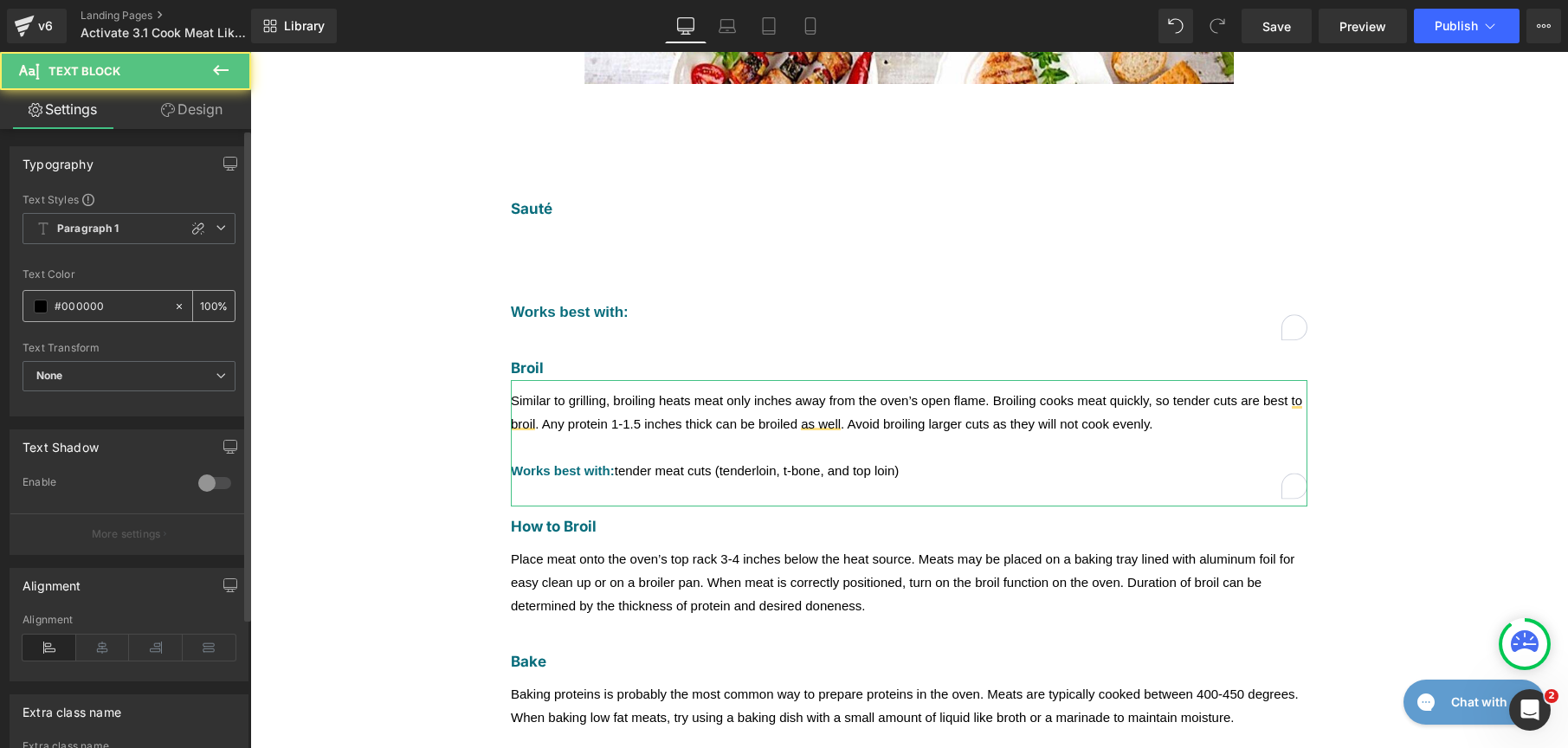
click at [31, 312] on div "#000000" at bounding box center [98, 306] width 149 height 31
click at [39, 312] on span at bounding box center [41, 307] width 14 height 14
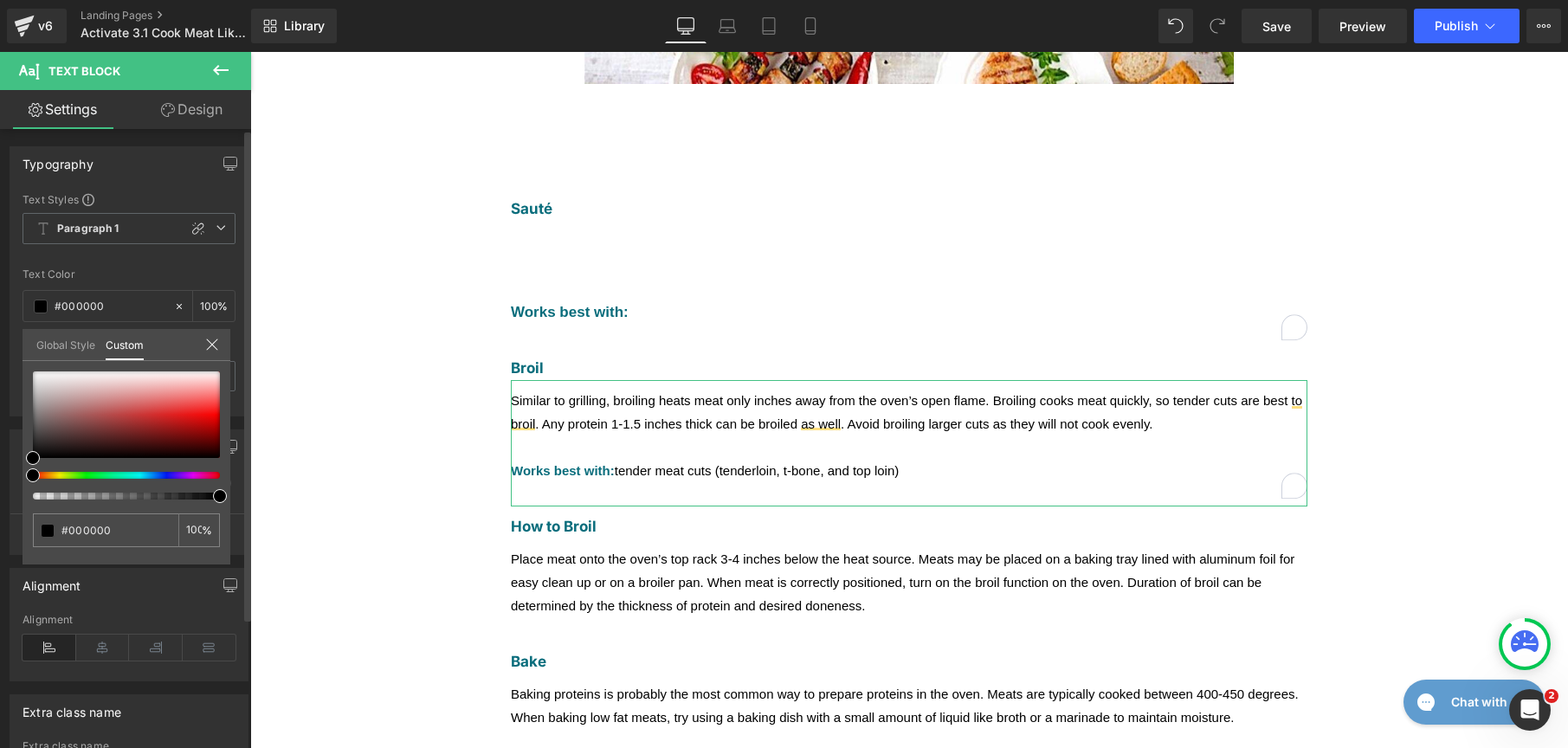
click at [58, 347] on link "Global Style" at bounding box center [66, 344] width 59 height 30
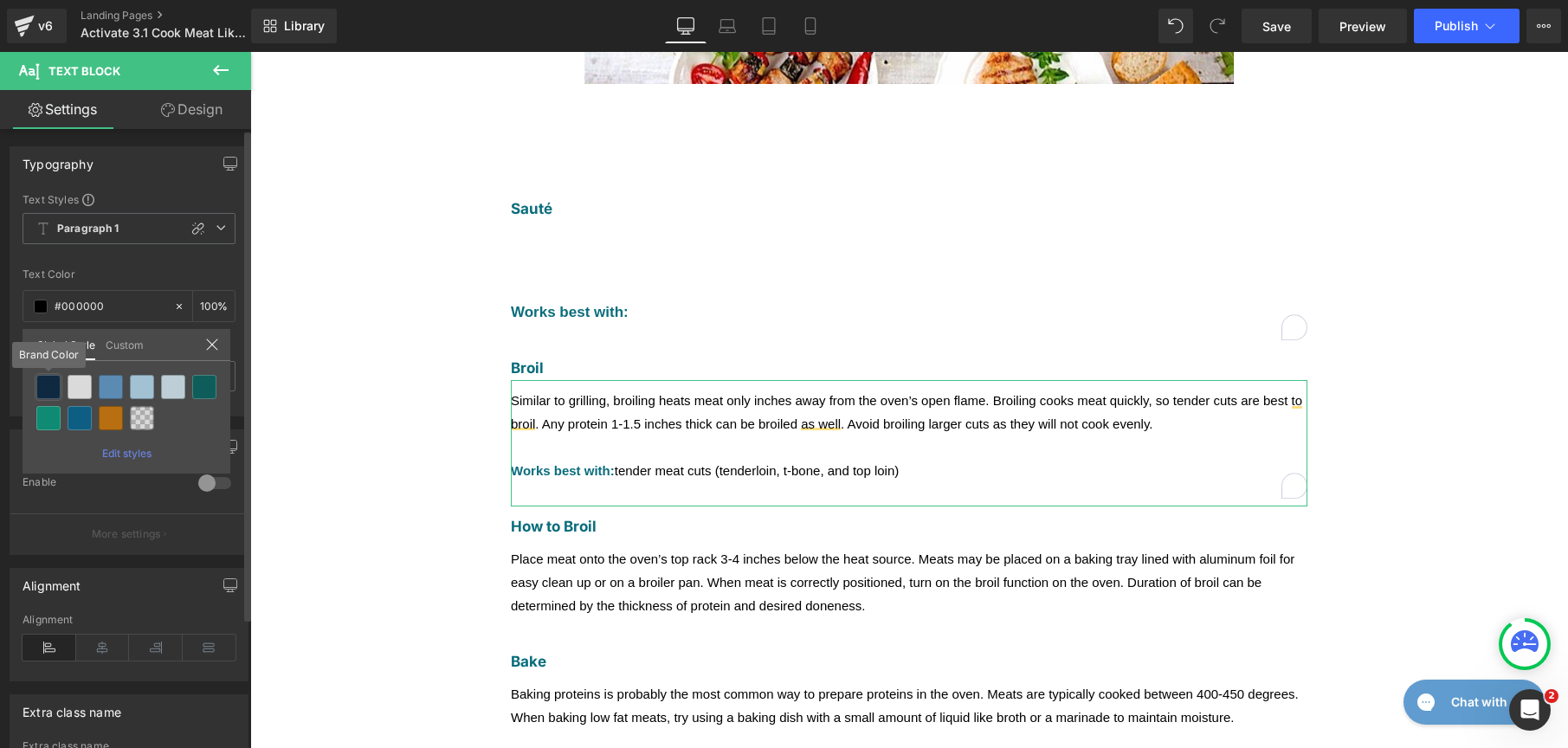
click at [46, 390] on div at bounding box center [49, 387] width 24 height 24
type input "Brand Color"
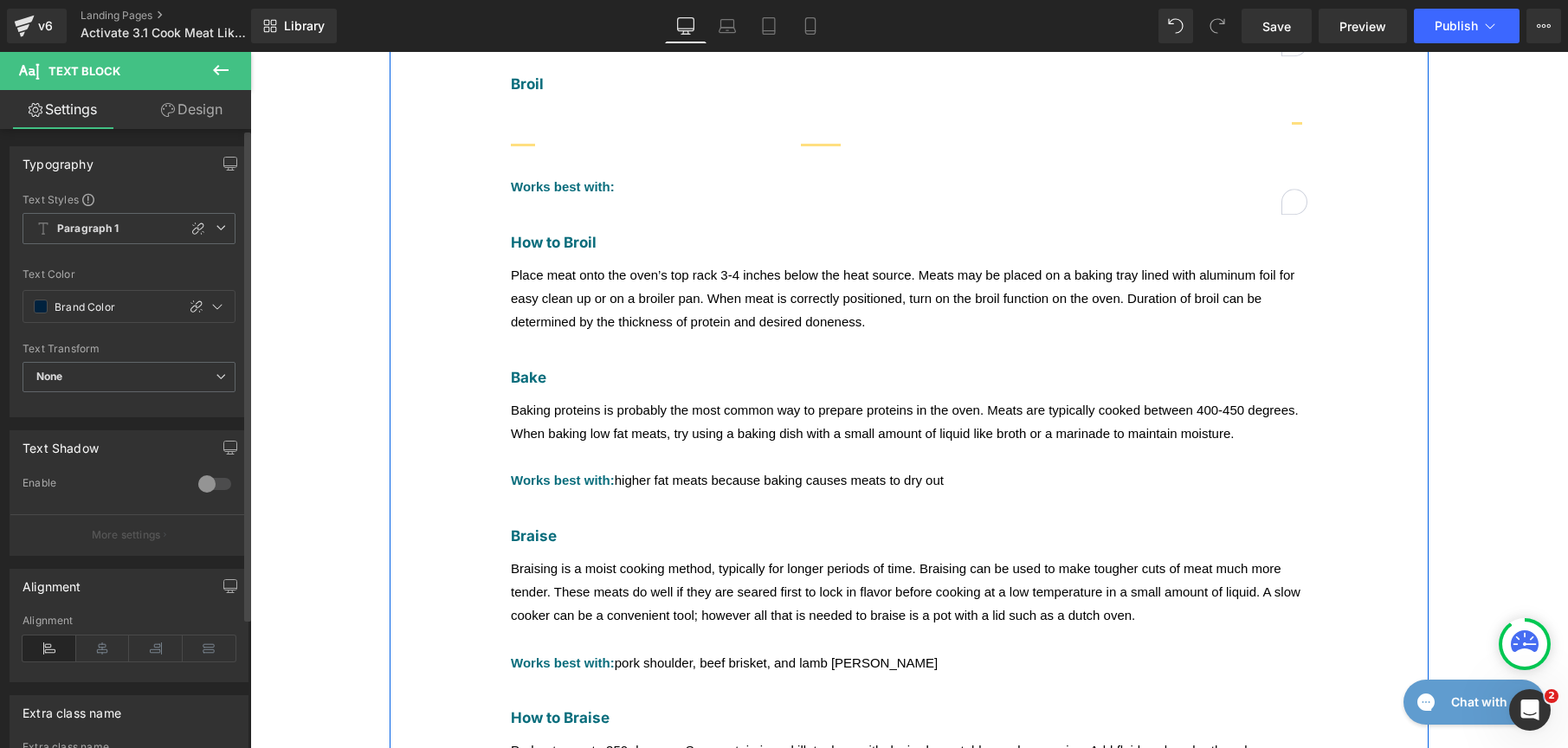
scroll to position [795, 0]
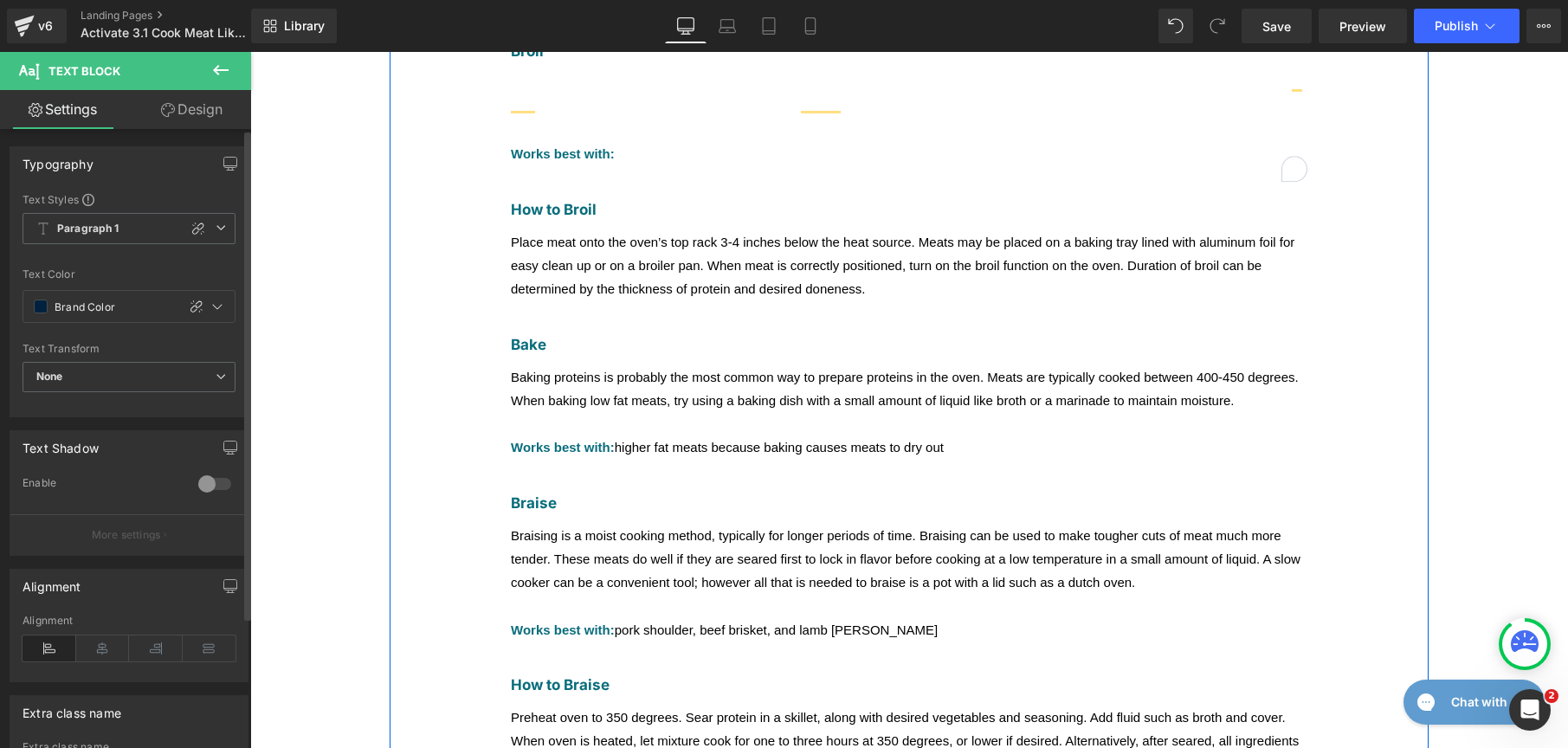
click at [637, 235] on span "Place meat onto the oven’s top rack 3-4 inches below the heat source. Meats may…" at bounding box center [902, 266] width 784 height 61
click at [33, 314] on div "#000000" at bounding box center [98, 306] width 149 height 31
click at [41, 304] on span at bounding box center [41, 307] width 14 height 14
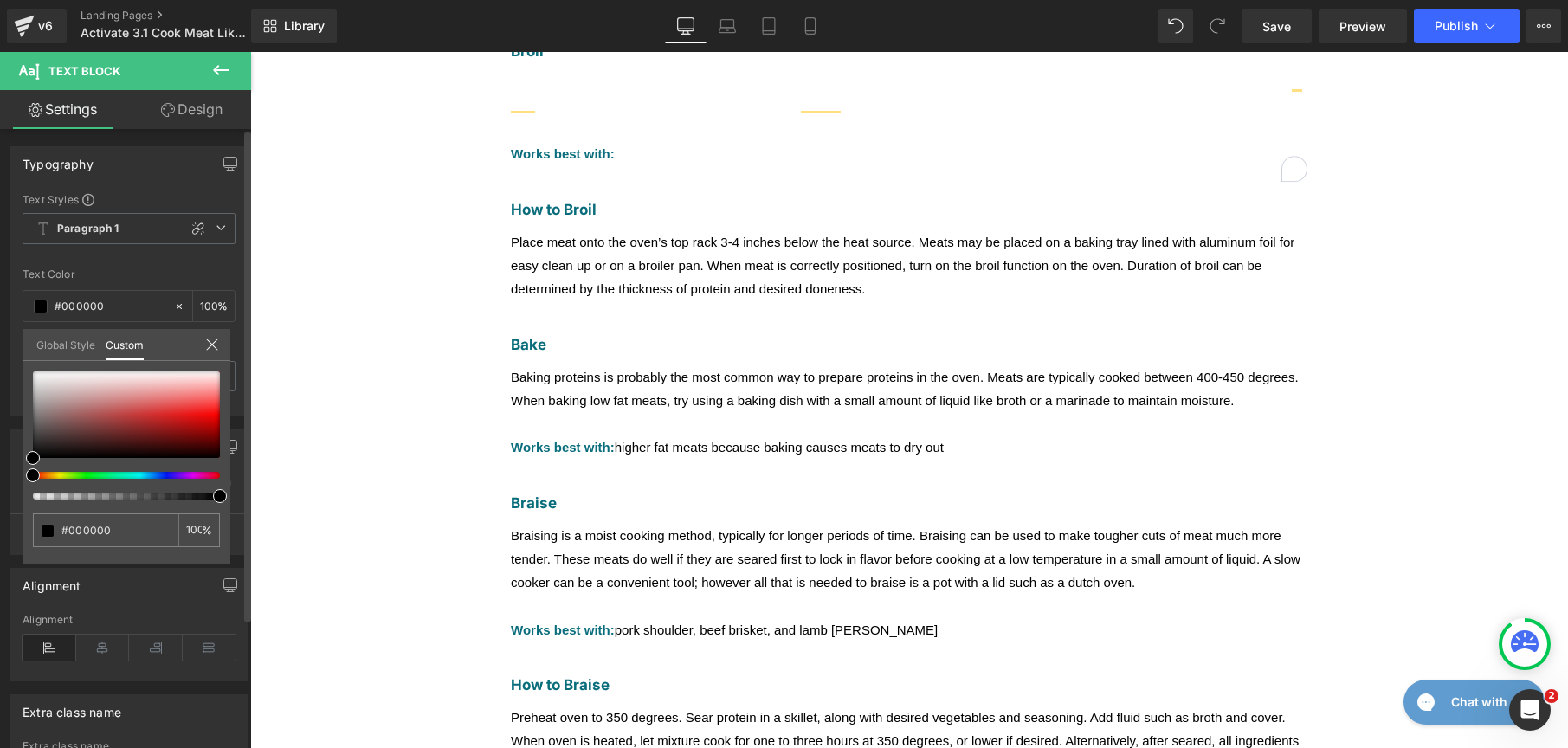
click at [63, 349] on link "Global Style" at bounding box center [66, 344] width 59 height 30
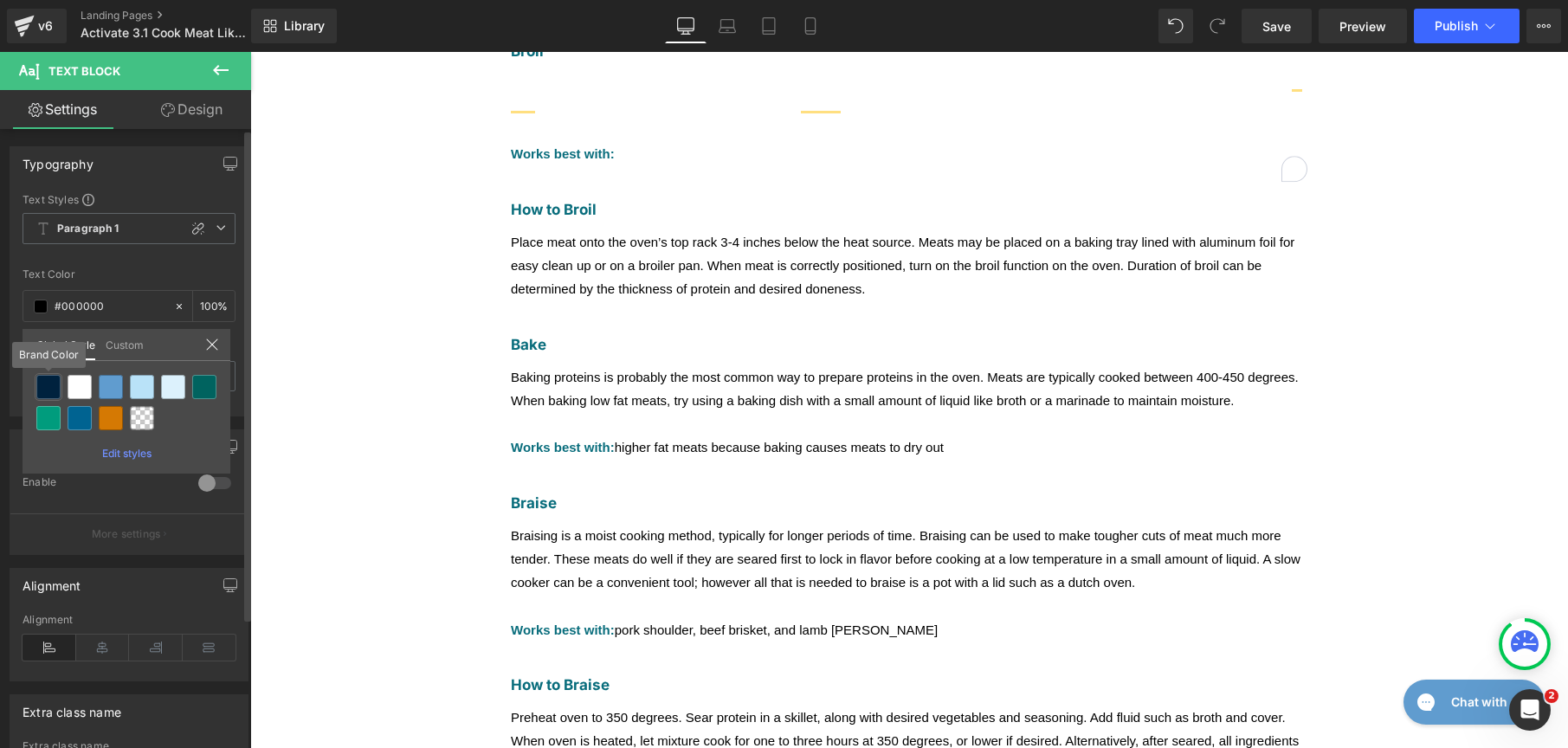
click at [57, 384] on div at bounding box center [49, 387] width 24 height 24
type input "Brand Color"
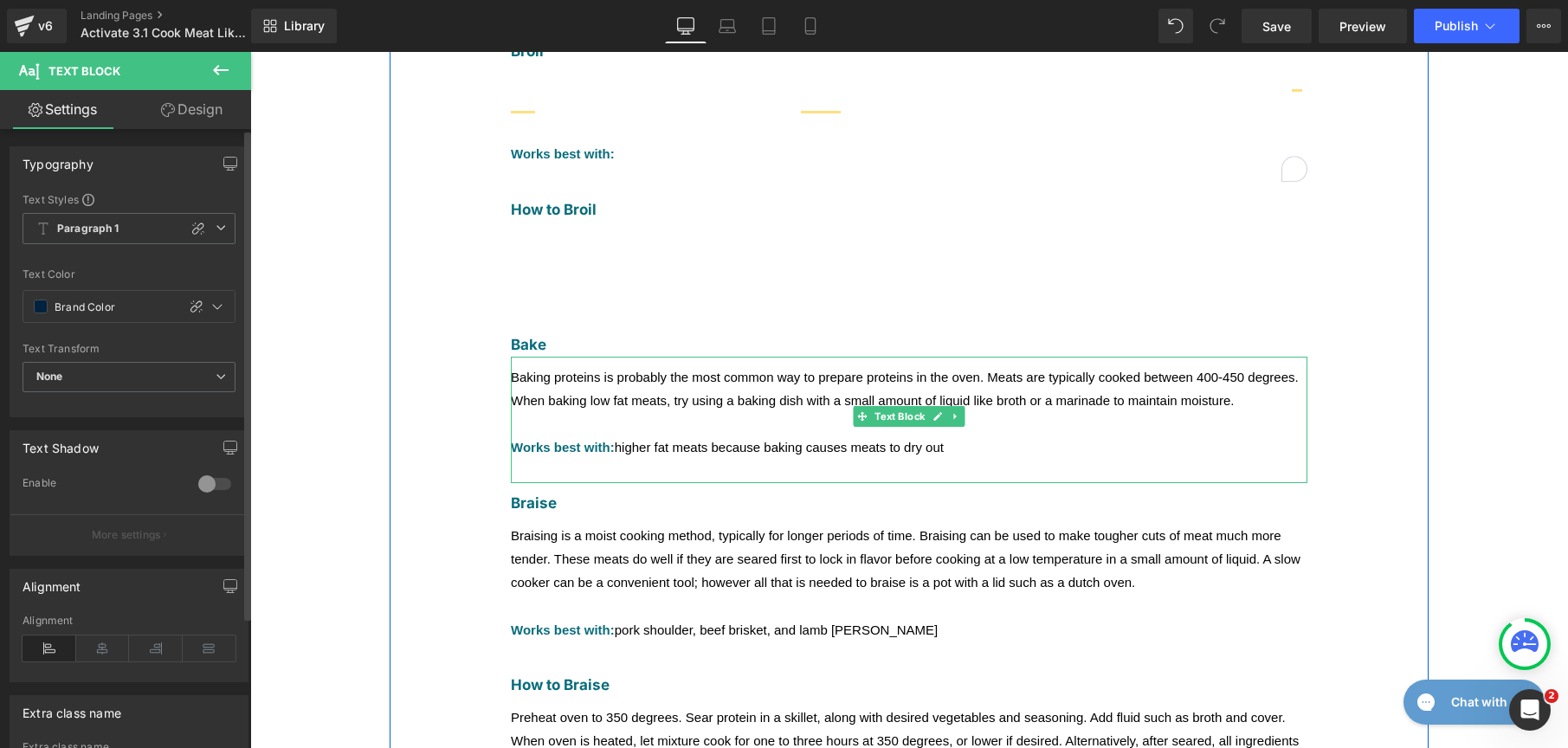
click at [784, 357] on div "Baking proteins is probably the most common way to prepare proteins in the oven…" at bounding box center [909, 419] width 797 height 127
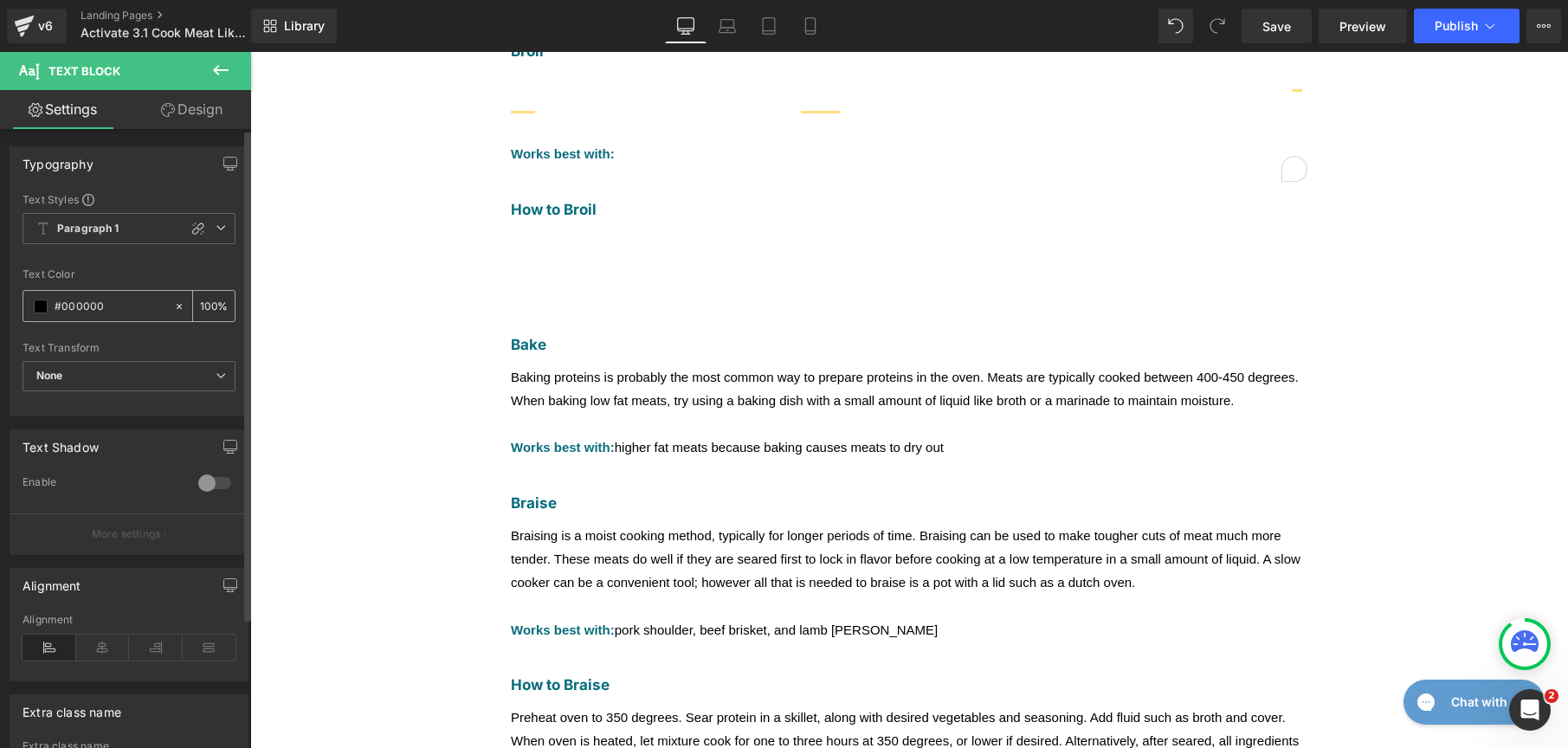
click at [46, 297] on div "#000000" at bounding box center [98, 306] width 149 height 31
click at [45, 302] on span at bounding box center [41, 307] width 14 height 14
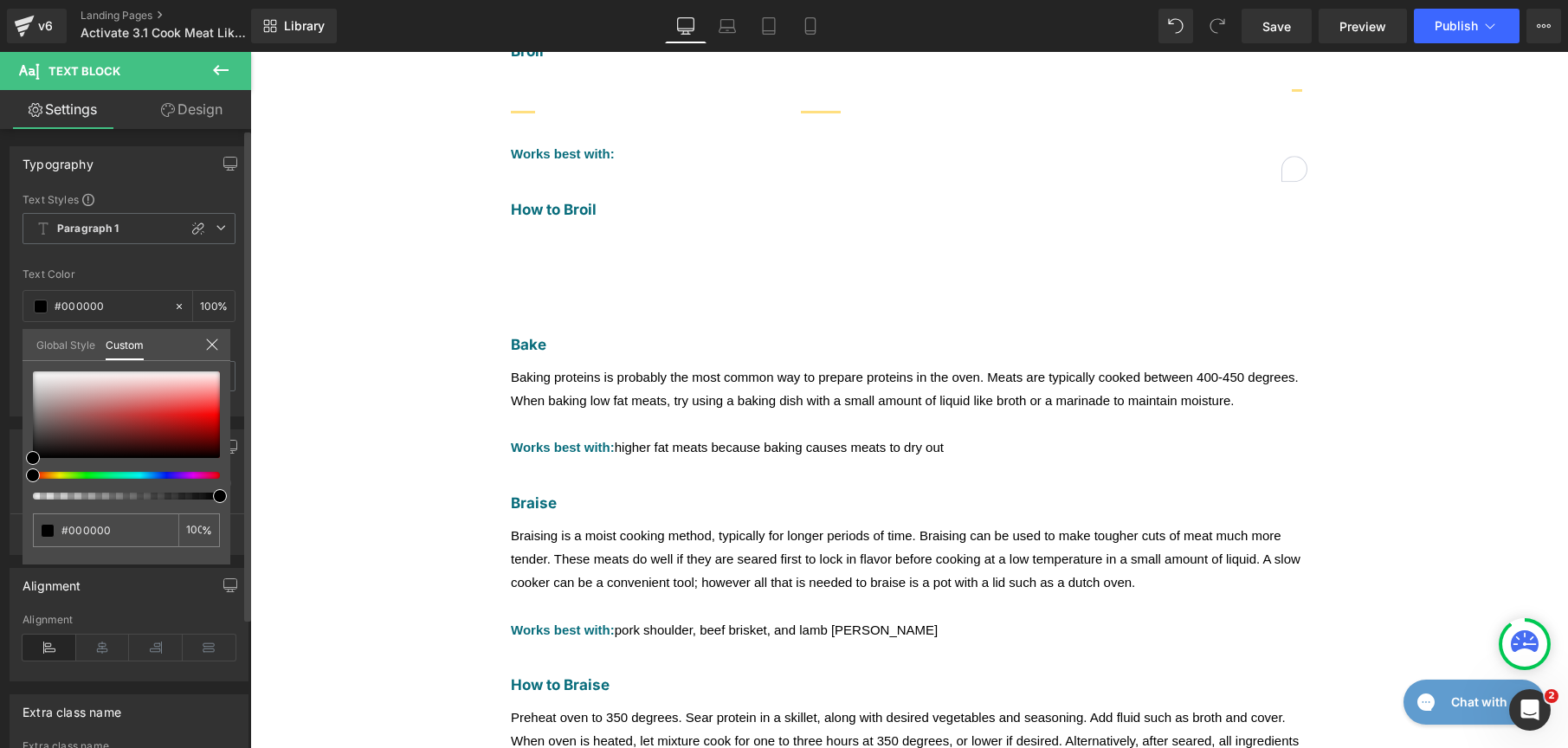
click at [52, 343] on link "Global Style" at bounding box center [66, 344] width 59 height 30
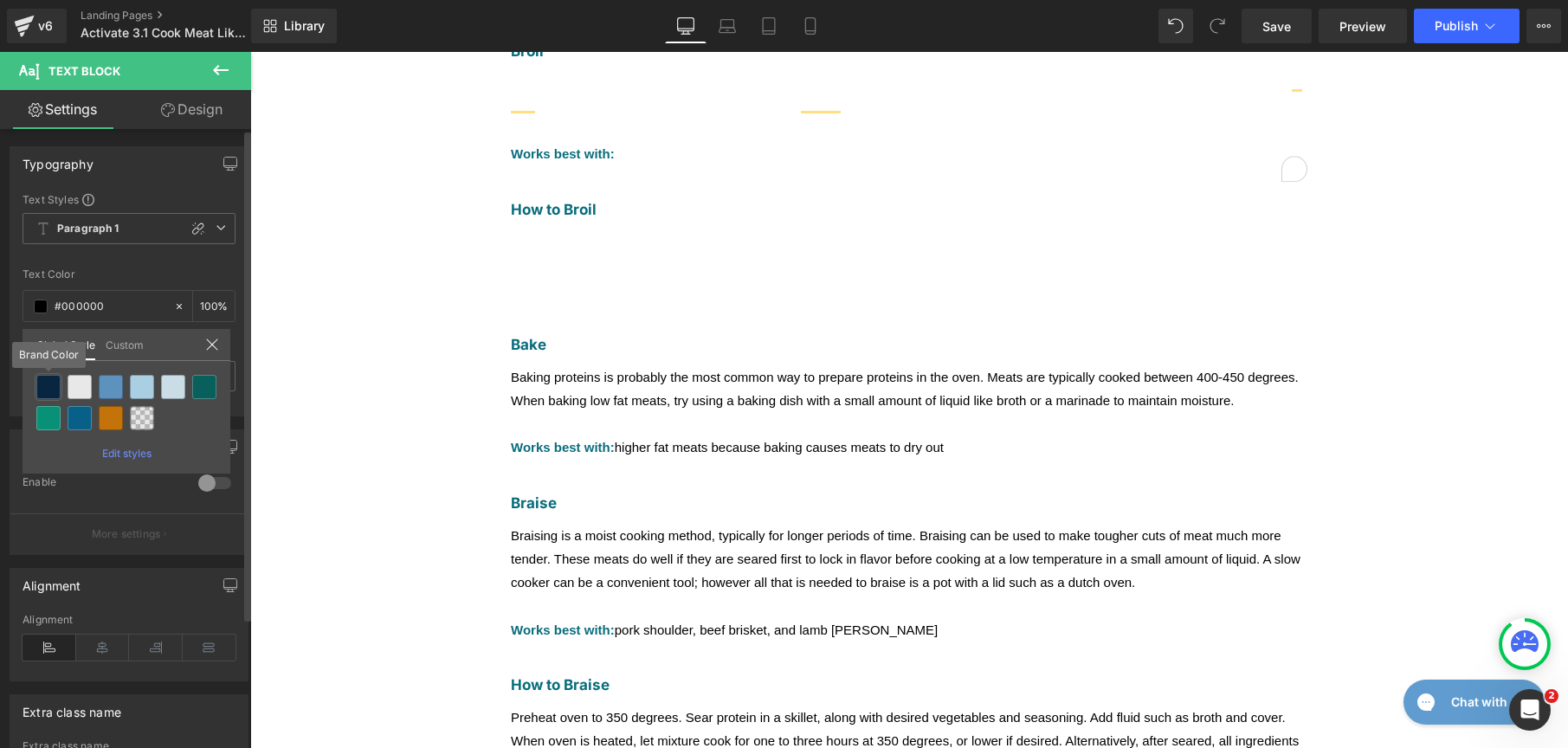
click at [52, 380] on div at bounding box center [49, 387] width 24 height 24
type input "Brand Color"
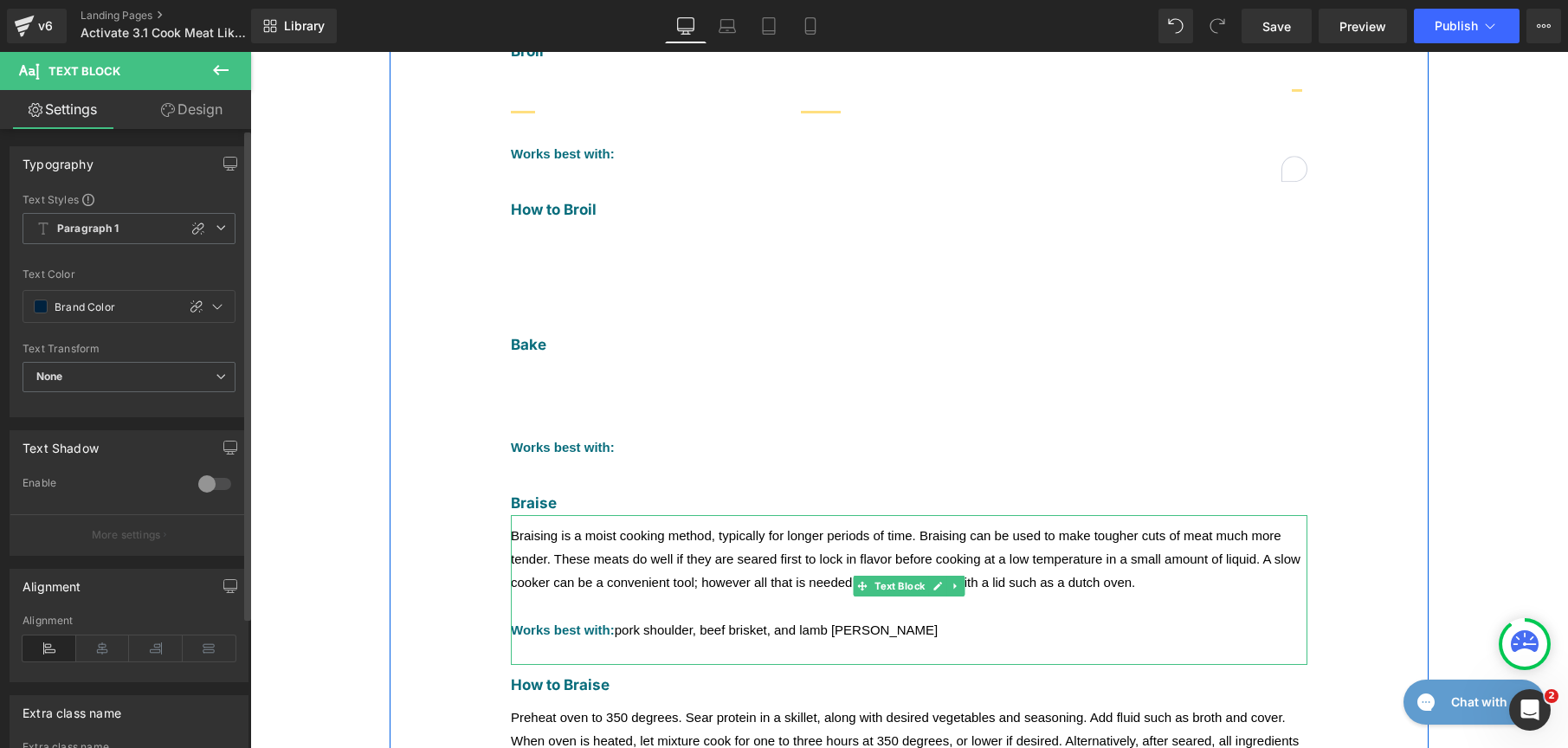
click at [603, 524] on div "Braising is a moist cooking method, typically for longer periods of time. Brais…" at bounding box center [909, 559] width 797 height 71
click at [43, 301] on span at bounding box center [41, 307] width 14 height 14
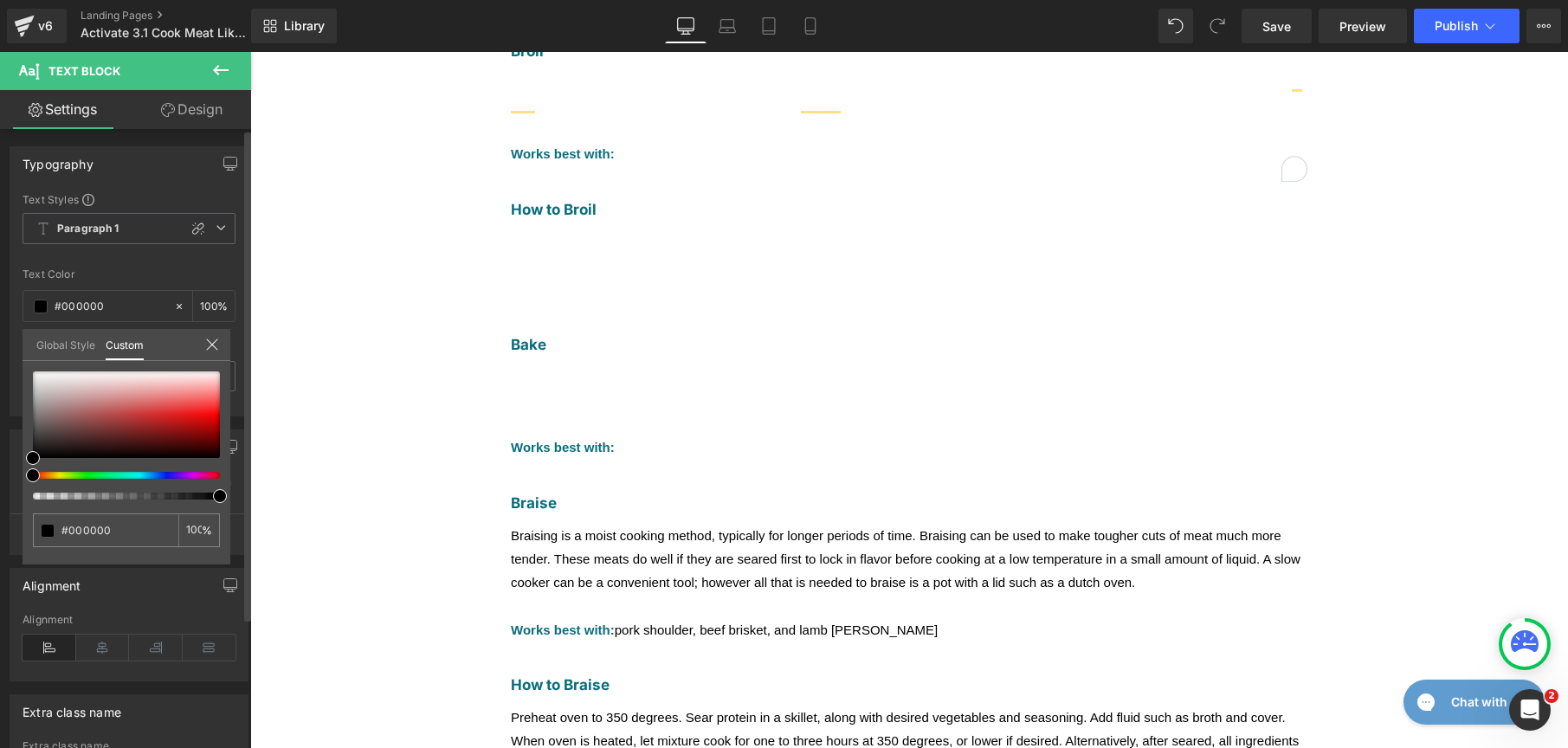
click at [45, 335] on link "Global Style" at bounding box center [66, 344] width 59 height 30
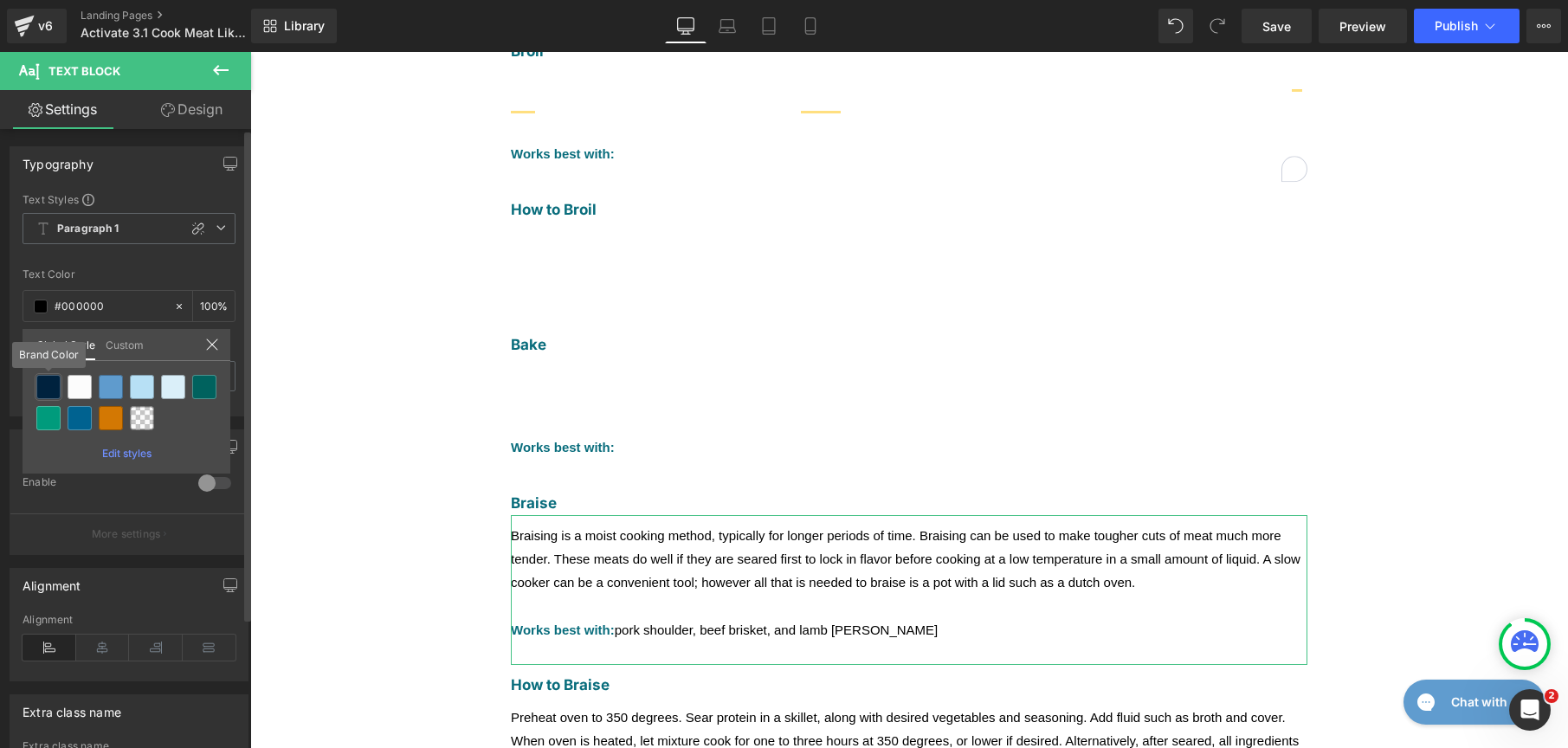
click at [39, 381] on div at bounding box center [49, 387] width 24 height 24
type input "Brand Color"
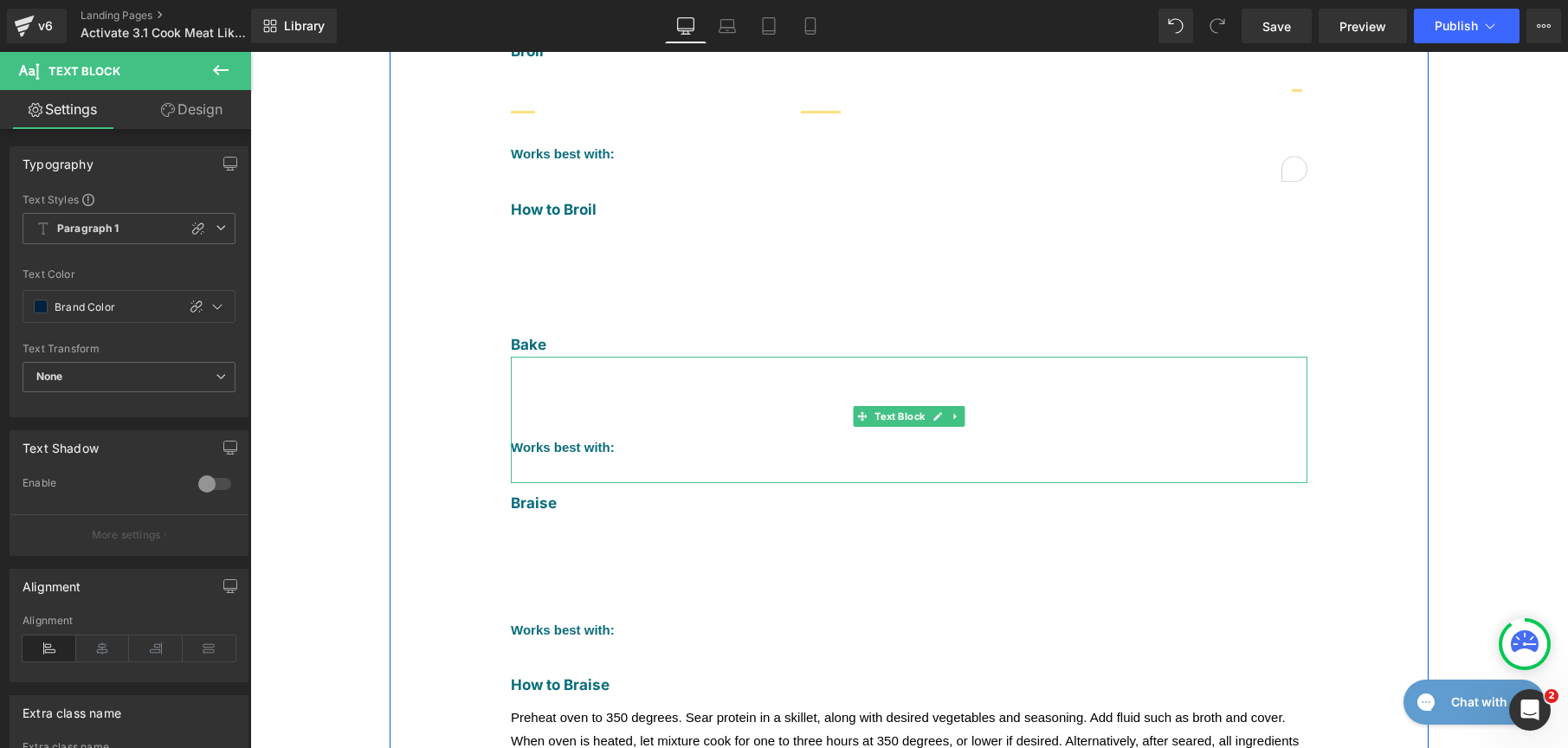
scroll to position [952, 0]
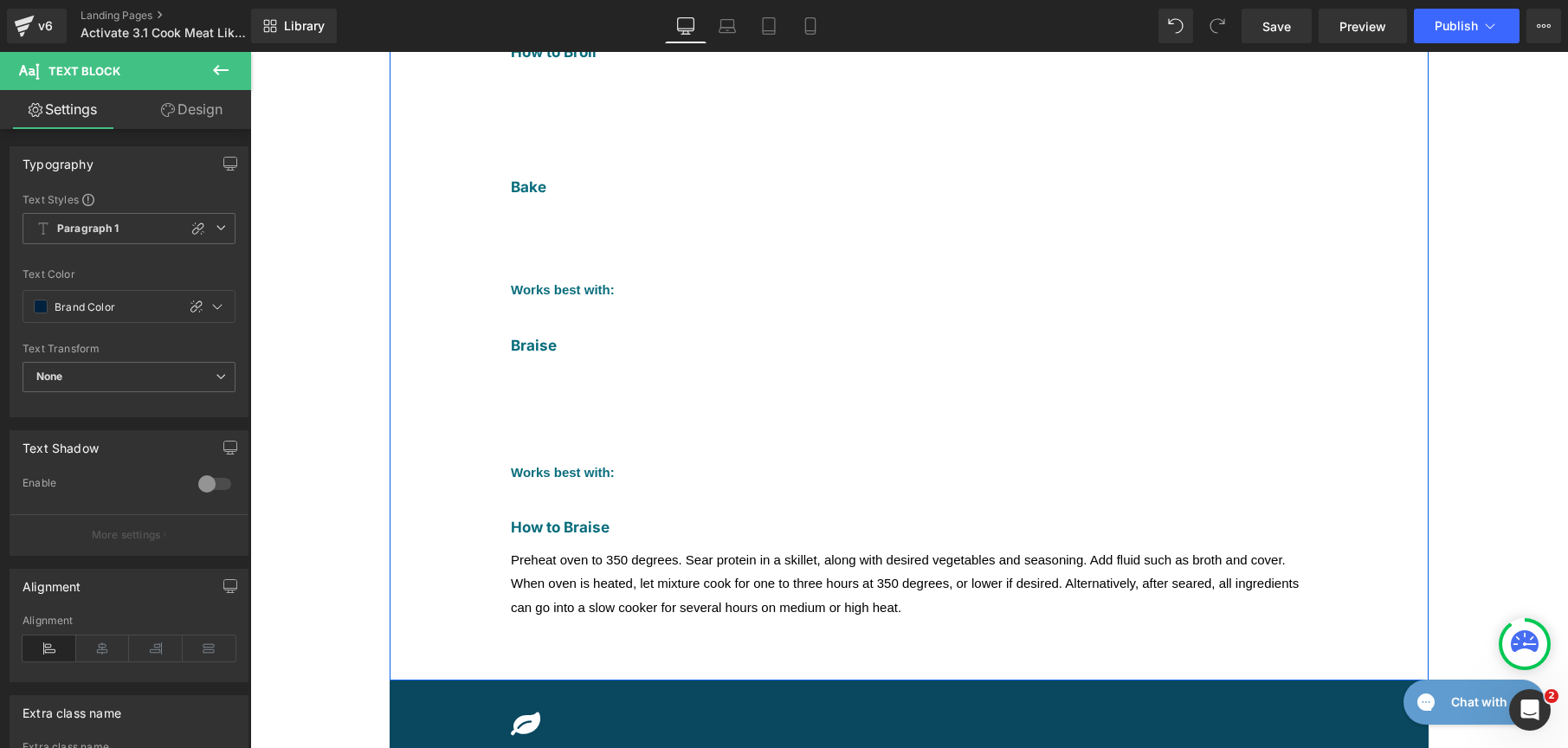
click at [587, 552] on span "Preheat oven to 350 degrees. Sear protein in a skillet, along with desired vege…" at bounding box center [905, 583] width 788 height 61
click at [39, 303] on span at bounding box center [41, 307] width 14 height 14
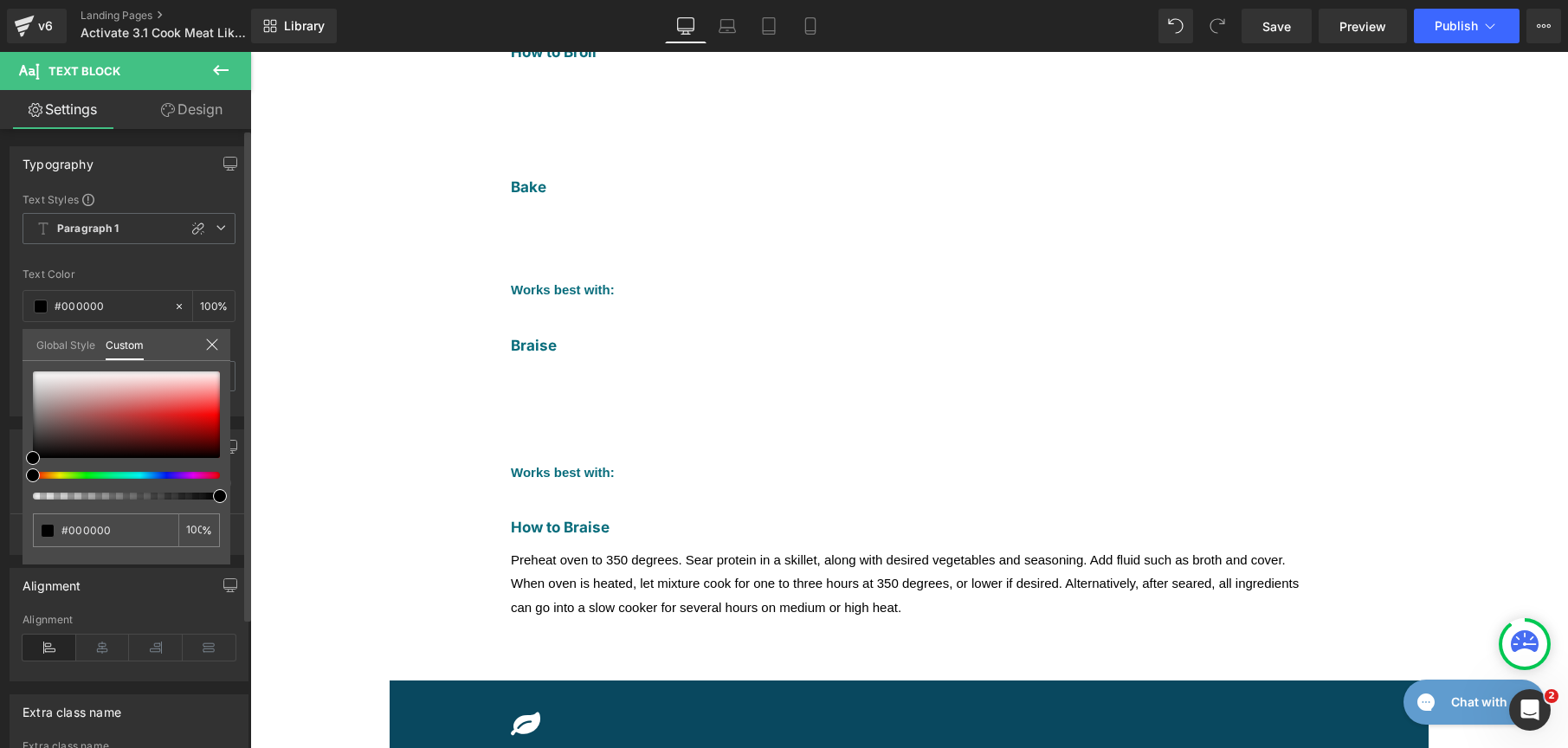
click at [61, 346] on link "Global Style" at bounding box center [66, 344] width 59 height 30
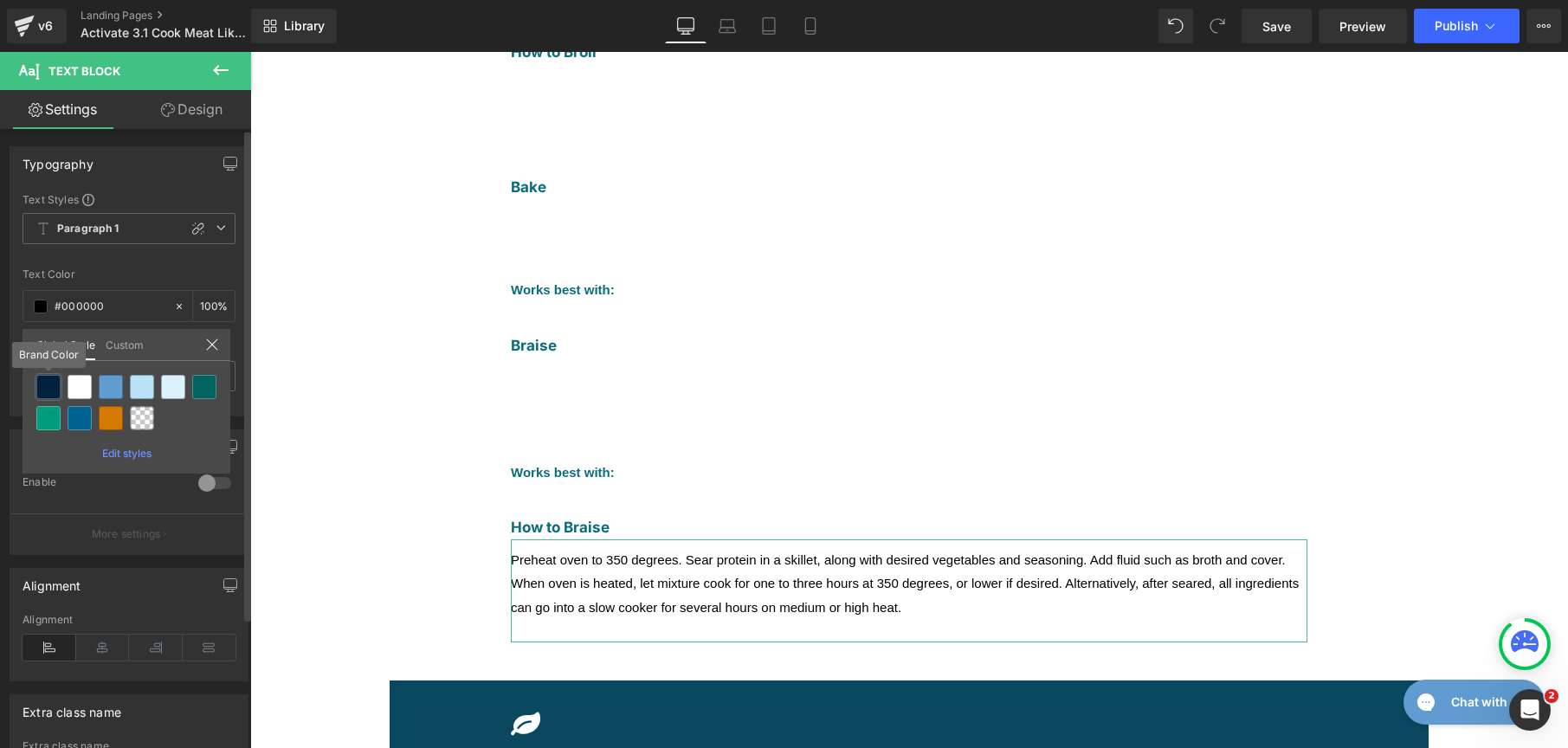
click at [49, 392] on div at bounding box center [49, 387] width 24 height 24
type input "Brand Color"
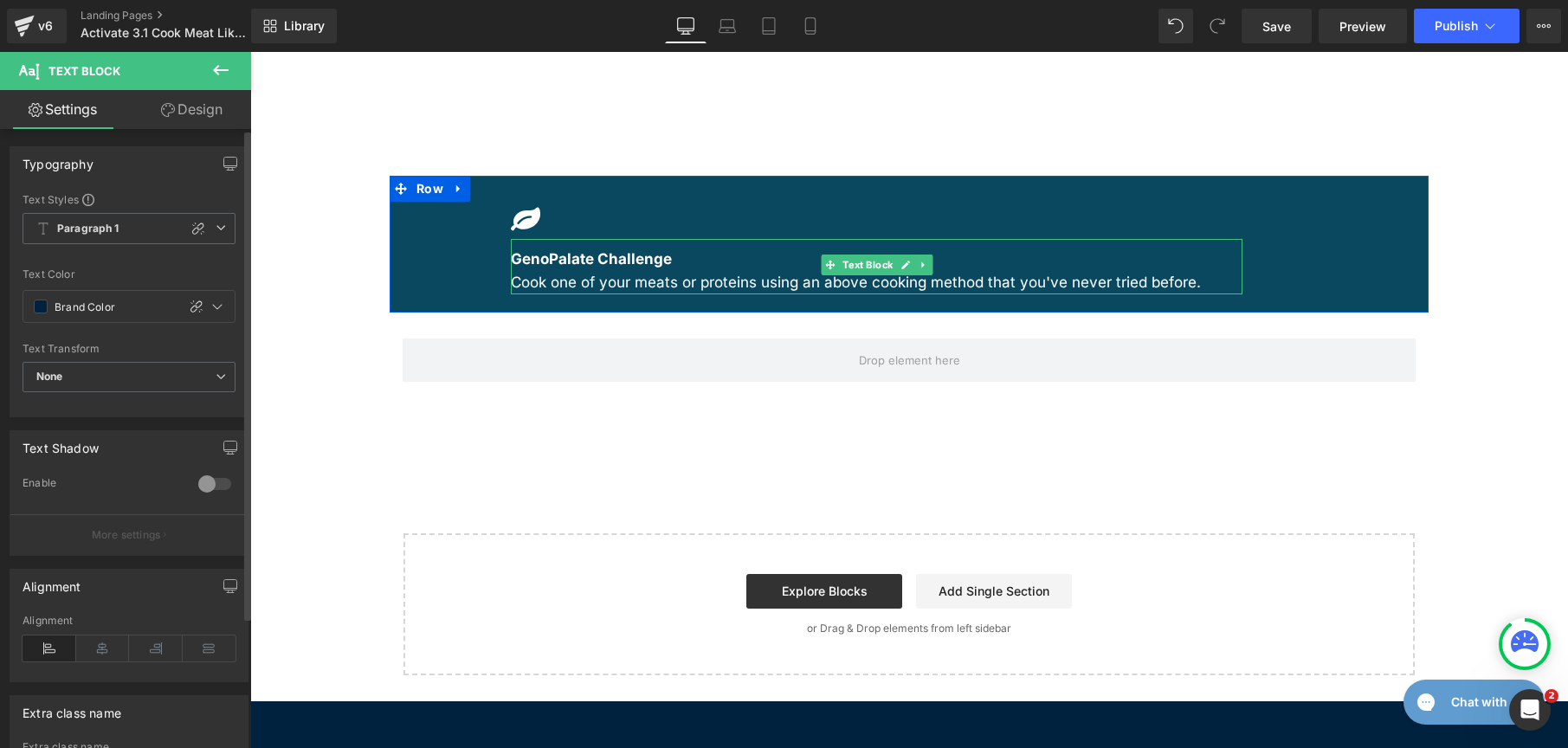
scroll to position [1455, 0]
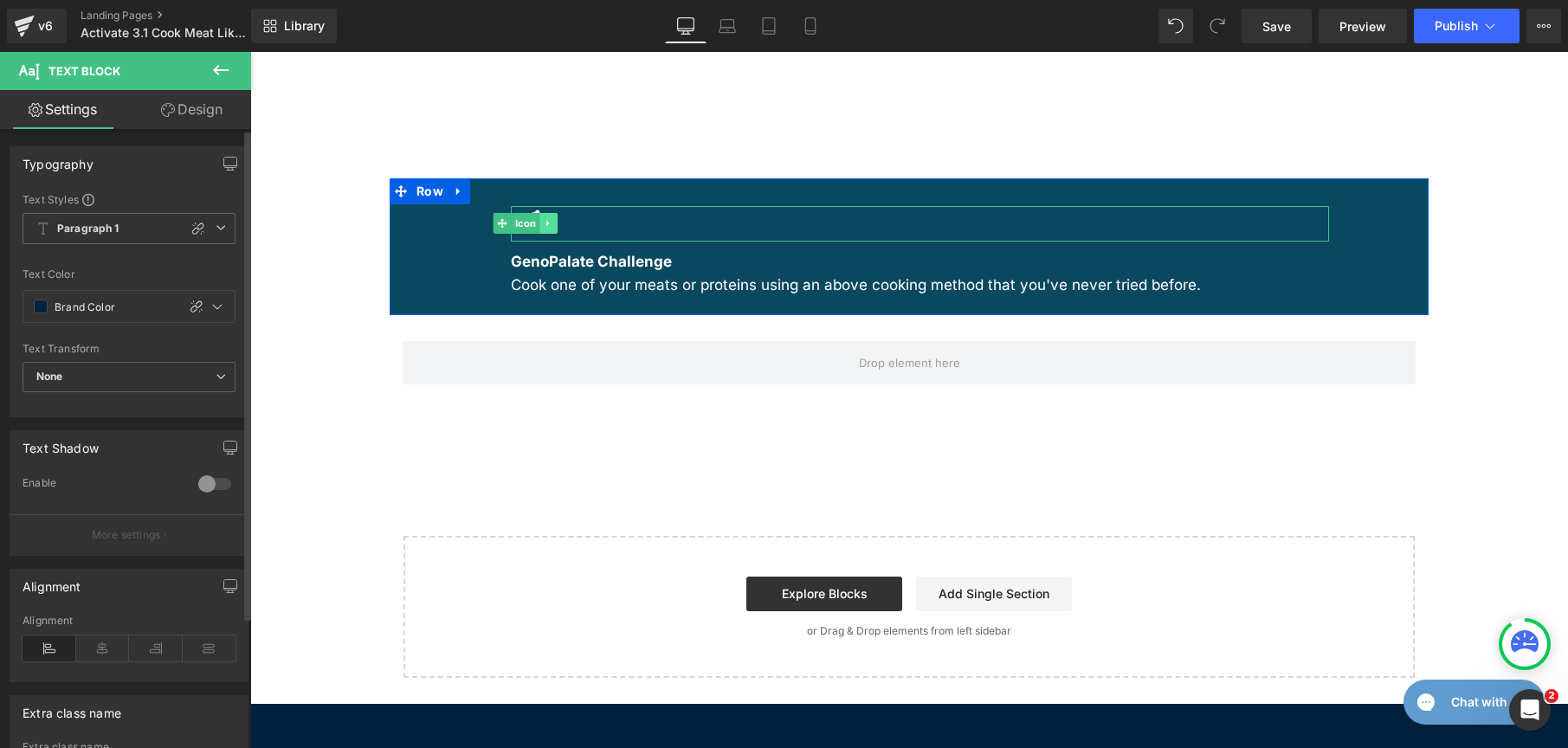
click at [546, 221] on icon at bounding box center [547, 224] width 3 height 6
click at [549, 213] on link at bounding box center [557, 224] width 18 height 21
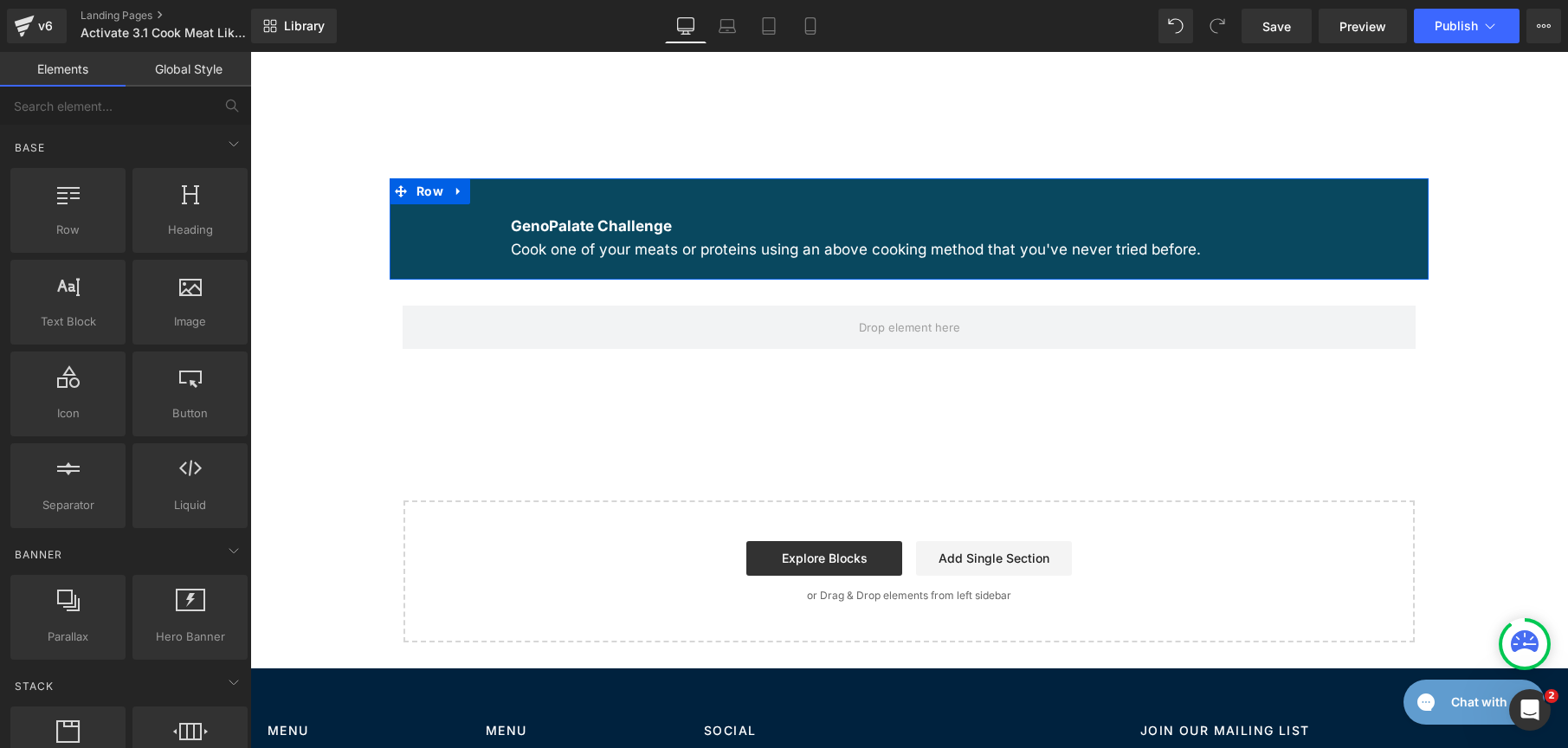
click at [443, 178] on div "GenoPalate Challenge Cook one of your meats or proteins using an above cooking …" at bounding box center [908, 229] width 1039 height 101
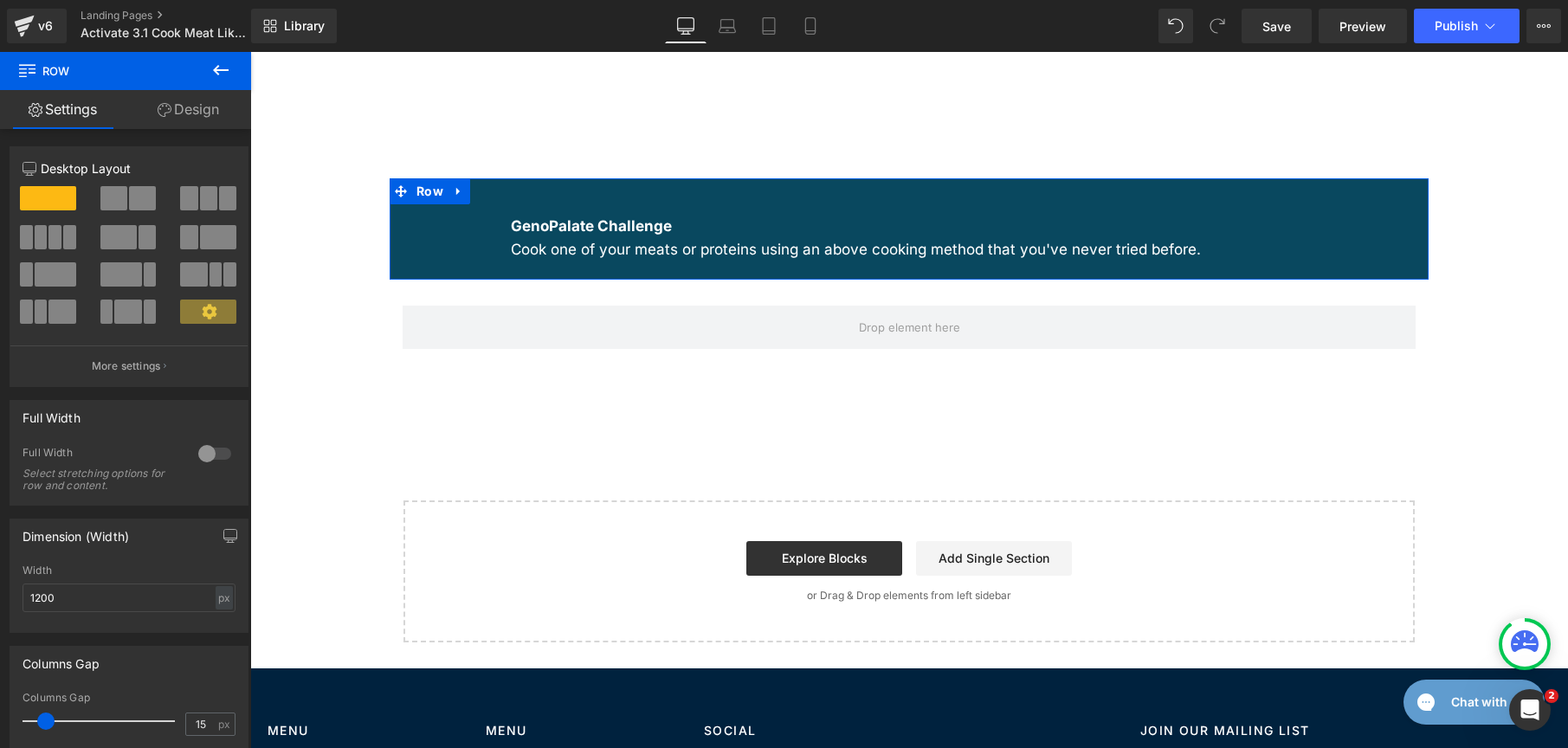
click at [206, 106] on link "Design" at bounding box center [189, 109] width 126 height 39
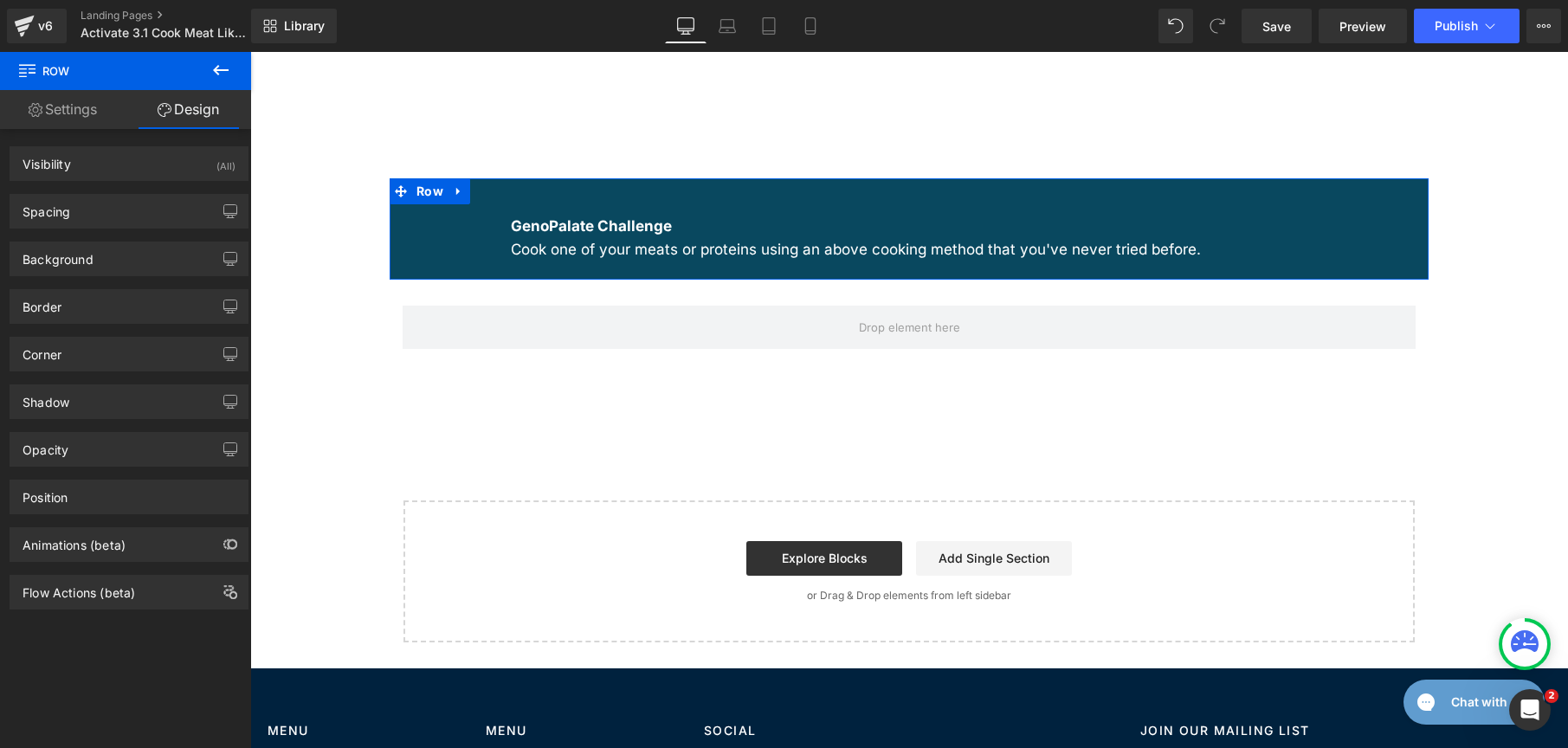
drag, startPoint x: 112, startPoint y: 267, endPoint x: 112, endPoint y: 283, distance: 16.0
click at [112, 266] on div "Background" at bounding box center [129, 260] width 238 height 33
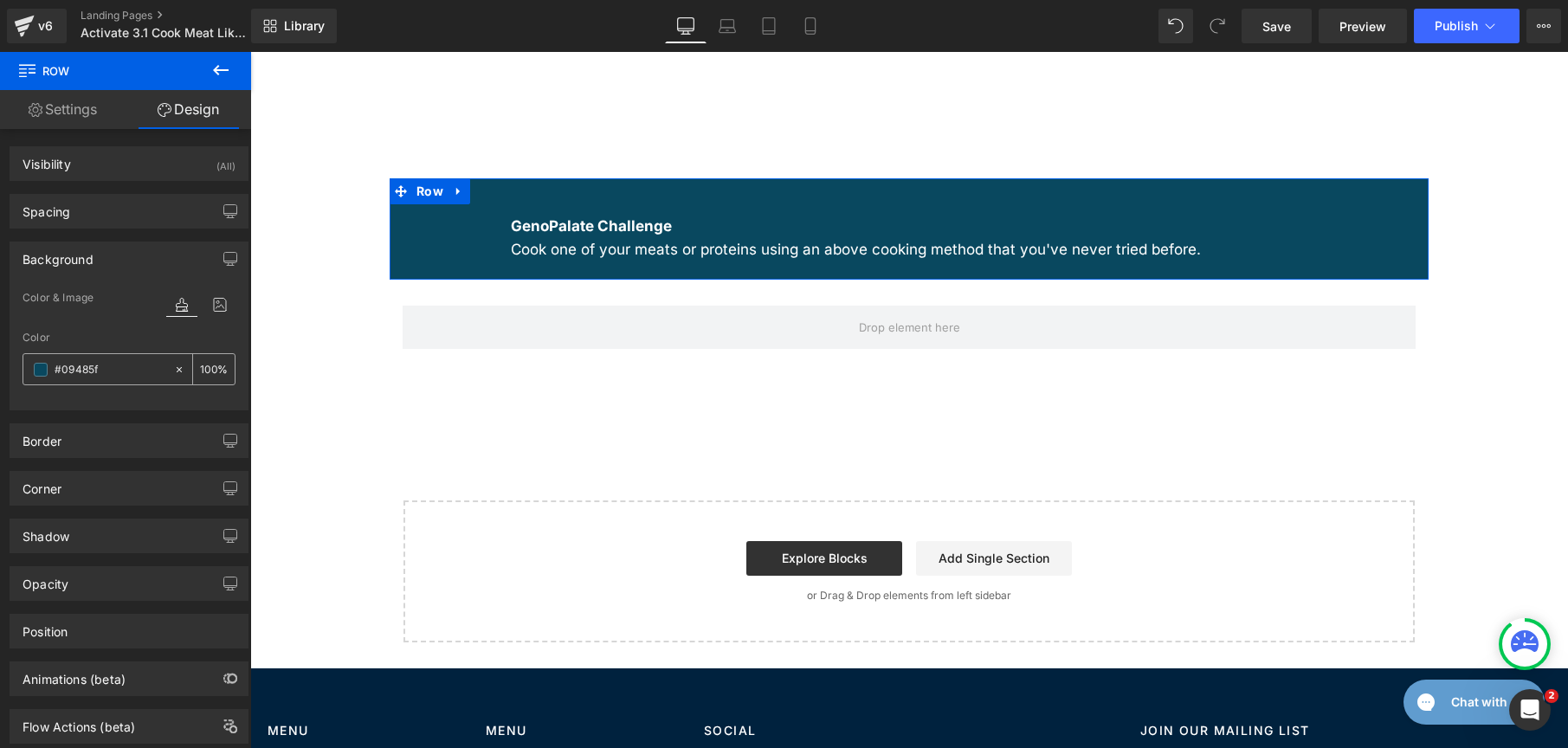
click at [41, 377] on div "#09485f" at bounding box center [98, 369] width 149 height 31
click at [40, 371] on span at bounding box center [41, 370] width 14 height 14
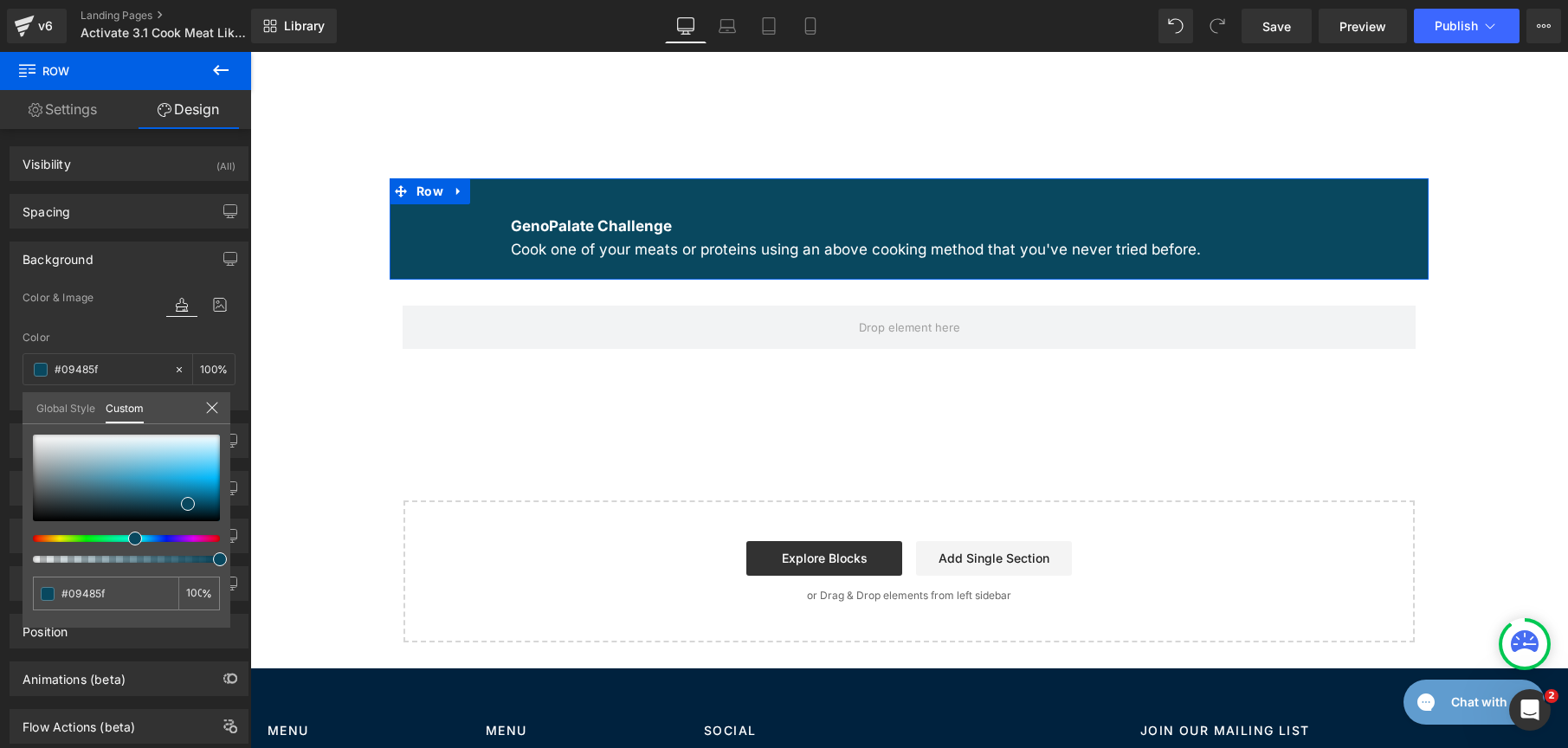
click at [73, 419] on link "Global Style" at bounding box center [66, 407] width 59 height 30
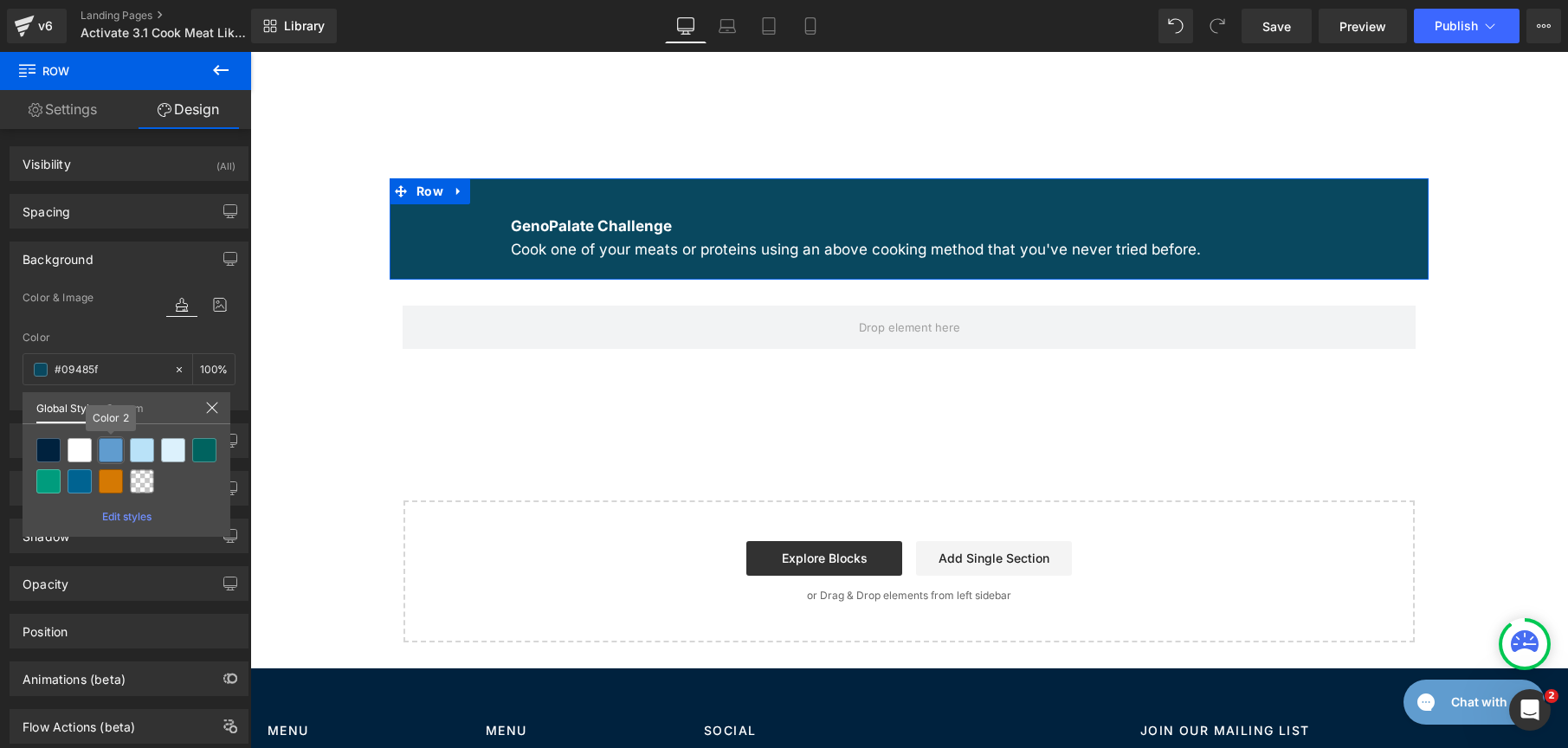
click at [114, 447] on div at bounding box center [111, 451] width 24 height 24
type input "Color 2"
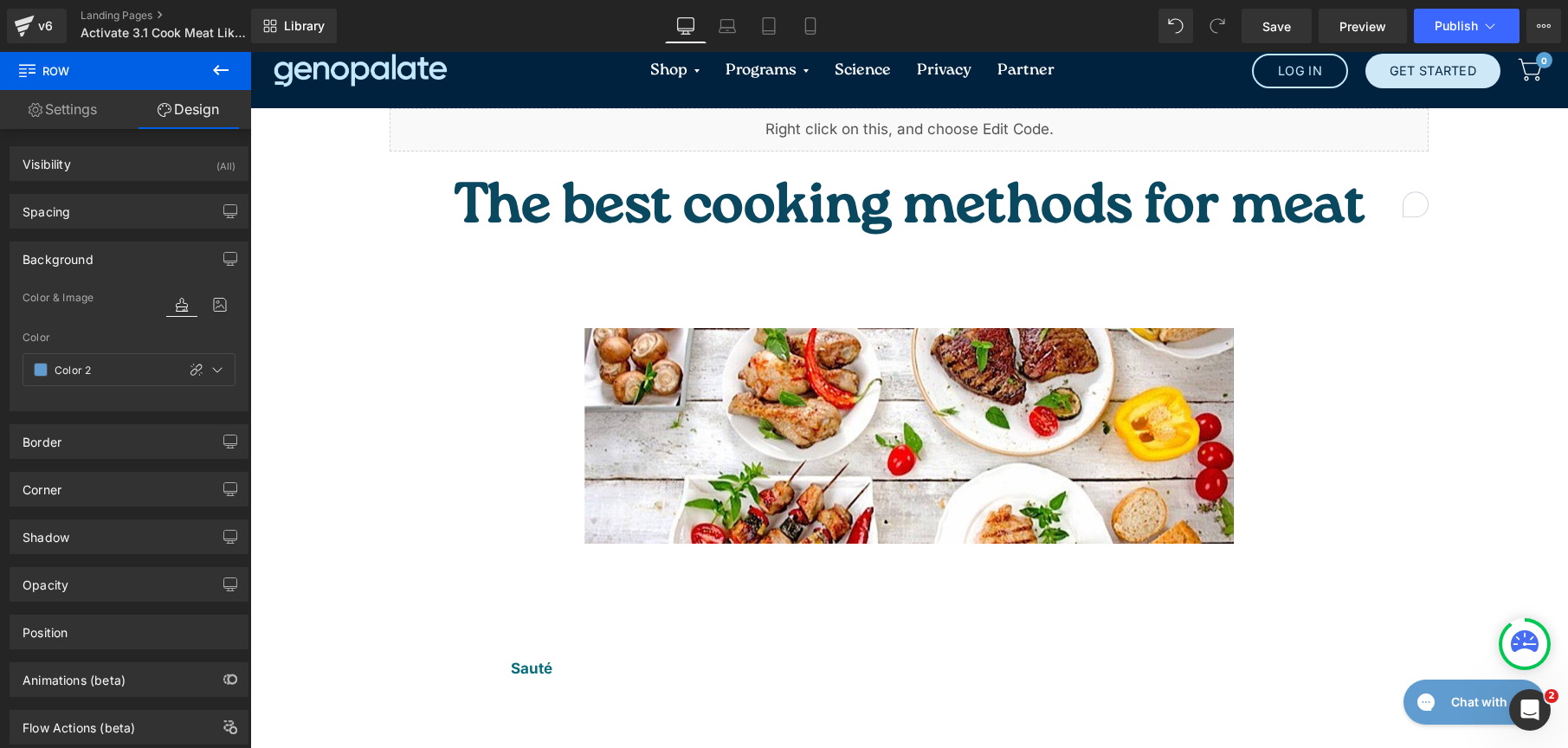
scroll to position [0, 0]
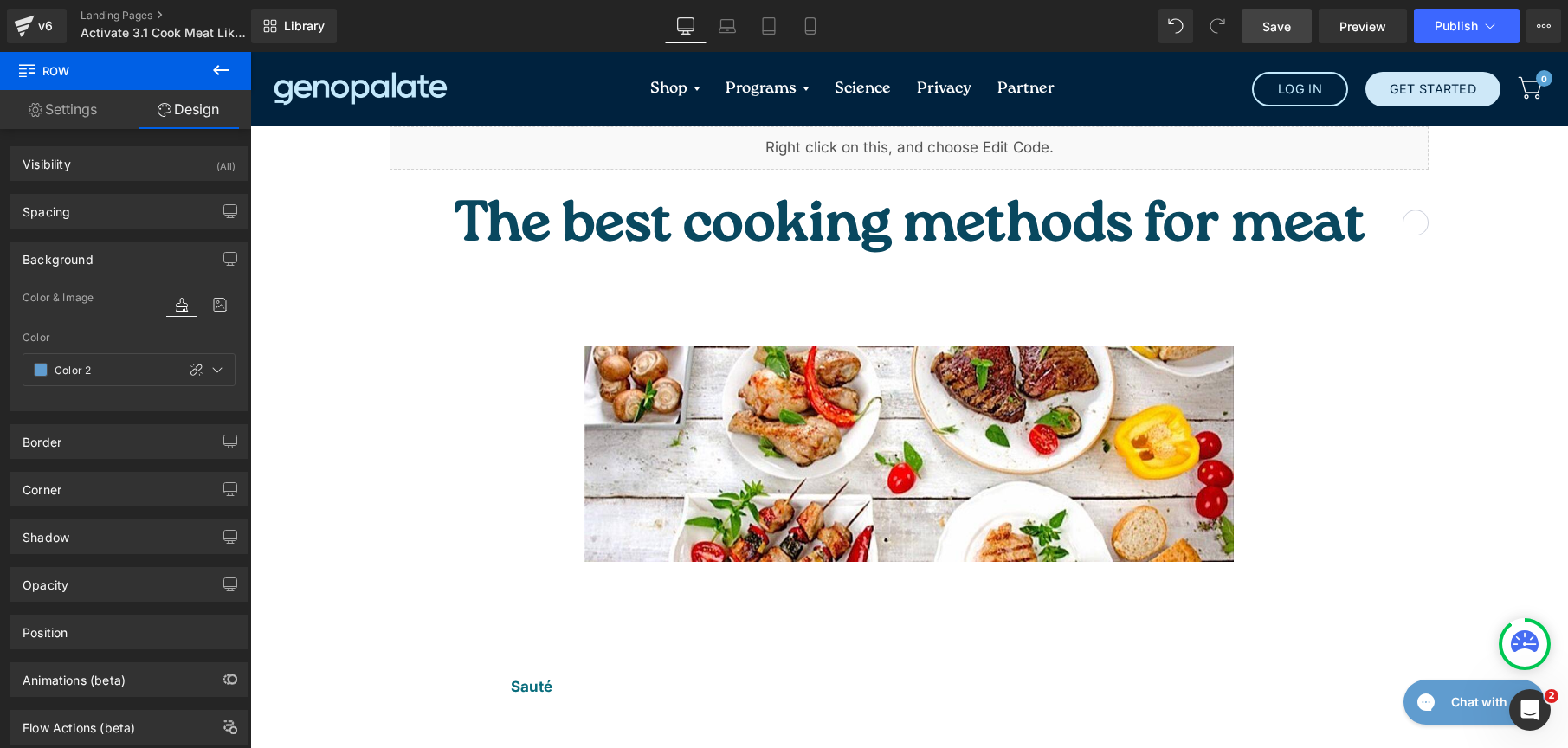
click at [1276, 23] on span "Save" at bounding box center [1276, 26] width 29 height 18
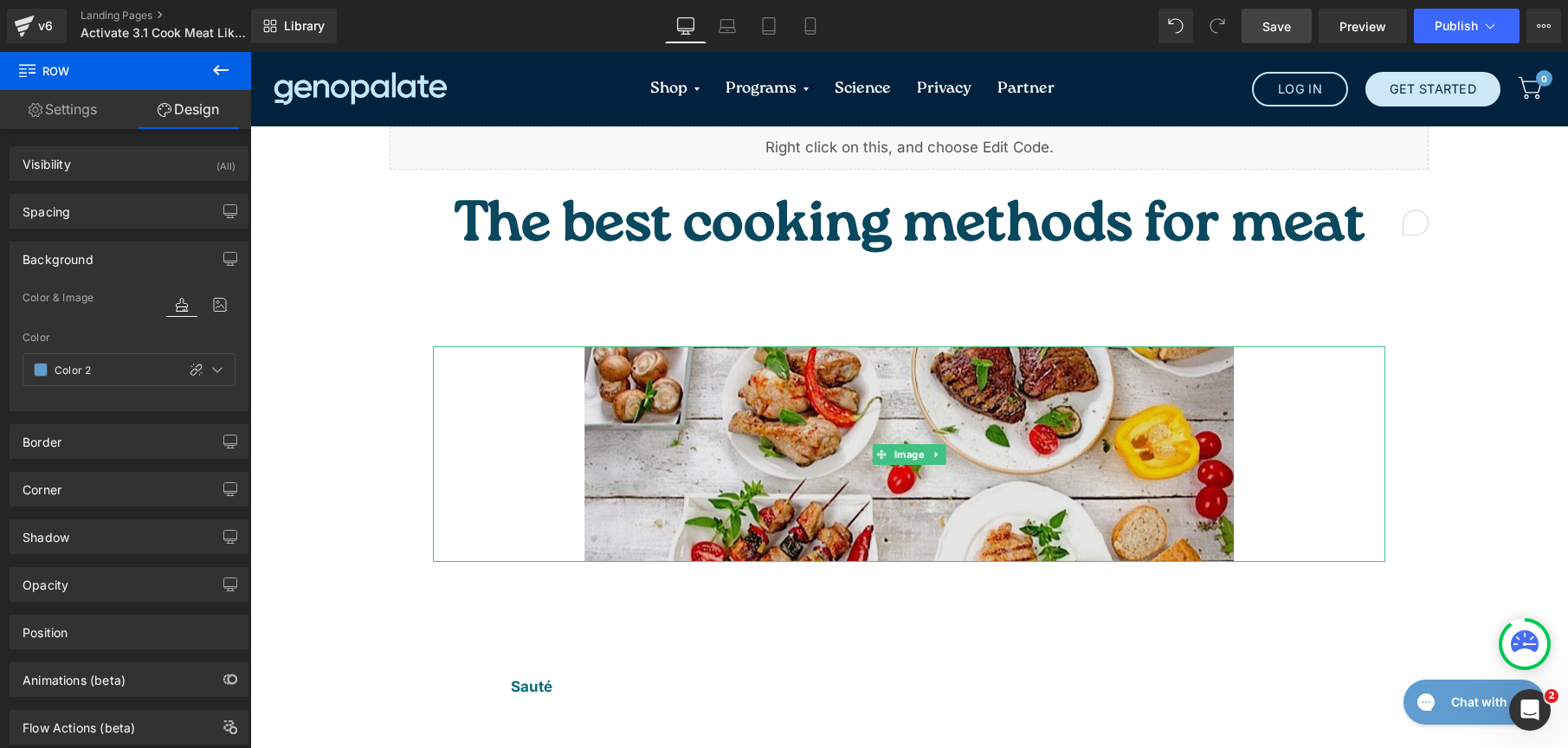
click at [964, 432] on img at bounding box center [908, 454] width 649 height 215
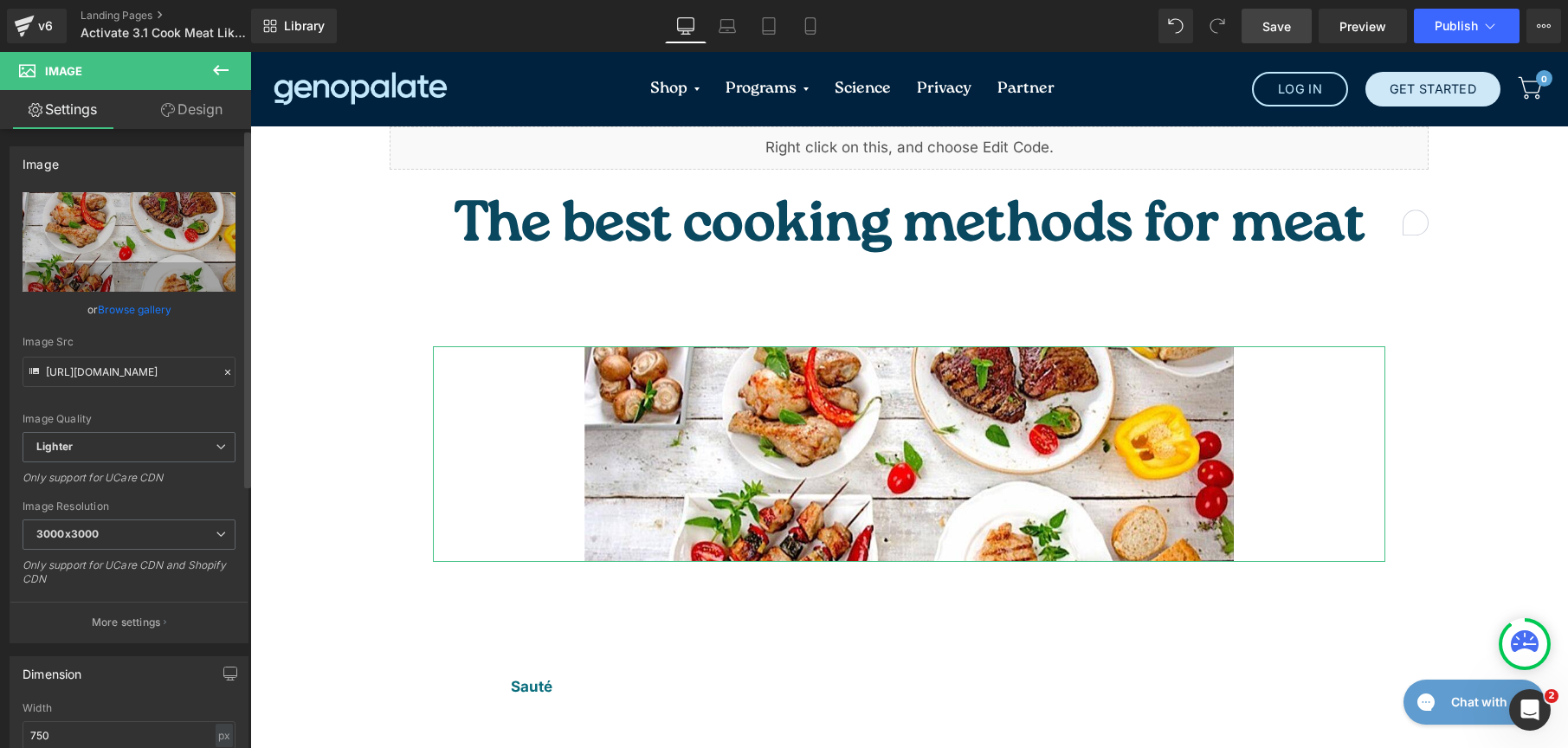
click at [148, 310] on link "Browse gallery" at bounding box center [135, 309] width 73 height 31
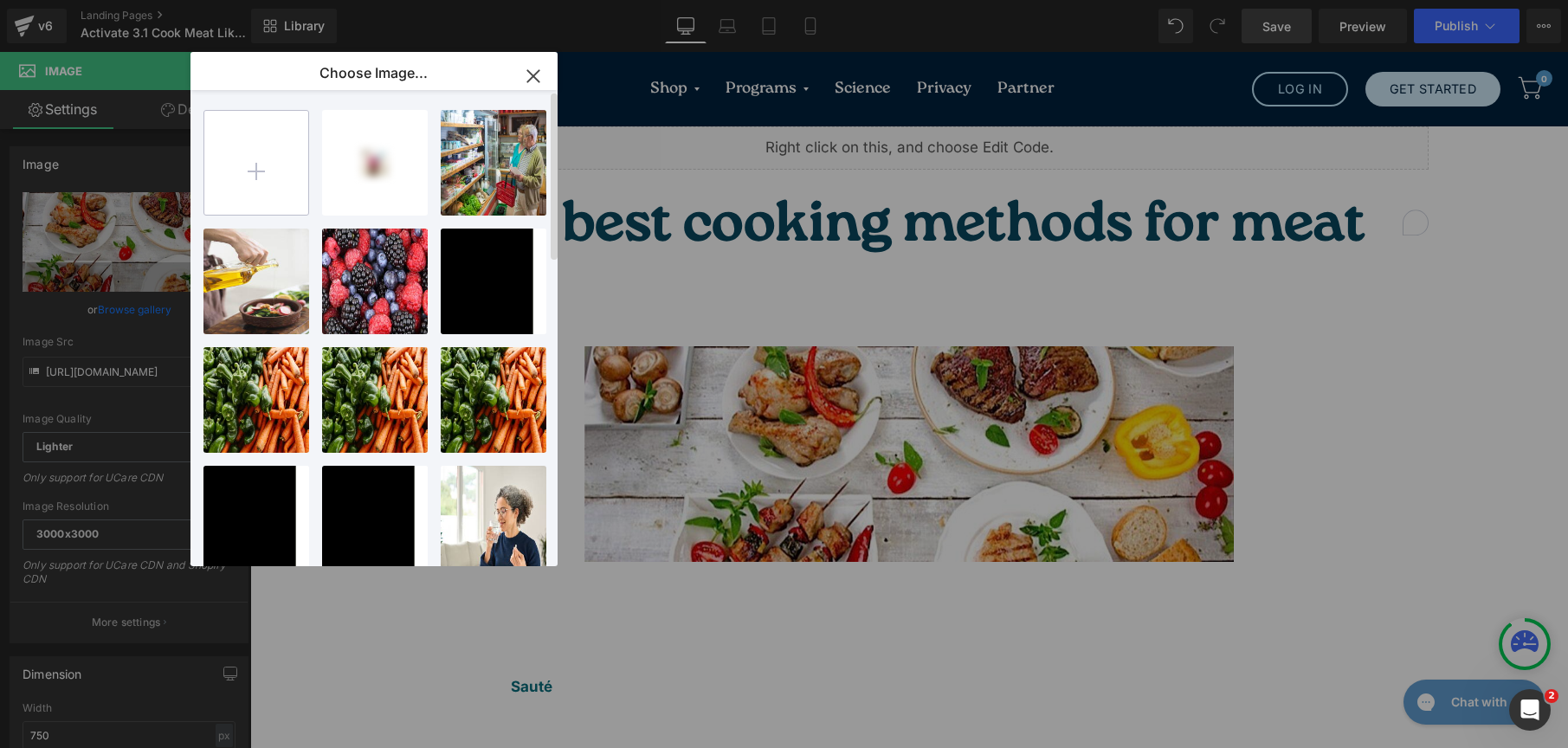
click at [225, 163] on input "file" at bounding box center [256, 163] width 104 height 104
type input "C:\fakepath\pexels-askar-abayev-5637689.jpg"
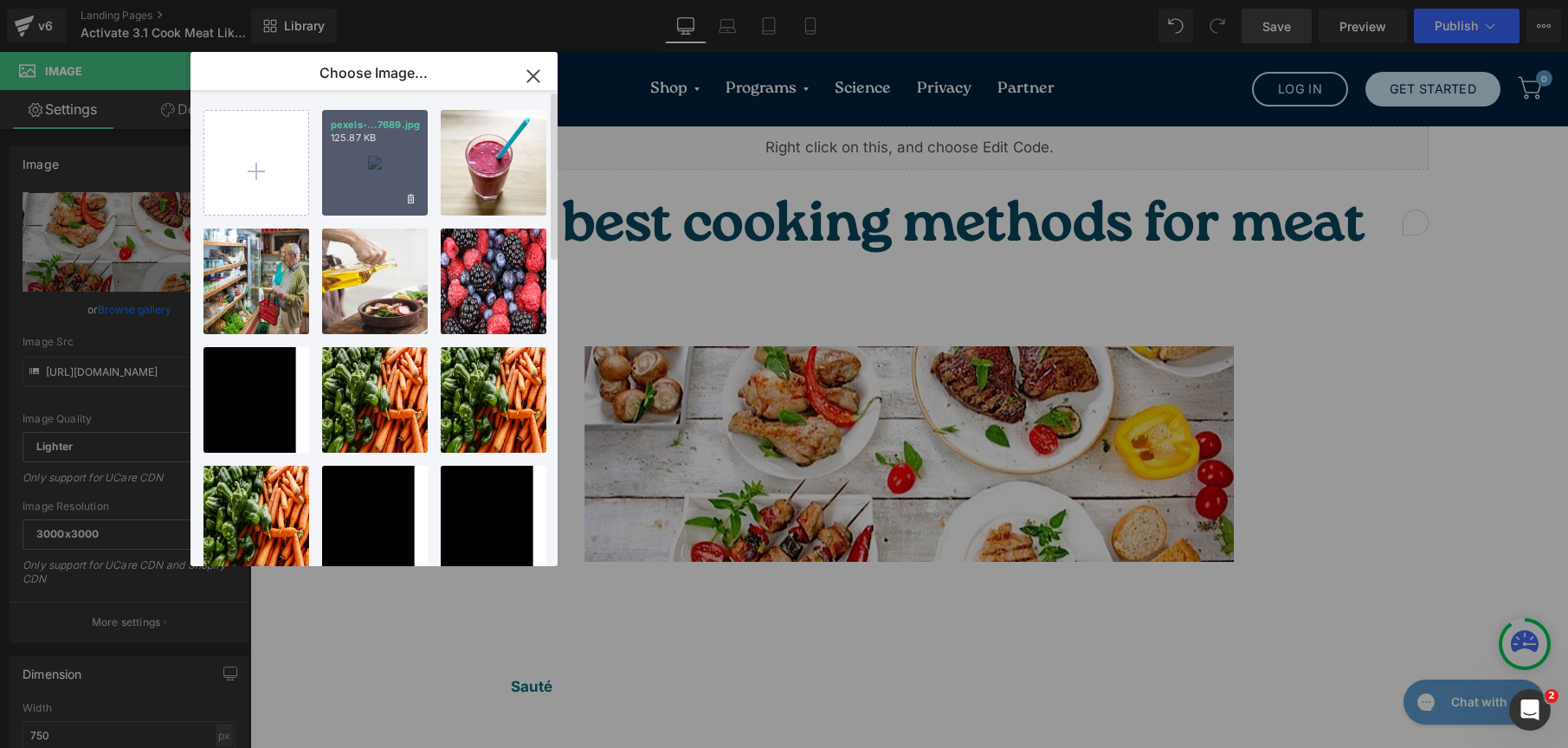
click at [380, 138] on p "125.87 KB" at bounding box center [375, 138] width 88 height 13
type input "https://ucarecdn.com/ca76672f-d509-4ea0-92f9-06f187a76d9e/-/format/auto/-/previ…"
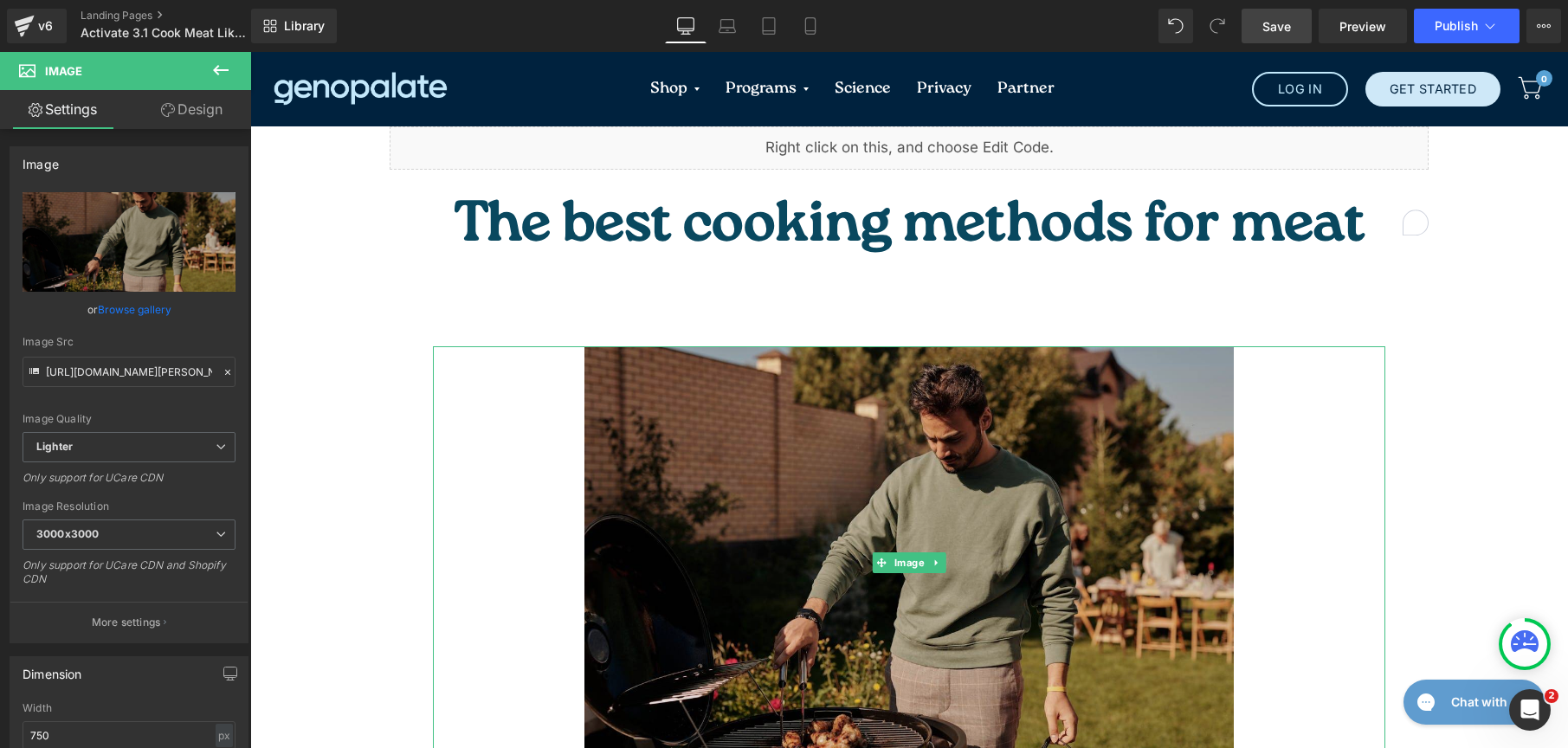
click at [618, 358] on img at bounding box center [908, 563] width 649 height 433
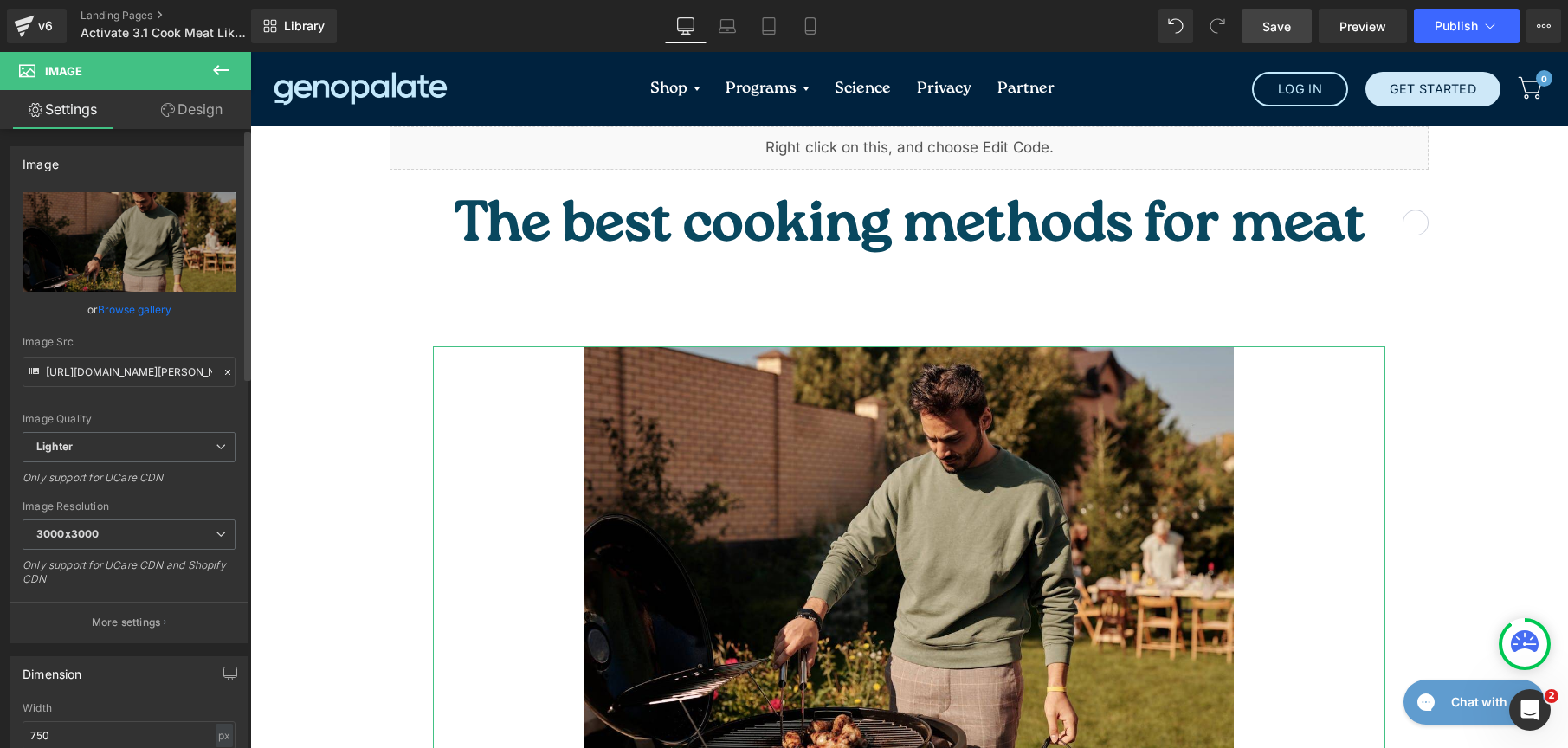
click at [155, 303] on link "Browse gallery" at bounding box center [135, 309] width 73 height 31
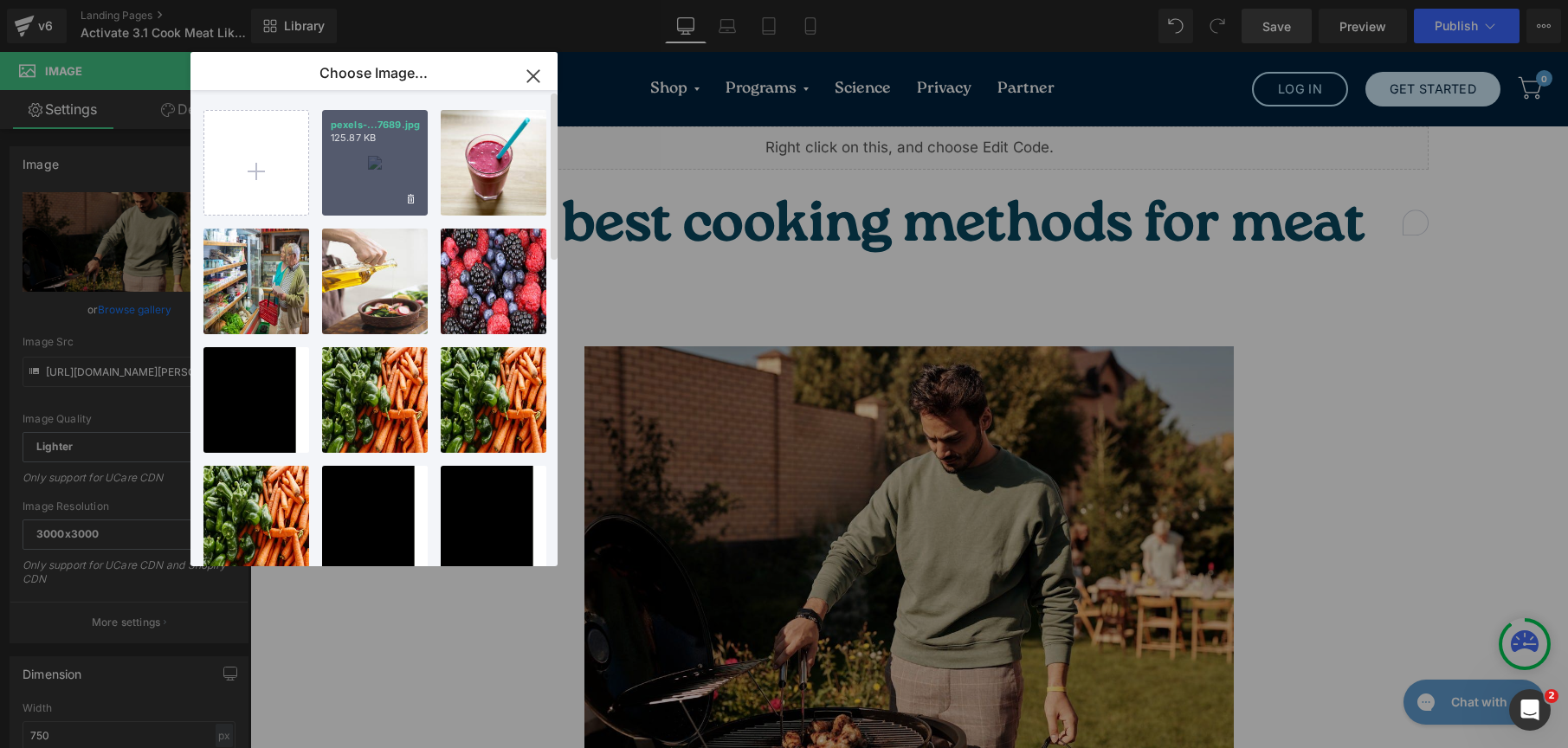
click at [366, 164] on div "pexels-...7689.jpg 125.87 KB" at bounding box center [375, 163] width 106 height 106
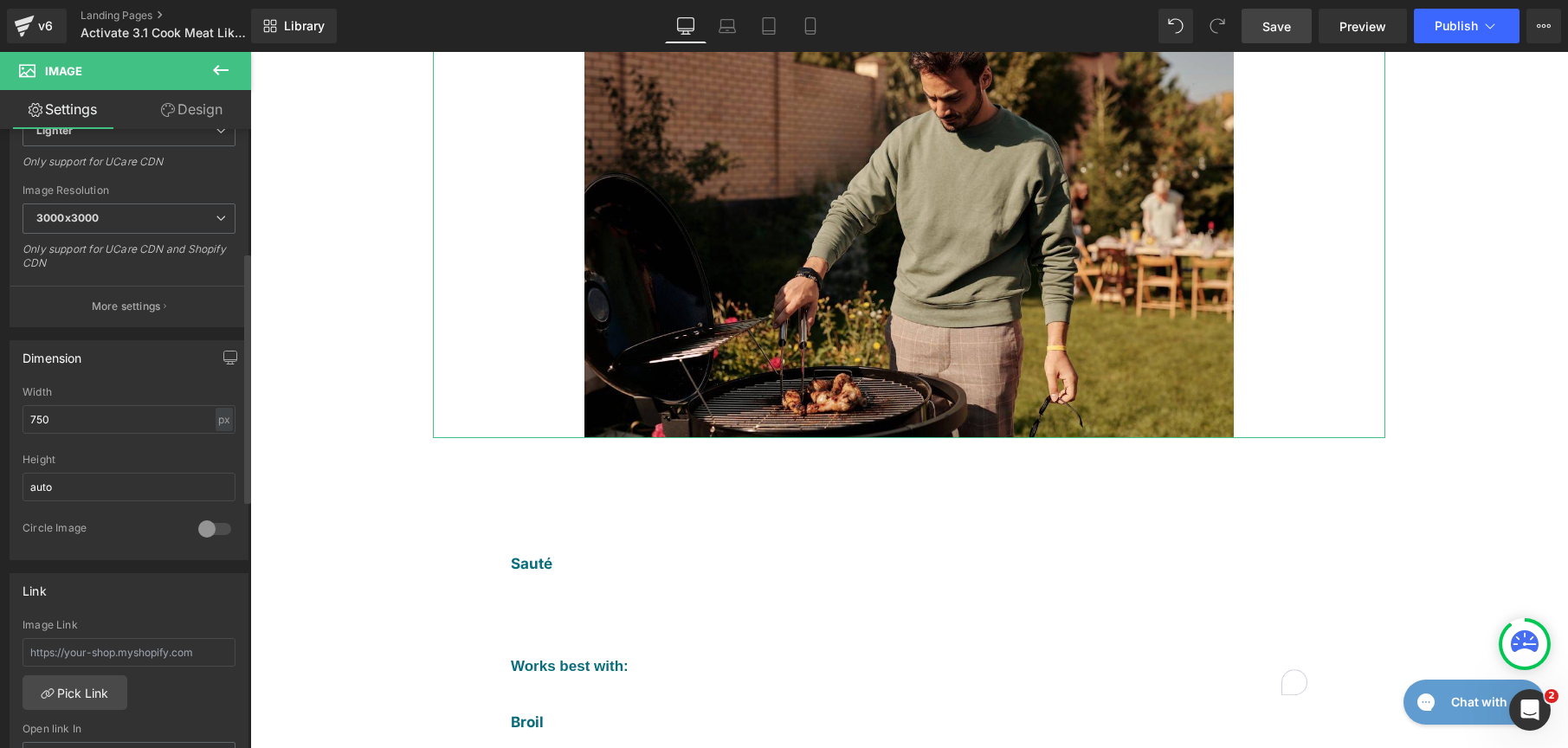
scroll to position [317, 0]
click at [0, 414] on html "Liquid You are previewing how the New Preset 3 will restyle your page. You can …" at bounding box center [784, 374] width 1568 height 748
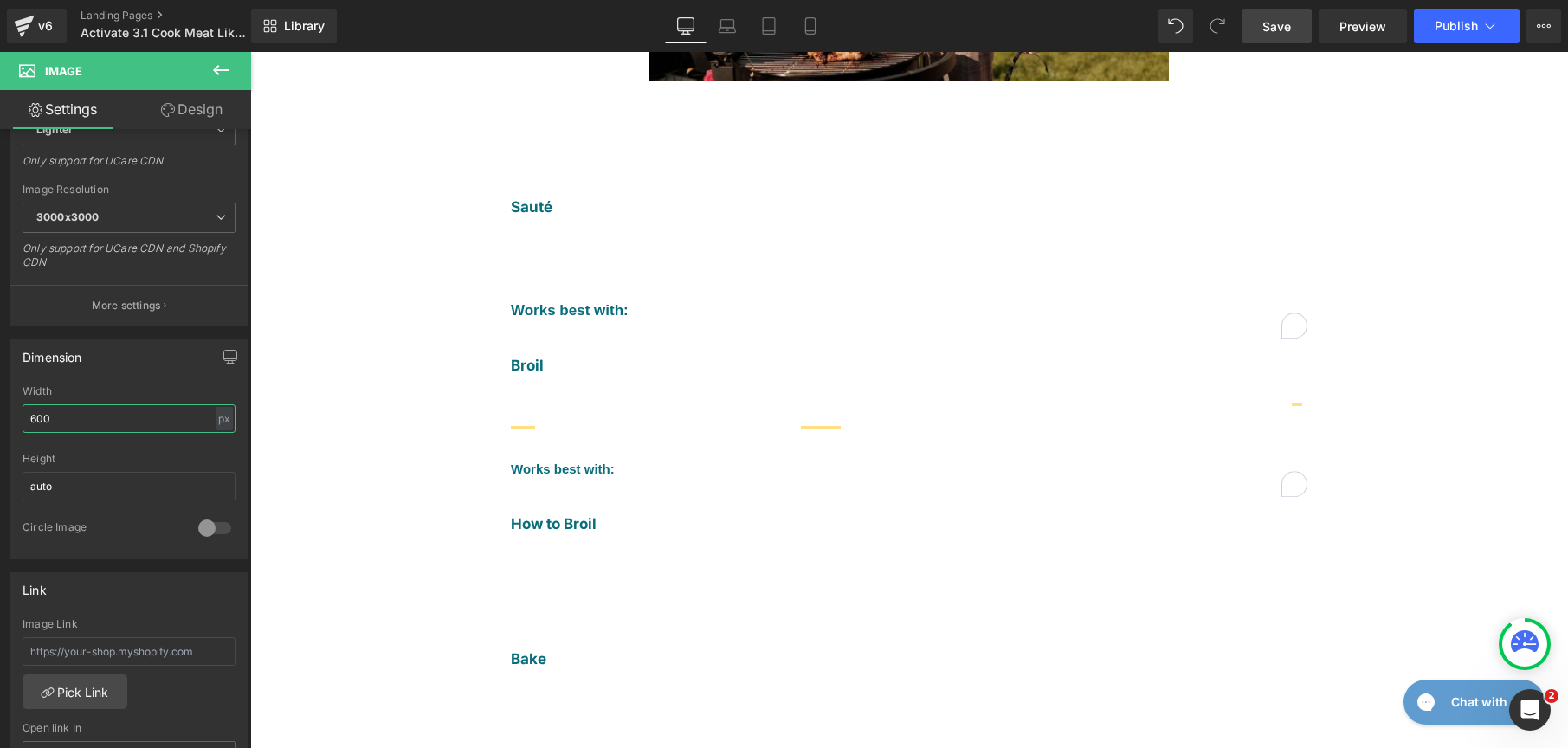
scroll to position [661, 0]
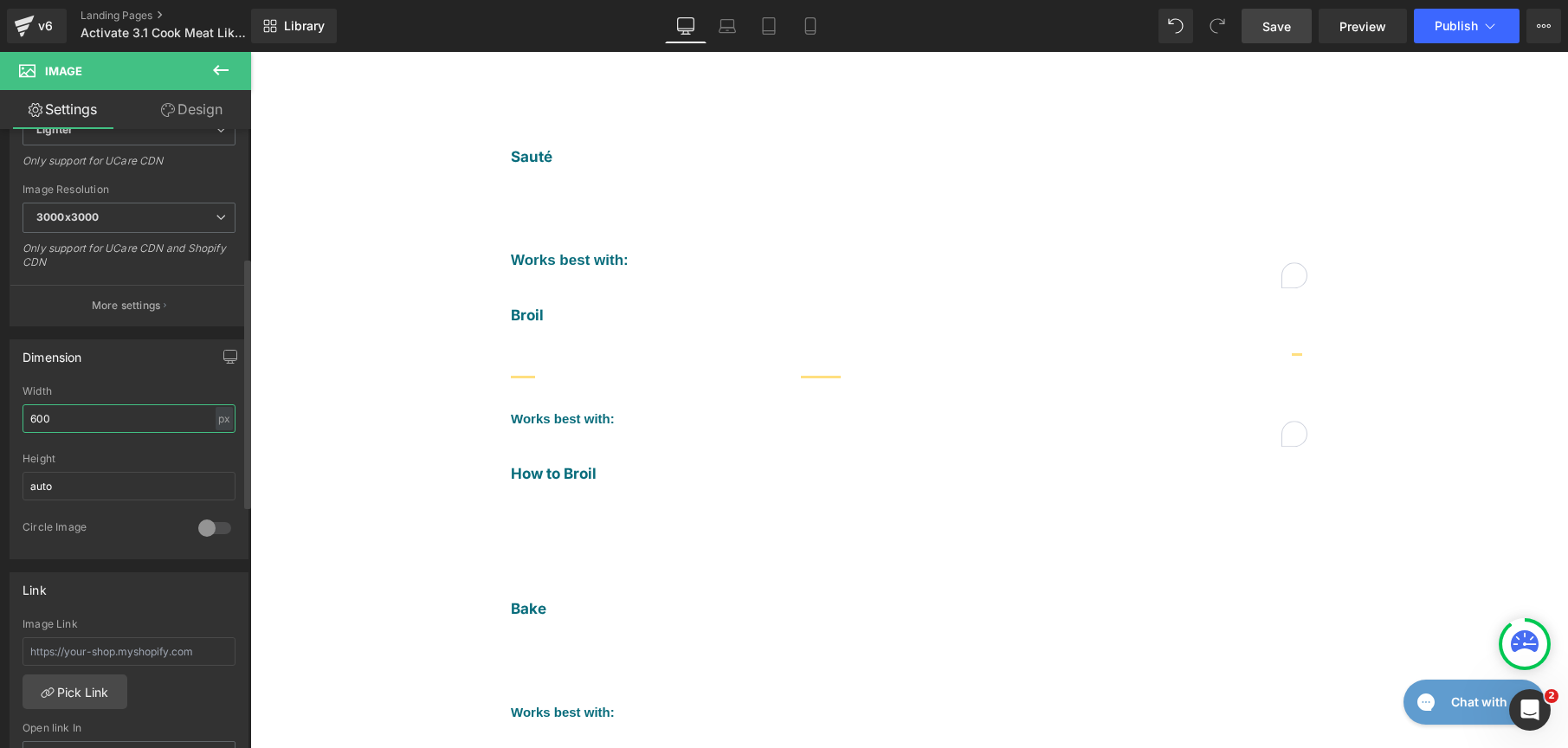
type input "600"
click at [118, 377] on div "Dimension 600px Width 600 px % px auto Height auto 0 Circle Image" at bounding box center [129, 450] width 239 height 220
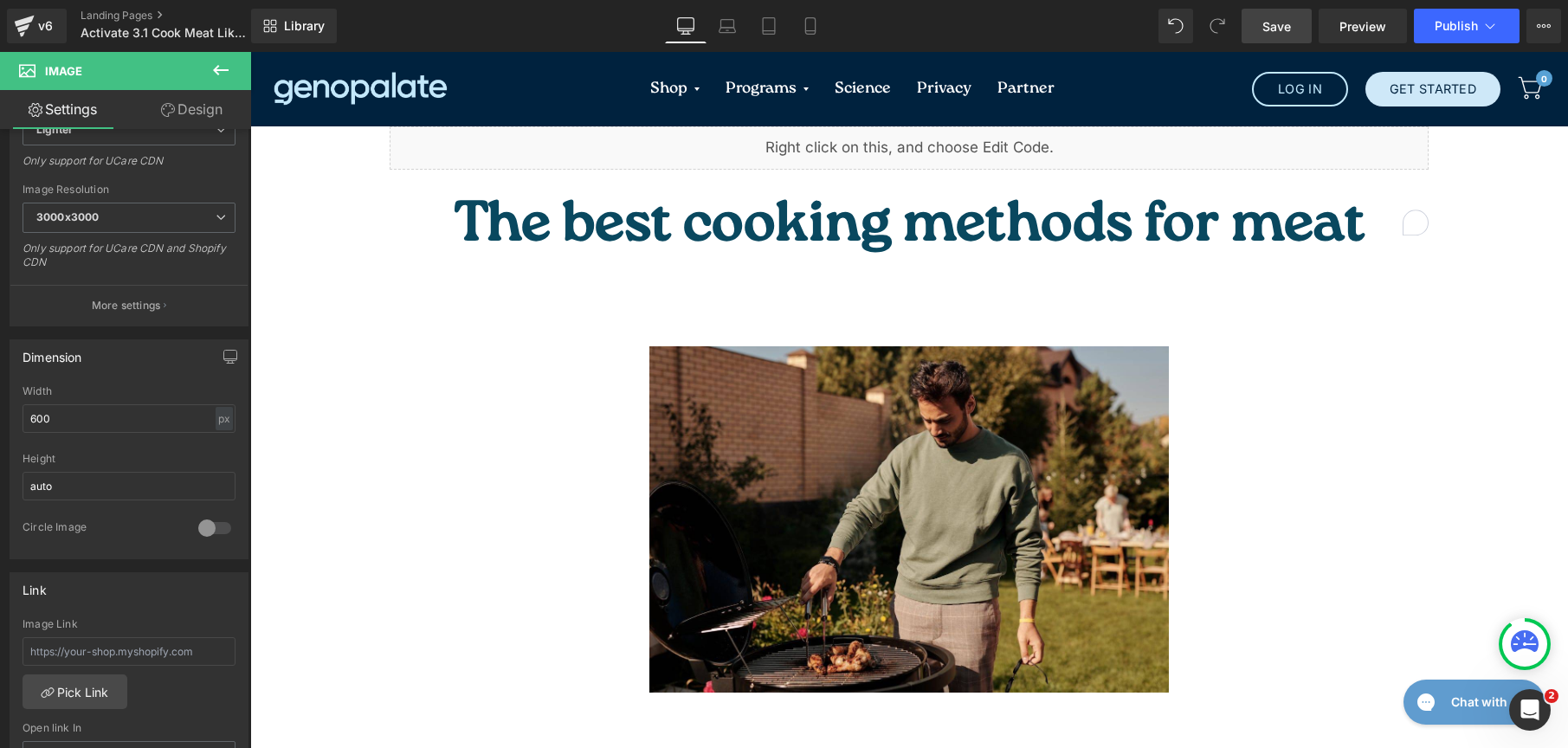
click at [1276, 19] on span "Save" at bounding box center [1276, 26] width 29 height 18
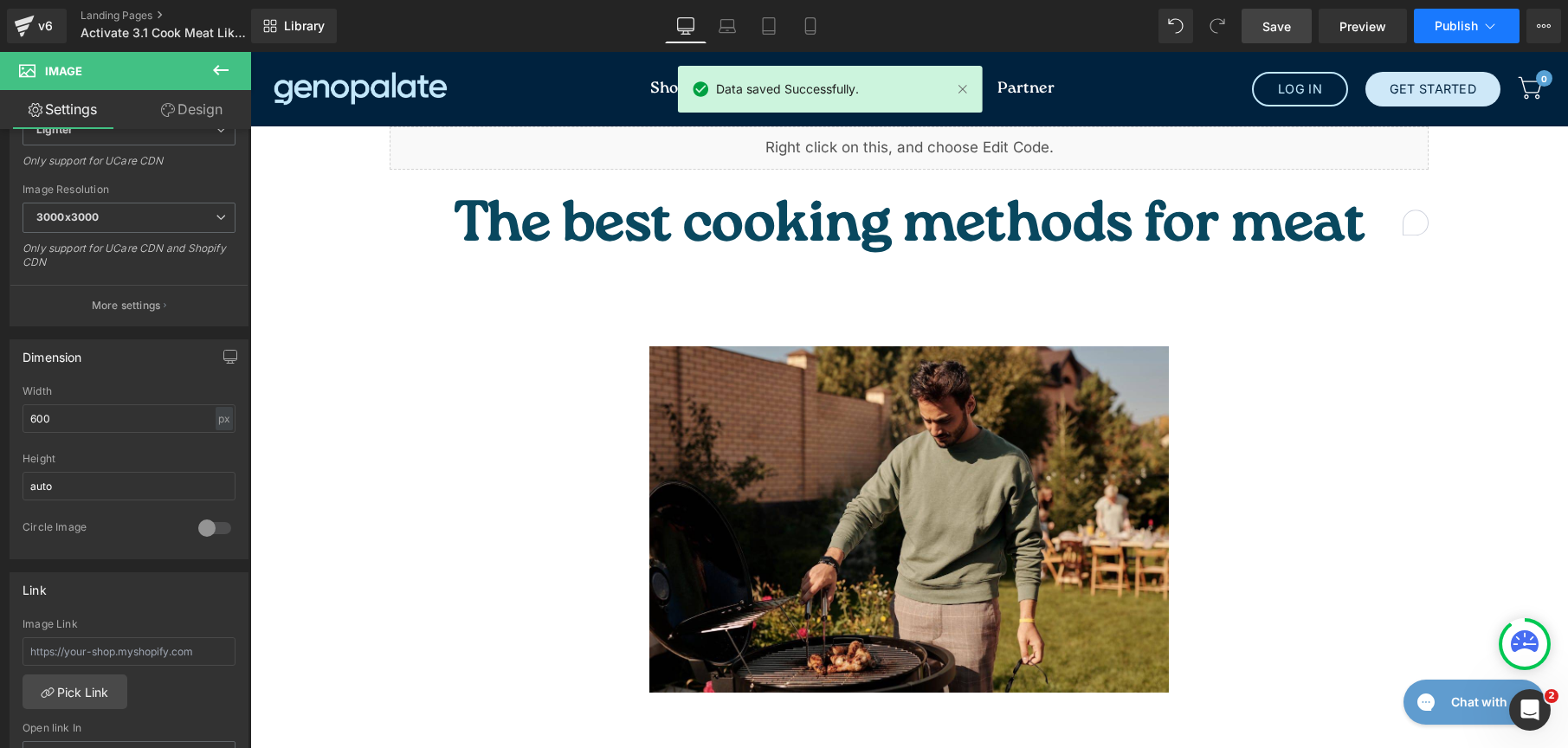
click at [1446, 9] on button "Publish" at bounding box center [1467, 26] width 106 height 35
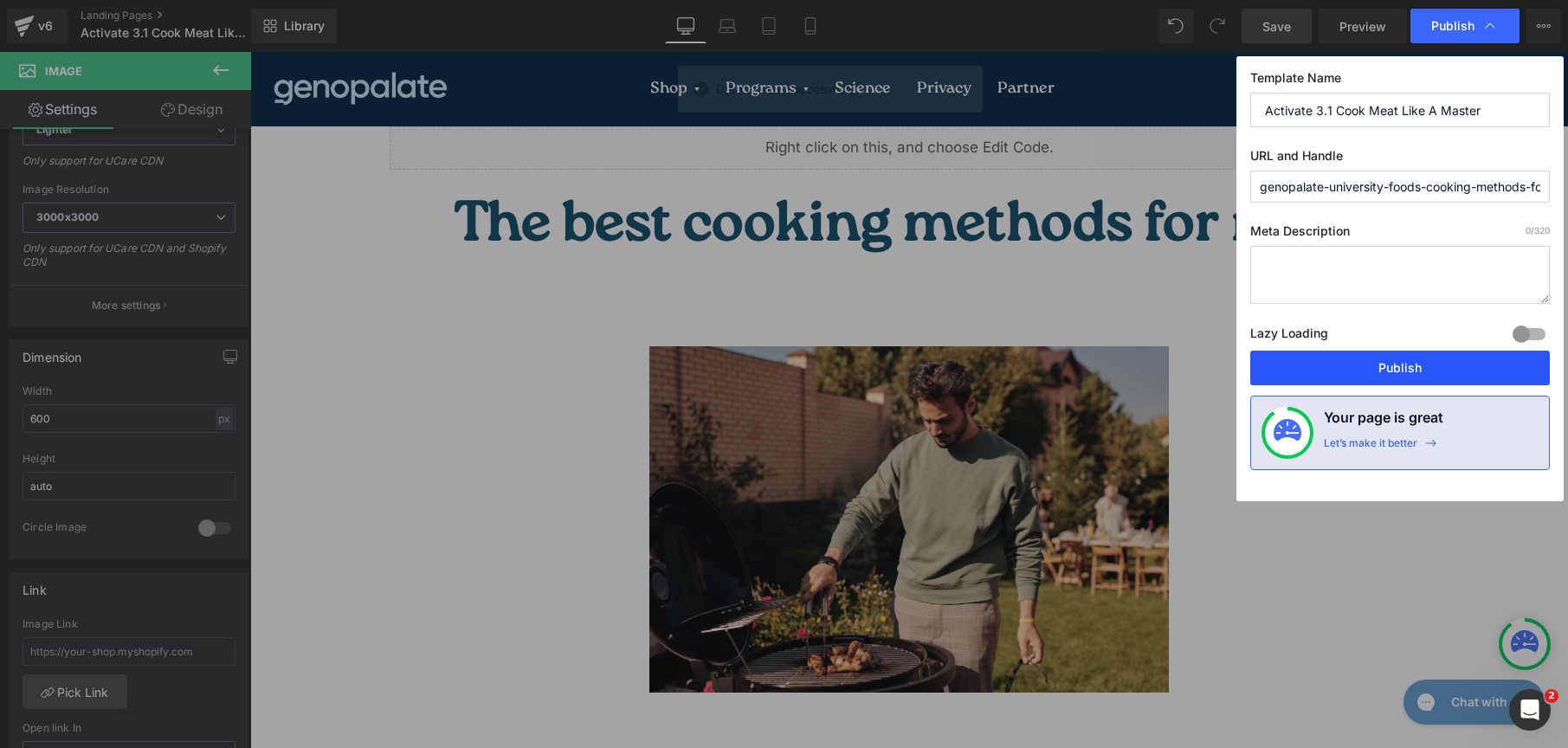
click at [1364, 360] on button "Publish" at bounding box center [1399, 368] width 300 height 35
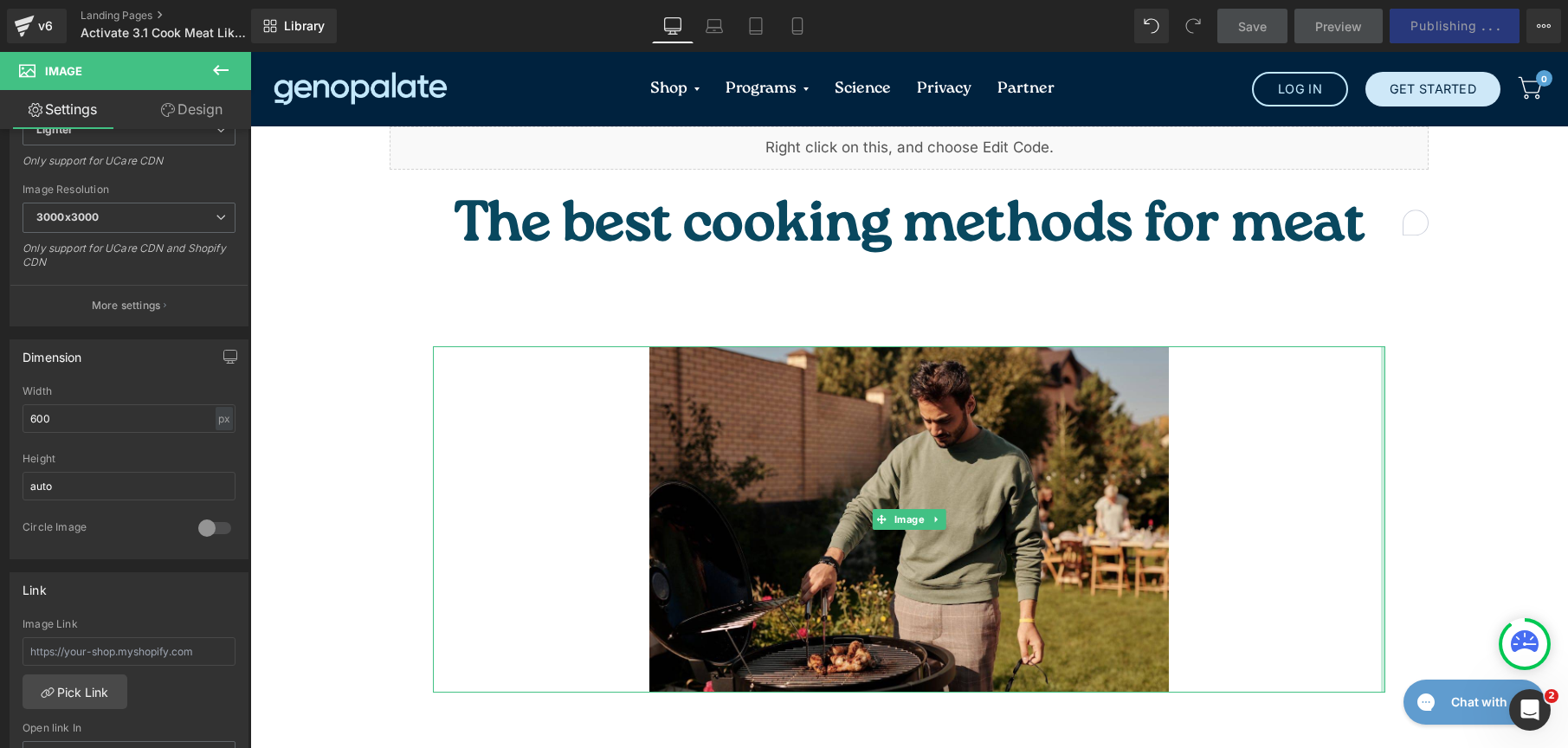
click at [1381, 379] on div at bounding box center [1383, 519] width 4 height 346
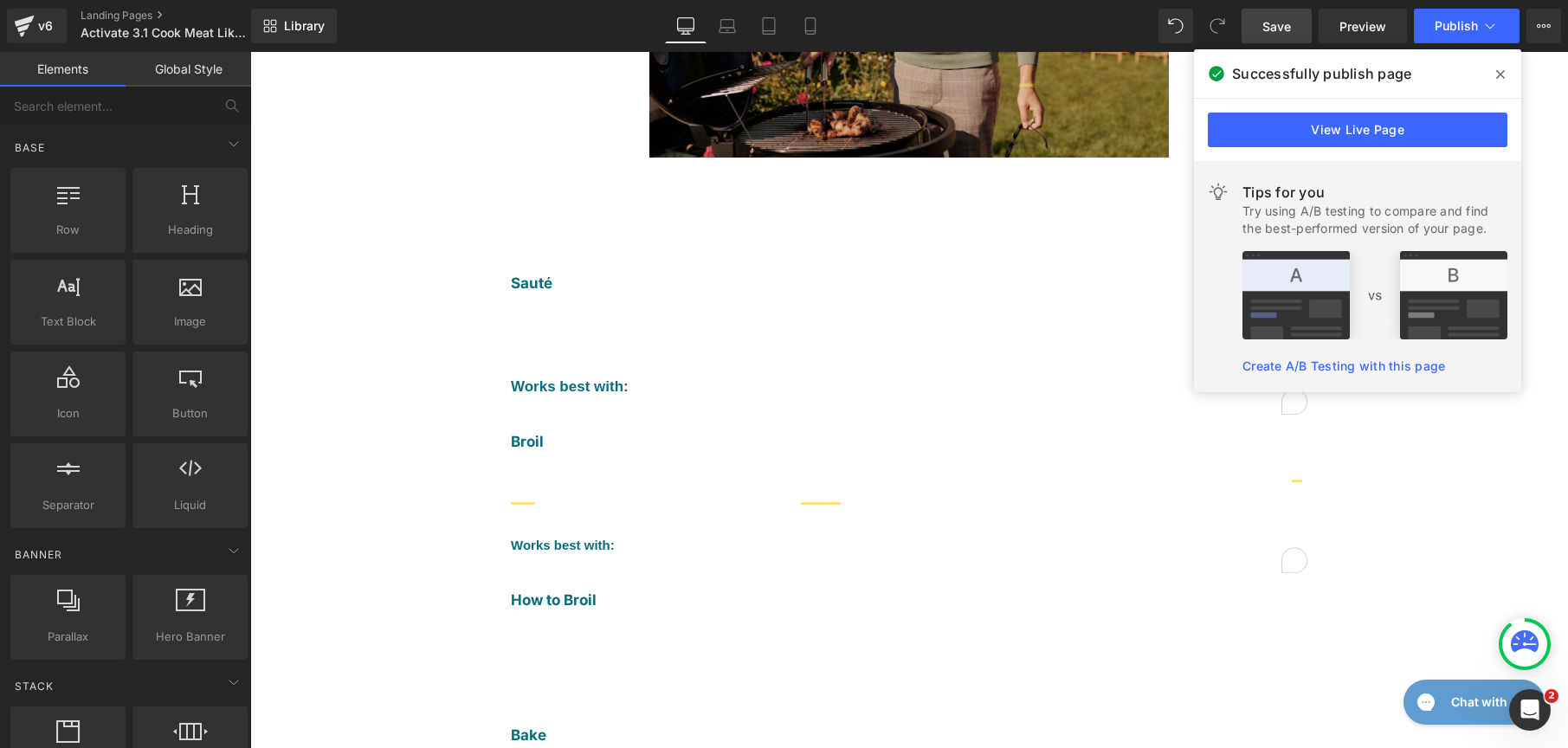
scroll to position [540, 0]
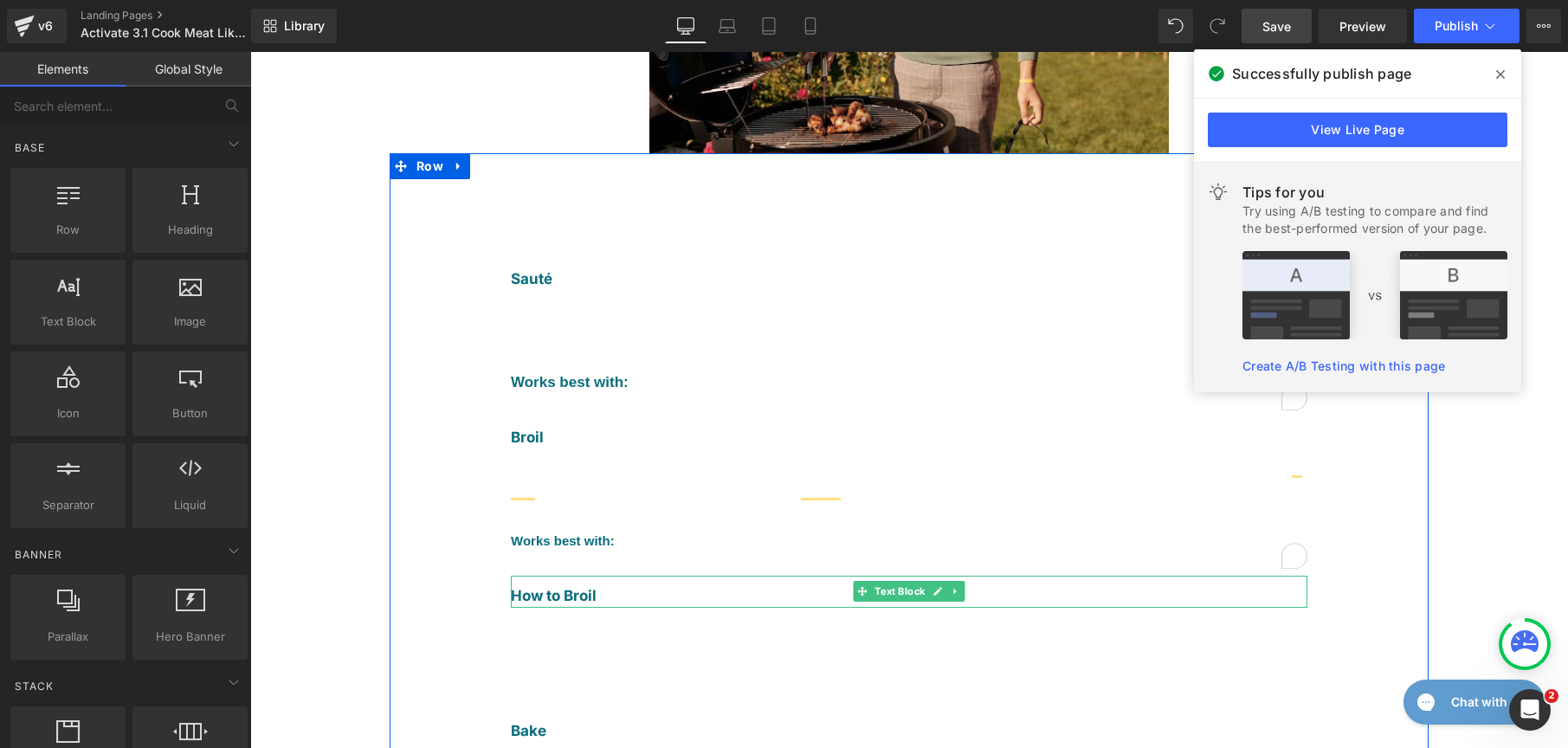
click at [562, 587] on b "How to Broil" at bounding box center [554, 596] width 86 height 17
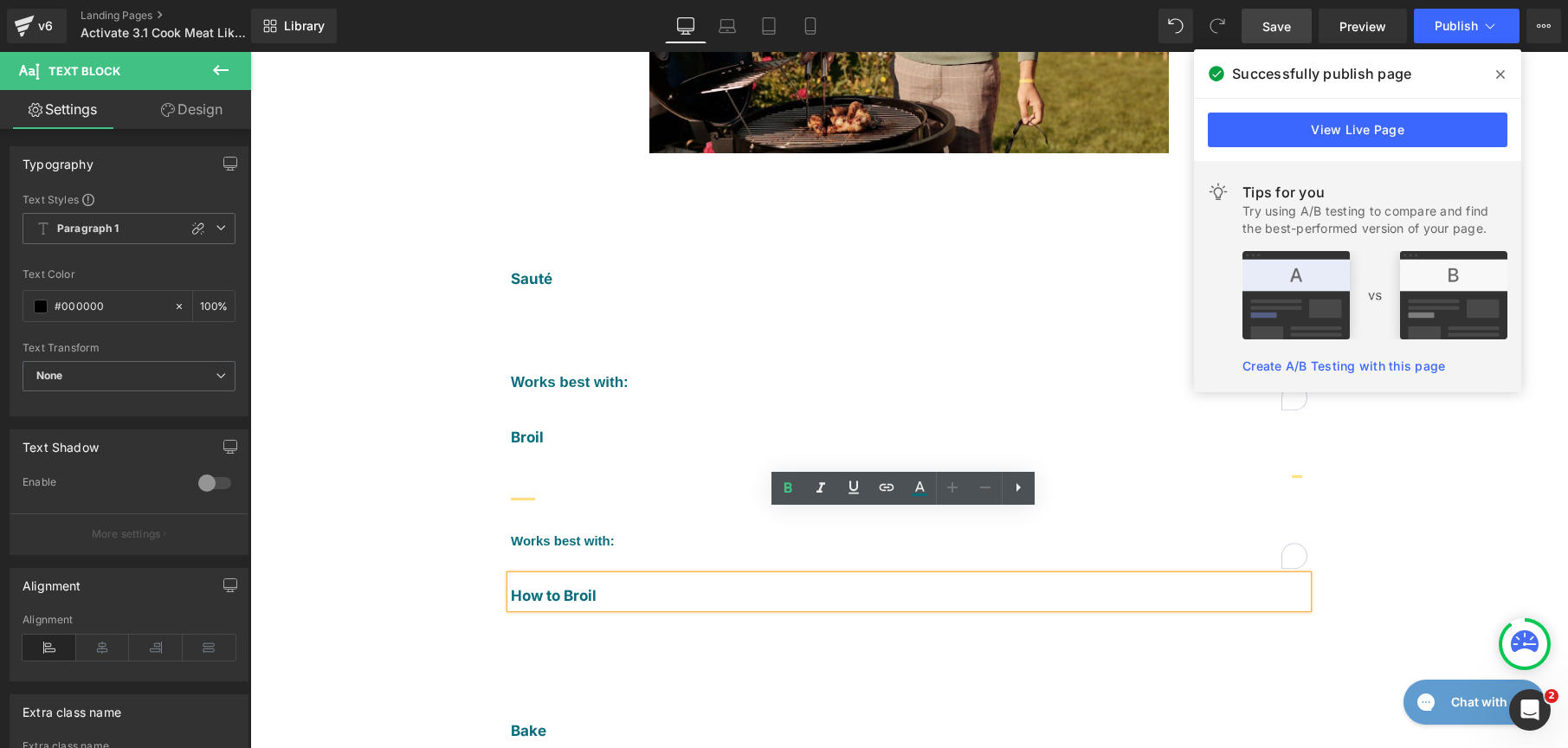
click at [560, 587] on b "How to Broil" at bounding box center [554, 596] width 86 height 17
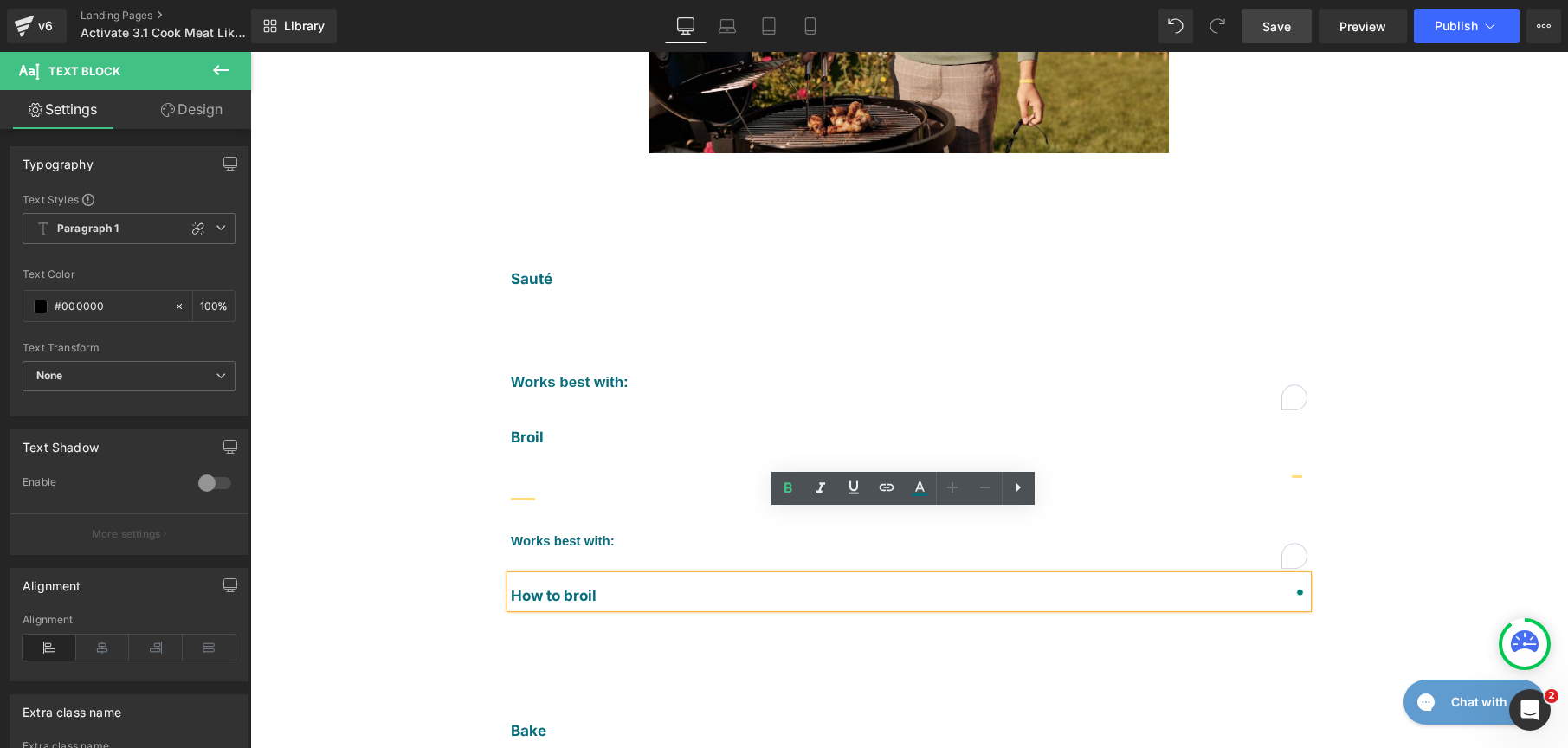
click at [1443, 452] on div "Liquid The best cooking methods for meat Heading Do you ever find yourself cook…" at bounding box center [908, 651] width 1318 height 2129
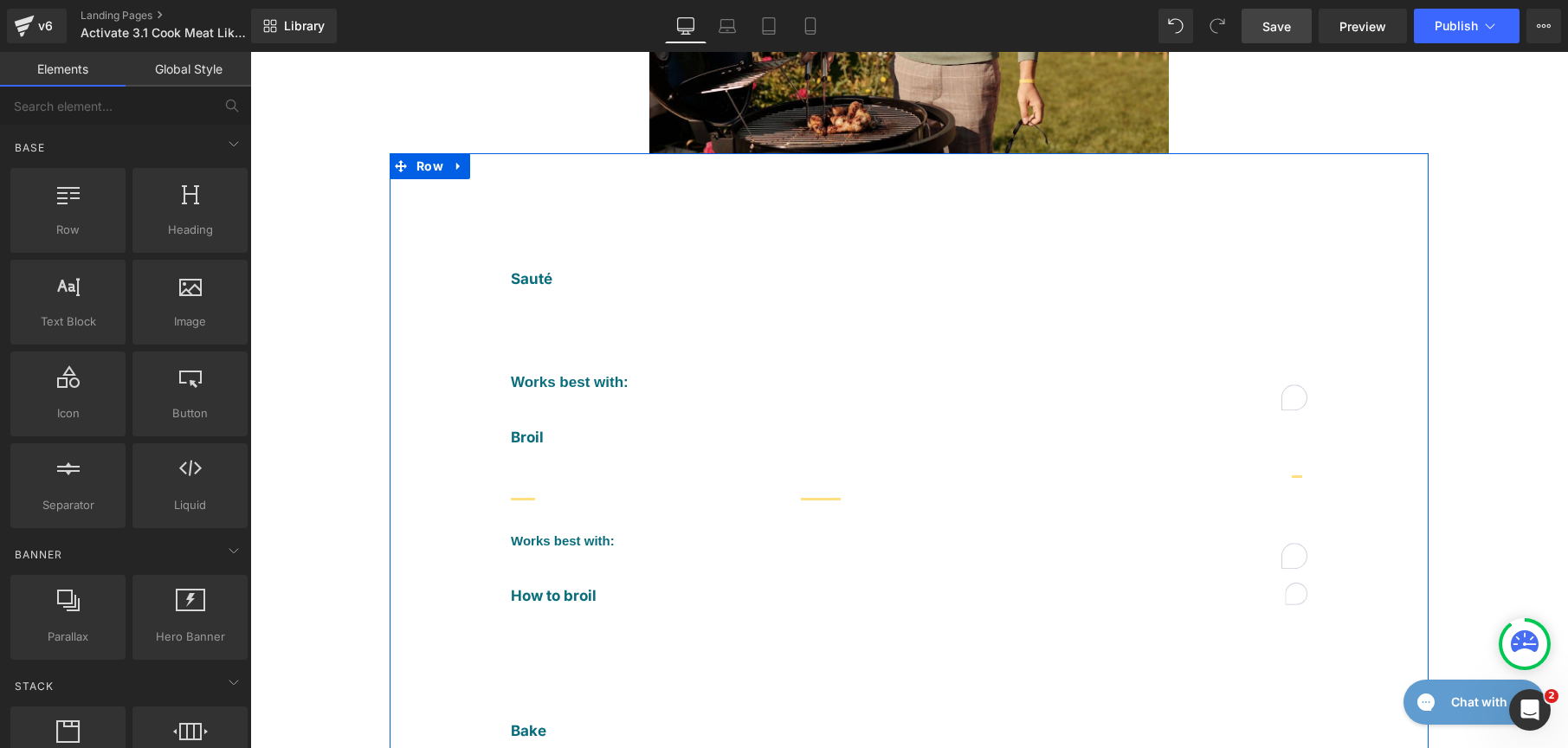
scroll to position [1077, 0]
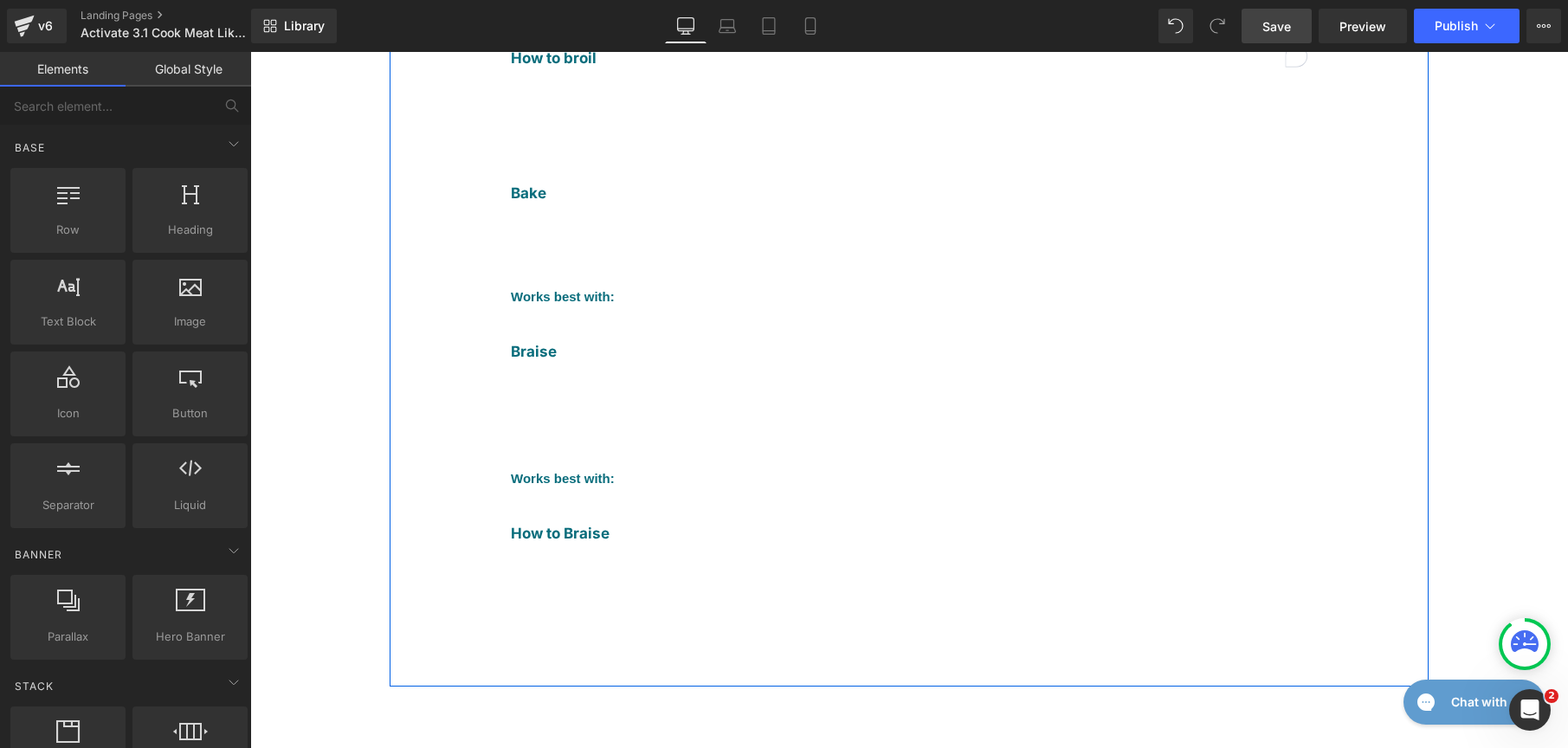
click at [551, 525] on b "How to Braise" at bounding box center [560, 534] width 99 height 17
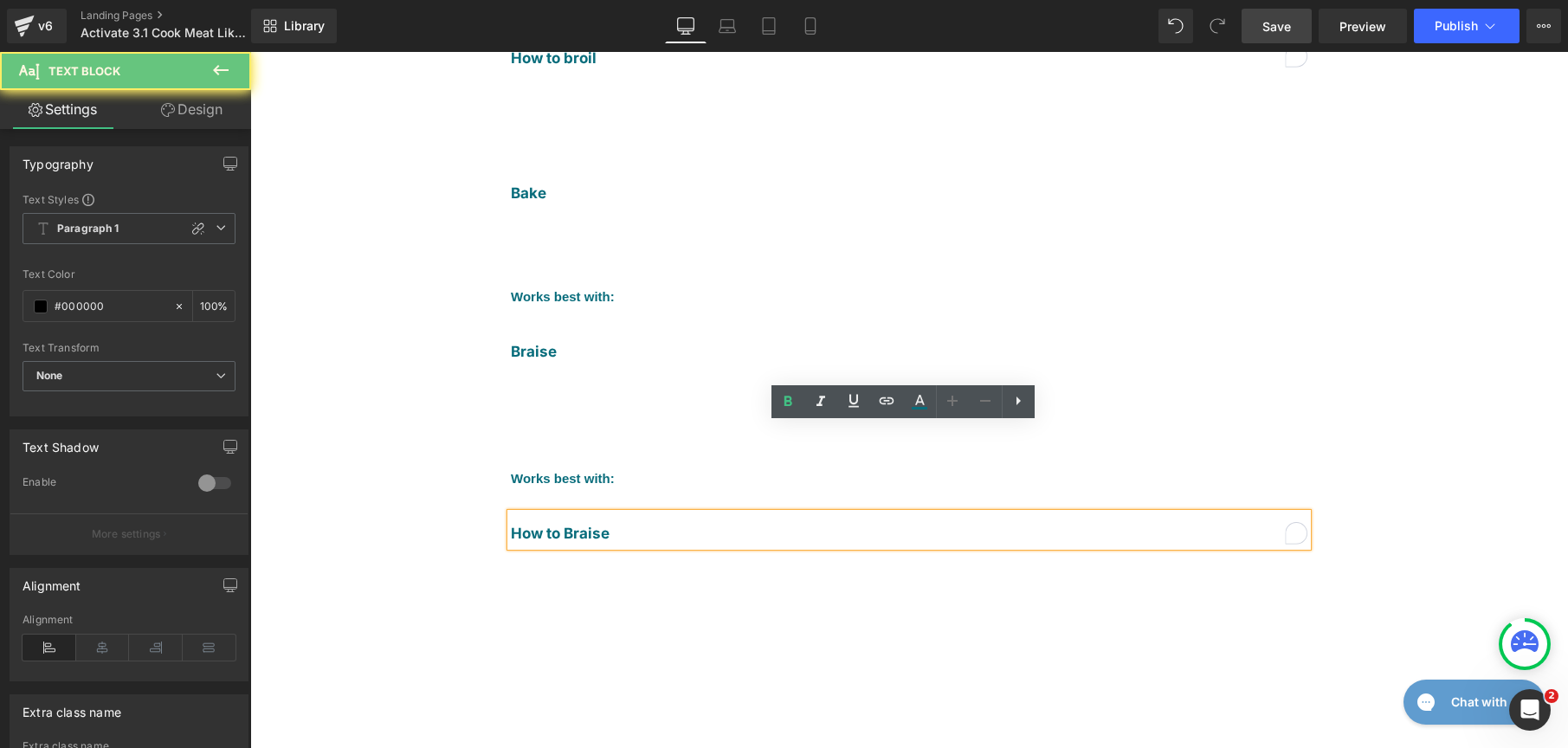
click at [566, 525] on b "How to Braise" at bounding box center [560, 534] width 99 height 17
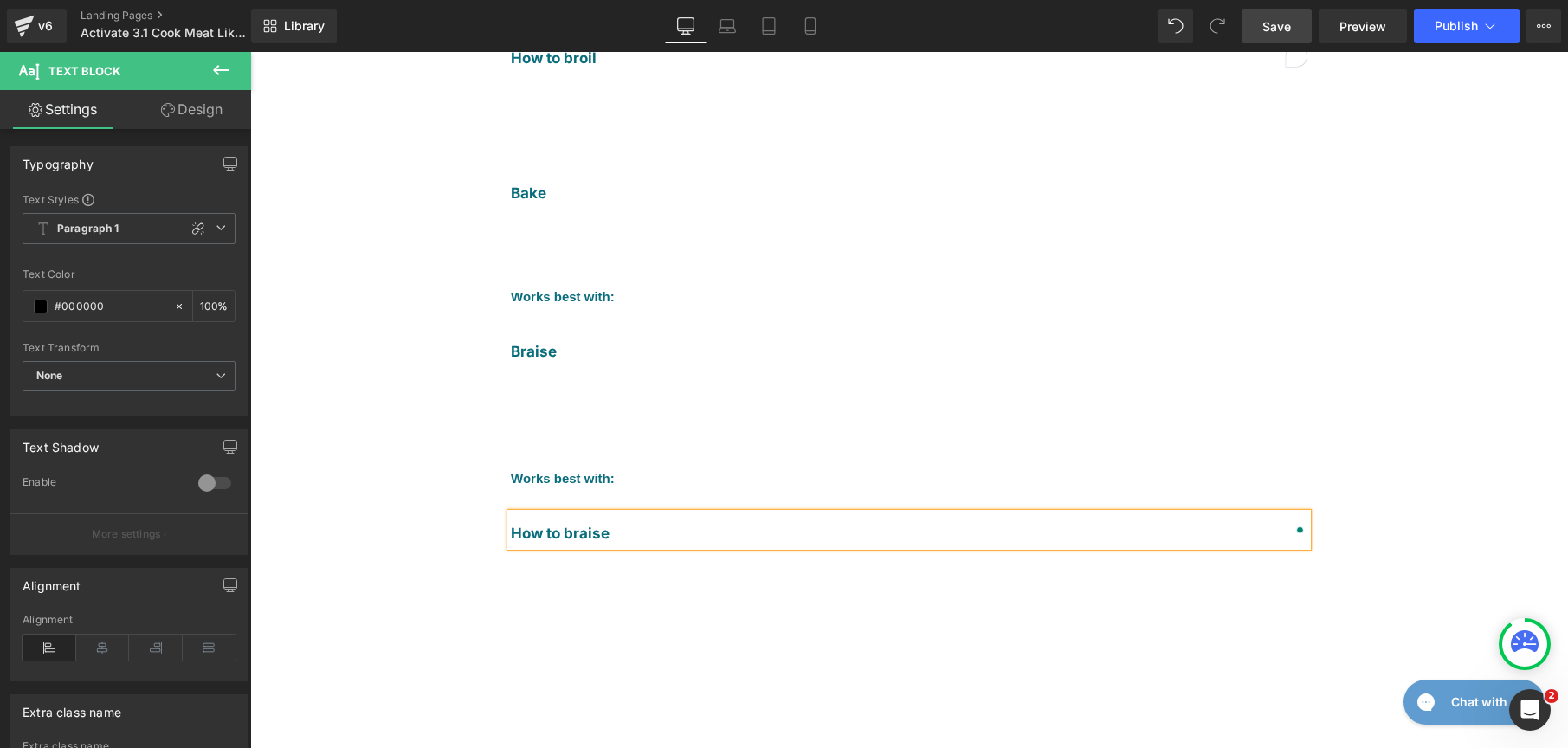
click at [1373, 277] on div "Animal proteins differ in fat content, water retention, flavor, and size of cut…" at bounding box center [908, 151] width 1039 height 1071
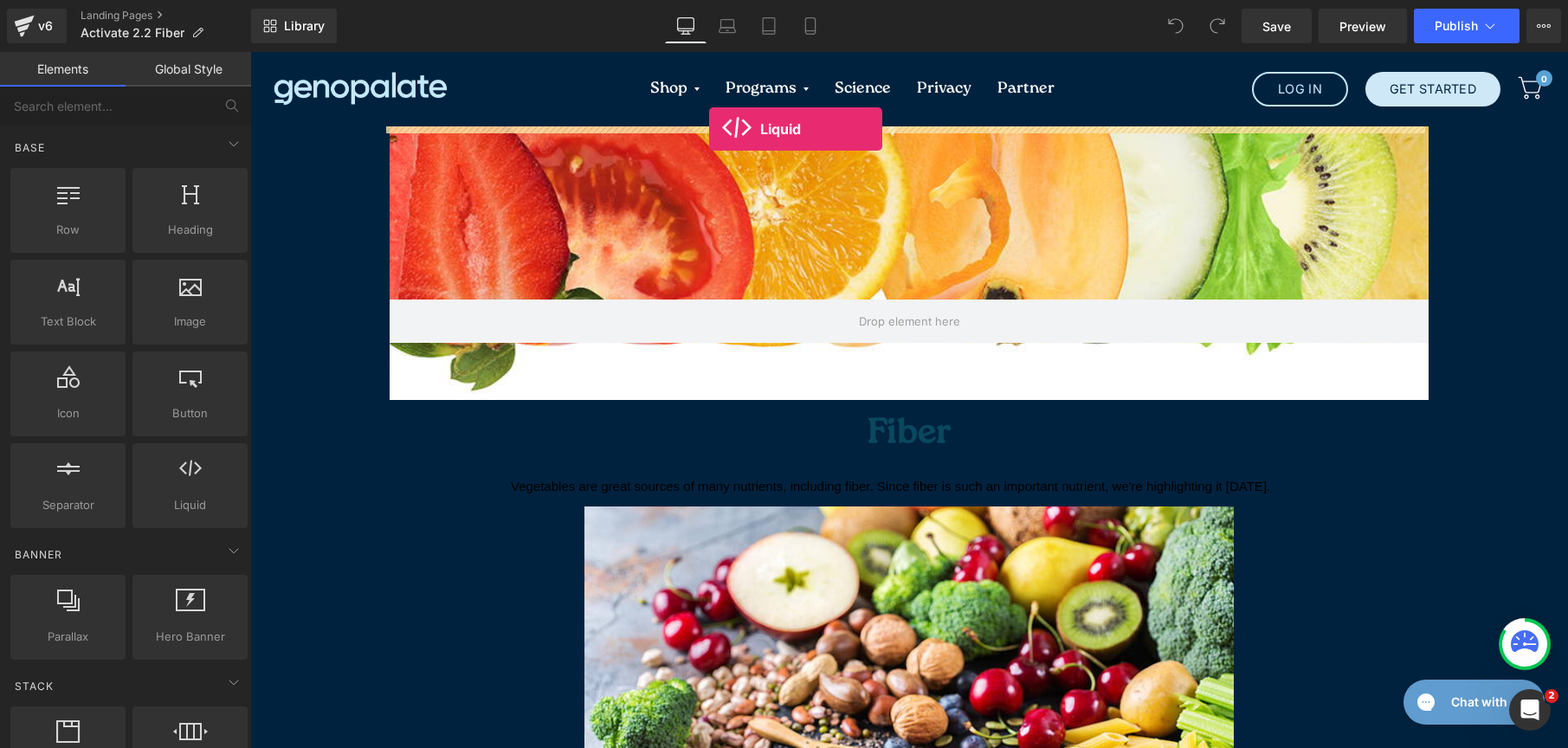
drag, startPoint x: 430, startPoint y: 556, endPoint x: 709, endPoint y: 129, distance: 510.1
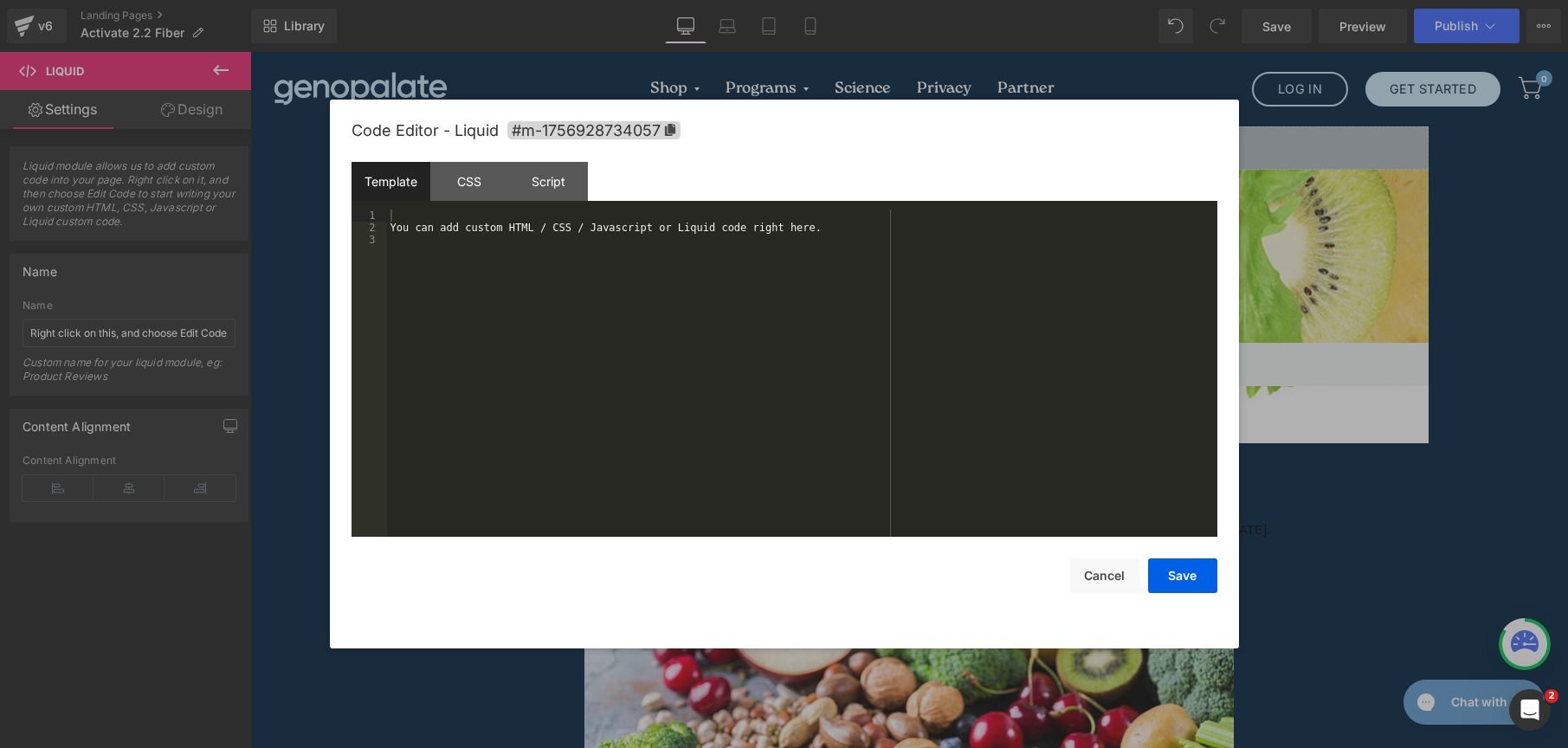
click at [962, 0] on div "Liquid You are previewing how the will restyle your page. You can not edit Elem…" at bounding box center [784, 0] width 1568 height 0
click at [447, 190] on div "CSS" at bounding box center [470, 181] width 79 height 39
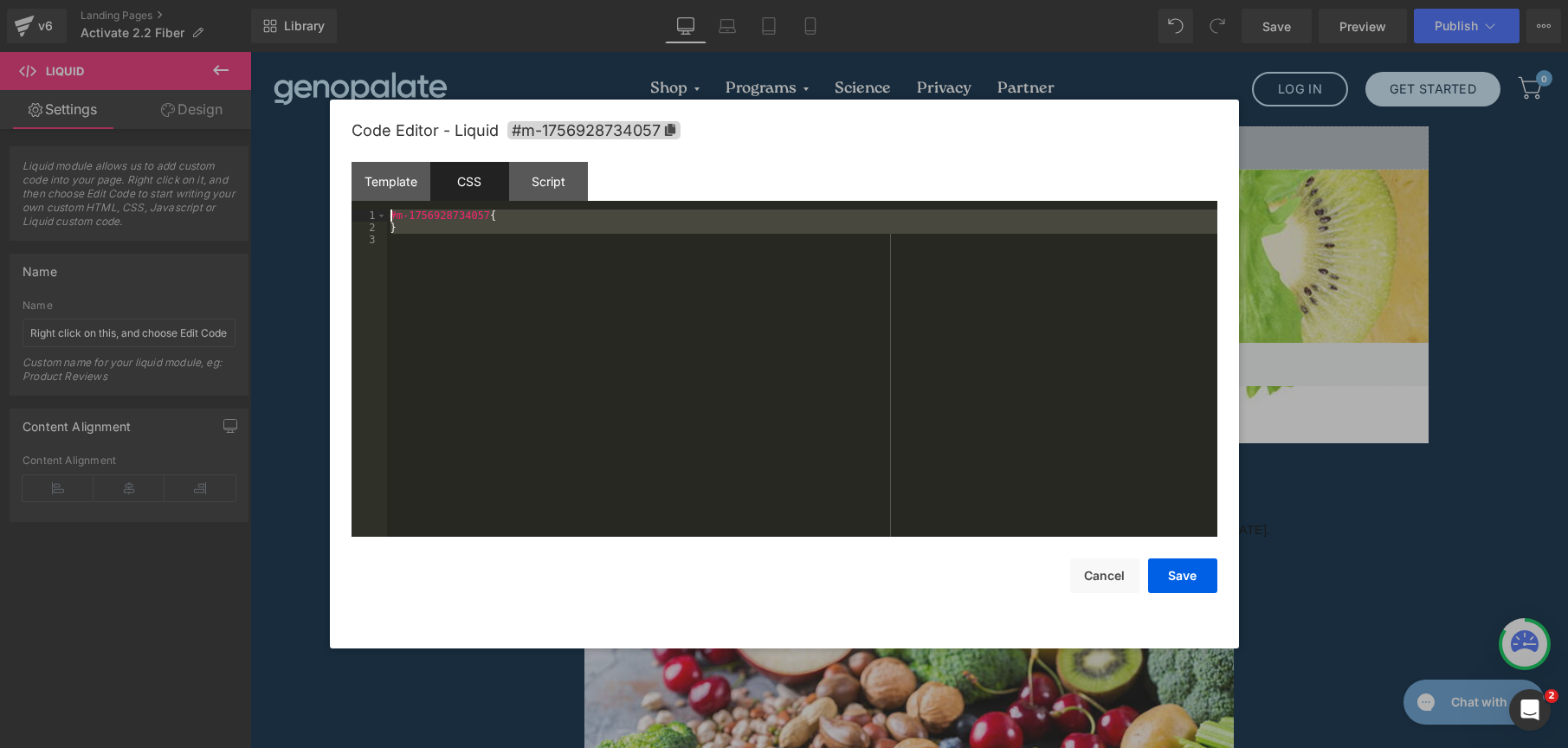
drag, startPoint x: 461, startPoint y: 303, endPoint x: 290, endPoint y: 149, distance: 230.1
click at [290, 149] on body "Liquid You are previewing how the will restyle your page. You can not edit Elem…" at bounding box center [784, 374] width 1568 height 748
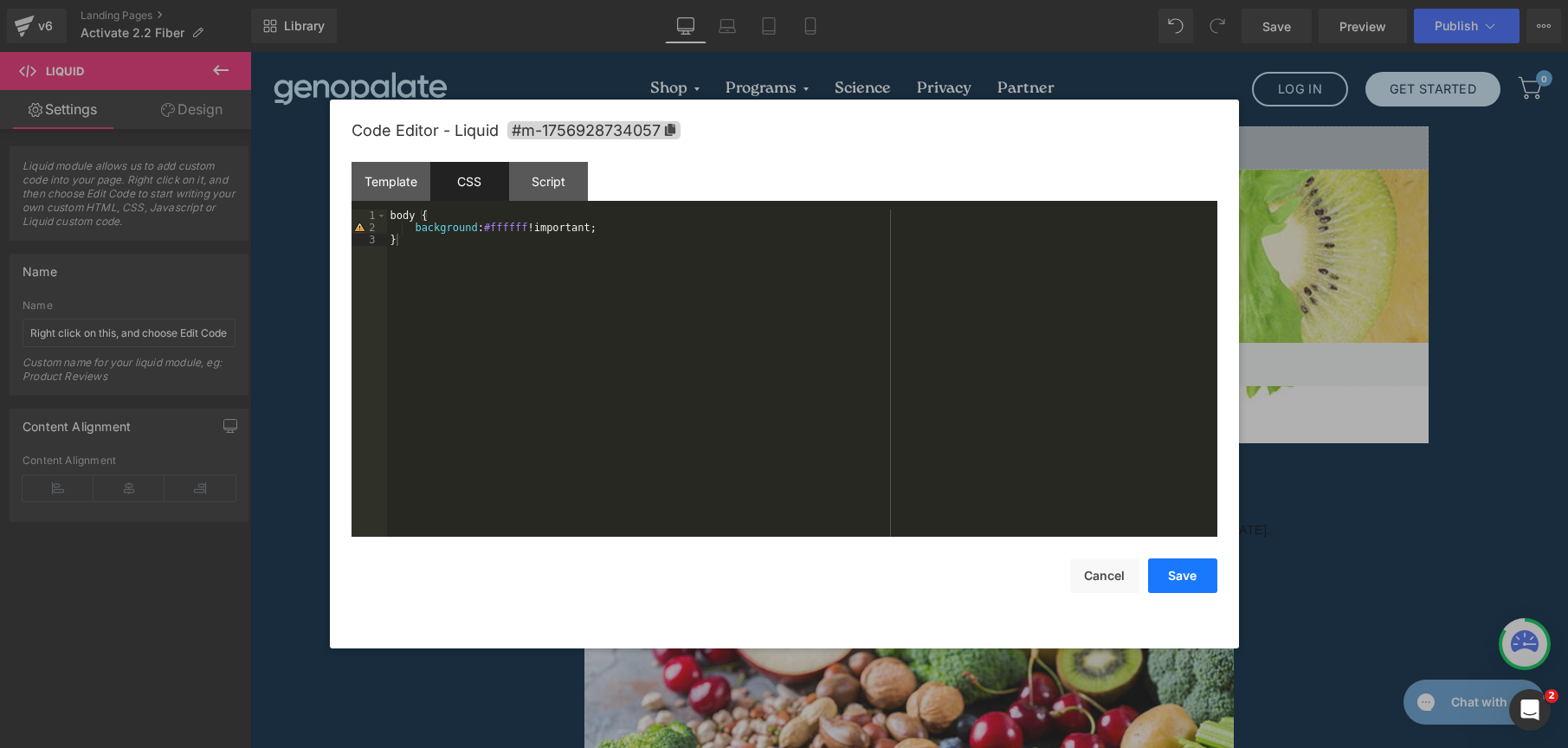
click at [1192, 568] on button "Save" at bounding box center [1182, 576] width 69 height 35
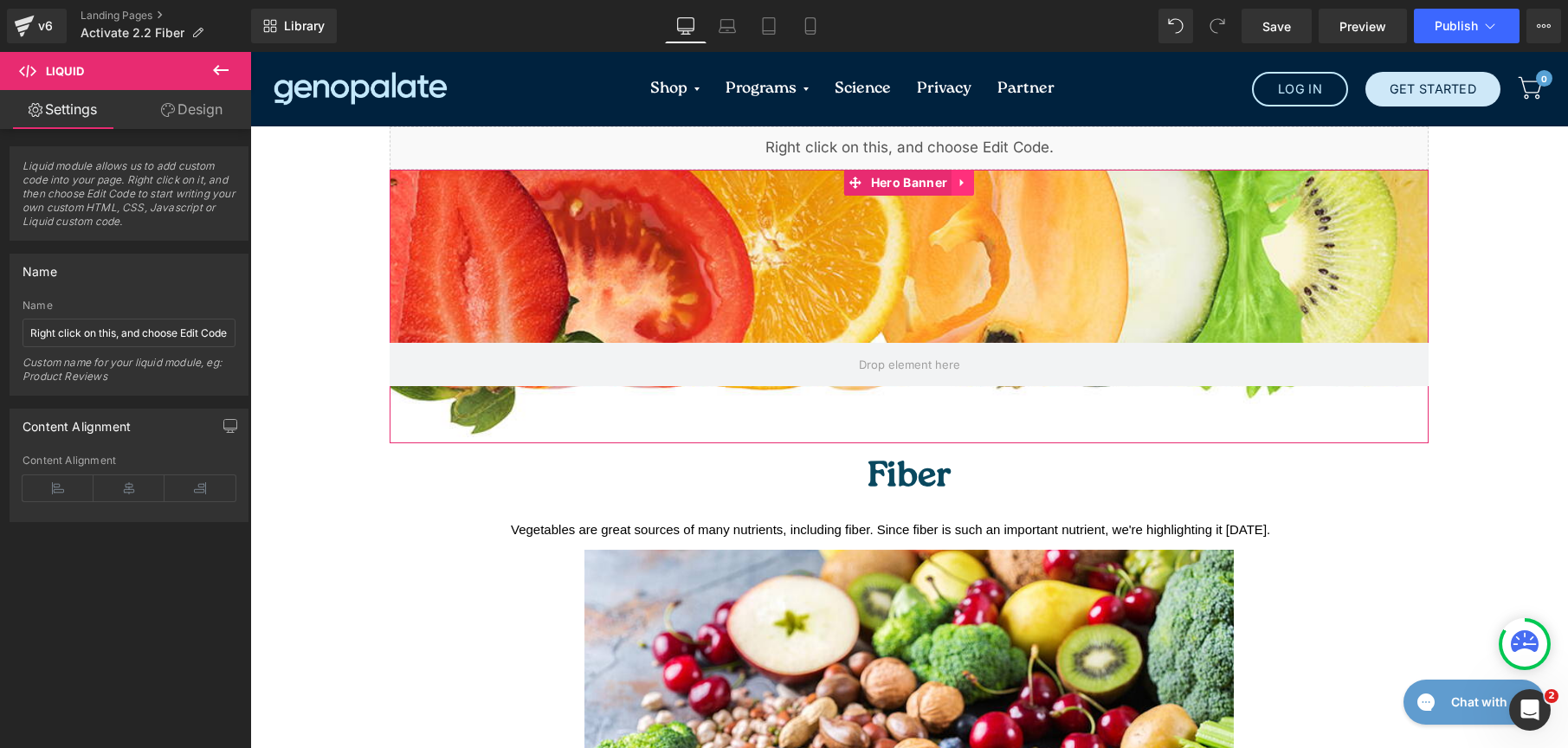
click at [958, 183] on icon at bounding box center [963, 183] width 12 height 13
click at [968, 177] on icon at bounding box center [974, 183] width 12 height 13
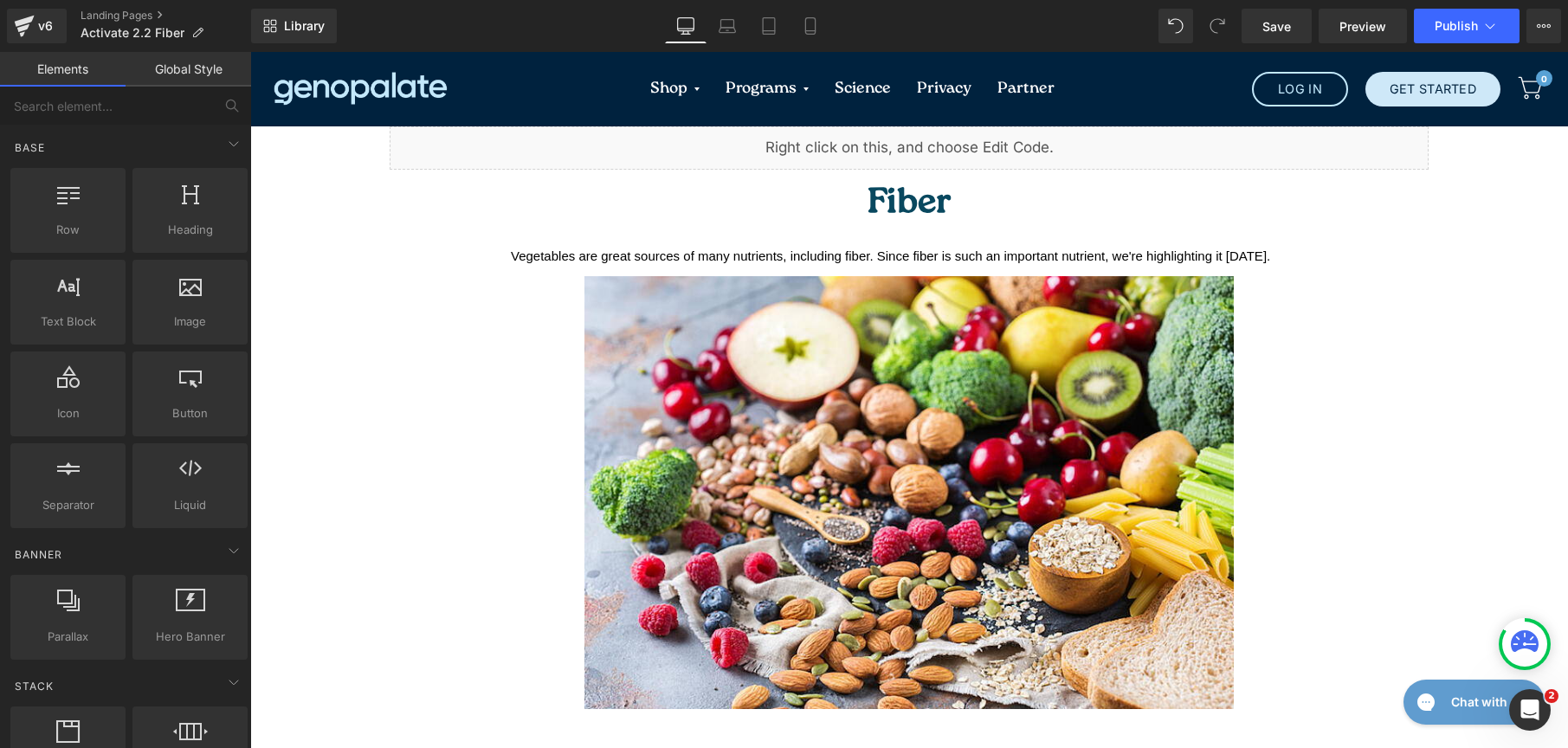
click at [224, 71] on link "Global Style" at bounding box center [189, 69] width 126 height 35
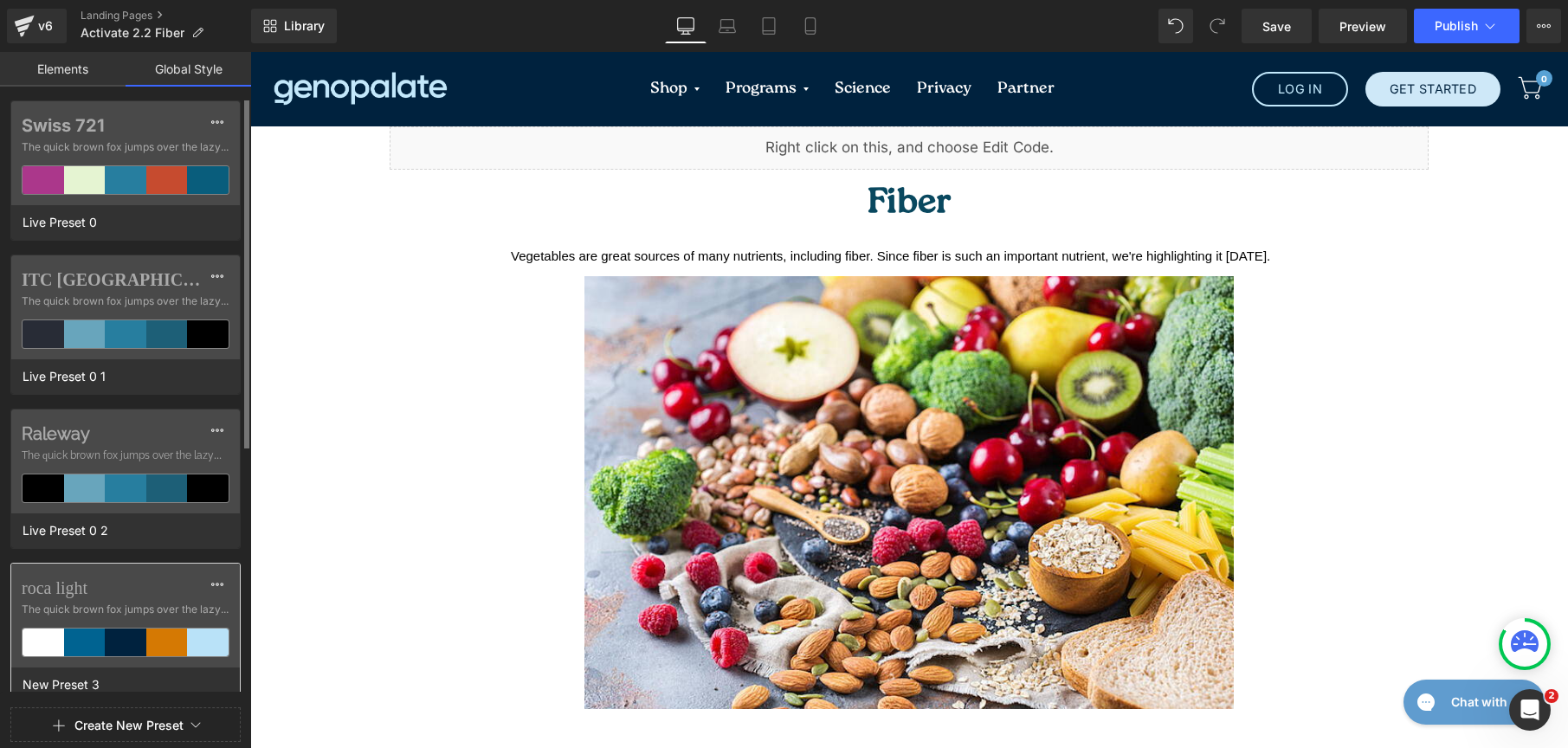
click at [142, 565] on div "roca light The quick brown fox jumps over the lazy..." at bounding box center [126, 615] width 229 height 104
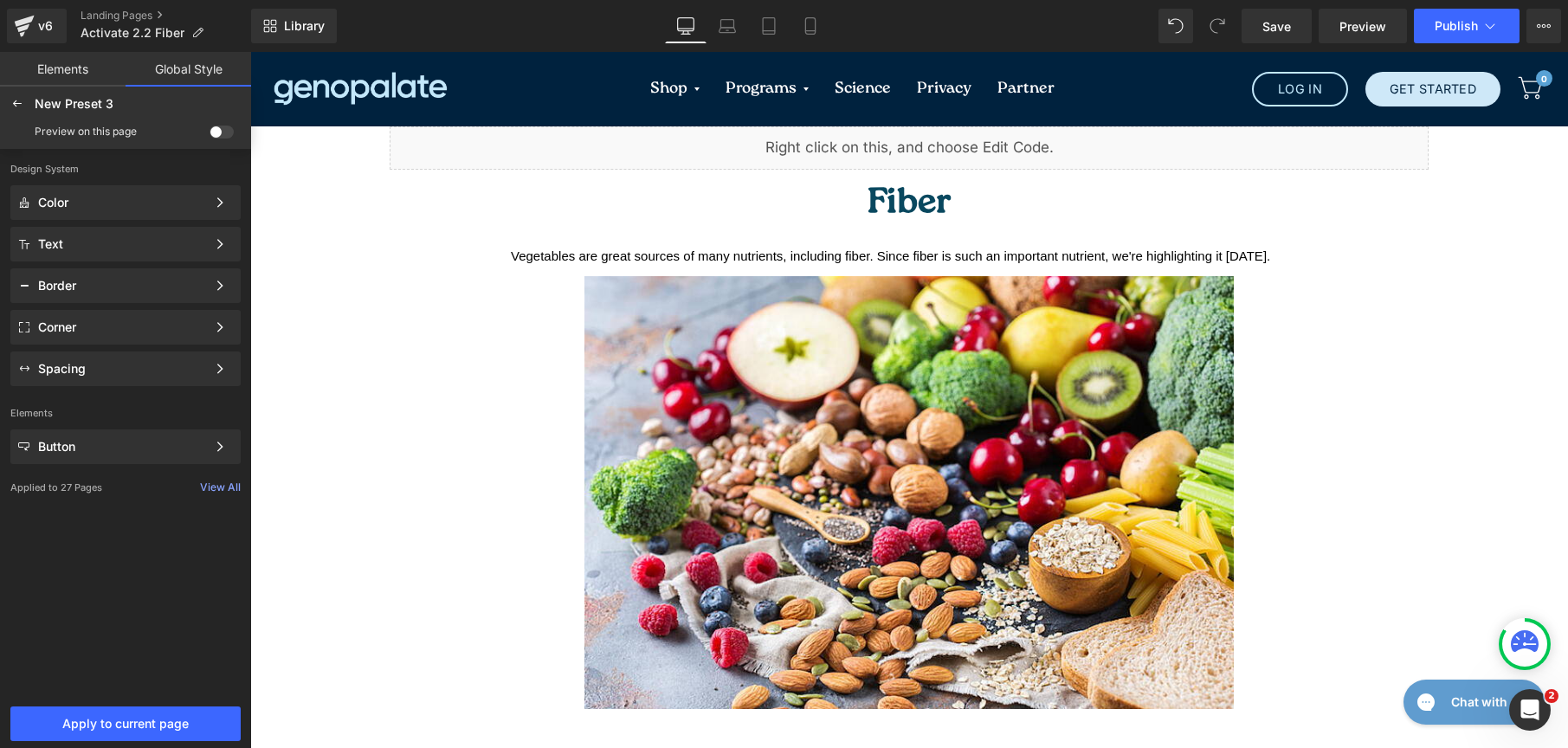
click at [230, 138] on span at bounding box center [222, 132] width 24 height 13
click at [210, 135] on input "checkbox" at bounding box center [210, 135] width 0 height 0
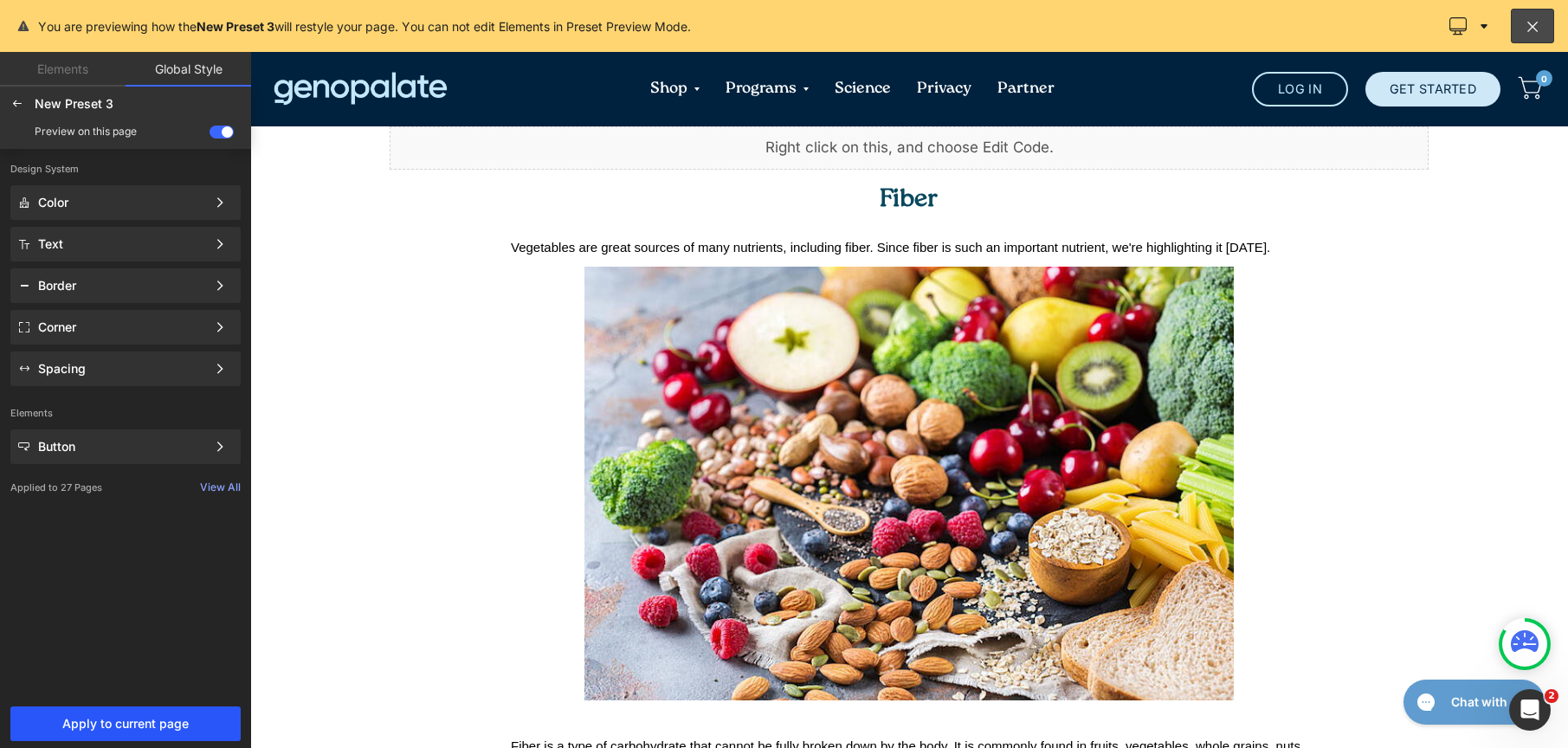
click at [150, 708] on button "Apply to current page" at bounding box center [126, 724] width 231 height 35
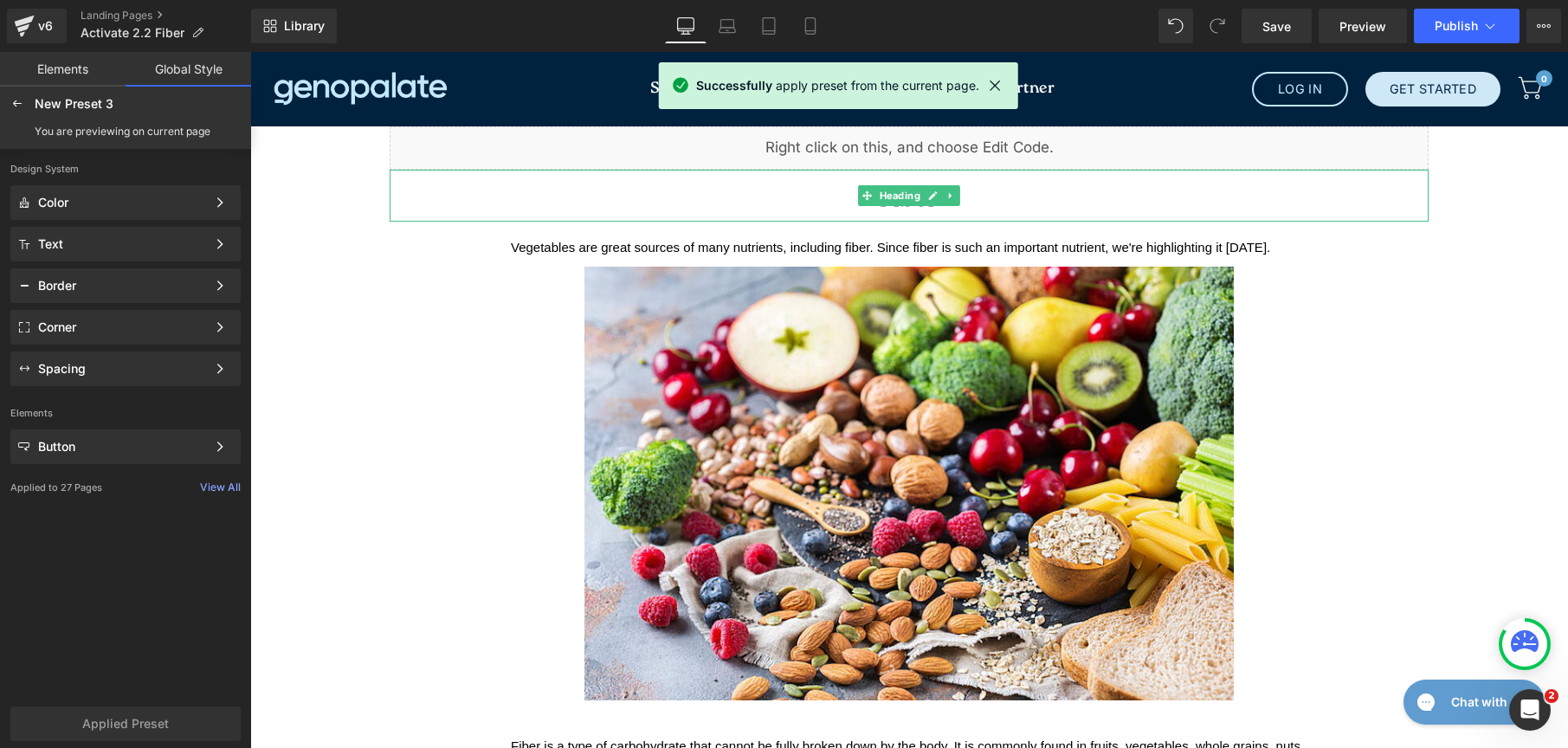
click at [1004, 198] on h1 "Fiber" at bounding box center [908, 200] width 1039 height 44
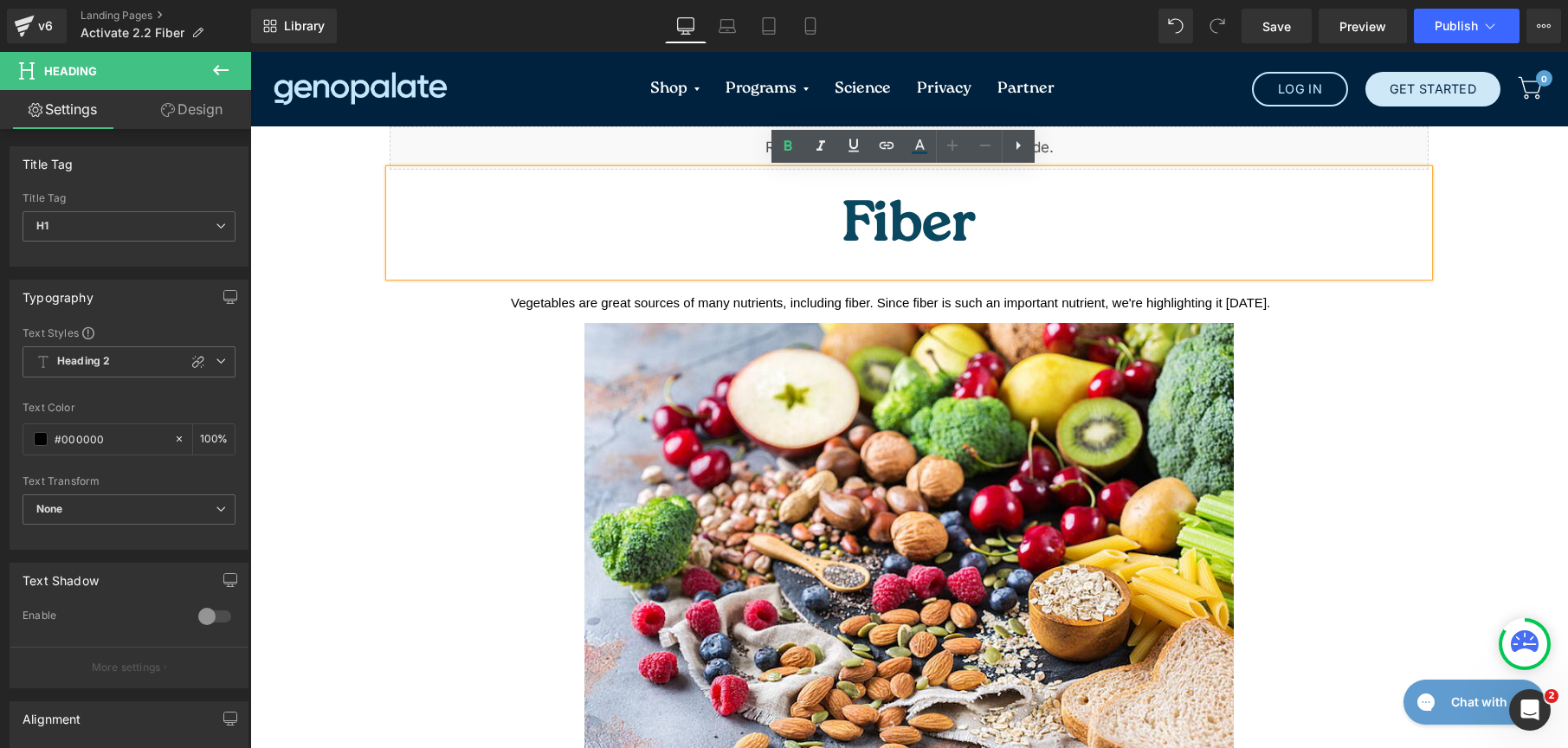
drag, startPoint x: 860, startPoint y: 189, endPoint x: 982, endPoint y: 217, distance: 125.2
click at [982, 217] on h1 "Fiber" at bounding box center [908, 227] width 1039 height 98
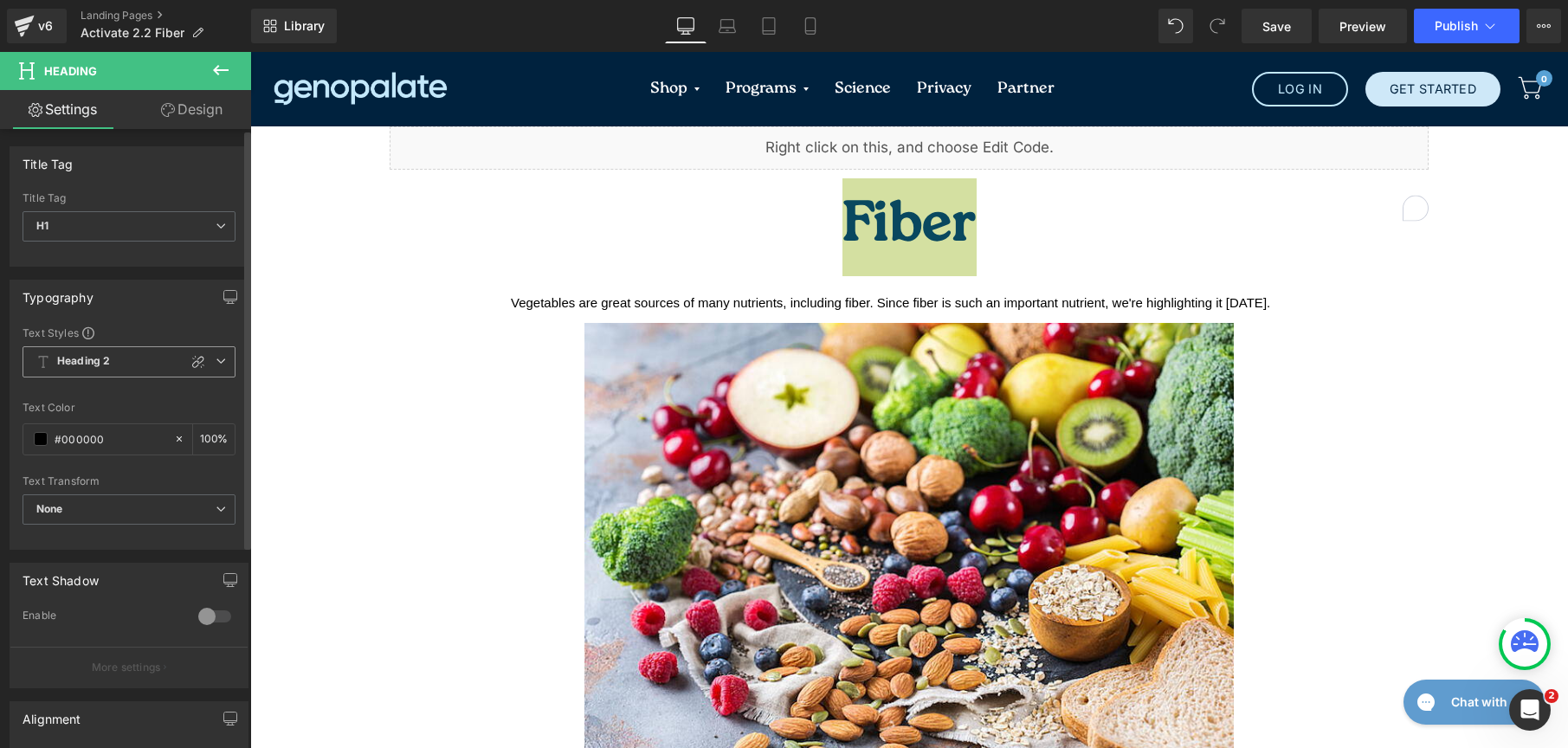
click at [132, 357] on span "Heading 2" at bounding box center [129, 362] width 213 height 31
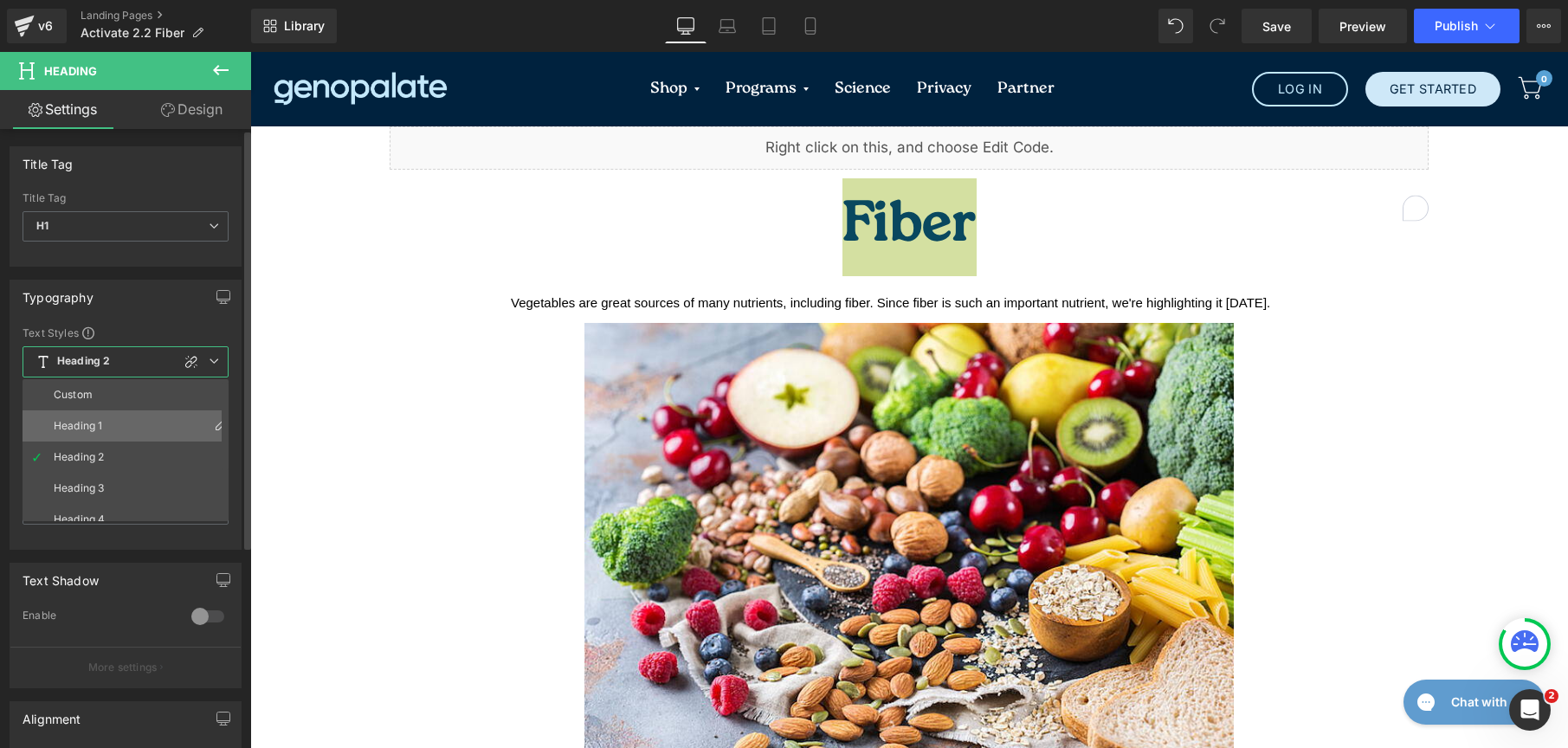
click at [119, 416] on li "Heading 1" at bounding box center [129, 426] width 214 height 31
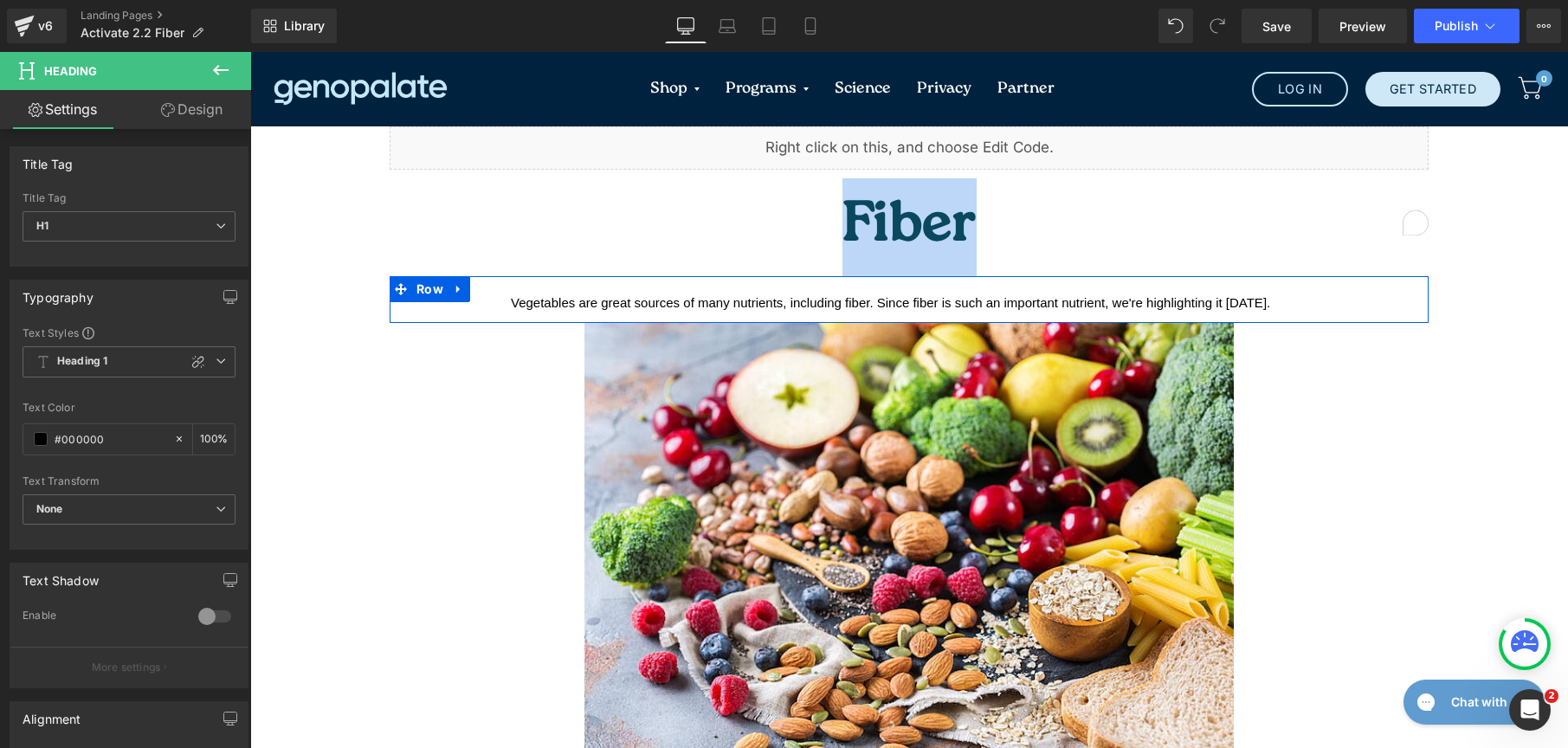
drag, startPoint x: 537, startPoint y: 266, endPoint x: 473, endPoint y: 322, distance: 85.0
click at [538, 295] on span "Vegetables are great sources of many nutrients, including fiber. Since fiber is…" at bounding box center [890, 302] width 759 height 15
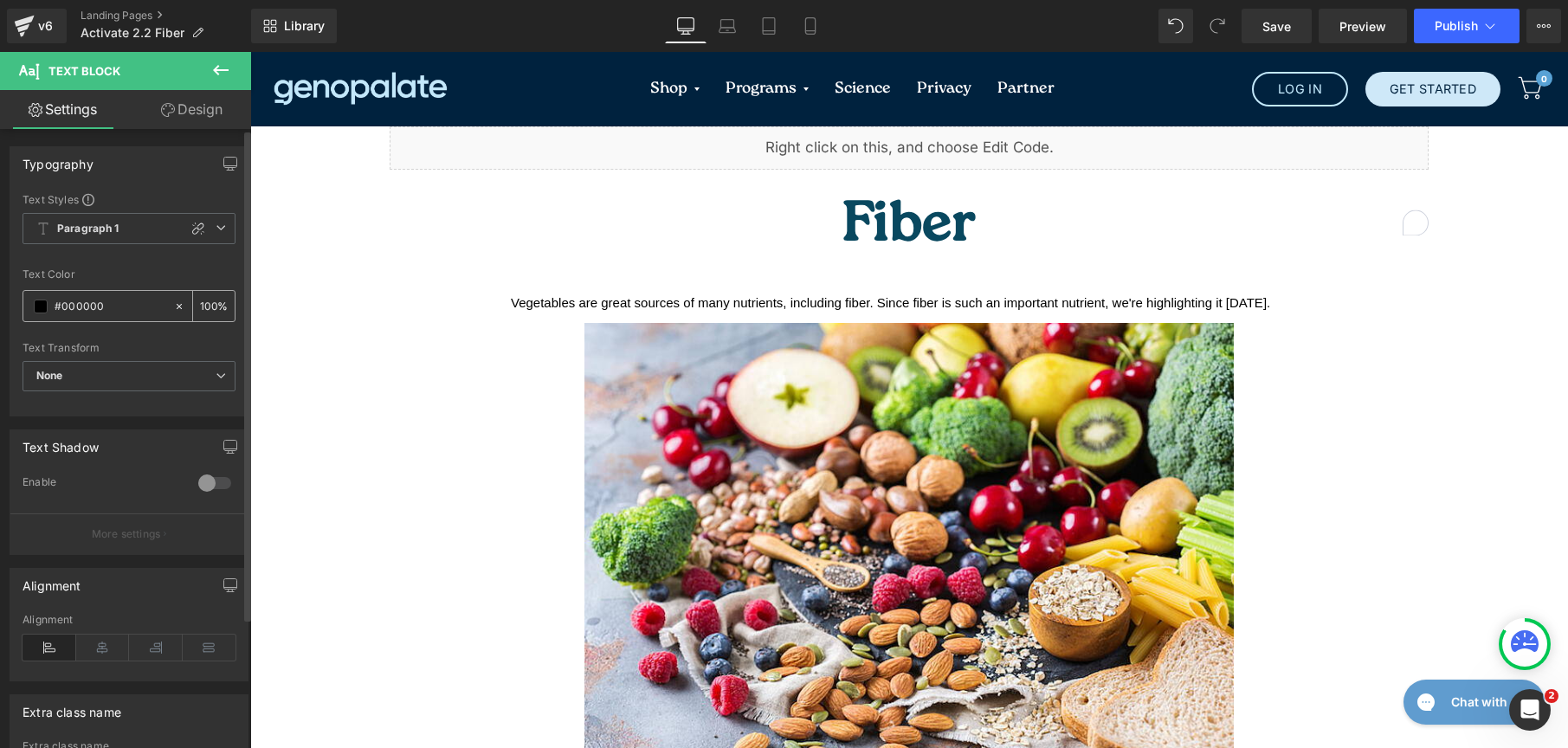
click at [47, 304] on span at bounding box center [41, 307] width 14 height 14
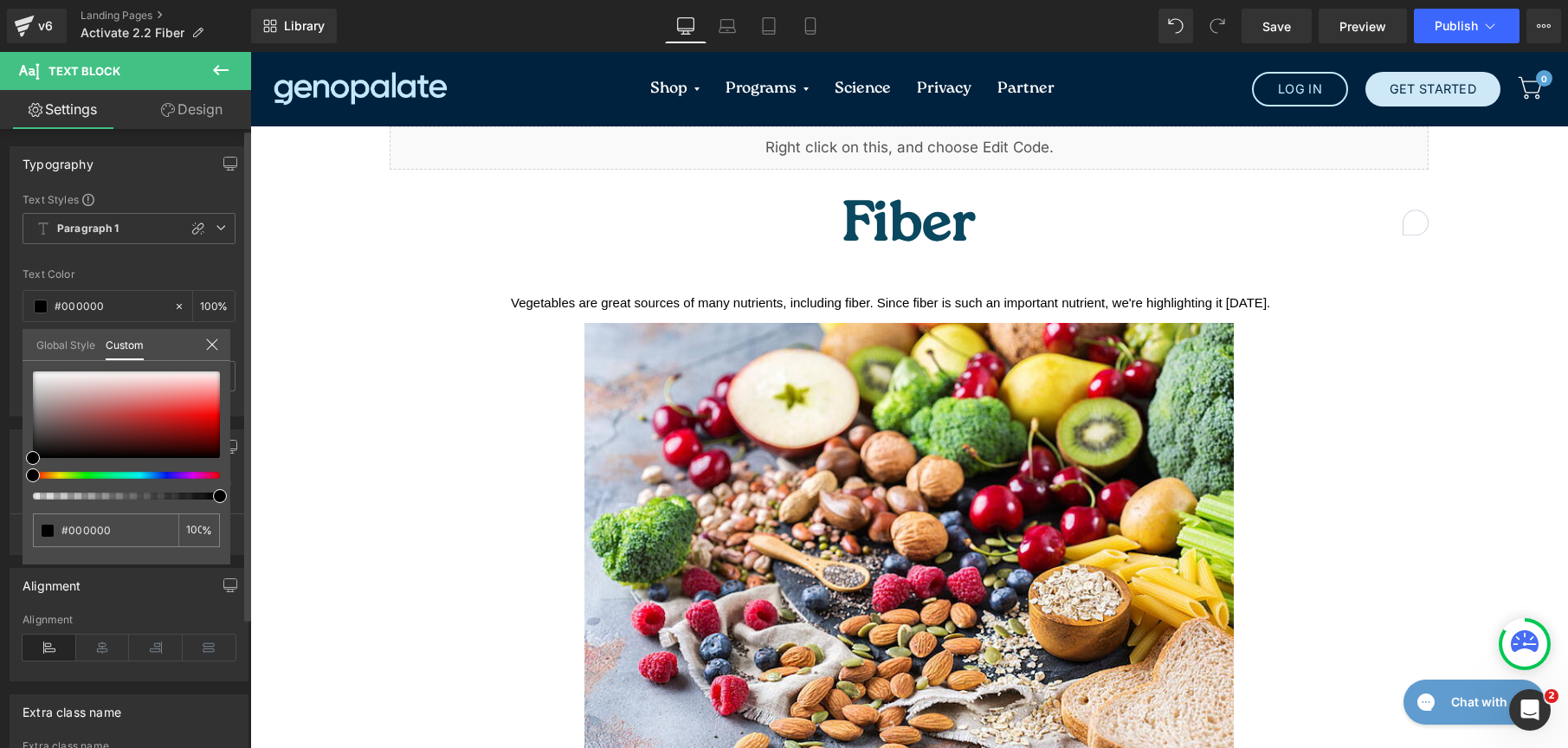
click at [57, 354] on link "Global Style" at bounding box center [66, 344] width 59 height 30
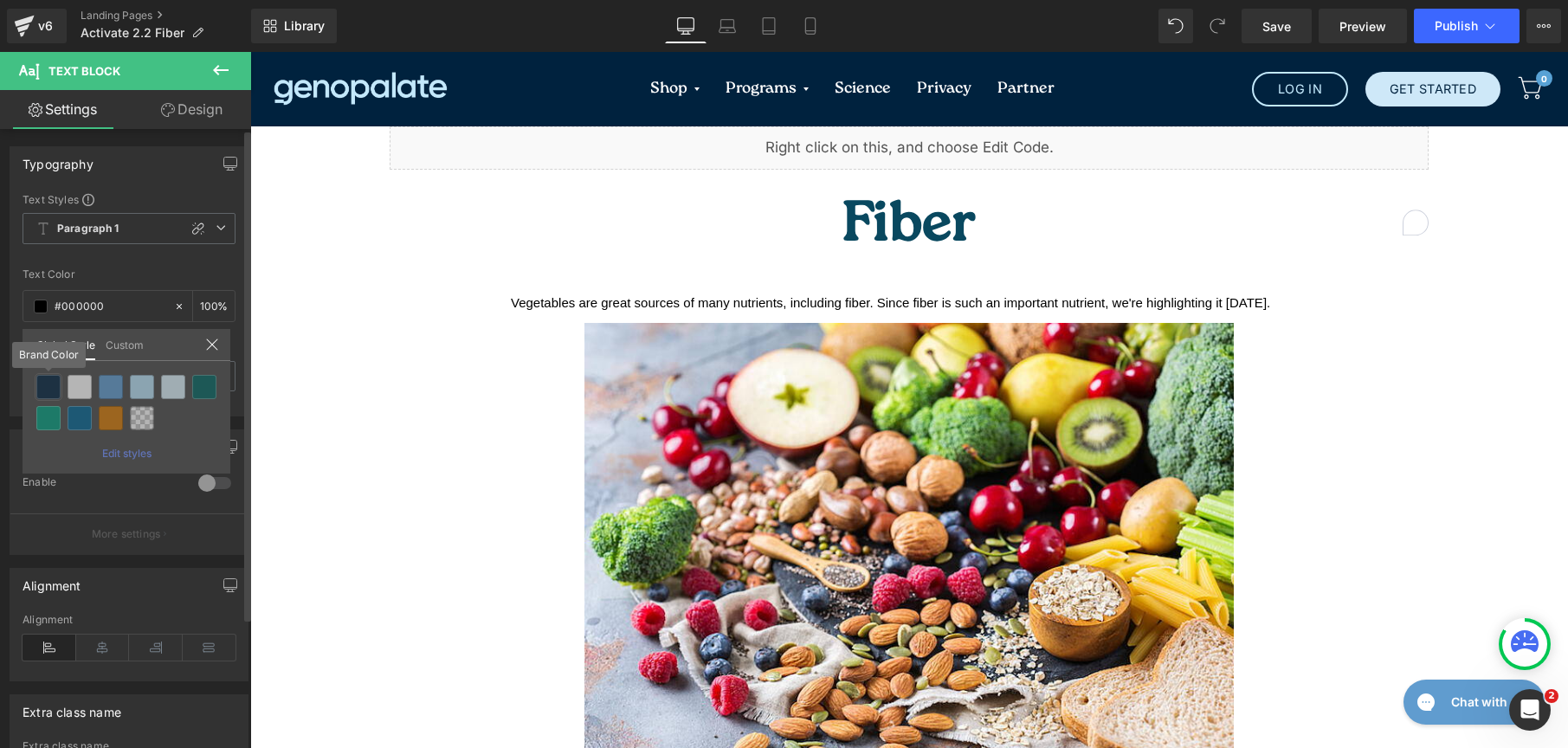
click at [50, 390] on div at bounding box center [49, 387] width 24 height 24
type input "Brand Color"
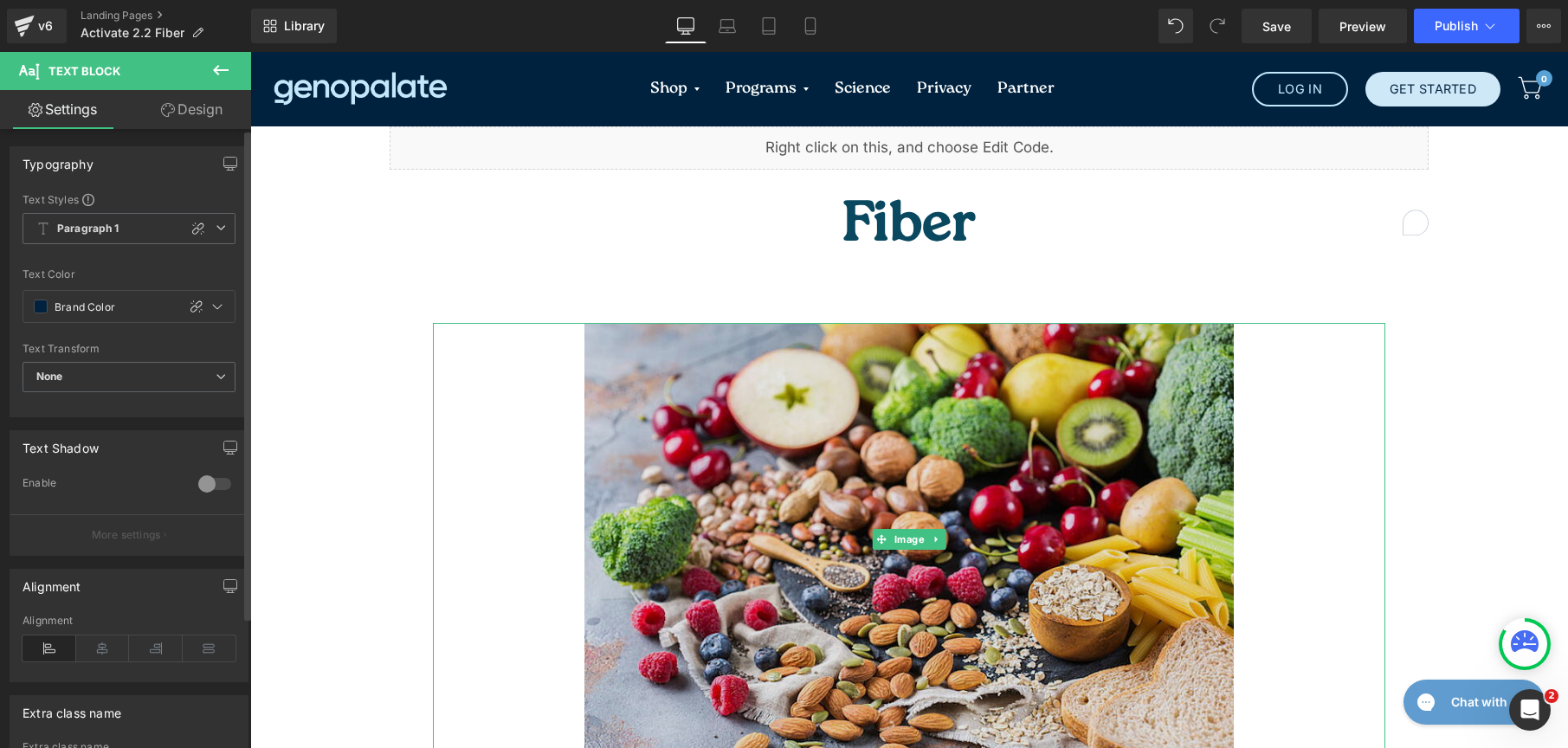
scroll to position [363, 0]
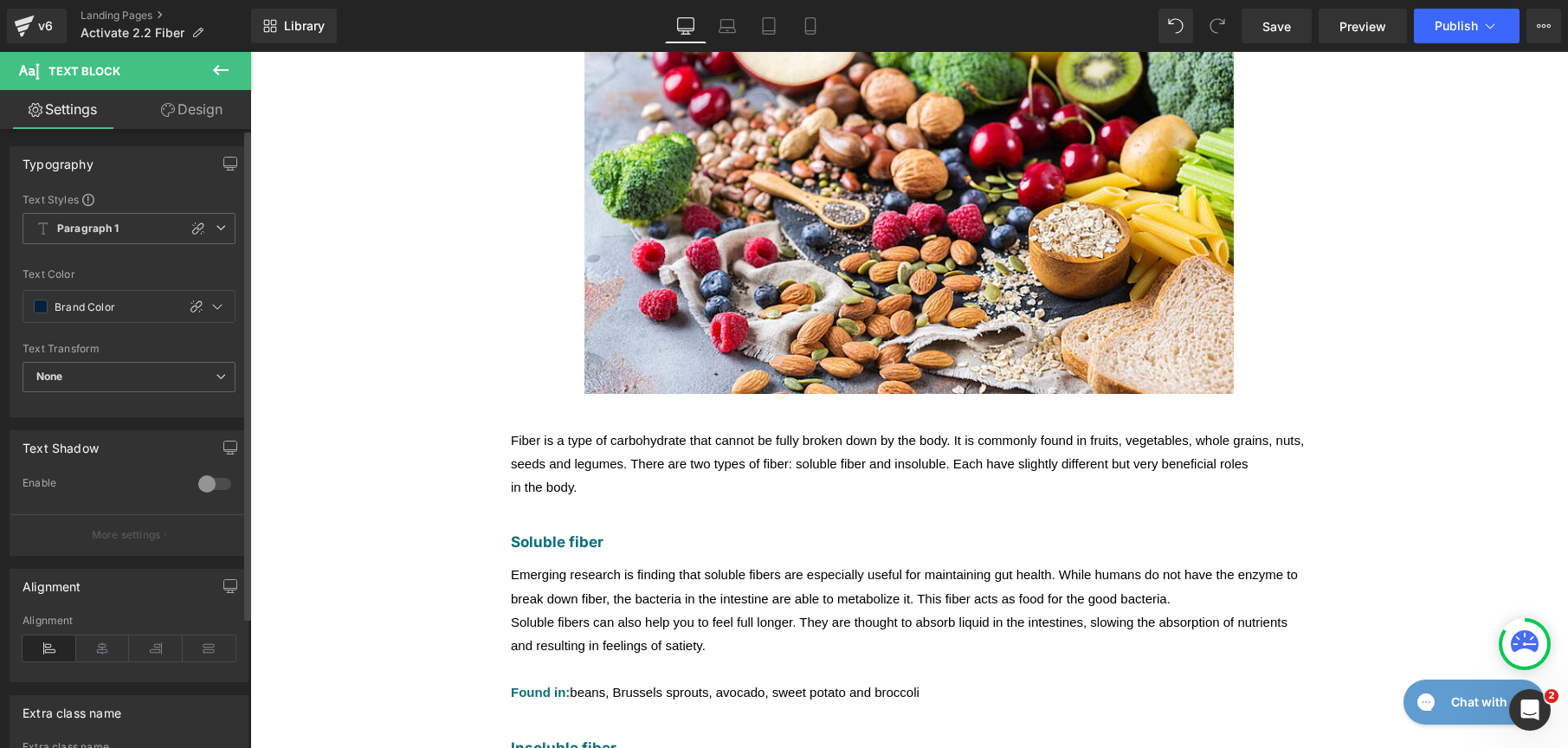
click at [609, 430] on div "Fiber is a type of carbohydrate that cannot be fully broken down by the body. I…" at bounding box center [909, 453] width 797 height 47
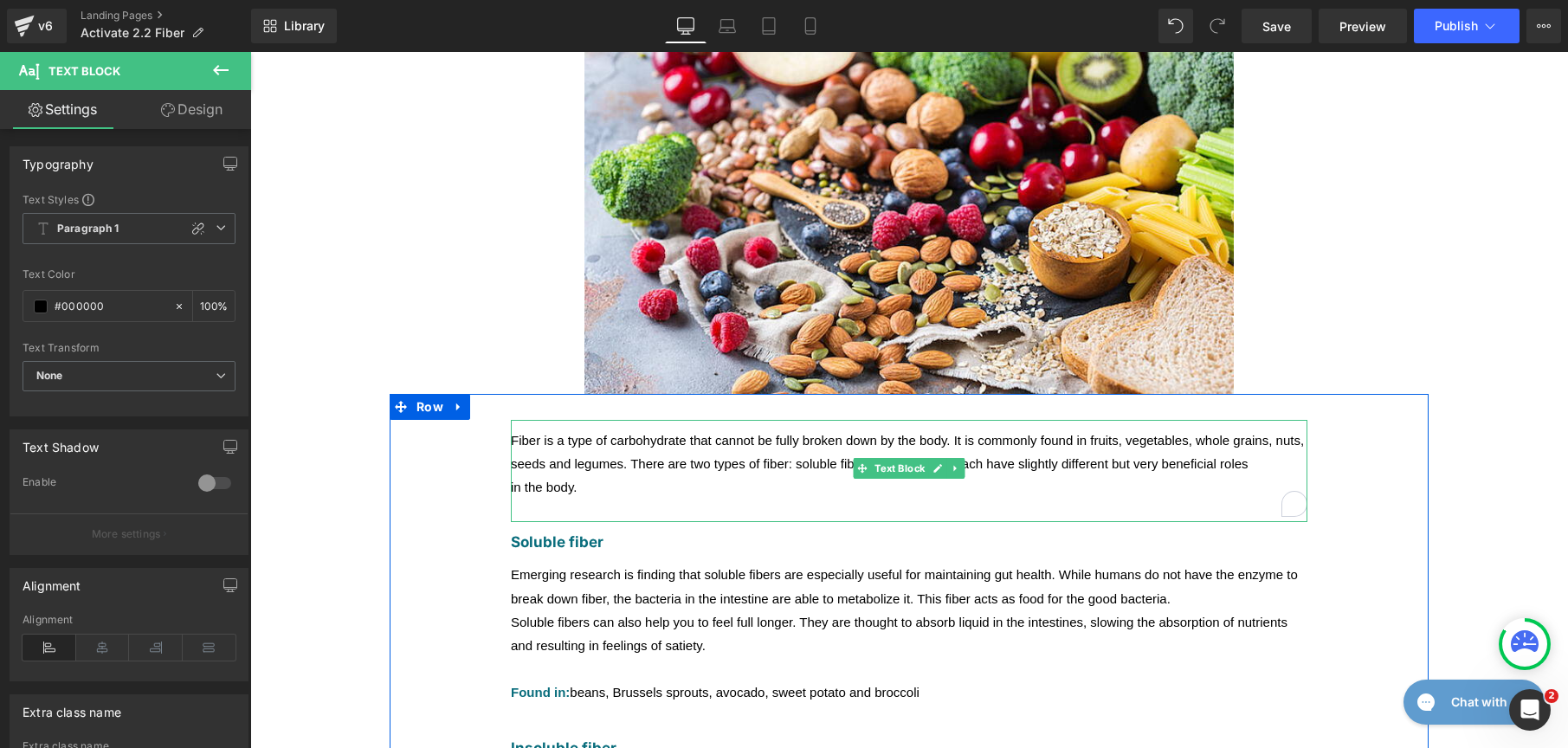
click at [541, 480] on font "in the body." at bounding box center [543, 487] width 66 height 15
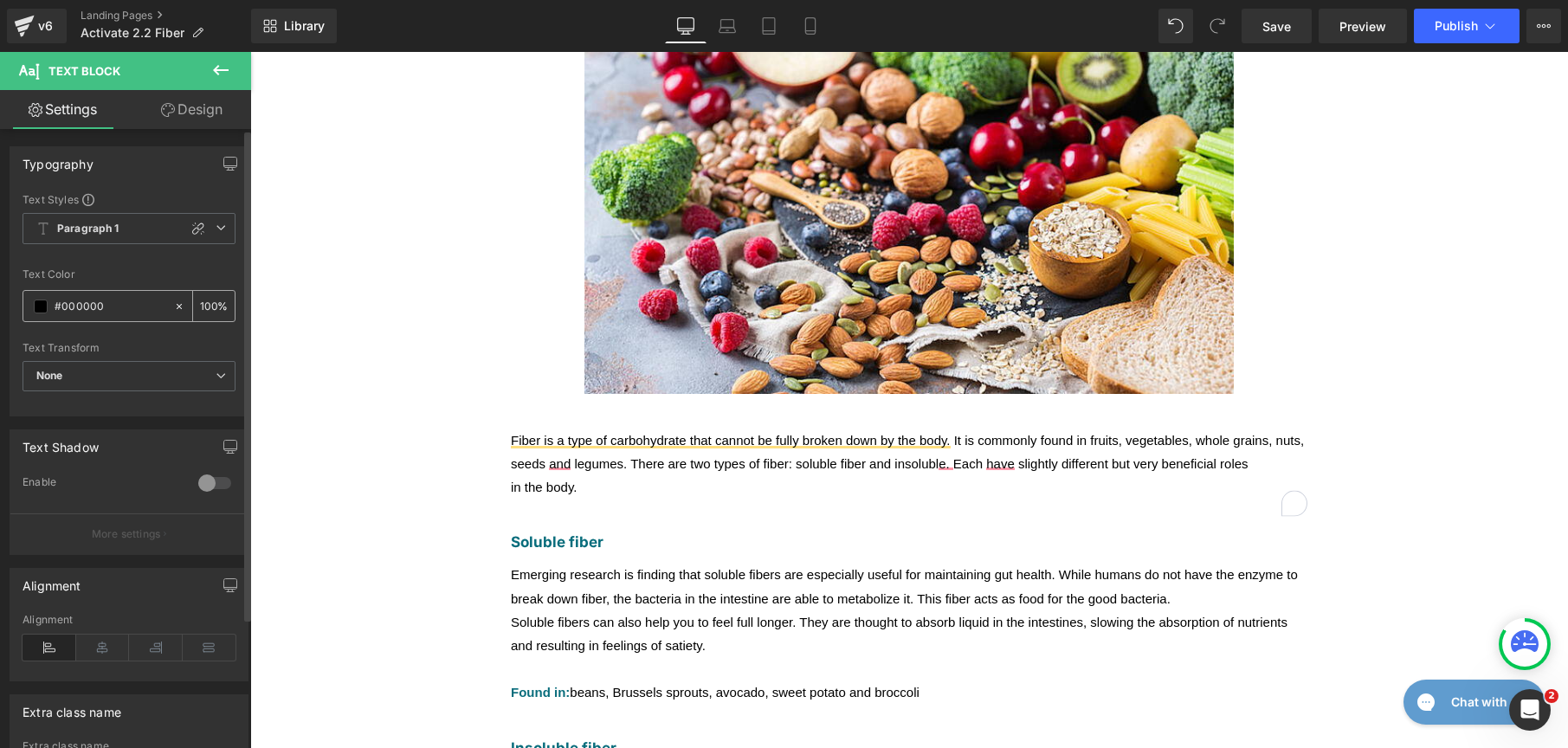
click at [43, 309] on span at bounding box center [41, 307] width 14 height 14
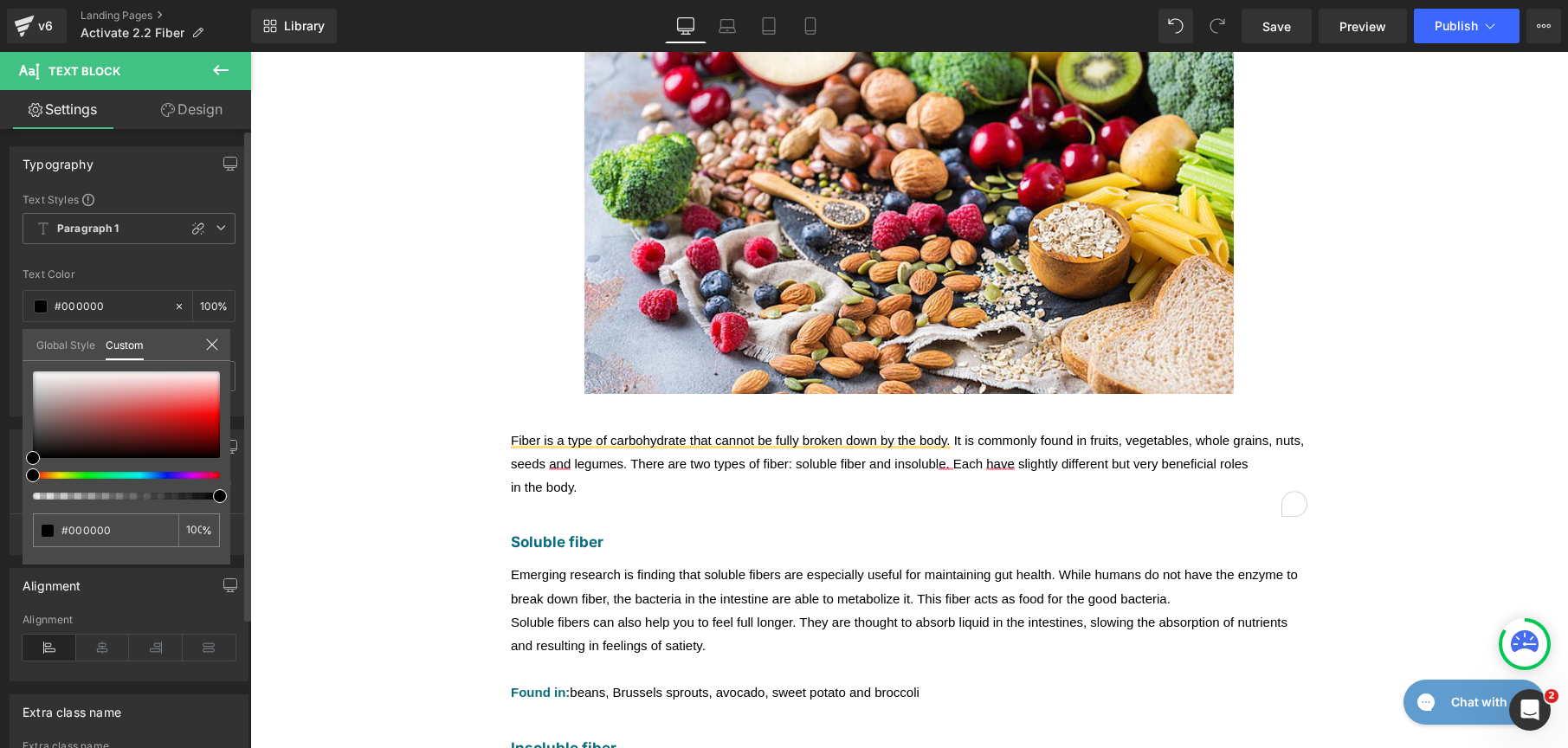
click at [52, 343] on link "Global Style" at bounding box center [66, 344] width 59 height 30
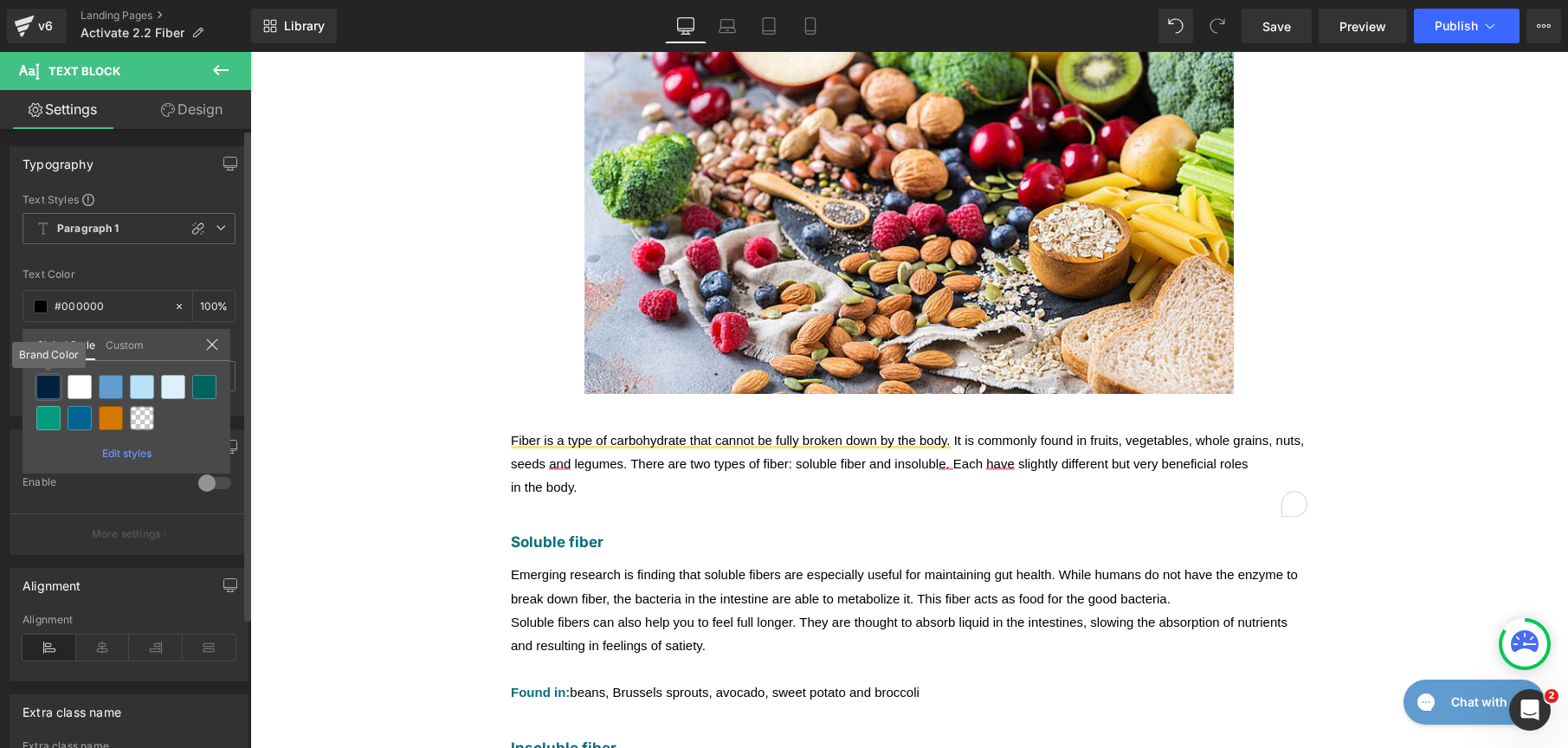
click at [44, 381] on div at bounding box center [49, 387] width 24 height 24
type input "Brand Color"
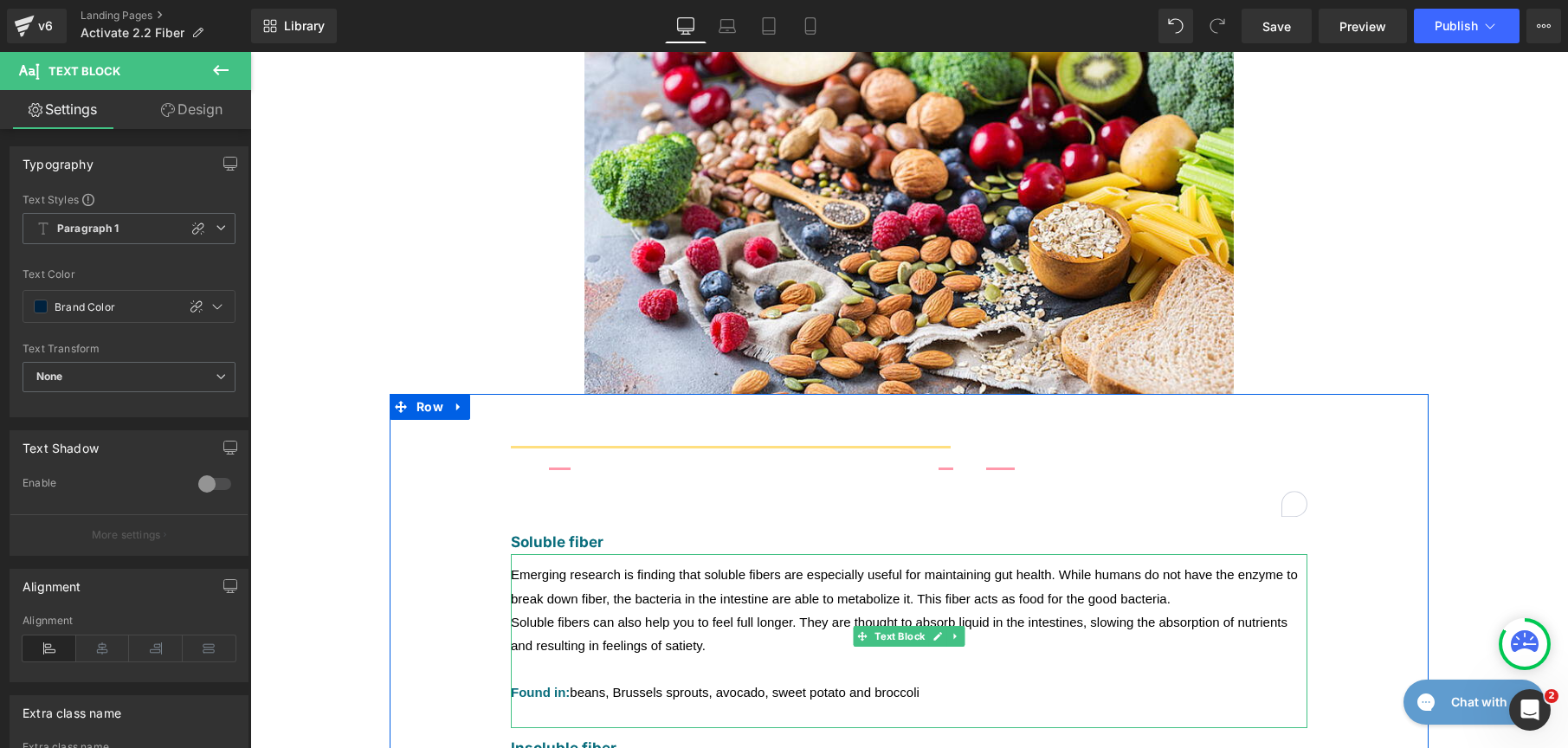
click at [546, 615] on font "Soluble fibers can also help you to feel full longer. They are thought to absor…" at bounding box center [899, 634] width 777 height 38
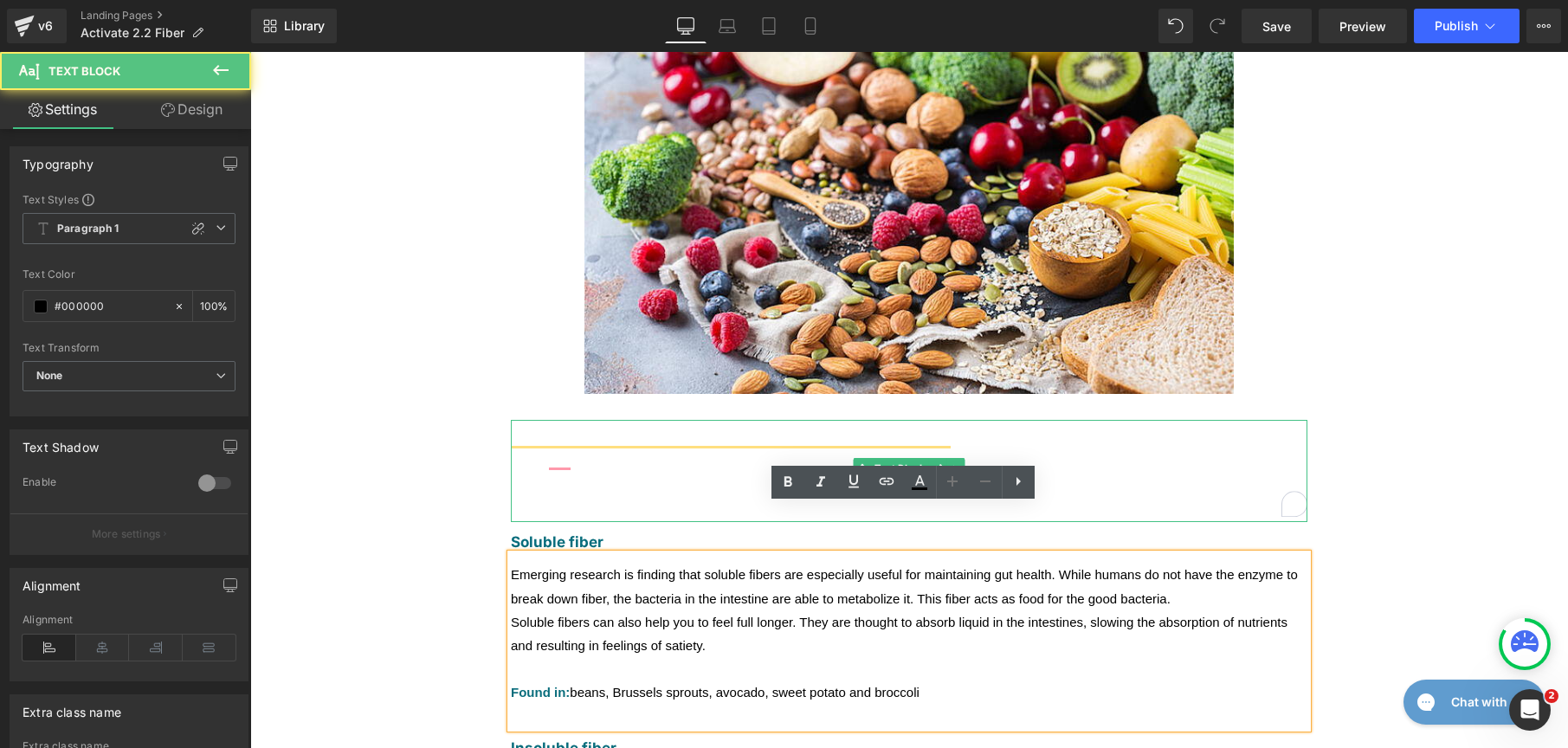
click at [553, 433] on font "Fiber is a type of carbohydrate that cannot be fully broken down by the body. I…" at bounding box center [908, 453] width 793 height 38
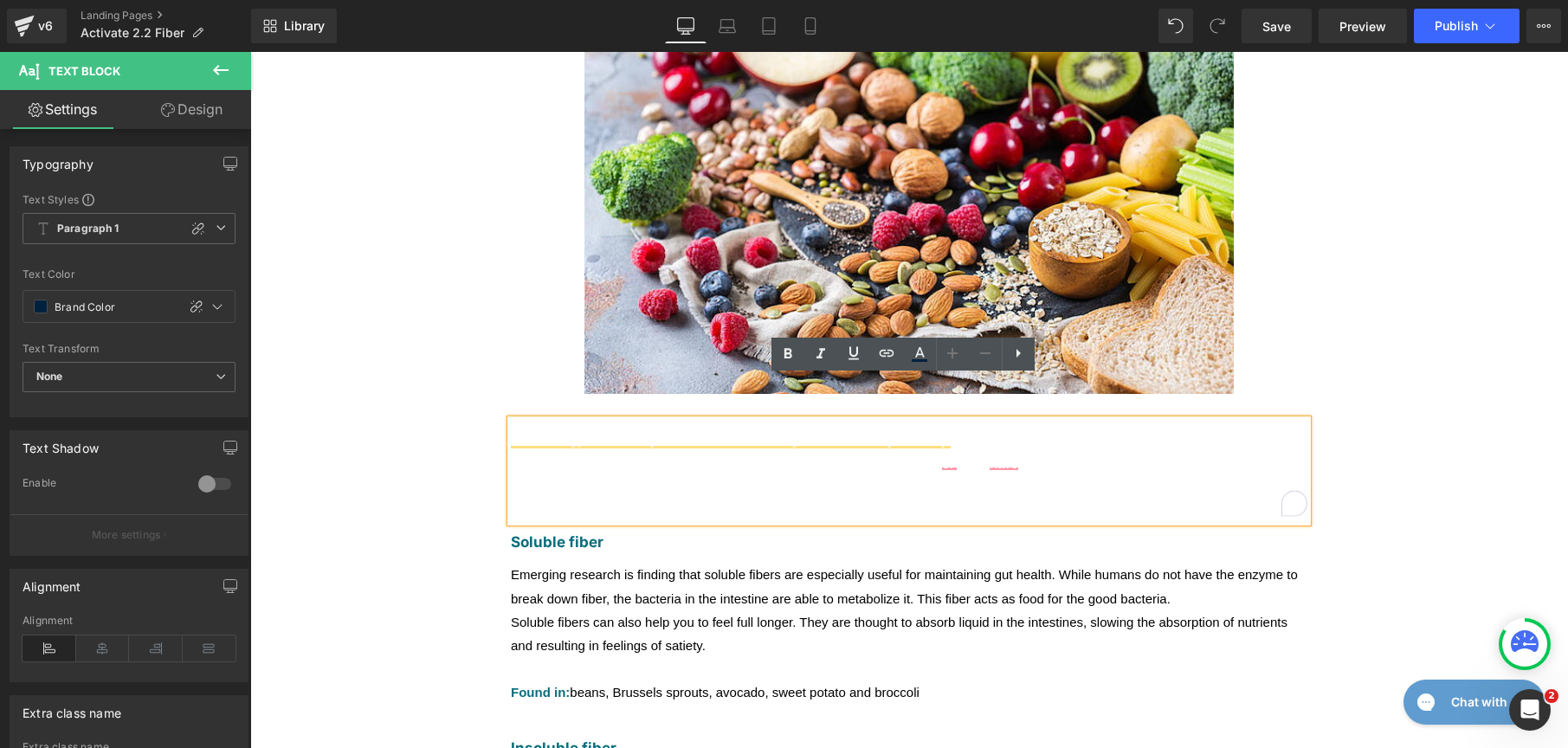
click at [950, 433] on font "Fiber is a type of carbohydrate that cannot be fully broken down by the body. I…" at bounding box center [908, 453] width 793 height 38
click at [942, 433] on font "Fiber is a type of carbohydrate that cannot be fully broken down by the body. I…" at bounding box center [908, 453] width 793 height 38
click at [1017, 433] on font "Fiber is a type of carbohydrate that cannot be fully broken down by the body. I…" at bounding box center [908, 453] width 793 height 38
click at [1037, 475] on div "in the body." at bounding box center [909, 487] width 797 height 24
click at [667, 615] on font "Soluble fibers can also help you to feel full longer. They are thought to absor…" at bounding box center [899, 634] width 777 height 38
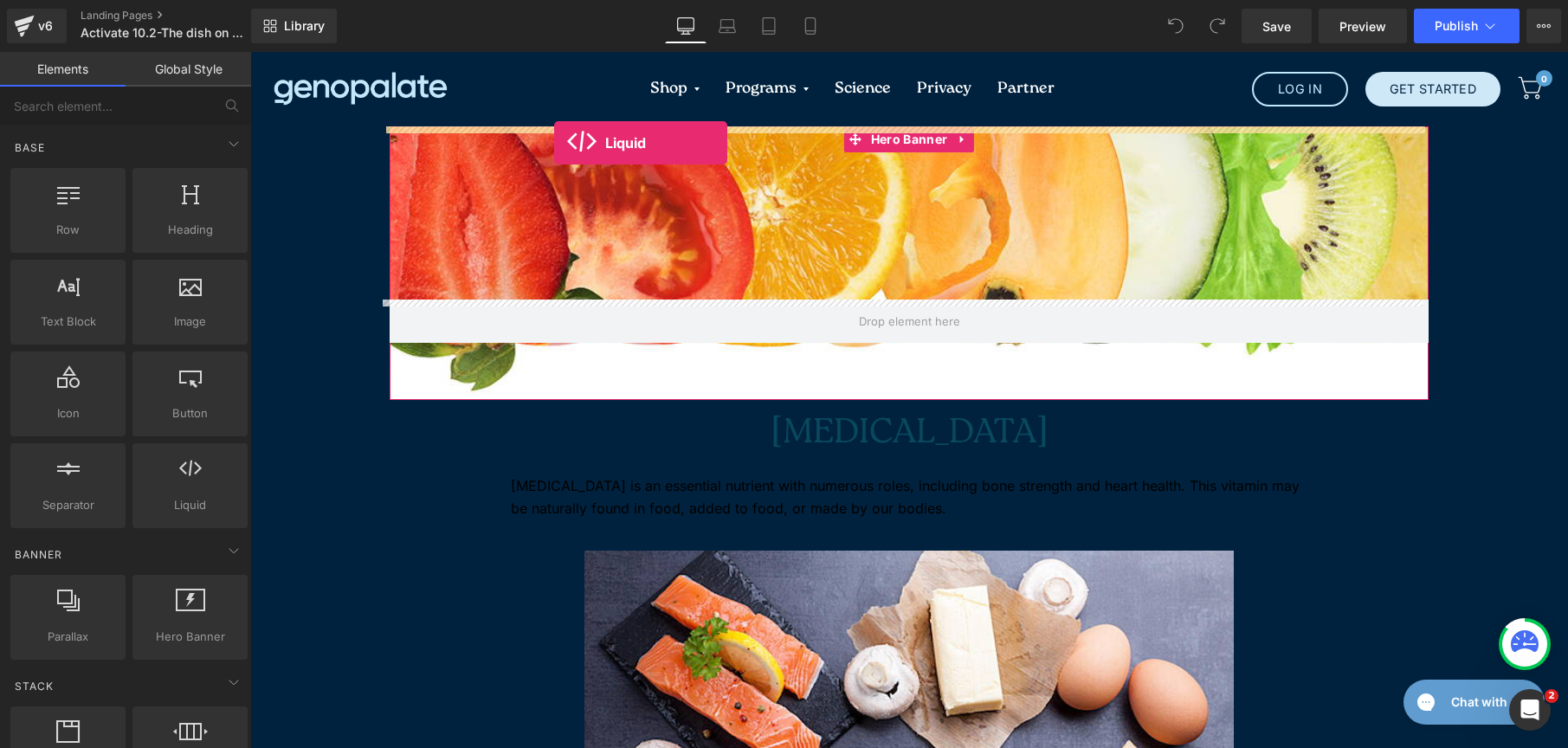
drag, startPoint x: 394, startPoint y: 535, endPoint x: 554, endPoint y: 143, distance: 423.4
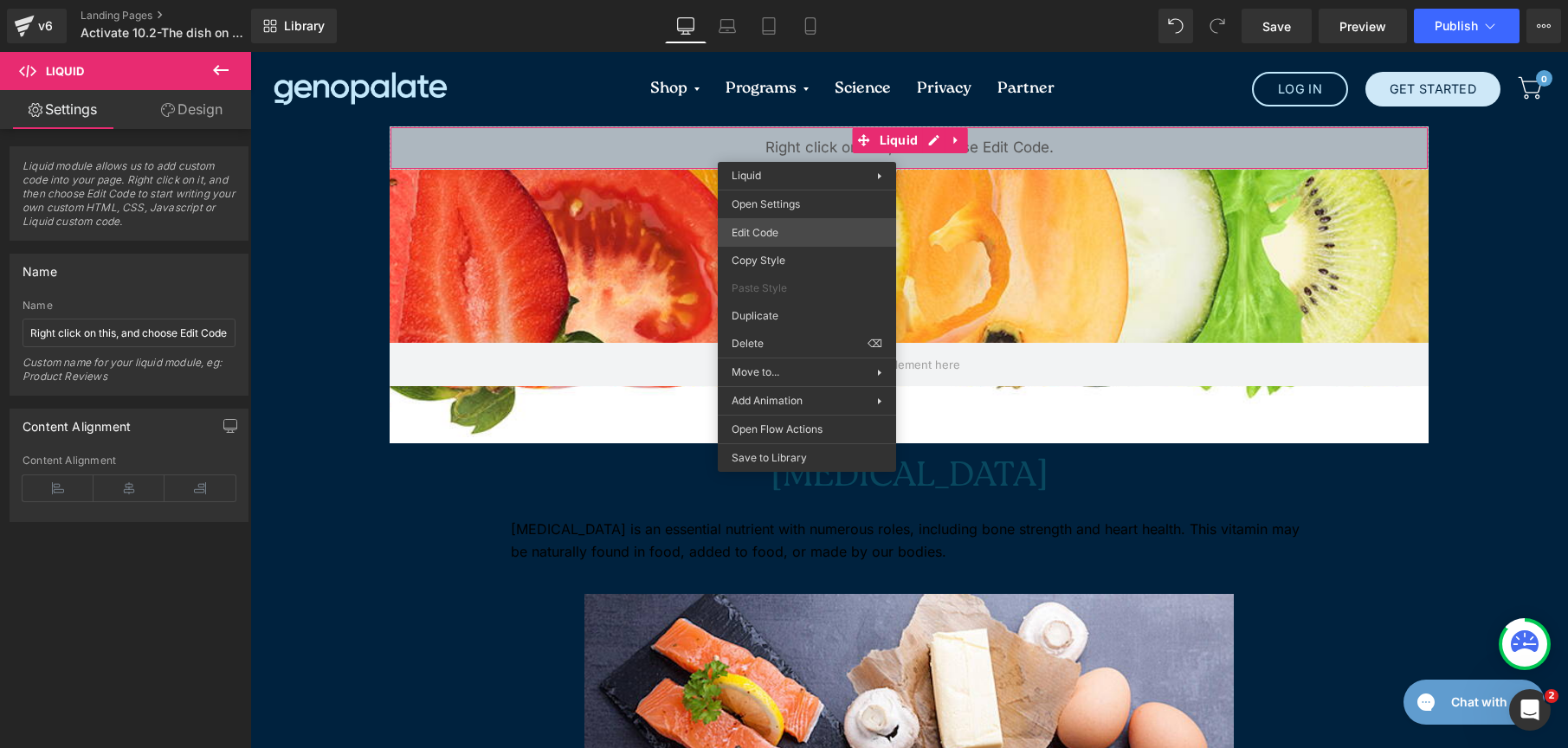
click at [854, 0] on div "Liquid You are previewing how the will restyle your page. You can not edit Elem…" at bounding box center [784, 0] width 1568 height 0
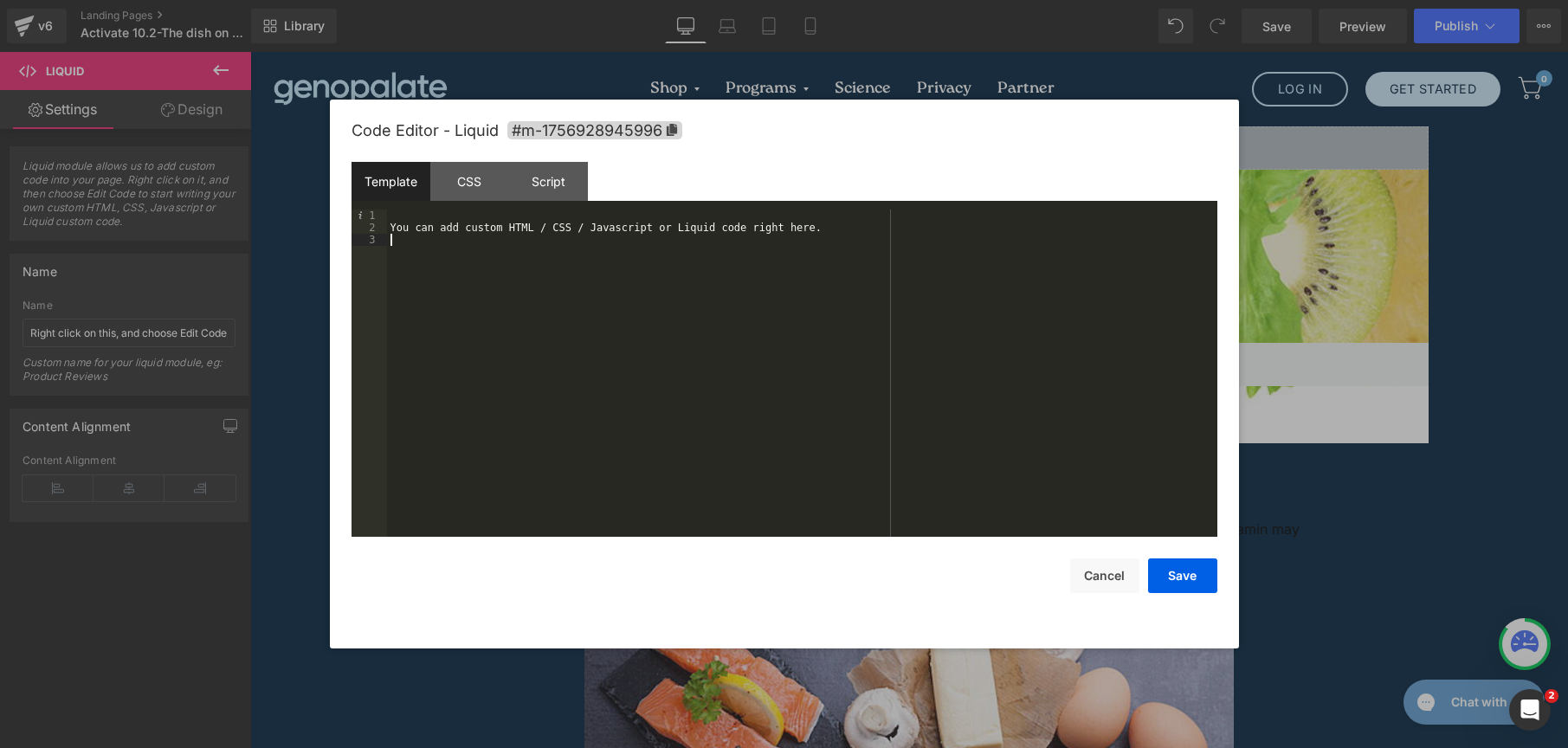
drag, startPoint x: 585, startPoint y: 392, endPoint x: 287, endPoint y: 182, distance: 364.6
click at [287, 182] on body "Liquid You are previewing how the will restyle your page. You can not edit Elem…" at bounding box center [784, 374] width 1568 height 748
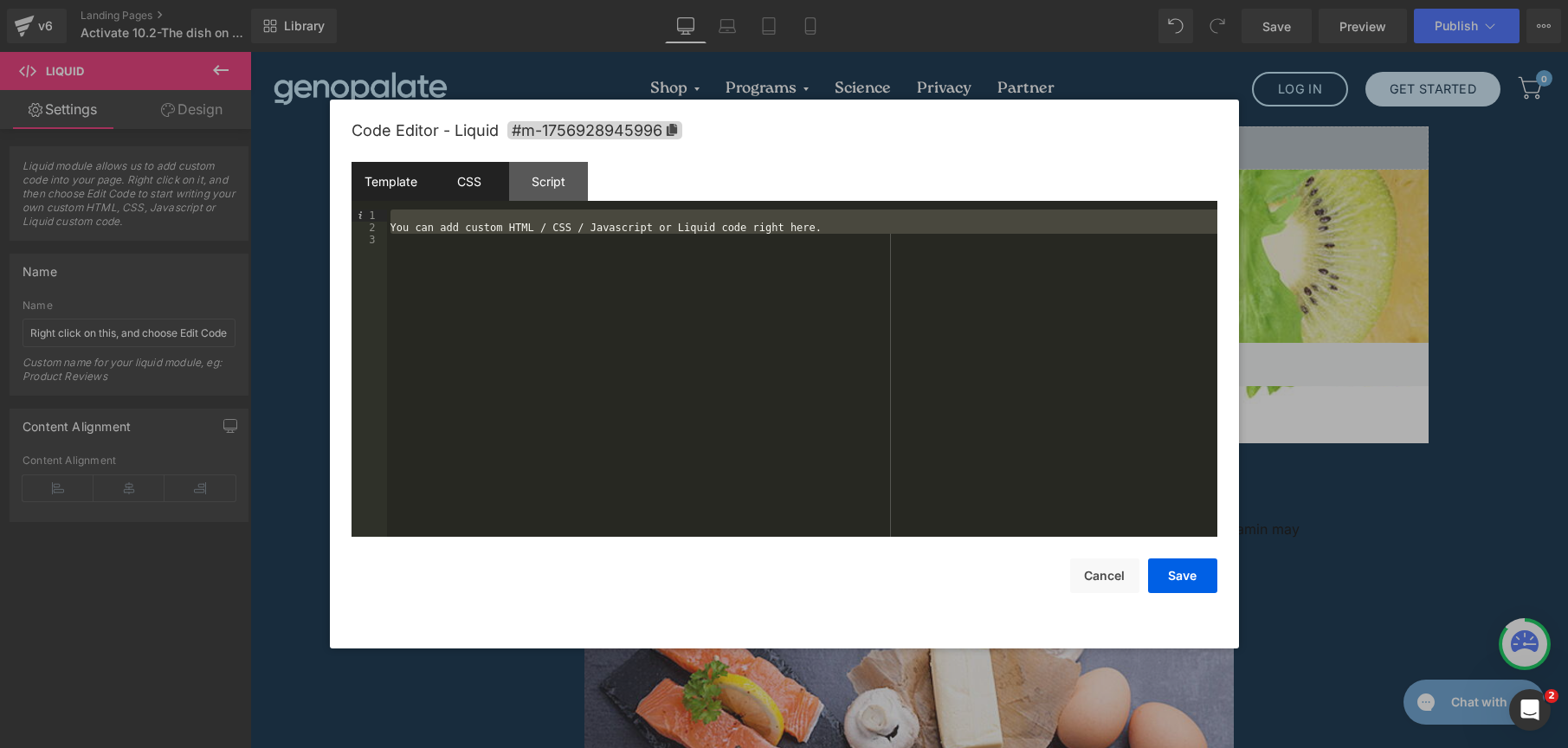
click at [480, 184] on div "CSS" at bounding box center [470, 181] width 79 height 39
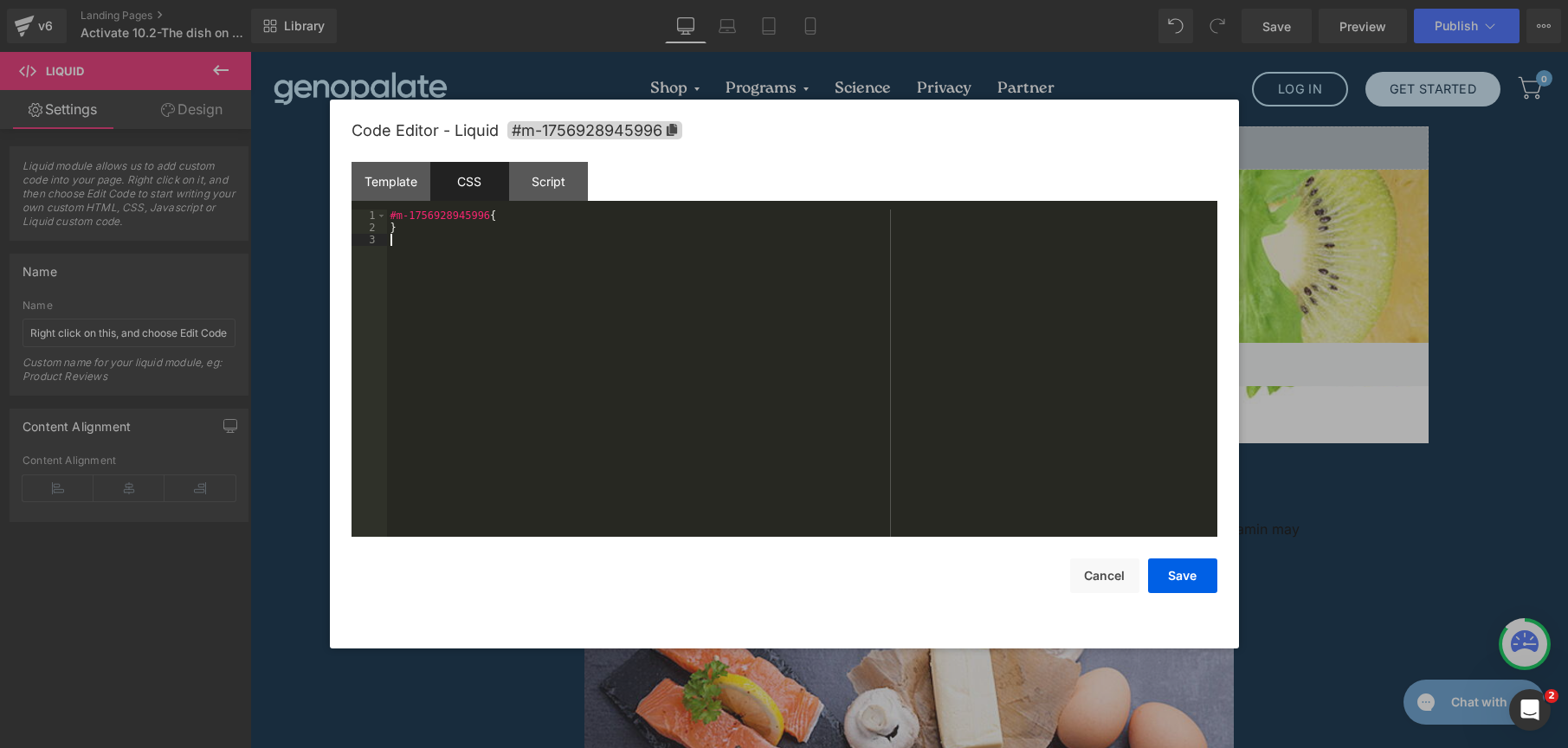
drag, startPoint x: 494, startPoint y: 373, endPoint x: 326, endPoint y: 167, distance: 265.8
click at [326, 167] on body "Liquid You are previewing how the will restyle your page. You can not edit Elem…" at bounding box center [784, 374] width 1568 height 748
click at [1181, 581] on button "Save" at bounding box center [1182, 576] width 69 height 35
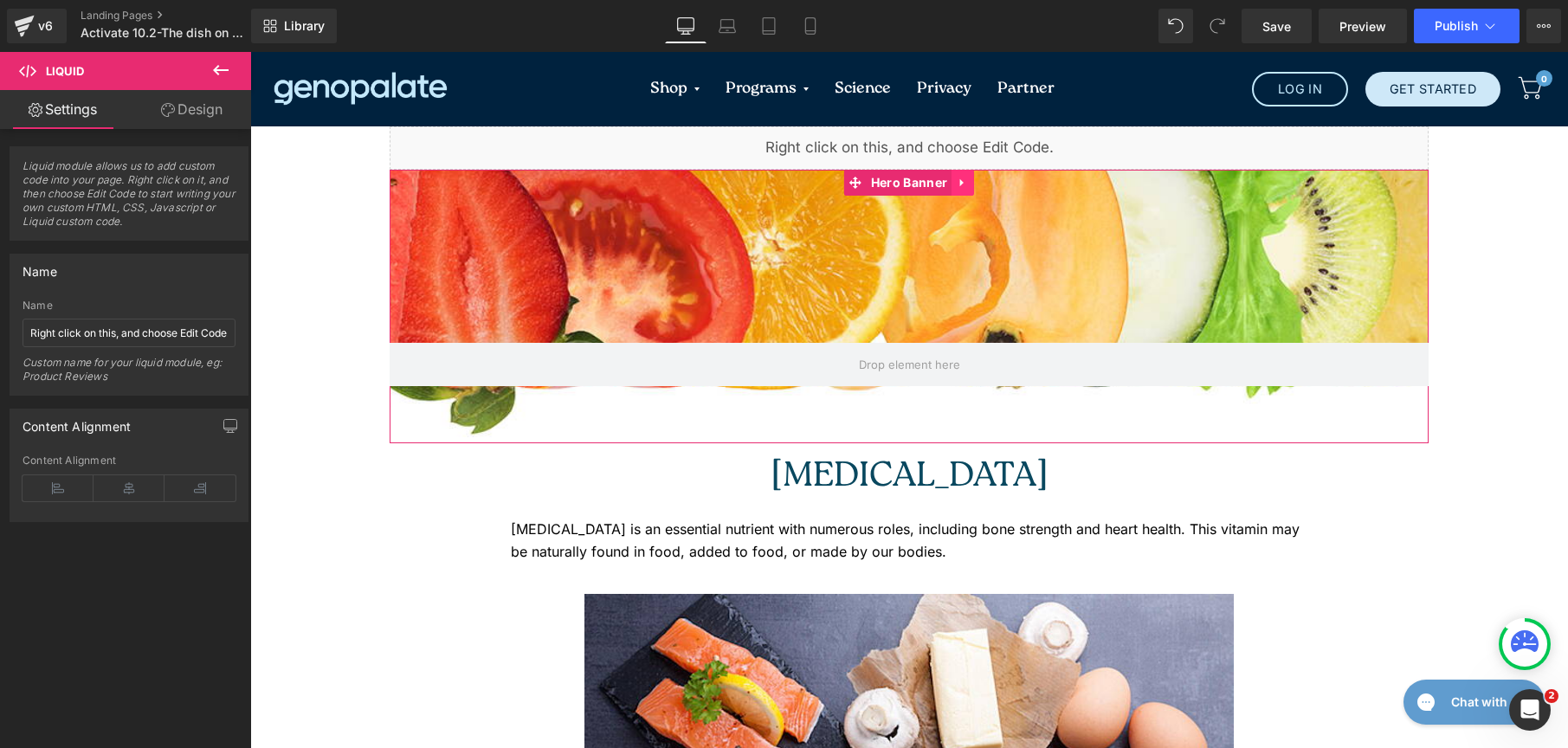
click at [958, 186] on icon at bounding box center [963, 183] width 12 height 13
click at [963, 190] on link at bounding box center [974, 183] width 23 height 26
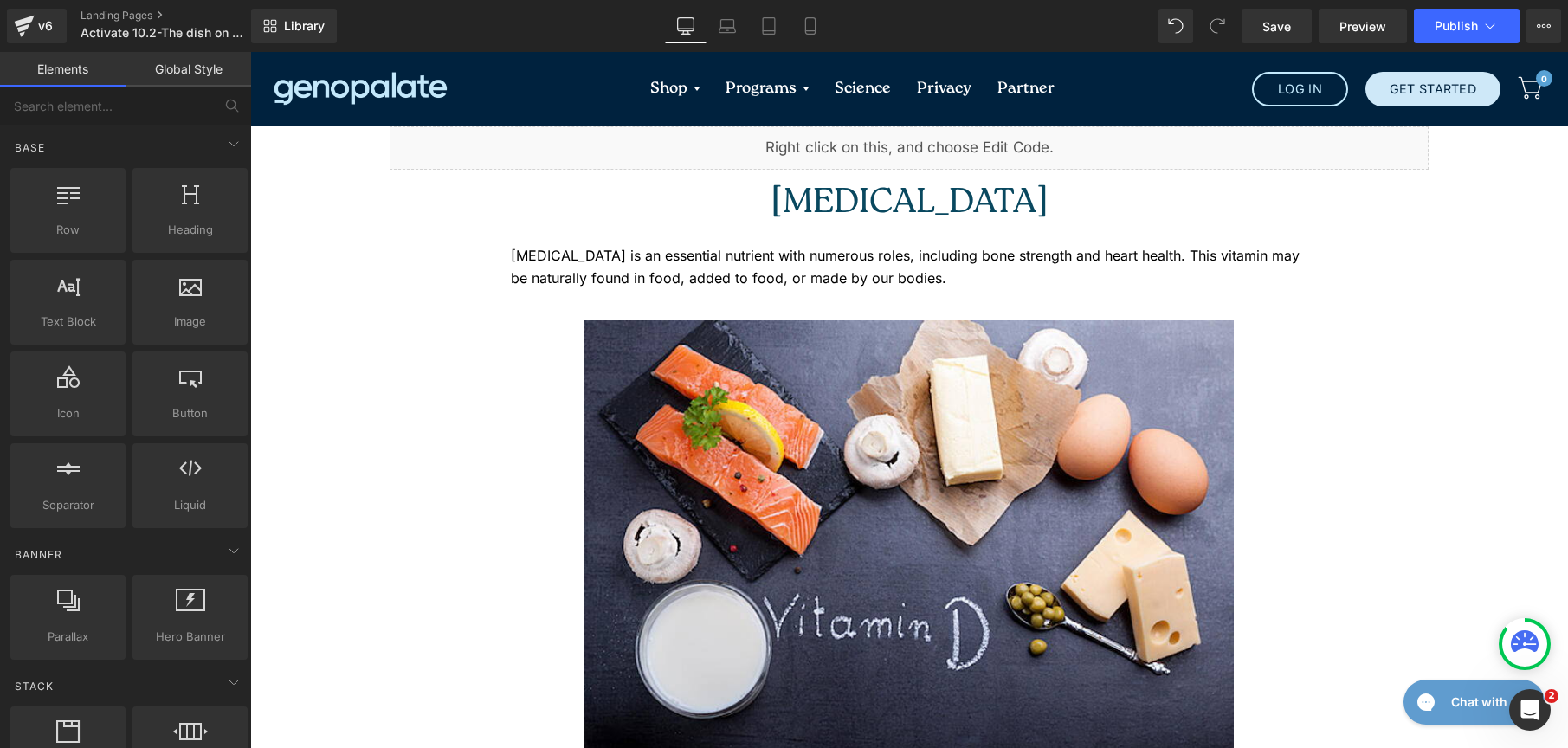
click at [167, 67] on link "Global Style" at bounding box center [189, 69] width 126 height 35
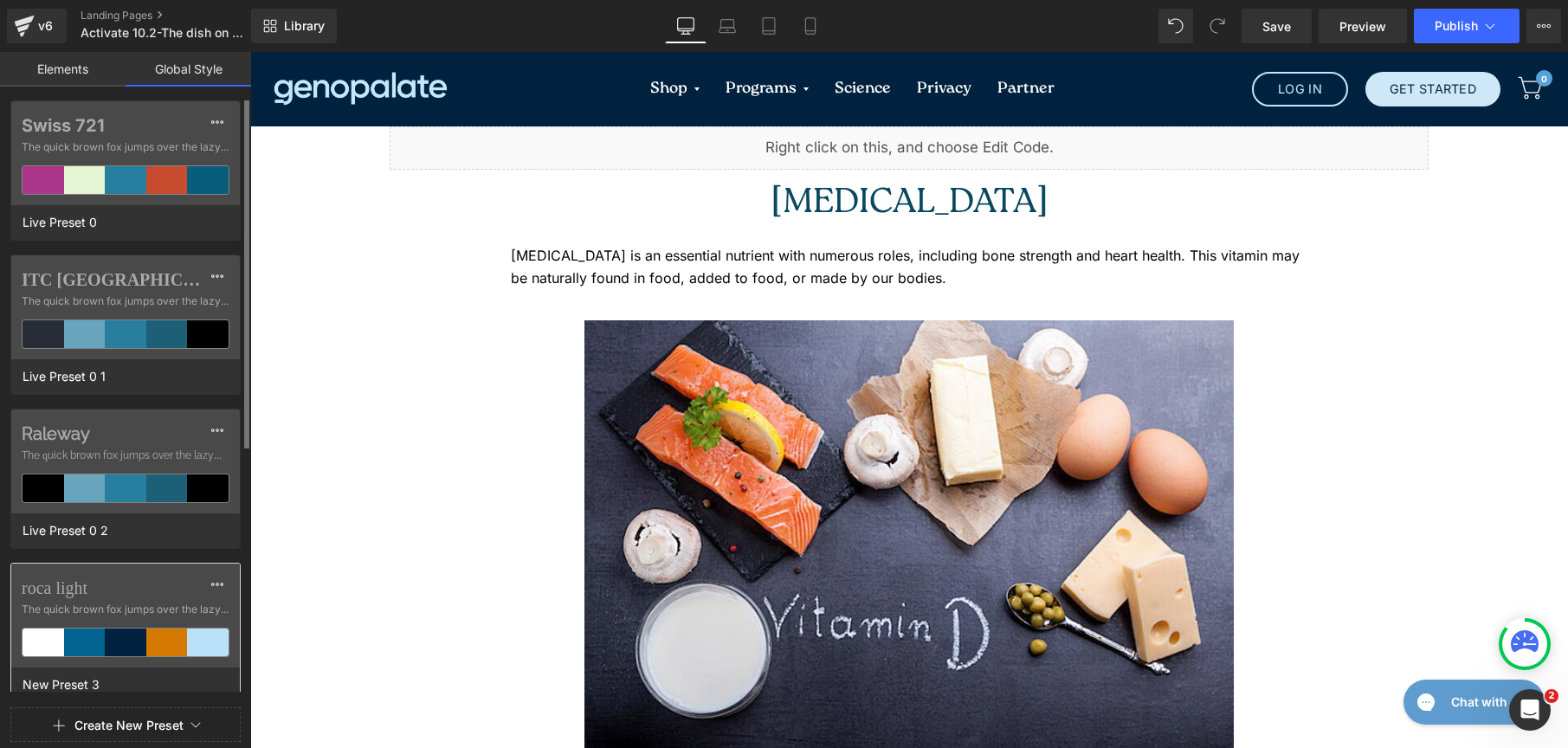
click at [149, 630] on div at bounding box center [168, 643] width 42 height 28
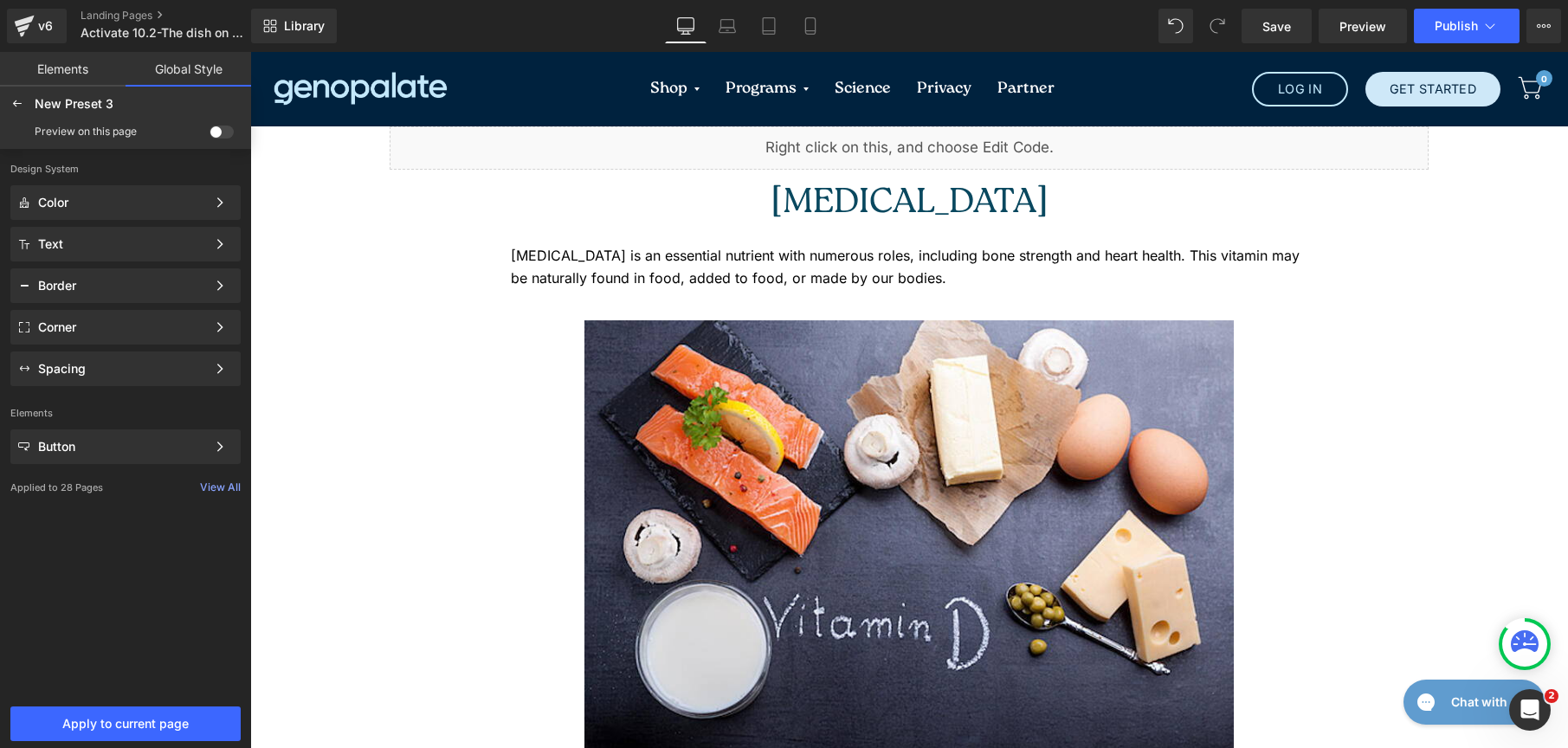
click at [220, 128] on span at bounding box center [222, 132] width 24 height 13
click at [210, 135] on input "checkbox" at bounding box center [210, 135] width 0 height 0
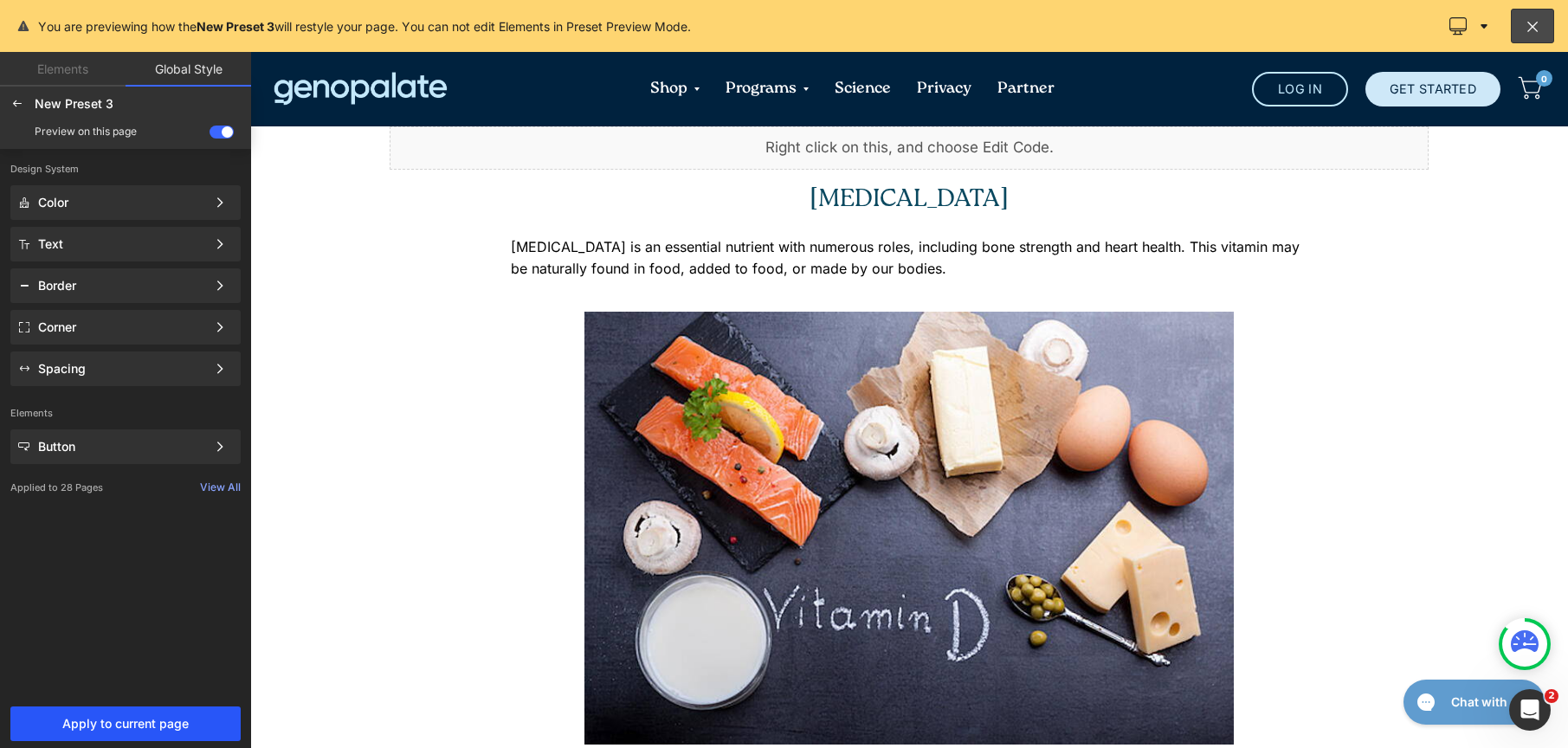
click at [169, 714] on button "Apply to current page" at bounding box center [126, 724] width 231 height 35
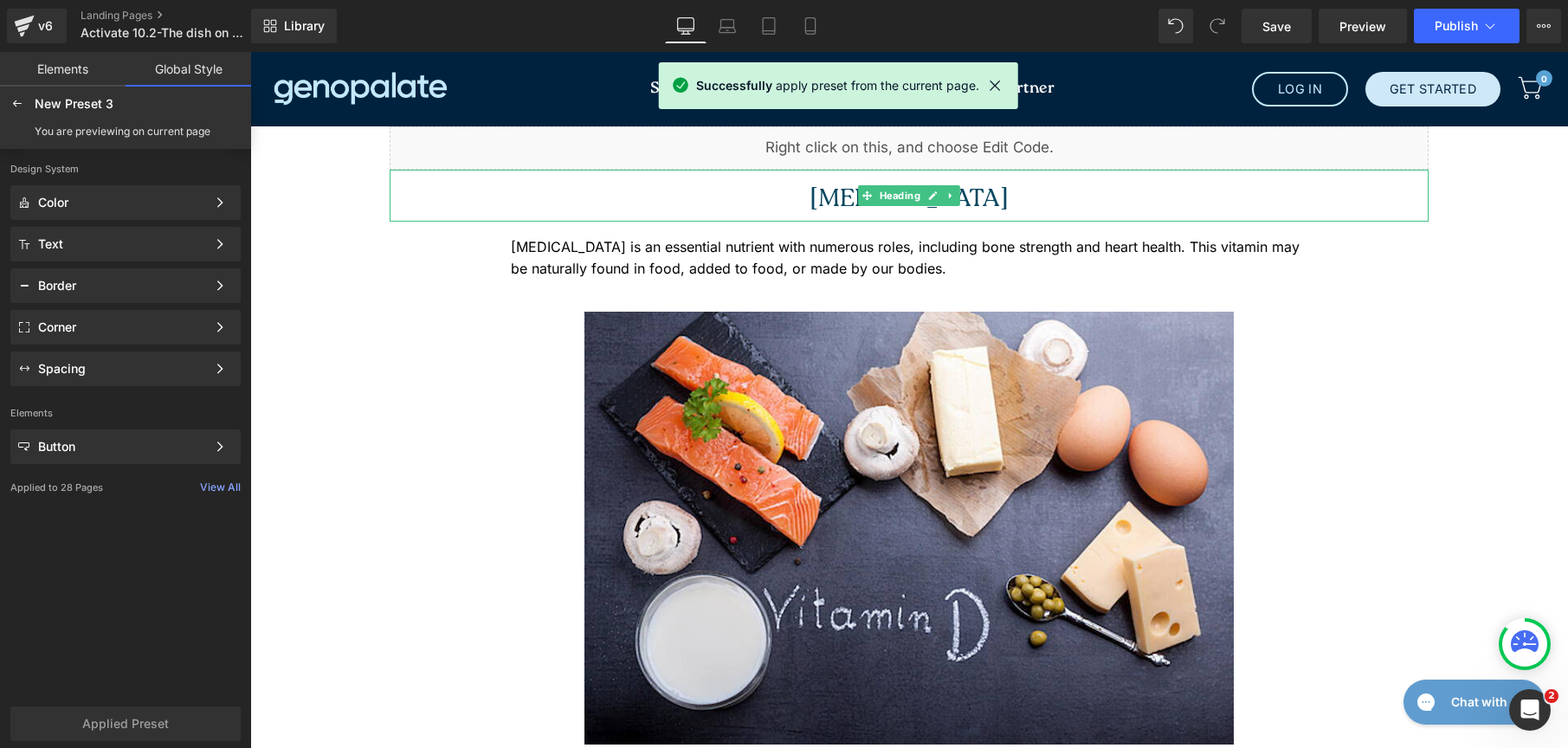
click at [832, 194] on h1 "[MEDICAL_DATA]" at bounding box center [908, 200] width 1039 height 44
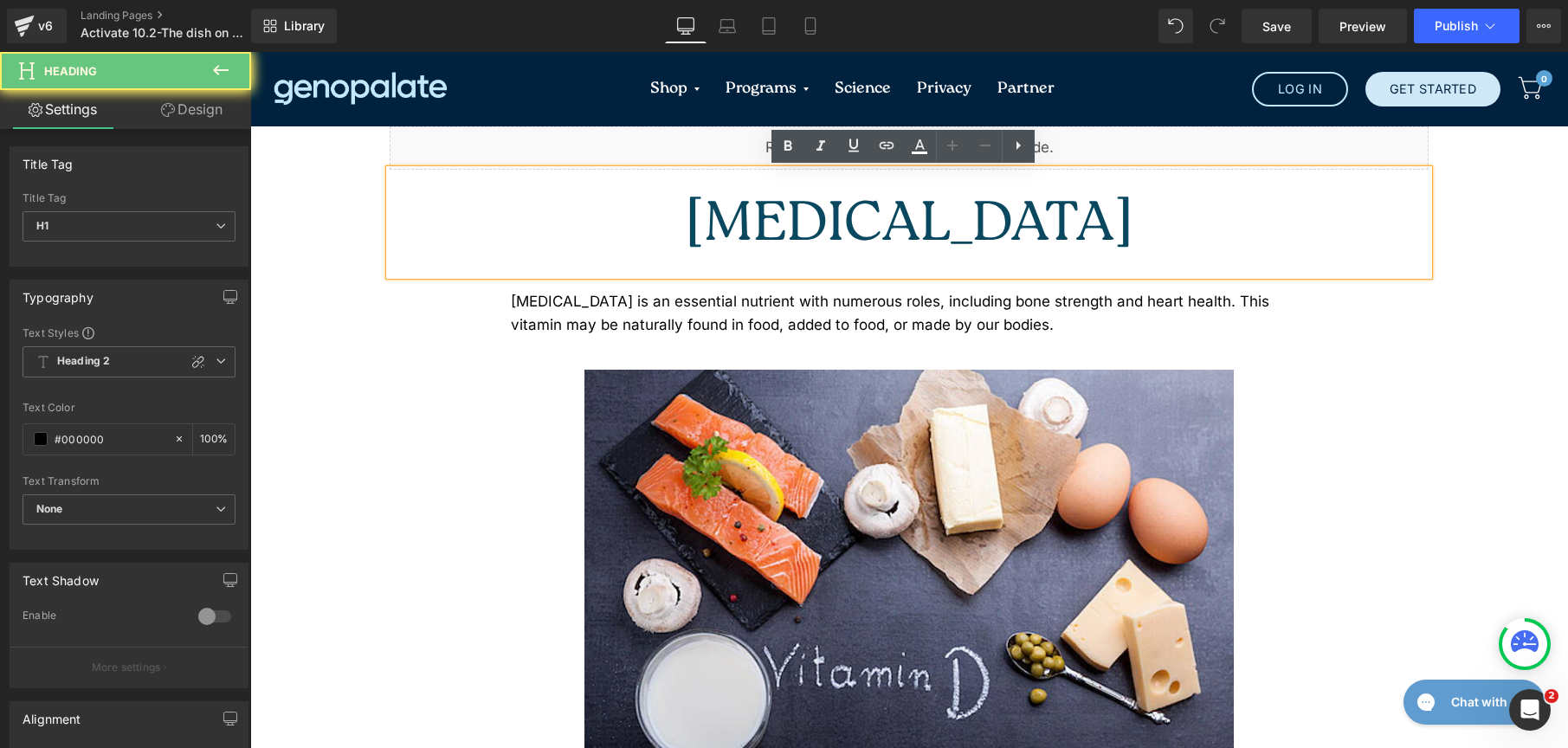
drag, startPoint x: 837, startPoint y: 190, endPoint x: 1047, endPoint y: 207, distance: 210.7
click at [1047, 207] on h1 "[MEDICAL_DATA]" at bounding box center [908, 226] width 1039 height 97
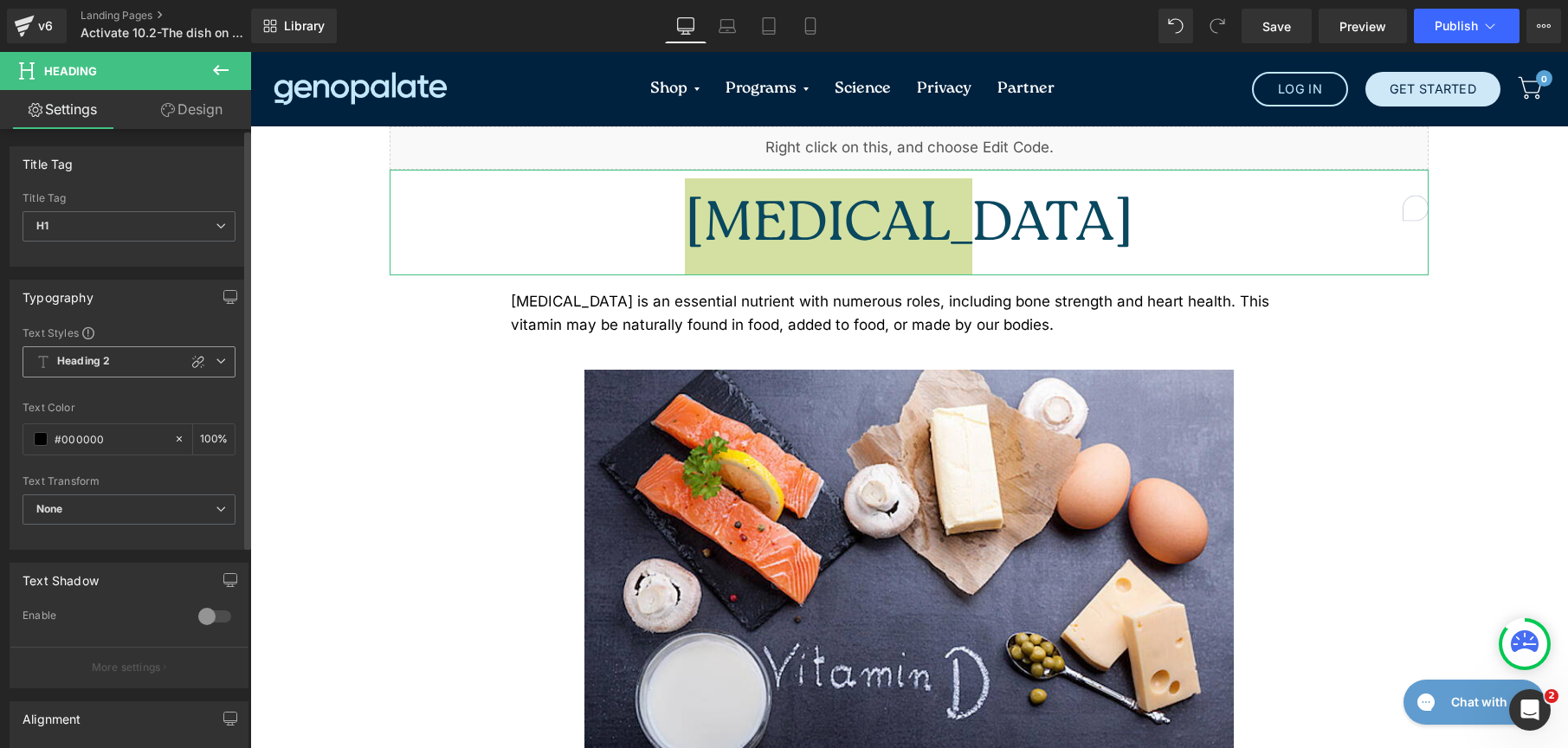
click at [81, 348] on span "Heading 2" at bounding box center [129, 362] width 213 height 31
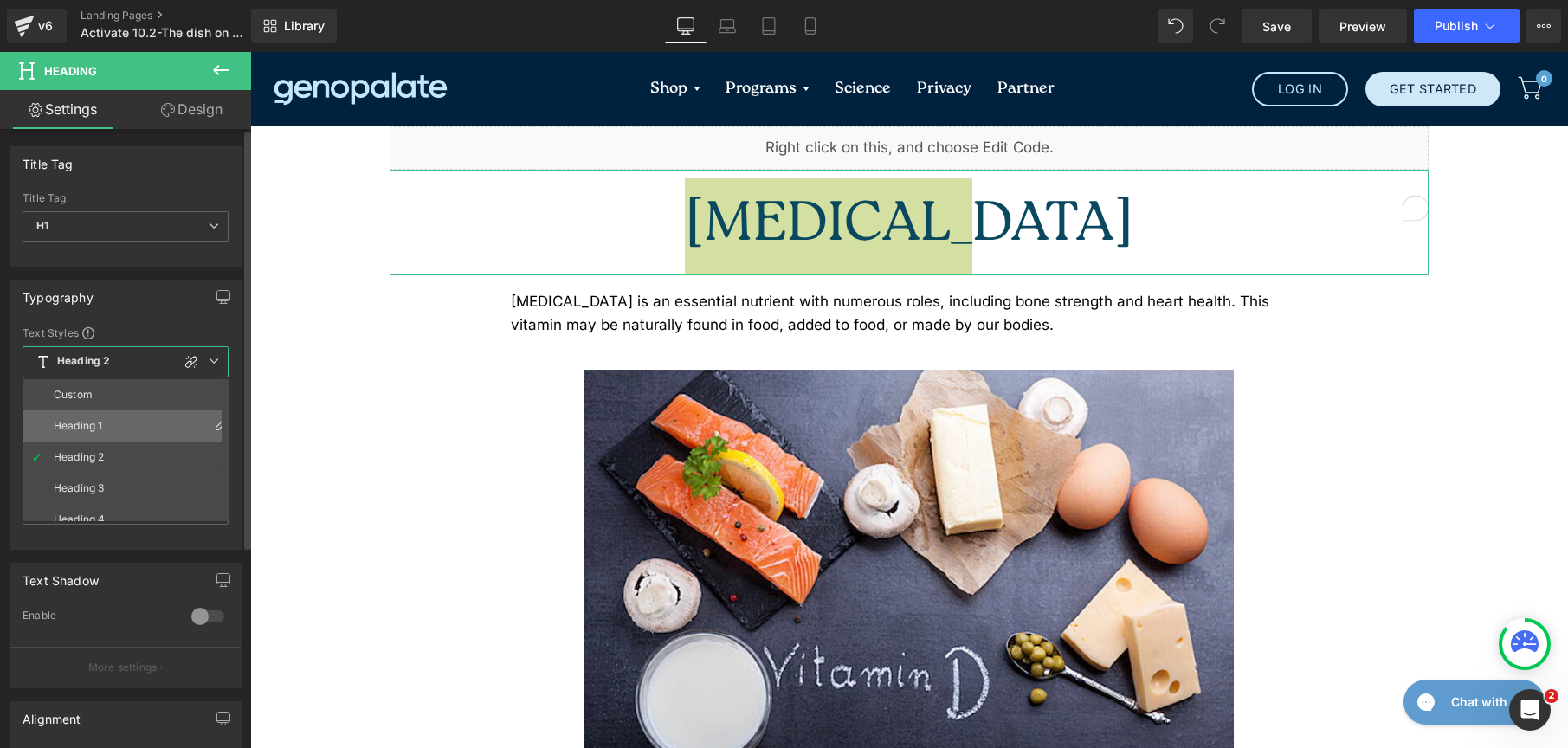
click at [97, 429] on div "Heading 1" at bounding box center [78, 426] width 49 height 12
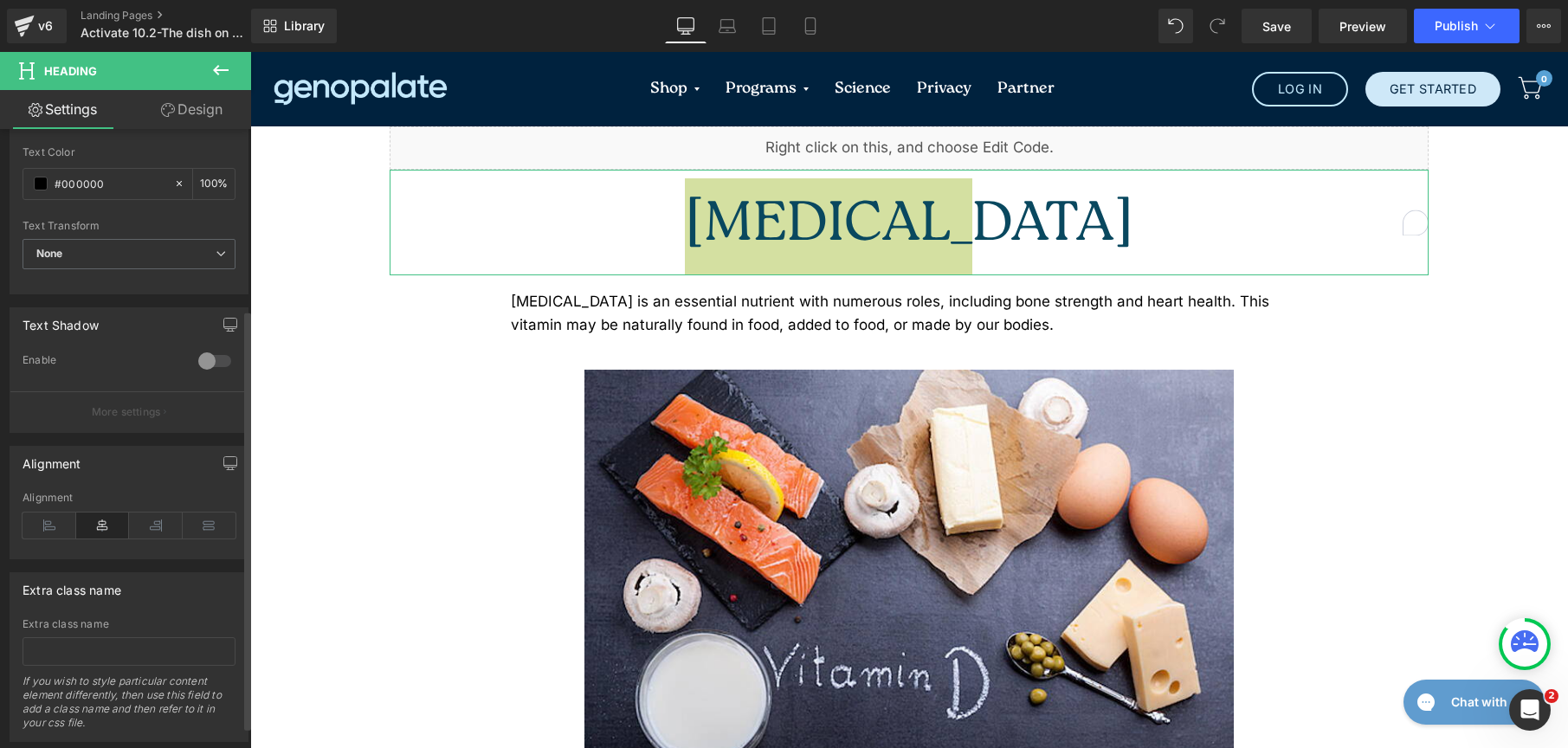
scroll to position [267, 0]
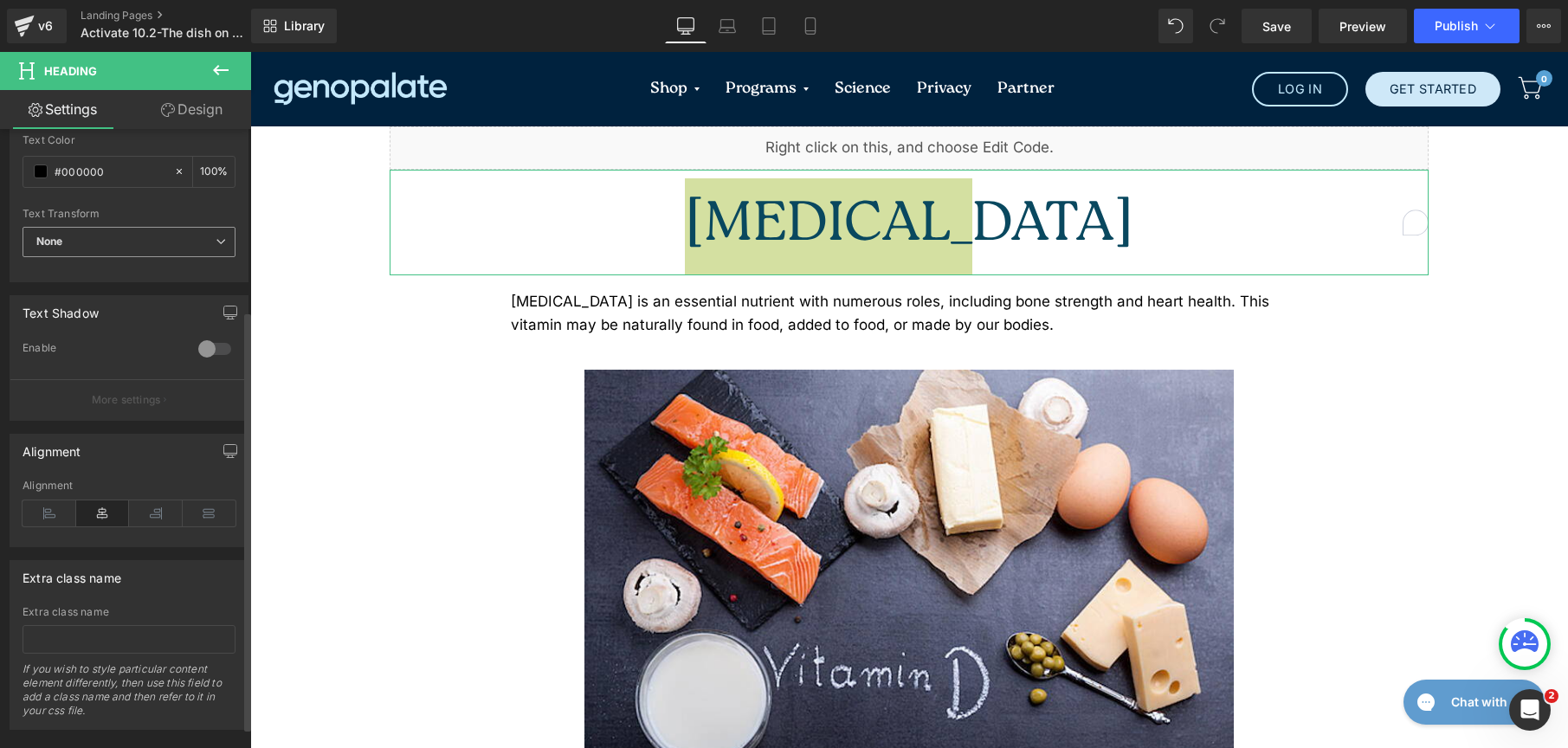
click at [81, 234] on span "None" at bounding box center [129, 242] width 213 height 31
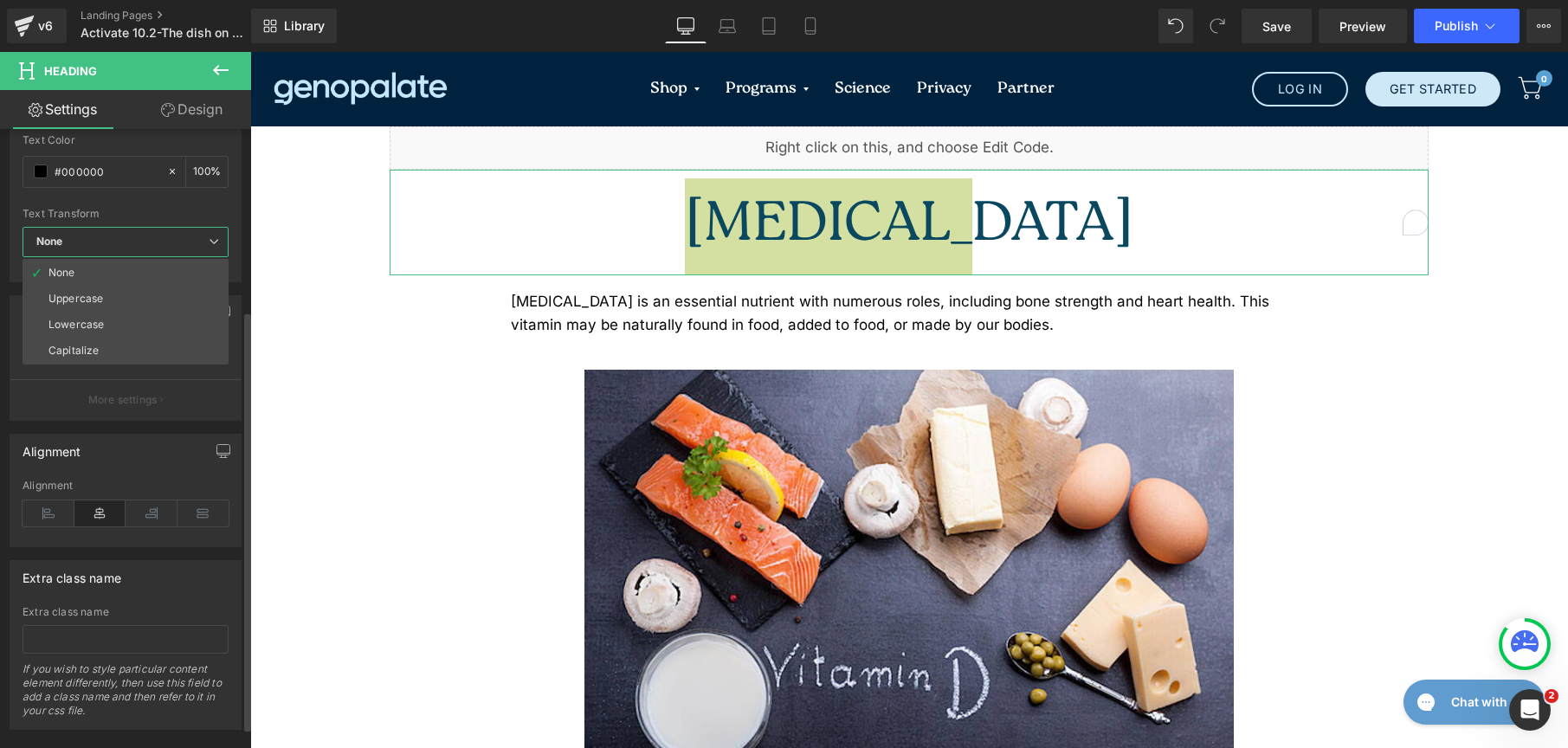
click at [81, 234] on span "None" at bounding box center [126, 242] width 206 height 31
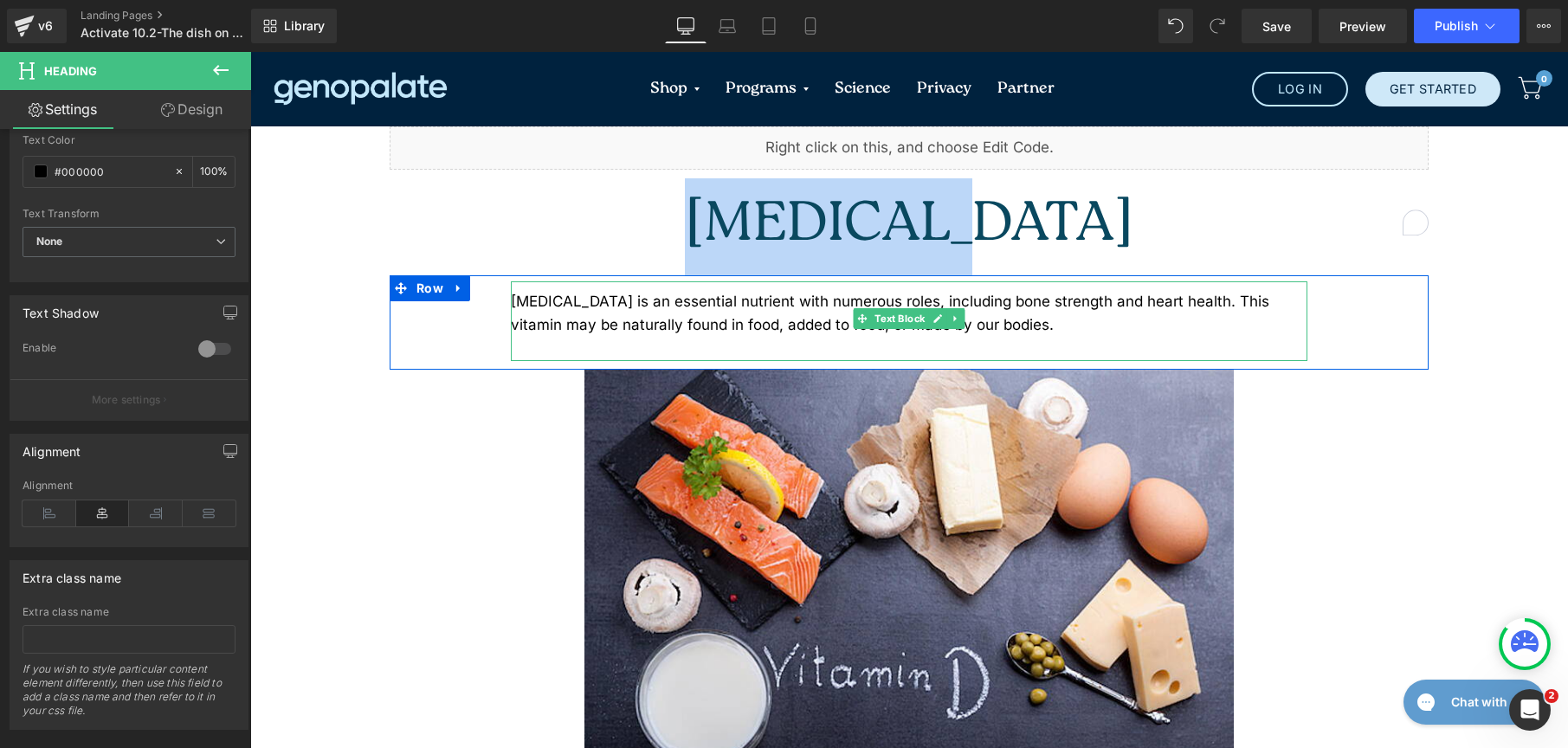
click at [562, 337] on div at bounding box center [909, 349] width 797 height 24
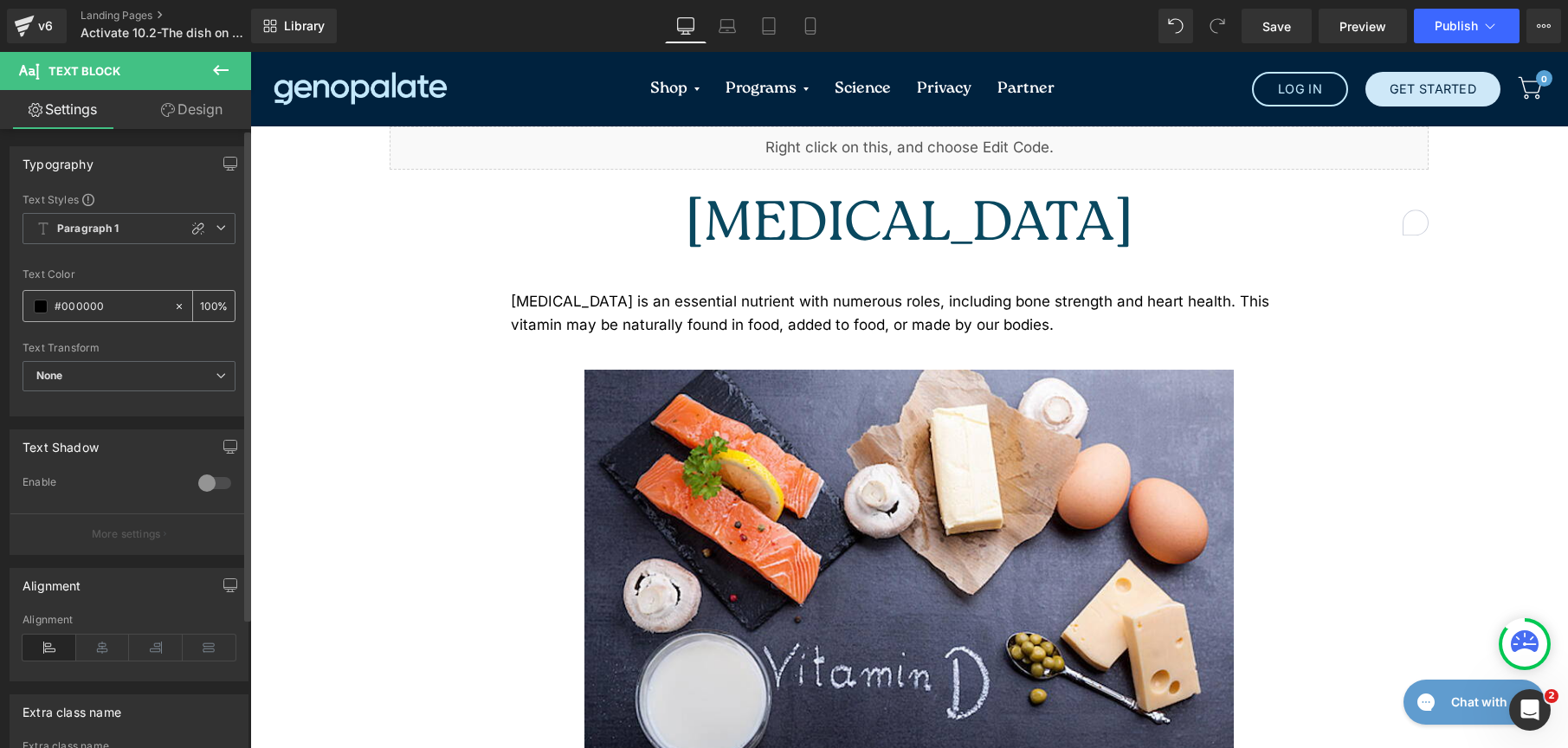
click at [49, 308] on div "#000000" at bounding box center [98, 306] width 149 height 31
click at [41, 305] on span at bounding box center [41, 307] width 14 height 14
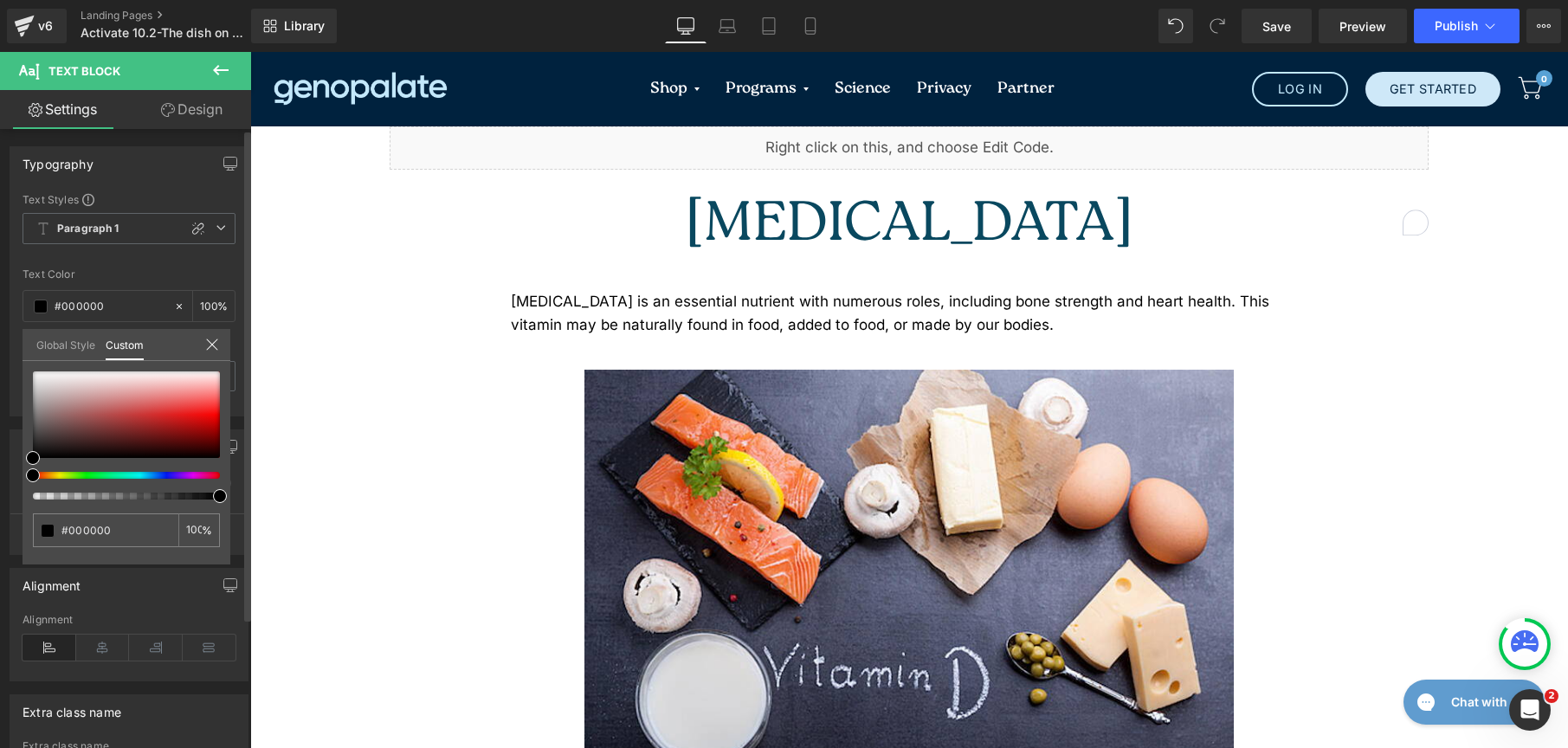
click at [51, 342] on link "Global Style" at bounding box center [66, 344] width 59 height 30
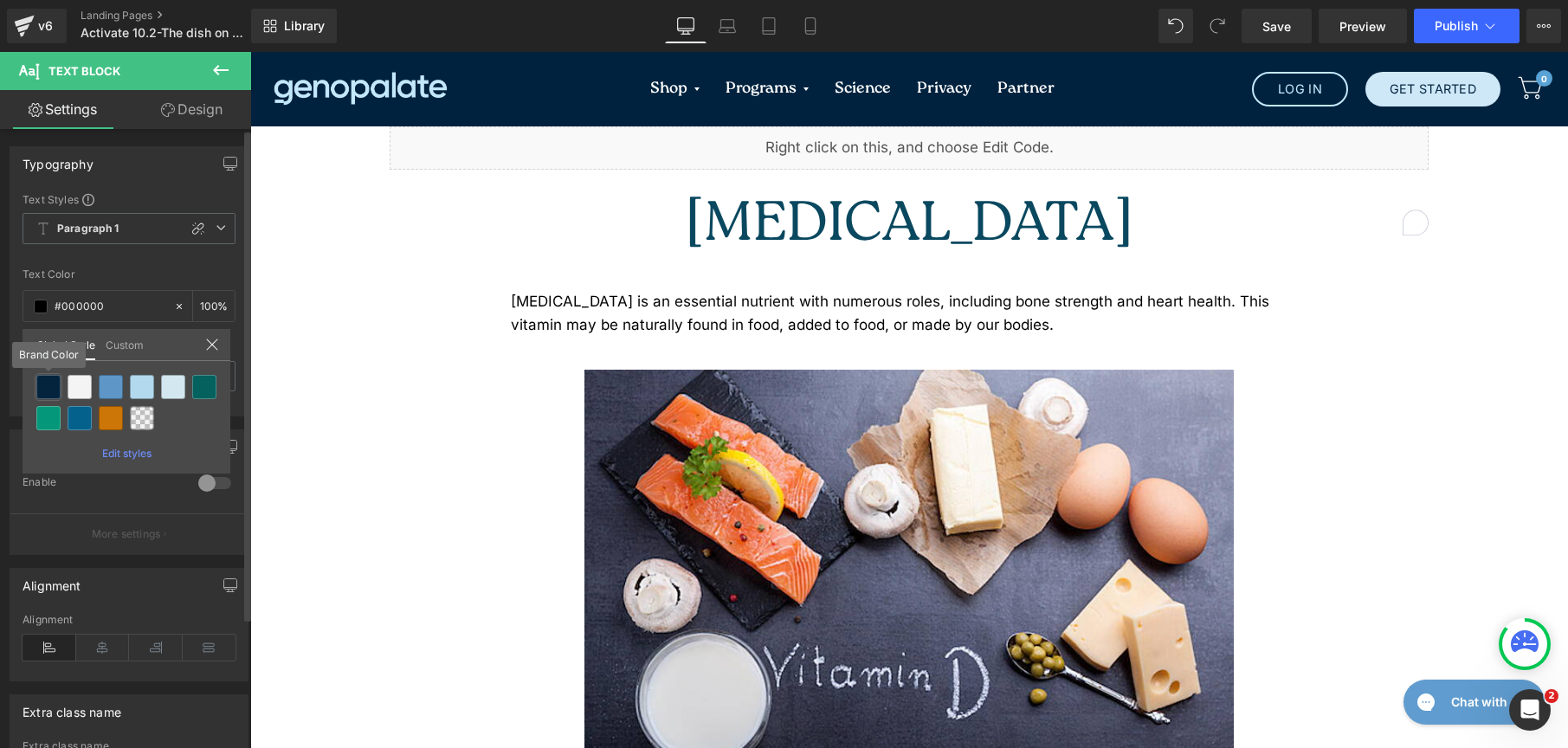
click at [51, 380] on div at bounding box center [49, 387] width 24 height 24
type input "Brand Color"
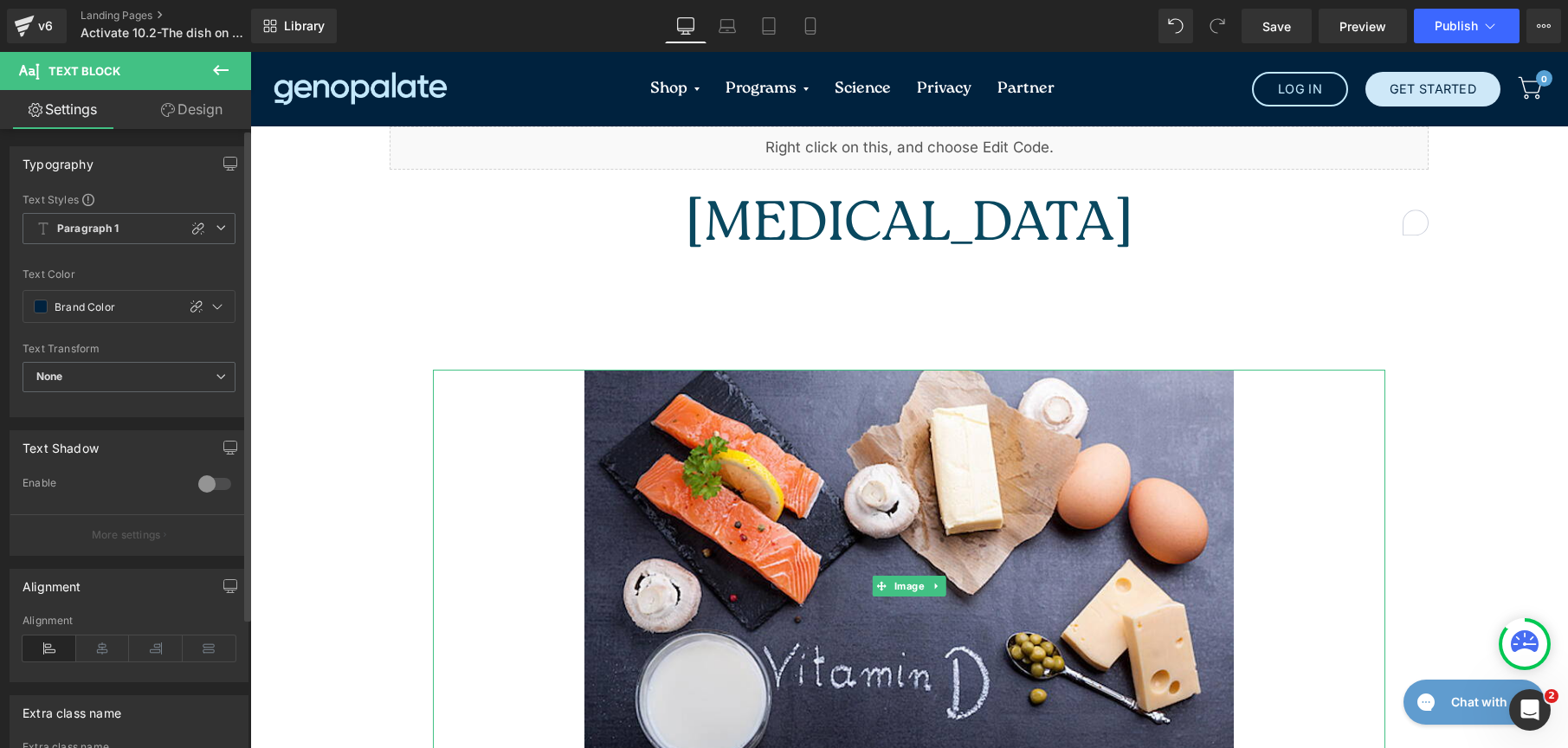
scroll to position [563, 0]
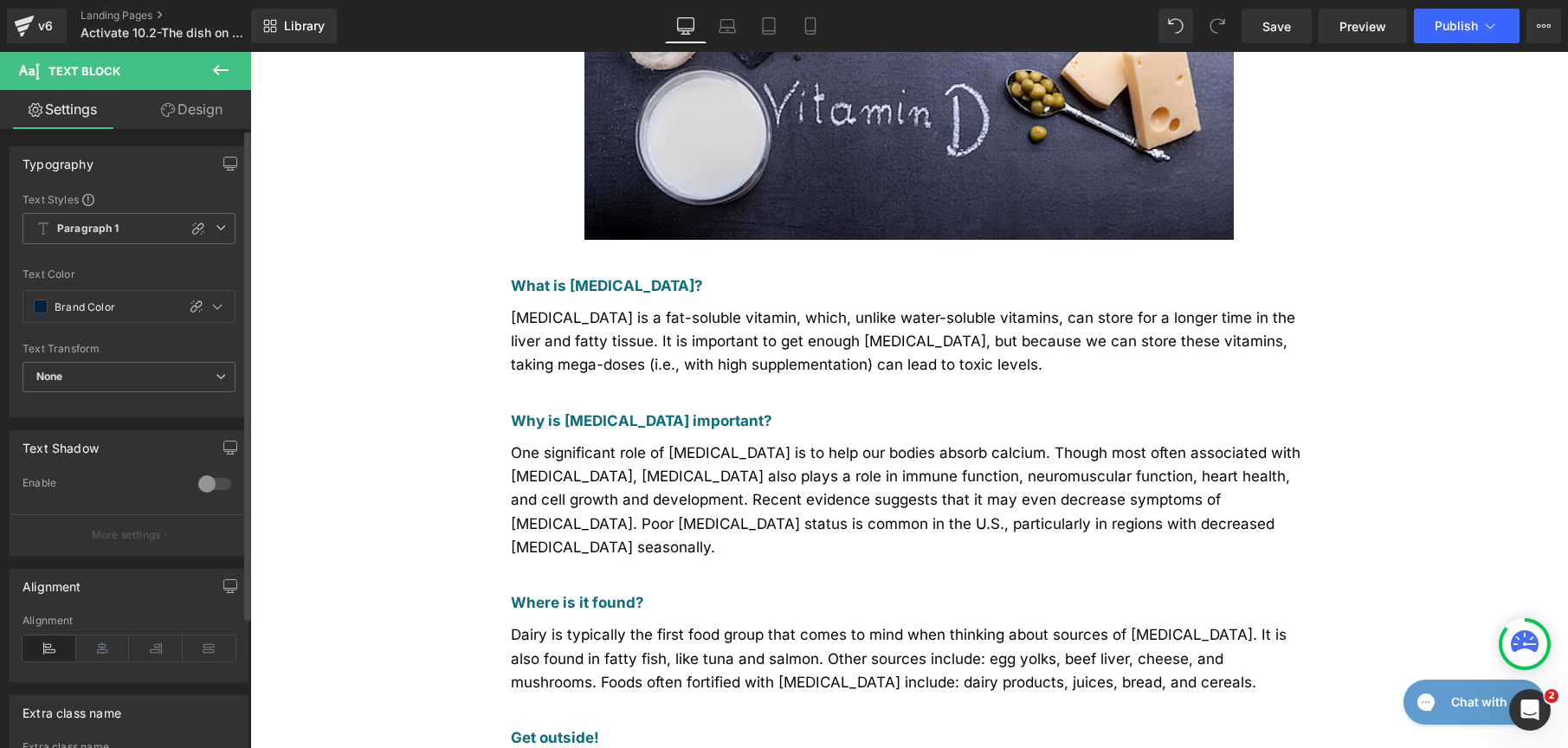
click at [592, 319] on div "Vitamin D is a fat-soluble vitamin, which, unlike water-soluble vitamins, can s…" at bounding box center [909, 342] width 797 height 71
click at [34, 305] on span at bounding box center [41, 307] width 14 height 14
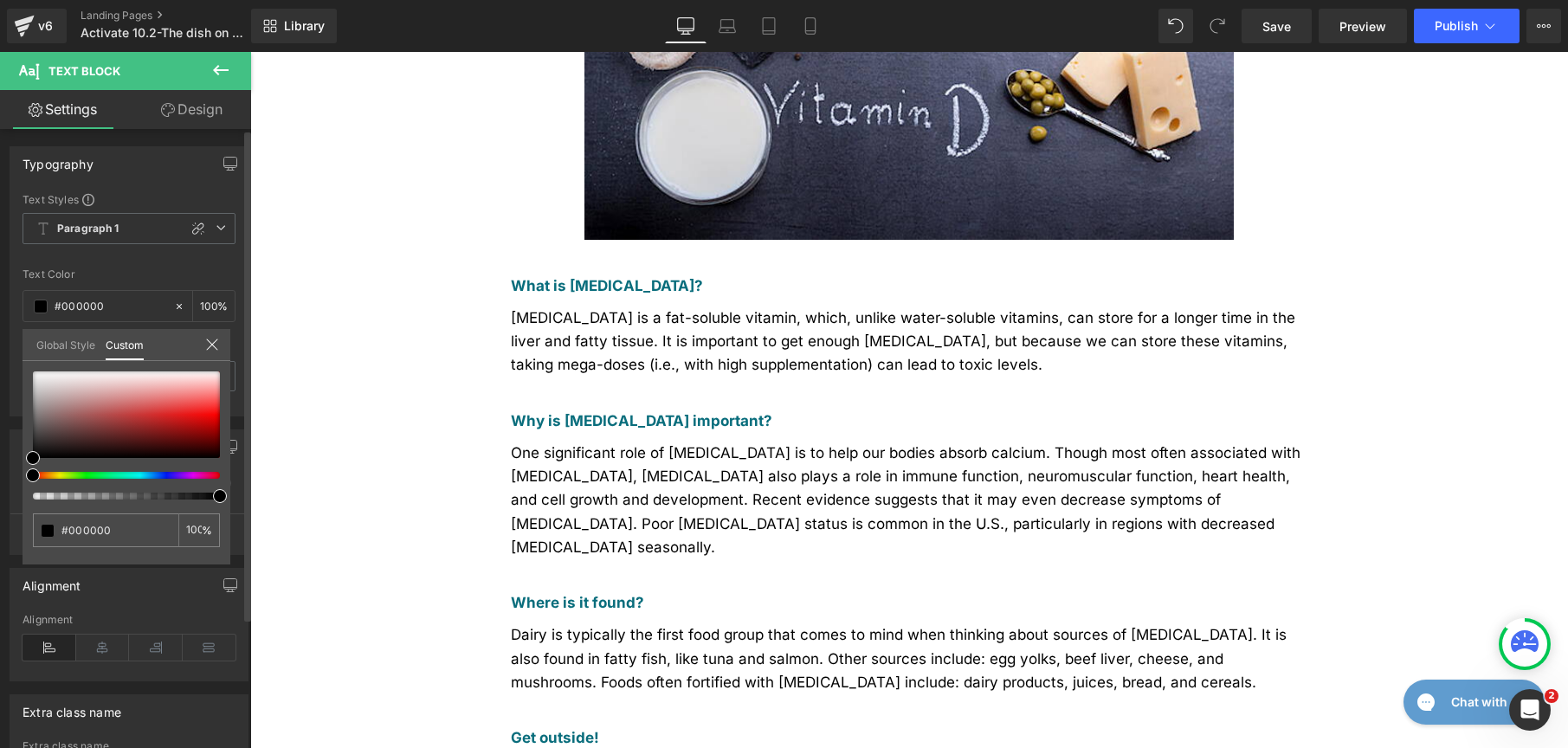
click at [51, 343] on link "Global Style" at bounding box center [66, 344] width 59 height 30
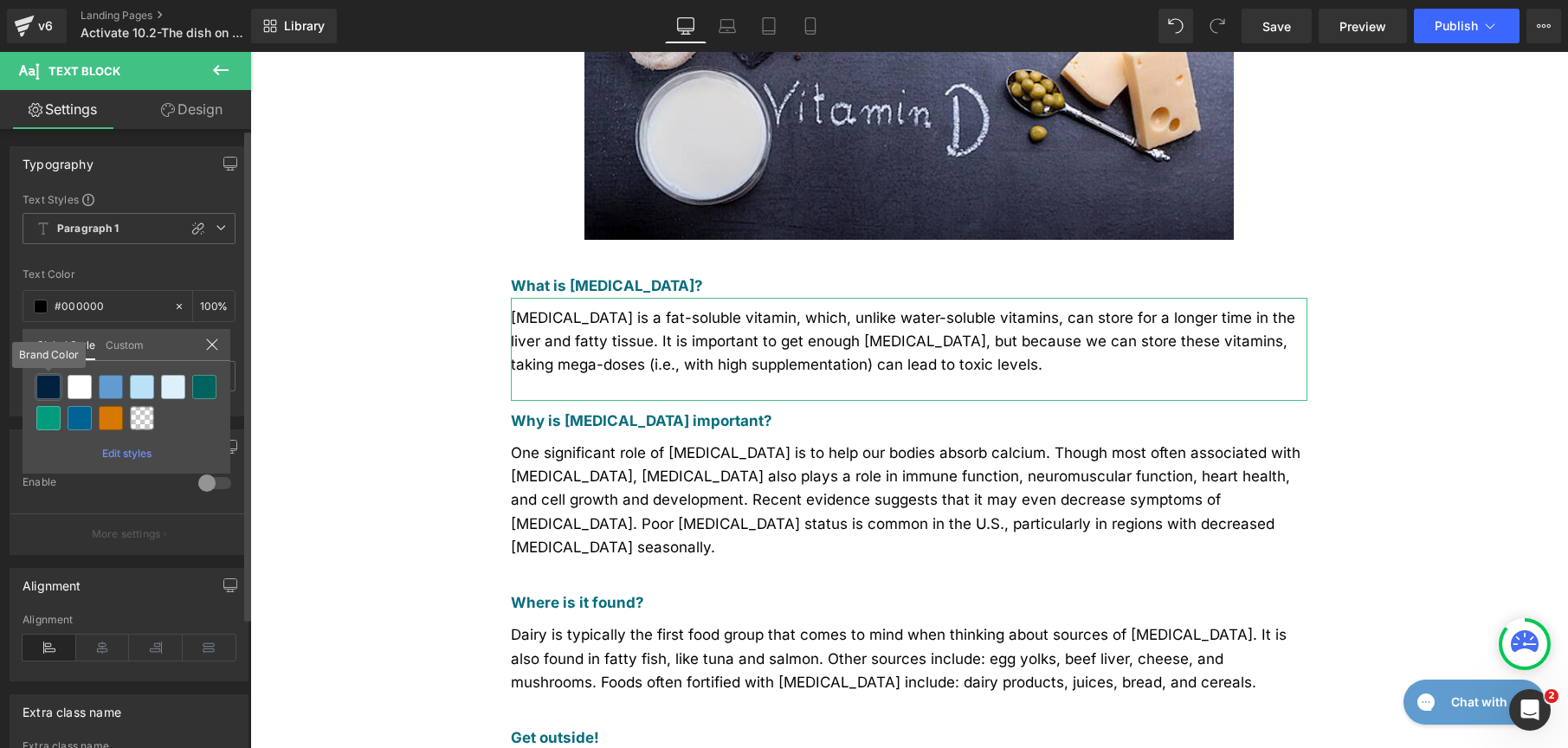
click at [43, 377] on div at bounding box center [49, 387] width 24 height 24
type input "Brand Color"
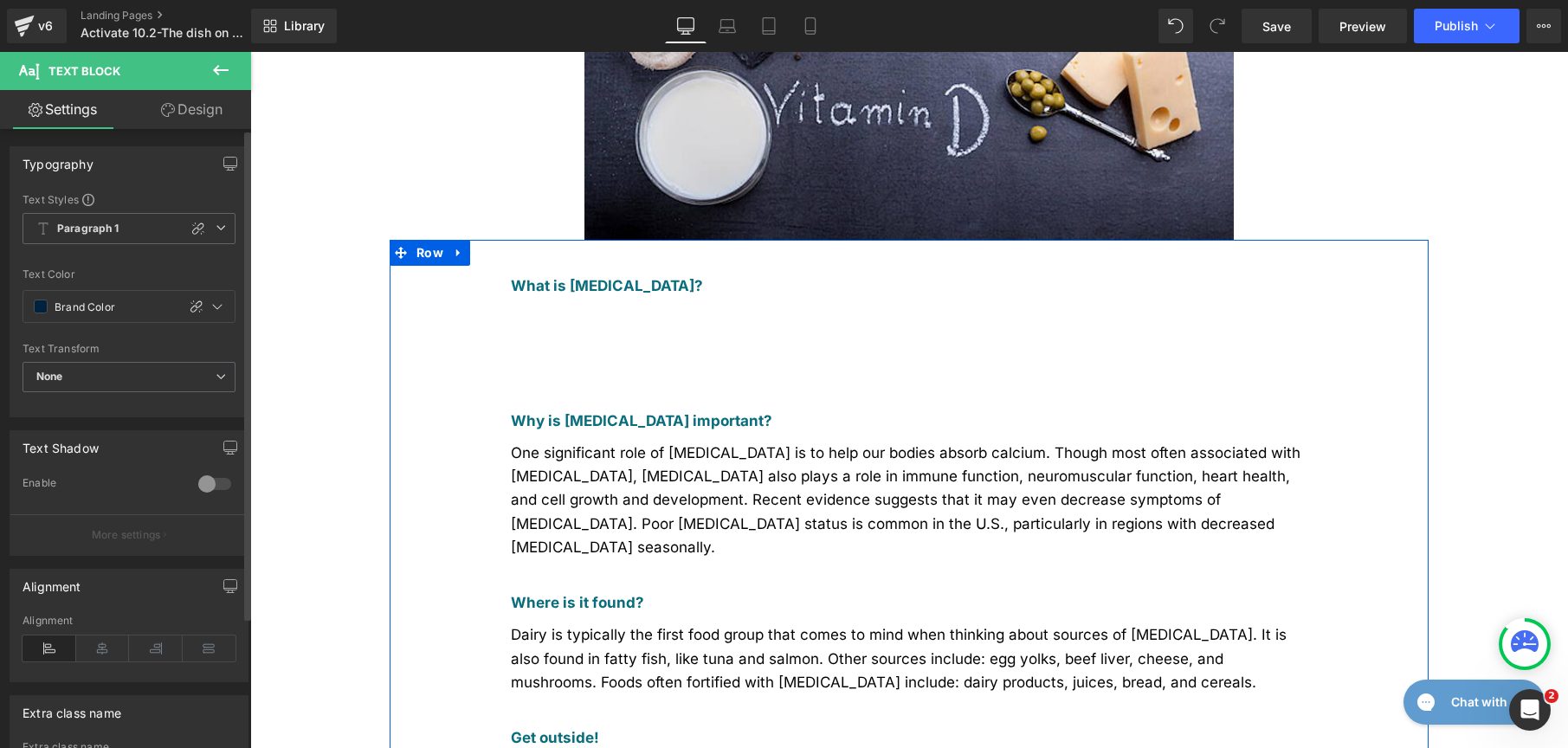
click at [708, 447] on div "One significant role of vitamin D is to help our bodies absorb calcium. Though …" at bounding box center [909, 508] width 797 height 149
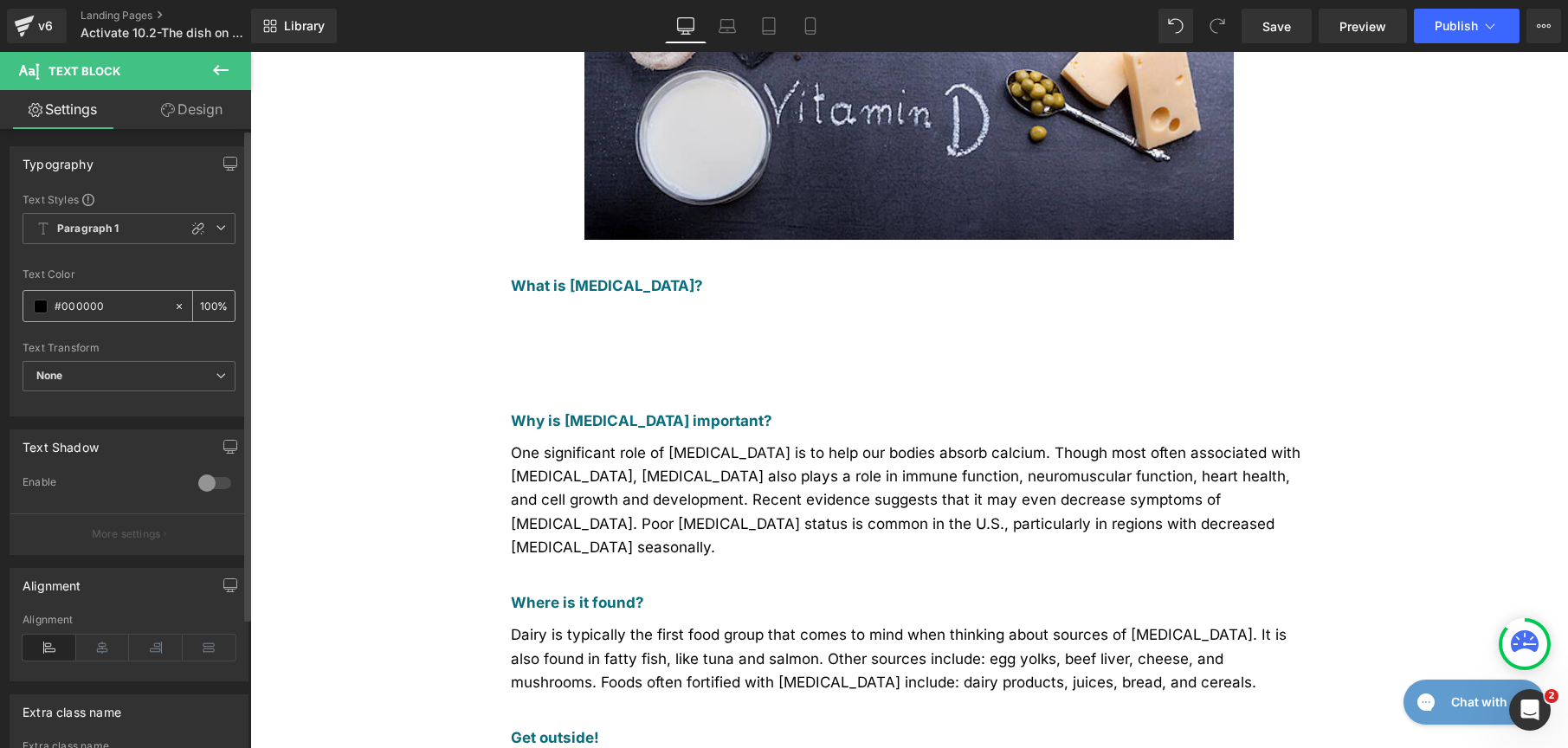
click at [45, 308] on span at bounding box center [41, 307] width 14 height 14
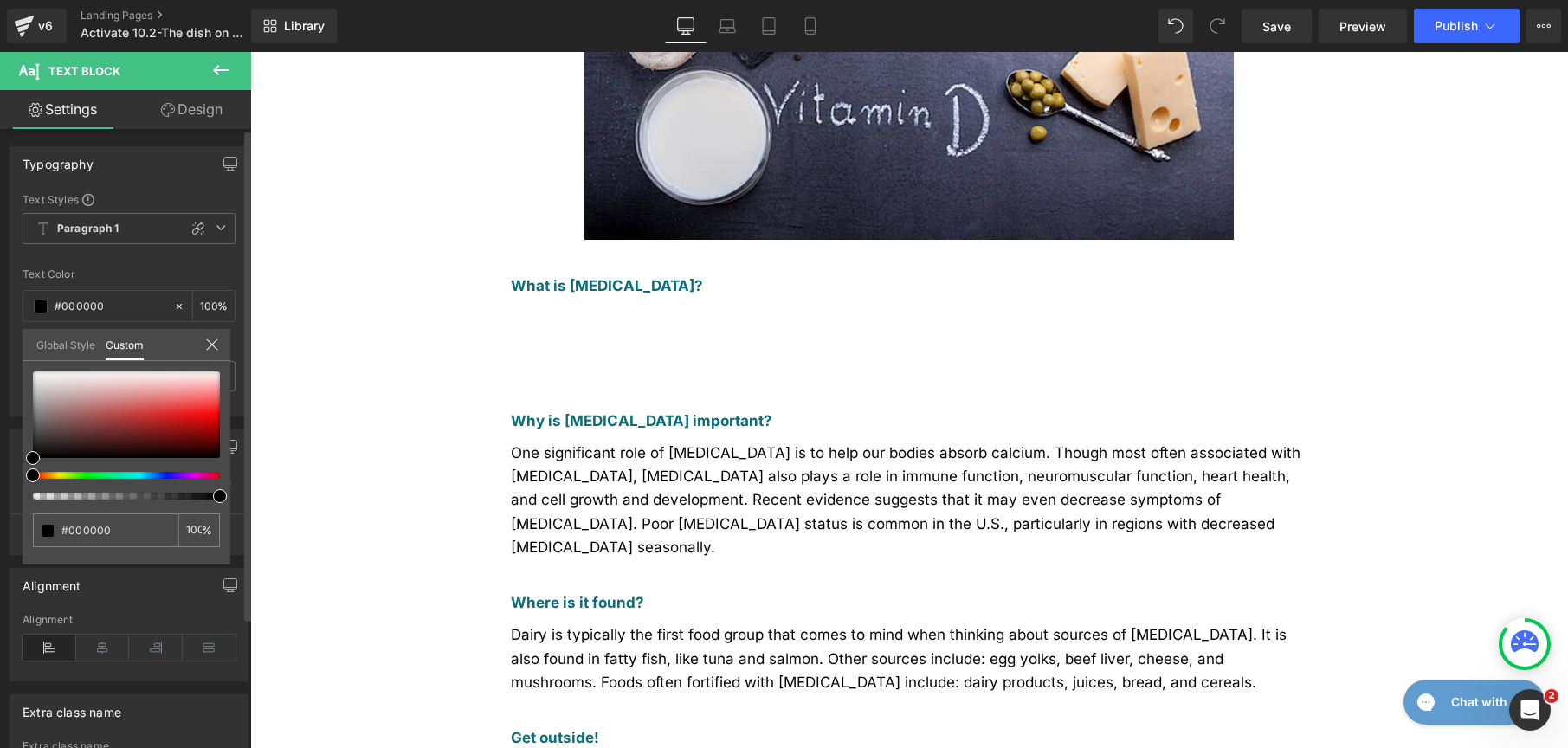
click at [58, 342] on link "Global Style" at bounding box center [66, 344] width 59 height 30
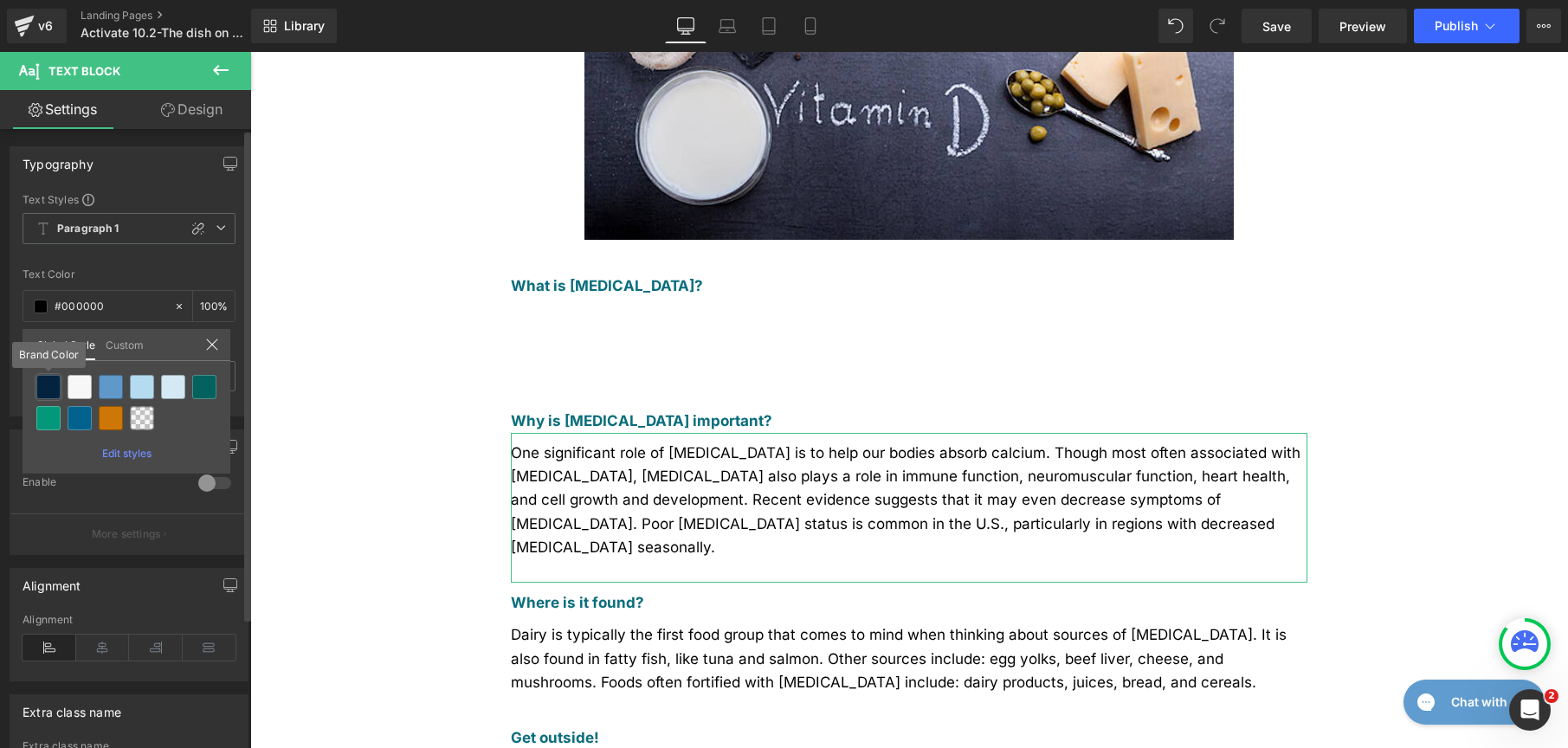
click at [49, 389] on div at bounding box center [49, 387] width 24 height 24
type input "Brand Color"
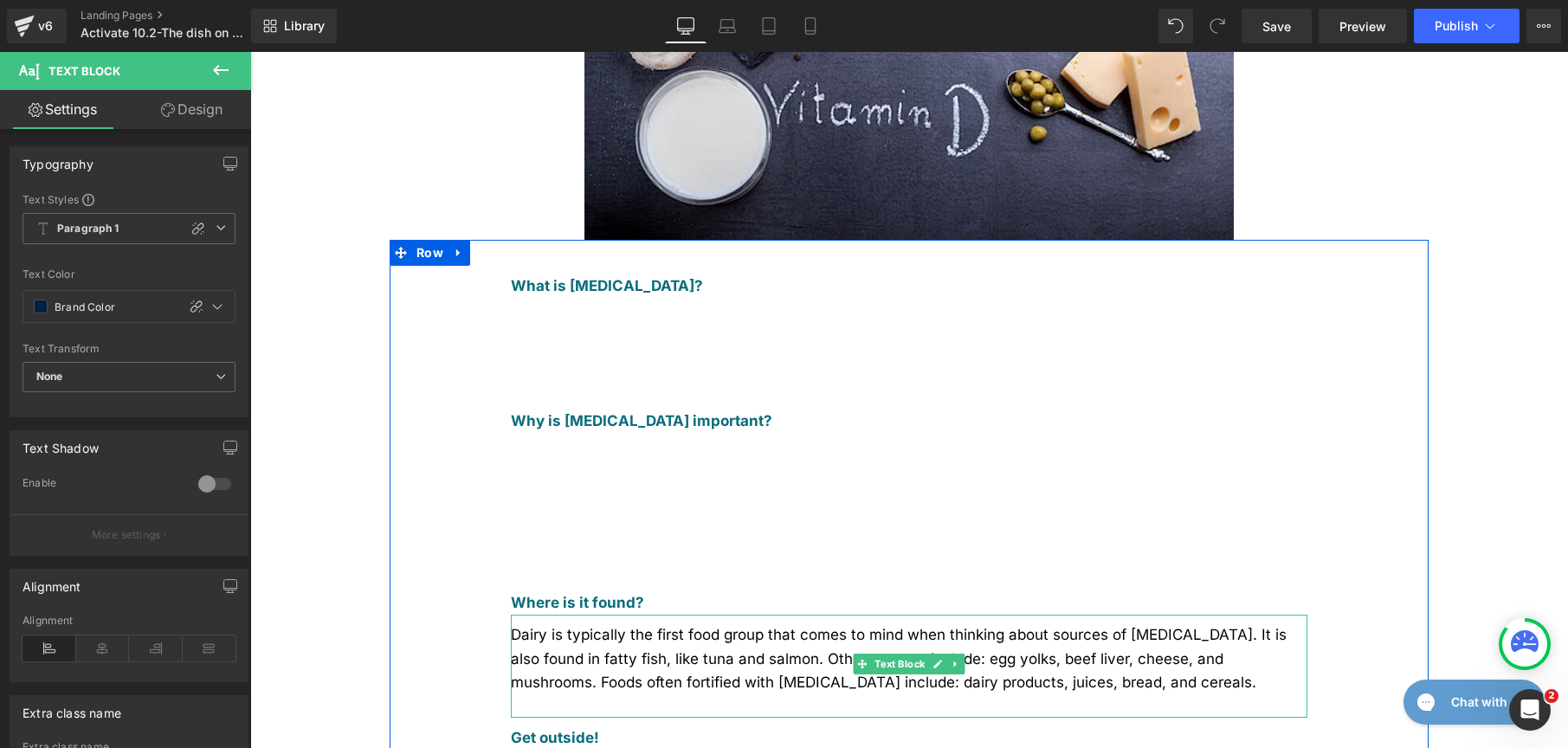
click at [665, 615] on div "Dairy is typically the first food group that comes to mind when thinking about …" at bounding box center [909, 667] width 797 height 103
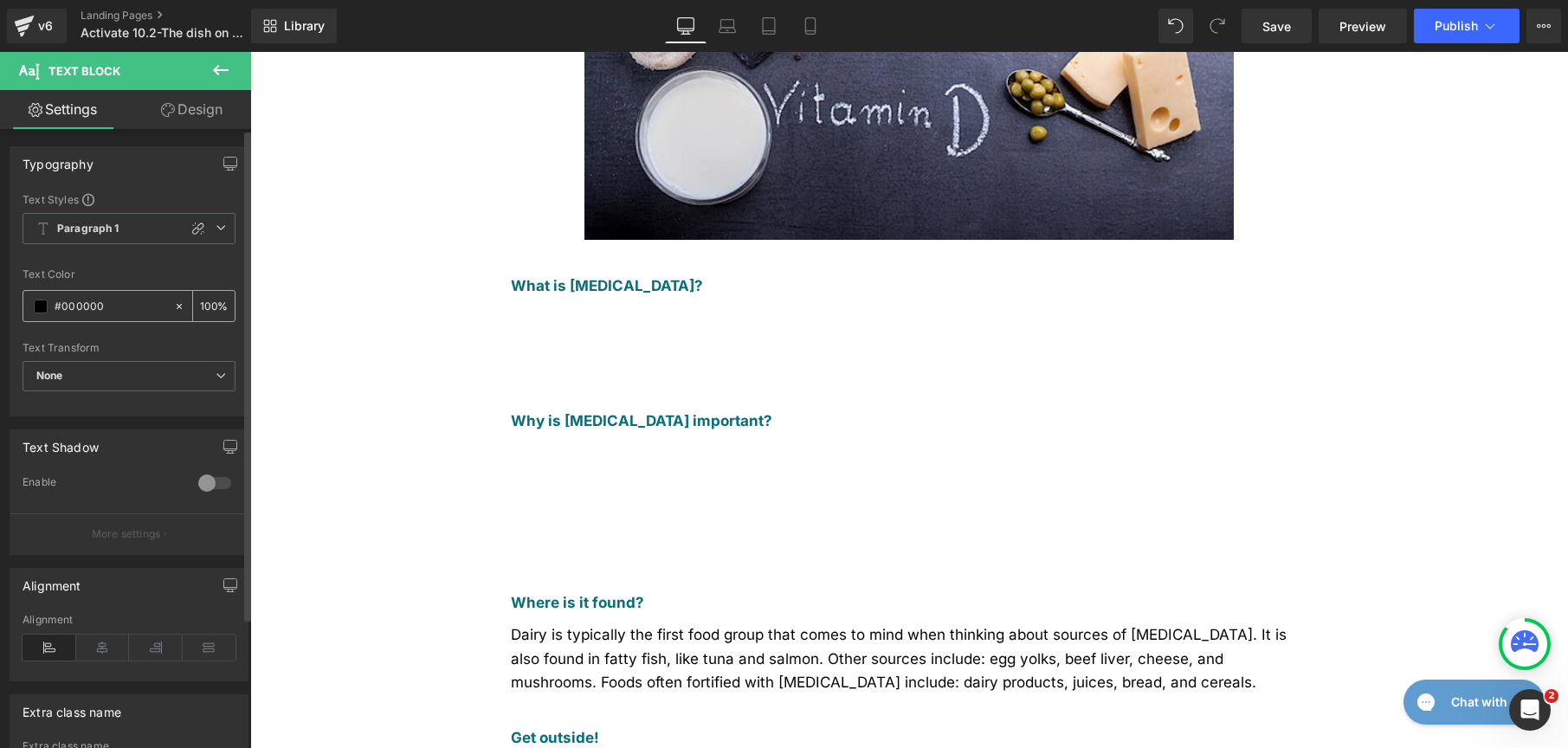
click at [36, 307] on span at bounding box center [41, 307] width 14 height 14
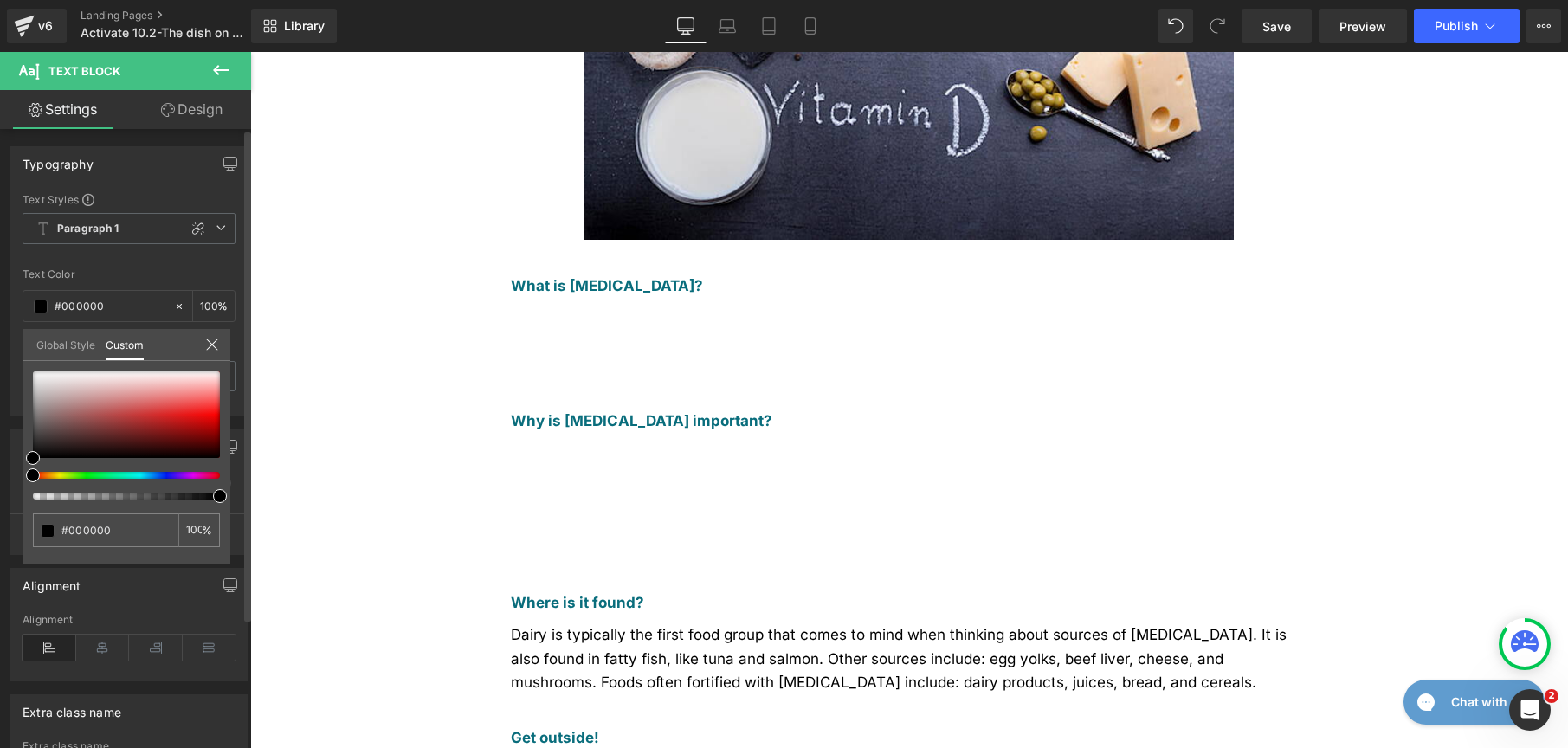
click at [50, 344] on link "Global Style" at bounding box center [66, 344] width 59 height 30
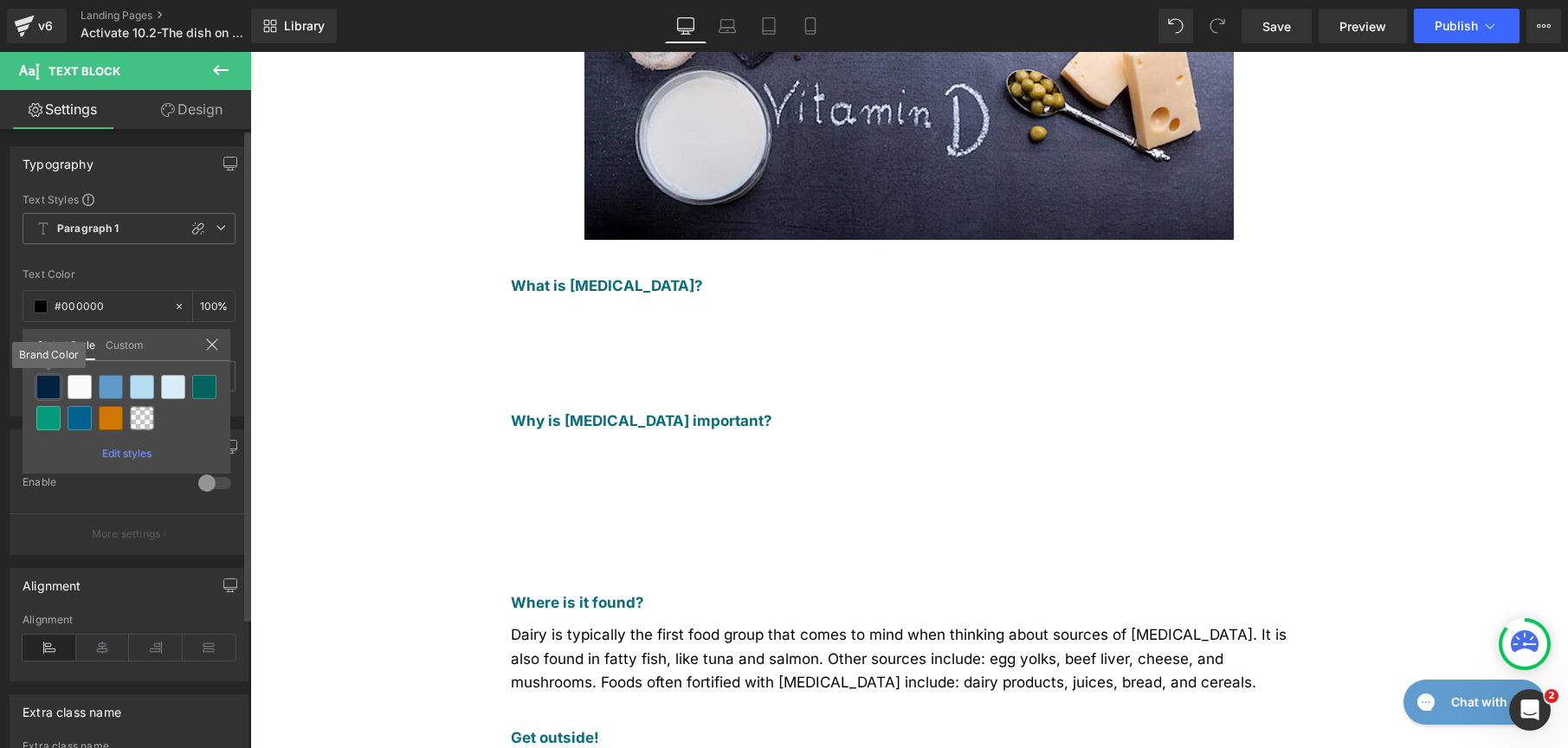
click at [49, 389] on div at bounding box center [49, 387] width 24 height 24
type input "Brand Color"
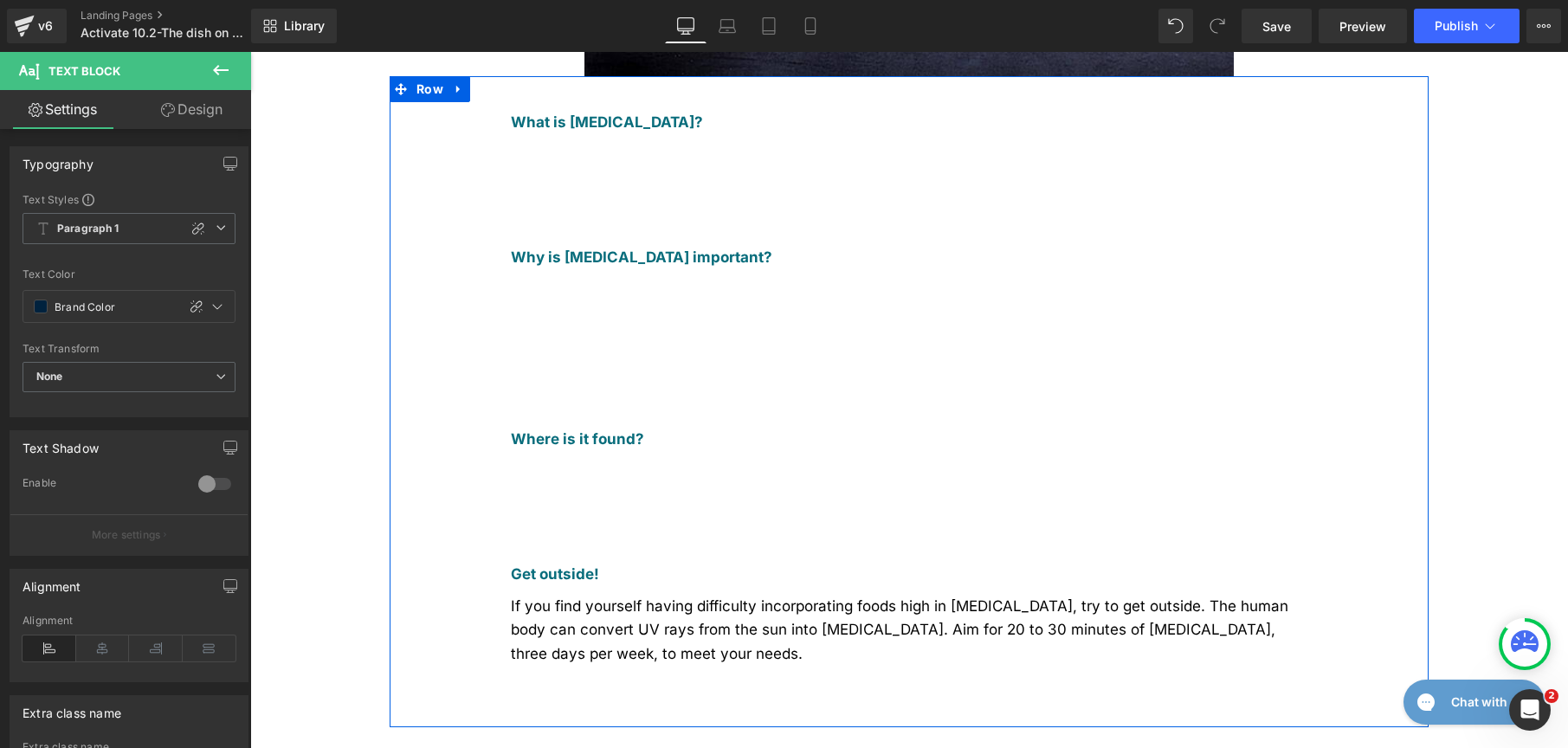
scroll to position [731, 0]
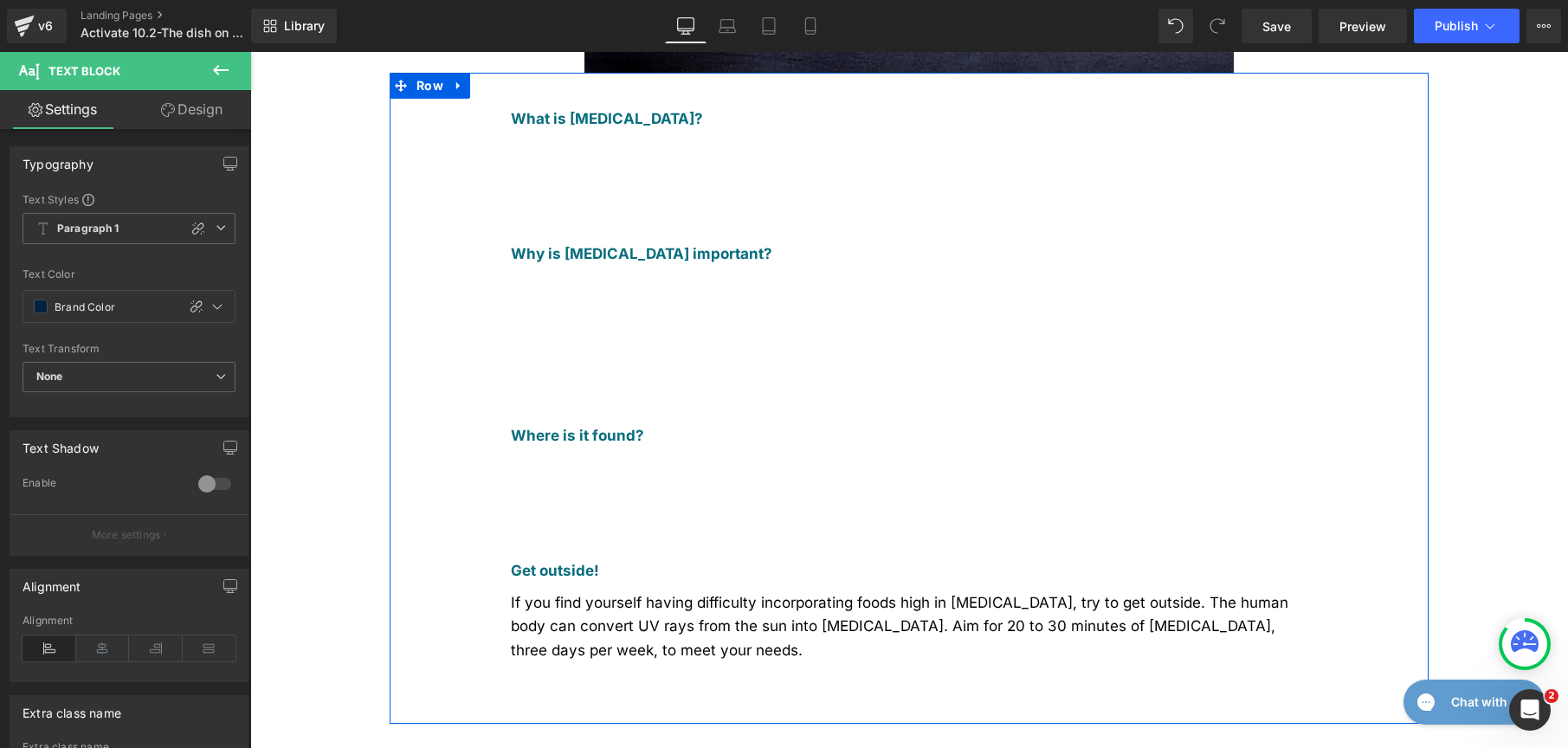
click at [607, 583] on div "If you find yourself having difficulty incorporating foods high in vitamin D, t…" at bounding box center [909, 634] width 797 height 103
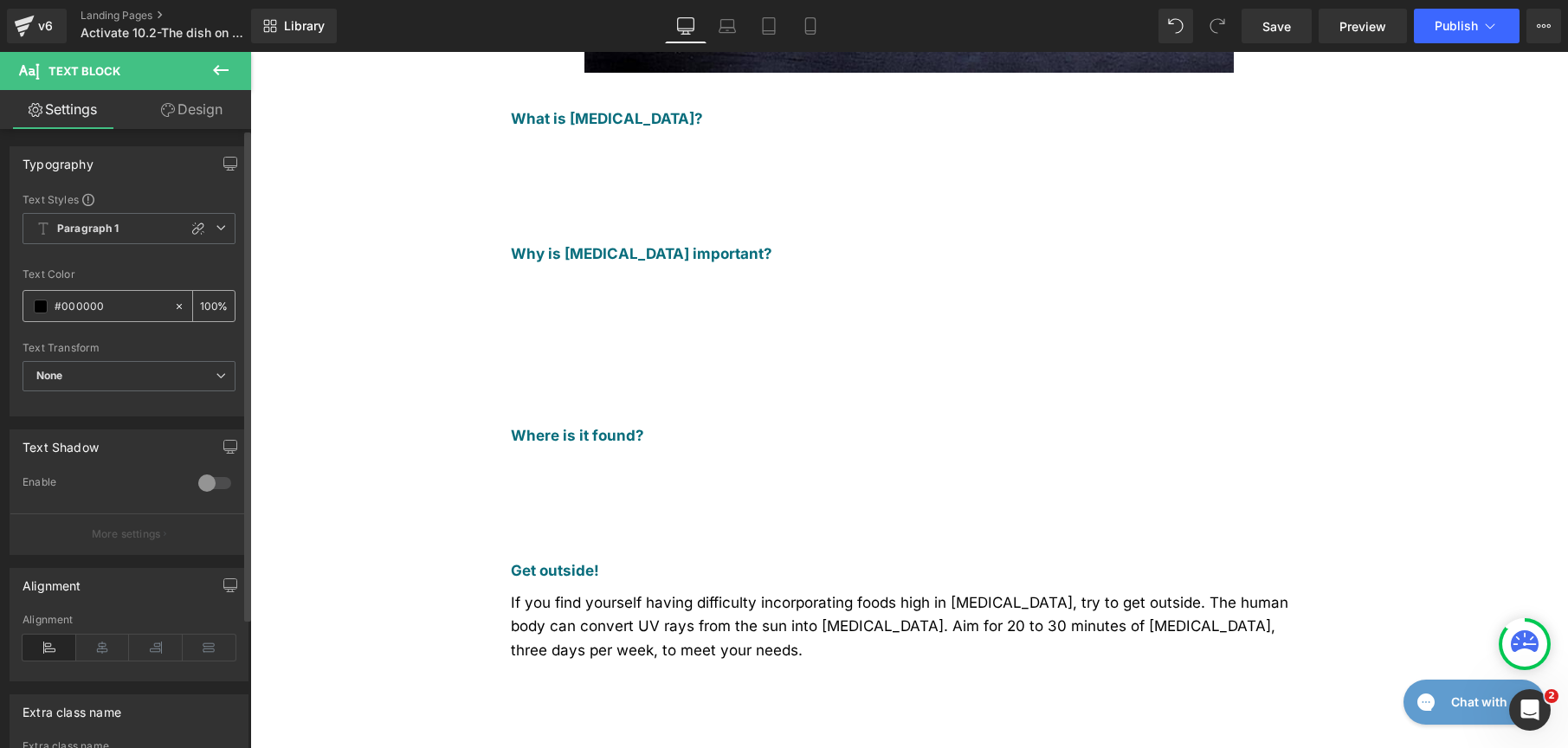
click at [40, 306] on span at bounding box center [41, 307] width 14 height 14
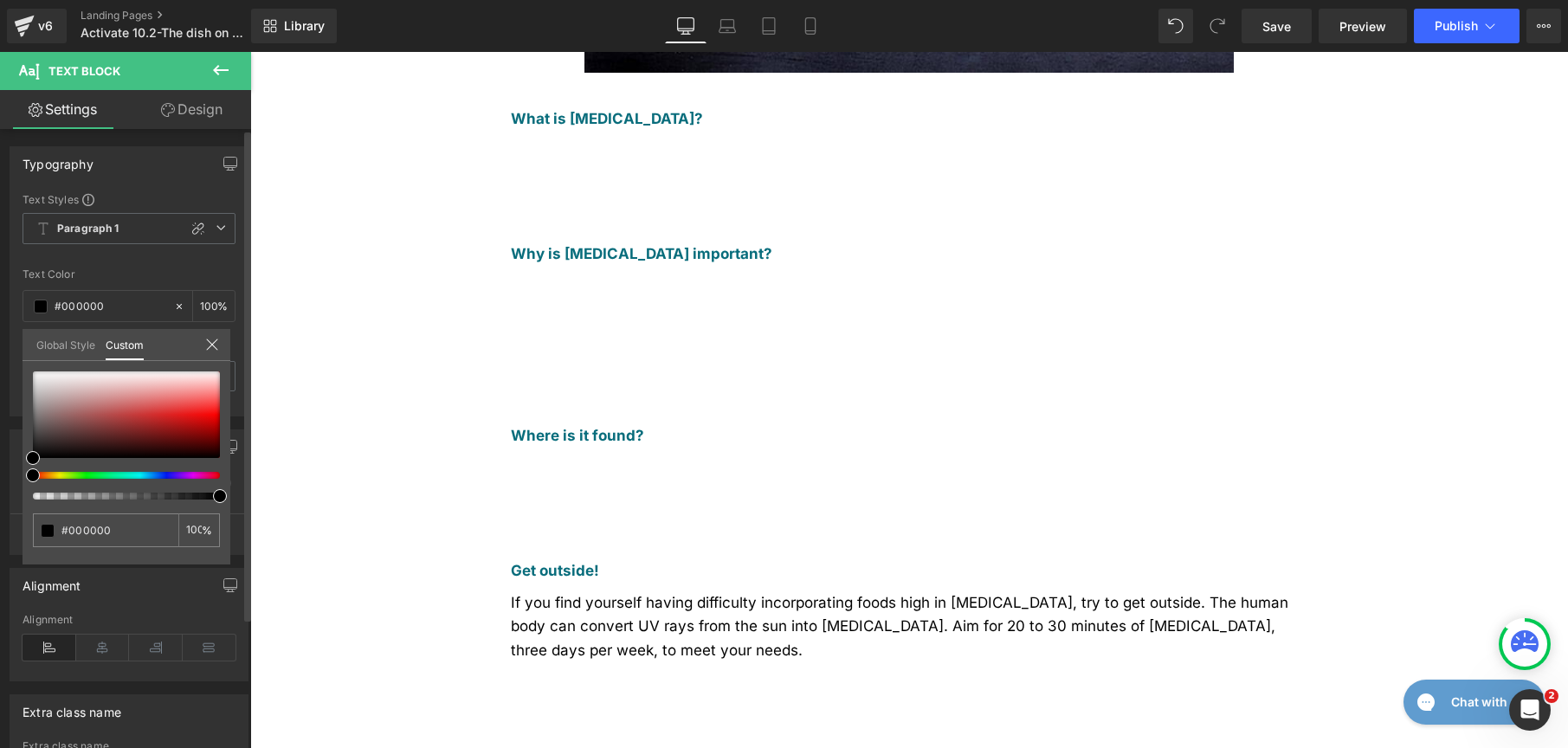
click at [57, 350] on link "Global Style" at bounding box center [66, 344] width 59 height 30
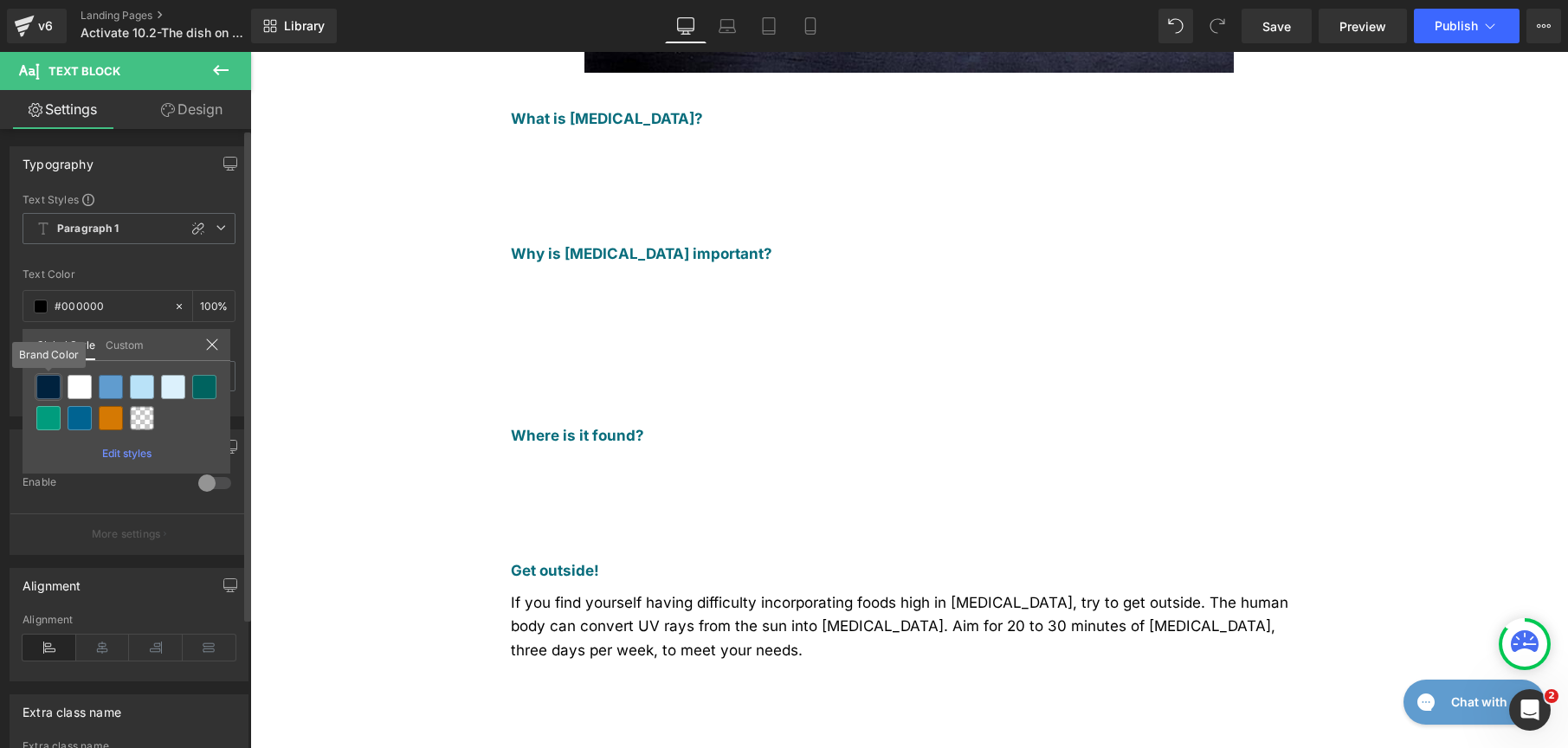
click at [52, 384] on div at bounding box center [49, 387] width 24 height 24
type input "Brand Color"
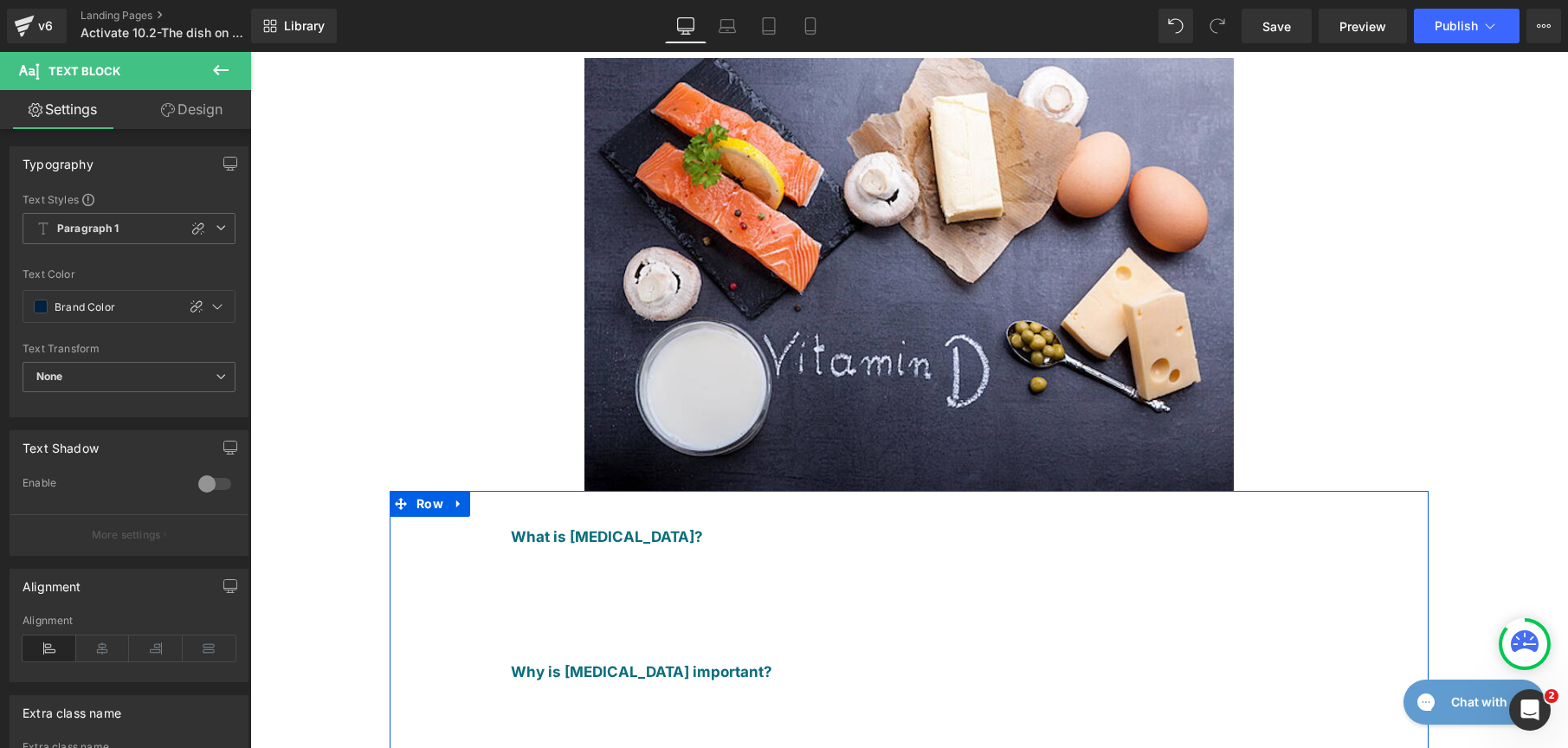
scroll to position [112, 0]
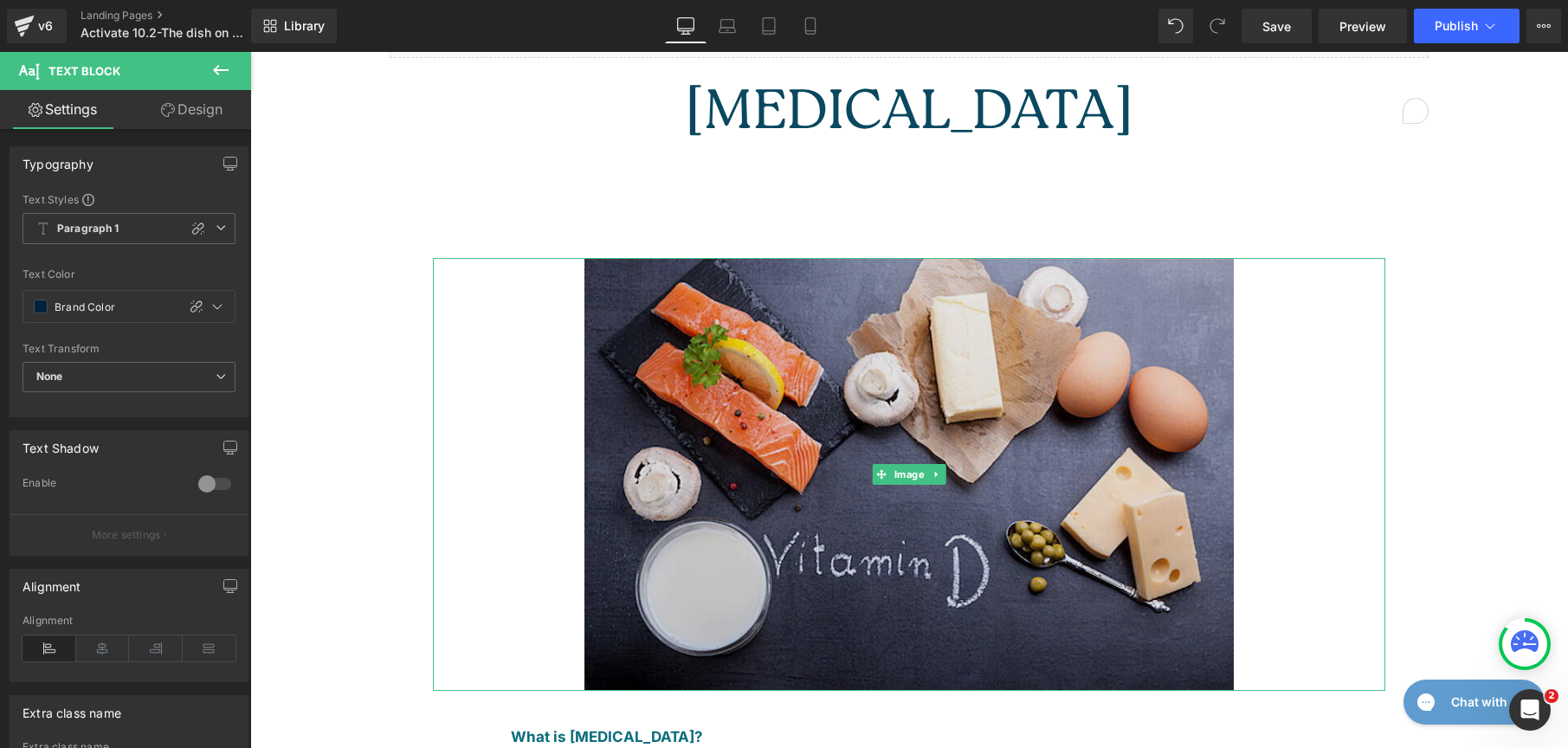
click at [992, 425] on img at bounding box center [908, 474] width 649 height 433
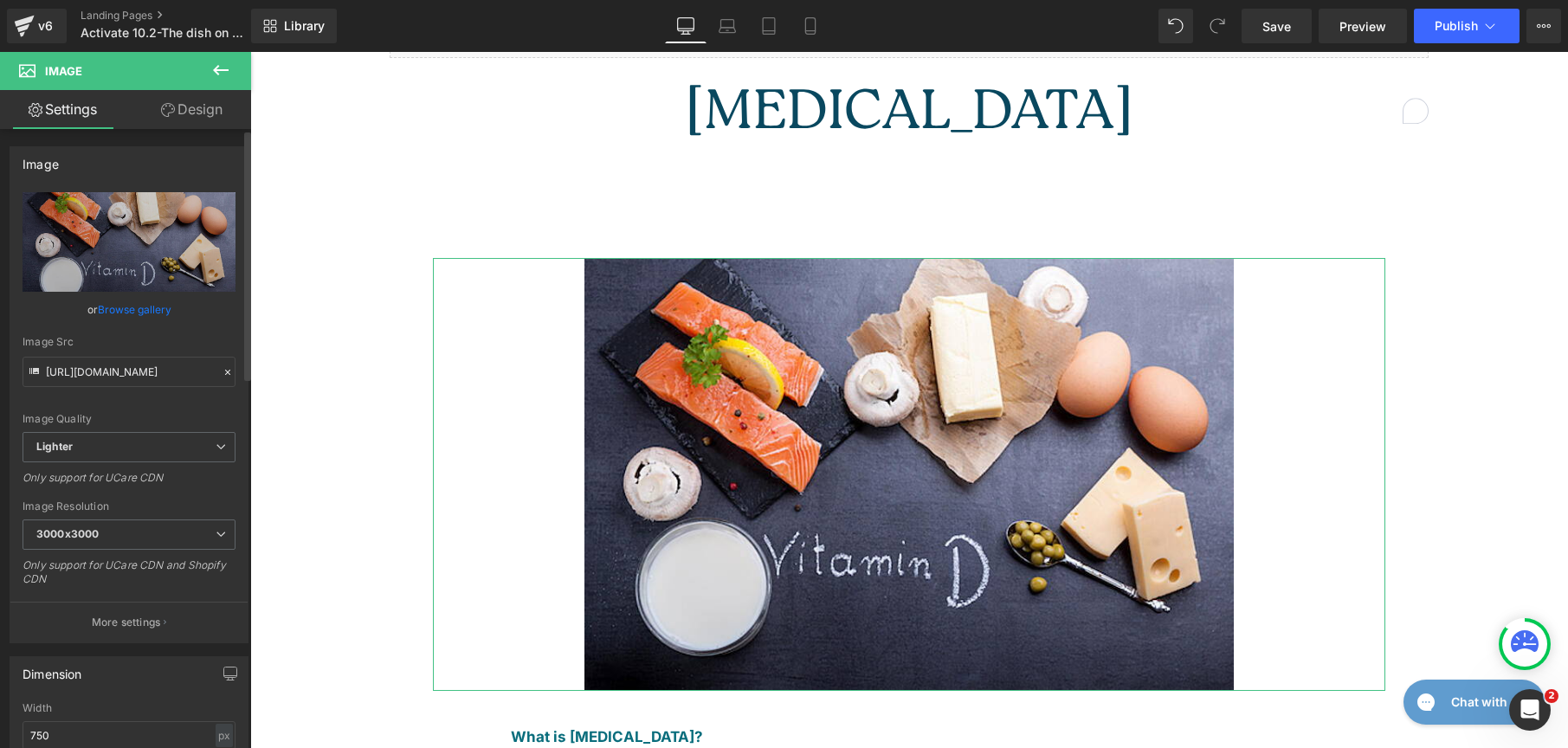
click at [137, 313] on link "Browse gallery" at bounding box center [135, 309] width 73 height 31
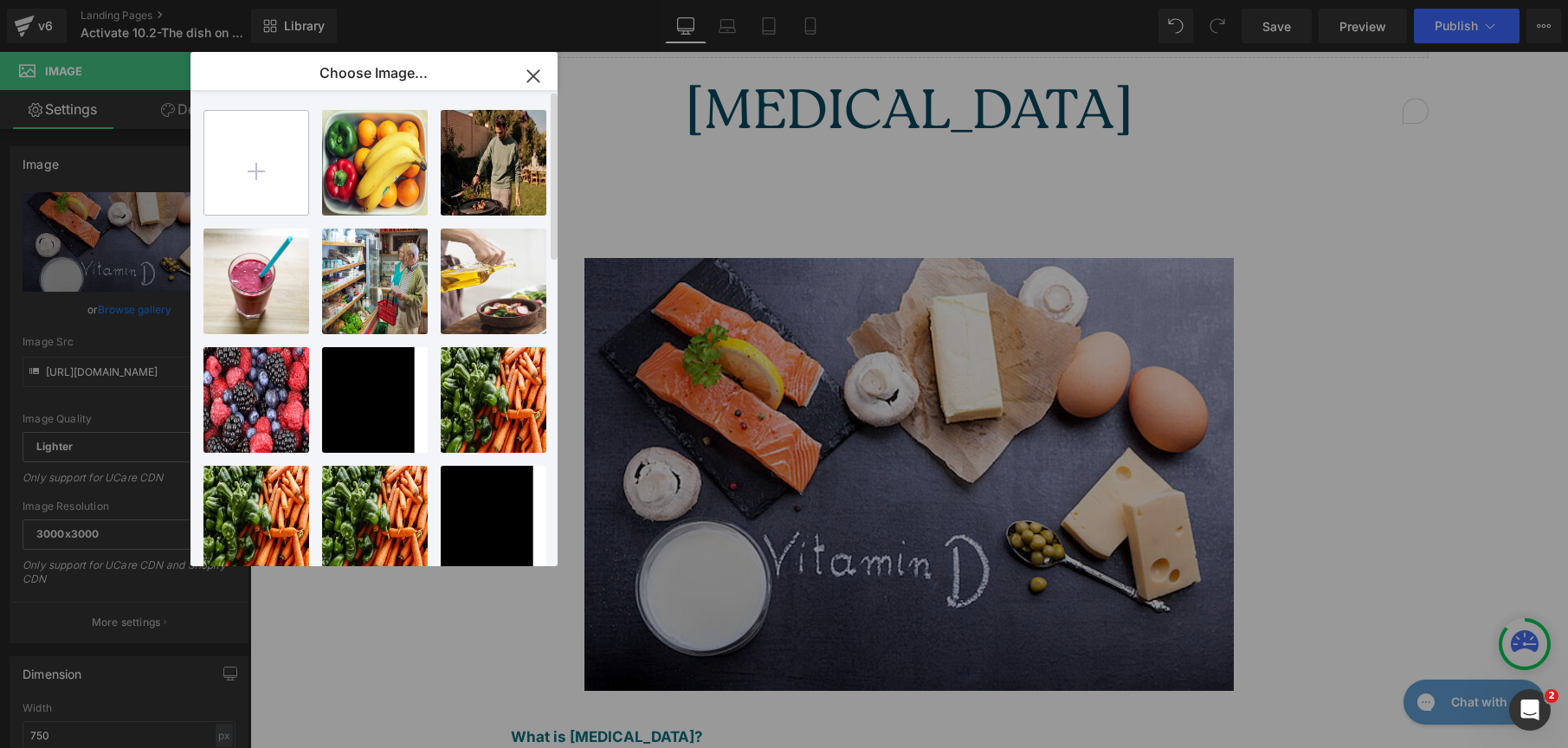
click at [276, 158] on input "file" at bounding box center [256, 163] width 104 height 104
type input "C:\fakepath\shutterstock_1854890740.jpg"
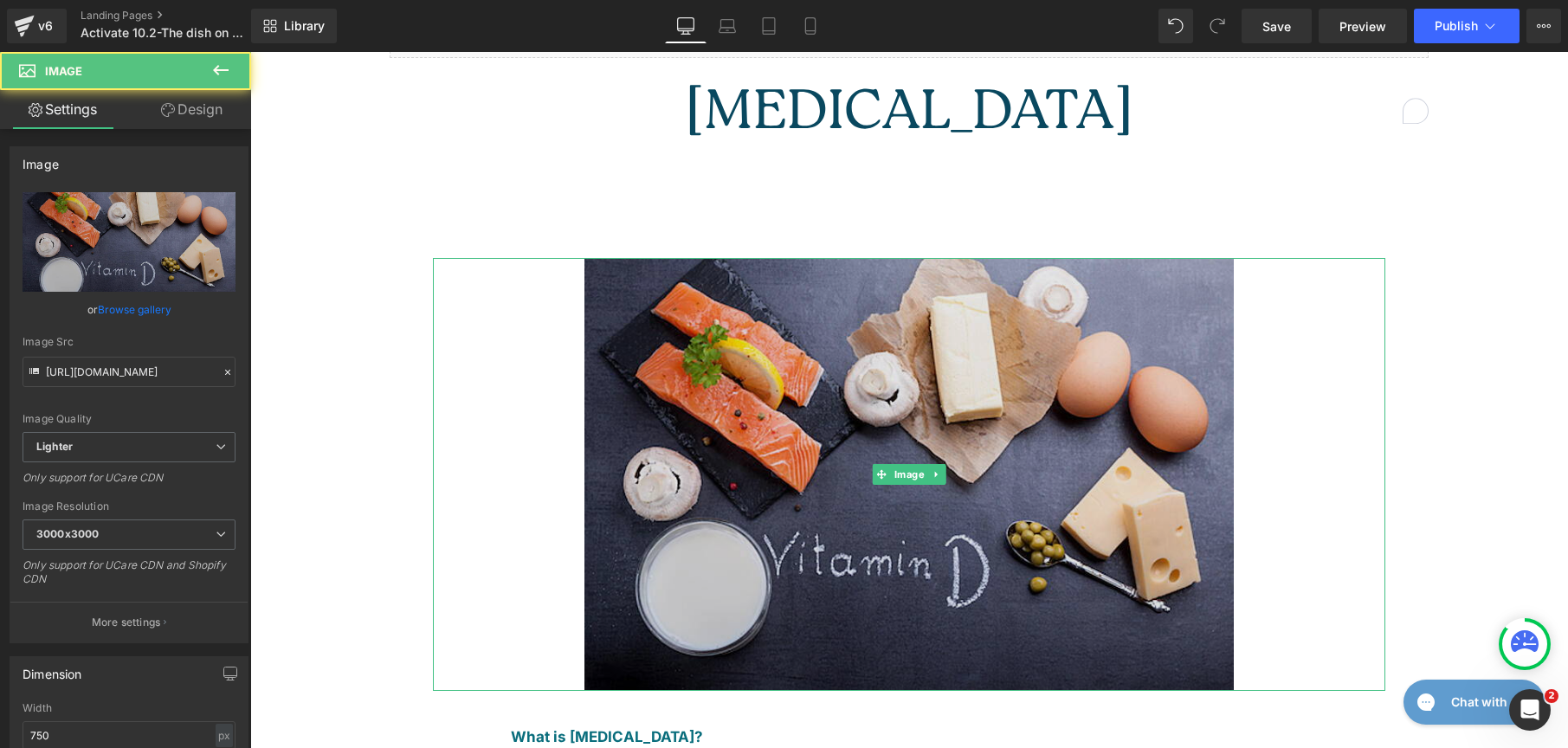
click at [1022, 494] on img at bounding box center [908, 474] width 649 height 433
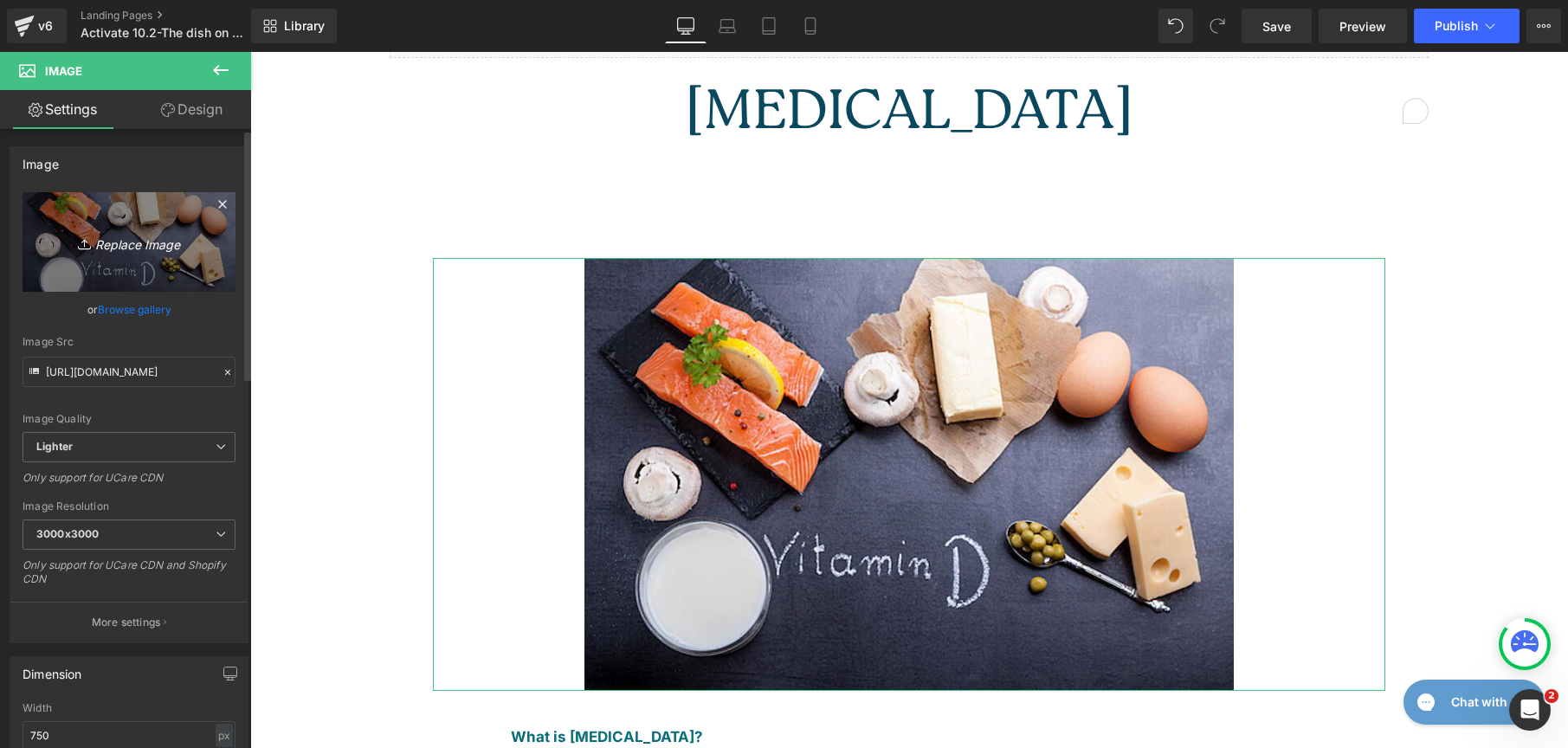
click at [173, 253] on link "Replace Image" at bounding box center [129, 242] width 213 height 100
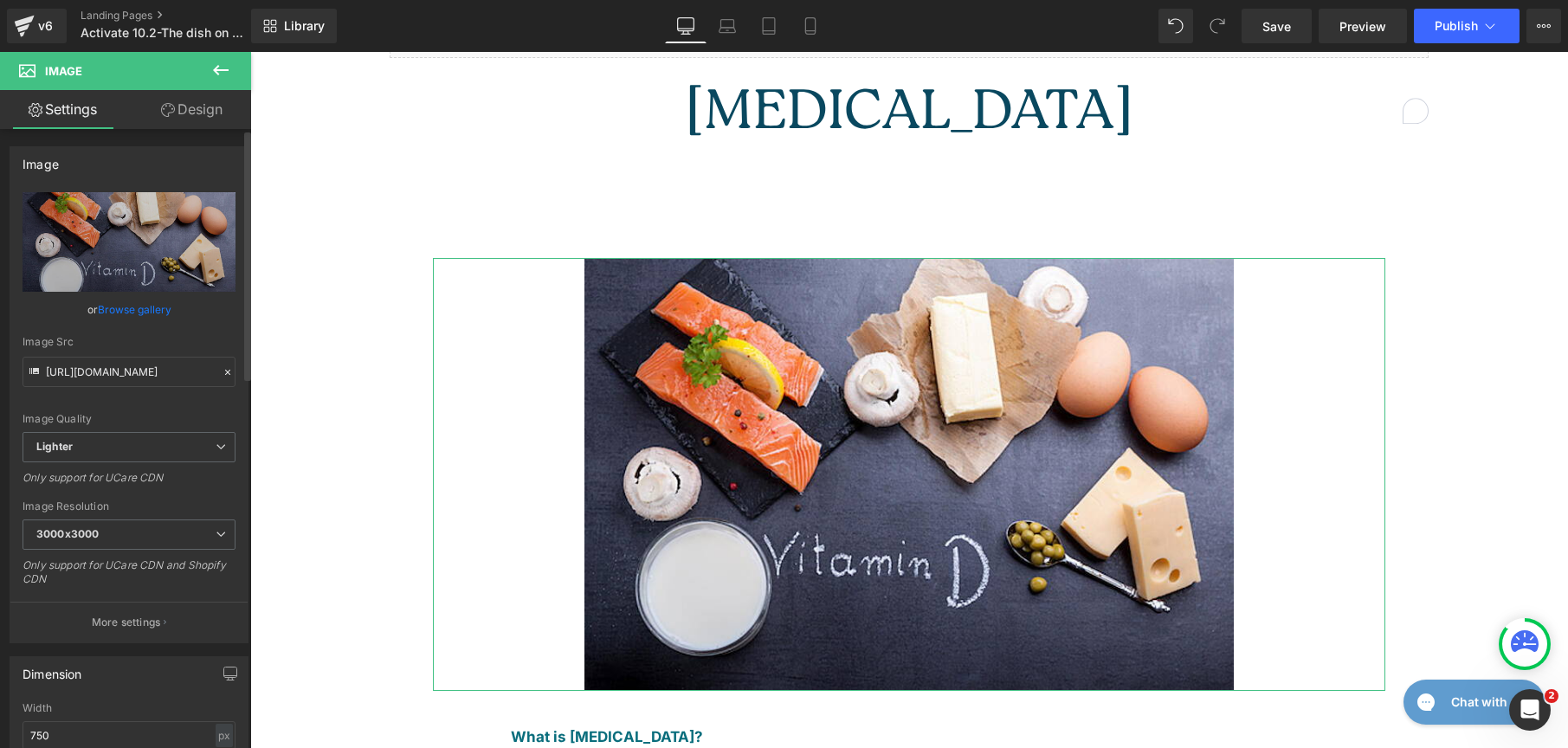
click at [149, 315] on link "Browse gallery" at bounding box center [135, 309] width 73 height 31
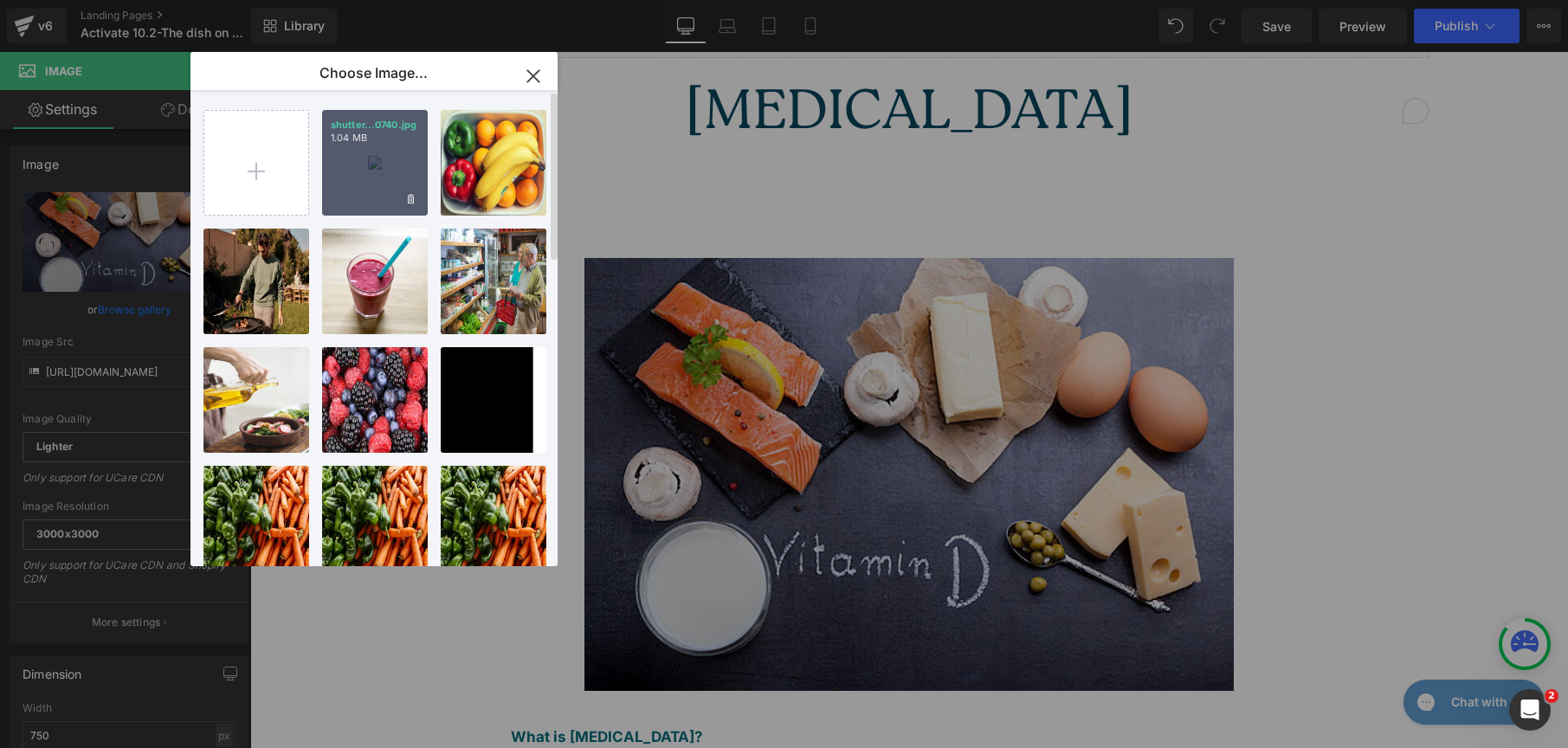
click at [383, 168] on div "shutter...0740.jpg 1.04 MB" at bounding box center [375, 163] width 106 height 106
type input "https://ucarecdn.com/407648bc-a70b-41a6-8ecd-f906cbbada17/-/format/auto/-/previ…"
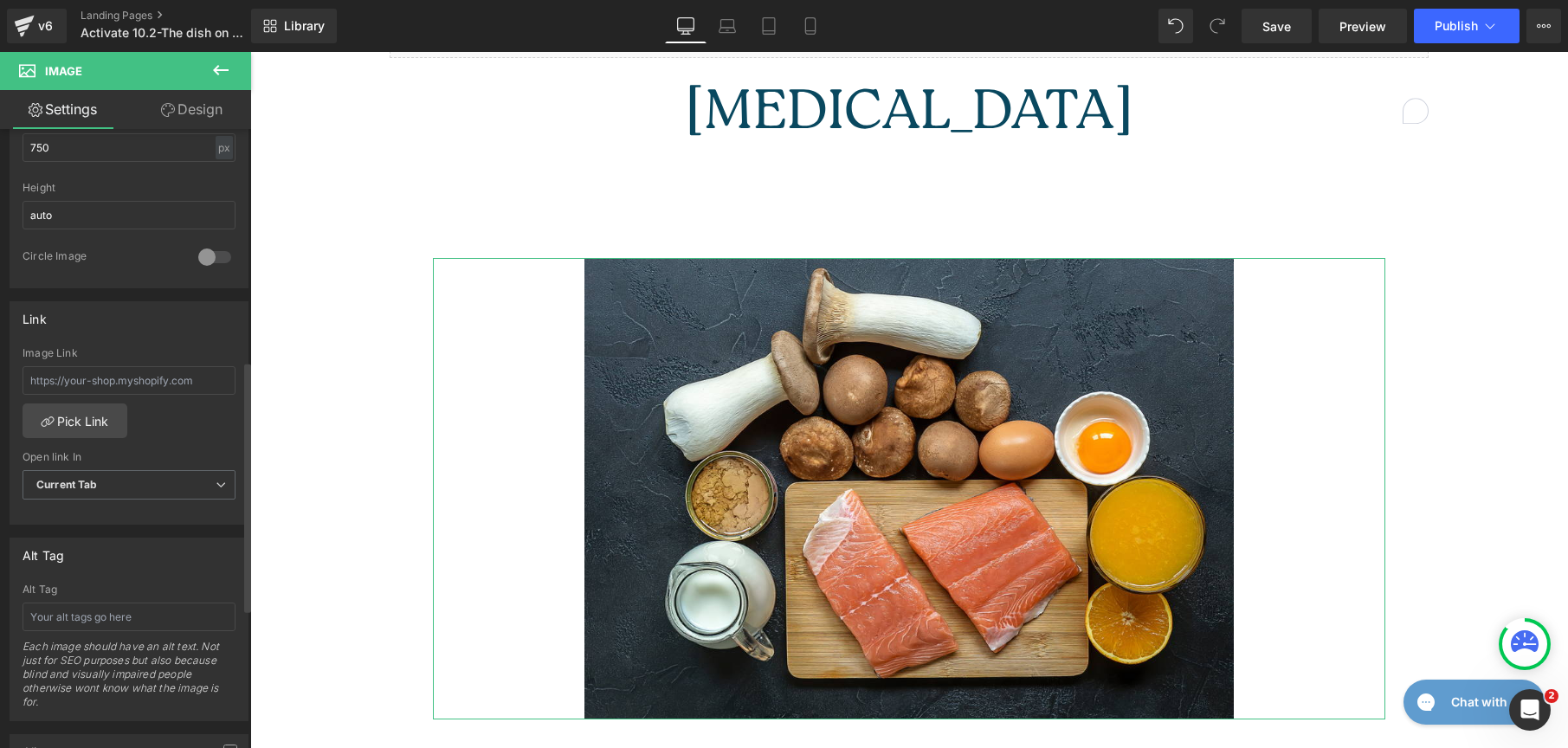
scroll to position [454, 0]
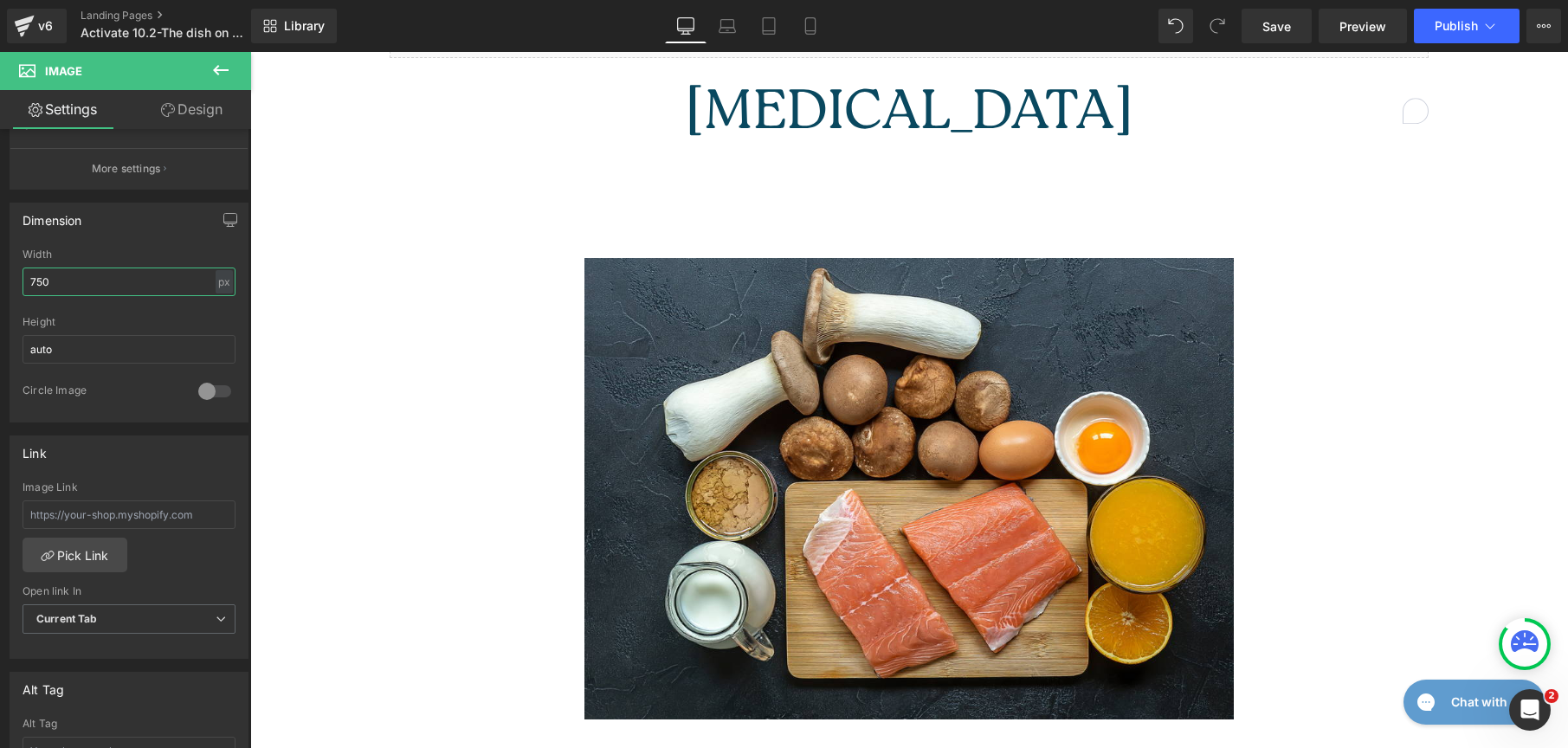
drag, startPoint x: -16, startPoint y: 274, endPoint x: -31, endPoint y: 271, distance: 15.3
click at [0, 271] on html "Liquid You are previewing how the New Preset 3 will restyle your page. You can …" at bounding box center [784, 374] width 1568 height 748
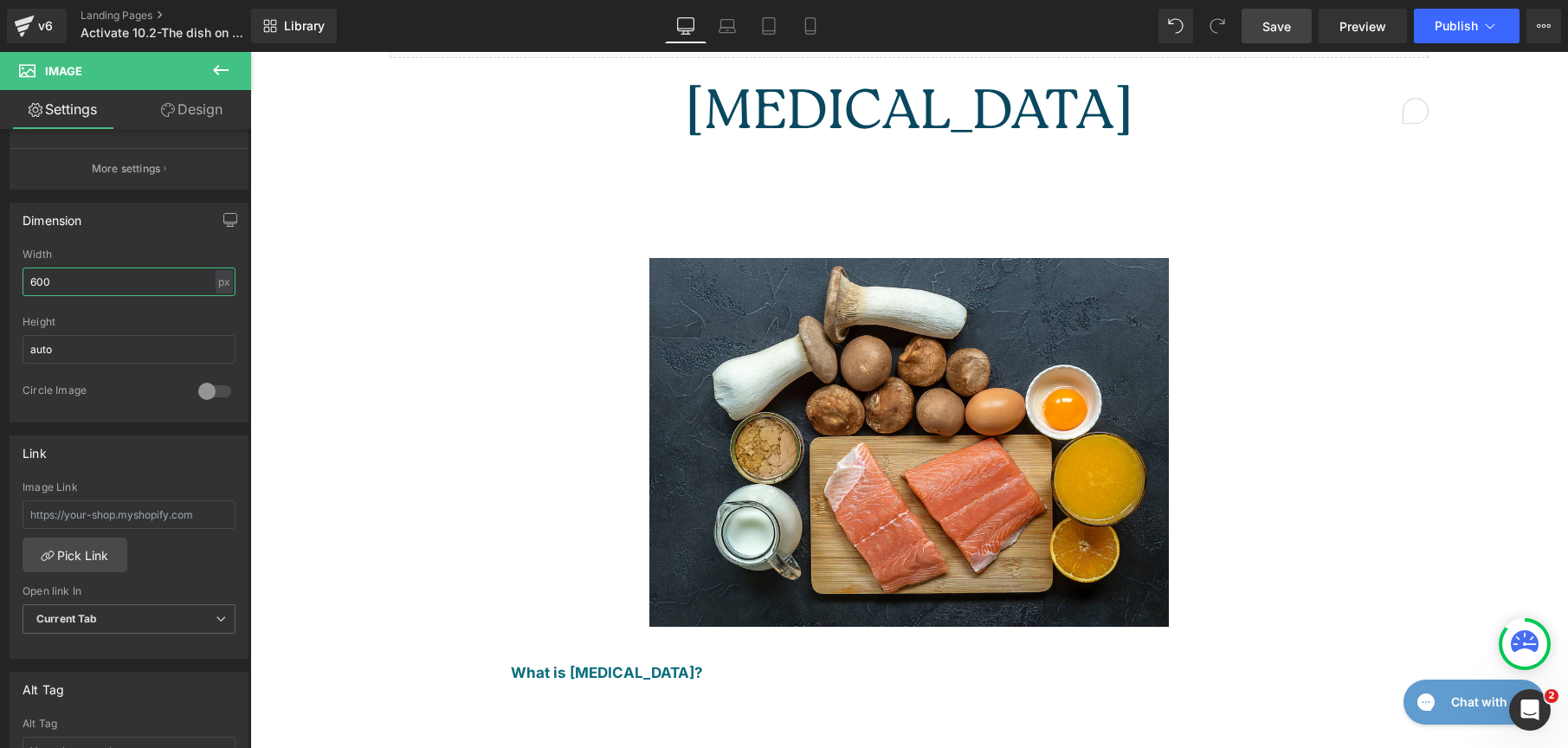
type input "600"
click at [1279, 23] on span "Save" at bounding box center [1276, 26] width 29 height 18
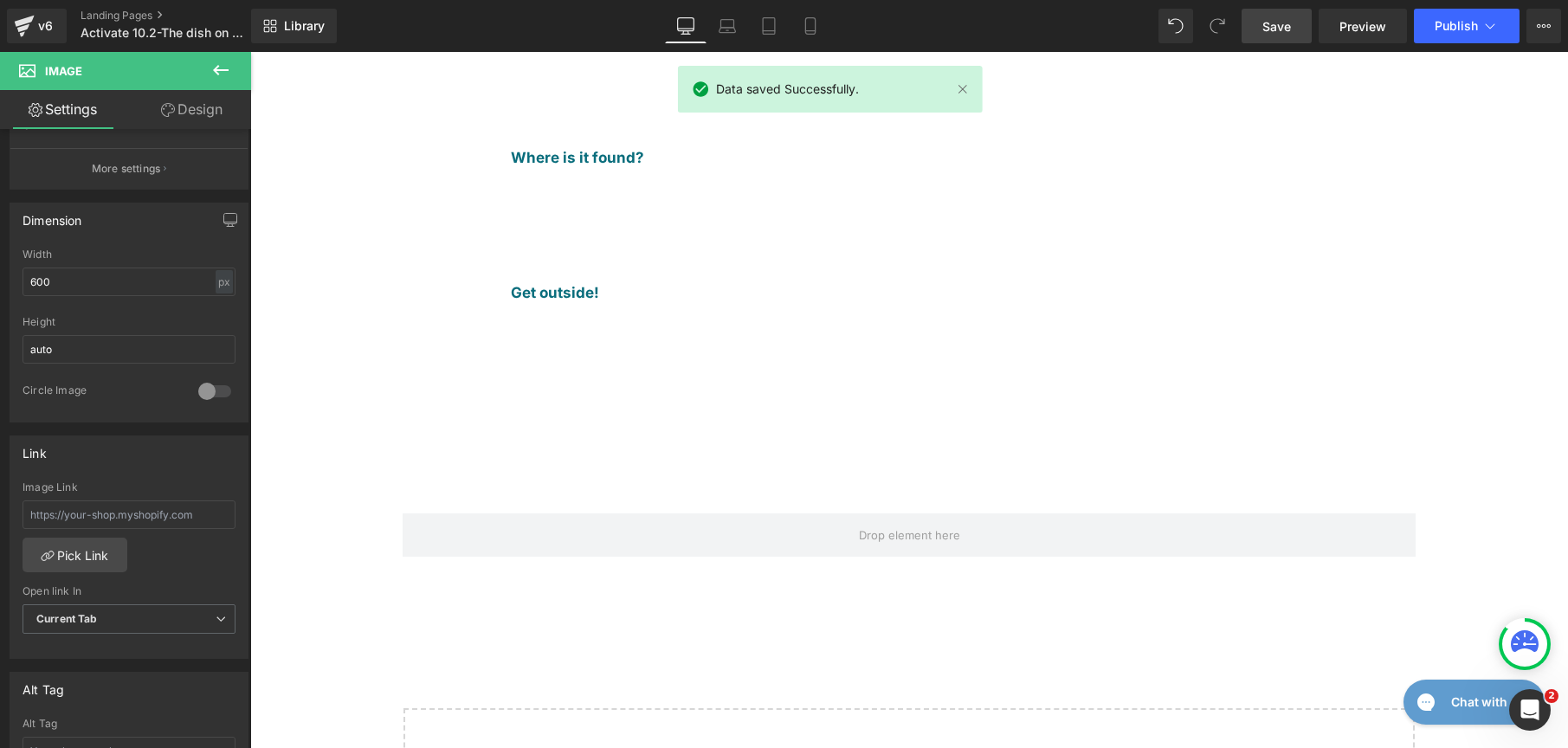
scroll to position [86, 0]
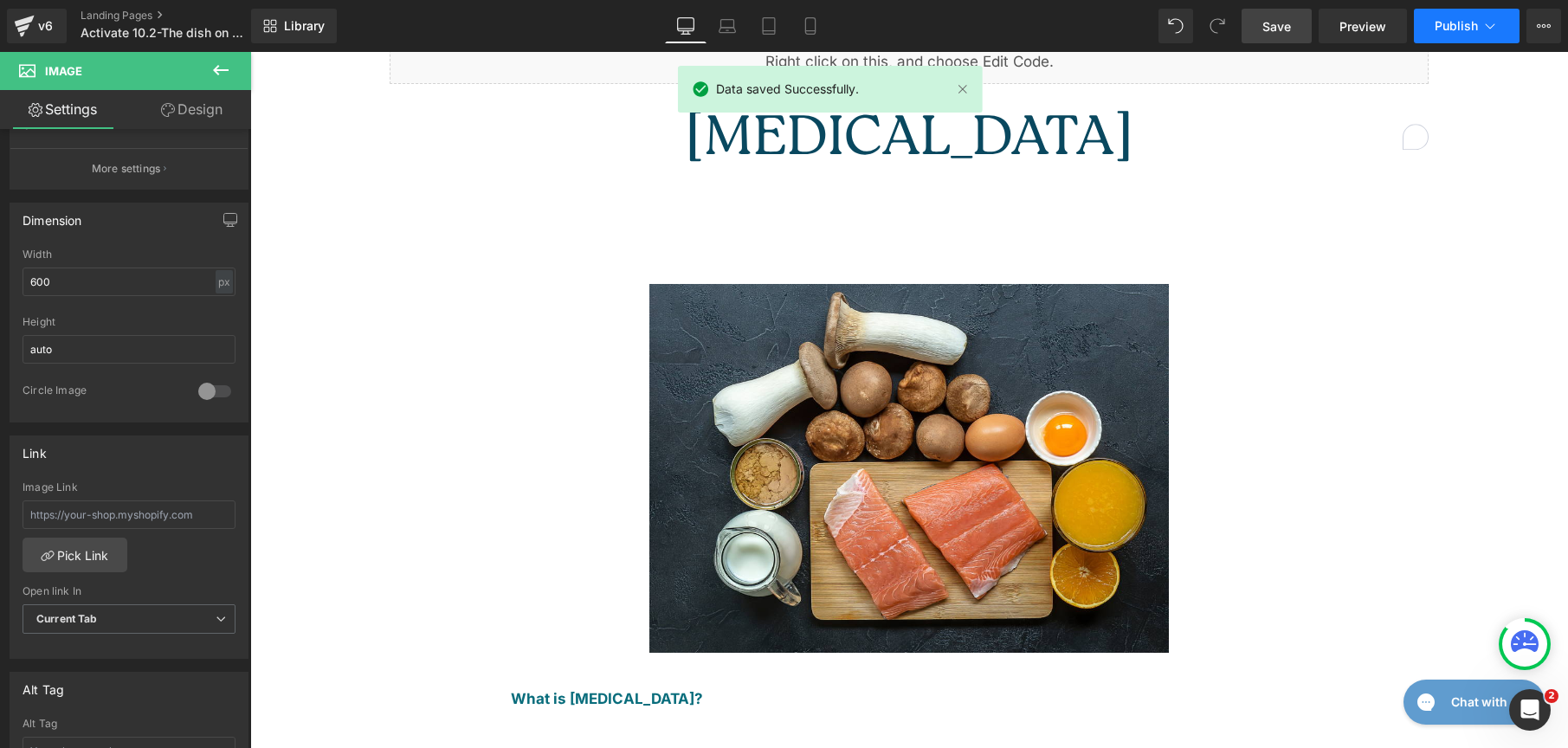
click at [1456, 22] on span "Publish" at bounding box center [1456, 26] width 44 height 14
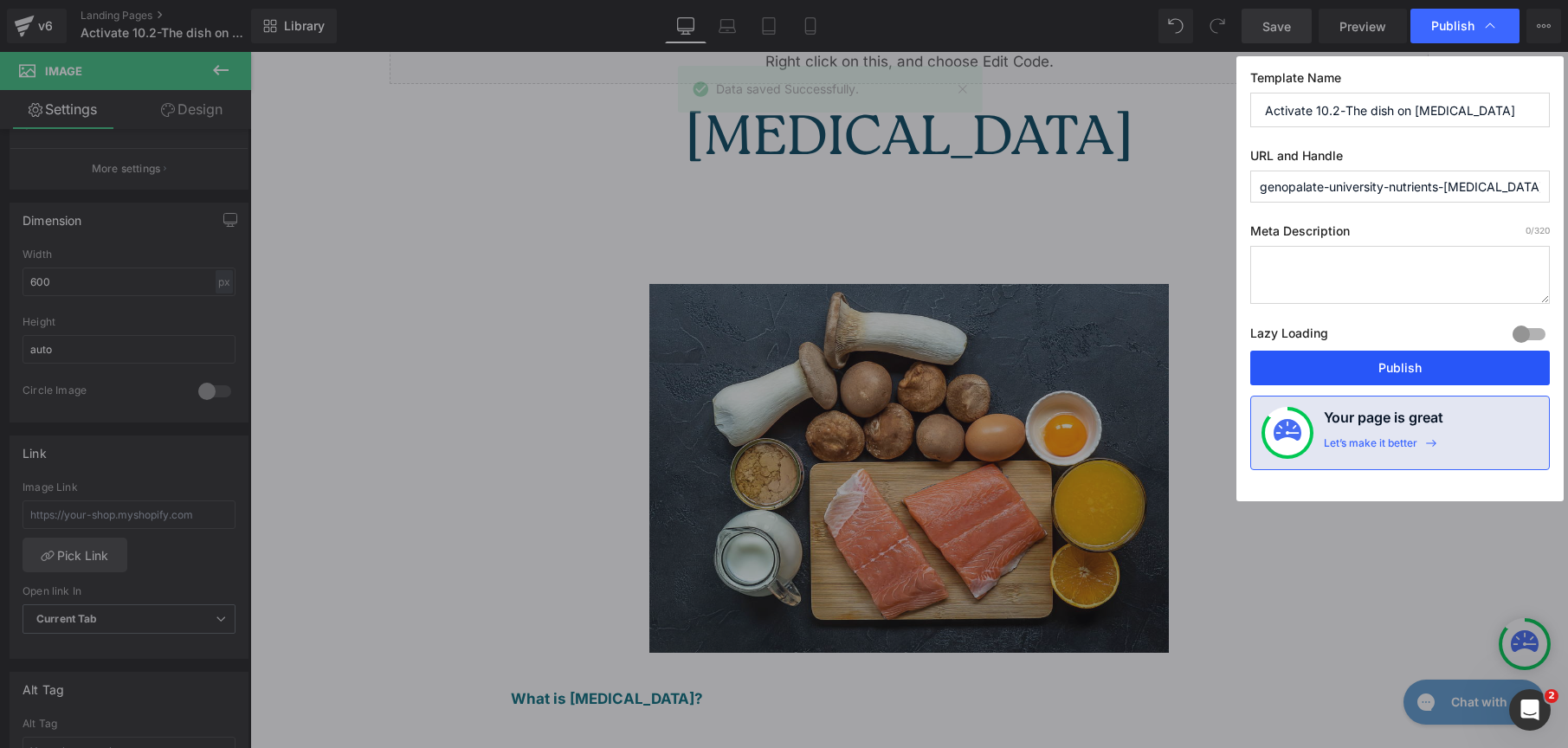
click at [1451, 363] on button "Publish" at bounding box center [1399, 368] width 300 height 35
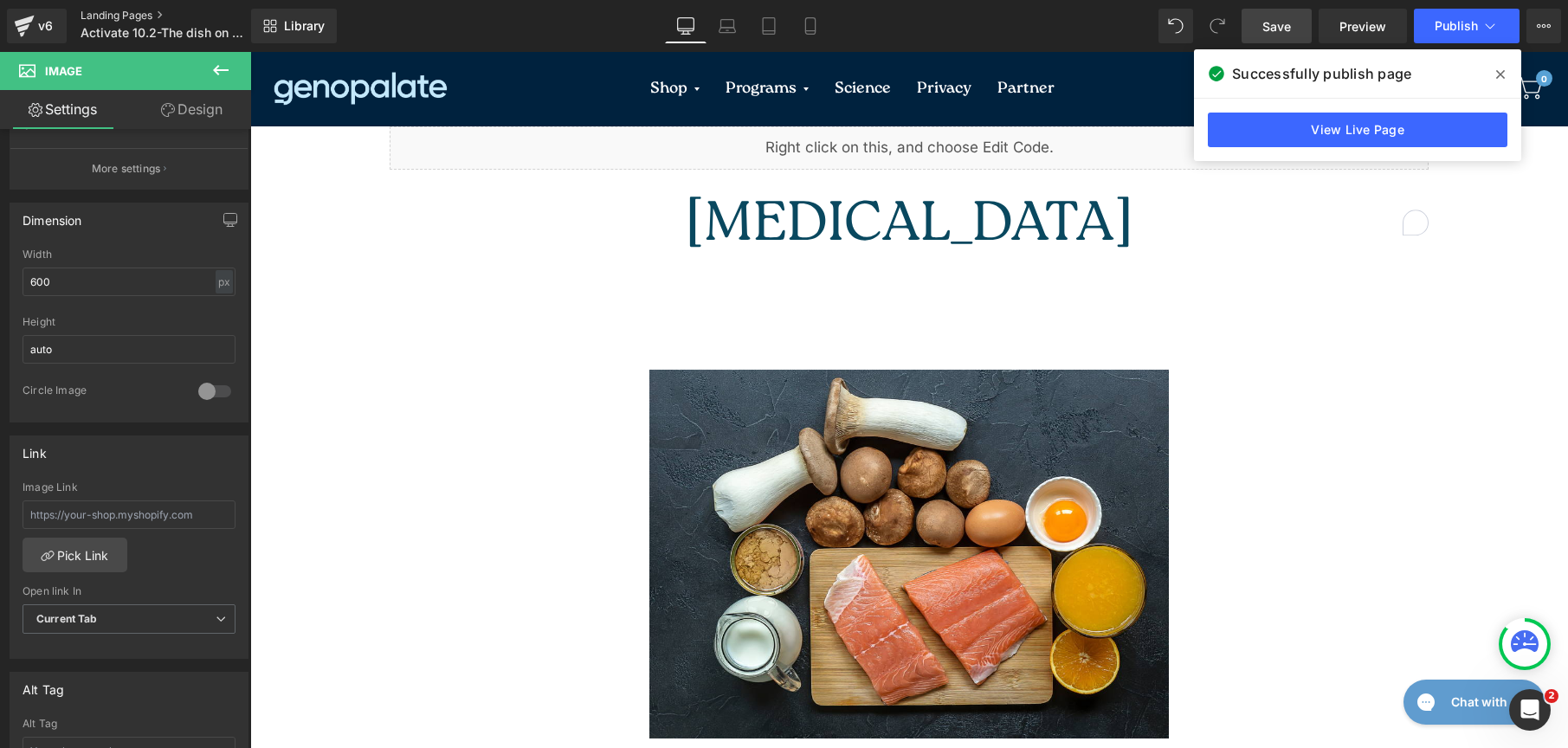
click at [119, 14] on link "Landing Pages" at bounding box center [180, 16] width 199 height 14
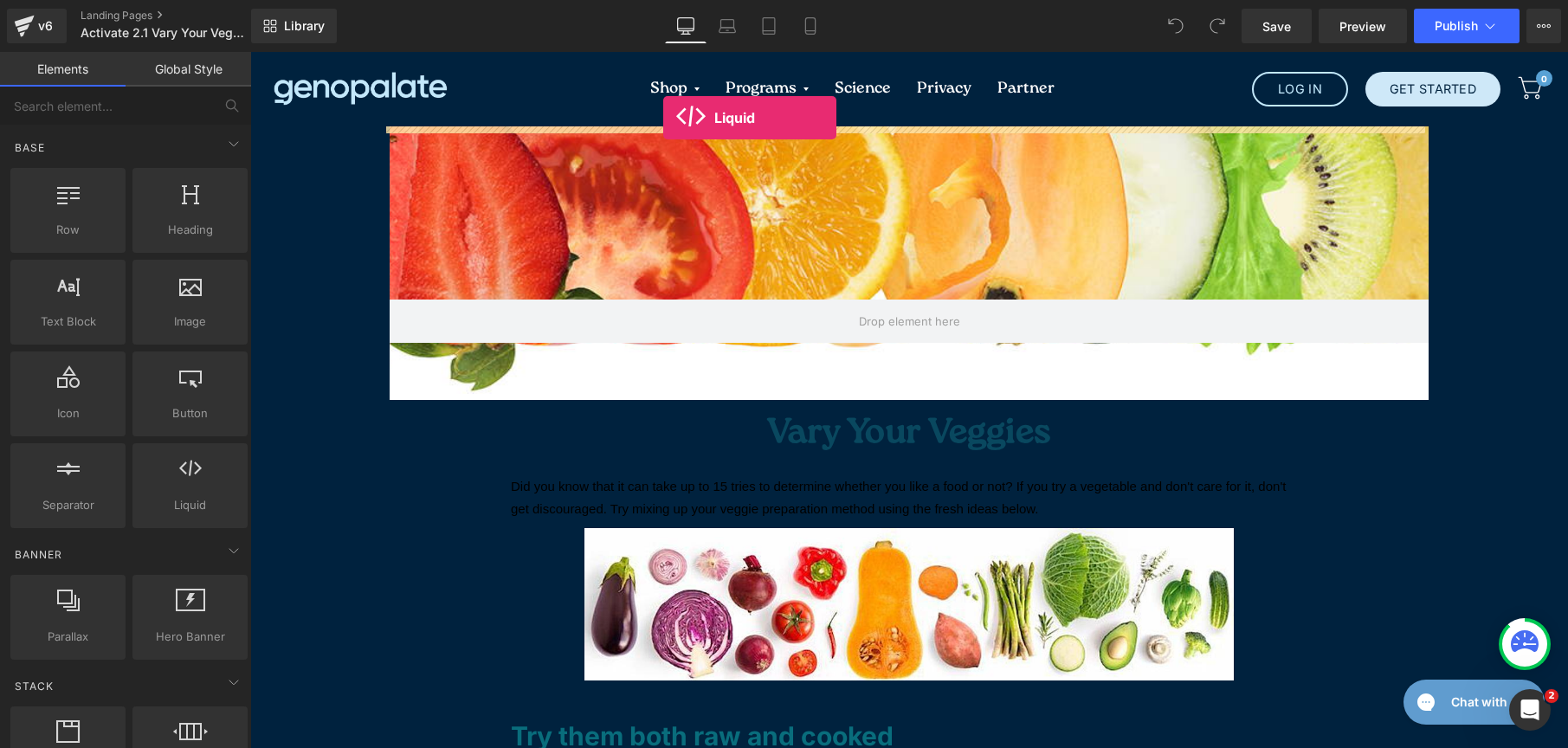
drag, startPoint x: 381, startPoint y: 331, endPoint x: 663, endPoint y: 118, distance: 353.4
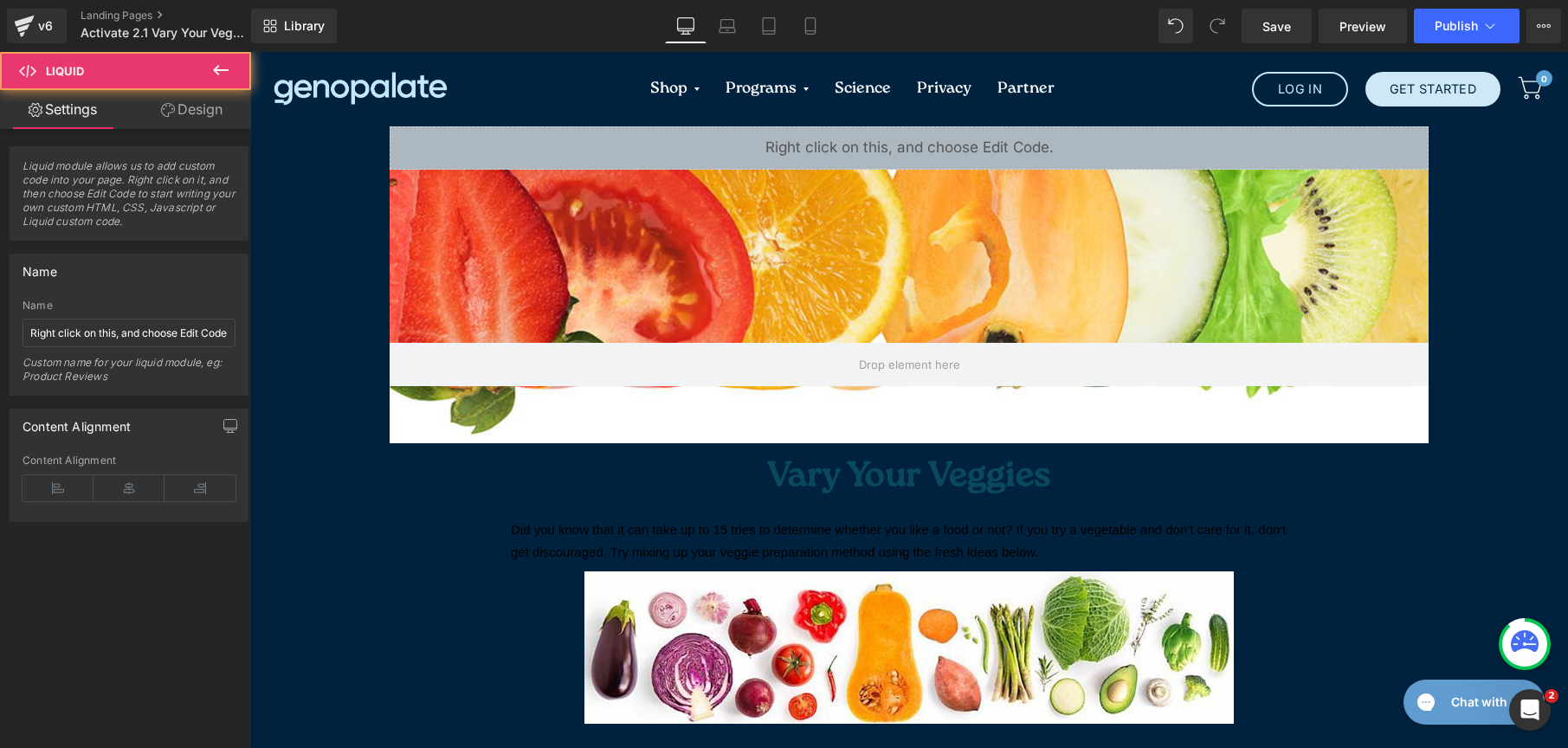
click at [685, 135] on div "Liquid" at bounding box center [908, 149] width 1039 height 44
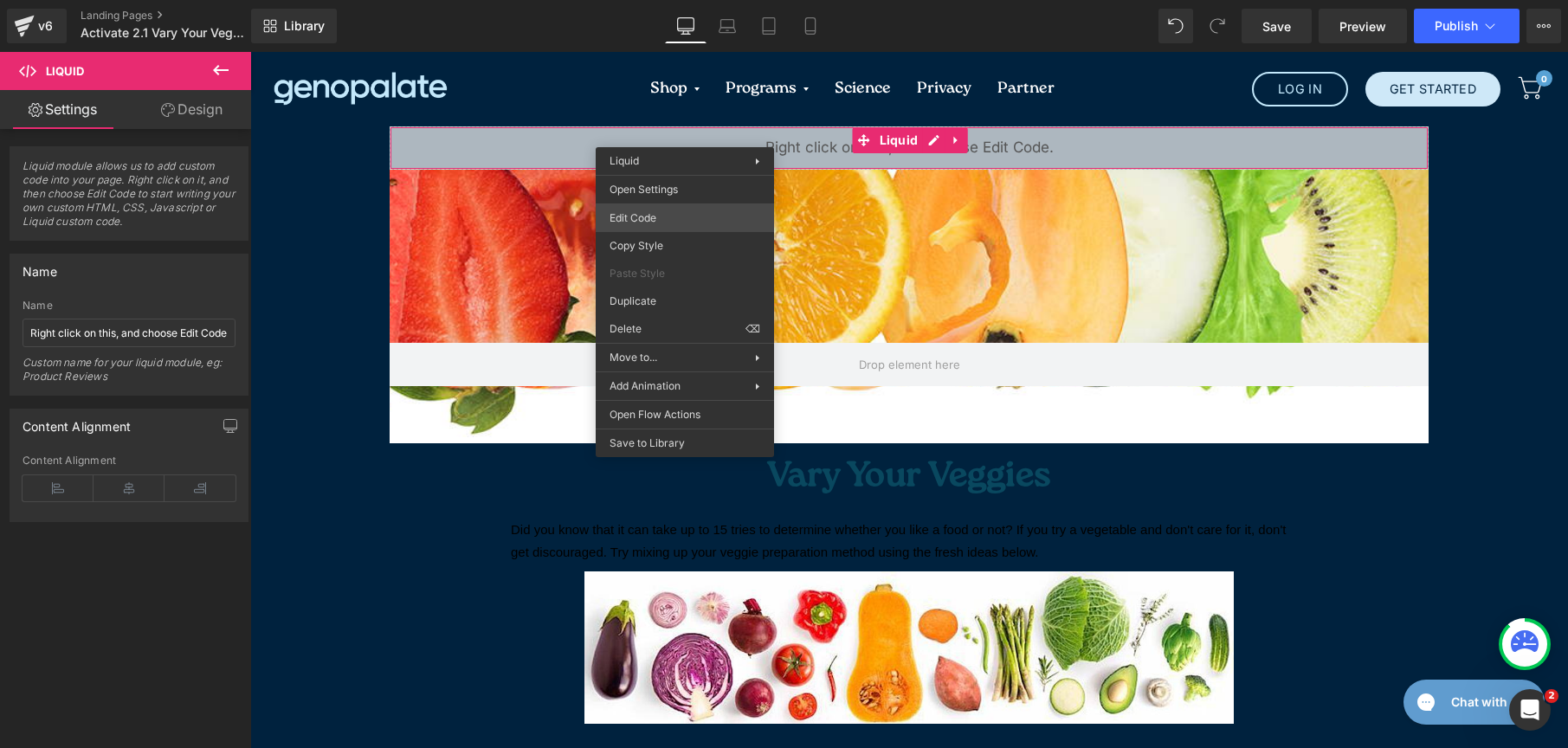
click at [675, 0] on div "Liquid You are previewing how the will restyle your page. You can not edit Elem…" at bounding box center [784, 0] width 1568 height 0
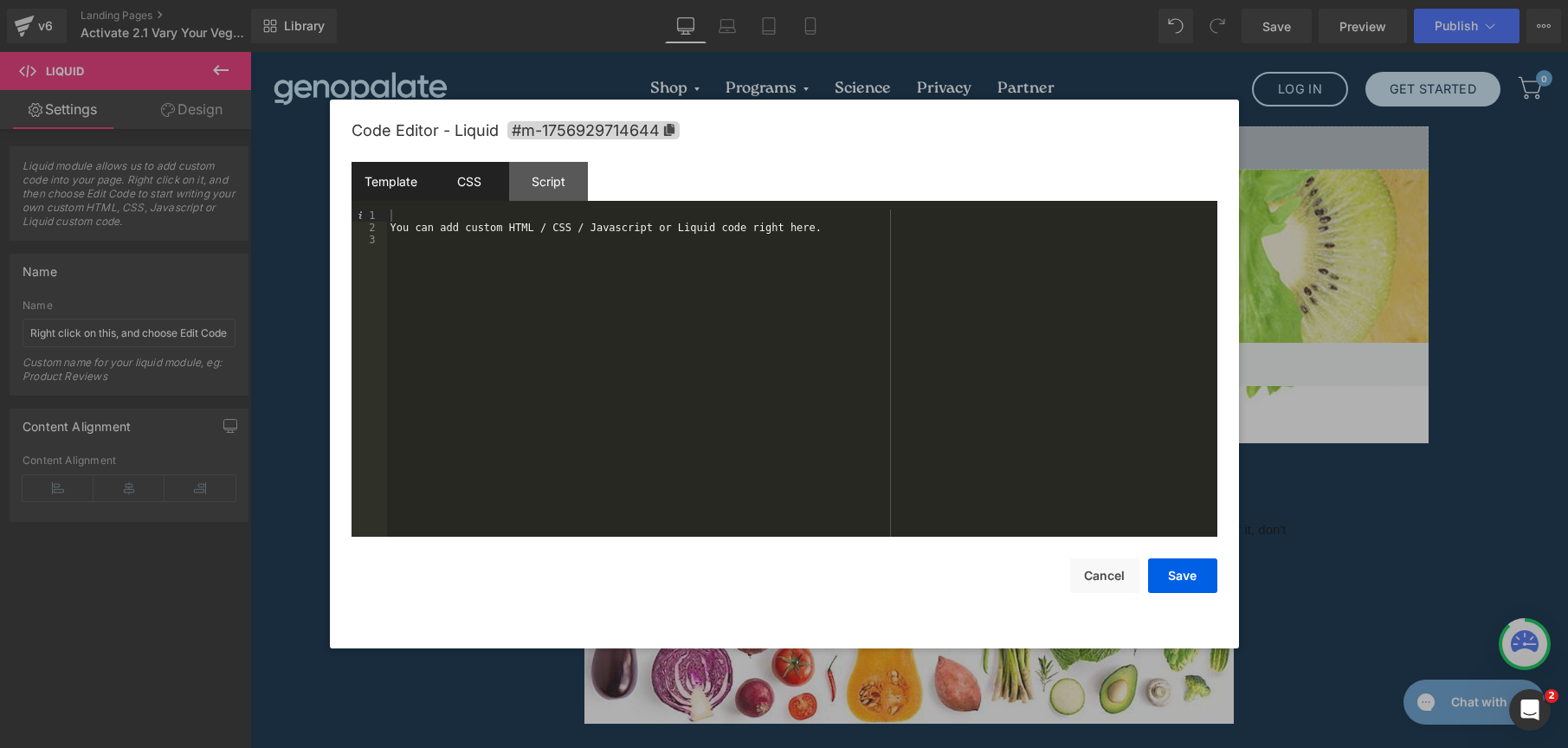
click at [479, 183] on div "CSS" at bounding box center [470, 181] width 79 height 39
drag, startPoint x: 518, startPoint y: 371, endPoint x: 339, endPoint y: 193, distance: 252.4
click at [339, 193] on div "Code Editor - Liquid #m-1756929714644 Template CSS Script Data 1 2 3 You can ad…" at bounding box center [784, 374] width 909 height 549
click at [1192, 574] on button "Save" at bounding box center [1182, 576] width 69 height 35
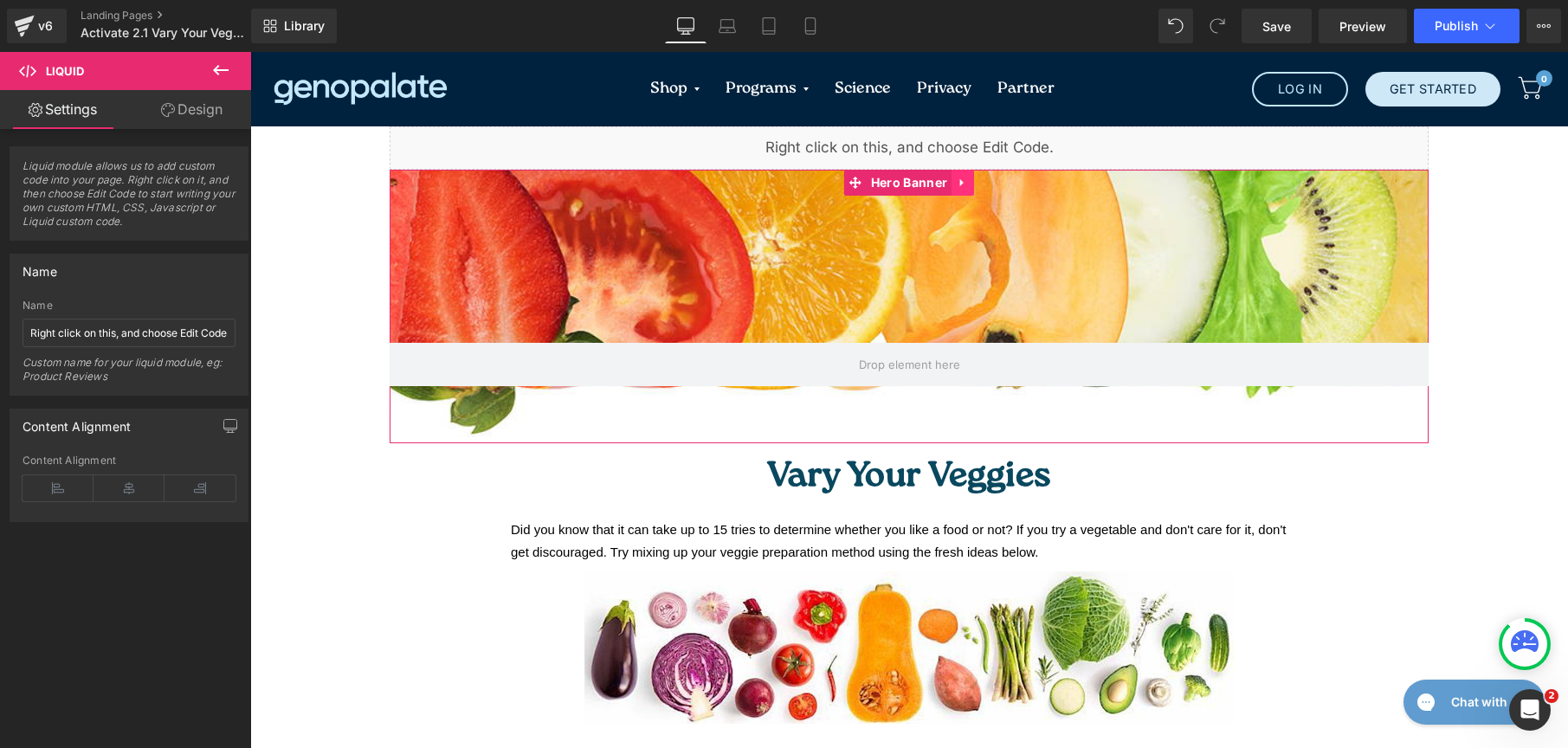
click at [957, 187] on icon at bounding box center [963, 183] width 12 height 13
click at [964, 173] on link at bounding box center [974, 183] width 23 height 26
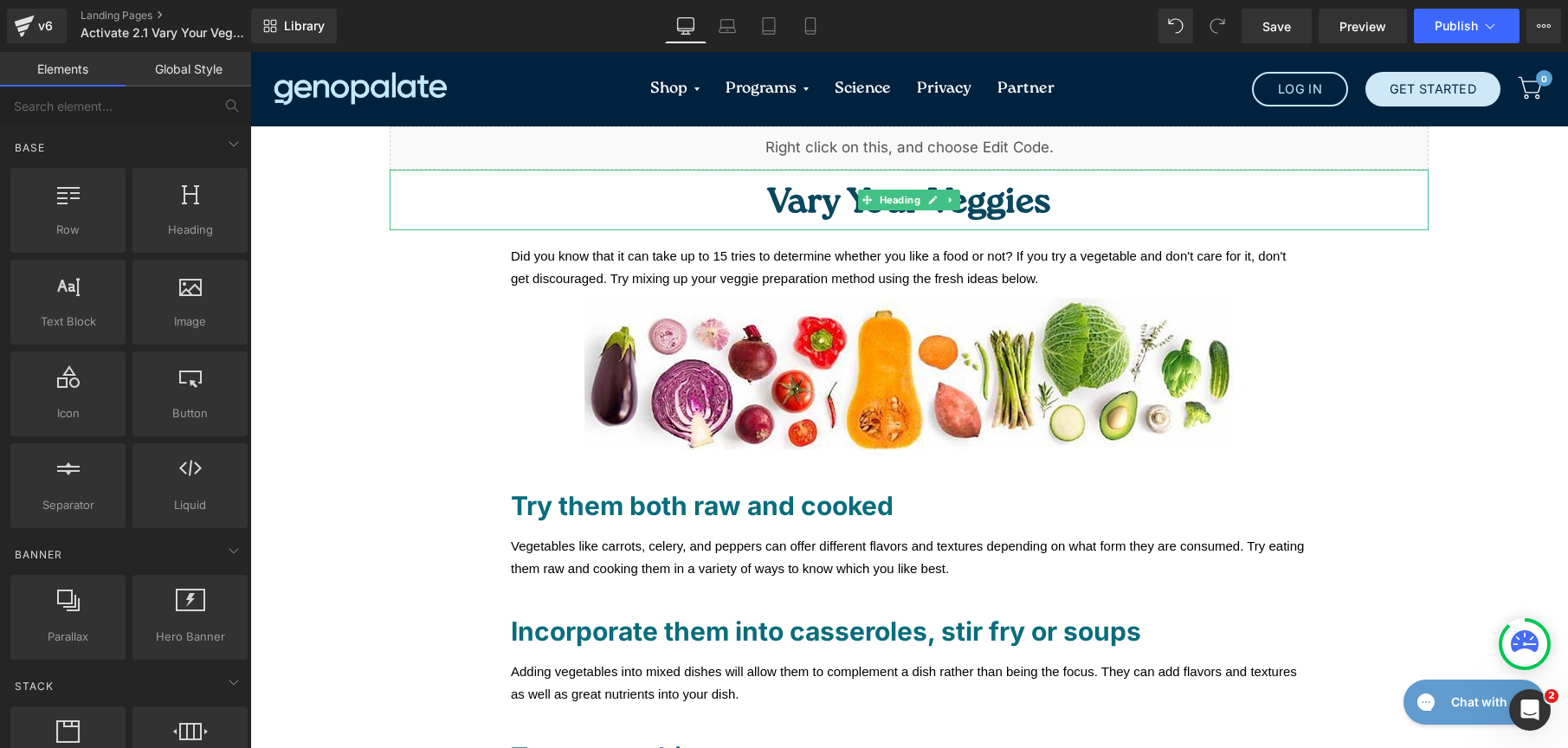
click at [734, 217] on h1 "Vary Your Veggies" at bounding box center [908, 204] width 1039 height 52
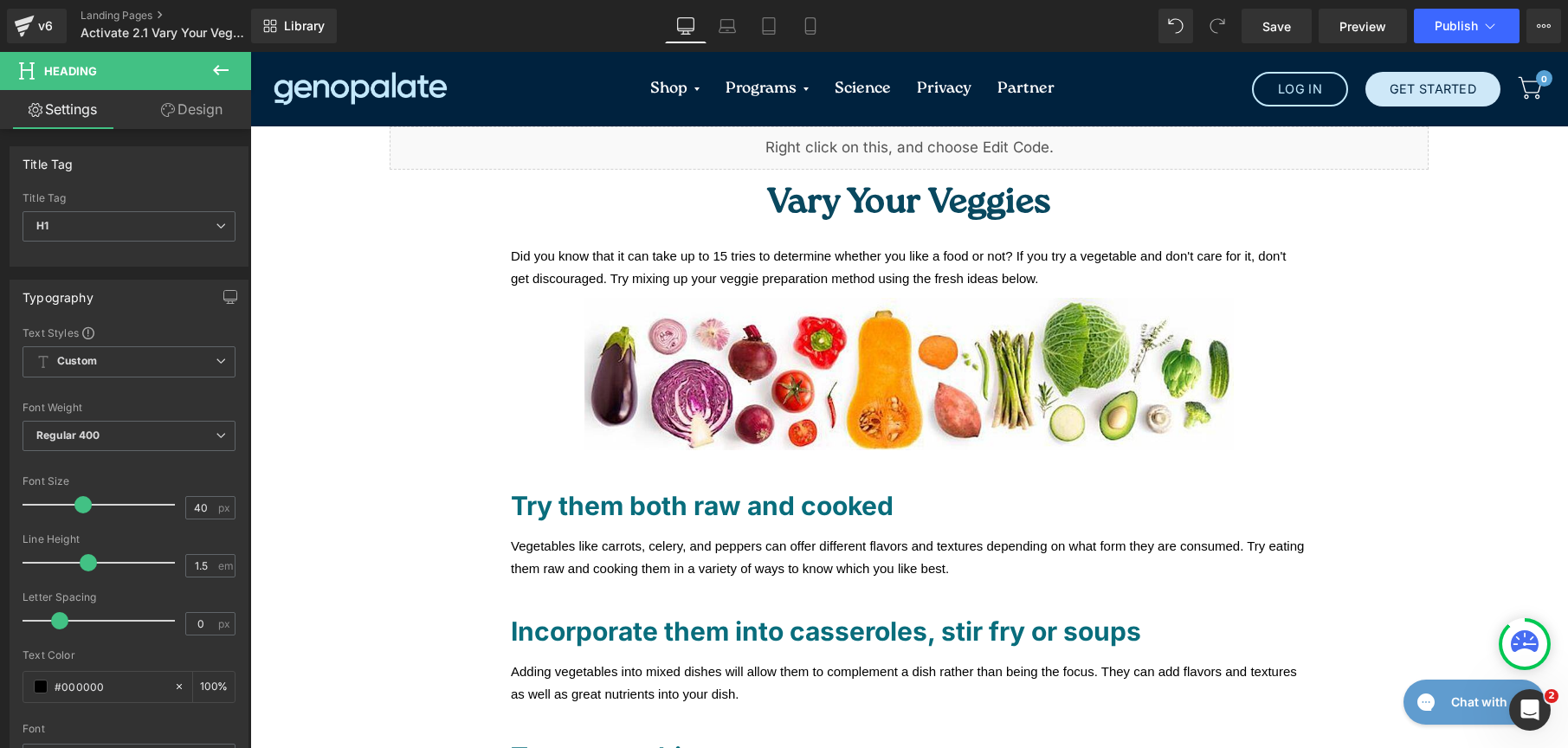
click at [191, 114] on link "Design" at bounding box center [192, 109] width 126 height 39
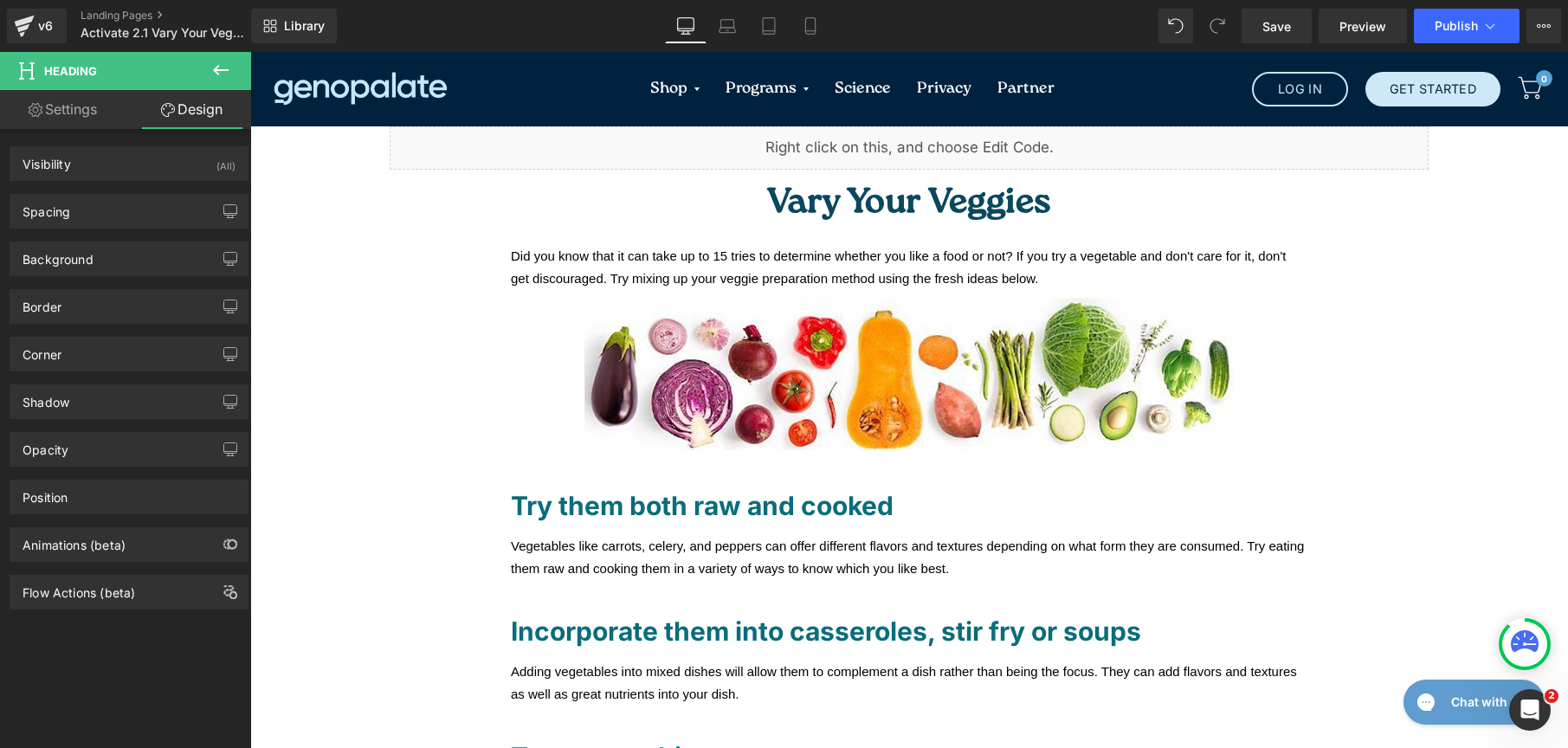
click at [231, 60] on icon at bounding box center [221, 70] width 21 height 21
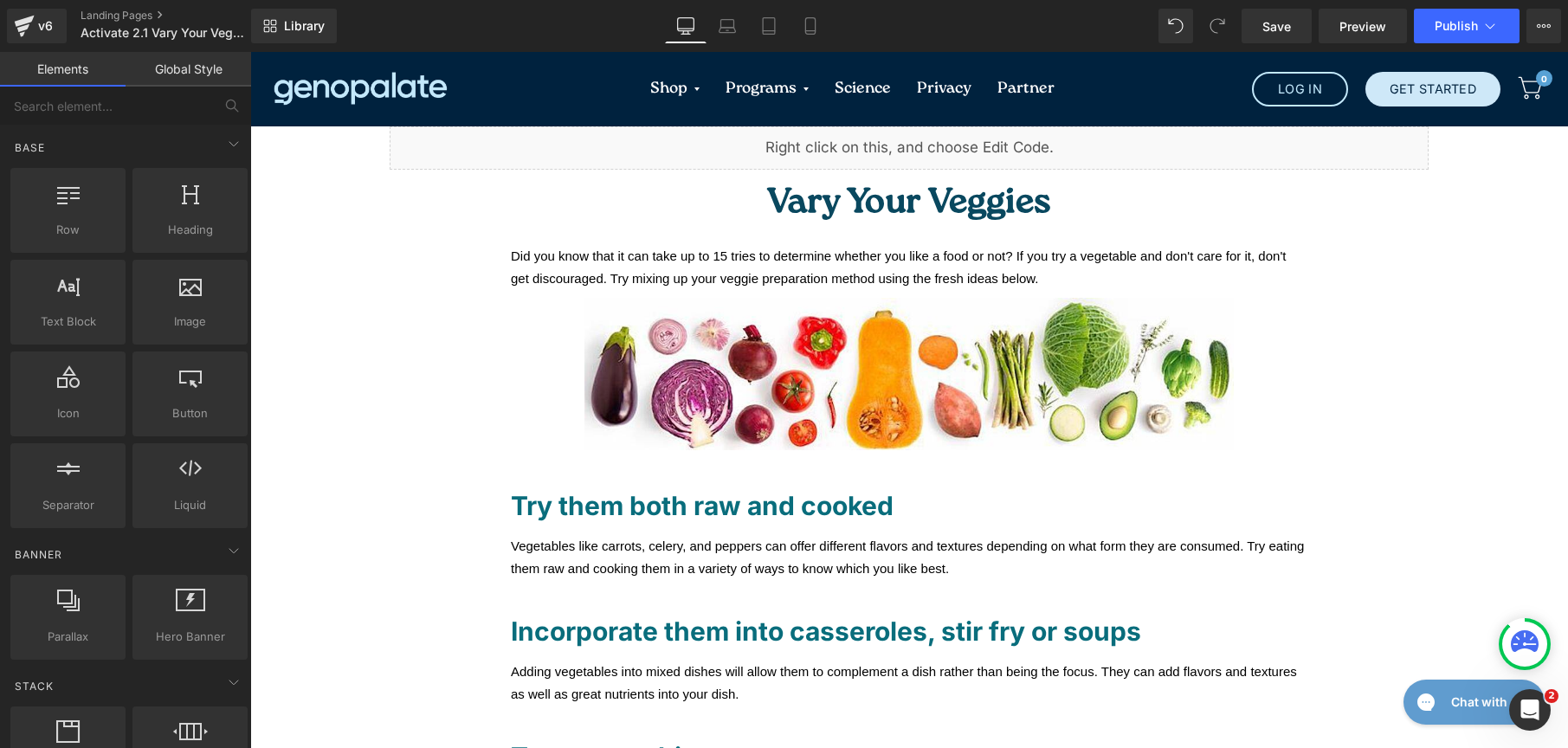
click at [207, 78] on link "Global Style" at bounding box center [189, 69] width 126 height 35
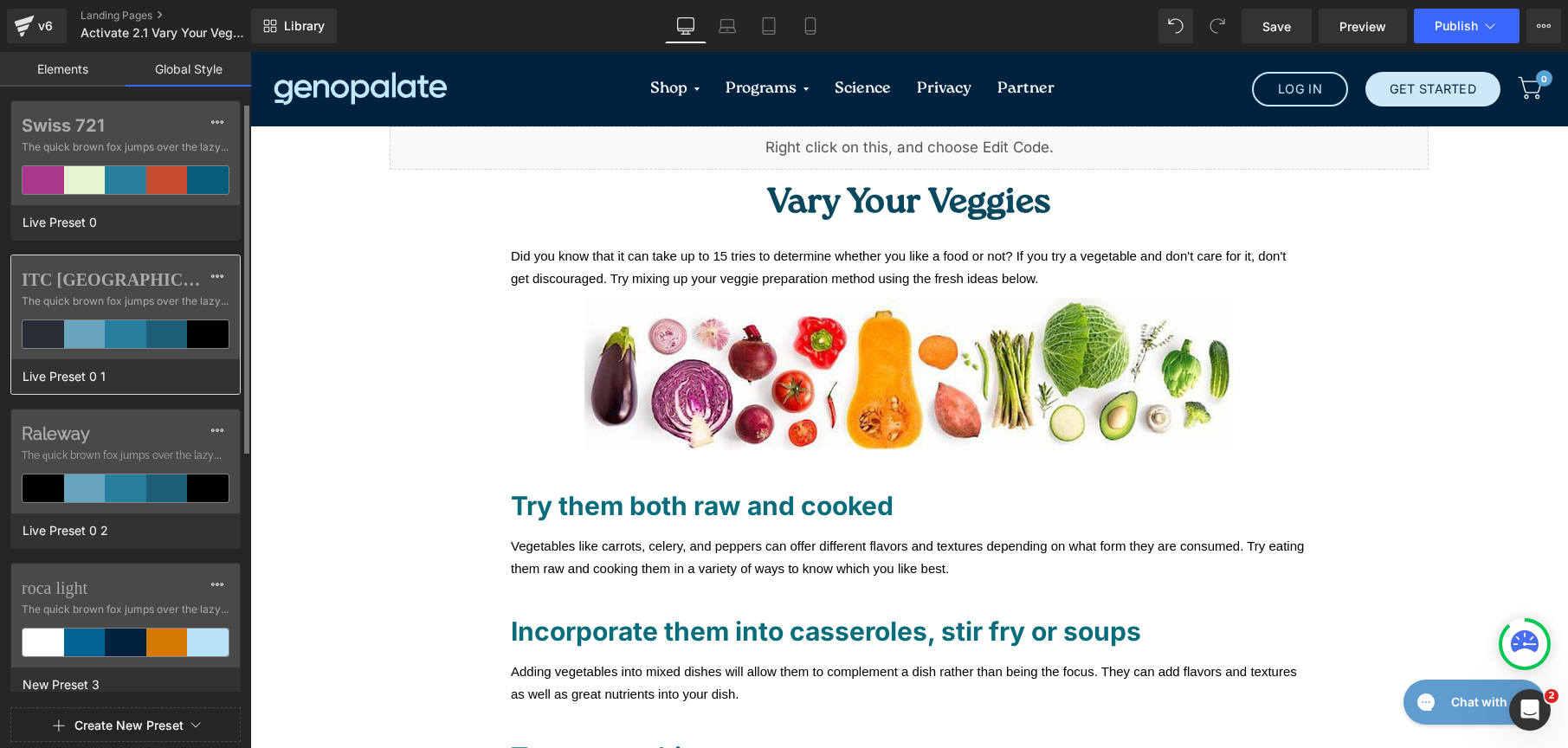
scroll to position [26, 0]
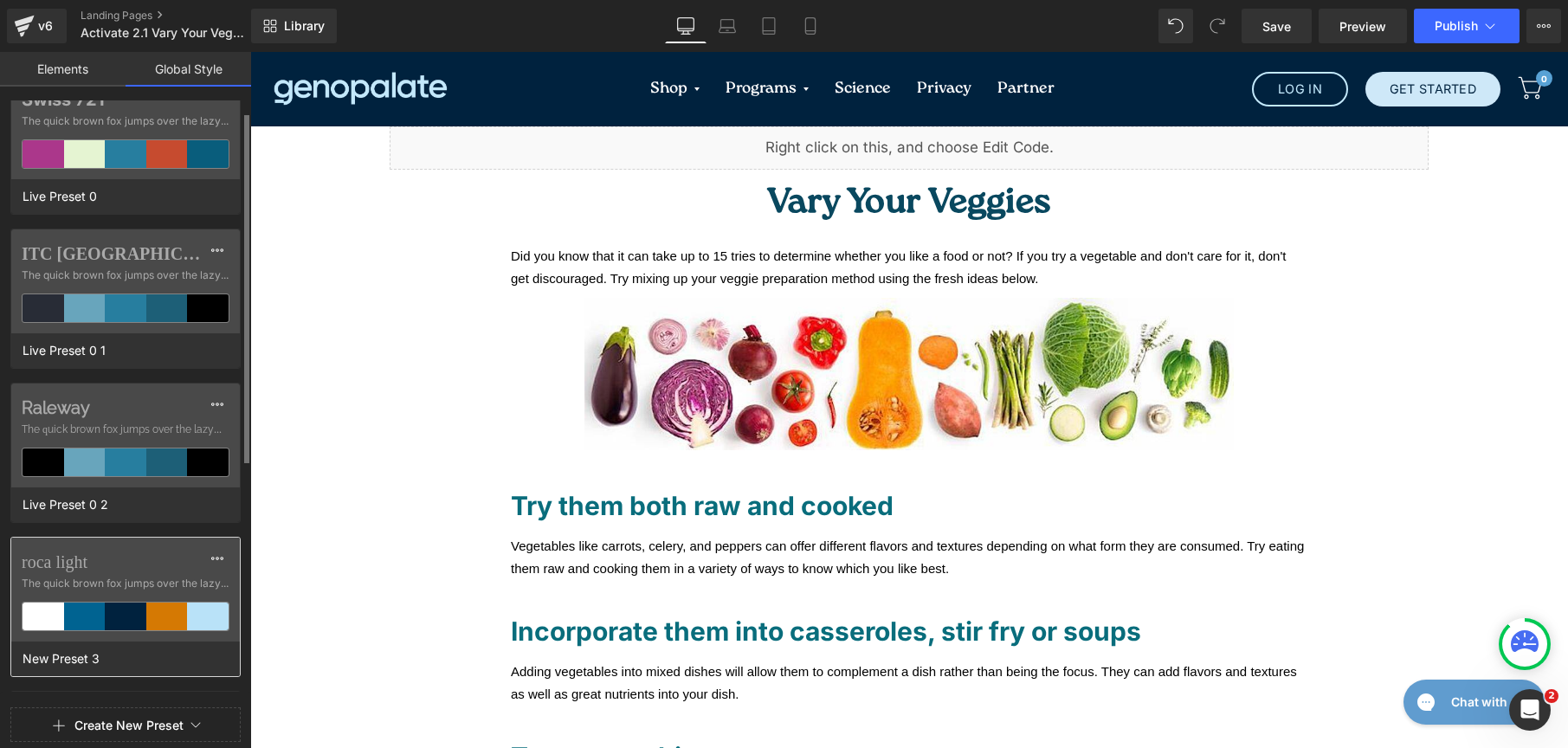
click at [169, 558] on label "roca light" at bounding box center [126, 562] width 208 height 21
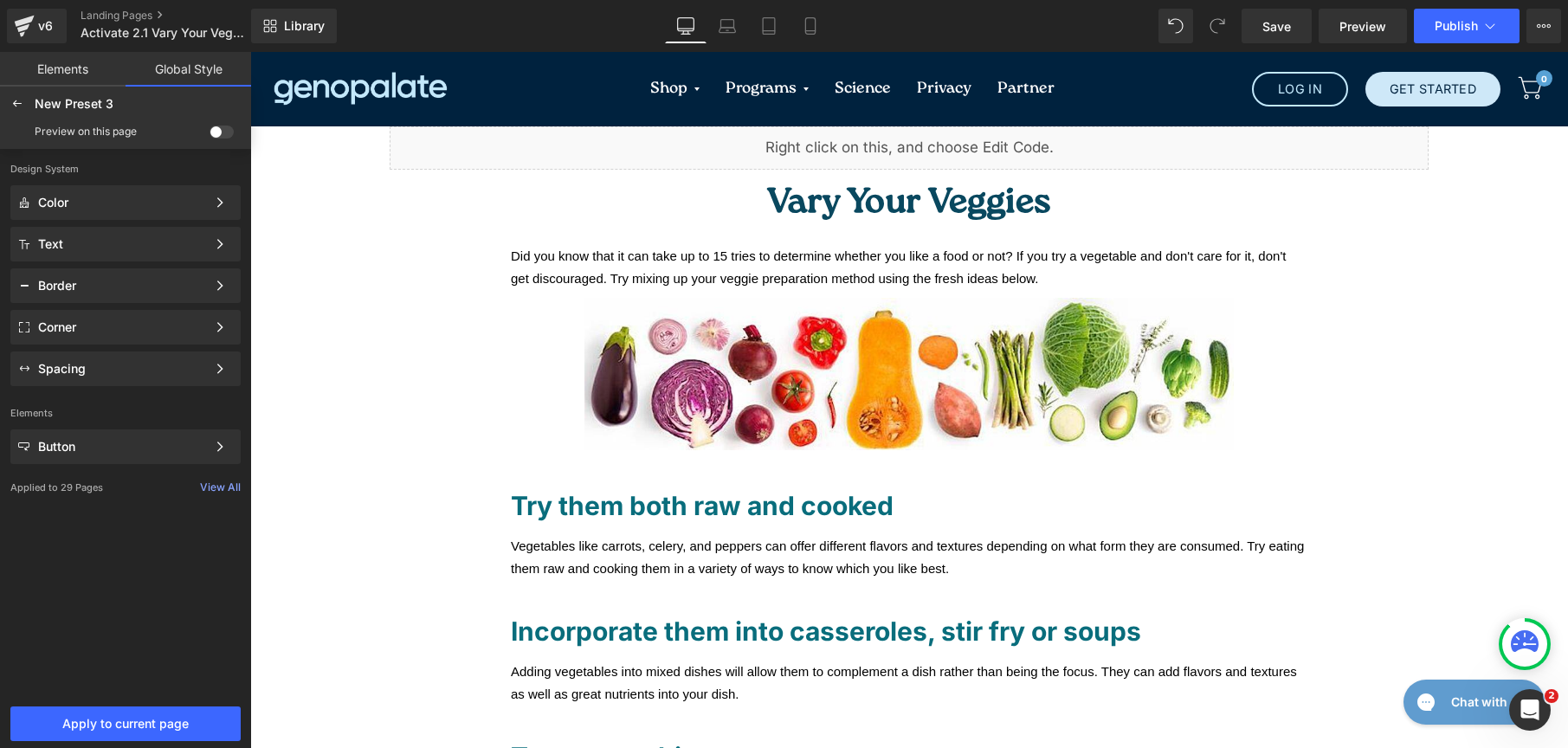
click at [225, 128] on span at bounding box center [222, 132] width 24 height 13
click at [210, 135] on input "checkbox" at bounding box center [210, 135] width 0 height 0
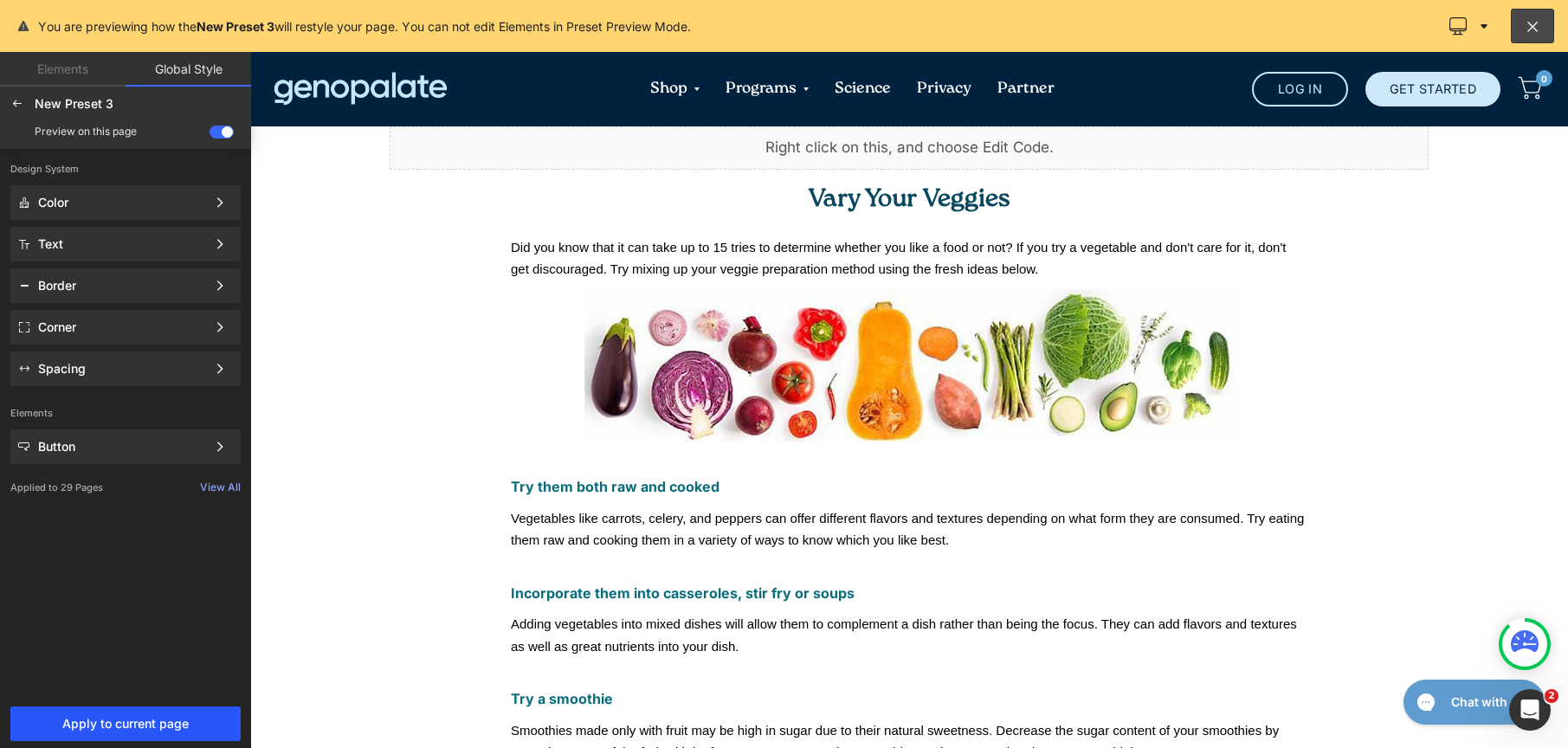
click at [104, 722] on span "Apply to current page" at bounding box center [126, 724] width 210 height 14
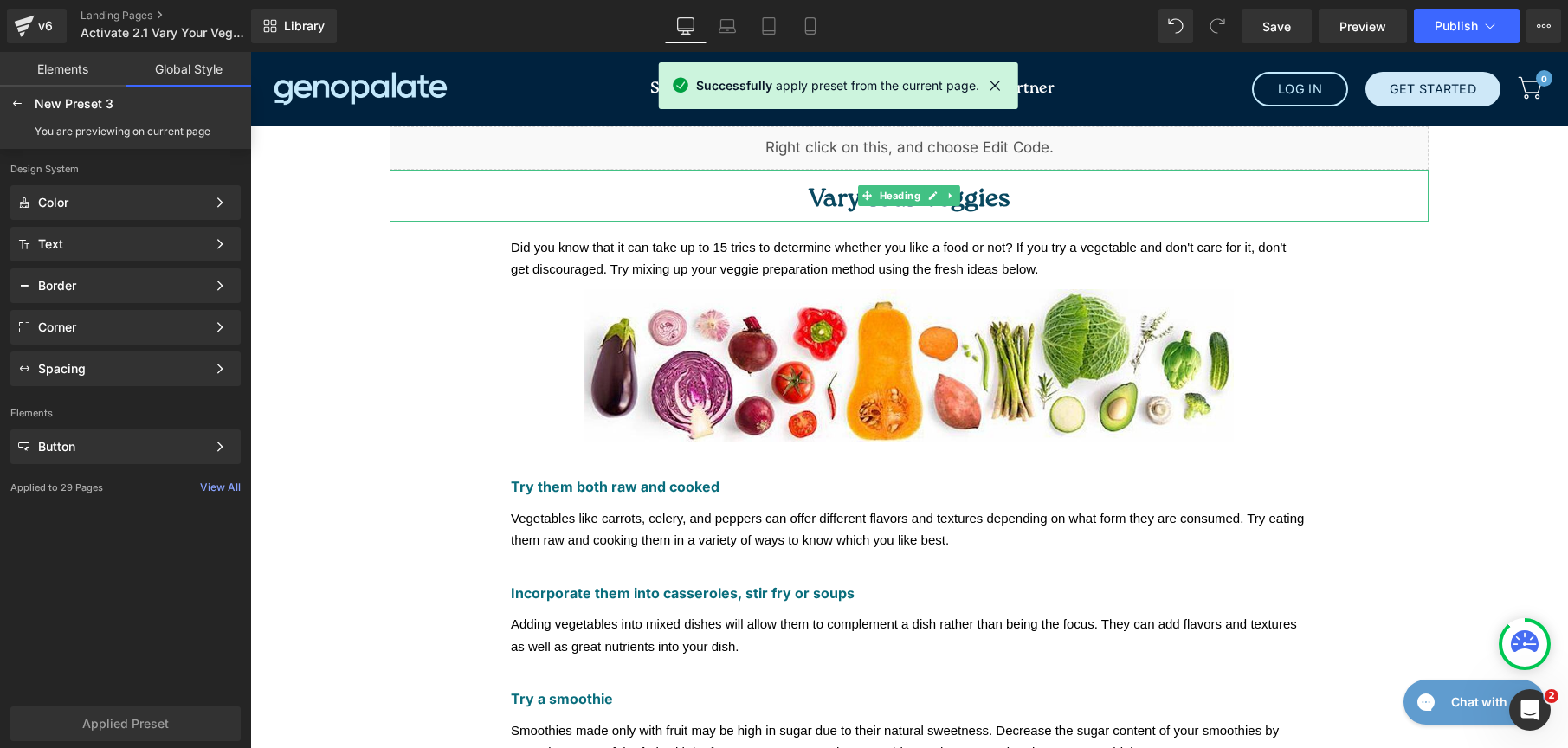
click at [779, 200] on h1 "Vary Your Veggies" at bounding box center [908, 200] width 1039 height 44
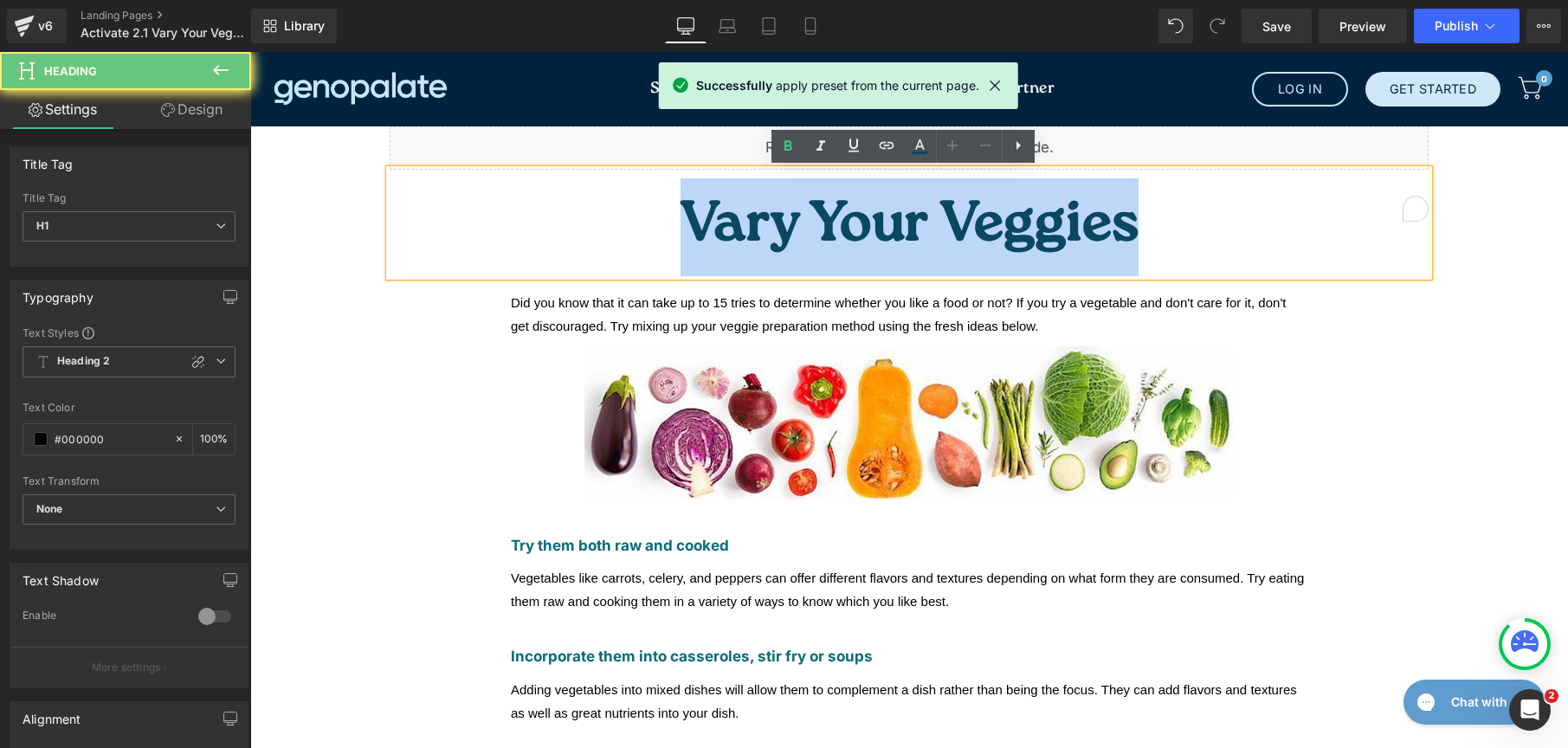
drag, startPoint x: 779, startPoint y: 200, endPoint x: 1222, endPoint y: 216, distance: 443.3
click at [1222, 216] on h1 "Vary Your Veggies" at bounding box center [908, 227] width 1039 height 98
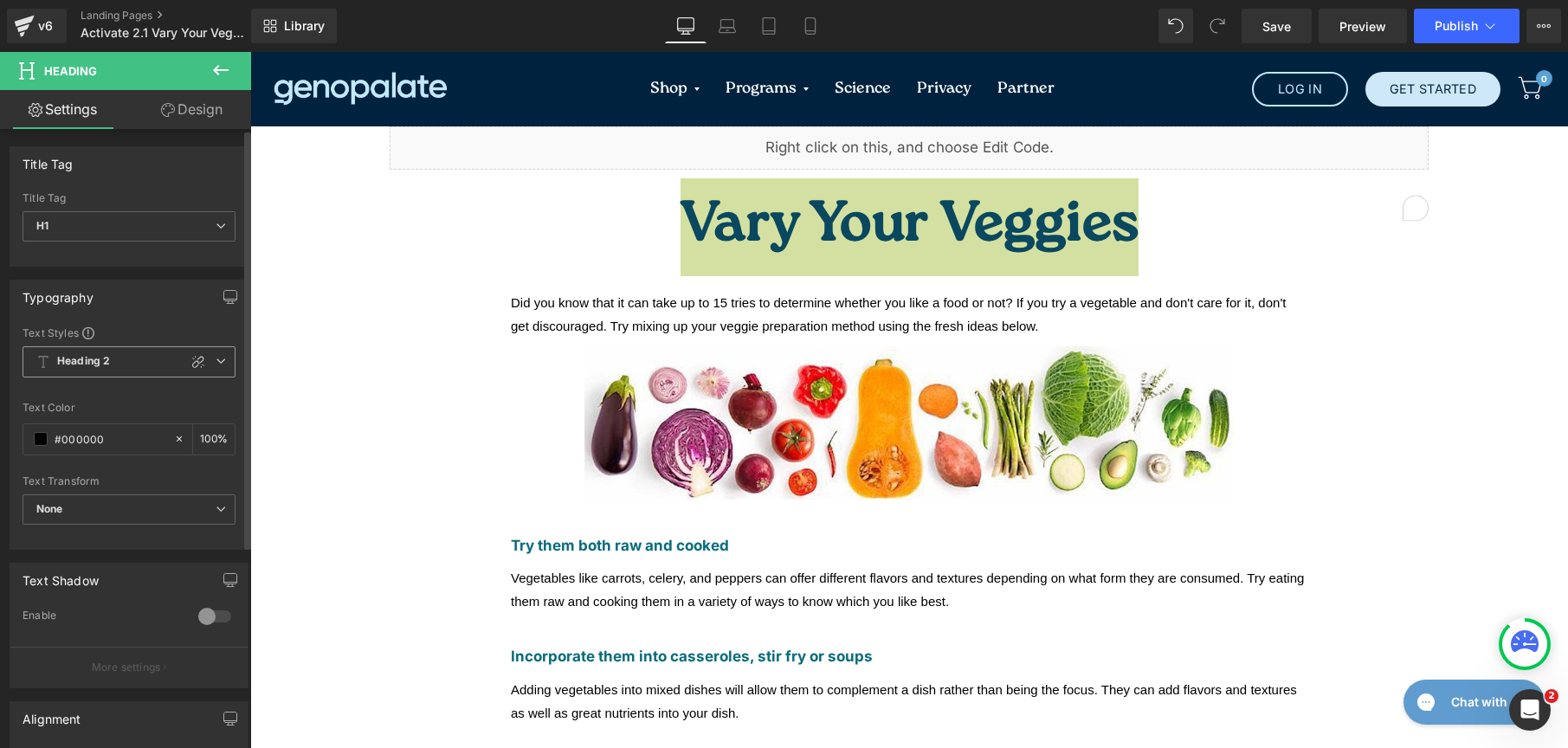
click at [79, 357] on b "Heading 2" at bounding box center [83, 361] width 52 height 15
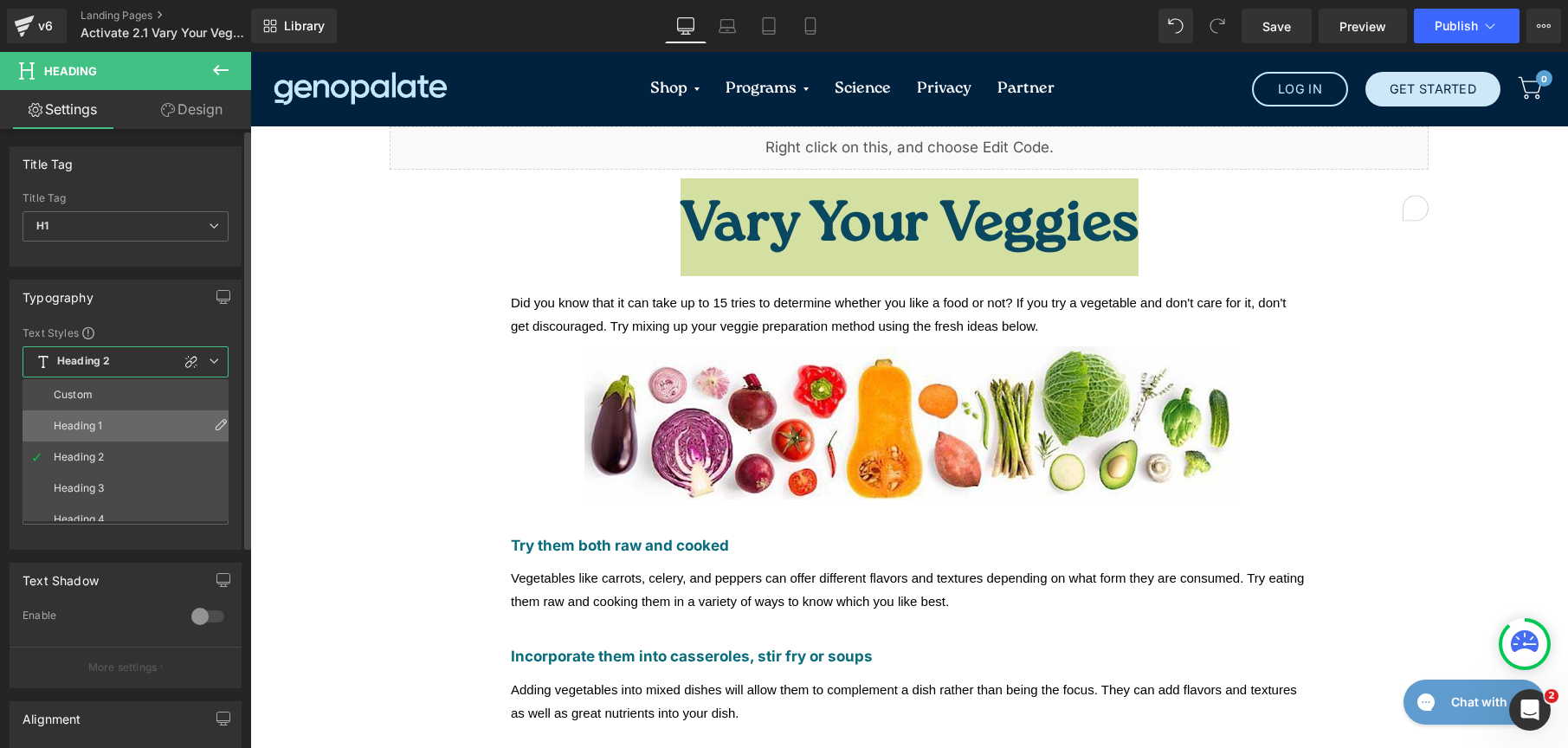
click at [107, 414] on li "Heading 1" at bounding box center [129, 426] width 214 height 31
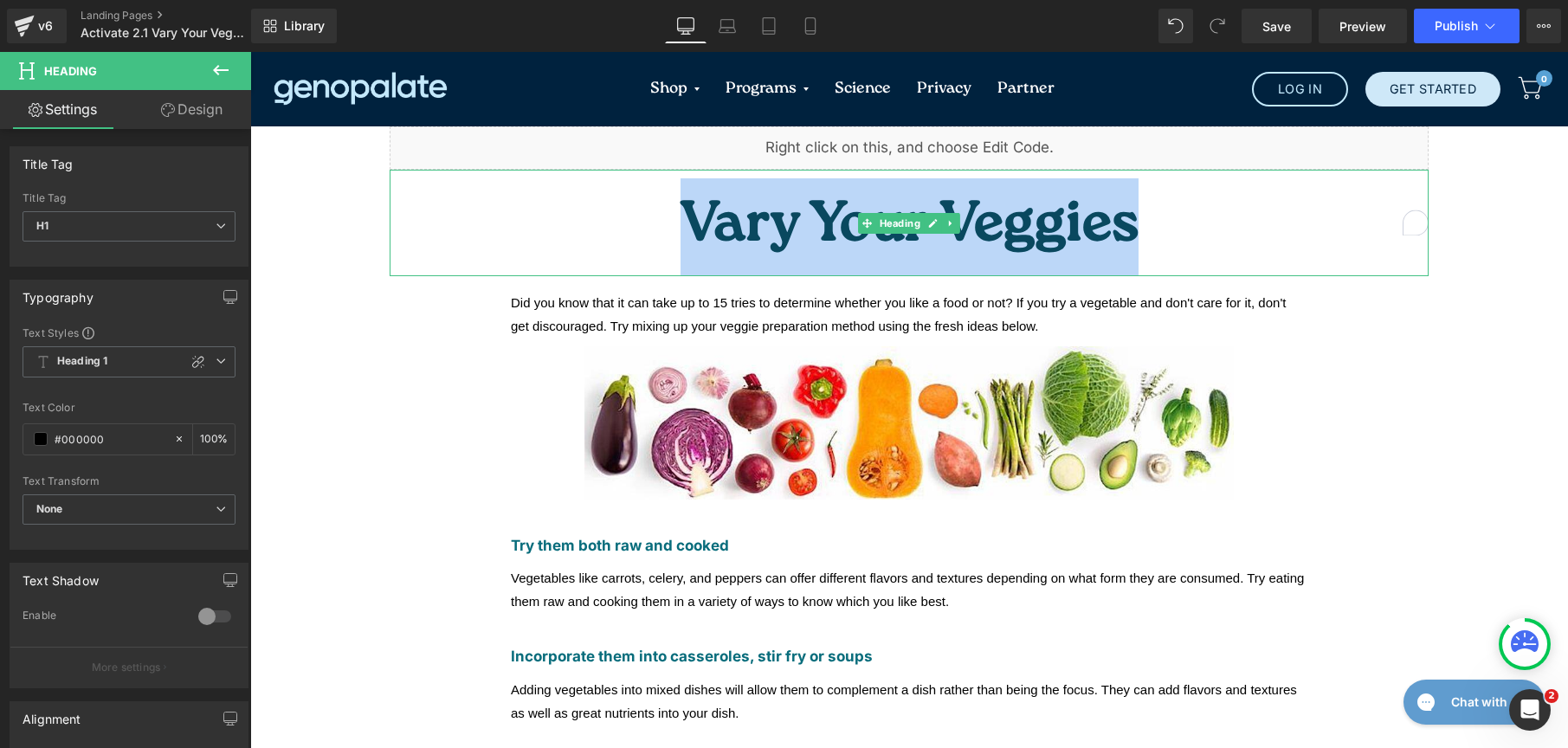
click at [869, 214] on span "Vary Your Veggies" at bounding box center [909, 227] width 458 height 80
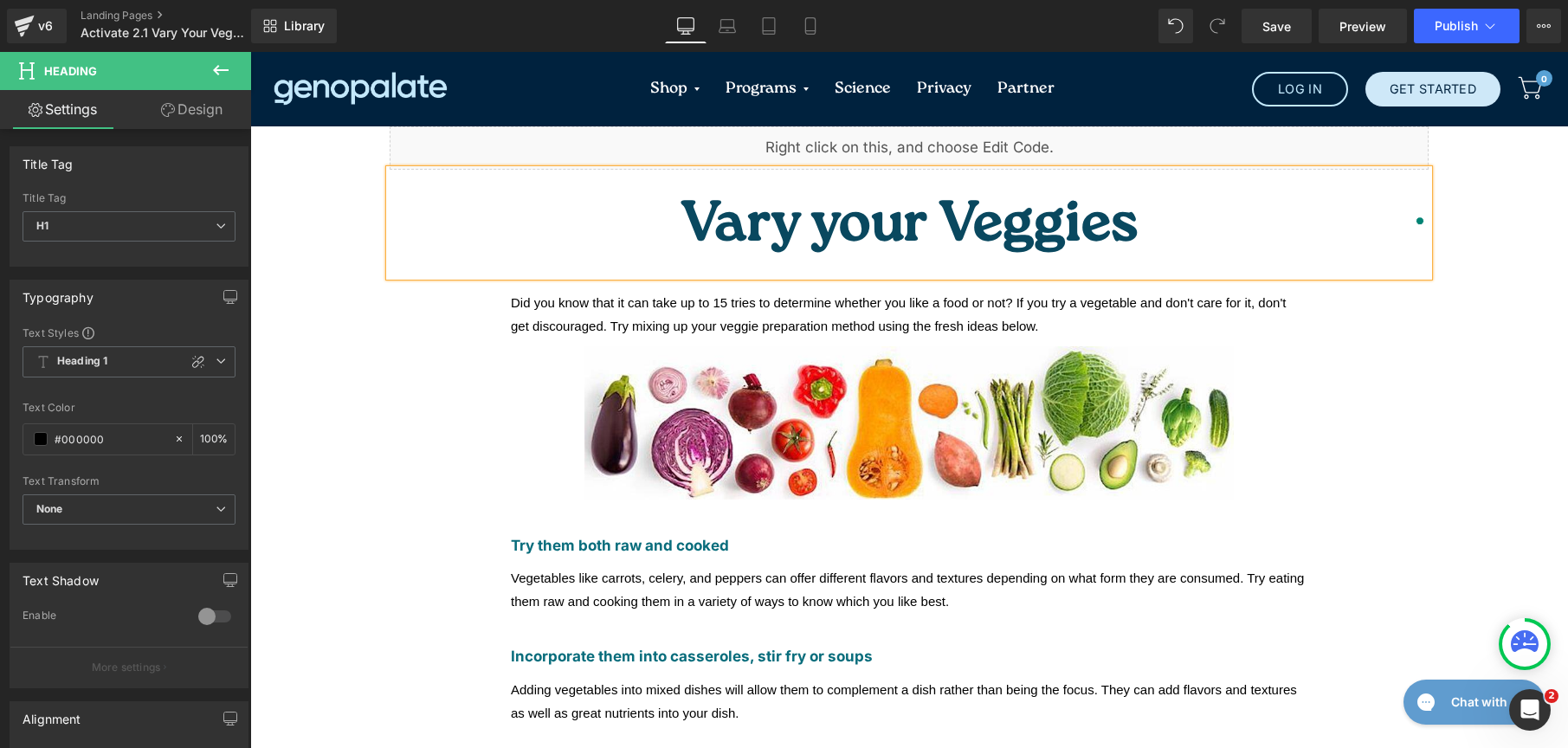
click at [948, 212] on span "Vary your Veggies" at bounding box center [909, 227] width 456 height 80
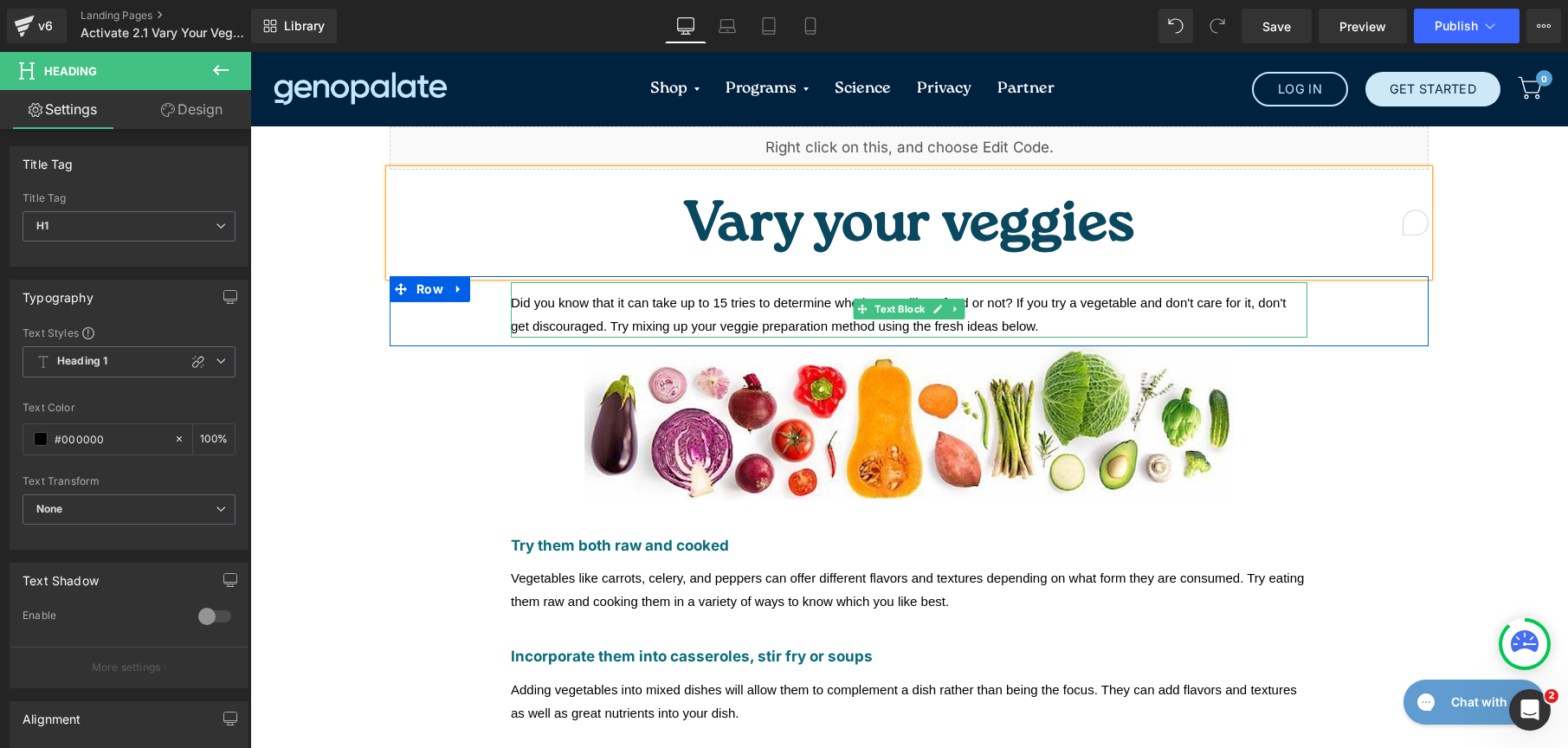
click at [615, 295] on span "Did you know that it can take up to 15 tries to determine whether you like a fo…" at bounding box center [898, 315] width 775 height 38
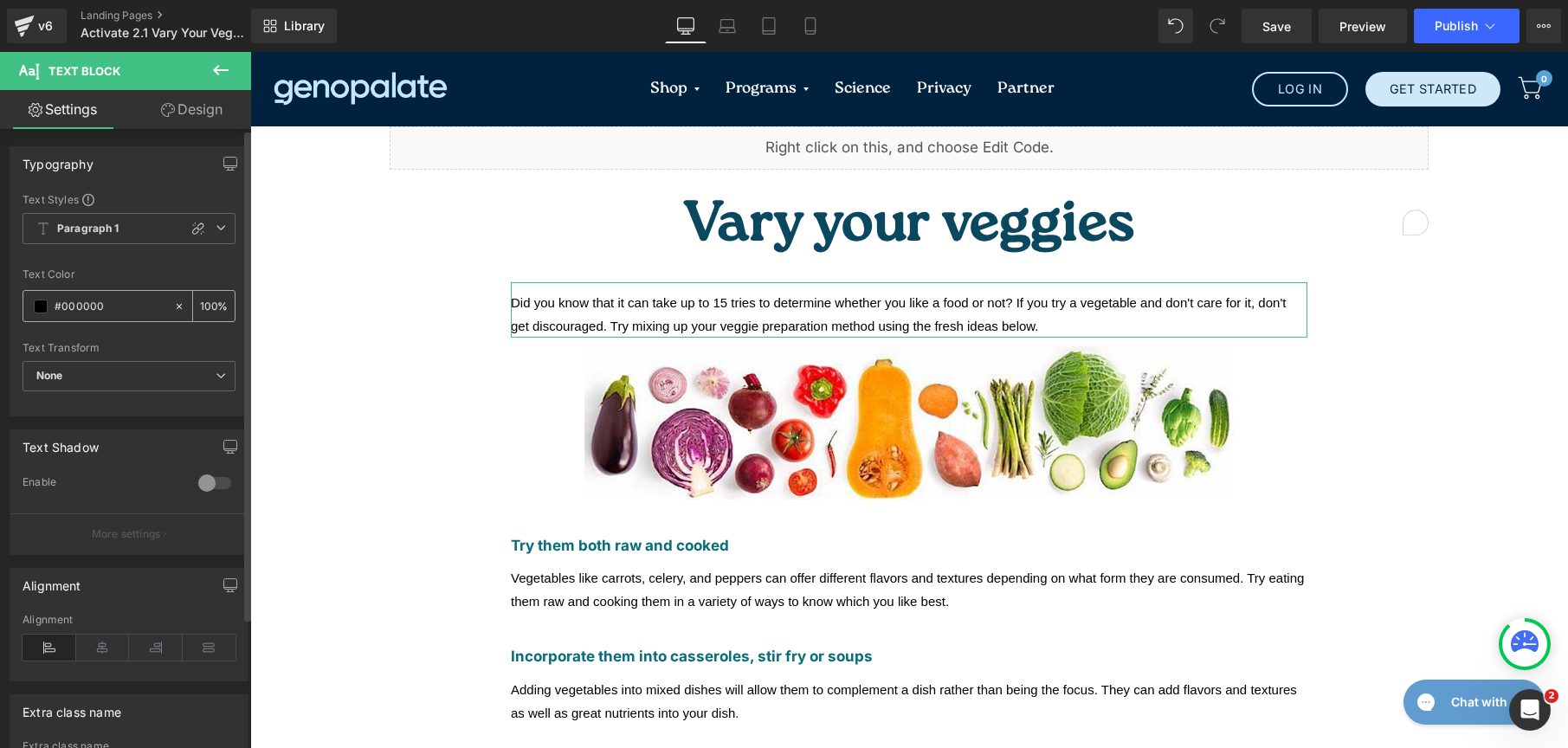
click at [37, 311] on span at bounding box center [41, 307] width 14 height 14
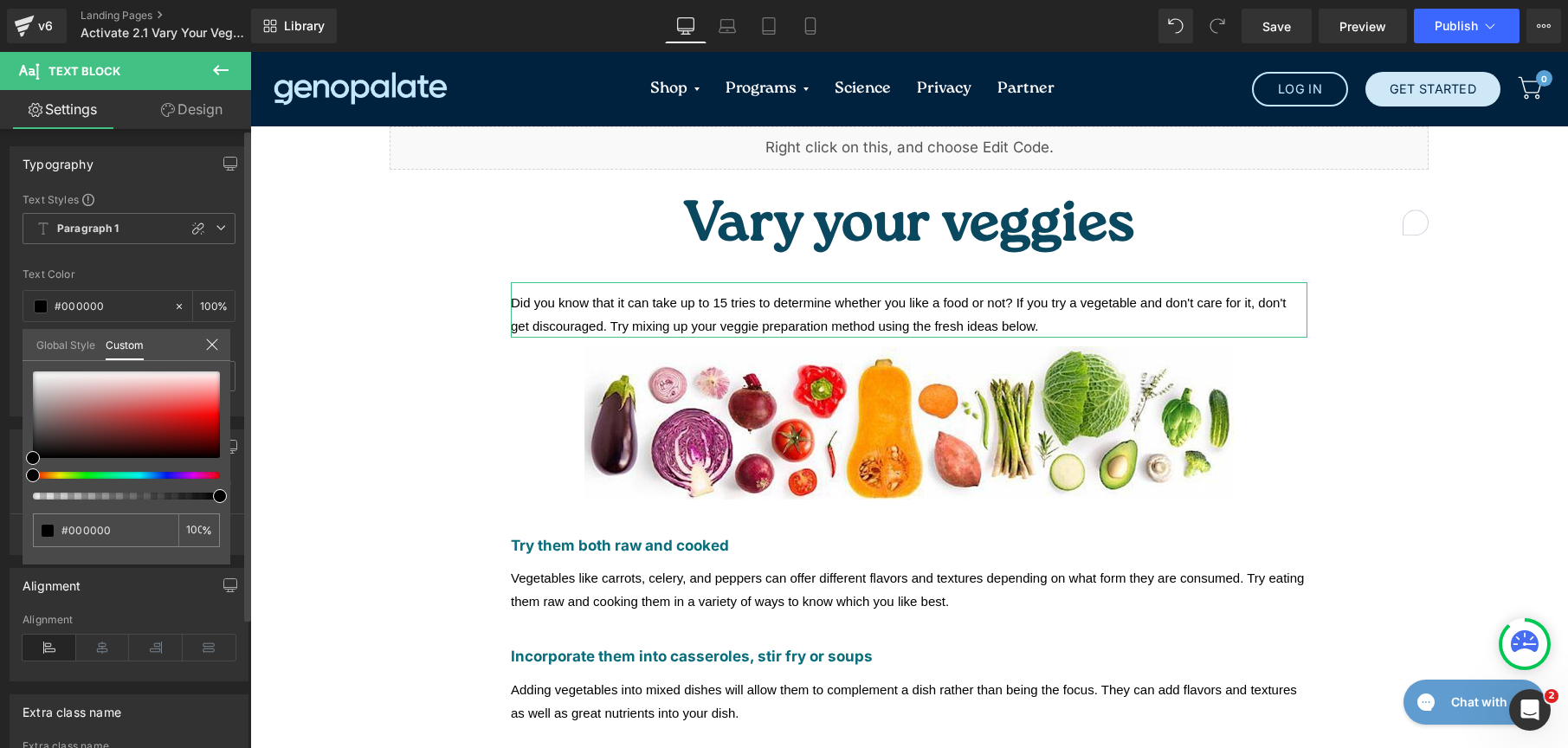
click at [62, 340] on link "Global Style" at bounding box center [66, 344] width 59 height 30
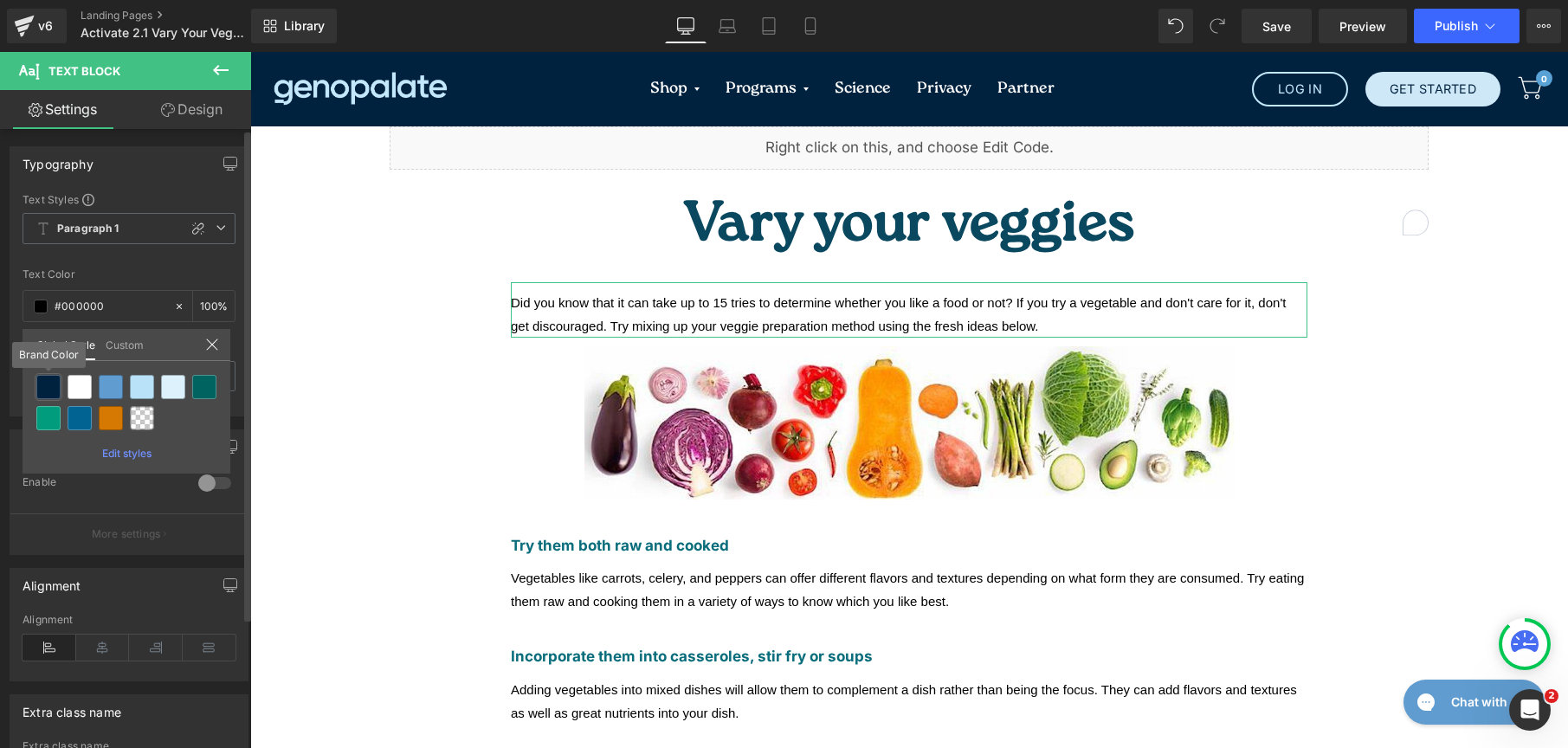
click at [48, 393] on div at bounding box center [49, 387] width 24 height 24
type input "Brand Color"
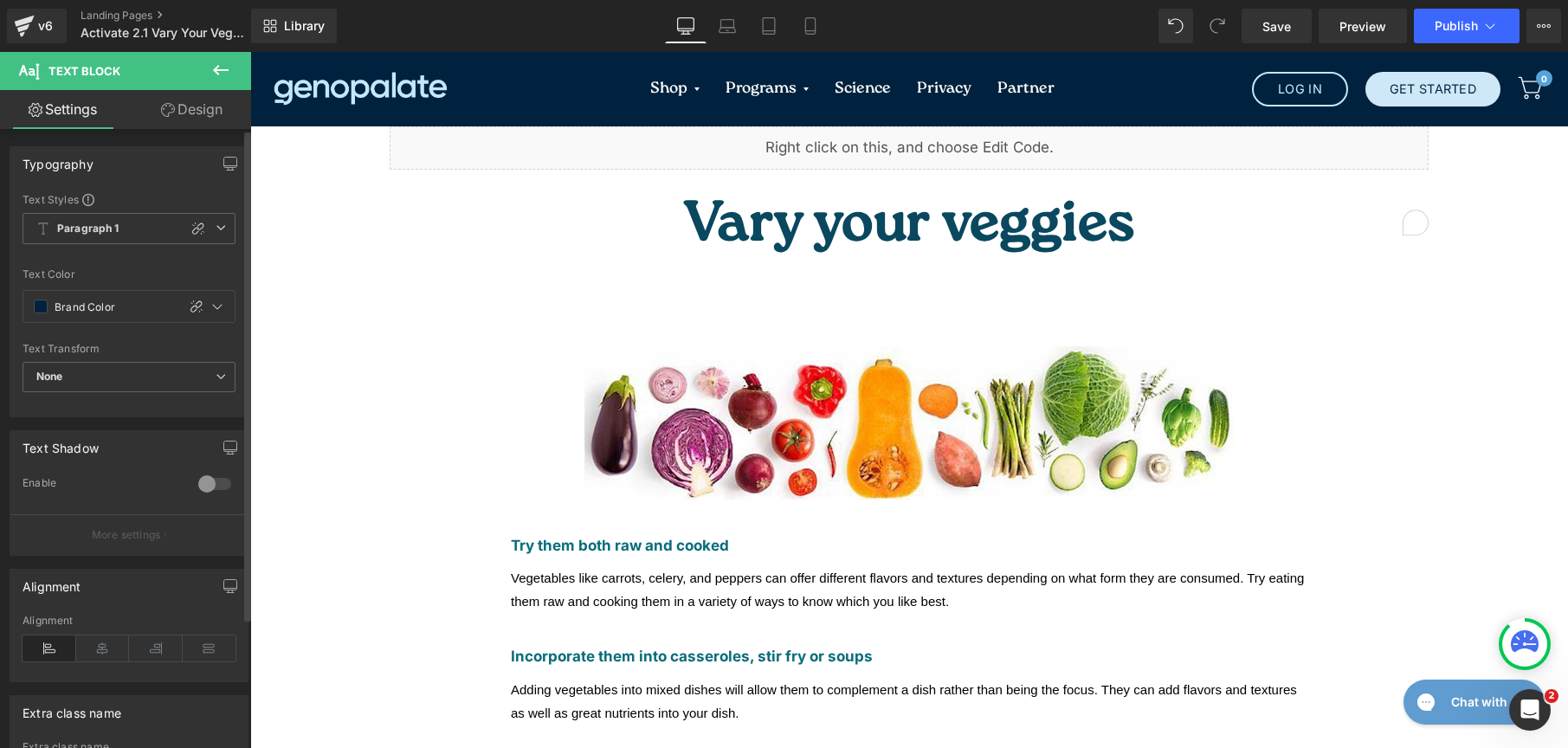
click at [691, 566] on div "Vegetables like carrots, celery, and peppers can offer different flavors and te…" at bounding box center [909, 590] width 797 height 47
click at [38, 302] on span at bounding box center [41, 307] width 14 height 14
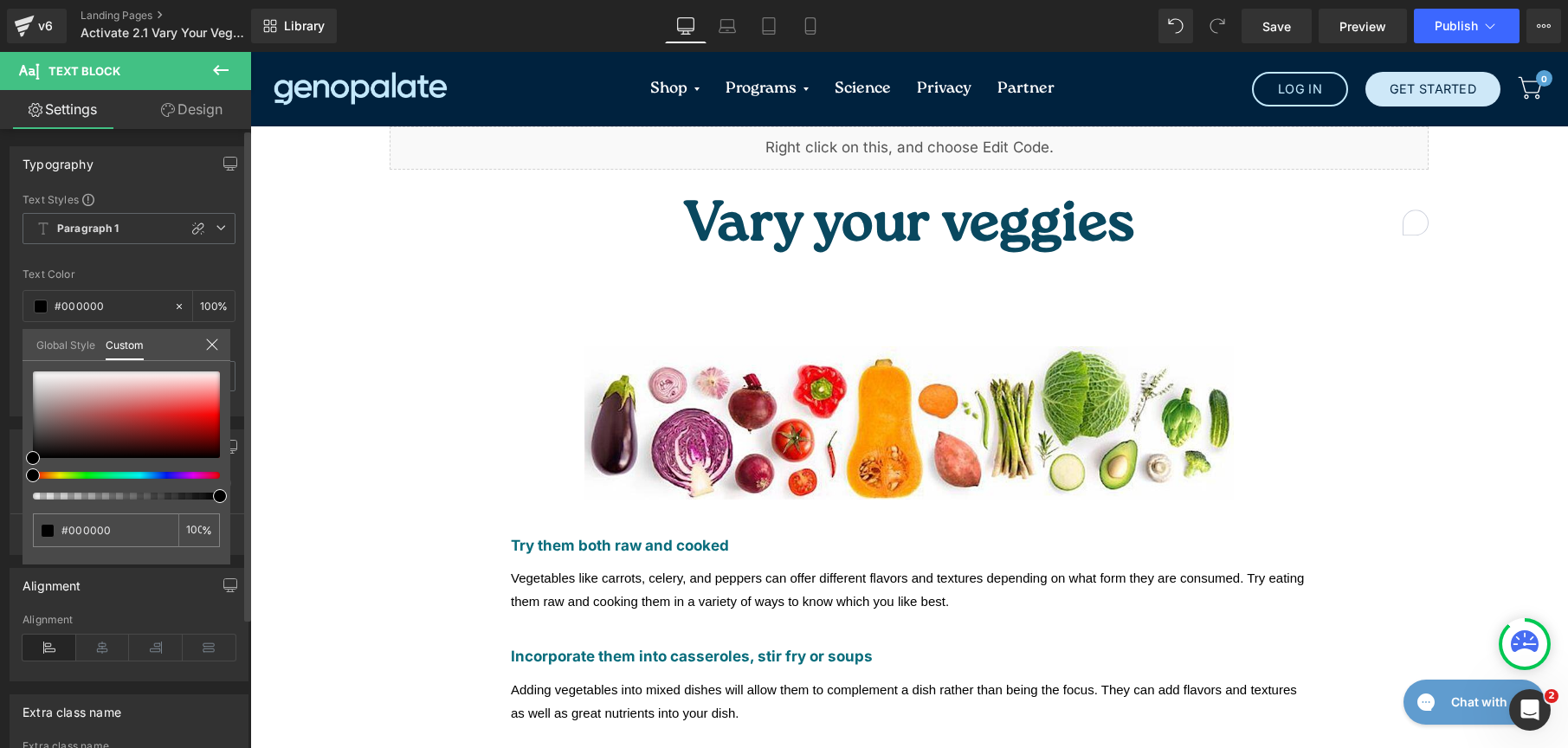
click at [49, 344] on link "Global Style" at bounding box center [66, 344] width 59 height 30
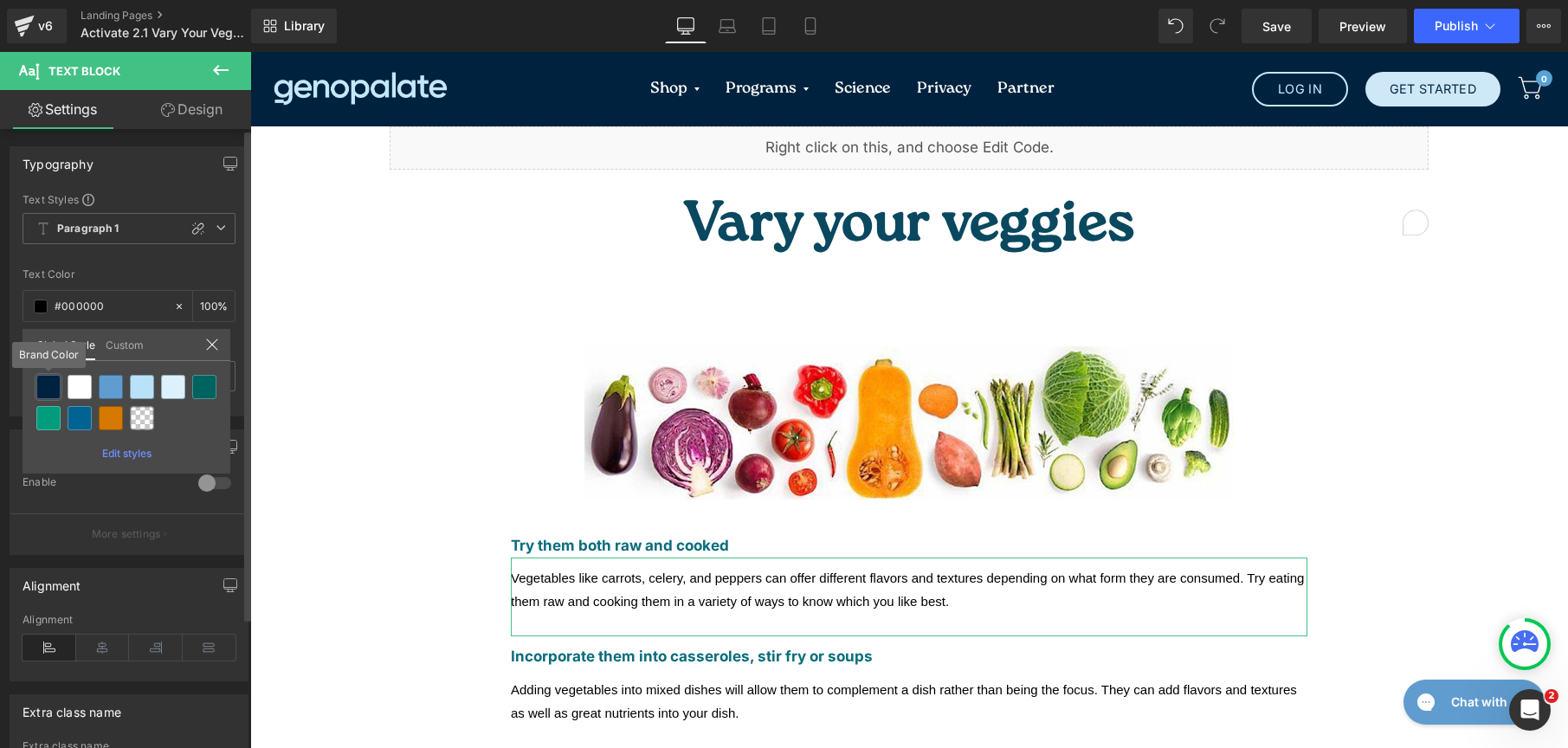
click at [39, 384] on div at bounding box center [49, 387] width 24 height 24
type input "Brand Color"
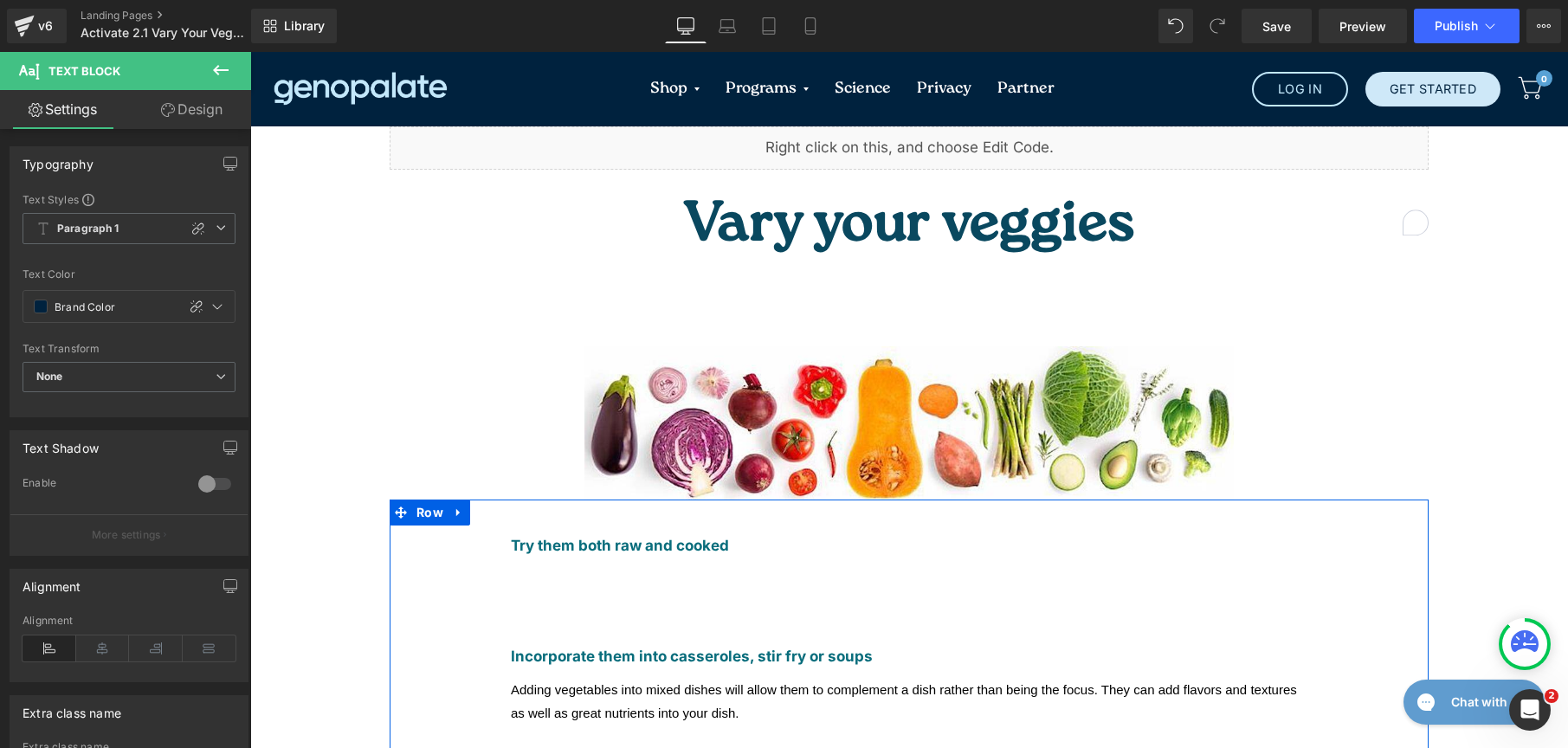
click at [250, 52] on div at bounding box center [250, 52] width 0 height 0
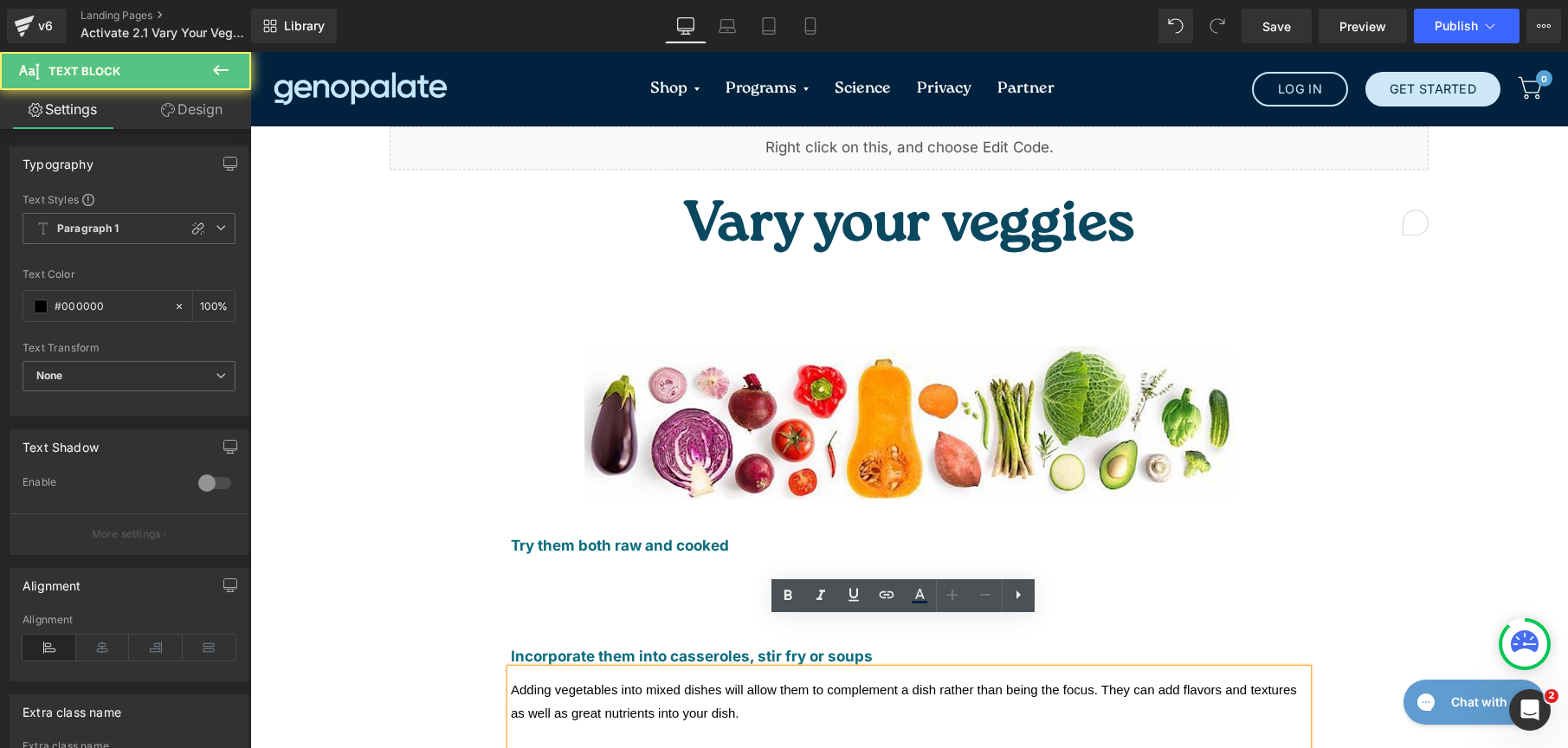
click at [520, 682] on span "Adding vegetables into mixed dishes will allow them to complement a dish rather…" at bounding box center [904, 702] width 786 height 38
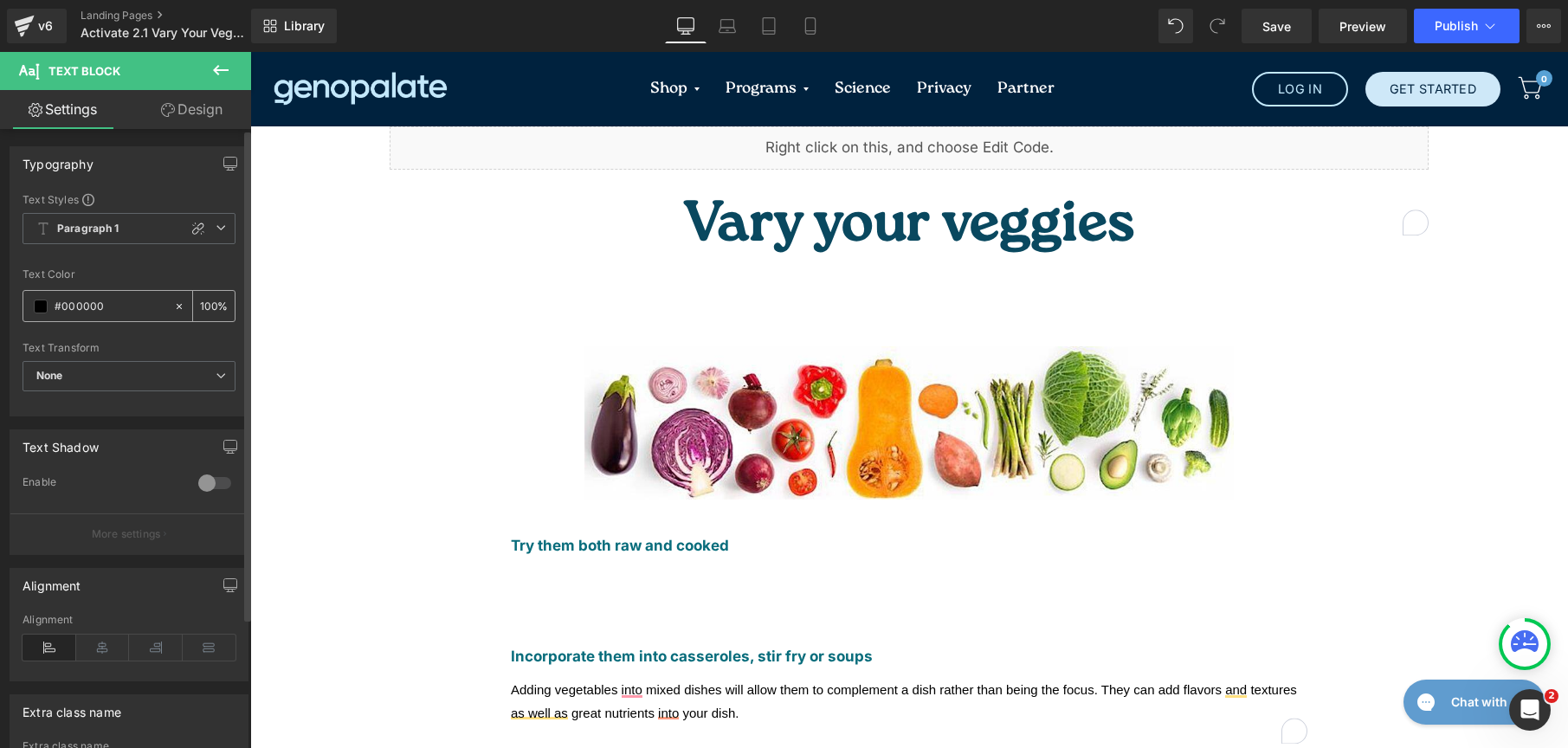
click at [44, 309] on span at bounding box center [41, 307] width 14 height 14
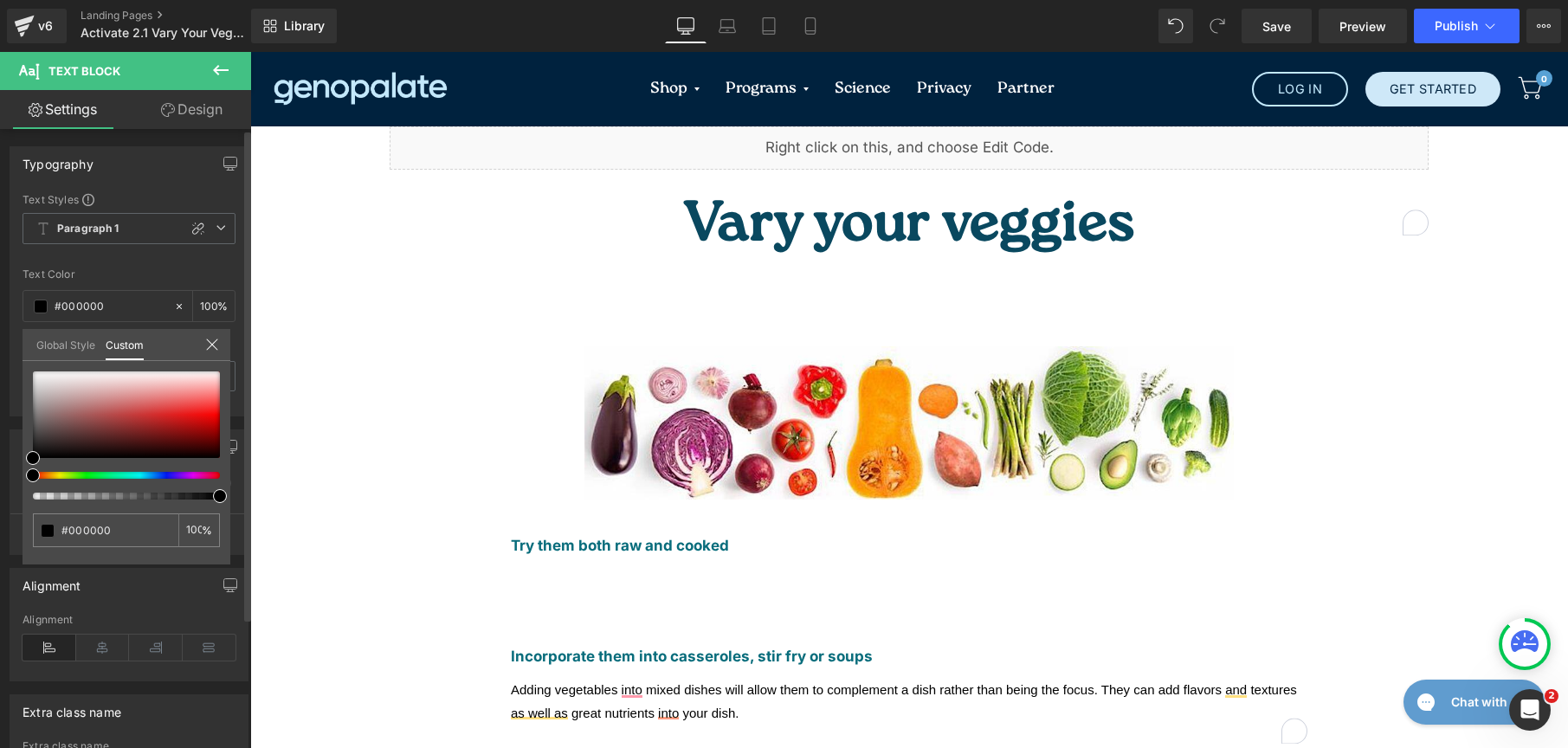
click at [49, 334] on link "Global Style" at bounding box center [66, 344] width 59 height 30
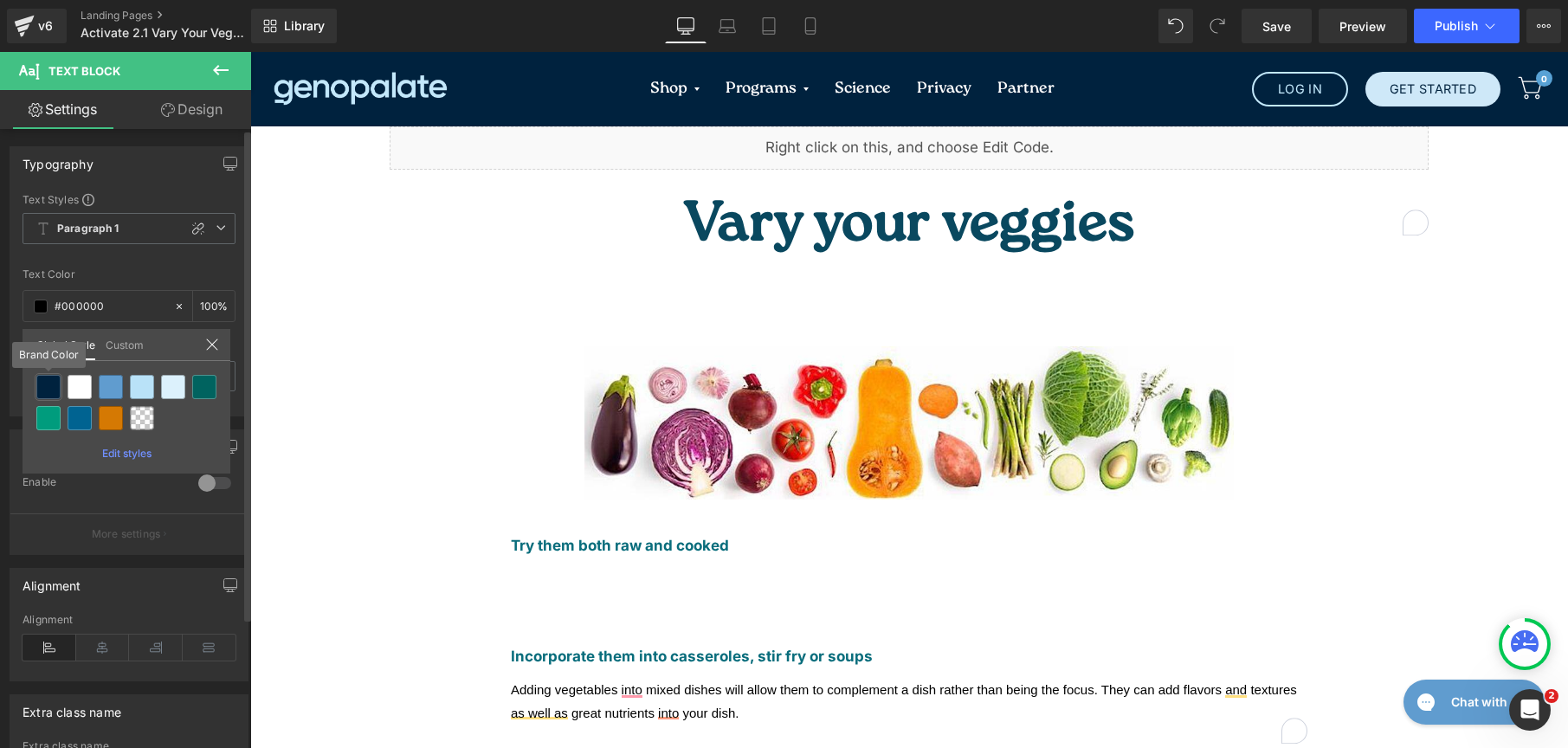
click at [42, 389] on div at bounding box center [49, 387] width 24 height 24
type input "Brand Color"
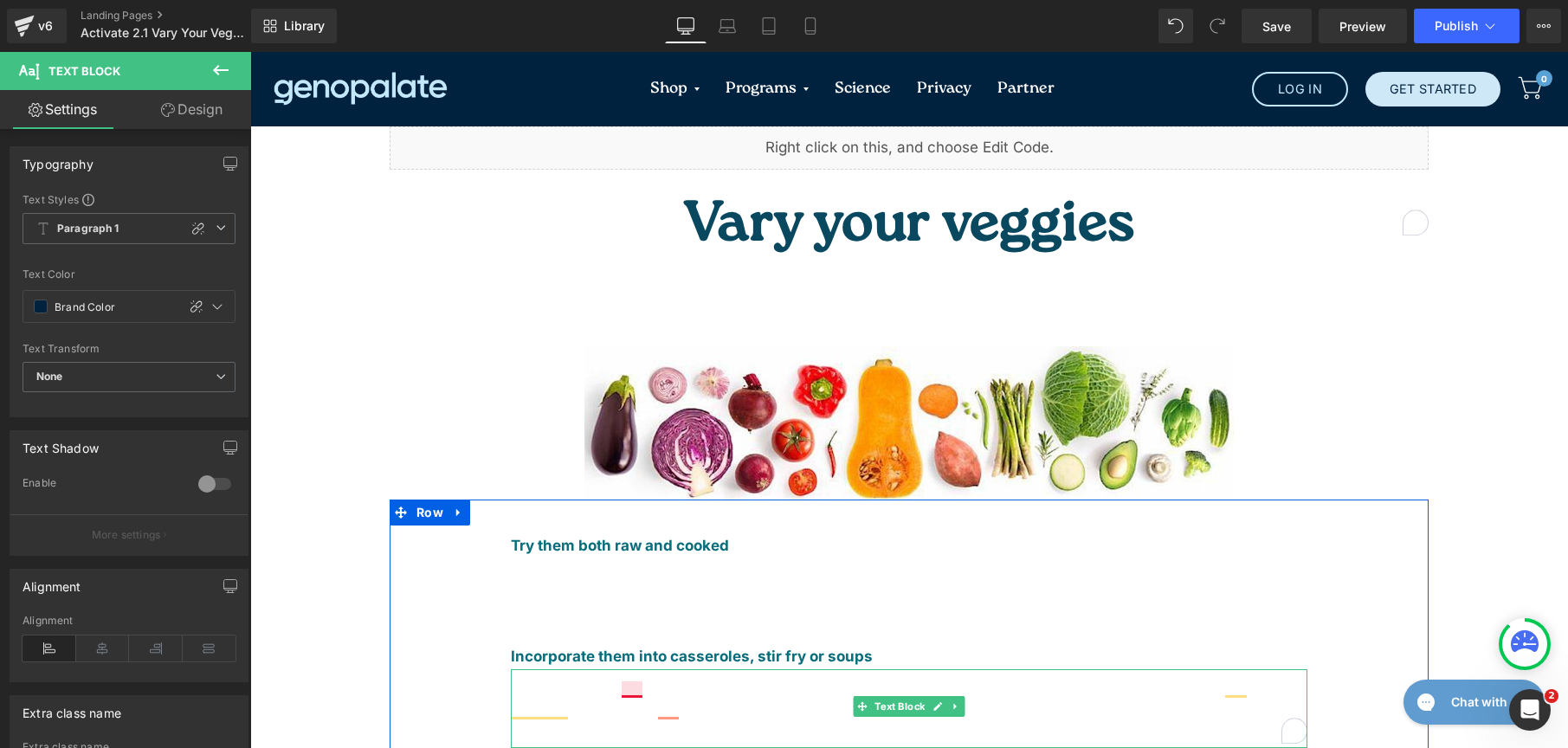
click at [627, 682] on span "Adding vegetables into mixed dishes will allow them to complement a dish rather…" at bounding box center [904, 702] width 786 height 38
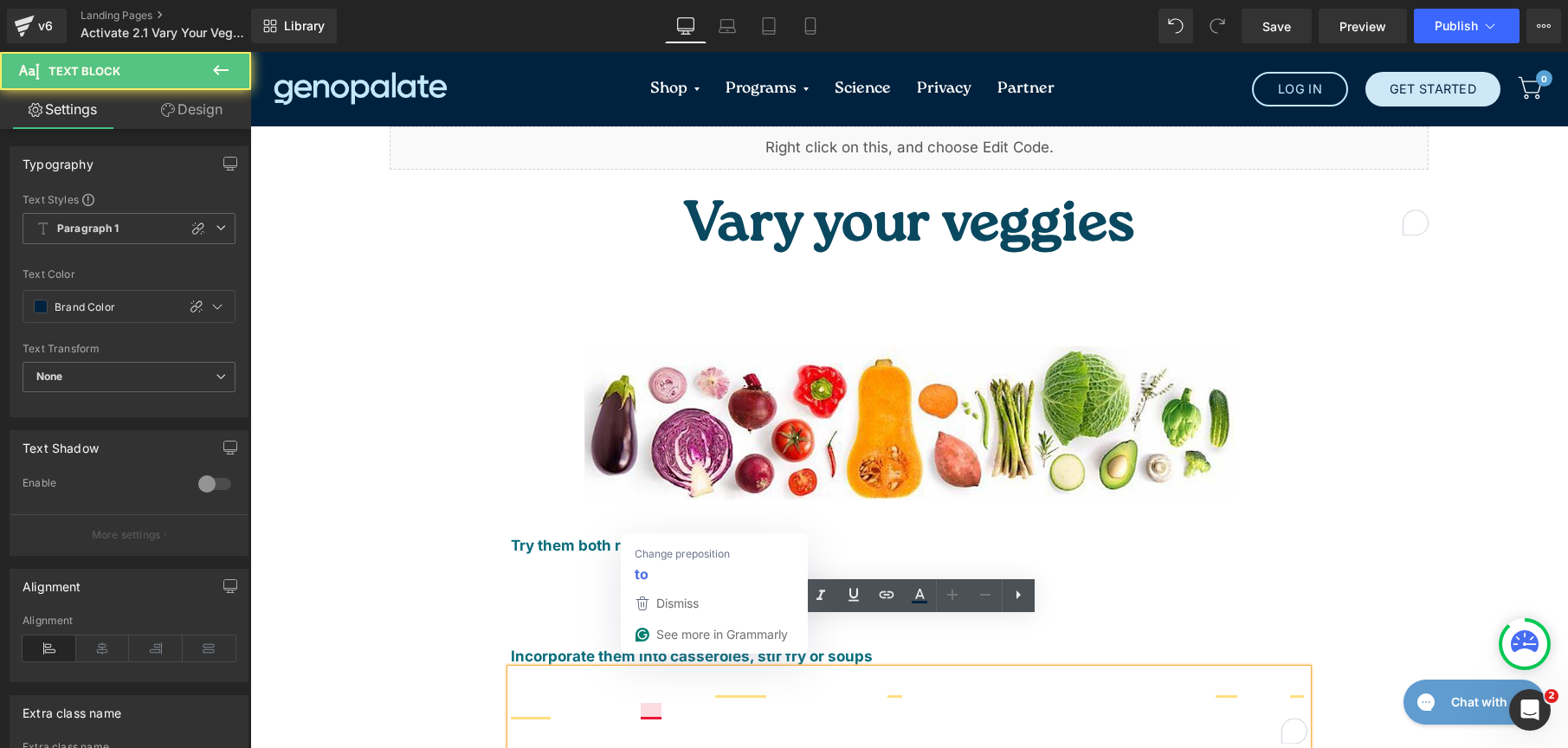
click at [646, 682] on span "Adding vegetables to mixed dishes will allow them to complement a dish rather t…" at bounding box center [908, 702] width 793 height 38
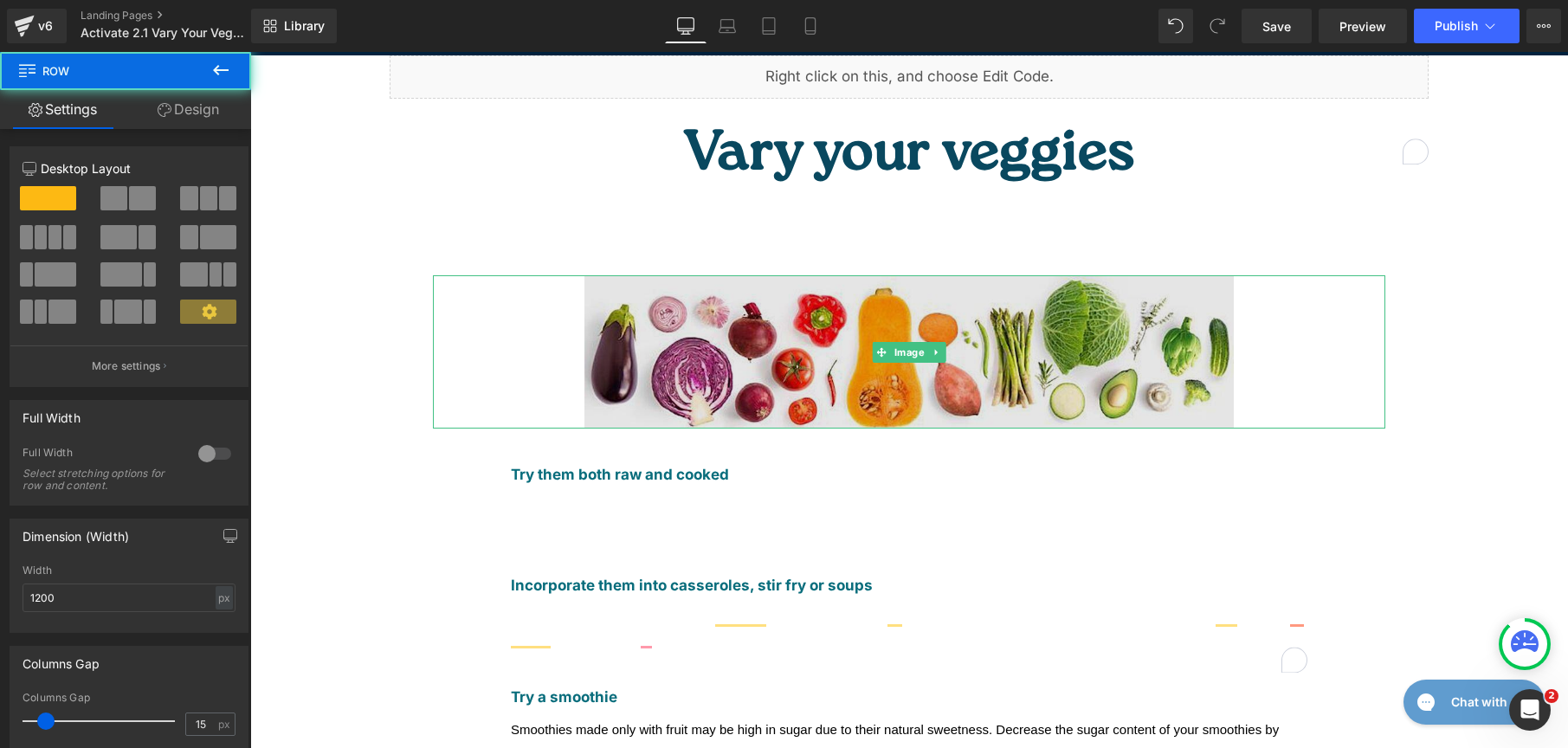
scroll to position [148, 0]
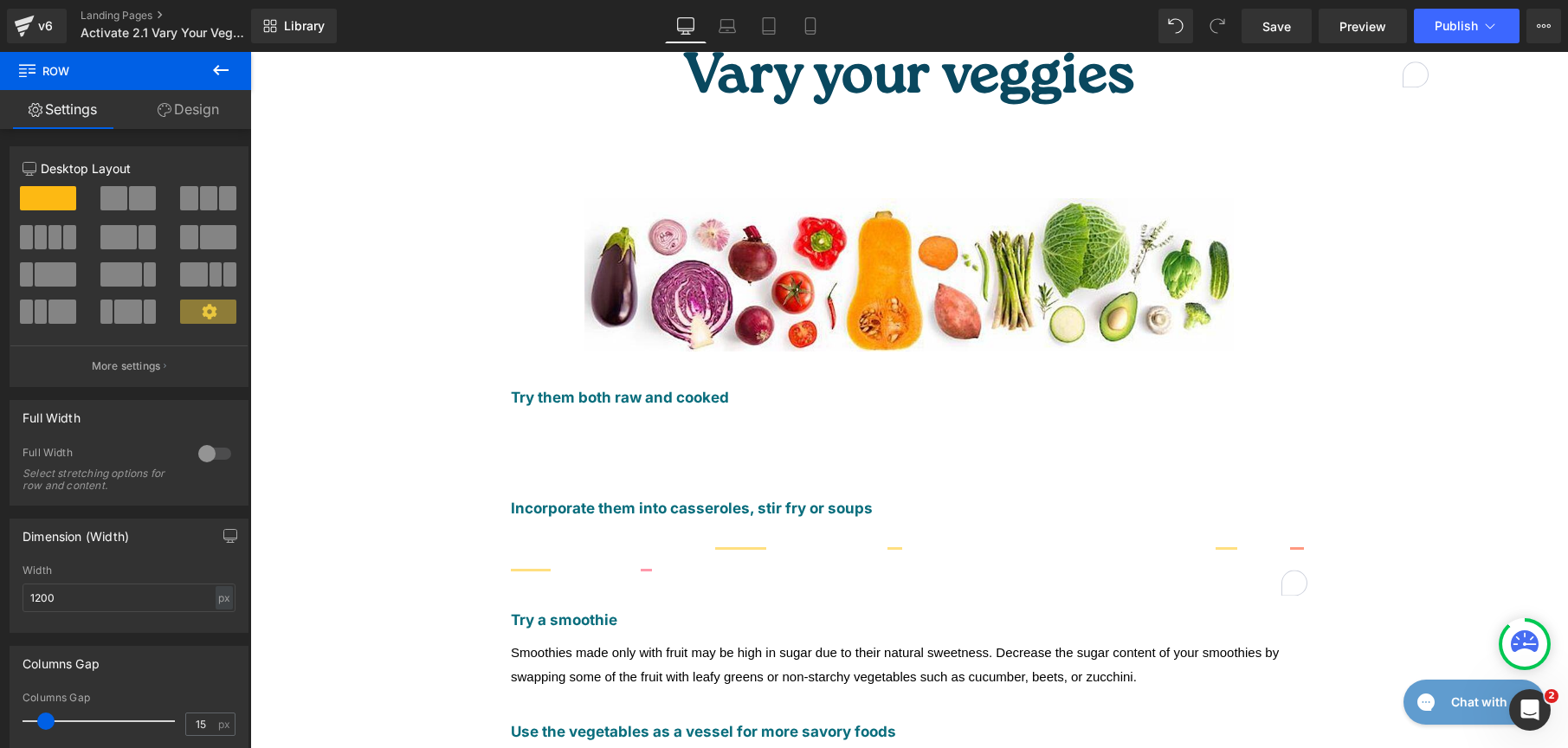
click at [654, 419] on div "Vegetables like carrots, celery, and peppers can offer different flavors and te…" at bounding box center [909, 442] width 797 height 47
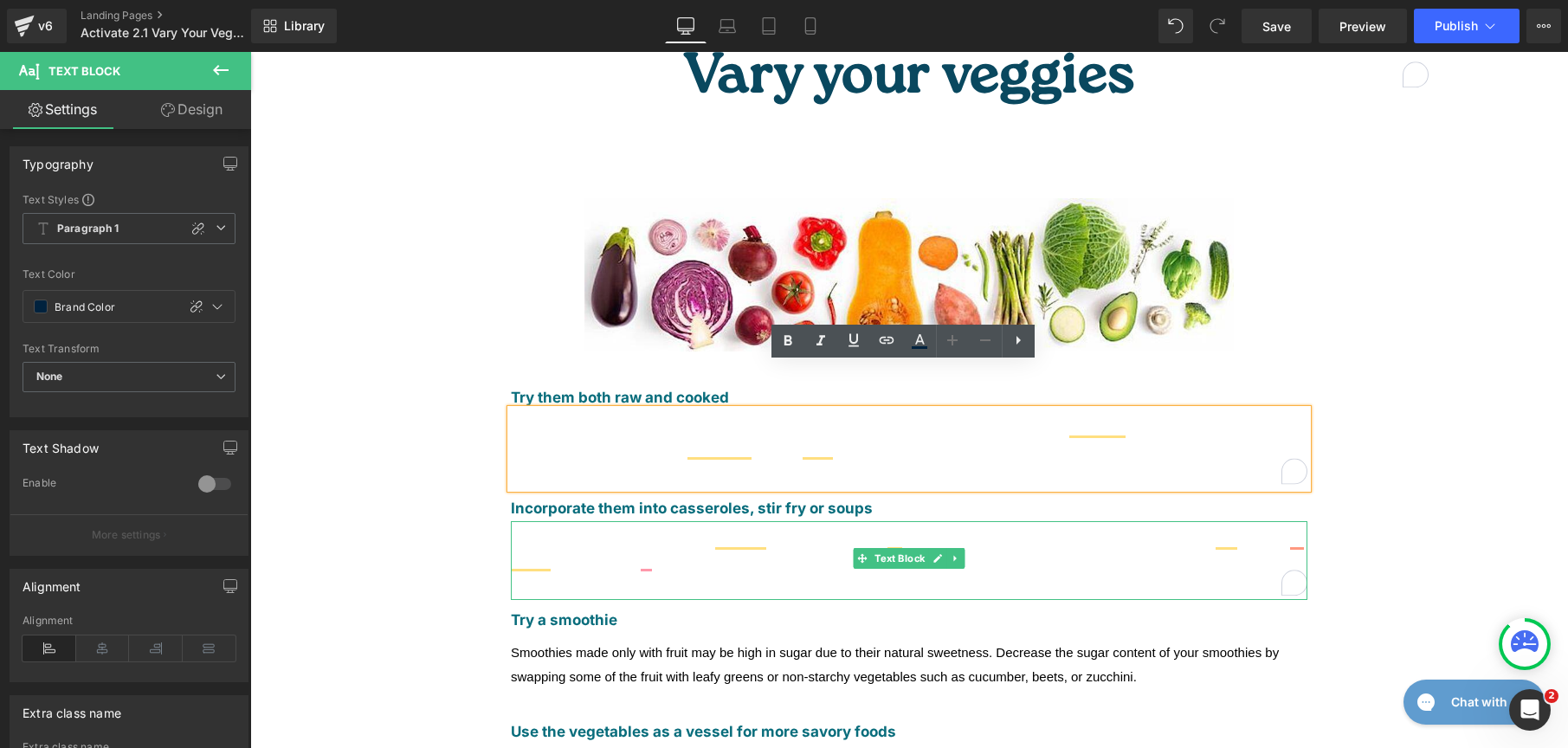
click at [647, 535] on span "Adding vegetables to mixed dishes will allow them to complement a dish rather t…" at bounding box center [908, 554] width 793 height 38
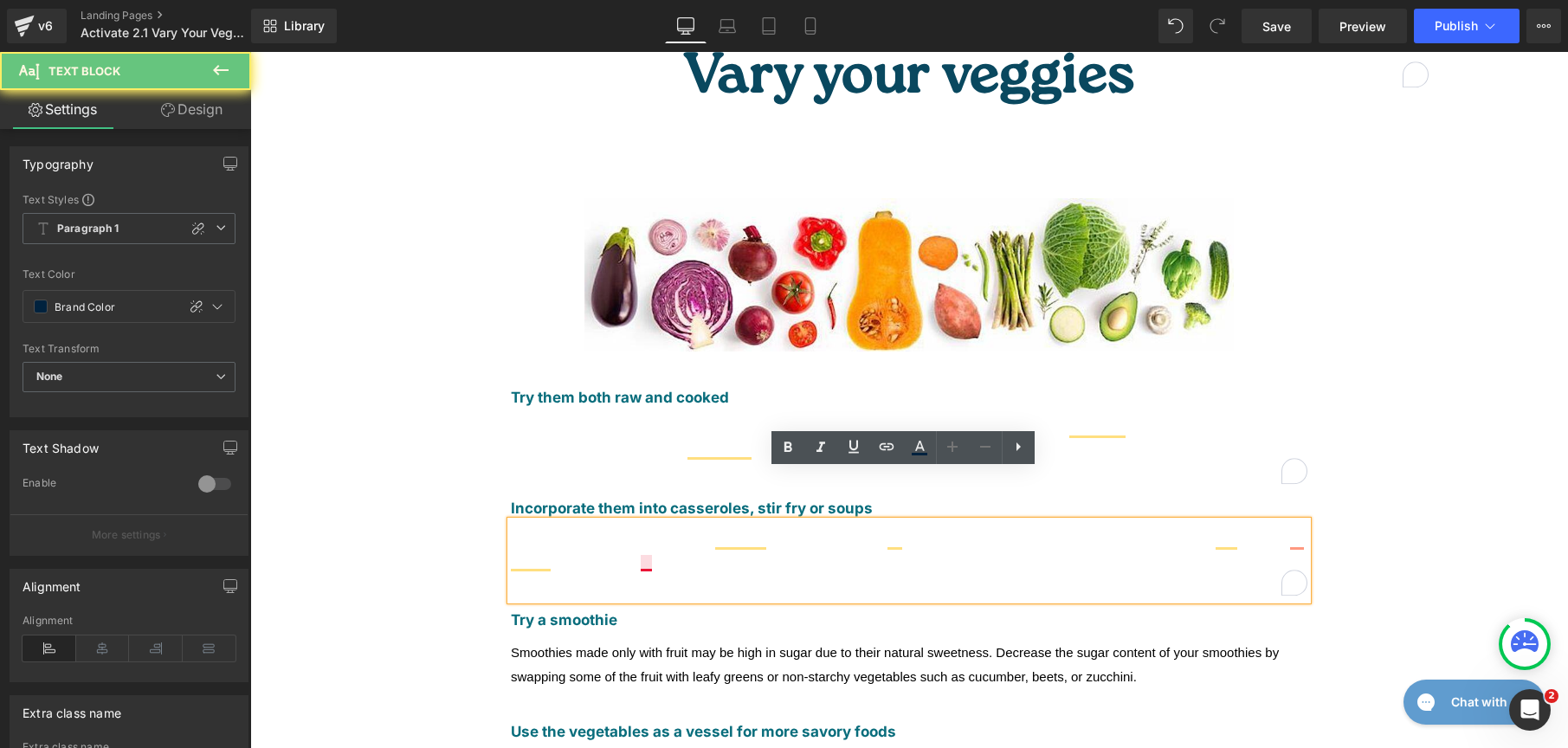
click at [637, 535] on span "Adding vegetables to mixed dishes will allow them to complement a dish rather t…" at bounding box center [908, 554] width 793 height 38
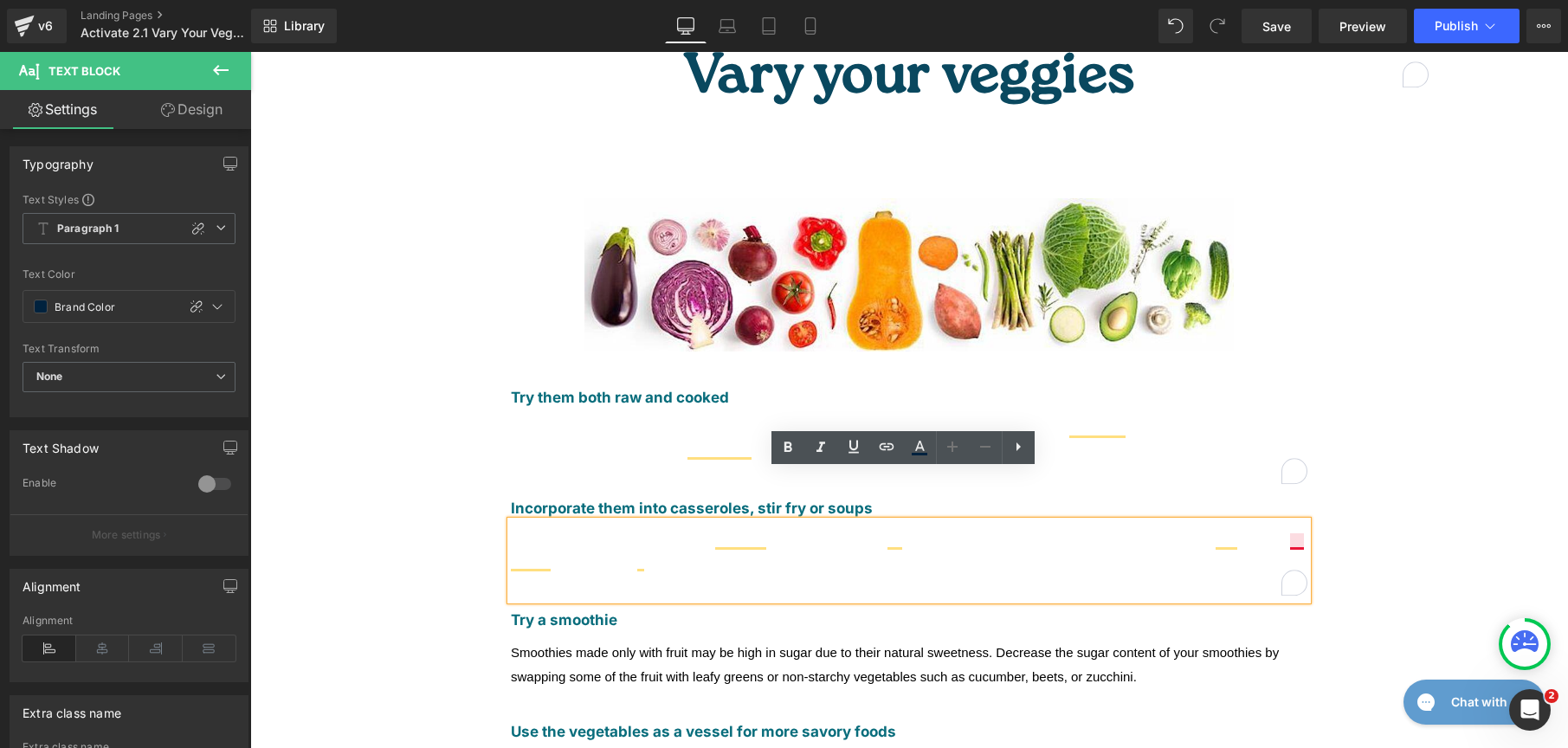
click at [1289, 535] on span "Adding vegetables to mixed dishes will allow them to complement a dish rather t…" at bounding box center [908, 554] width 793 height 38
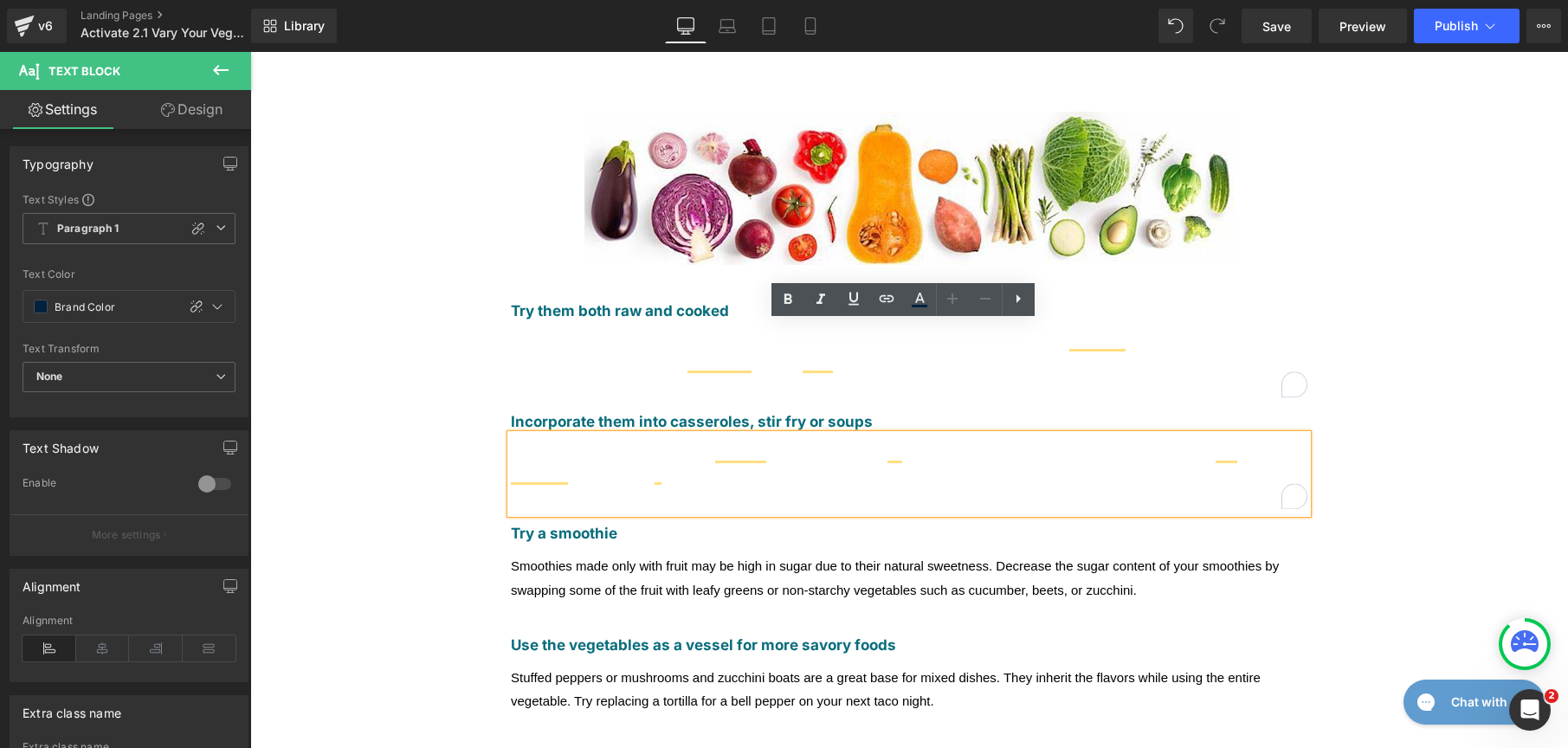
scroll to position [327, 0]
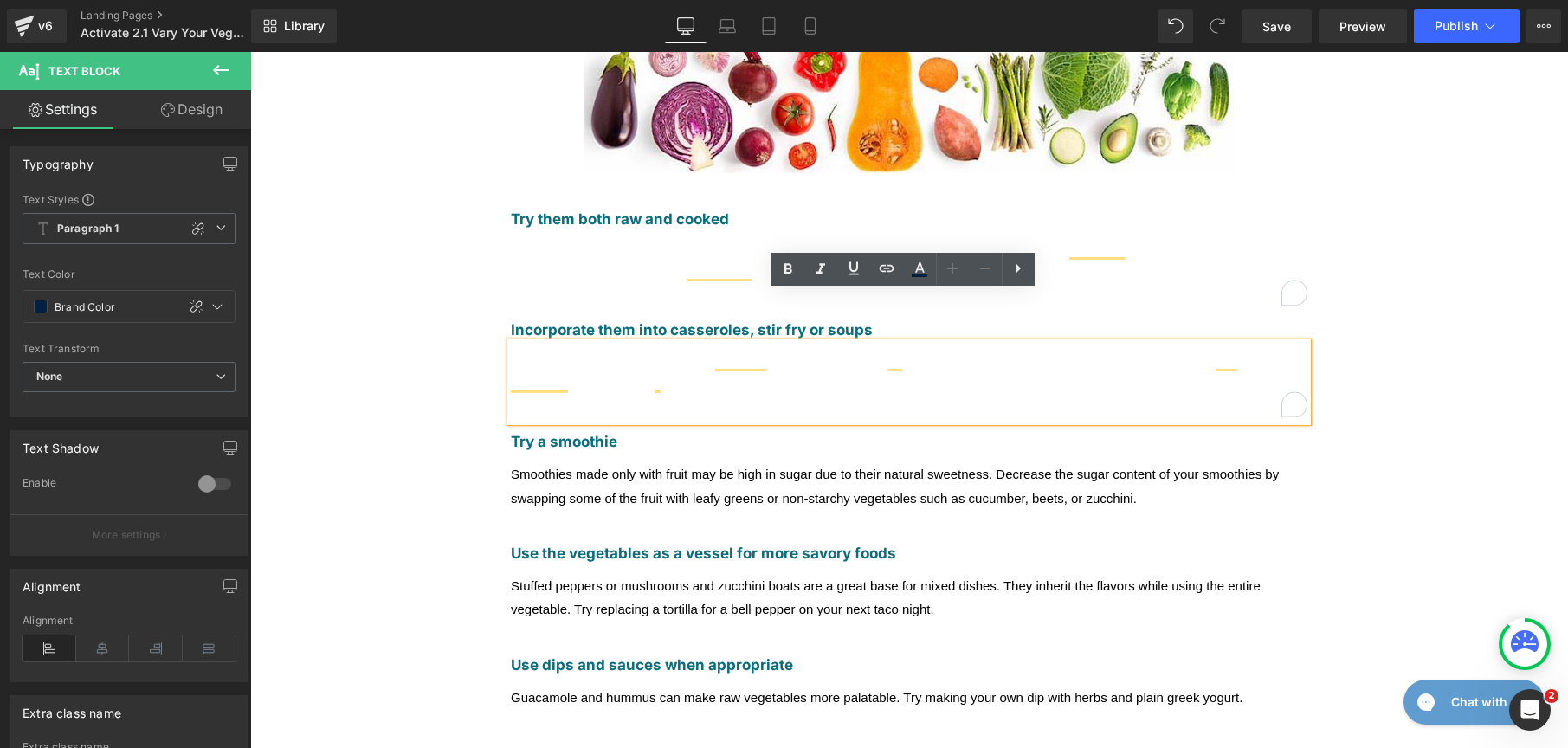
click at [703, 467] on span "Smoothies made only with fruit may be high in sugar due to their natural sweetn…" at bounding box center [895, 486] width 768 height 38
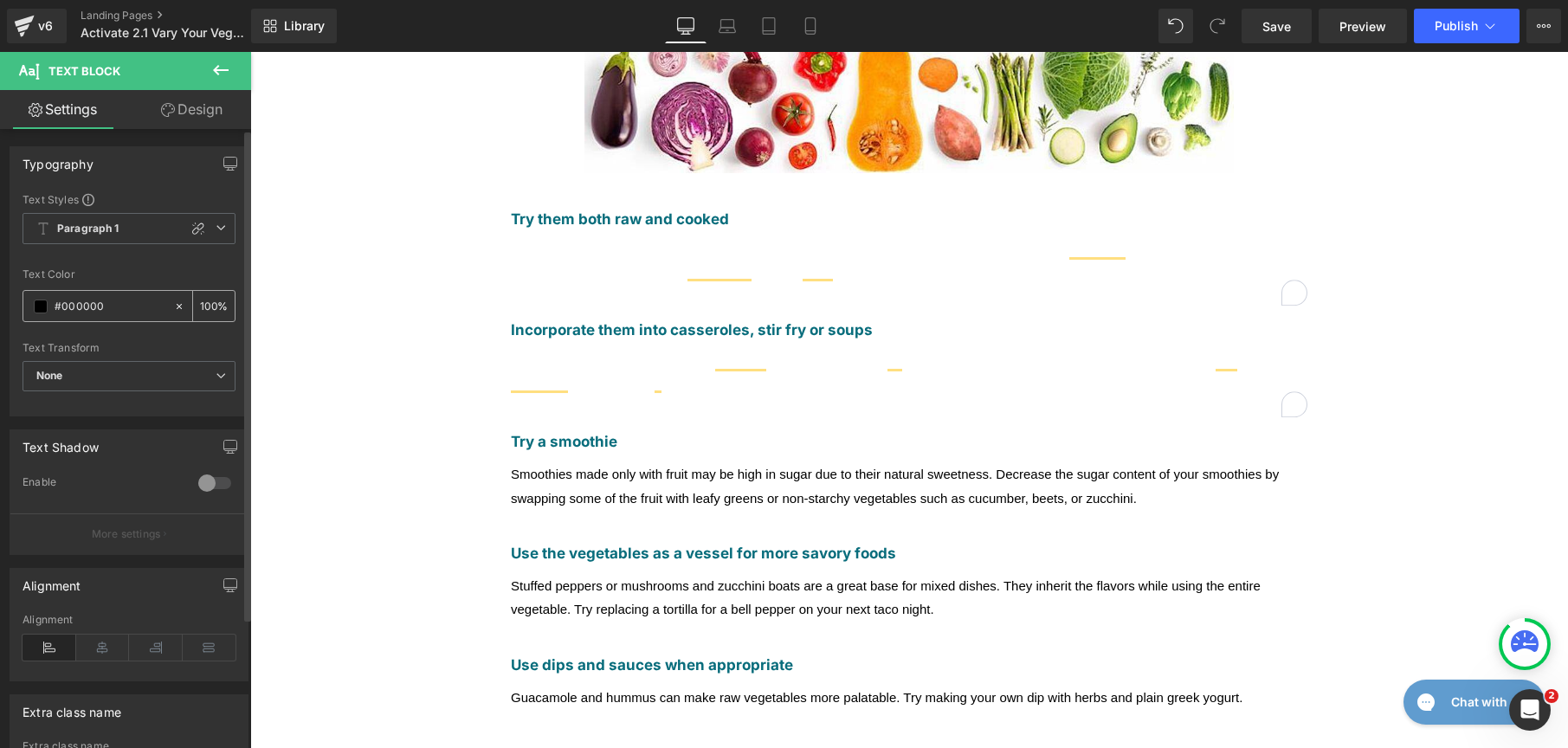
click at [42, 309] on span at bounding box center [41, 307] width 14 height 14
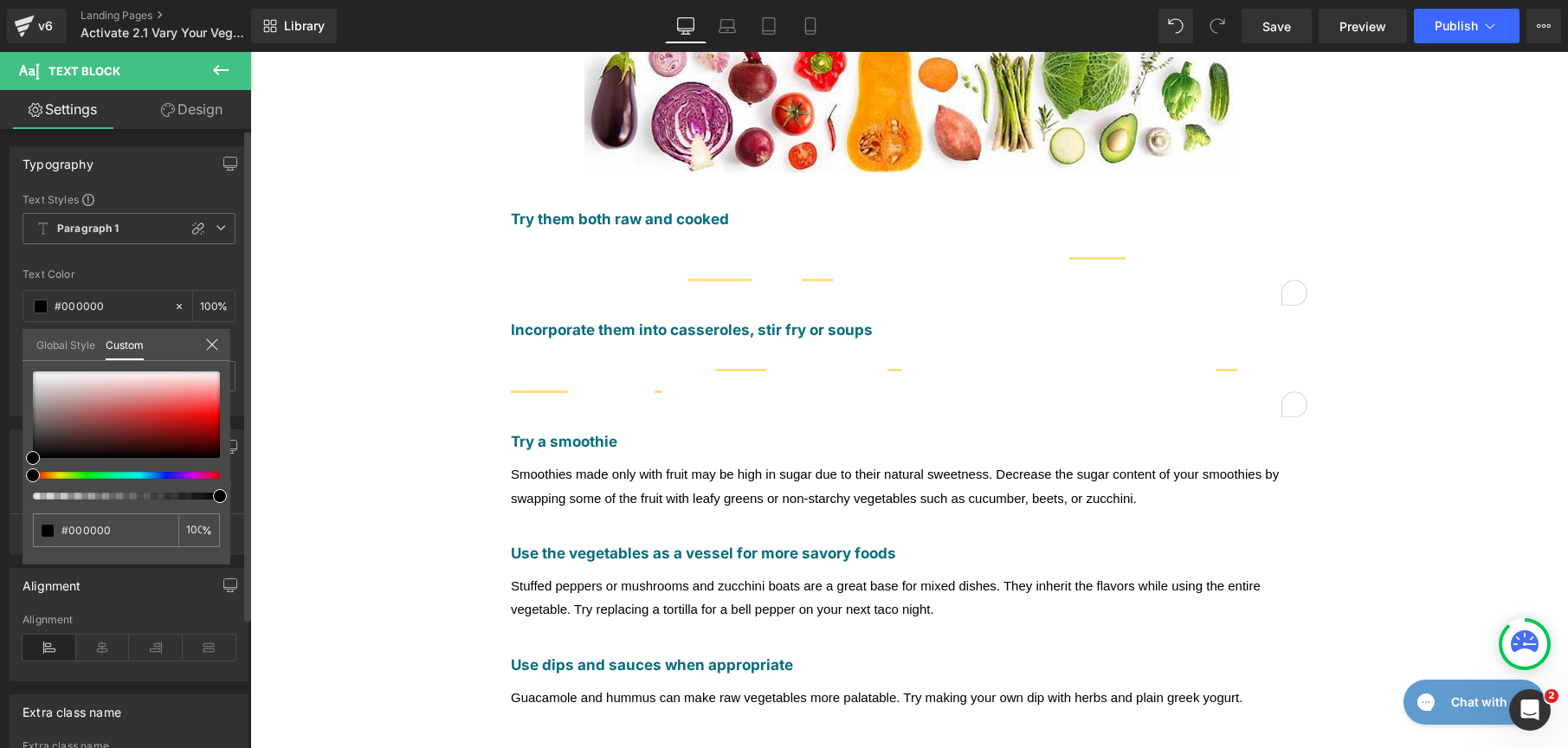
click at [58, 331] on link "Global Style" at bounding box center [66, 344] width 59 height 30
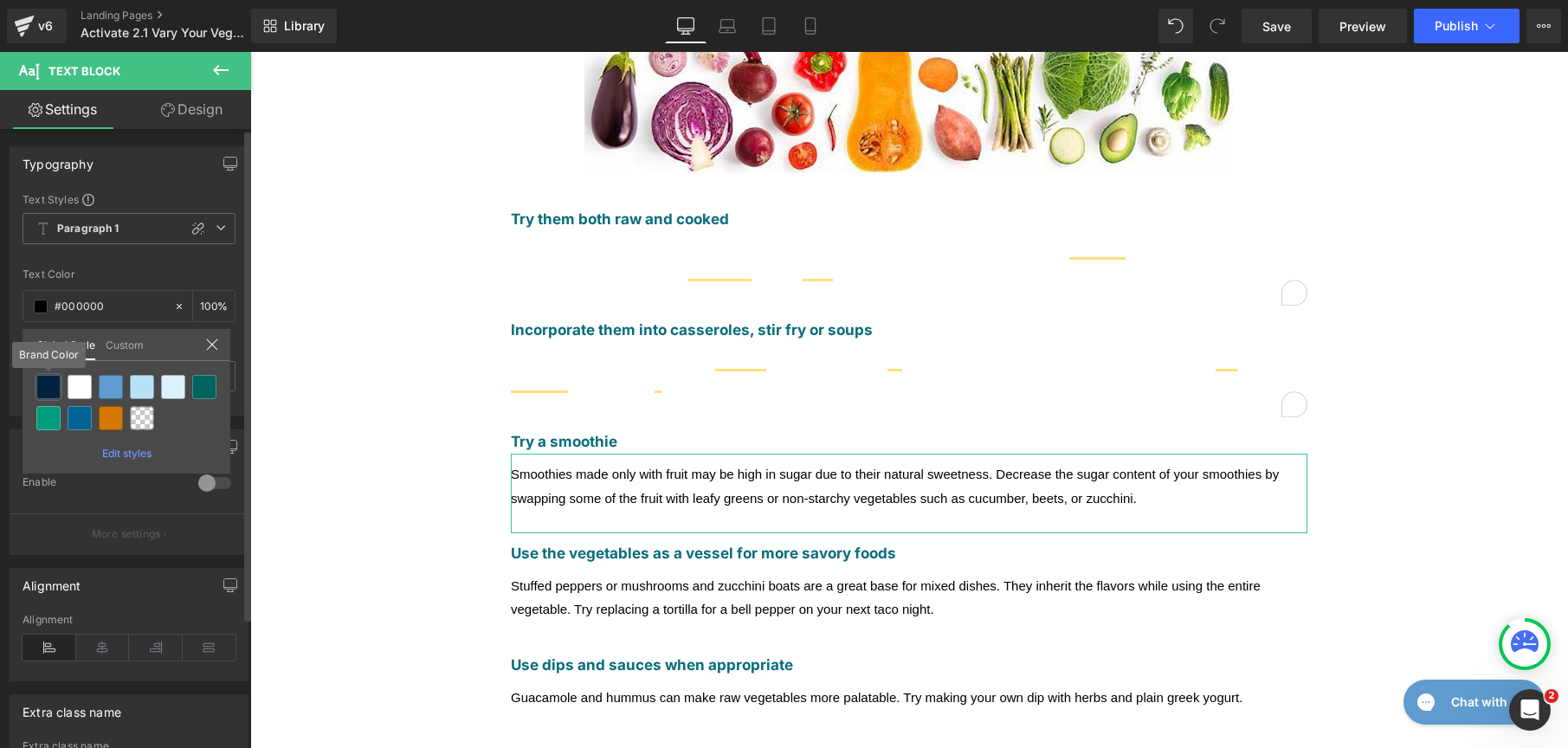
click at [54, 386] on div at bounding box center [49, 387] width 24 height 24
type input "Brand Color"
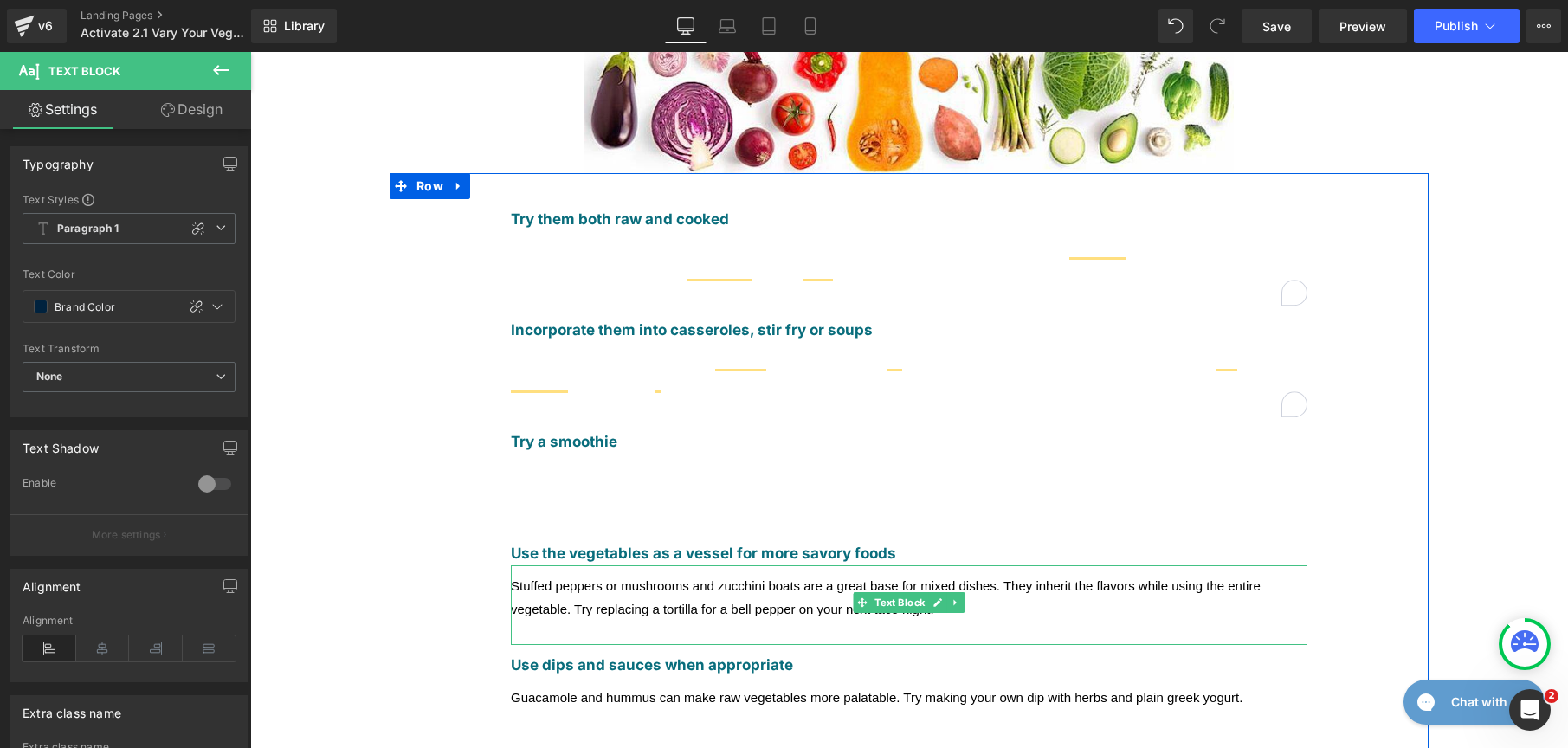
click at [676, 578] on span "Stuffed peppers or mushrooms and zucchini boats are a great base for mixed dish…" at bounding box center [886, 598] width 749 height 38
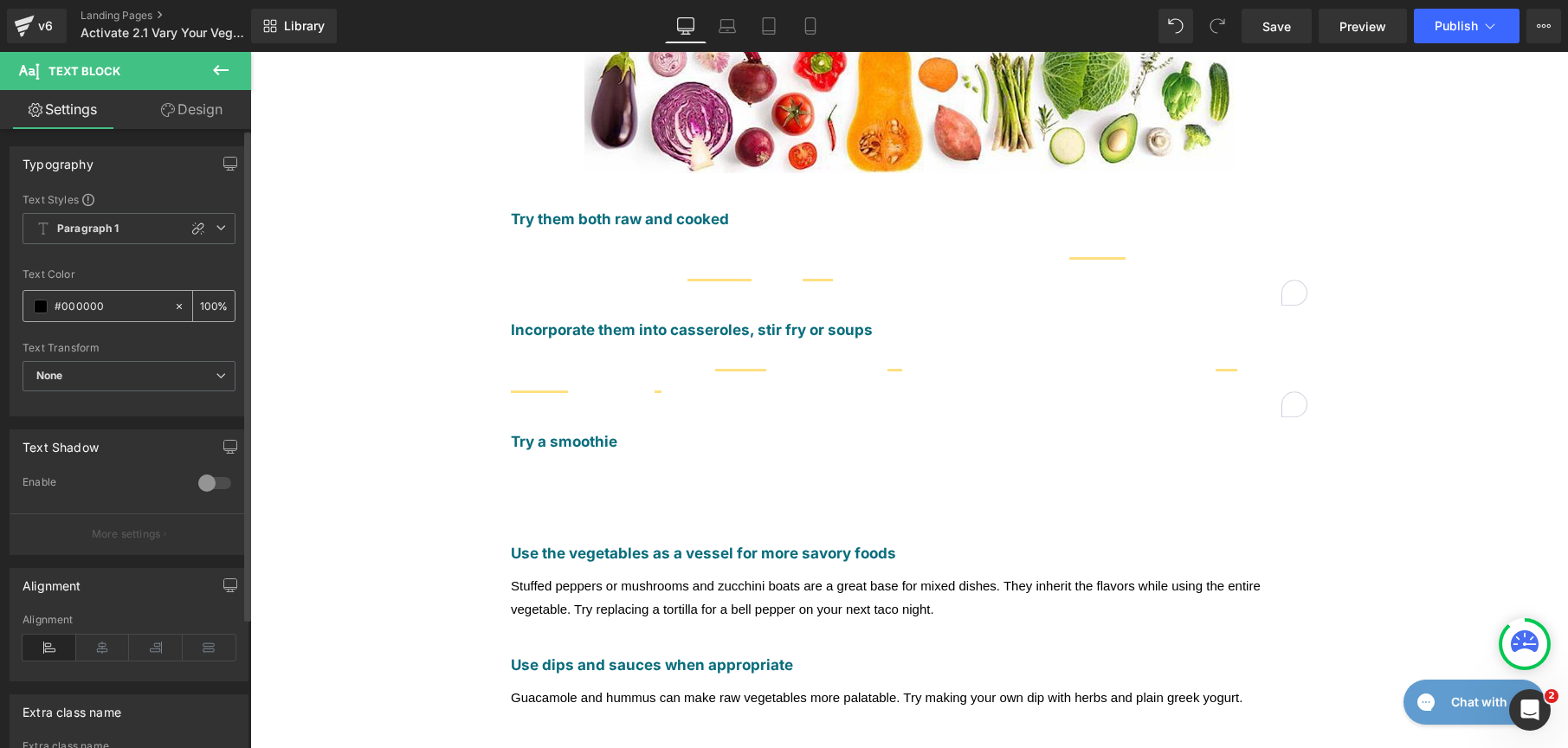
click at [44, 313] on span at bounding box center [41, 307] width 14 height 14
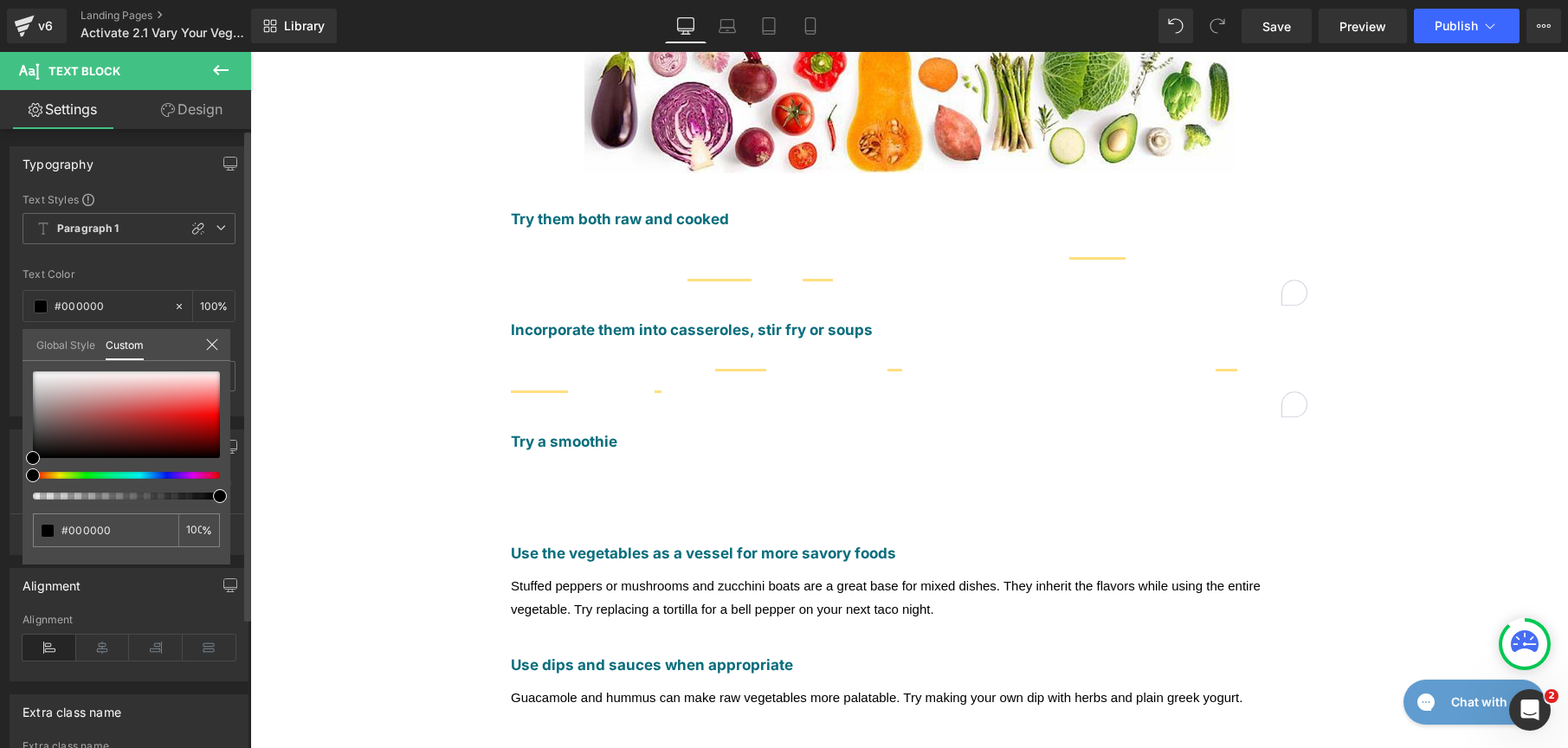
click at [45, 356] on link "Global Style" at bounding box center [66, 344] width 59 height 30
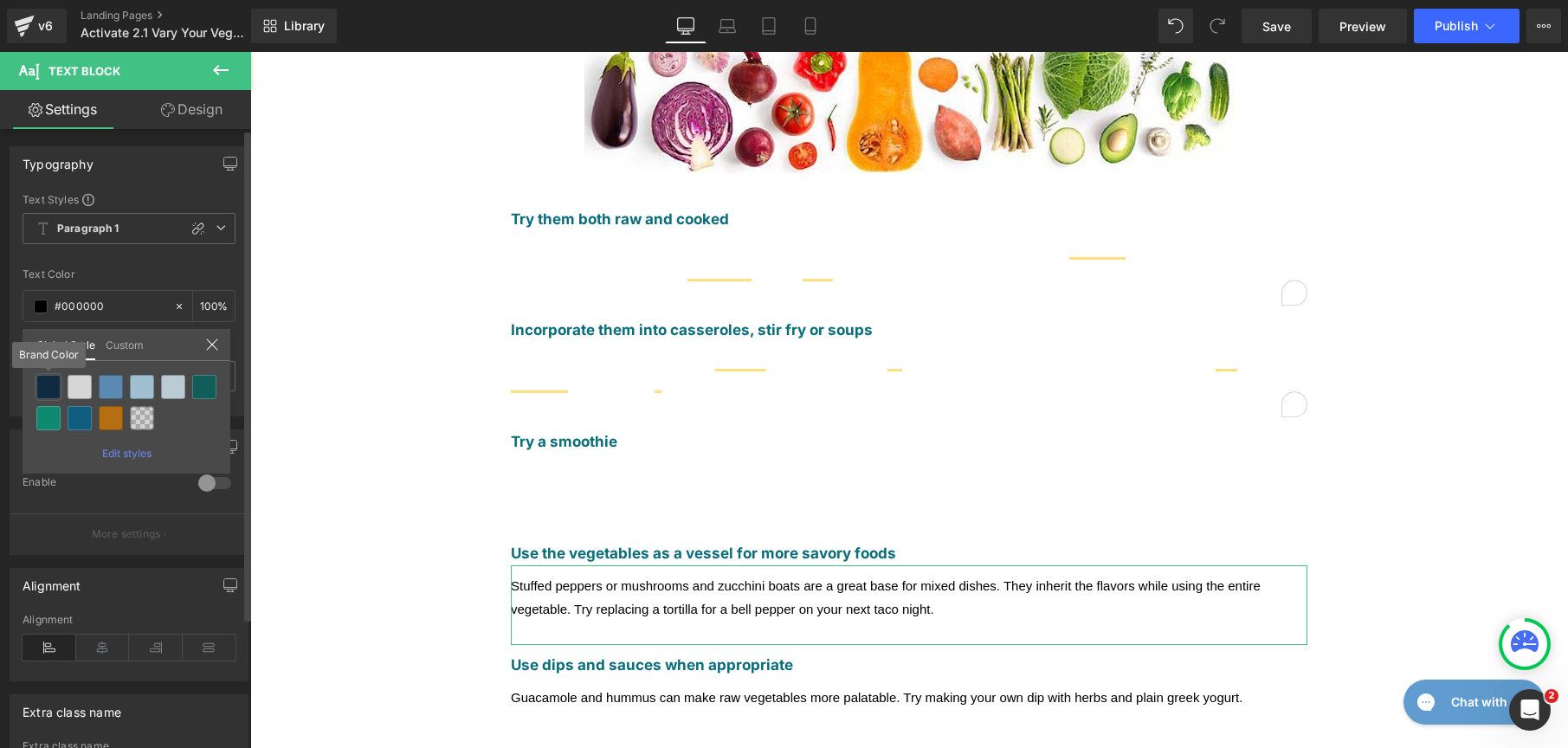
click at [52, 379] on div at bounding box center [49, 387] width 24 height 24
type input "Brand Color"
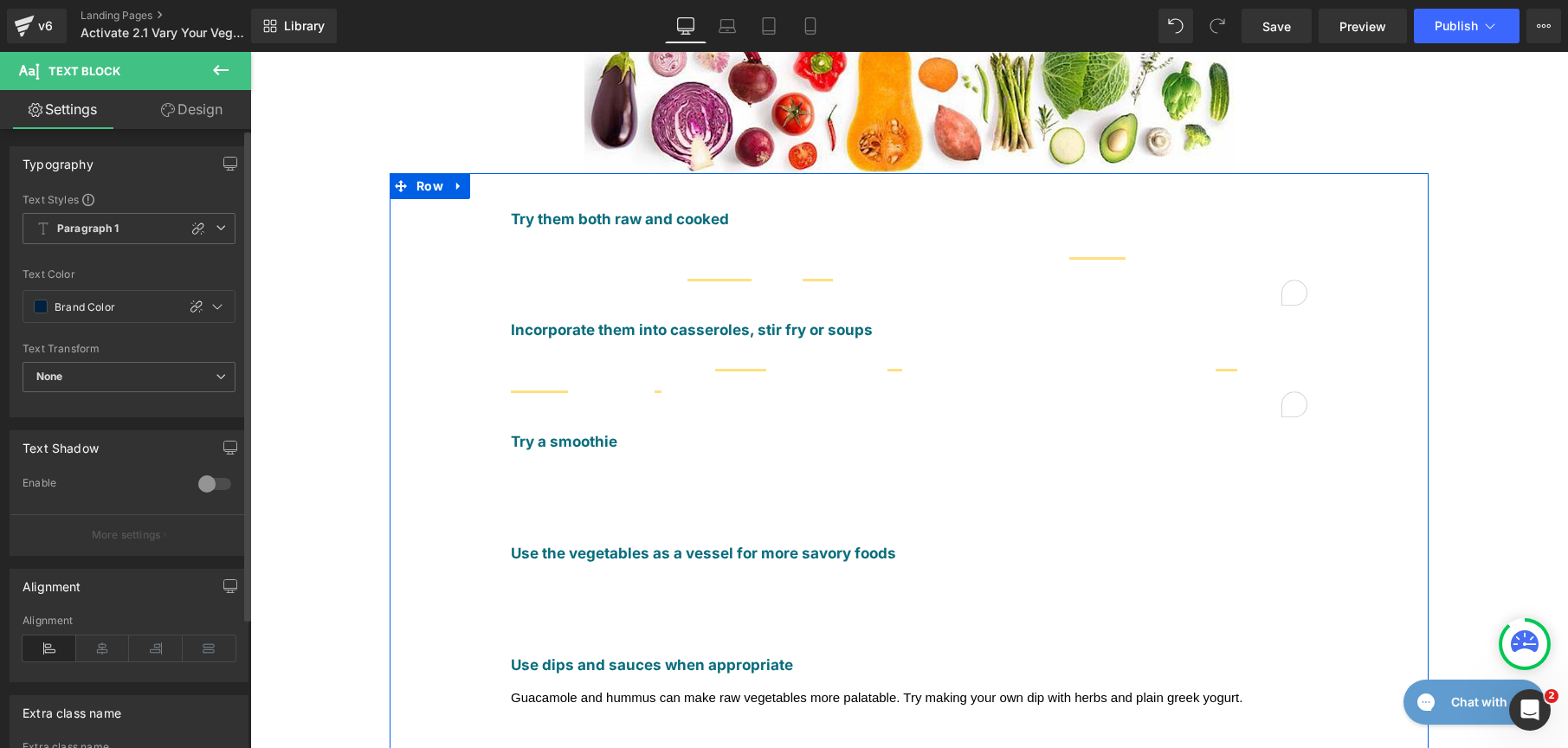
click at [496, 630] on div "Try them both raw and cooked Text Block Vegetables like carrots, celery, and pe…" at bounding box center [908, 467] width 866 height 535
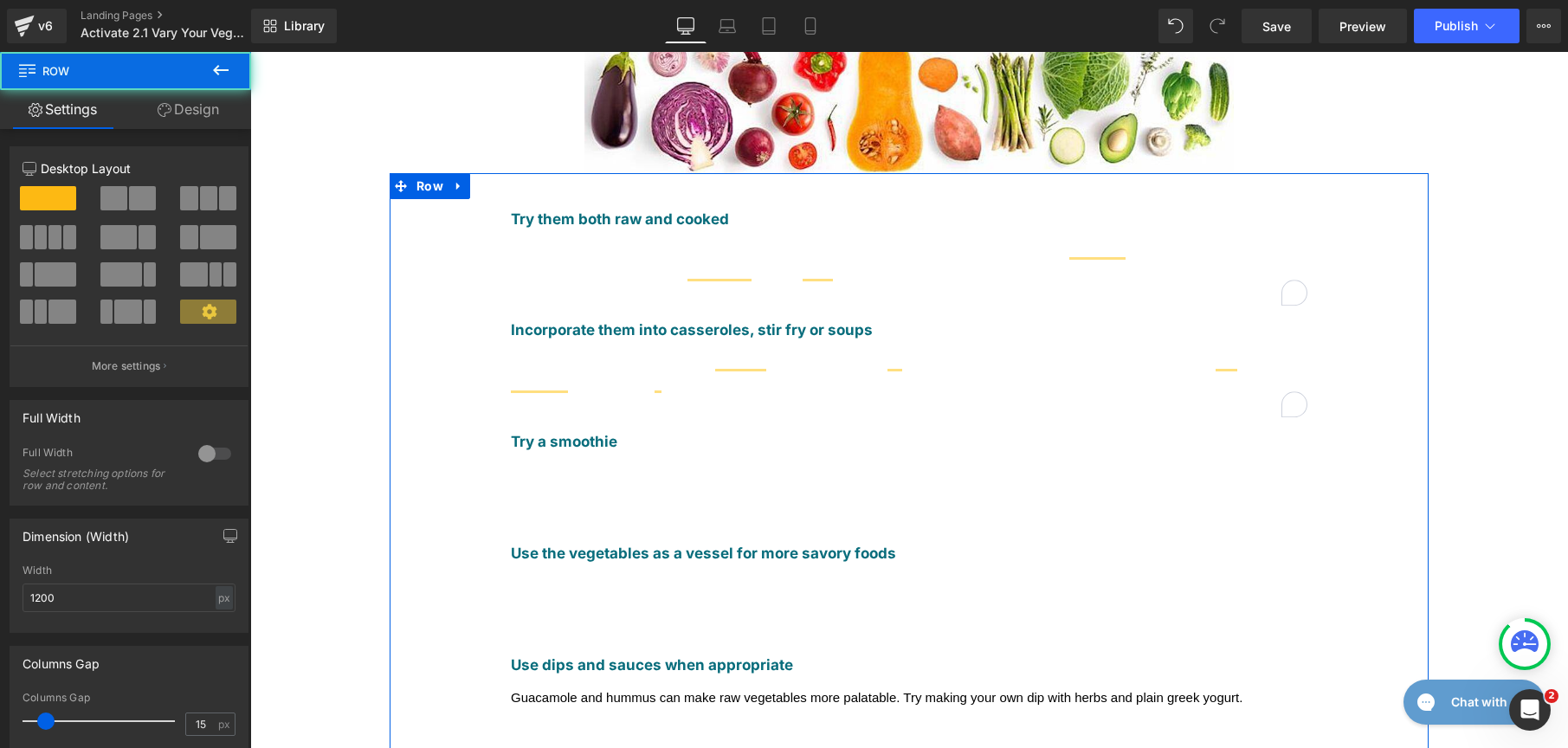
click at [512, 690] on span "Guacamole and hummus can make raw vegetables more palatable. Try making your ow…" at bounding box center [877, 697] width 732 height 15
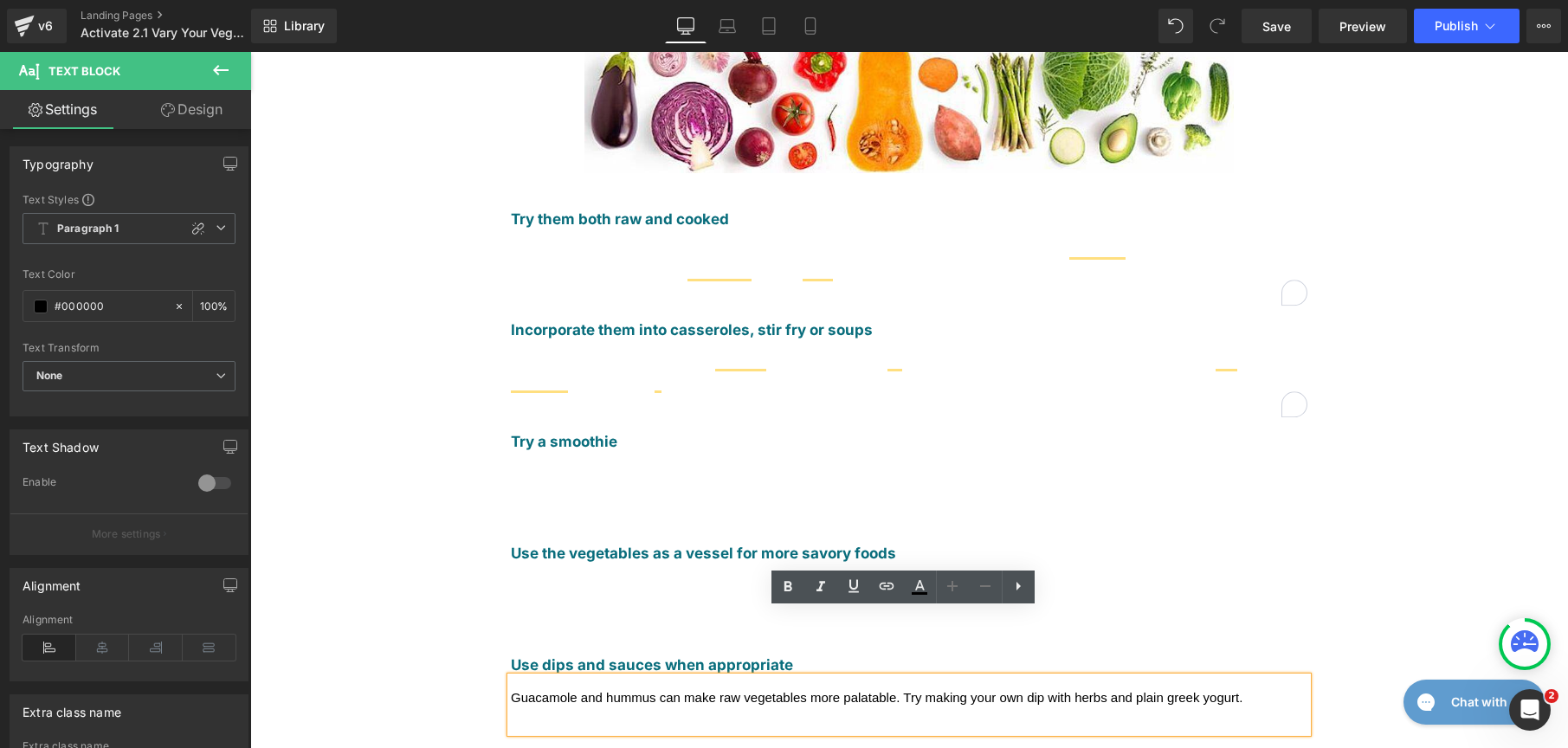
click at [515, 690] on span "Guacamole and hummus can make raw vegetables more palatable. Try making your ow…" at bounding box center [877, 697] width 732 height 15
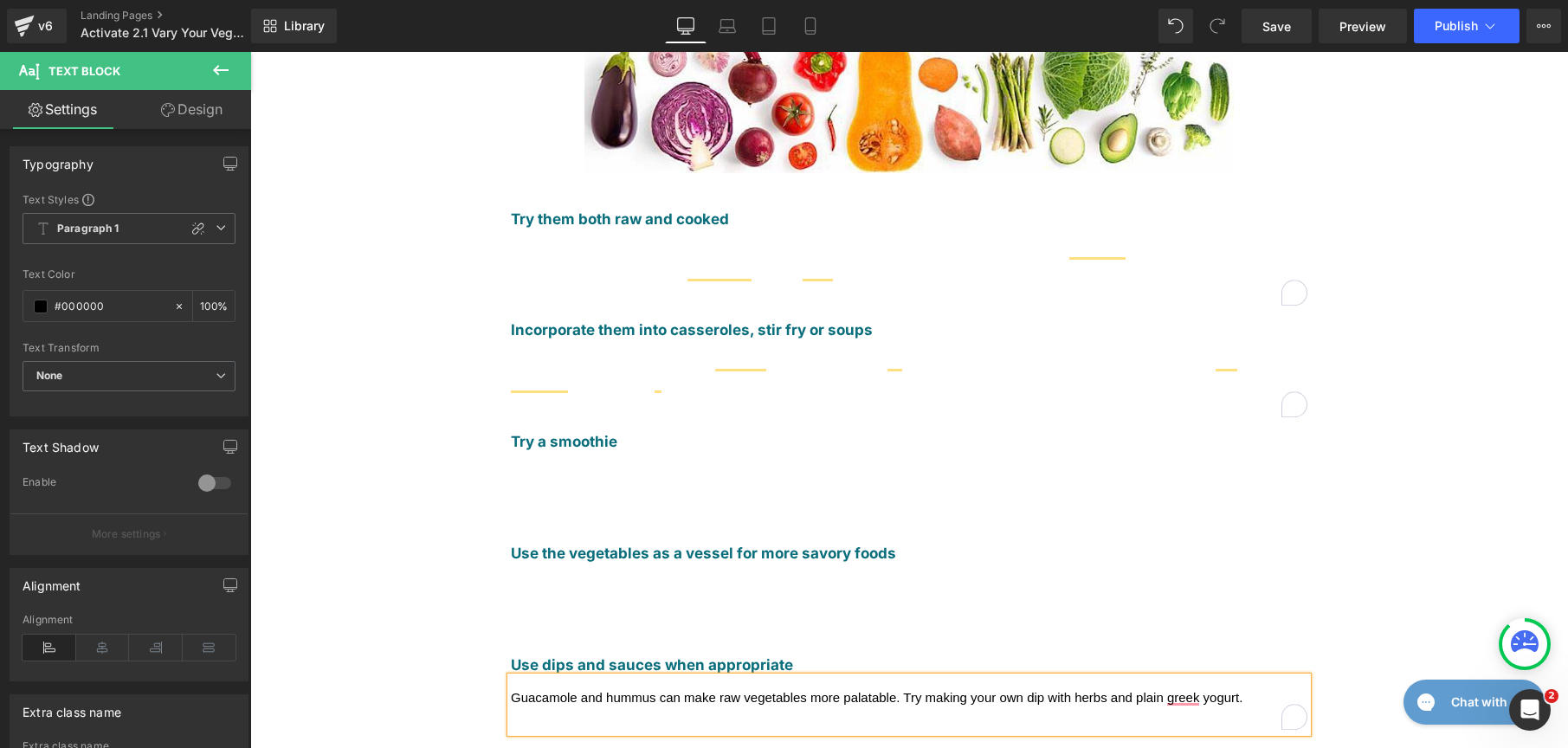
click at [479, 550] on div "Try them both raw and cooked Text Block Vegetables like carrots, celery, and pe…" at bounding box center [908, 467] width 866 height 535
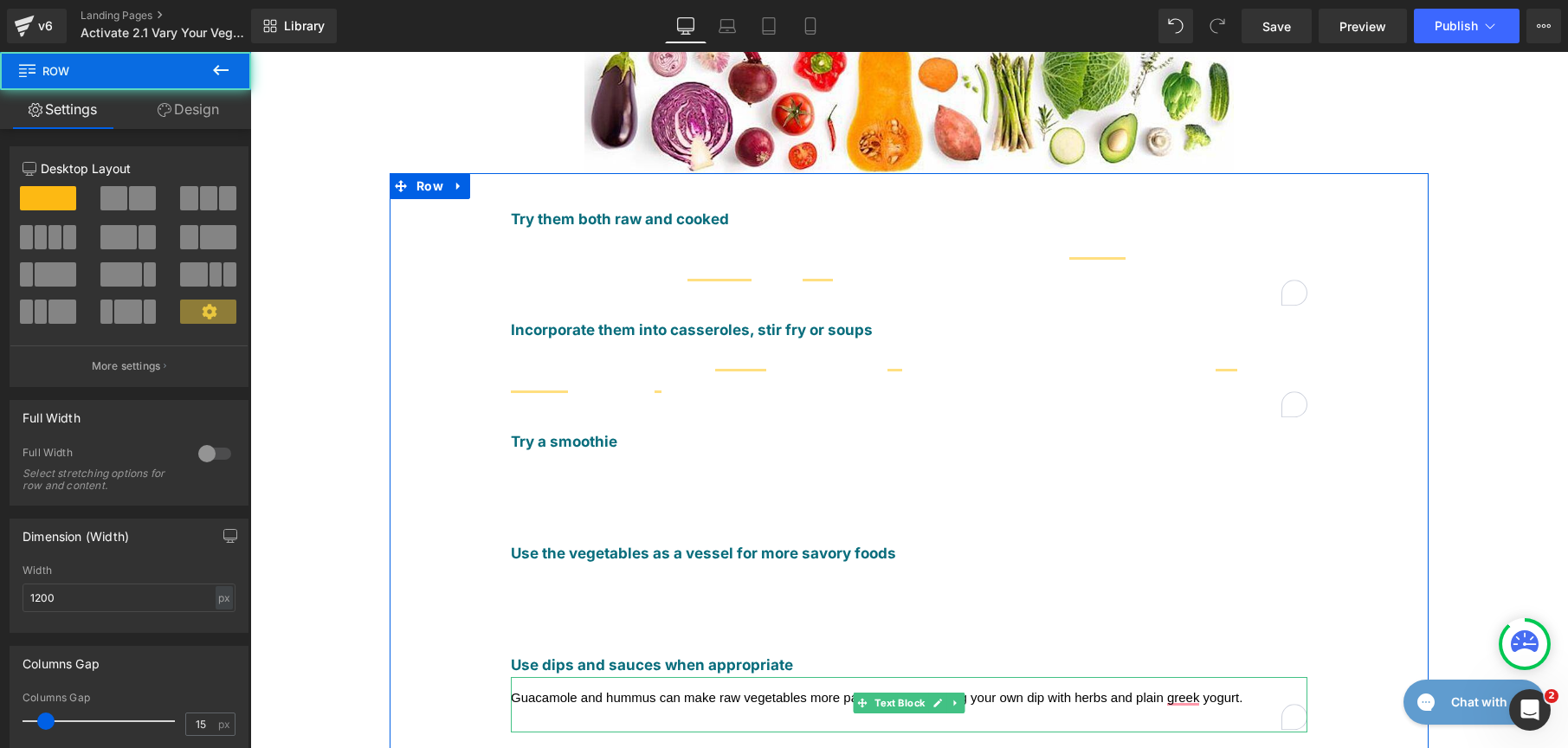
click at [523, 690] on span "Guacamole and hummus can make raw vegetables more palatable. Try making your ow…" at bounding box center [877, 697] width 732 height 15
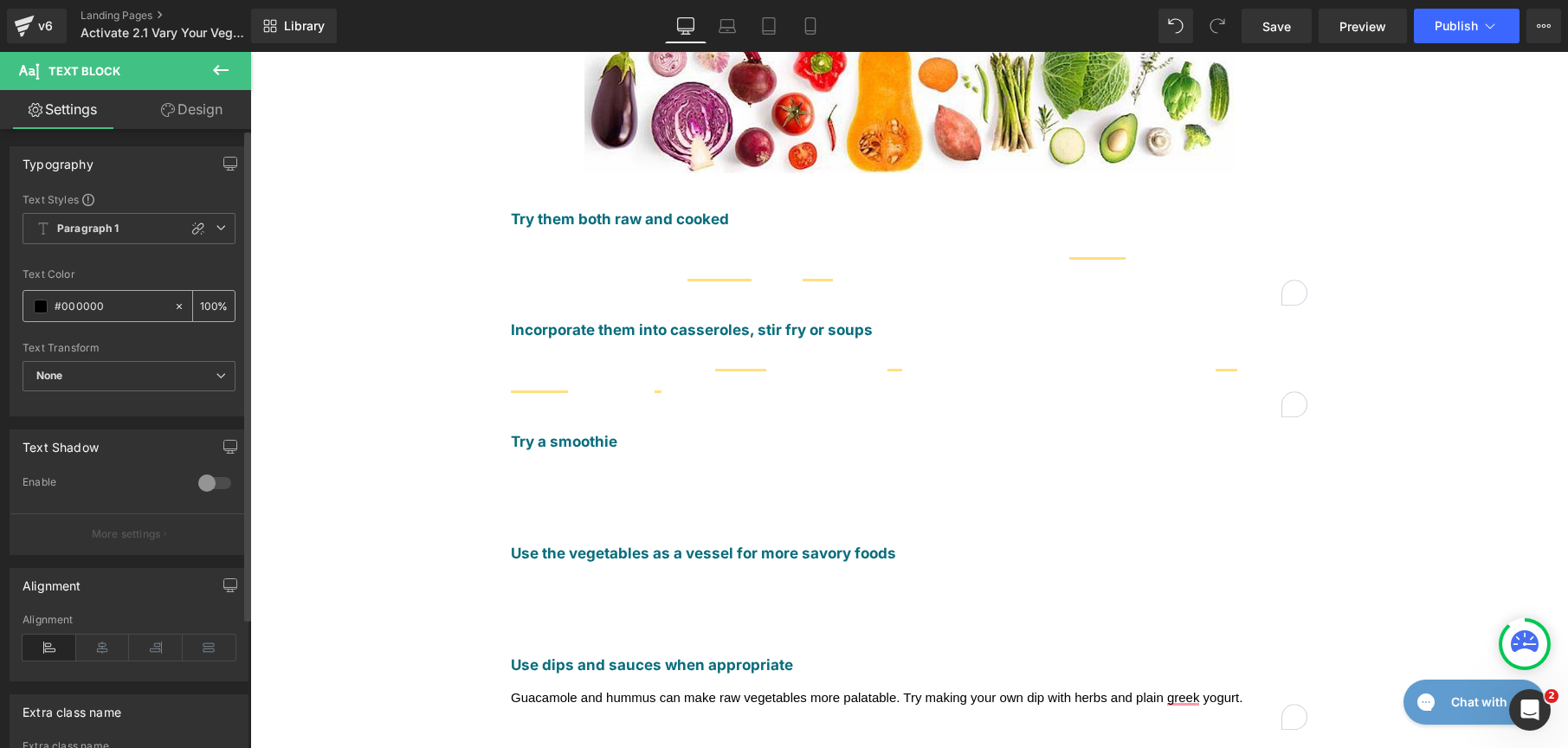
click at [41, 308] on span at bounding box center [41, 307] width 14 height 14
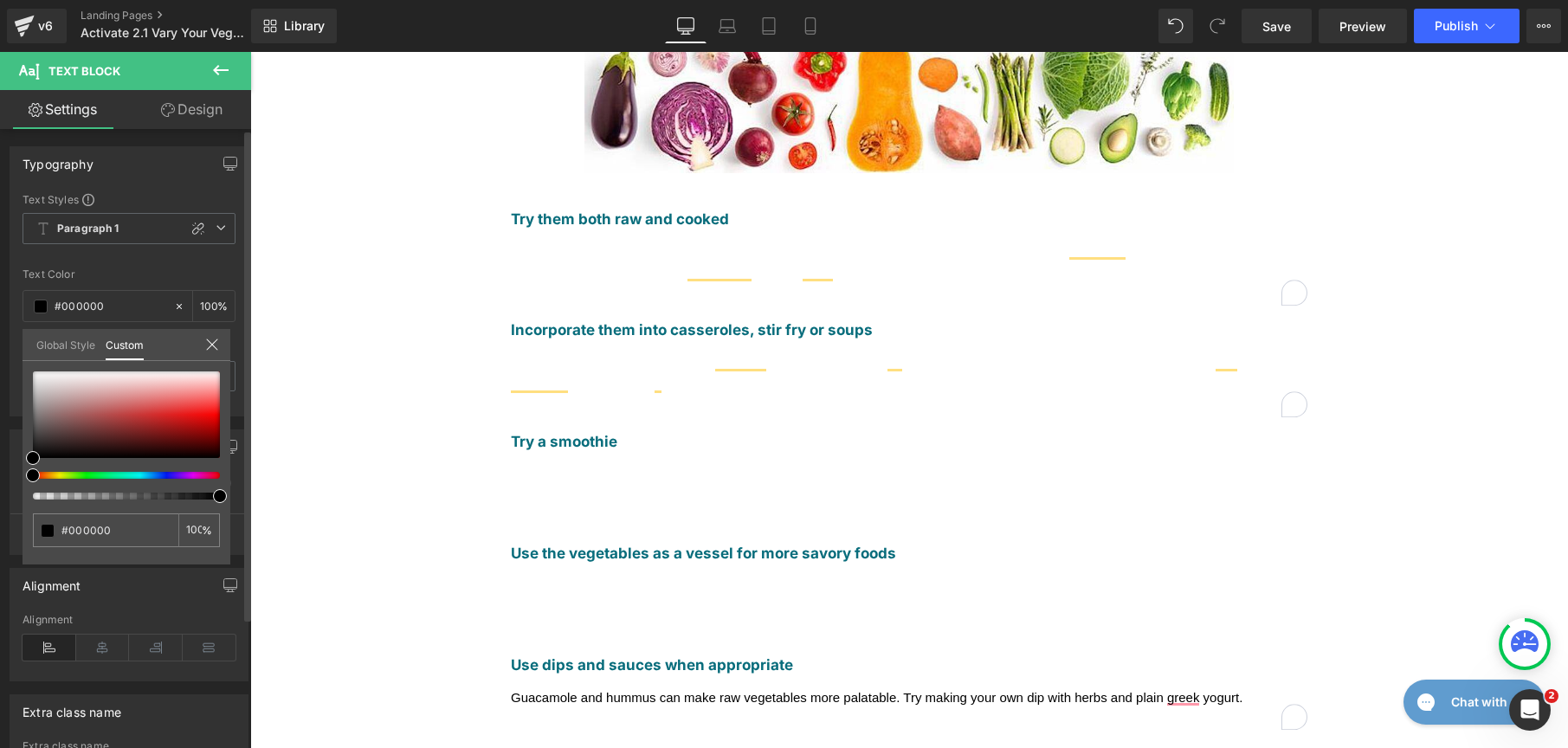
click at [44, 337] on link "Global Style" at bounding box center [66, 344] width 59 height 30
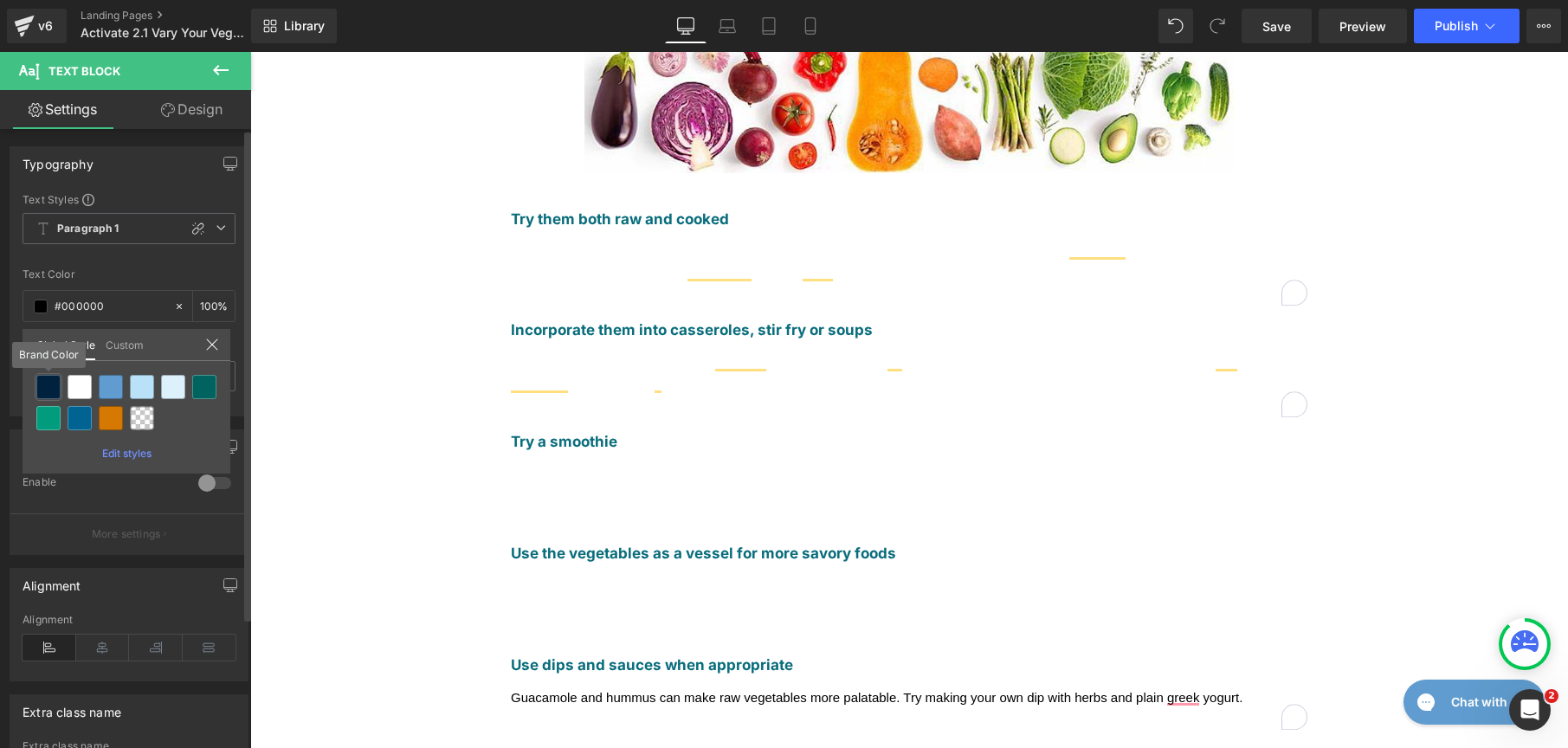
click at [40, 389] on div at bounding box center [49, 387] width 24 height 24
type input "Brand Color"
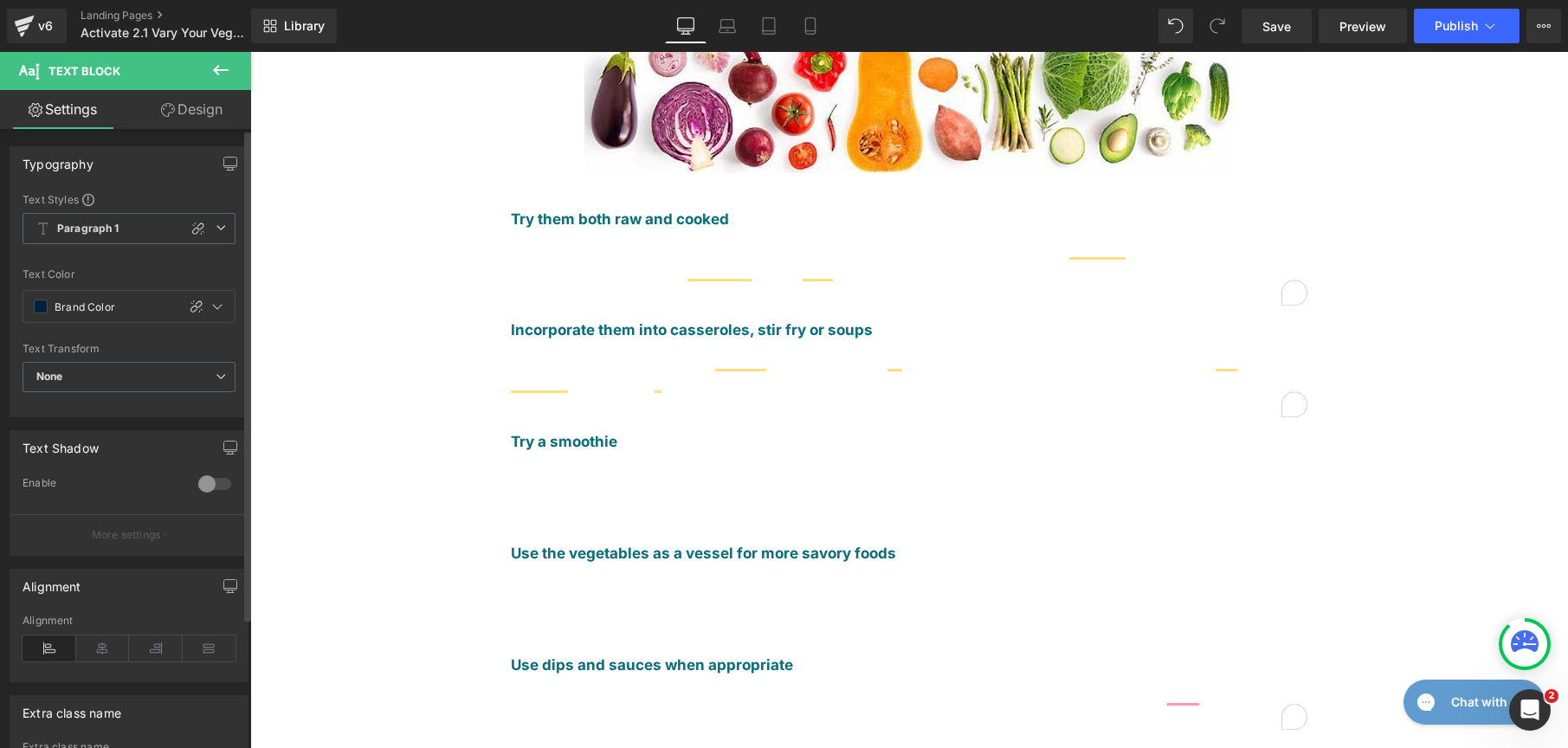
click at [314, 502] on div "Liquid Vary your veggies Heading Did you know that it can take up to 15 tries t…" at bounding box center [908, 548] width 1318 height 1497
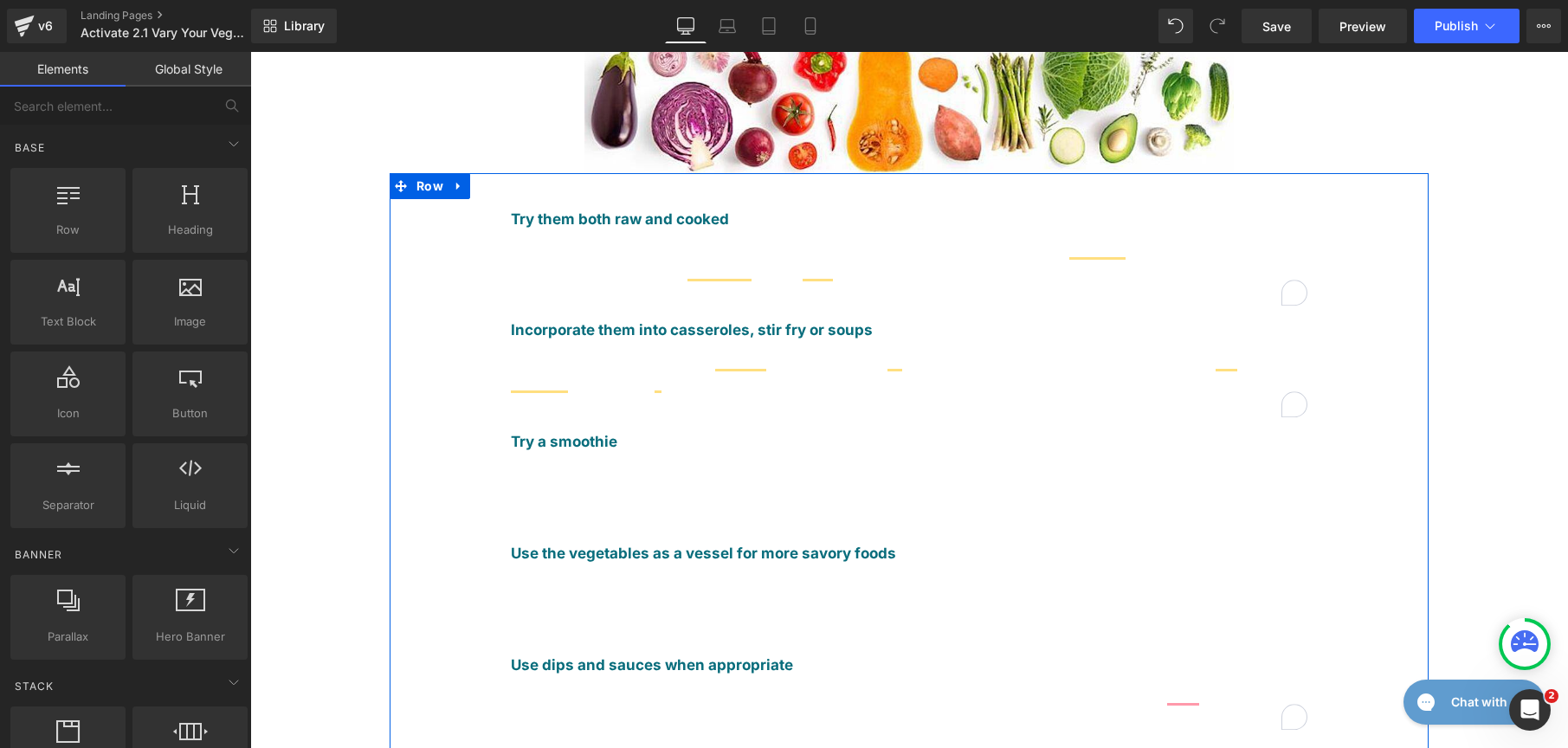
scroll to position [637, 0]
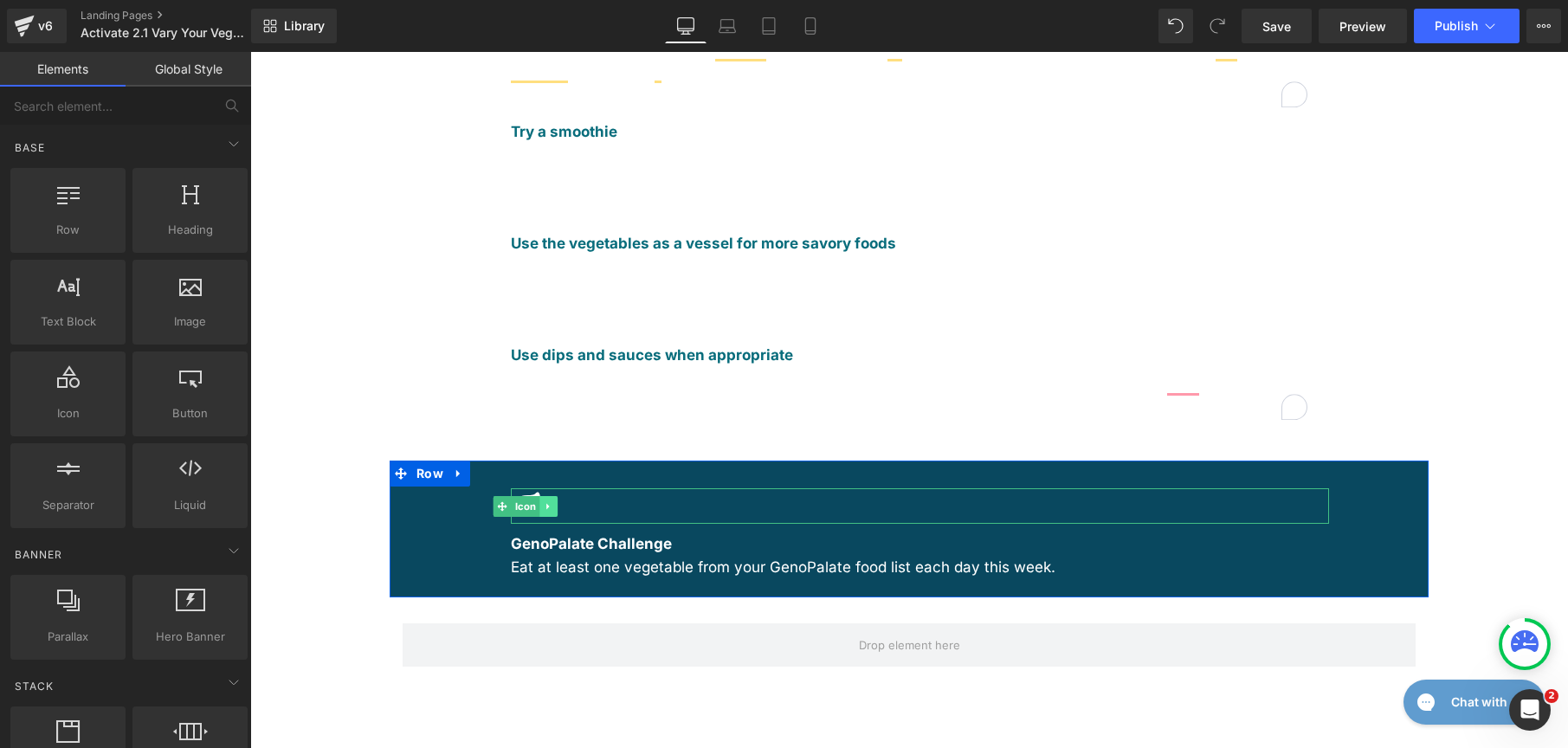
click at [540, 496] on link at bounding box center [549, 507] width 18 height 21
click at [553, 502] on icon at bounding box center [557, 506] width 10 height 10
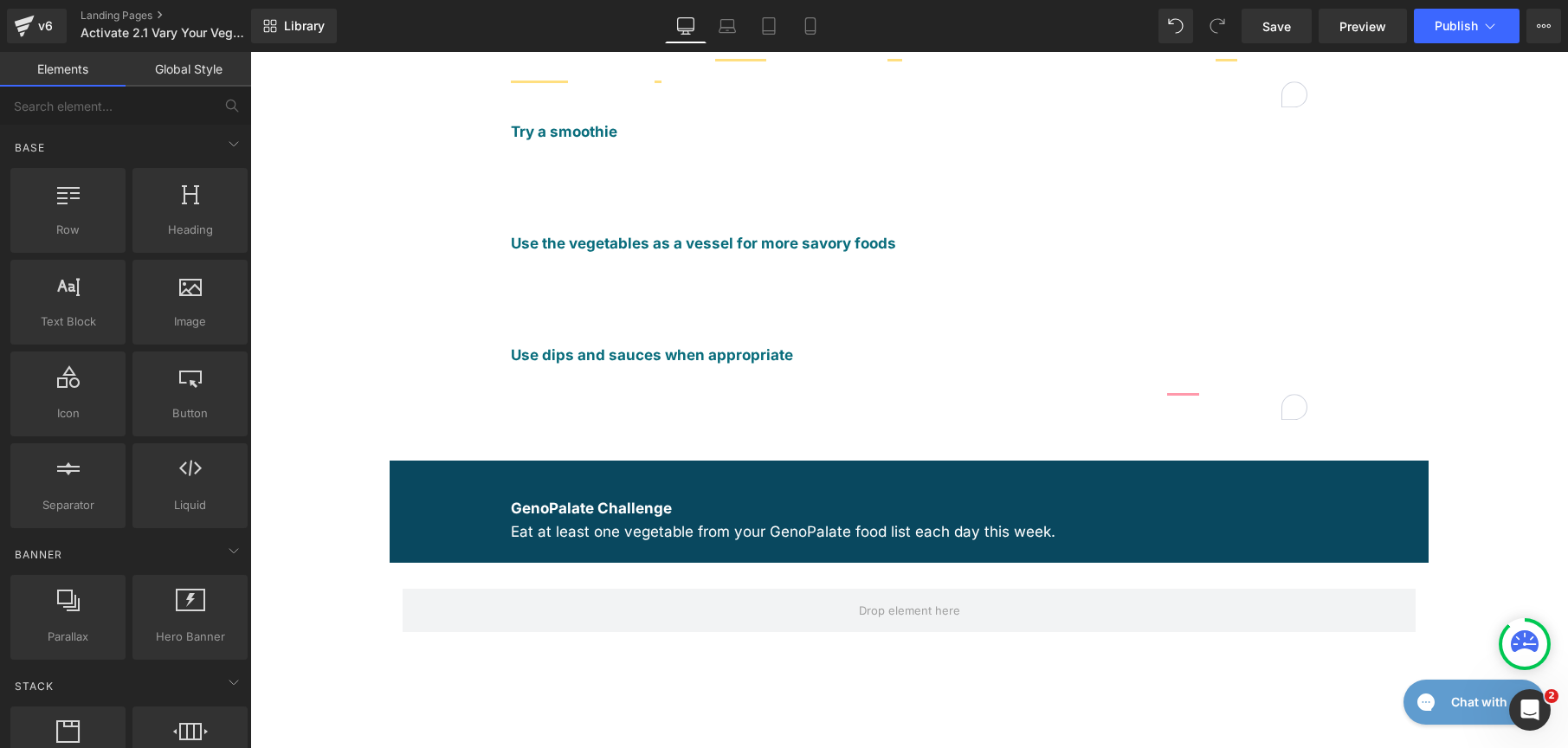
click at [406, 461] on div "GenoPalate Challenge Eat at least one vegetable from your GenoPalate food list …" at bounding box center [908, 511] width 1039 height 101
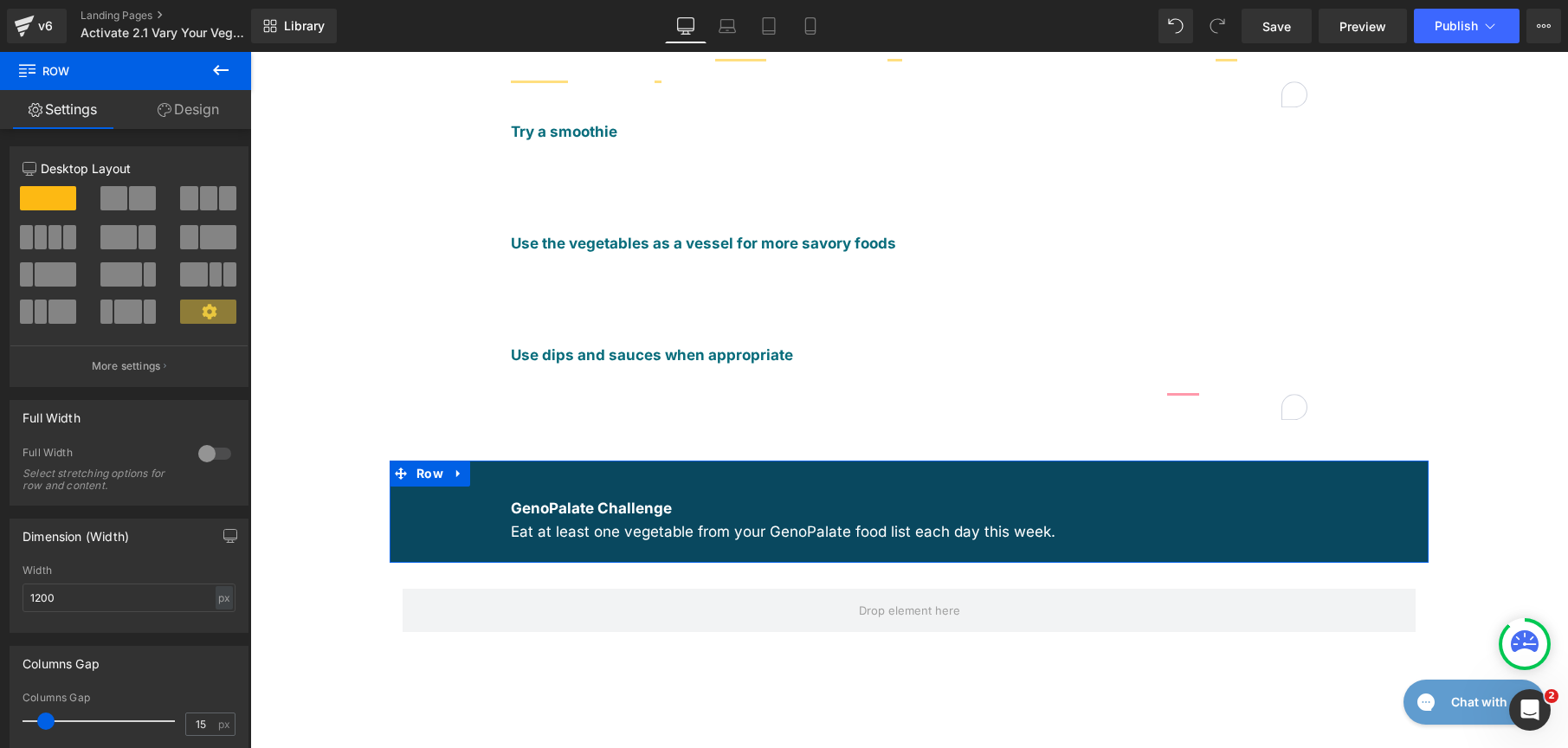
click at [188, 118] on link "Design" at bounding box center [189, 109] width 126 height 39
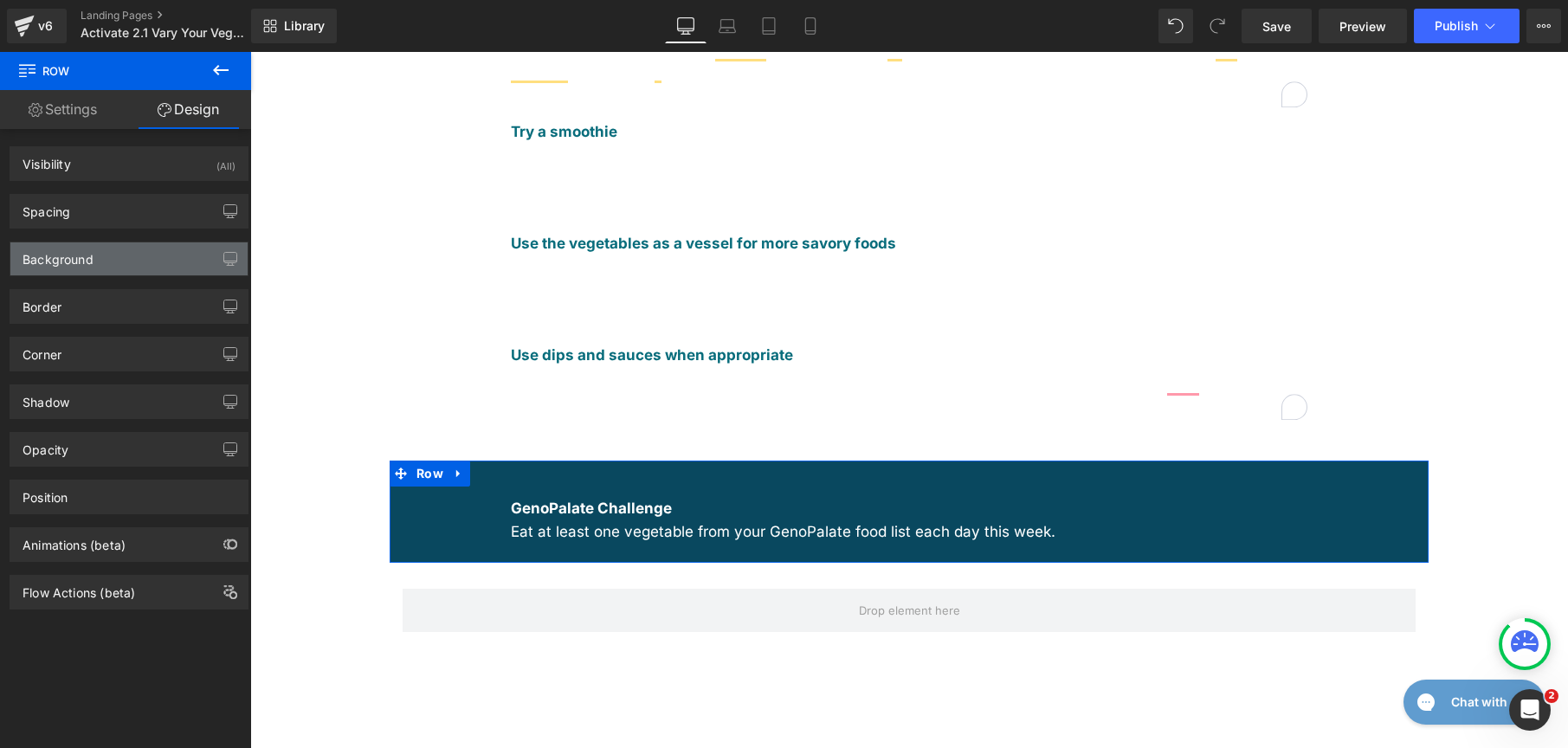
click at [141, 260] on div "Background" at bounding box center [129, 260] width 238 height 33
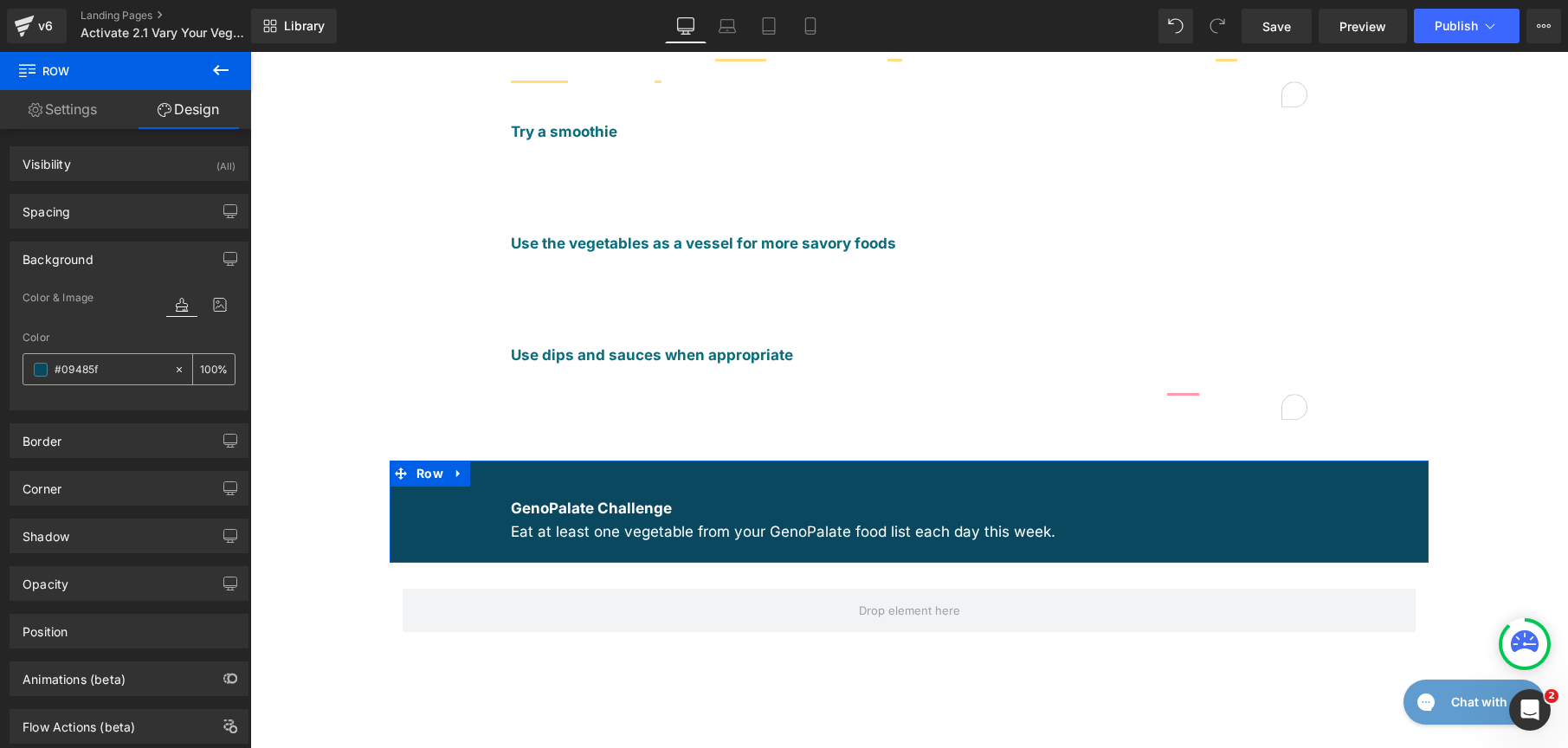
click at [38, 363] on span at bounding box center [41, 370] width 14 height 14
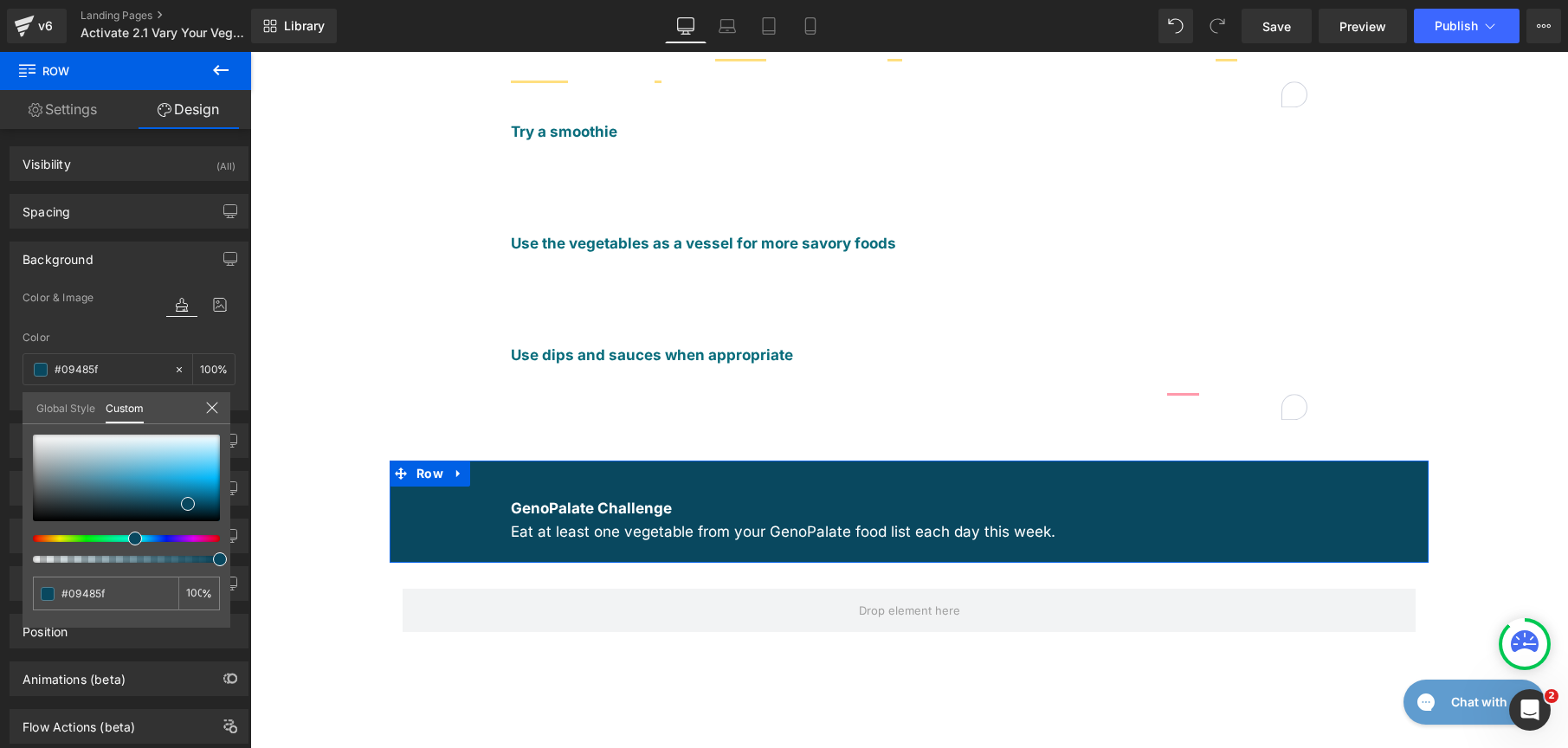
click at [62, 411] on link "Global Style" at bounding box center [66, 407] width 59 height 30
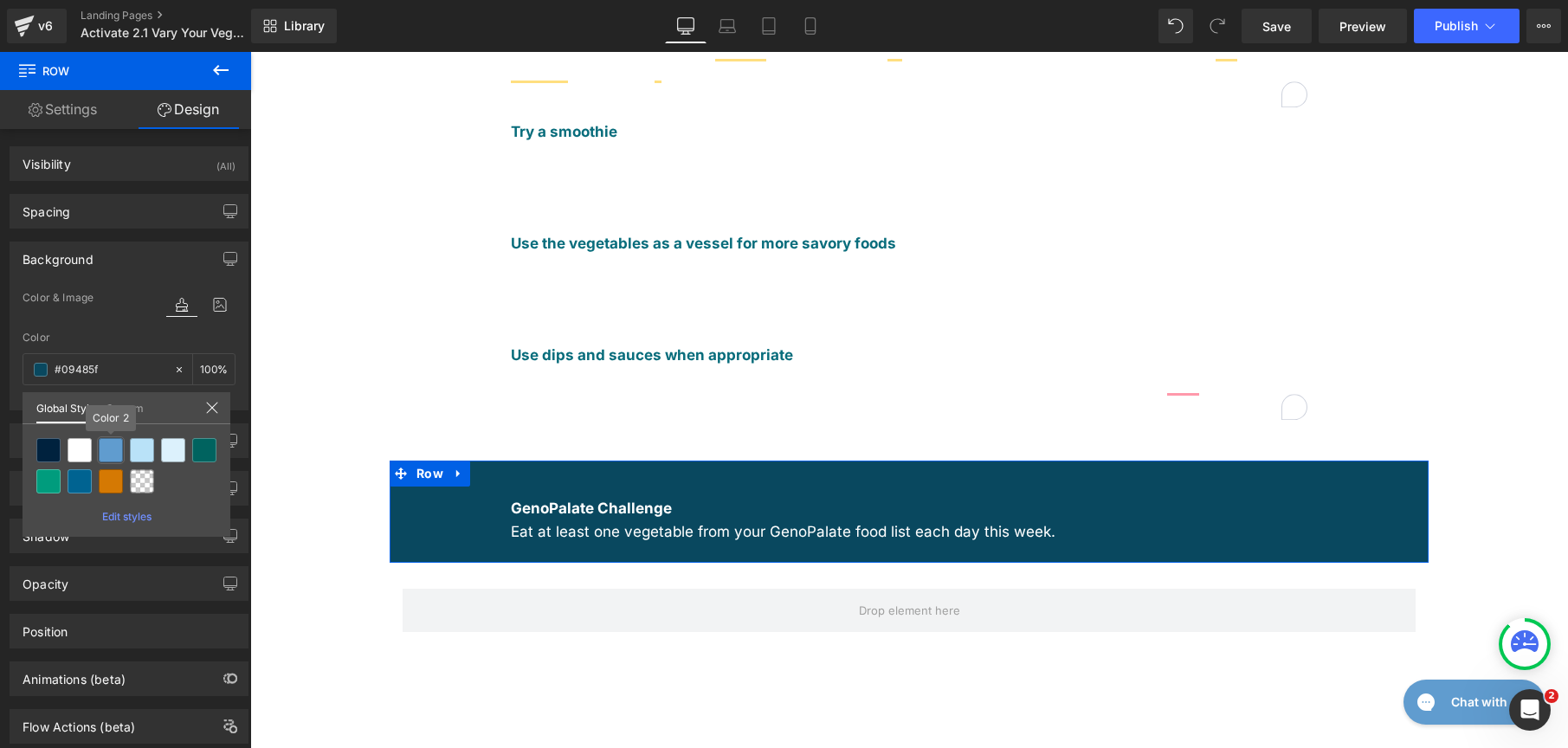
click at [118, 446] on div at bounding box center [111, 451] width 24 height 24
type input "Color 2"
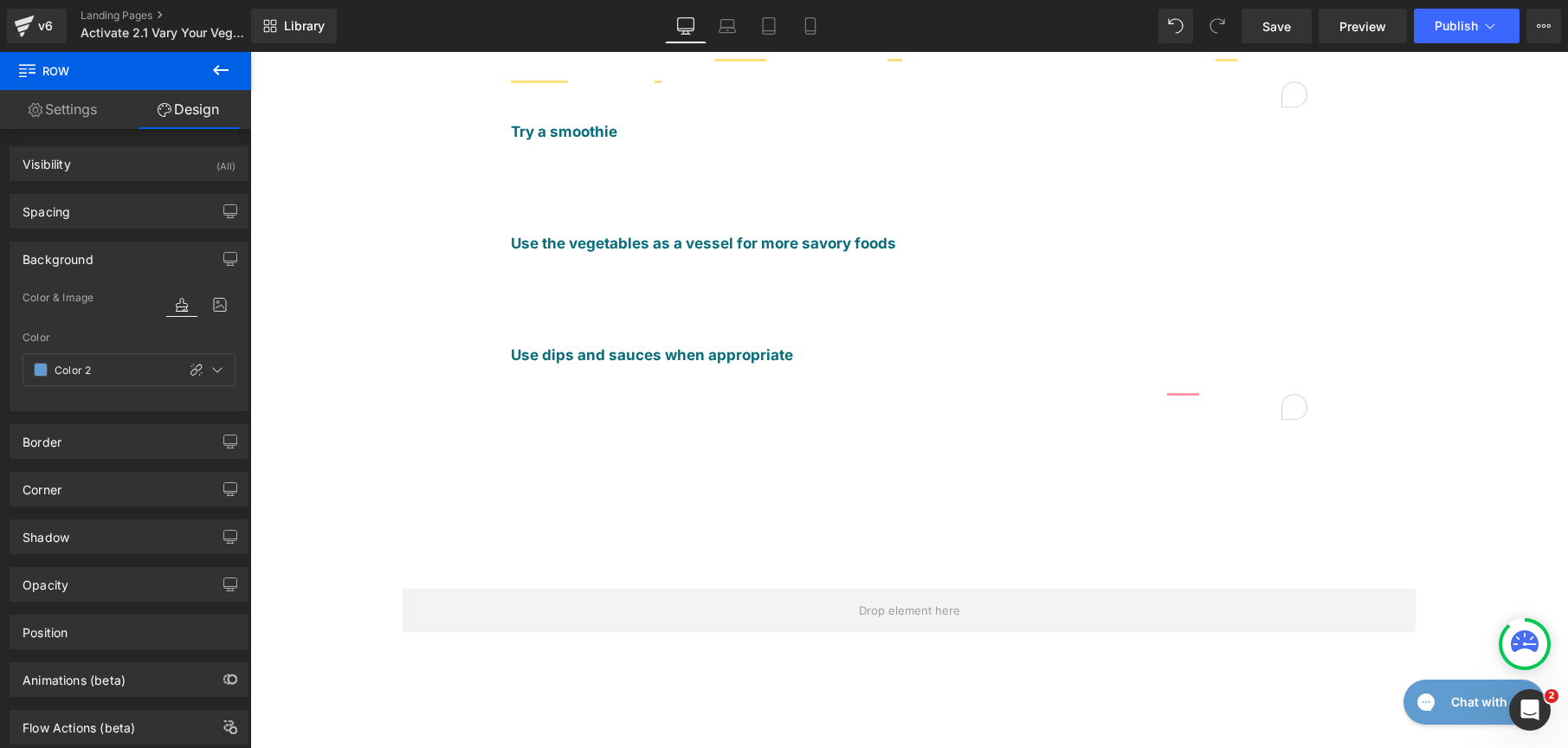
click at [630, 641] on div "Liquid Vary your veggies Heading Did you know that it can take up to 15 tries t…" at bounding box center [908, 220] width 1039 height 1462
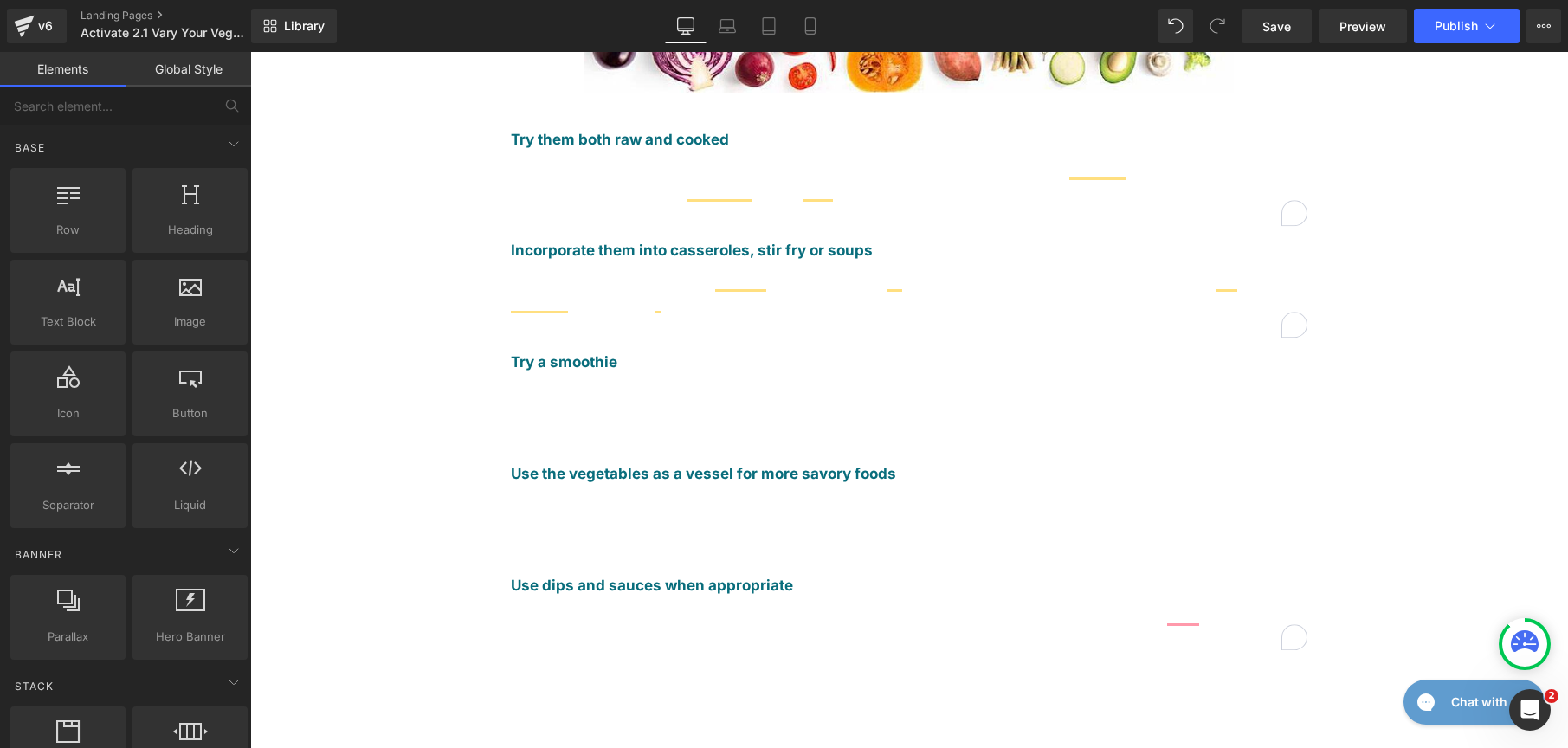
scroll to position [478, 0]
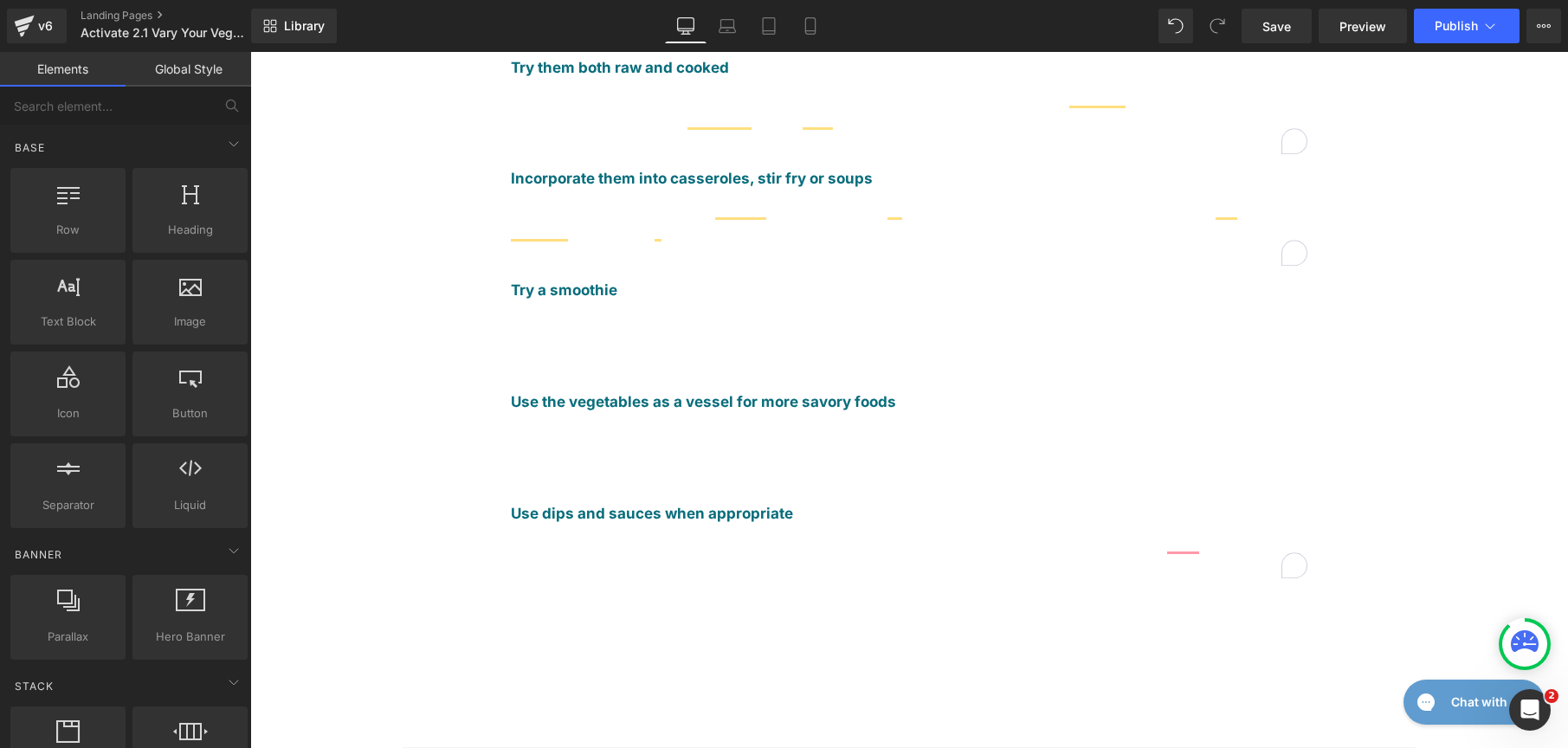
click at [1178, 539] on span "Guacamole and hummus can make raw vegetables more palatable. Try making your ow…" at bounding box center [877, 546] width 732 height 15
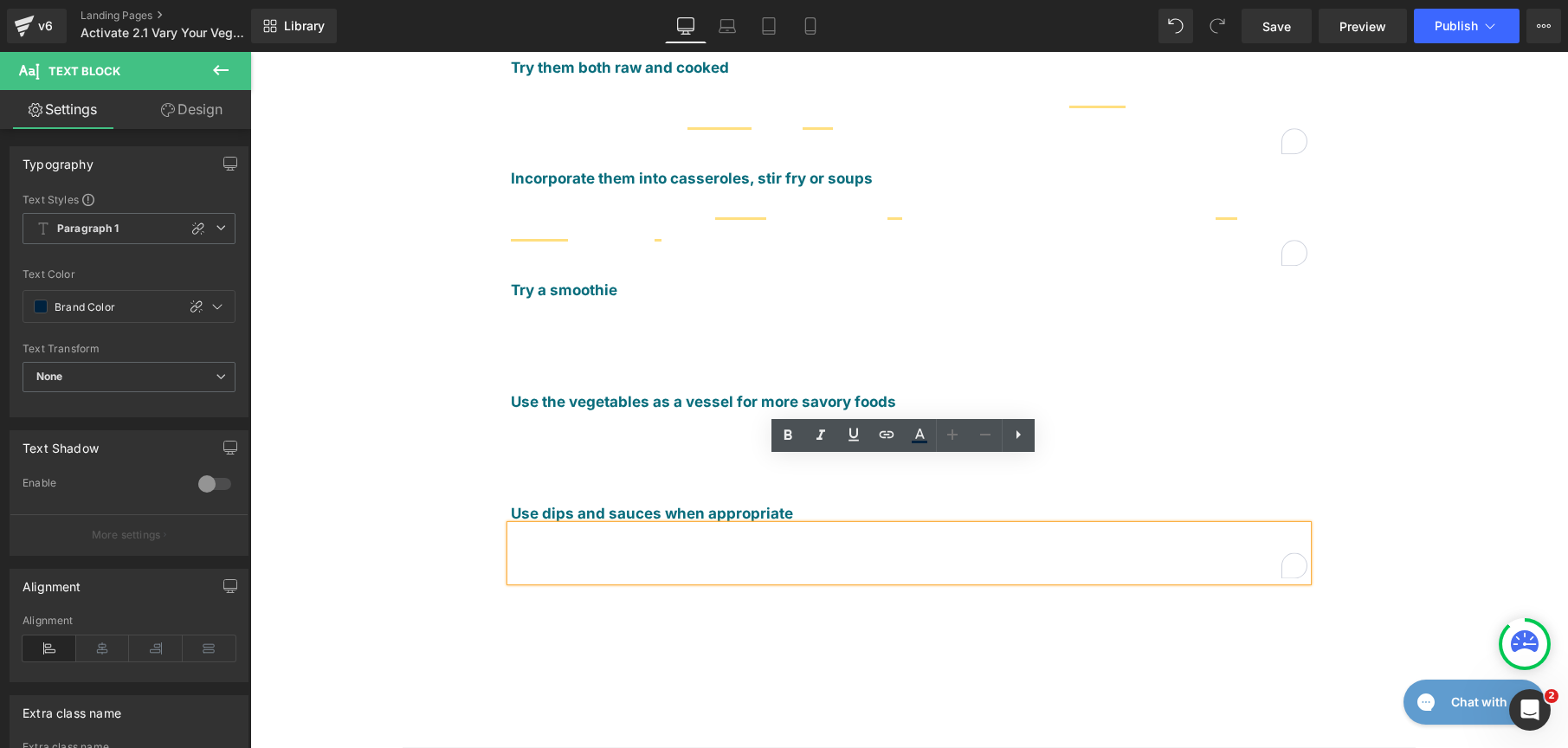
click at [1378, 457] on div "Try them both raw and cooked Text Block Vegetables like carrots, celery, and pe…" at bounding box center [908, 321] width 1039 height 599
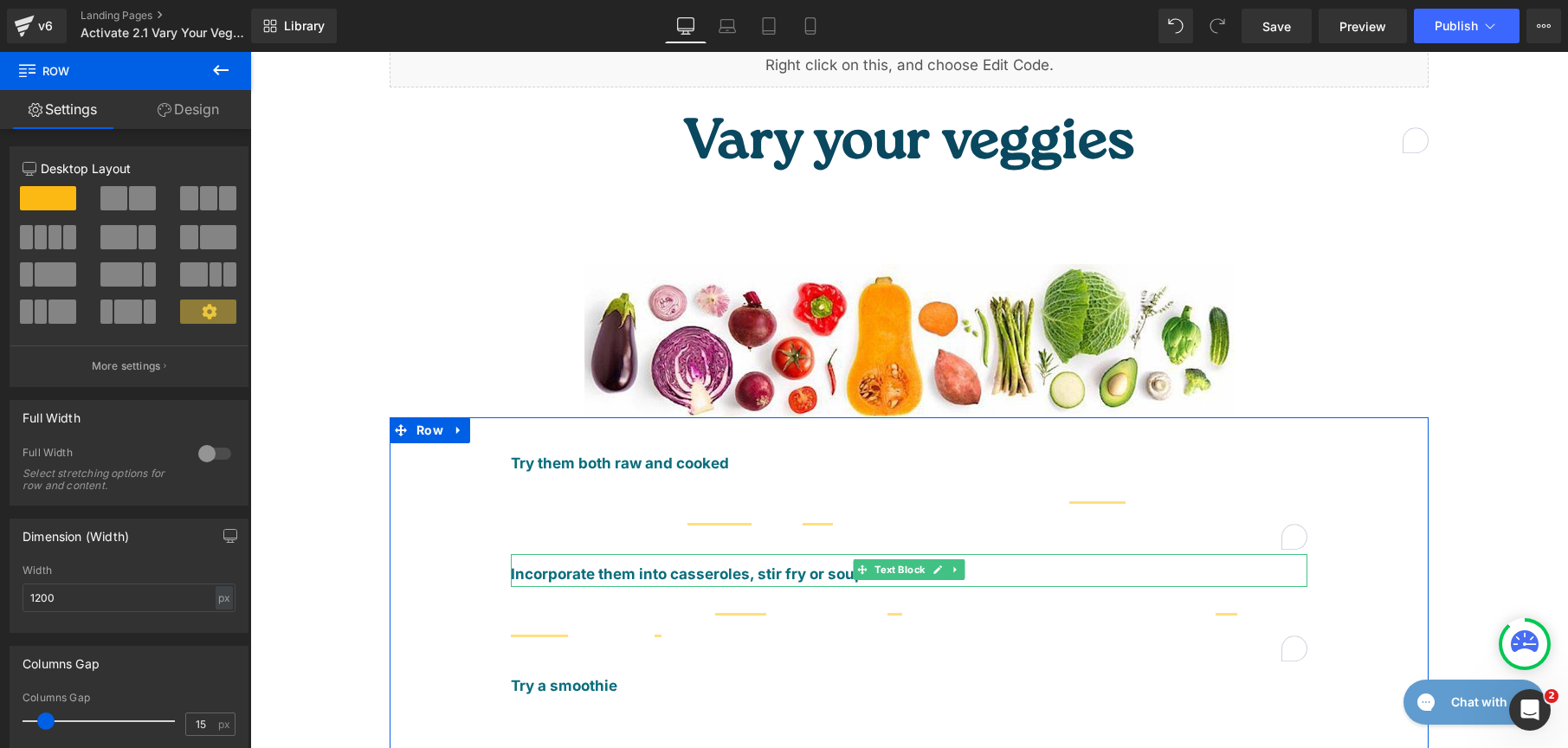
scroll to position [65, 0]
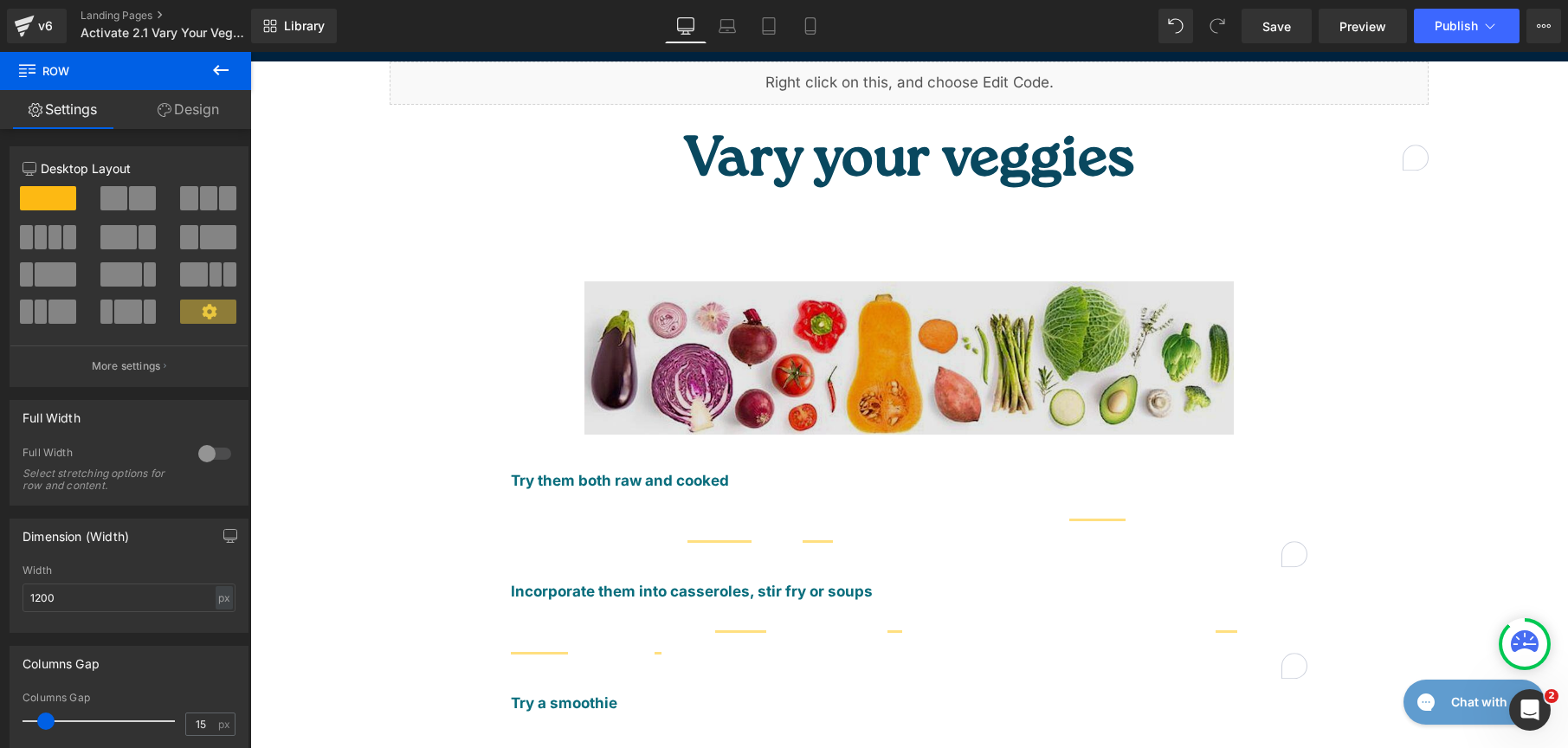
click at [765, 320] on img at bounding box center [908, 357] width 649 height 152
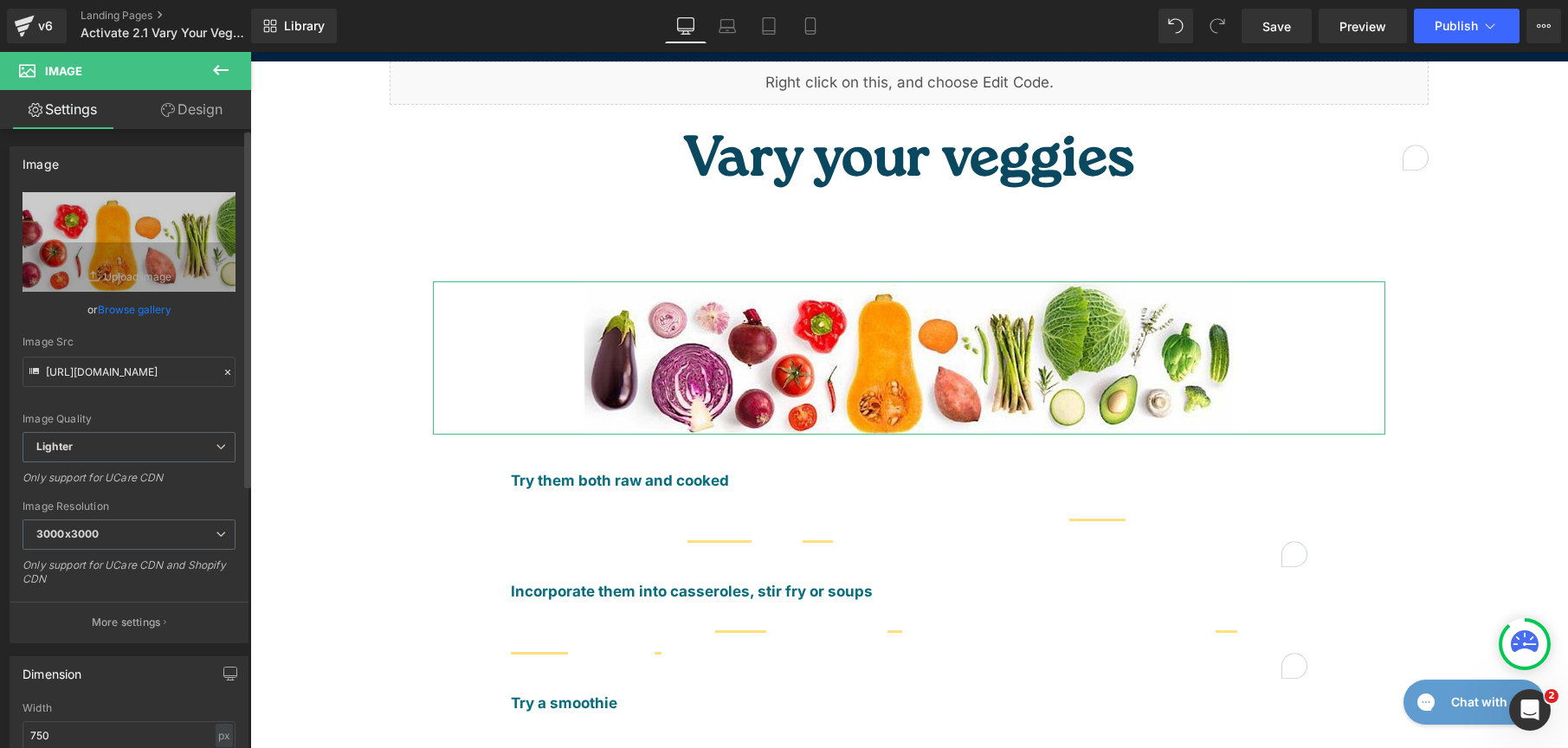
click at [108, 309] on link "Browse gallery" at bounding box center [135, 309] width 73 height 31
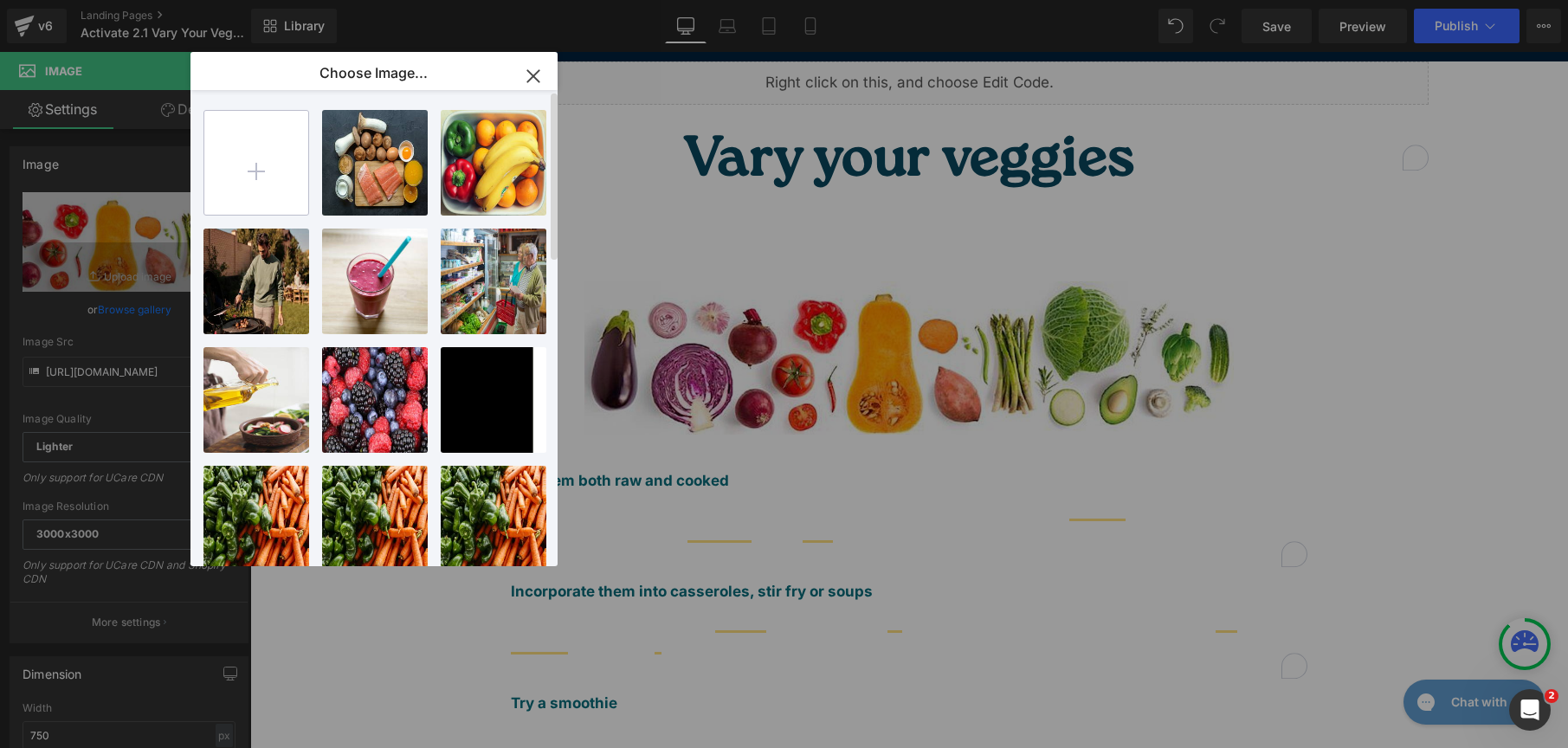
click at [261, 150] on input "file" at bounding box center [256, 163] width 104 height 104
type input "C:\fakepath\pexels-cenali-2733918.jpg"
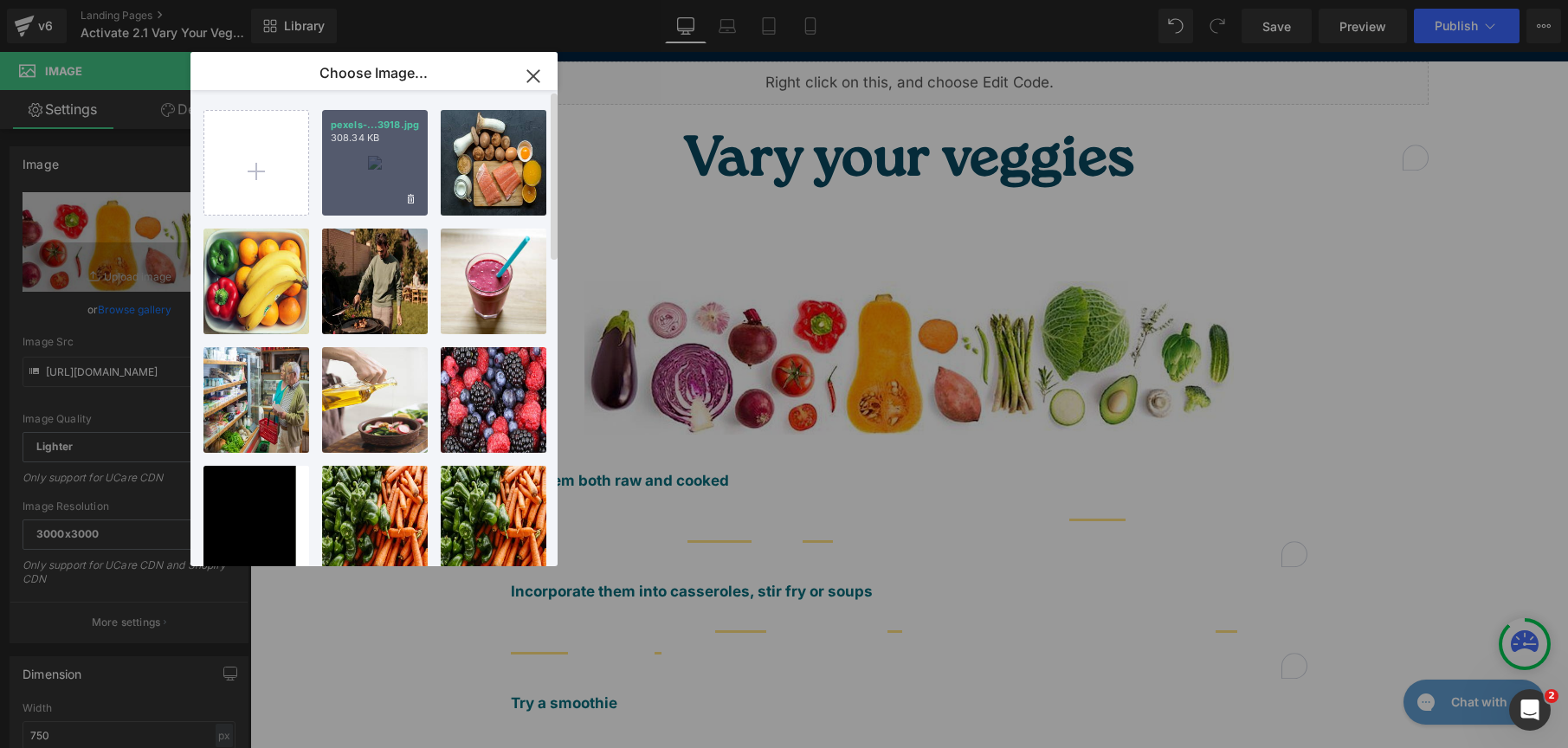
click at [348, 149] on div "pexels-...3918.jpg 308.34 KB" at bounding box center [375, 163] width 106 height 106
type input "https://ucarecdn.com/cae8ed1b-5cdd-44da-b774-4358c8e90829/-/format/auto/-/previ…"
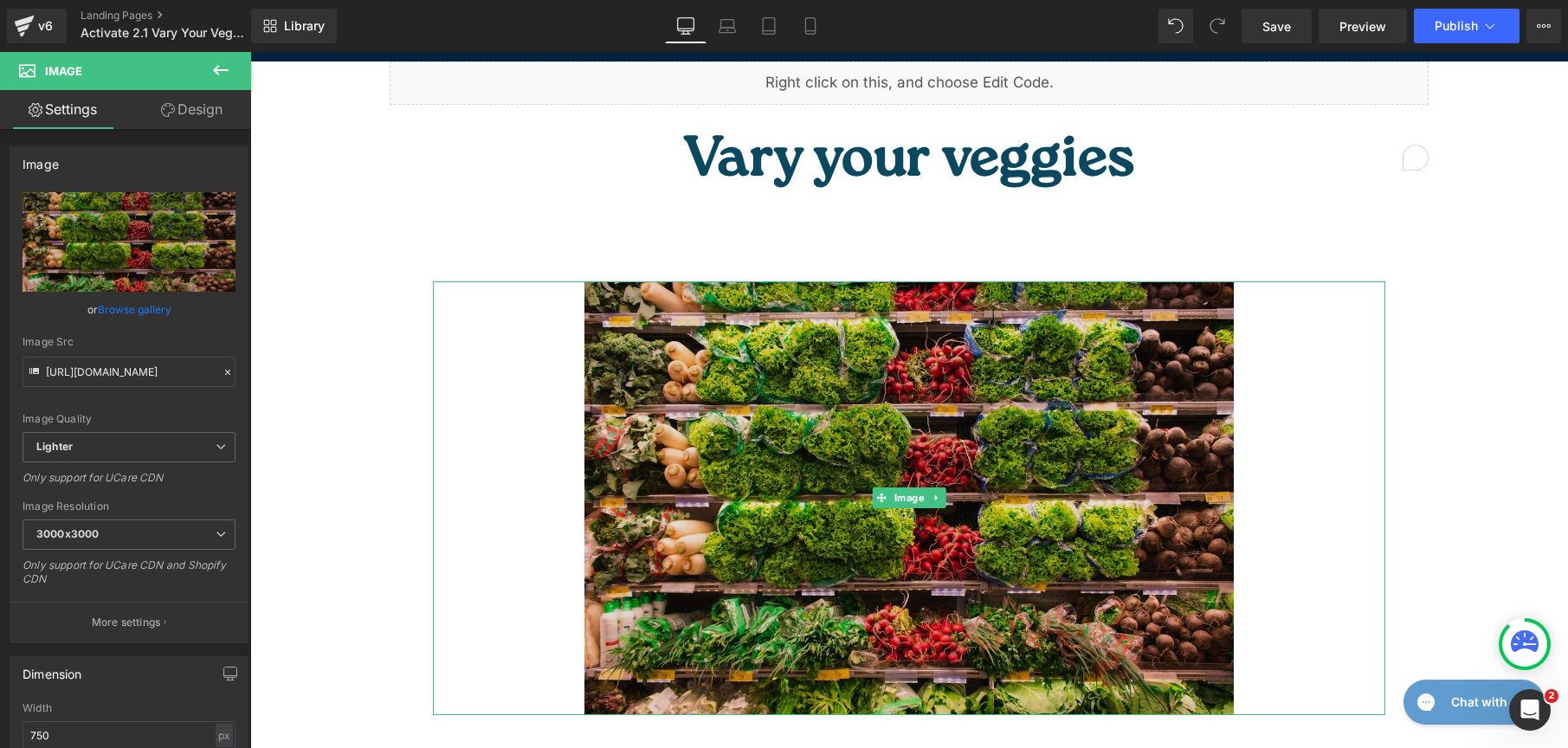
click at [748, 378] on img at bounding box center [908, 498] width 649 height 433
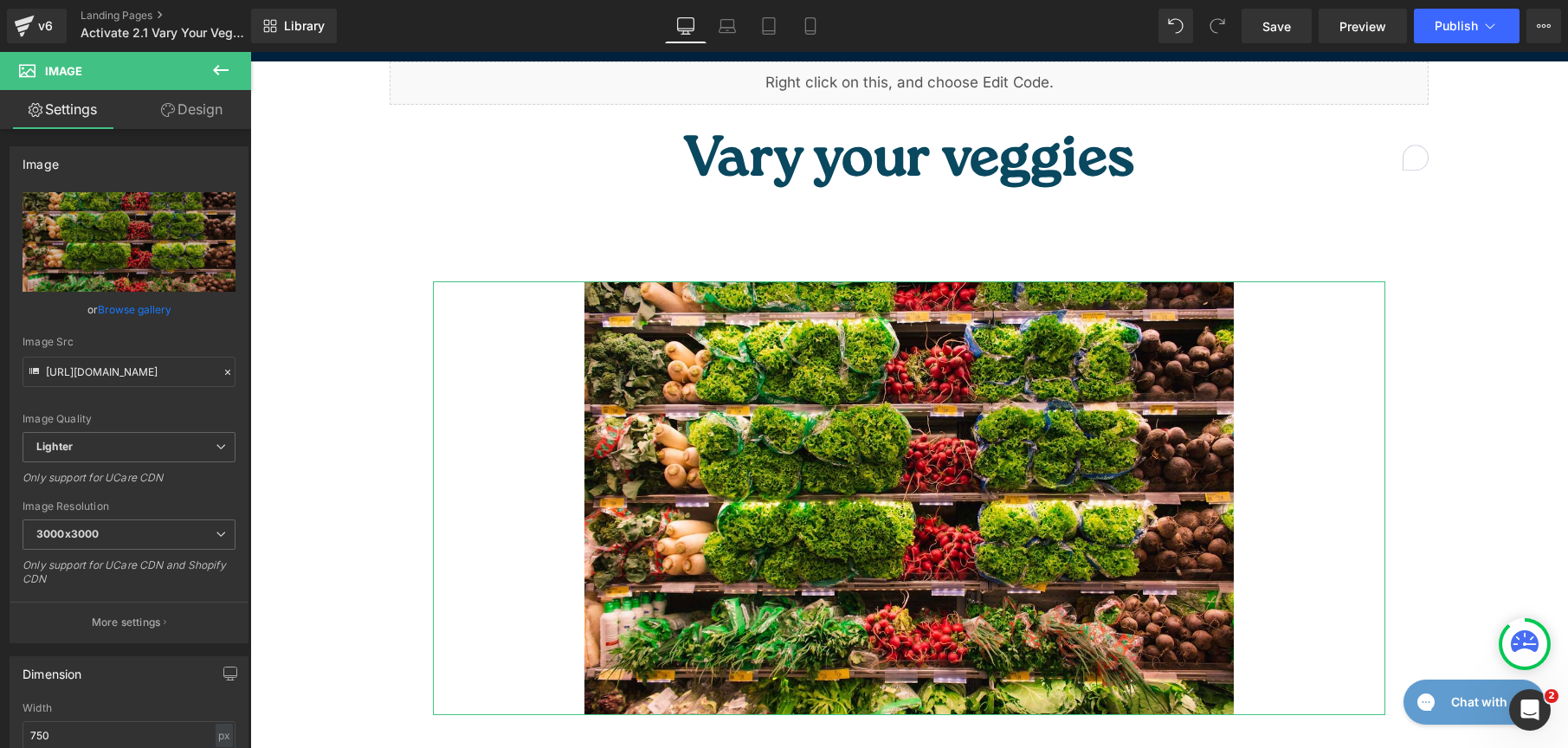
click at [128, 298] on link "Browse gallery" at bounding box center [135, 309] width 73 height 31
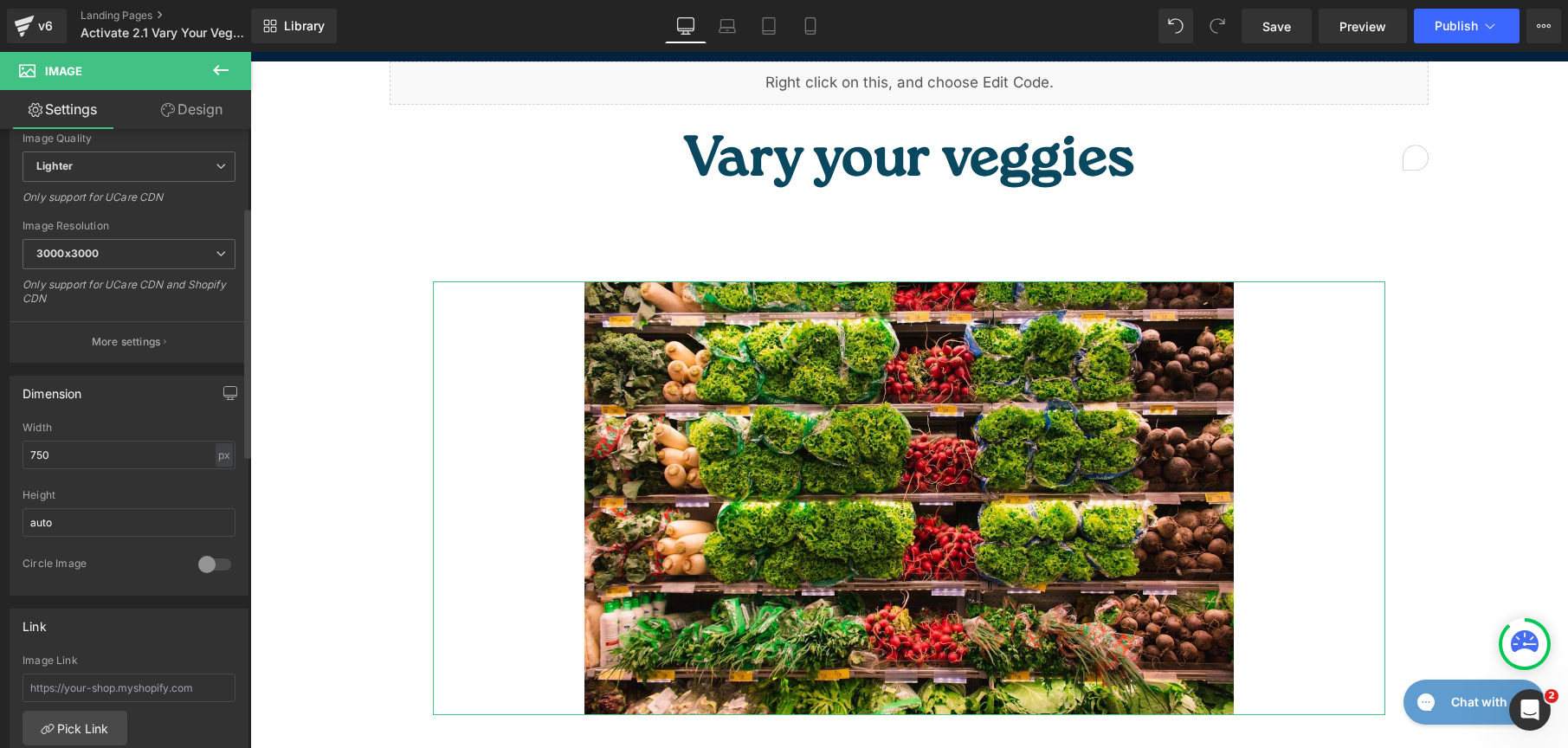
scroll to position [281, 0]
drag, startPoint x: 58, startPoint y: 454, endPoint x: -41, endPoint y: 438, distance: 100.3
click at [0, 438] on html "Liquid You are previewing how the New Preset 3 will restyle your page. You can …" at bounding box center [784, 374] width 1568 height 748
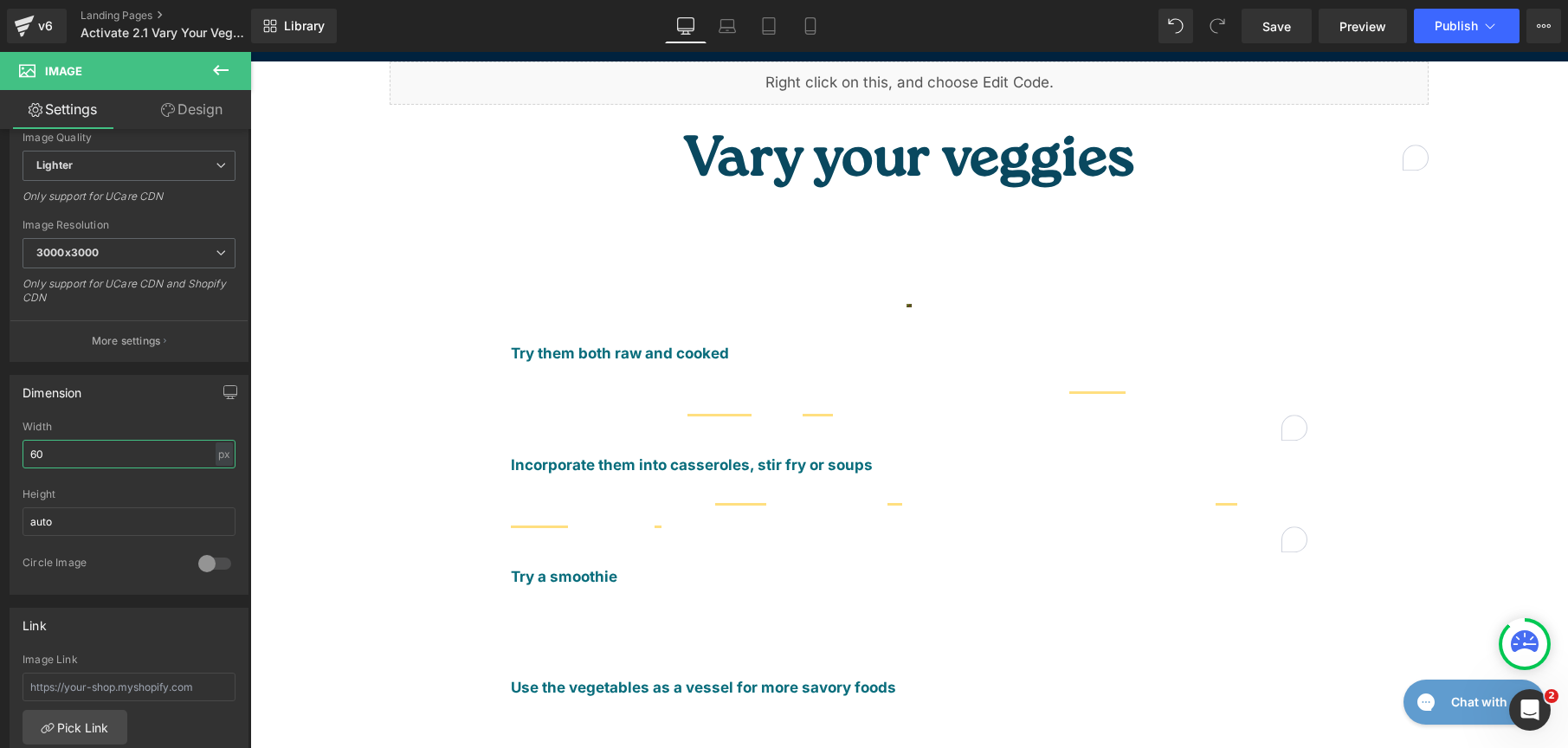
type input "600"
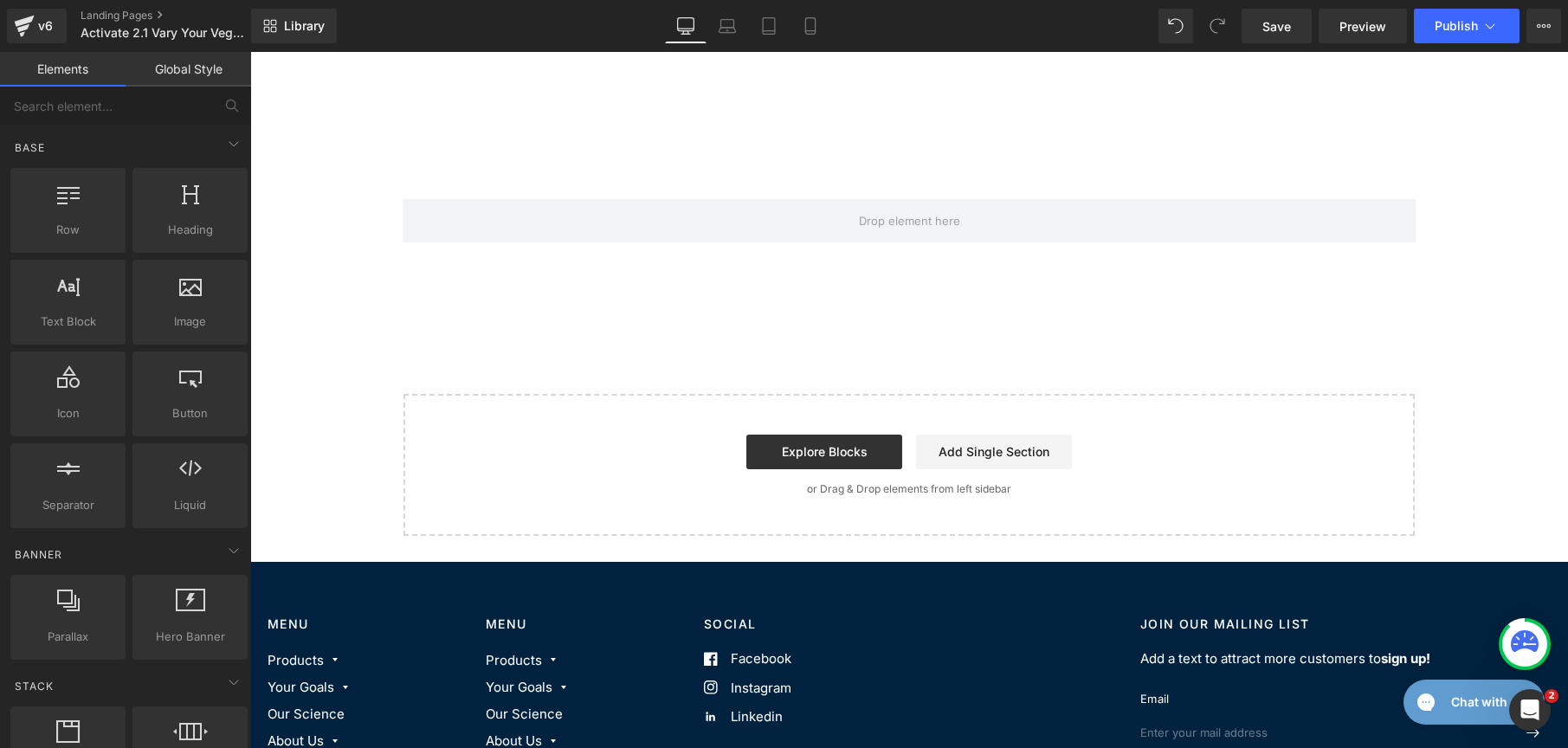
scroll to position [0, 0]
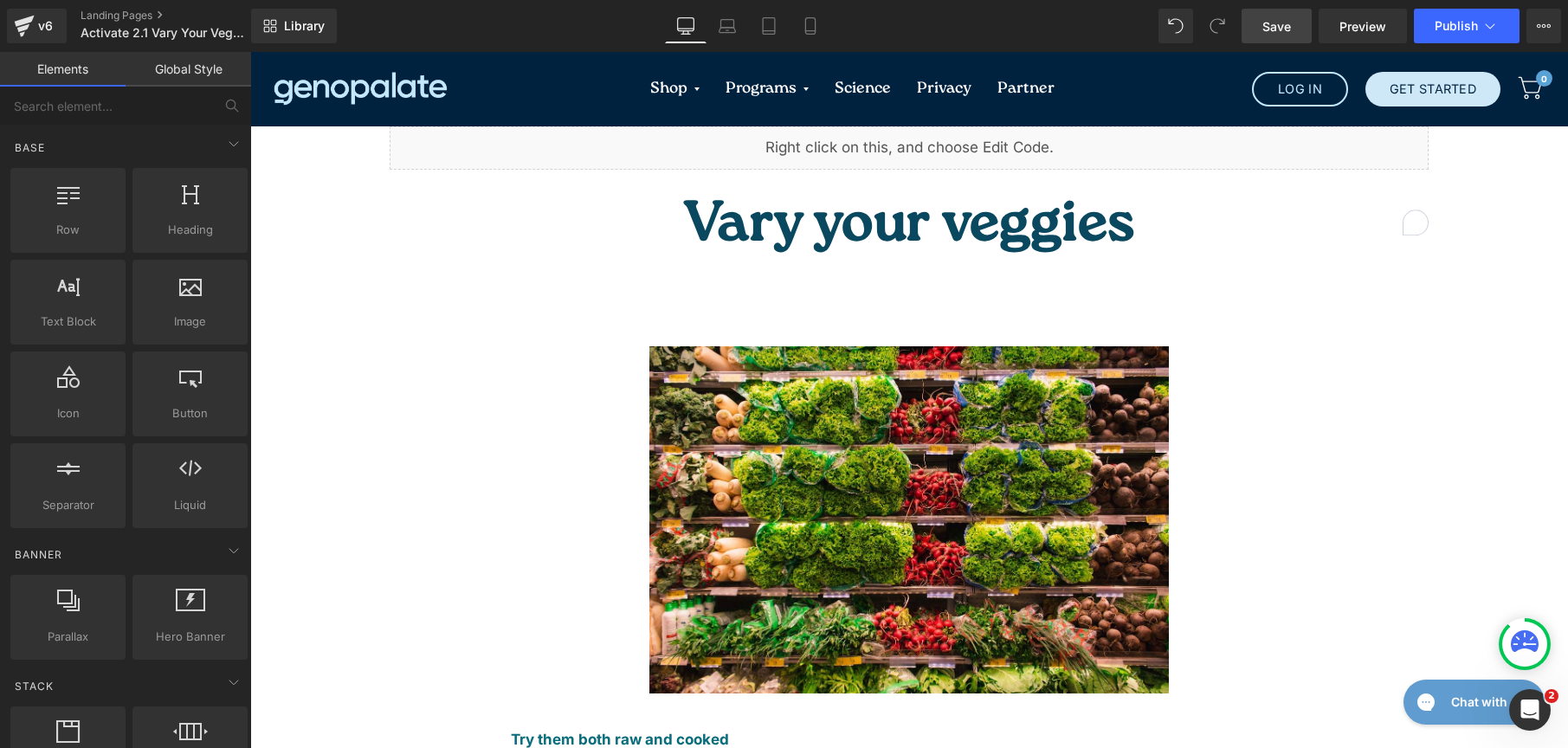
click at [1267, 25] on span "Save" at bounding box center [1276, 26] width 29 height 18
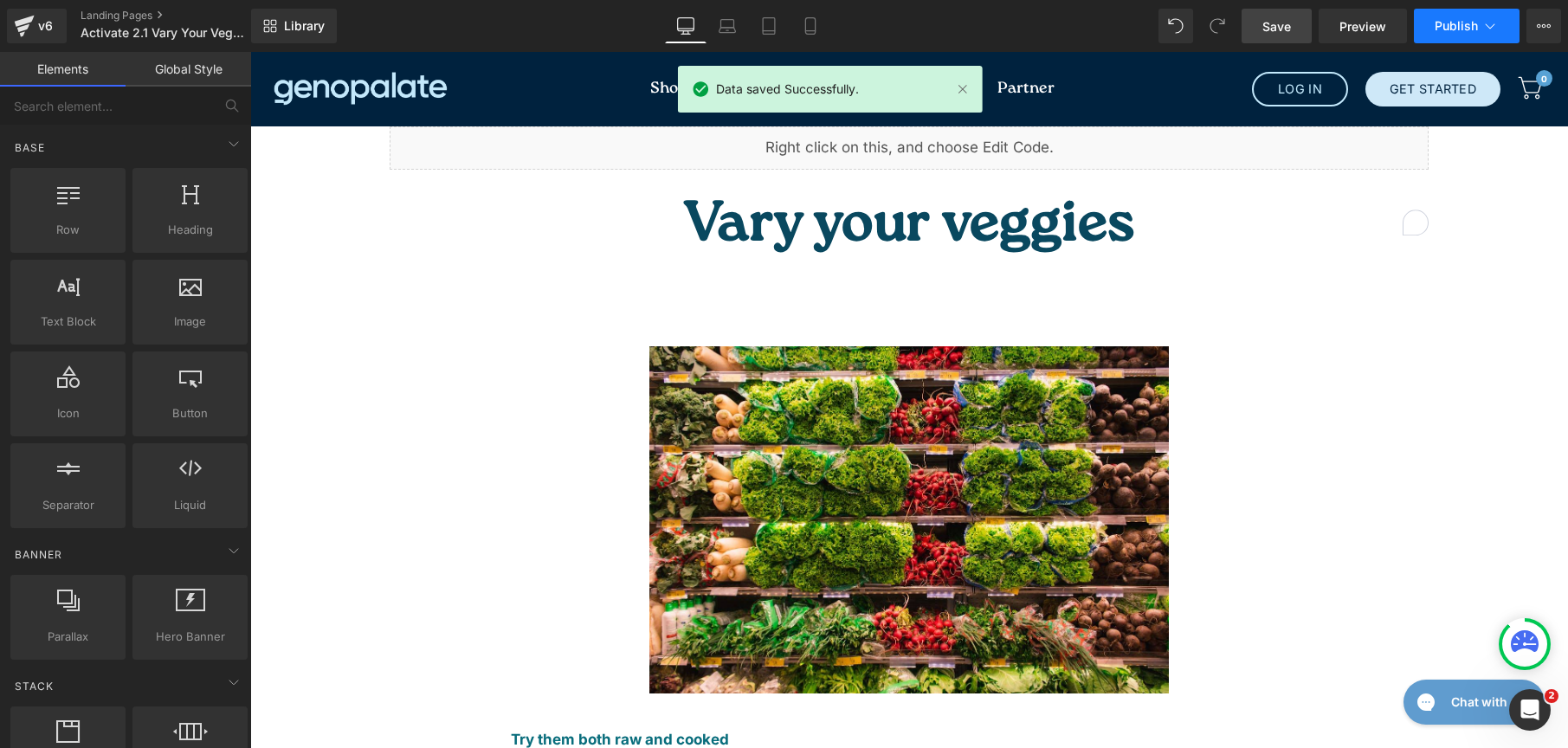
click at [1439, 20] on span "Publish" at bounding box center [1456, 26] width 44 height 14
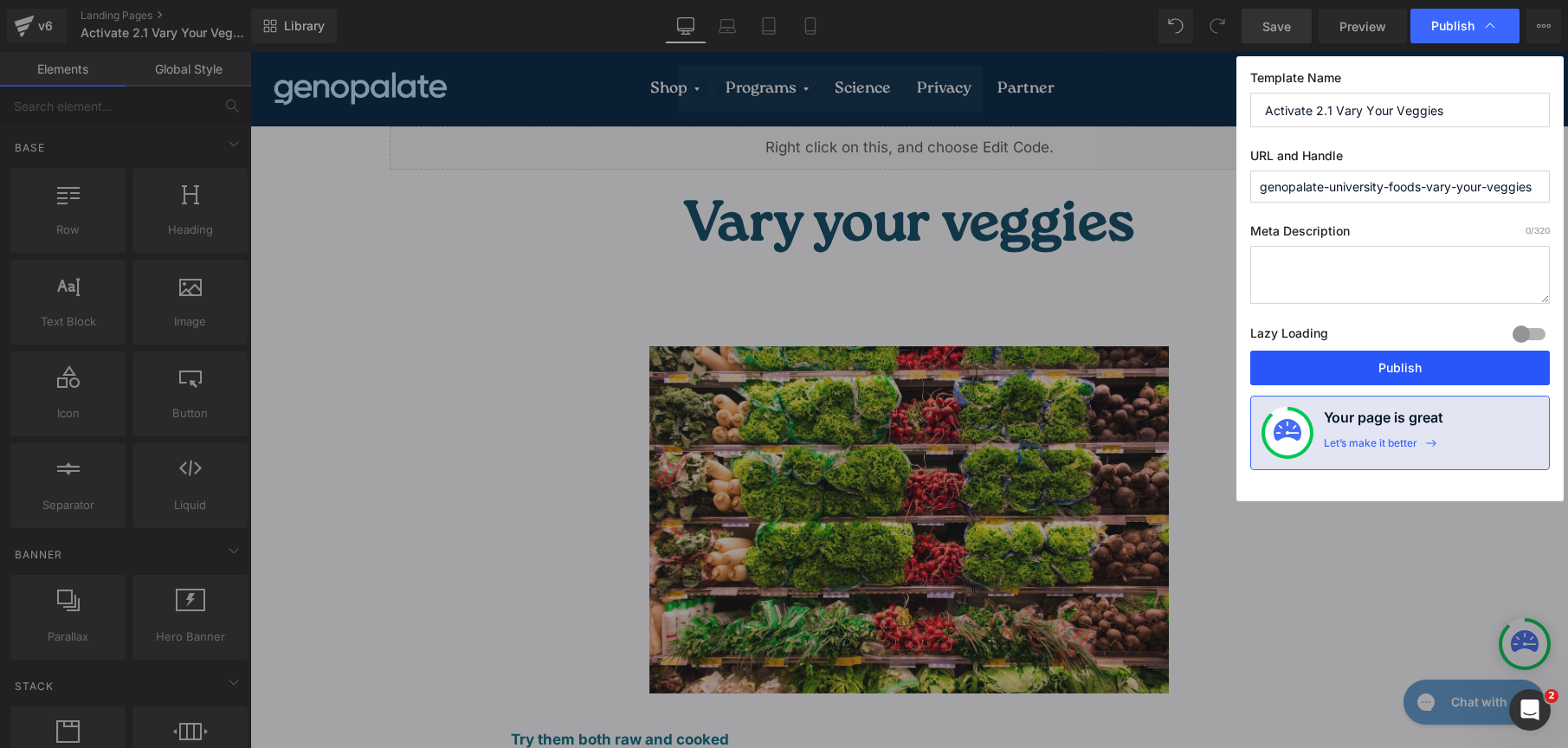
click at [1381, 371] on button "Publish" at bounding box center [1399, 368] width 300 height 35
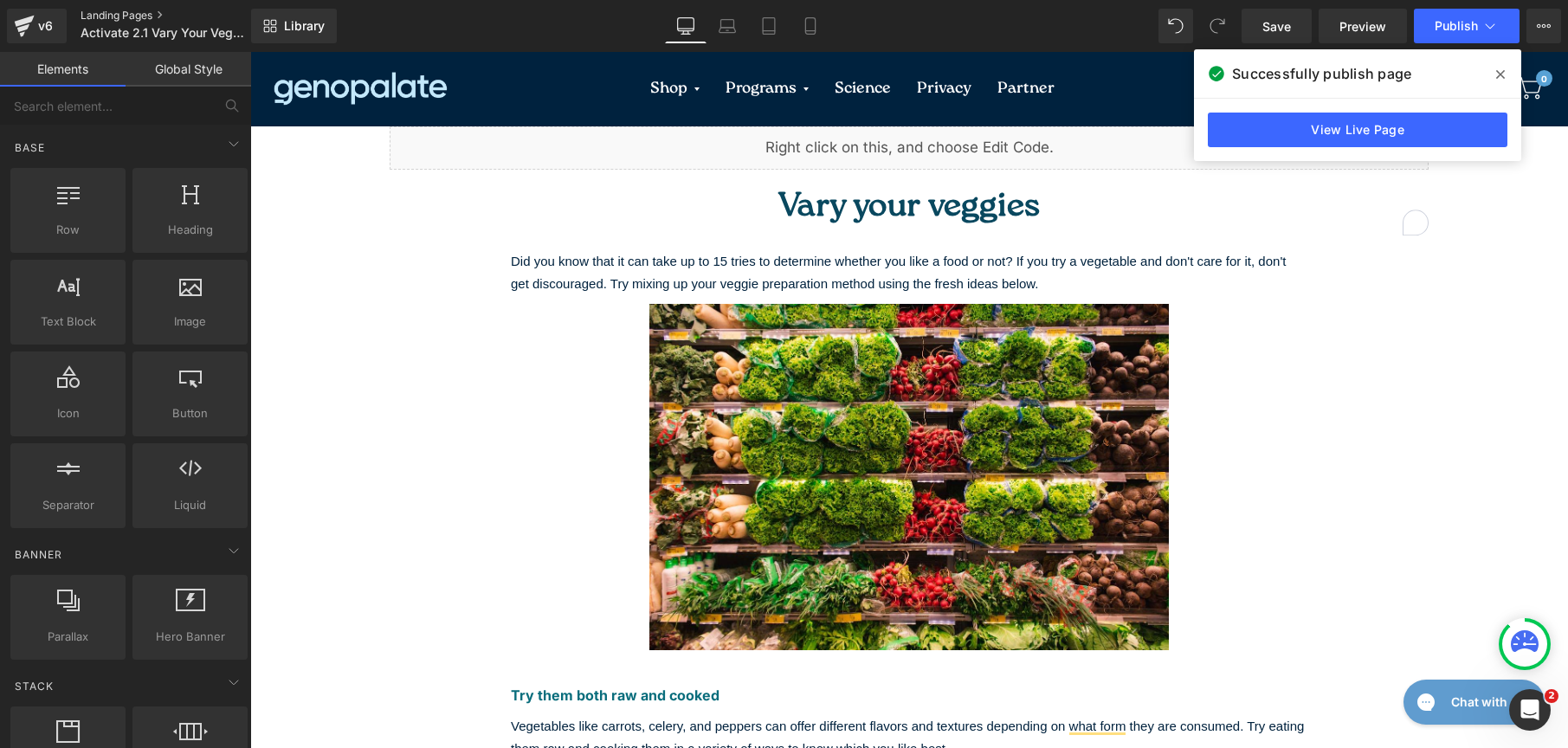
click at [135, 12] on link "Landing Pages" at bounding box center [180, 16] width 199 height 14
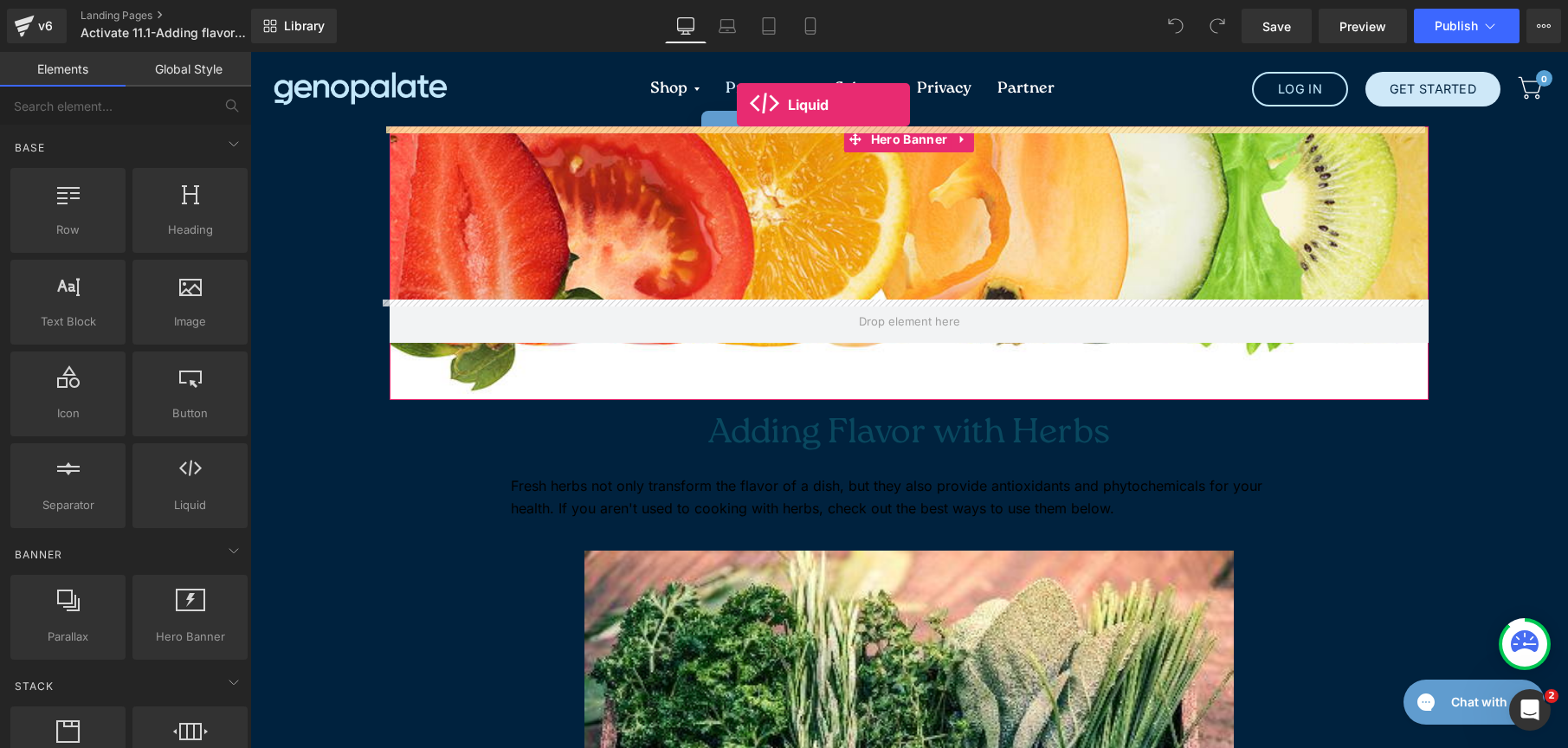
drag, startPoint x: 415, startPoint y: 558, endPoint x: 737, endPoint y: 105, distance: 555.8
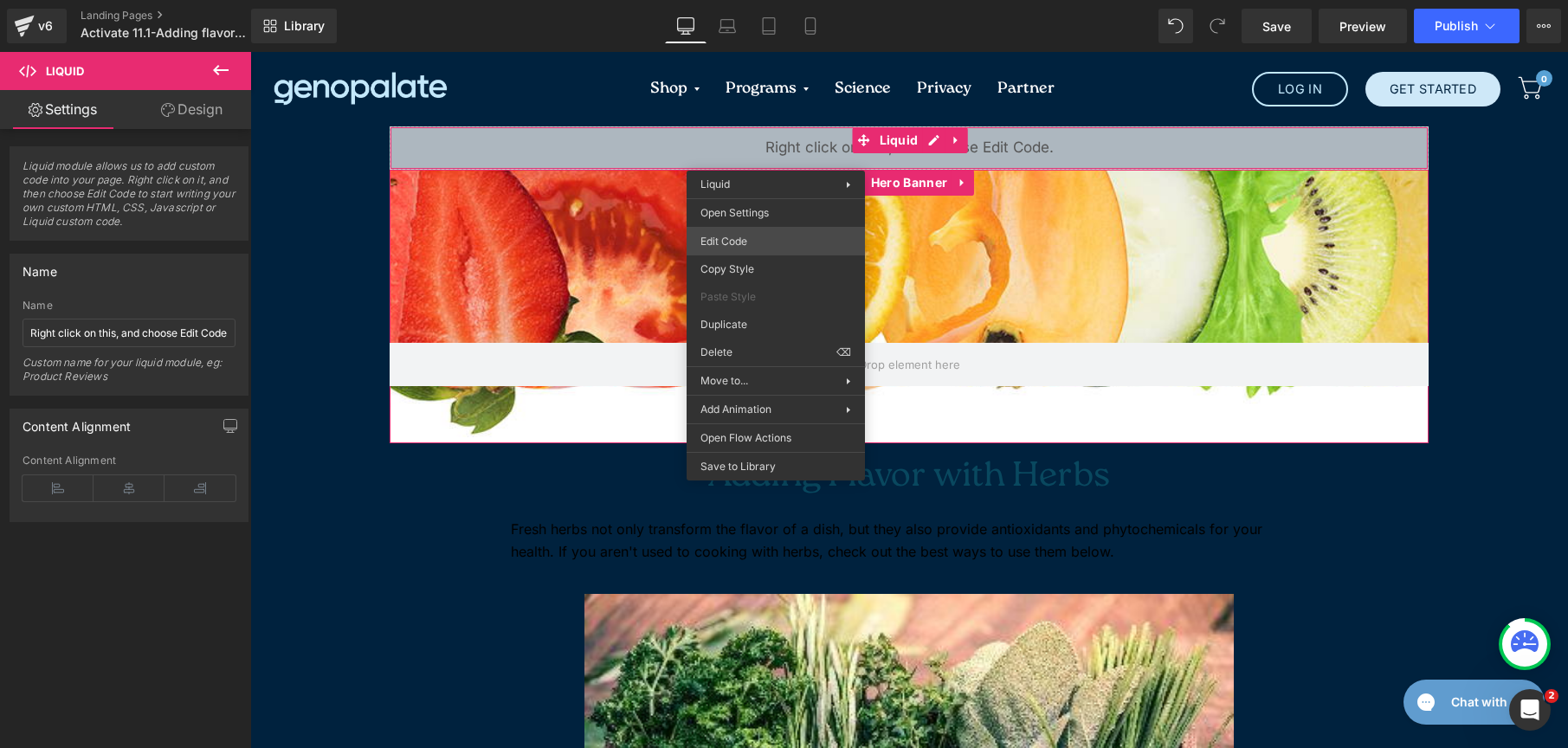
click at [743, 0] on div "Liquid You are previewing how the will restyle your page. You can not edit Elem…" at bounding box center [784, 0] width 1568 height 0
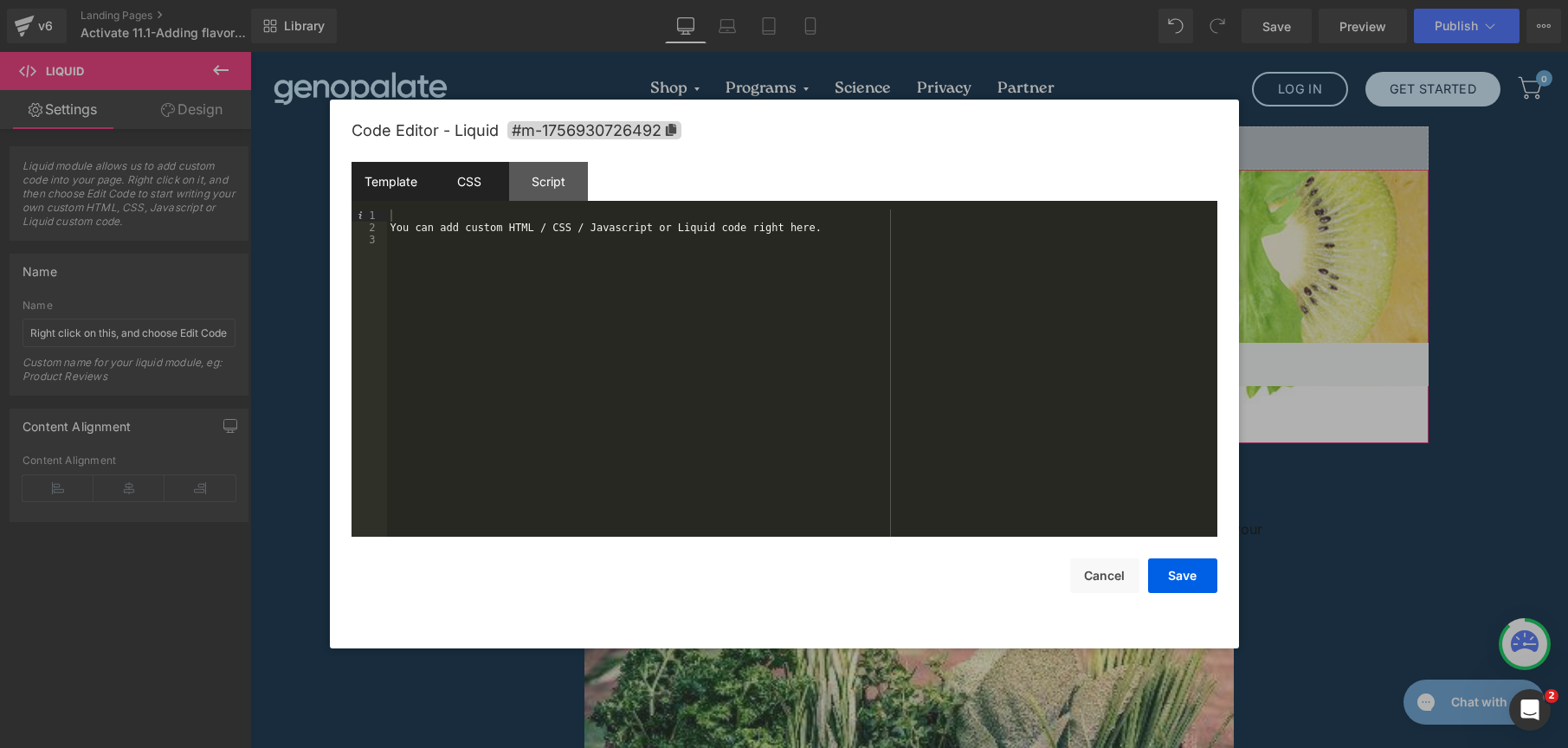
click at [464, 182] on div "CSS" at bounding box center [470, 181] width 79 height 39
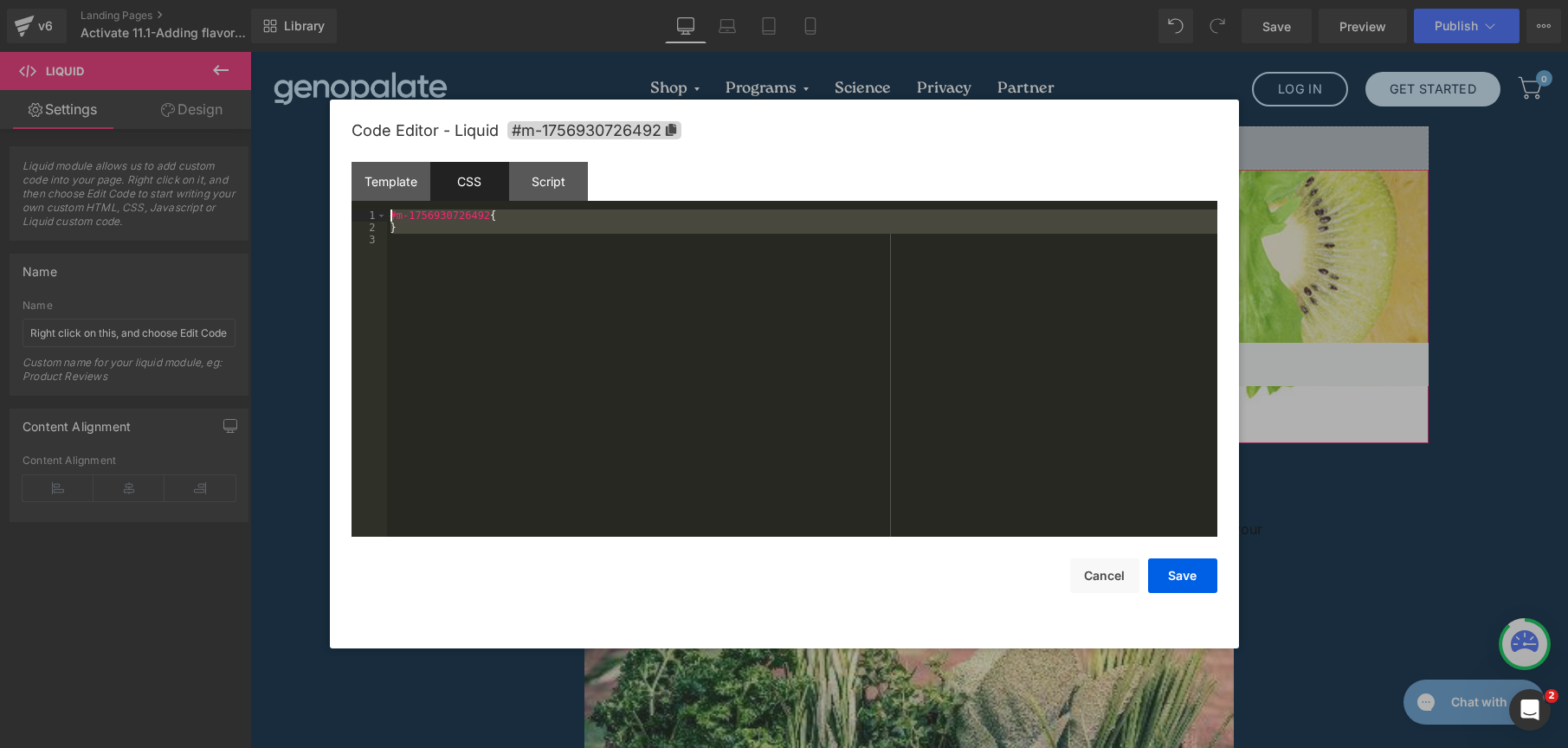
drag, startPoint x: 443, startPoint y: 298, endPoint x: 323, endPoint y: 163, distance: 180.6
click at [323, 163] on body "Liquid You are previewing how the will restyle your page. You can not edit Elem…" at bounding box center [784, 374] width 1568 height 748
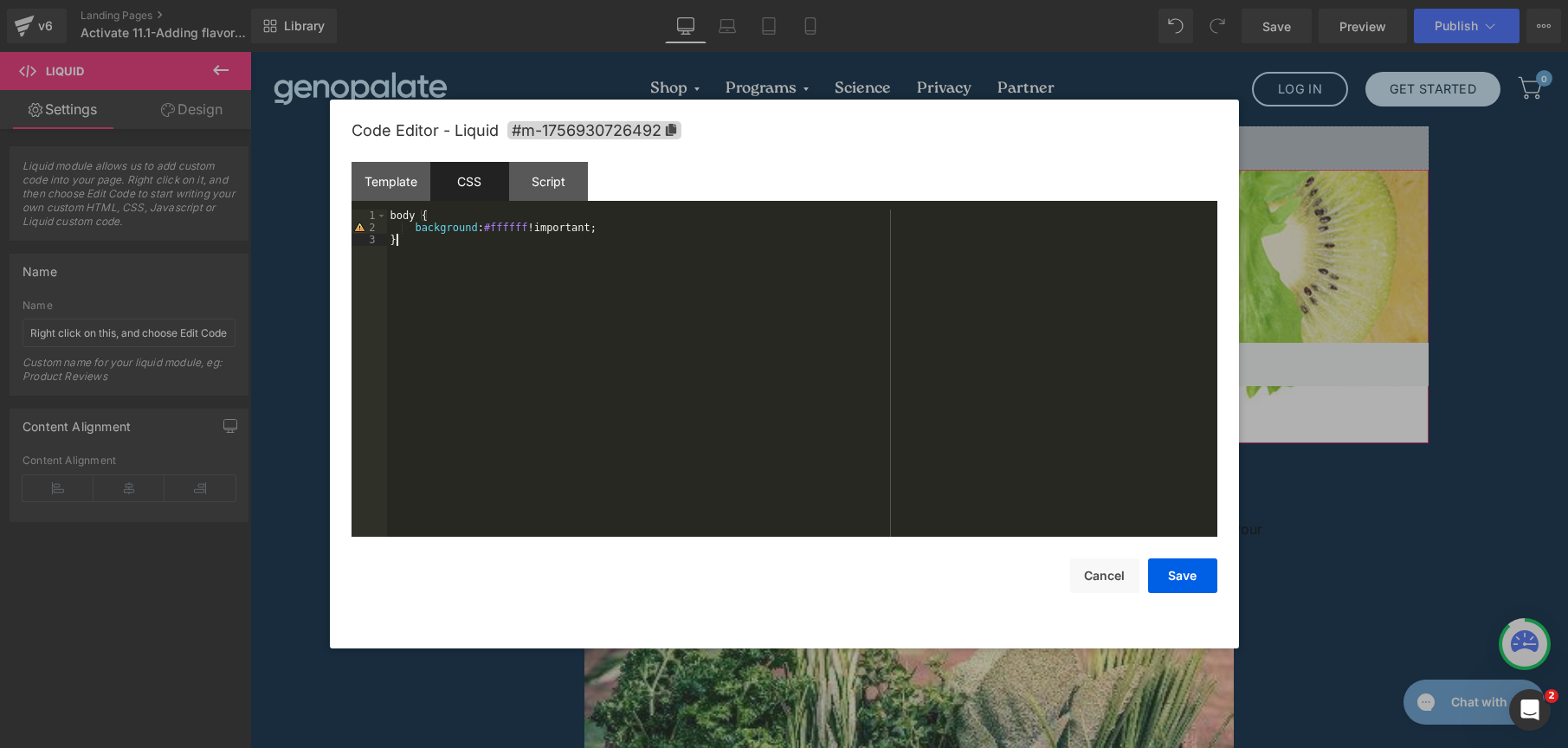
click at [1207, 594] on div "Code Editor - Liquid #m-1756930726492 Template CSS Script Data 1 2 3 You can ad…" at bounding box center [784, 374] width 866 height 549
click at [1206, 591] on button "Save" at bounding box center [1182, 576] width 69 height 35
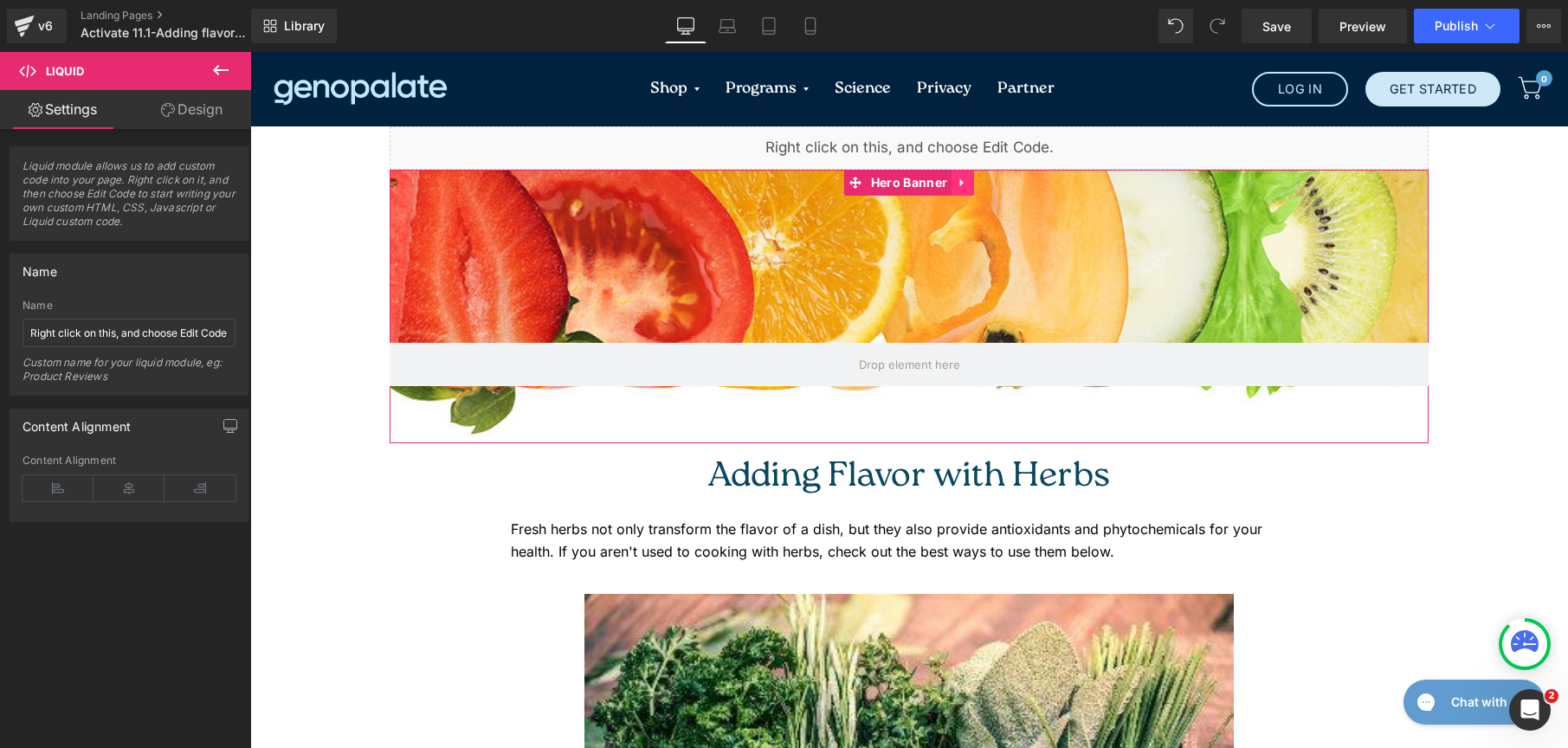
click at [951, 186] on link at bounding box center [963, 183] width 23 height 26
click at [963, 174] on link at bounding box center [974, 183] width 23 height 26
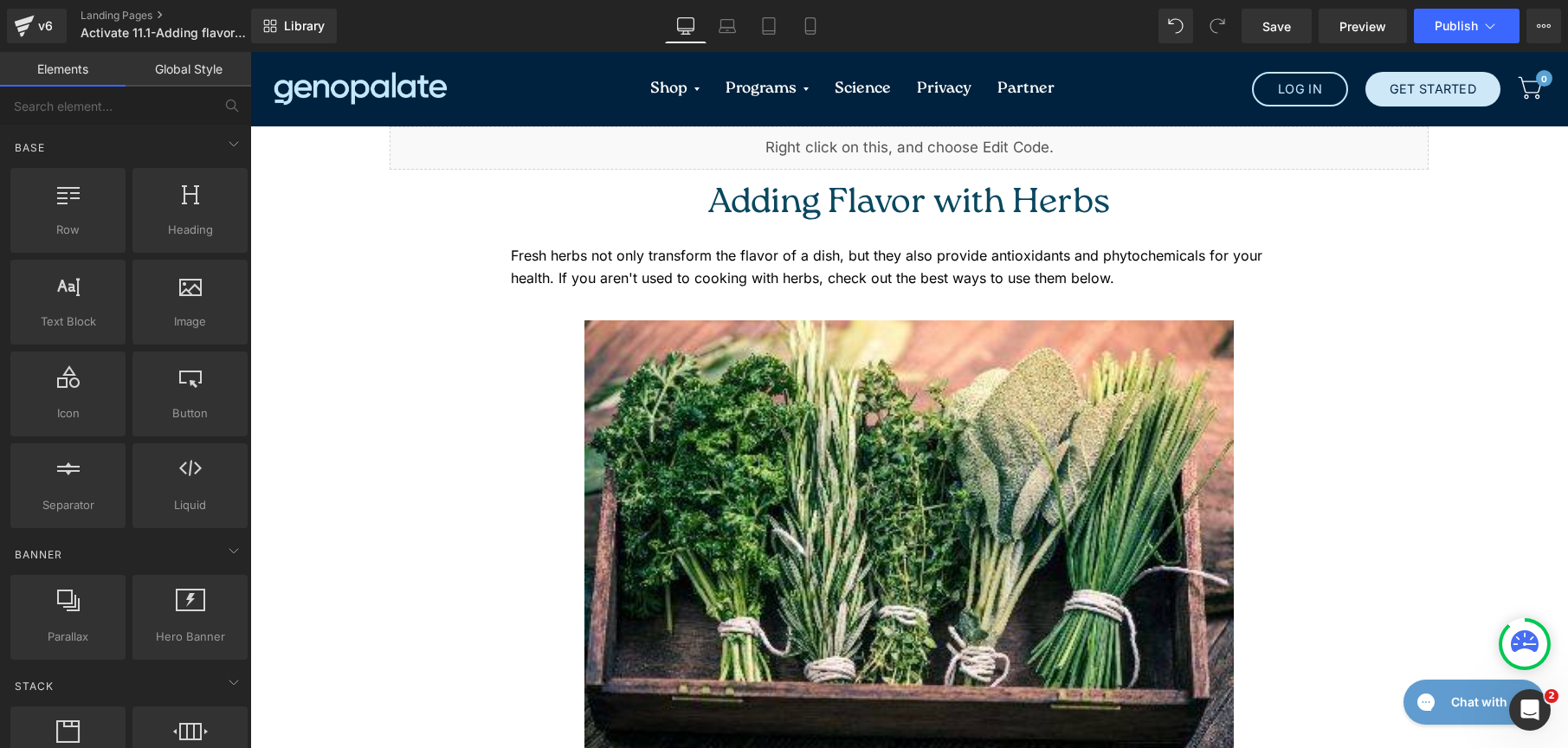
click at [188, 63] on link "Global Style" at bounding box center [189, 69] width 126 height 35
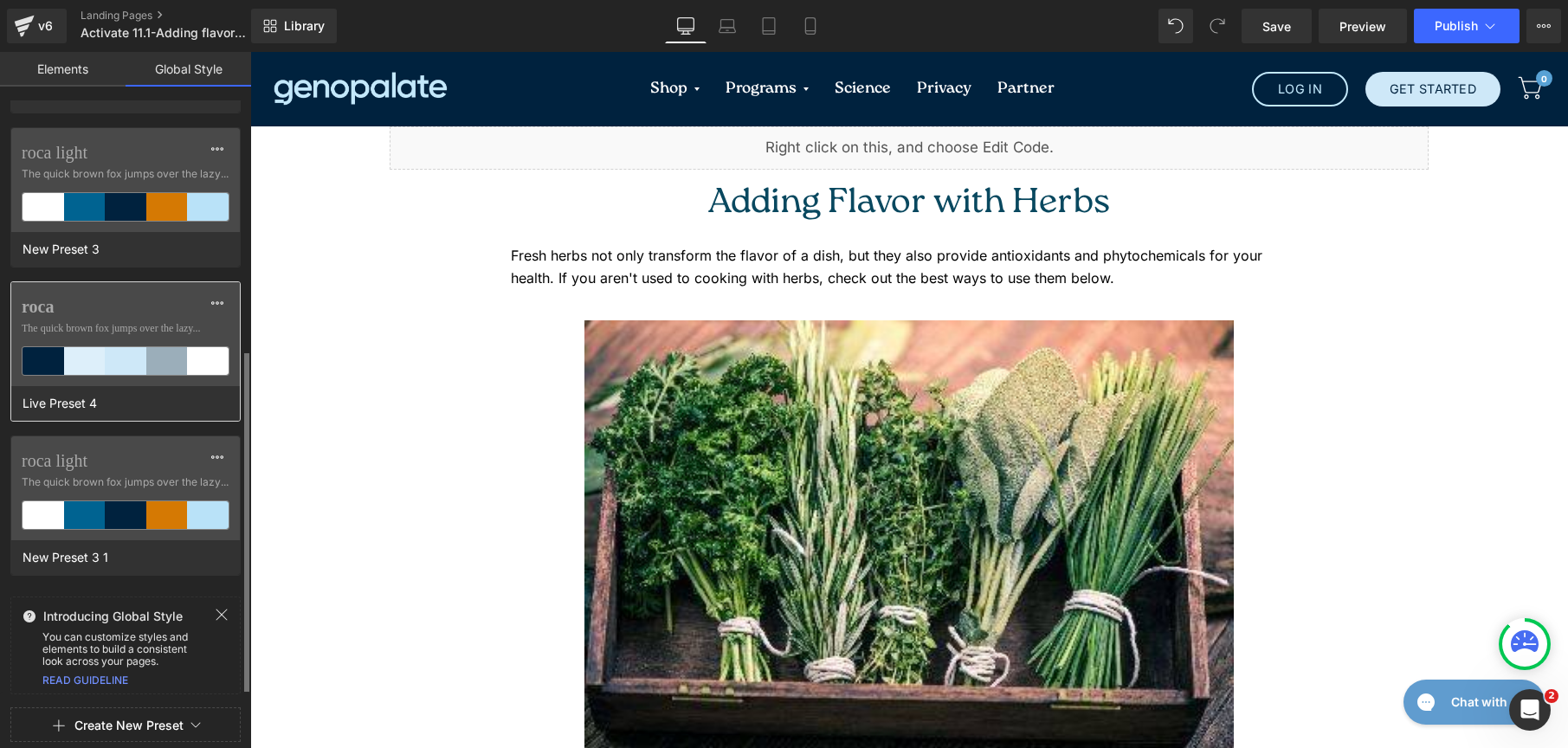
scroll to position [433, 0]
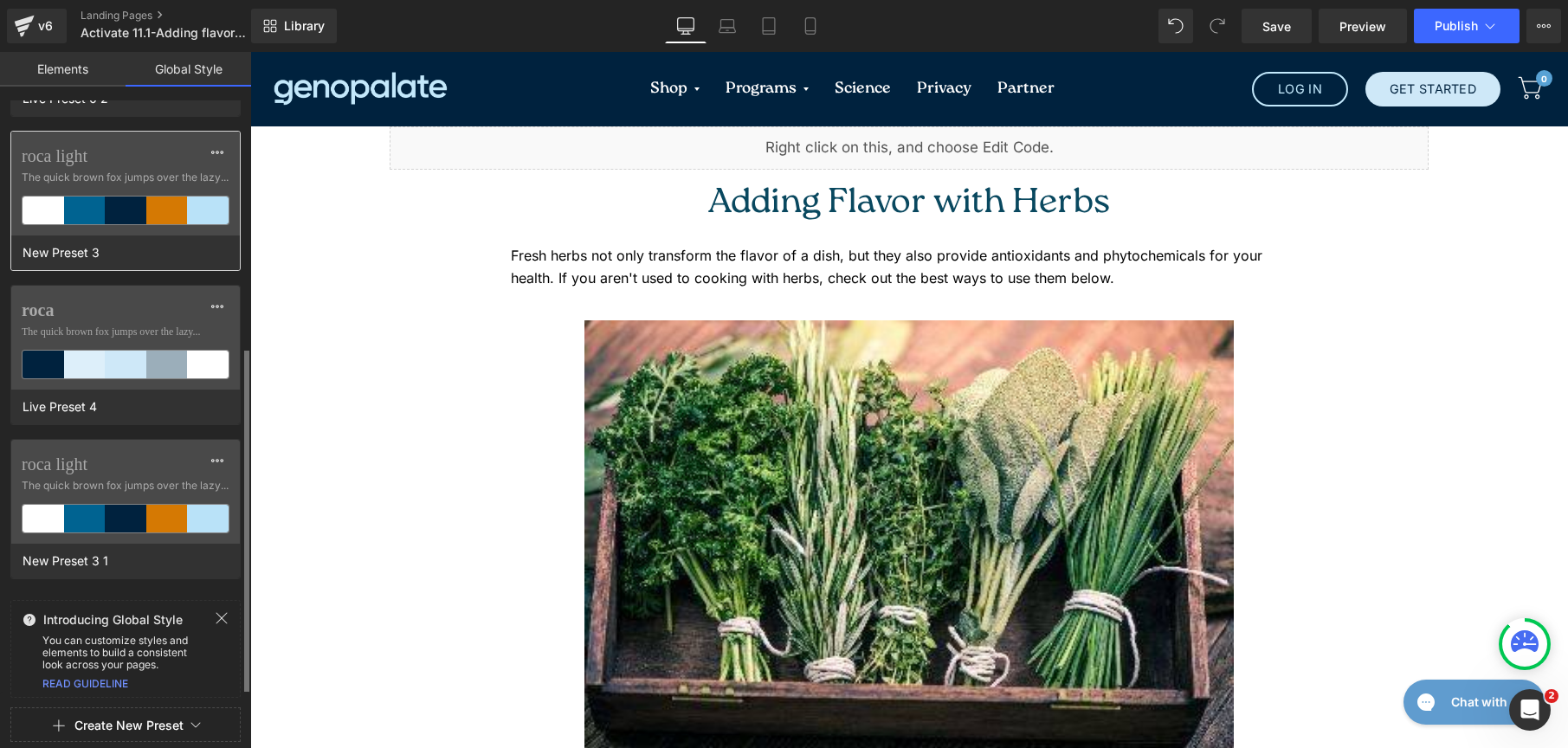
click at [148, 201] on div at bounding box center [168, 211] width 42 height 28
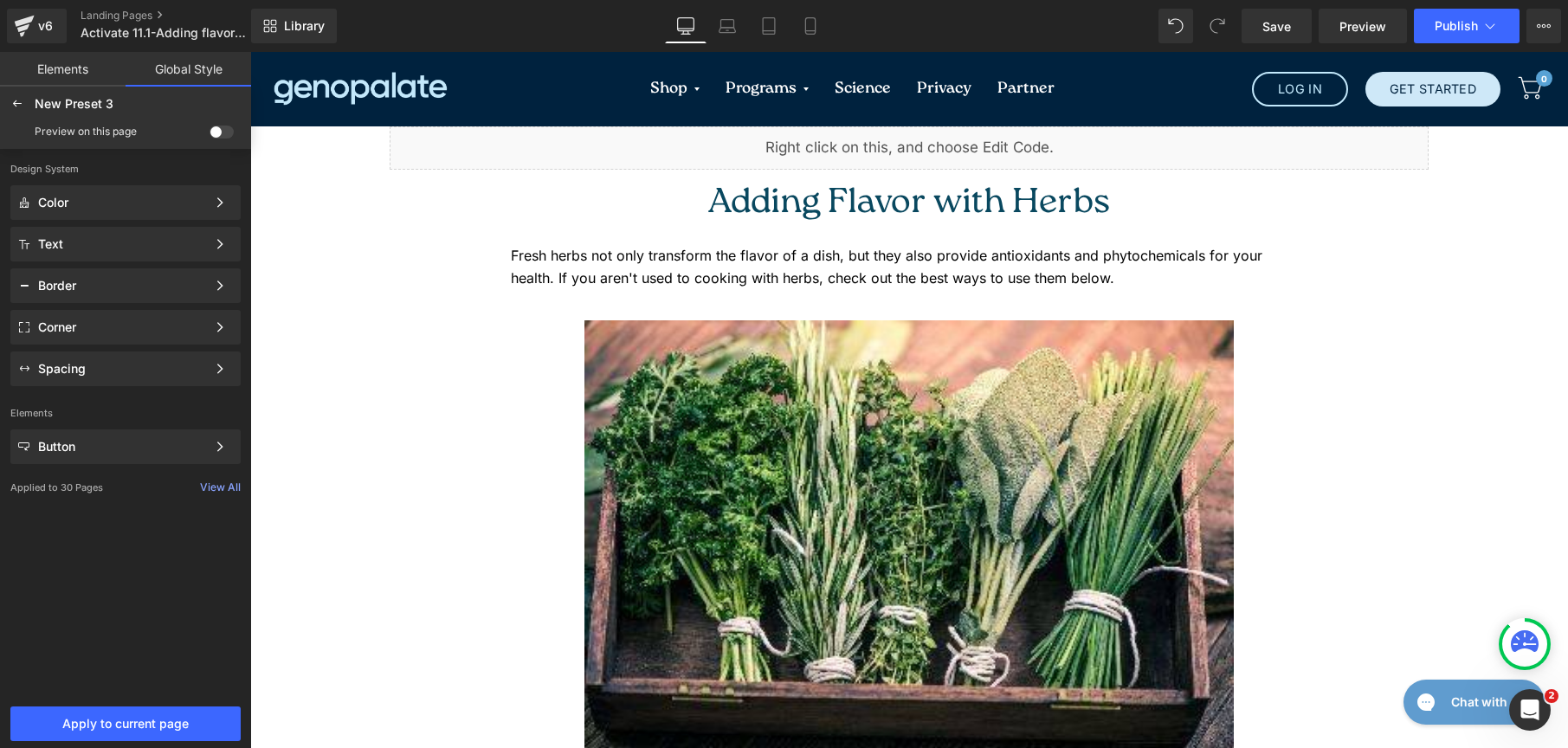
click at [212, 124] on div "Preview on this page" at bounding box center [126, 132] width 245 height 28
click at [224, 132] on span at bounding box center [222, 132] width 24 height 13
click at [210, 135] on input "checkbox" at bounding box center [210, 135] width 0 height 0
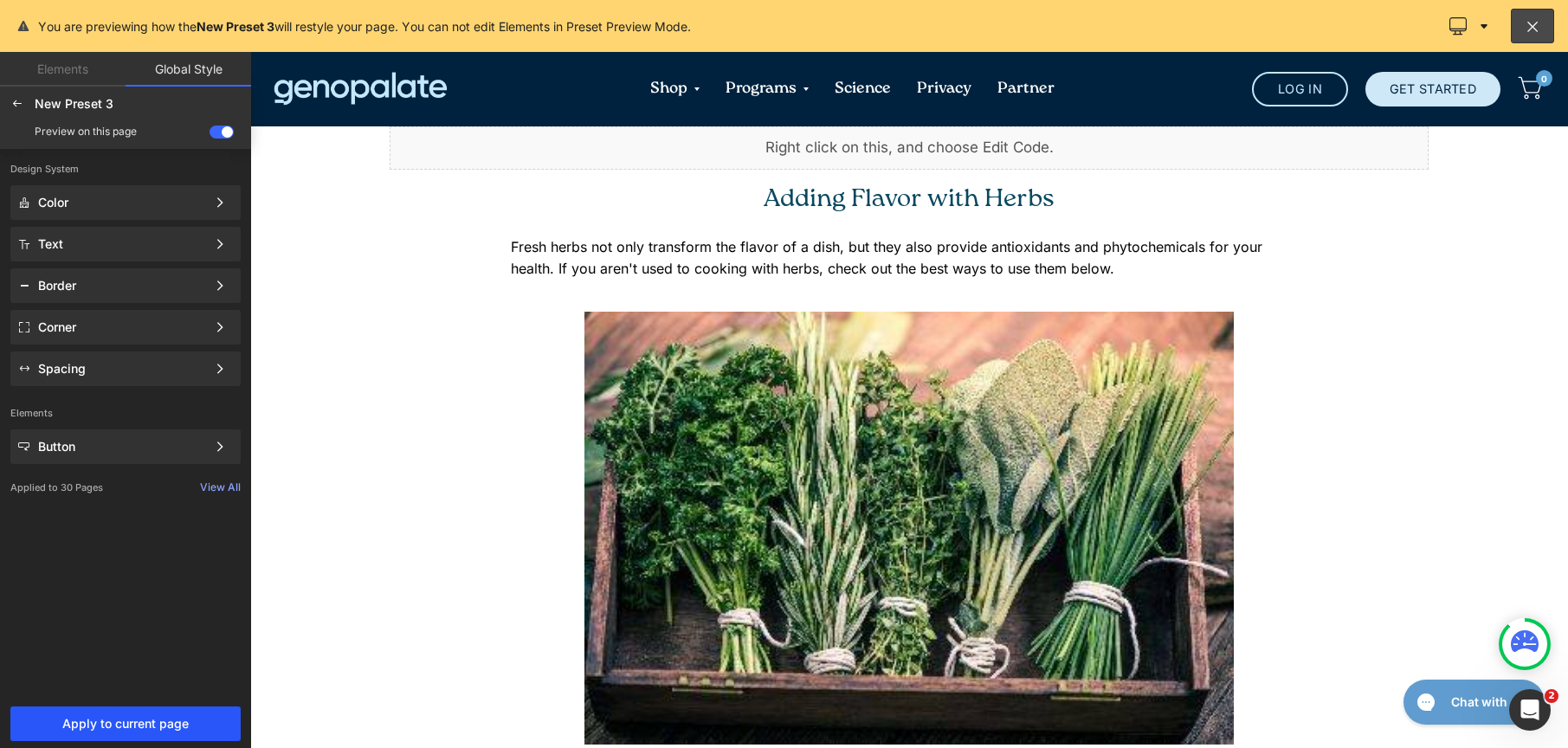
click at [159, 720] on span "Apply to current page" at bounding box center [126, 724] width 210 height 14
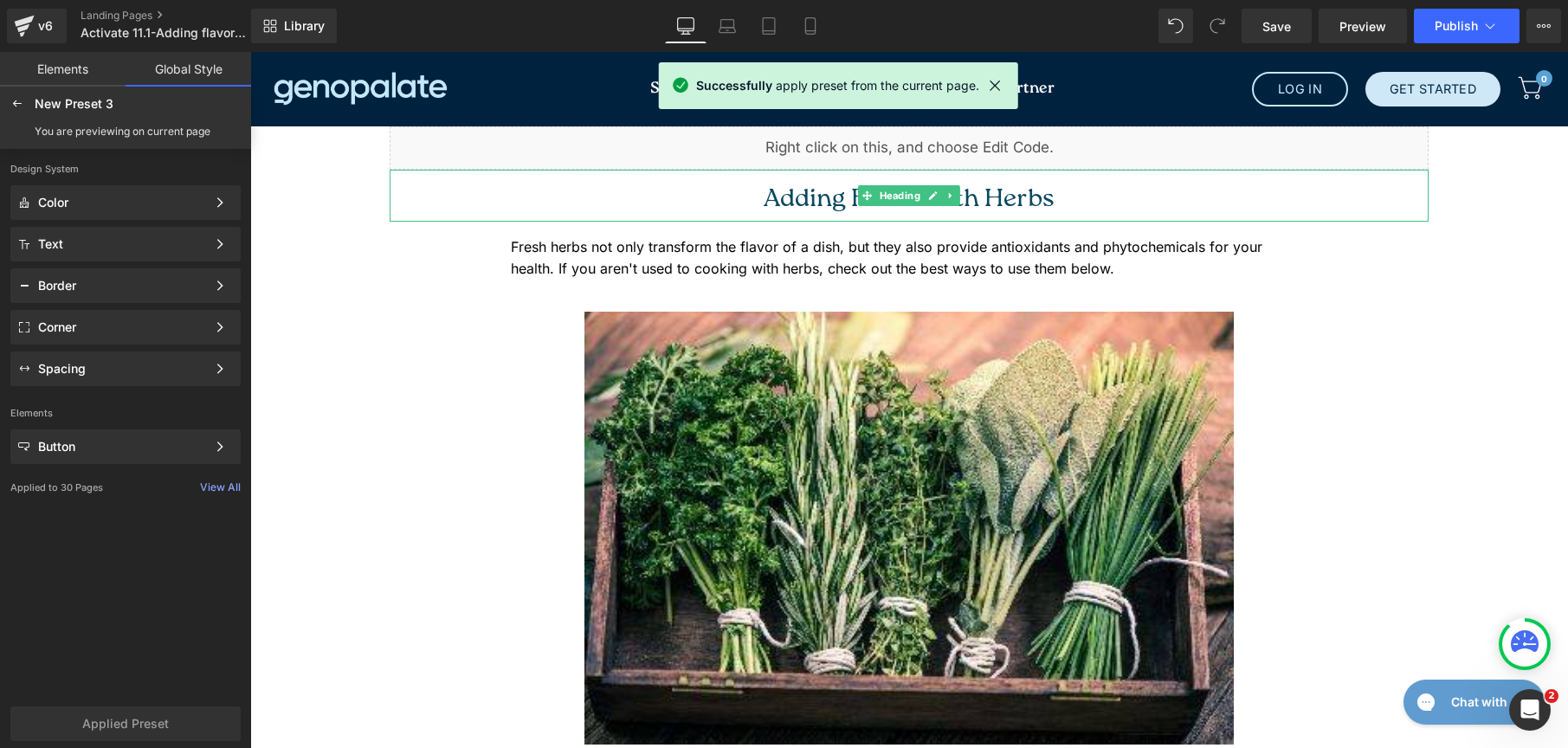
drag, startPoint x: 810, startPoint y: 200, endPoint x: 752, endPoint y: 208, distance: 58.5
click at [810, 199] on span "Adding Flavor with Herbs" at bounding box center [908, 199] width 291 height 25
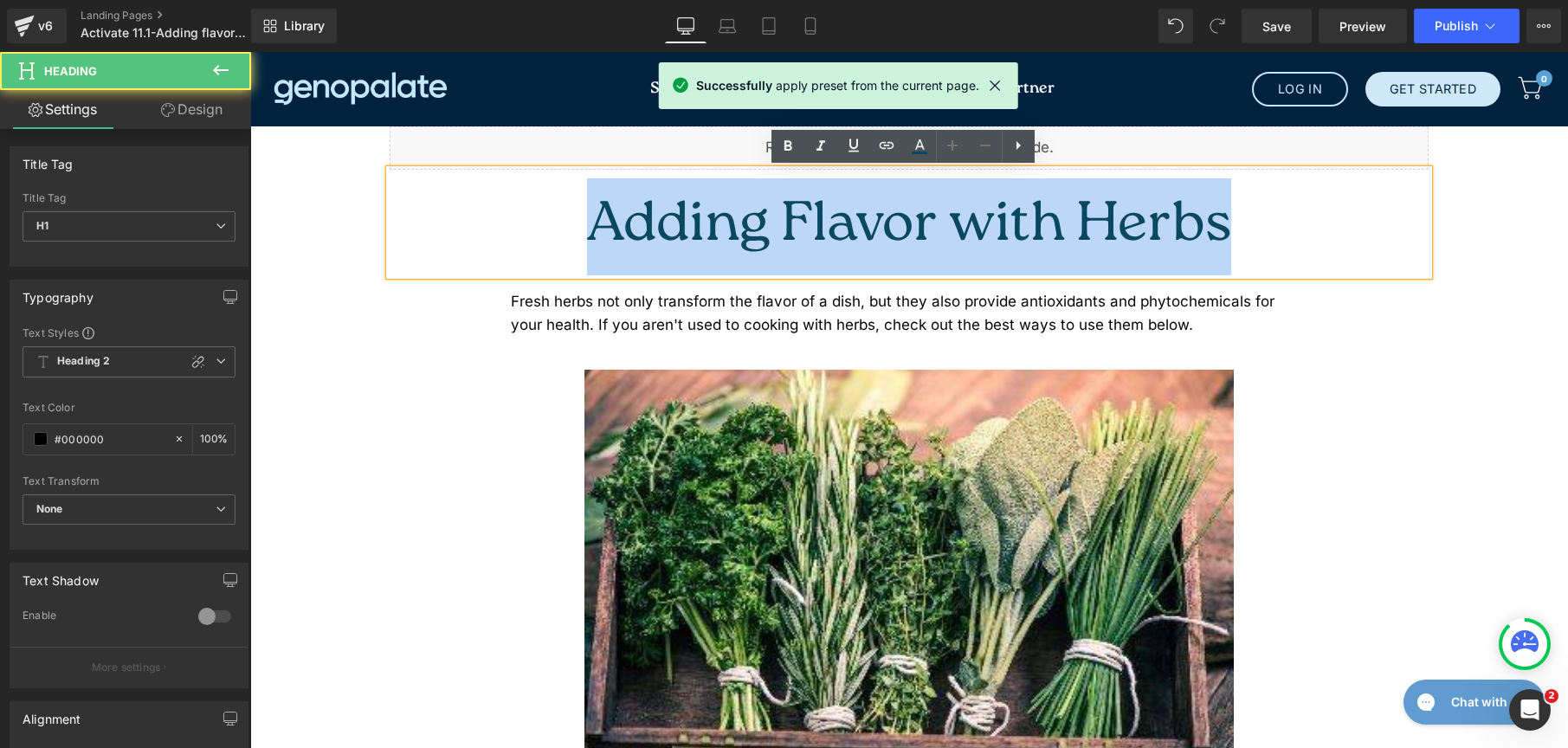
drag, startPoint x: 899, startPoint y: 191, endPoint x: 1098, endPoint y: 196, distance: 199.1
click at [1098, 196] on h1 "Adding Flavor with Herbs" at bounding box center [908, 226] width 1039 height 97
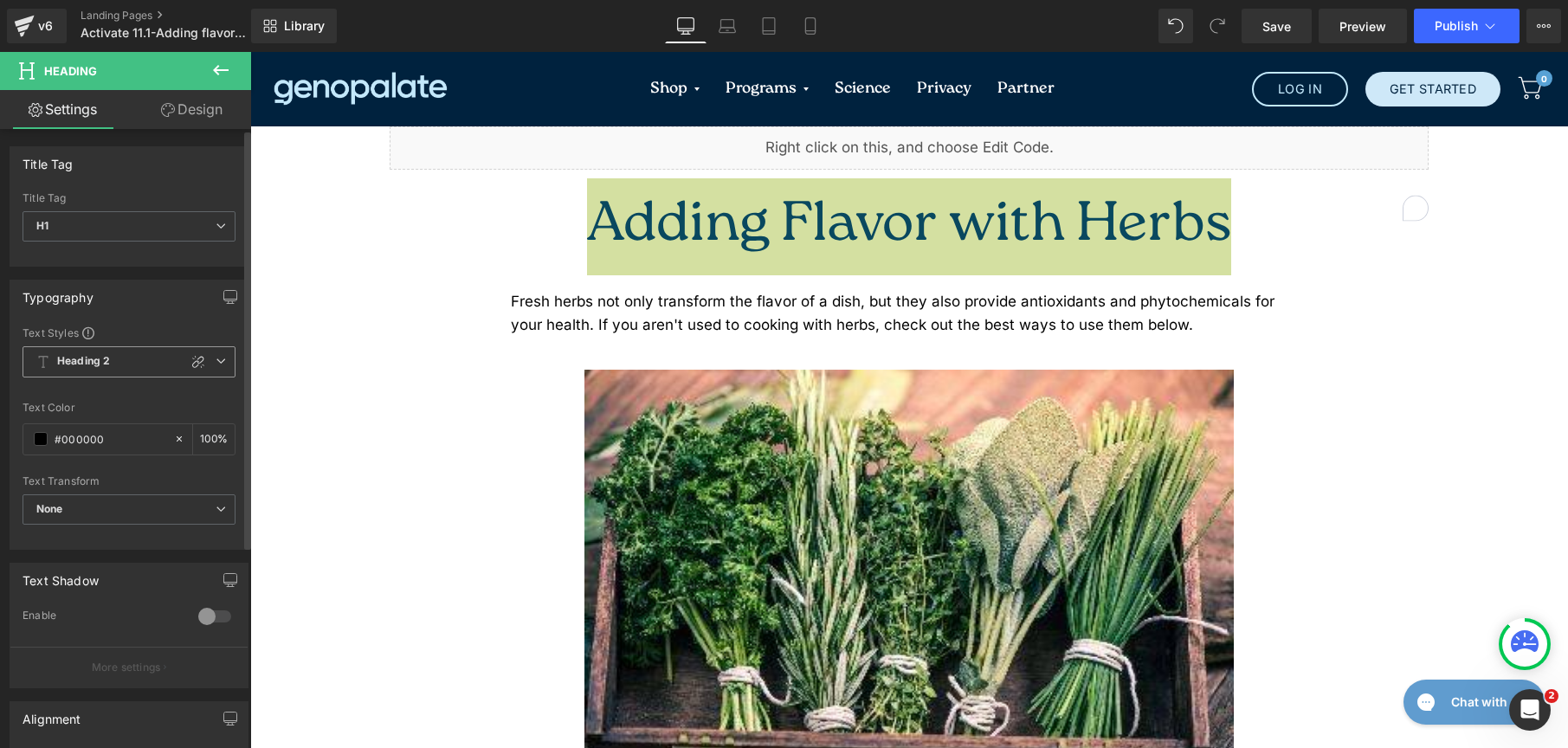
click at [135, 364] on span "Heading 2" at bounding box center [129, 362] width 213 height 31
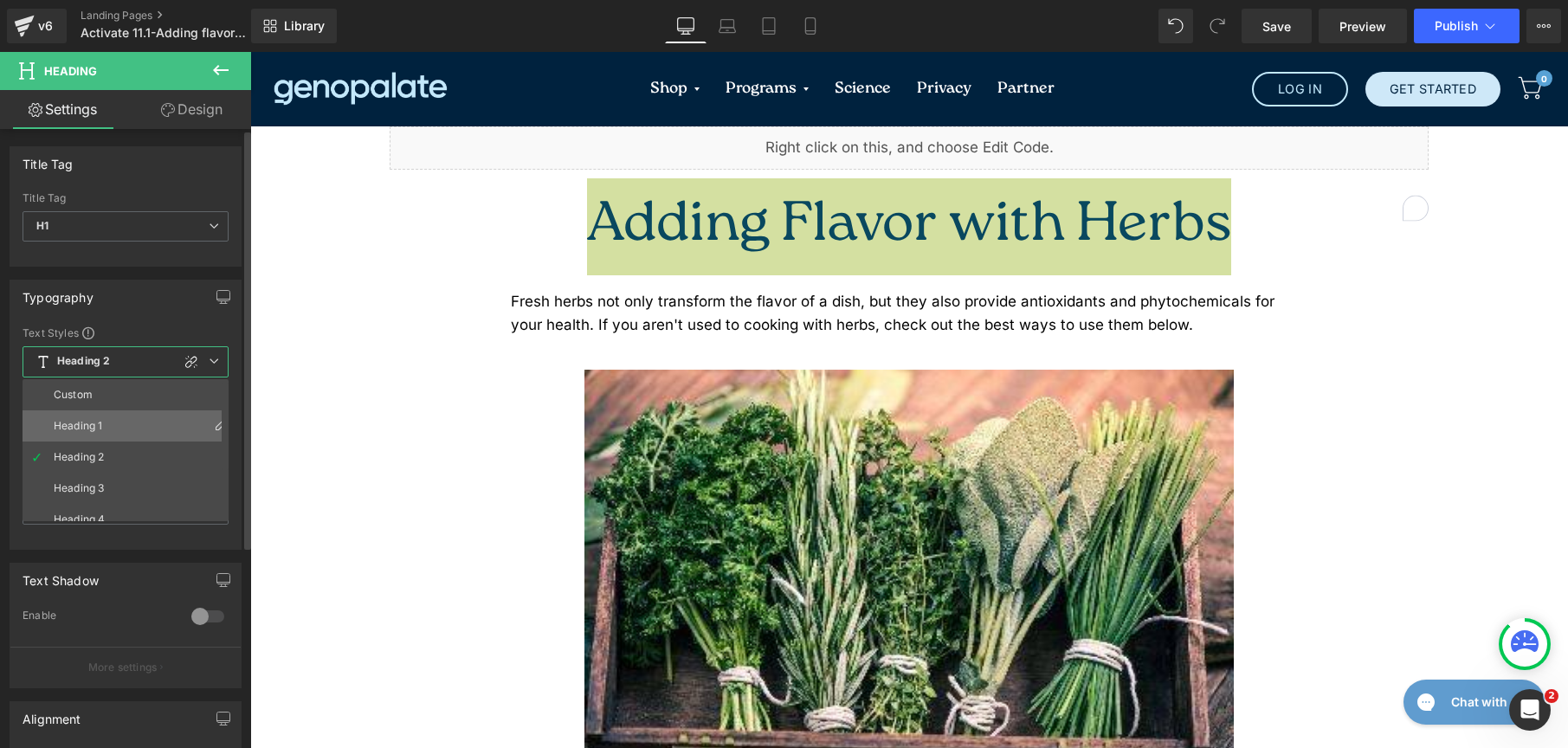
click at [108, 424] on li "Heading 1" at bounding box center [129, 426] width 214 height 31
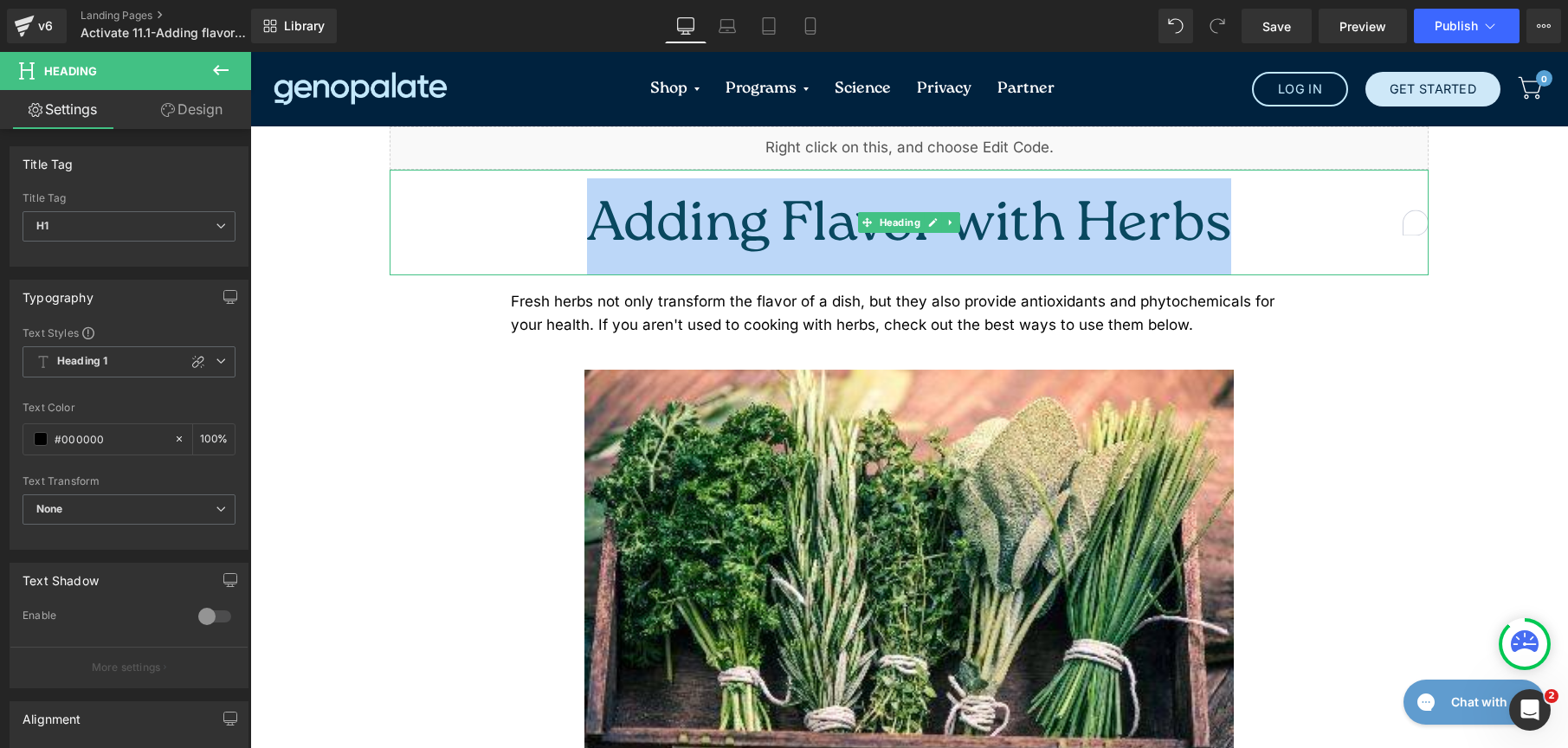
click at [843, 207] on span "Adding Flavor with Herbs" at bounding box center [908, 226] width 644 height 78
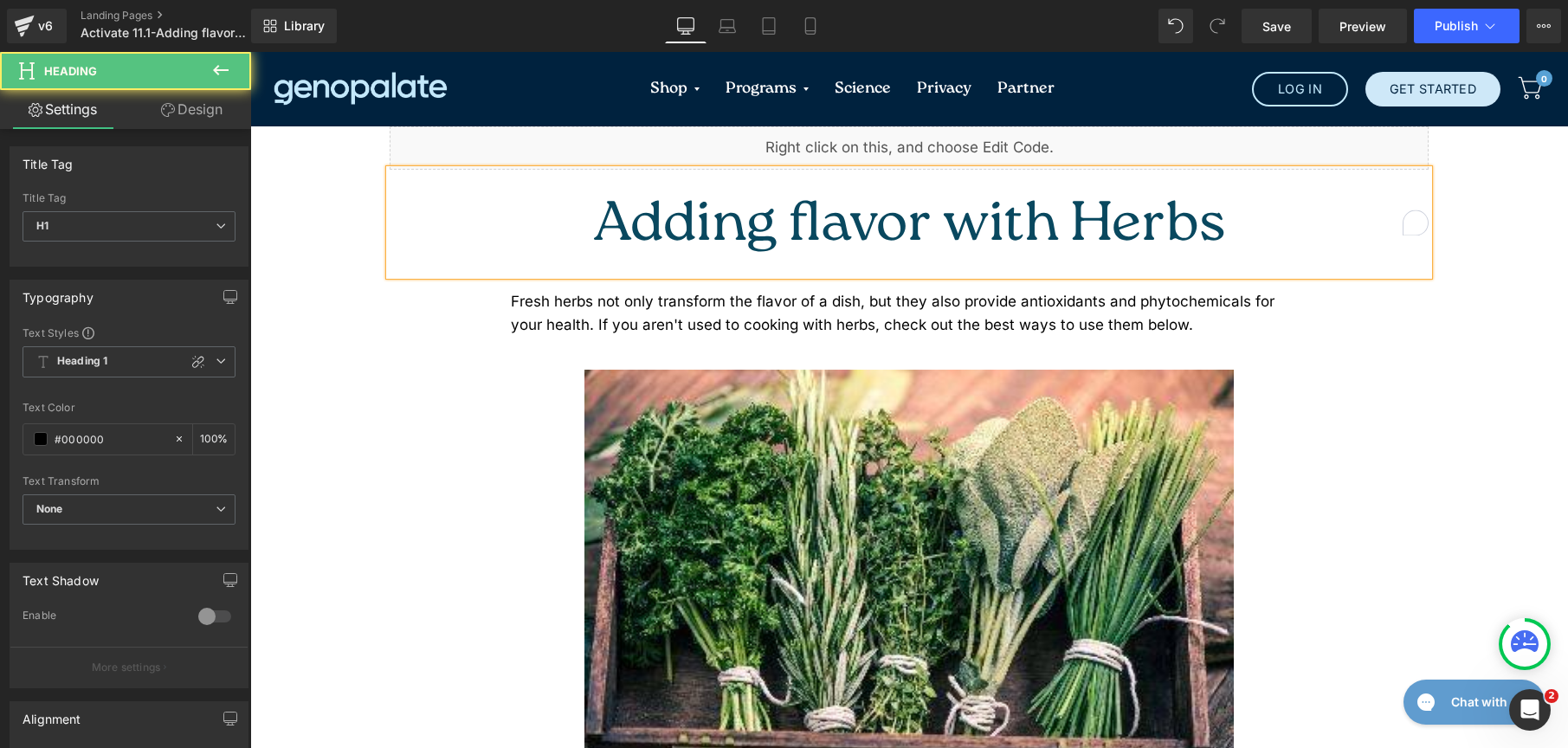
click at [1020, 206] on span "Adding flavor with Herbs" at bounding box center [909, 226] width 632 height 78
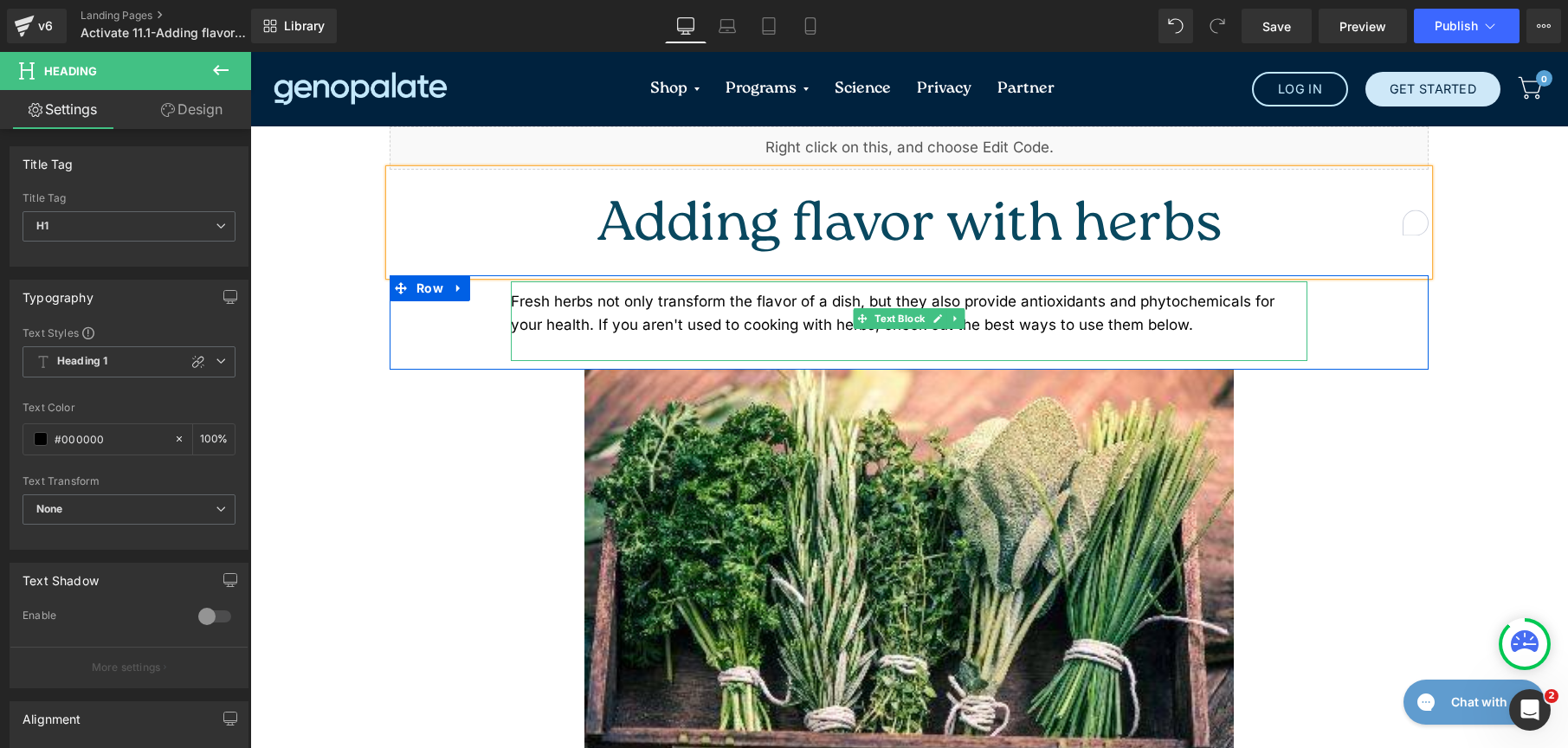
click at [595, 290] on div "Fresh herbs not only transform the flavor of a dish, but they also provide anti…" at bounding box center [909, 314] width 797 height 47
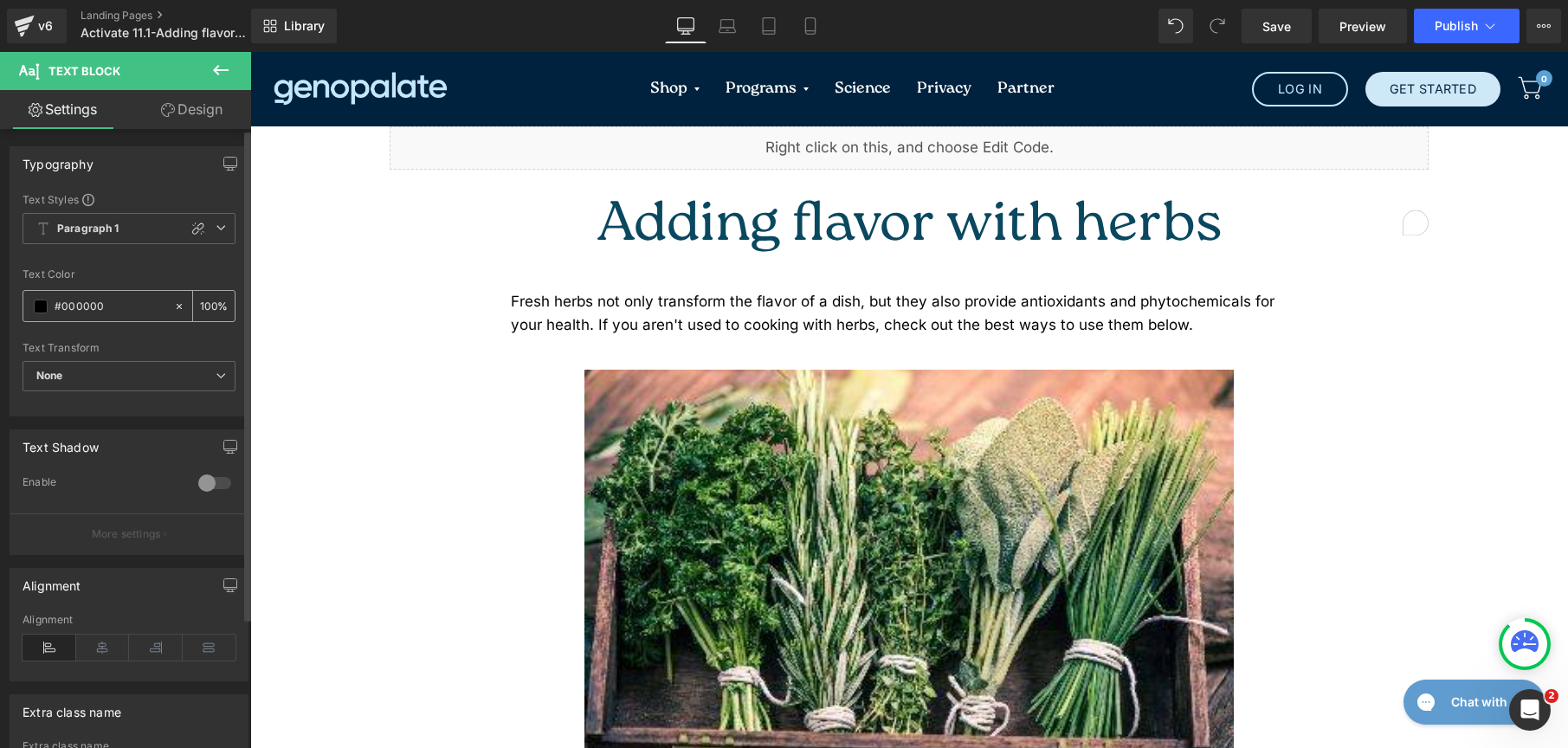
click at [40, 304] on span at bounding box center [41, 307] width 14 height 14
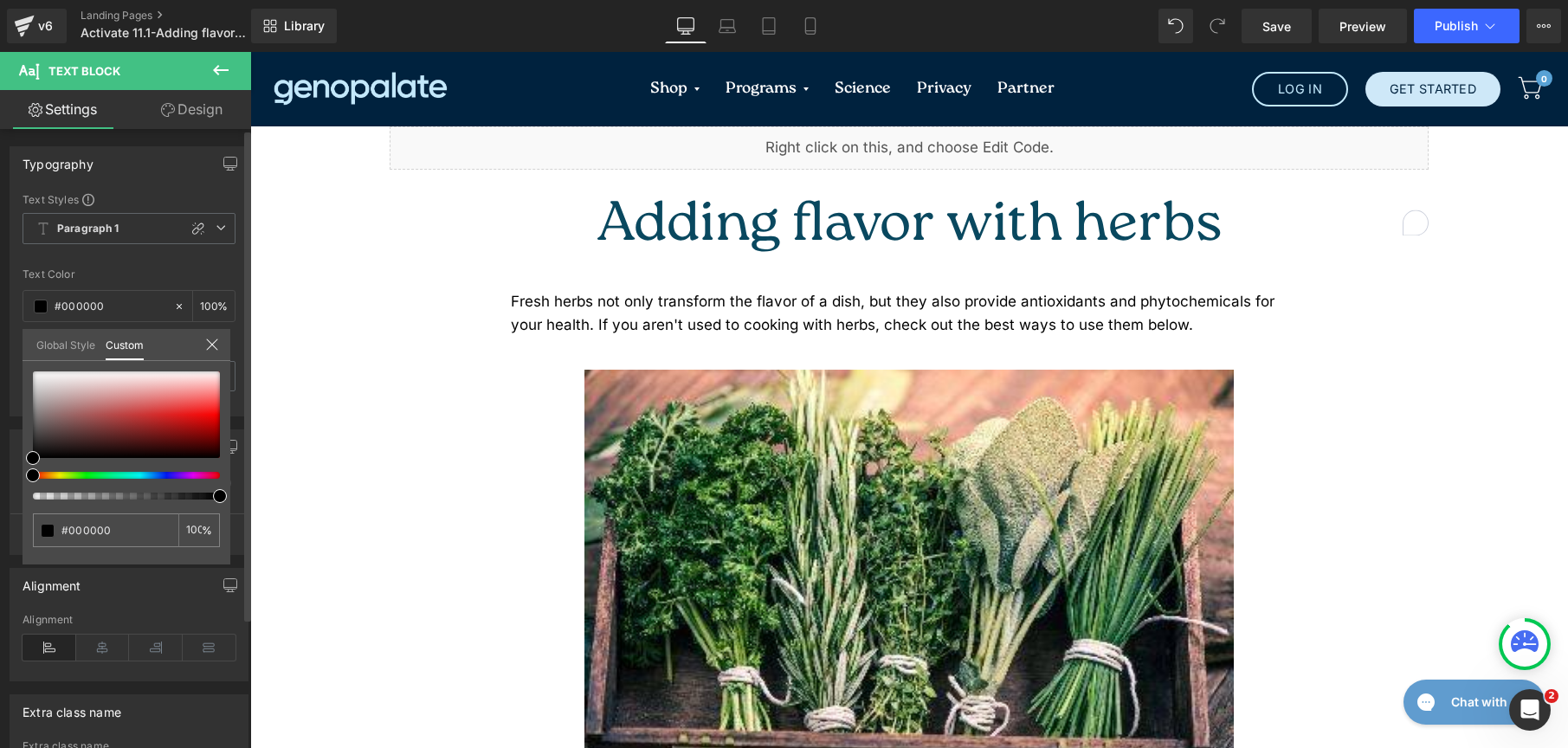
click at [48, 342] on link "Global Style" at bounding box center [66, 344] width 59 height 30
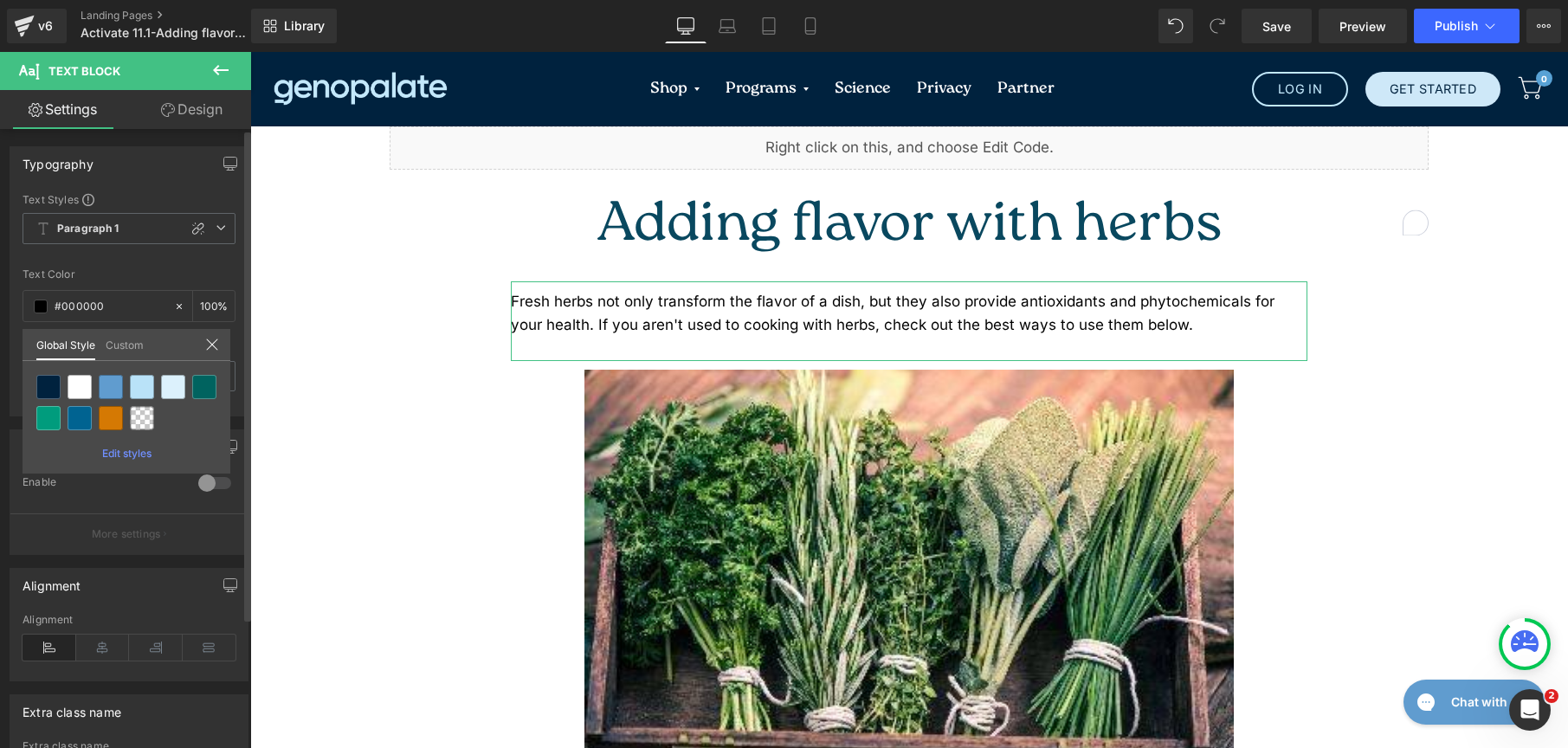
click at [38, 391] on div at bounding box center [49, 387] width 24 height 24
type input "Brand Color"
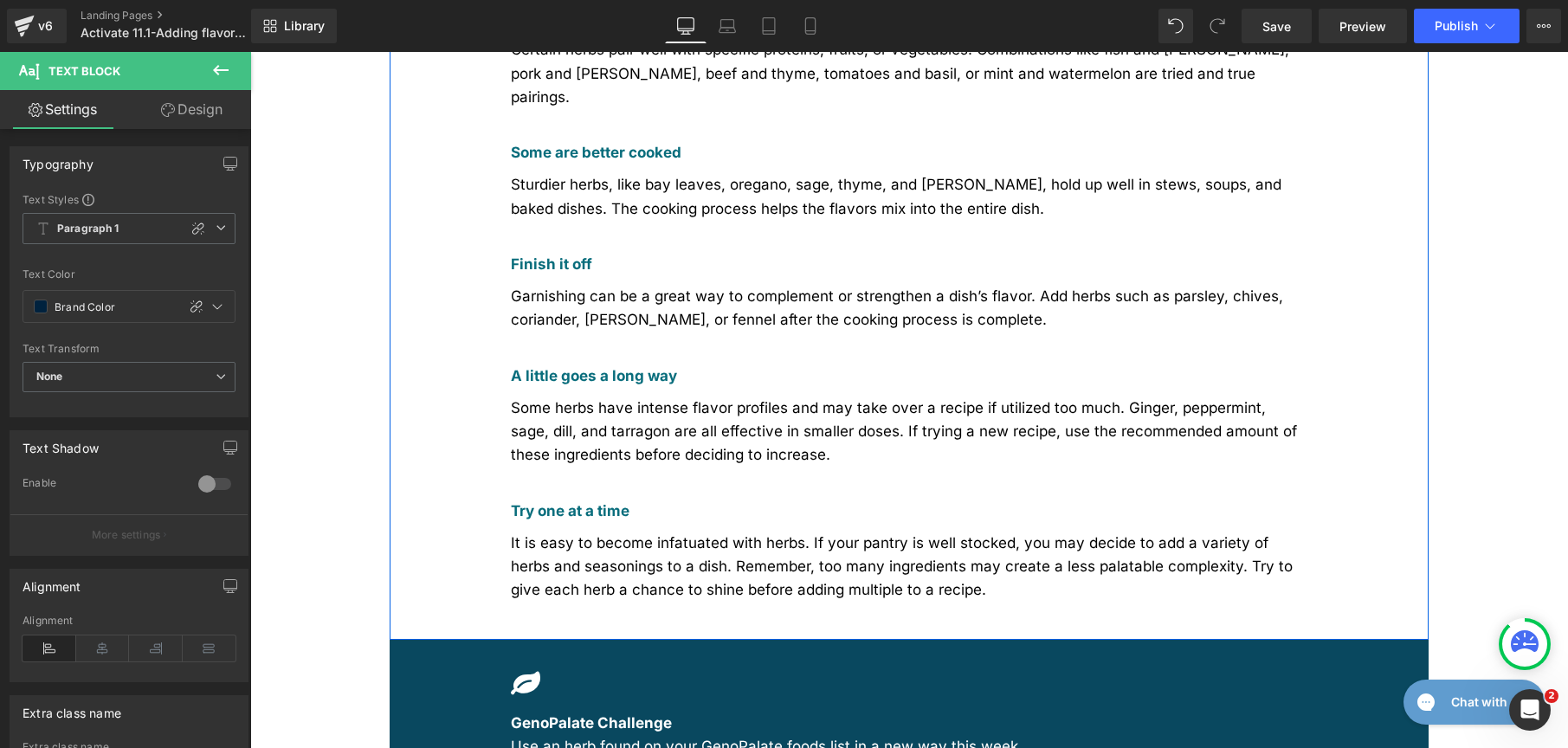
scroll to position [715, 0]
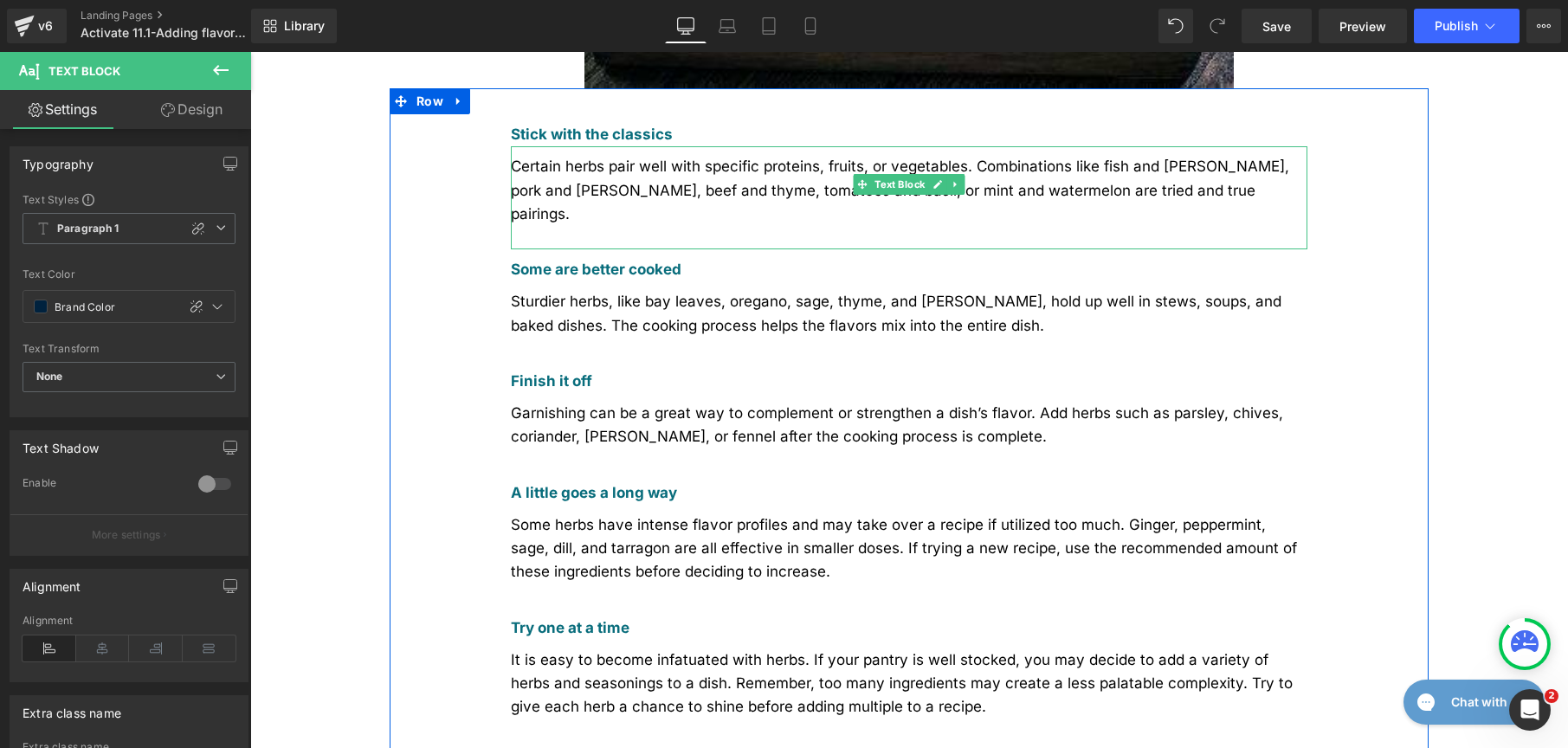
click at [599, 157] on span "Certain herbs pair well with specific proteins, fruits, or vegetables. Combinat…" at bounding box center [900, 189] width 778 height 64
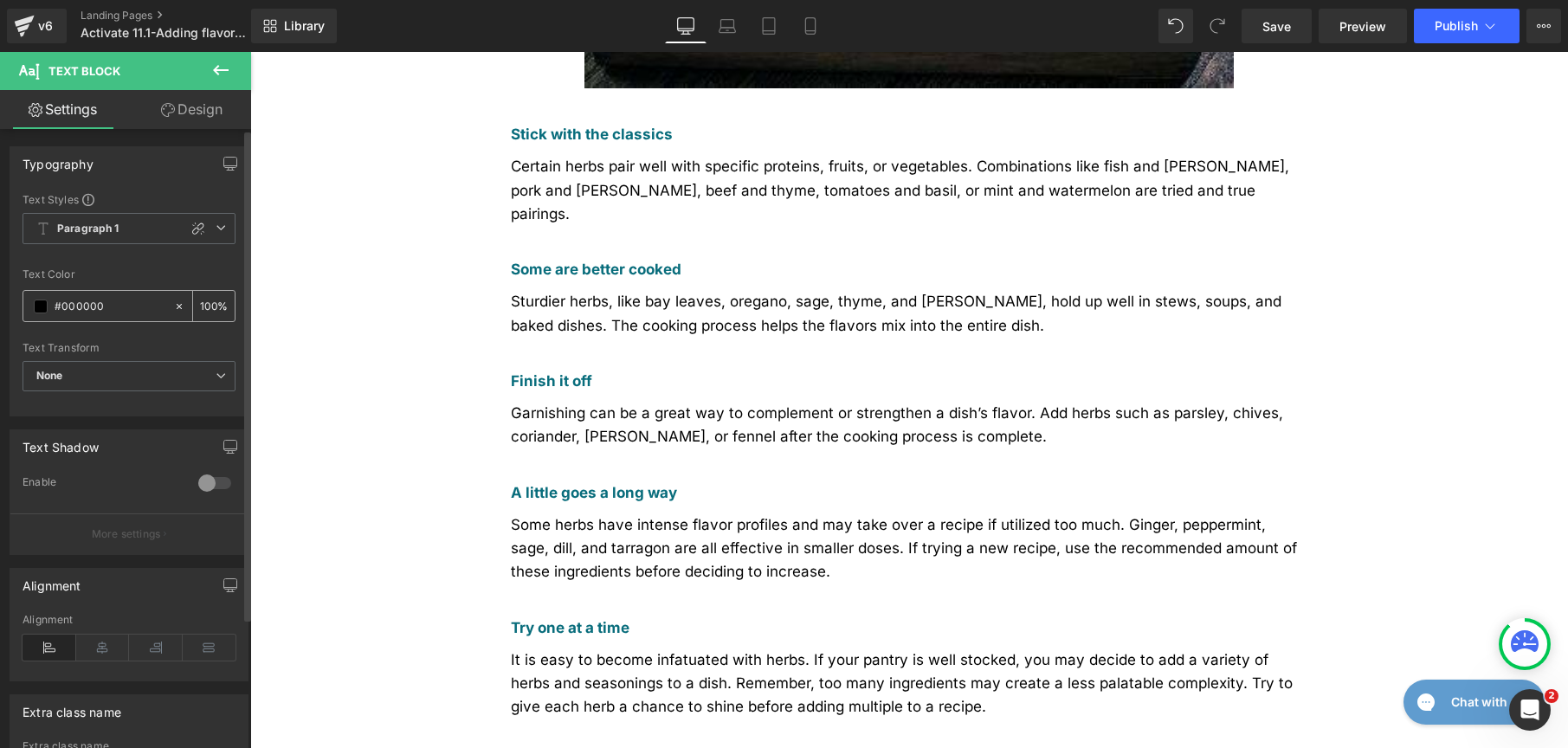
click at [45, 308] on span at bounding box center [41, 307] width 14 height 14
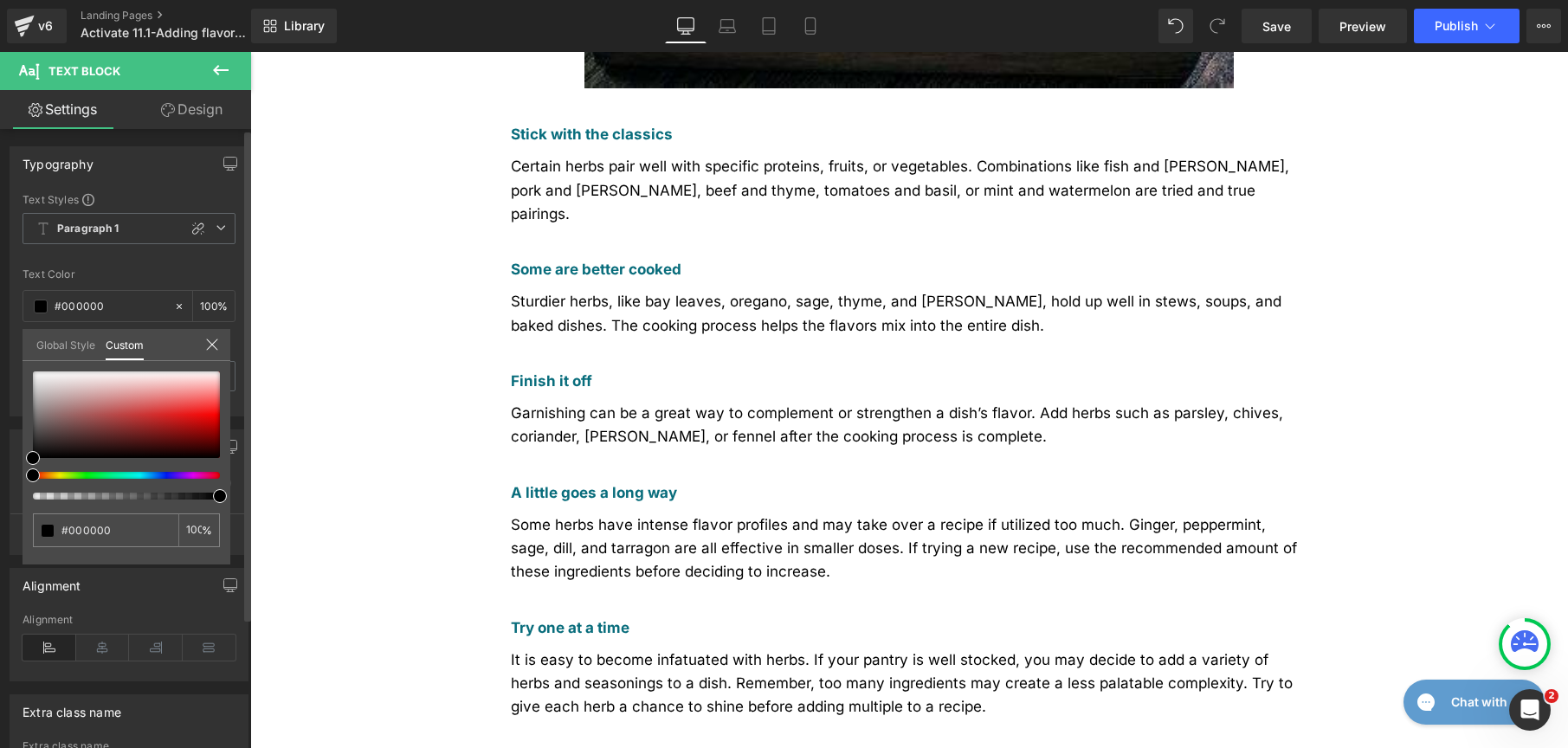
click at [54, 344] on link "Global Style" at bounding box center [66, 344] width 59 height 30
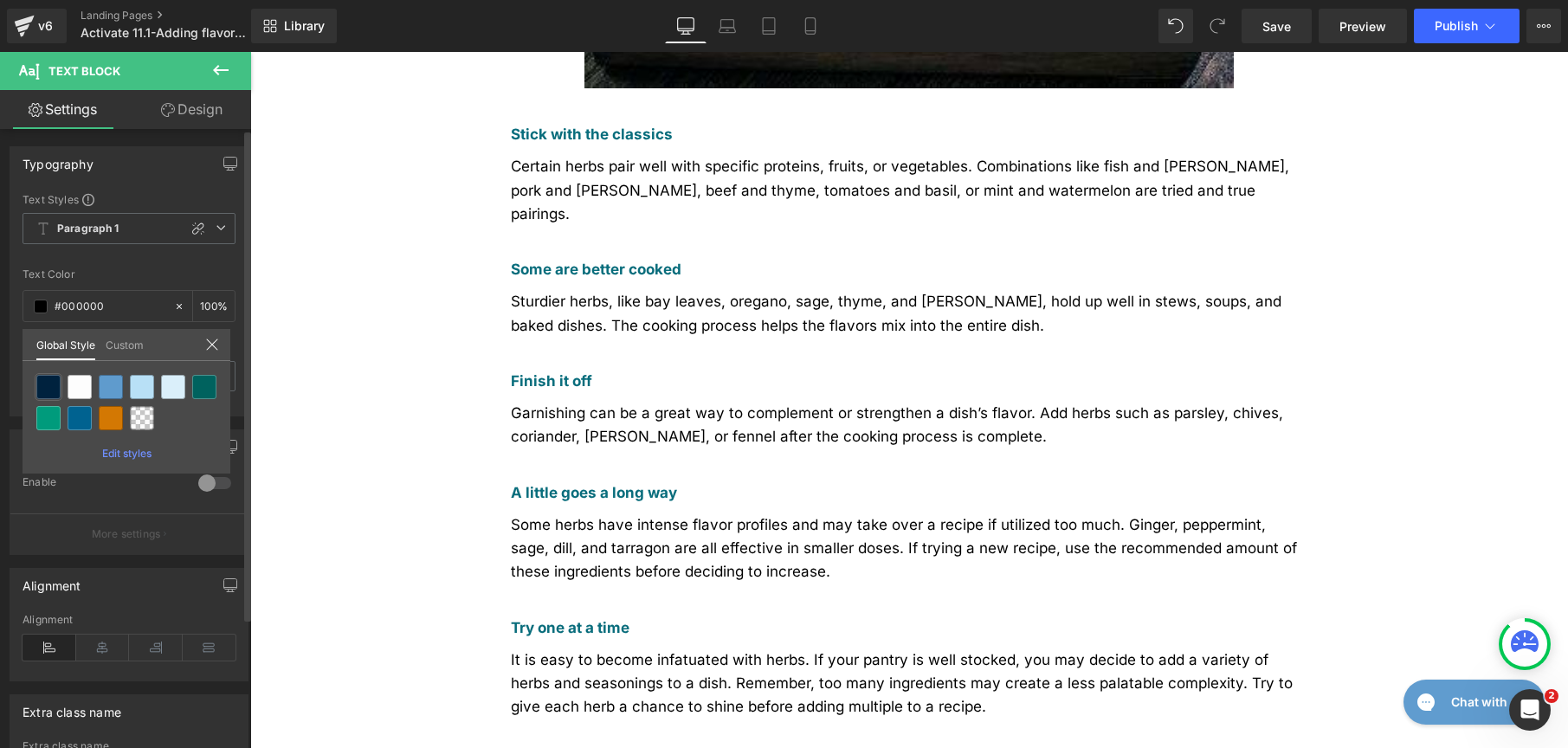
click at [49, 373] on div at bounding box center [49, 387] width 28 height 28
click at [49, 0] on div "Liquid You are previewing how the New Preset 3 will restyle your page. You can …" at bounding box center [784, 0] width 1568 height 0
click at [46, 385] on div at bounding box center [49, 387] width 24 height 24
type input "Brand Color"
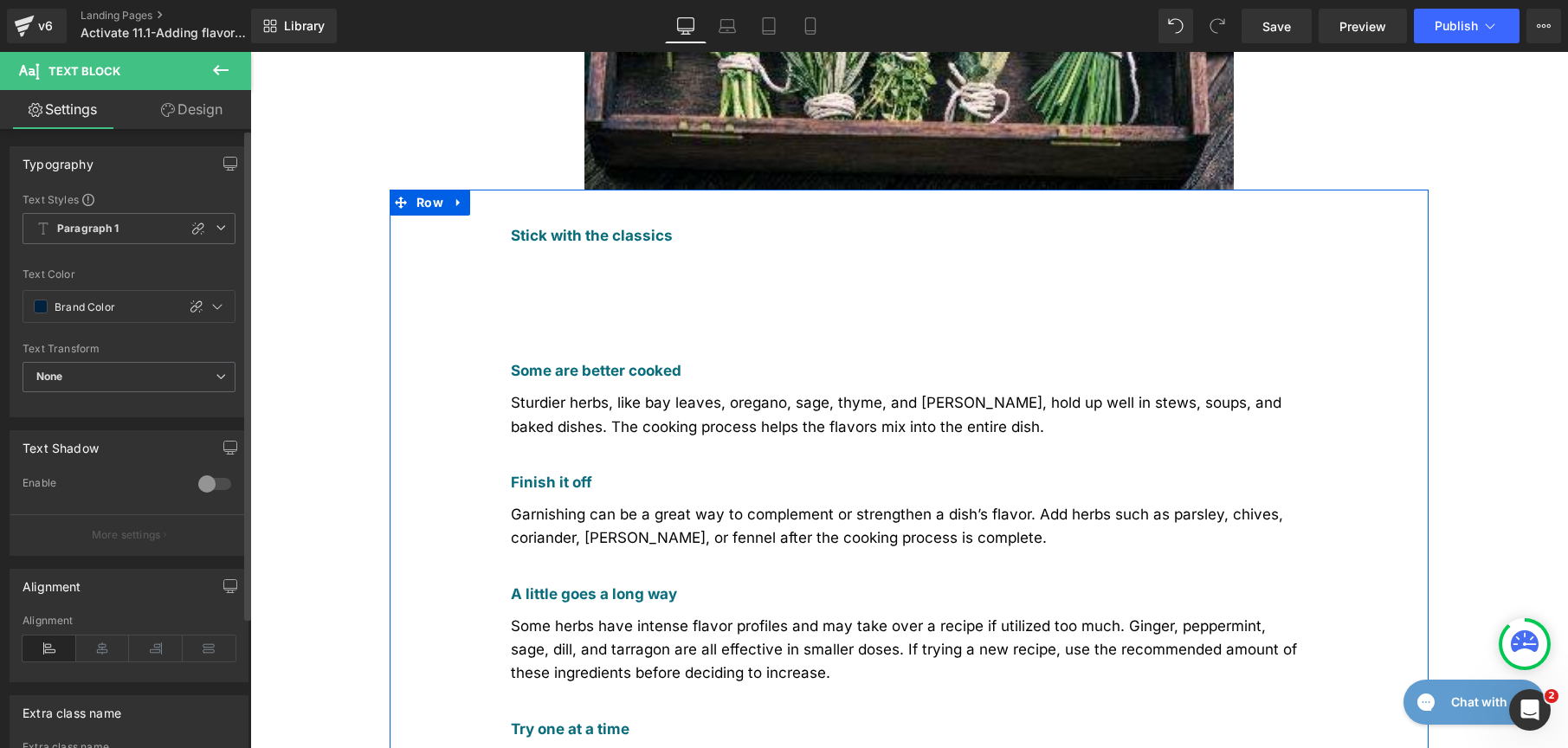
scroll to position [612, 0]
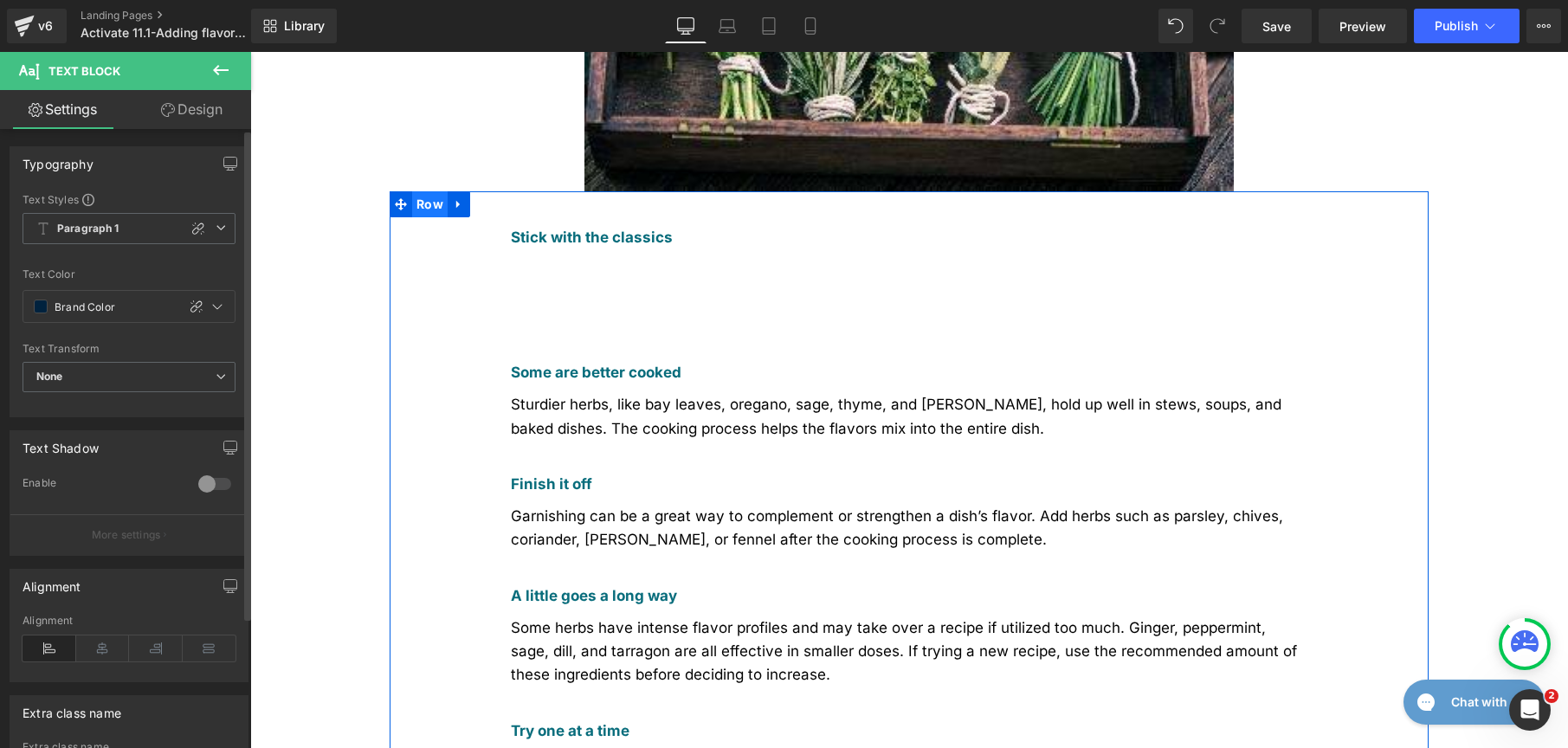
click at [417, 191] on span "Row" at bounding box center [430, 204] width 36 height 26
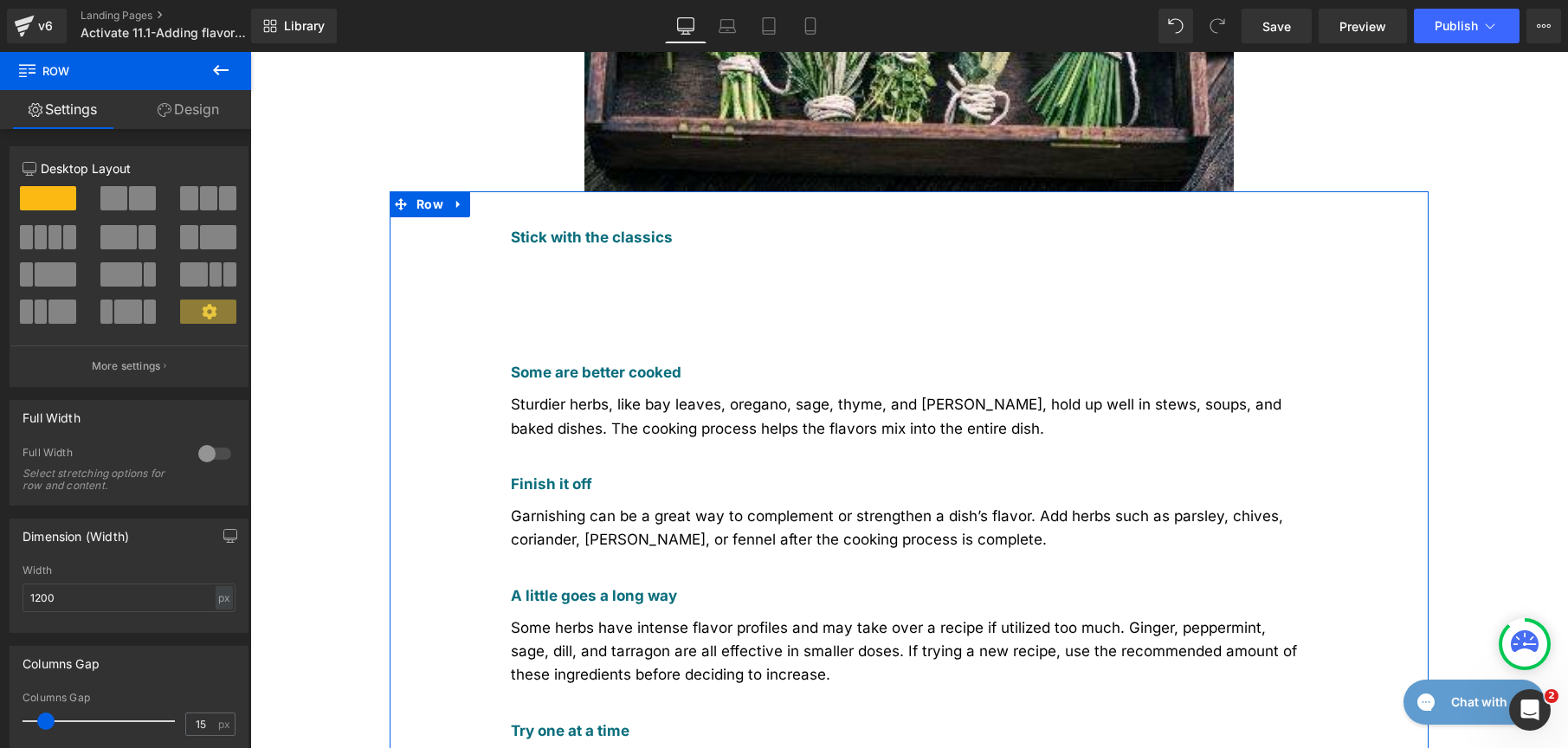
click at [610, 384] on div "Sturdier herbs, like bay leaves, oregano, sage, thyme, and rosemary, hold up we…" at bounding box center [909, 424] width 797 height 80
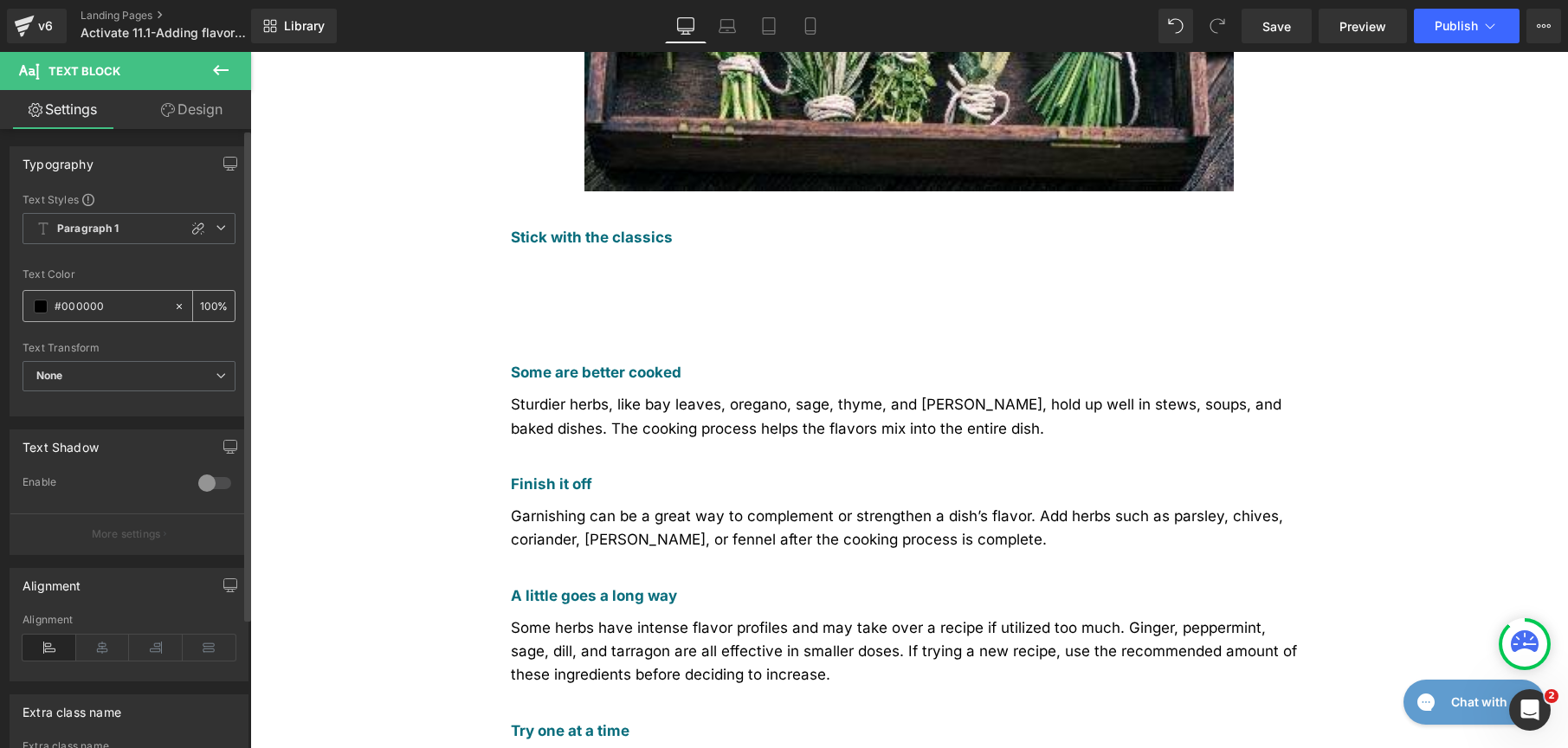
click at [35, 302] on span at bounding box center [41, 307] width 14 height 14
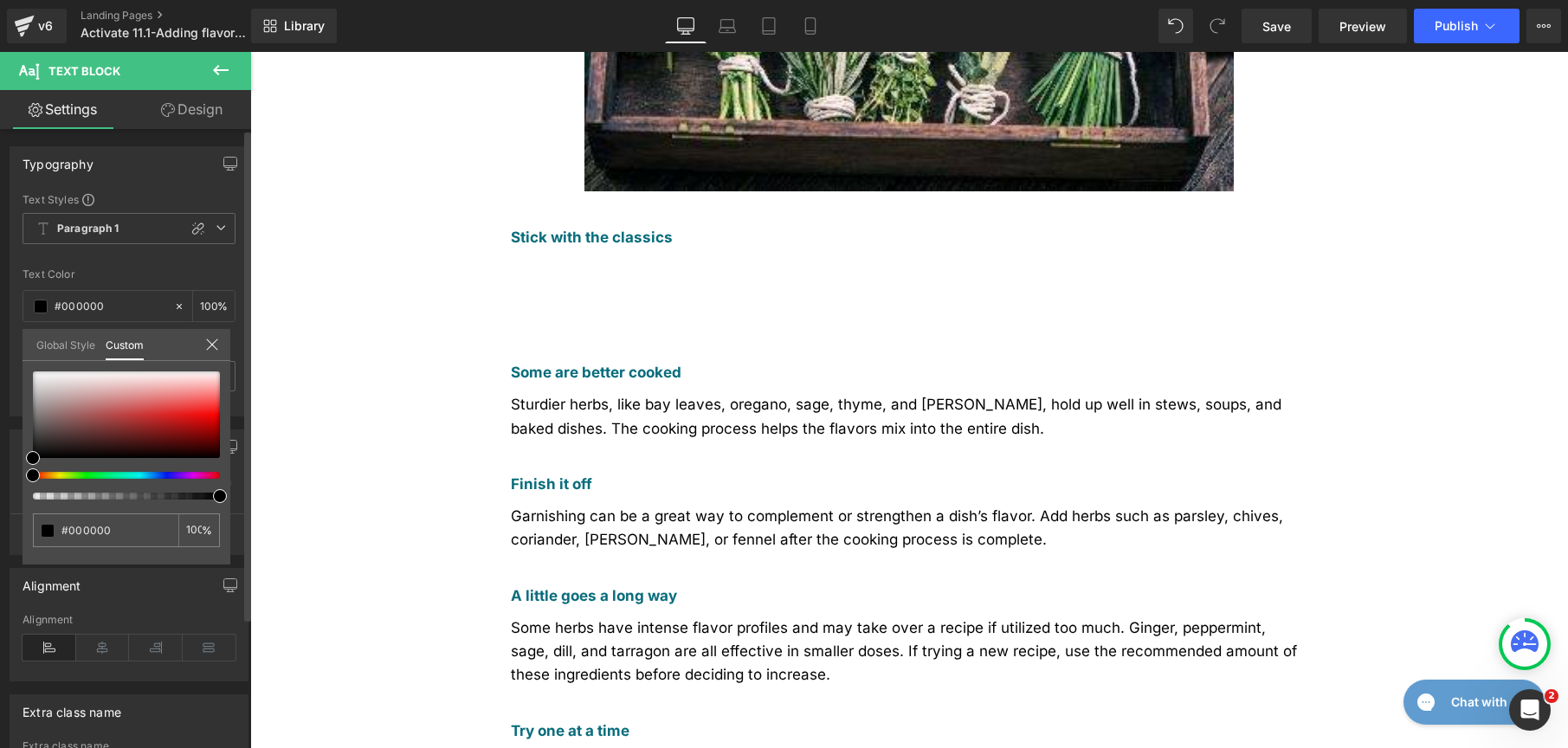
click at [58, 341] on link "Global Style" at bounding box center [66, 344] width 59 height 30
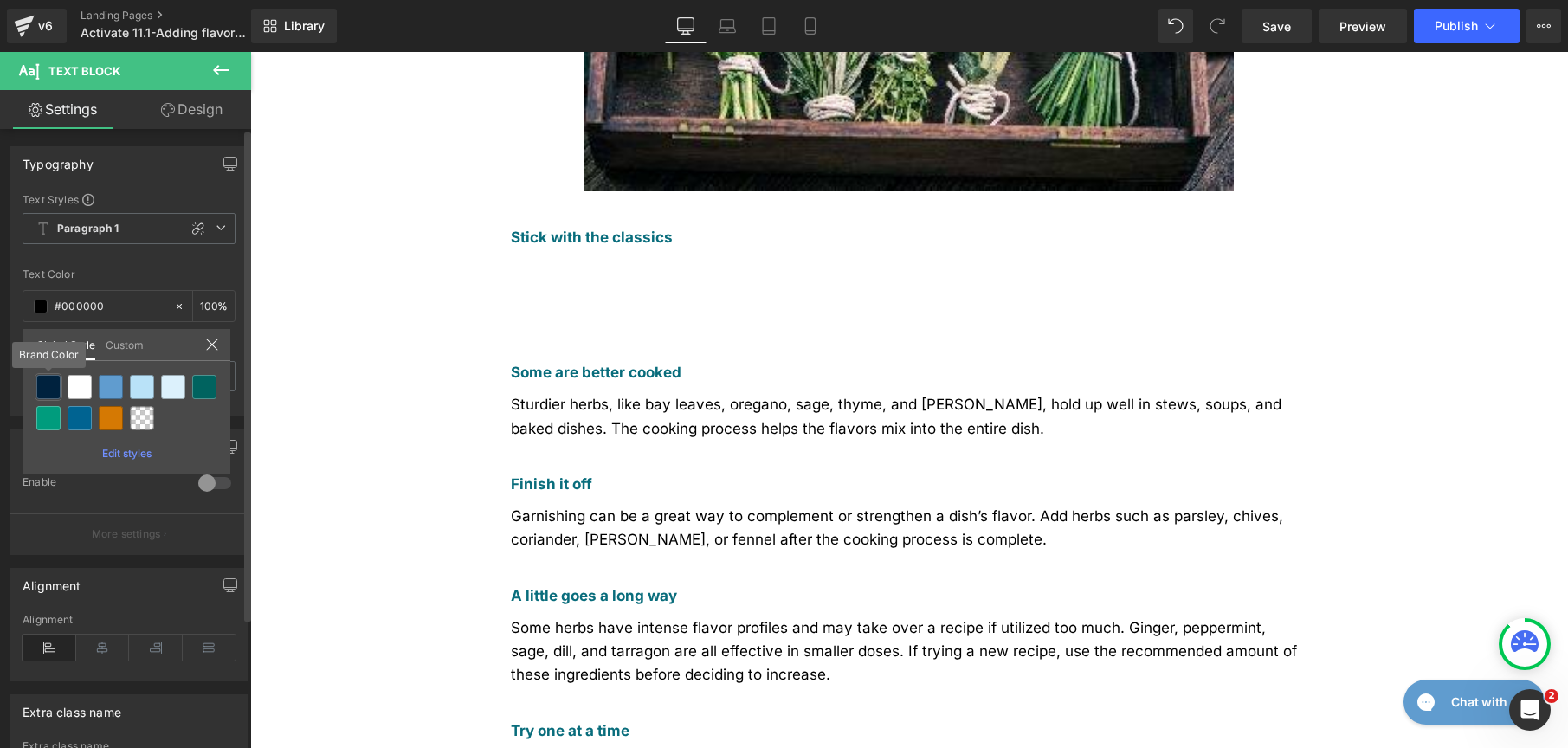
click at [52, 391] on div at bounding box center [49, 387] width 24 height 24
type input "Brand Color"
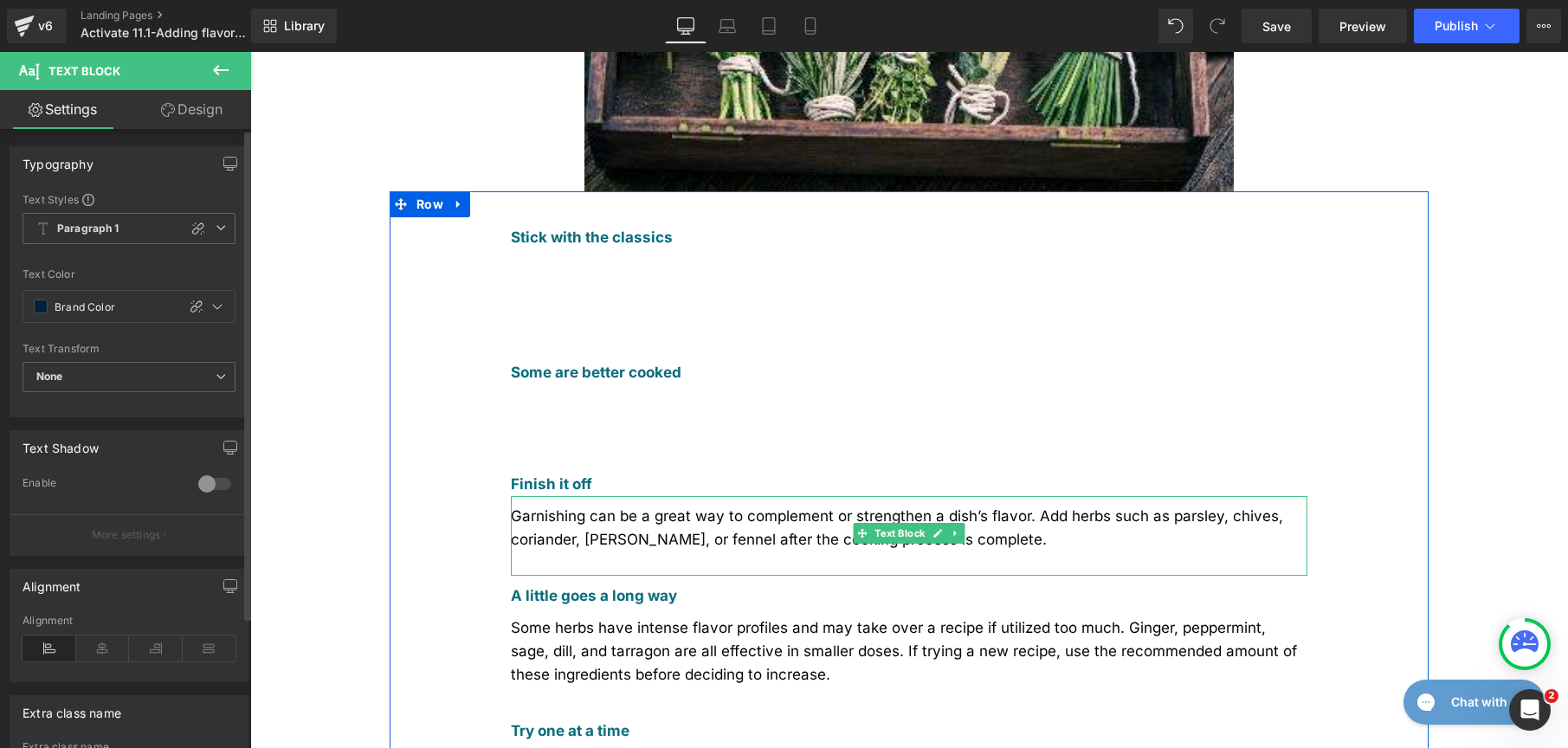
click at [579, 496] on div "Garnishing can be a great way to complement or strengthen a dish’s flavor. Add …" at bounding box center [909, 536] width 797 height 80
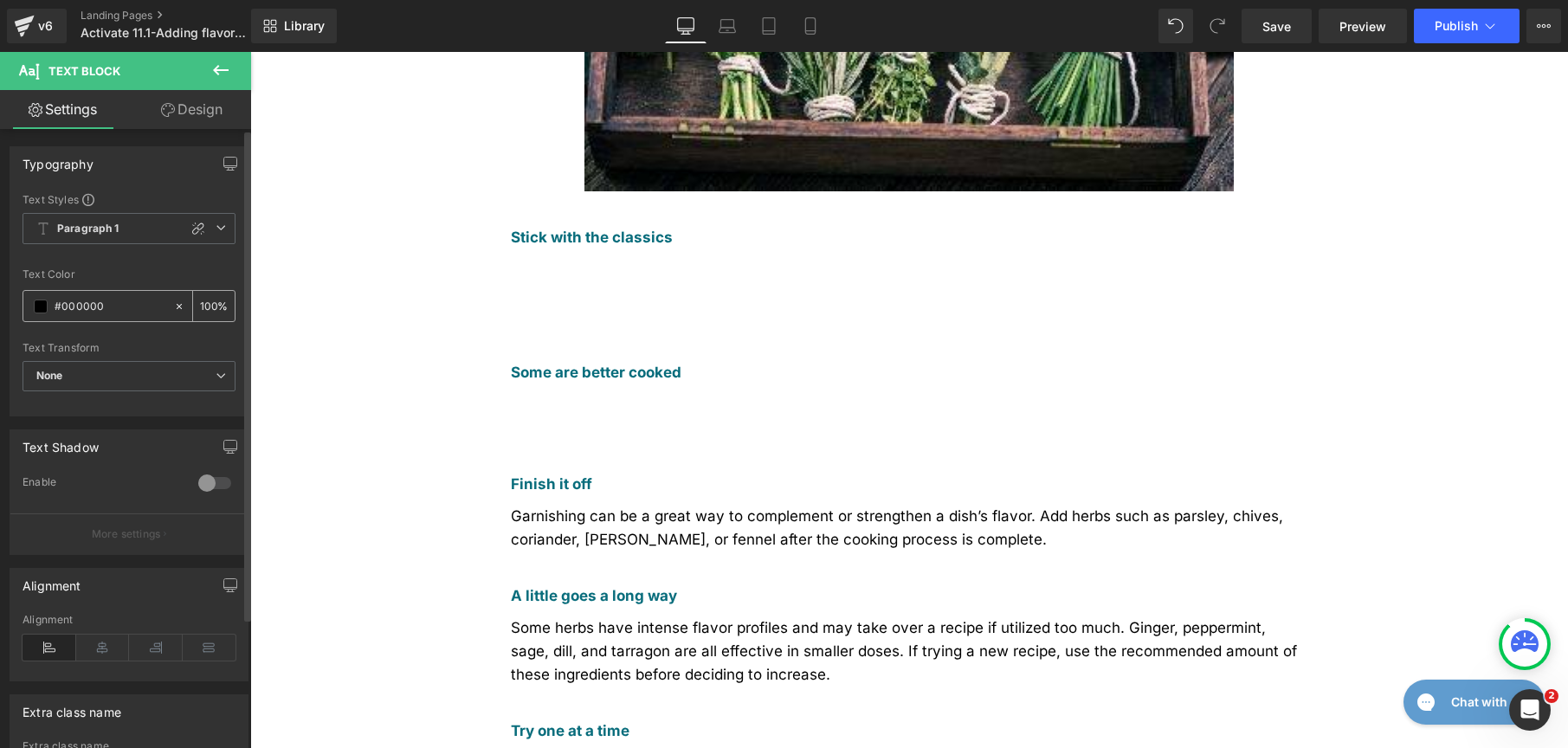
click at [47, 310] on span at bounding box center [41, 307] width 14 height 14
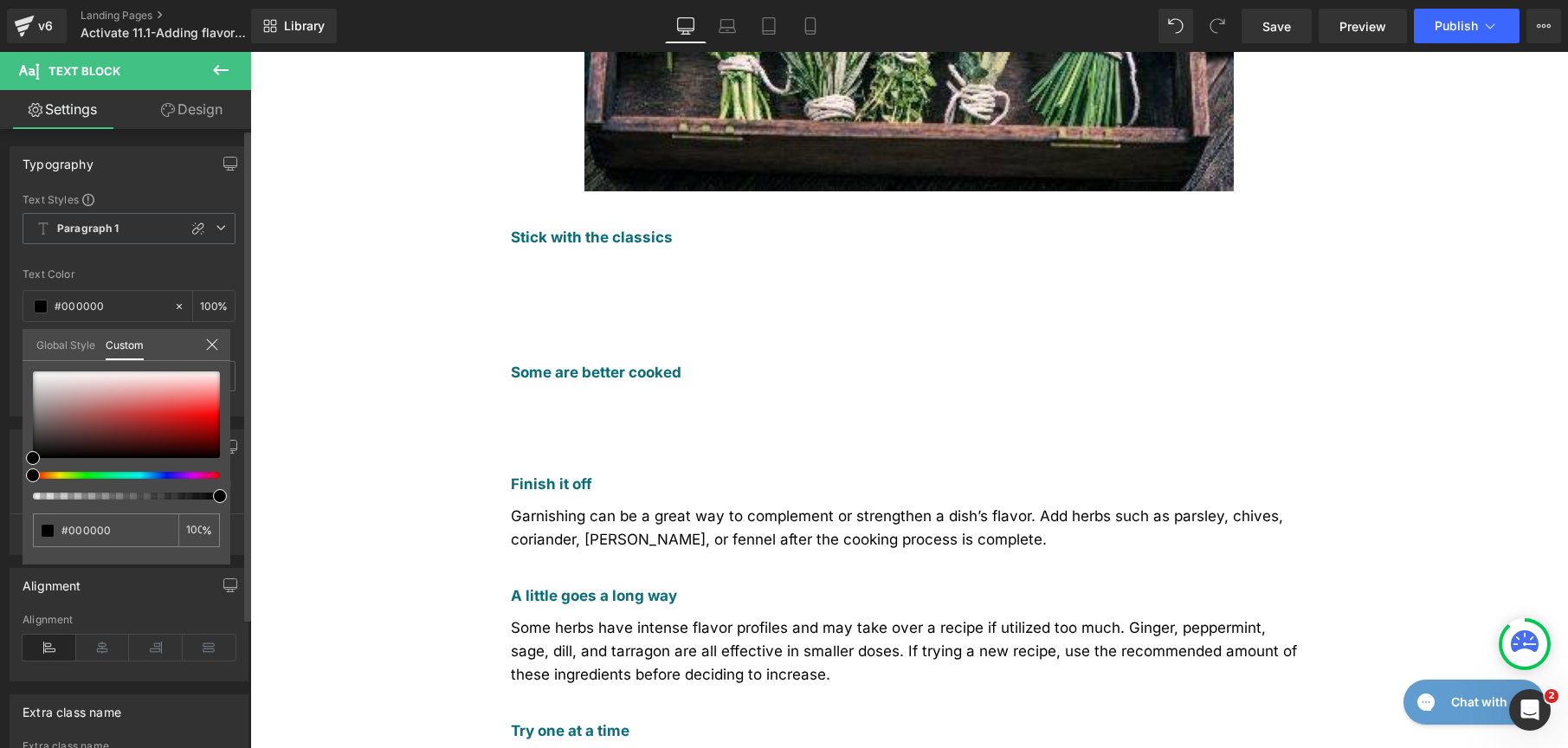
click at [47, 344] on link "Global Style" at bounding box center [66, 344] width 59 height 30
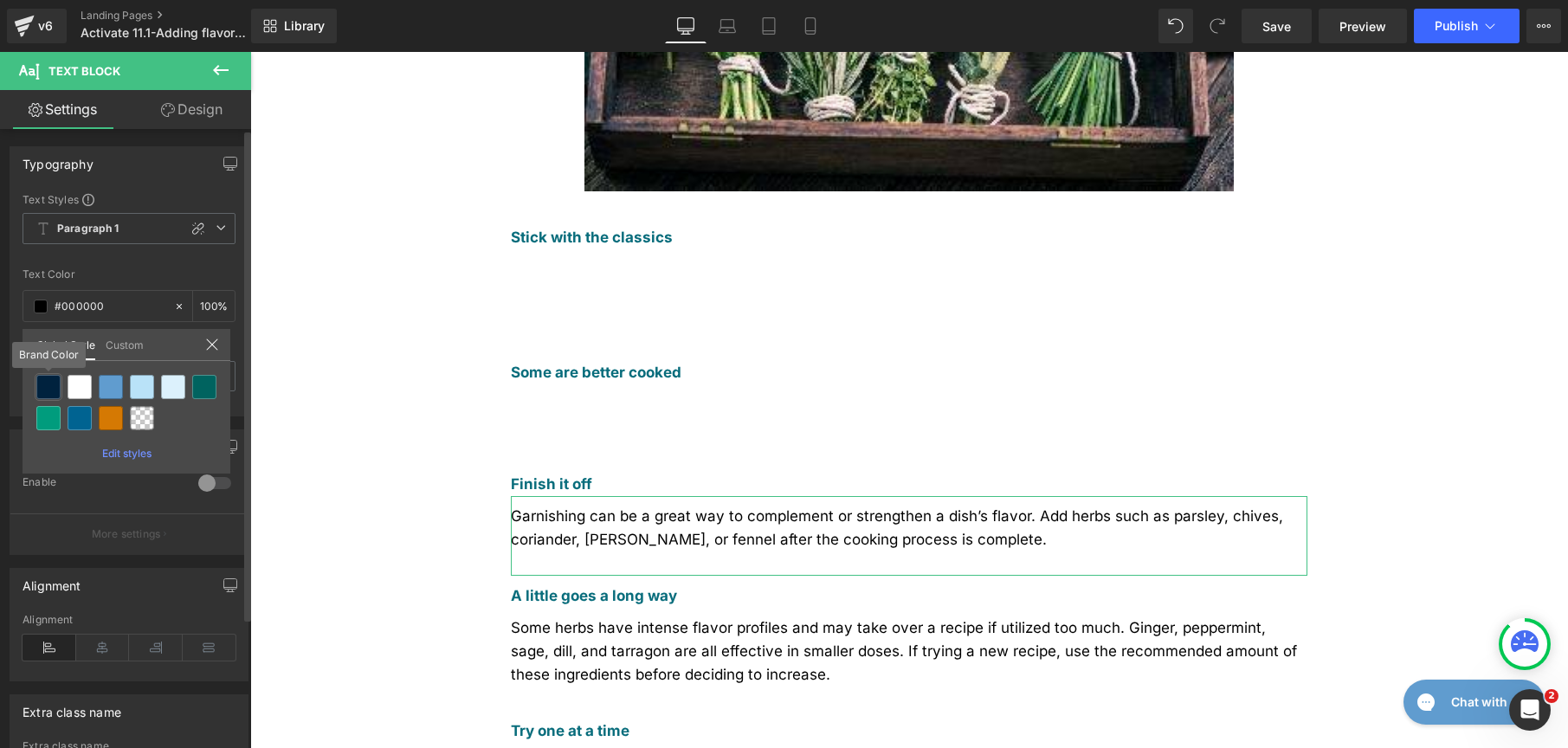
click at [43, 389] on div at bounding box center [49, 387] width 24 height 24
type input "Brand Color"
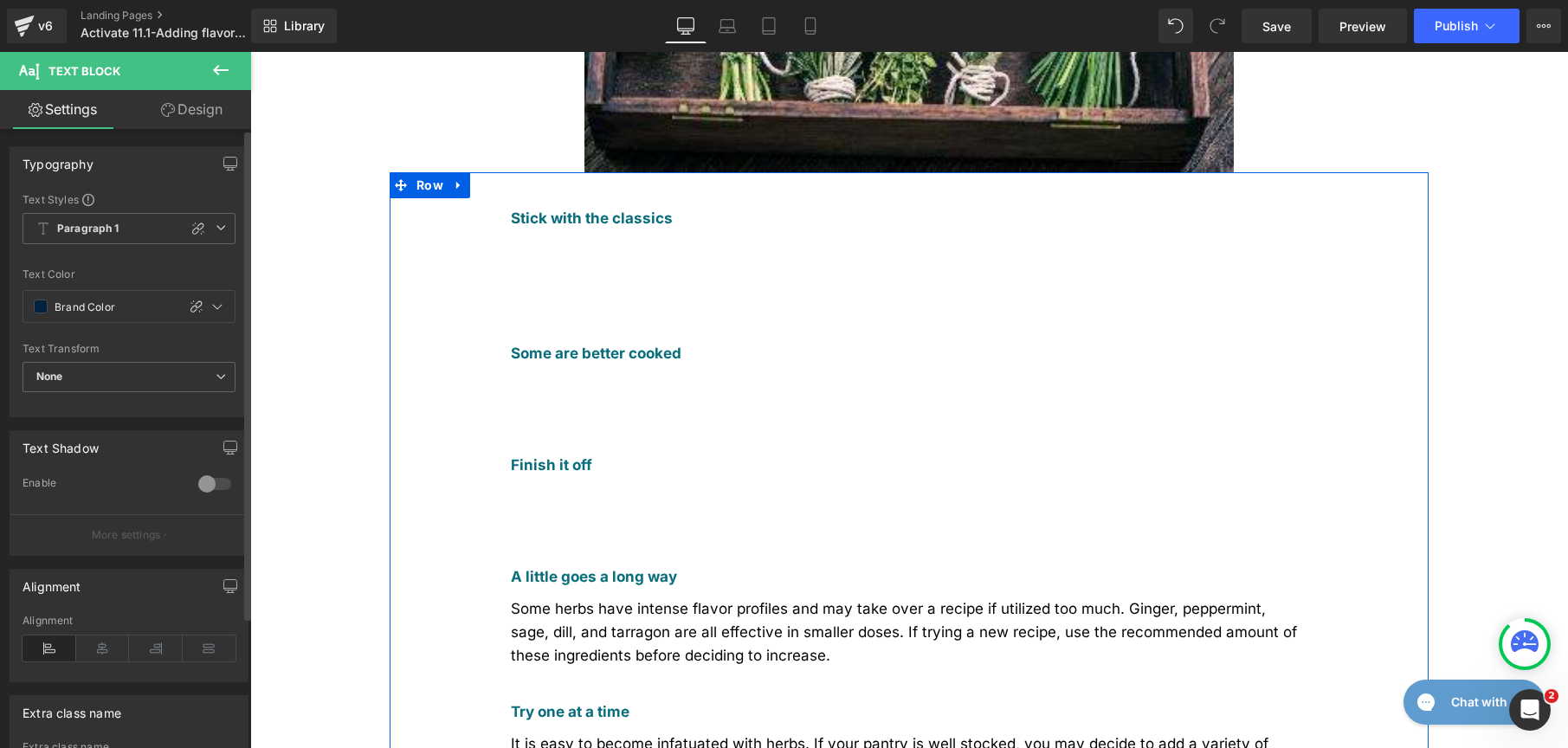
scroll to position [642, 0]
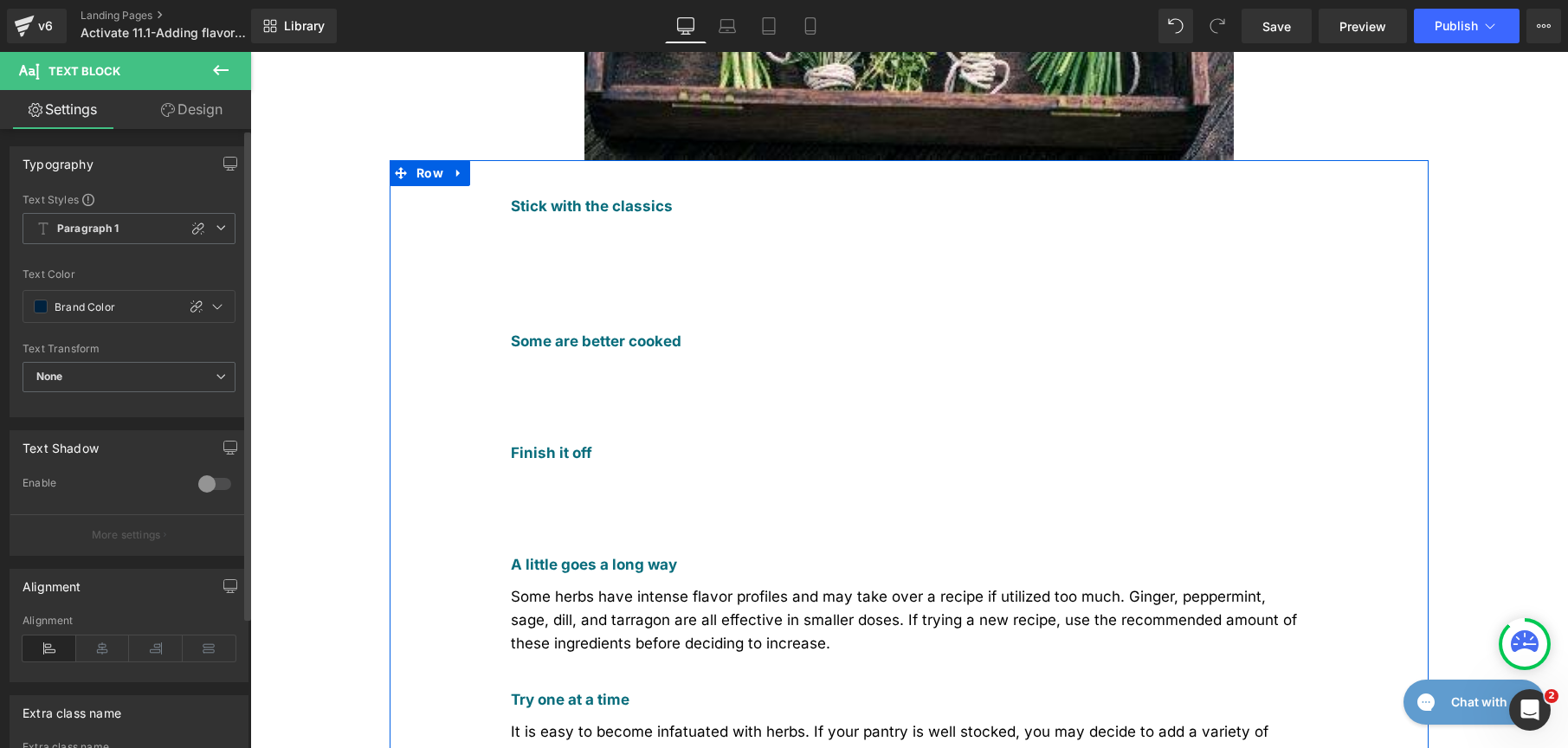
click at [607, 577] on div "Some herbs have intense flavor profiles and may take over a recipe if utilized …" at bounding box center [909, 628] width 797 height 103
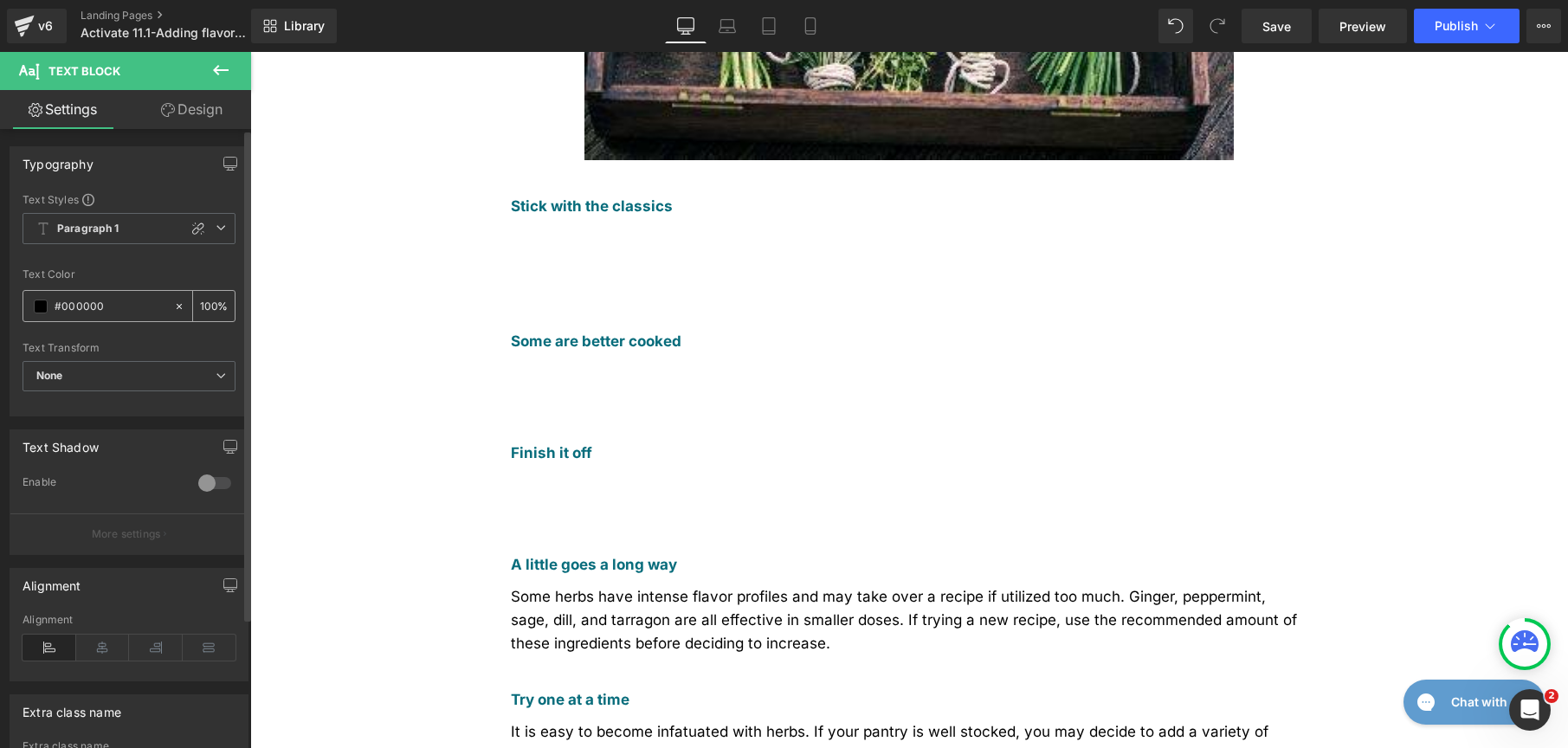
click at [37, 310] on span at bounding box center [41, 307] width 14 height 14
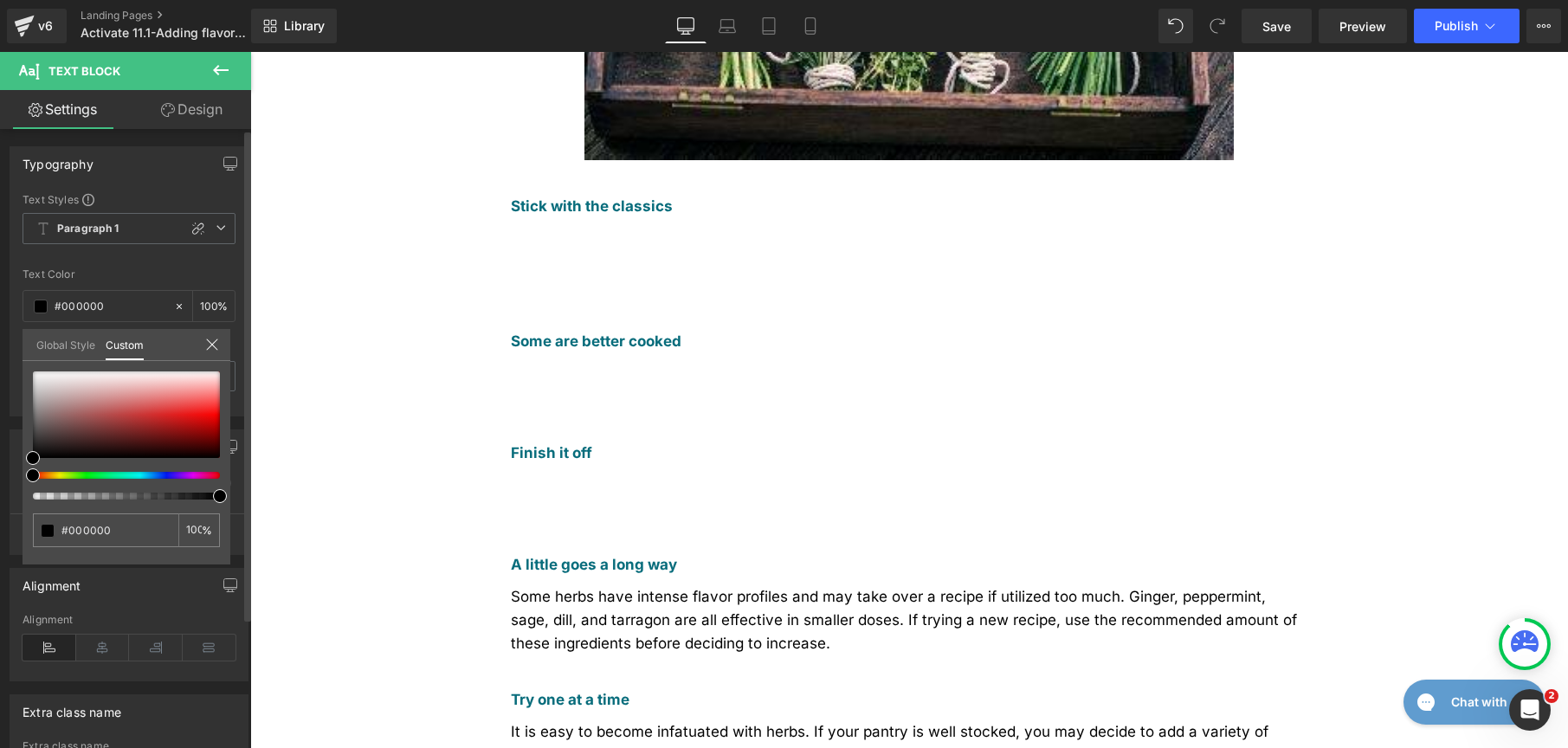
click at [49, 345] on link "Global Style" at bounding box center [66, 344] width 59 height 30
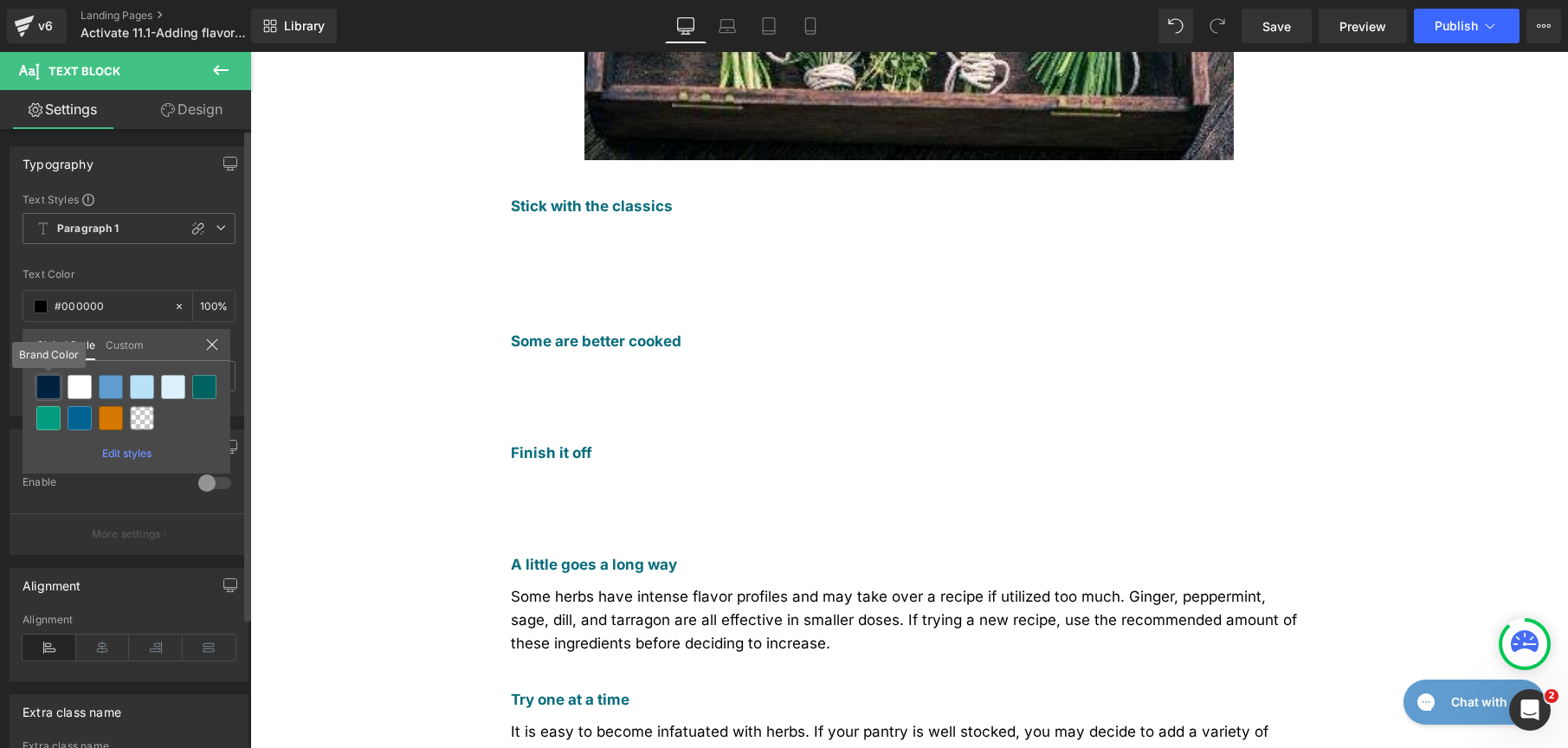
click at [54, 390] on div at bounding box center [49, 387] width 24 height 24
type input "Brand Color"
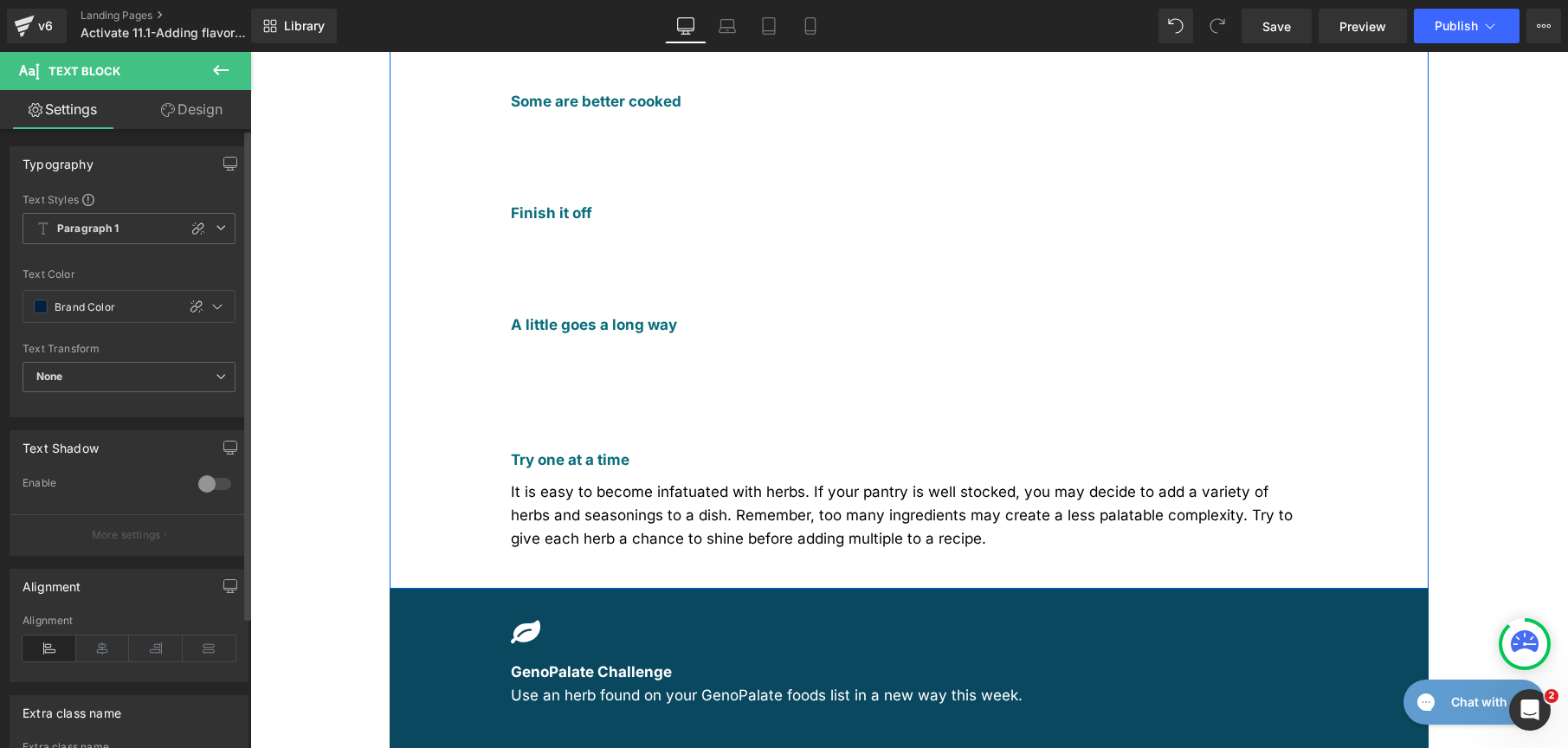
scroll to position [961, 0]
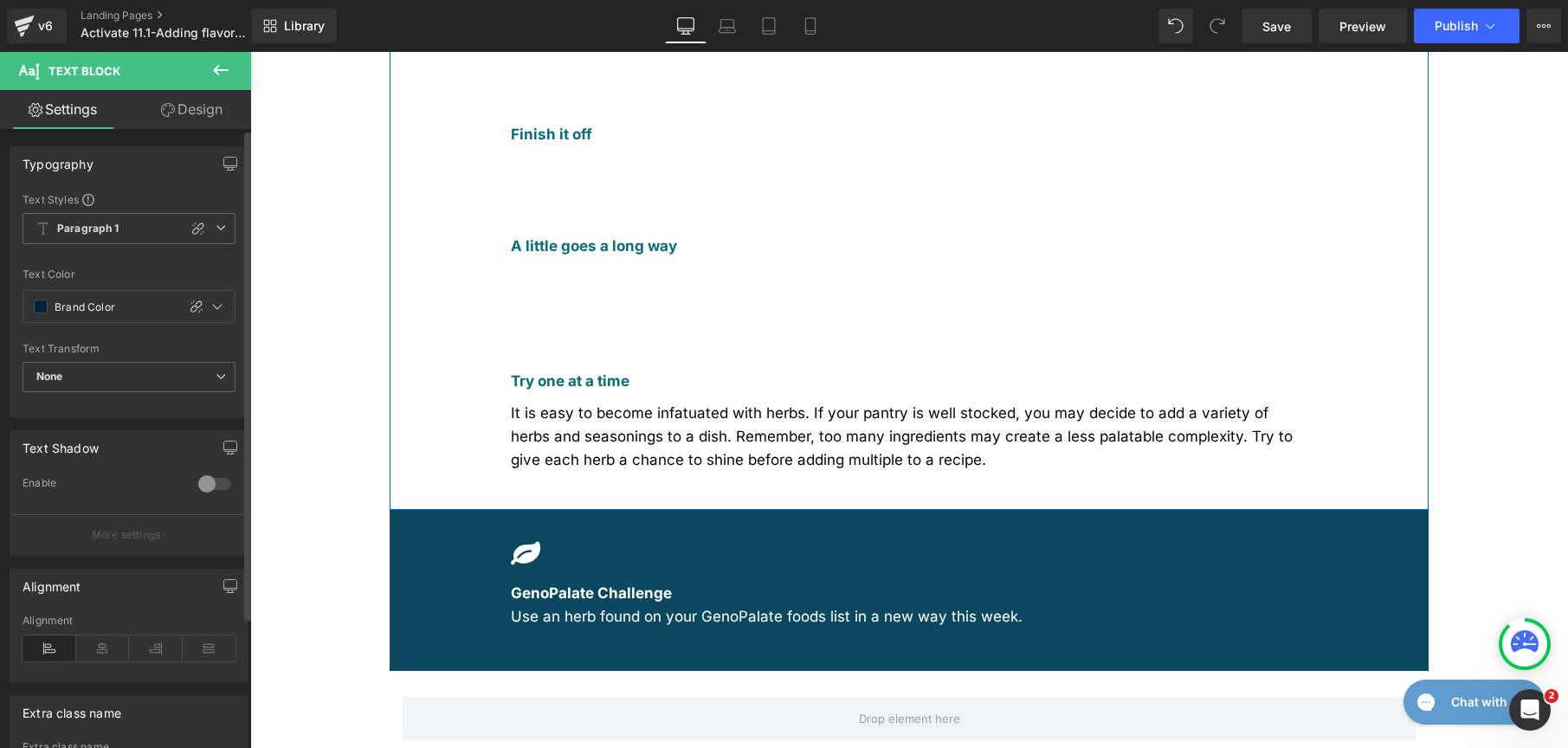
click at [581, 393] on div "It is easy to become infatuated with herbs. If your pantry is well stocked, you…" at bounding box center [909, 433] width 797 height 80
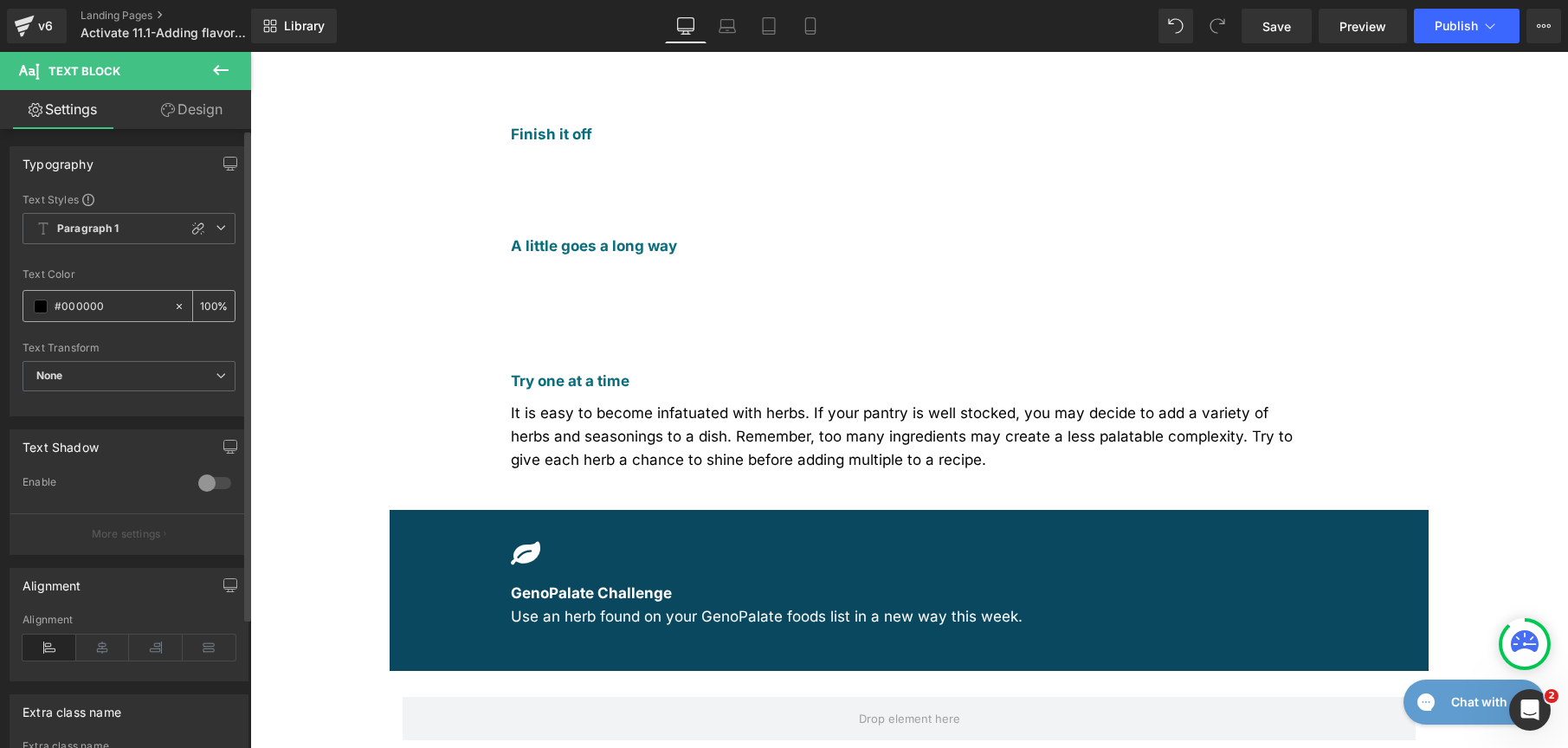
click at [41, 307] on span at bounding box center [41, 307] width 14 height 14
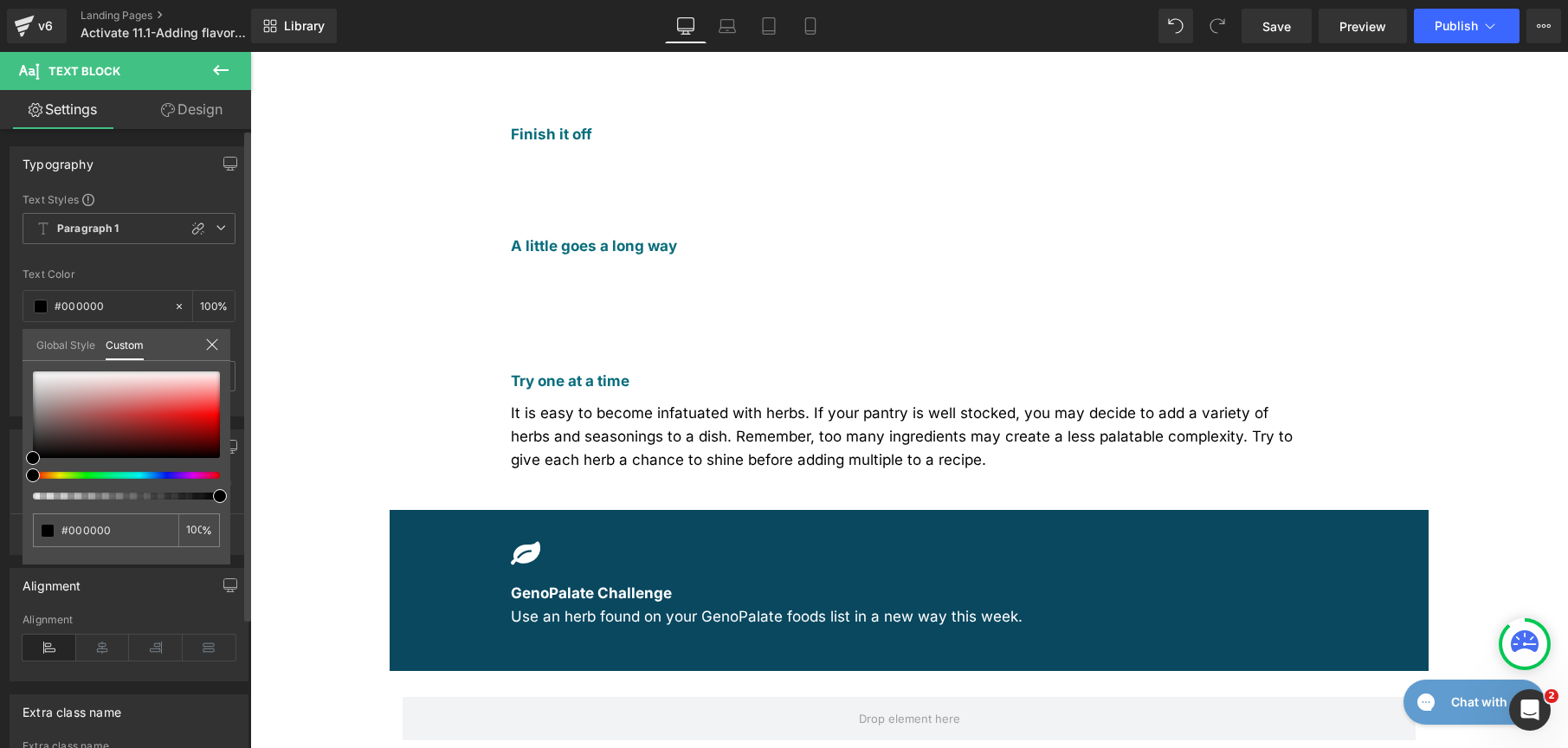
click at [71, 348] on link "Global Style" at bounding box center [66, 344] width 59 height 30
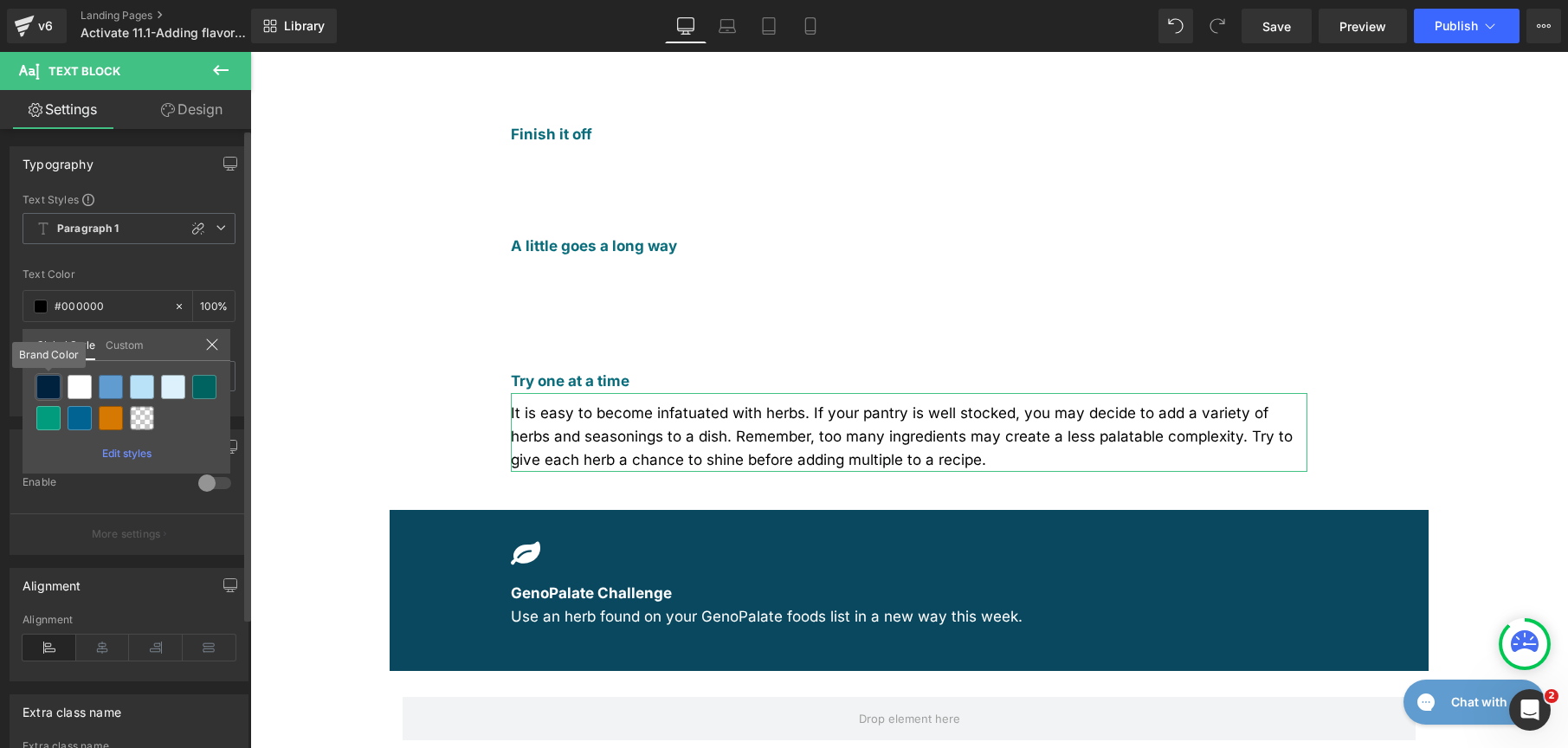
click at [52, 389] on div at bounding box center [49, 387] width 24 height 24
type input "Brand Color"
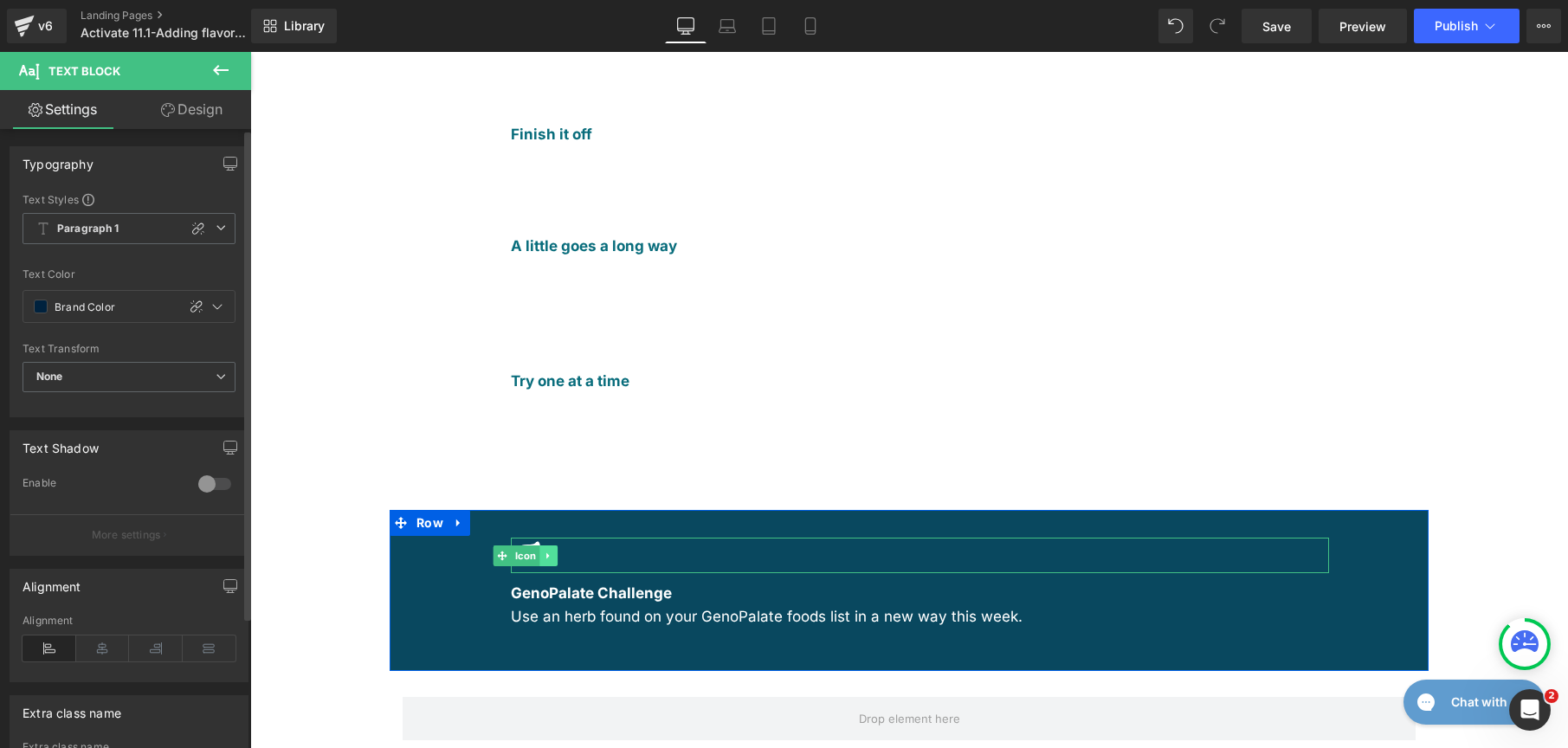
click at [543, 551] on icon at bounding box center [548, 556] width 10 height 10
click at [549, 545] on link at bounding box center [557, 556] width 18 height 21
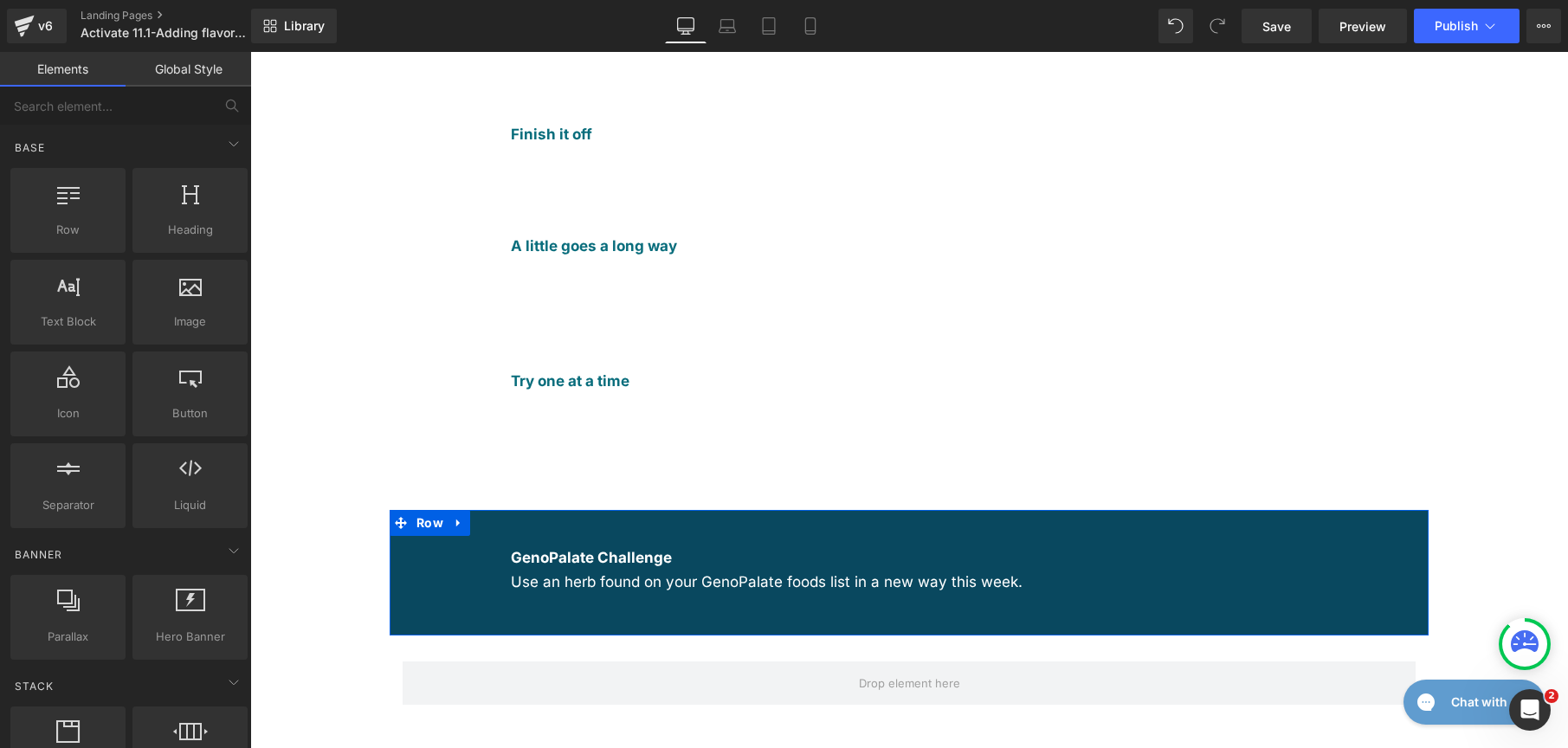
click at [431, 510] on div "GenoPalate Challenge Use an herb found on your GenoPalate foods list in a new w…" at bounding box center [908, 573] width 1039 height 126
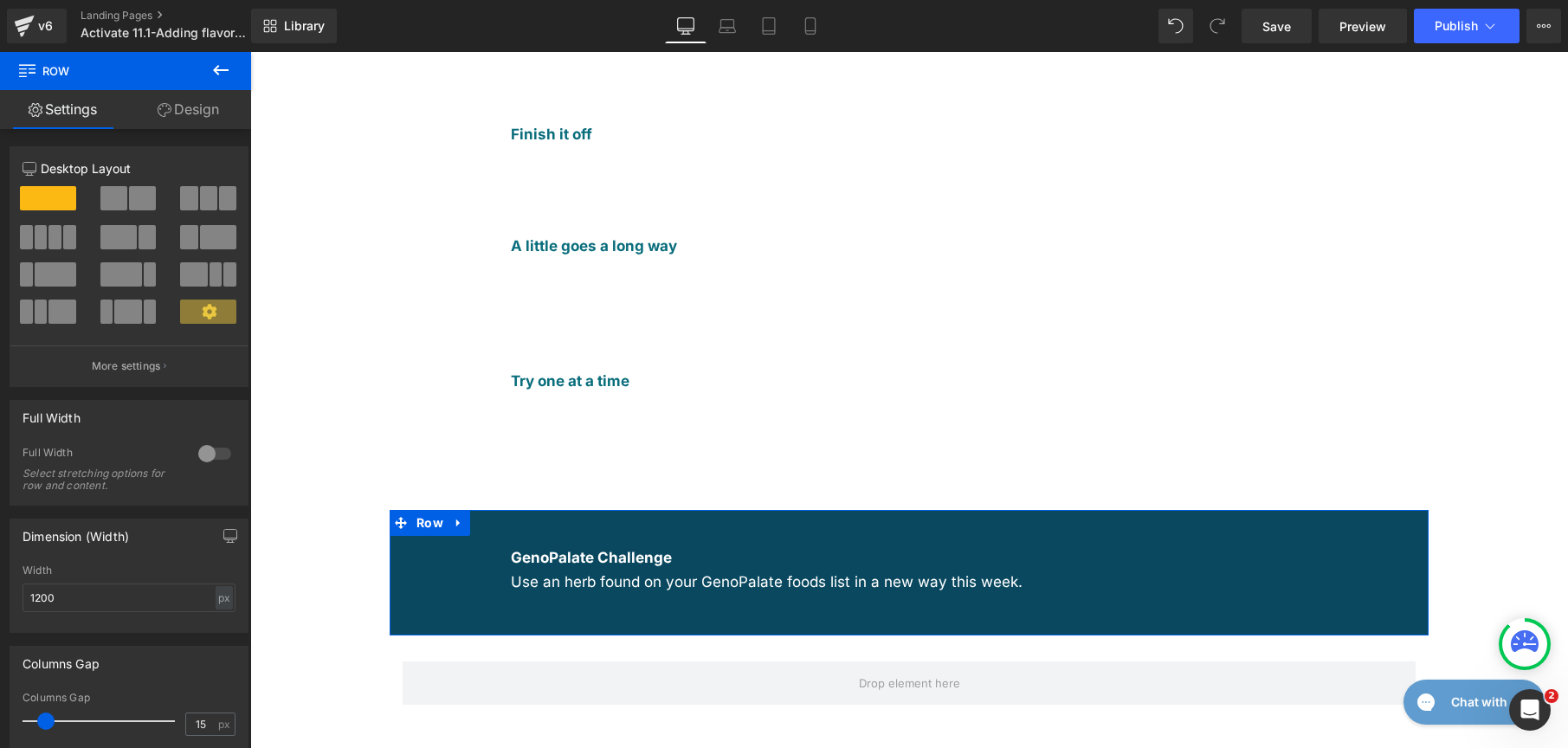
drag, startPoint x: 194, startPoint y: 104, endPoint x: 191, endPoint y: 266, distance: 162.0
click at [194, 104] on link "Design" at bounding box center [189, 109] width 126 height 39
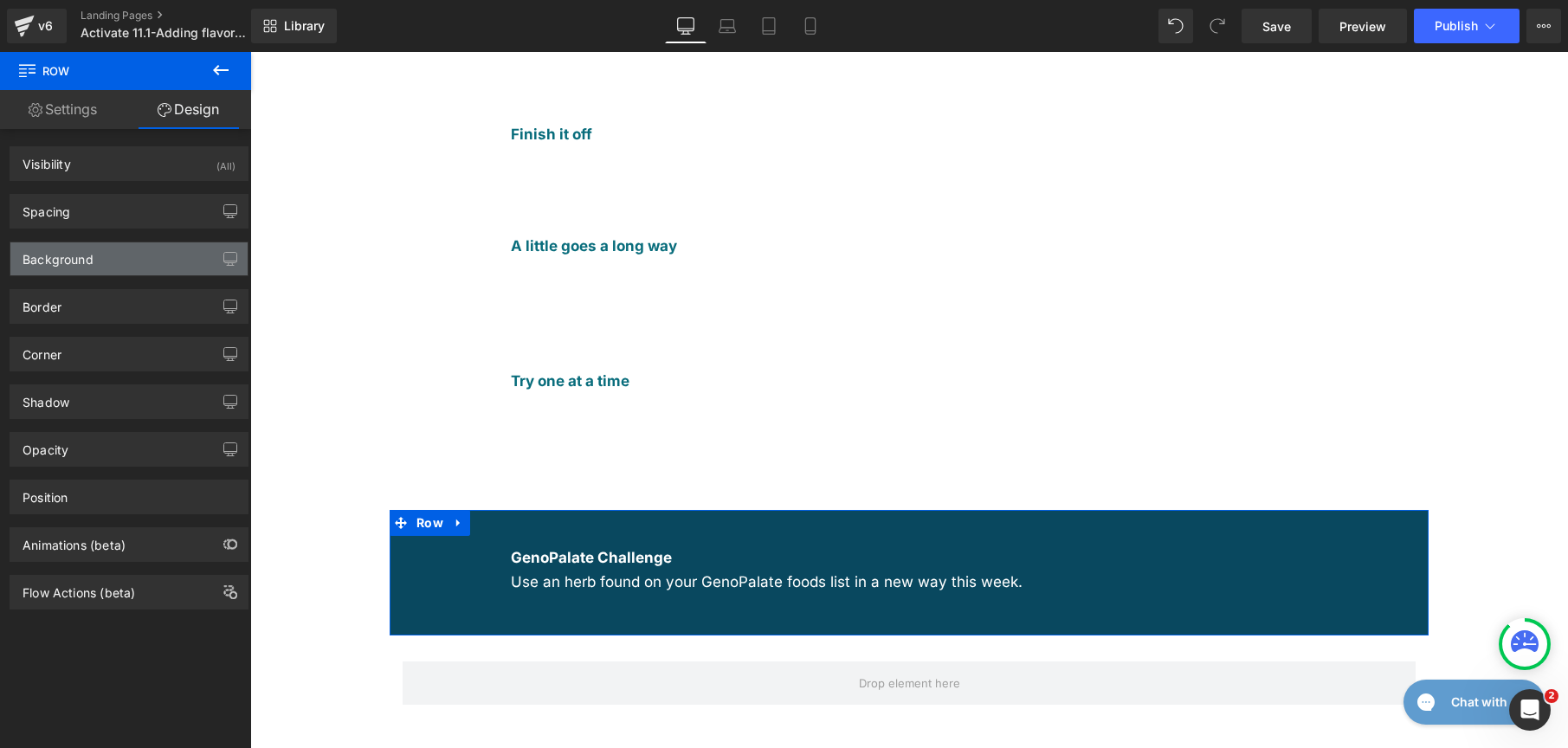
click at [122, 248] on div "Background" at bounding box center [129, 260] width 238 height 33
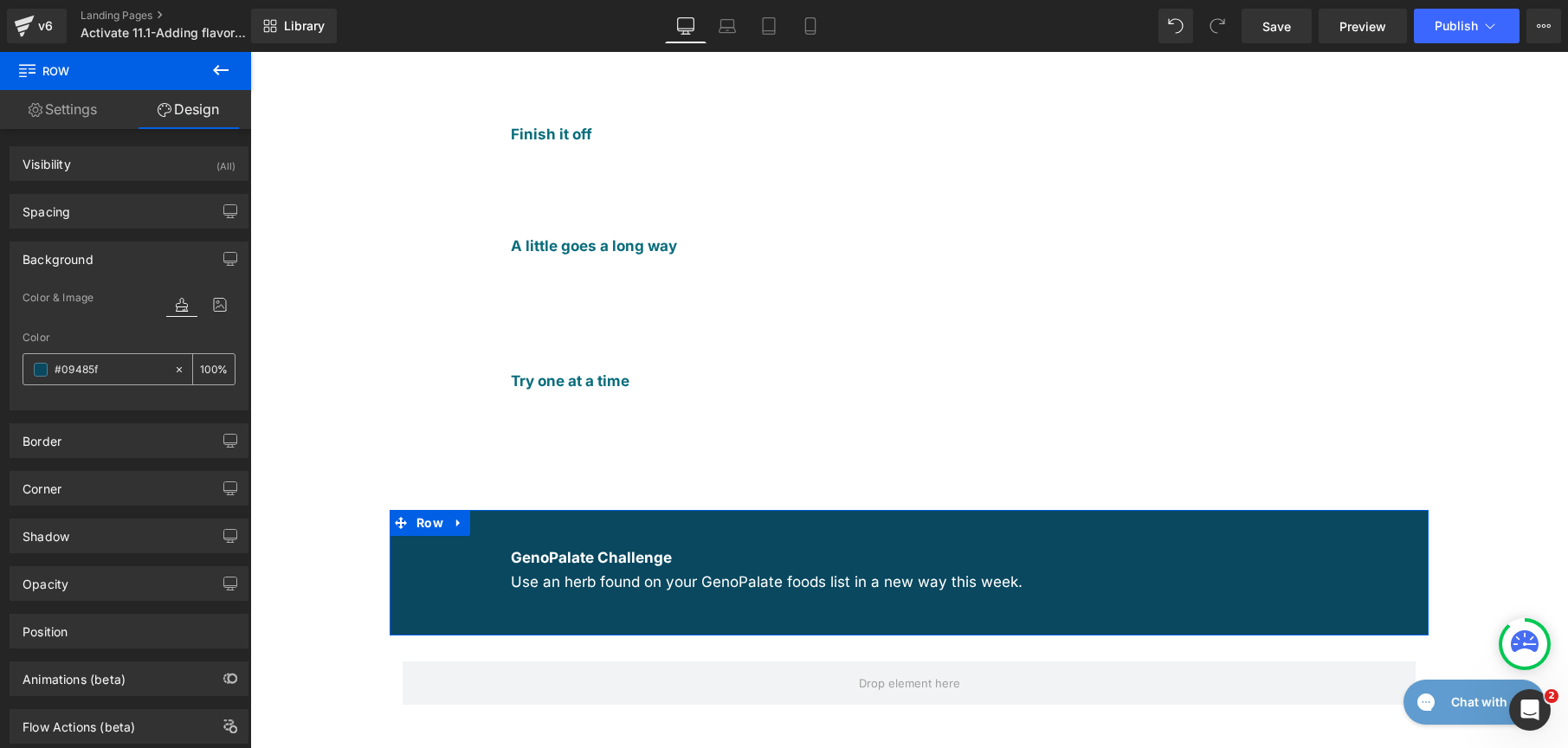
click at [38, 370] on span at bounding box center [41, 370] width 14 height 14
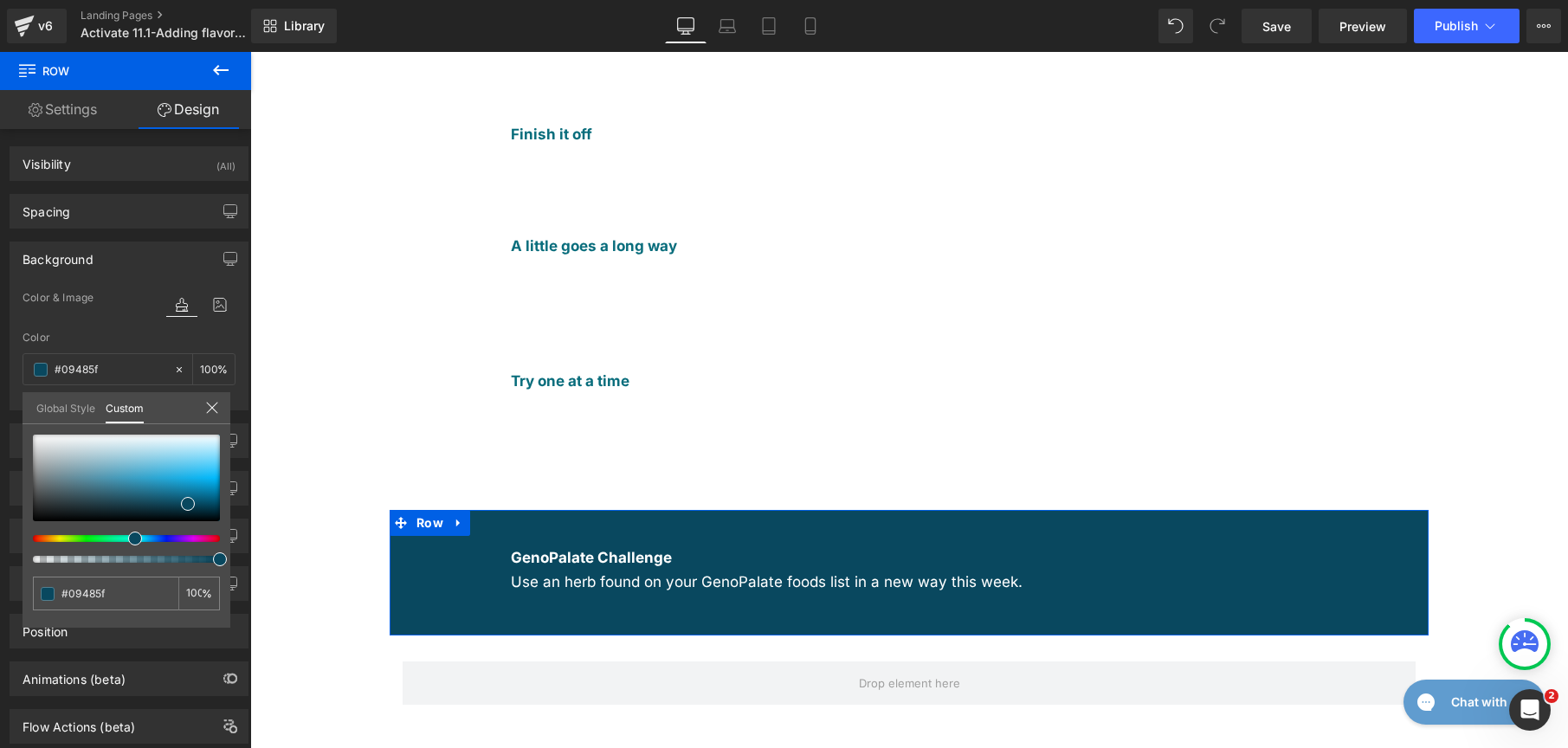
click at [61, 412] on link "Global Style" at bounding box center [66, 407] width 59 height 30
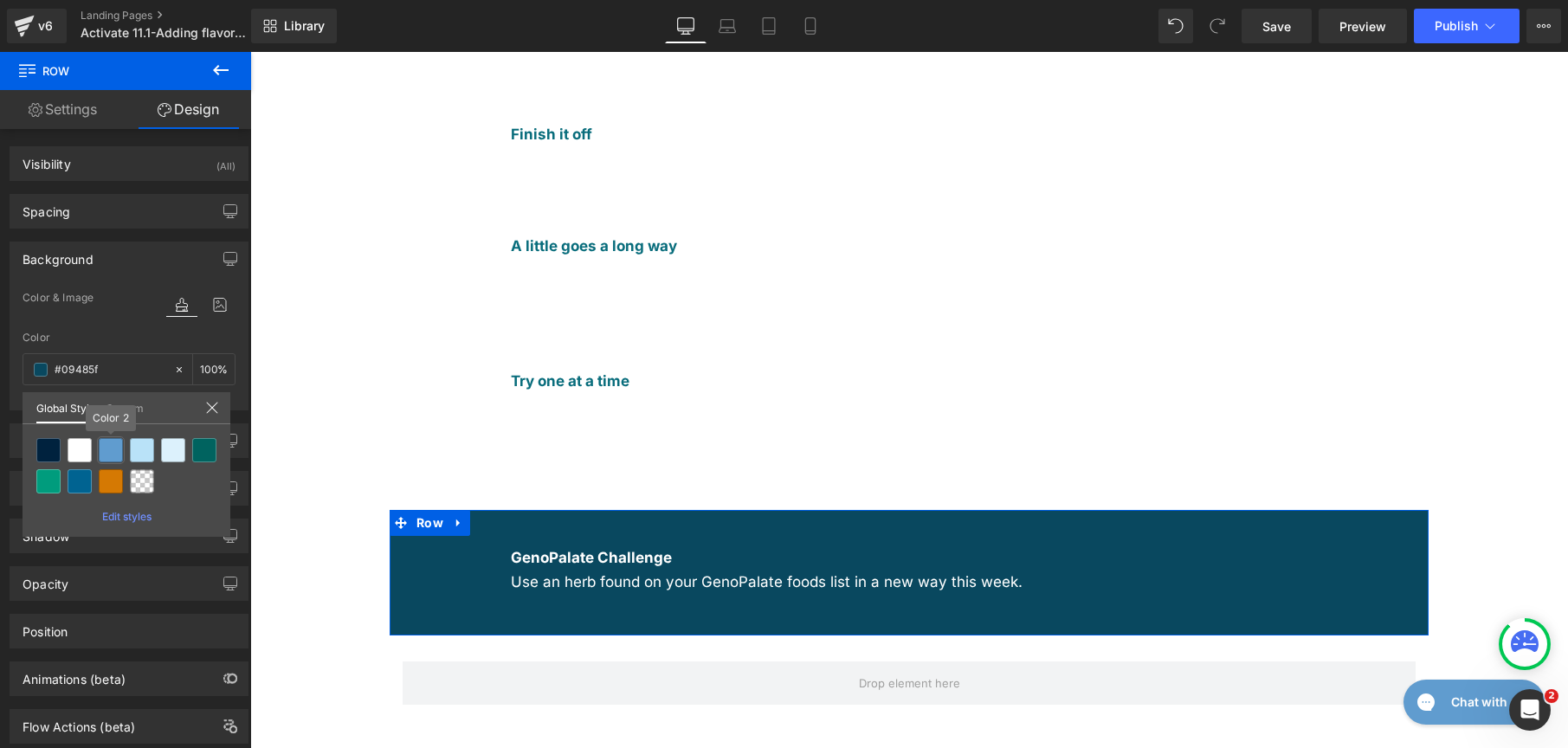
click at [107, 454] on div at bounding box center [111, 451] width 24 height 24
type input "Color 2"
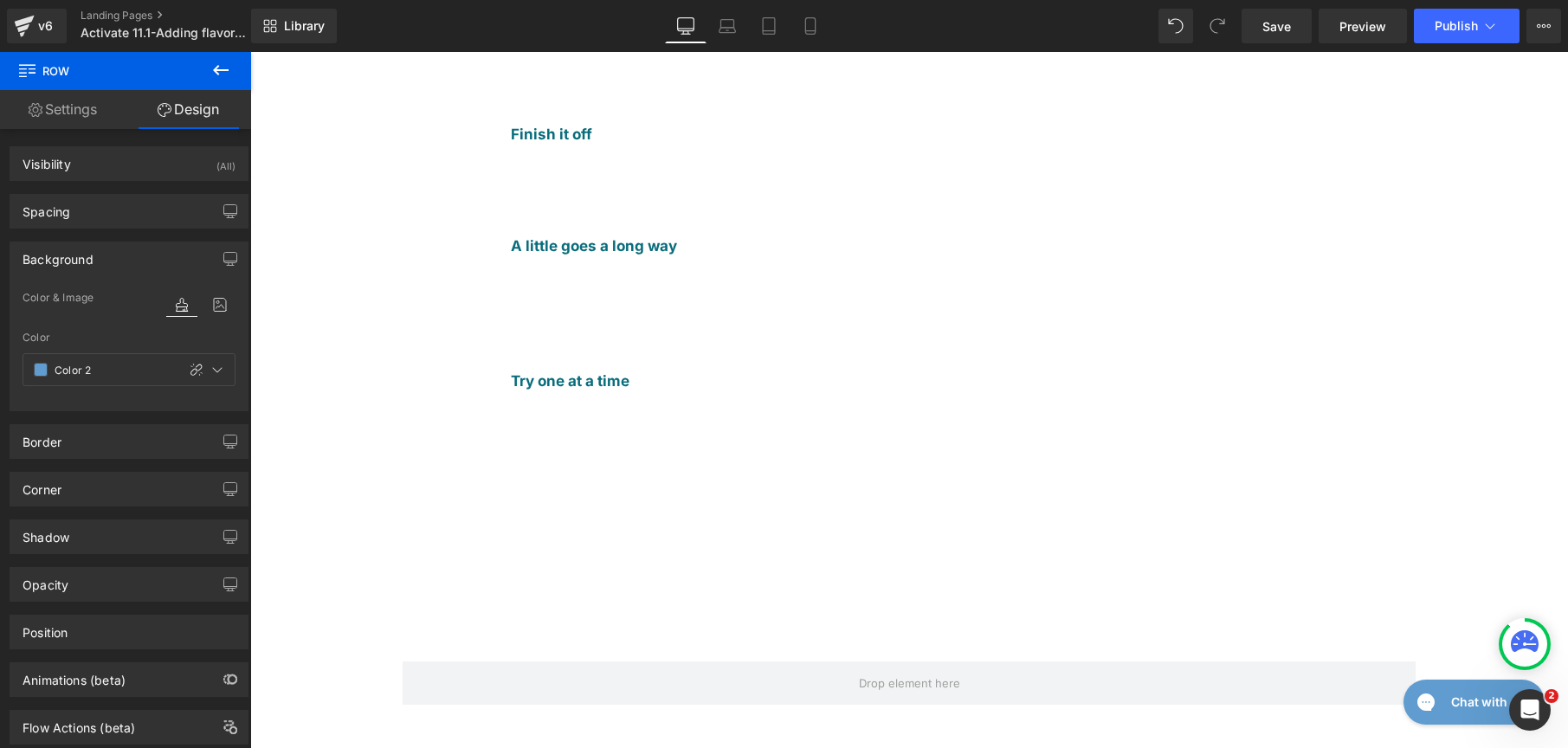
click at [1524, 565] on div "Liquid Adding flavor with herbs Heading Fresh herbs not only transform the flav…" at bounding box center [908, 94] width 1318 height 1860
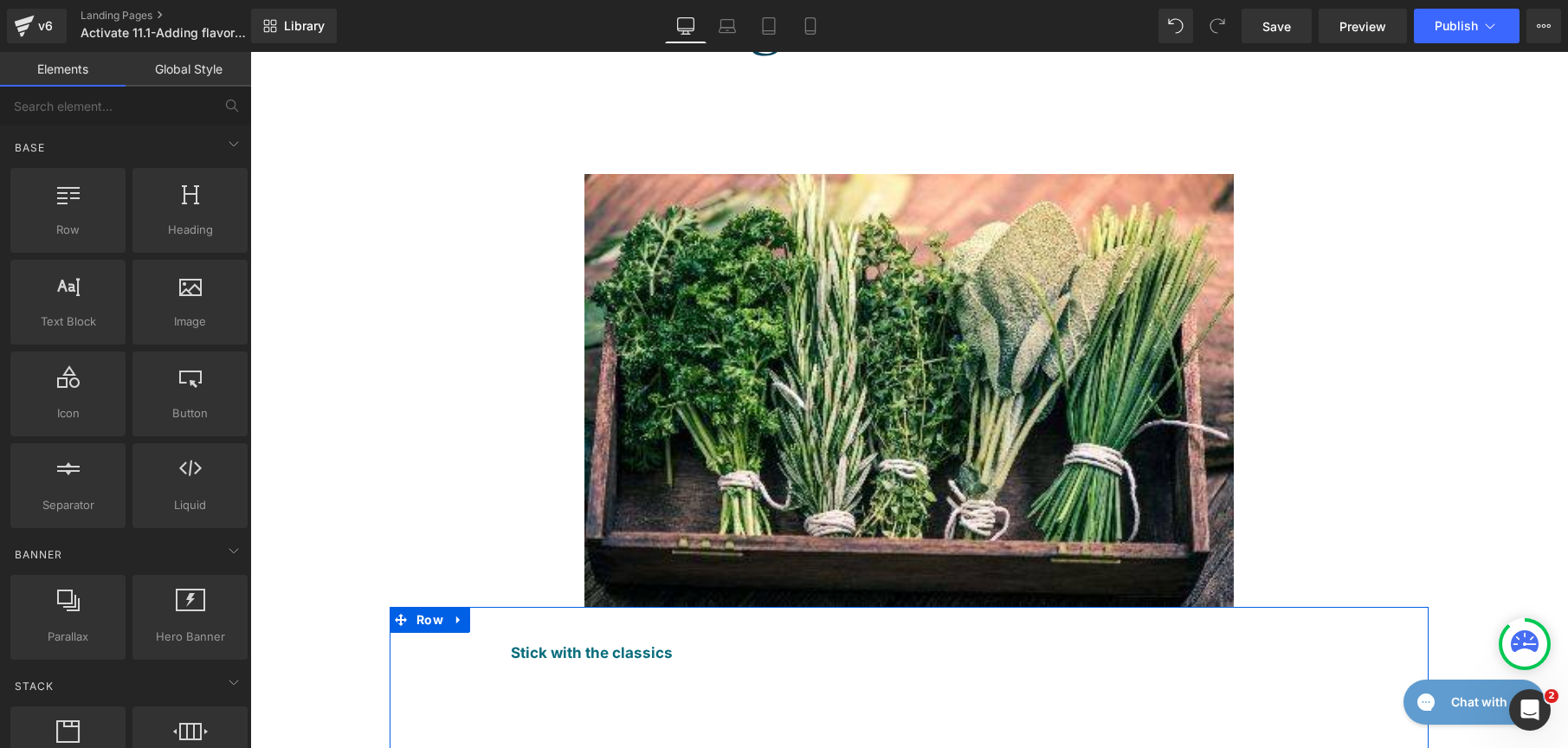
scroll to position [0, 0]
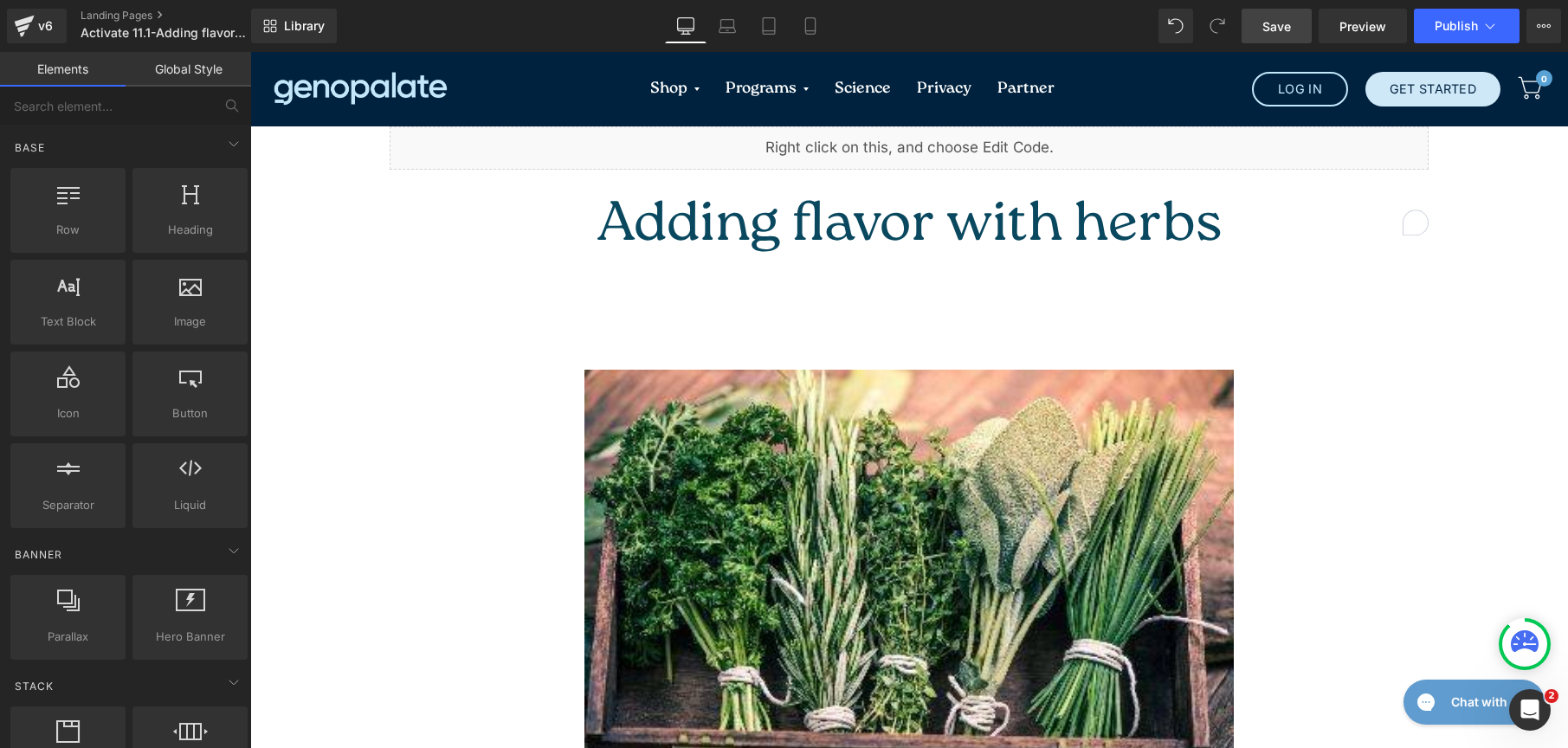
click at [1278, 31] on span "Save" at bounding box center [1276, 26] width 29 height 18
click at [1464, 12] on button "Publish" at bounding box center [1467, 26] width 106 height 35
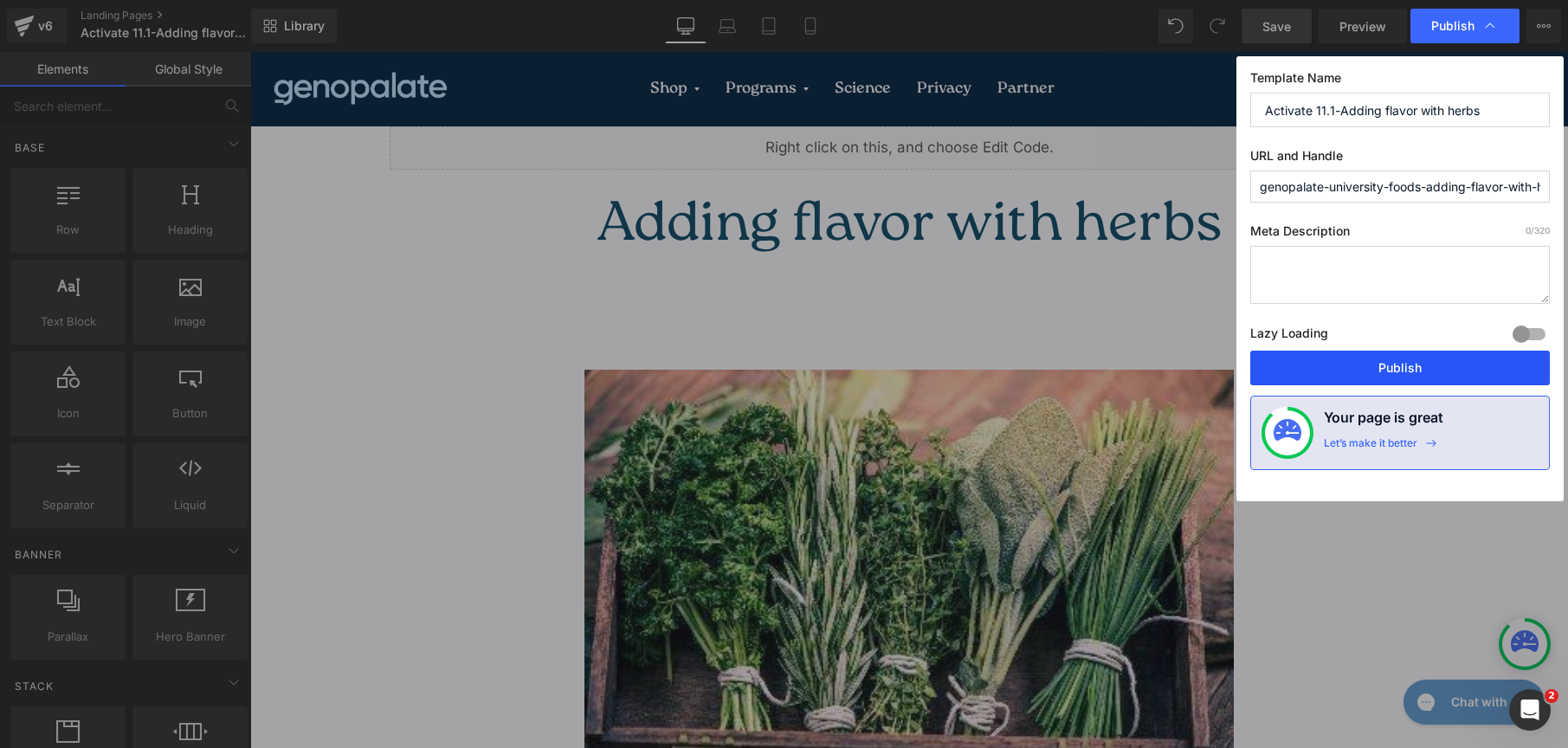
click at [1409, 361] on button "Publish" at bounding box center [1399, 368] width 300 height 35
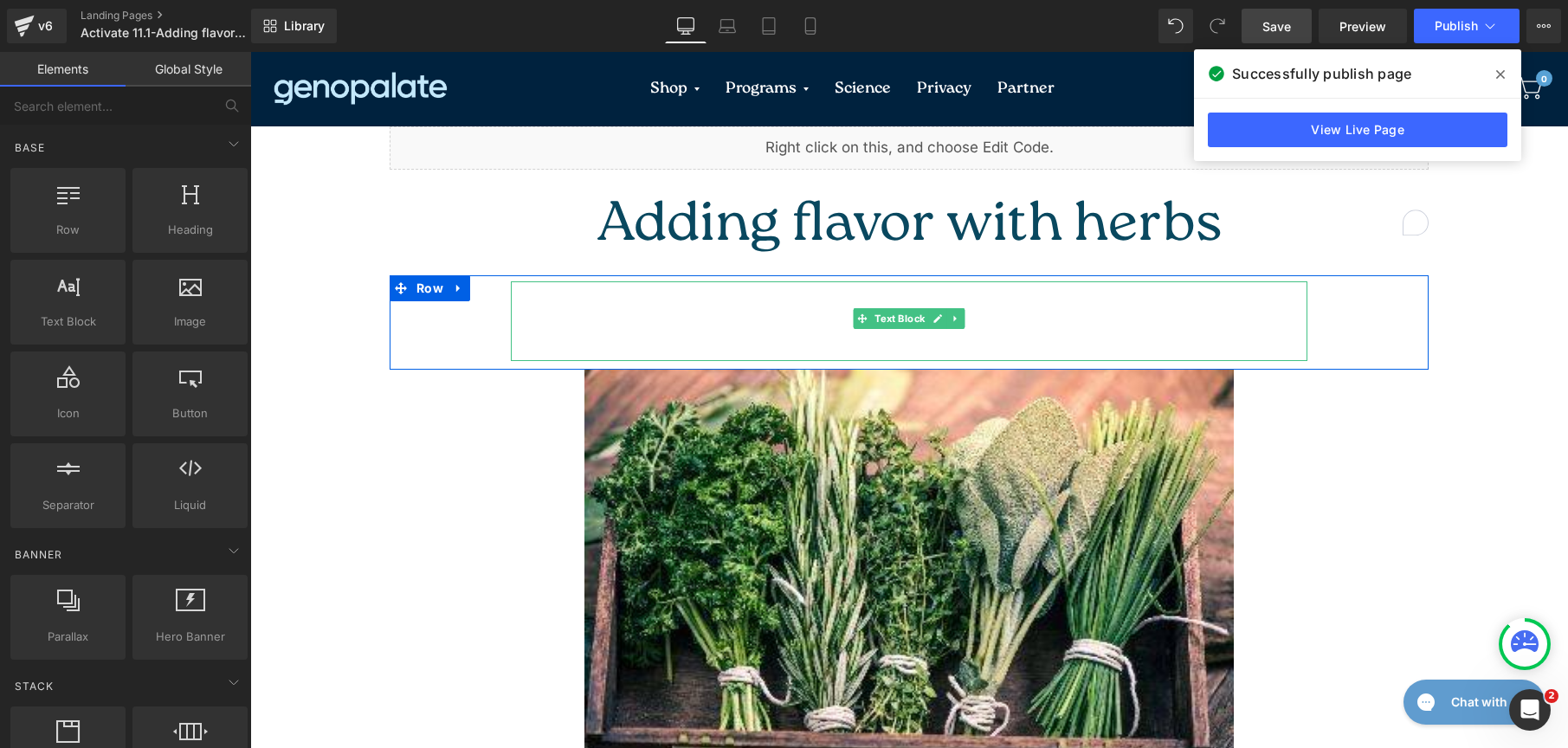
click at [1125, 290] on div "Fresh herbs not only transform the flavor of a dish, but they also provide anti…" at bounding box center [909, 314] width 797 height 47
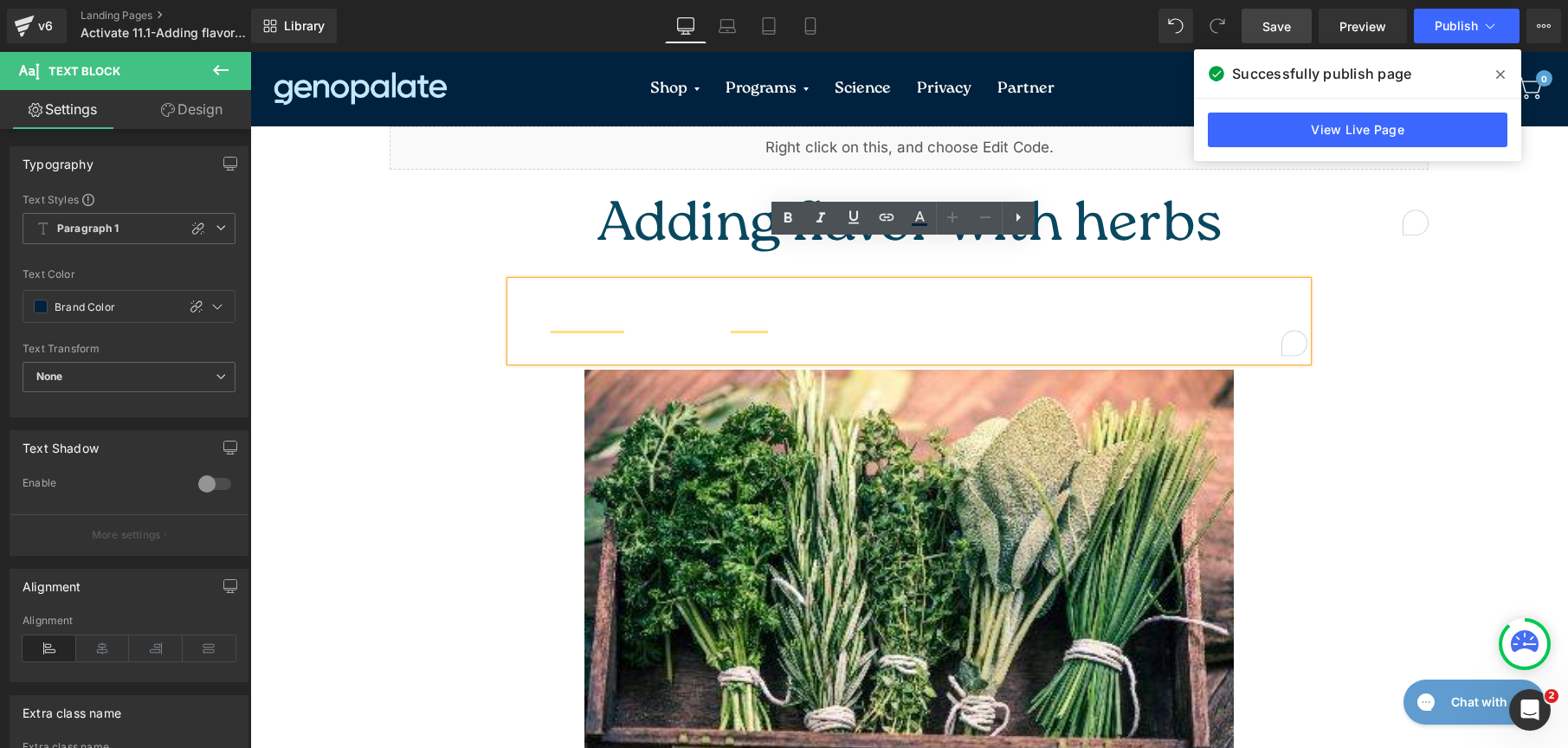
click at [1146, 290] on div "Fresh herbs not only transform the flavor of a dish, but they also provide anti…" at bounding box center [909, 314] width 797 height 47
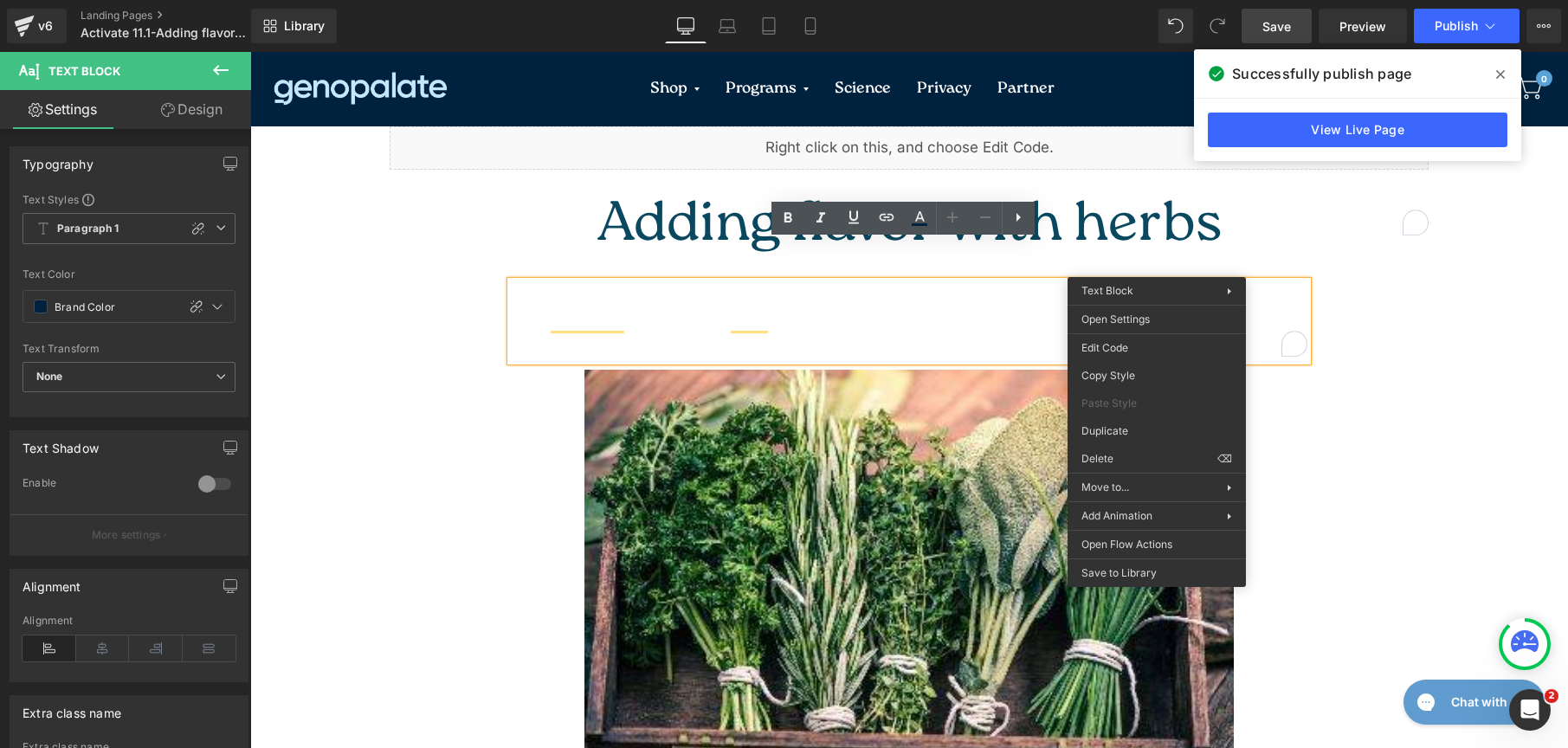
click at [1110, 290] on div "Fresh herbs not only transform the flavor of a dish, but they also provide anti…" at bounding box center [909, 314] width 797 height 47
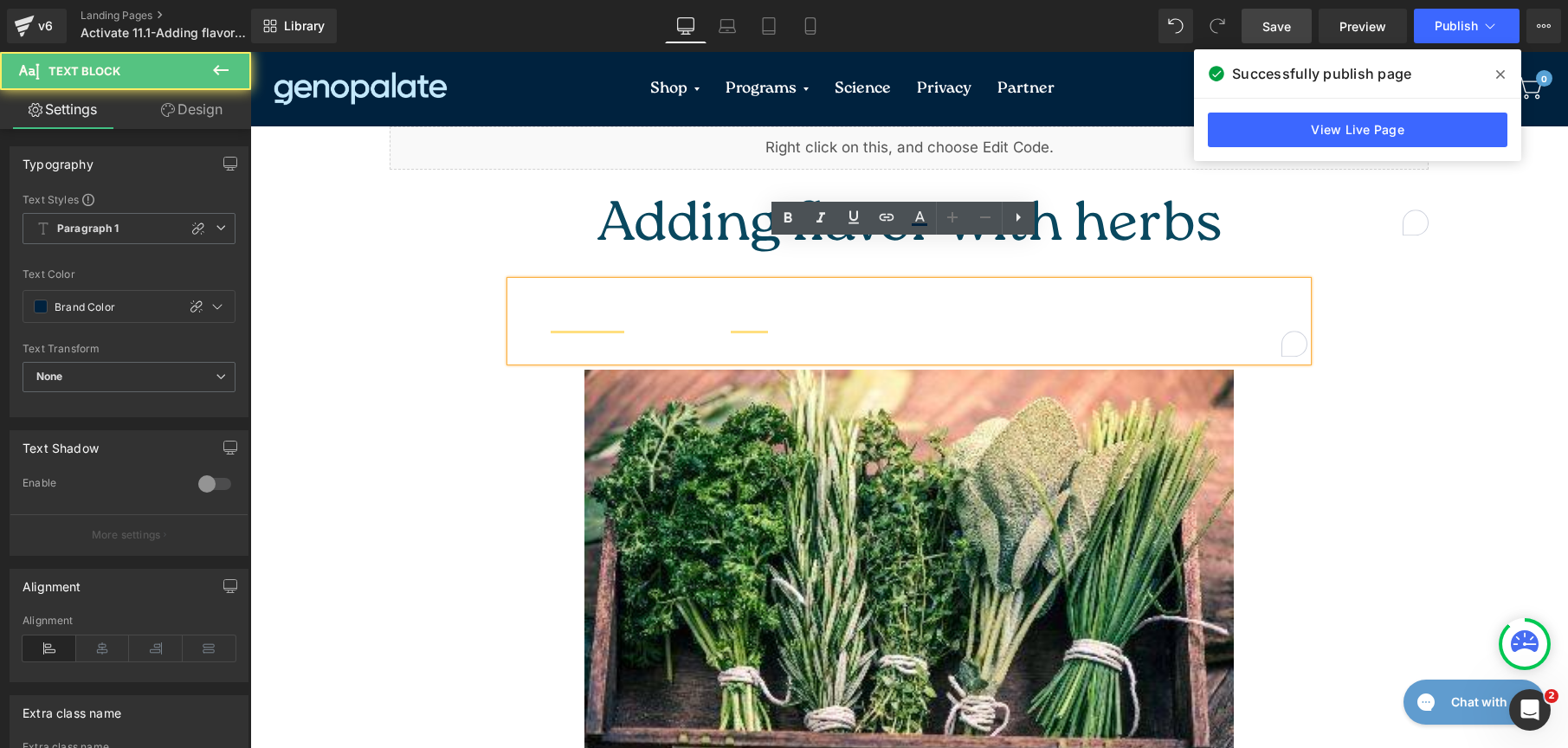
click at [1417, 292] on div "Fresh herbs not only transform the flavor of a dish, but they also provide anti…" at bounding box center [908, 322] width 1039 height 94
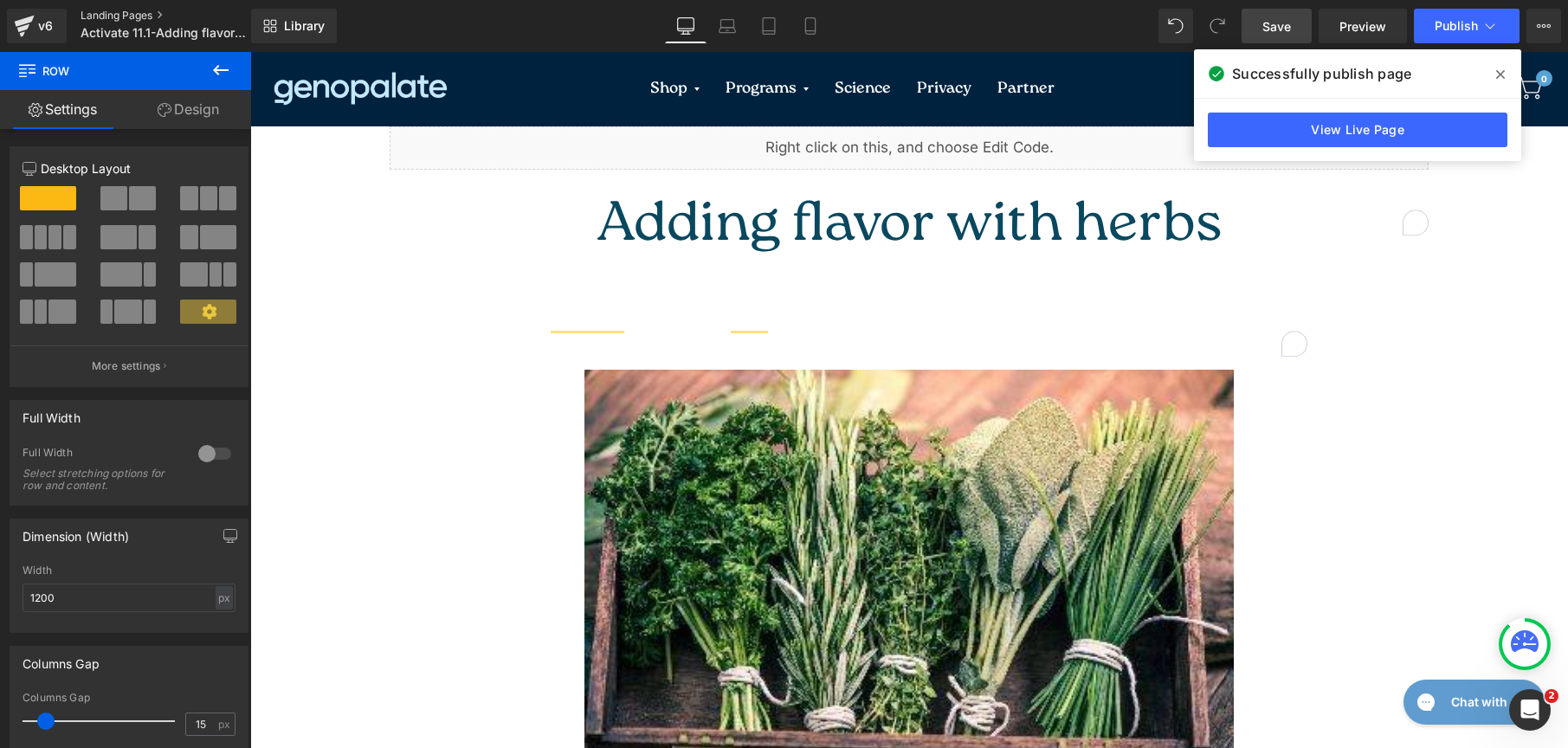
click at [140, 13] on link "Landing Pages" at bounding box center [180, 16] width 199 height 14
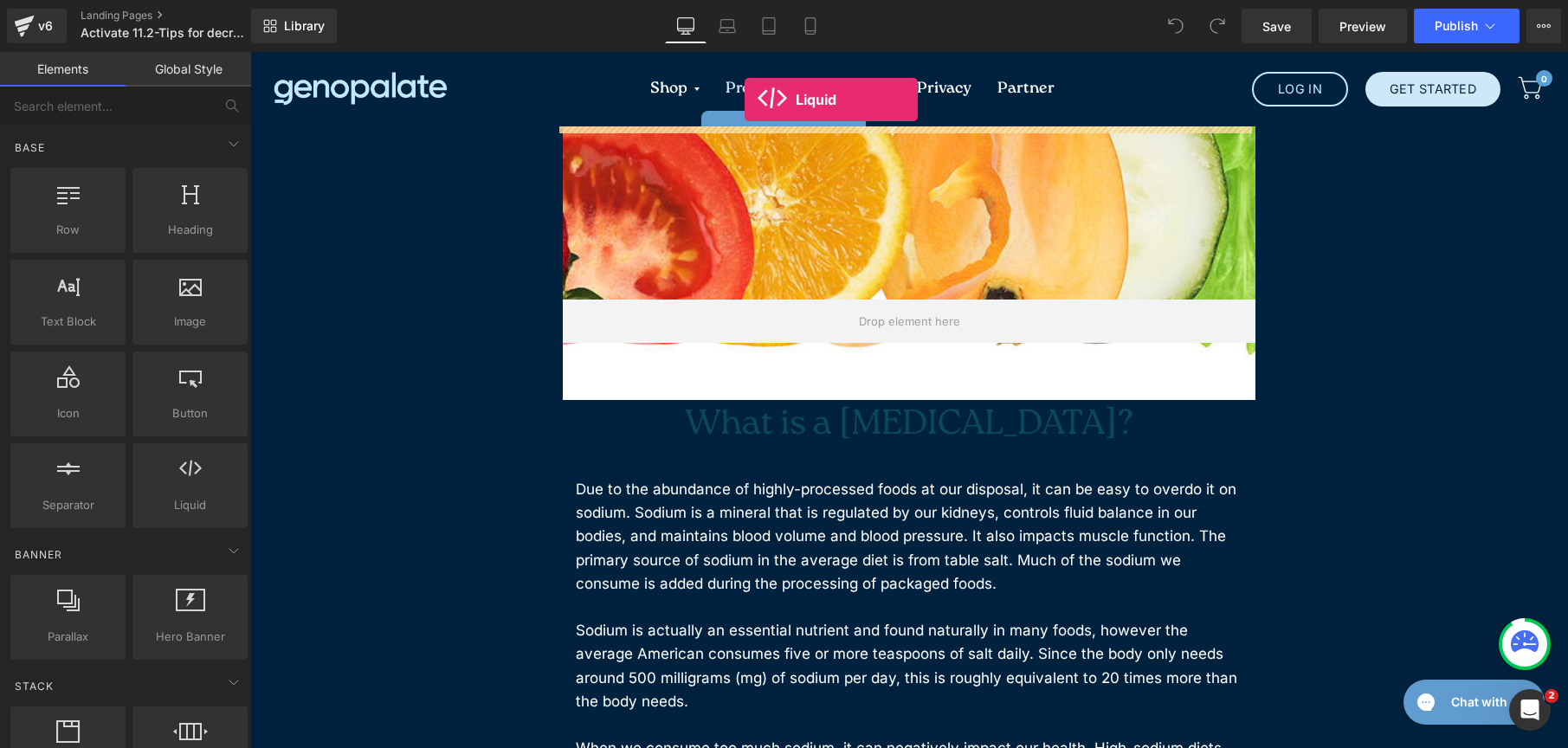
drag, startPoint x: 430, startPoint y: 567, endPoint x: 744, endPoint y: 100, distance: 562.7
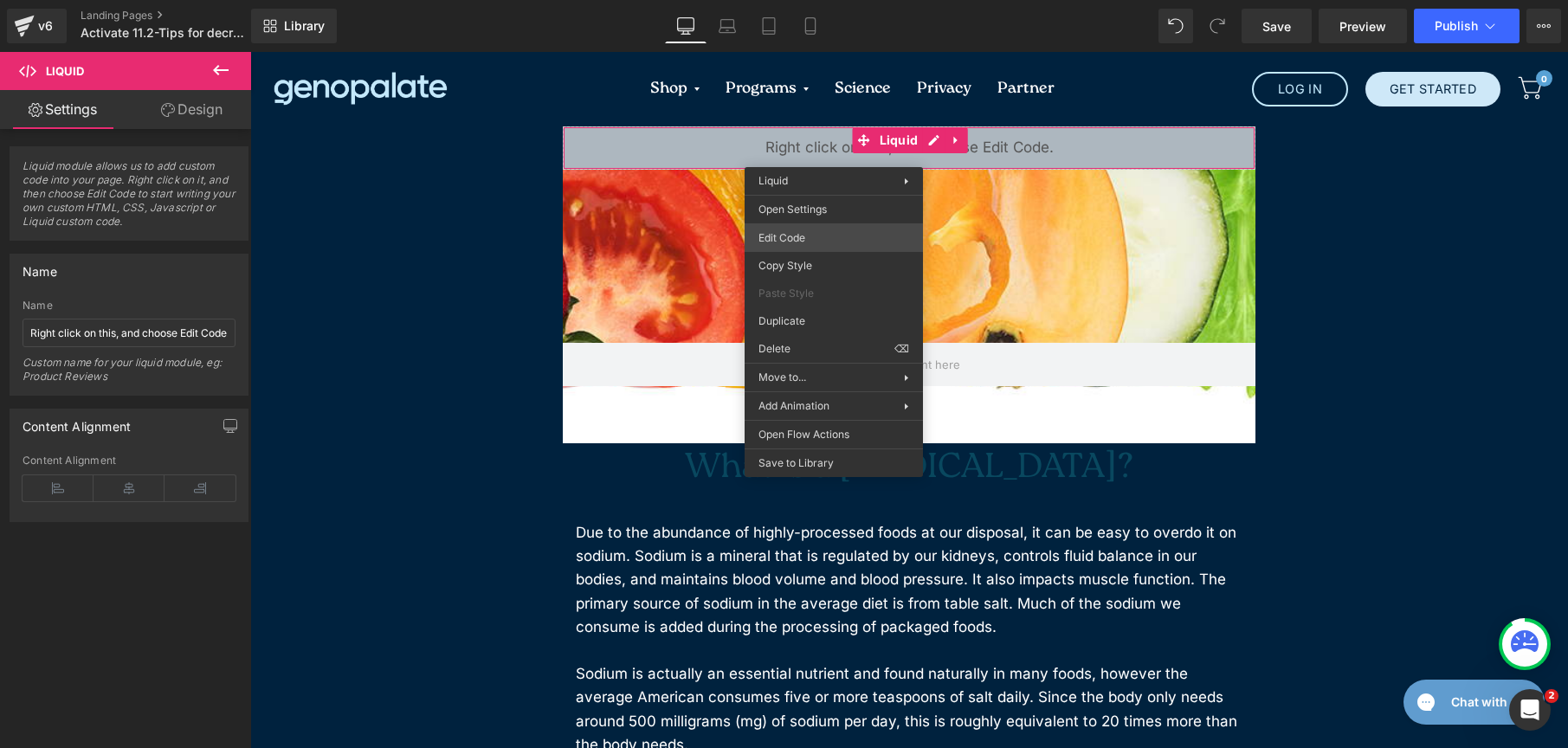
click at [853, 0] on div "Liquid You are previewing how the will restyle your page. You can not edit Elem…" at bounding box center [784, 0] width 1568 height 0
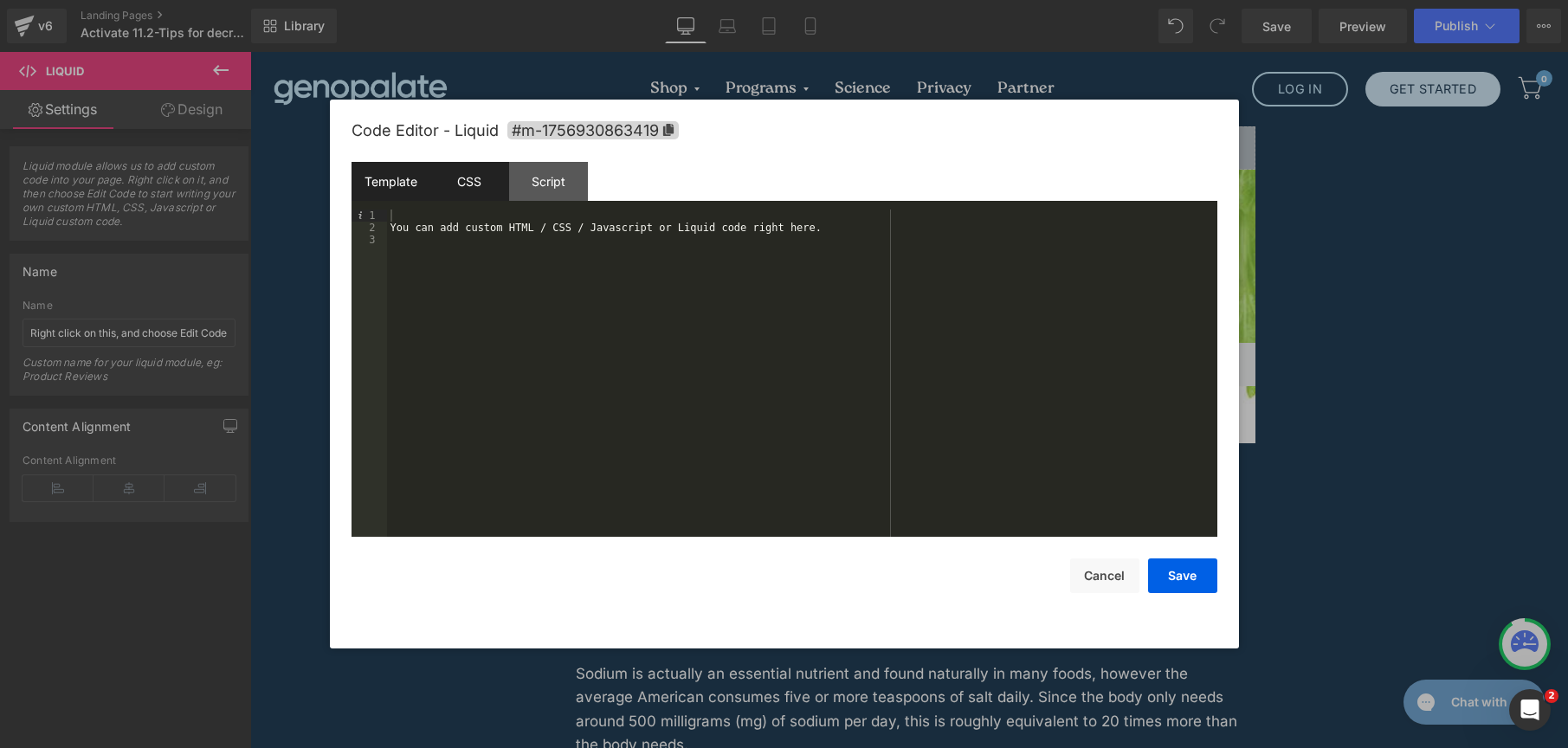
click at [488, 191] on div "CSS" at bounding box center [470, 181] width 79 height 39
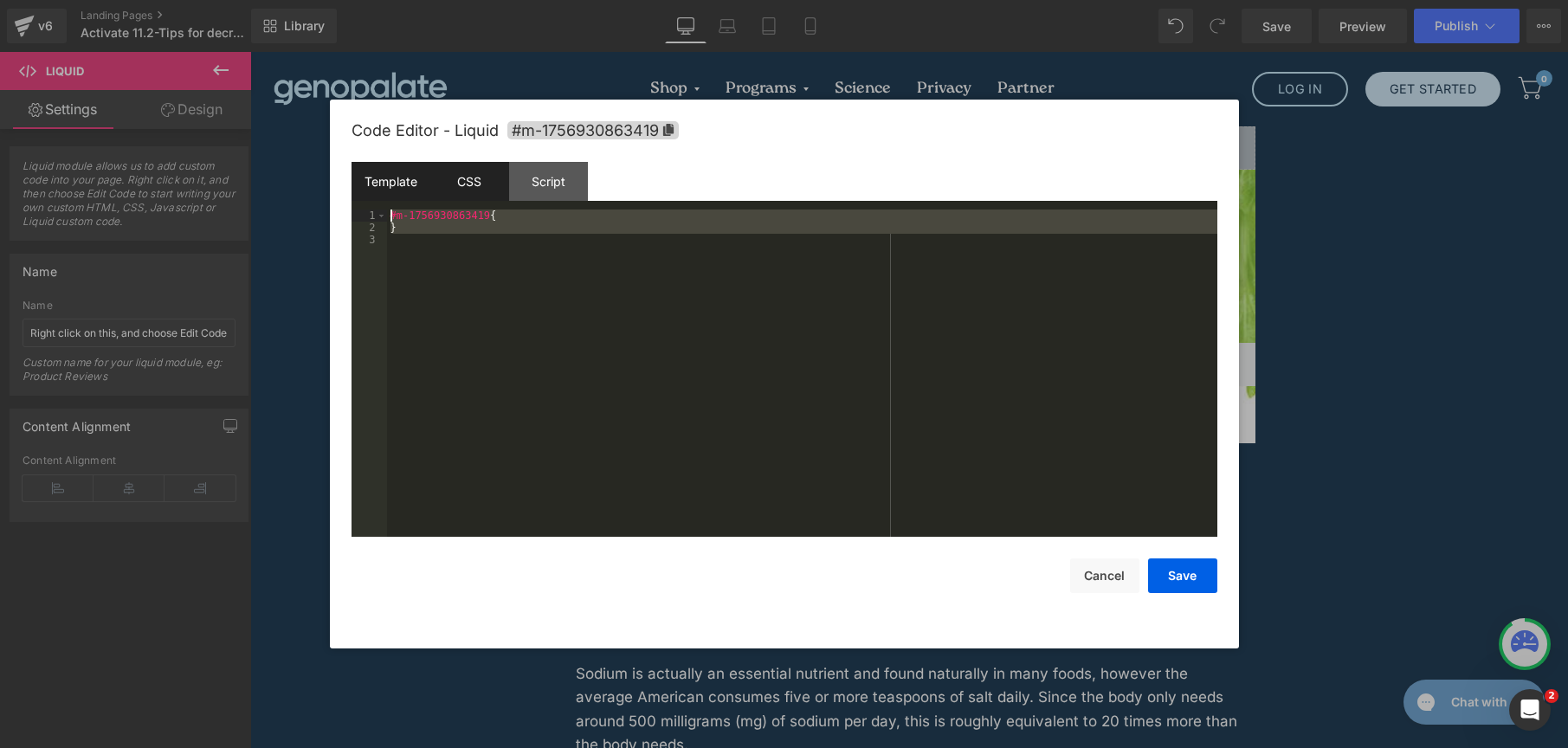
drag, startPoint x: 513, startPoint y: 312, endPoint x: 376, endPoint y: 179, distance: 190.9
click at [376, 179] on div "Template CSS Script Data 1 2 3 You can add custom HTML / CSS / Javascript or Li…" at bounding box center [784, 349] width 866 height 375
paste textarea
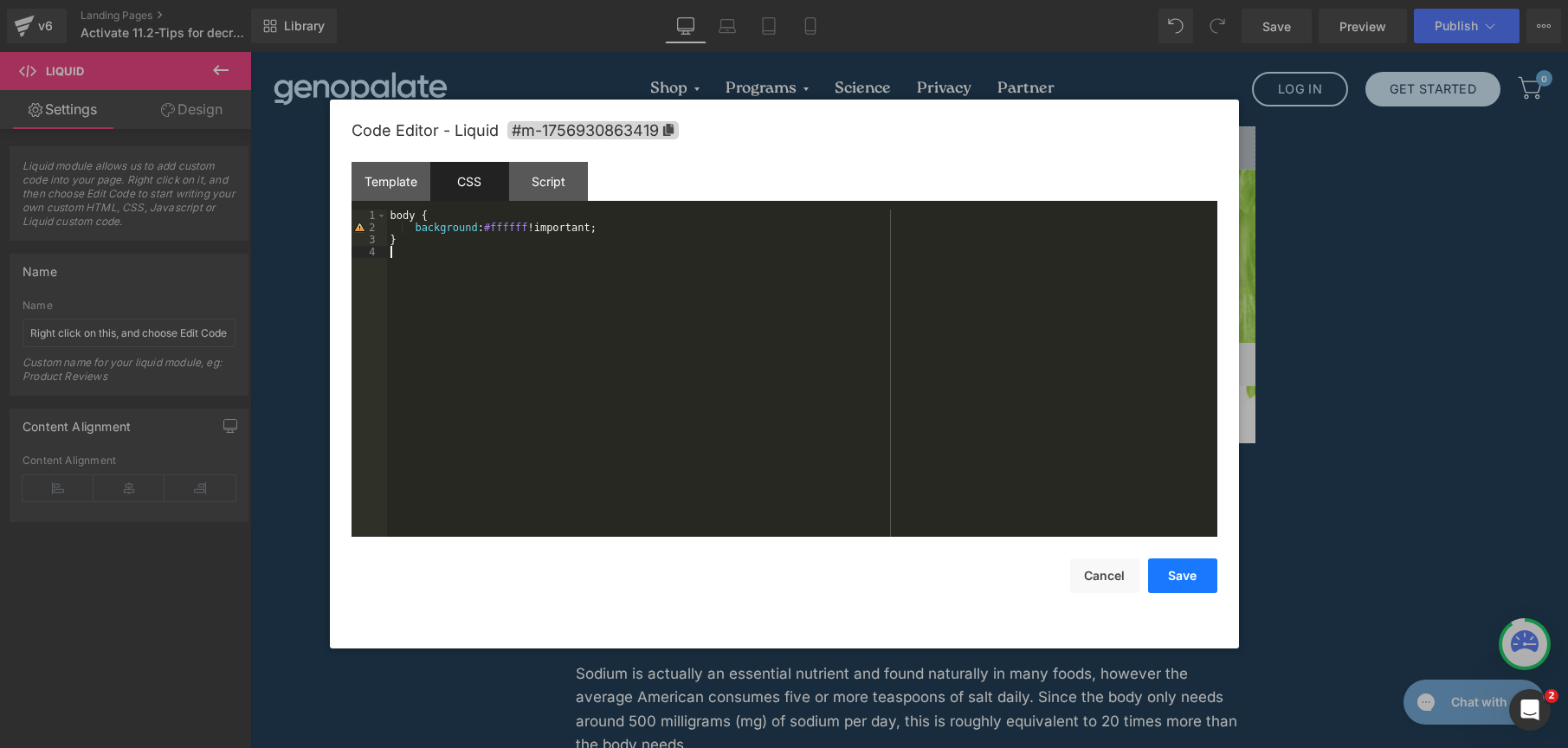
click at [1187, 571] on button "Save" at bounding box center [1182, 576] width 69 height 35
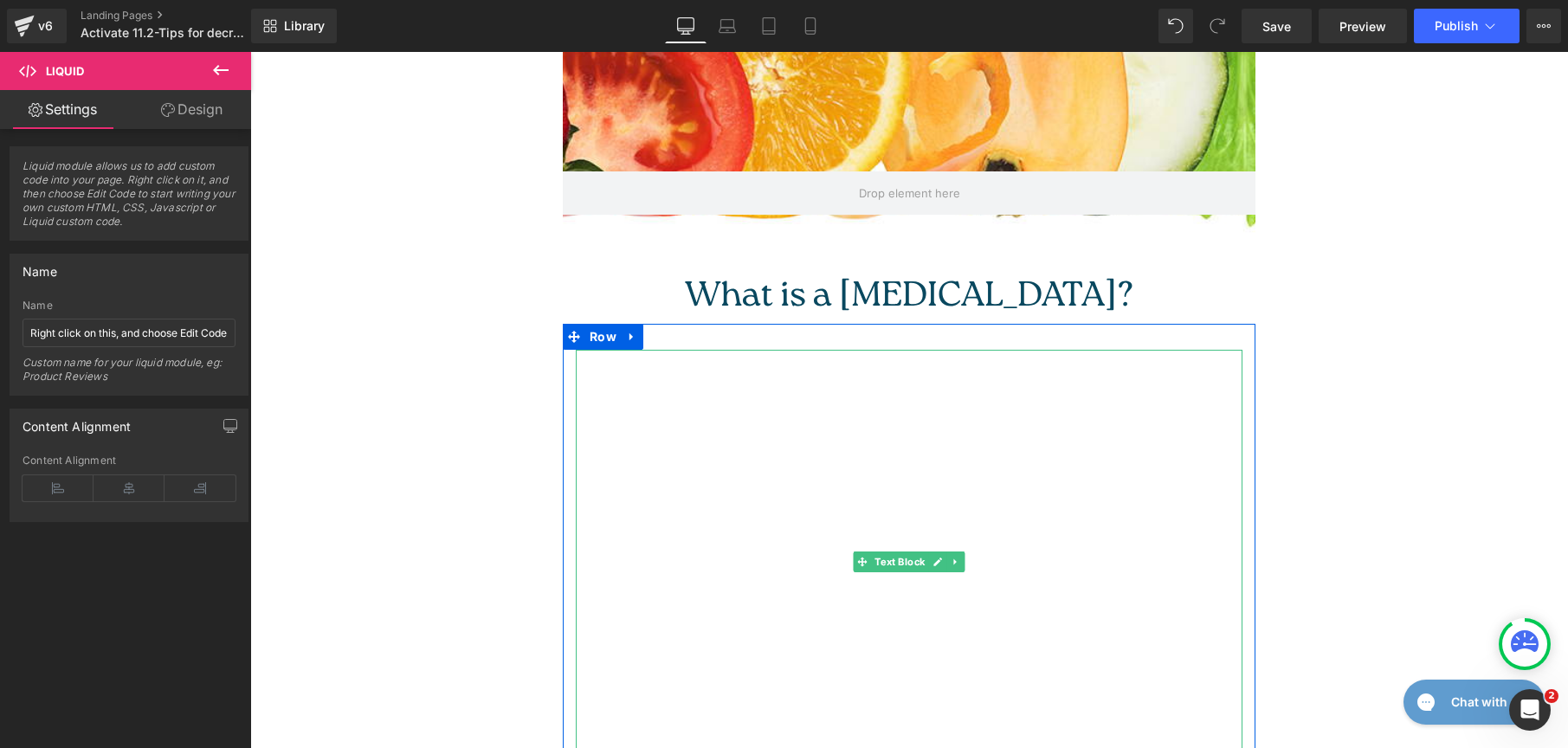
scroll to position [45, 0]
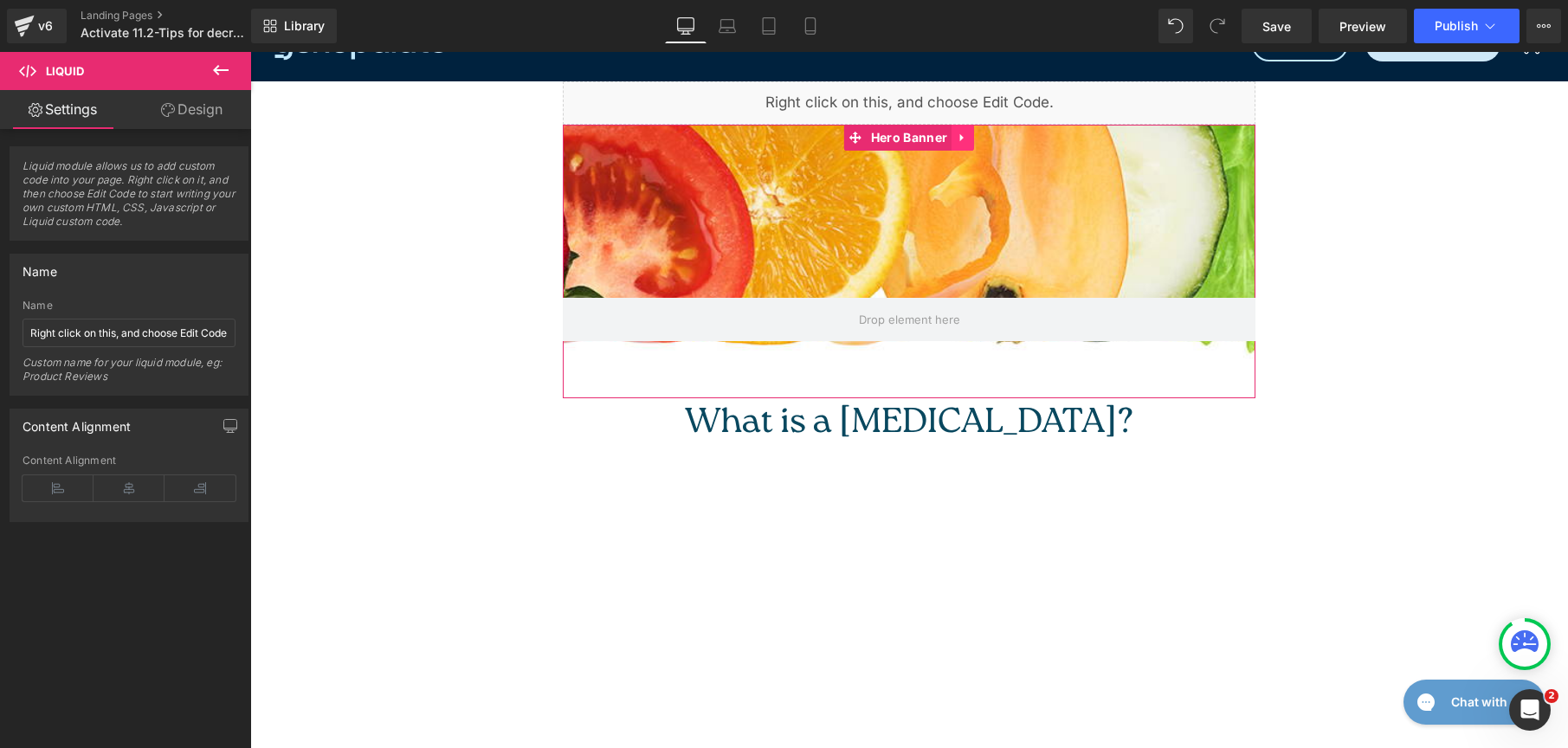
click at [957, 142] on icon at bounding box center [963, 138] width 12 height 13
click at [968, 140] on icon at bounding box center [974, 138] width 12 height 13
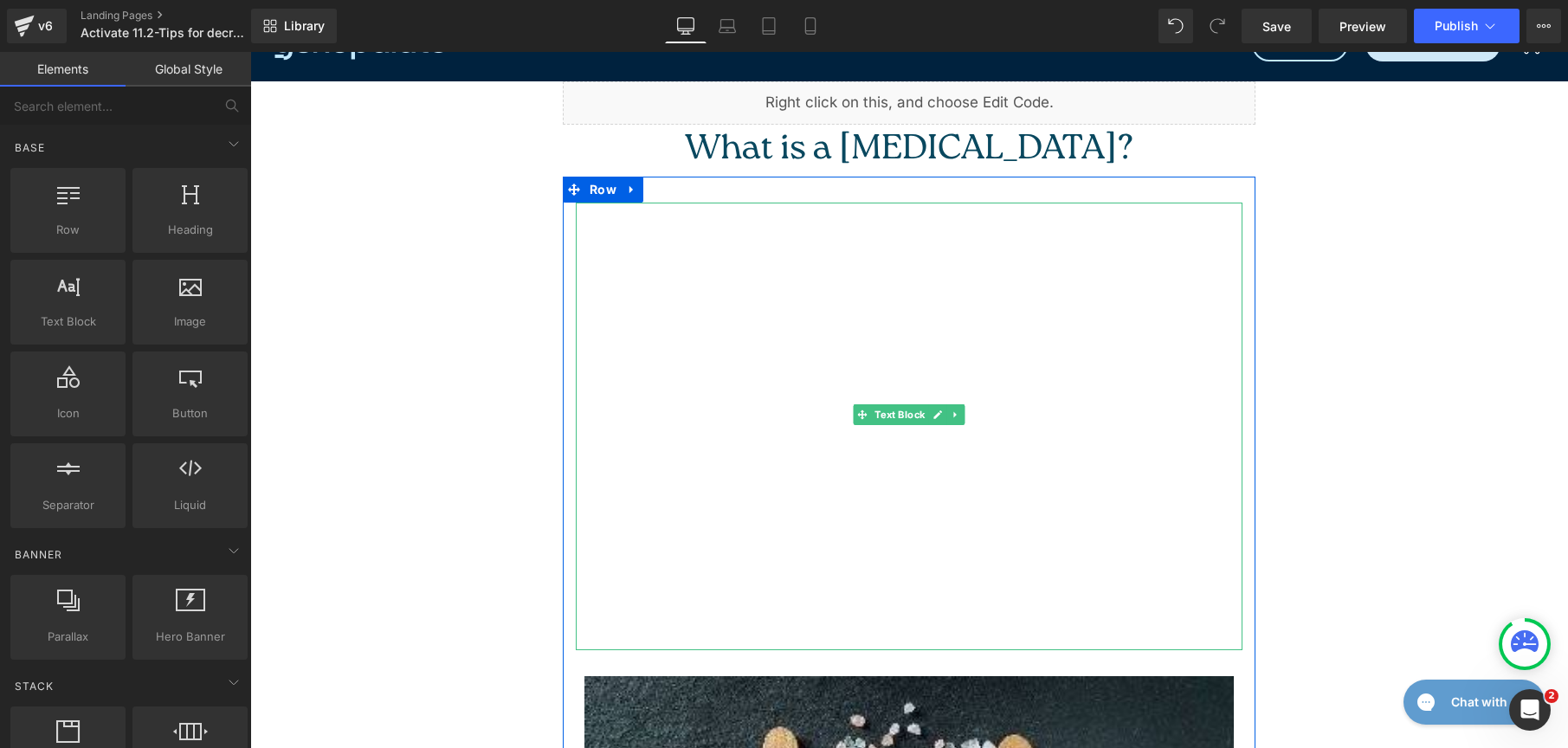
click at [947, 348] on p "Sodium is actually an essential nutrient and found naturally in many foods, how…" at bounding box center [908, 391] width 667 height 94
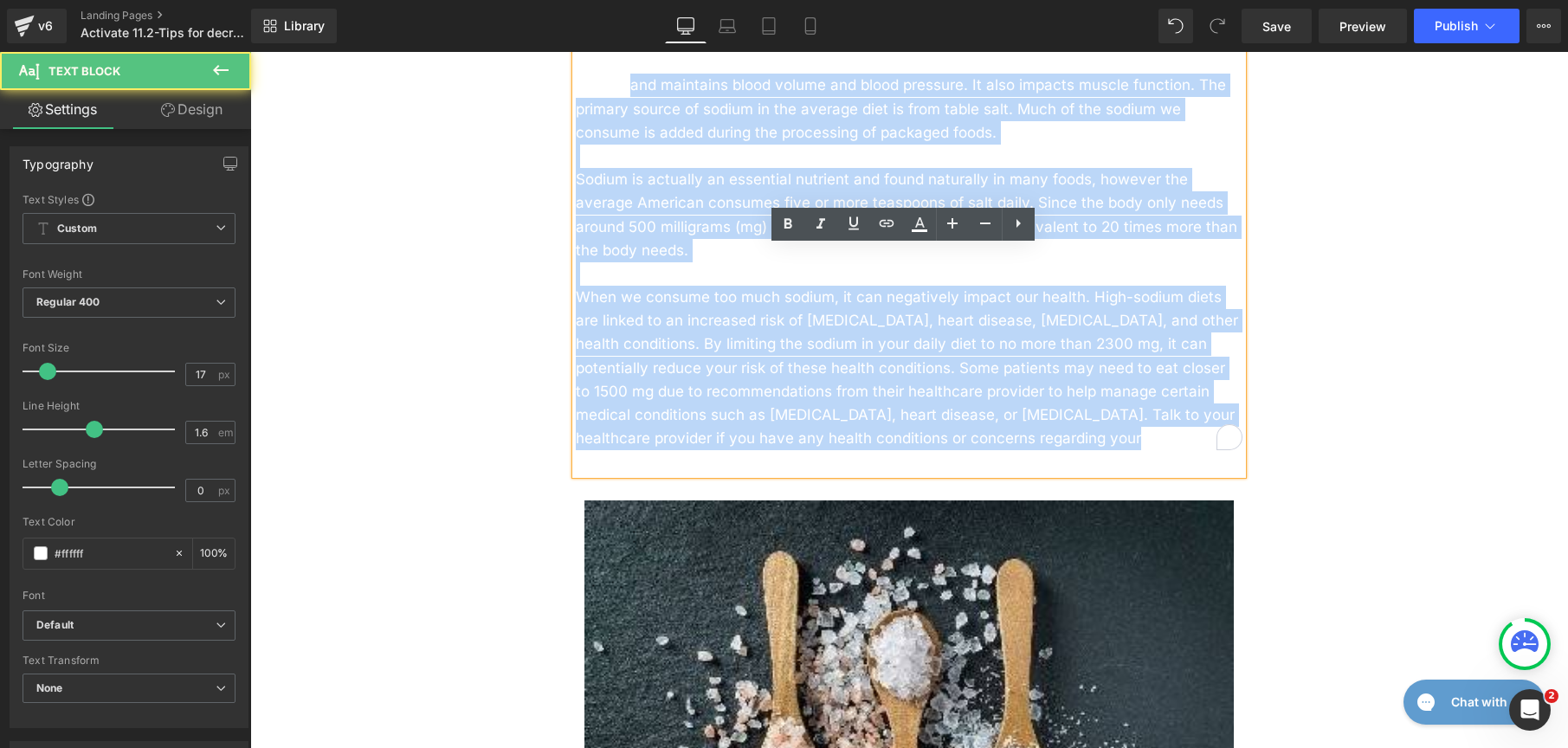
scroll to position [0, 0]
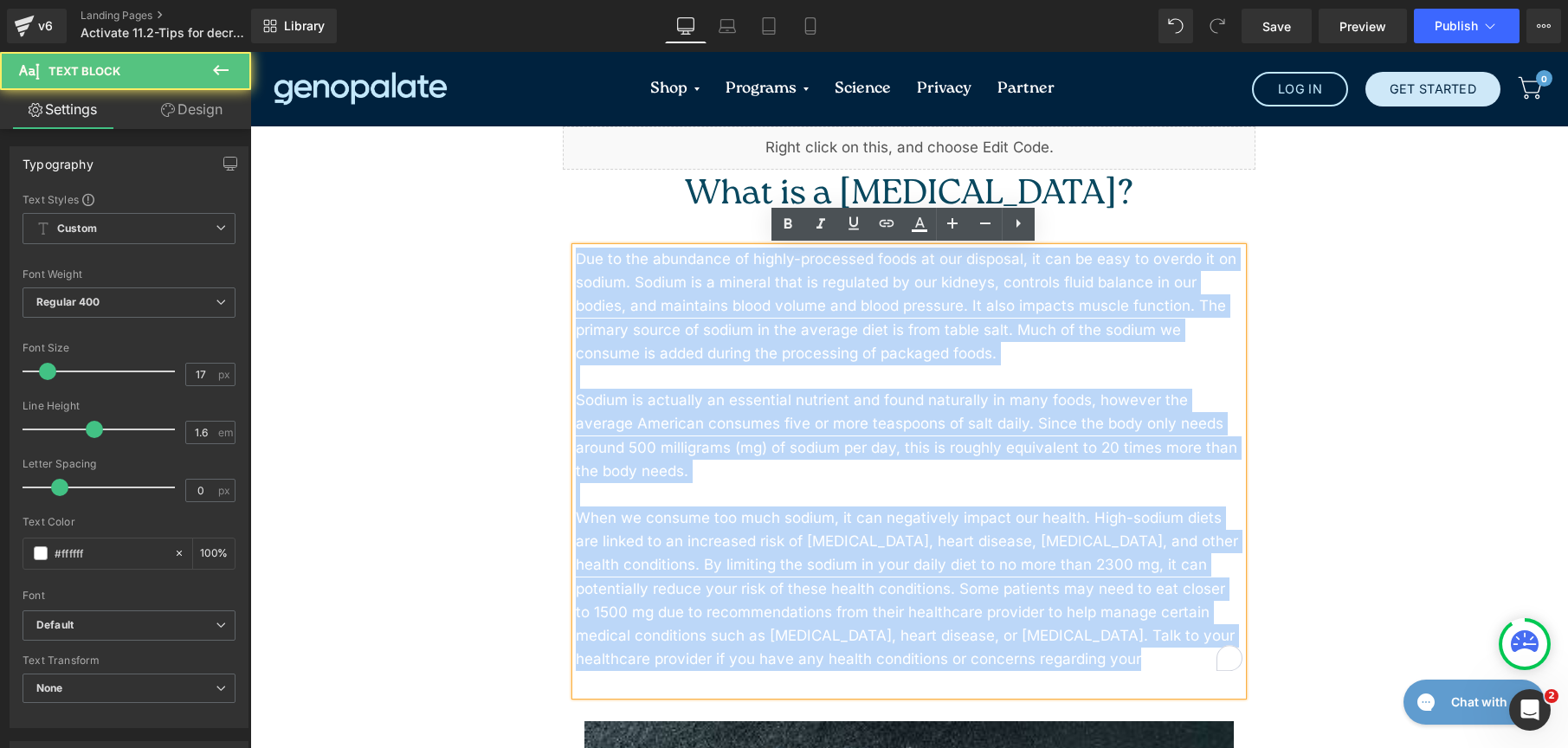
drag, startPoint x: 967, startPoint y: 439, endPoint x: 526, endPoint y: 15, distance: 611.8
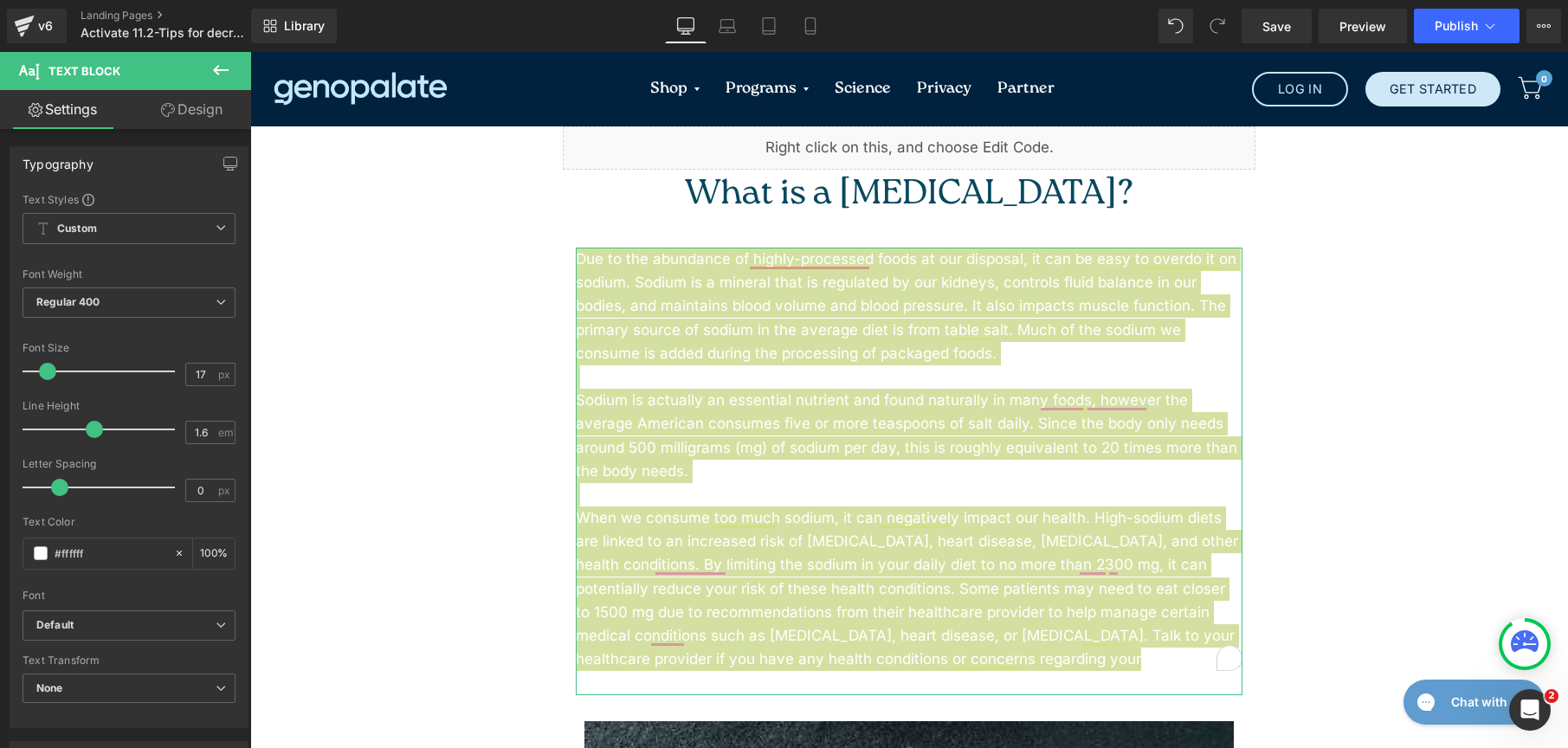
drag, startPoint x: 178, startPoint y: 124, endPoint x: 195, endPoint y: 484, distance: 360.4
click at [179, 124] on link "Design" at bounding box center [192, 109] width 126 height 39
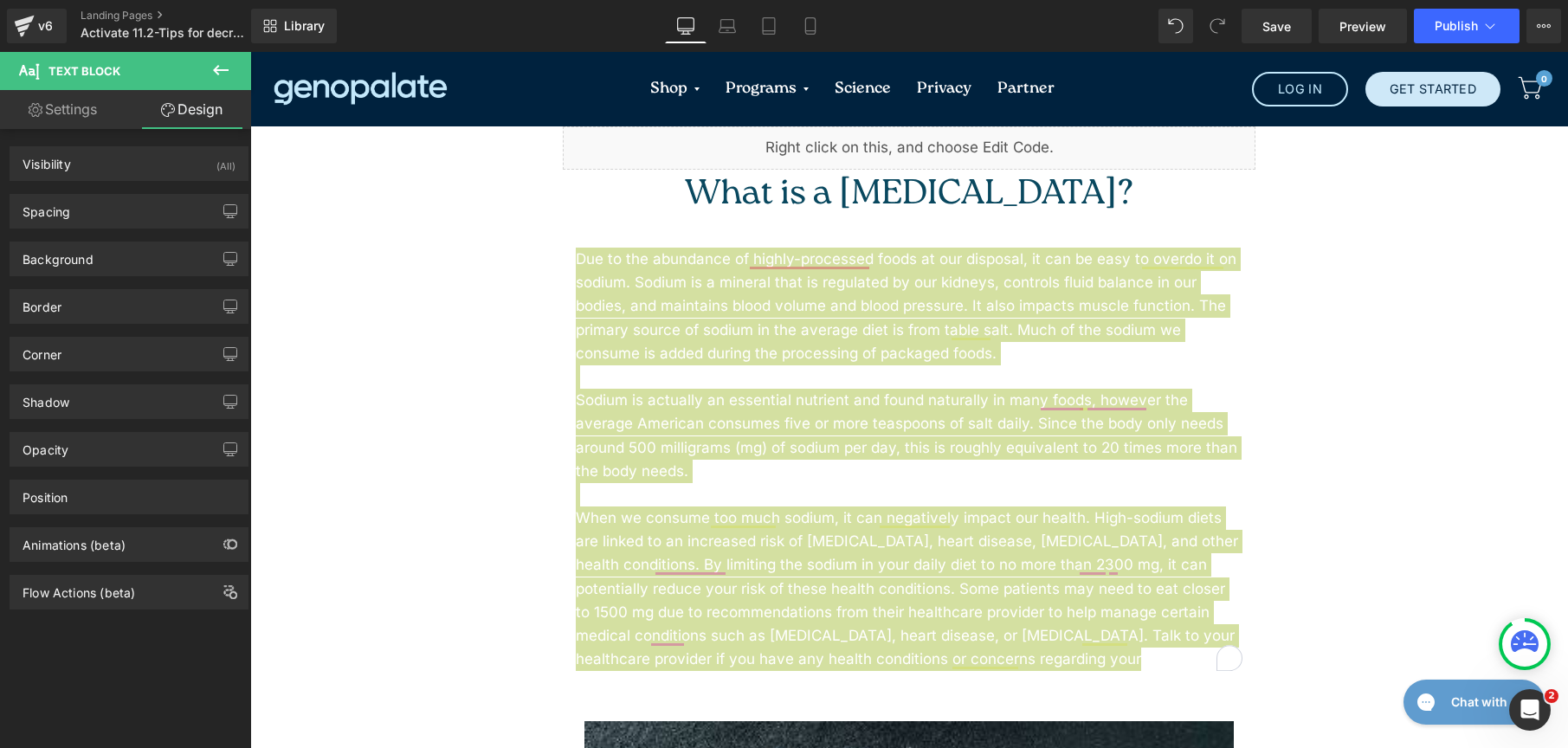
click at [221, 62] on icon at bounding box center [221, 70] width 21 height 21
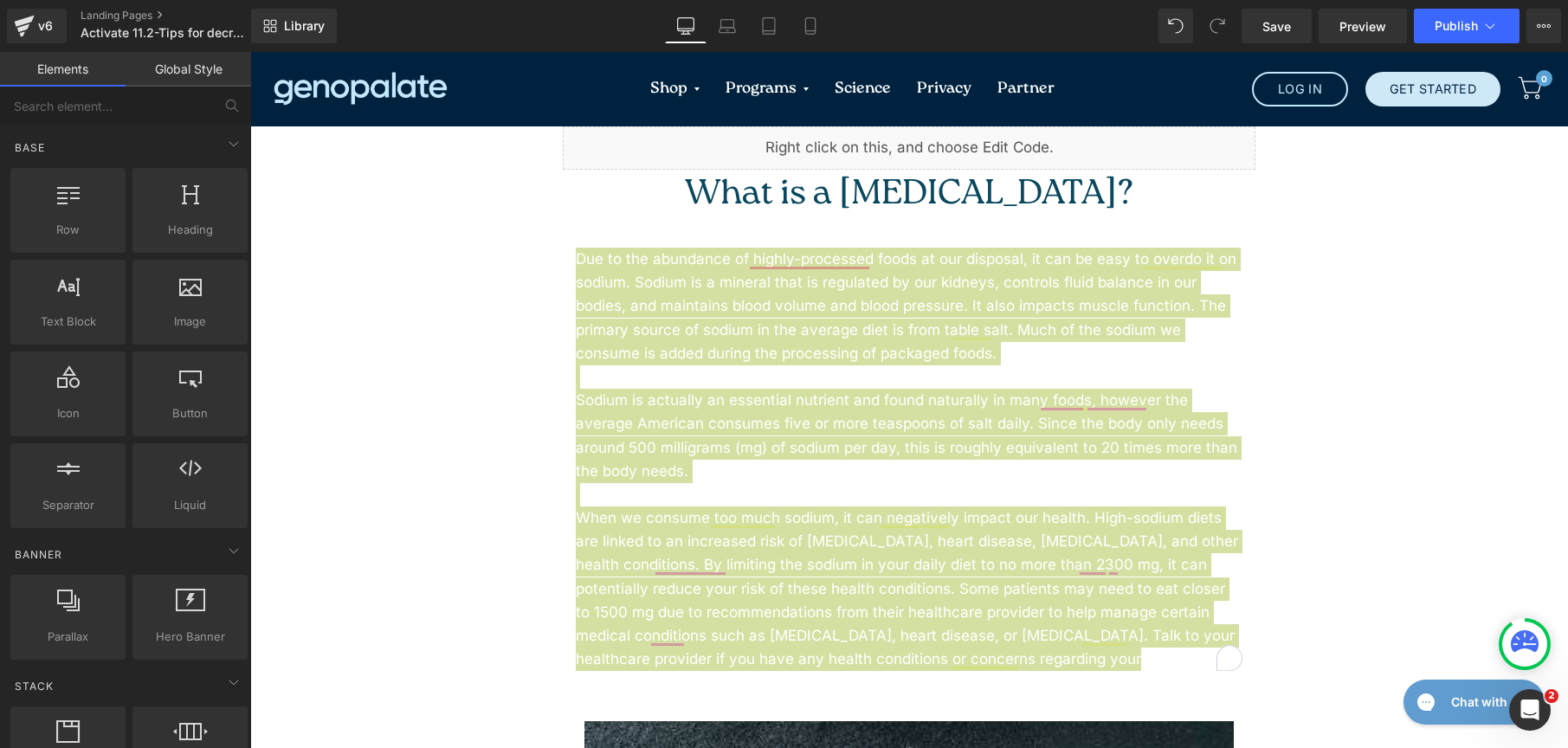
click at [194, 67] on link "Global Style" at bounding box center [189, 69] width 126 height 35
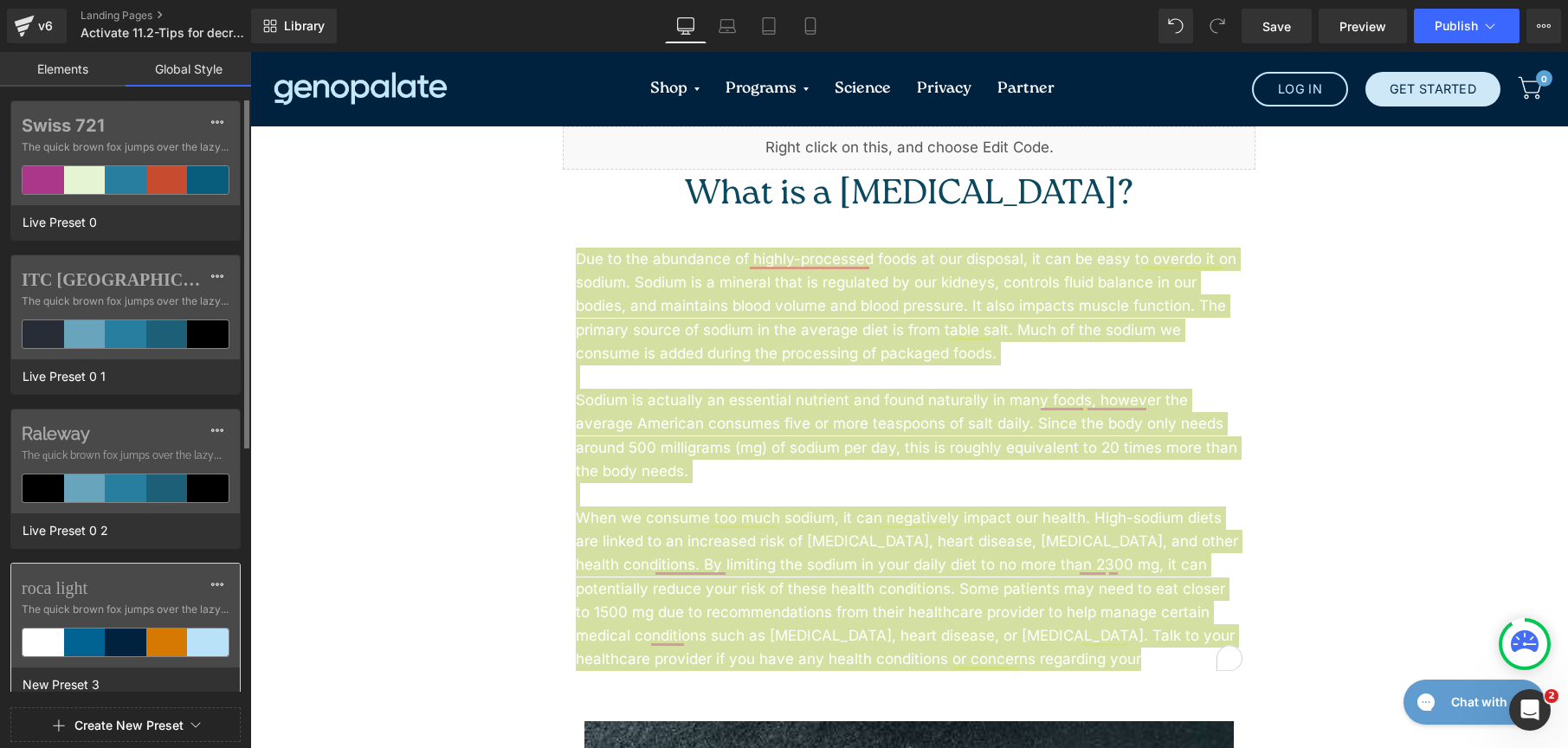
click at [137, 598] on label "roca light" at bounding box center [126, 588] width 208 height 21
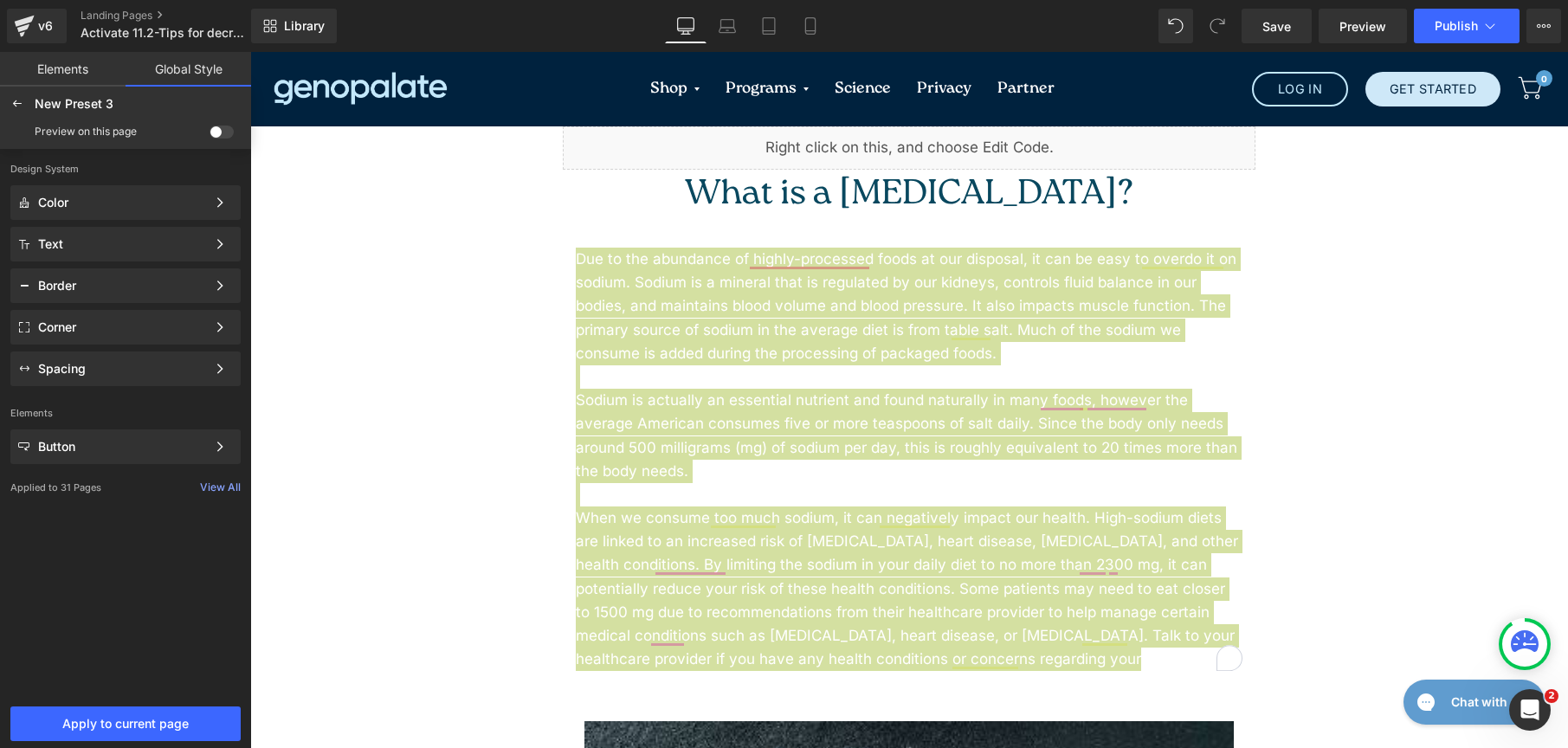
click at [219, 135] on span at bounding box center [222, 132] width 24 height 13
click at [210, 135] on input "checkbox" at bounding box center [210, 135] width 0 height 0
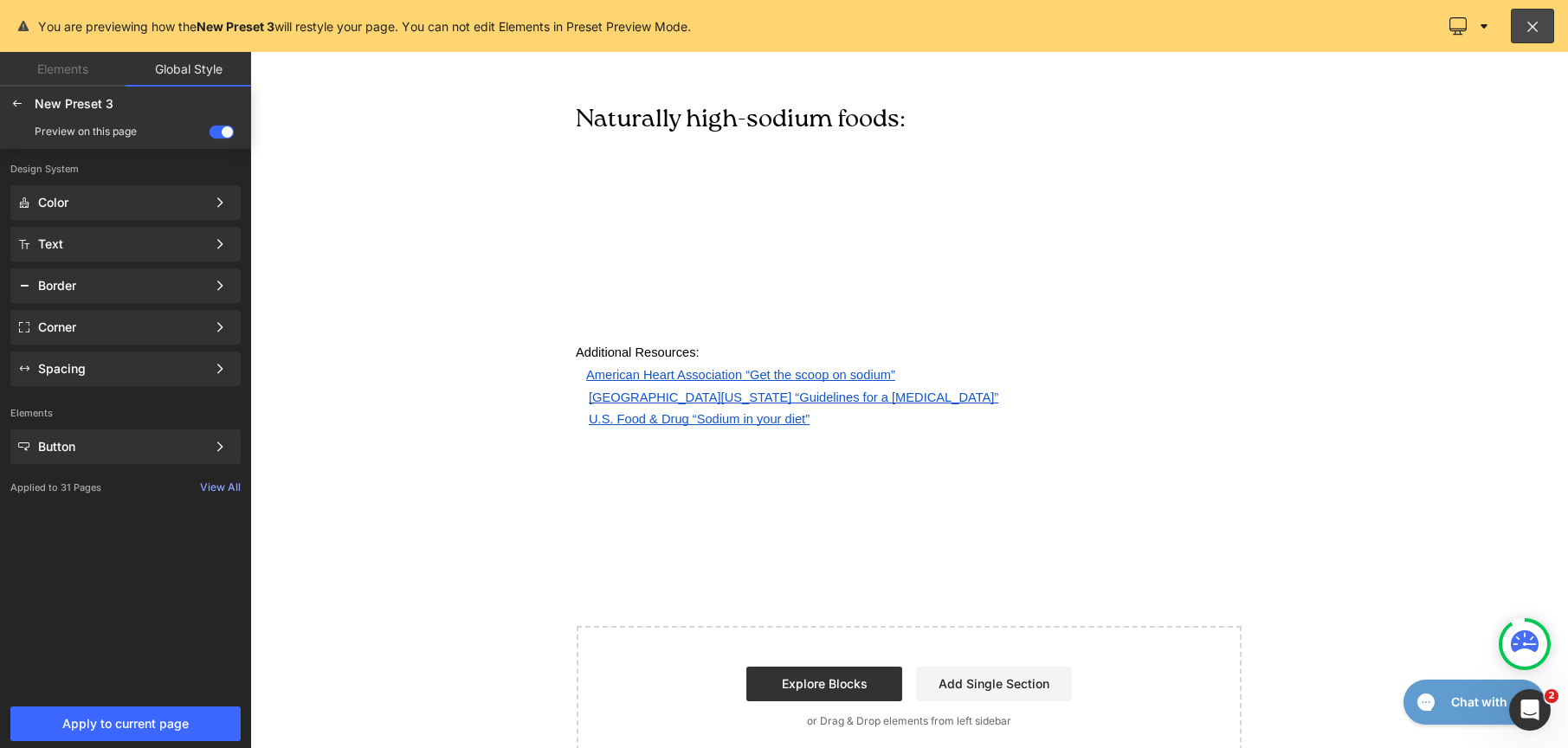
scroll to position [1644, 0]
drag, startPoint x: 223, startPoint y: 134, endPoint x: 39, endPoint y: 142, distance: 184.2
click at [223, 134] on span at bounding box center [222, 132] width 24 height 13
click at [210, 135] on input "checkbox" at bounding box center [210, 135] width 0 height 0
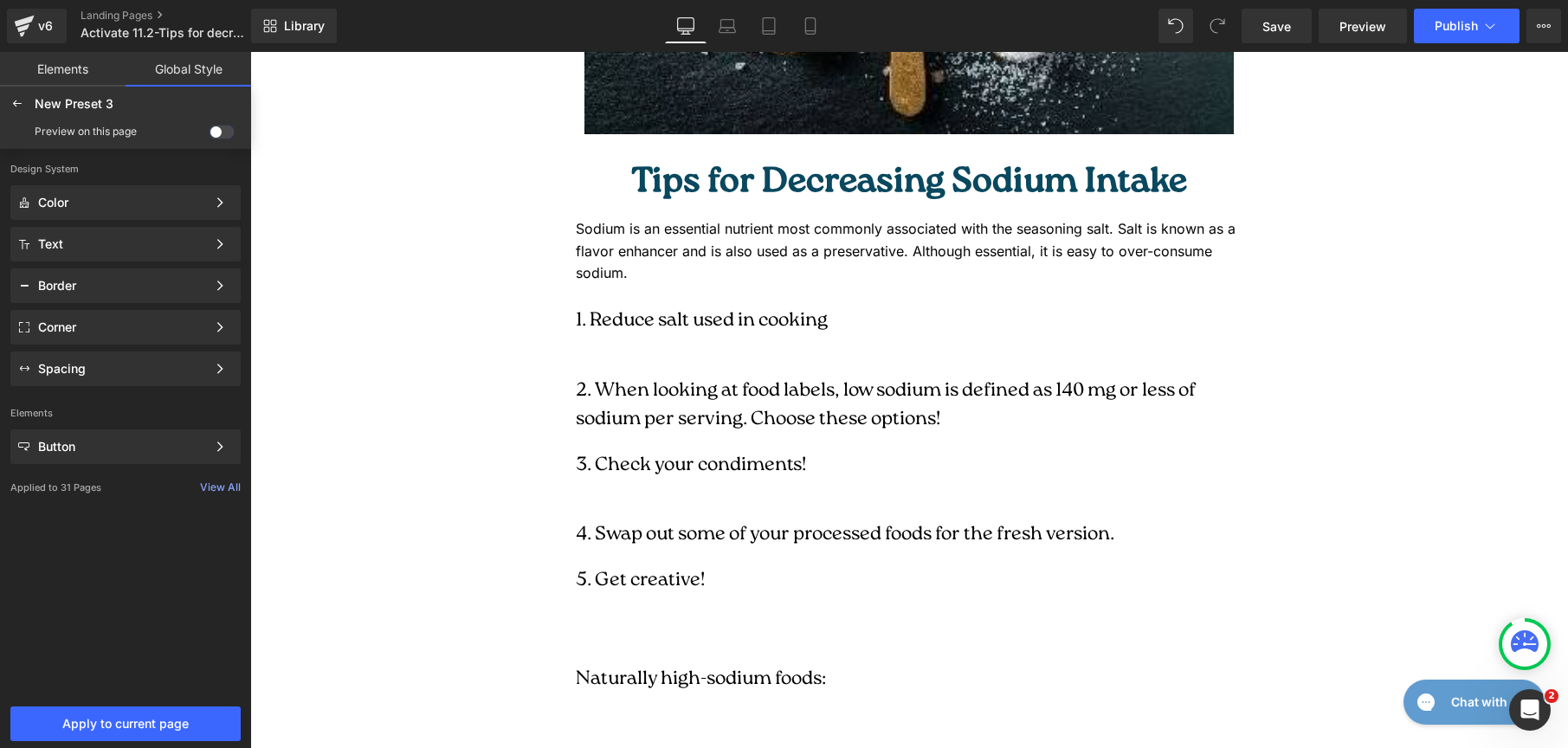
scroll to position [966, 0]
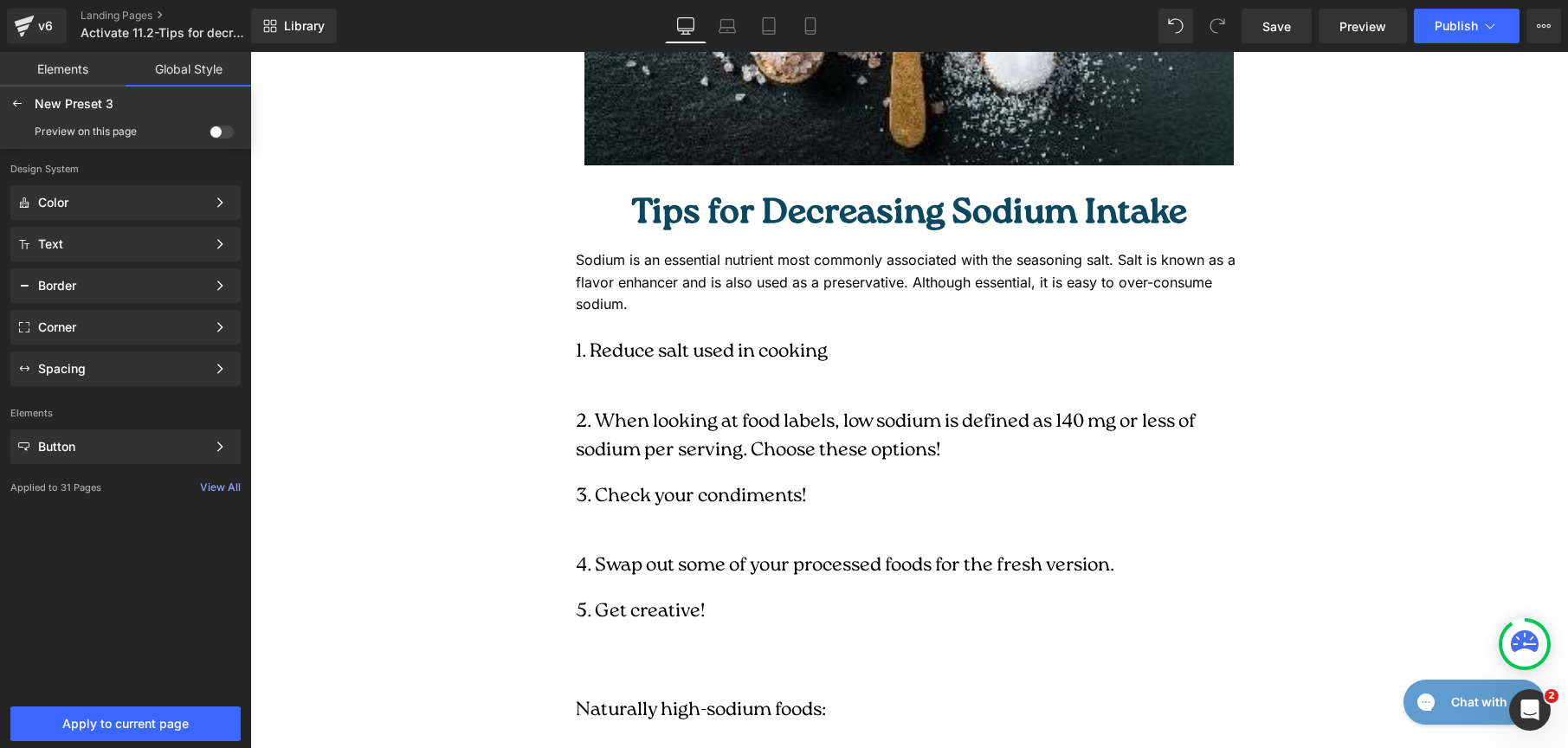
click at [225, 133] on span at bounding box center [222, 132] width 24 height 13
click at [210, 135] on input "checkbox" at bounding box center [210, 135] width 0 height 0
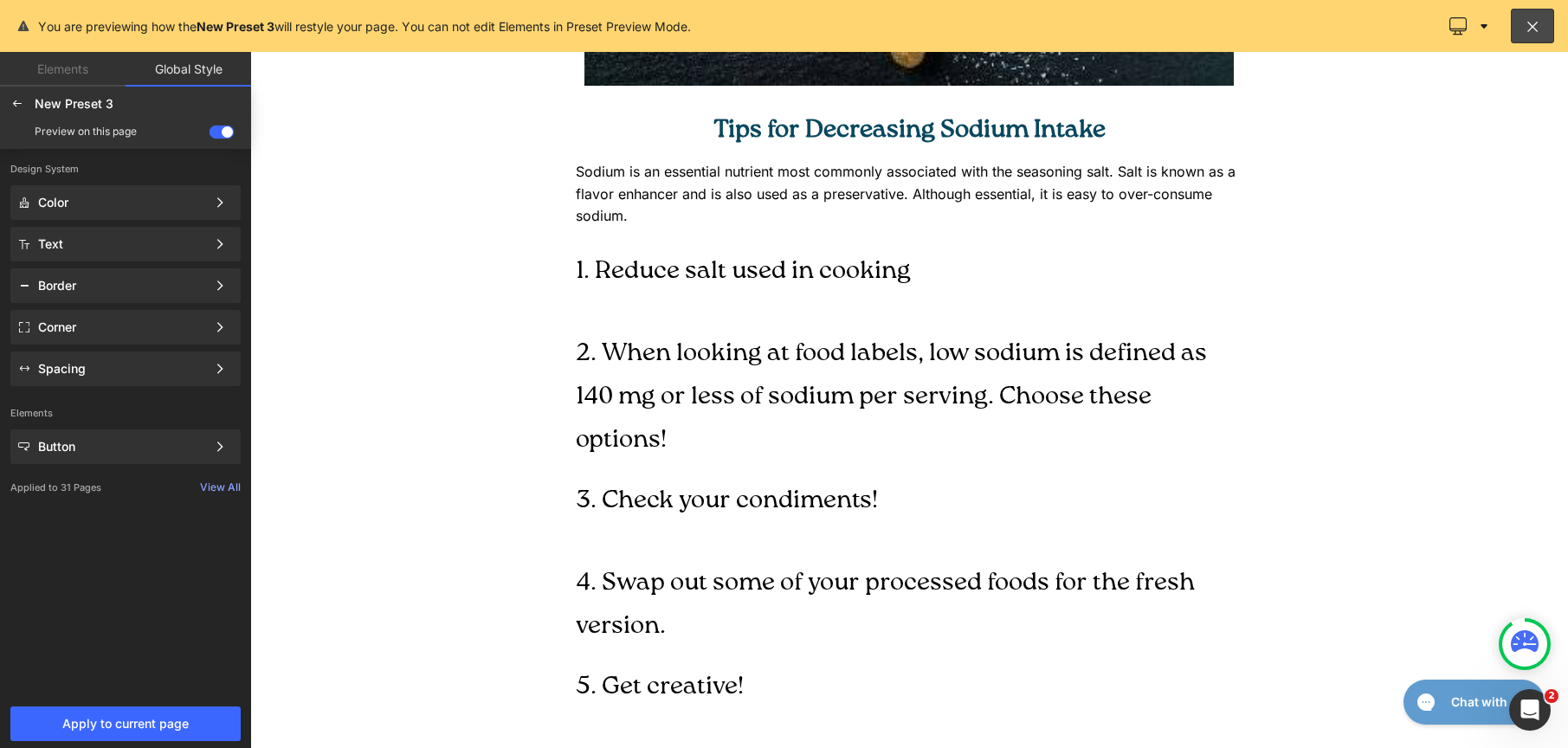
scroll to position [911, 0]
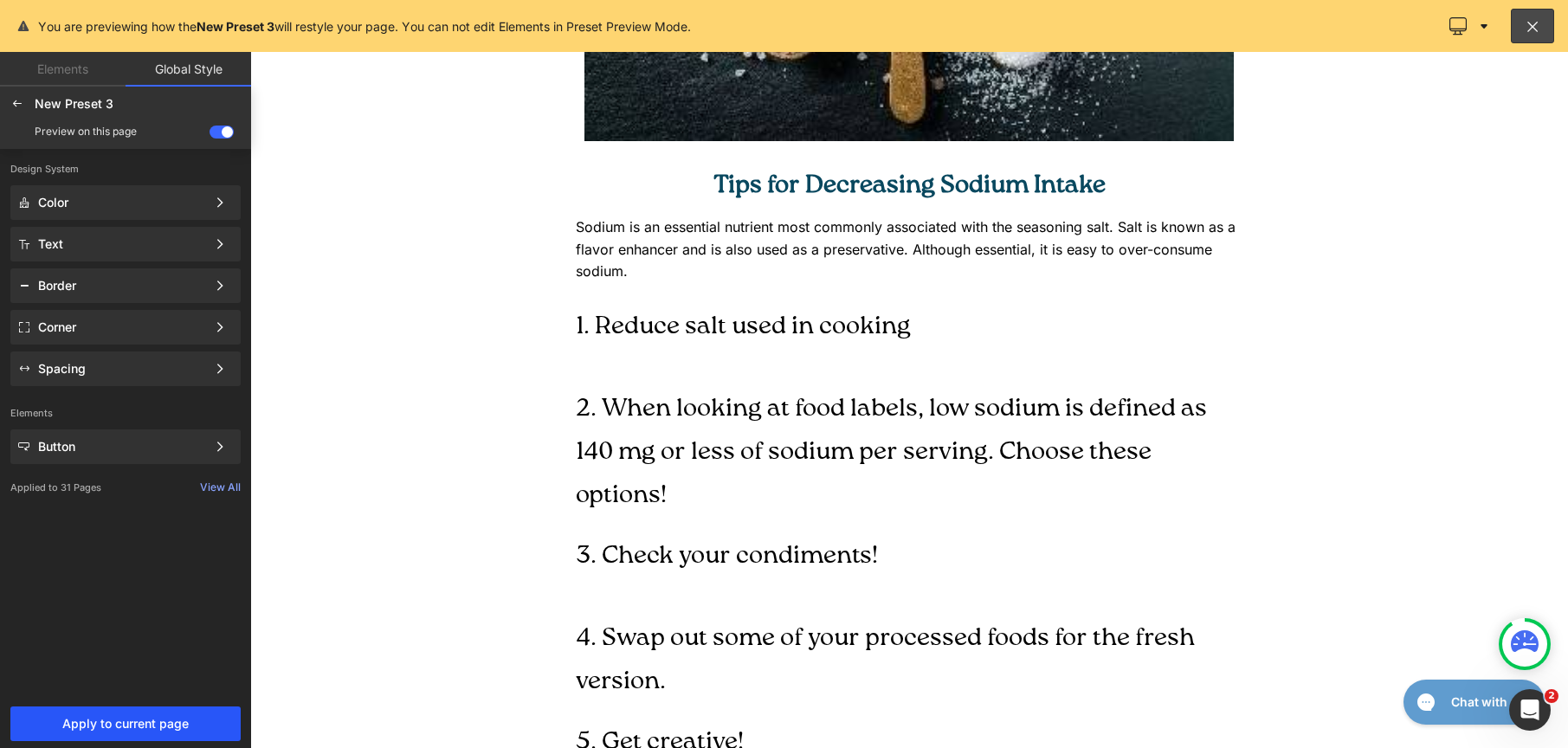
click at [139, 717] on span "Apply to current page" at bounding box center [126, 724] width 210 height 14
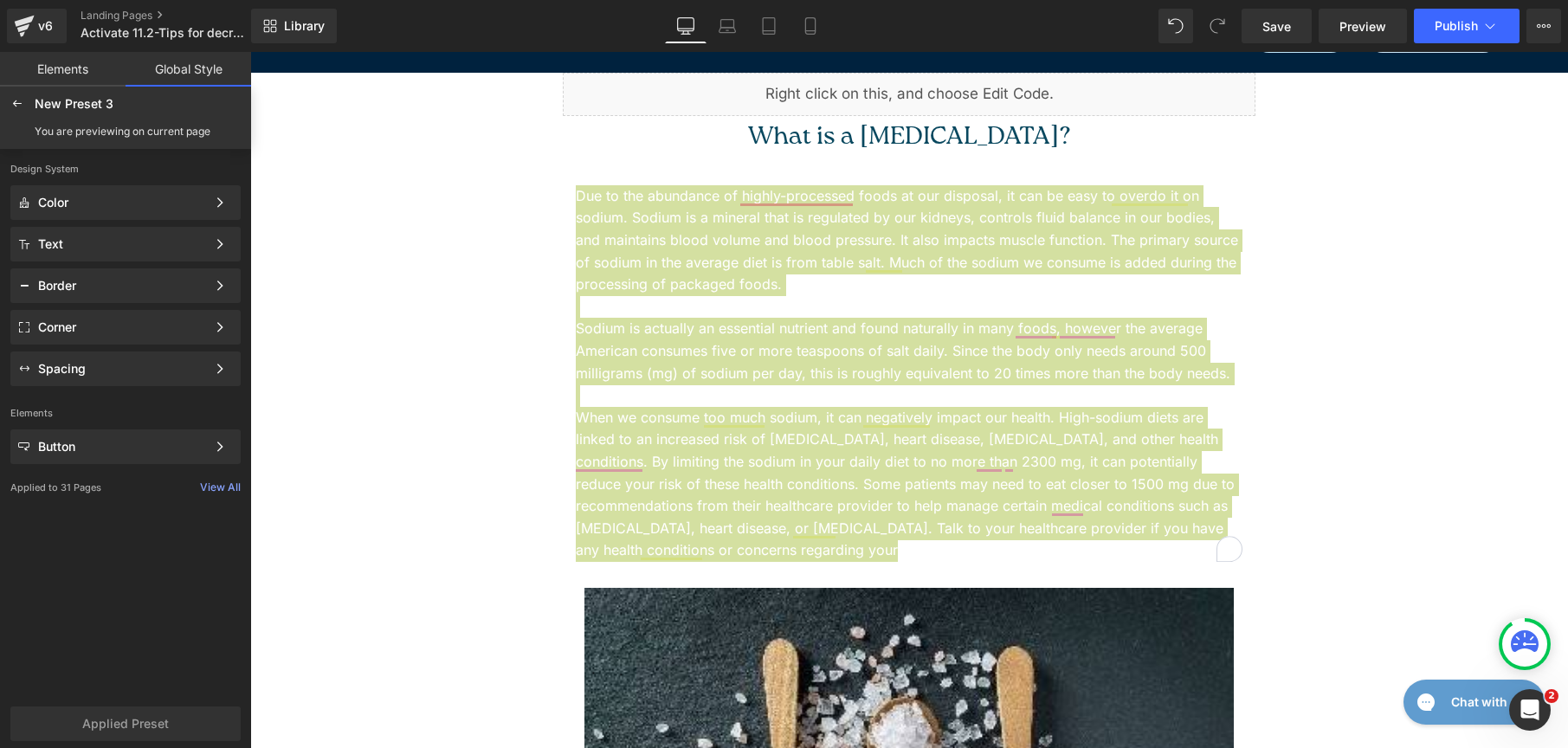
scroll to position [0, 0]
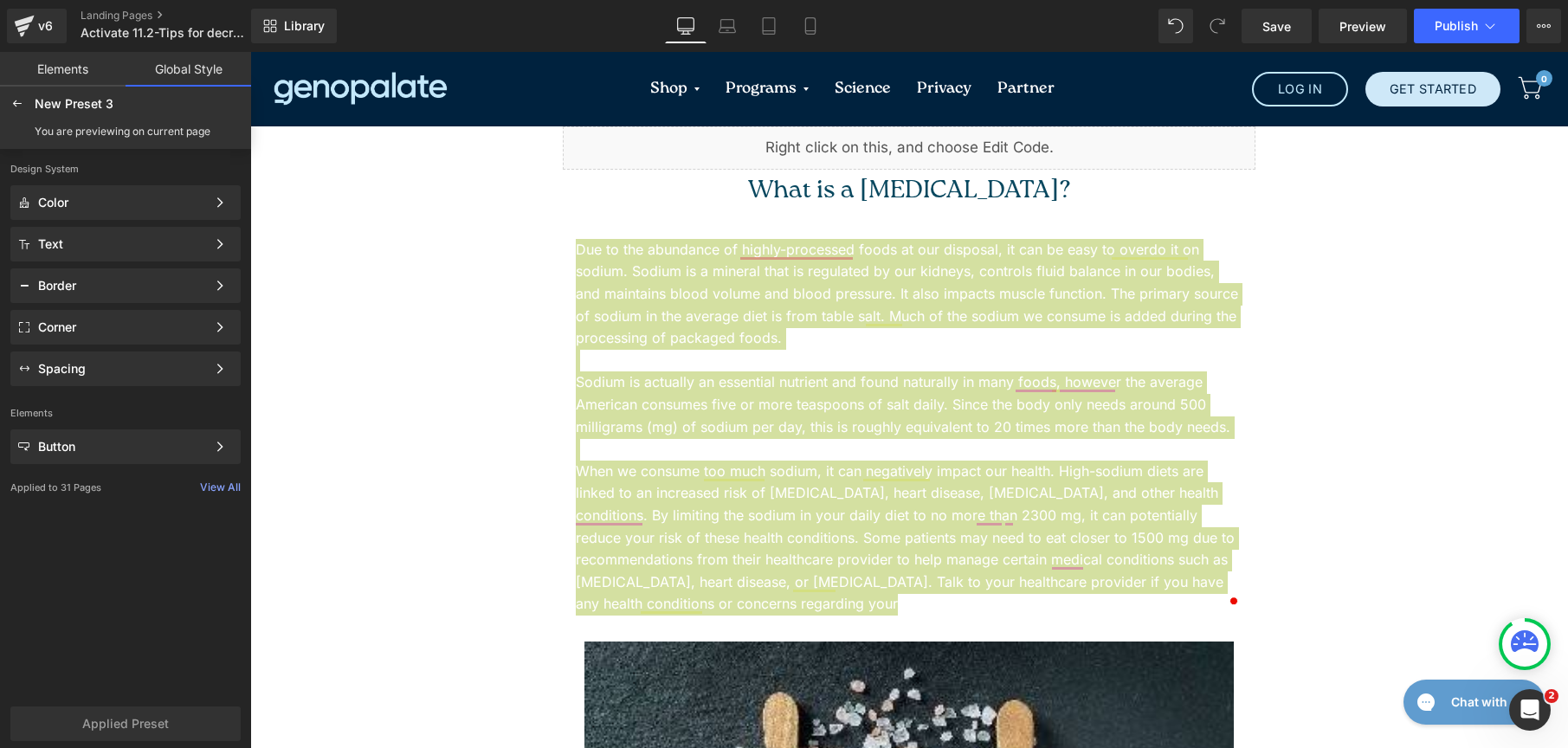
click at [63, 76] on link "Elements" at bounding box center [63, 69] width 126 height 35
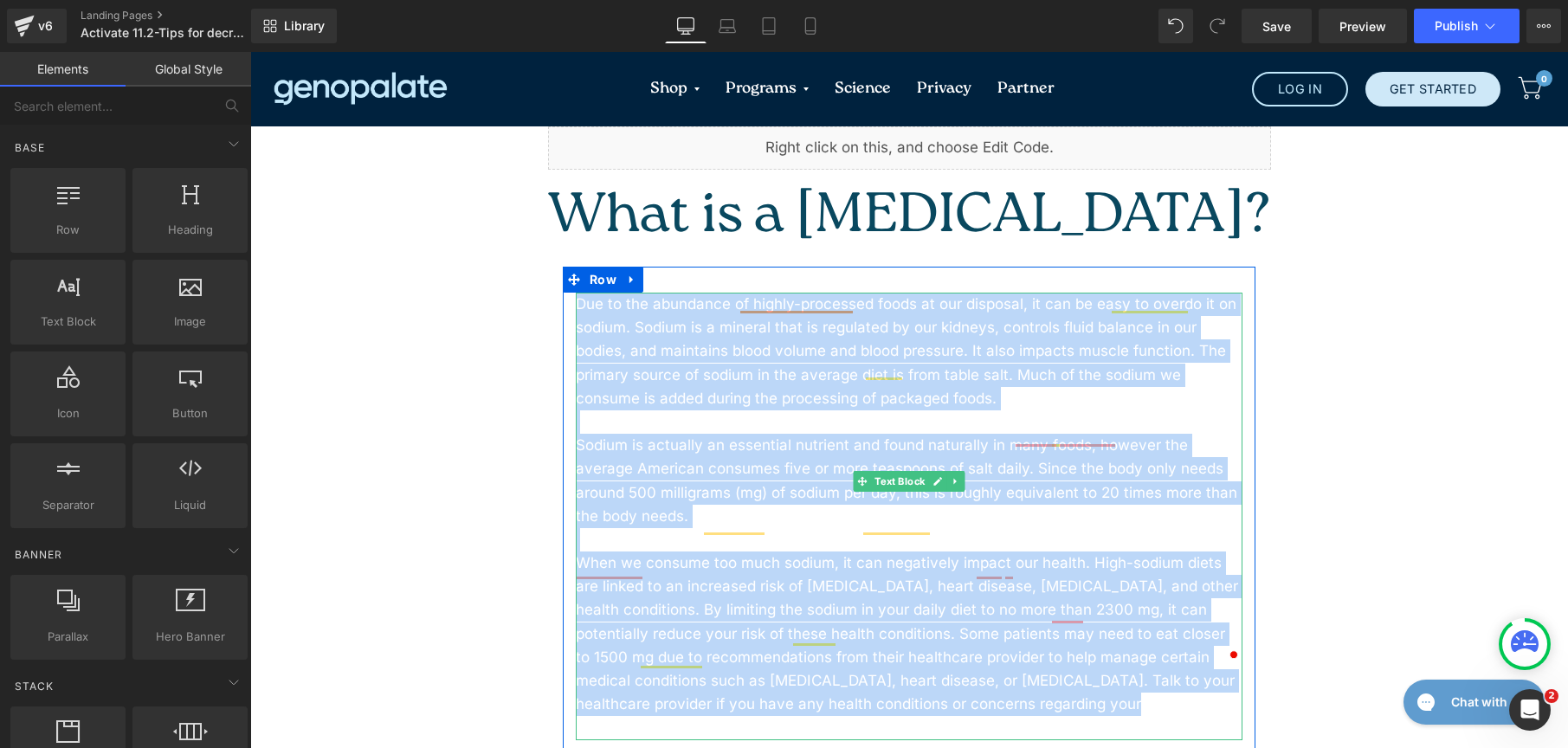
click at [640, 434] on p "Sodium is actually an essential nutrient and found naturally in many foods, how…" at bounding box center [908, 481] width 667 height 94
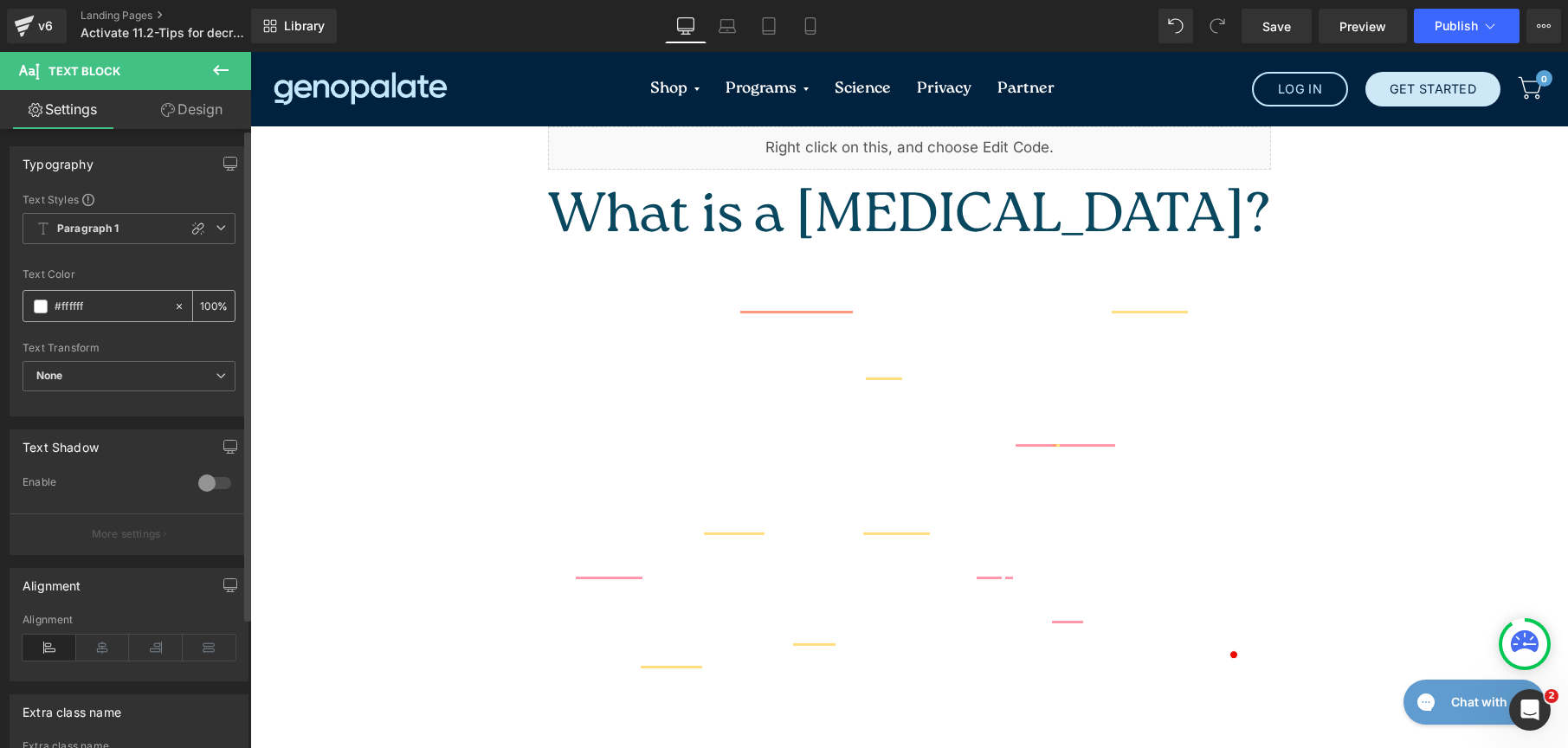
click at [40, 301] on span at bounding box center [41, 307] width 14 height 14
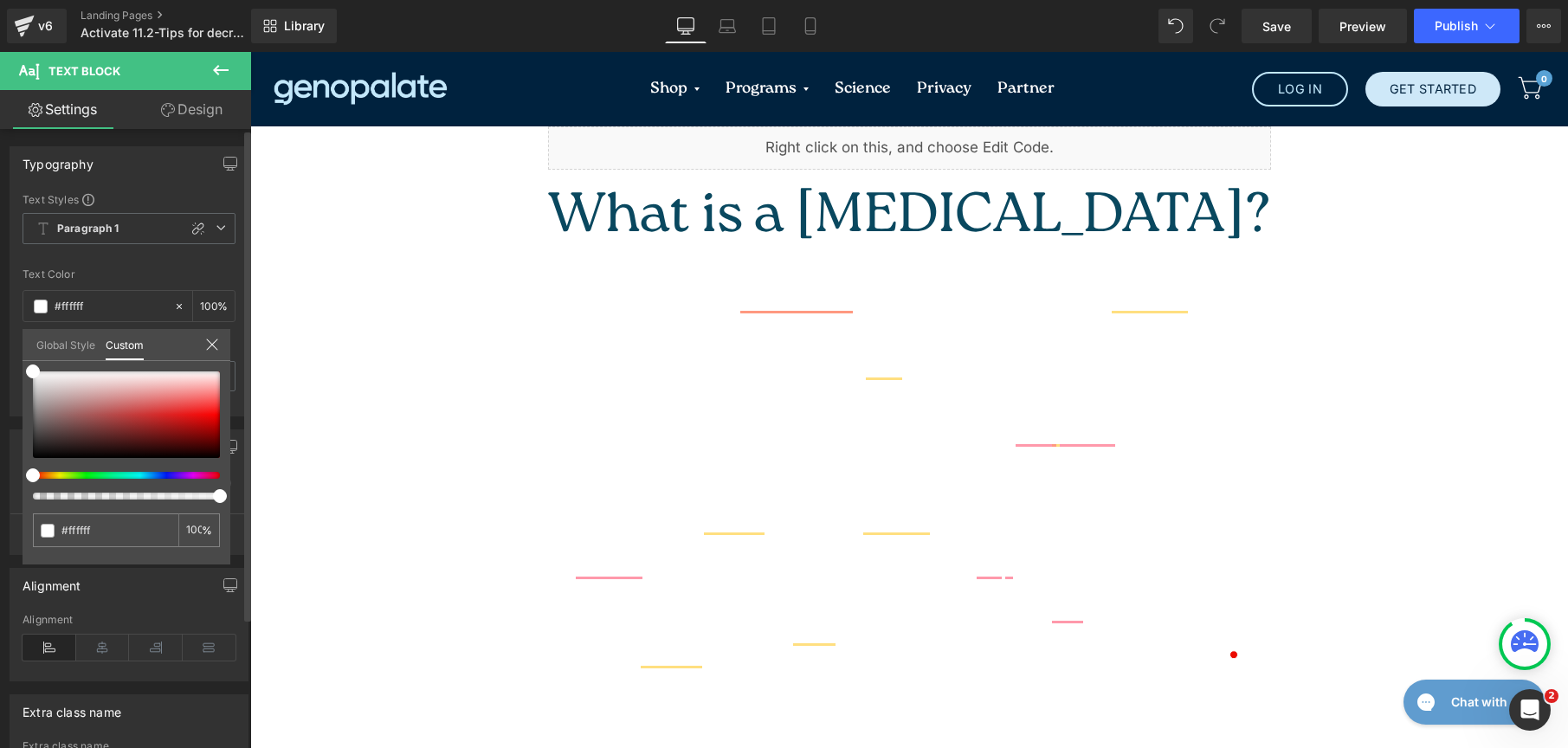
click at [61, 351] on link "Global Style" at bounding box center [66, 344] width 59 height 30
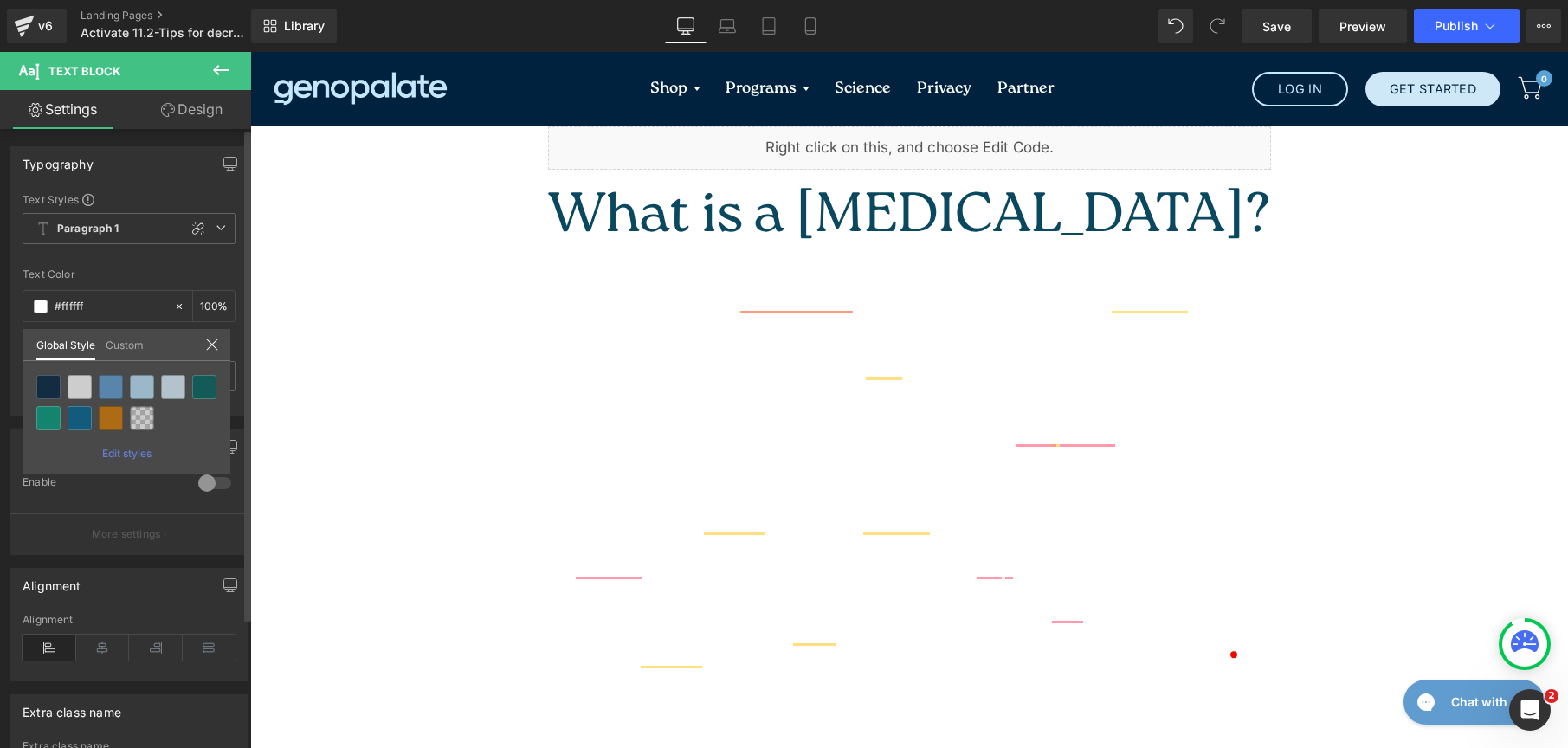
click at [53, 384] on div at bounding box center [49, 387] width 24 height 24
type input "Brand Color"
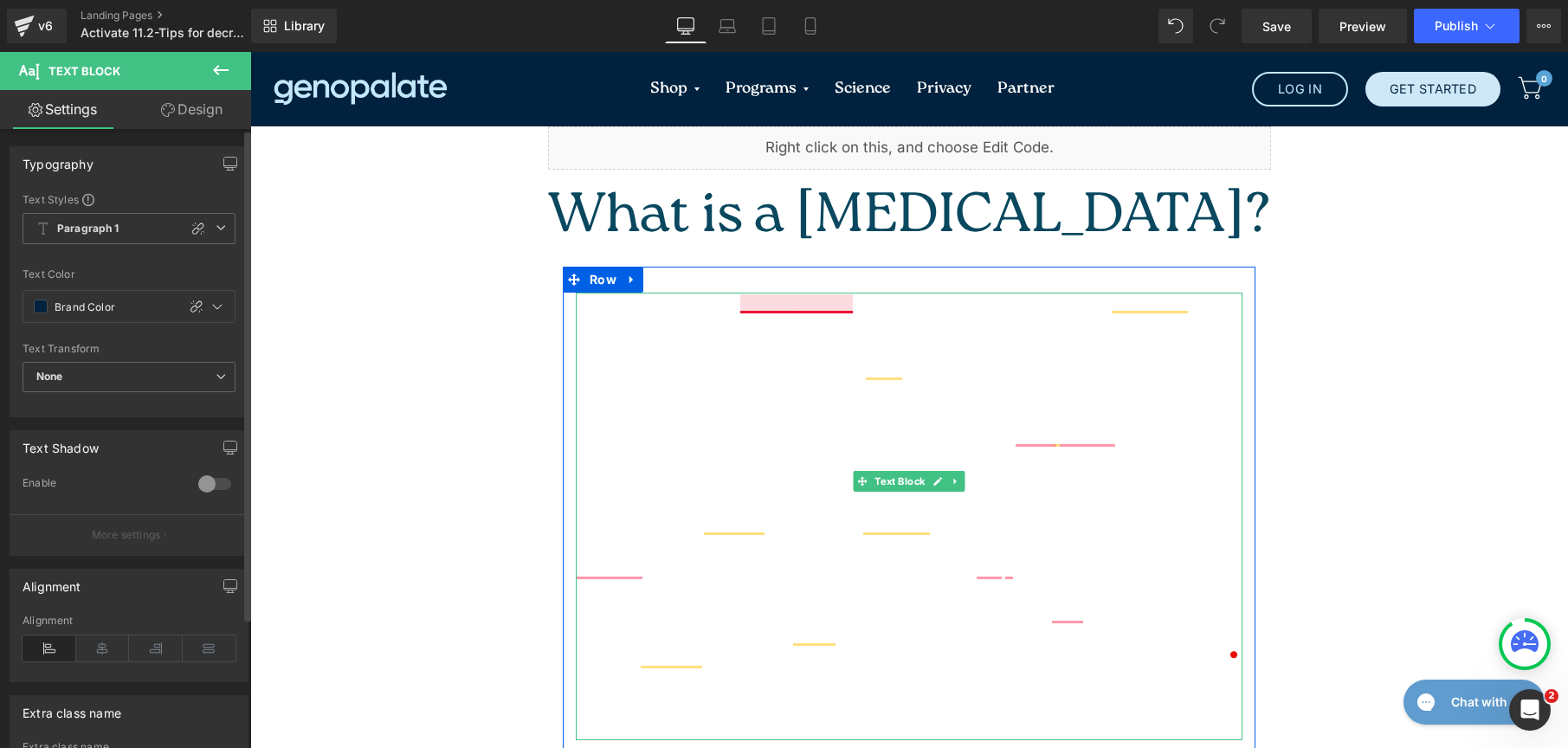
click at [781, 293] on p "Due to the abundance of highly-processed foods at our disposal, it can be easy …" at bounding box center [908, 351] width 667 height 118
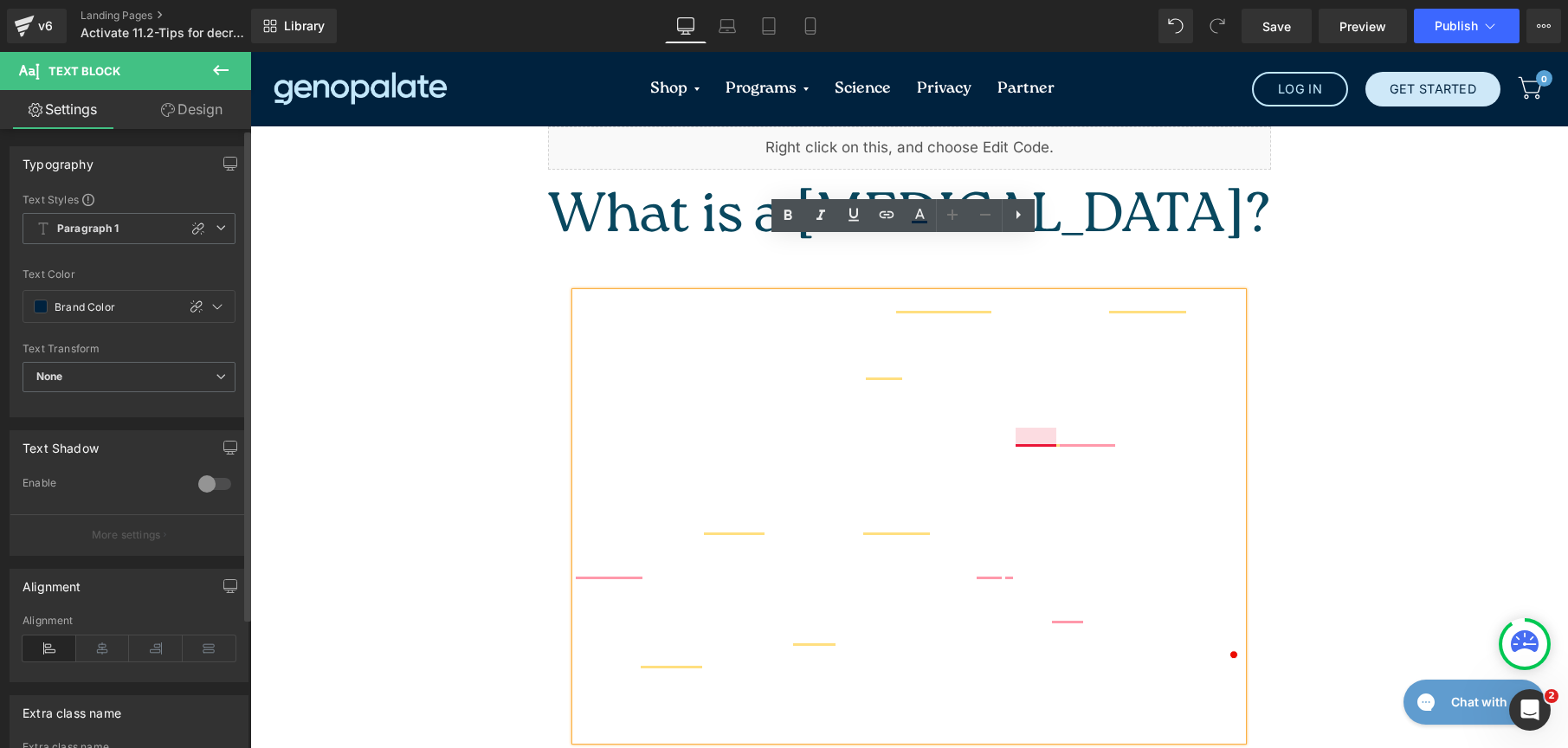
click at [1025, 434] on p "Sodium is actually an essential nutrient and found naturally in many foods, how…" at bounding box center [908, 481] width 667 height 94
click at [1083, 434] on p "Sodium is actually an essential nutrient and found naturally in many foods; how…" at bounding box center [908, 481] width 667 height 94
click at [984, 551] on p "When we consume too much sodium, it can negatively impact our health. High-sodi…" at bounding box center [908, 646] width 667 height 189
click at [998, 551] on p "When we consume too much sodium, it can negatively impact our health. High-sodi…" at bounding box center [908, 646] width 667 height 189
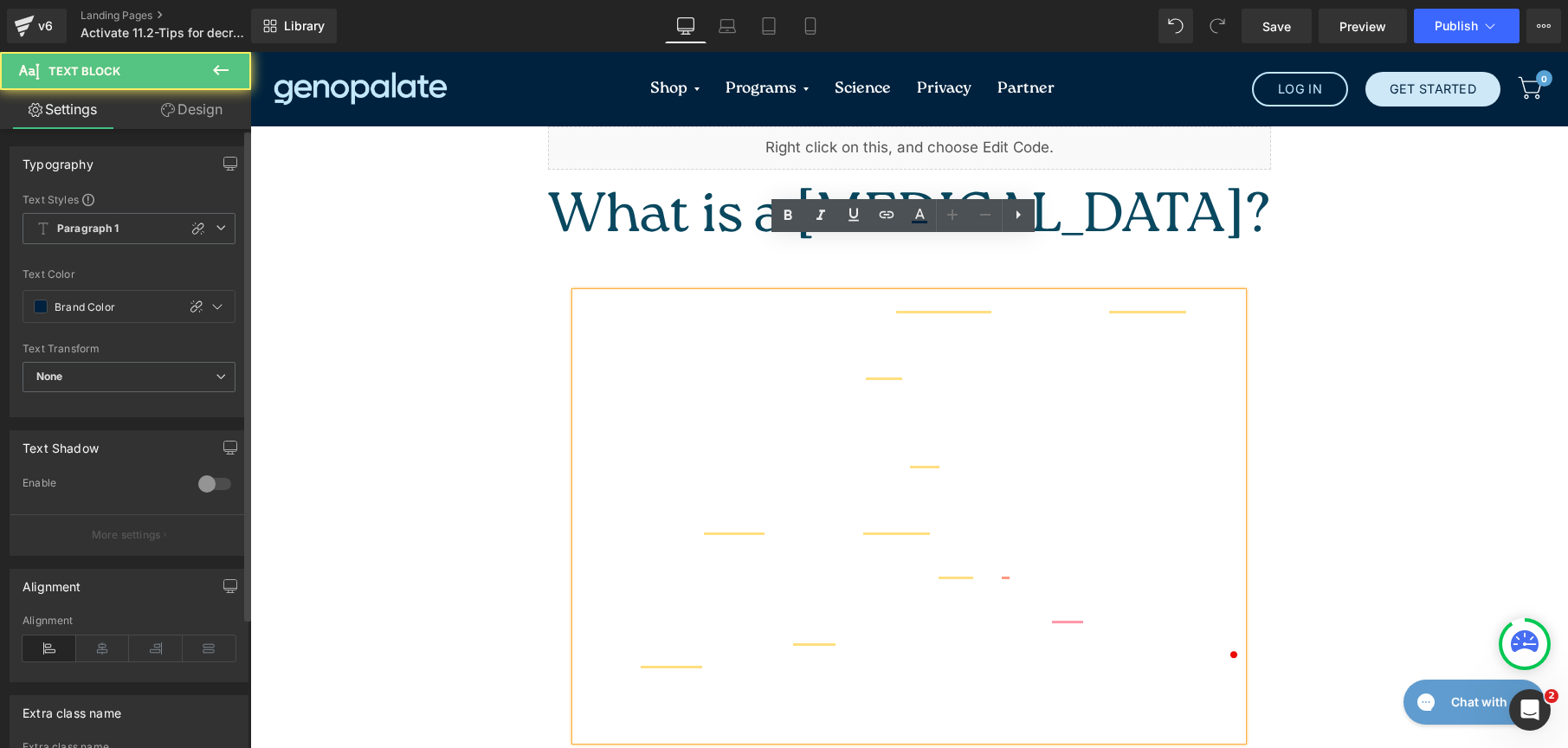
click at [991, 551] on p "When we consume too much sodium, it can negatively impact our health. High-sodi…" at bounding box center [908, 646] width 667 height 189
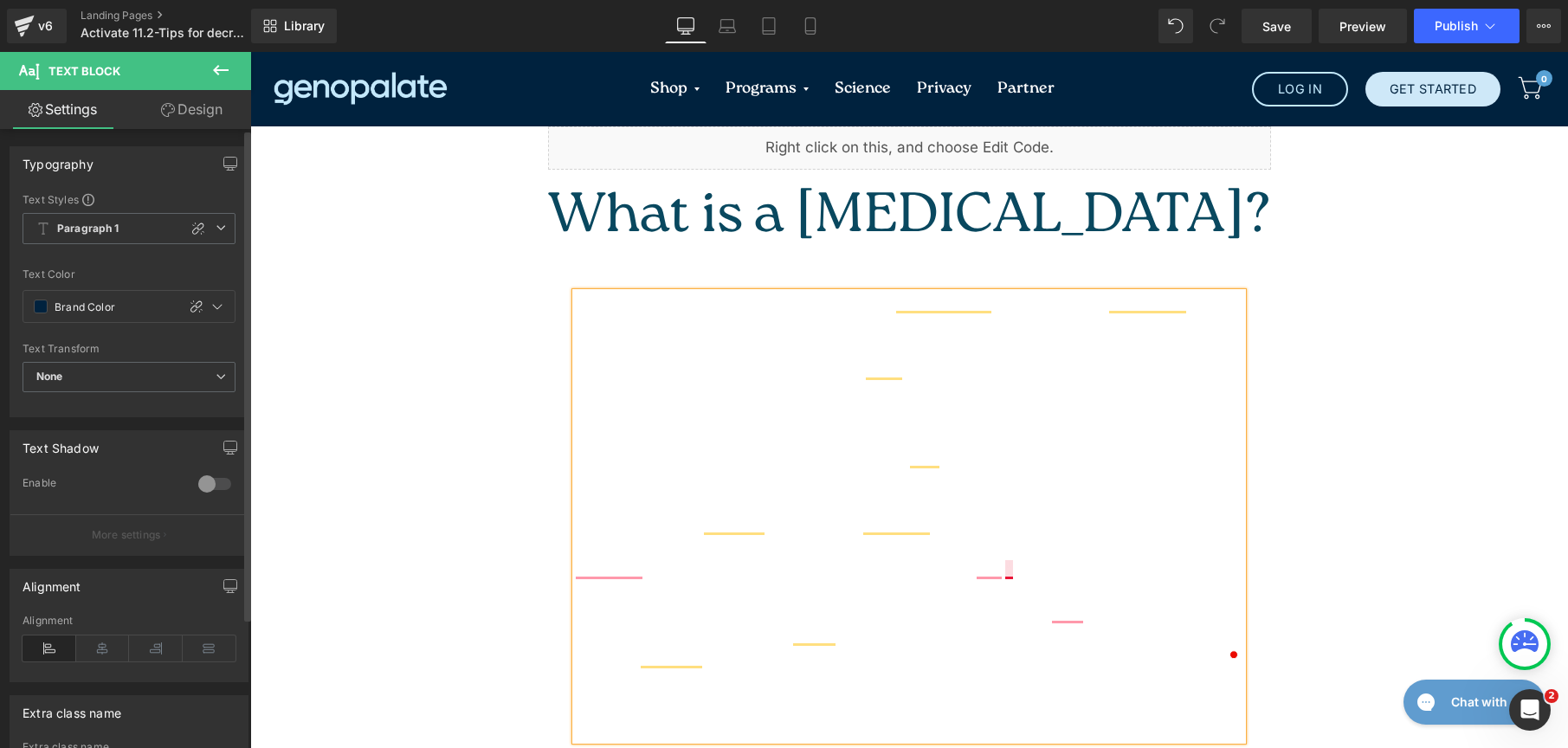
click at [1005, 551] on p "When we consume too much sodium, it can negatively impact our health. High-sodi…" at bounding box center [908, 646] width 667 height 189
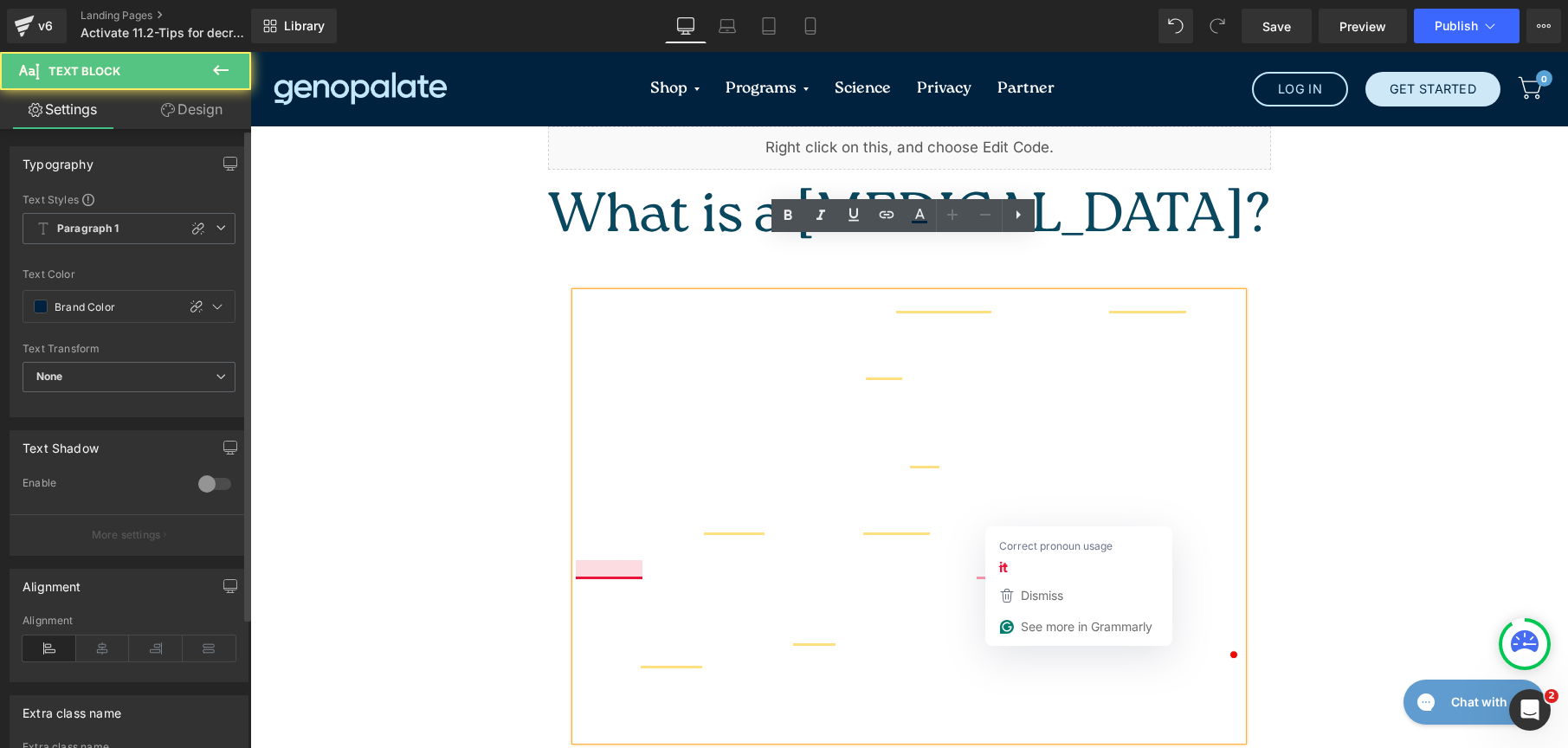
click at [609, 551] on p "When we consume too much sodium, it can negatively impact our health. High-sodi…" at bounding box center [908, 646] width 667 height 189
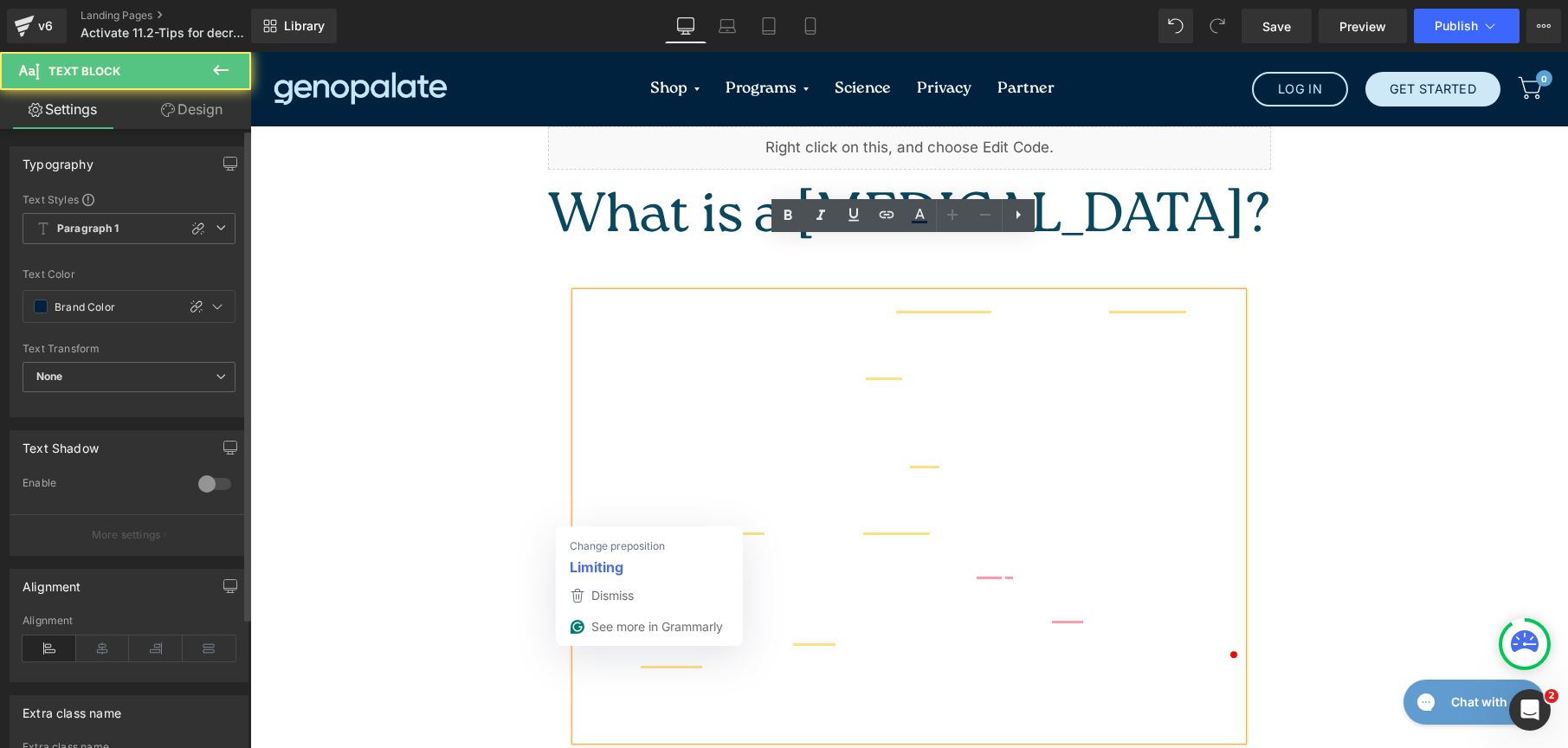
click at [597, 551] on p "When we consume too much sodium, it can negatively impact our health. High-sodi…" at bounding box center [908, 646] width 667 height 189
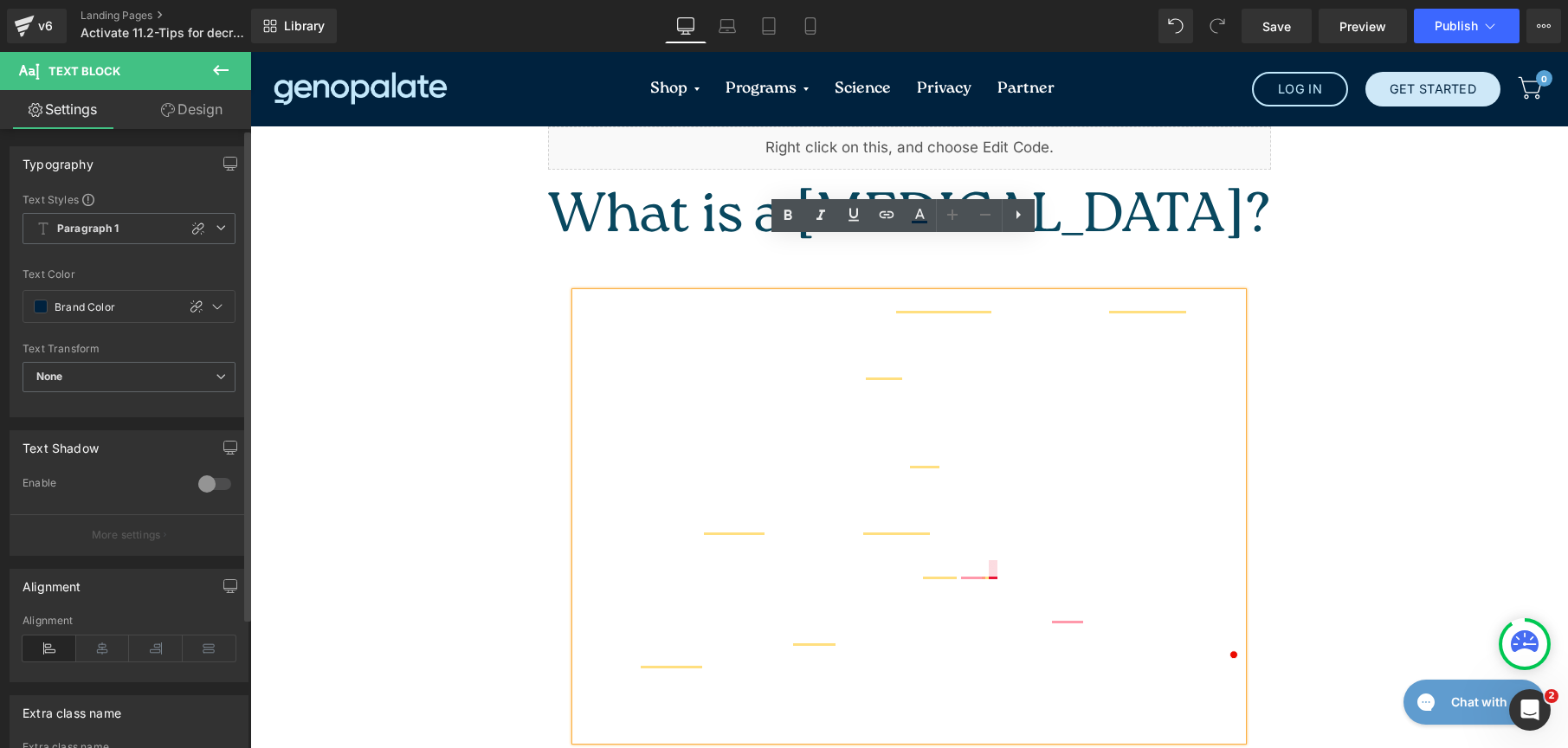
click at [984, 551] on p "When we consume too much sodium, it can negatively impact our health. High-sodi…" at bounding box center [908, 646] width 667 height 189
drag, startPoint x: 972, startPoint y: 579, endPoint x: 726, endPoint y: 515, distance: 254.2
click at [972, 580] on button "Dismiss" at bounding box center [1033, 596] width 180 height 31
click at [967, 551] on p "When we consume too much sodium, it can negatively impact our health. High-sodi…" at bounding box center [908, 646] width 667 height 189
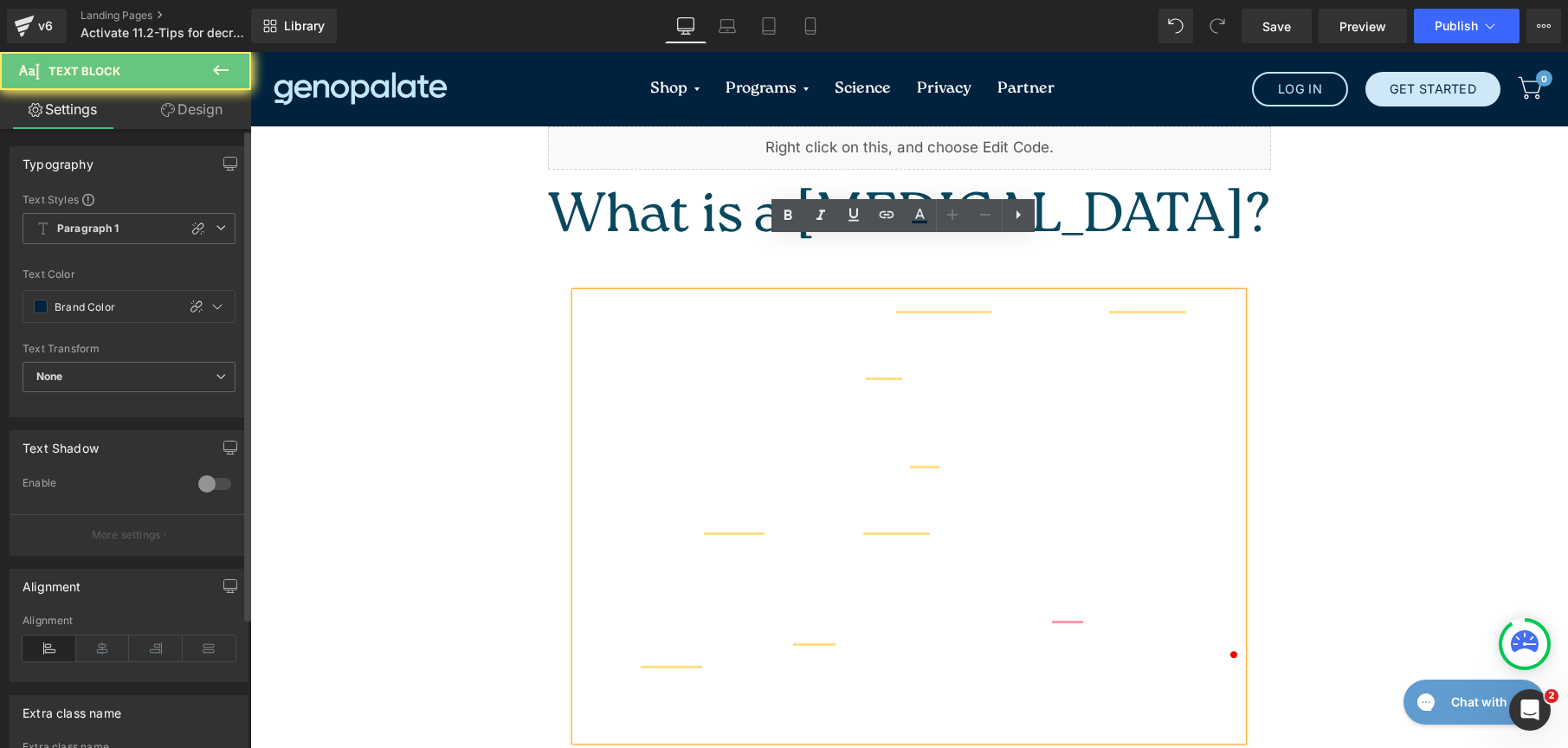
click at [977, 551] on p "When we consume too much sodium, it can negatively impact our health. High-sodi…" at bounding box center [908, 646] width 667 height 189
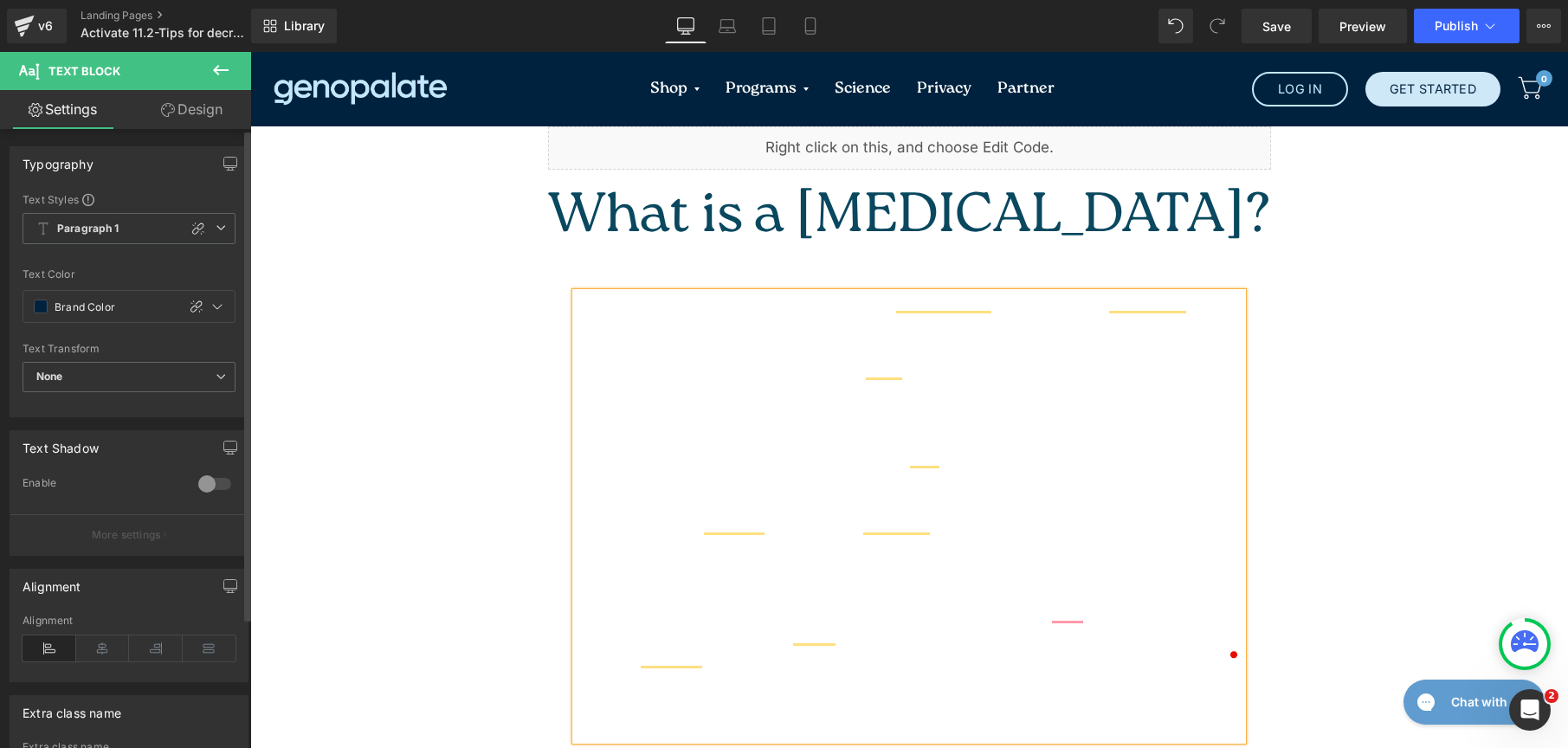
scroll to position [3, 0]
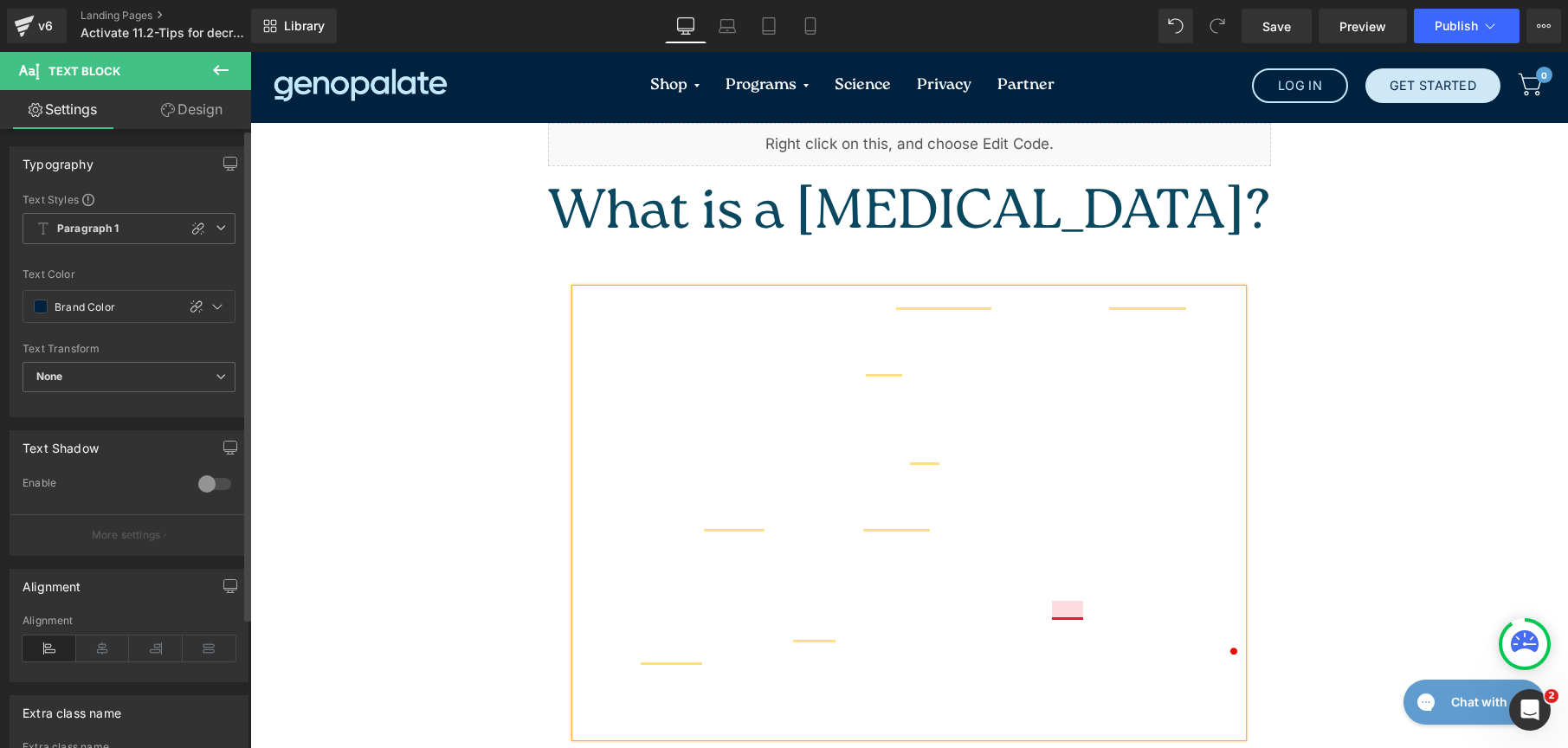
click at [1060, 559] on p "When we consume too much sodium, it can negatively impact our health. High-sodi…" at bounding box center [908, 642] width 667 height 189
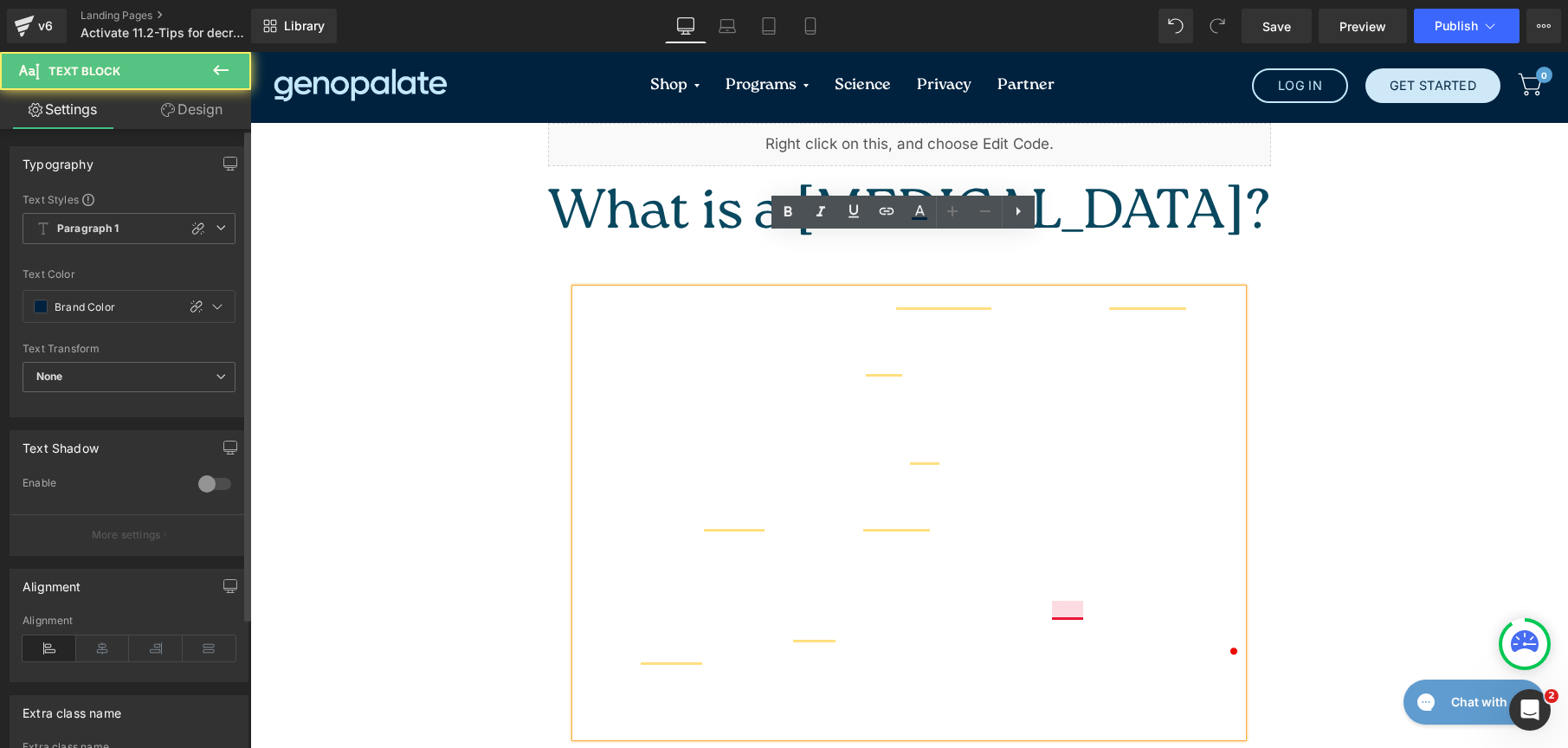
click at [1062, 559] on p "When we consume too much sodium, it can negatively impact our health. High-sodi…" at bounding box center [908, 642] width 667 height 189
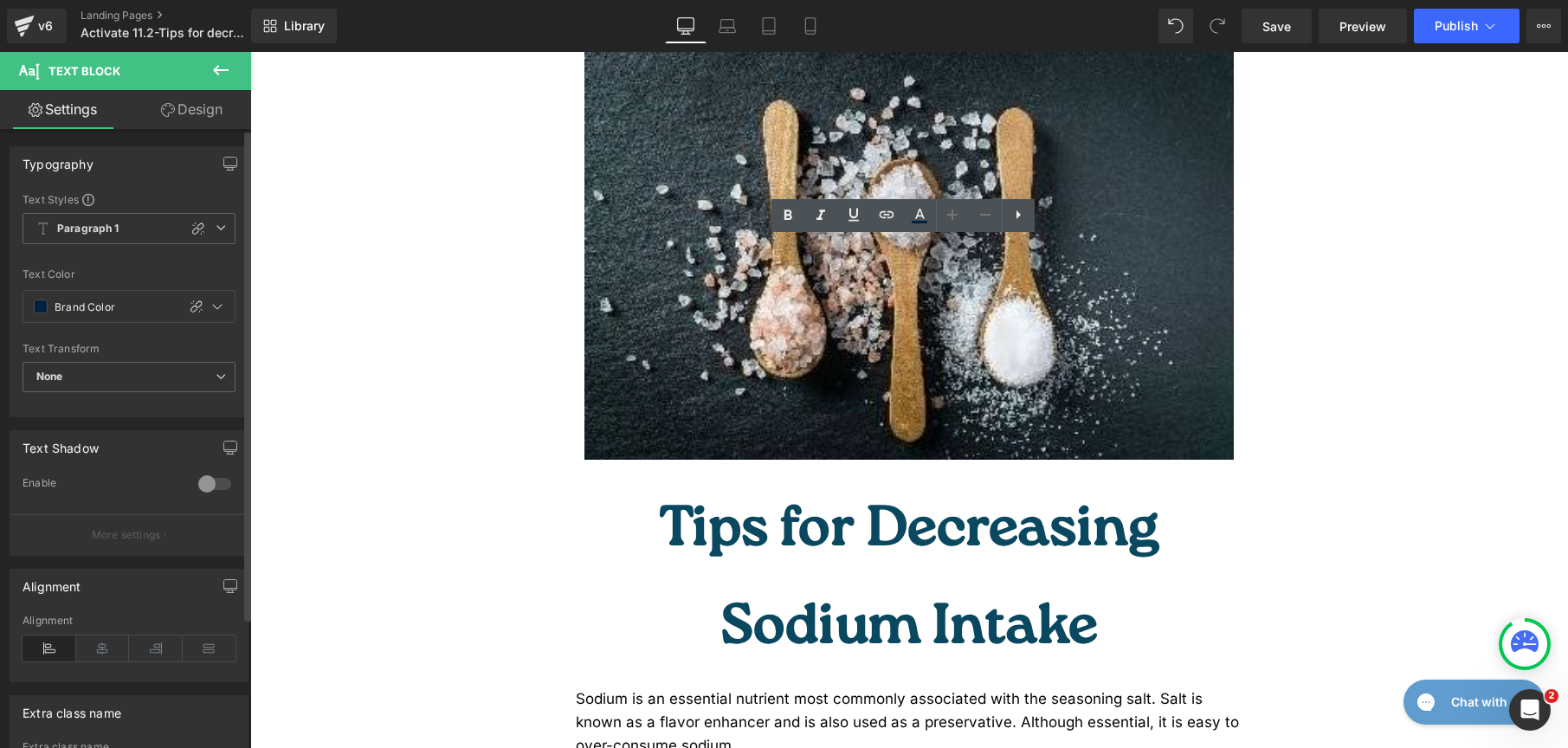
scroll to position [0, 0]
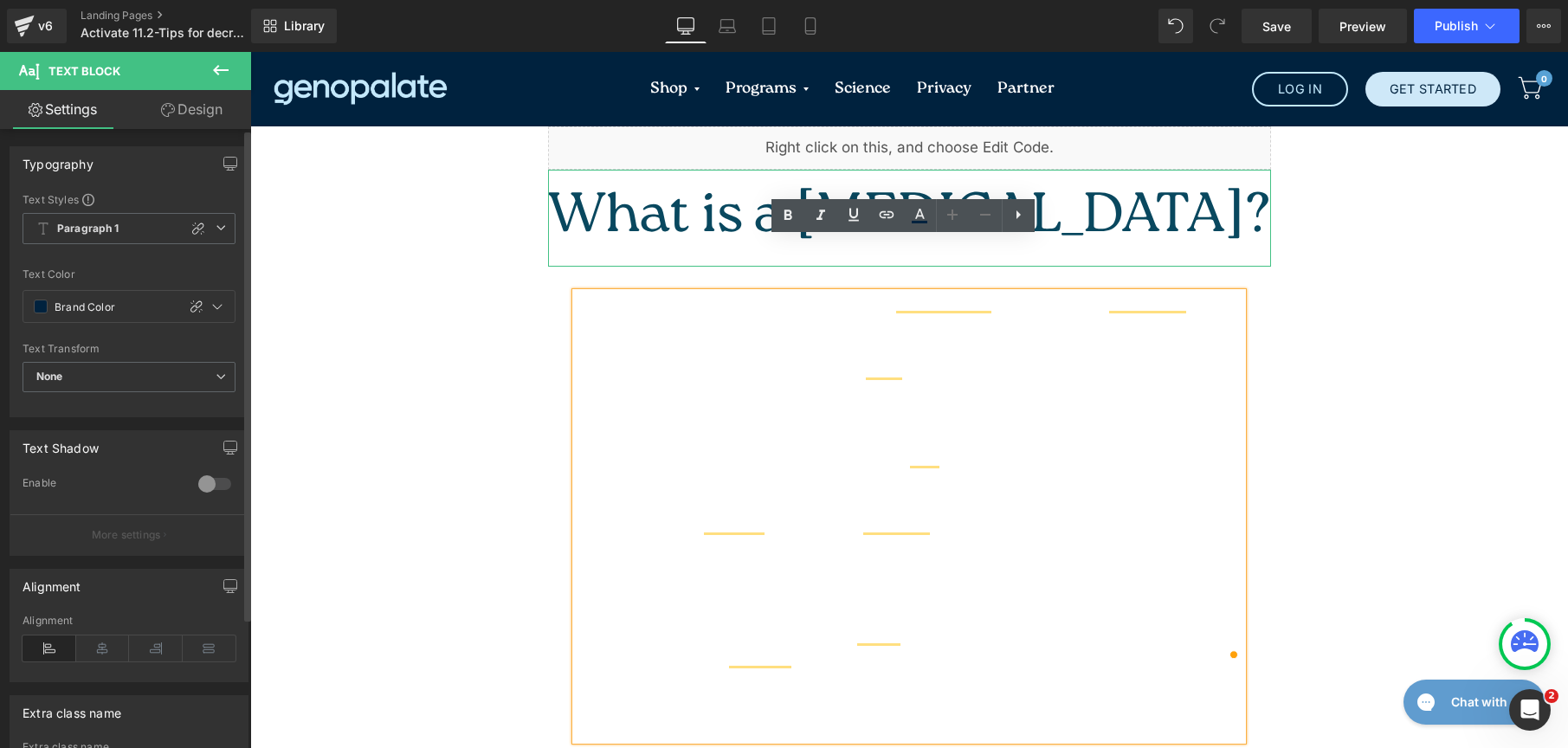
click at [1118, 185] on h1 "What is a Low-Sodium Diet?" at bounding box center [909, 218] width 723 height 97
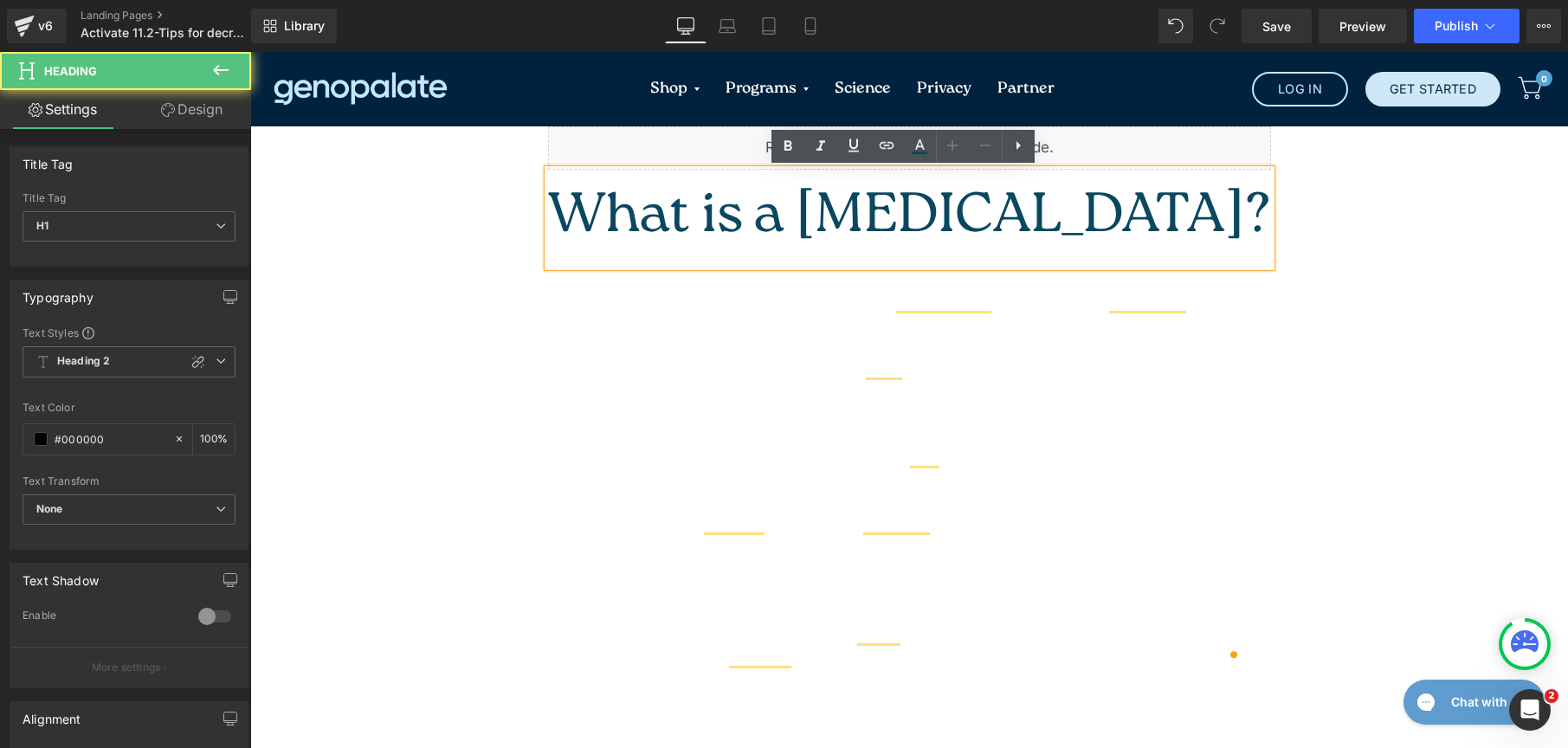
click at [866, 191] on font "What is a Low-Sodium Diet?" at bounding box center [909, 218] width 723 height 78
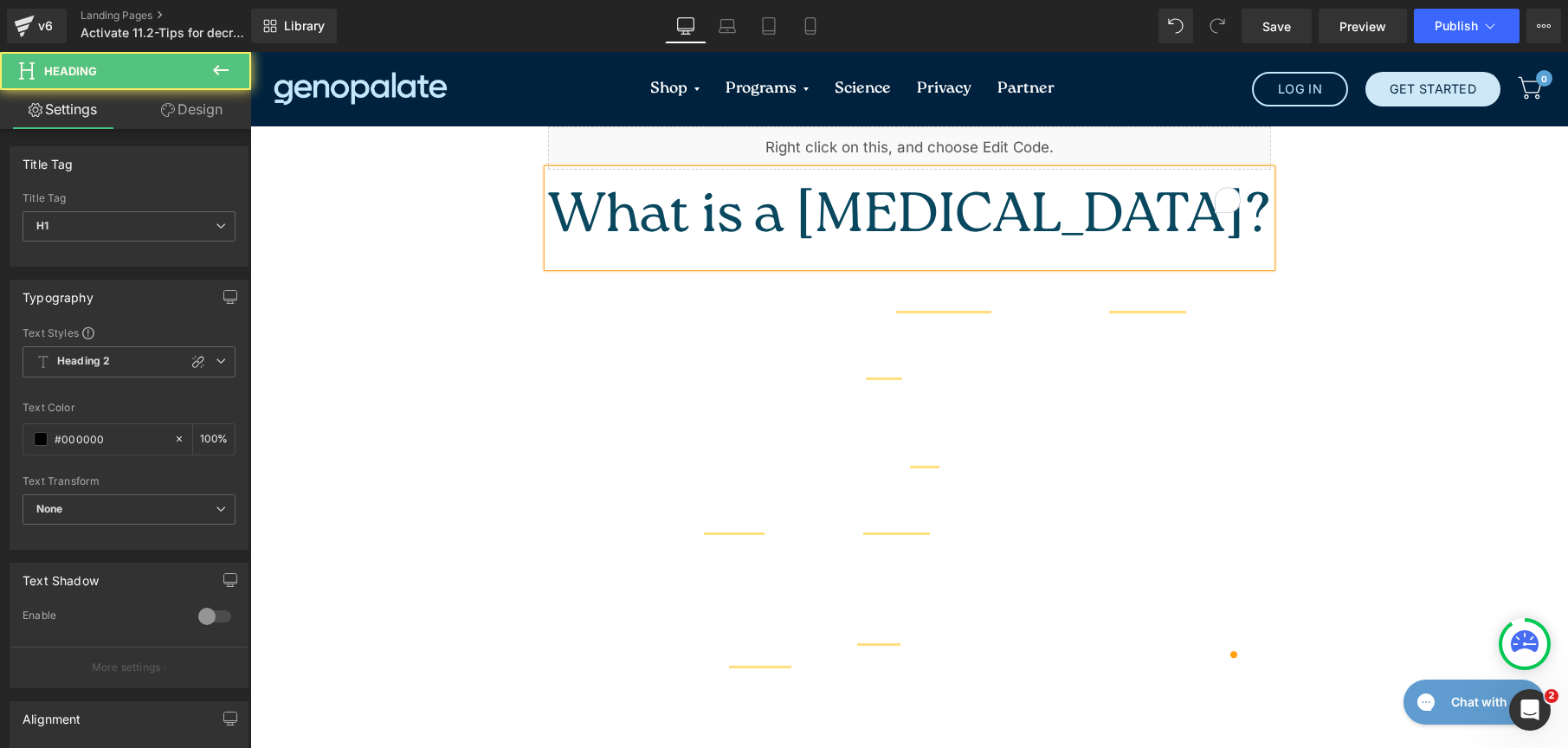
click at [921, 188] on font "What is a low-Sodium Diet?" at bounding box center [909, 218] width 723 height 78
click at [1005, 190] on font "What is a low-sodium Diet?" at bounding box center [909, 218] width 723 height 78
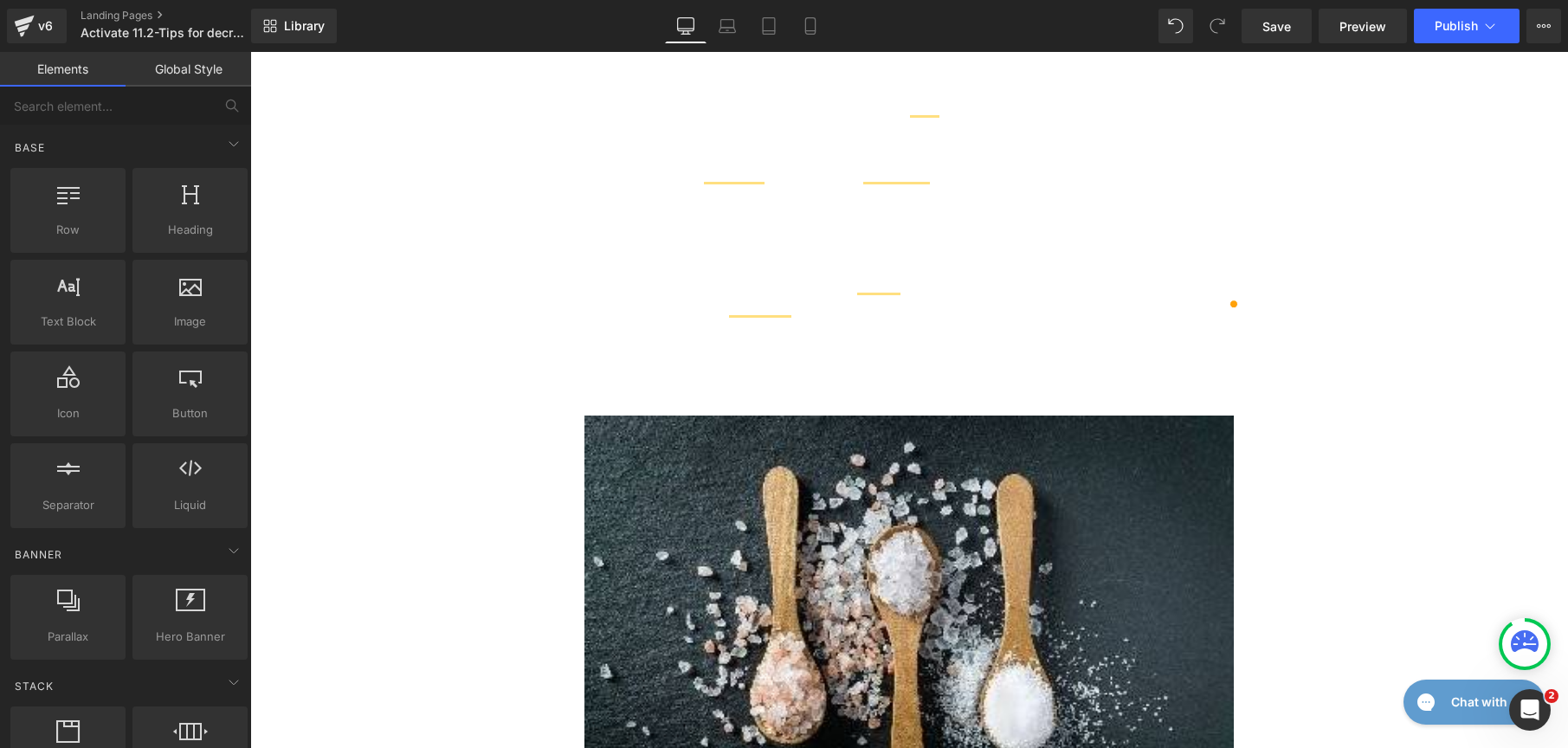
scroll to position [916, 0]
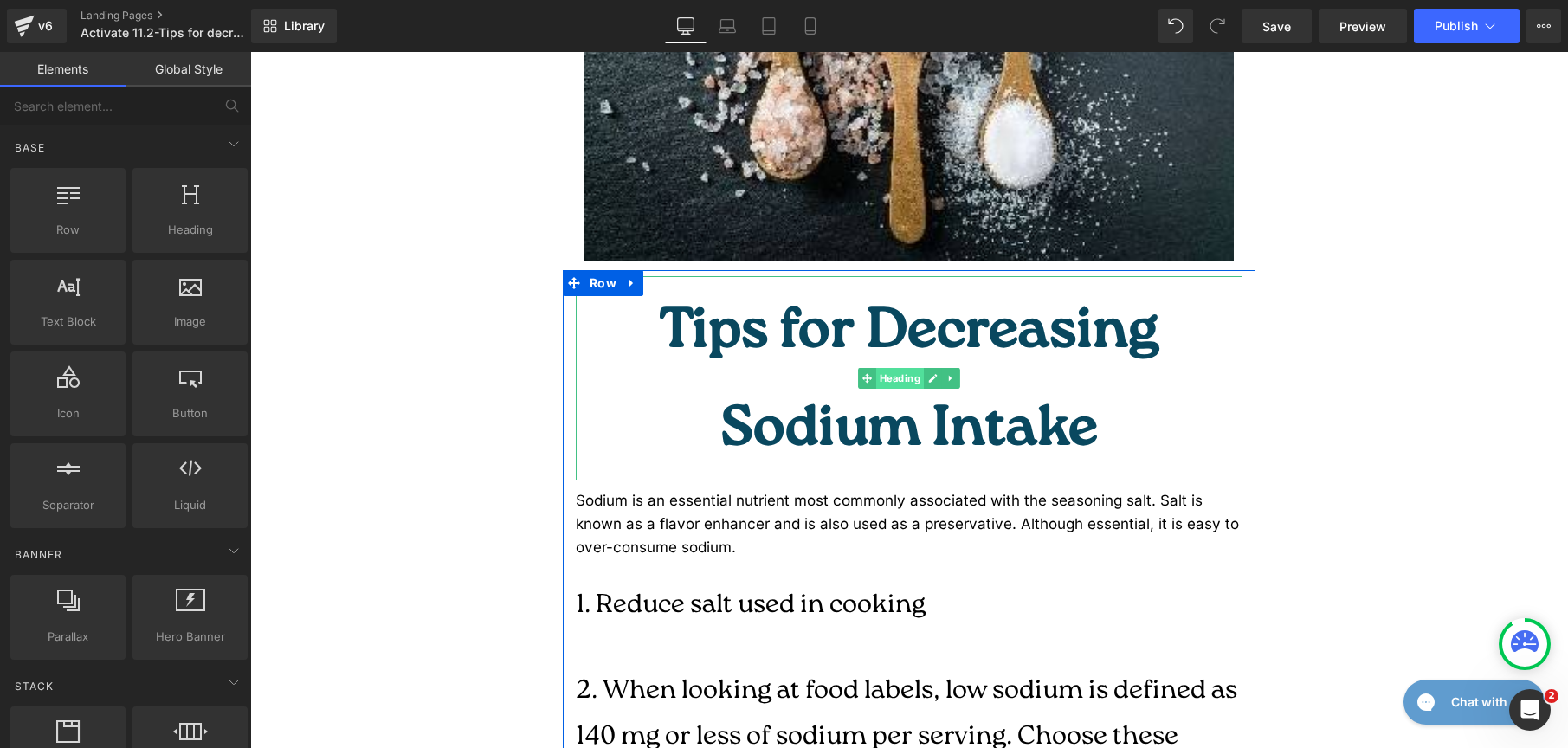
click at [914, 368] on span "Heading" at bounding box center [900, 378] width 48 height 21
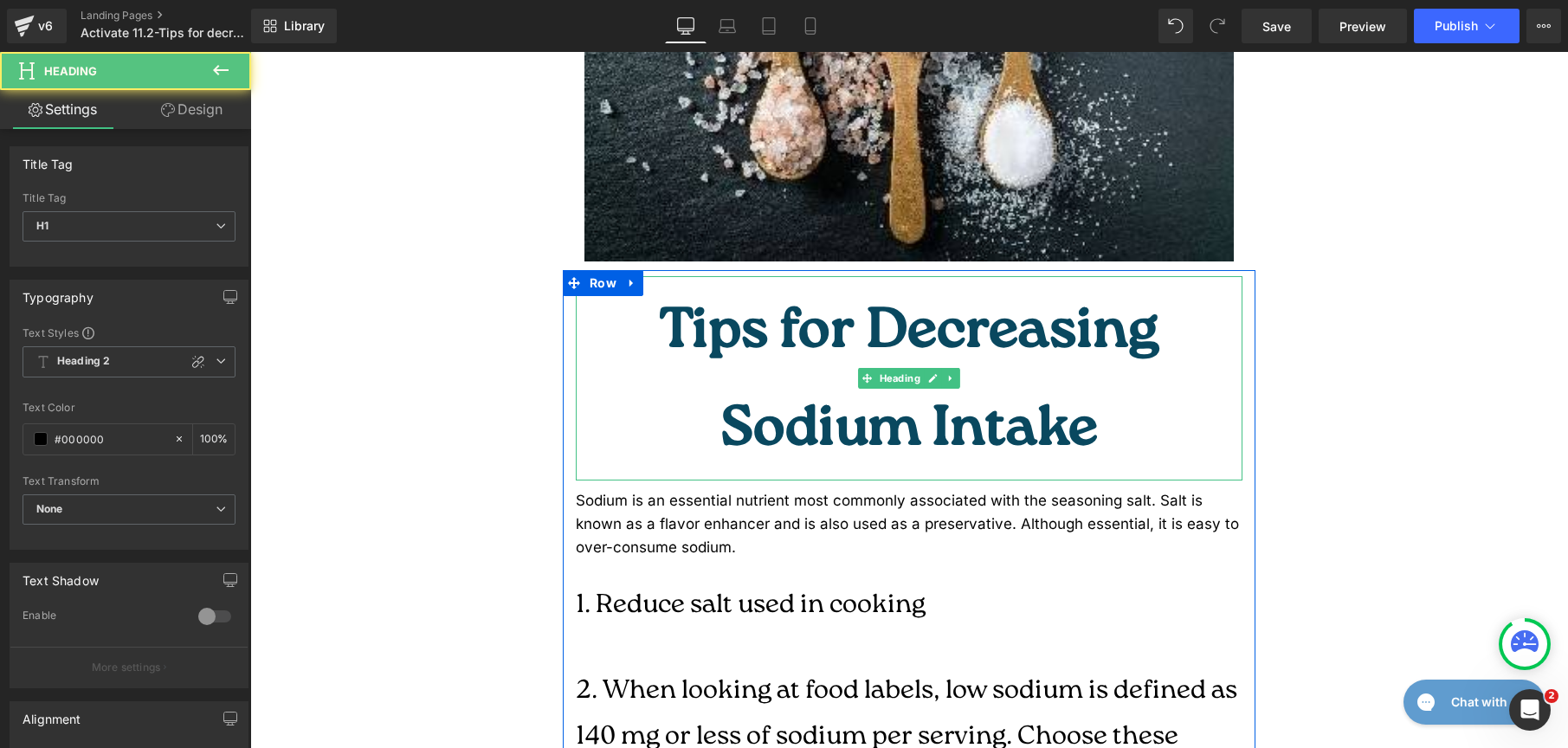
click at [1092, 294] on font "Tips for Decreasing Sodium Intake" at bounding box center [908, 383] width 501 height 177
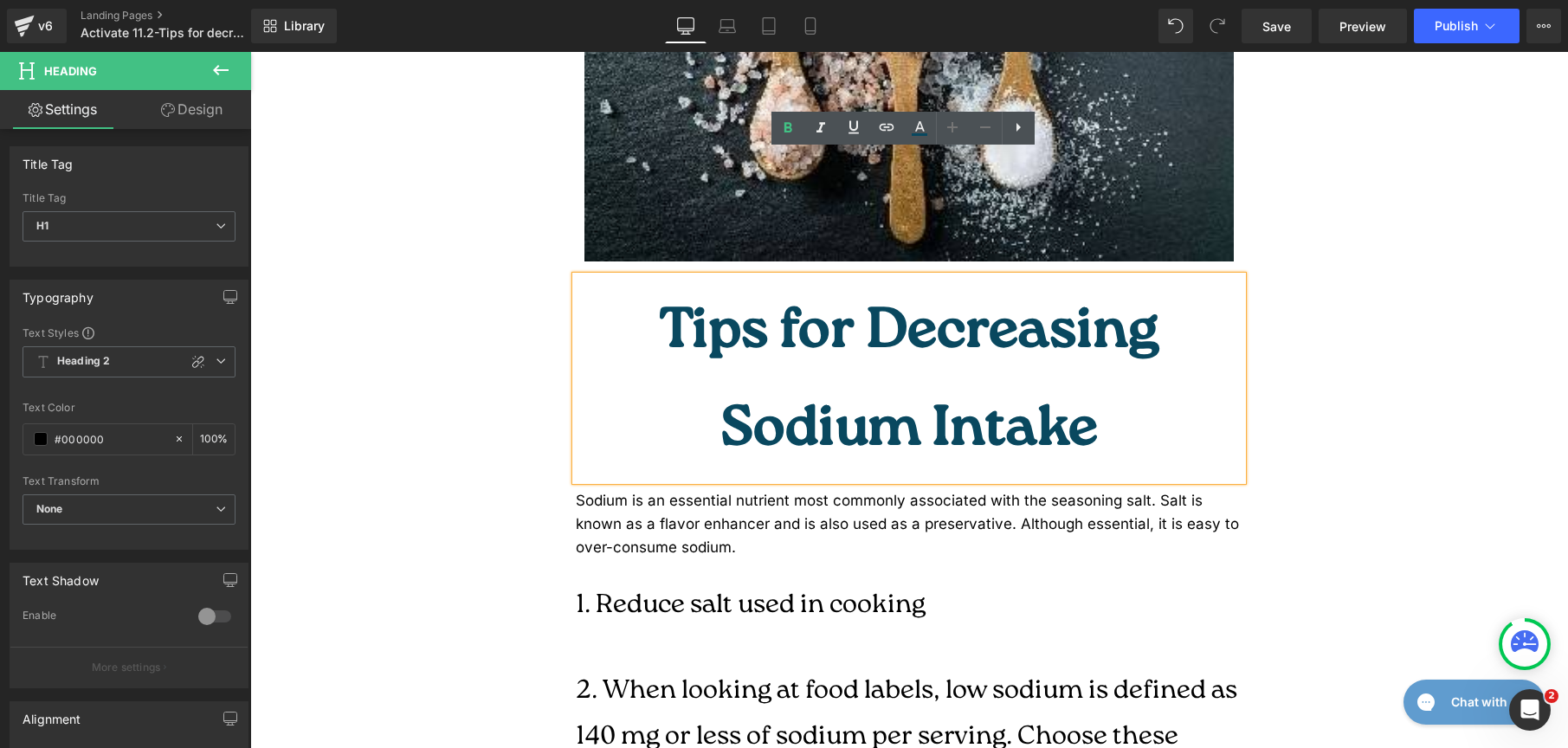
click at [811, 294] on font "Tips for Decreasing Sodium Intake" at bounding box center [908, 383] width 501 height 177
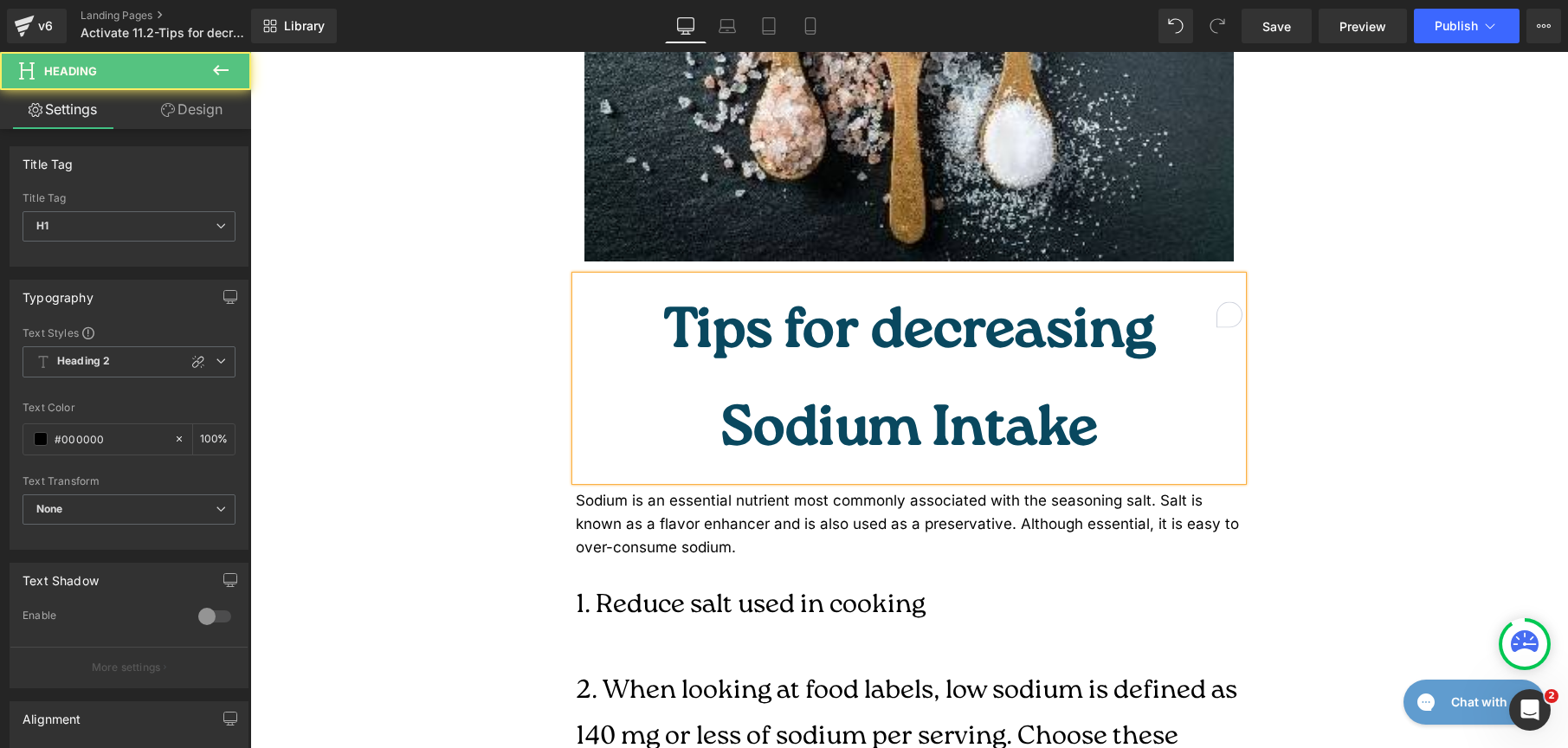
click at [945, 294] on font "Tips for decreasing Sodium Intake" at bounding box center [909, 383] width 493 height 177
click at [1031, 294] on font "Tips for decreasing sodium Intake" at bounding box center [909, 383] width 493 height 177
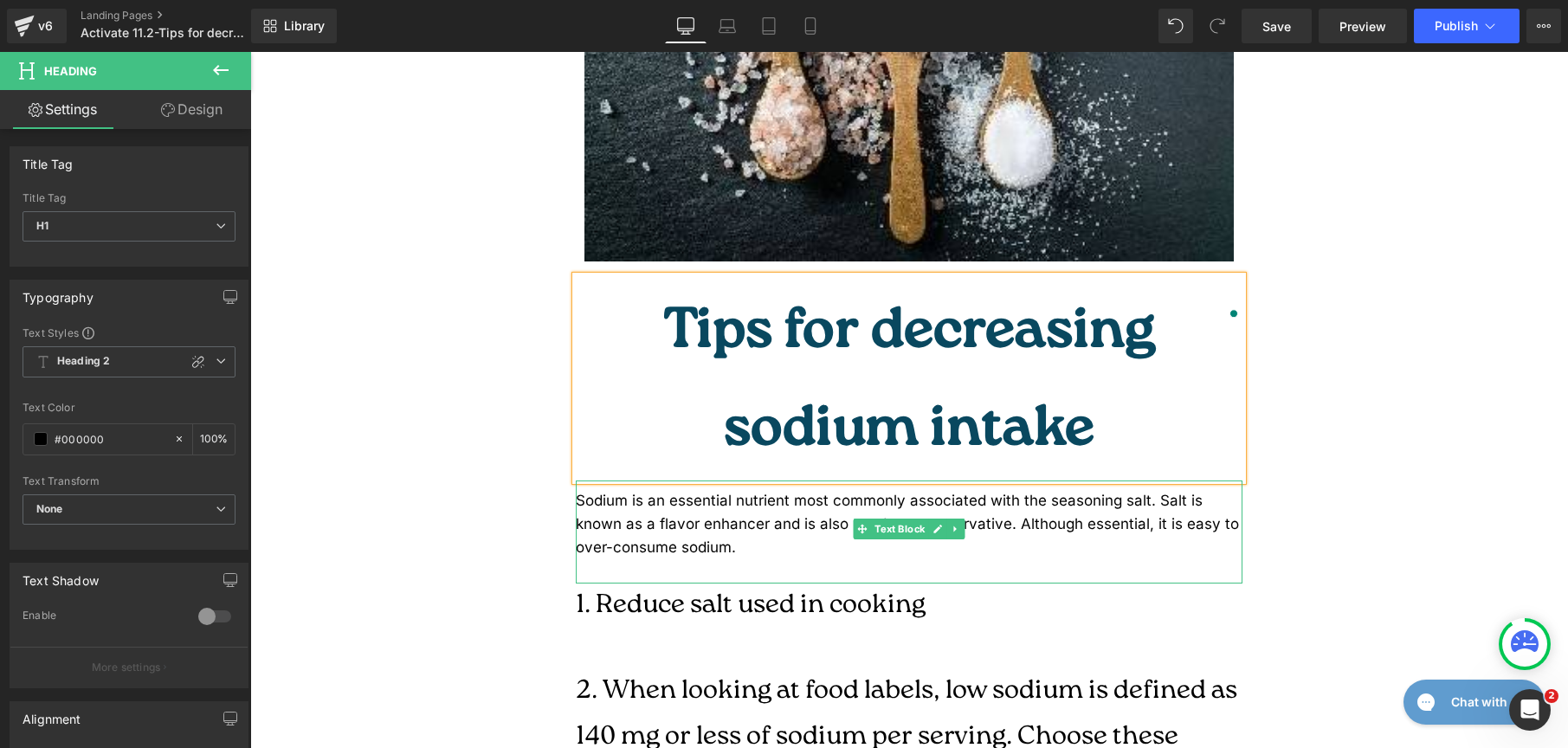
click at [635, 489] on div "Sodium is an essential nutrient most commonly associated with the seasoning sal…" at bounding box center [908, 524] width 667 height 71
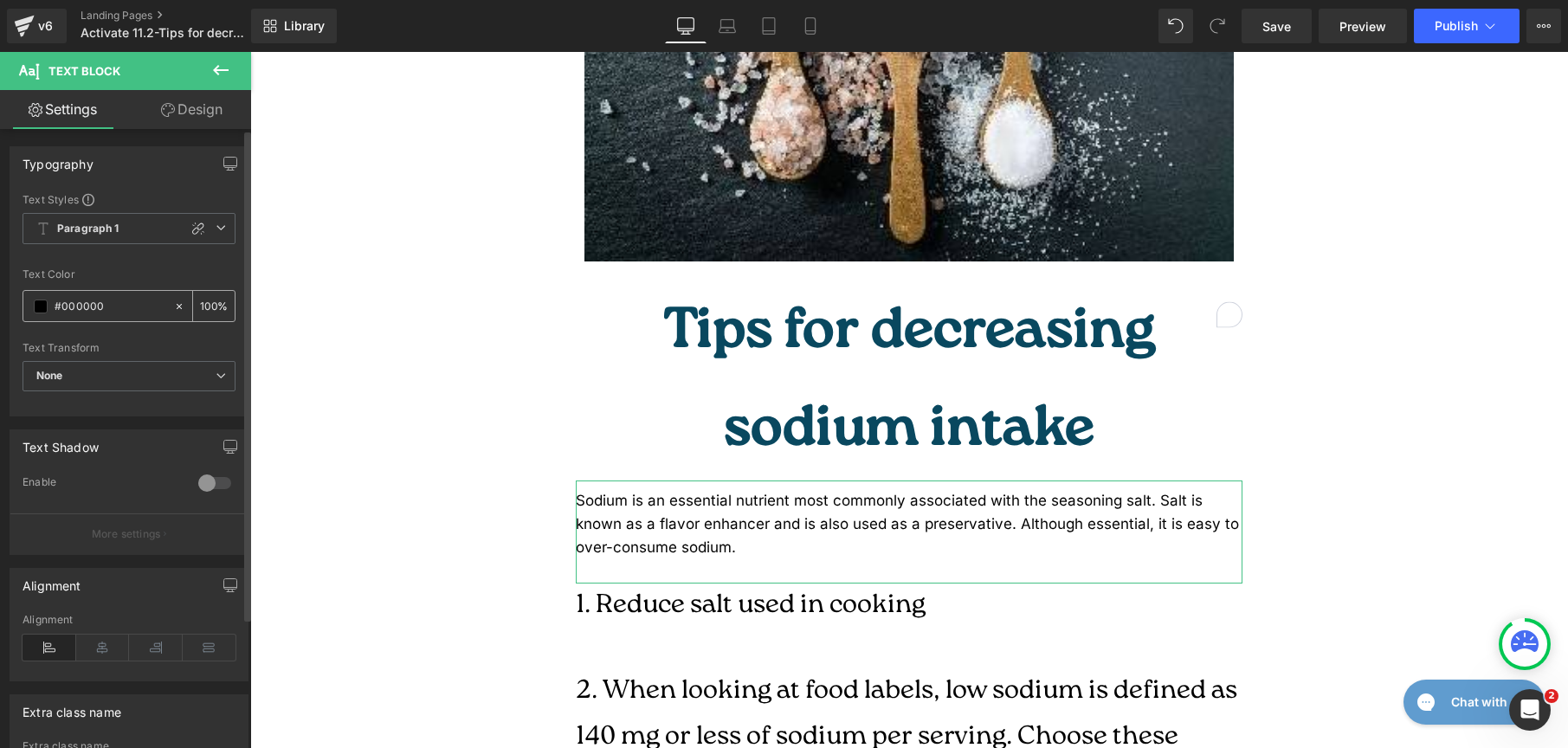
click at [45, 301] on span at bounding box center [41, 307] width 14 height 14
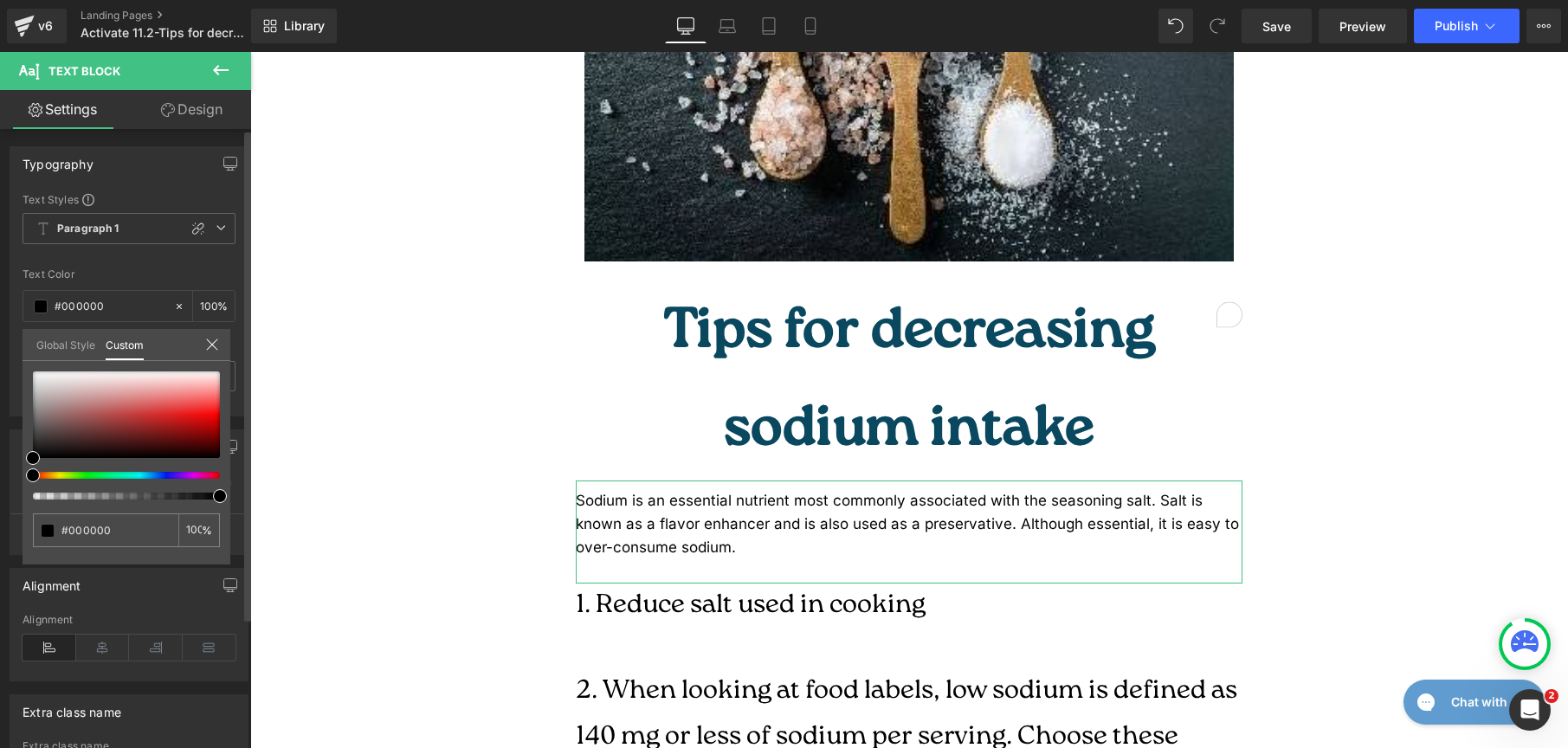
click at [51, 342] on link "Global Style" at bounding box center [66, 344] width 59 height 30
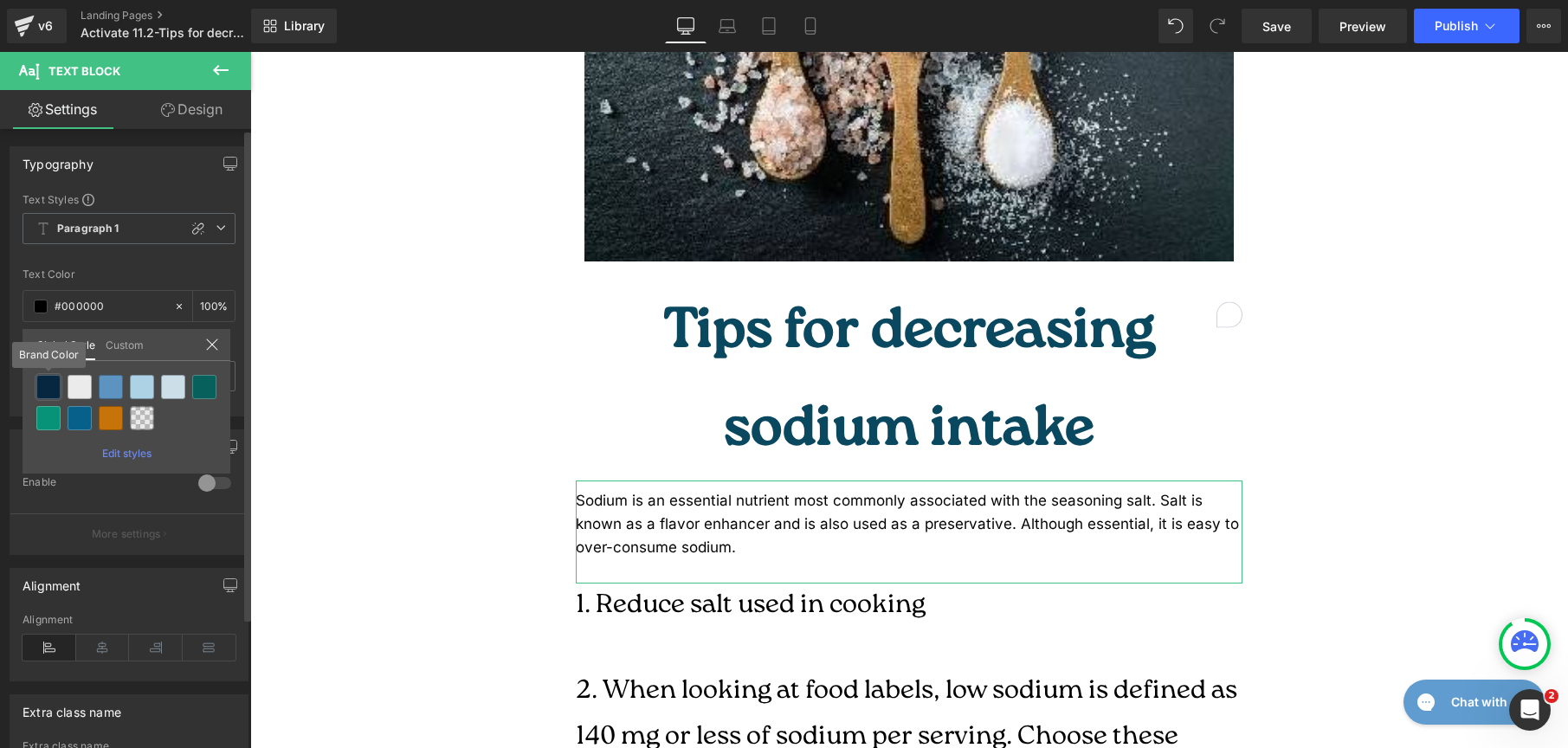
click at [56, 379] on div at bounding box center [49, 387] width 24 height 24
type input "Brand Color"
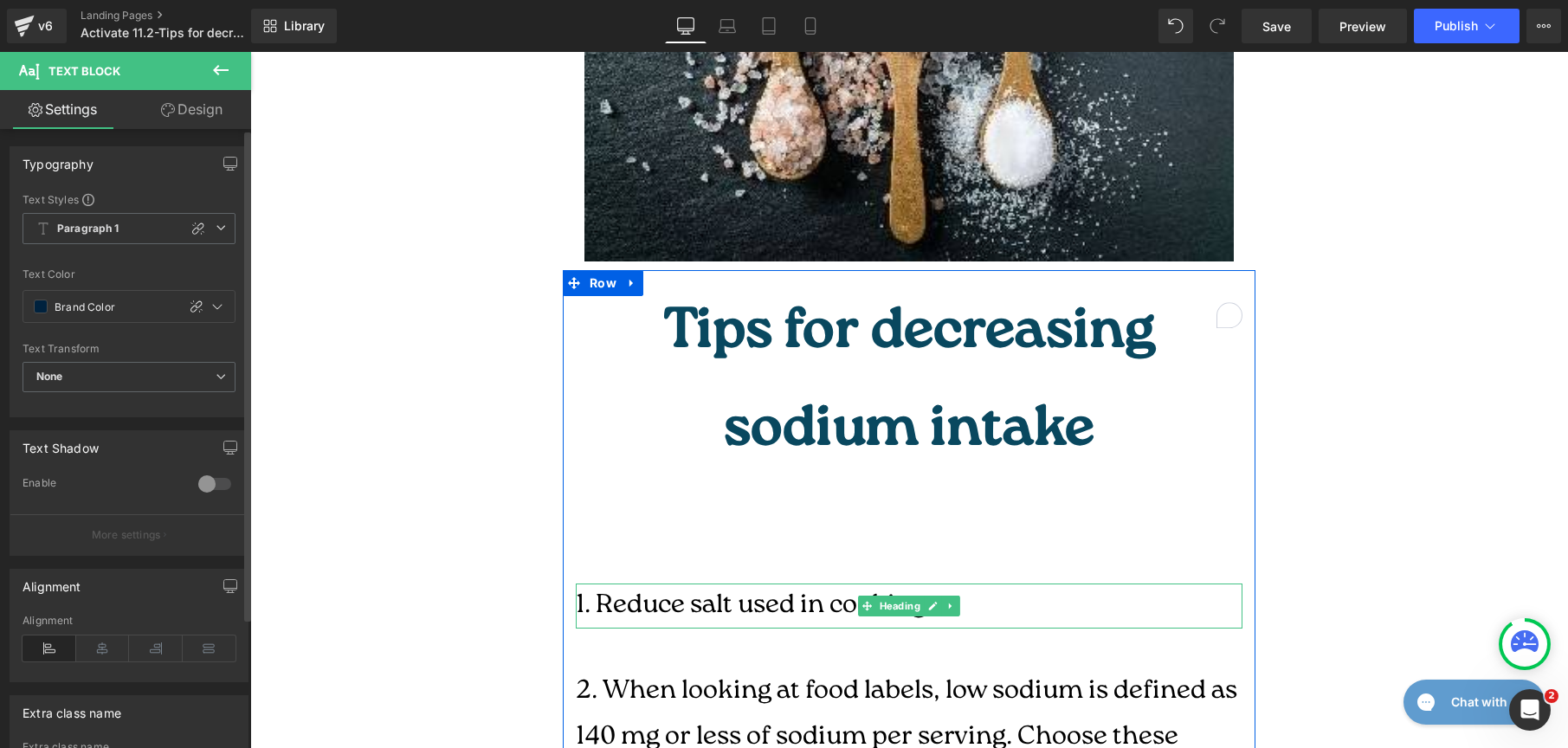
click at [752, 584] on h4 "1. Reduce salt used in cooking" at bounding box center [908, 606] width 667 height 46
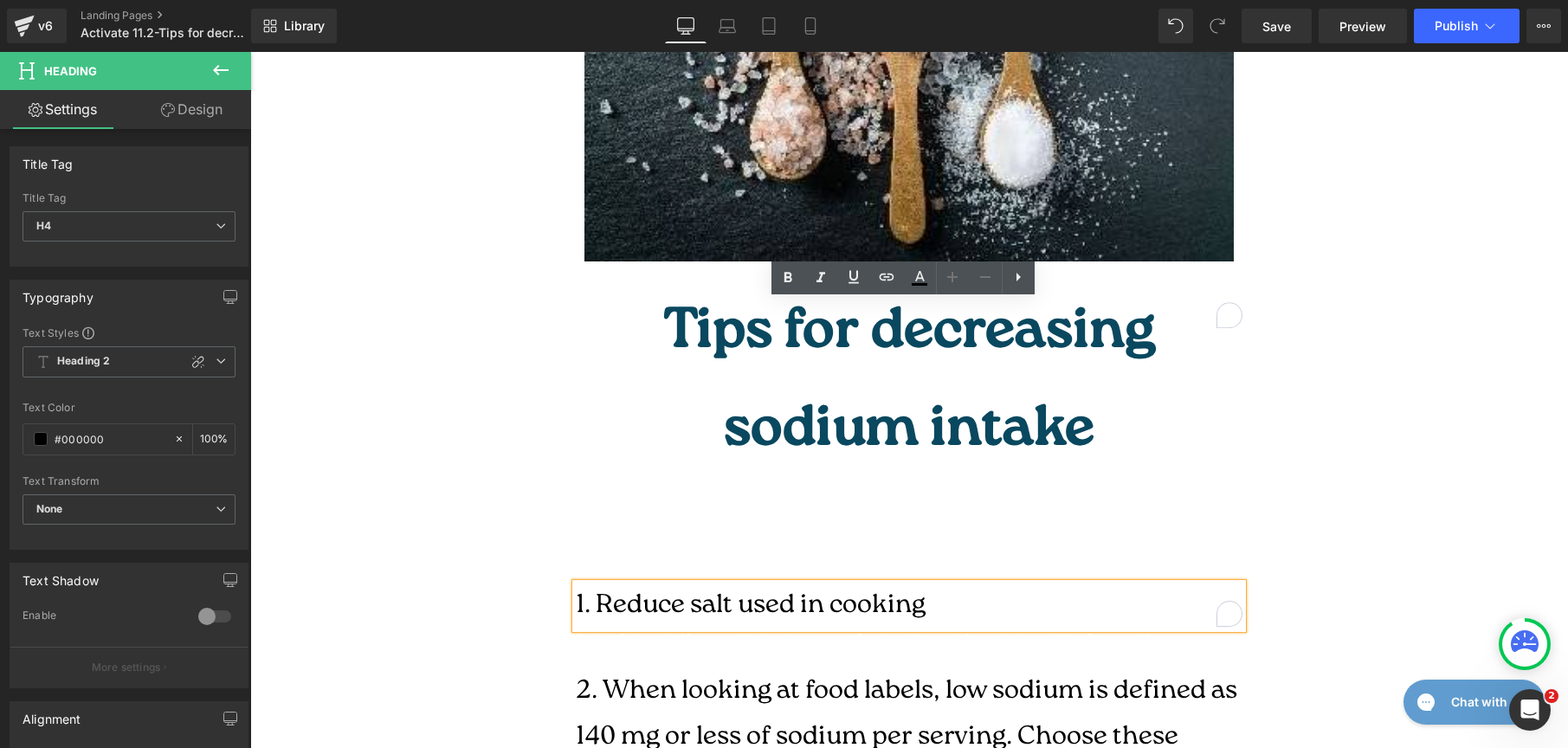
click at [867, 584] on h4 "1. Reduce salt used in cooking" at bounding box center [908, 606] width 667 height 46
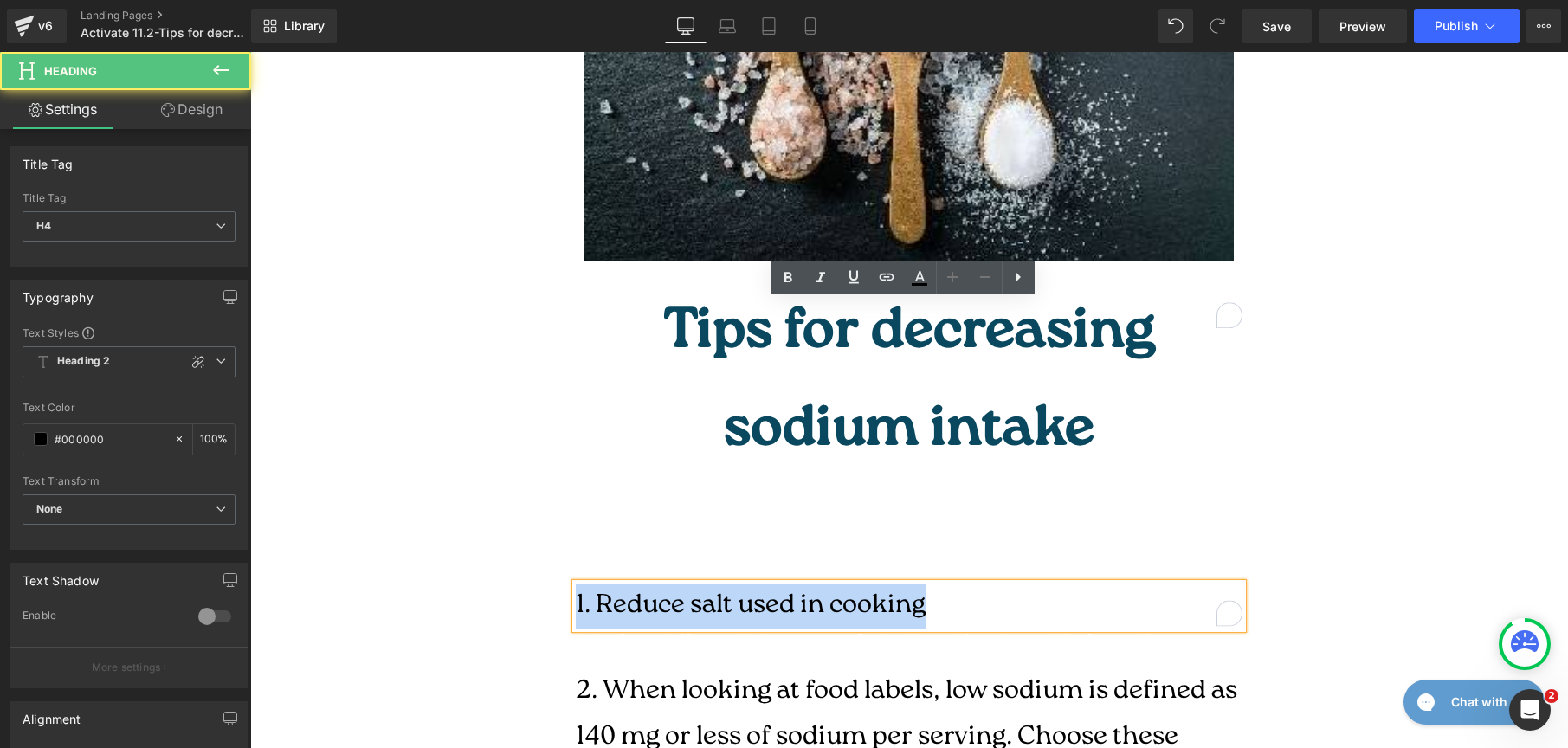
drag, startPoint x: 922, startPoint y: 329, endPoint x: 470, endPoint y: 298, distance: 453.1
click at [470, 298] on div "Liquid What is a low-sodium diet? Heading Due to the abundance of highly proces…" at bounding box center [908, 530] width 1318 height 2639
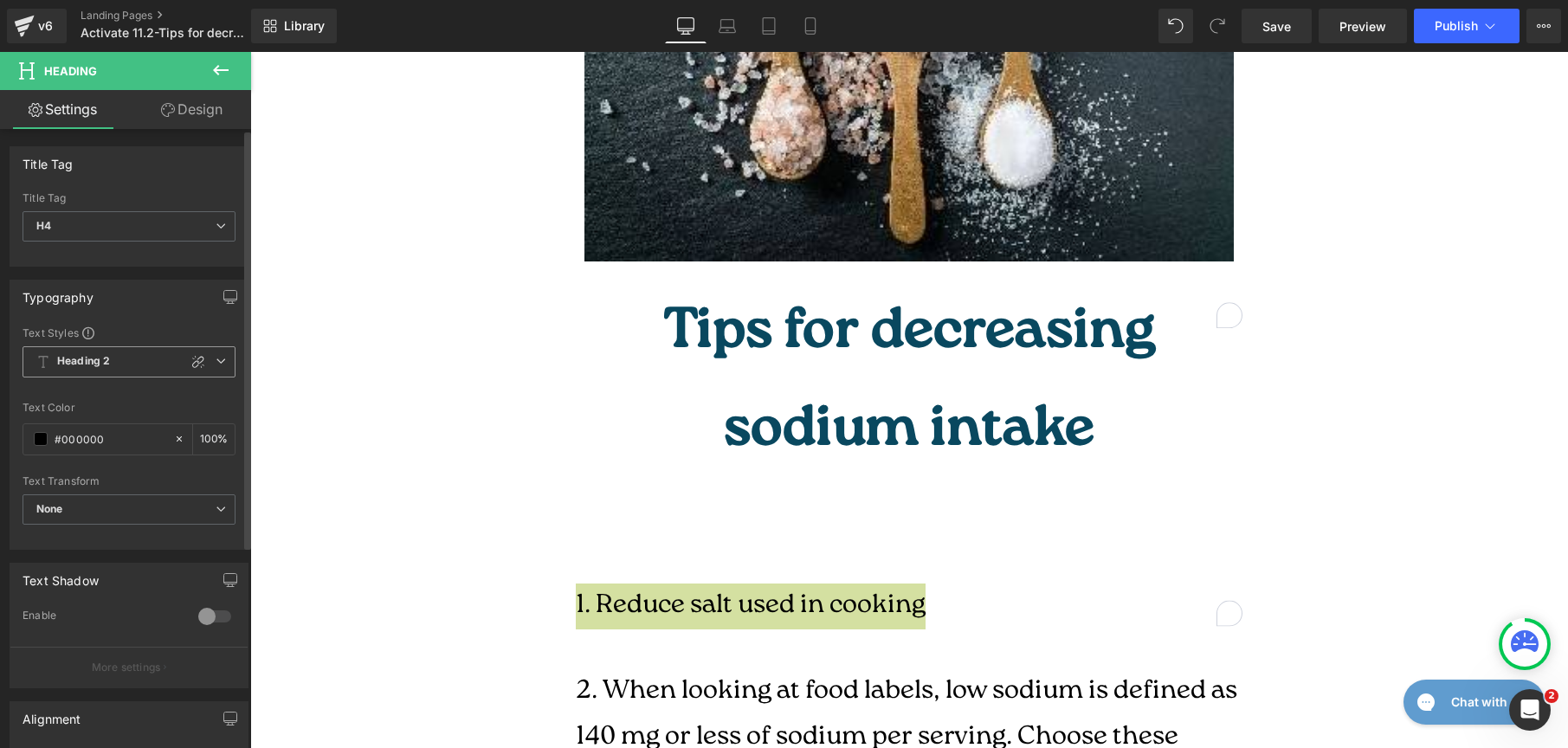
click at [216, 364] on icon at bounding box center [221, 361] width 10 height 10
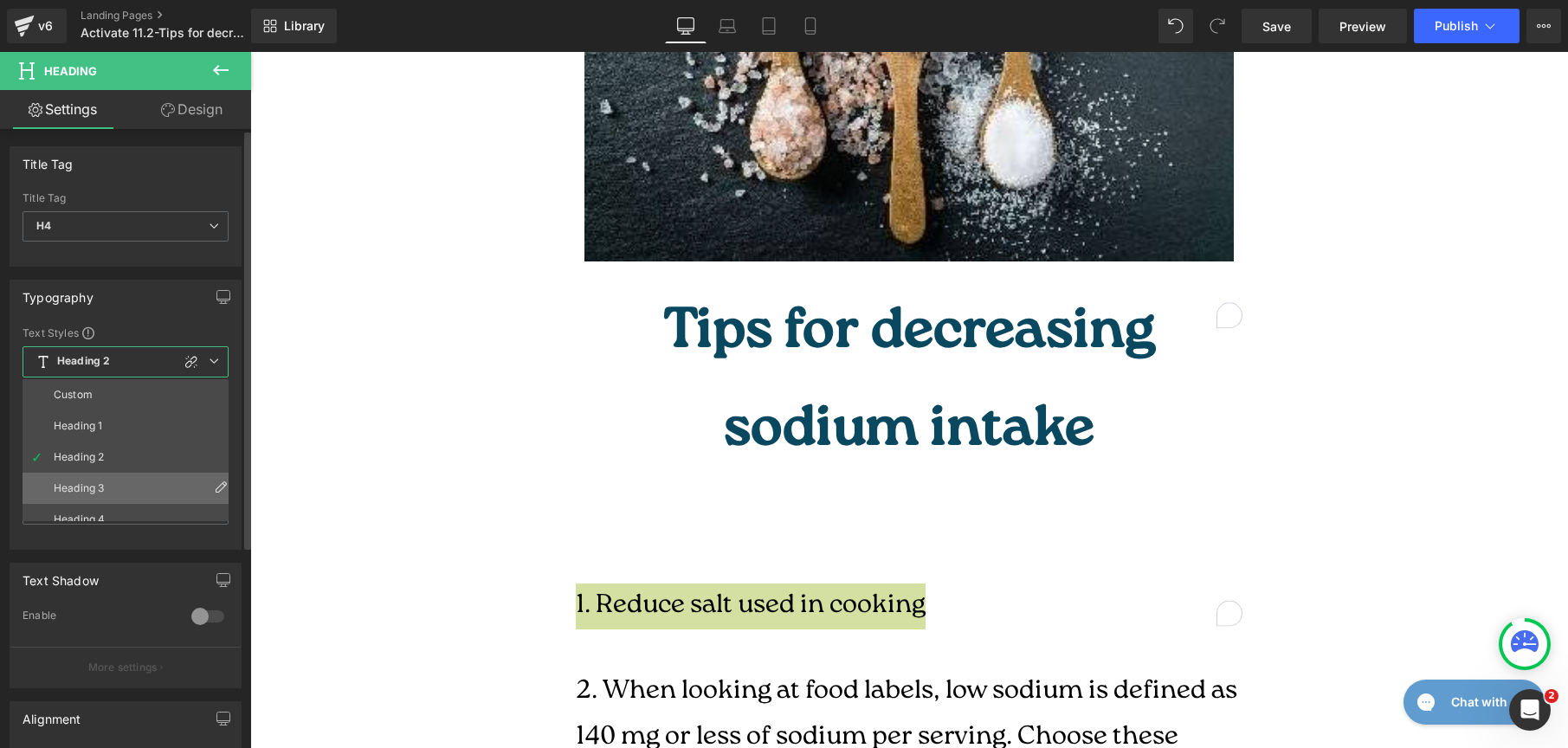
click at [140, 478] on li "Heading 3" at bounding box center [129, 488] width 214 height 31
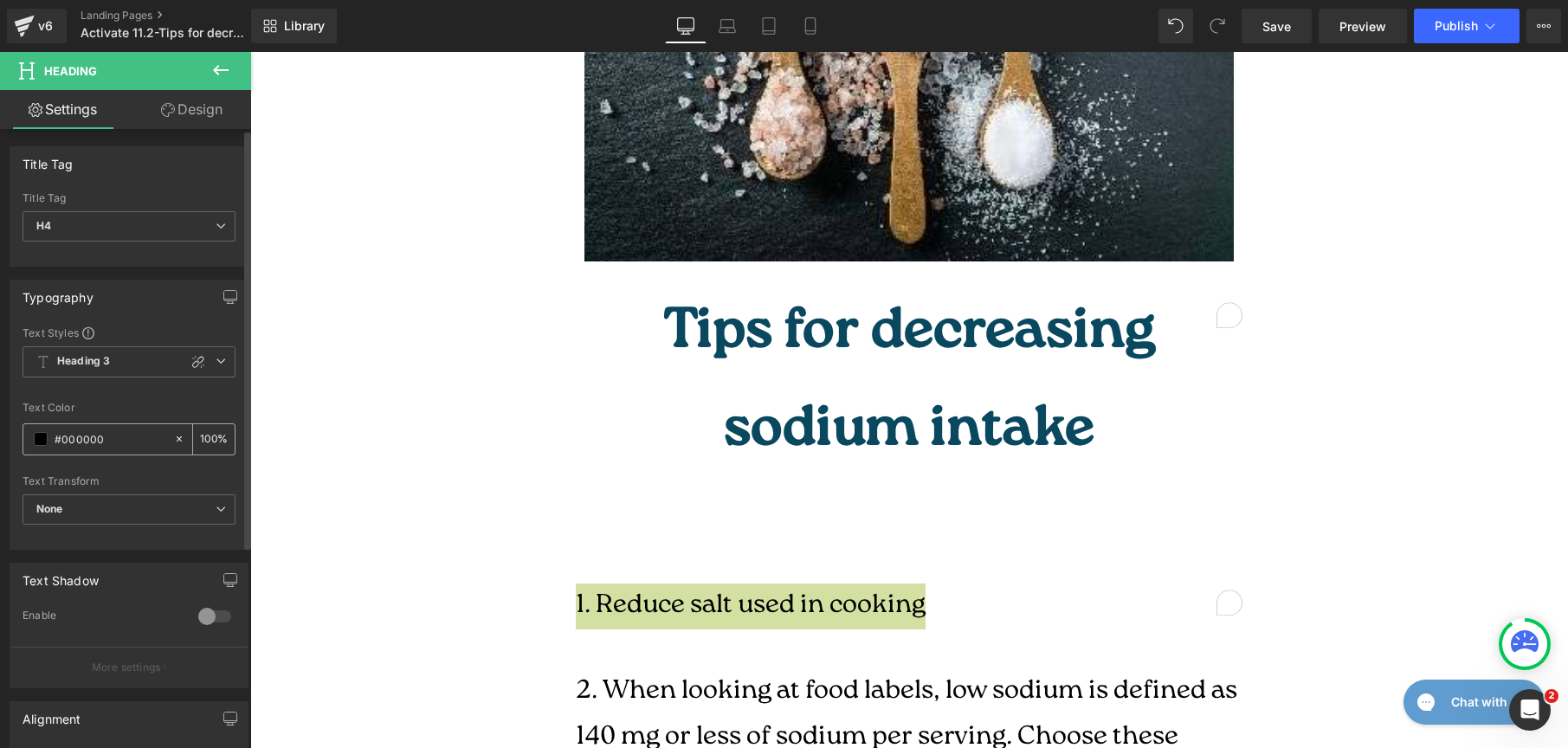
click at [40, 438] on span at bounding box center [41, 440] width 14 height 14
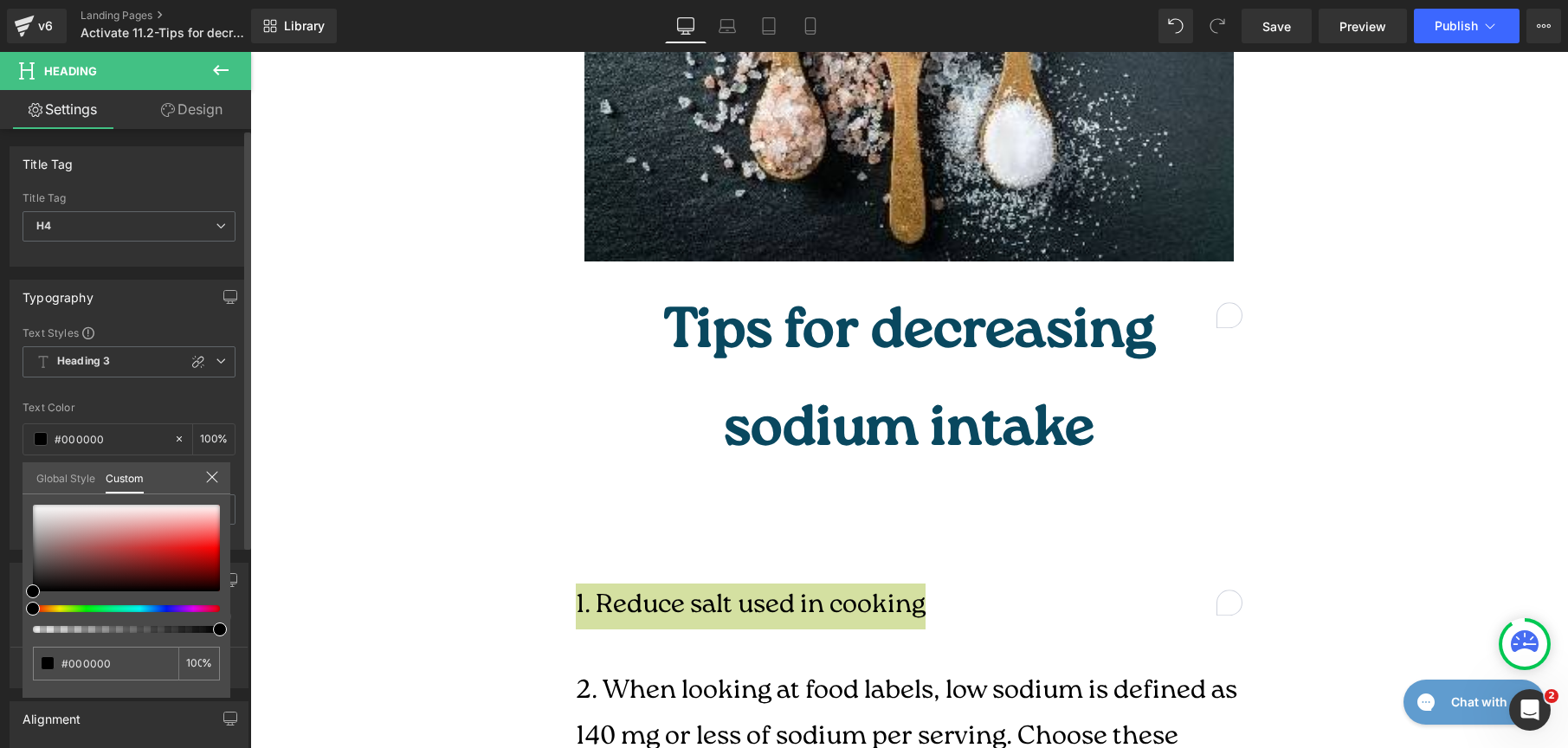
click at [47, 474] on link "Global Style" at bounding box center [66, 477] width 59 height 30
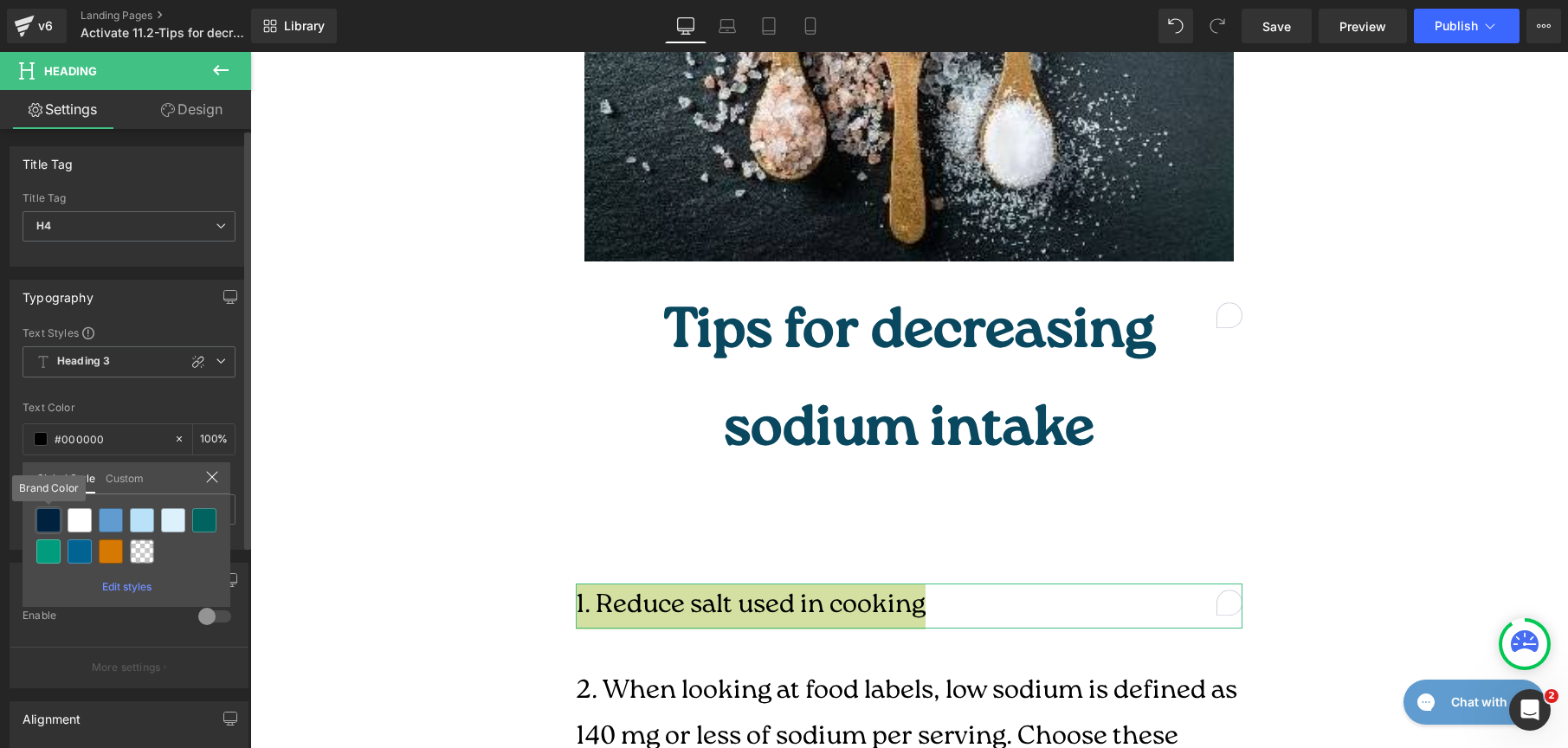
click at [45, 519] on div at bounding box center [49, 521] width 24 height 24
type input "Brand Color"
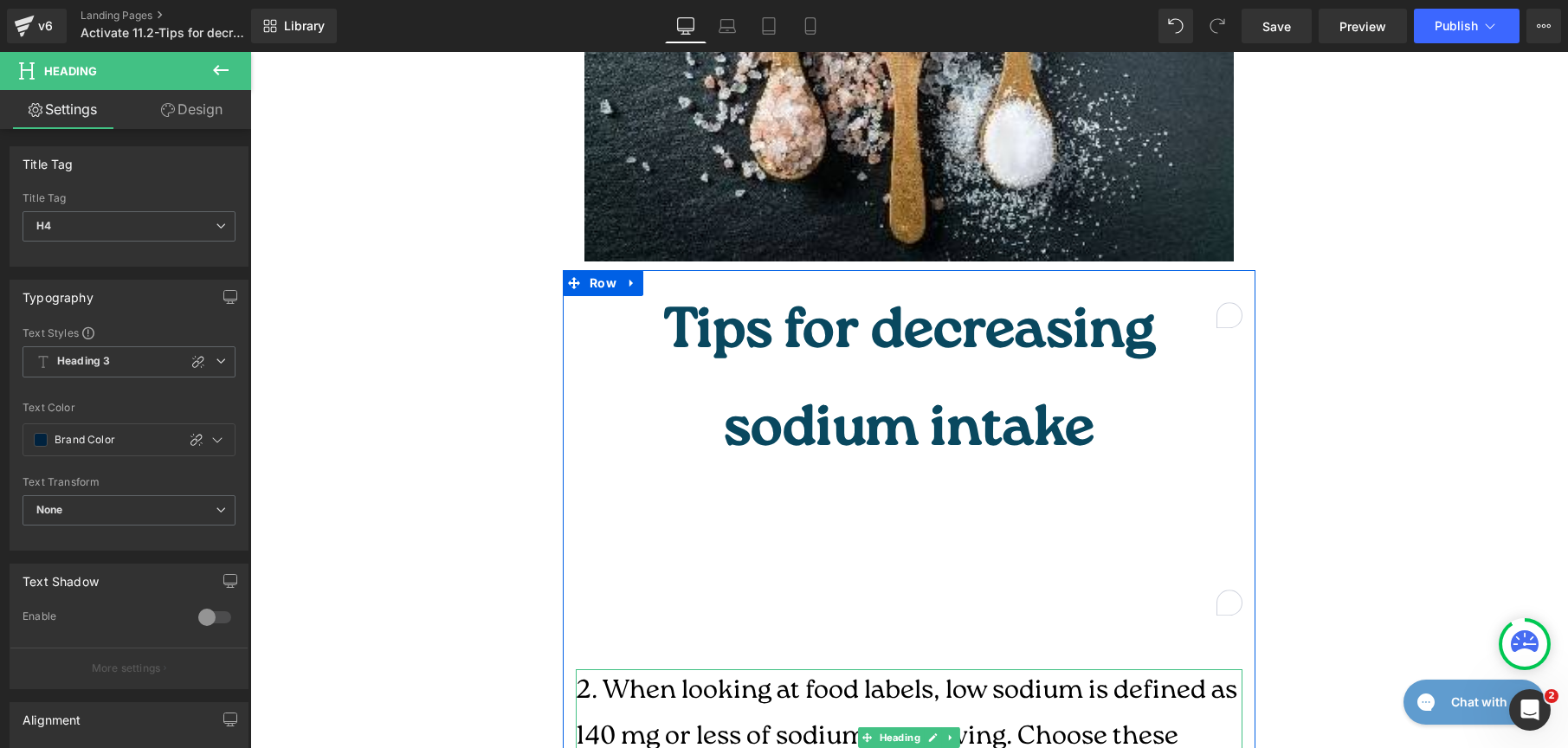
click at [660, 669] on h4 "2. When looking at food labels, low sodium is defined as 140 mg or less of sodi…" at bounding box center [908, 738] width 667 height 137
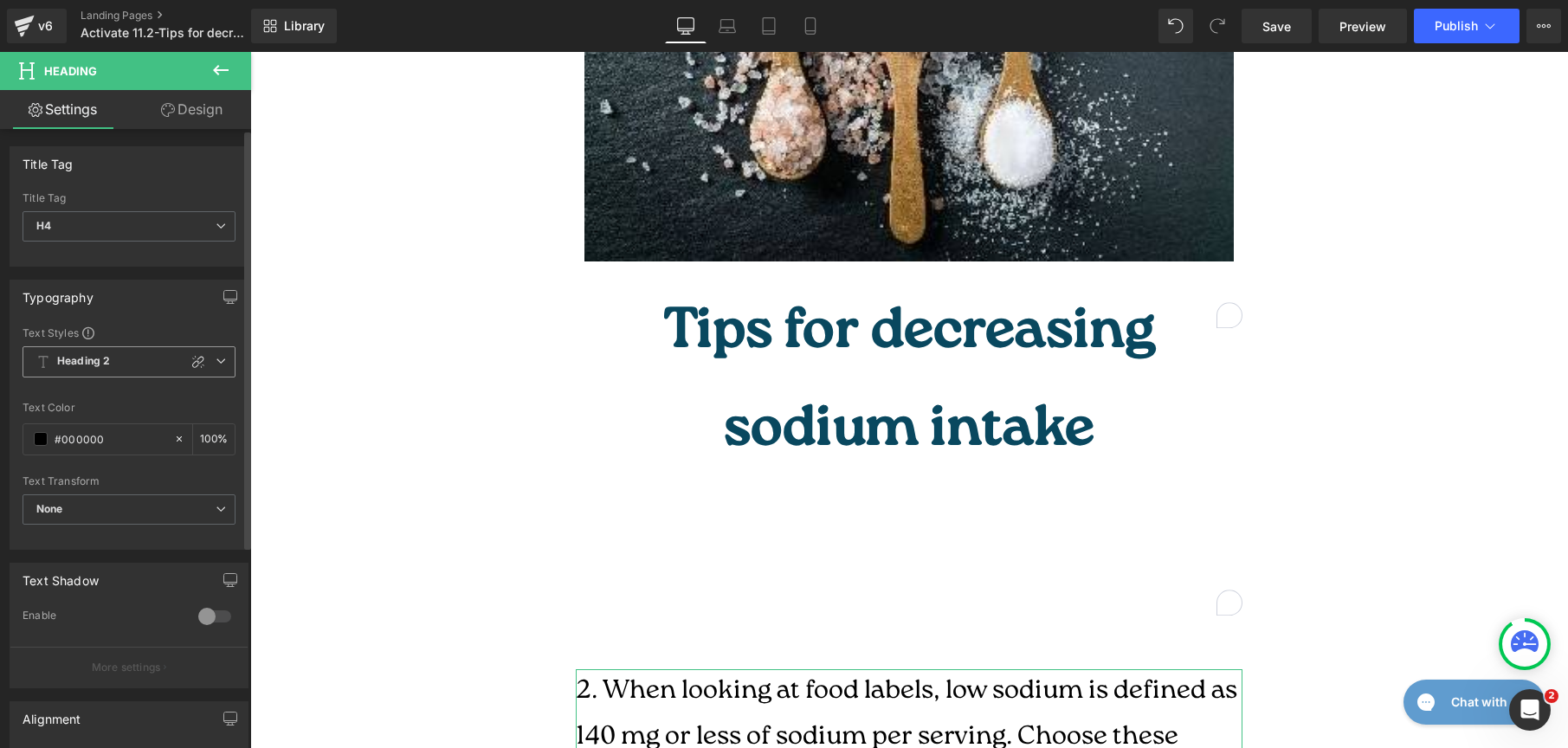
click at [221, 363] on span "Heading 2" at bounding box center [129, 362] width 213 height 31
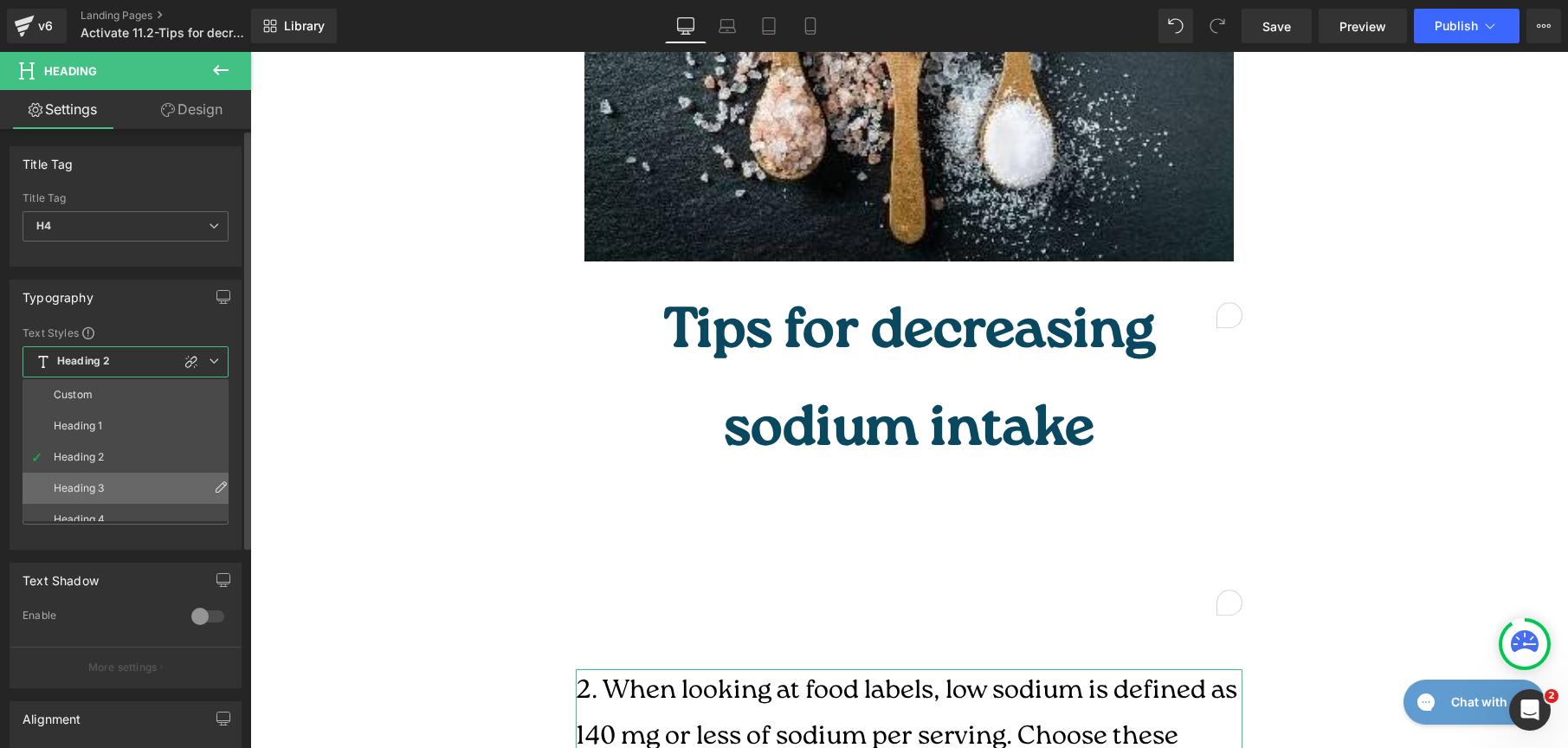
click at [120, 476] on li "Heading 3" at bounding box center [129, 488] width 214 height 31
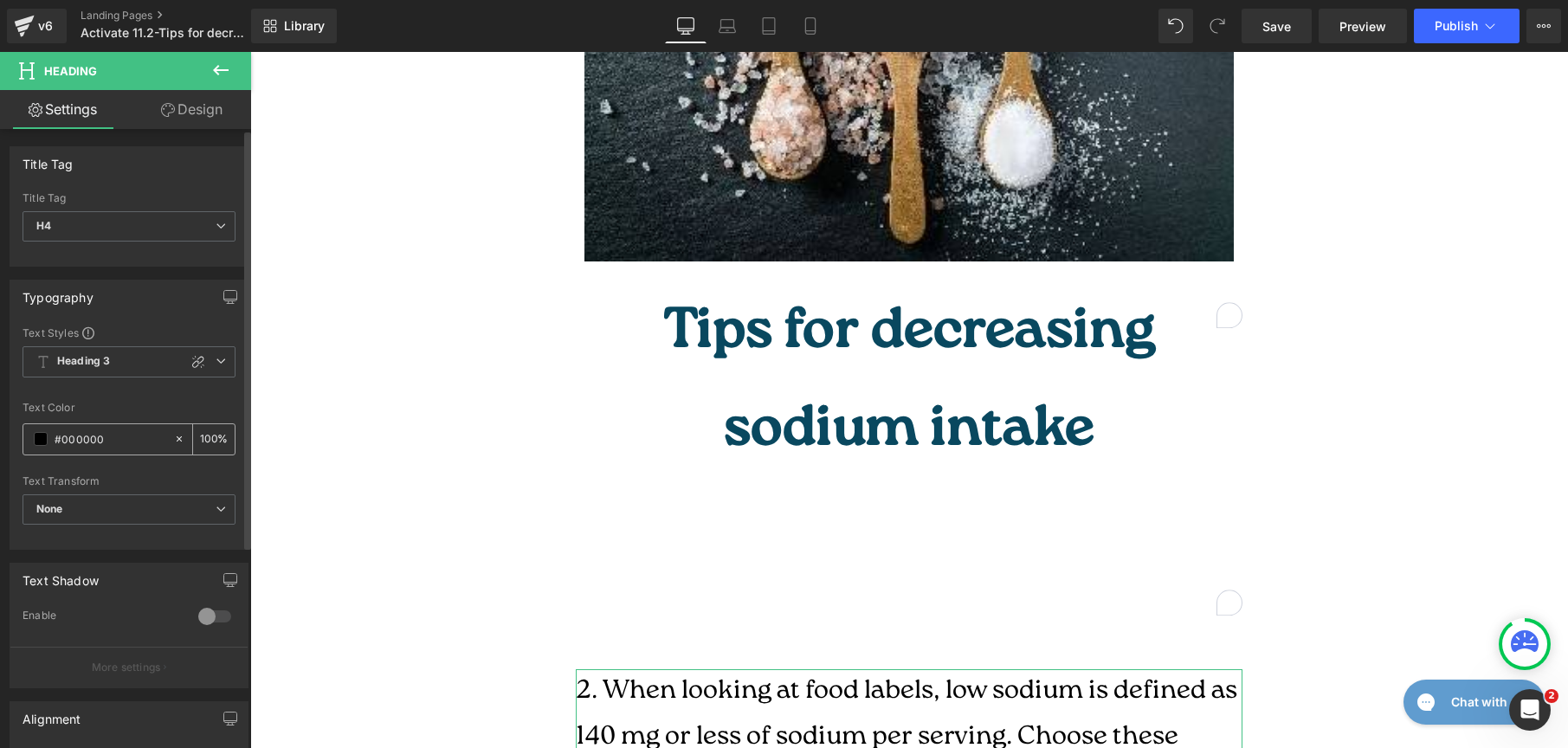
click at [40, 445] on div "#000000" at bounding box center [98, 440] width 149 height 31
click at [40, 442] on span at bounding box center [41, 440] width 14 height 14
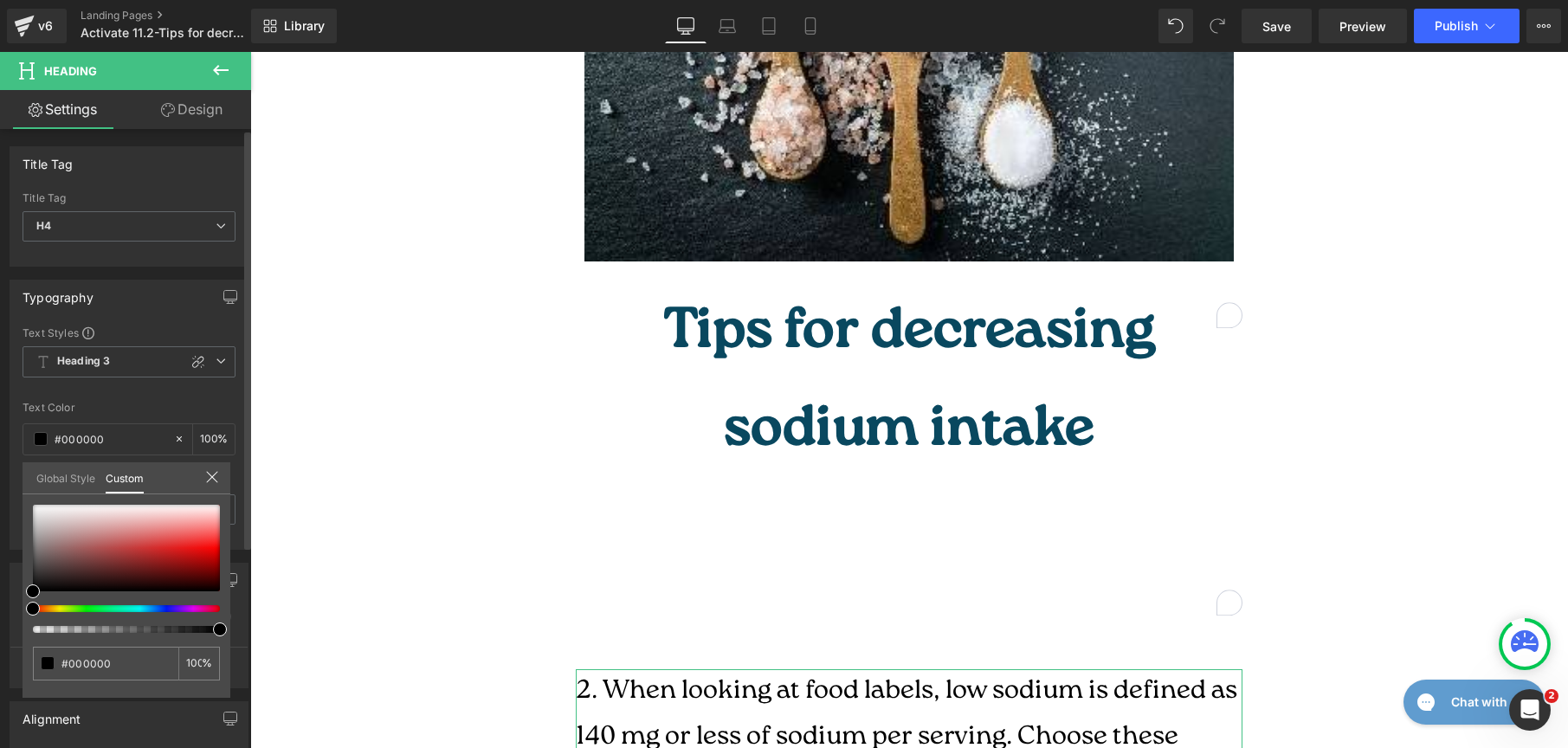
click at [50, 473] on link "Global Style" at bounding box center [66, 477] width 59 height 30
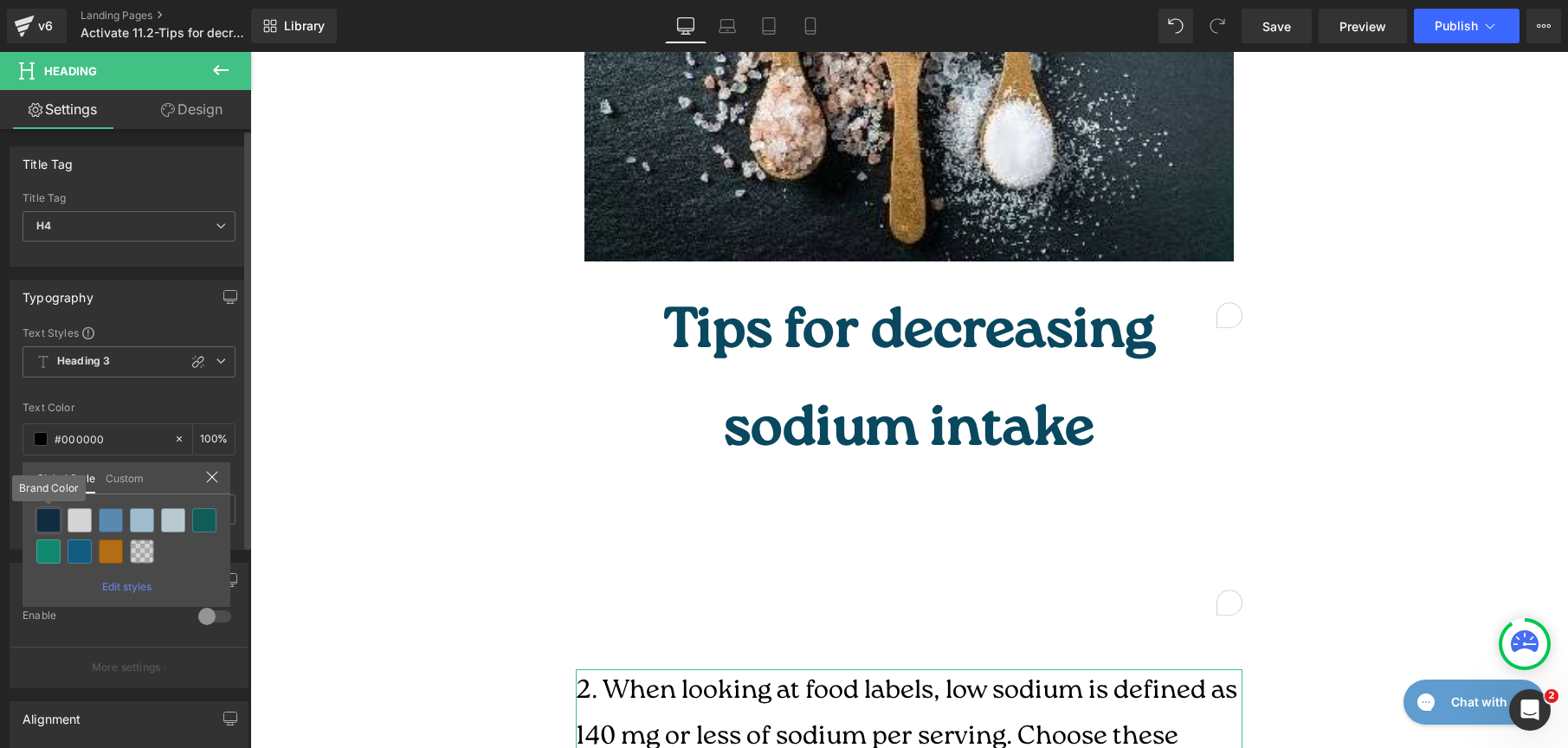
click at [43, 512] on div at bounding box center [49, 521] width 24 height 24
type input "Brand Color"
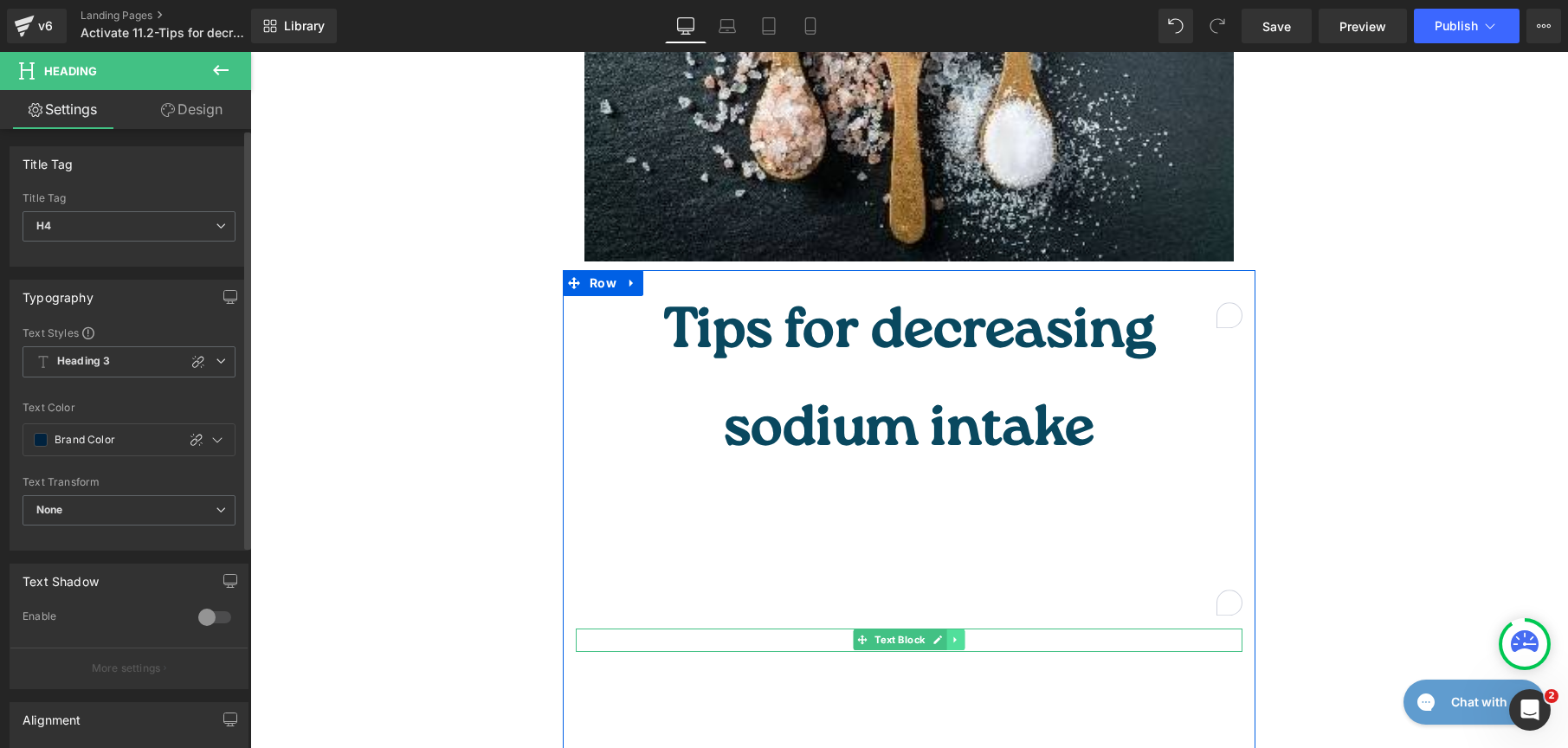
click at [950, 635] on icon at bounding box center [955, 641] width 10 height 10
click at [687, 584] on h4 "1. Reduce salt used in cooking" at bounding box center [908, 606] width 667 height 46
click at [677, 629] on p "Rule of thumb, if you added salt to your food while cooking, don’t add it after…" at bounding box center [908, 641] width 667 height 24
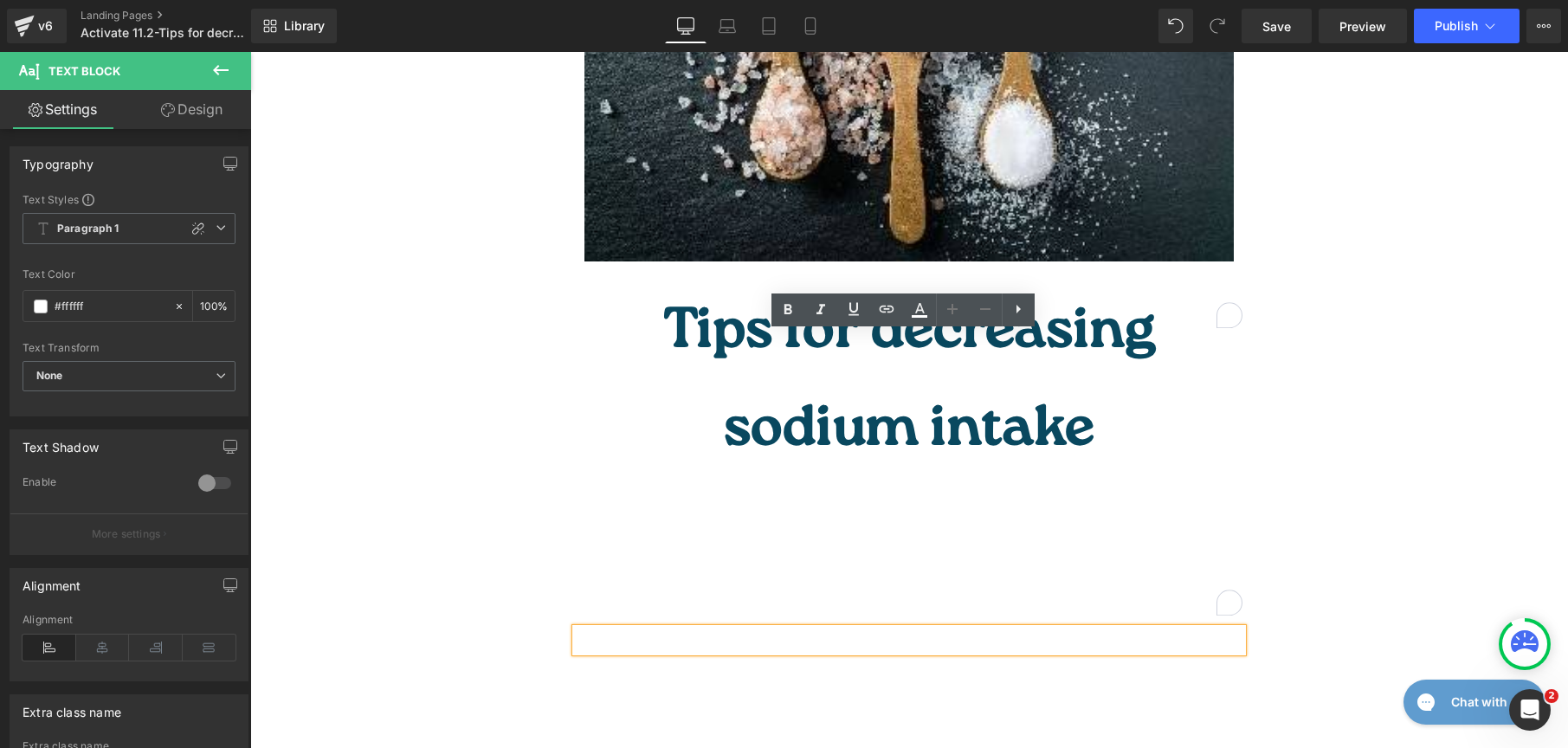
drag, startPoint x: 570, startPoint y: 344, endPoint x: 1282, endPoint y: 342, distance: 712.0
click at [1282, 342] on div "Liquid What is a low-sodium diet? Heading Due to the abundance of highly proces…" at bounding box center [908, 530] width 1318 height 2639
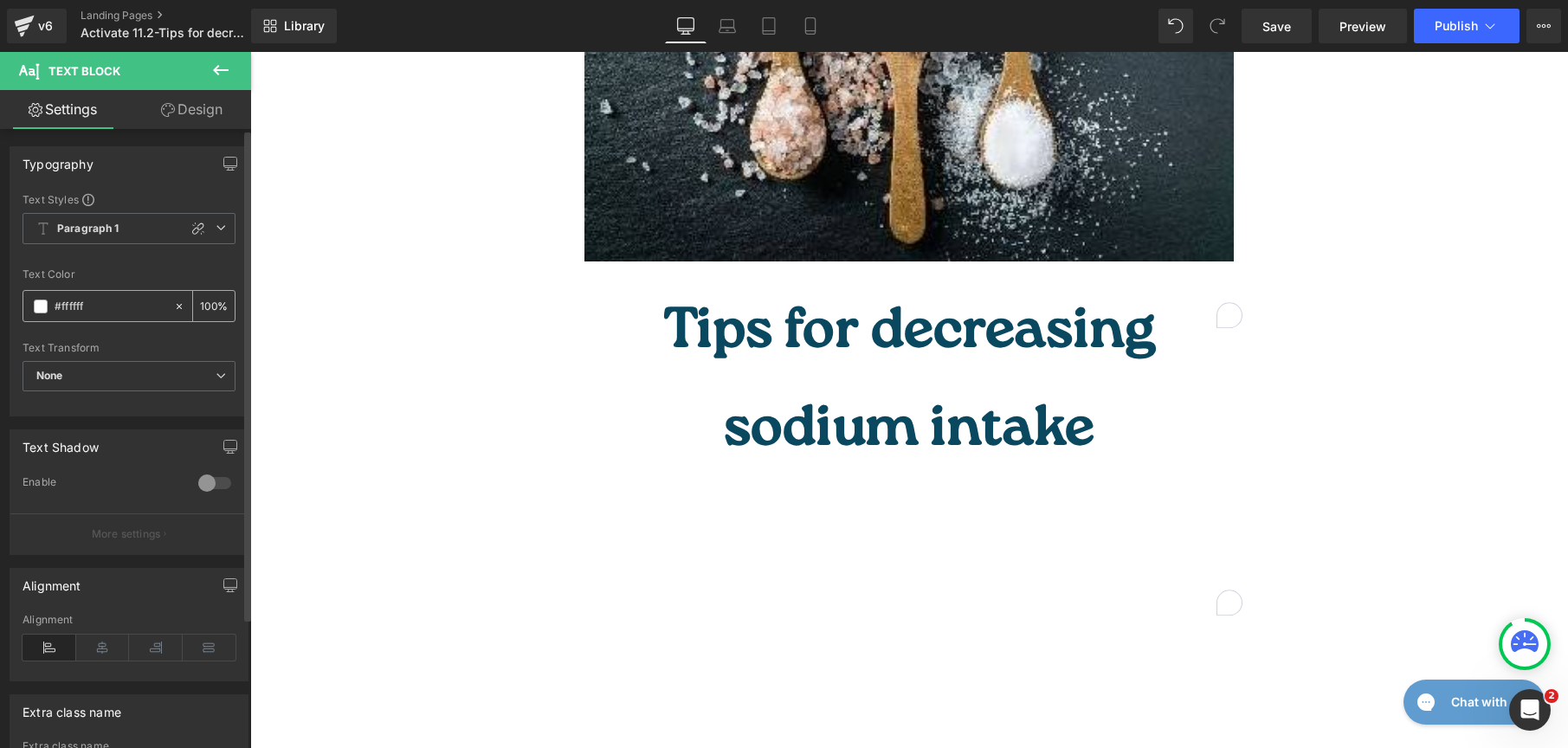
click at [37, 315] on div "#ffffff" at bounding box center [98, 306] width 149 height 31
click at [44, 308] on span at bounding box center [41, 307] width 14 height 14
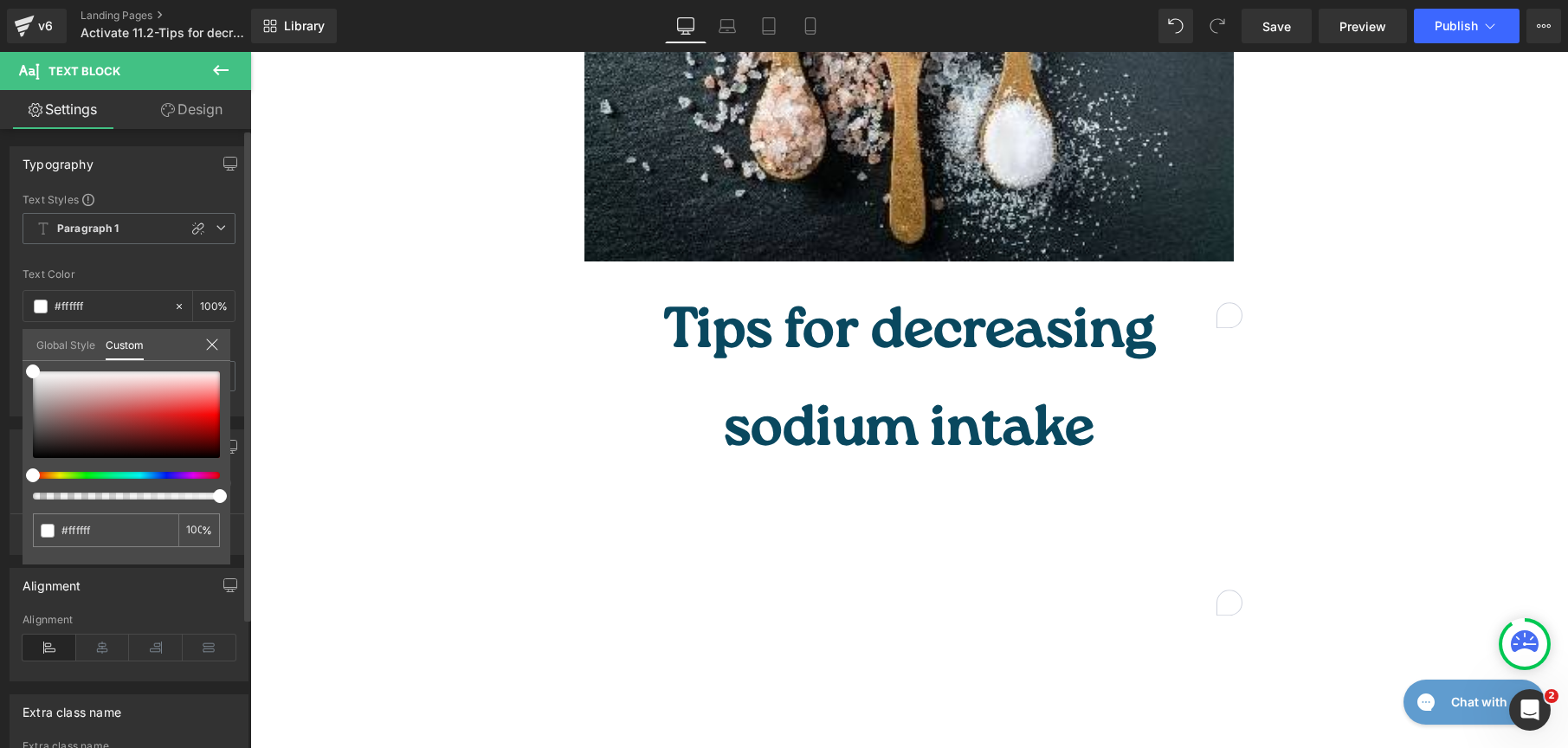
click at [52, 346] on link "Global Style" at bounding box center [66, 344] width 59 height 30
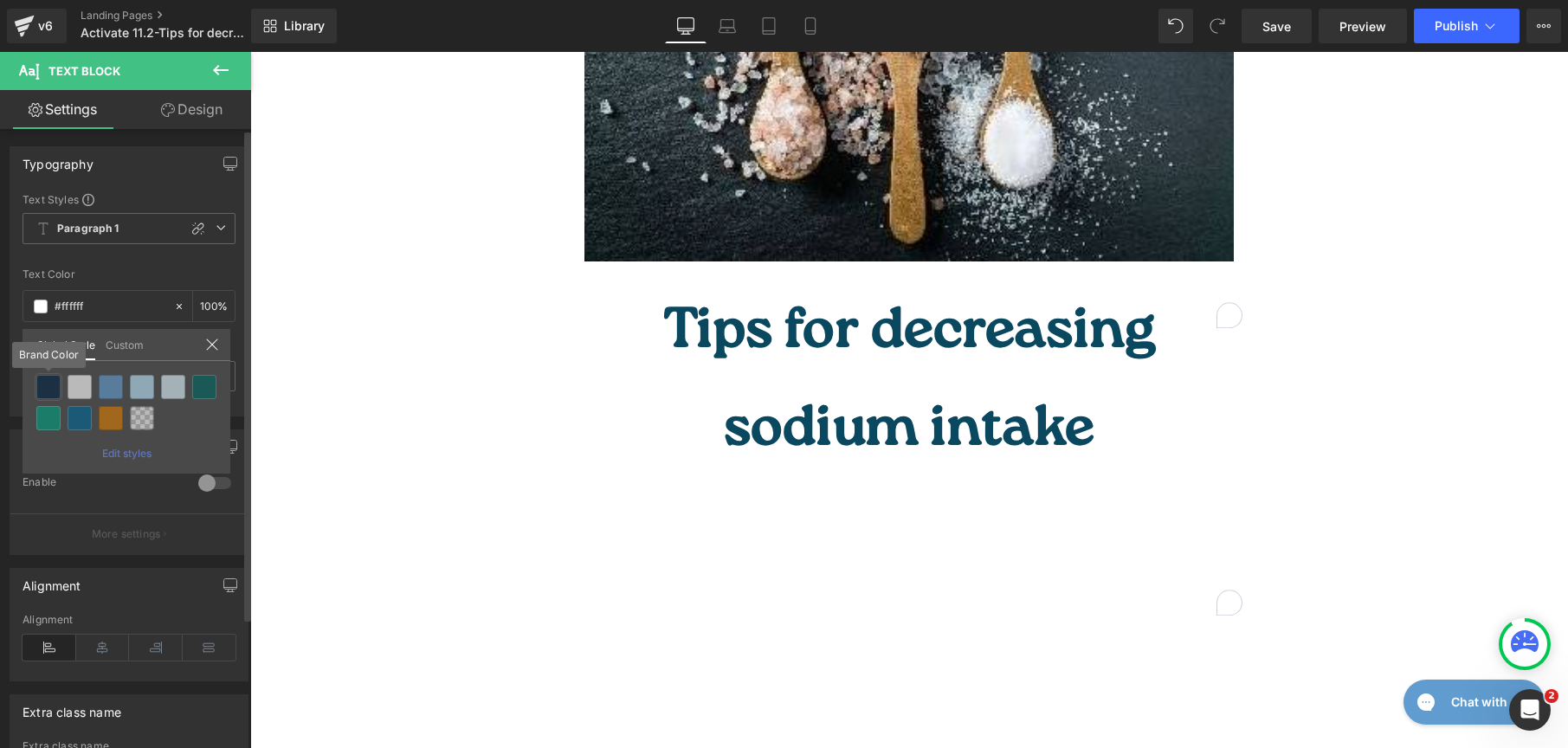
click at [51, 388] on div at bounding box center [49, 387] width 24 height 24
type input "Brand Color"
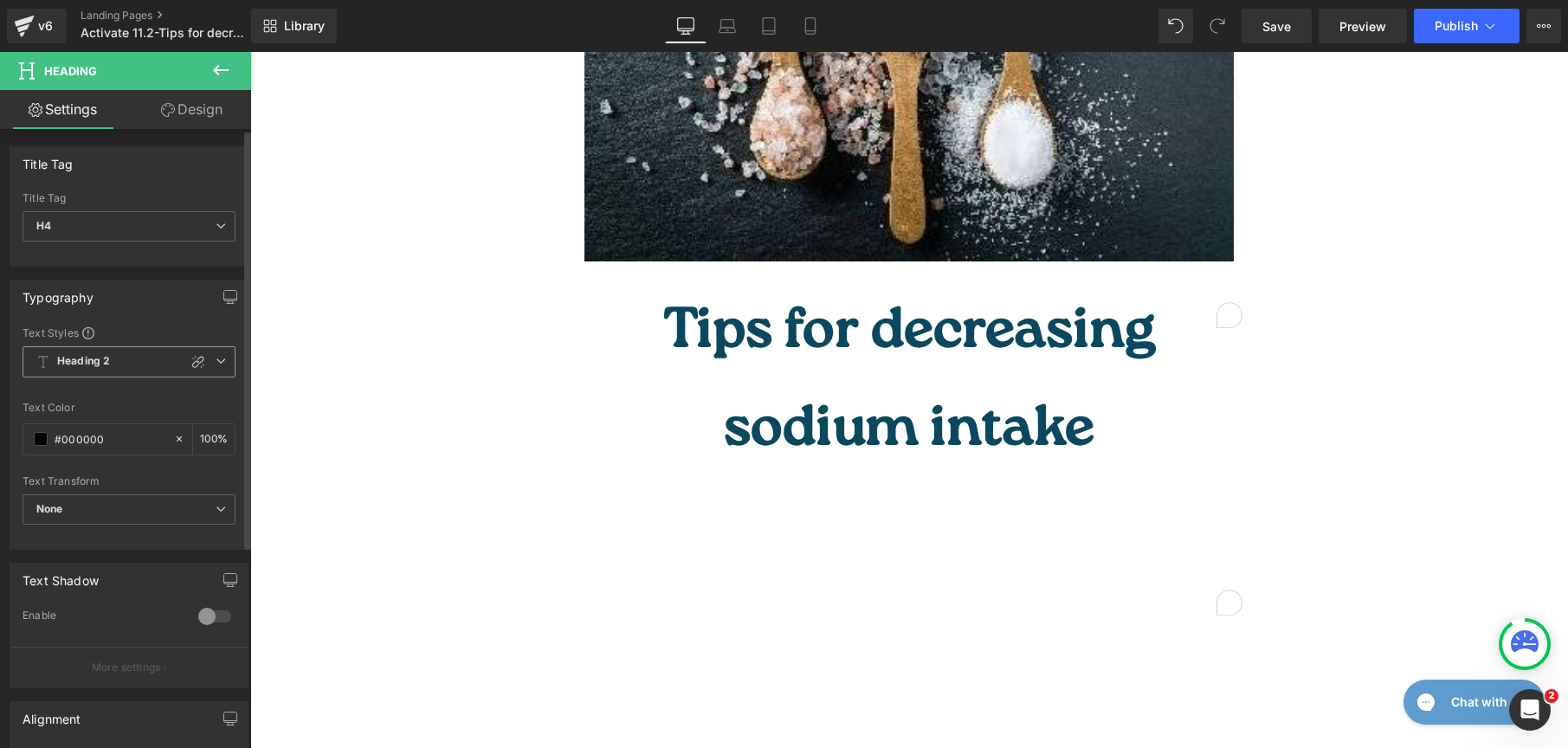
click at [58, 368] on b "Heading 2" at bounding box center [83, 361] width 52 height 15
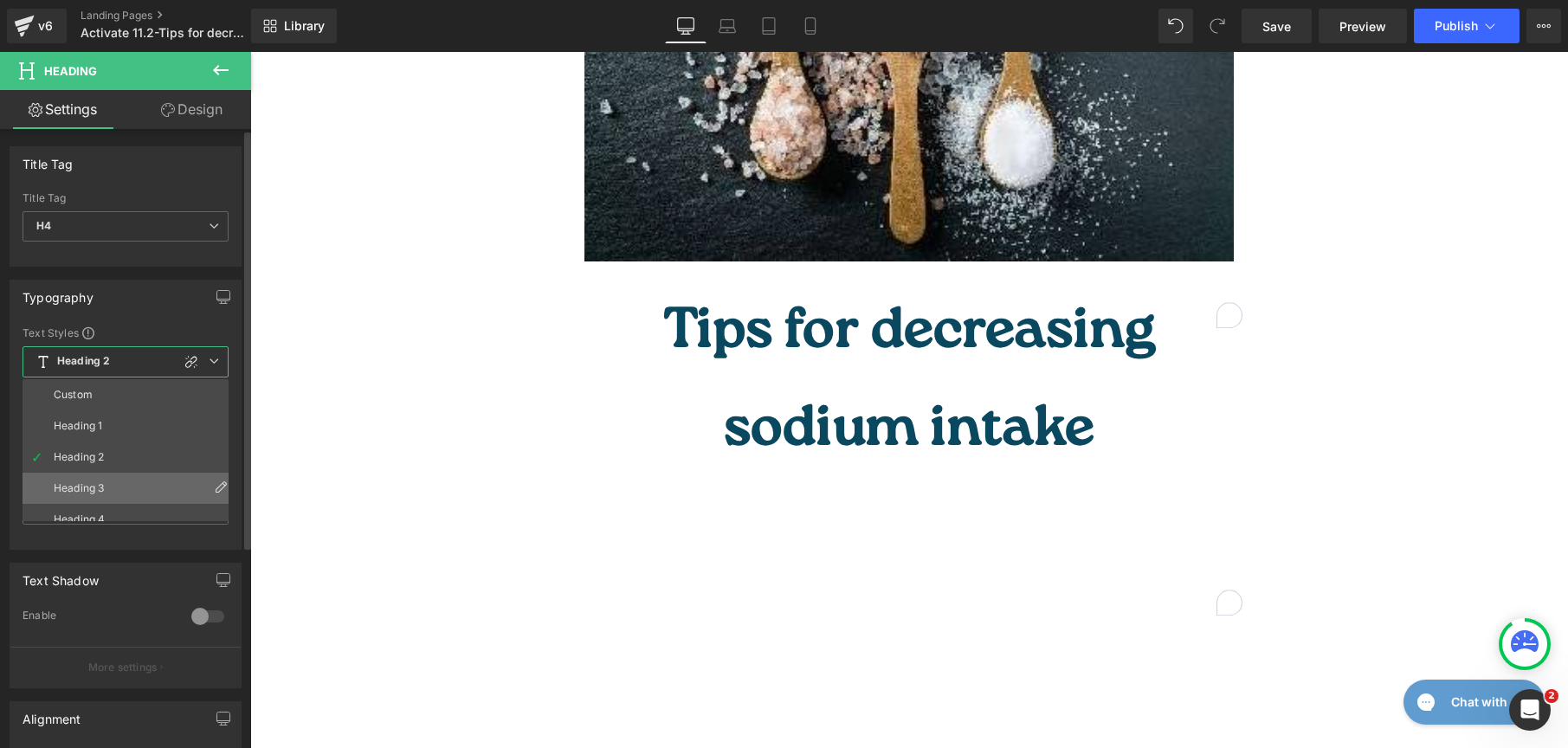
click at [59, 474] on li "Heading 3" at bounding box center [129, 488] width 214 height 31
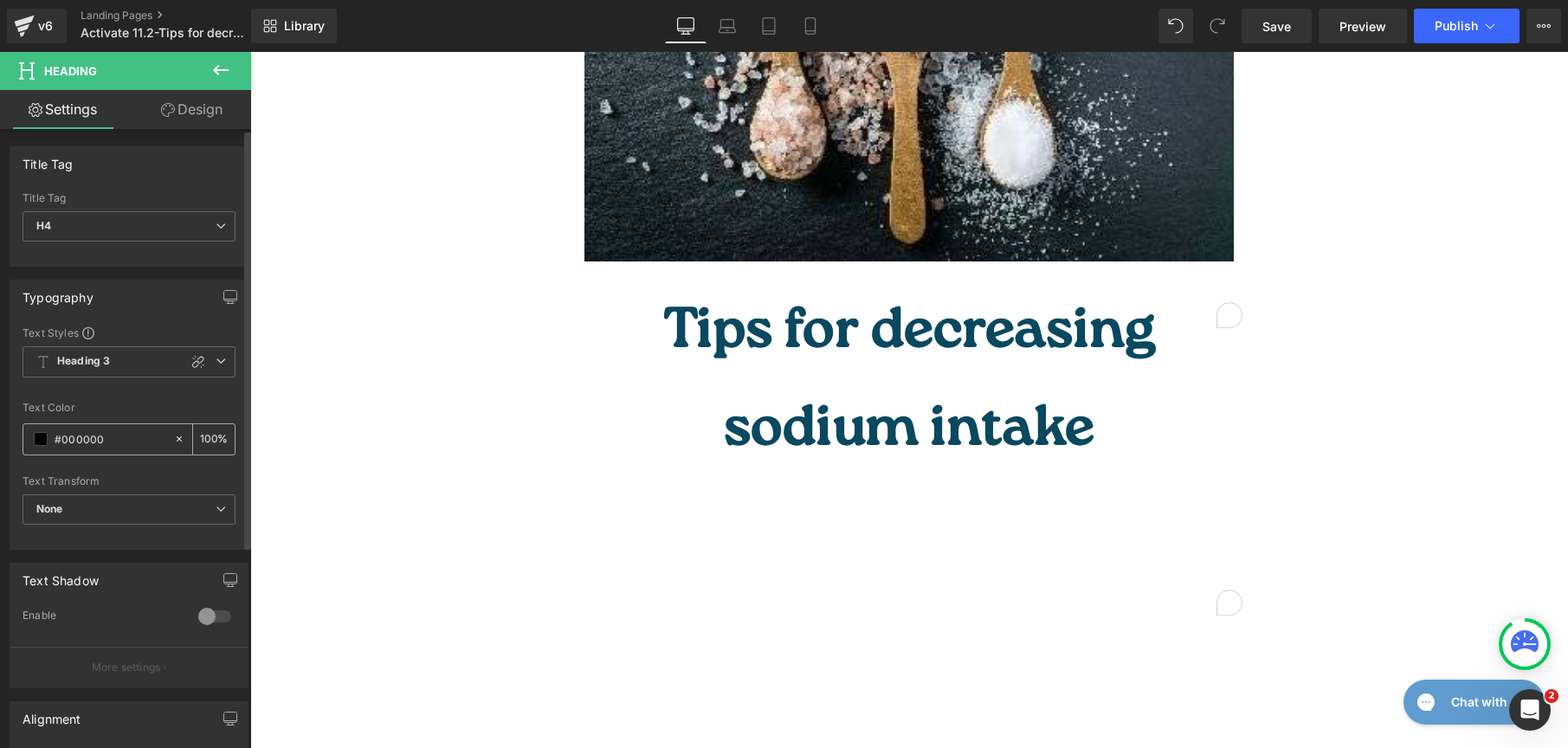
click at [40, 440] on span at bounding box center [41, 440] width 14 height 14
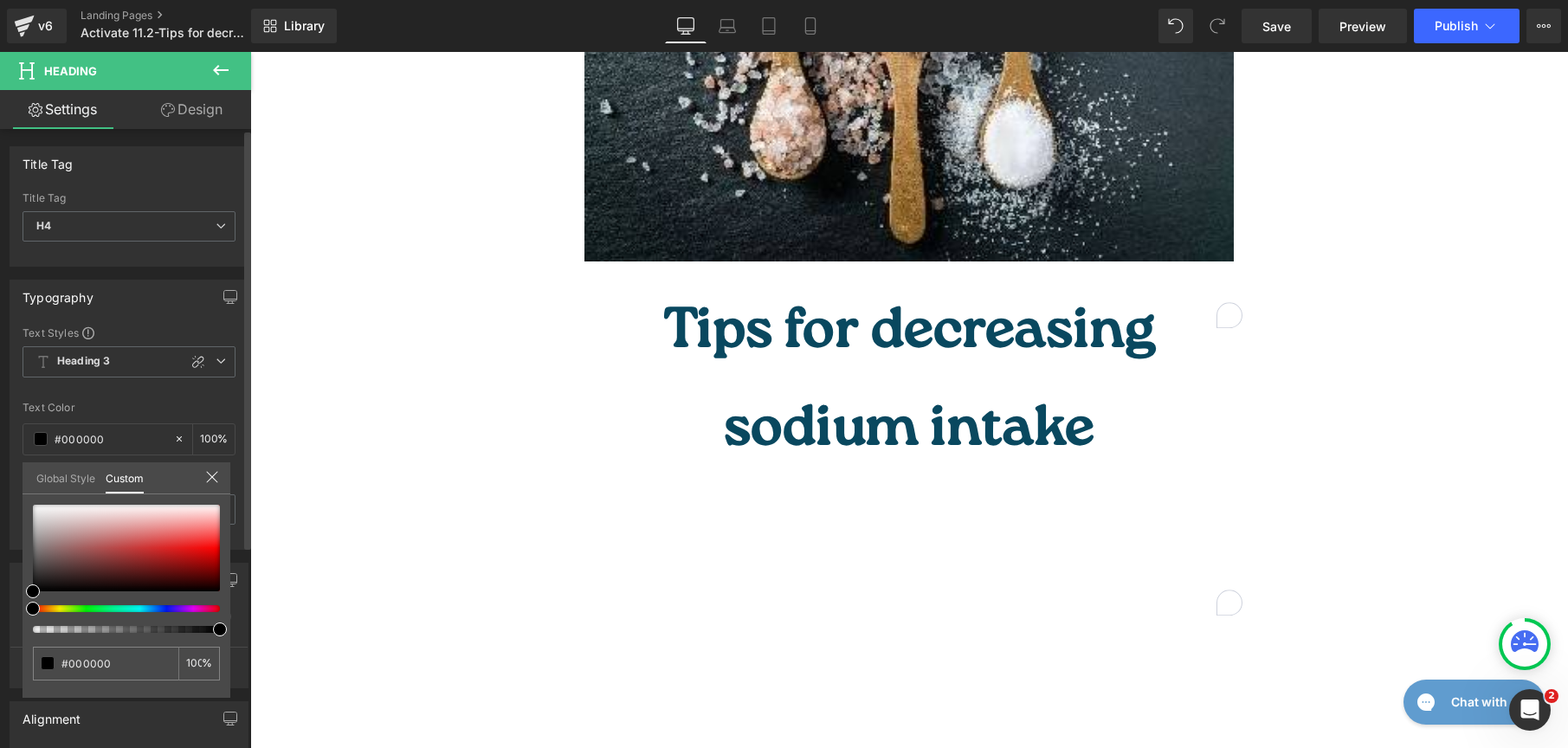
click at [51, 476] on link "Global Style" at bounding box center [66, 477] width 59 height 30
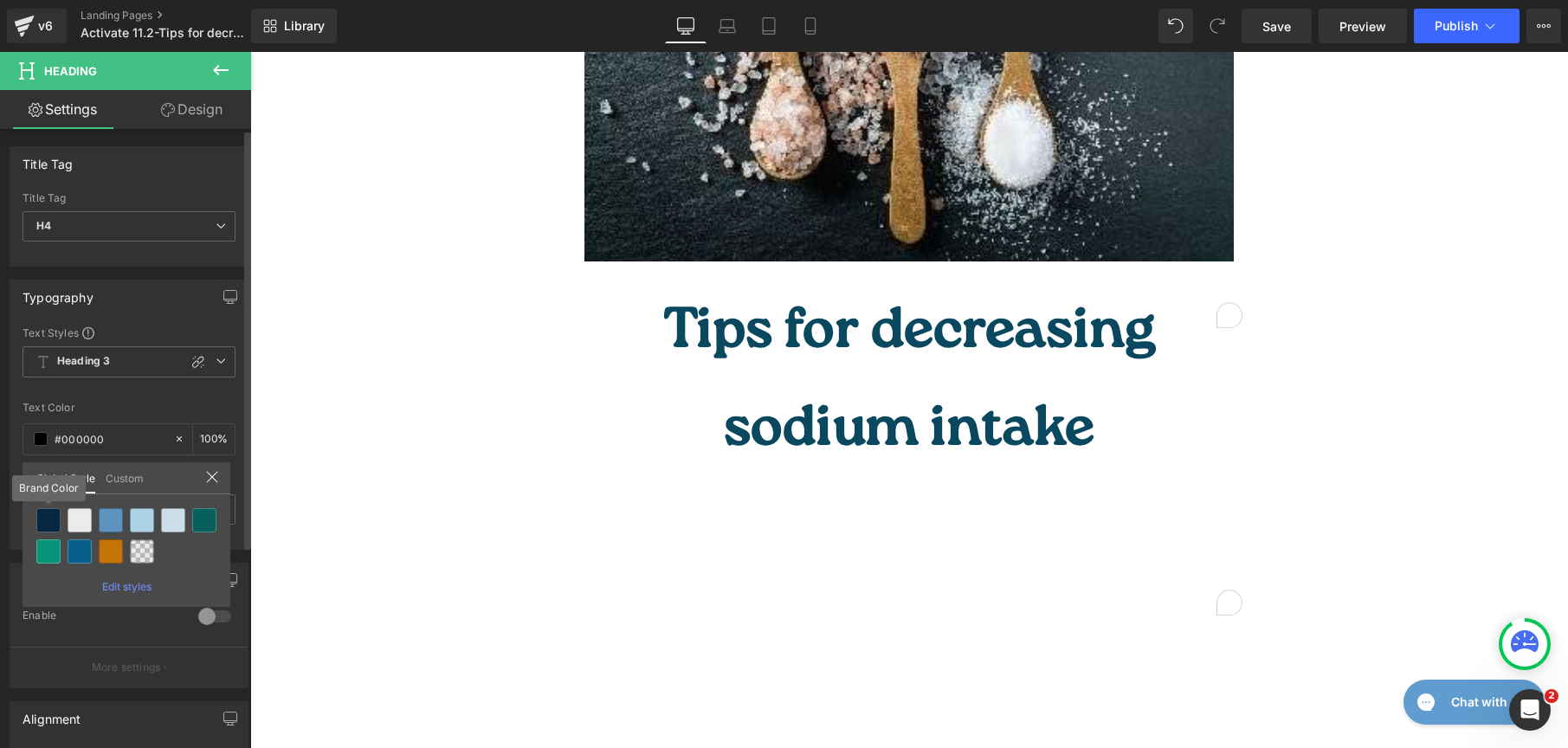
click at [49, 0] on div "Heading You are previewing how the New Preset 3 will restyle your page. You can…" at bounding box center [784, 0] width 1568 height 0
click at [52, 516] on div at bounding box center [49, 521] width 24 height 24
type input "Brand Color"
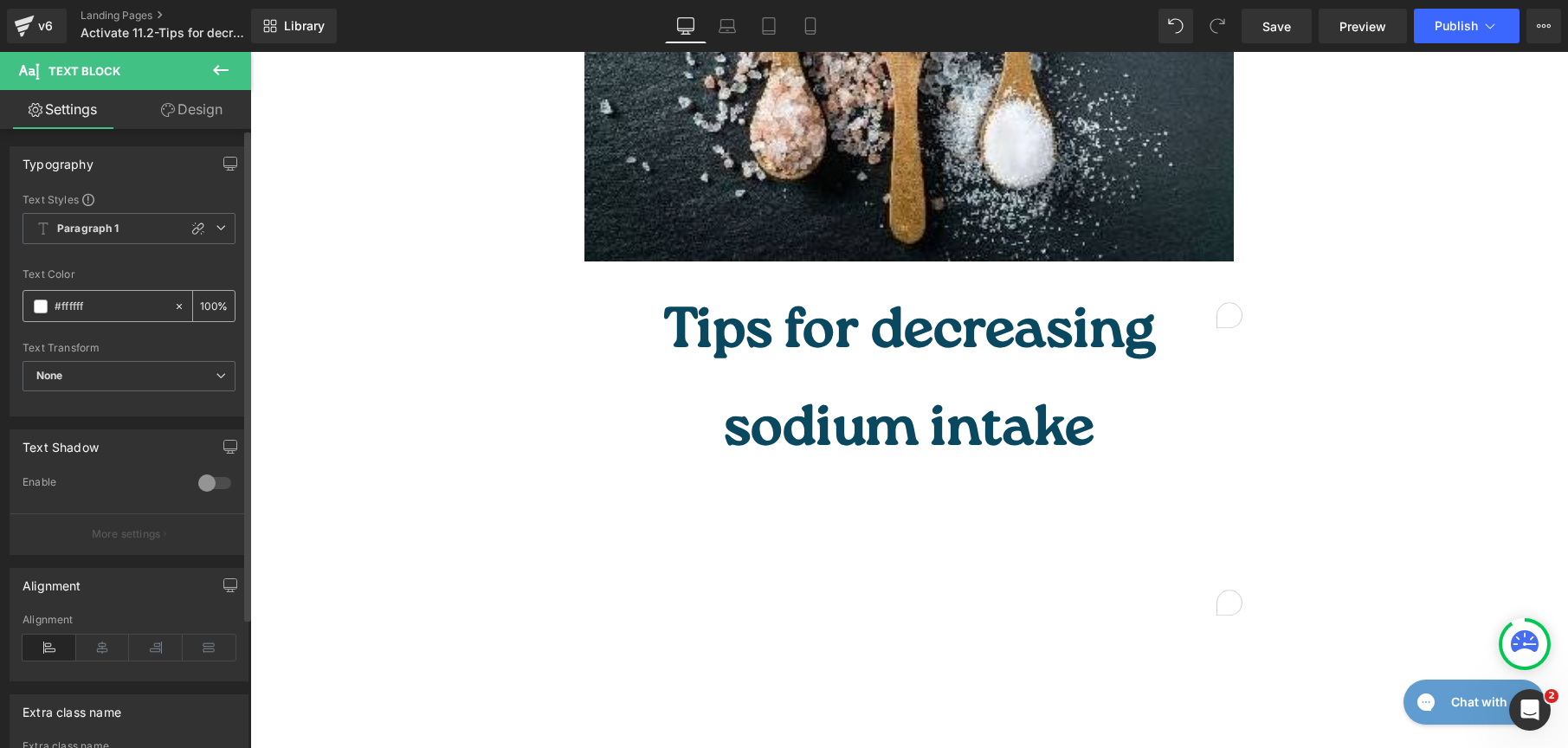
click at [45, 308] on span at bounding box center [41, 307] width 14 height 14
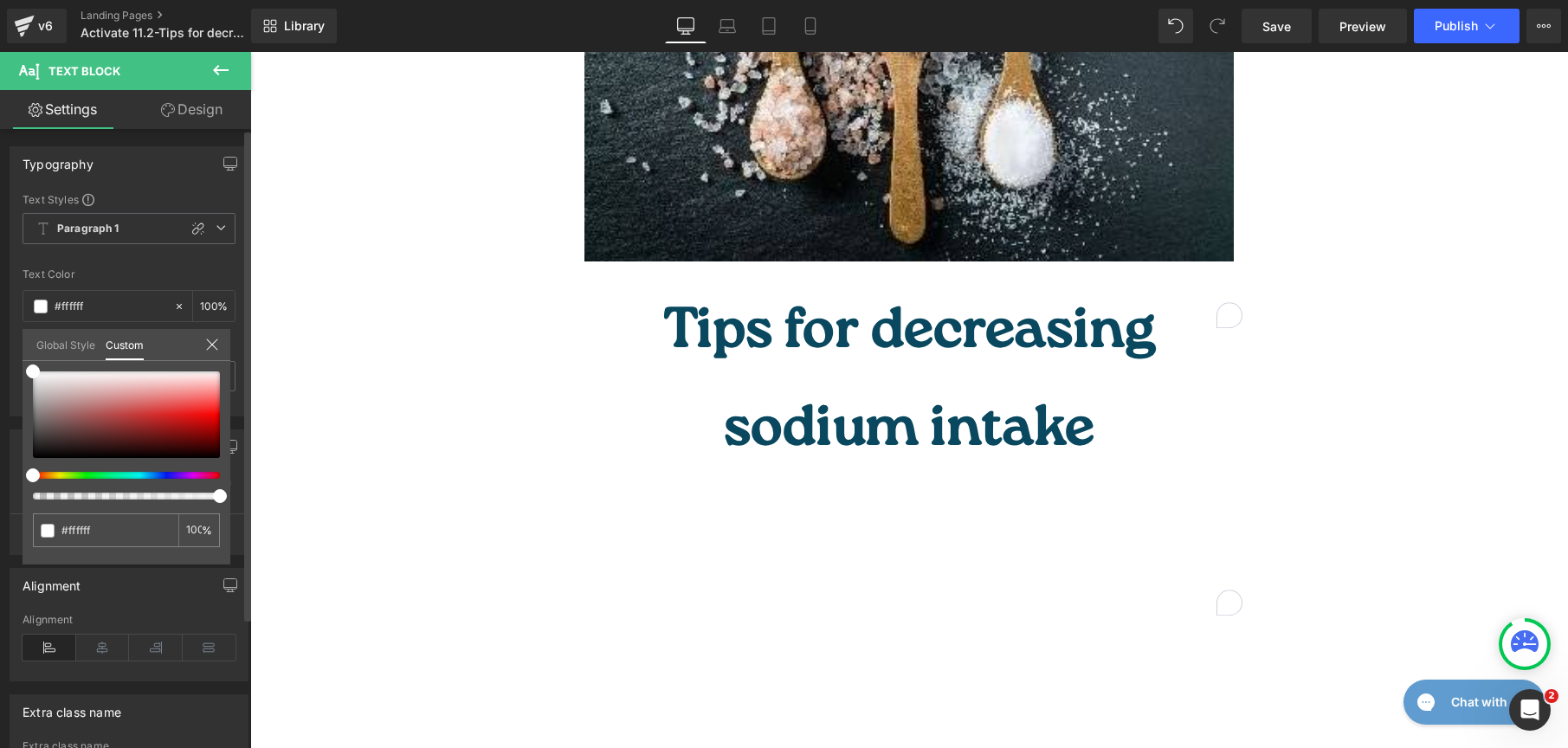
click at [49, 346] on link "Global Style" at bounding box center [66, 344] width 59 height 30
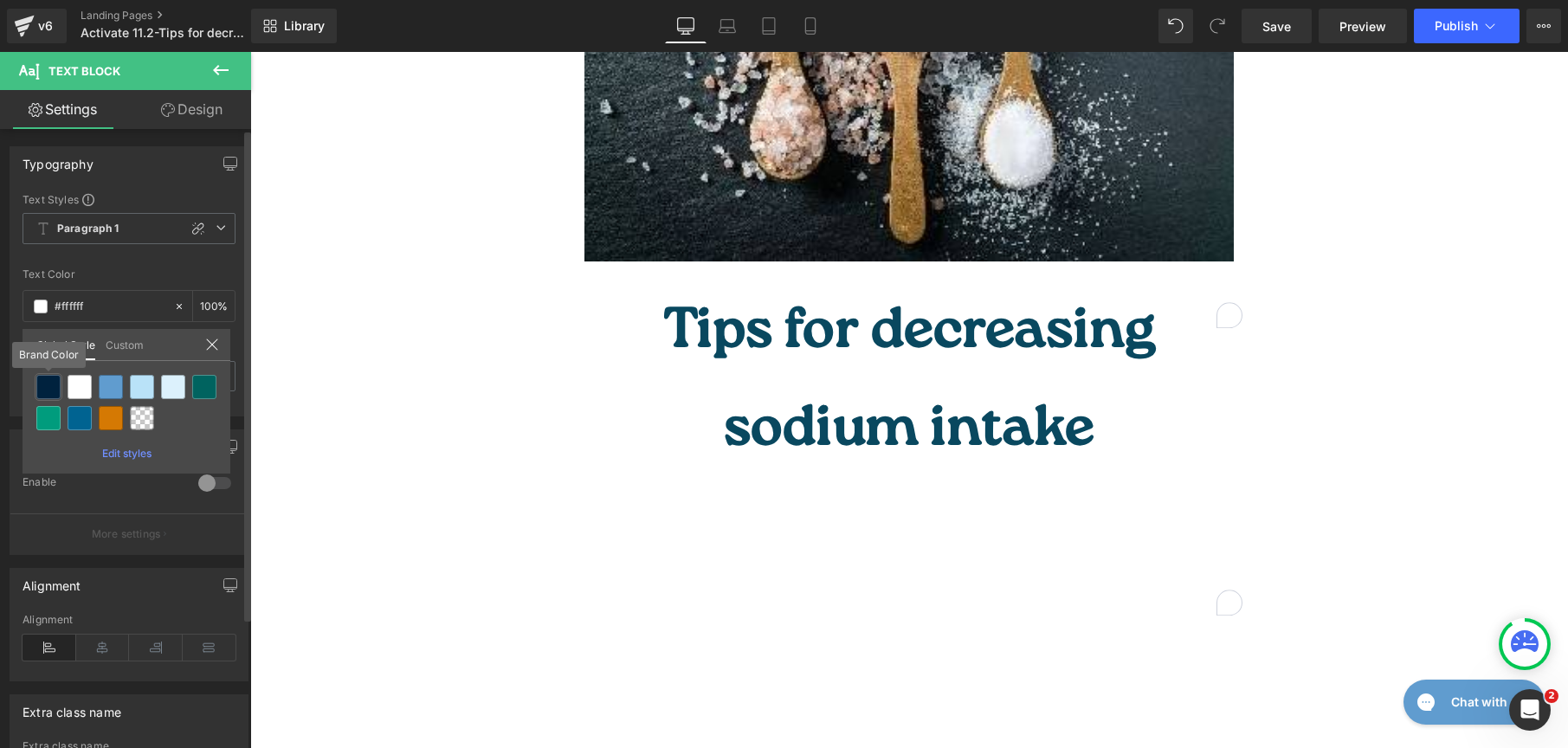
click at [43, 393] on div at bounding box center [49, 387] width 24 height 24
type input "Brand Color"
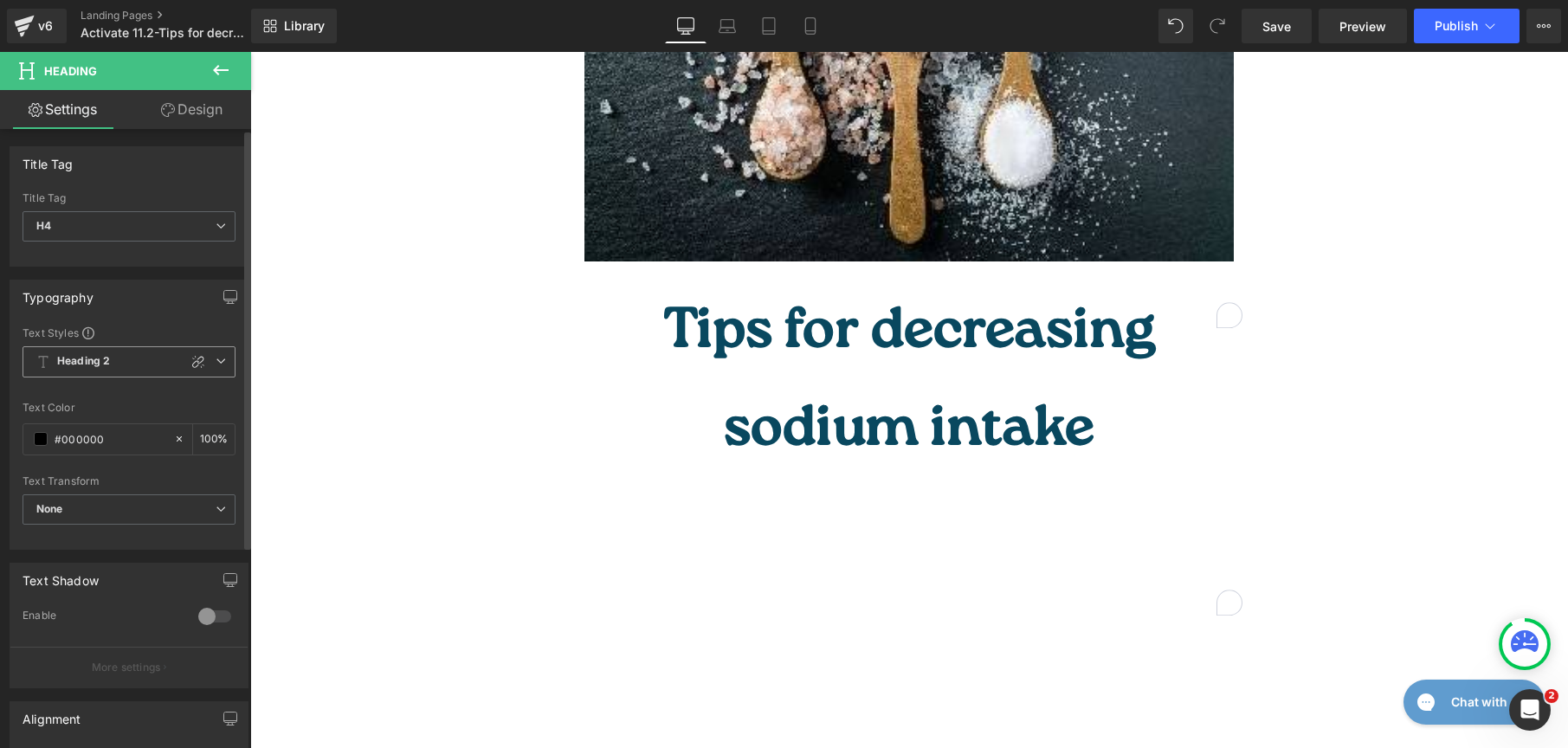
click at [47, 359] on icon at bounding box center [44, 362] width 14 height 14
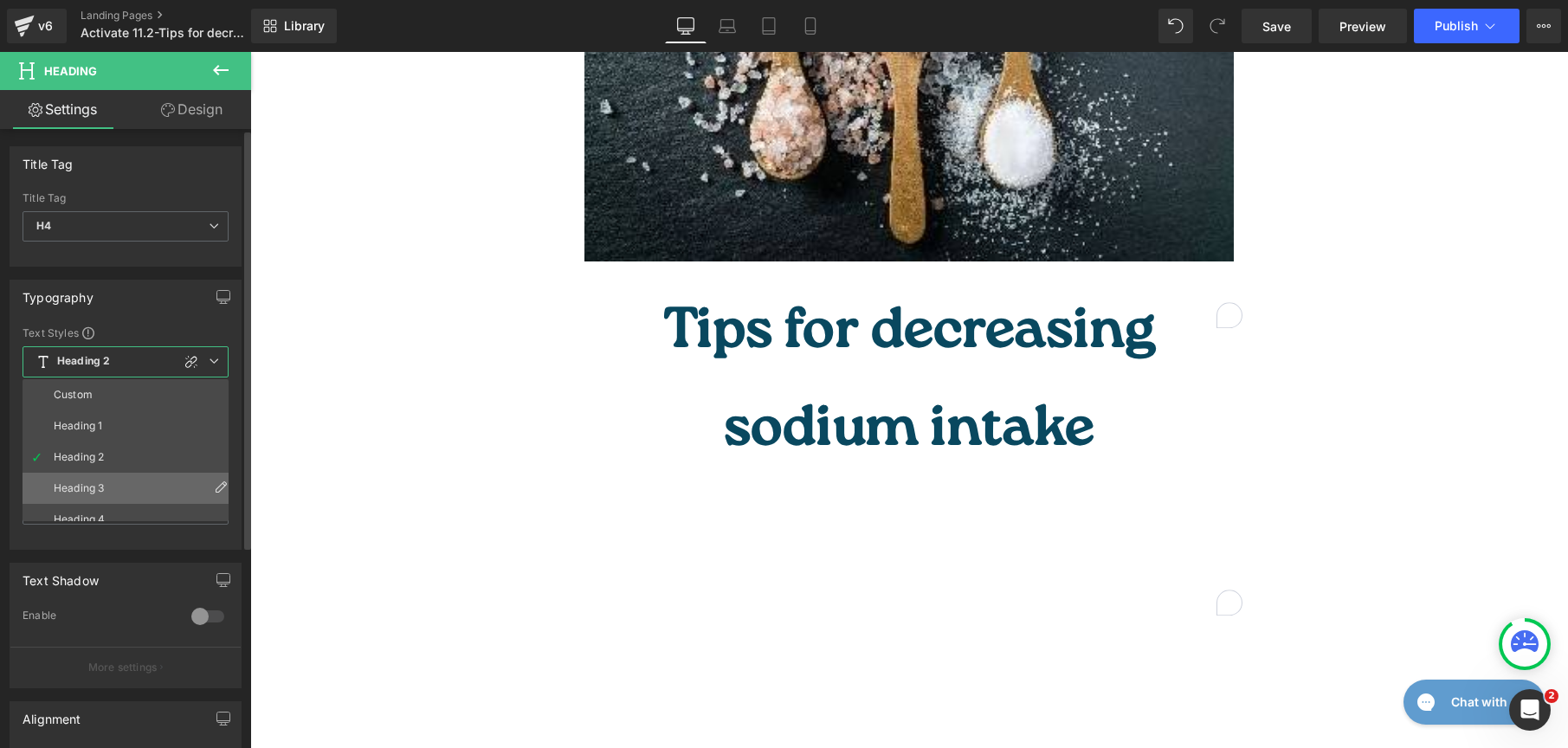
click at [68, 476] on li "Heading 3" at bounding box center [129, 488] width 214 height 31
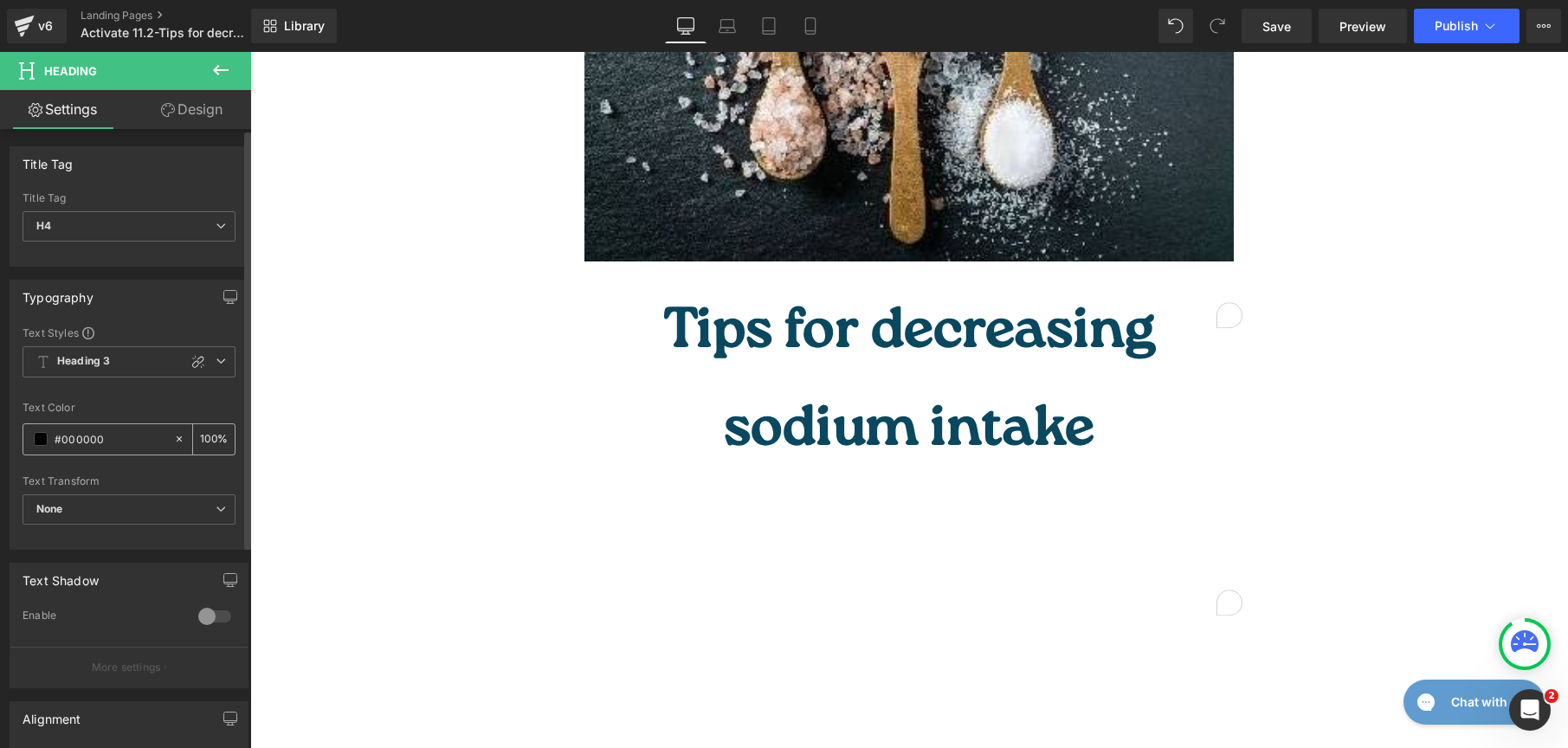
click at [62, 443] on input "#000000" at bounding box center [109, 440] width 111 height 19
click at [44, 442] on span at bounding box center [41, 440] width 14 height 14
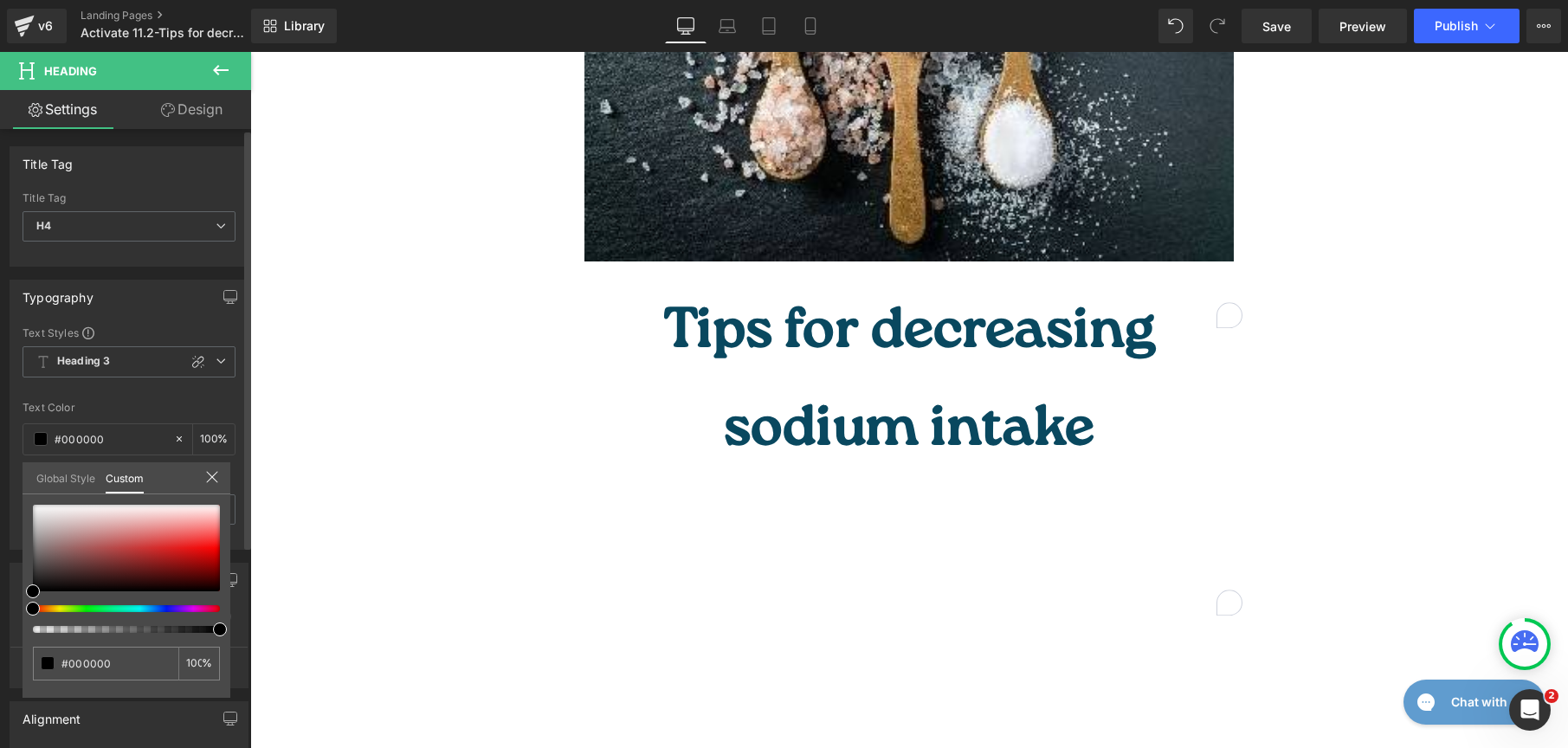
click at [50, 476] on link "Global Style" at bounding box center [66, 477] width 59 height 30
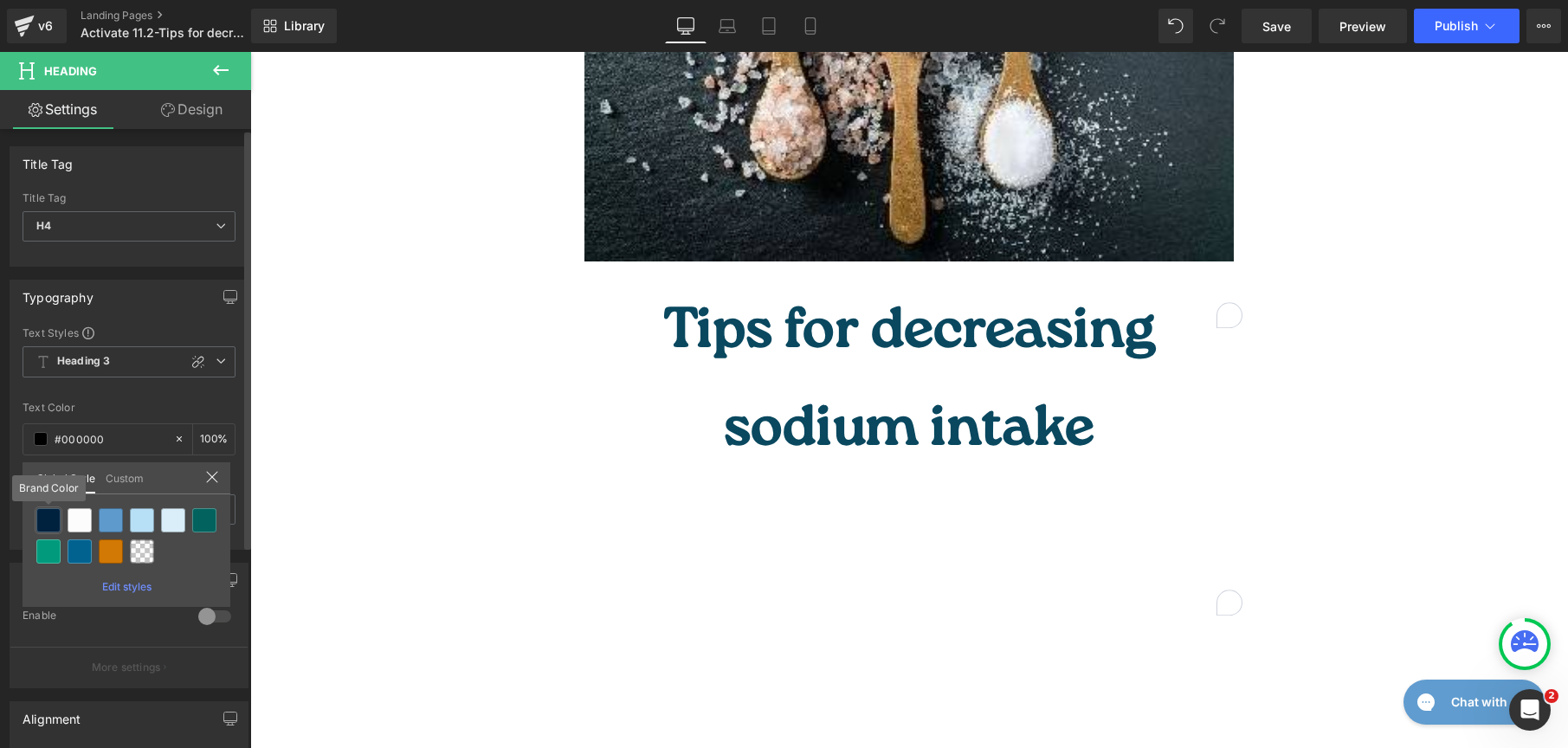
click at [51, 521] on div at bounding box center [49, 521] width 24 height 24
type input "Brand Color"
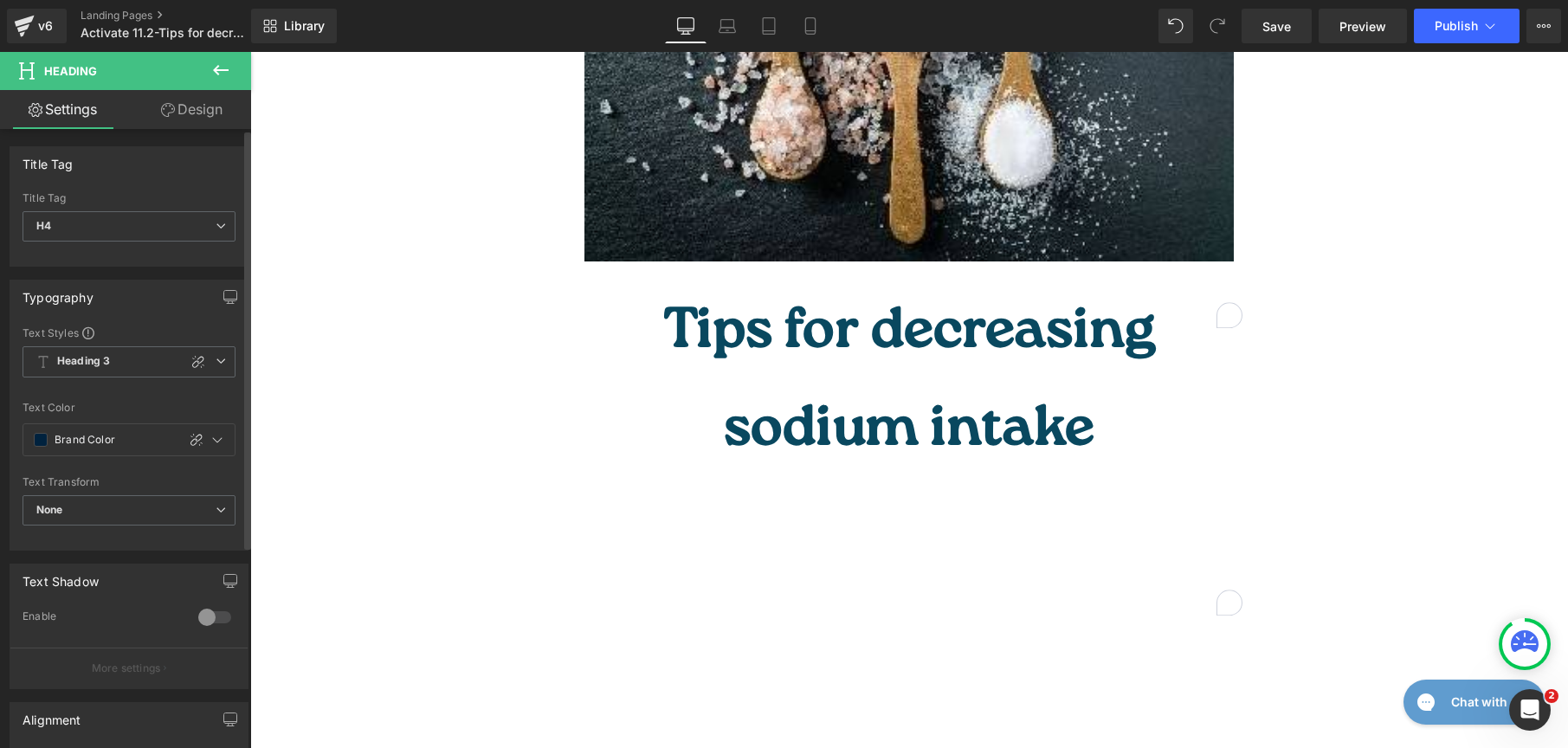
click at [91, 360] on b "Heading 2" at bounding box center [83, 361] width 52 height 15
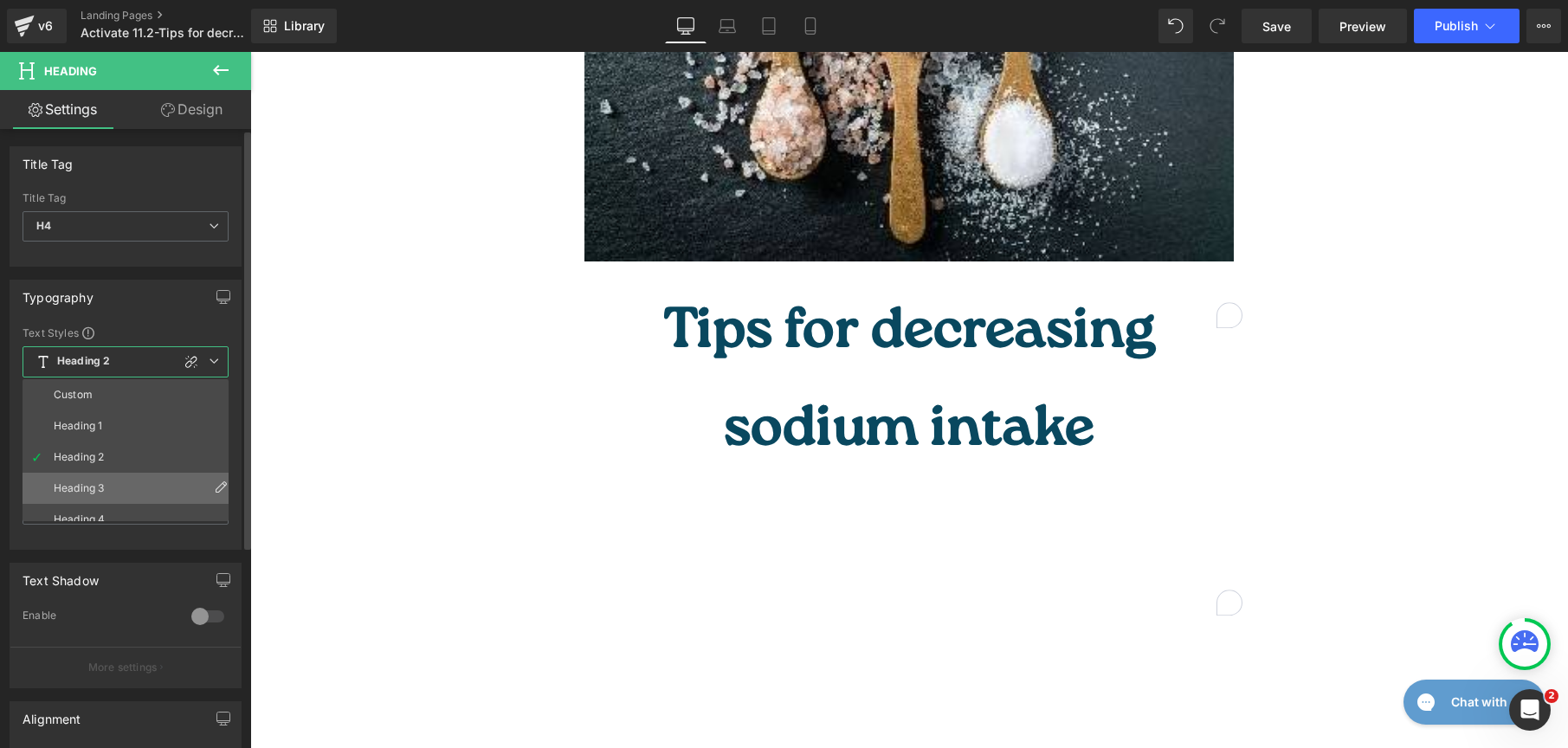
click at [99, 481] on li "Heading 3" at bounding box center [129, 488] width 214 height 31
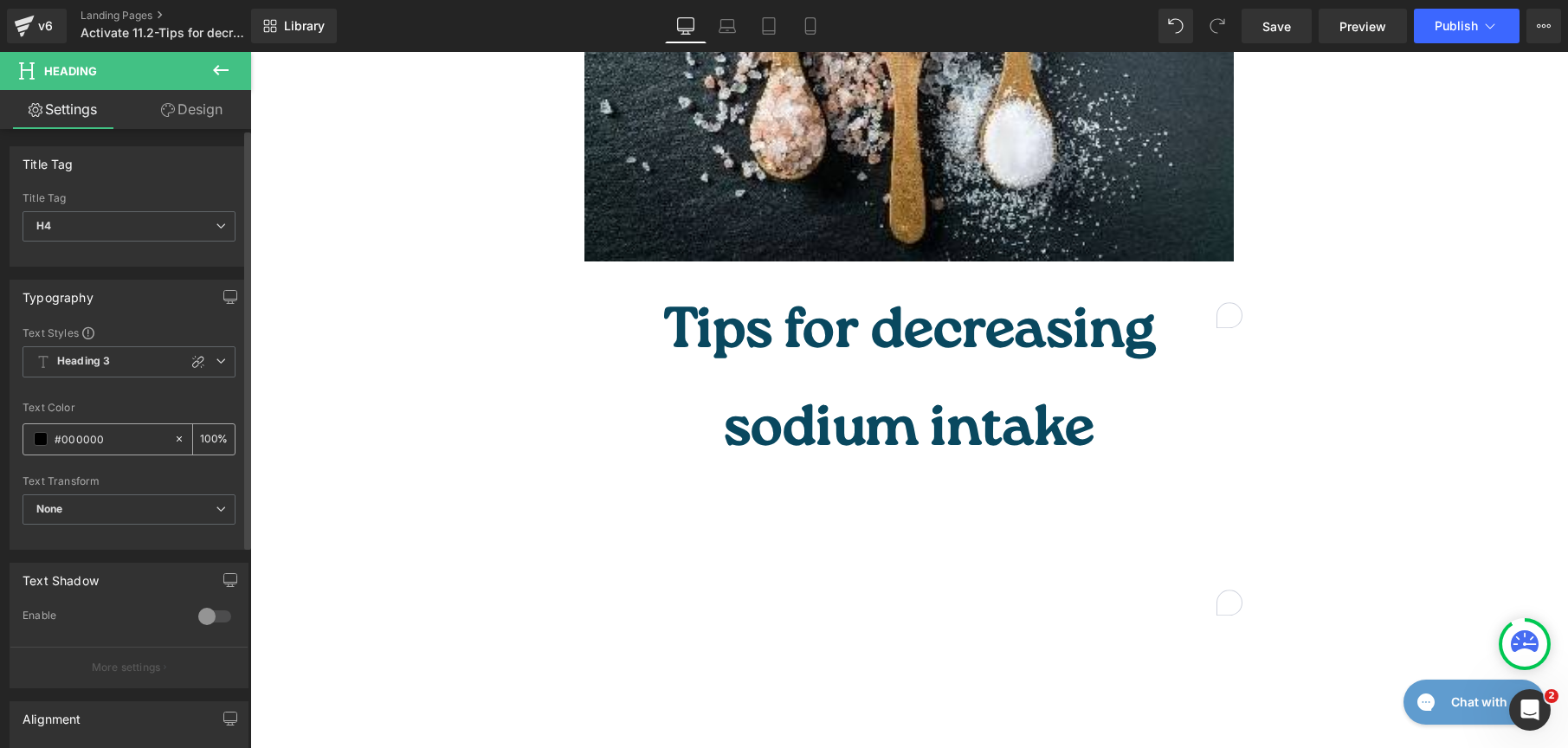
click at [41, 438] on span at bounding box center [41, 440] width 14 height 14
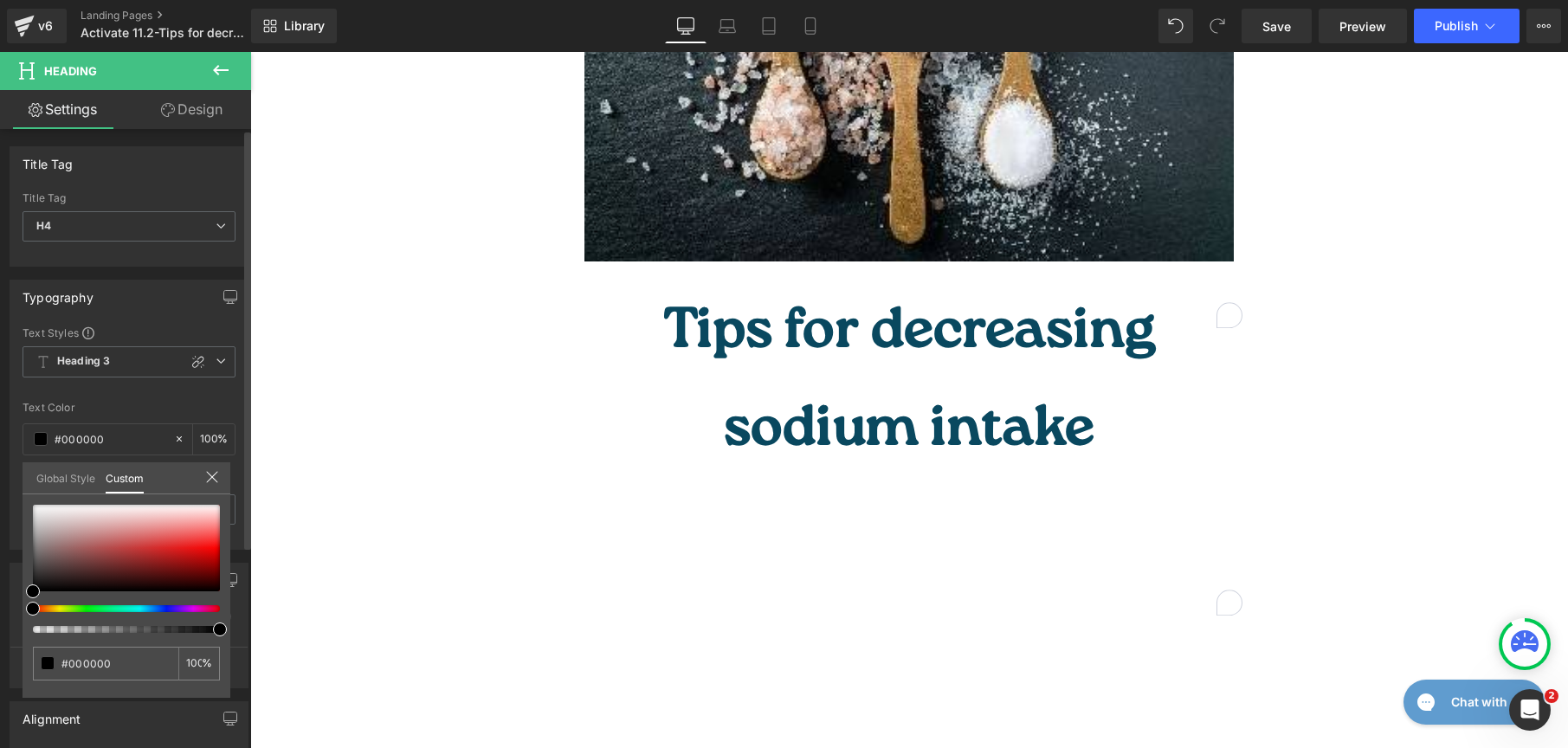
click at [48, 467] on link "Global Style" at bounding box center [66, 477] width 59 height 30
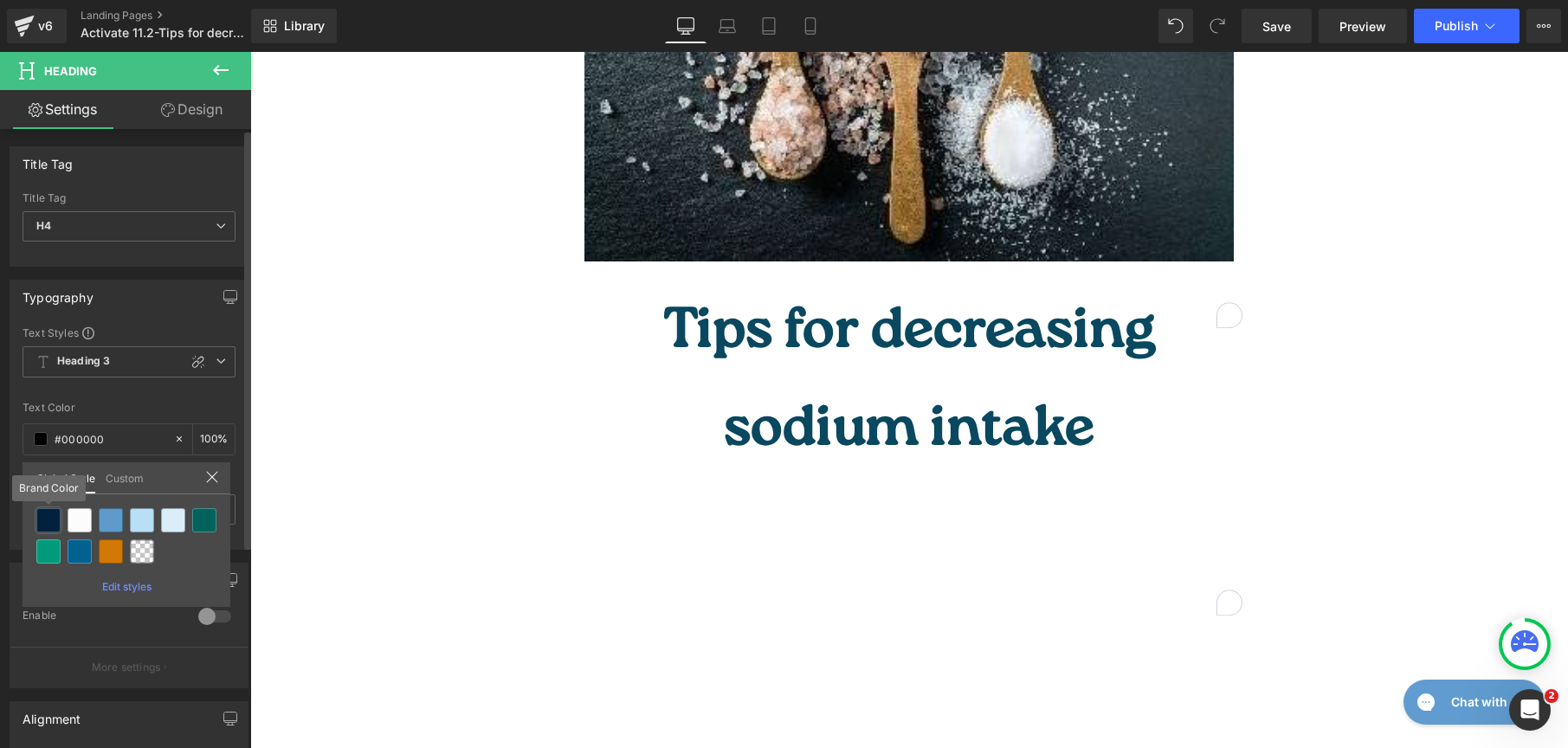
click at [49, 519] on div at bounding box center [49, 521] width 24 height 24
type input "Brand Color"
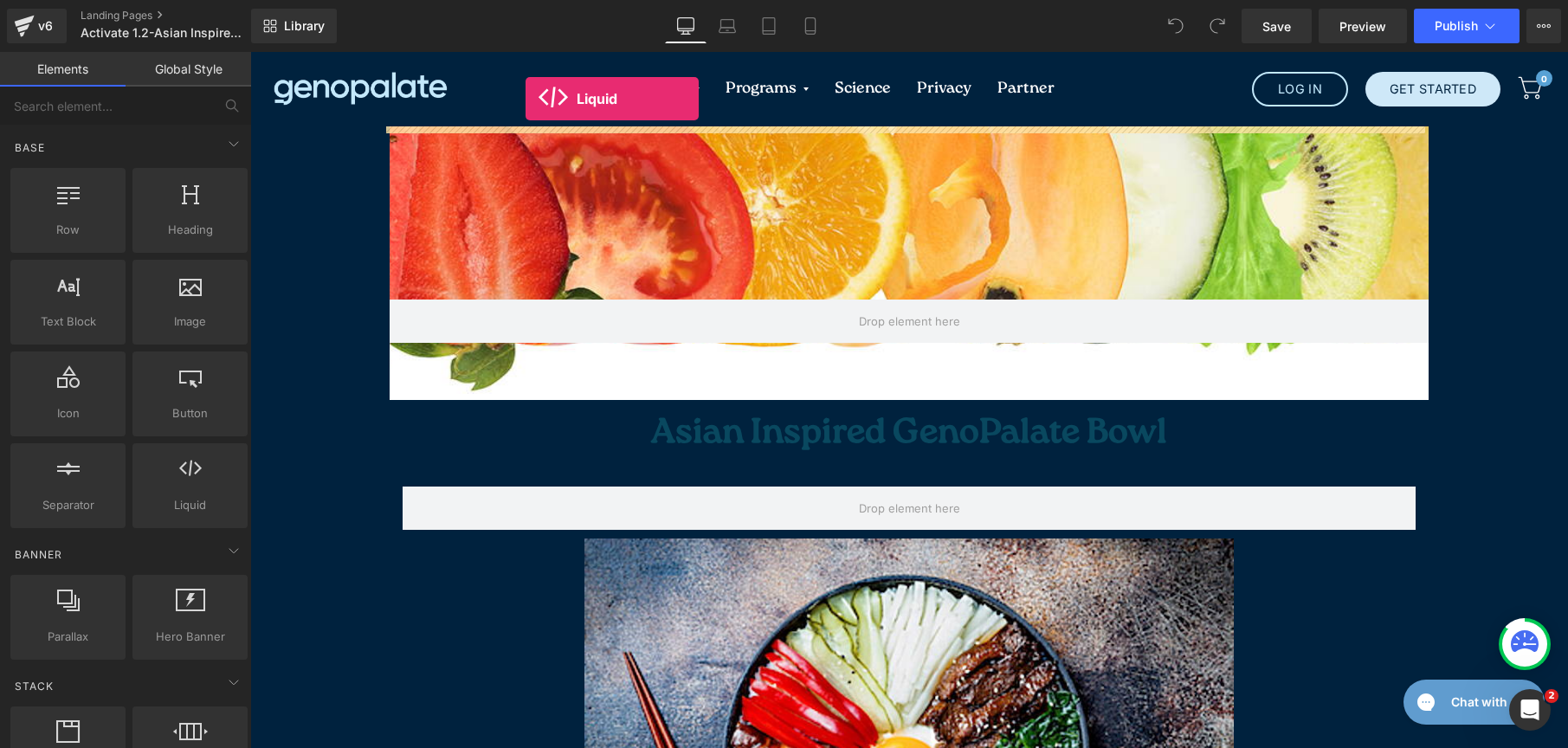
drag, startPoint x: 414, startPoint y: 562, endPoint x: 526, endPoint y: 99, distance: 476.4
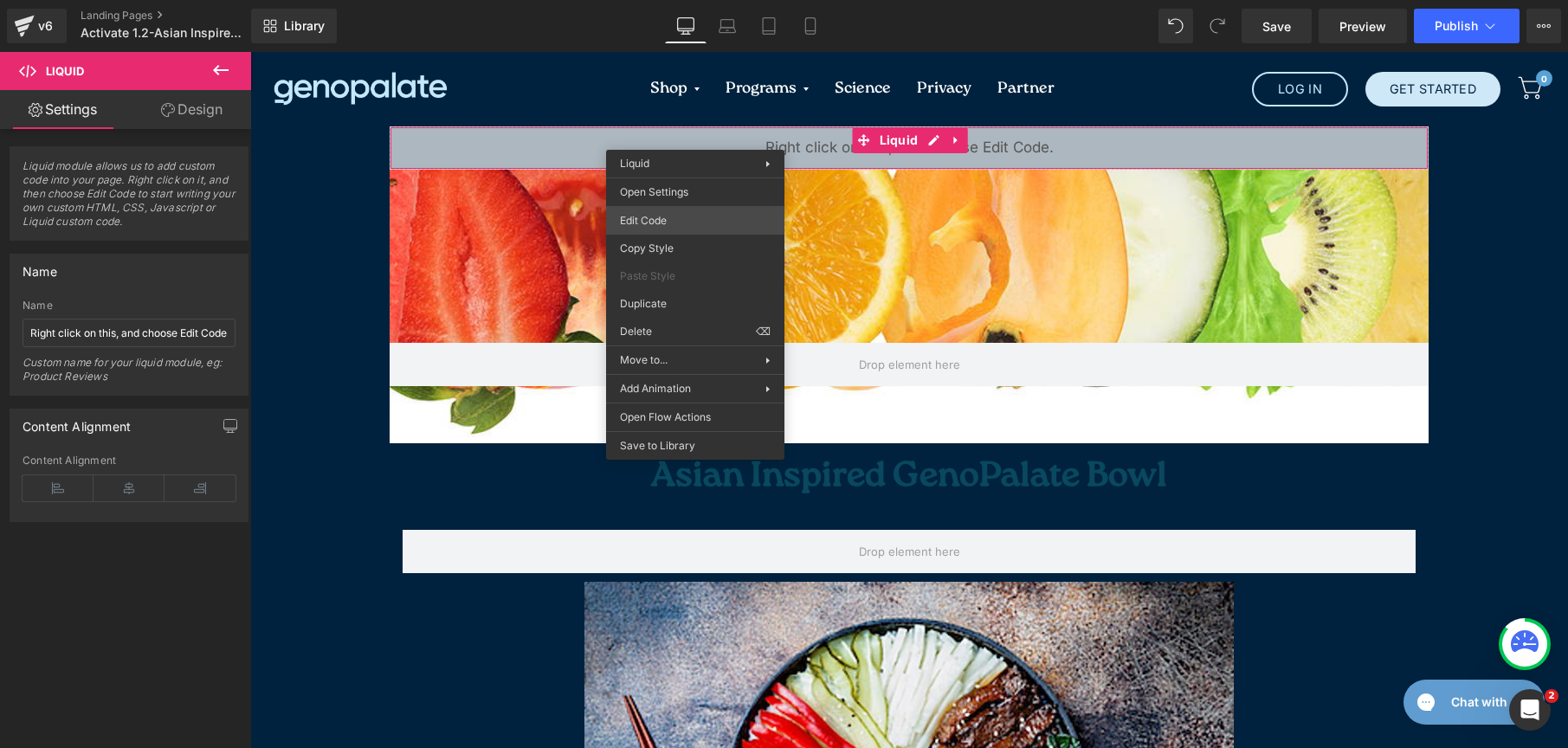
click at [710, 0] on div "Liquid You are previewing how the will restyle your page. You can not edit Elem…" at bounding box center [784, 0] width 1568 height 0
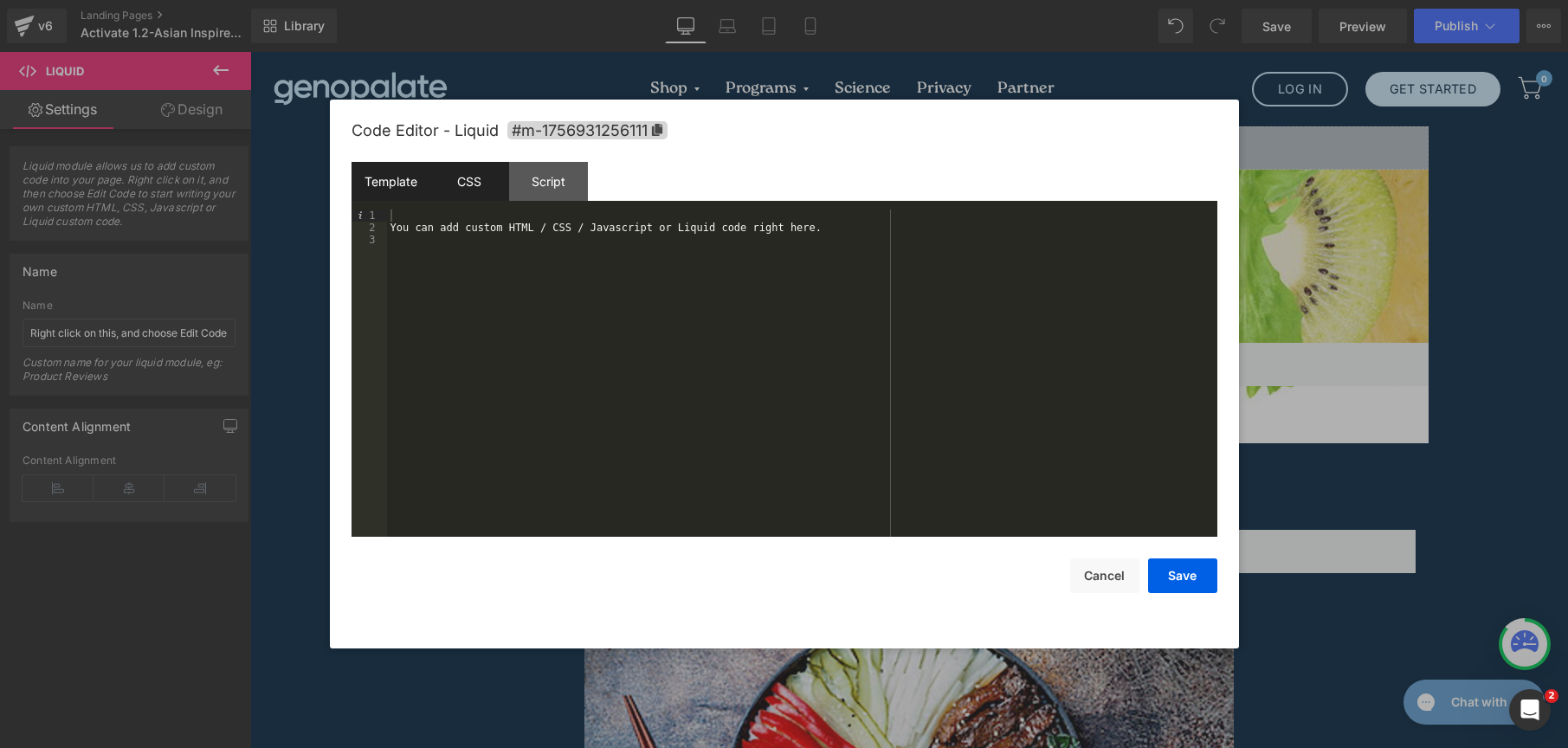
click at [473, 182] on div "CSS" at bounding box center [470, 181] width 79 height 39
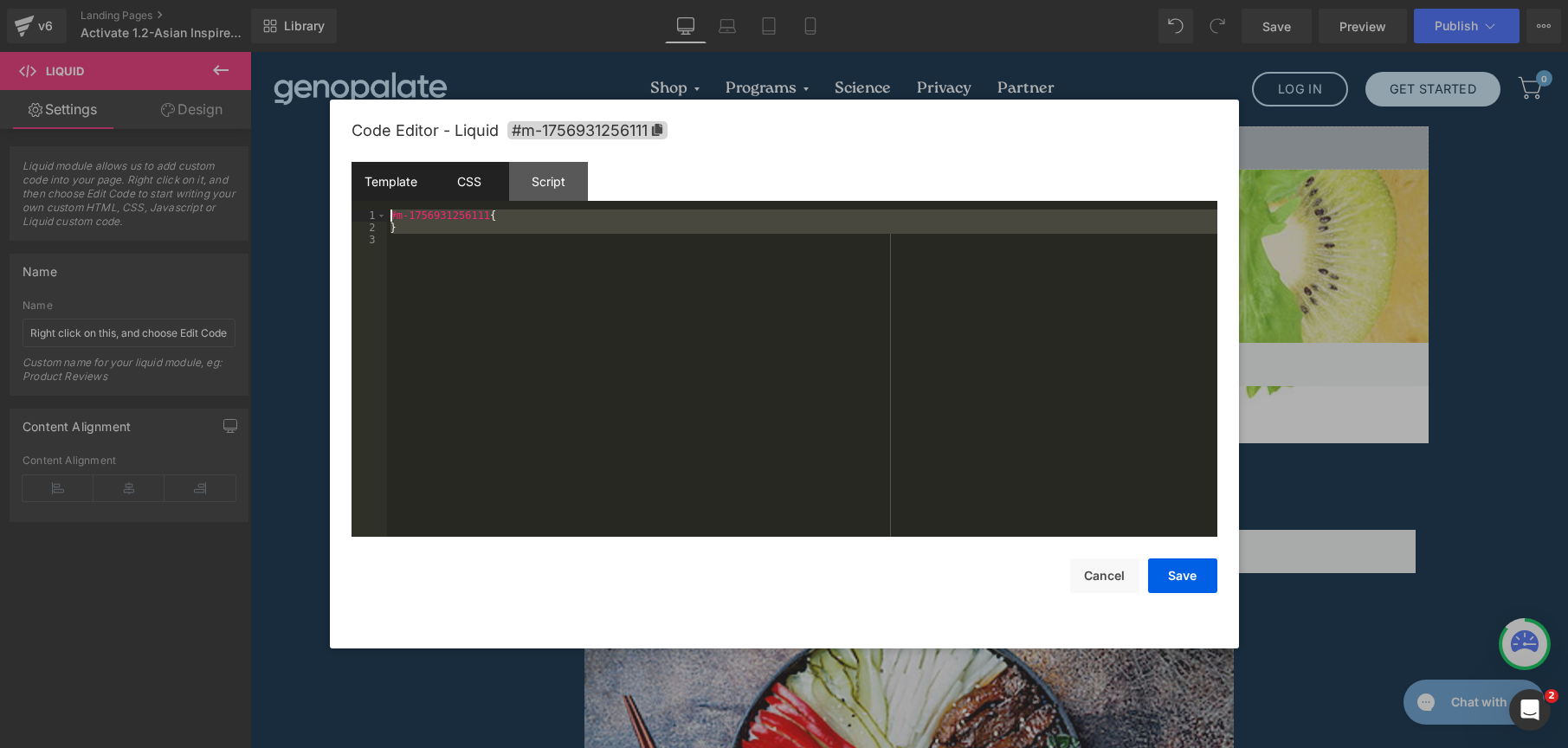
drag, startPoint x: 431, startPoint y: 239, endPoint x: 374, endPoint y: 191, distance: 74.5
click at [374, 191] on div "Template CSS Script Data 1 2 3 You can add custom HTML / CSS / Javascript or Li…" at bounding box center [784, 349] width 866 height 375
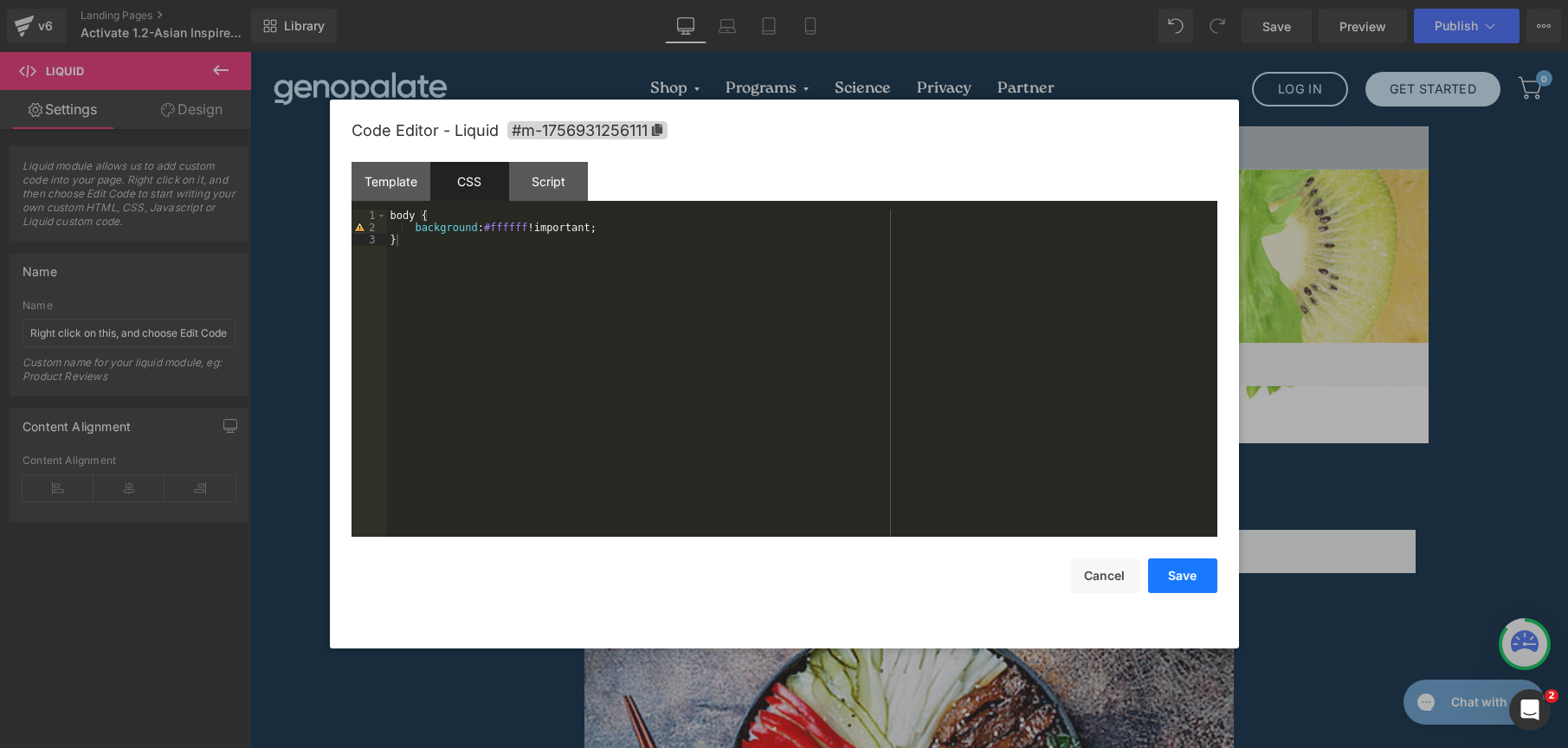
click at [1186, 571] on button "Save" at bounding box center [1182, 576] width 69 height 35
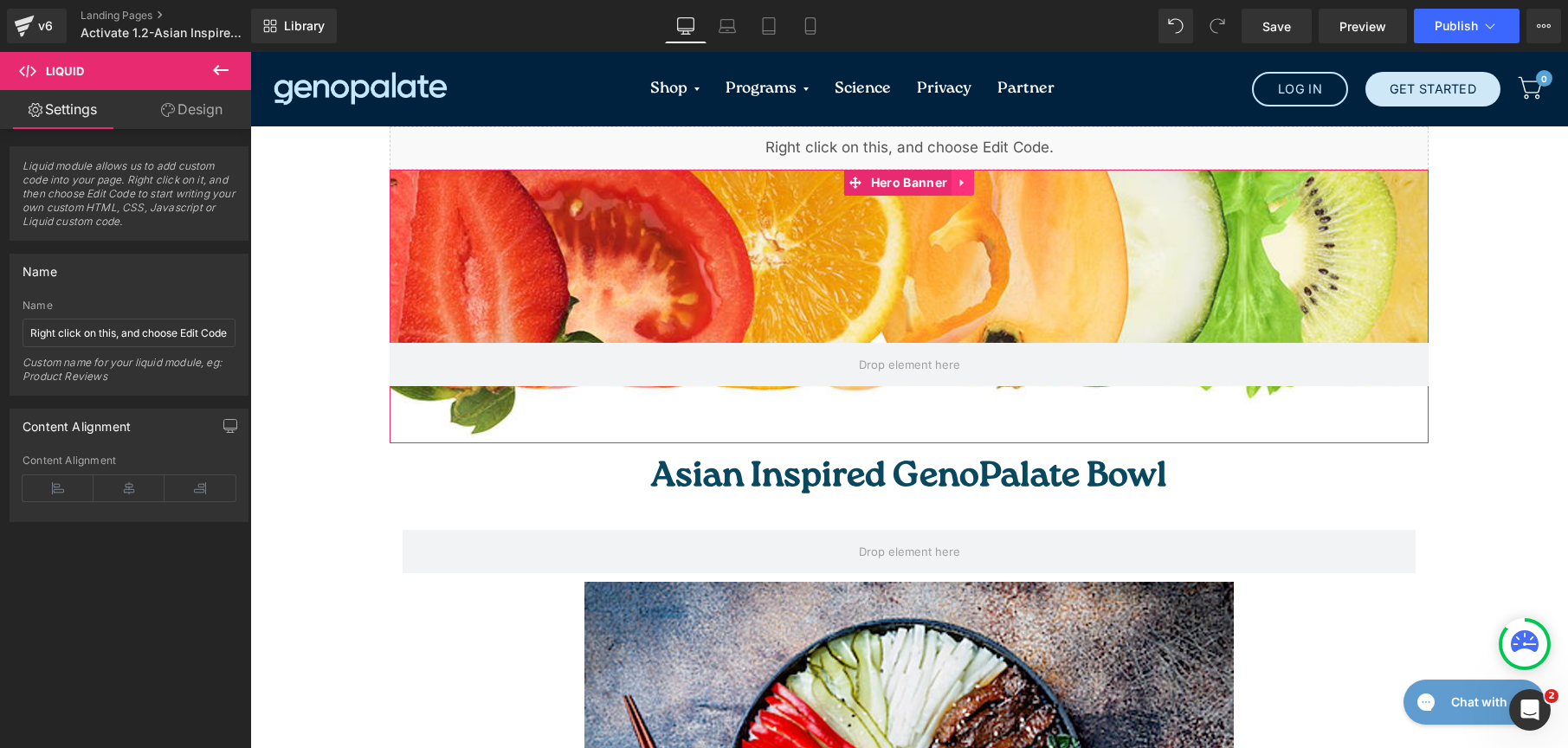
click at [957, 177] on icon at bounding box center [963, 183] width 12 height 13
click at [971, 183] on icon at bounding box center [974, 183] width 12 height 12
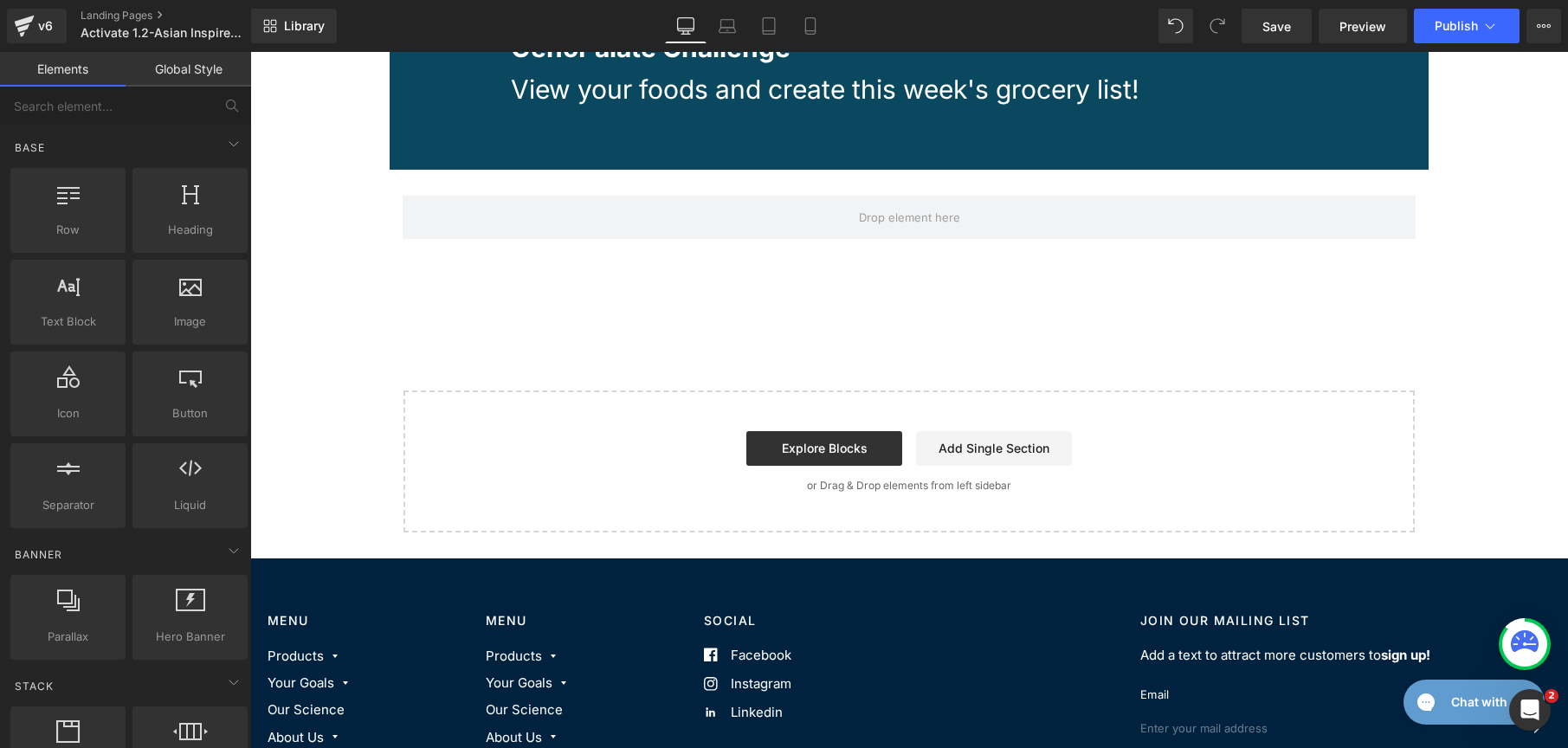
scroll to position [874, 0]
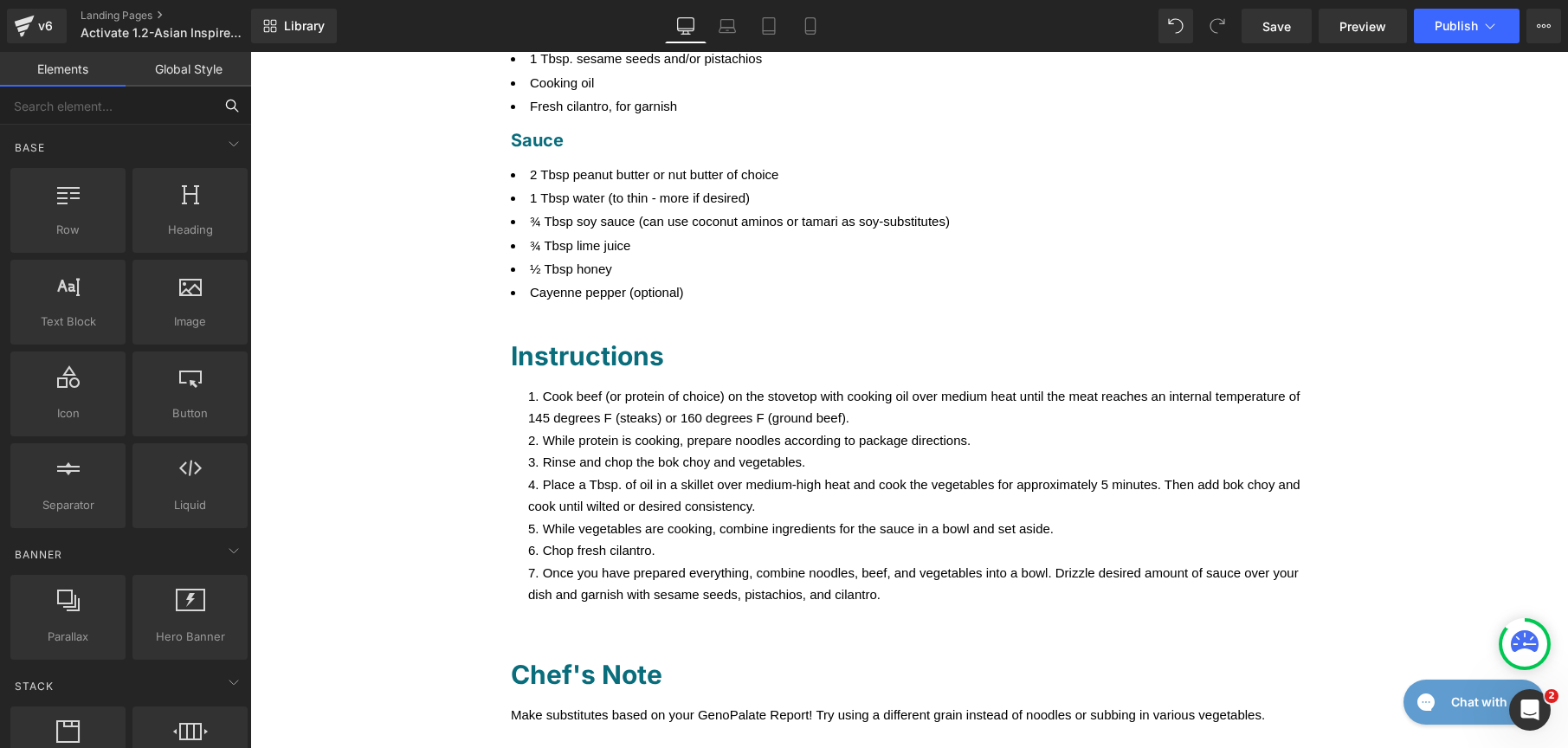
click at [195, 91] on input "text" at bounding box center [107, 106] width 213 height 38
click at [192, 82] on link "Global Style" at bounding box center [189, 69] width 126 height 35
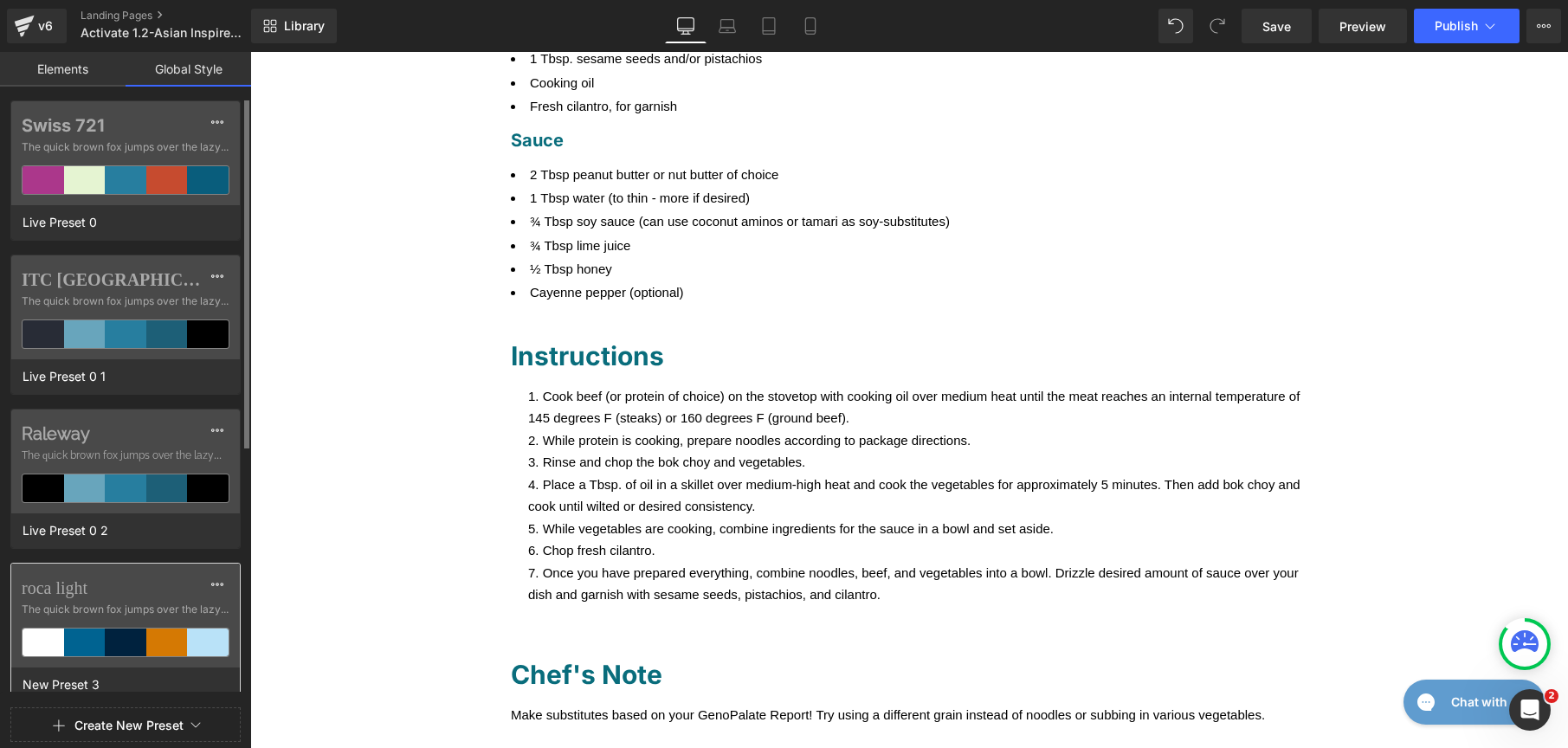
click at [165, 600] on div "roca light The quick brown fox jumps over the lazy..." at bounding box center [126, 615] width 229 height 104
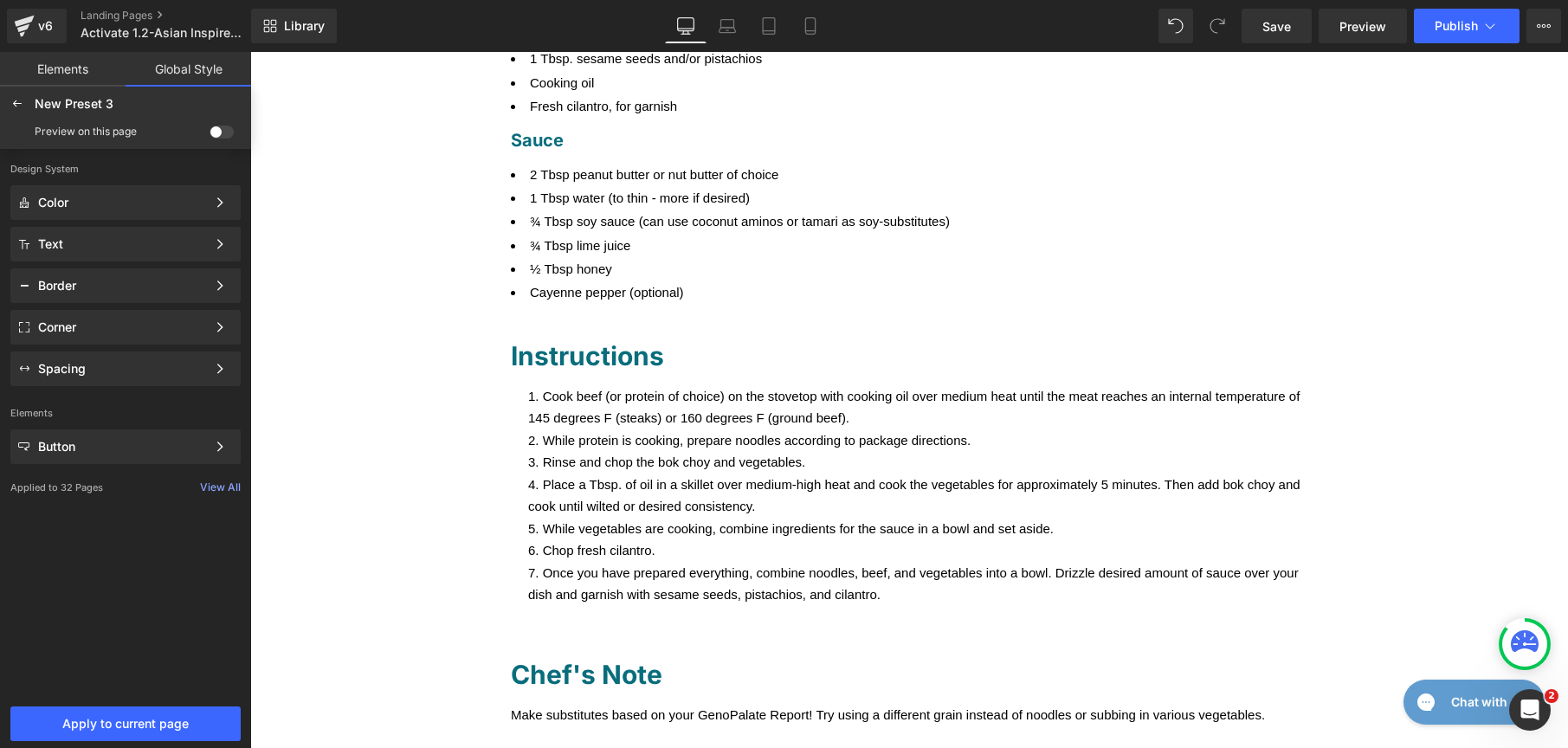
click at [226, 130] on span at bounding box center [222, 132] width 24 height 13
click at [210, 135] on input "checkbox" at bounding box center [210, 135] width 0 height 0
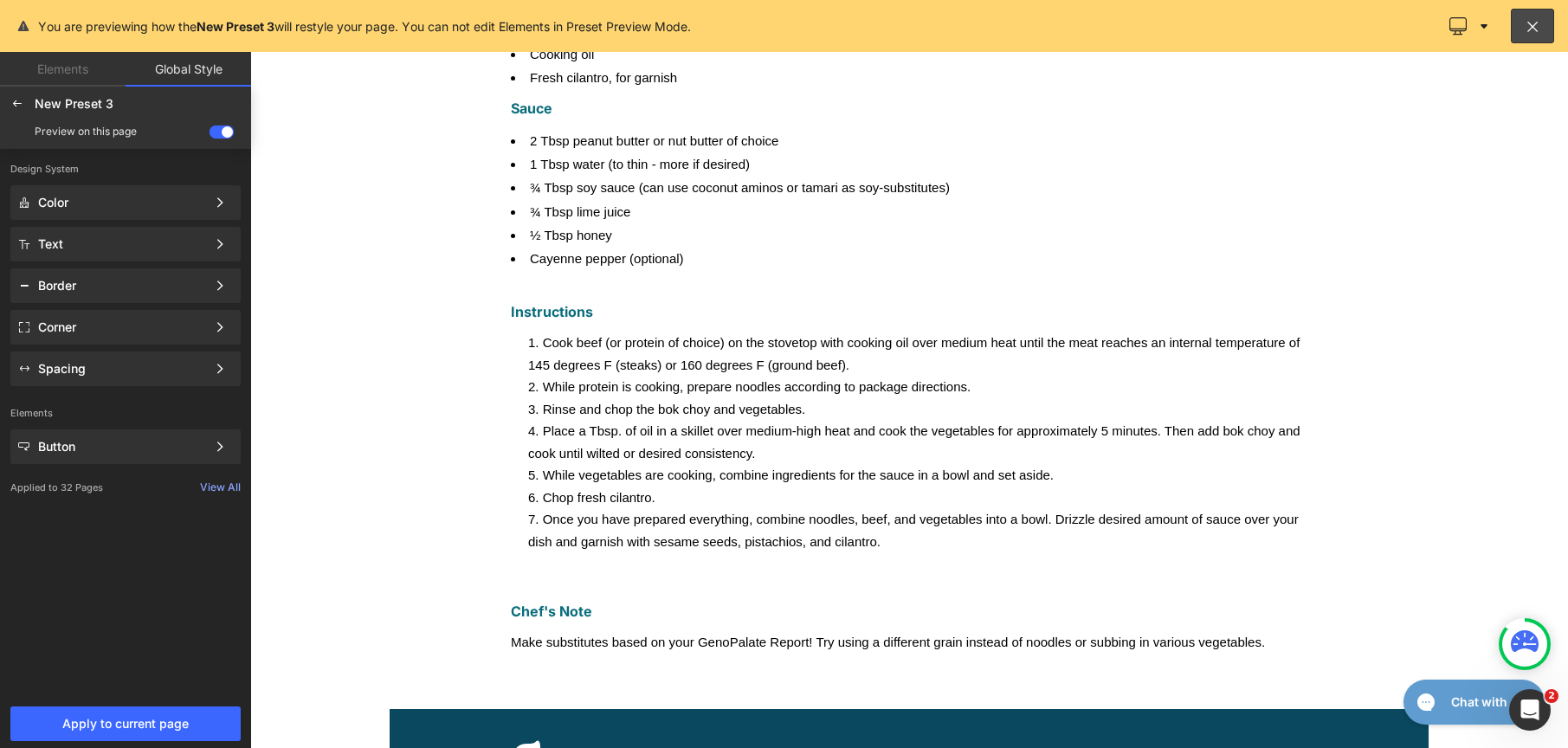
scroll to position [846, 0]
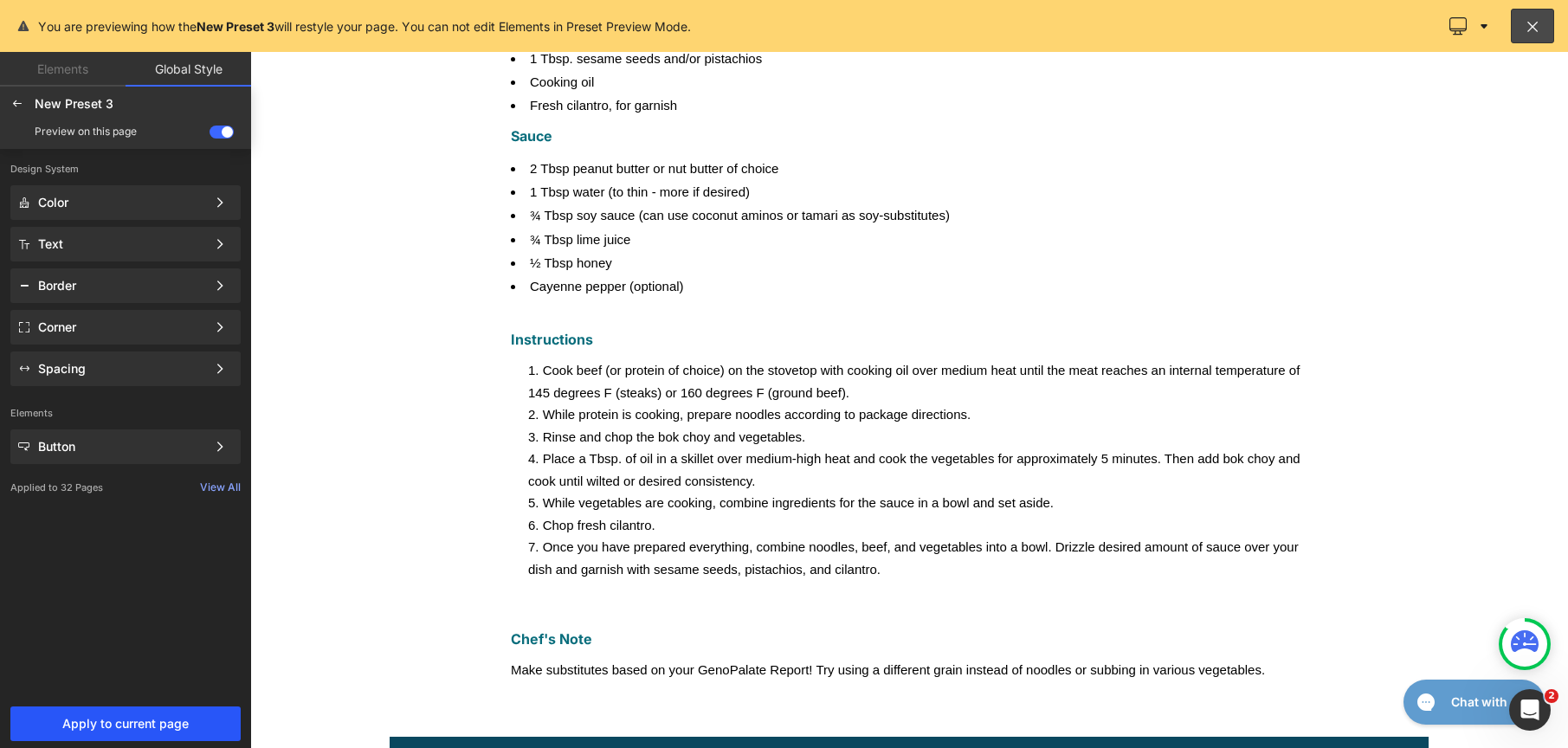
drag, startPoint x: 88, startPoint y: 727, endPoint x: 108, endPoint y: 542, distance: 186.1
click at [88, 727] on span "Apply to current page" at bounding box center [126, 724] width 210 height 14
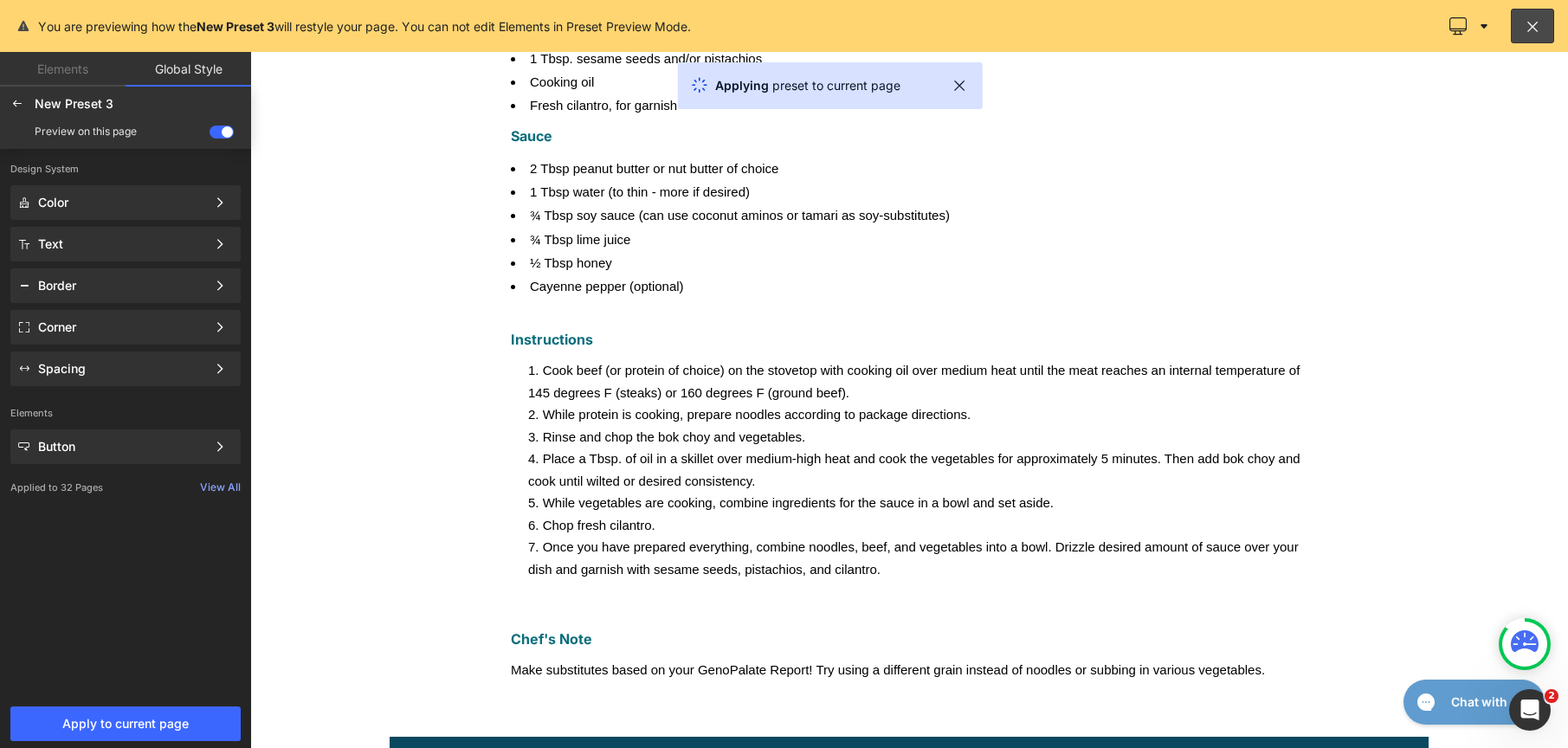
scroll to position [0, 0]
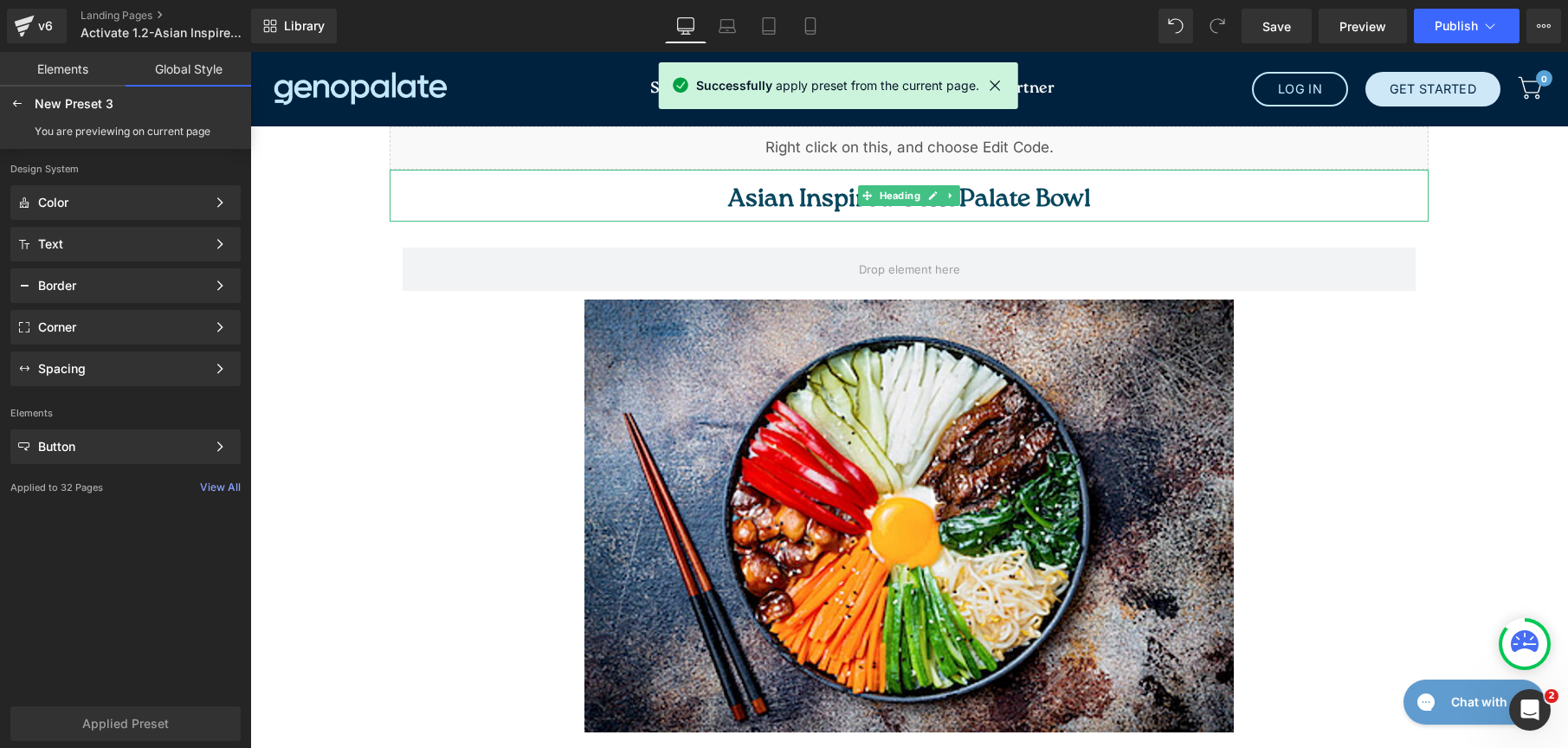
click at [952, 200] on link at bounding box center [950, 196] width 18 height 21
click at [1048, 197] on span "Asian Inspired GenoPalate Bowl" at bounding box center [909, 199] width 363 height 25
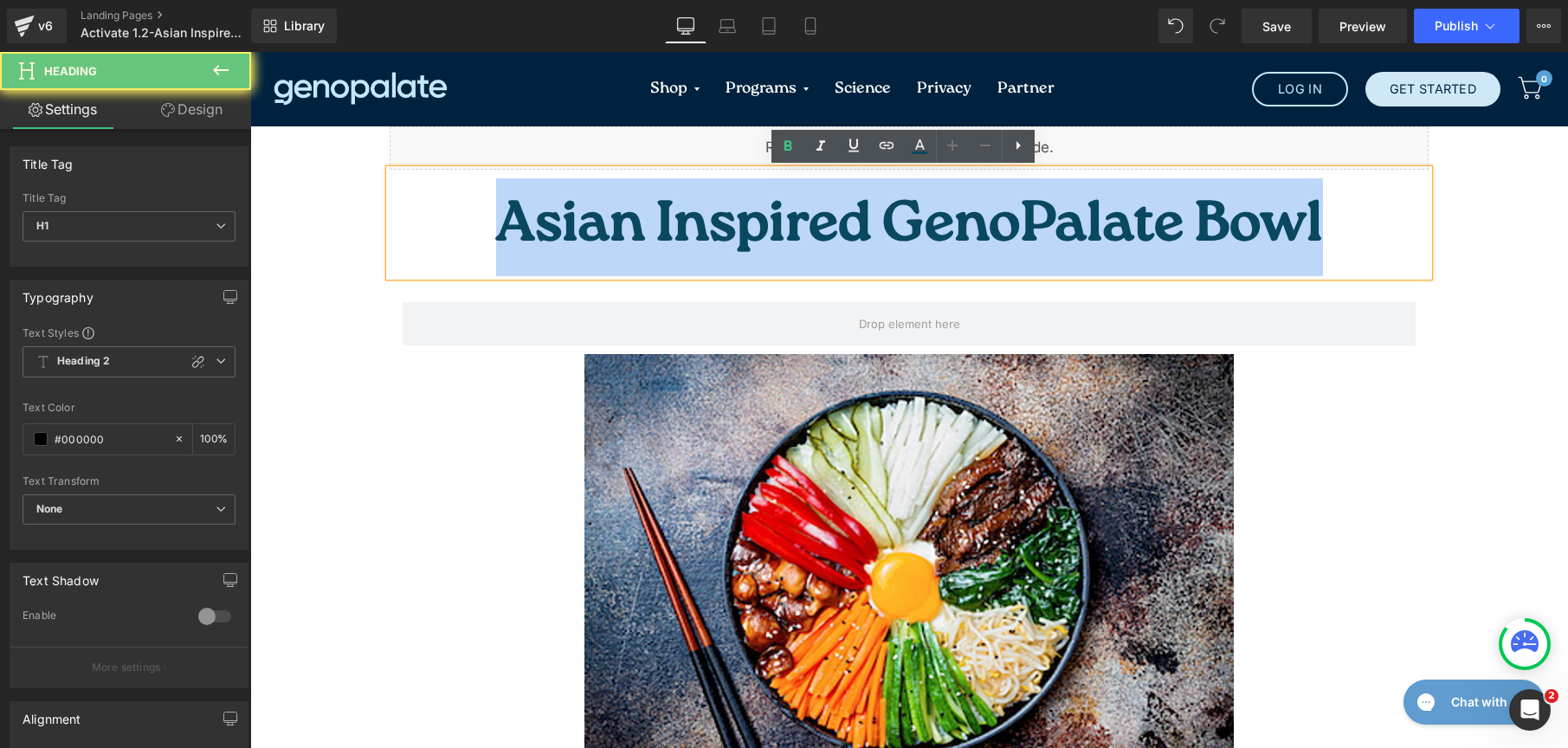
drag, startPoint x: 1100, startPoint y: 203, endPoint x: 601, endPoint y: 177, distance: 499.7
click at [601, 178] on h1 "Asian Inspired GenoPalate Bowl" at bounding box center [908, 227] width 1039 height 98
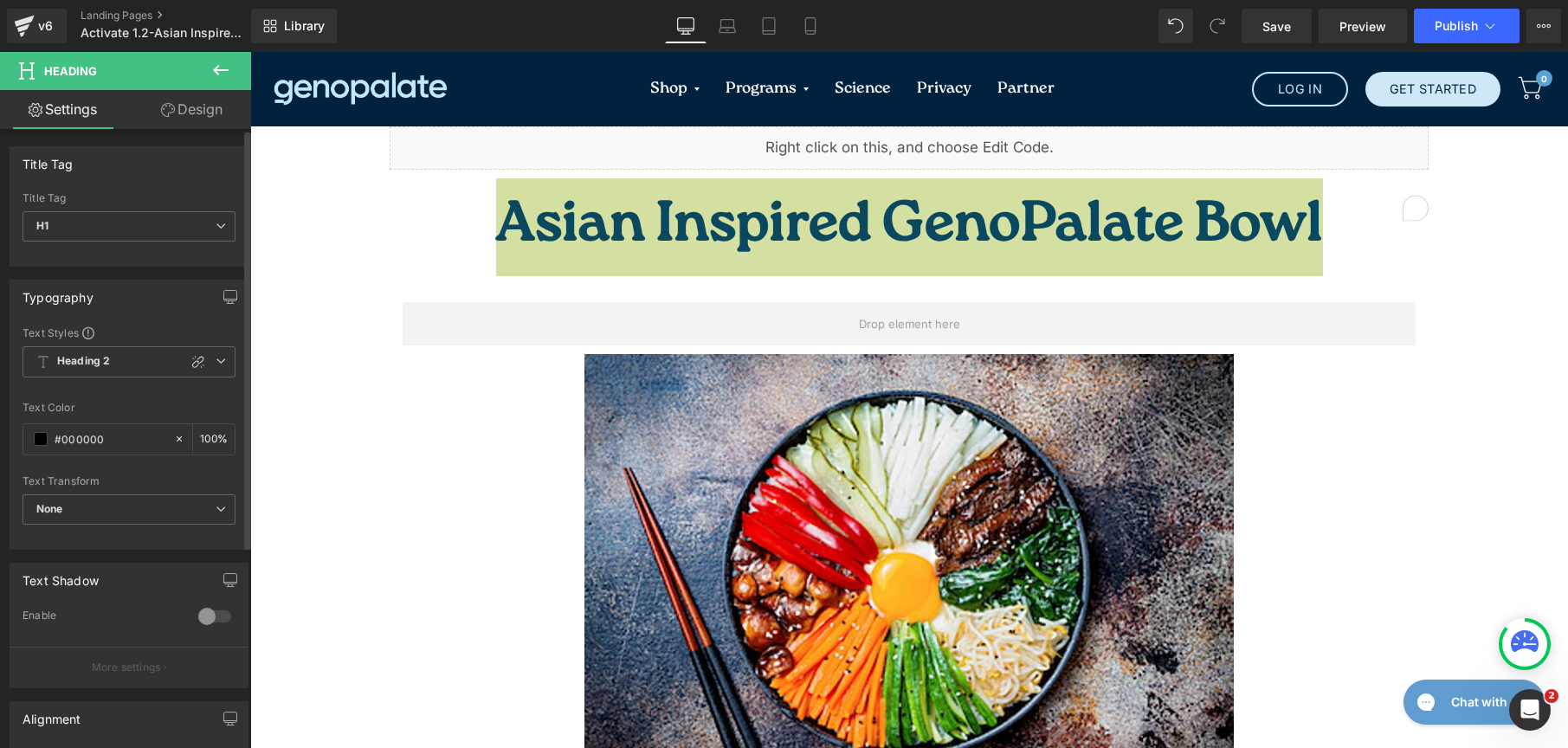
click at [131, 336] on div "Text Styles" at bounding box center [129, 333] width 213 height 14
click at [126, 365] on span "Heading 2" at bounding box center [129, 362] width 213 height 31
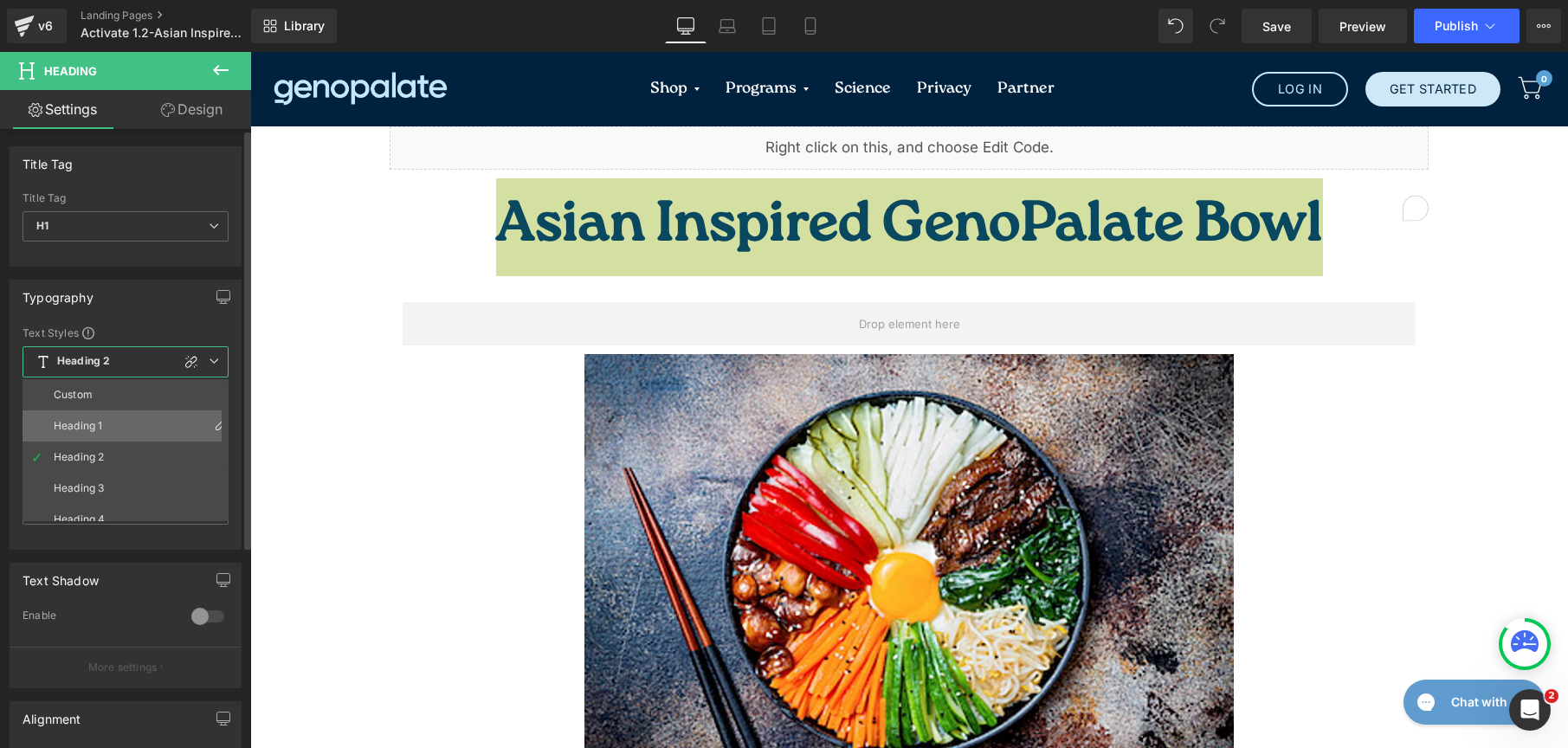
click at [128, 433] on li "Heading 1" at bounding box center [129, 426] width 214 height 31
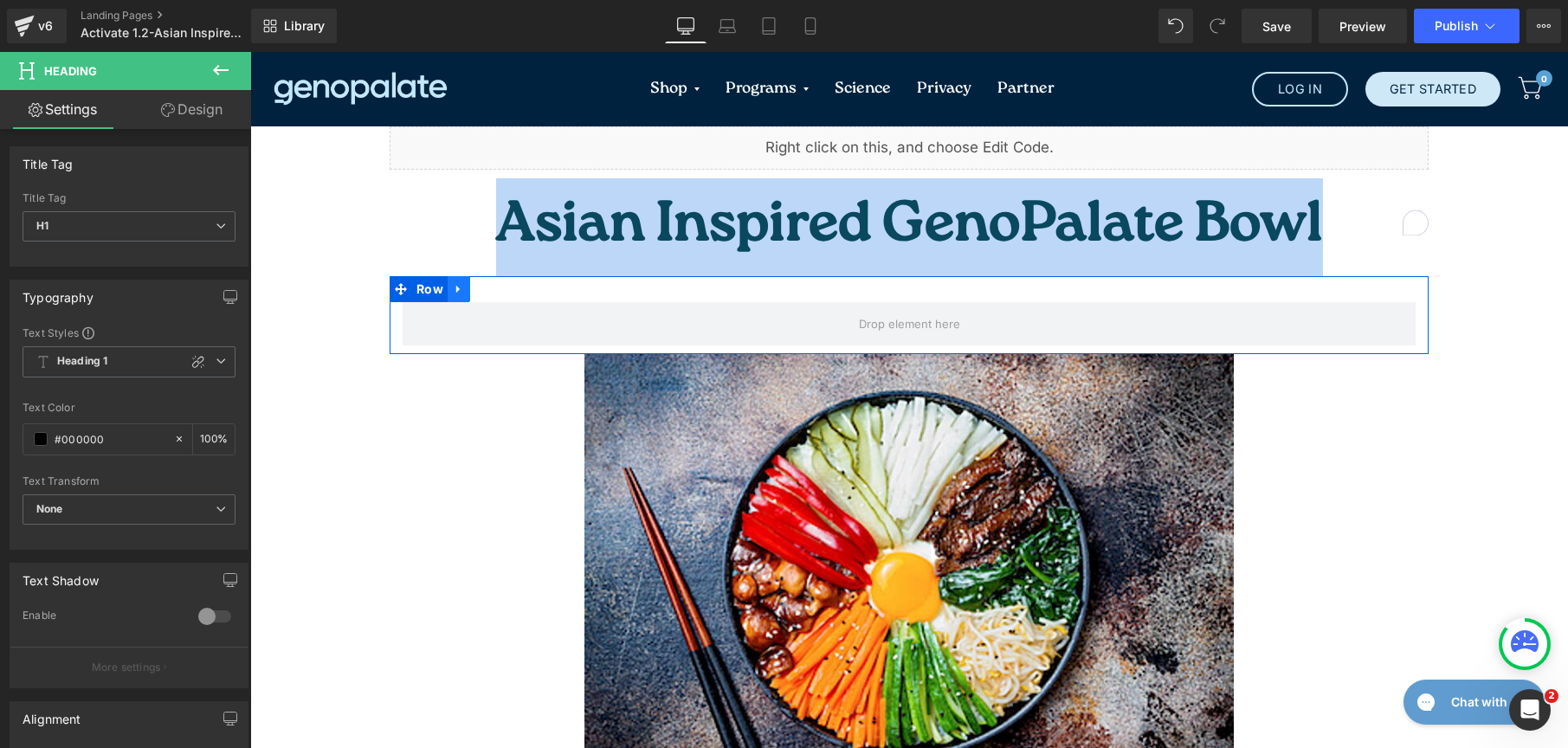
click at [454, 283] on icon at bounding box center [459, 289] width 12 height 13
click at [498, 283] on icon at bounding box center [504, 289] width 12 height 12
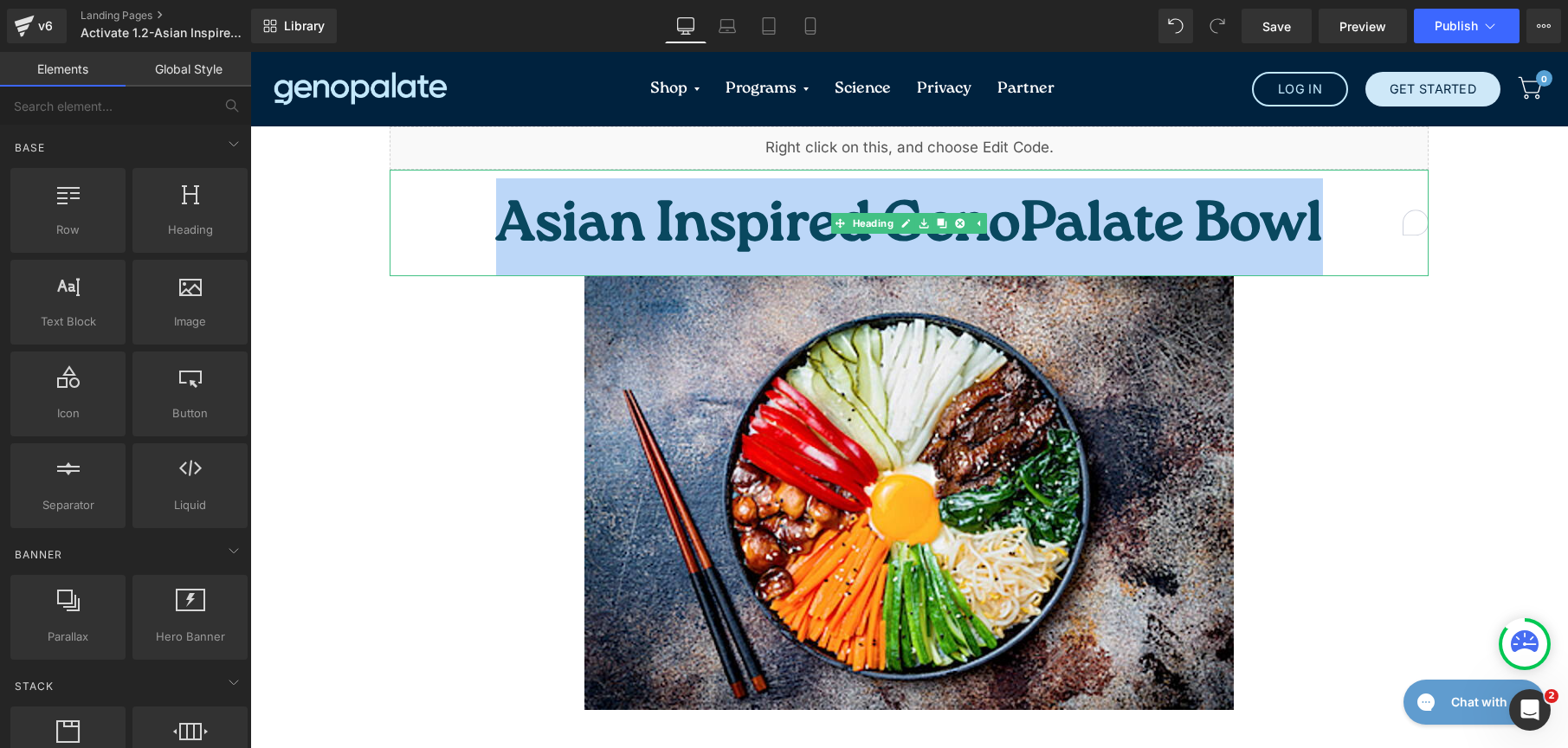
click at [773, 210] on span "Asian Inspired GenoPalate Bowl" at bounding box center [909, 227] width 827 height 80
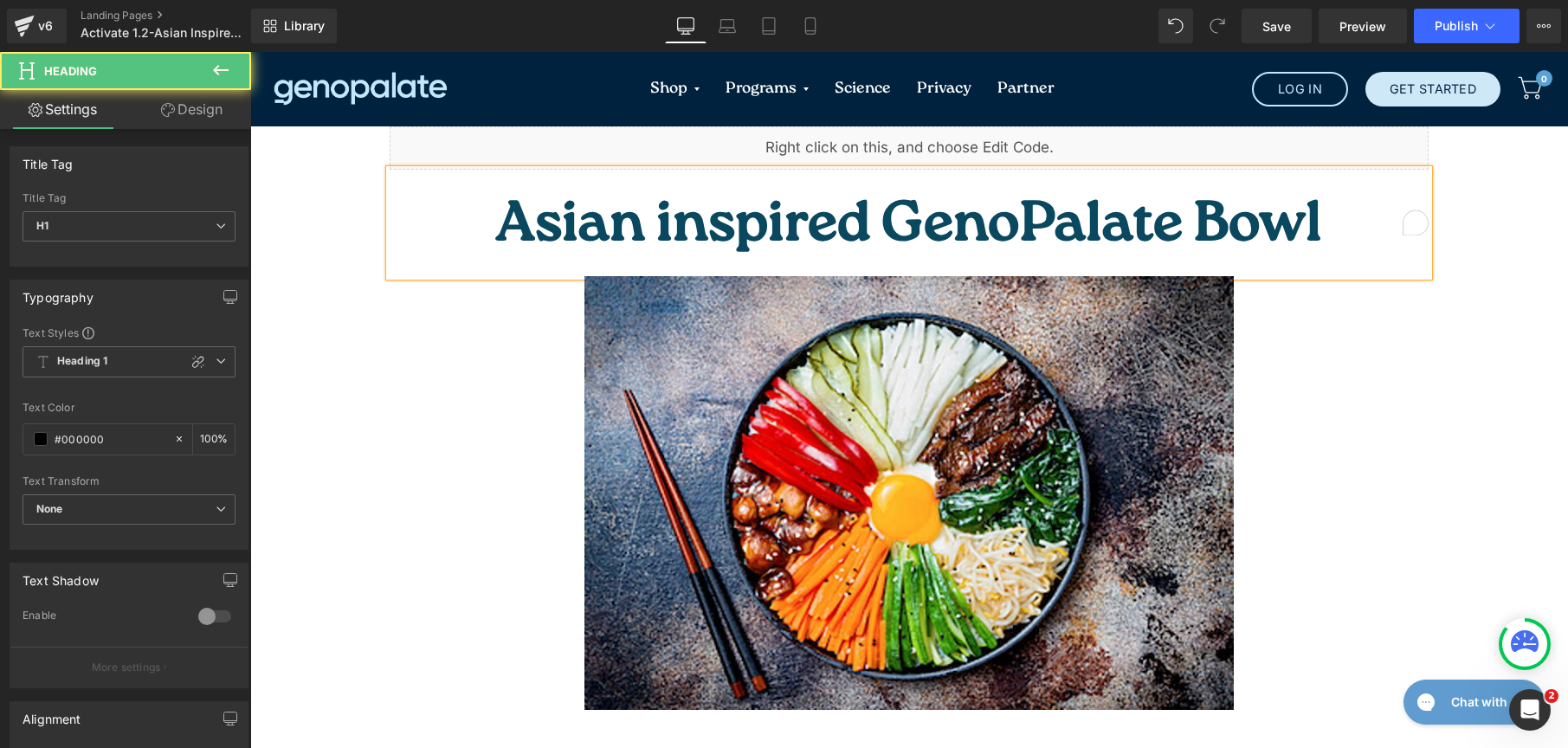
click at [1096, 209] on span "Asian inspired GenoPalate Bowl" at bounding box center [909, 227] width 826 height 80
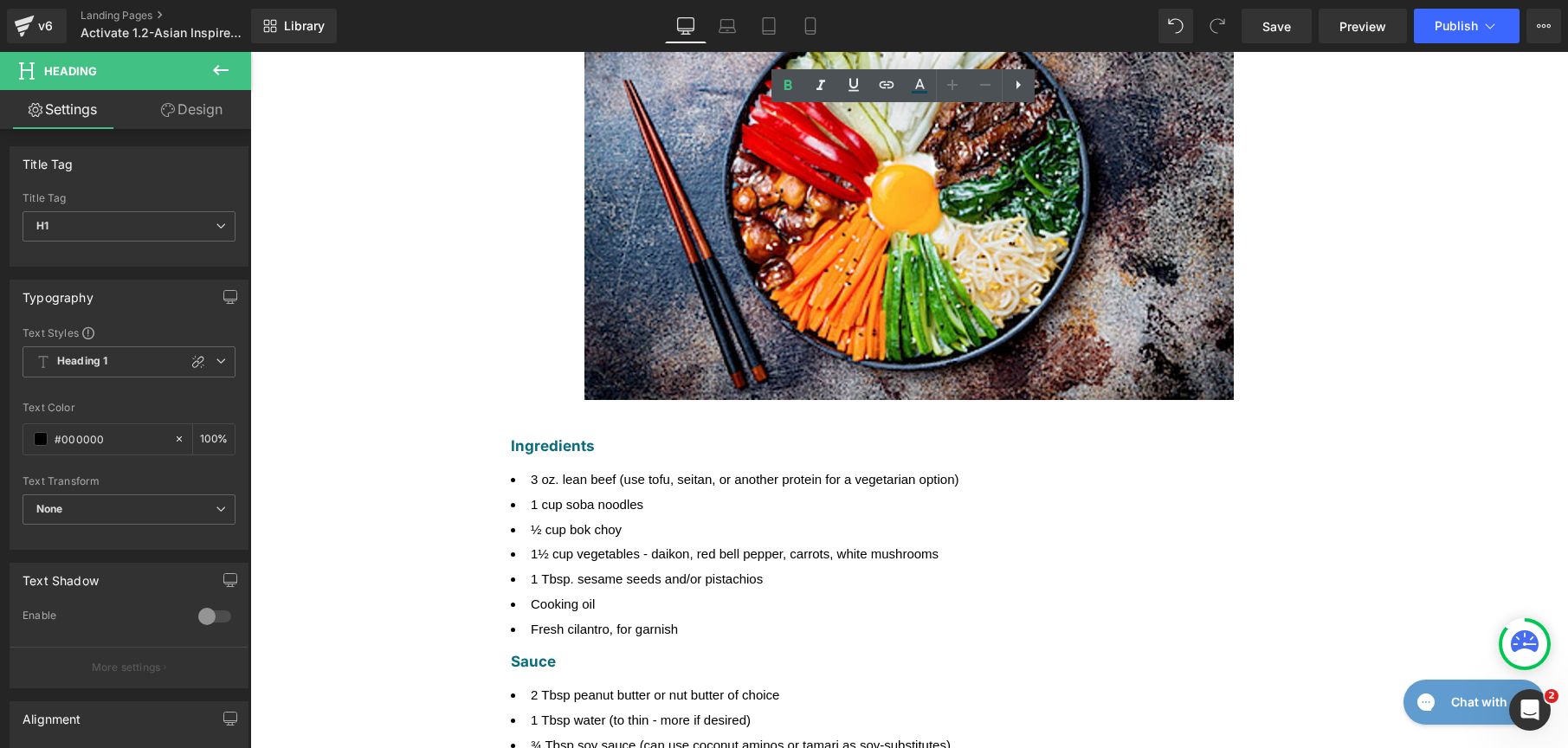
scroll to position [314, 0]
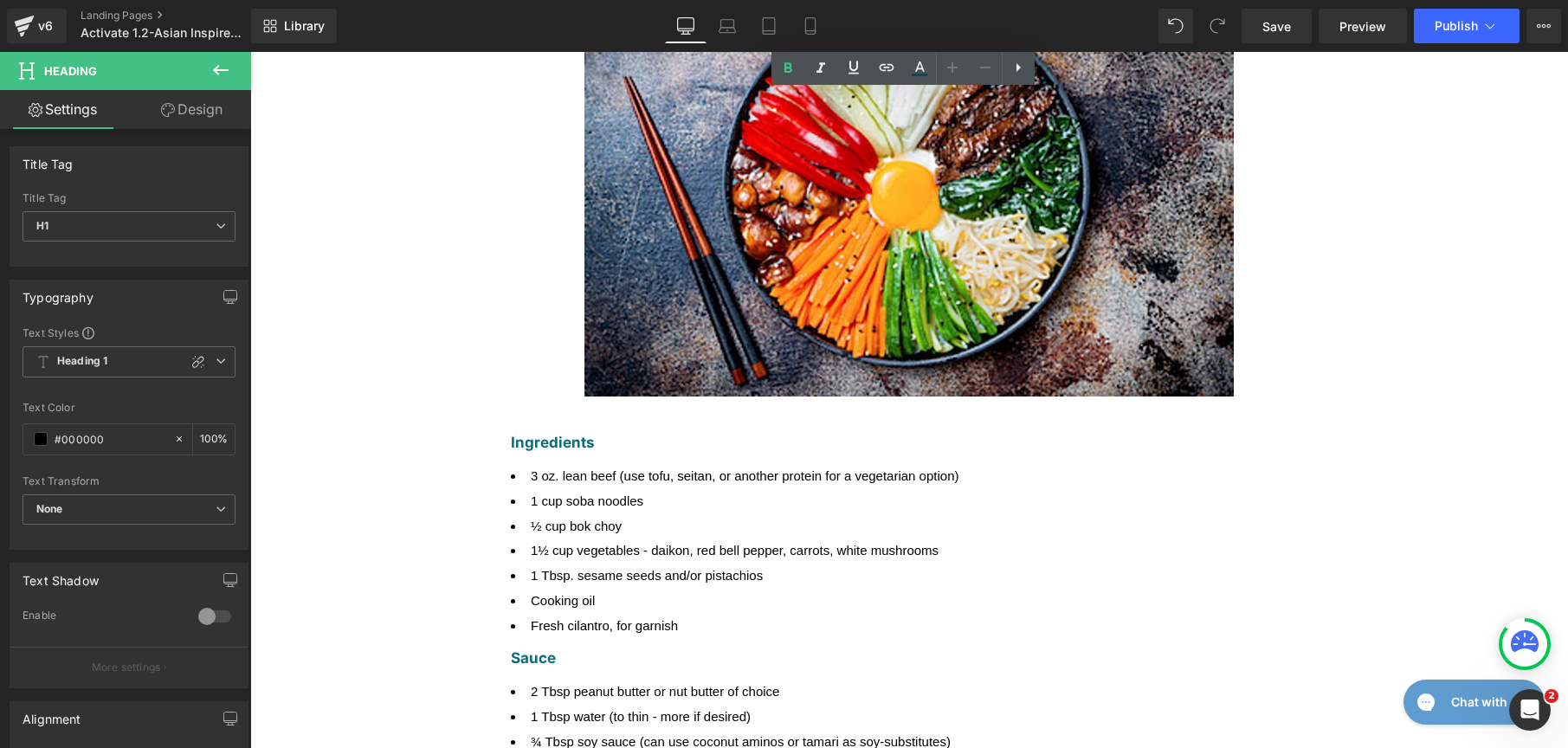
click at [643, 563] on li "1 Tbsp. sesame seeds and/or pistachios" at bounding box center [909, 575] width 797 height 25
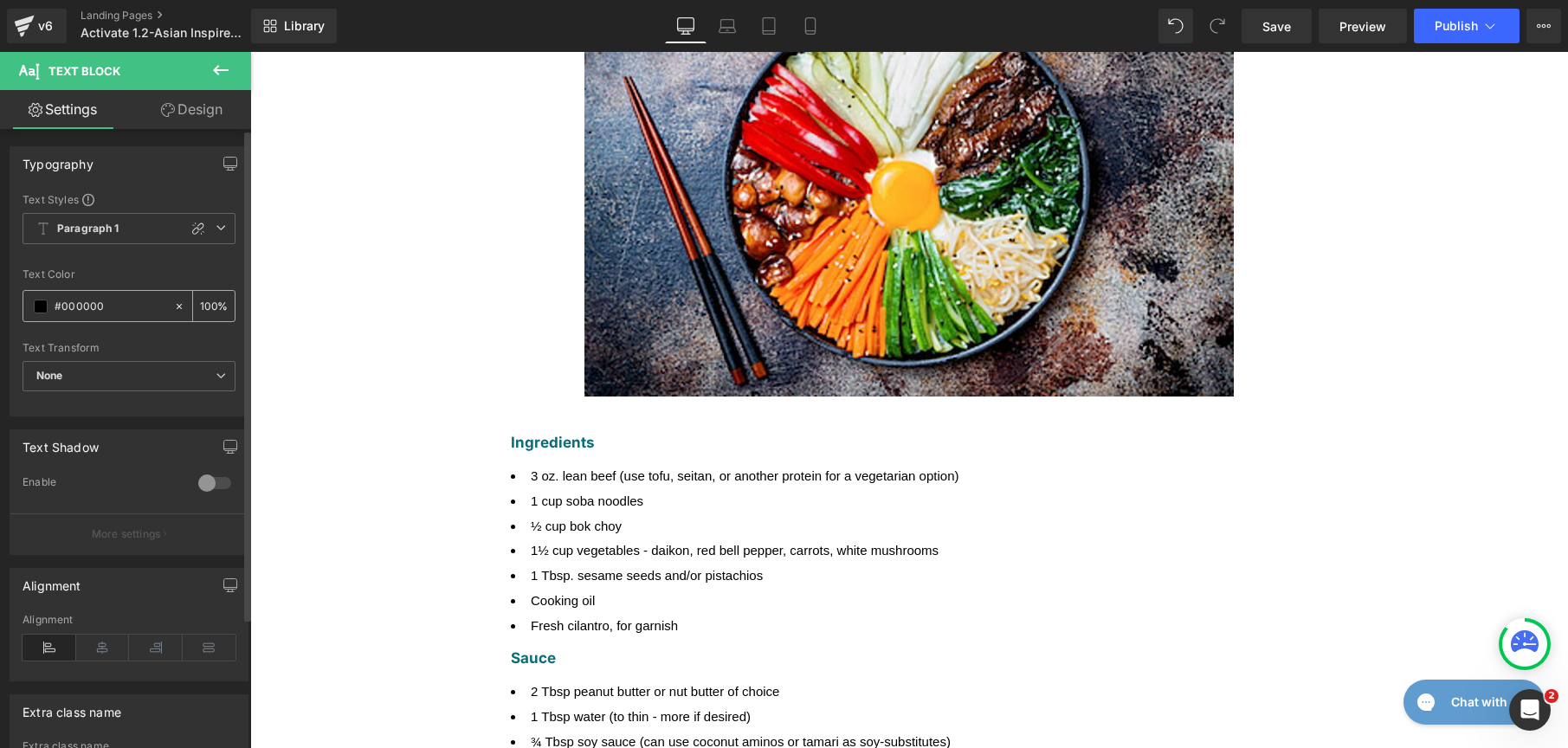
click at [39, 300] on span at bounding box center [41, 307] width 14 height 14
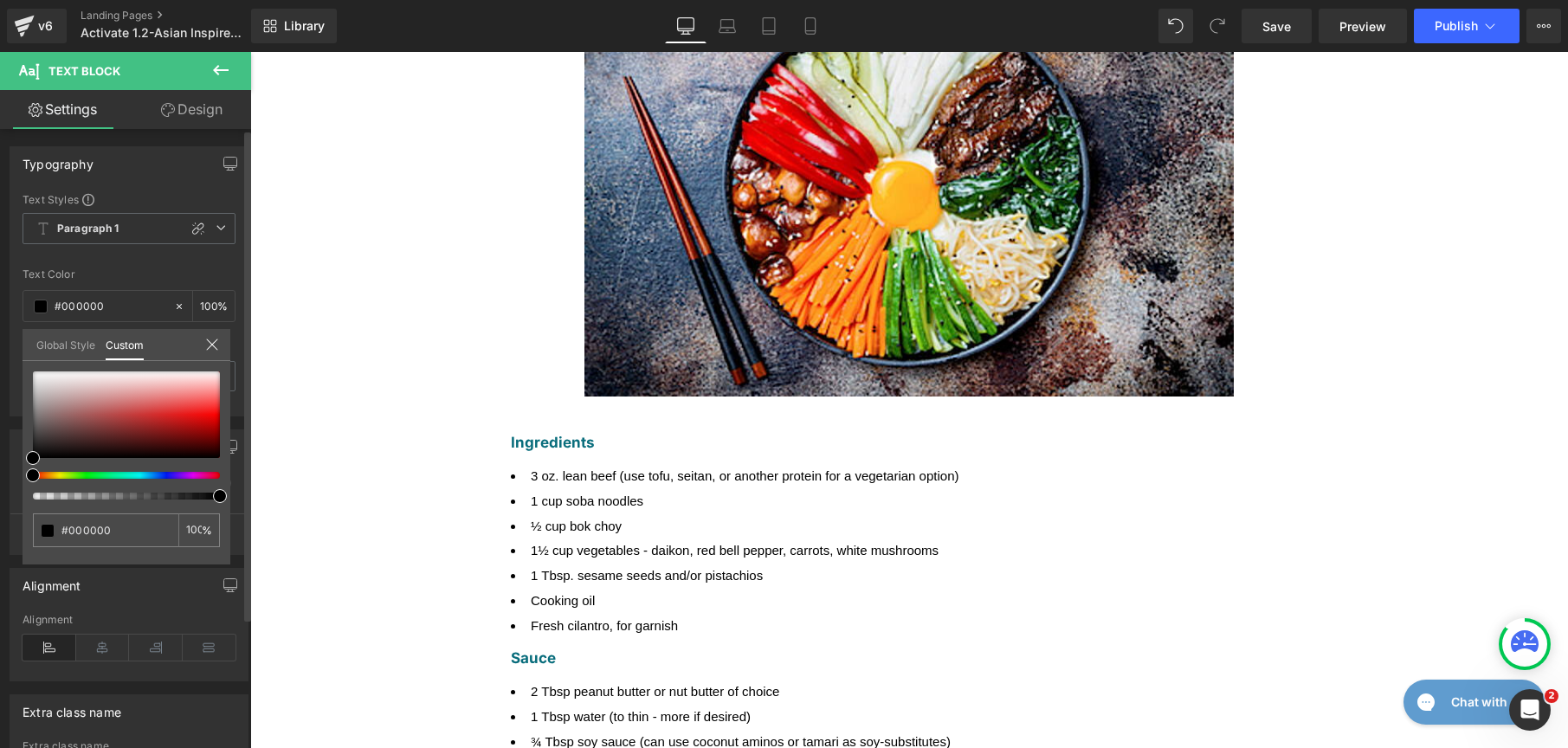
click at [55, 350] on link "Global Style" at bounding box center [66, 344] width 59 height 30
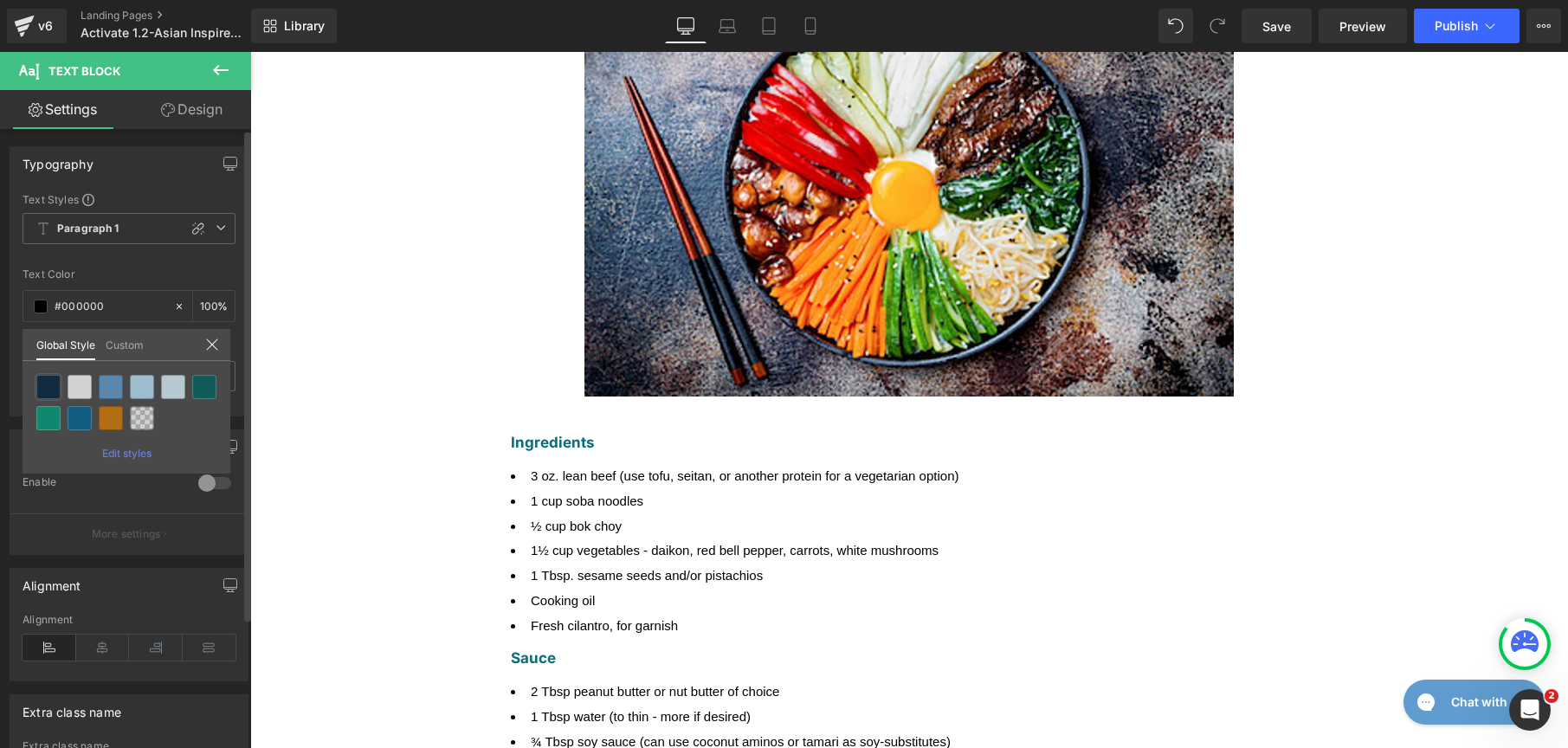
click at [52, 377] on div at bounding box center [49, 387] width 24 height 24
type input "Brand Color"
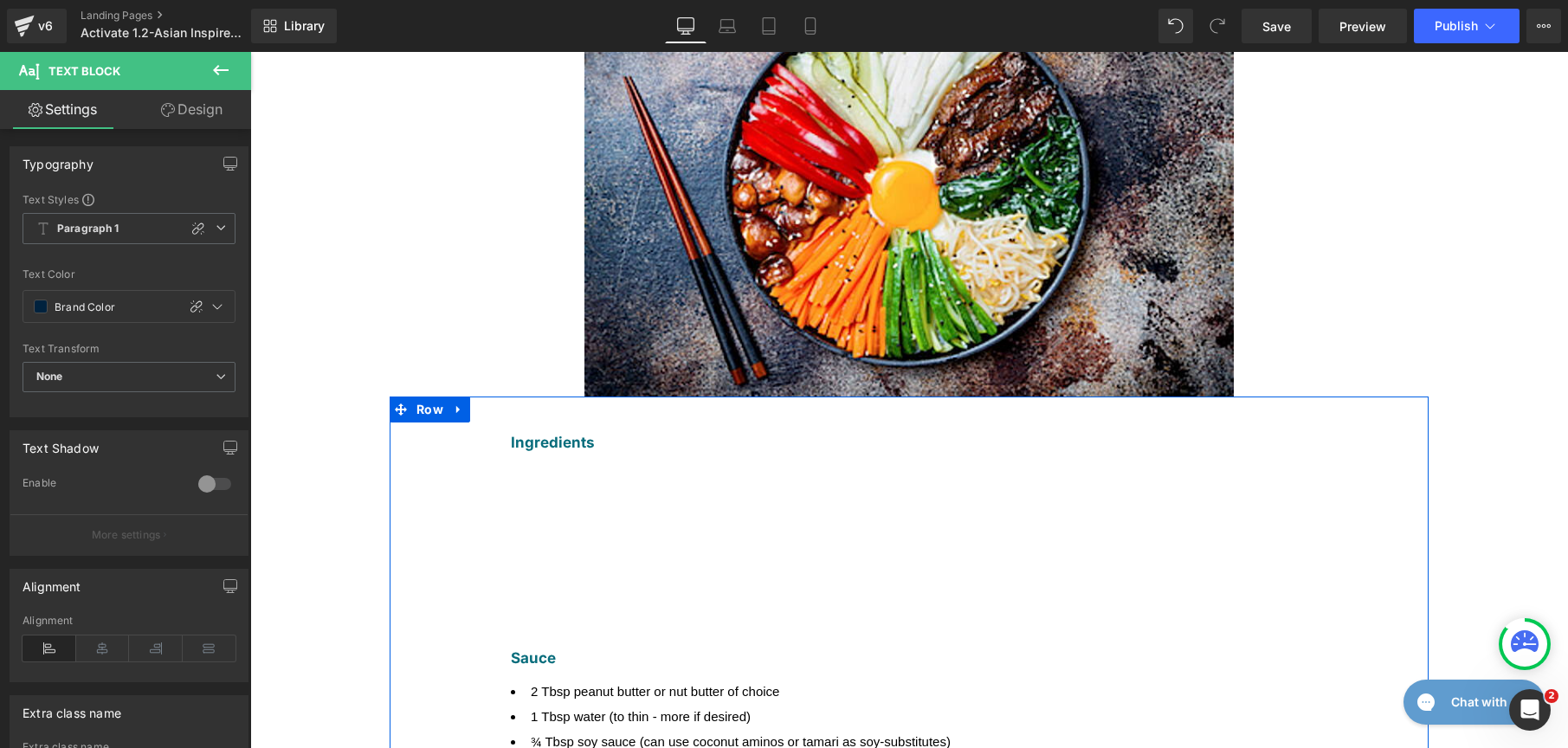
click at [546, 710] on span "1 Tbsp water (to thin - more if desired)" at bounding box center [641, 717] width 220 height 15
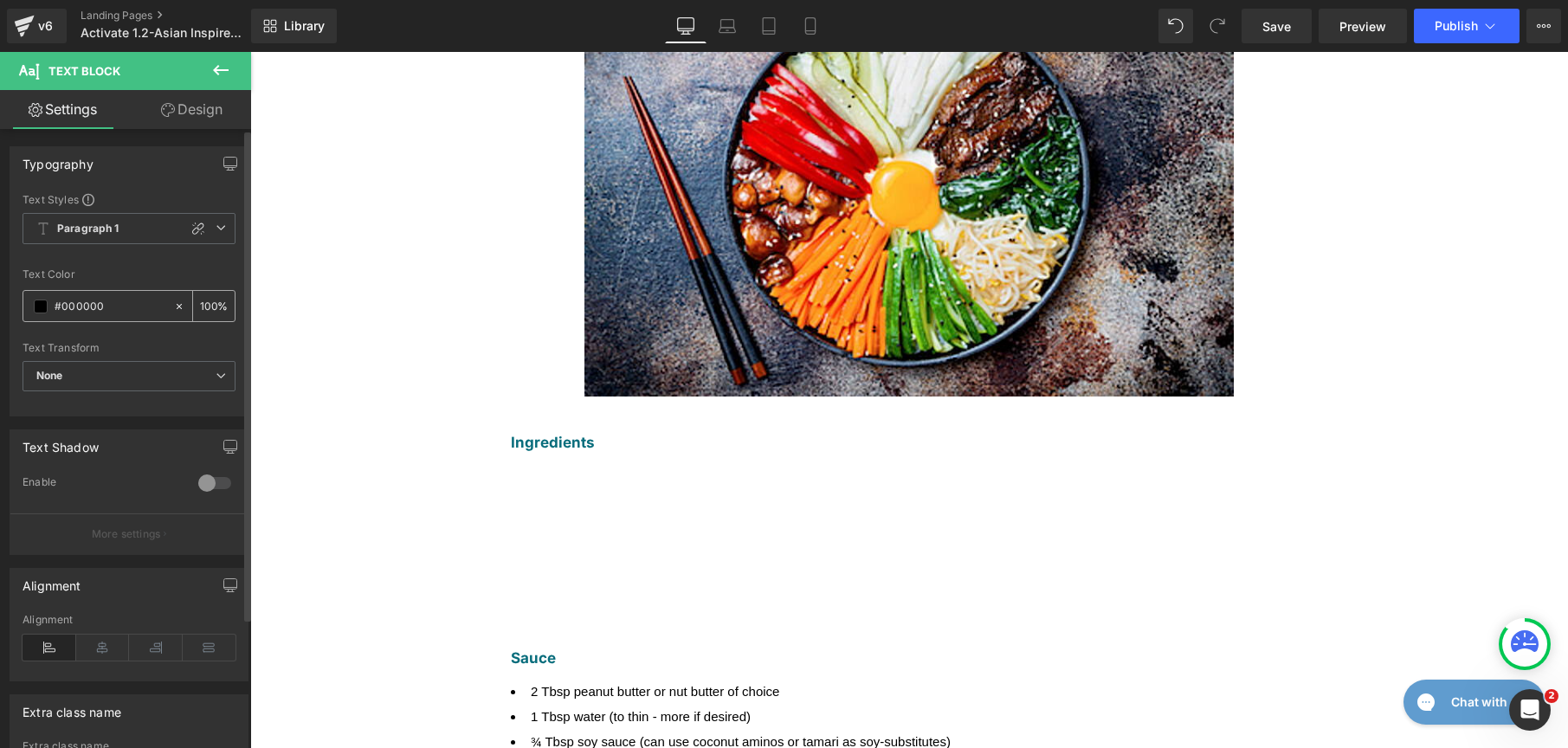
click at [49, 302] on div "#000000" at bounding box center [98, 306] width 149 height 31
click at [42, 306] on span at bounding box center [41, 307] width 14 height 14
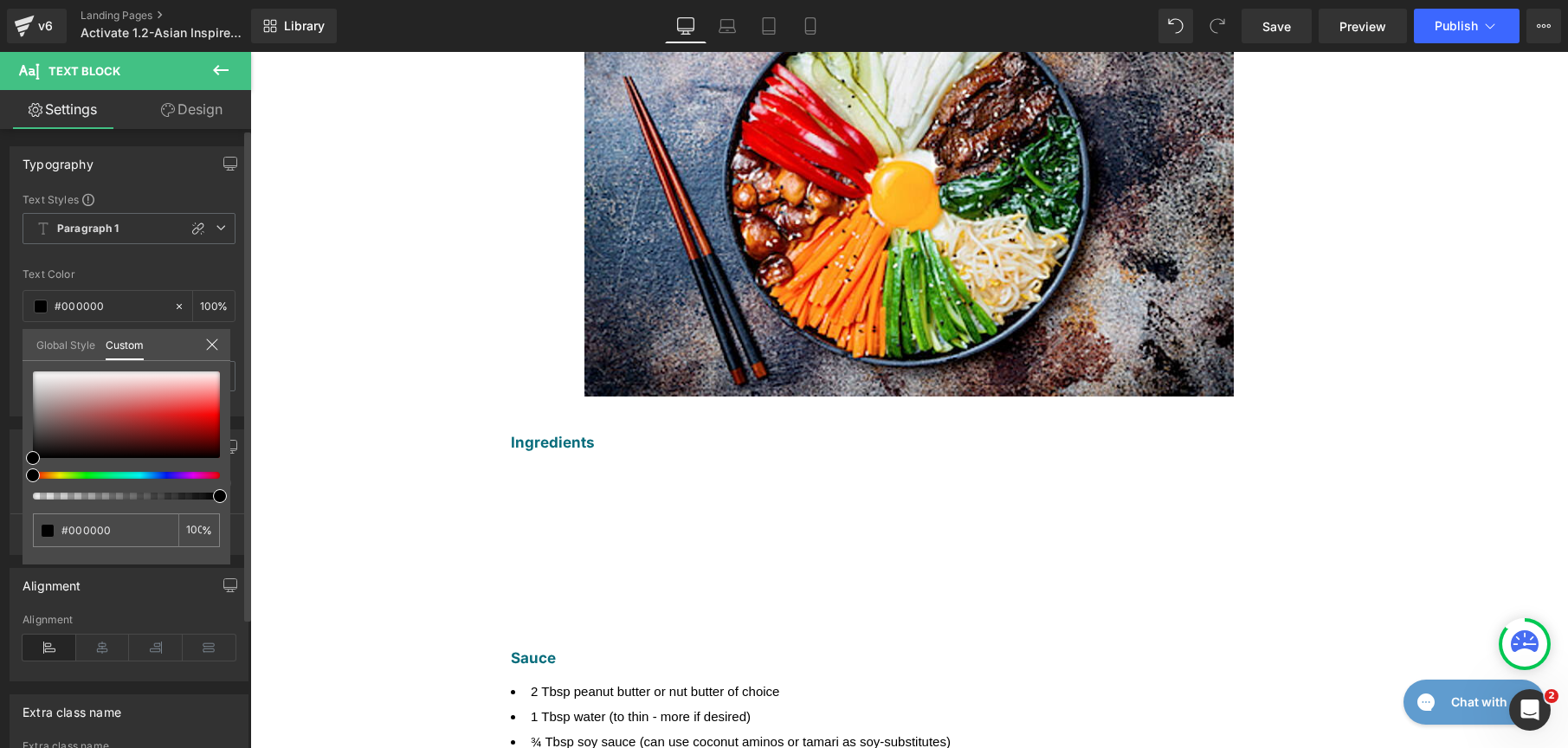
click at [52, 343] on link "Global Style" at bounding box center [66, 344] width 59 height 30
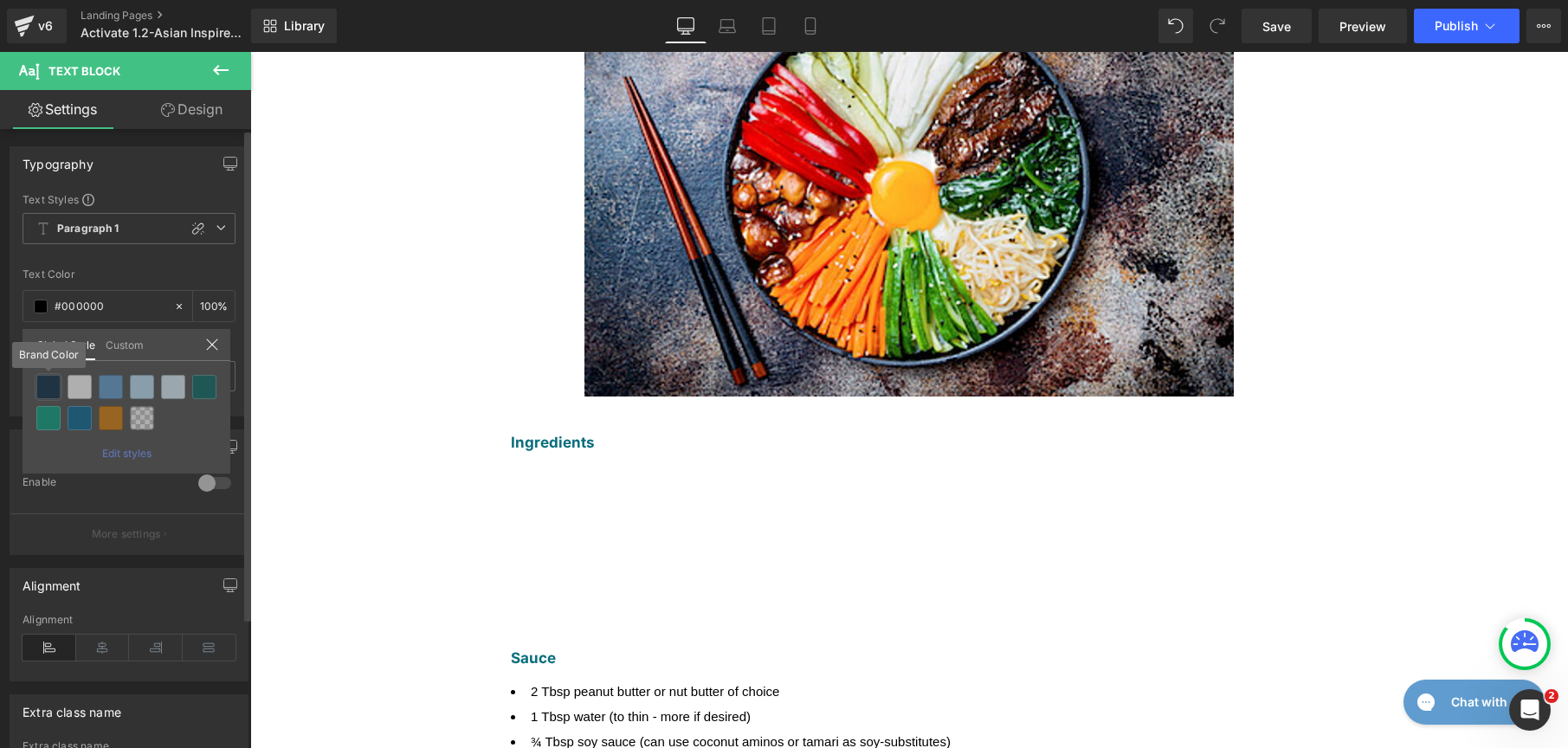
click at [52, 391] on div at bounding box center [49, 387] width 24 height 24
type input "Brand Color"
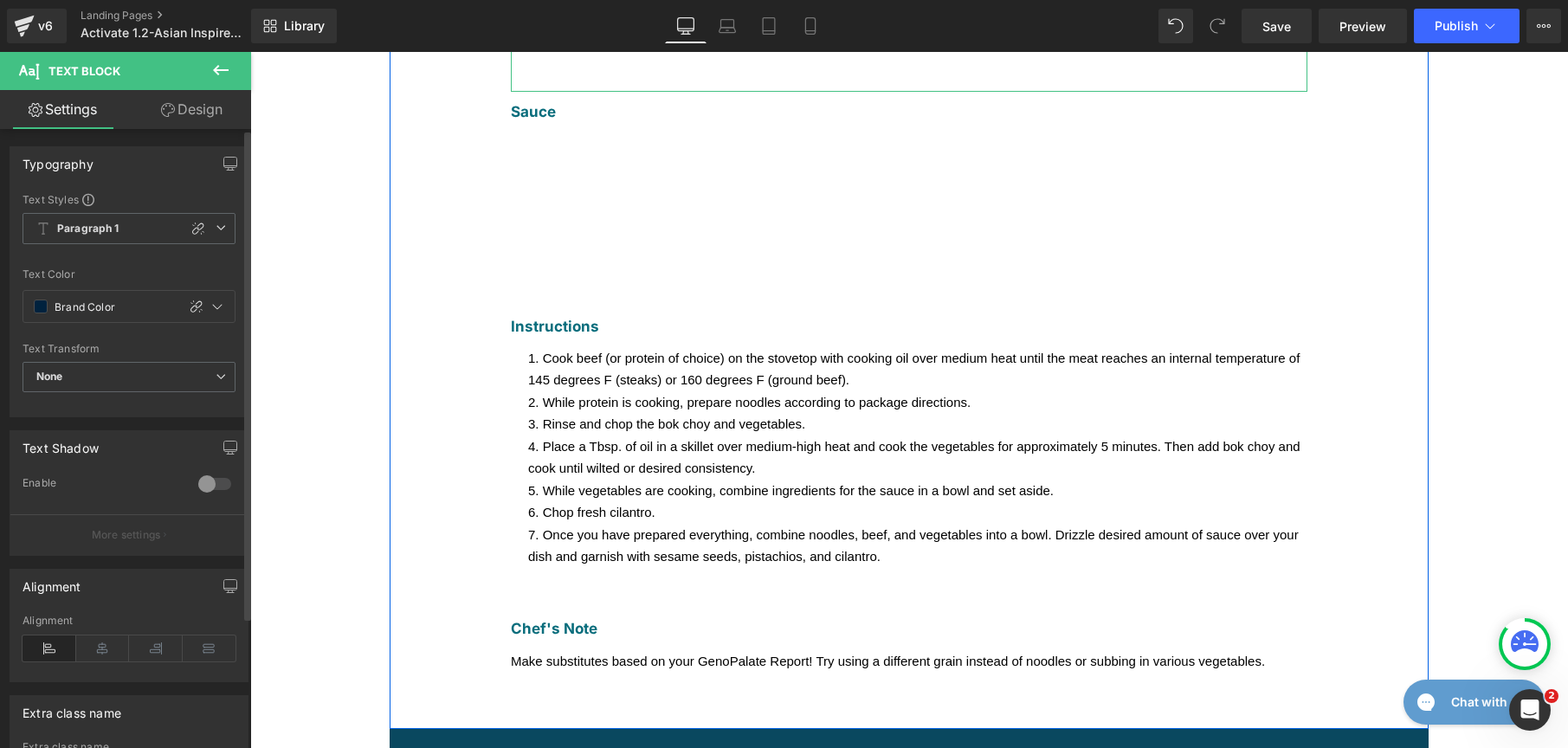
scroll to position [875, 0]
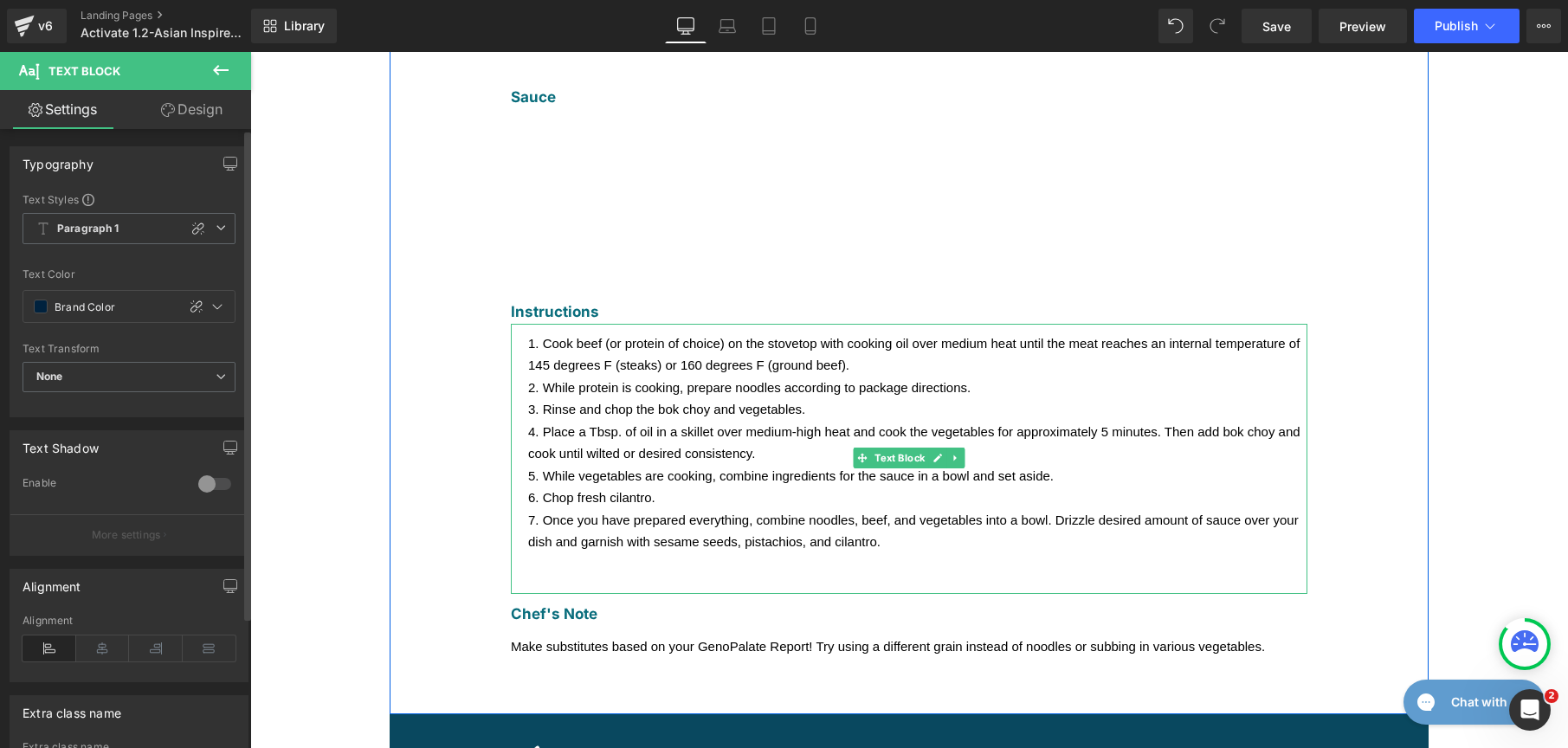
click at [588, 465] on li "While vegetables are cooking, combine ingredients for the sauce in a bowl and s…" at bounding box center [918, 476] width 779 height 23
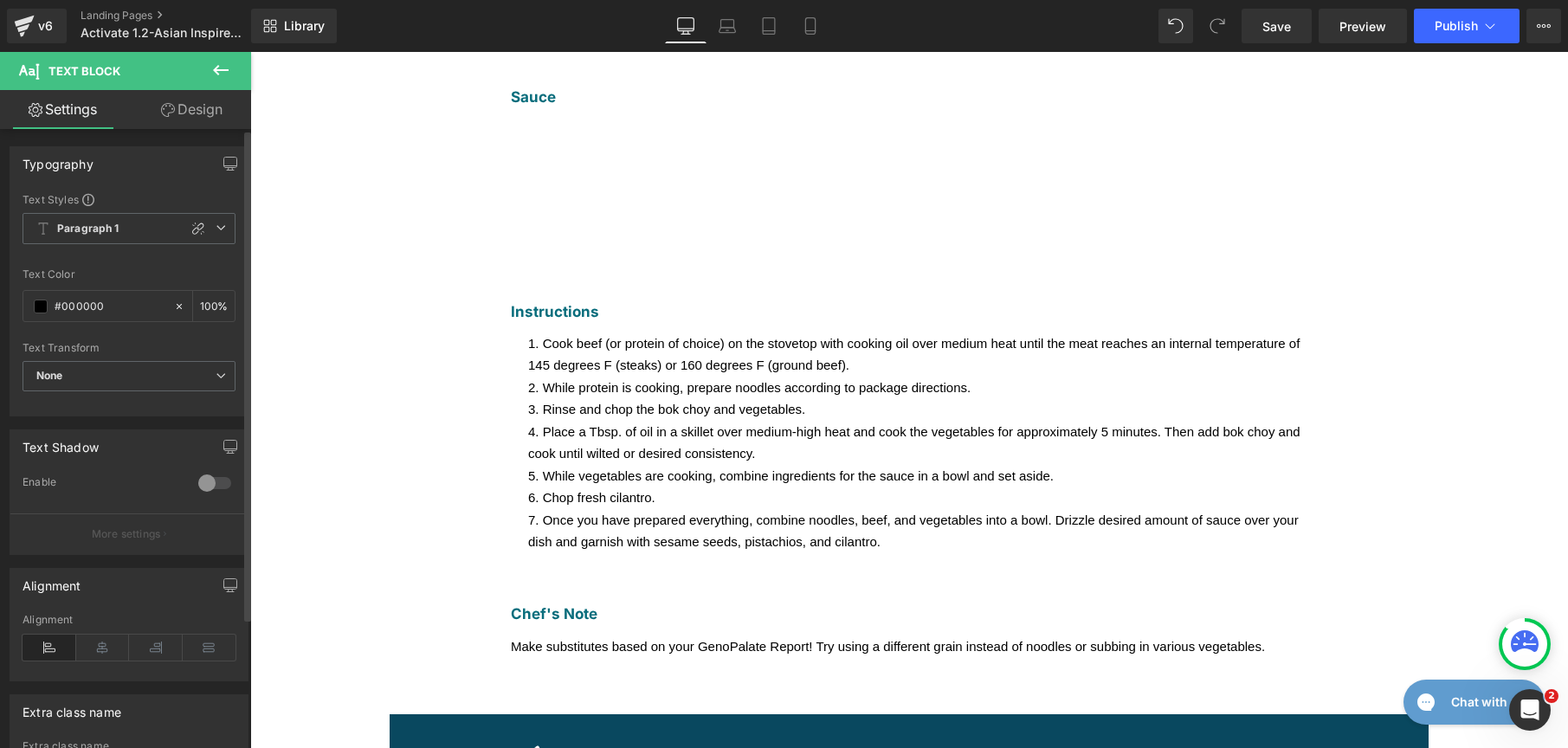
click at [38, 287] on div "Text Color #000000 100 %" at bounding box center [129, 305] width 213 height 73
click at [41, 302] on span at bounding box center [41, 307] width 14 height 14
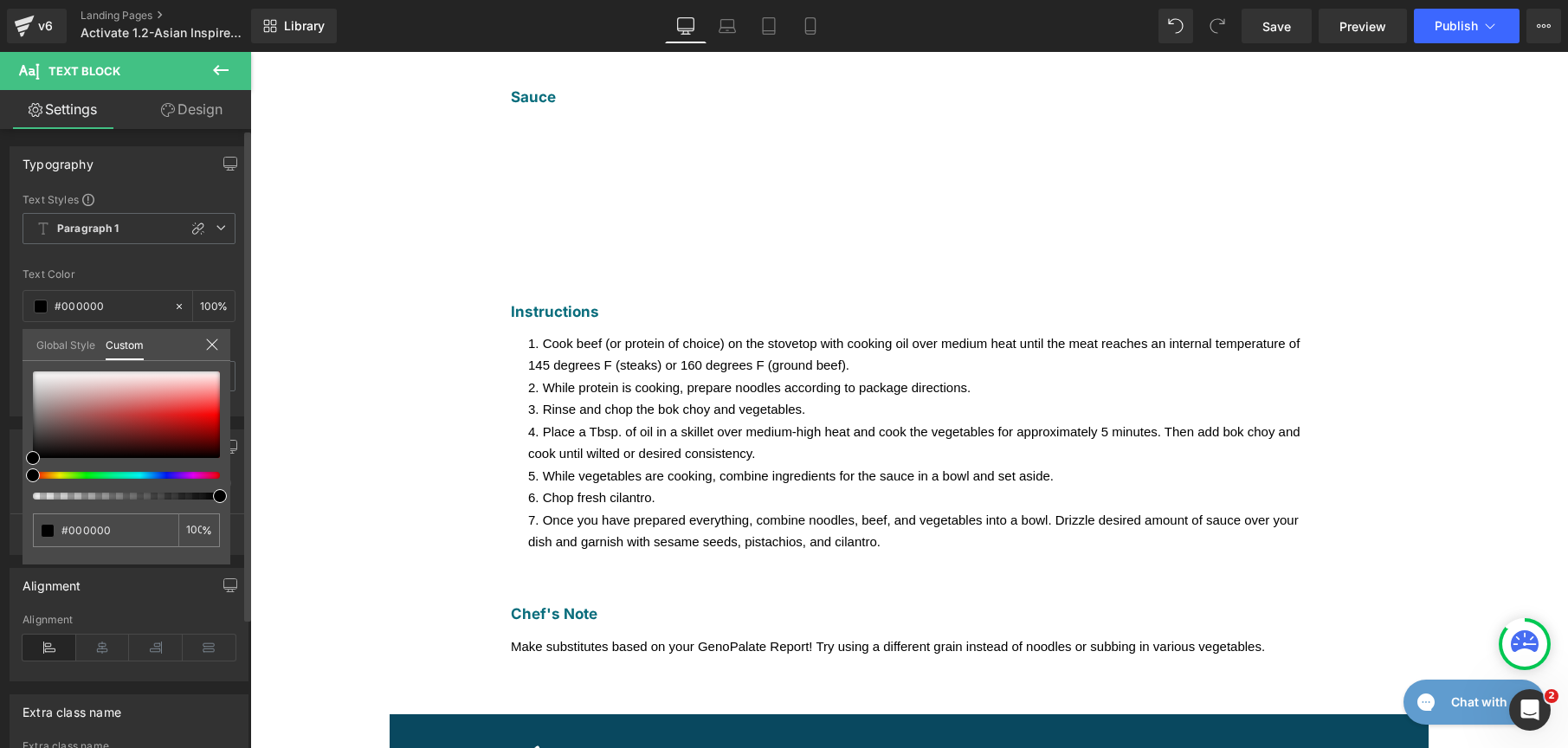
click at [46, 331] on link "Global Style" at bounding box center [66, 344] width 59 height 30
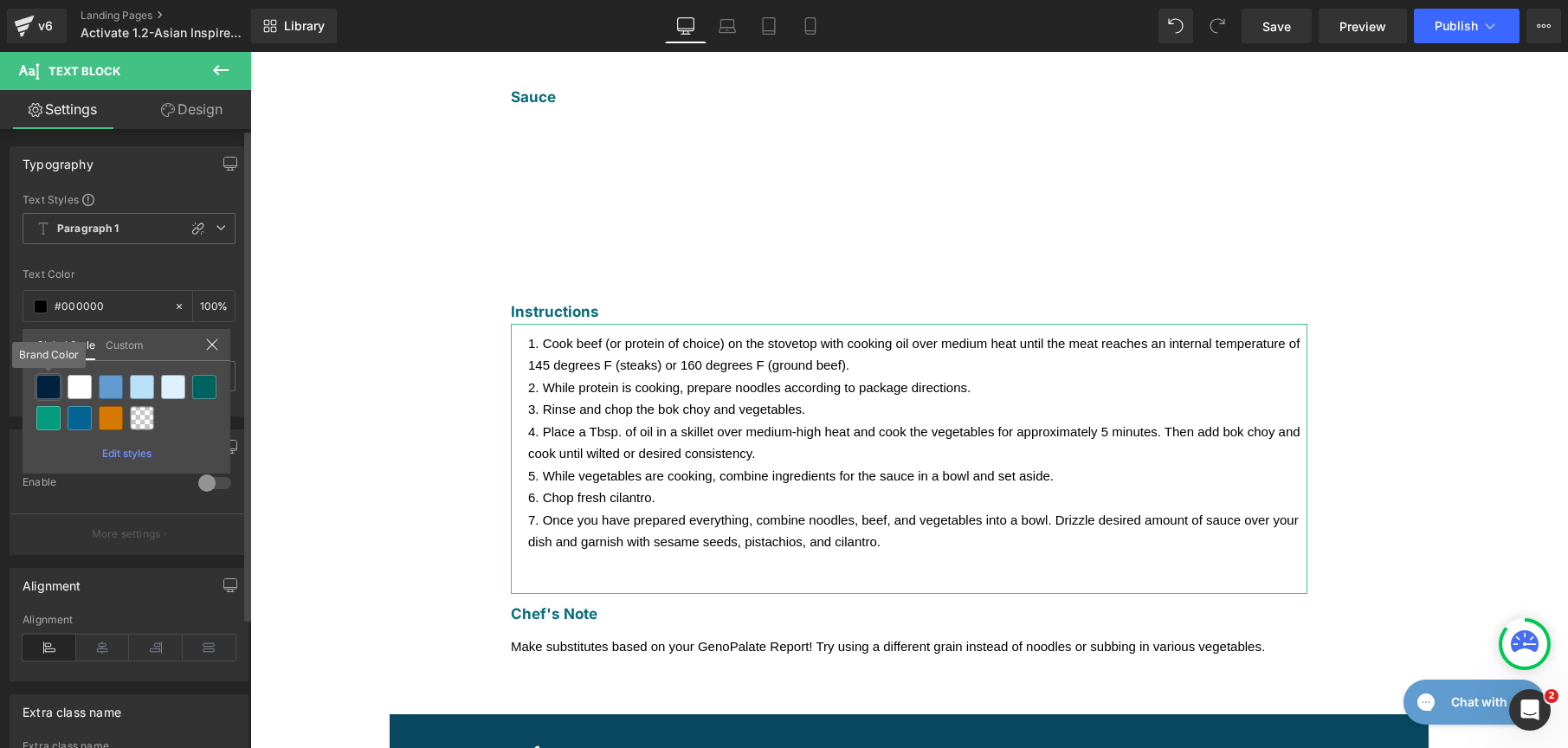
click at [45, 386] on div at bounding box center [49, 387] width 24 height 24
type input "Brand Color"
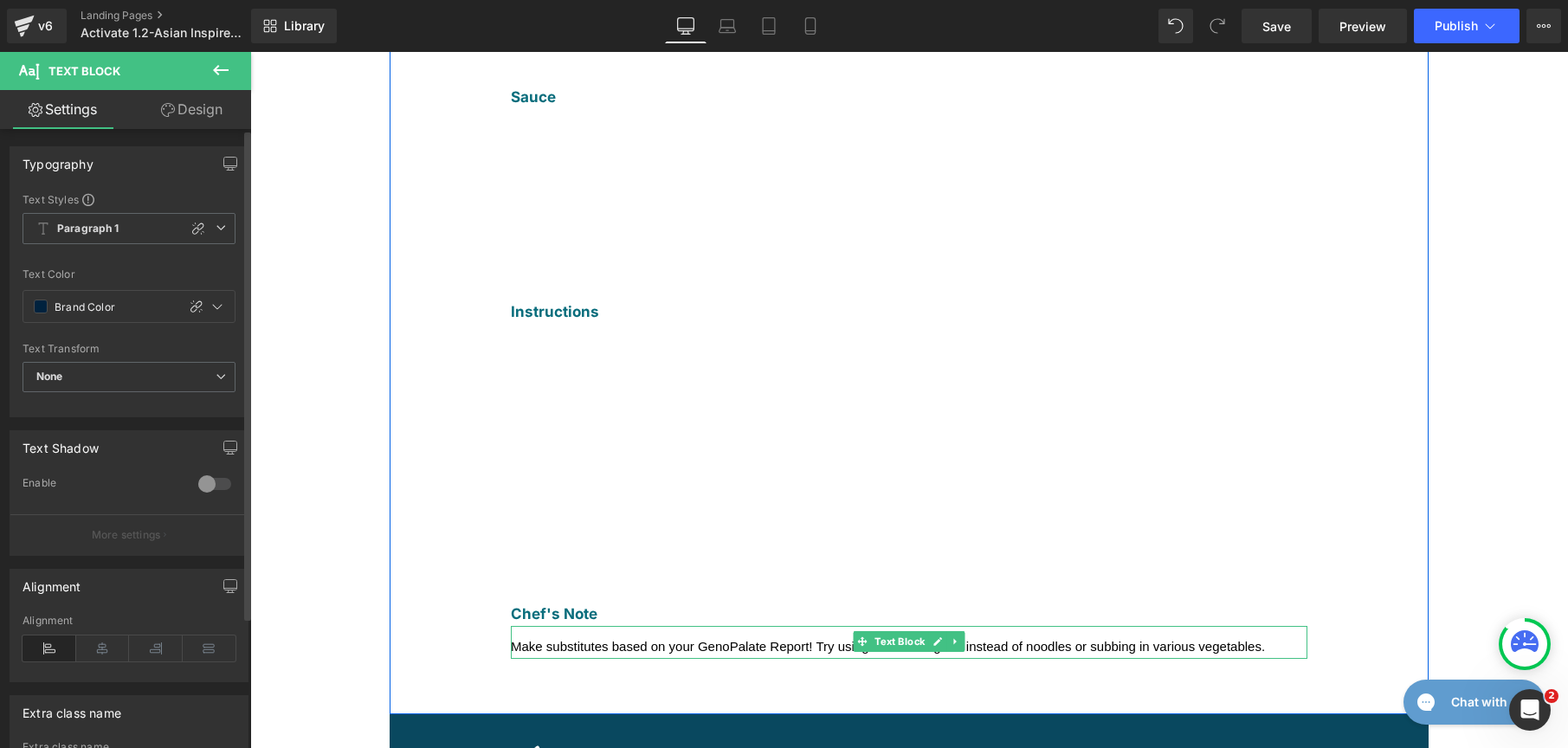
click at [558, 640] on span "Make substitutes based on your GenoPalate Report! Try using a different grain i…" at bounding box center [888, 647] width 754 height 15
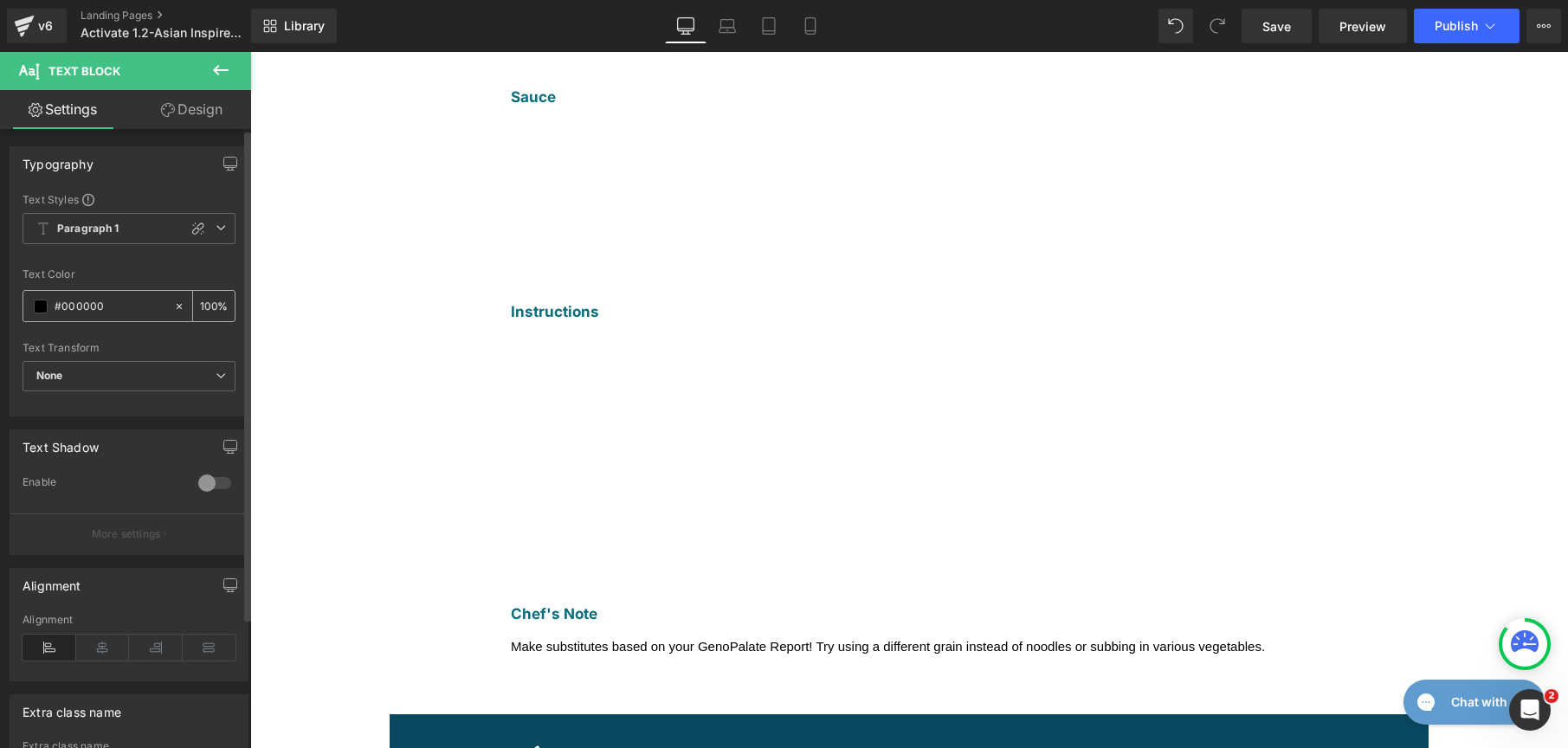
click at [45, 313] on span at bounding box center [41, 307] width 14 height 14
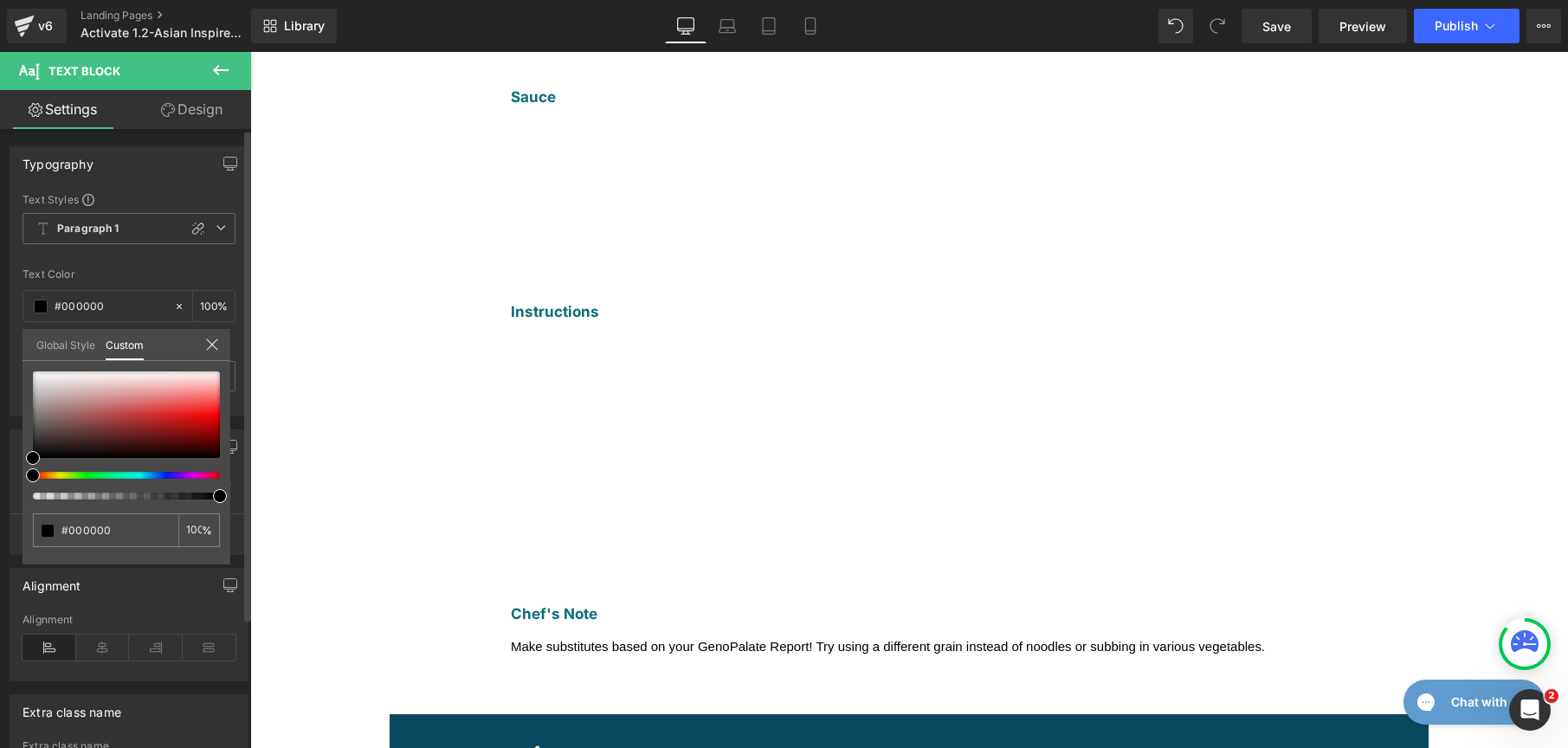
click at [56, 343] on link "Global Style" at bounding box center [66, 344] width 59 height 30
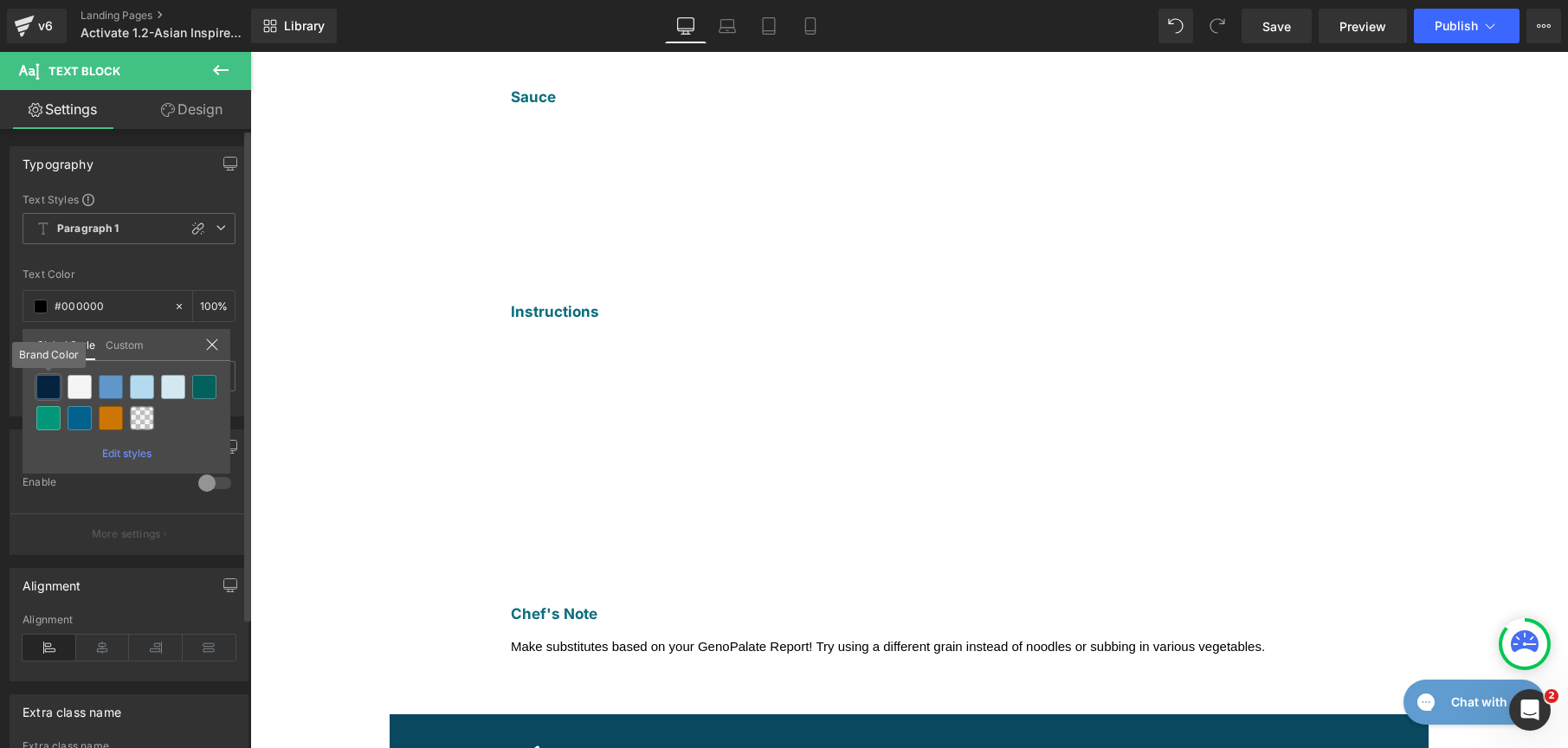
click at [49, 387] on div at bounding box center [49, 387] width 24 height 24
type input "Brand Color"
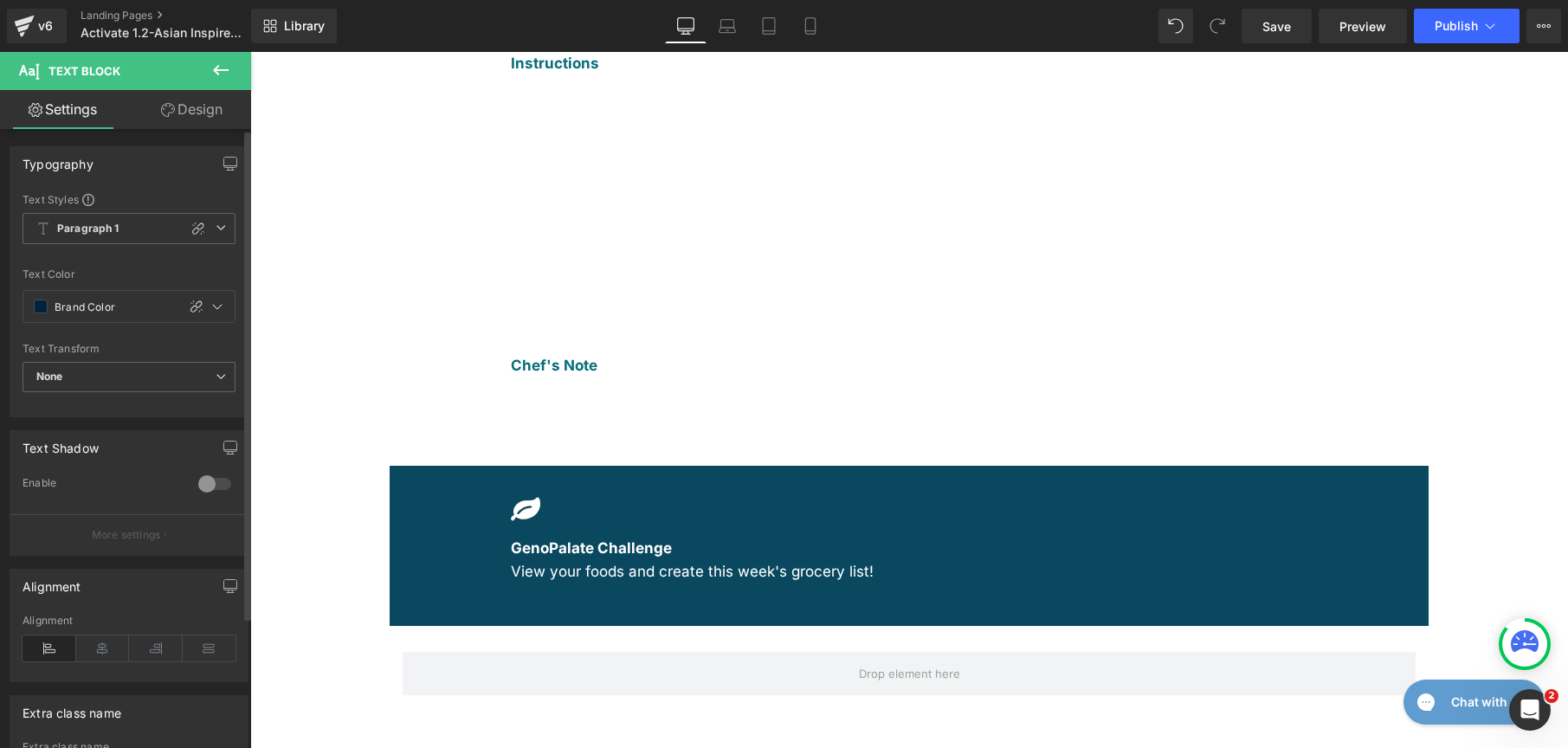
scroll to position [1230, 0]
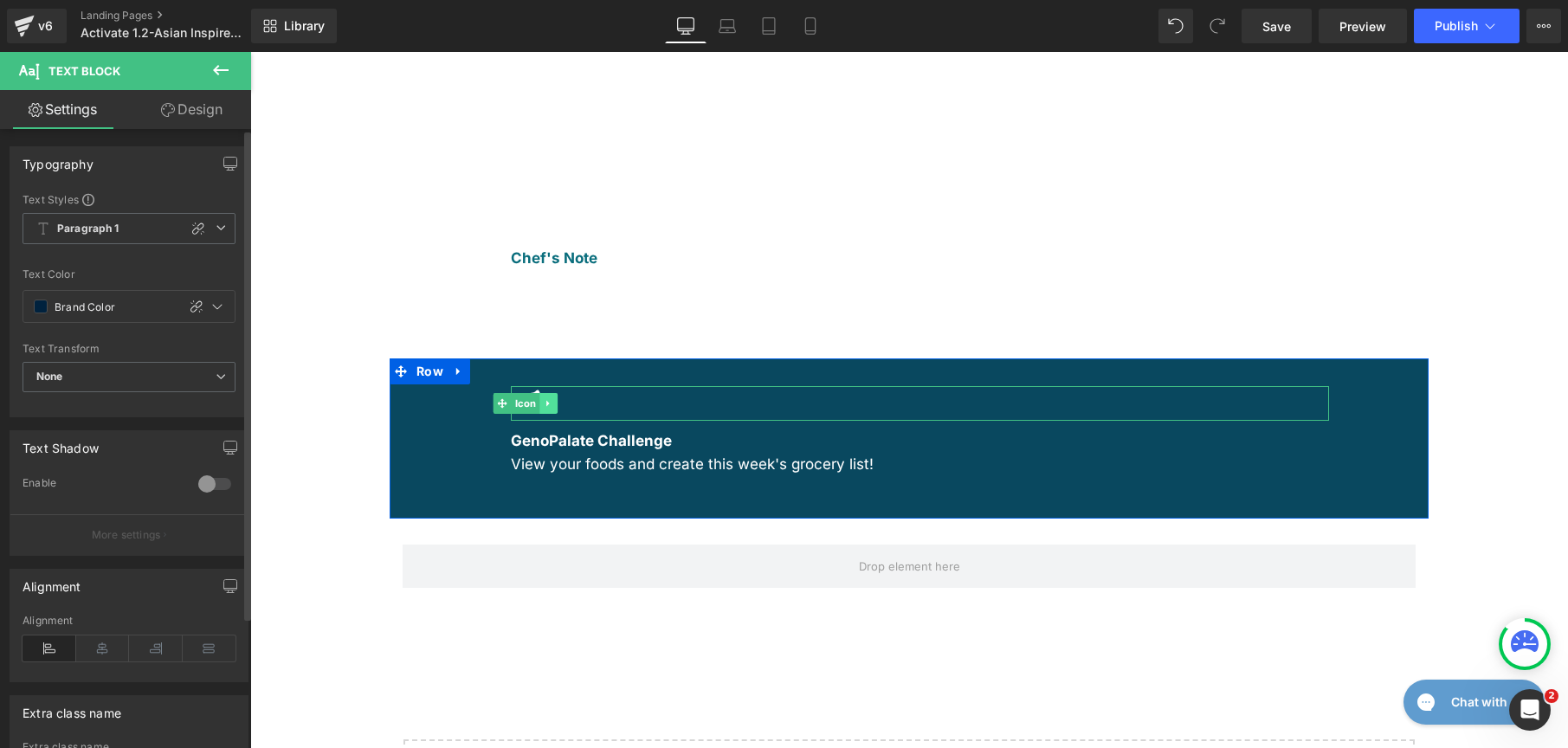
click at [543, 398] on icon at bounding box center [548, 404] width 10 height 10
click at [550, 393] on link at bounding box center [557, 404] width 18 height 21
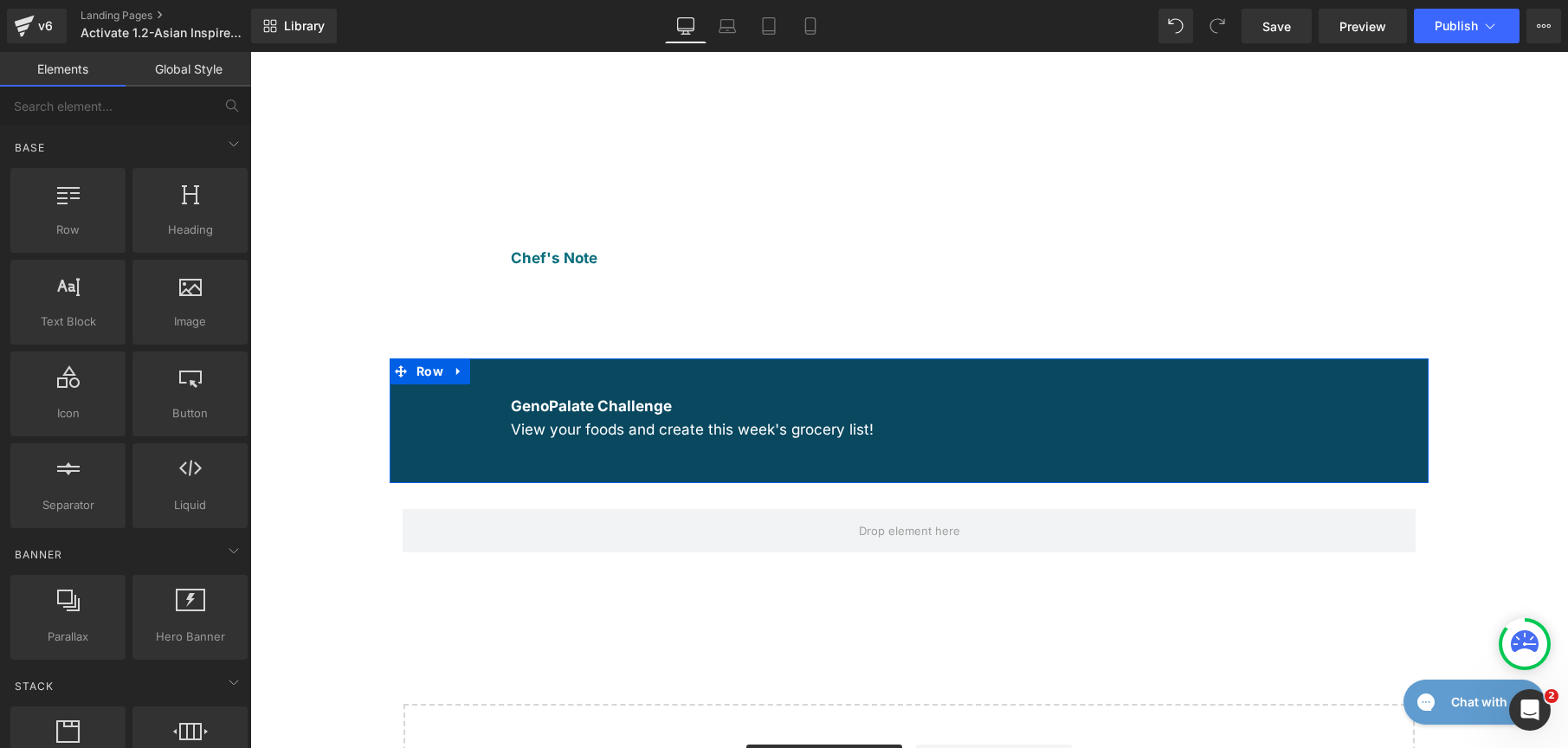
click at [452, 379] on div "GenoPalate Challenge View your foods and create this week's grocery list! Text …" at bounding box center [908, 421] width 1039 height 126
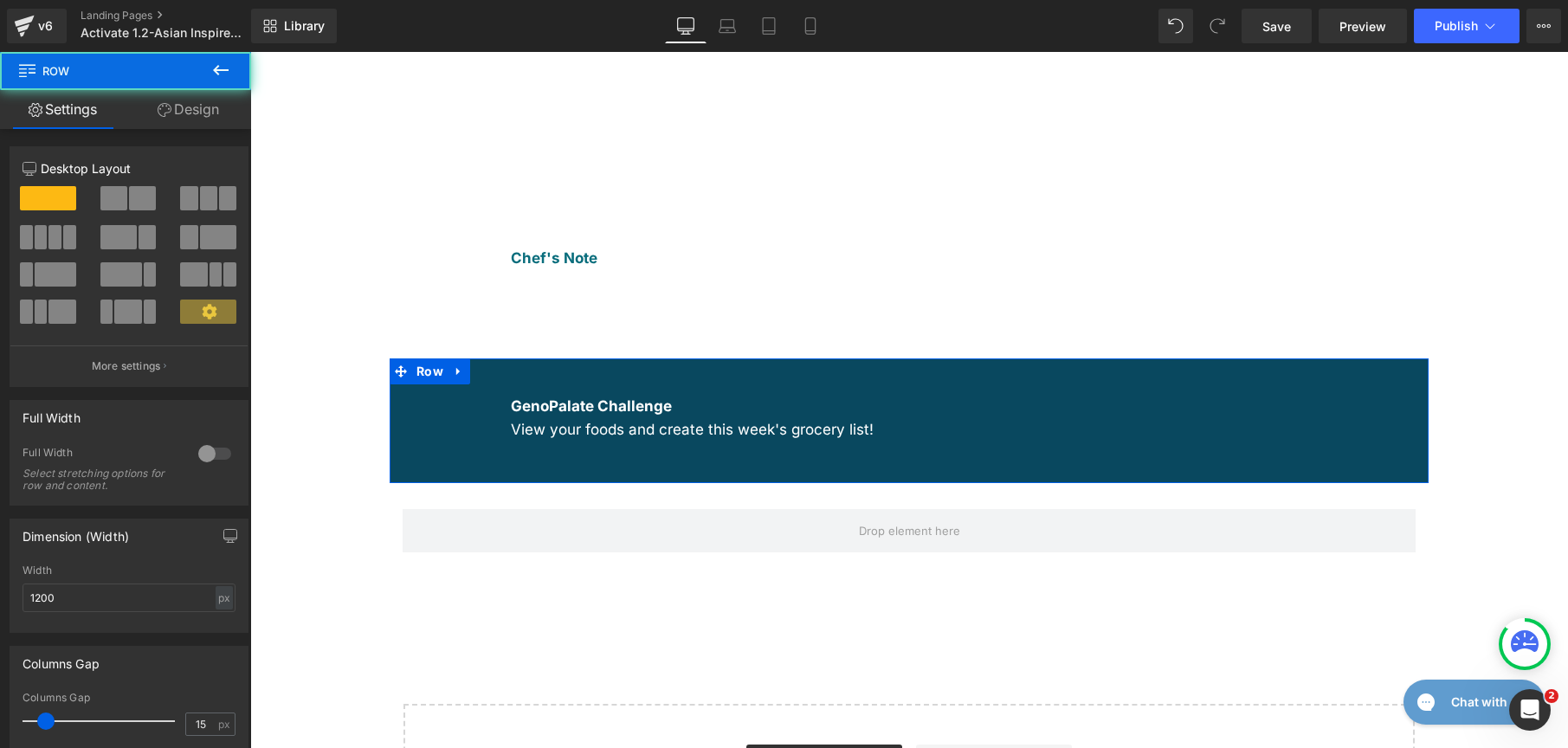
click at [207, 90] on link "Design" at bounding box center [189, 109] width 126 height 39
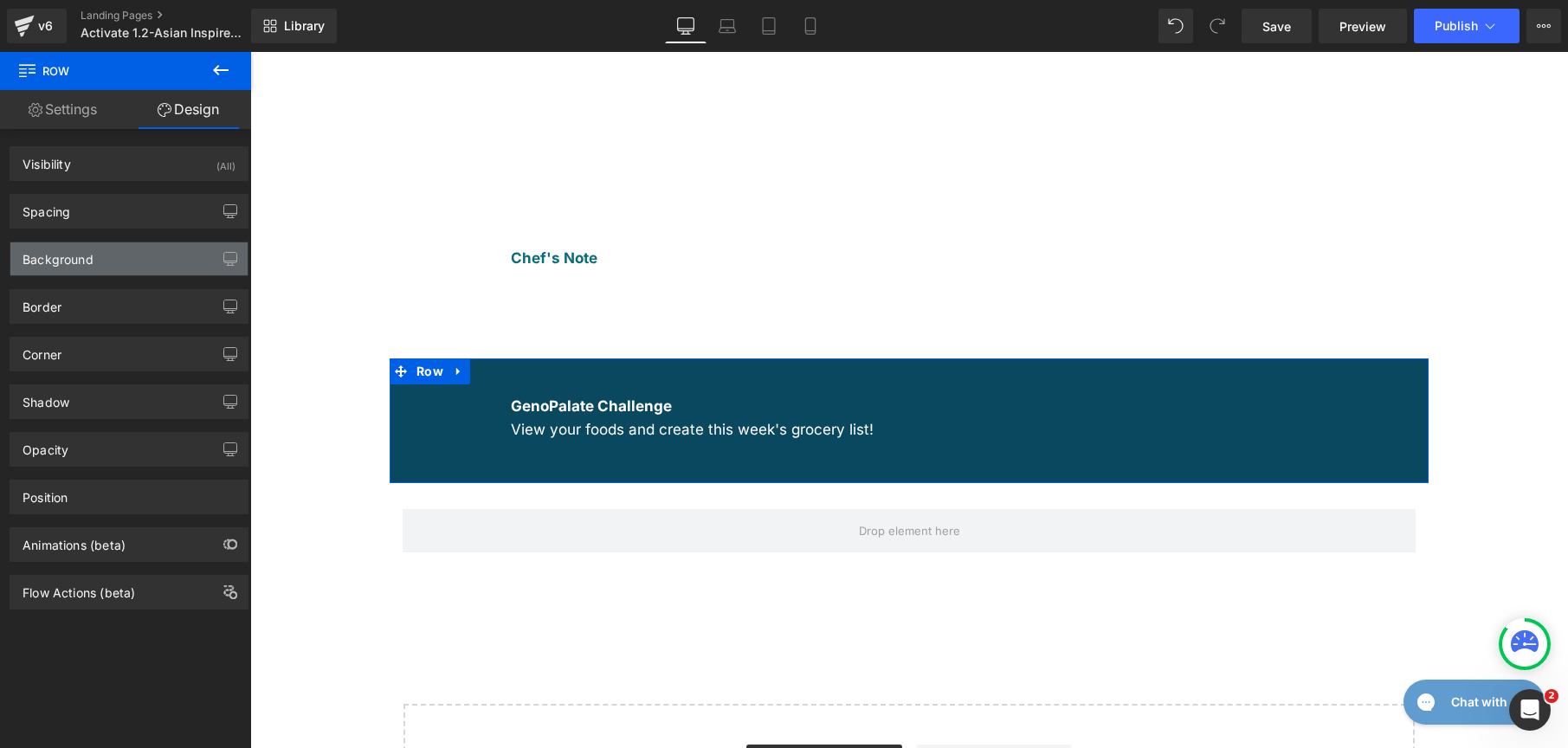
click at [88, 268] on div "Background" at bounding box center [129, 260] width 238 height 33
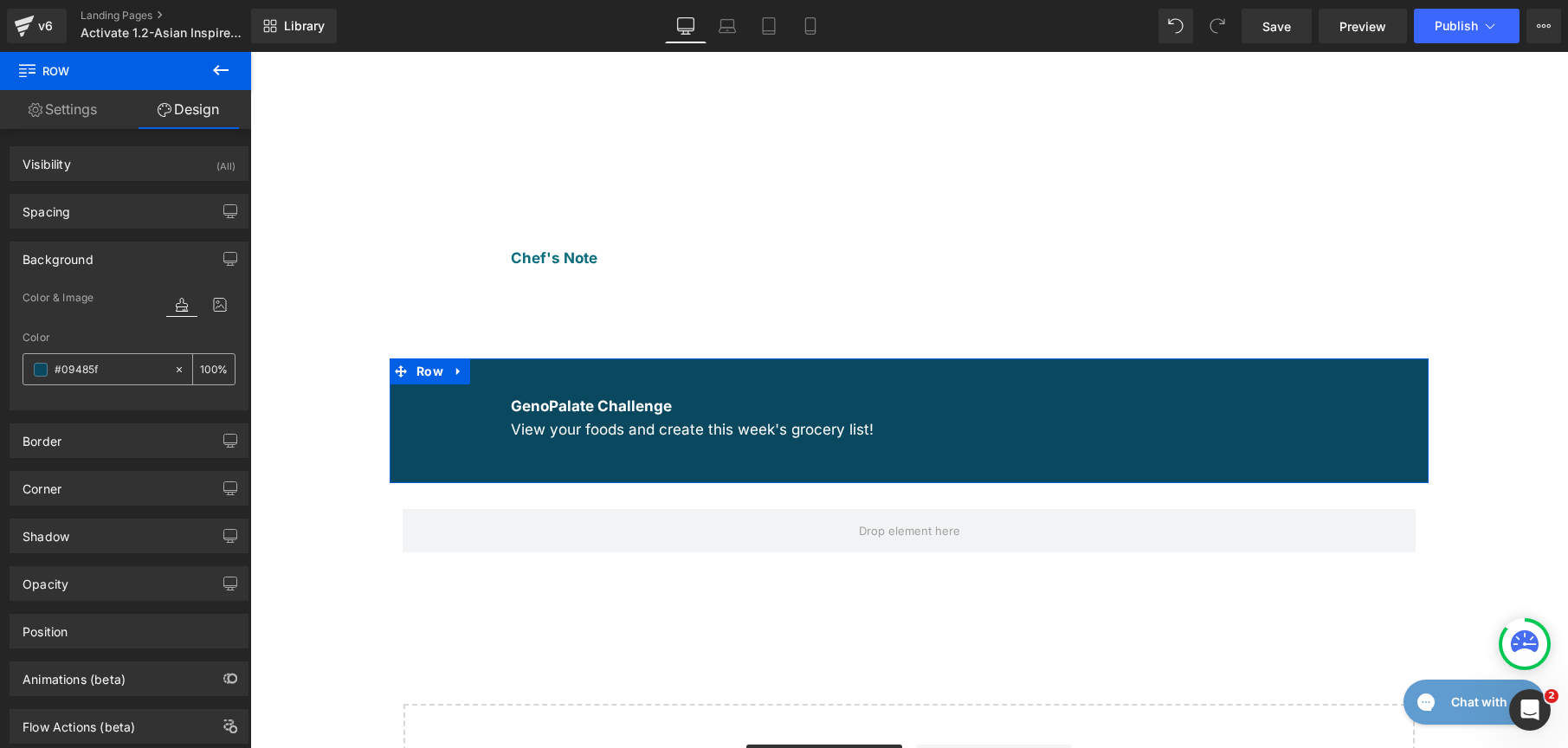
click at [39, 372] on span at bounding box center [41, 370] width 14 height 14
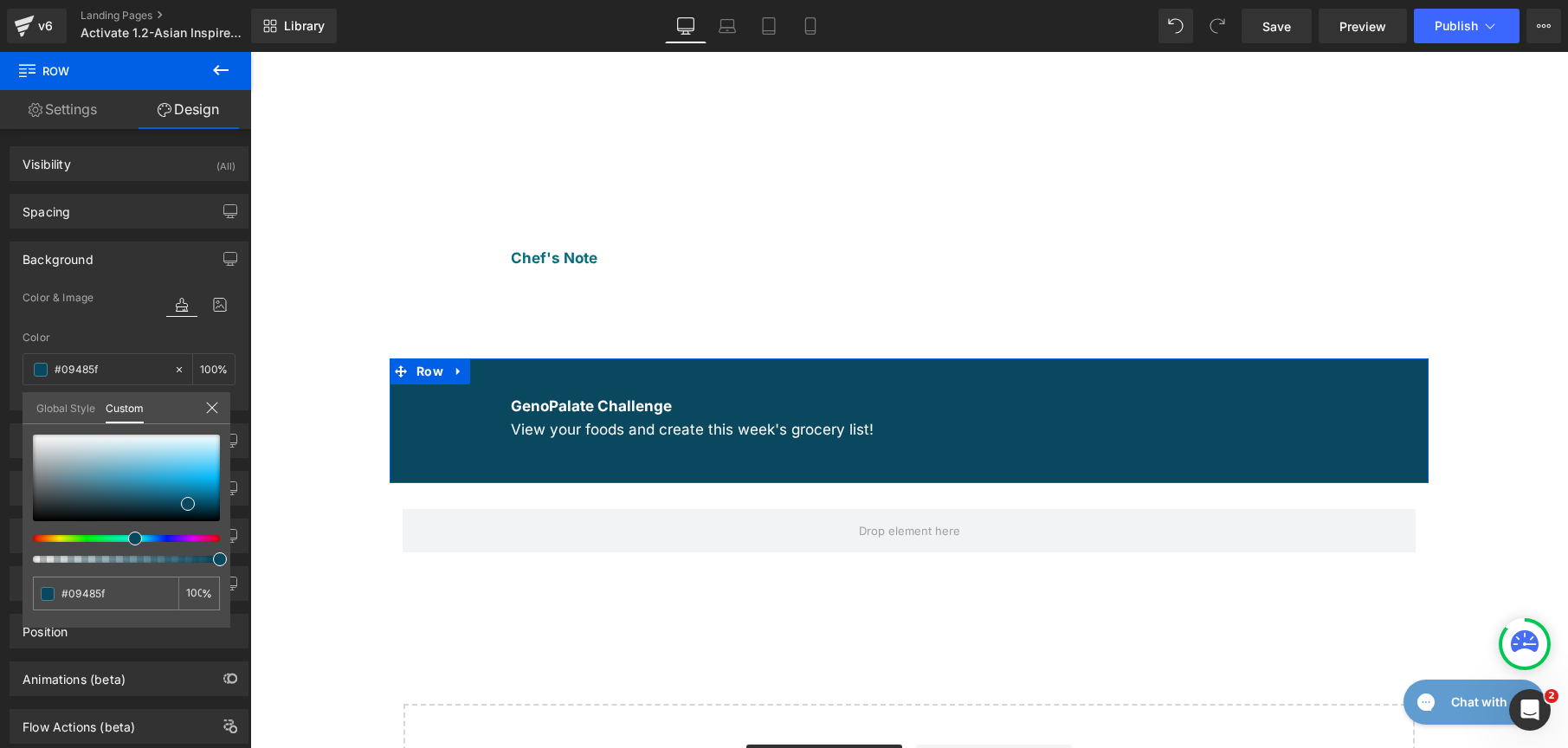
click at [49, 394] on link "Global Style" at bounding box center [66, 407] width 59 height 30
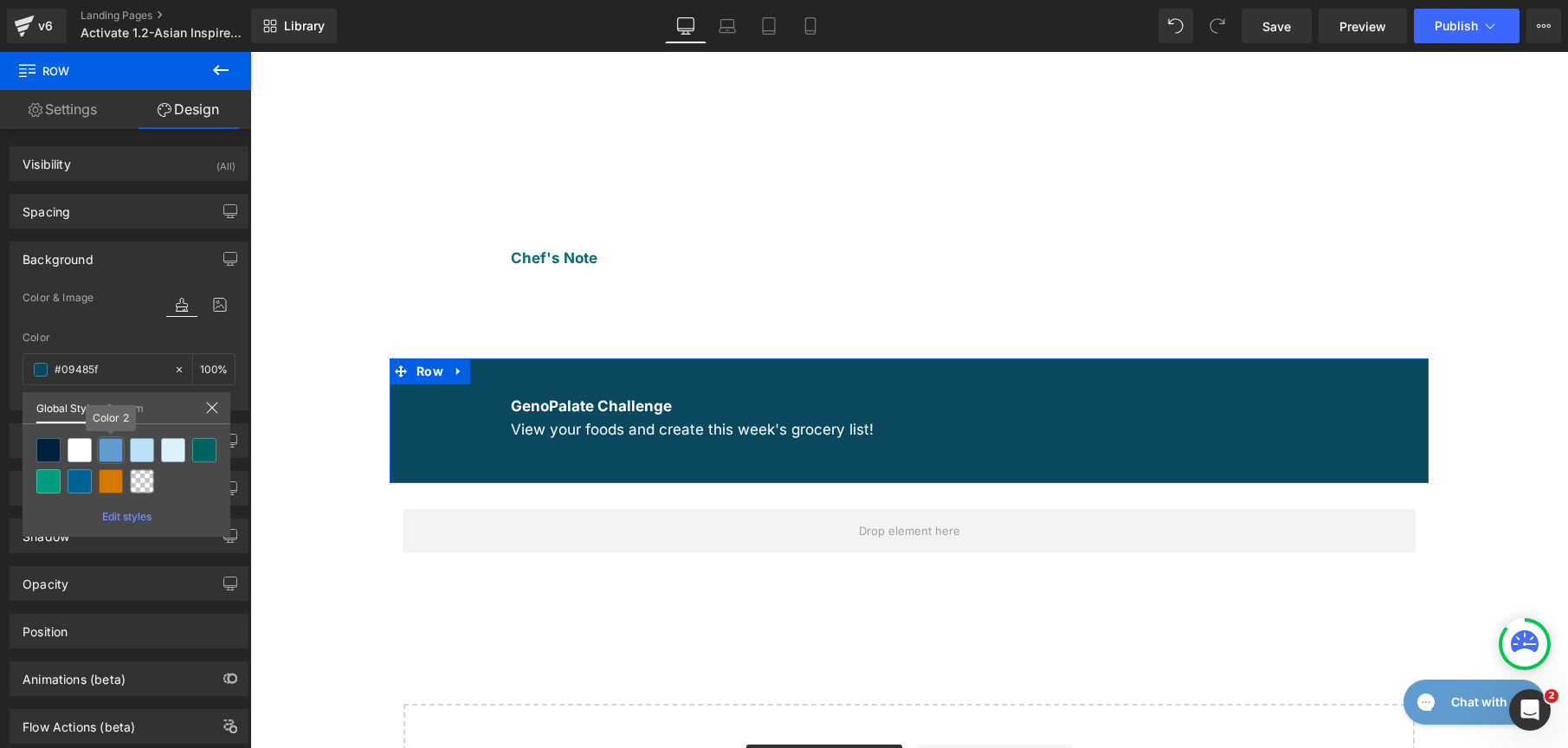
click at [111, 456] on div at bounding box center [111, 451] width 24 height 24
type input "Color 2"
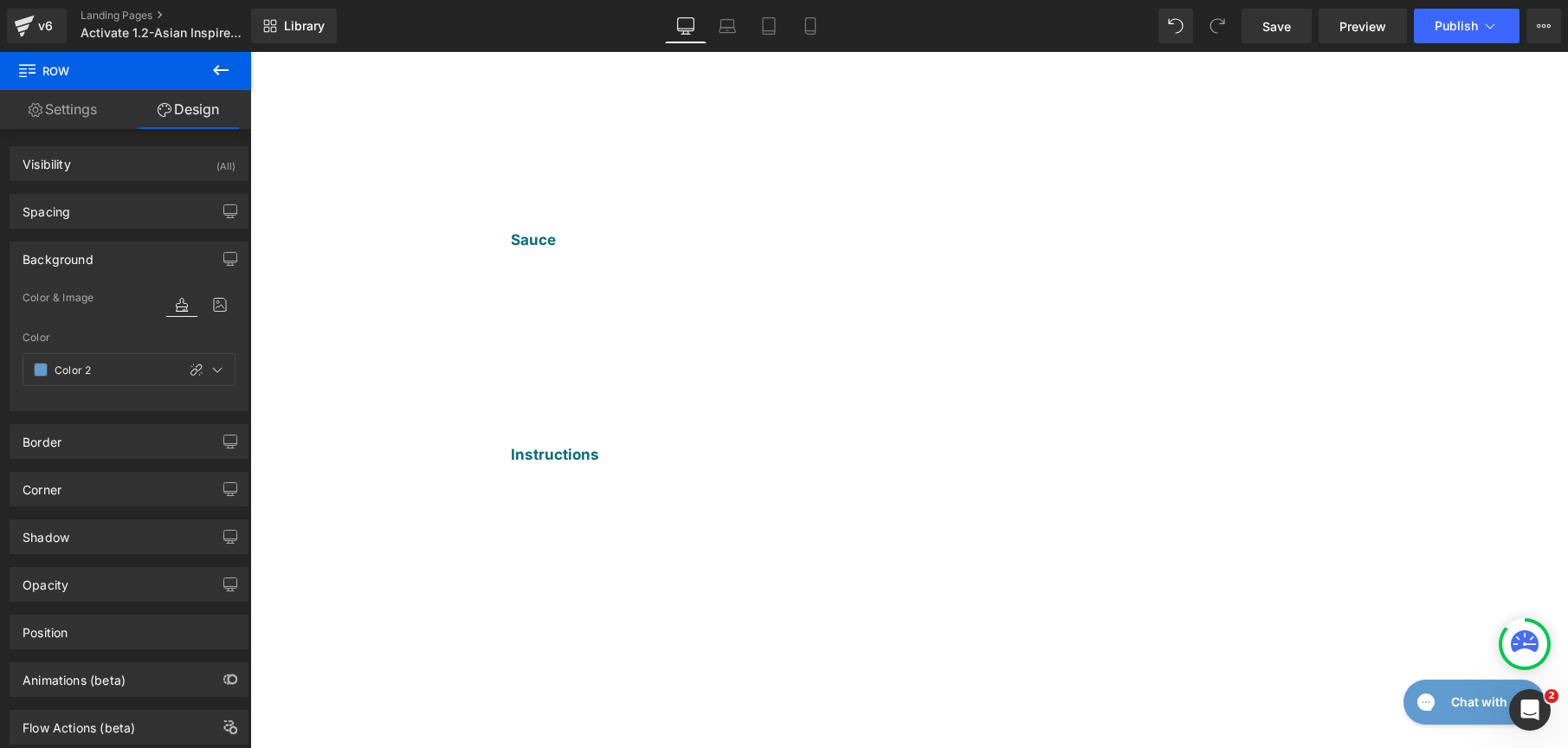
scroll to position [417, 0]
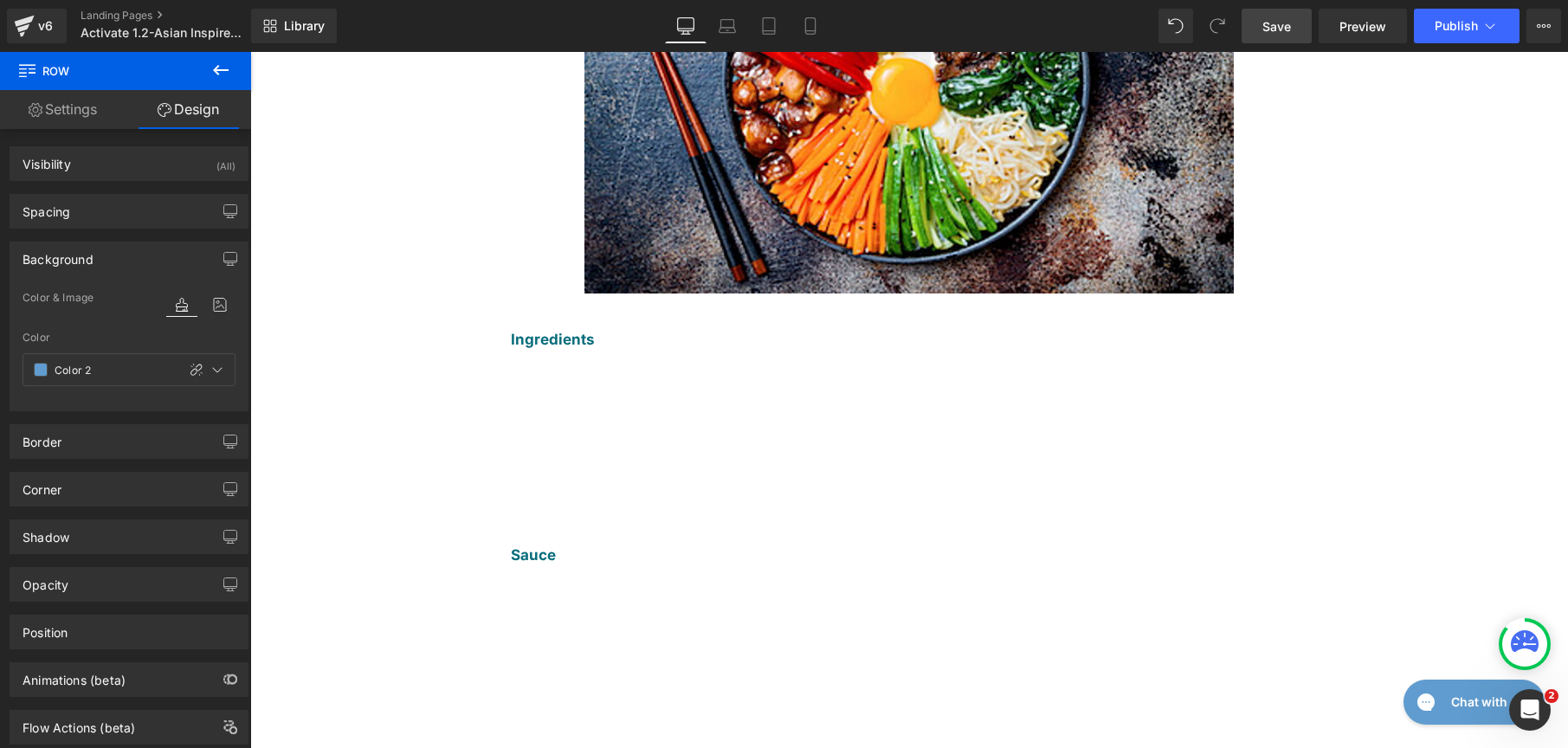
click at [1280, 25] on span "Save" at bounding box center [1276, 26] width 29 height 18
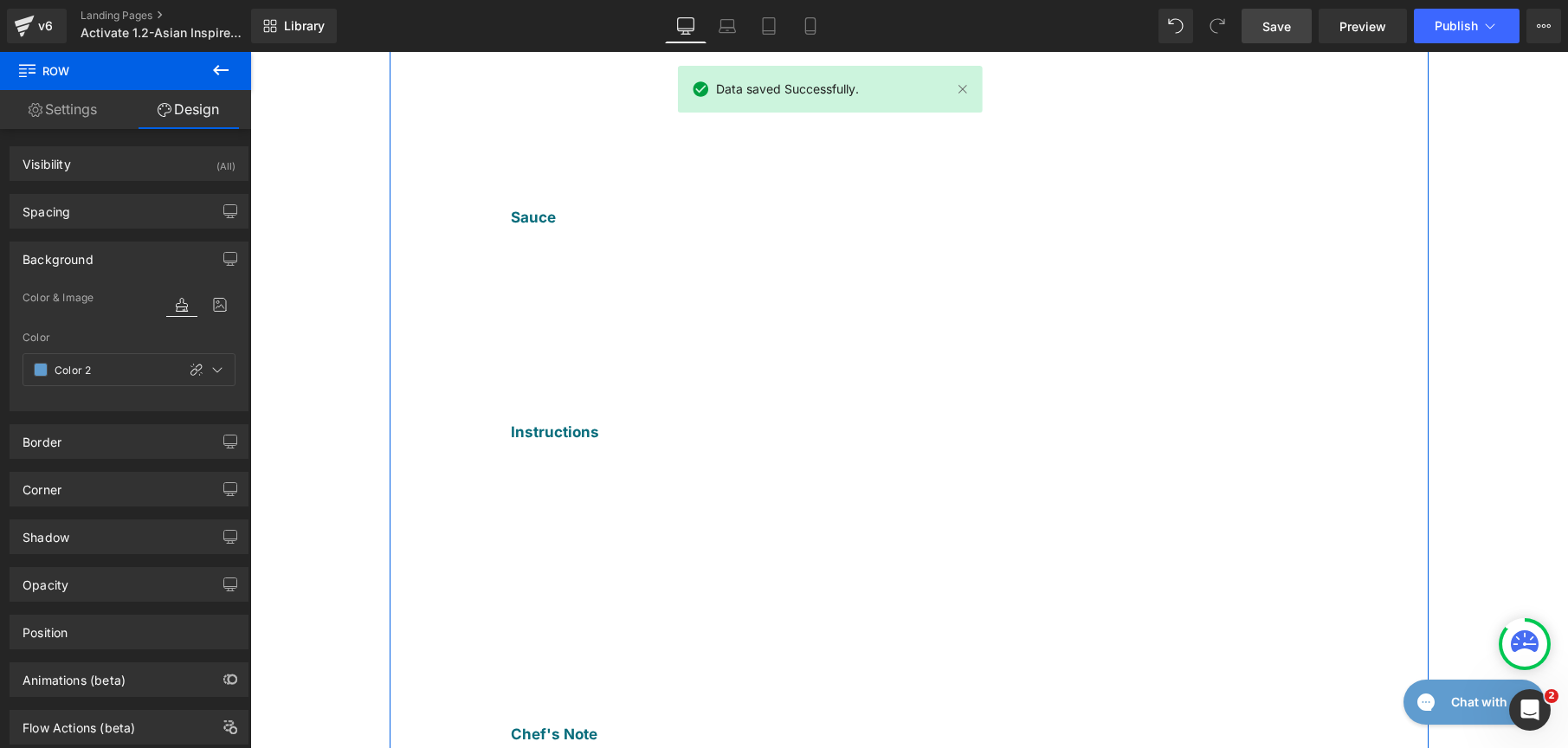
scroll to position [763, 0]
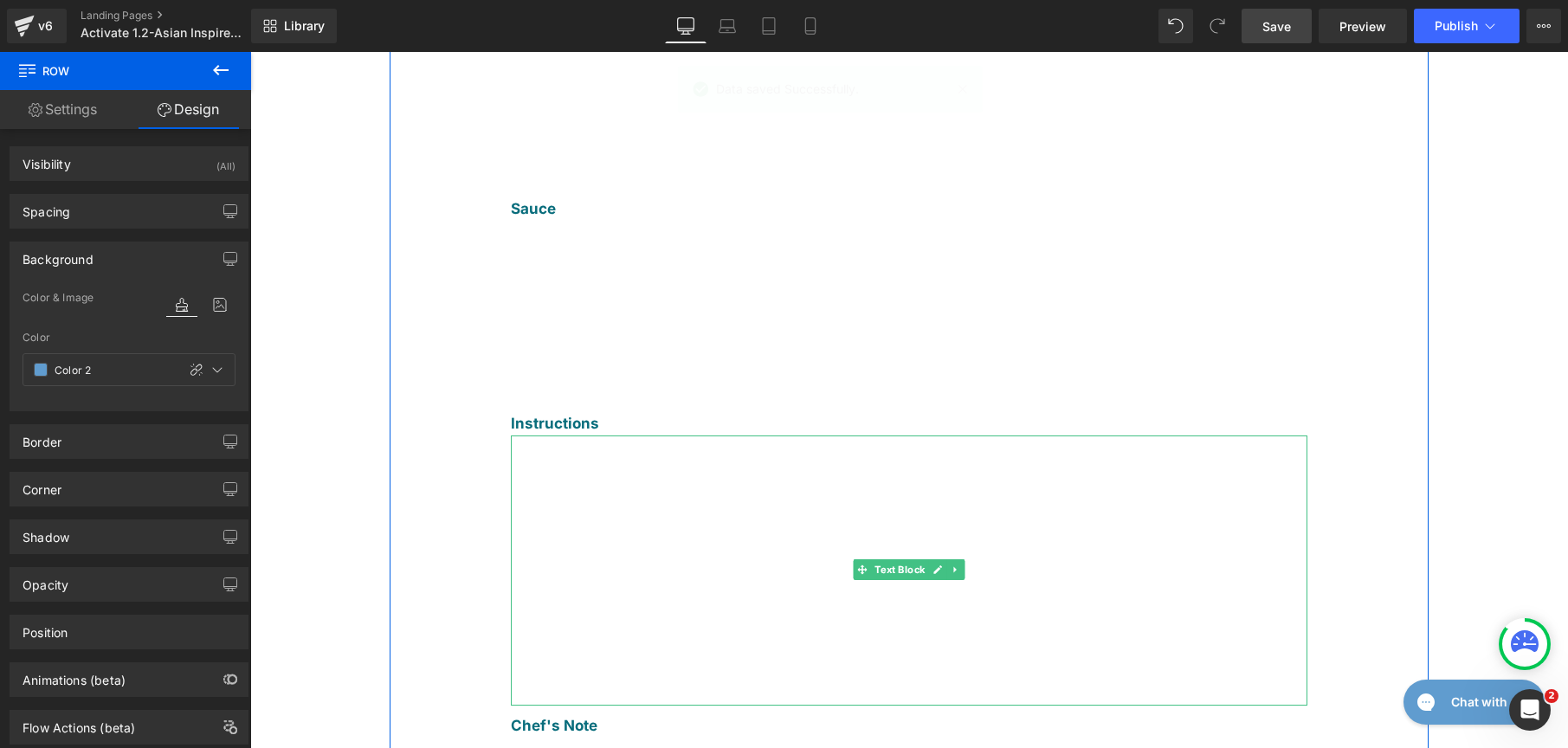
click at [1225, 533] on li "Place a Tbsp. of oil in a skillet over medium-high heat and cook the vegetables…" at bounding box center [918, 555] width 779 height 45
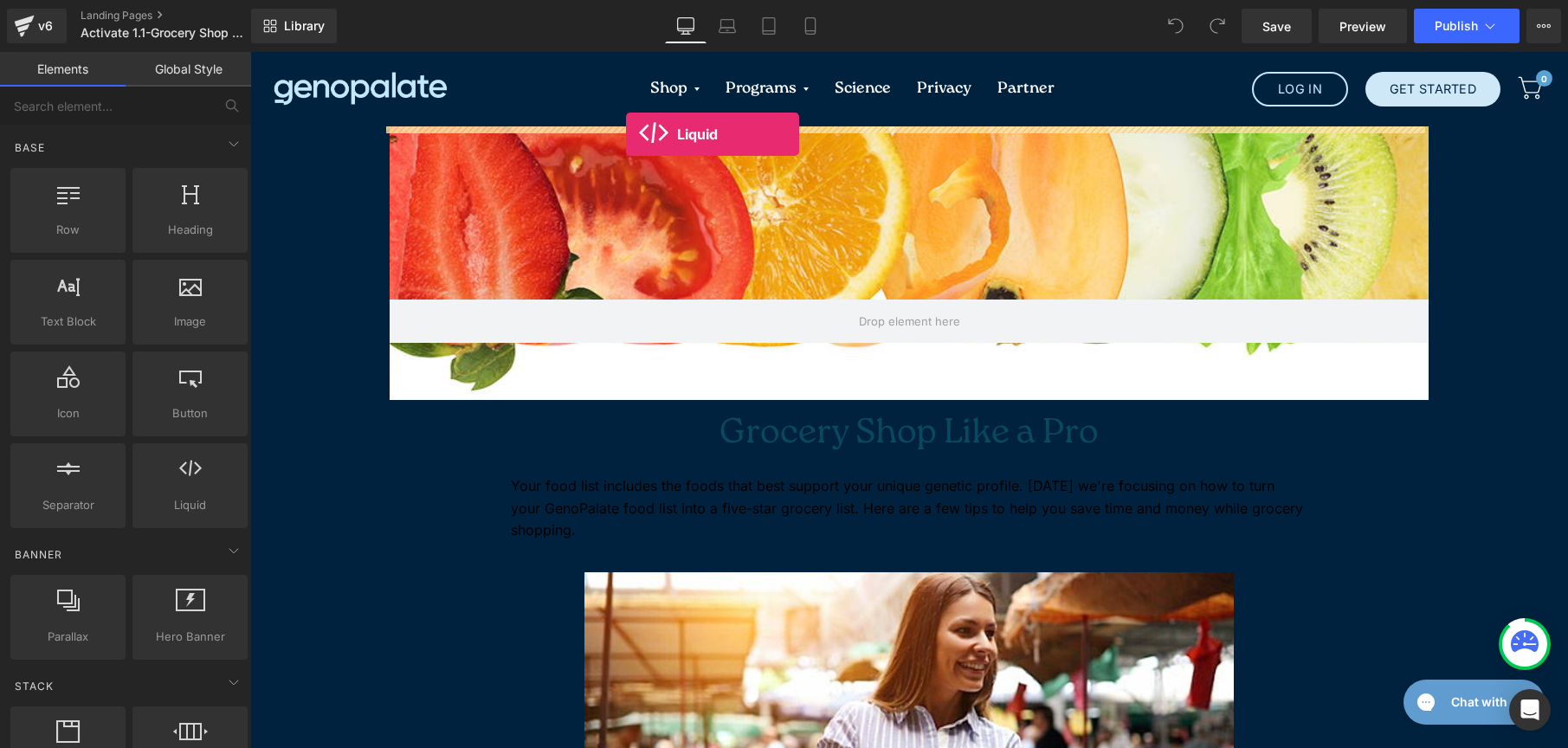
drag, startPoint x: 439, startPoint y: 552, endPoint x: 626, endPoint y: 135, distance: 457.0
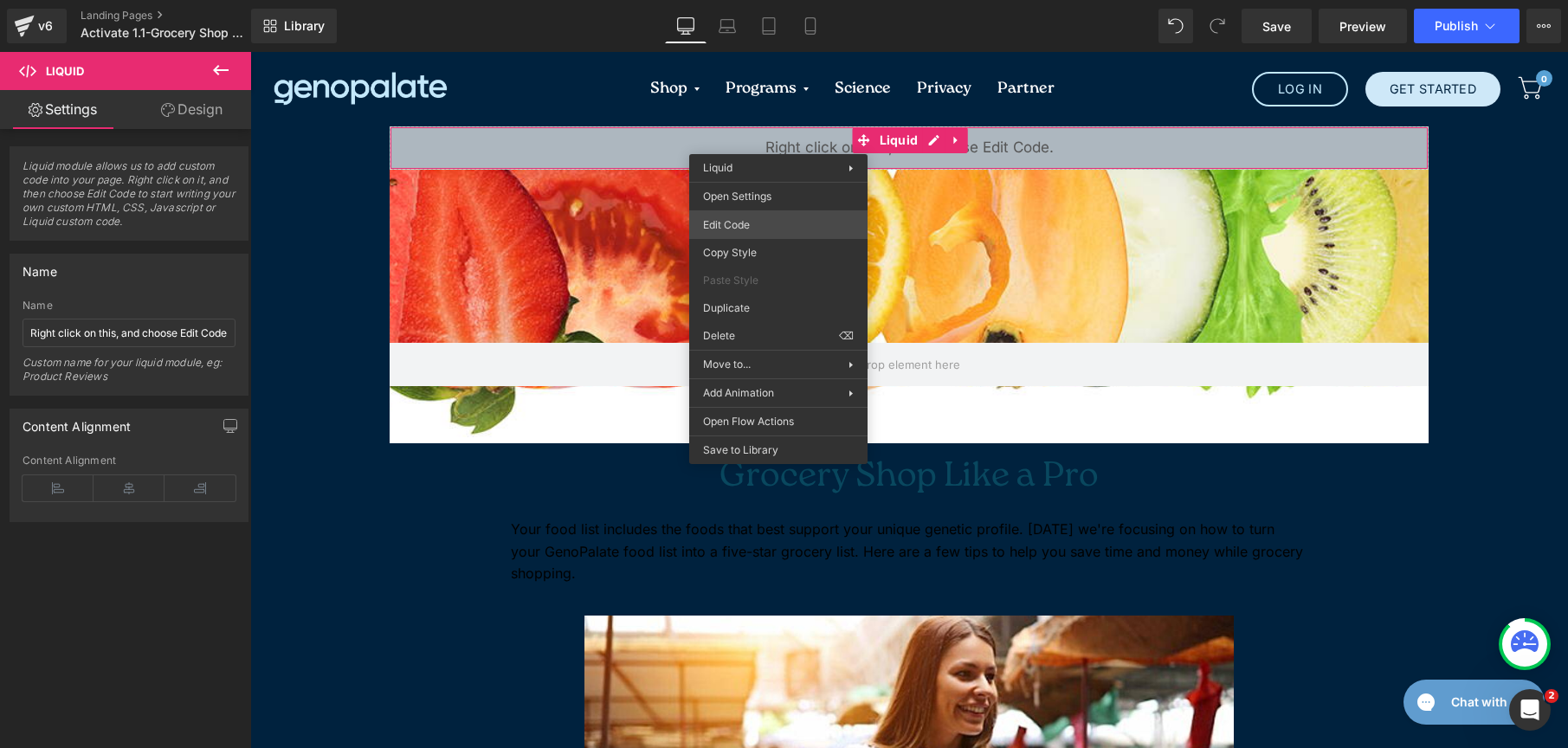
click at [770, 0] on div "Liquid You are previewing how the will restyle your page. You can not edit Elem…" at bounding box center [784, 0] width 1568 height 0
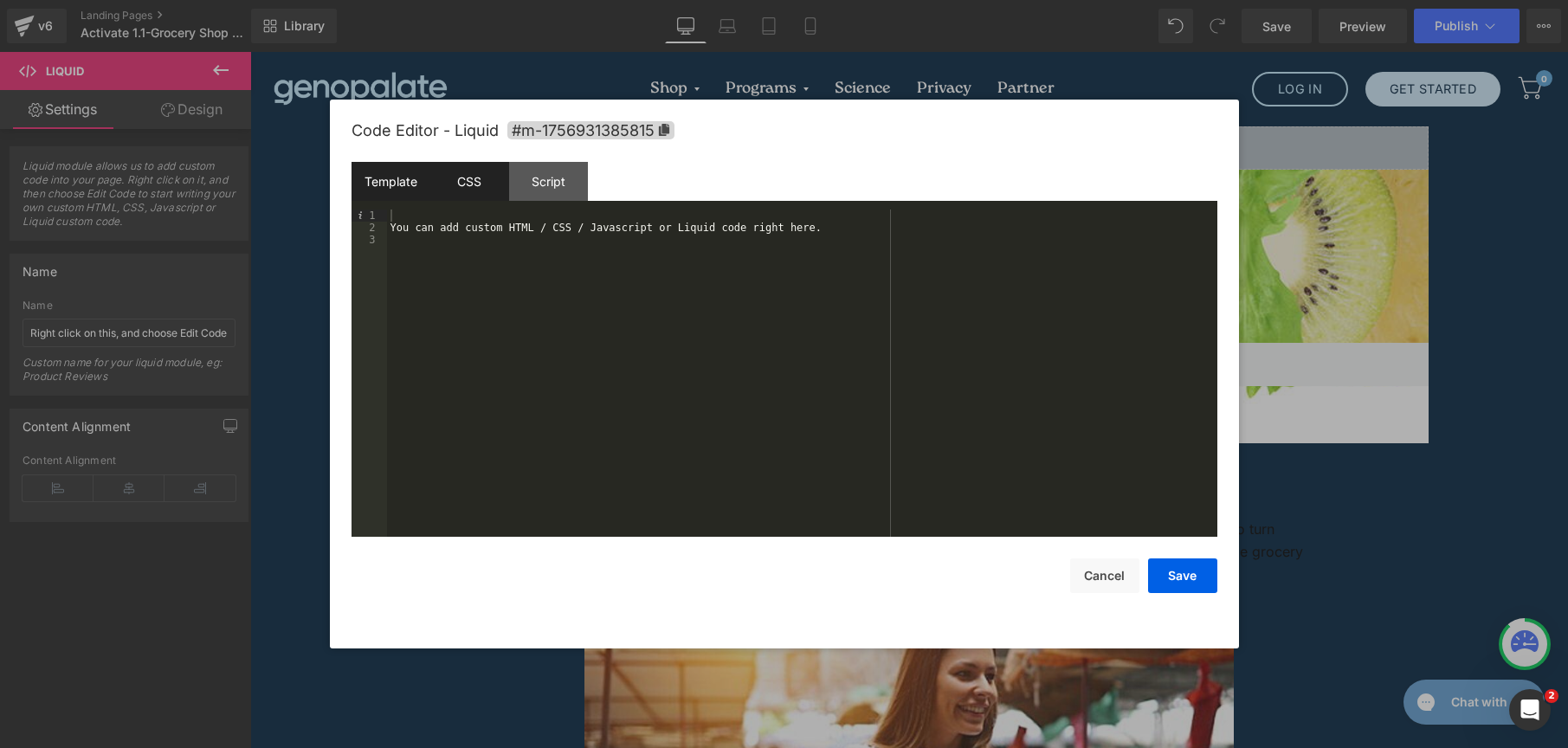
click at [473, 185] on div "CSS" at bounding box center [470, 181] width 79 height 39
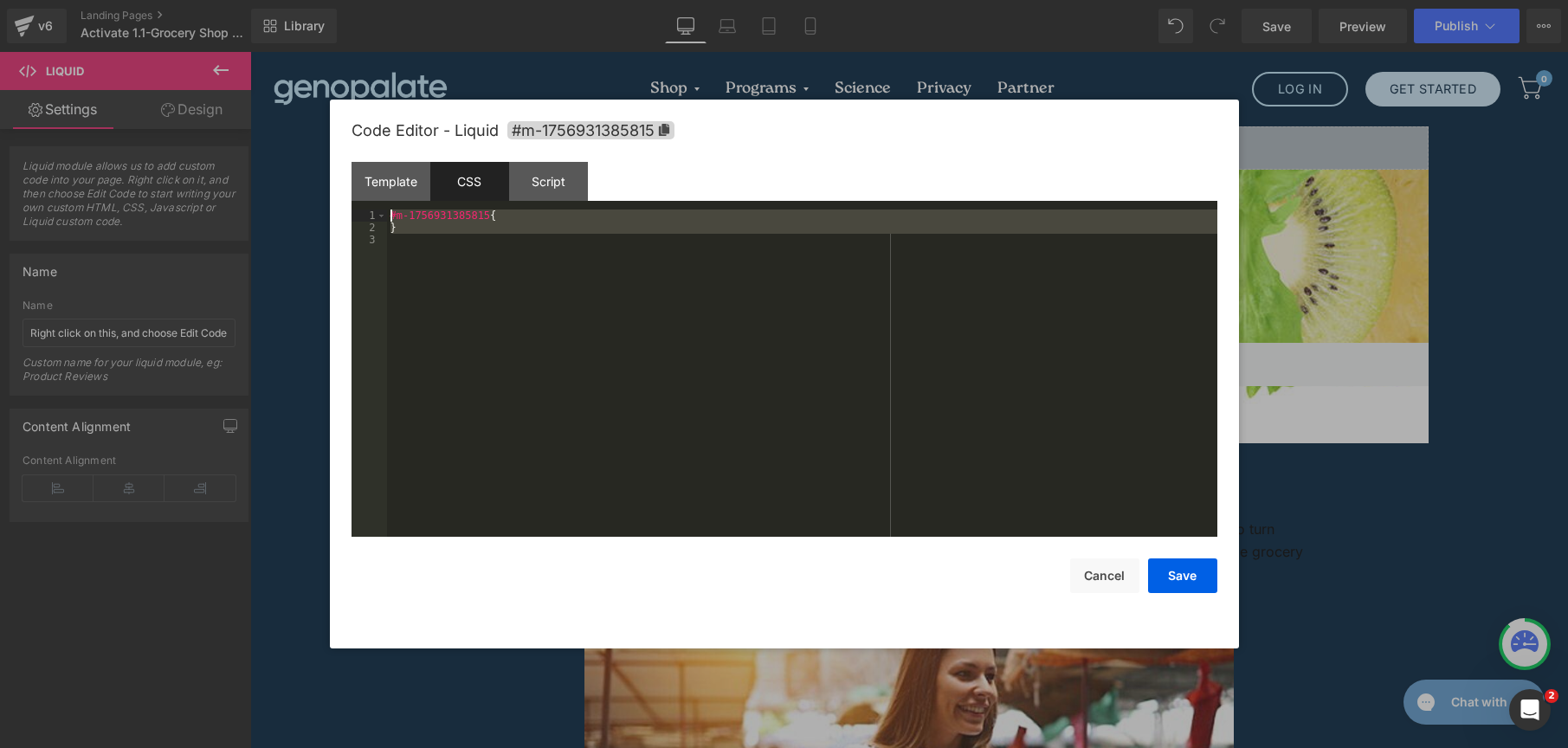
drag, startPoint x: 410, startPoint y: 247, endPoint x: 307, endPoint y: 161, distance: 134.2
click at [307, 161] on body "Liquid You are previewing how the will restyle your page. You can not edit Elem…" at bounding box center [784, 374] width 1568 height 748
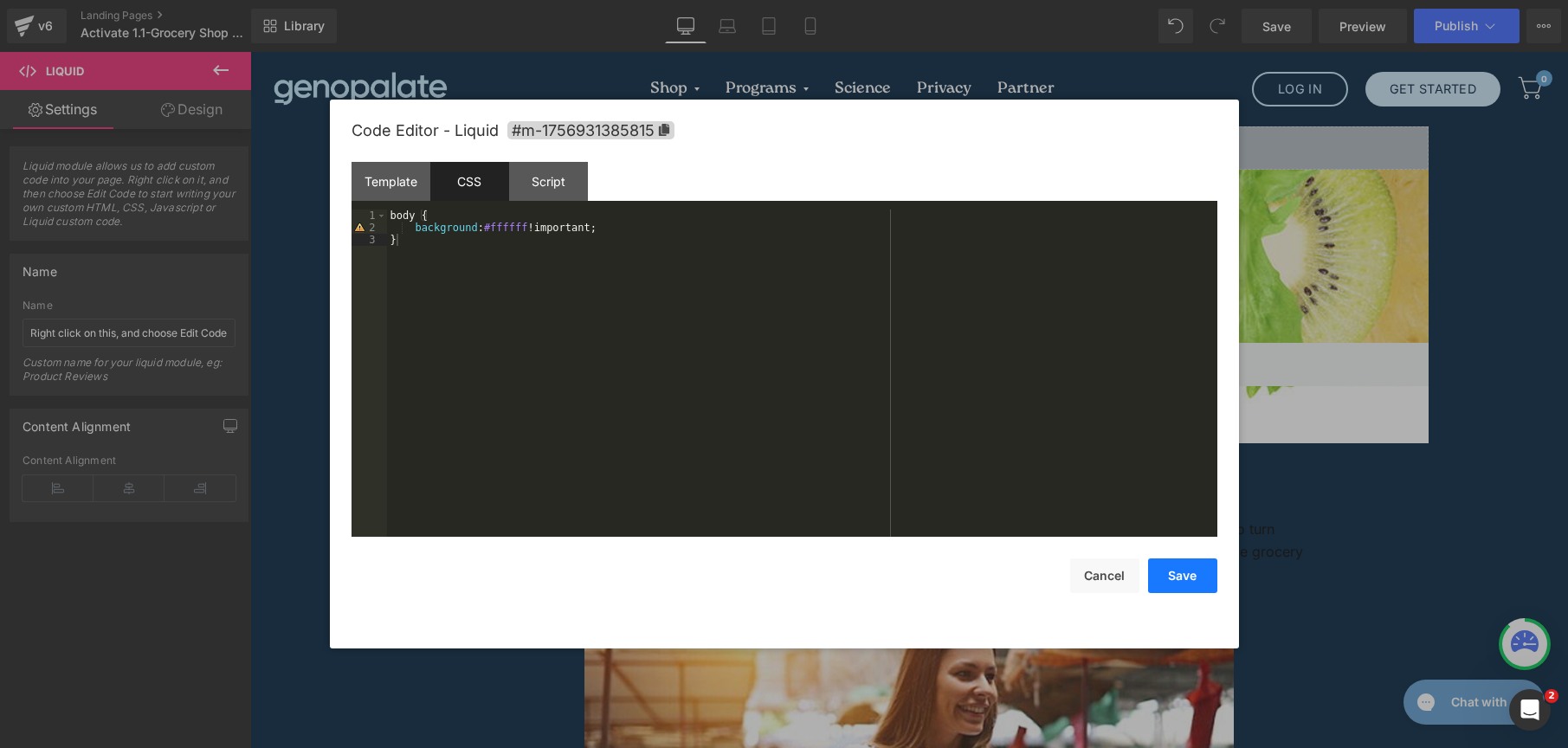
click at [1193, 573] on button "Save" at bounding box center [1182, 576] width 69 height 35
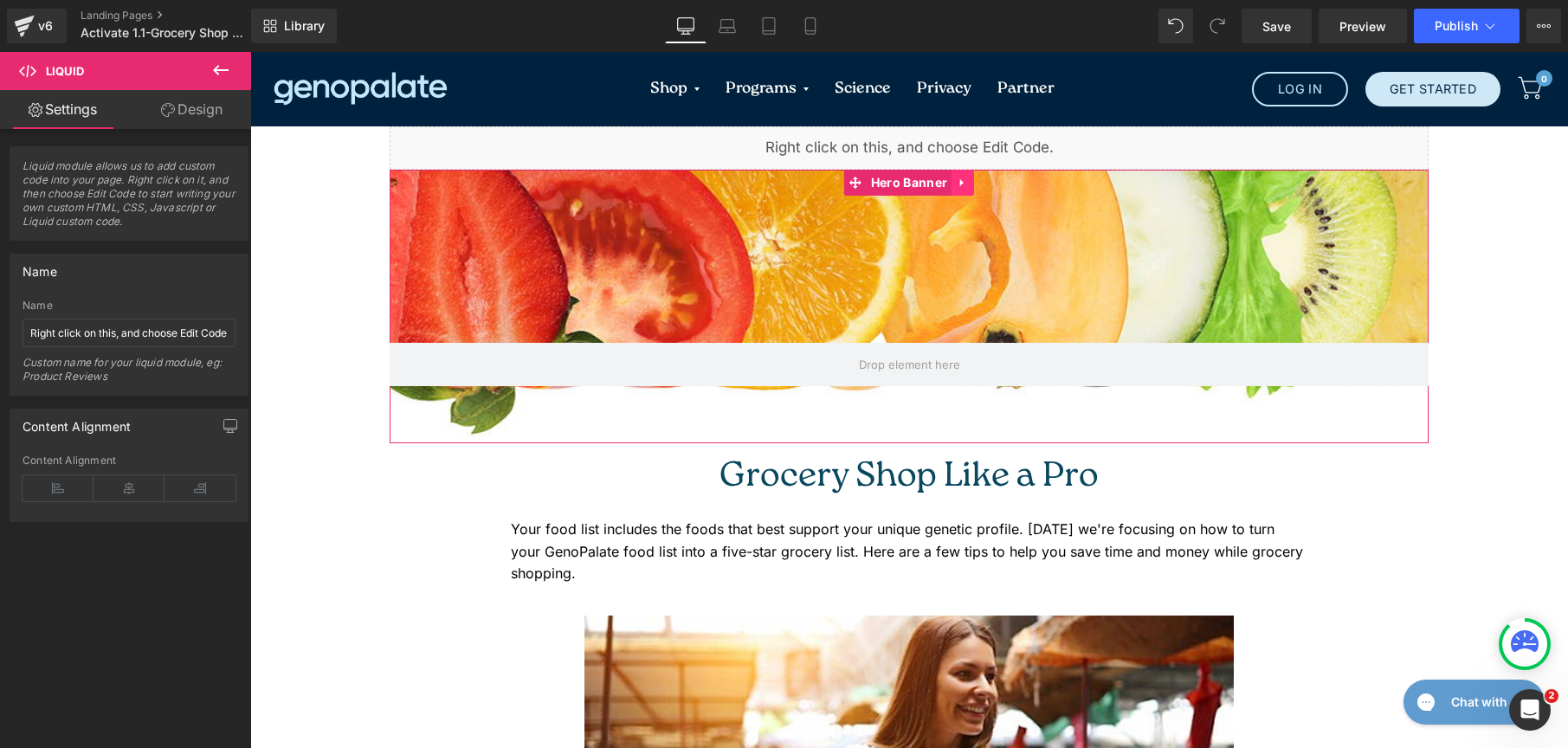
click at [957, 182] on icon at bounding box center [963, 183] width 12 height 13
click at [968, 184] on icon at bounding box center [974, 183] width 12 height 12
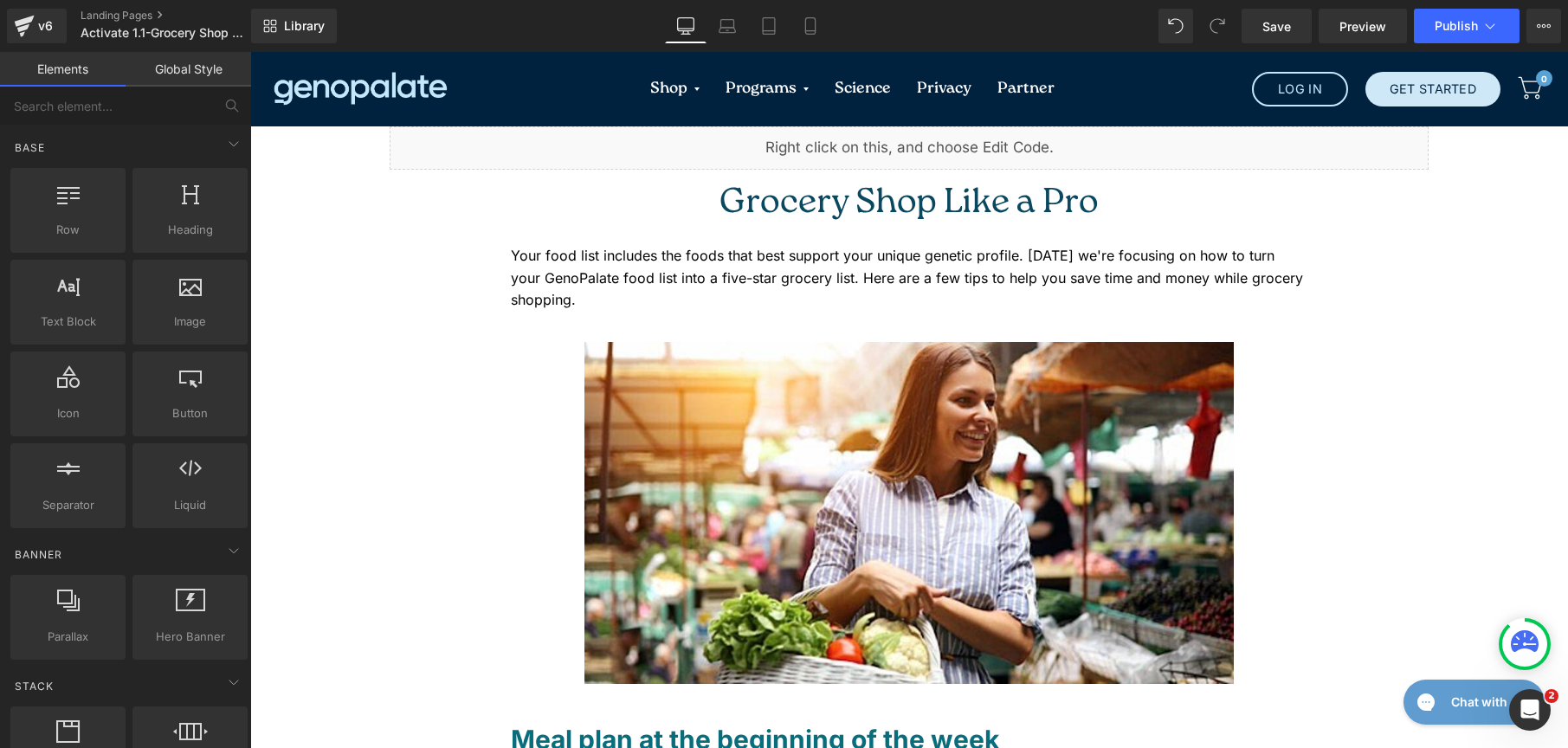
click at [176, 52] on link "Global Style" at bounding box center [189, 69] width 126 height 35
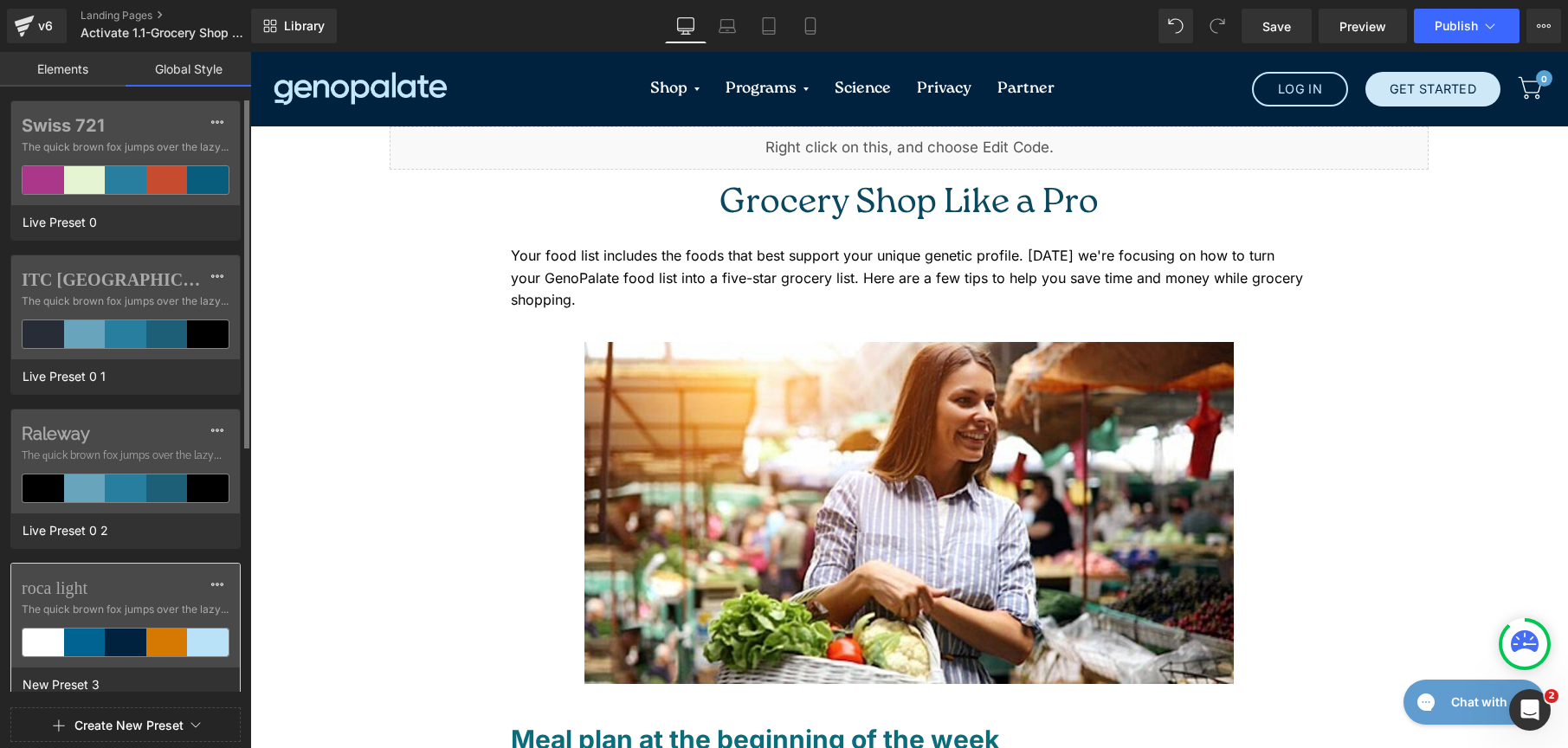
click at [65, 634] on div at bounding box center [85, 643] width 42 height 28
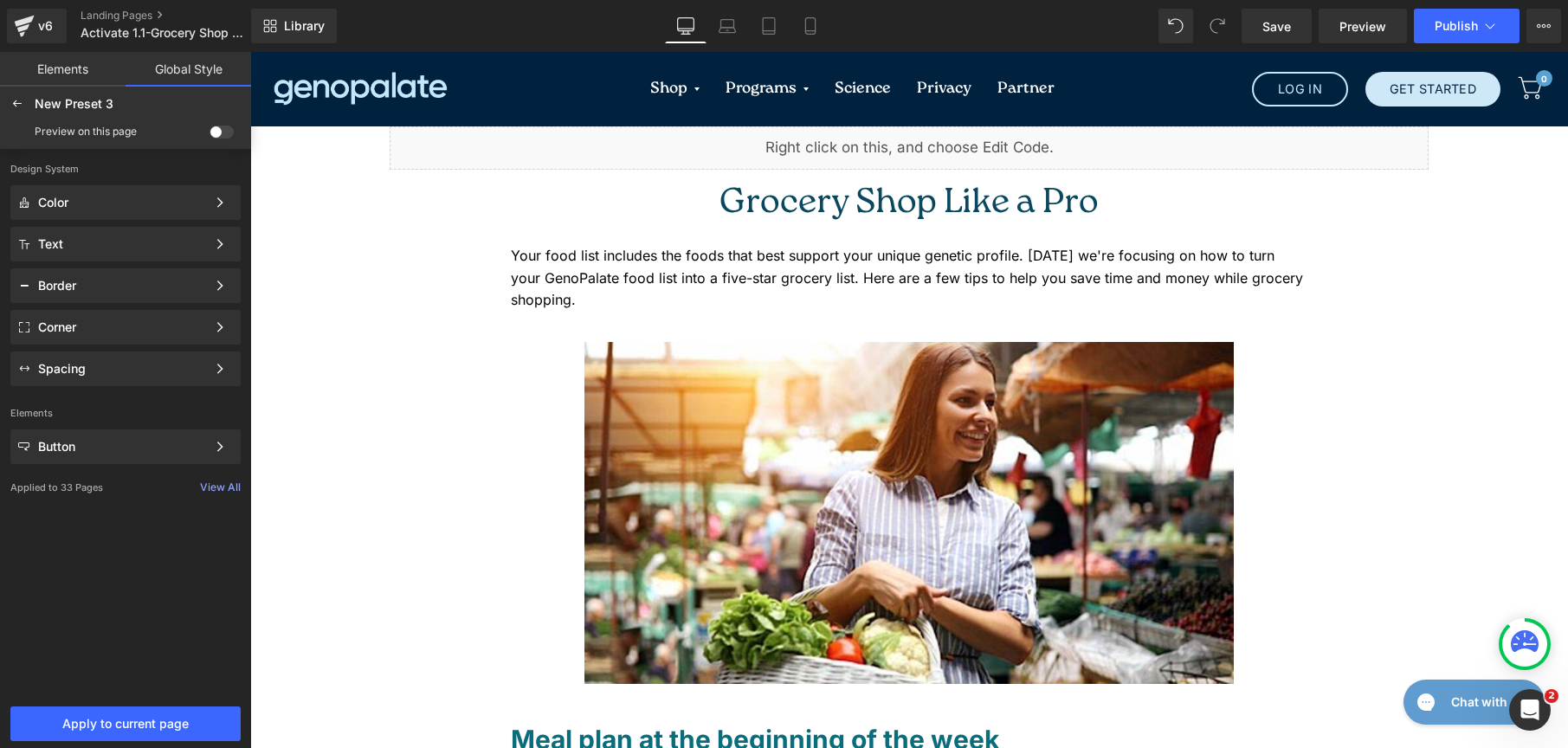
click at [218, 134] on span at bounding box center [222, 132] width 24 height 13
click at [210, 135] on input "checkbox" at bounding box center [210, 135] width 0 height 0
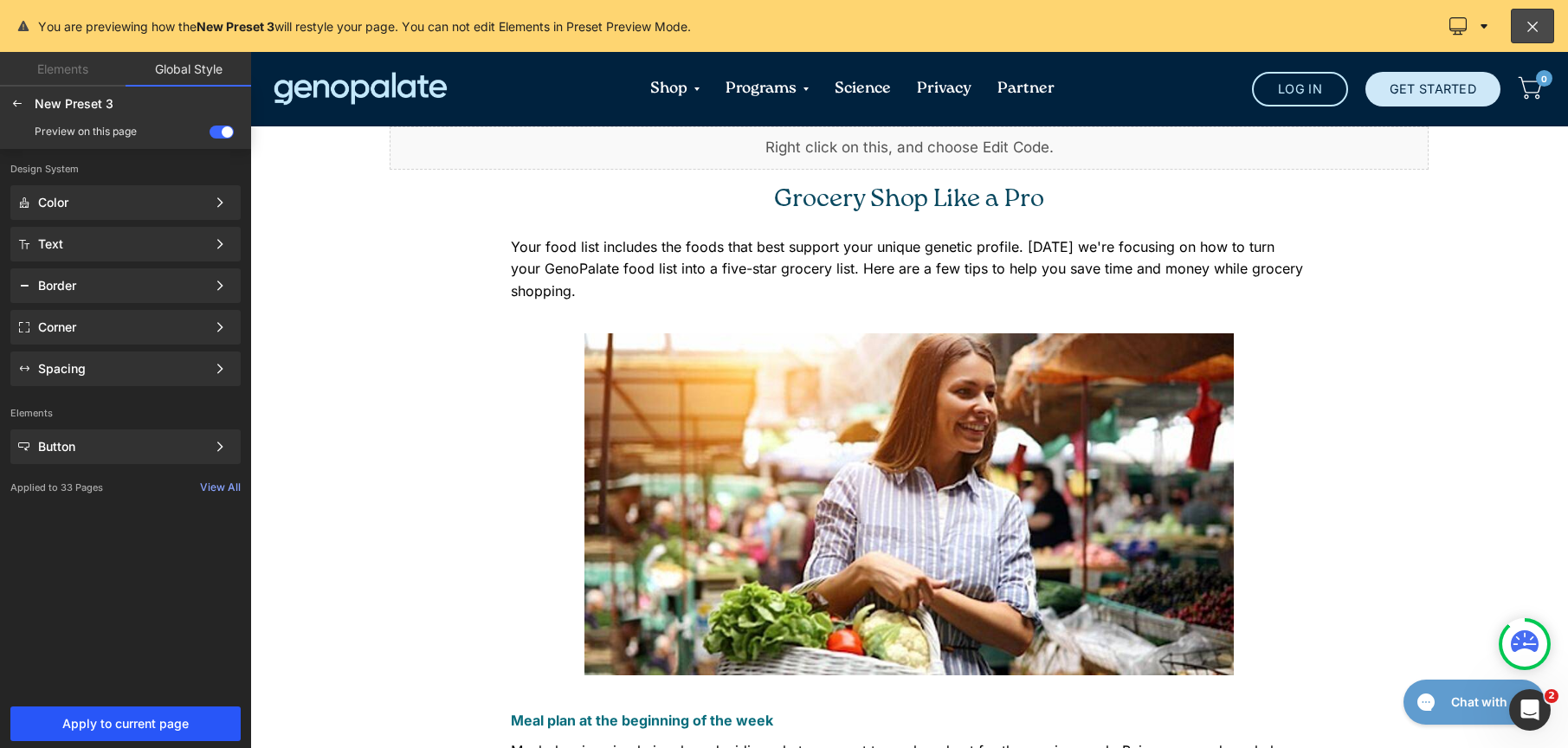
click at [93, 722] on span "Apply to current page" at bounding box center [126, 724] width 210 height 14
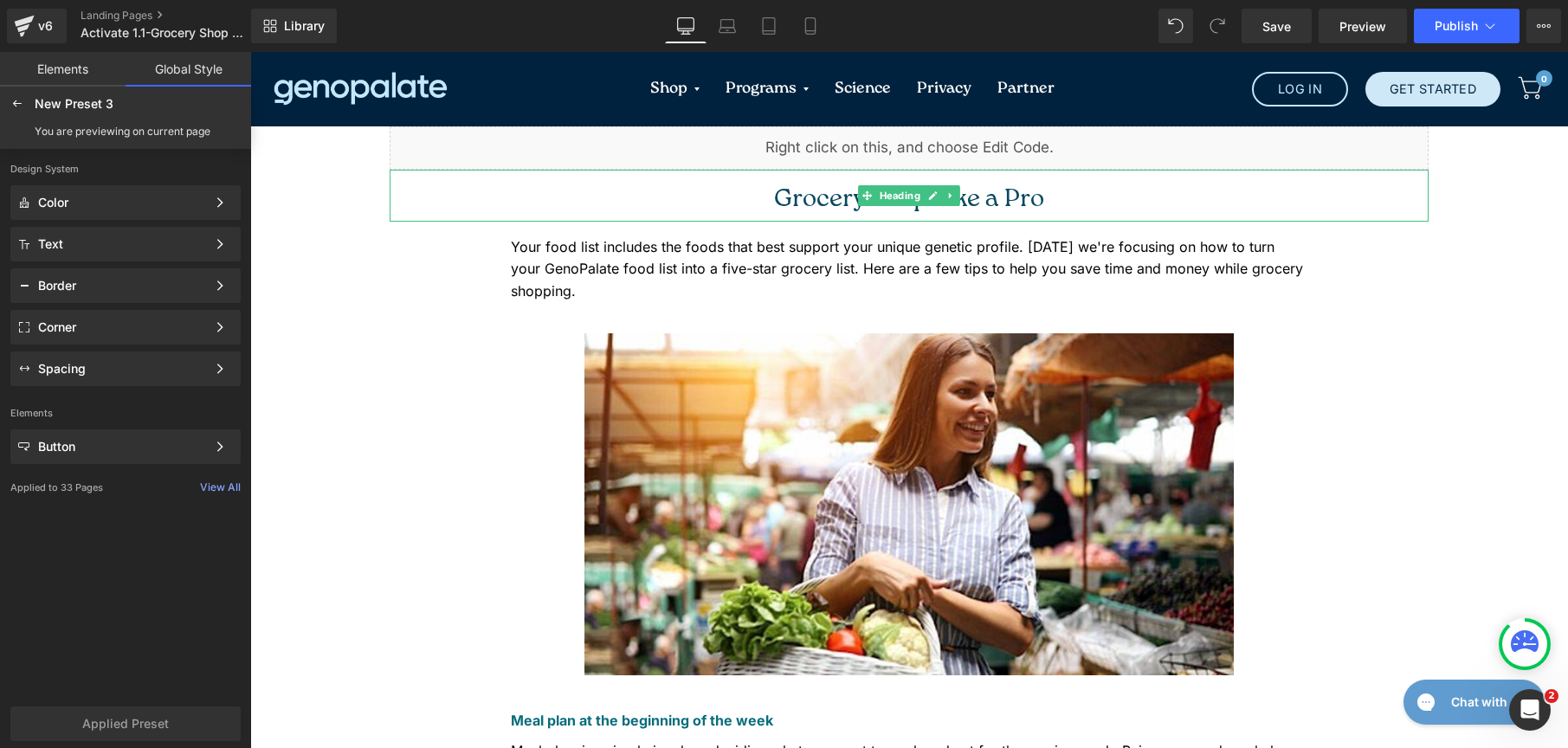
click at [734, 204] on h1 "Grocery Shop Like a Pro" at bounding box center [908, 200] width 1039 height 44
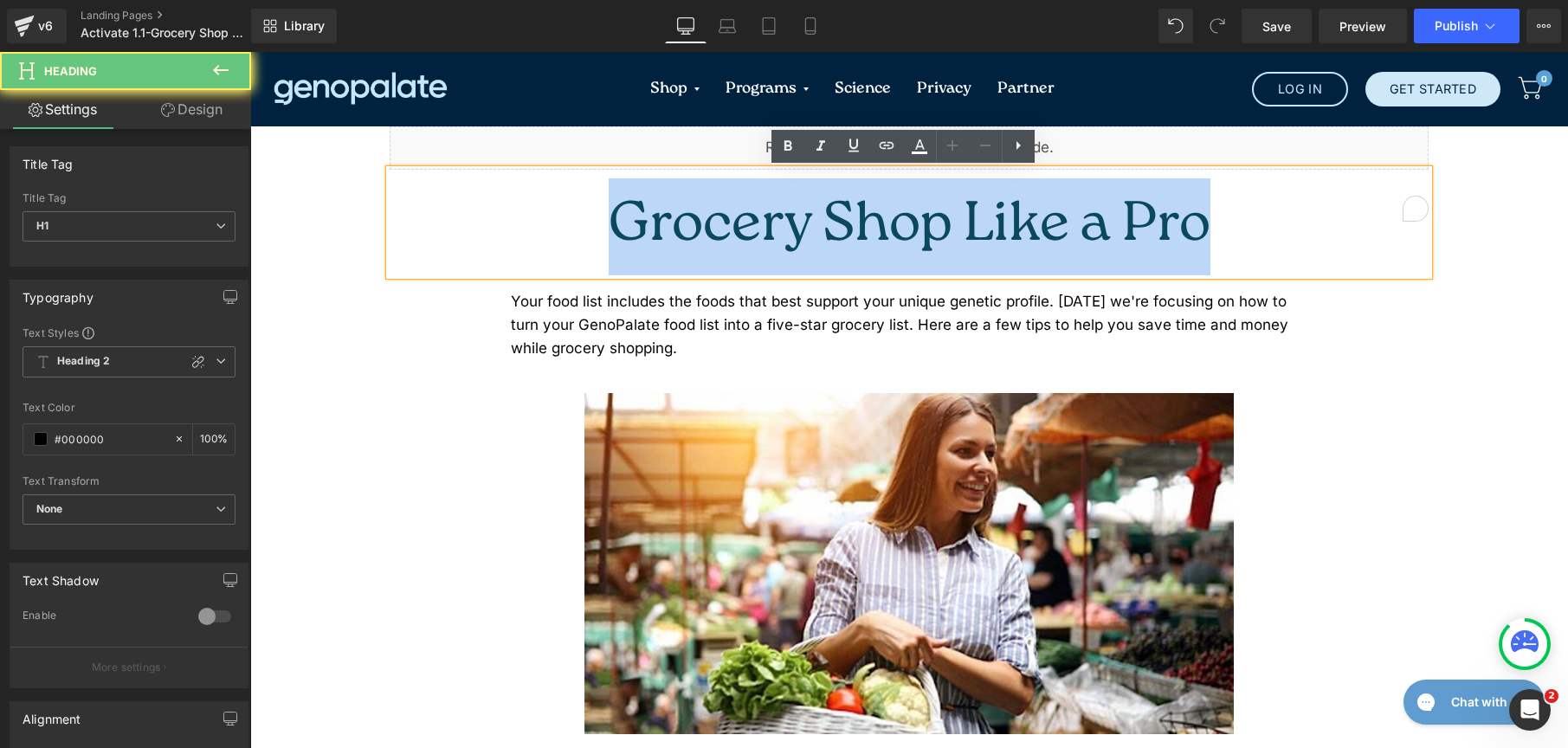
drag, startPoint x: 760, startPoint y: 204, endPoint x: 1230, endPoint y: 206, distance: 470.0
click at [1230, 206] on h1 "Grocery Shop Like a Pro" at bounding box center [908, 226] width 1039 height 97
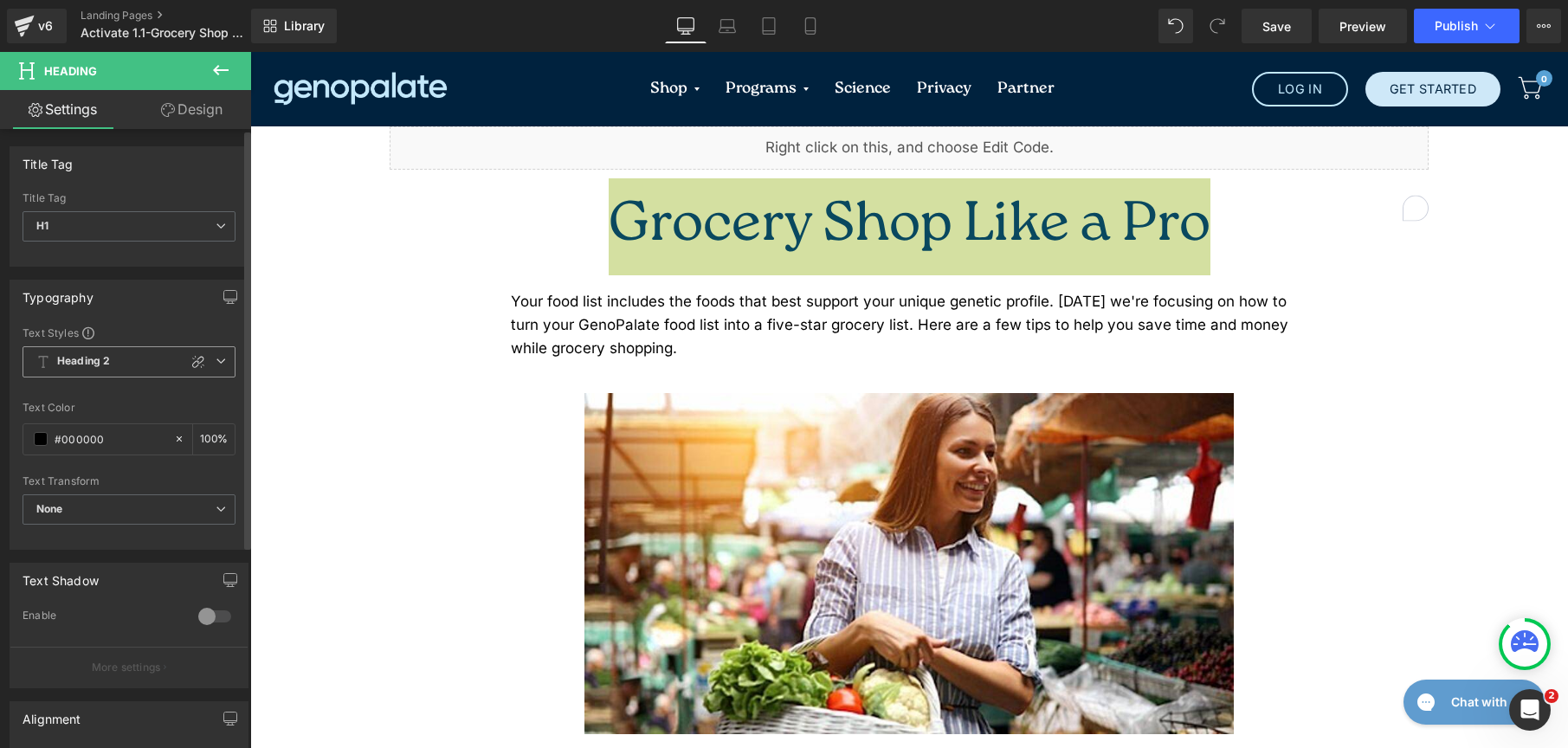
click at [126, 363] on span "Heading 2" at bounding box center [129, 362] width 213 height 31
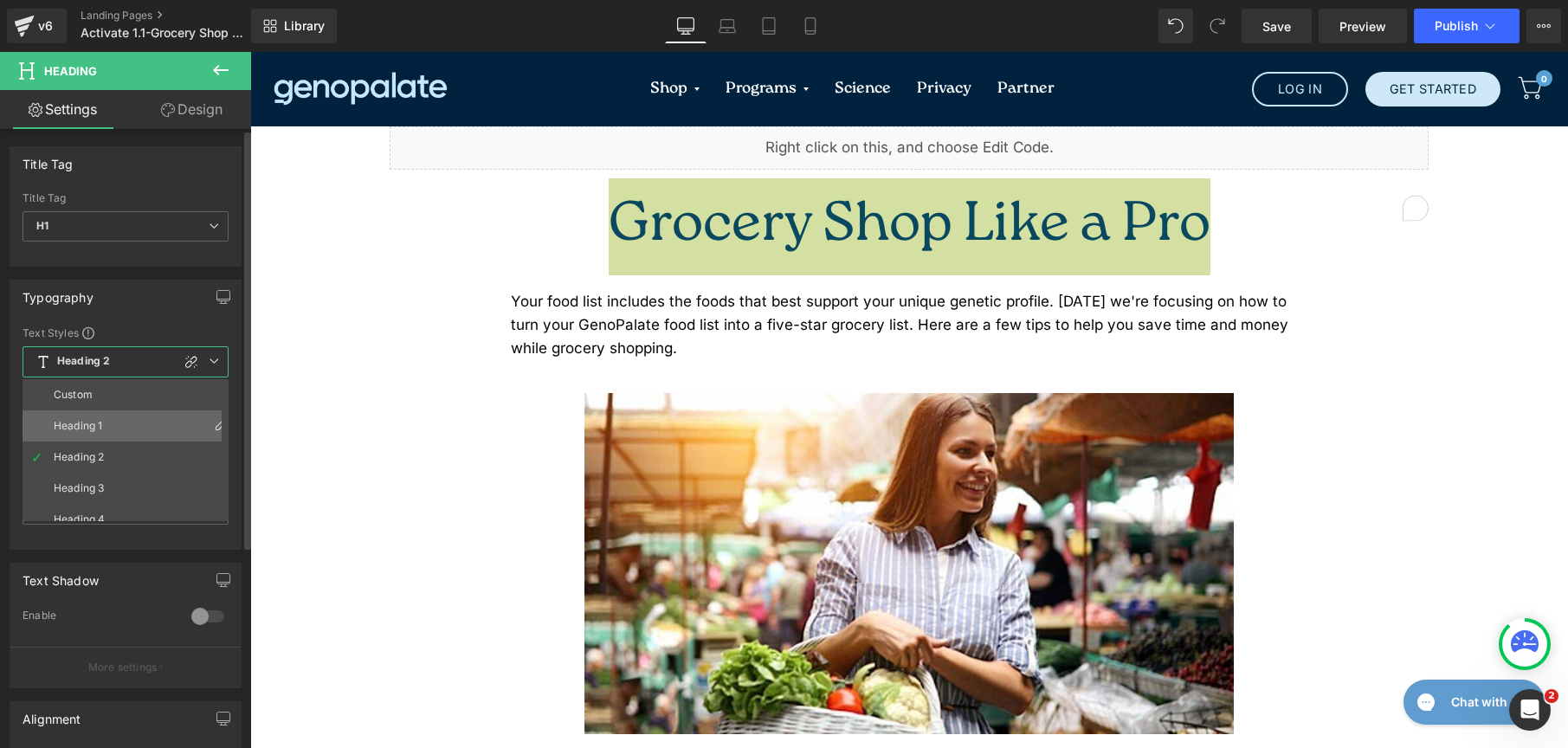
click at [107, 432] on li "Heading 1" at bounding box center [129, 426] width 214 height 31
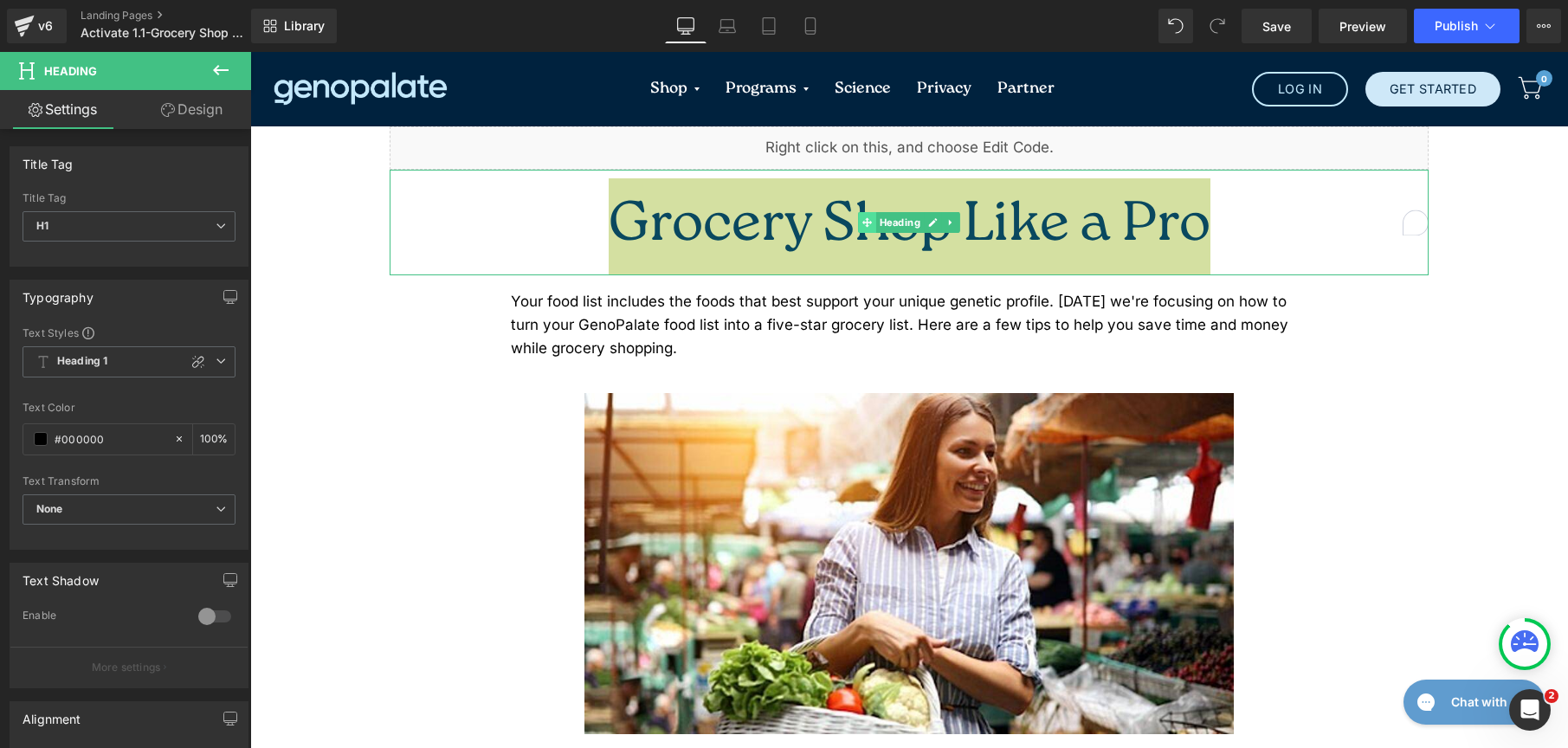
click at [860, 212] on span at bounding box center [867, 223] width 18 height 21
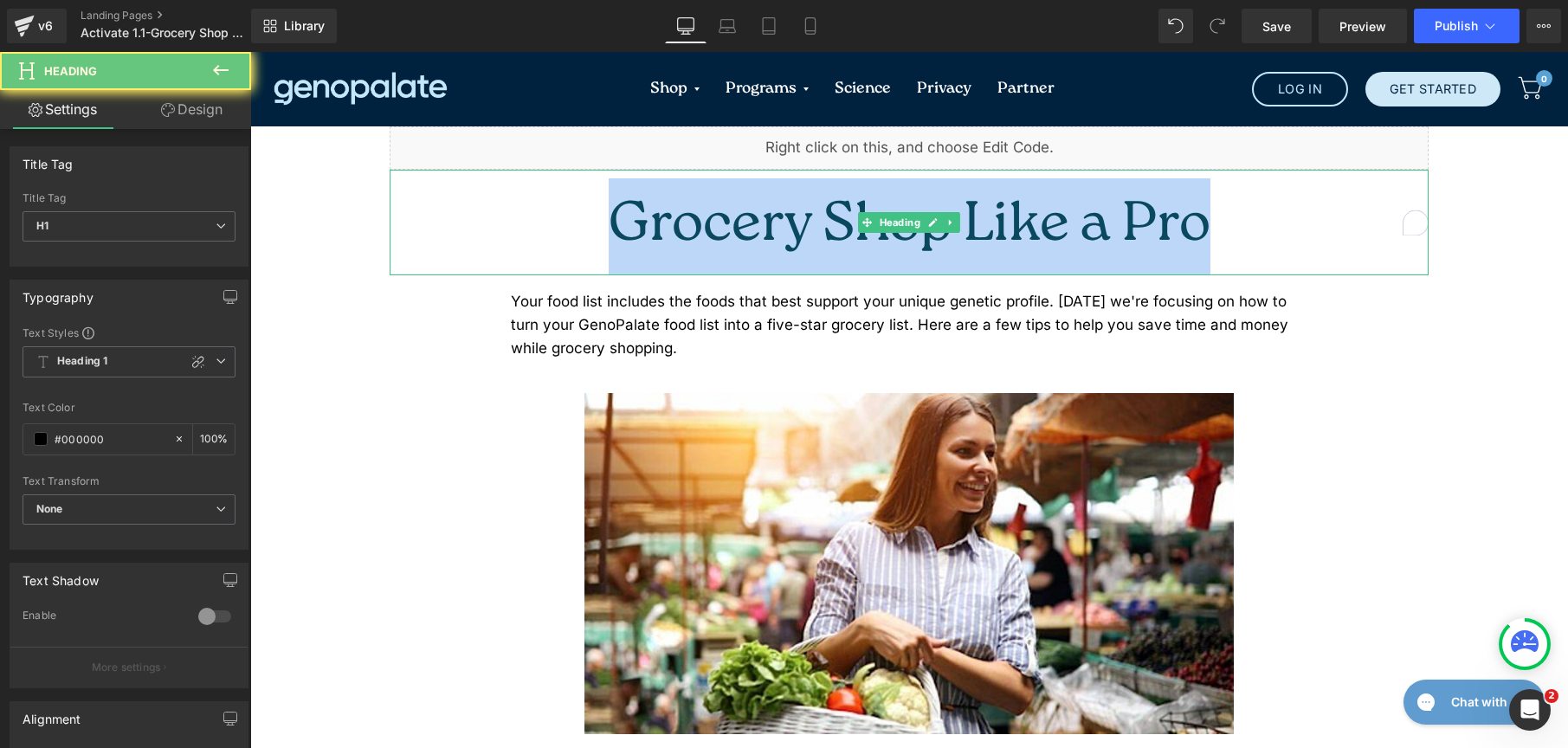
click at [860, 222] on span "Grocery Shop Like a Pro" at bounding box center [909, 226] width 602 height 78
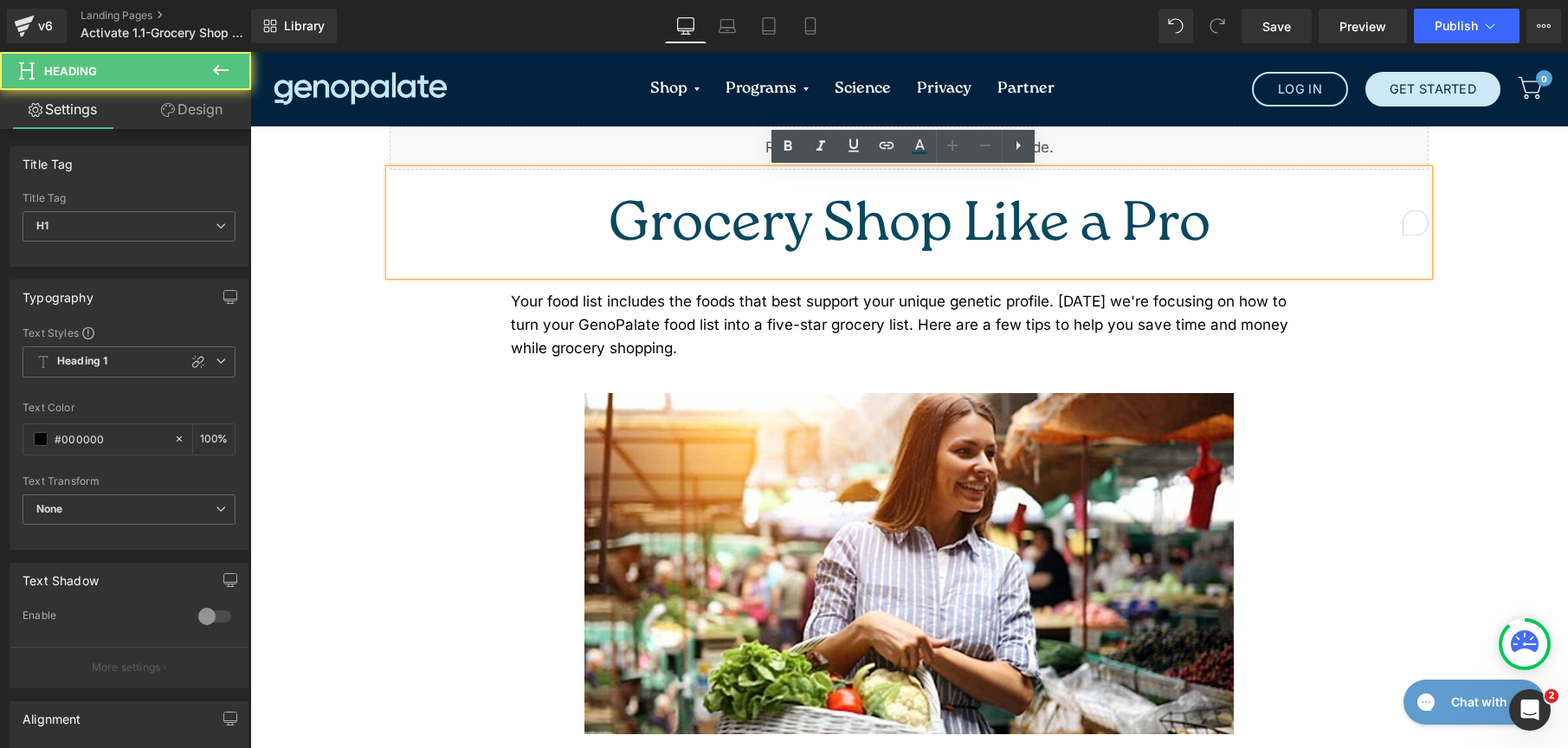
click at [869, 213] on span "Grocery Shop Like a Pro" at bounding box center [909, 226] width 602 height 78
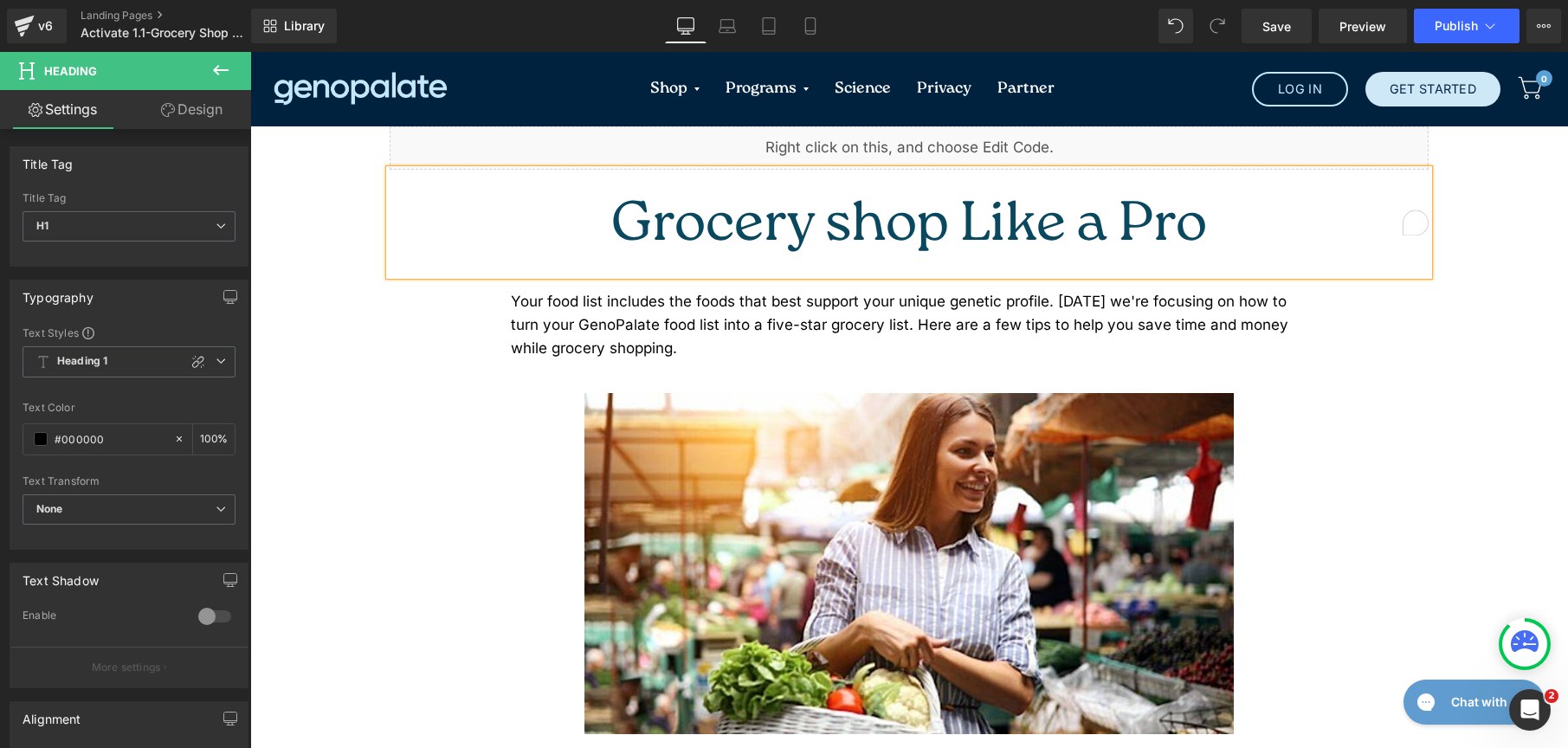
click at [958, 202] on span "Grocery shop Like a Pro" at bounding box center [909, 226] width 596 height 78
click at [1041, 205] on span "Grocery shop like a Pro" at bounding box center [909, 226] width 582 height 78
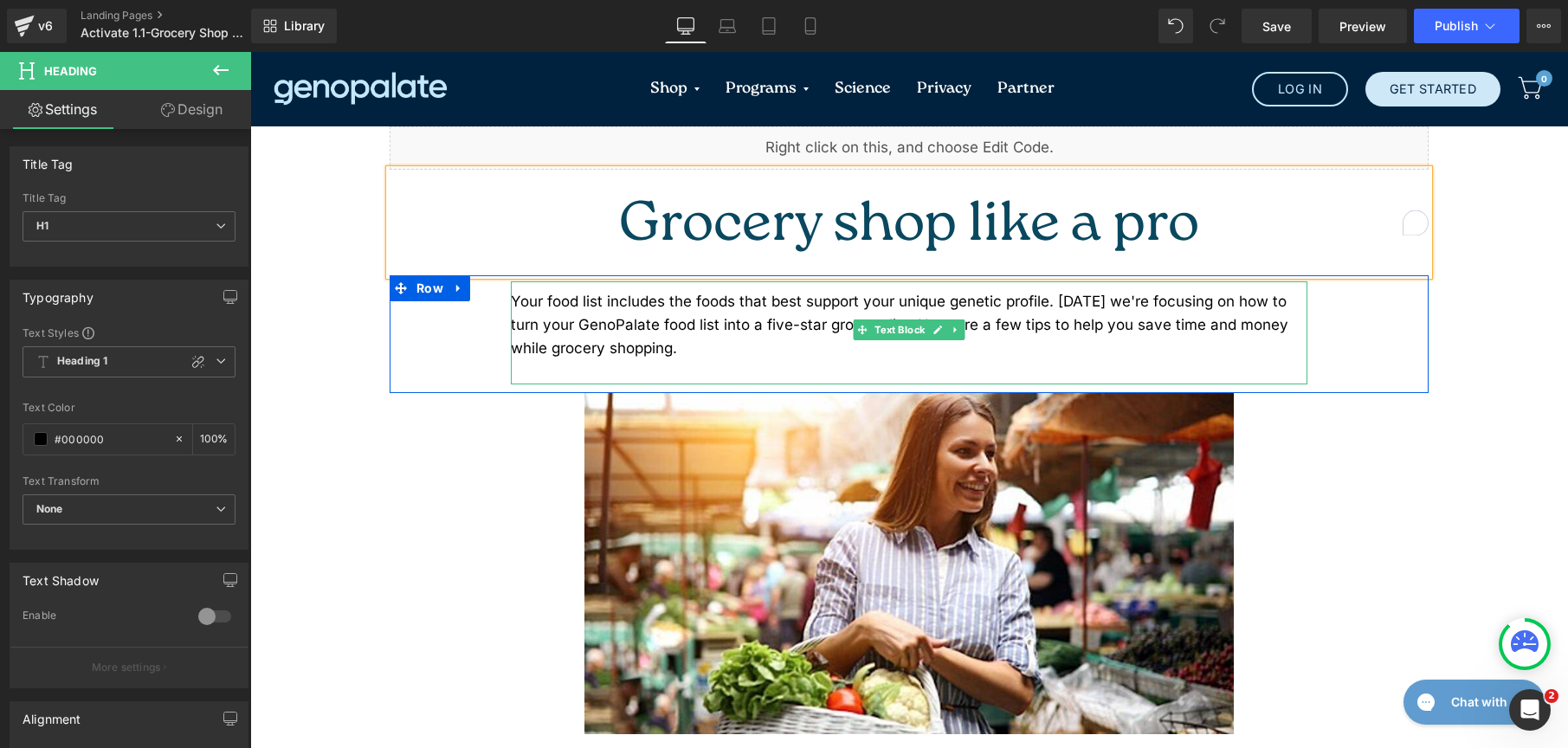
click at [543, 302] on span "Your food list includes the foods that best support your unique genetic profile…" at bounding box center [900, 324] width 777 height 64
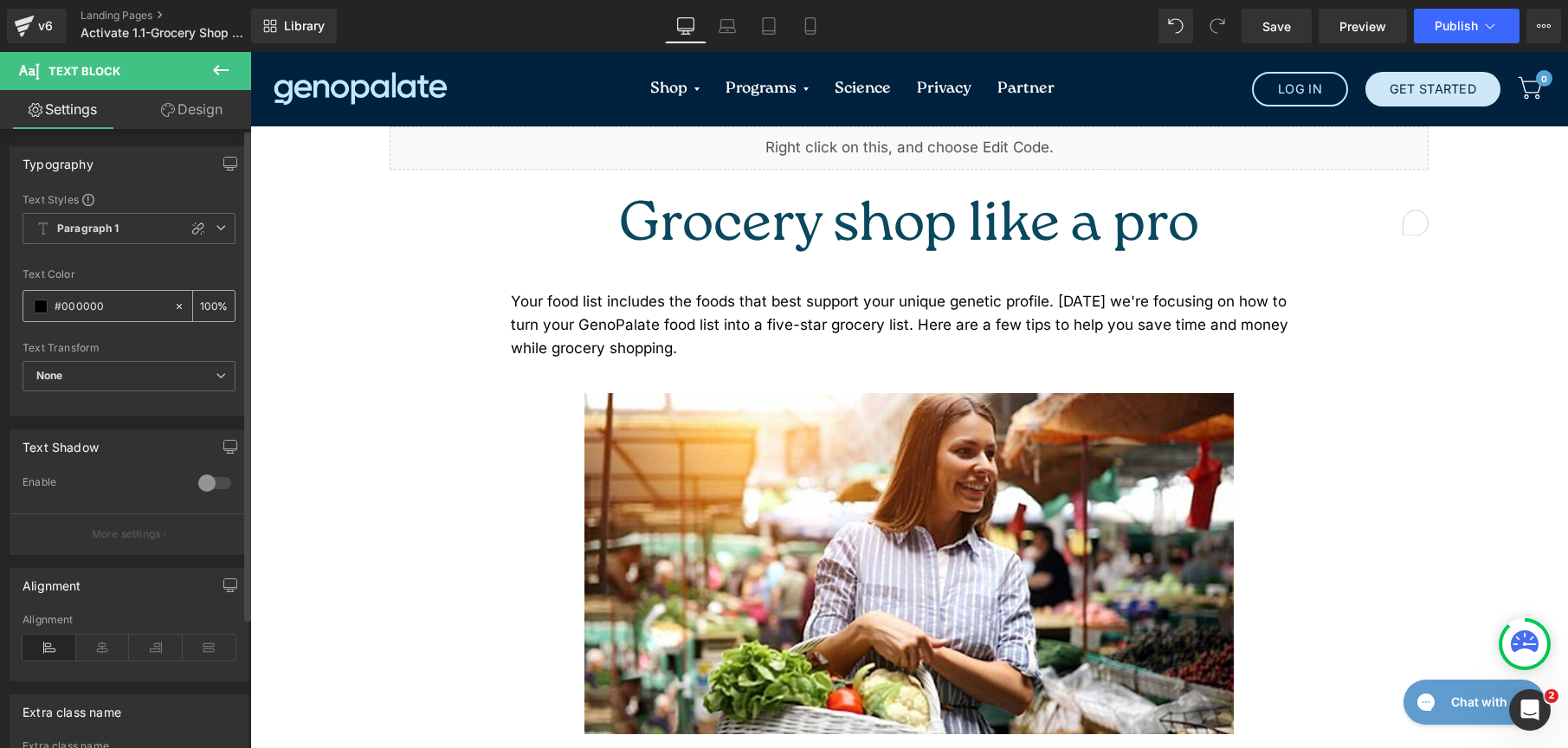
click at [45, 312] on span at bounding box center [41, 307] width 14 height 14
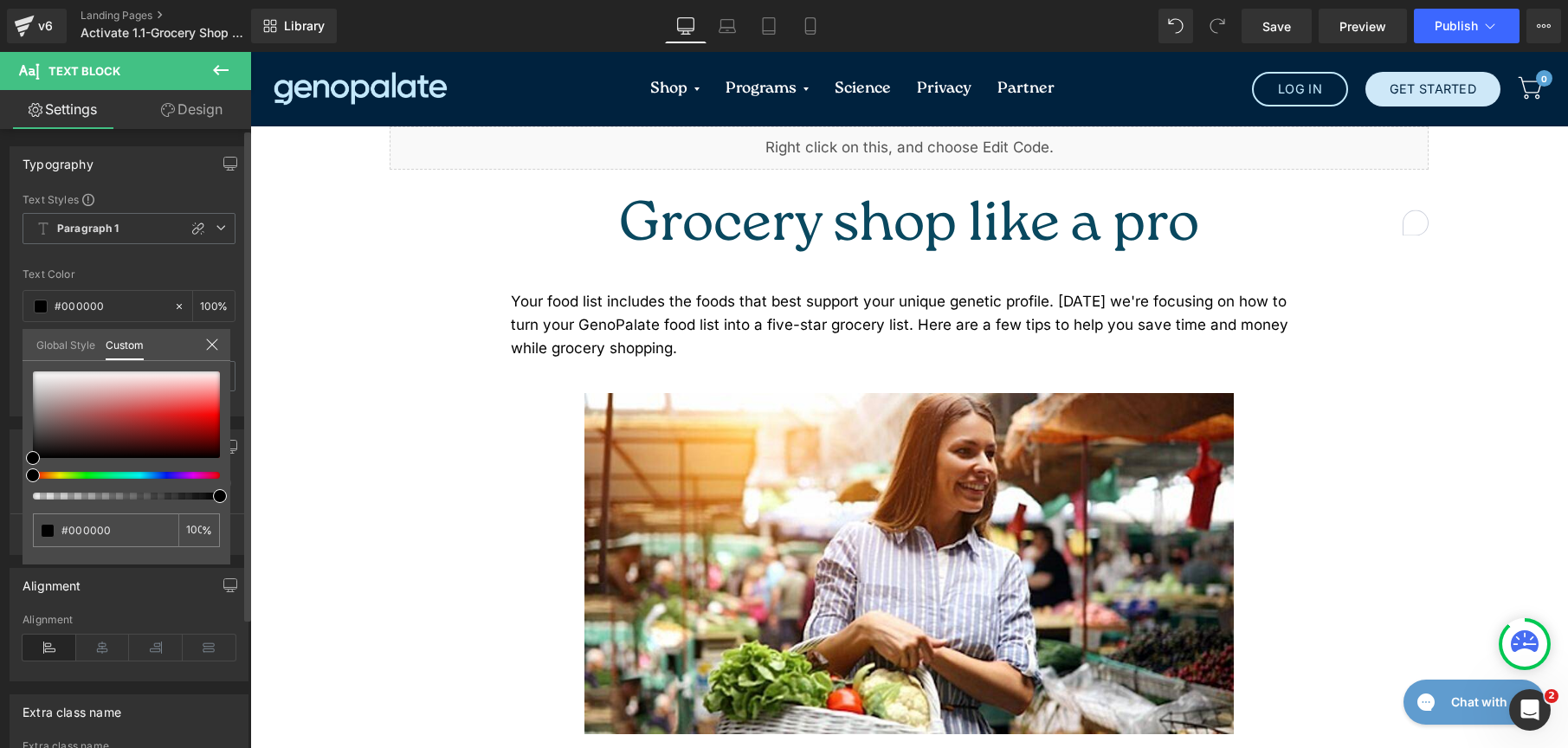
click at [51, 331] on link "Global Style" at bounding box center [66, 344] width 59 height 30
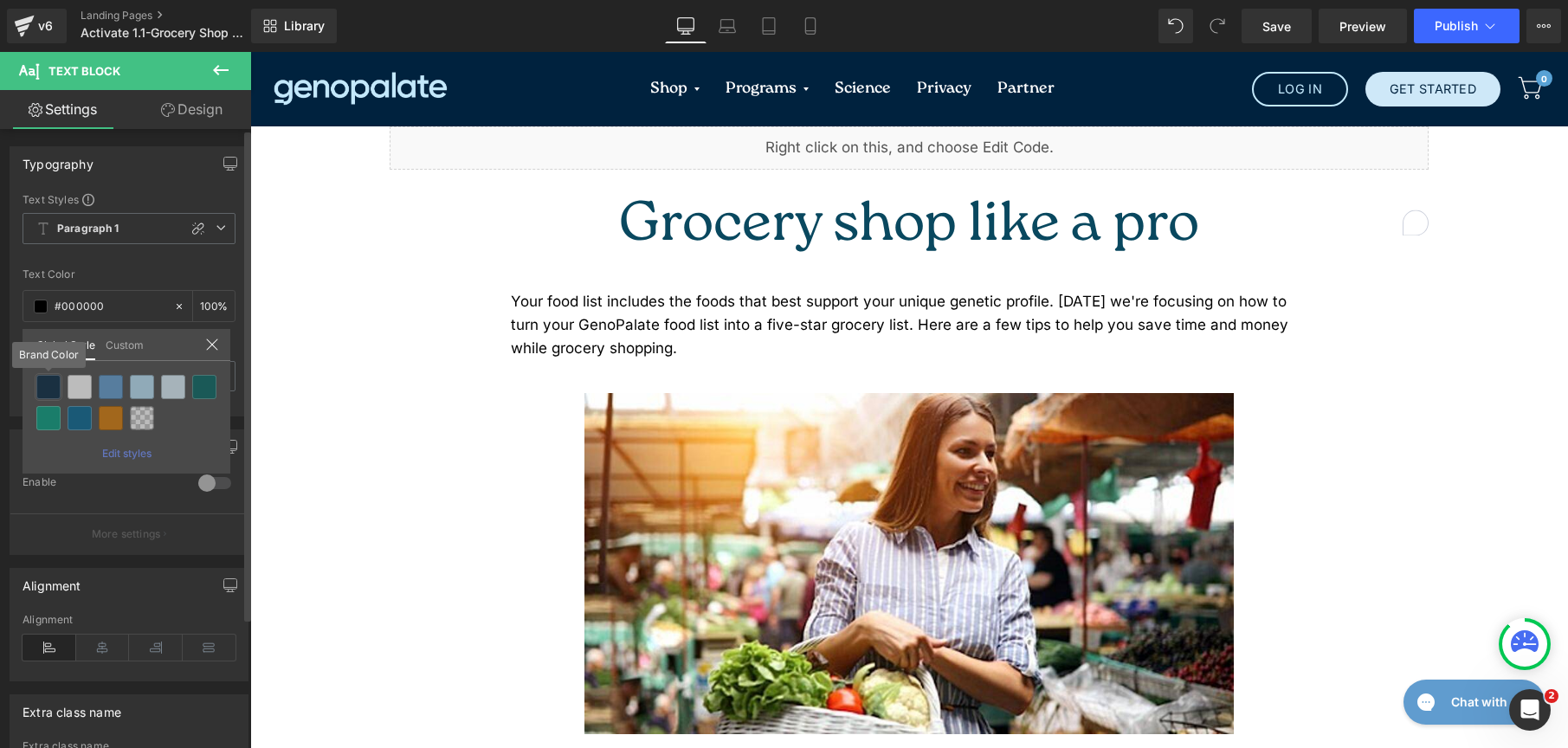
click at [51, 387] on div at bounding box center [49, 387] width 24 height 24
type input "Brand Color"
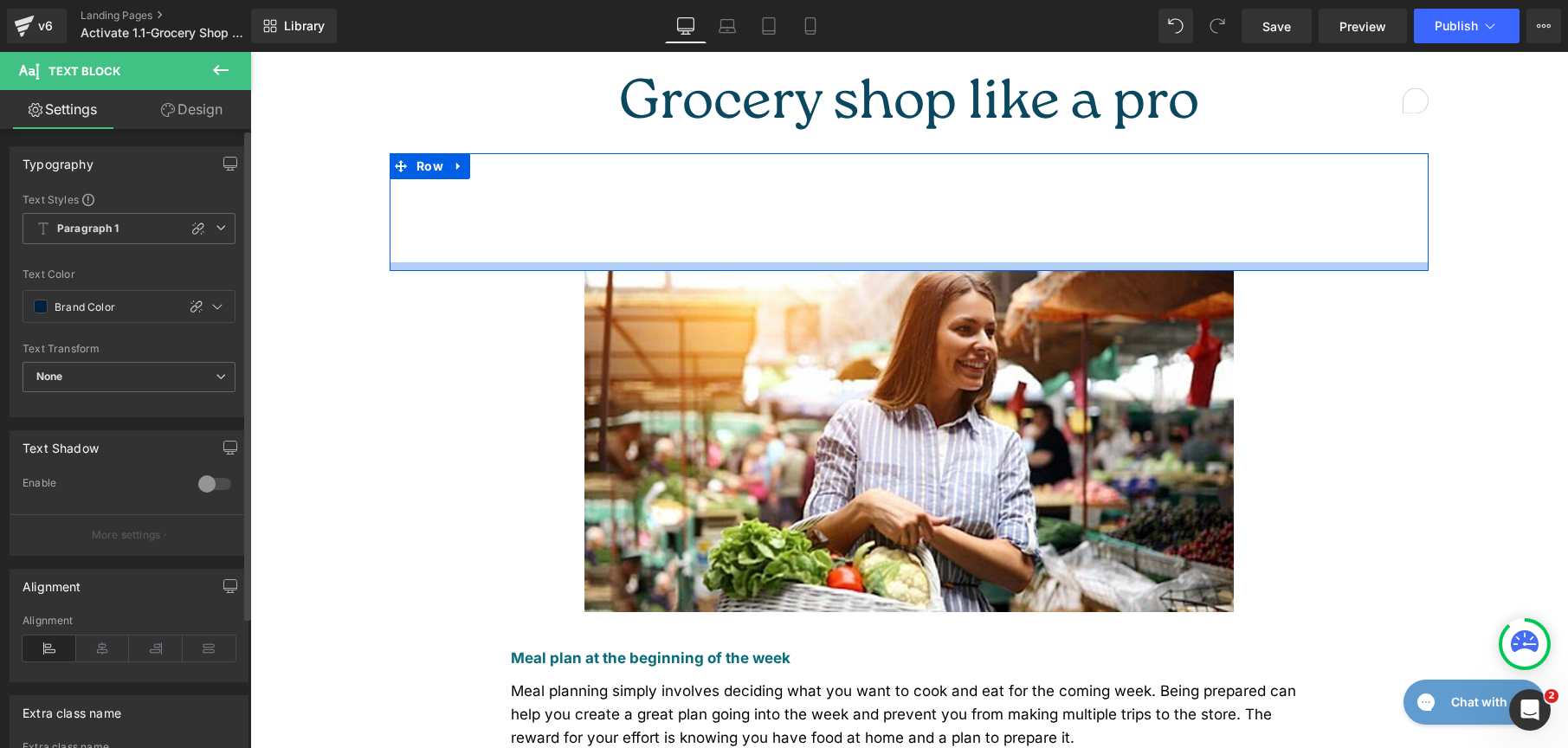
scroll to position [319, 0]
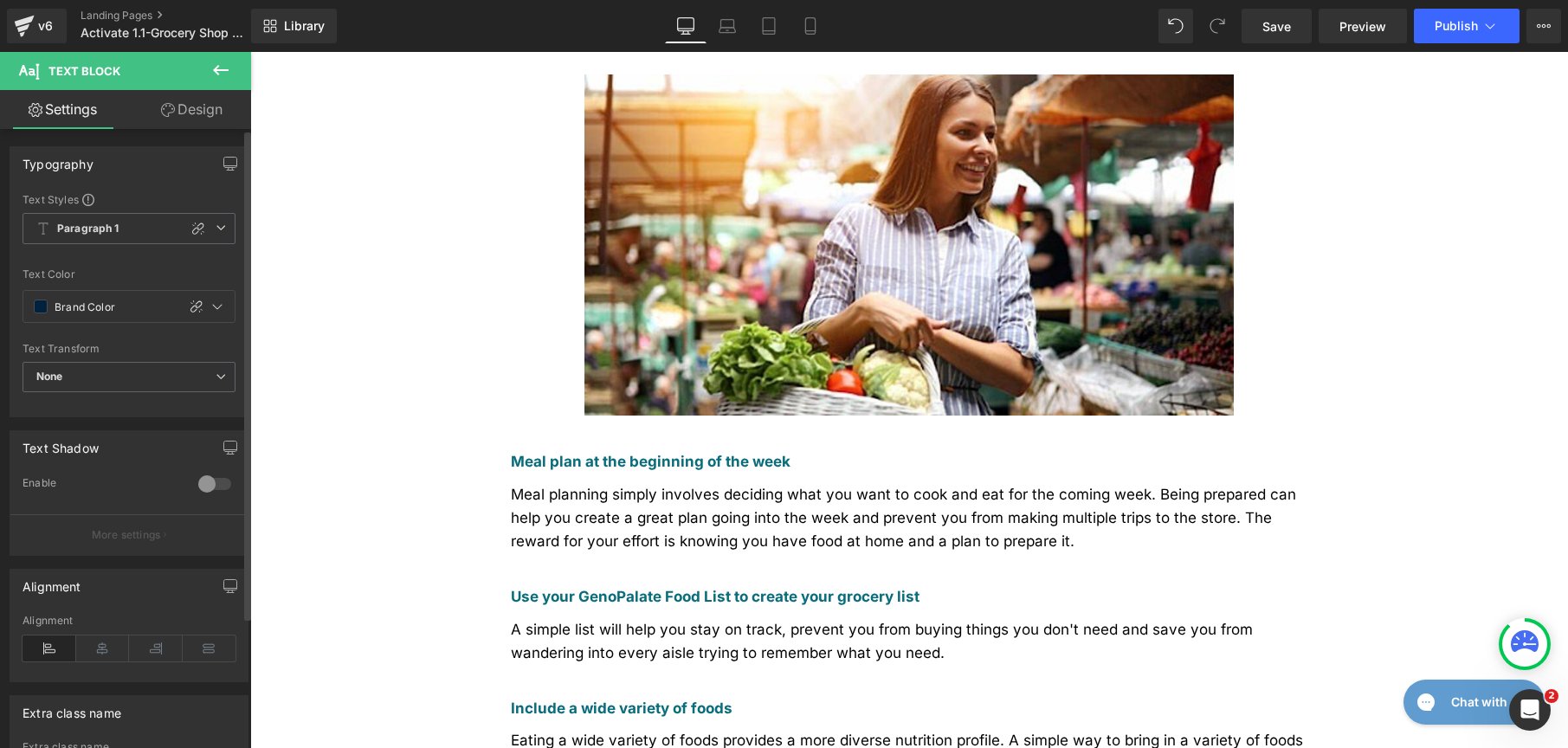
click at [533, 487] on span "Meal planning simply involves deciding what you want to cook and eat for the co…" at bounding box center [903, 517] width 785 height 64
click at [38, 304] on div "#000000" at bounding box center [98, 306] width 149 height 31
click at [41, 309] on span at bounding box center [41, 307] width 14 height 14
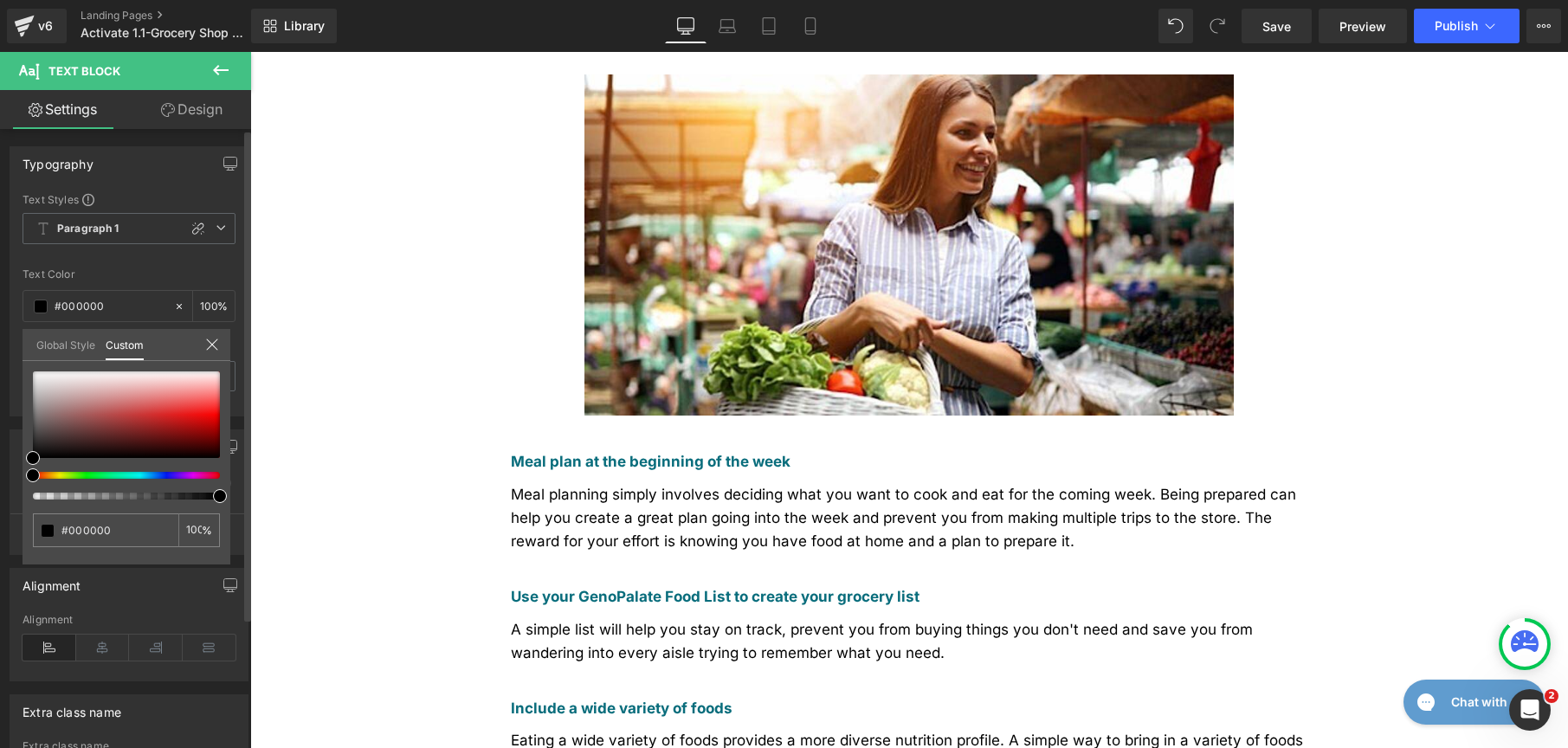
click at [46, 348] on link "Global Style" at bounding box center [66, 344] width 59 height 30
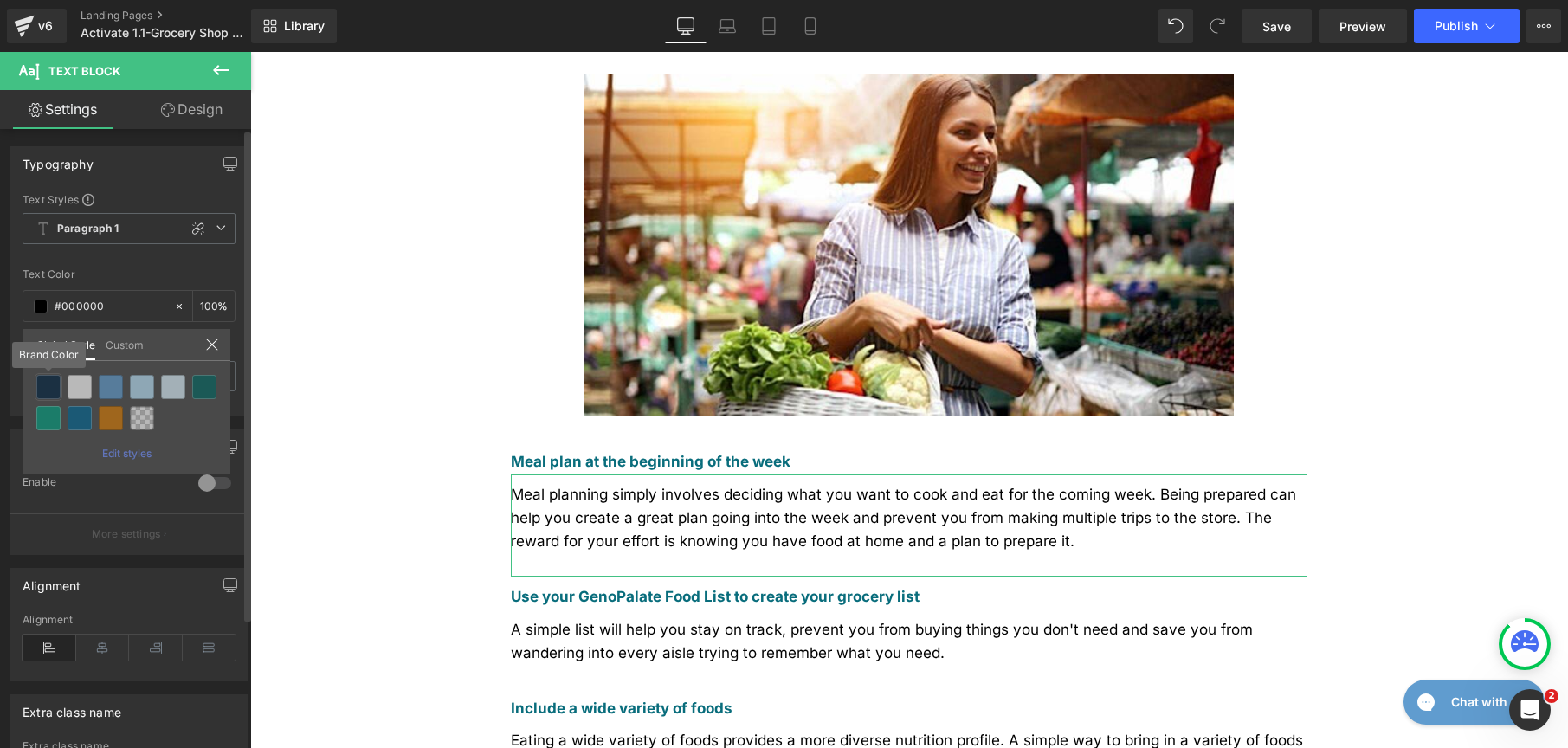
click at [49, 387] on div at bounding box center [49, 387] width 24 height 24
type input "Brand Color"
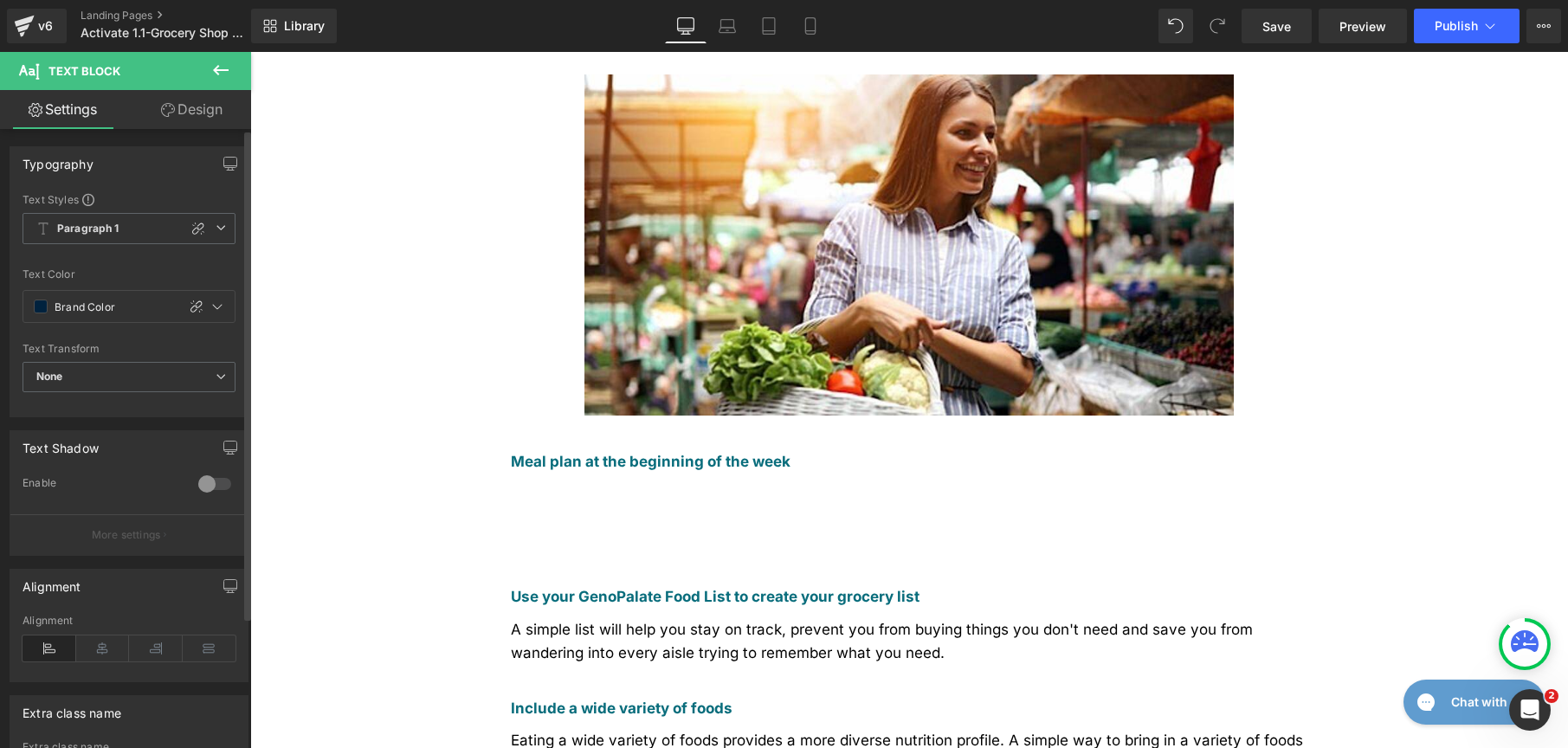
click at [549, 621] on span "A simple list will help you stay on track, prevent you from buying things you d…" at bounding box center [881, 641] width 742 height 41
click at [38, 307] on span at bounding box center [41, 307] width 14 height 14
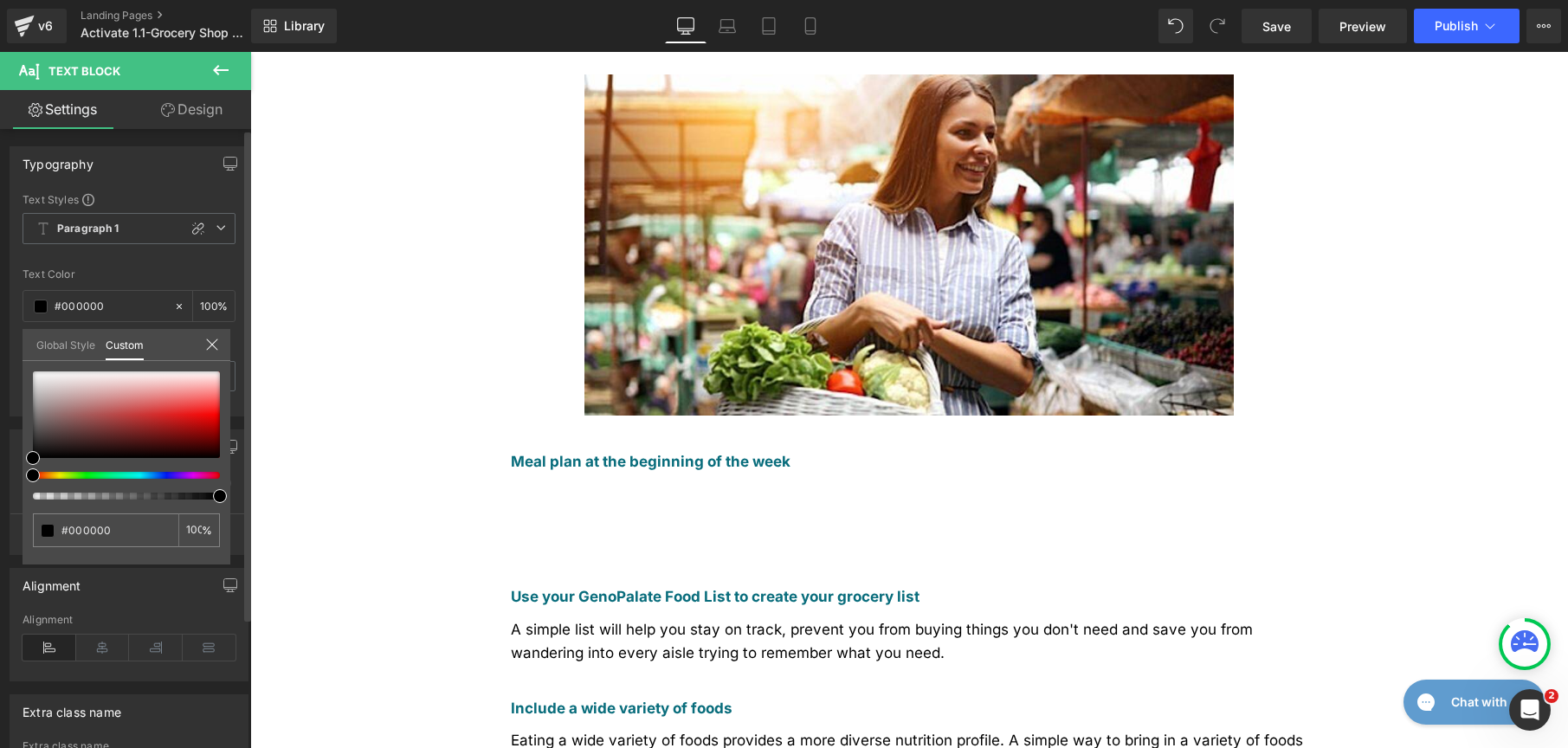
click at [49, 353] on link "Global Style" at bounding box center [66, 344] width 59 height 30
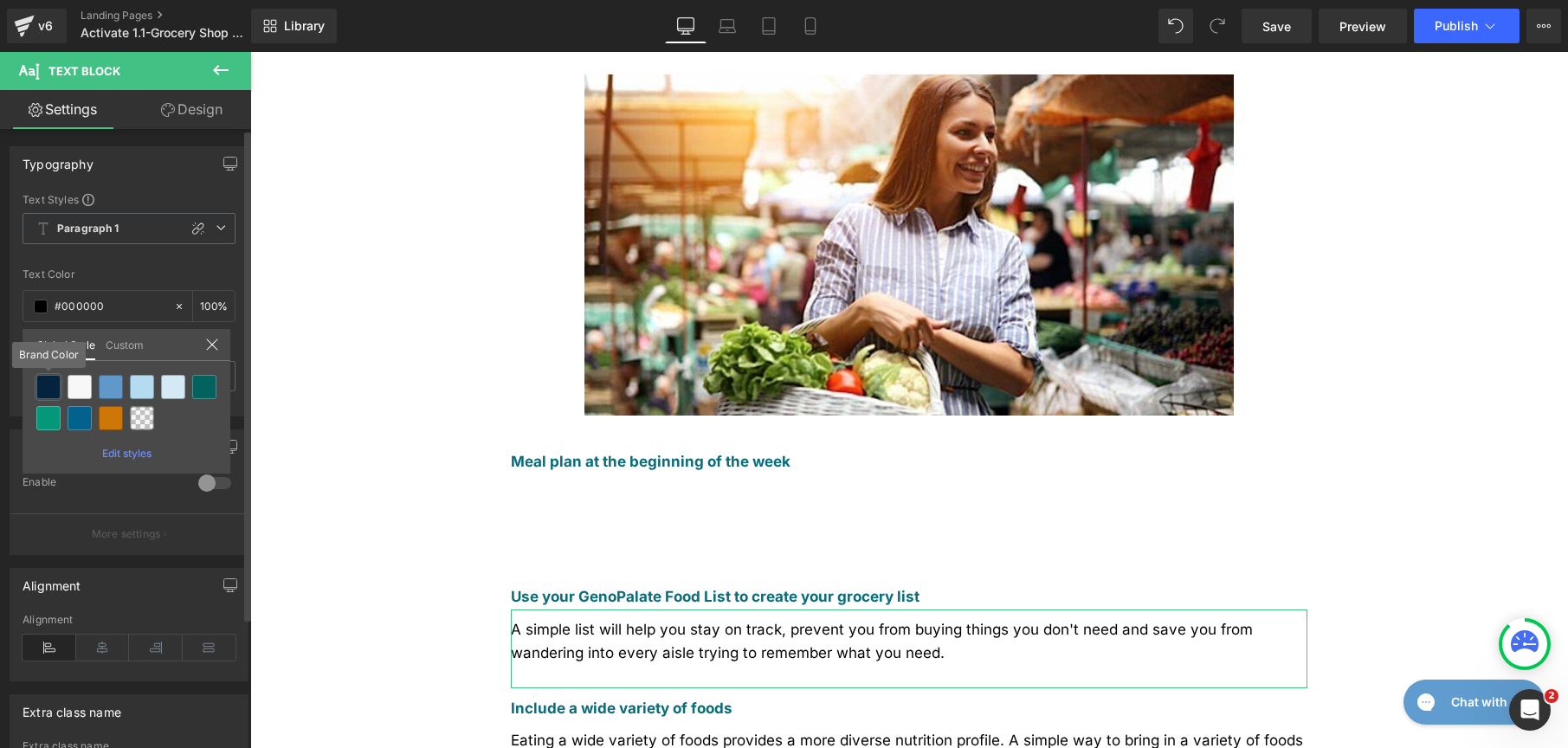
click at [45, 384] on div at bounding box center [49, 387] width 24 height 24
type input "Brand Color"
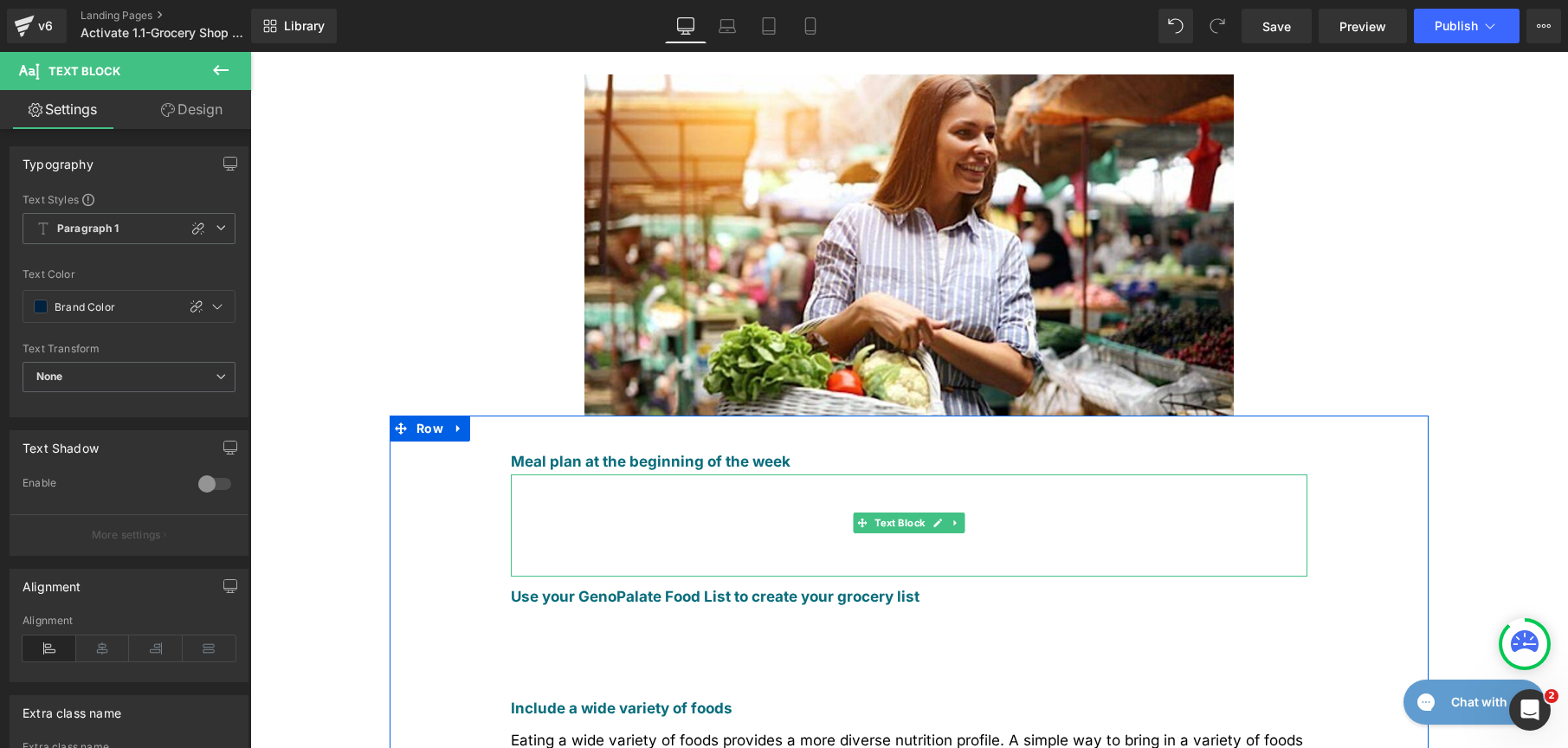
scroll to position [456, 0]
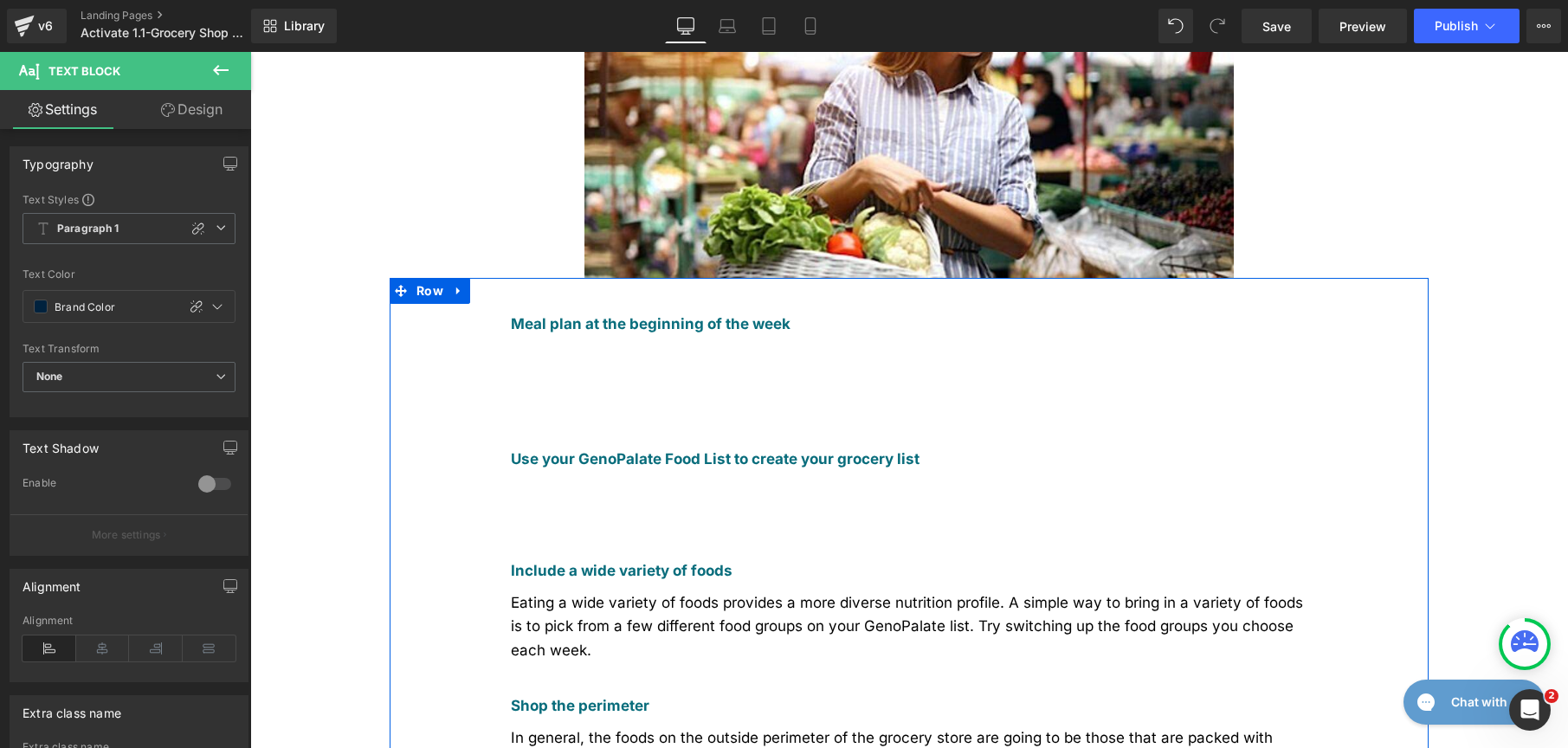
click at [553, 583] on div "Eating a wide variety of foods provides a more diverse nutrition profile. A sim…" at bounding box center [909, 634] width 797 height 103
click at [49, 318] on div "#000000" at bounding box center [98, 306] width 149 height 31
click at [45, 315] on div "#000000" at bounding box center [98, 306] width 149 height 31
click at [40, 313] on div "#000000" at bounding box center [98, 306] width 149 height 31
click at [39, 311] on span at bounding box center [41, 307] width 14 height 14
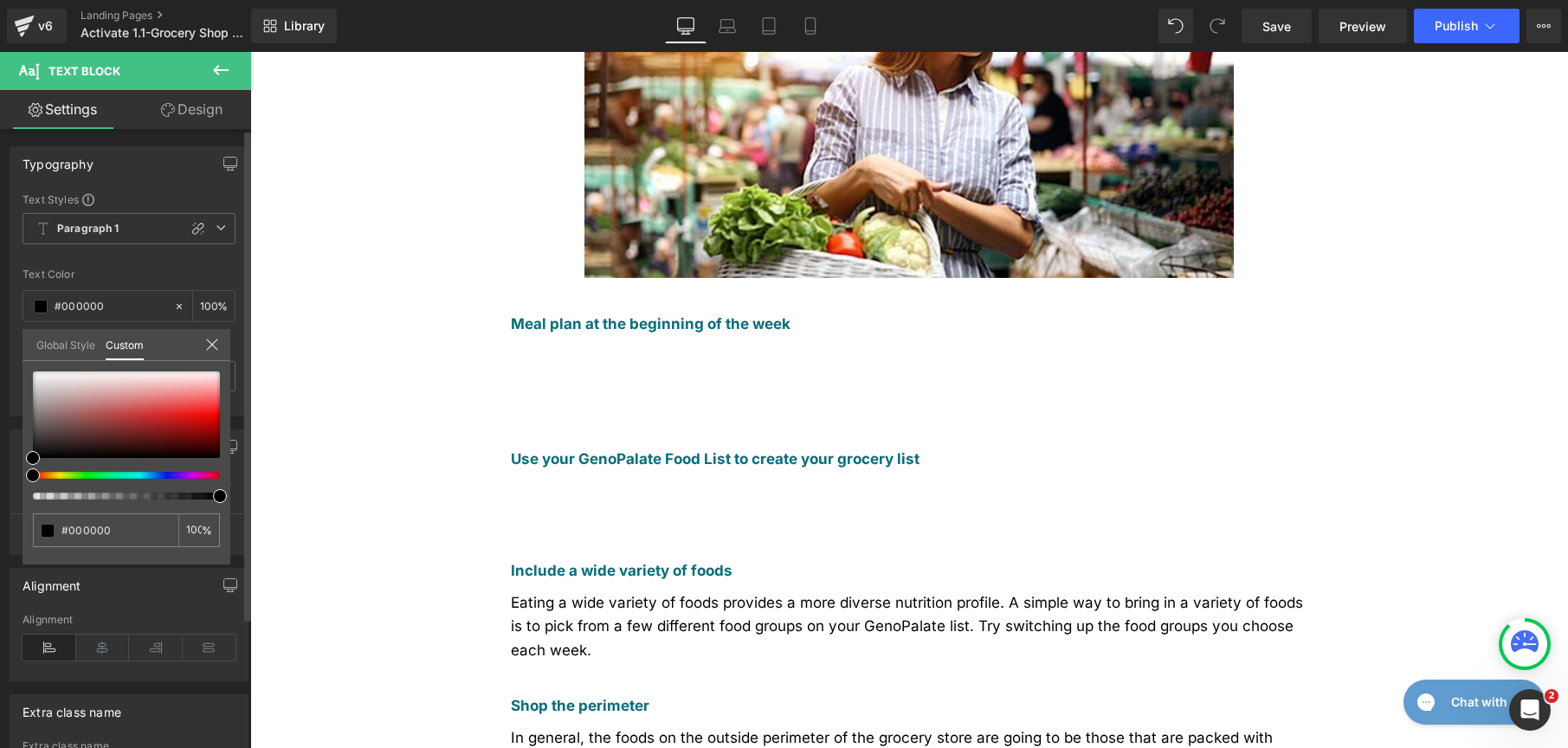
click at [54, 344] on link "Global Style" at bounding box center [66, 344] width 59 height 30
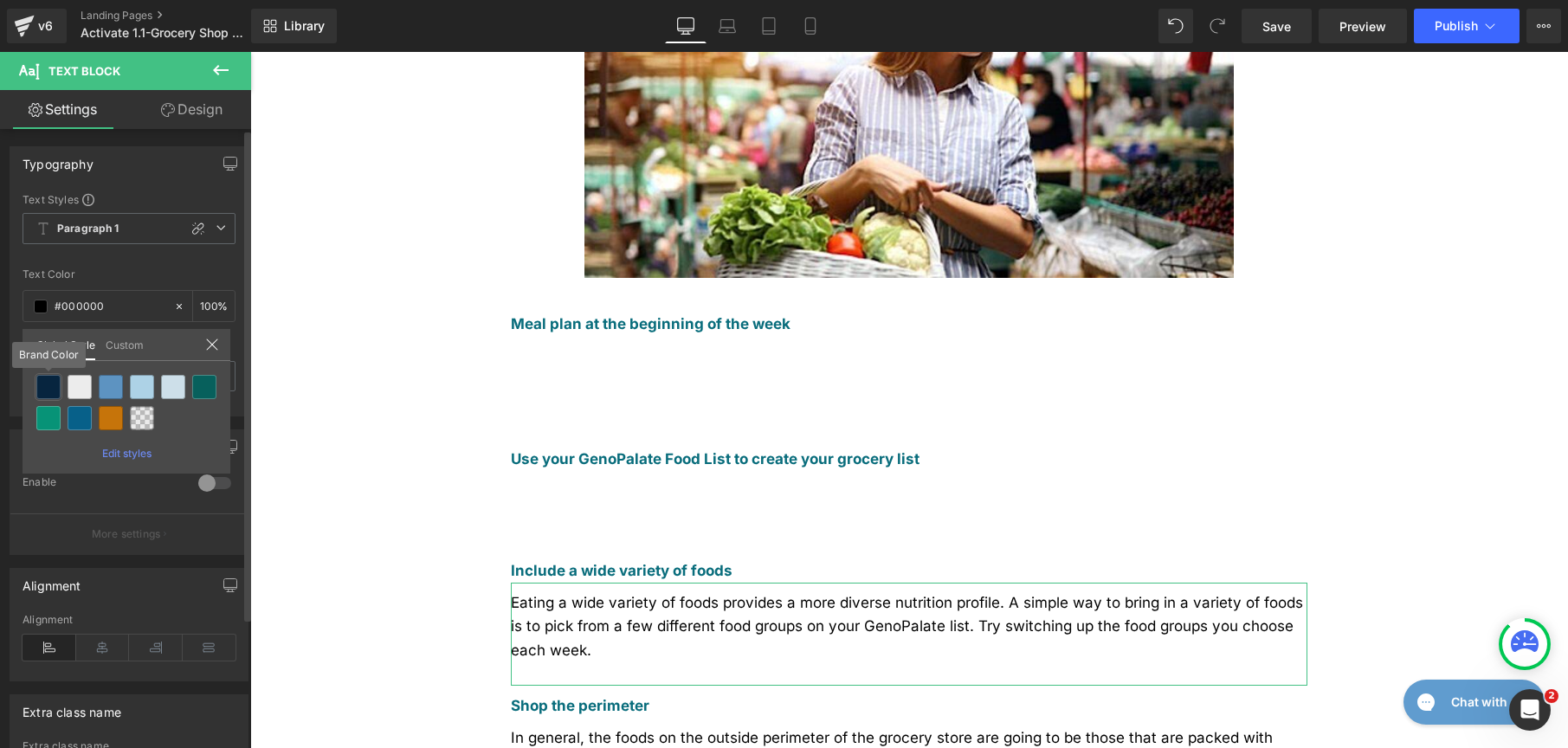
click at [44, 381] on div at bounding box center [49, 387] width 24 height 24
type input "Brand Color"
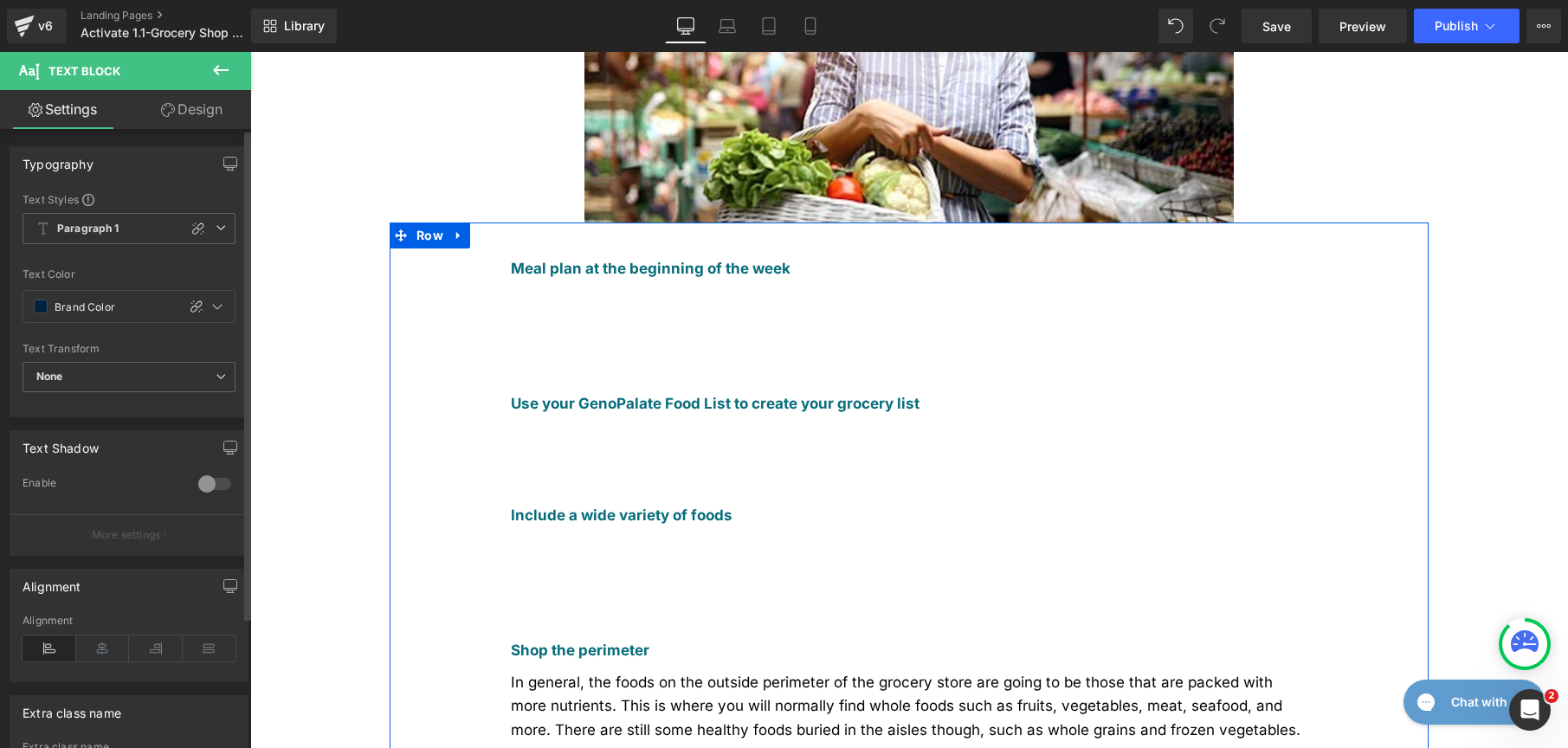
scroll to position [609, 0]
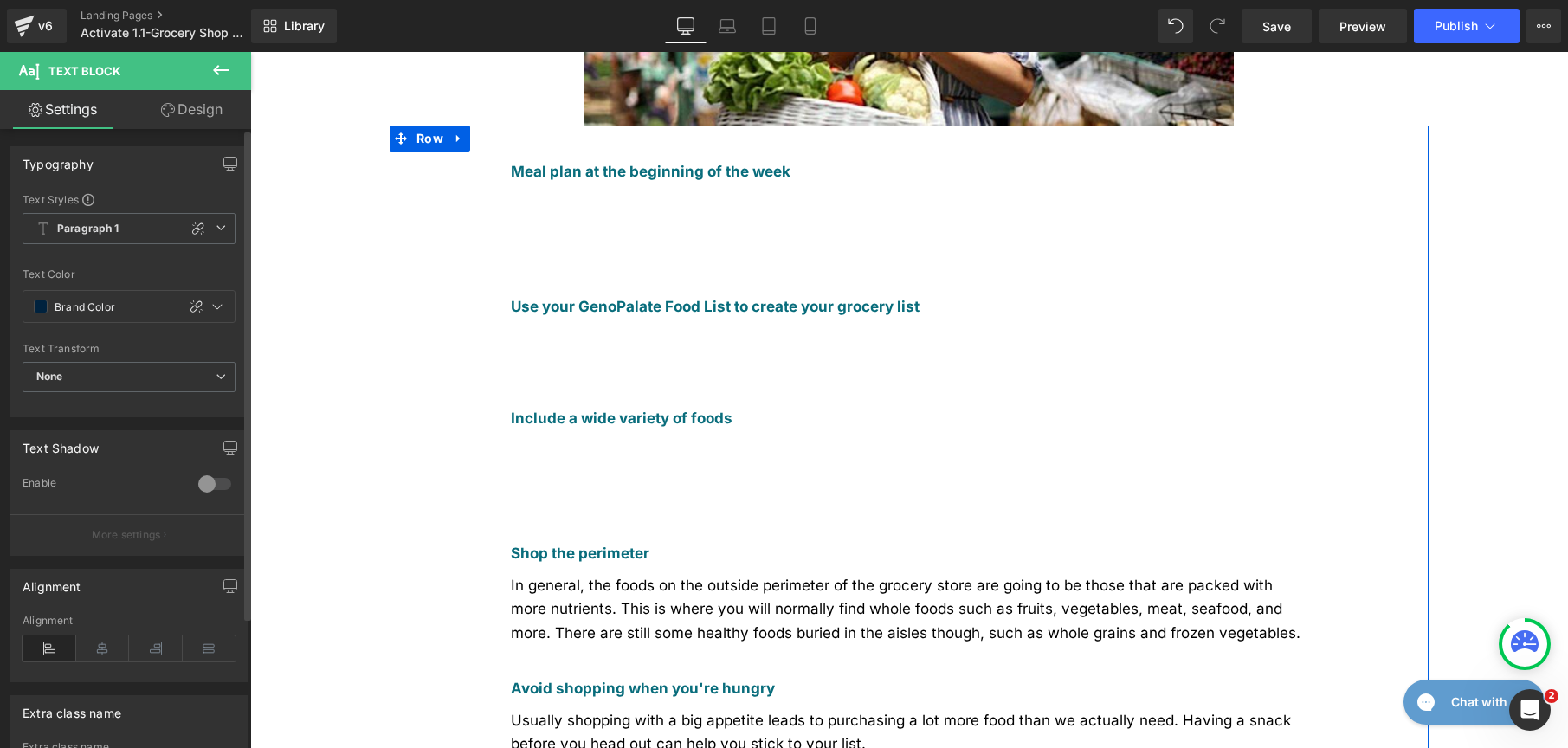
click at [539, 577] on span "In general, the foods on the outside perimeter of the grocery store are going t…" at bounding box center [906, 608] width 790 height 64
click at [41, 308] on span at bounding box center [41, 307] width 14 height 14
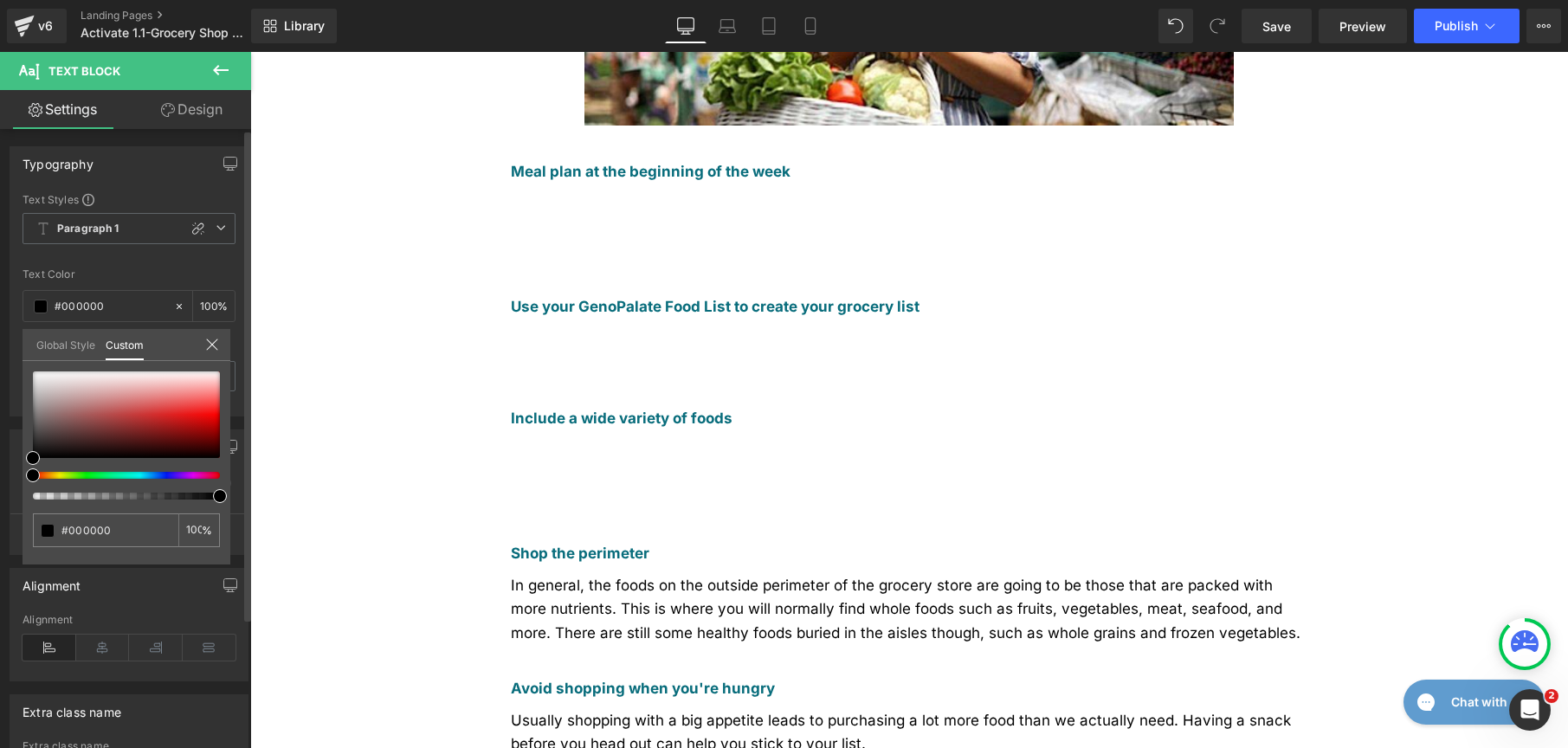
click at [47, 340] on link "Global Style" at bounding box center [66, 344] width 59 height 30
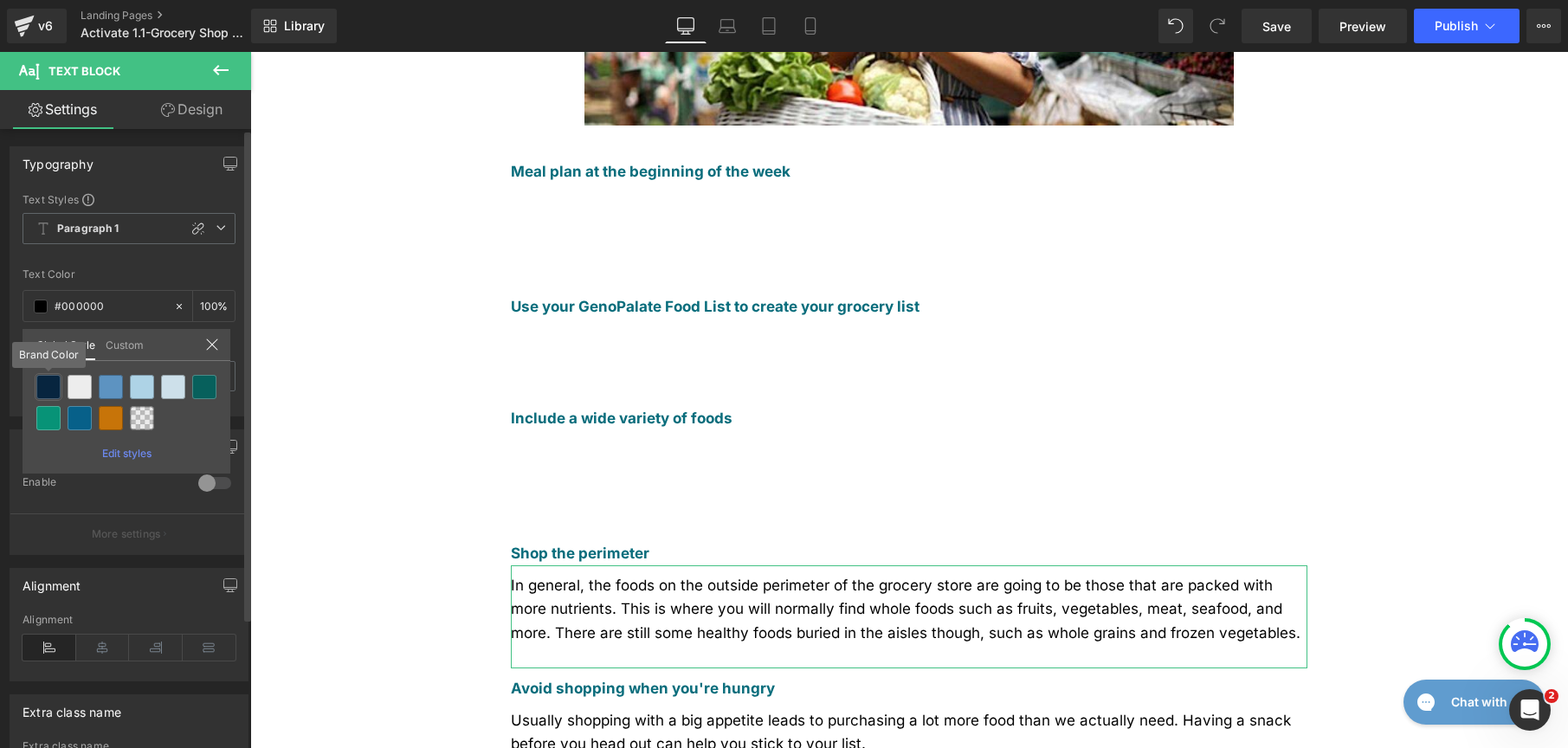
click at [43, 386] on div at bounding box center [49, 387] width 24 height 24
type input "Brand Color"
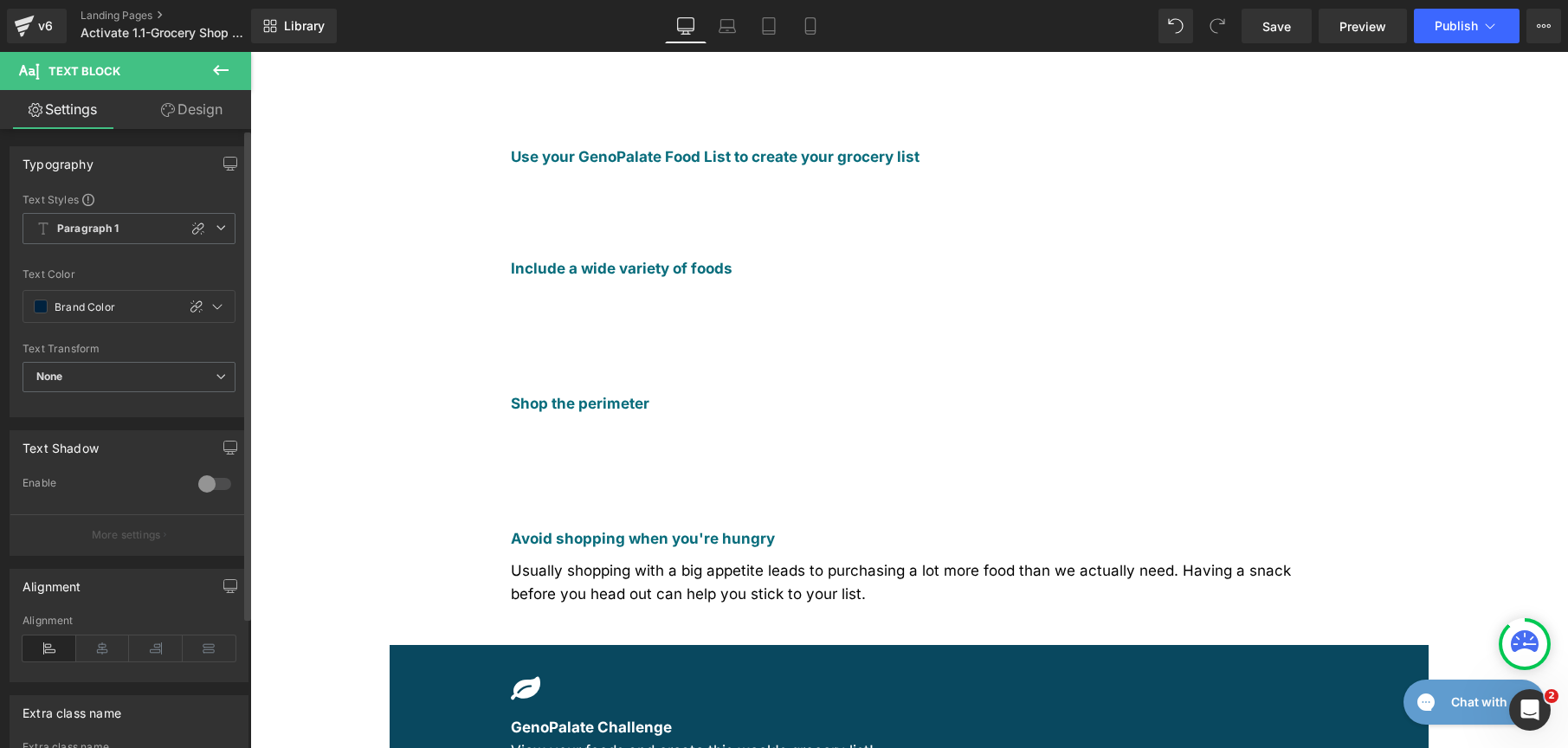
scroll to position [759, 0]
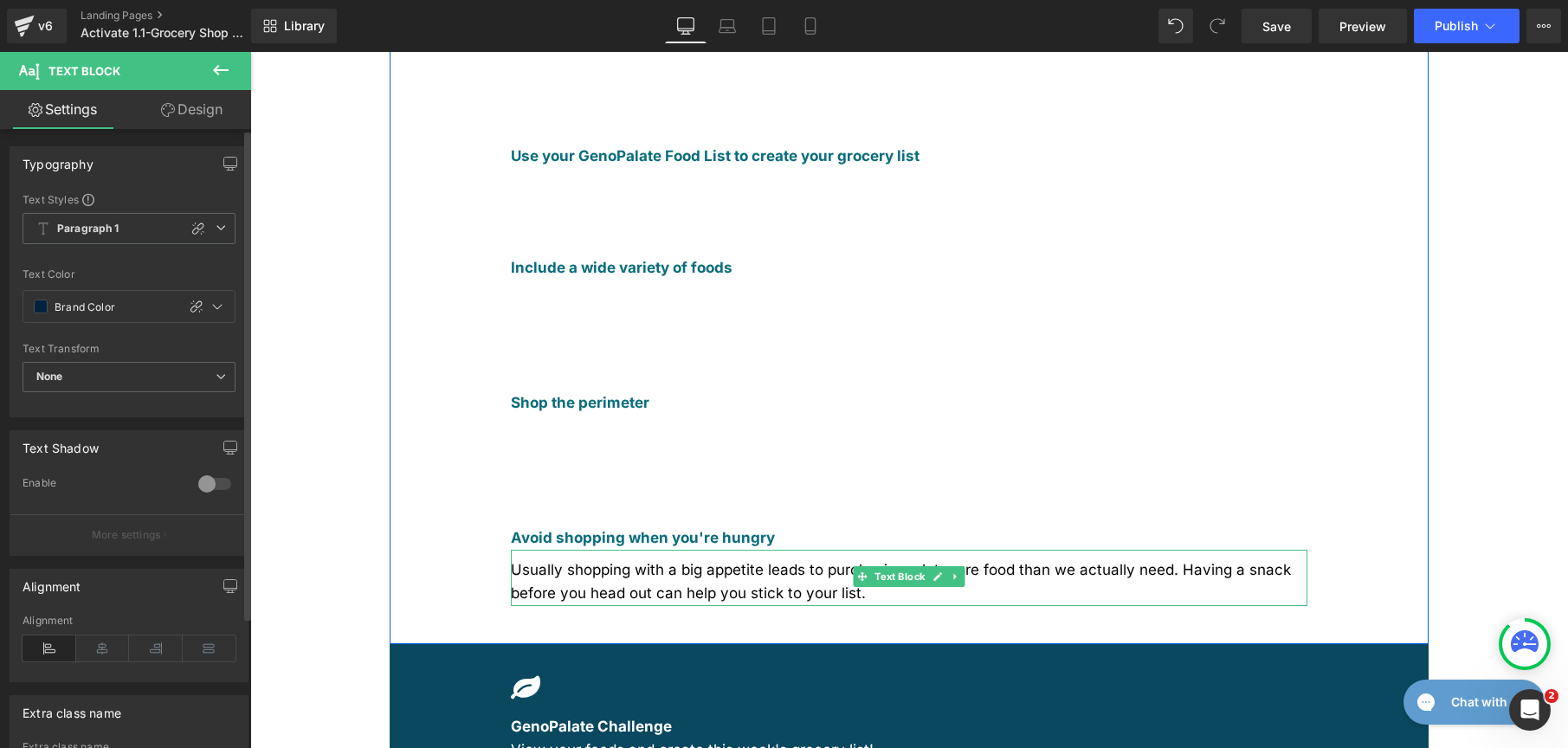
click at [576, 561] on span "Usually shopping with a big appetite leads to purchasing a lot more food than w…" at bounding box center [901, 581] width 780 height 41
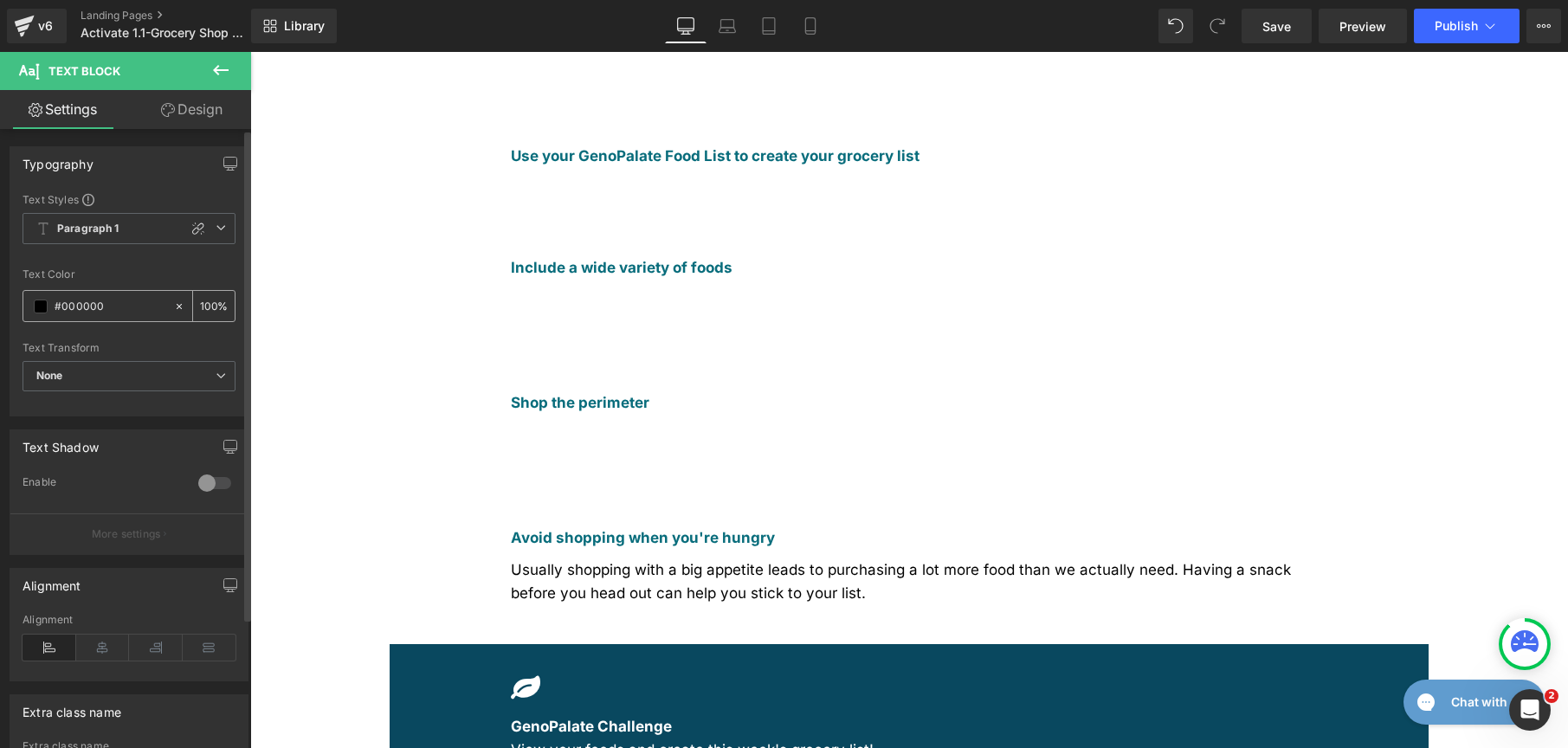
click at [44, 301] on span at bounding box center [41, 307] width 14 height 14
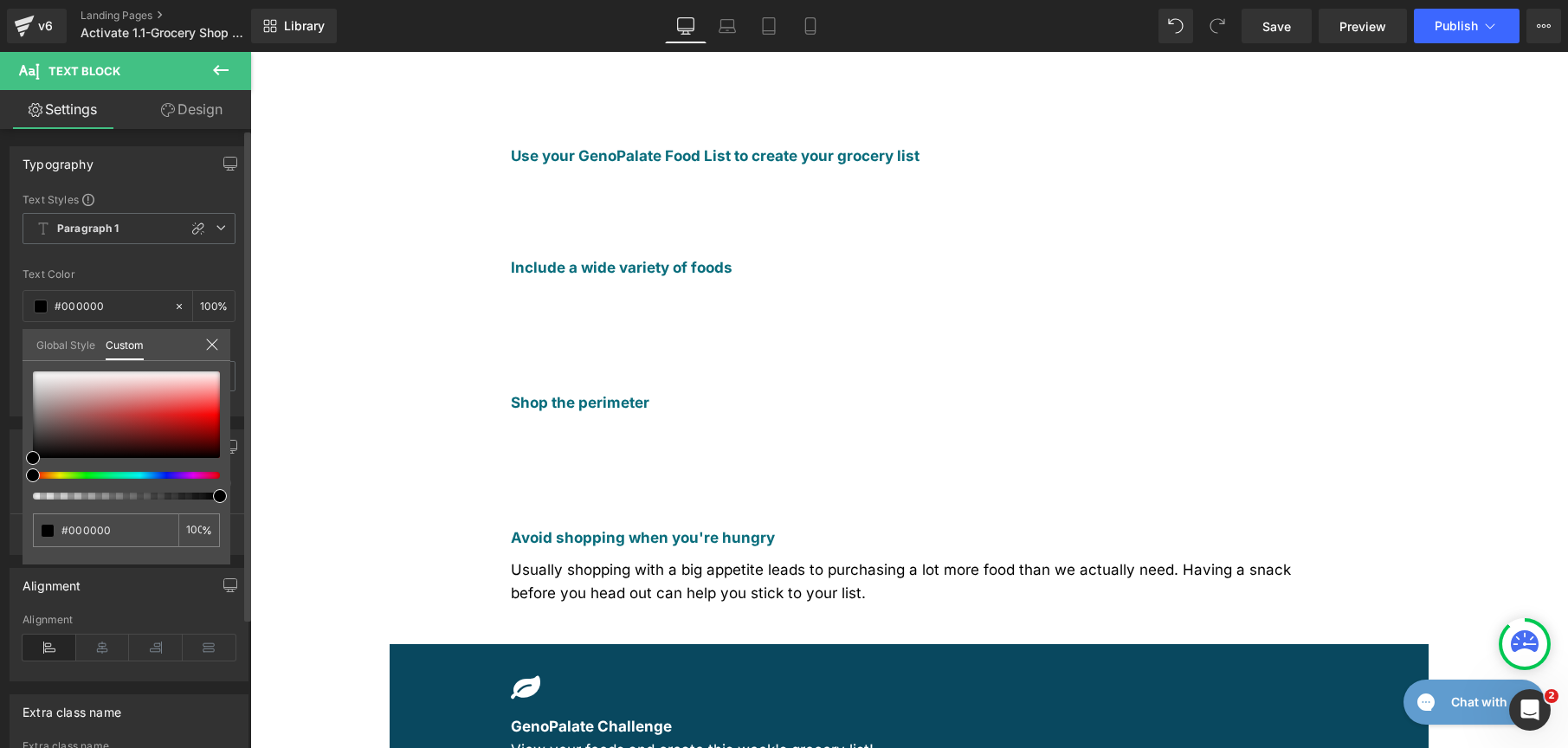
click at [52, 352] on link "Global Style" at bounding box center [66, 344] width 59 height 30
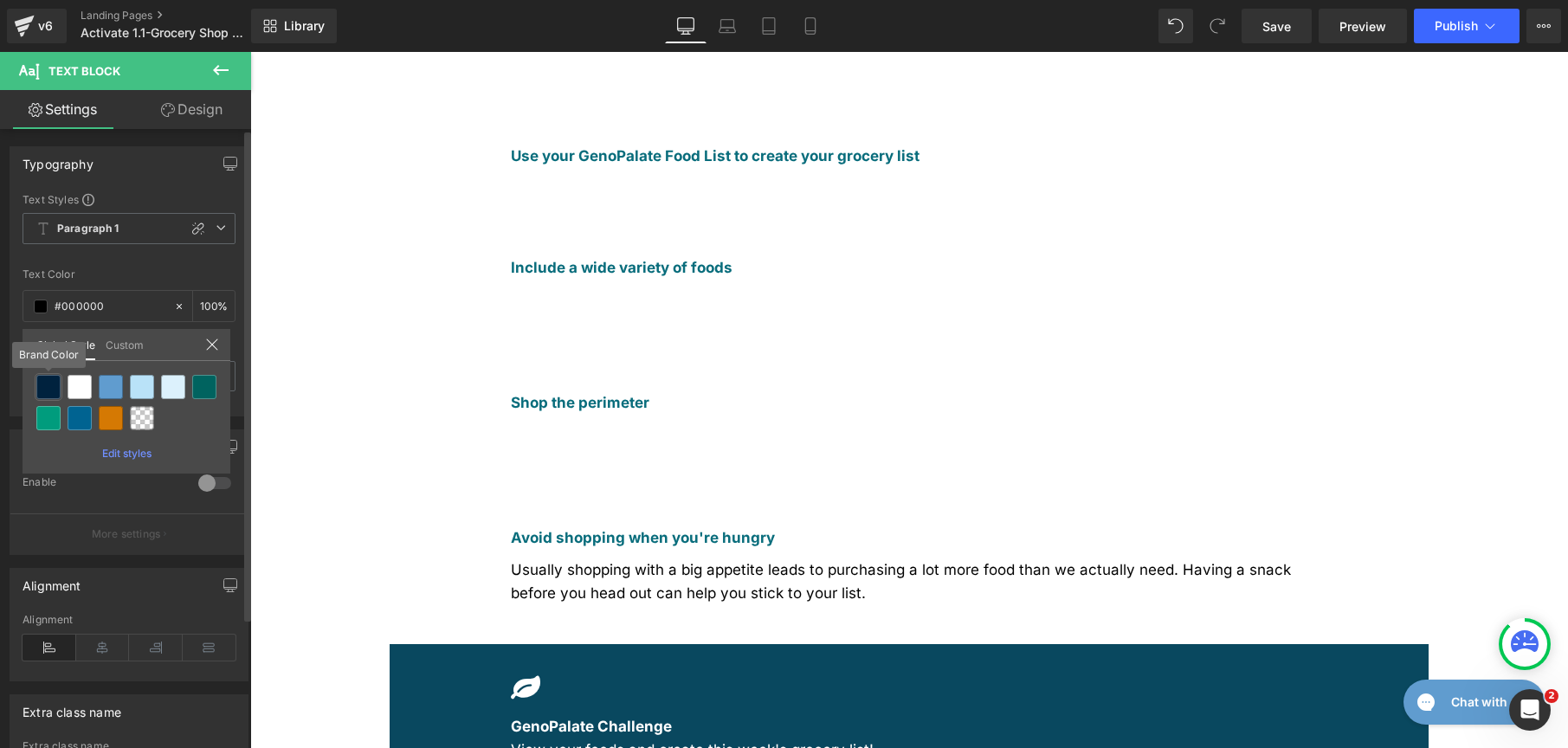
click at [39, 390] on div at bounding box center [49, 387] width 24 height 24
type input "Brand Color"
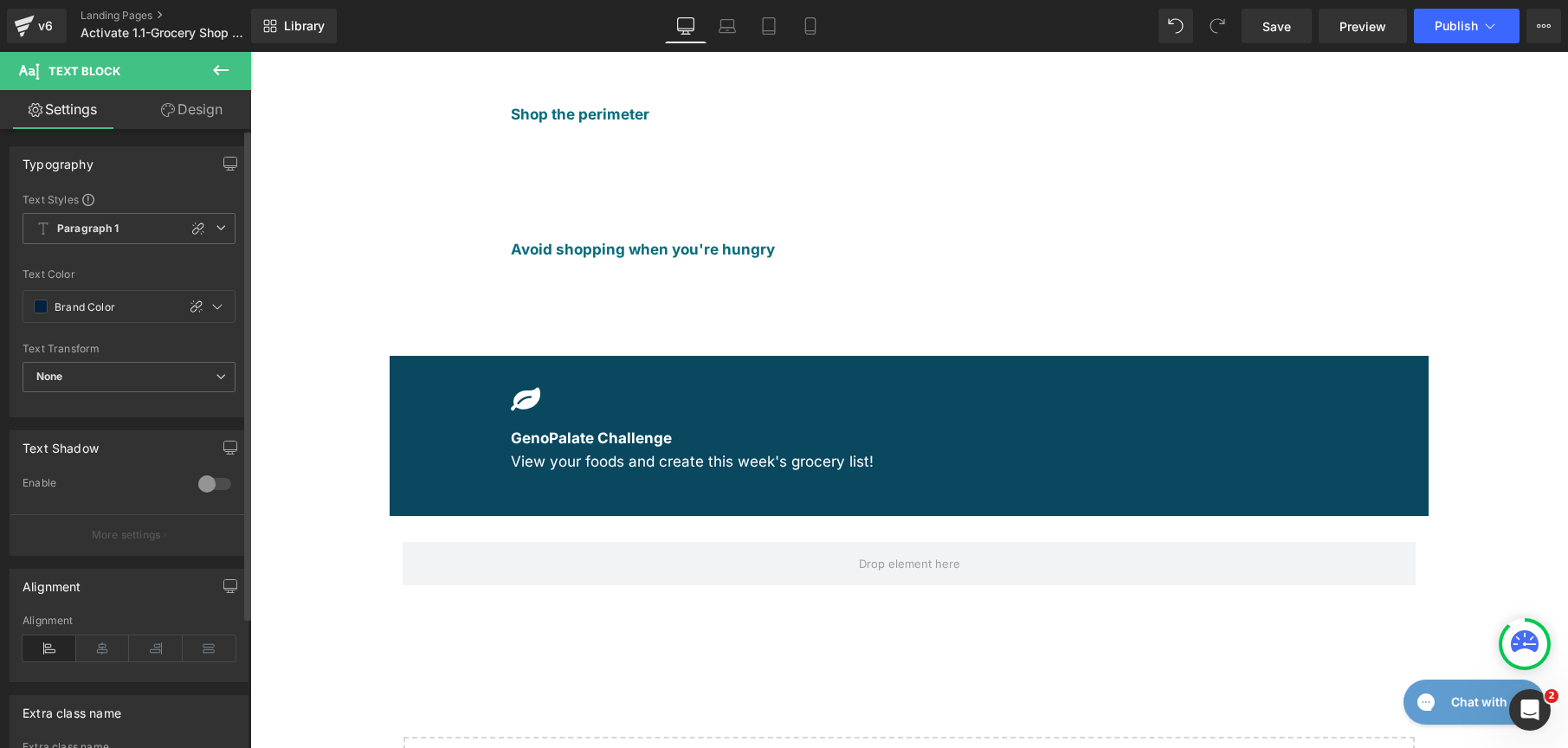
scroll to position [1049, 0]
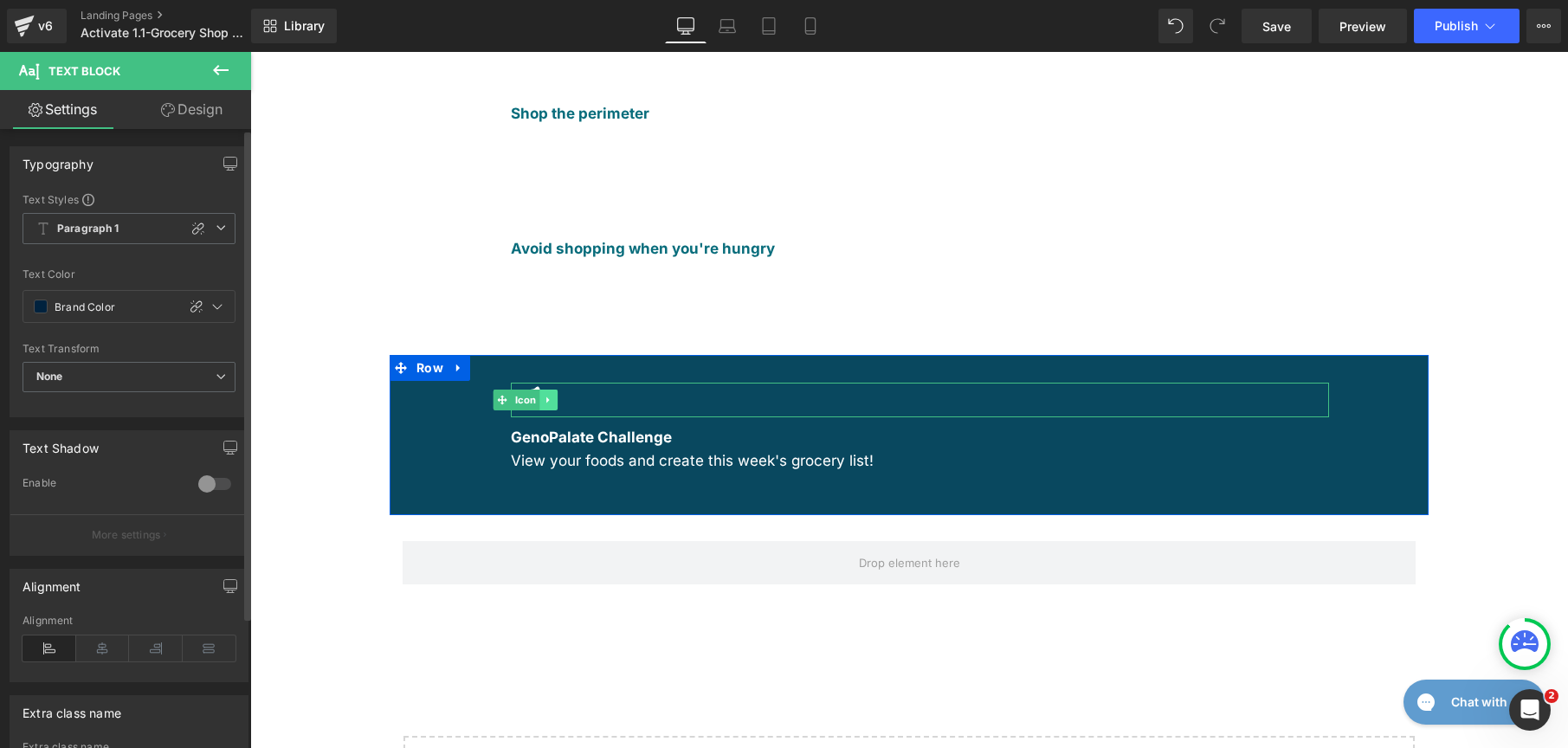
click at [543, 395] on icon at bounding box center [548, 400] width 10 height 10
click at [553, 395] on icon at bounding box center [557, 399] width 10 height 10
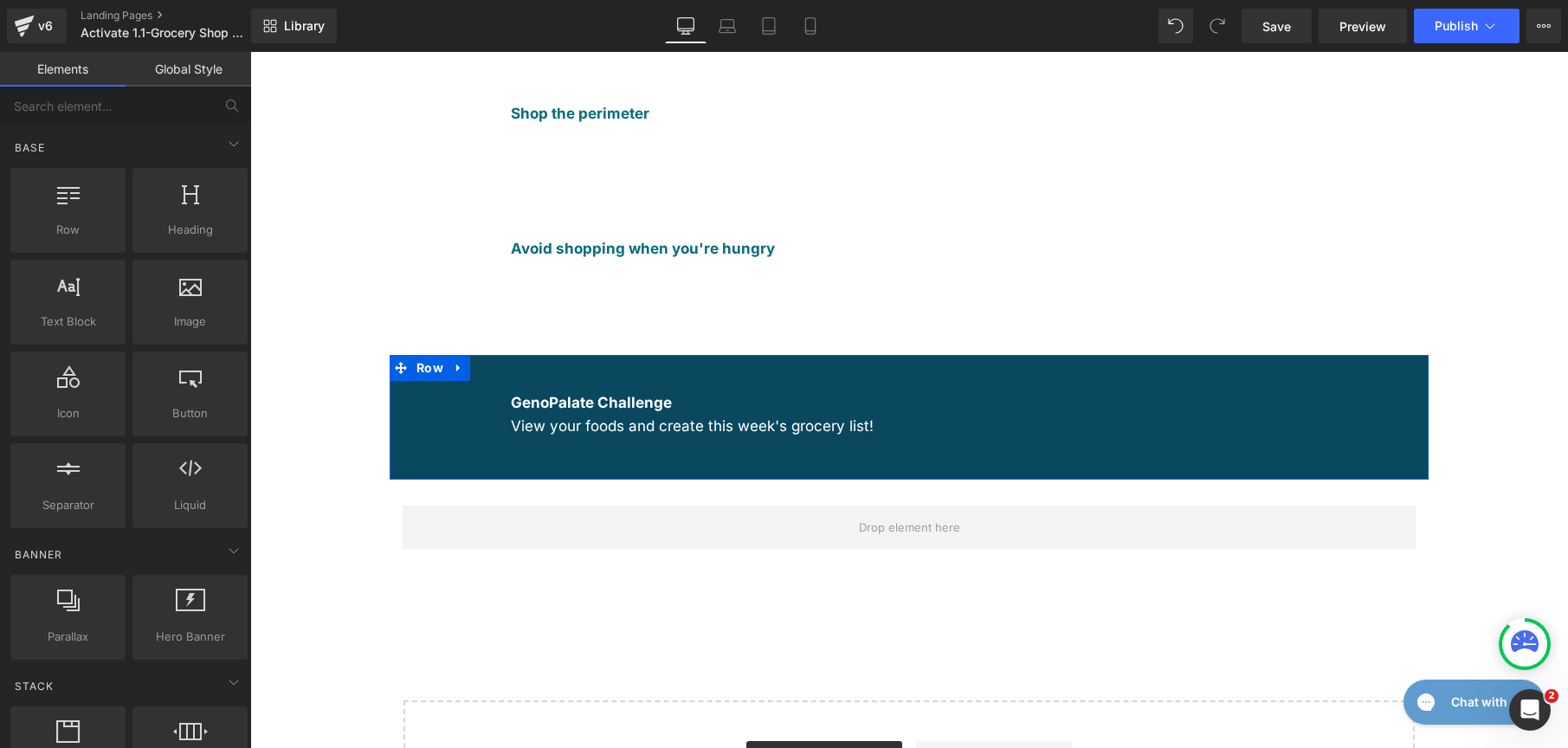
click at [431, 355] on div "GenoPalate Challenge View your foods and create this week's grocery list! Text …" at bounding box center [908, 418] width 1039 height 126
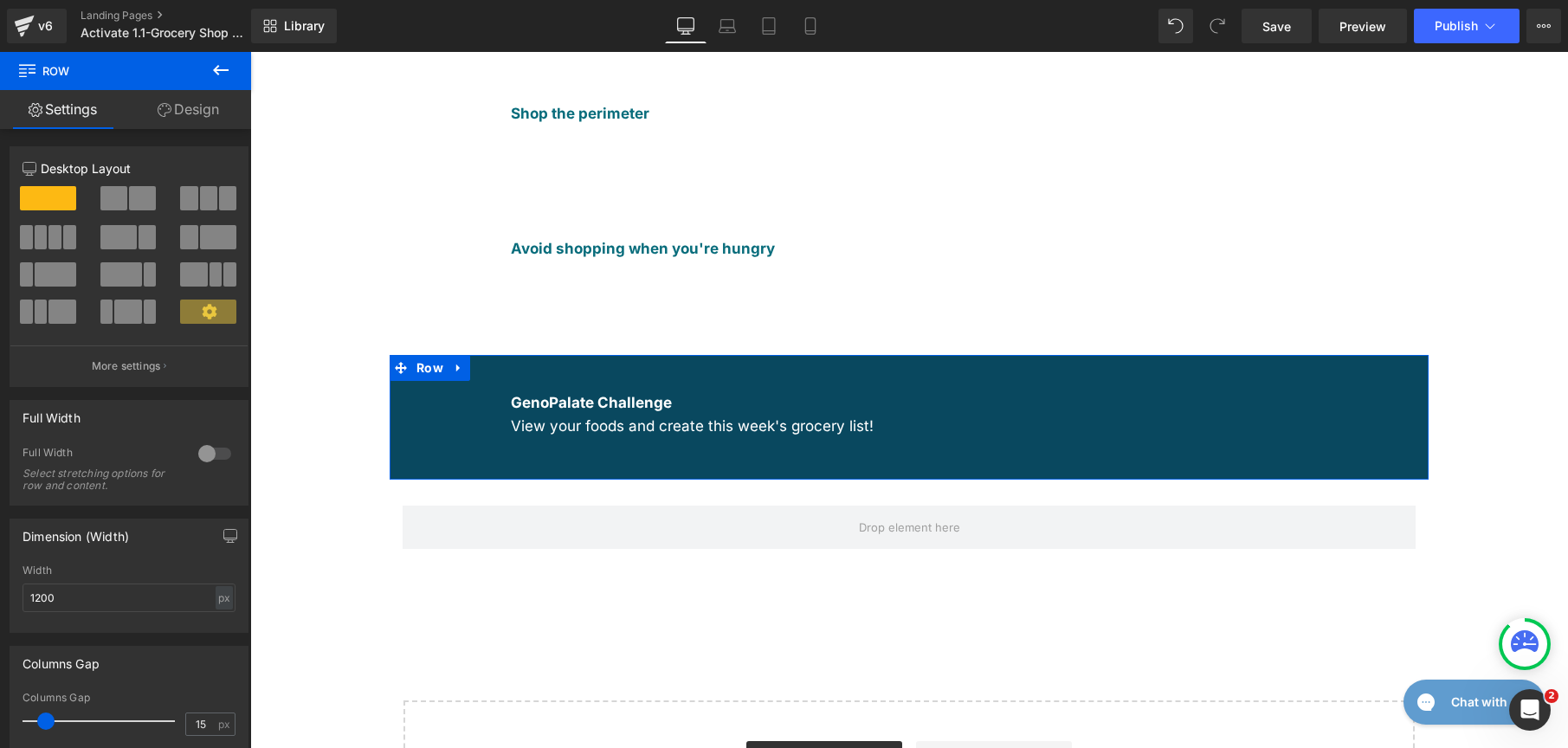
click at [173, 101] on link "Design" at bounding box center [189, 109] width 126 height 39
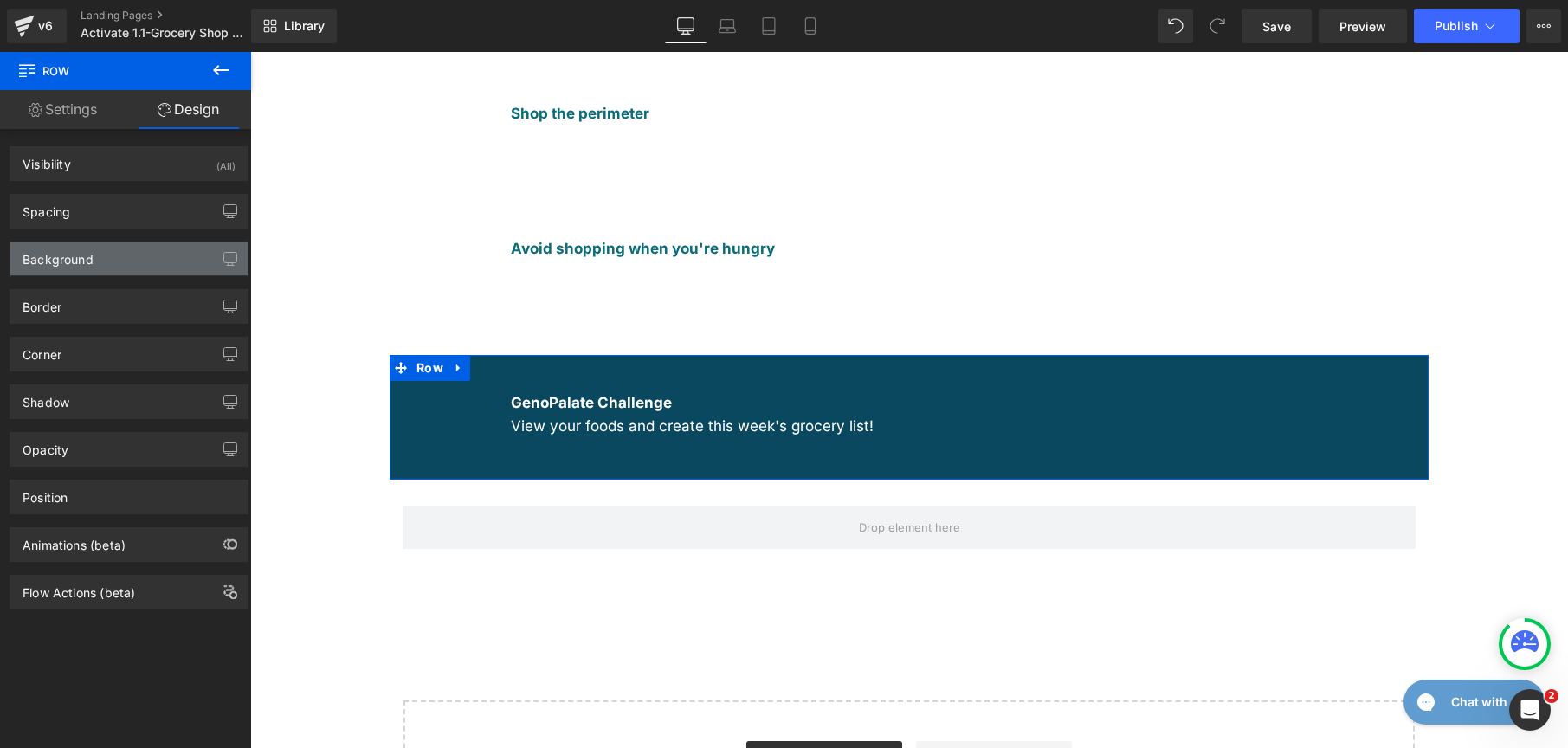
click at [127, 255] on div "Background" at bounding box center [129, 260] width 238 height 33
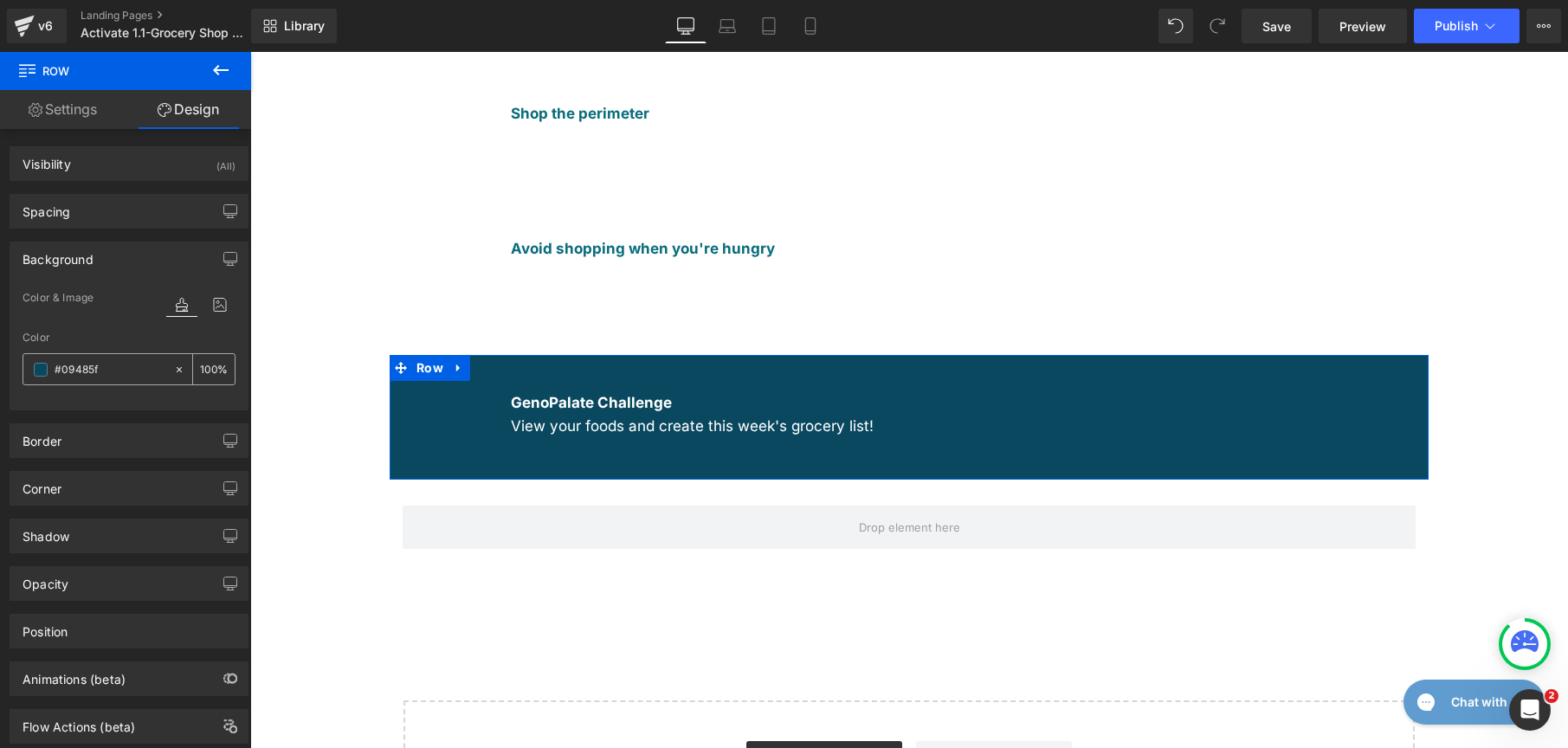
click at [34, 373] on span at bounding box center [41, 370] width 14 height 14
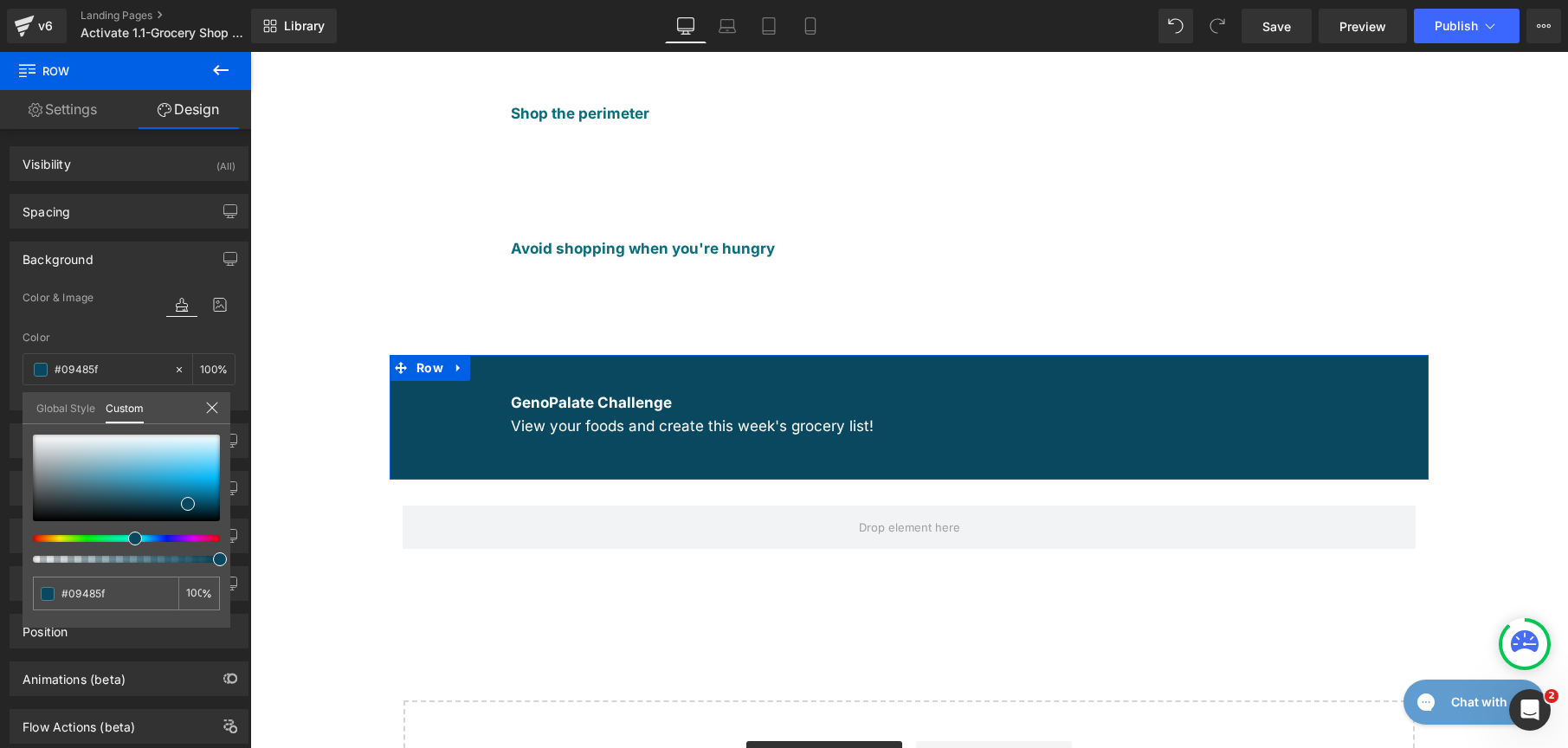
click at [57, 400] on link "Global Style" at bounding box center [66, 407] width 59 height 30
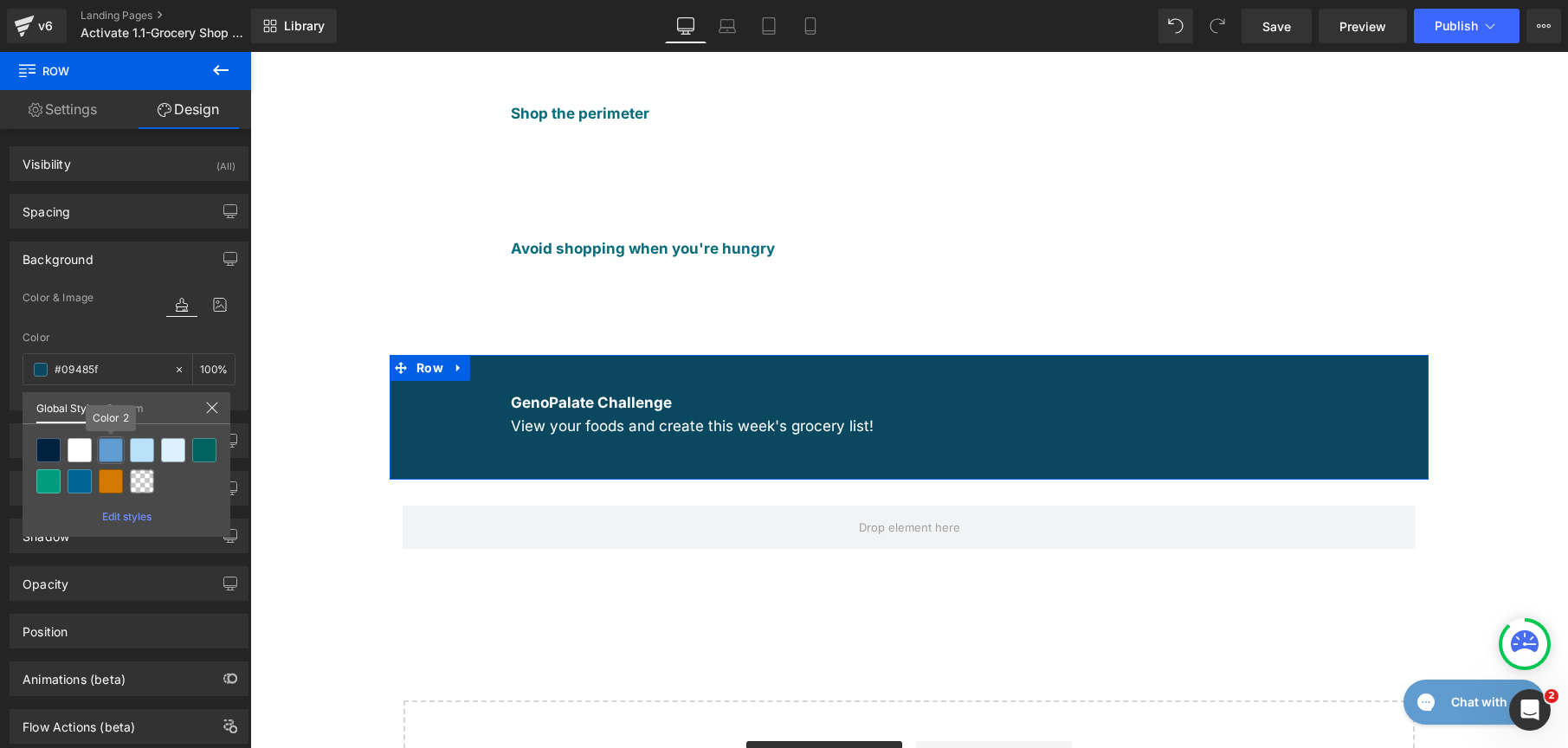
click at [114, 450] on div at bounding box center [111, 451] width 24 height 24
type input "Color 2"
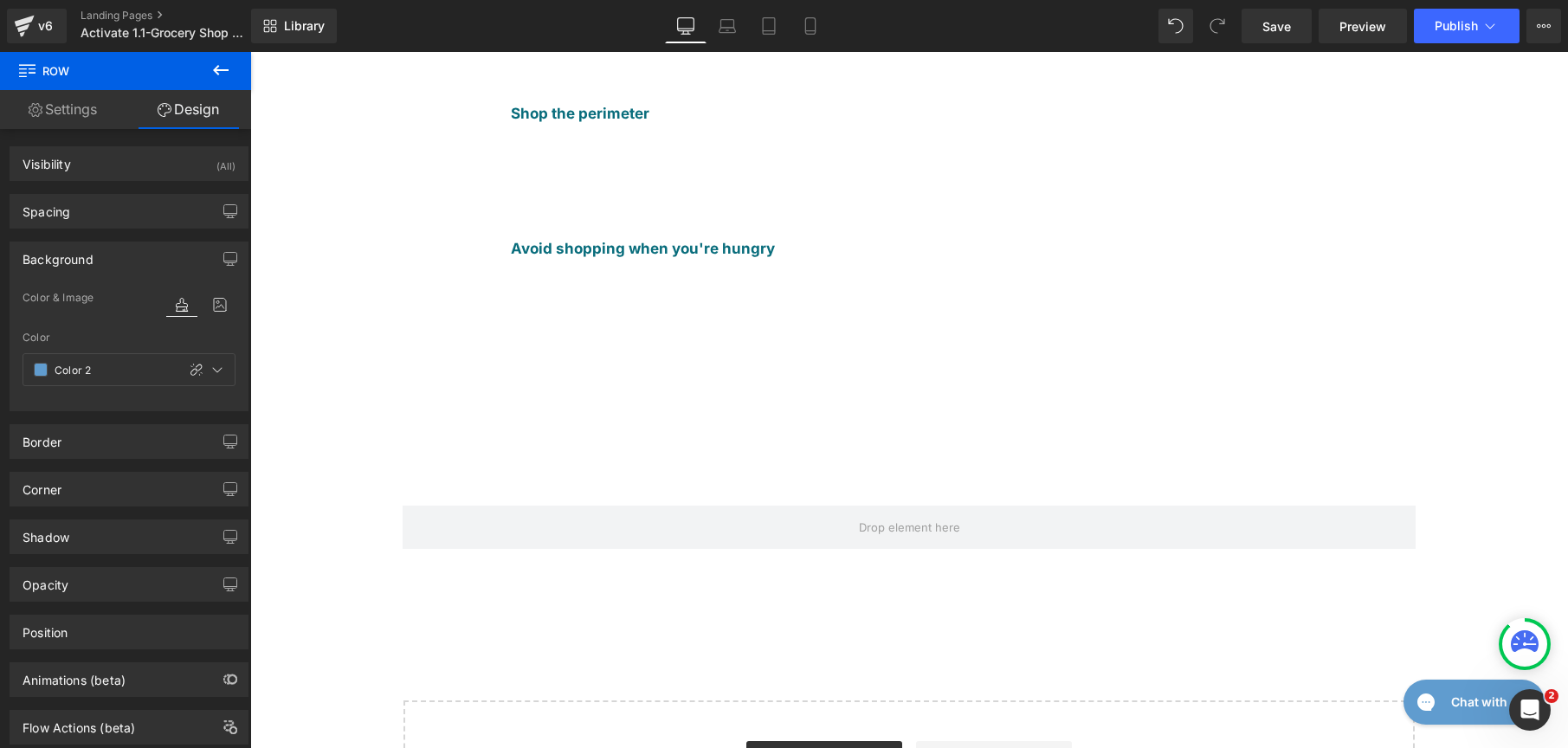
click at [390, 480] on div "Row" at bounding box center [908, 547] width 1039 height 135
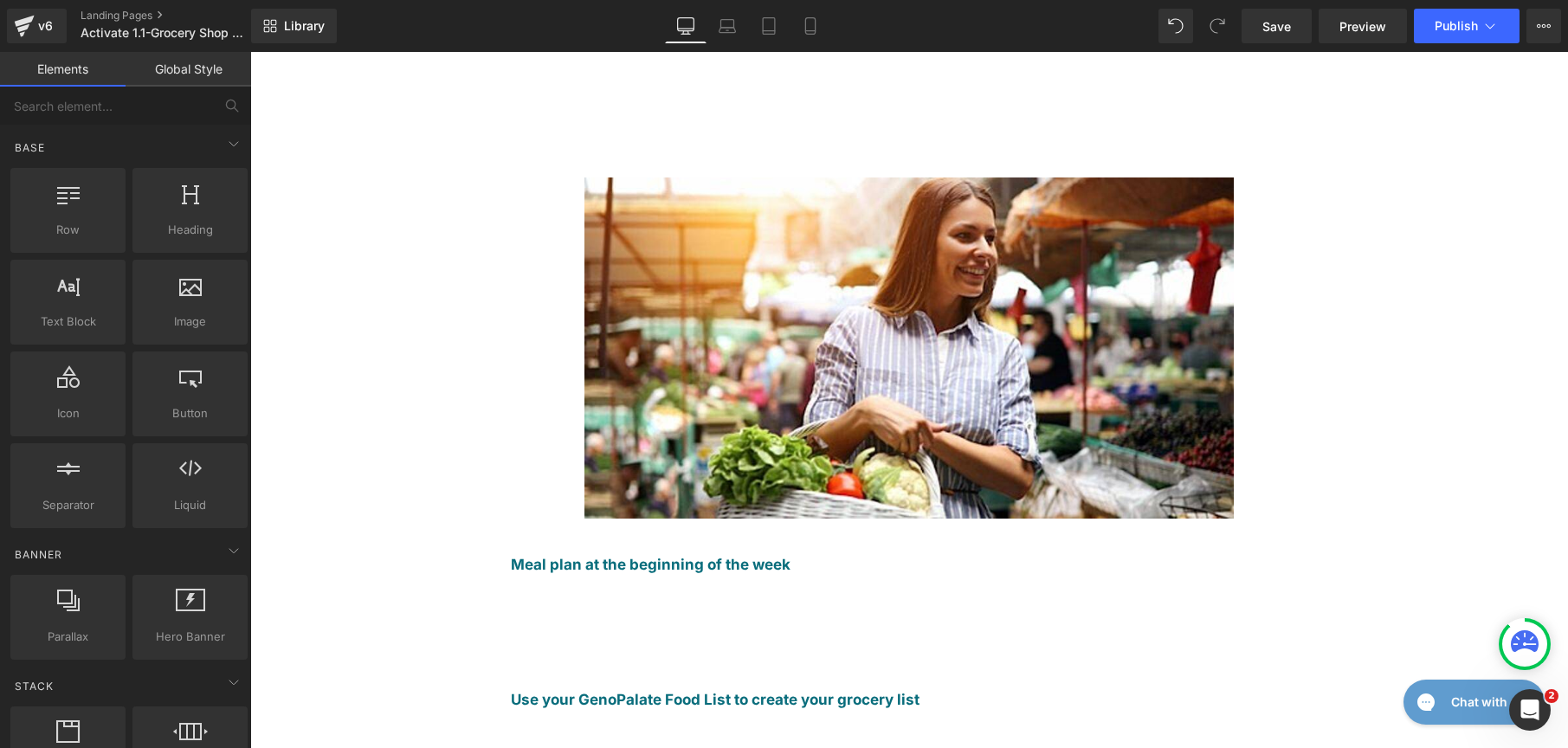
scroll to position [0, 0]
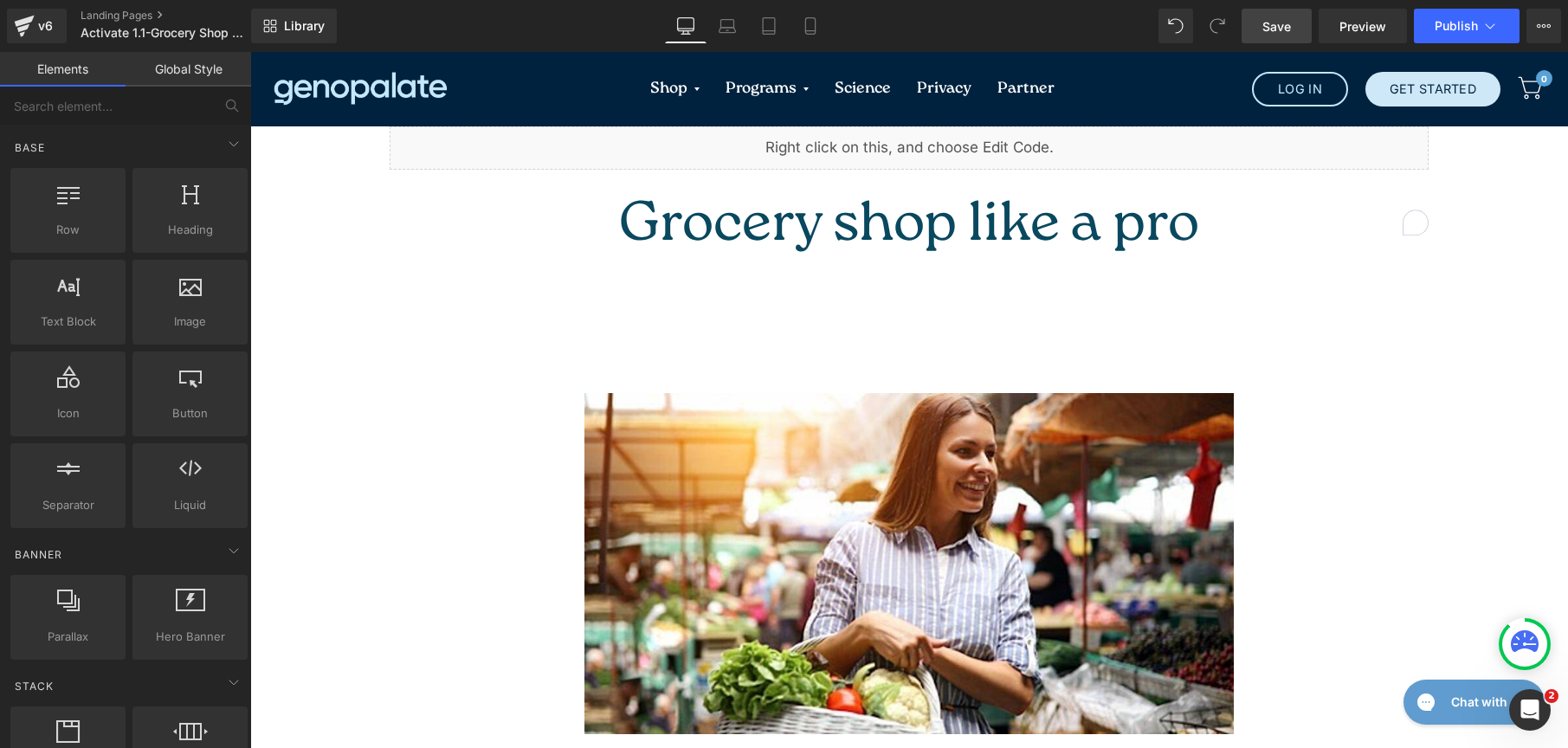
click at [1271, 25] on span "Save" at bounding box center [1276, 26] width 29 height 18
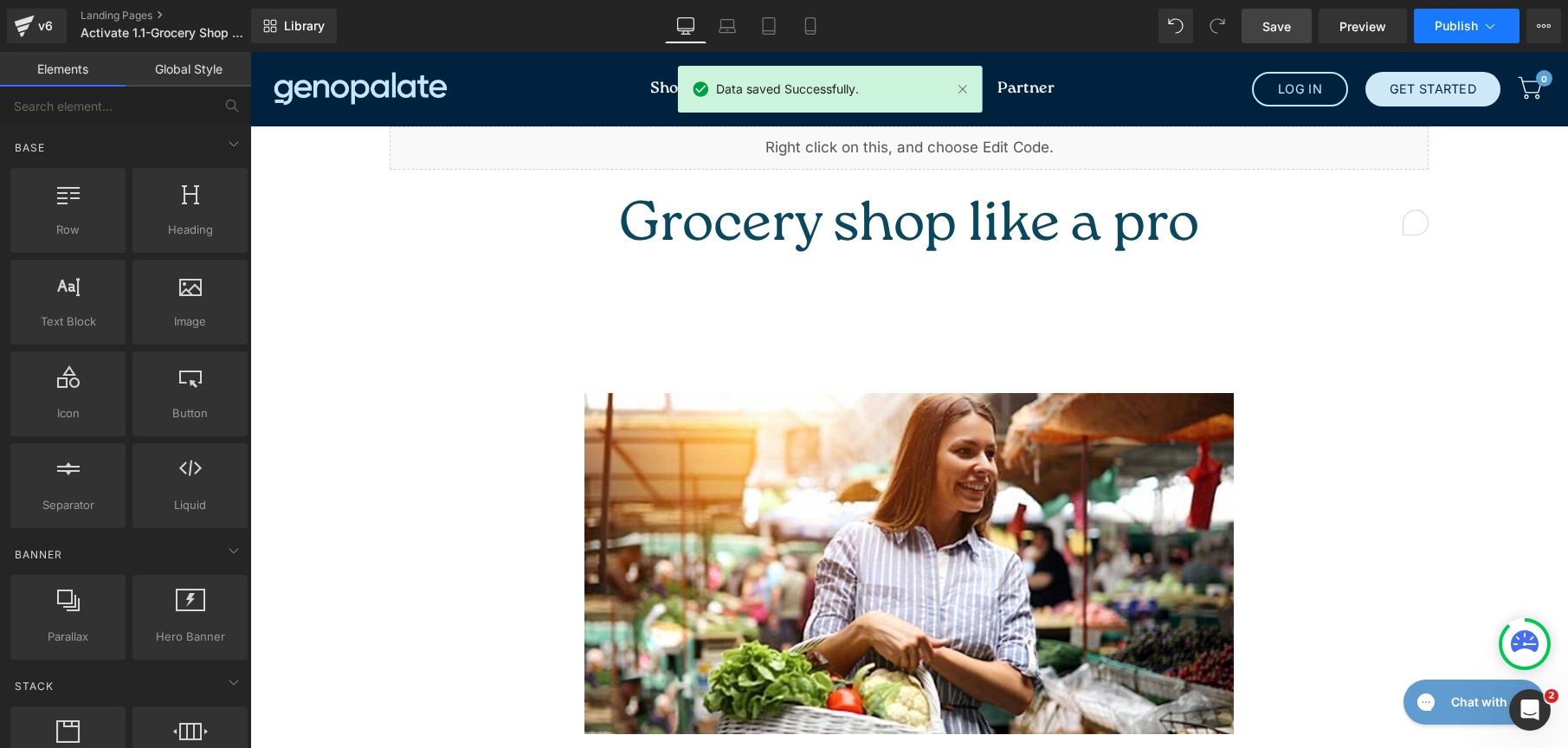
click at [1469, 28] on span "Publish" at bounding box center [1456, 26] width 44 height 14
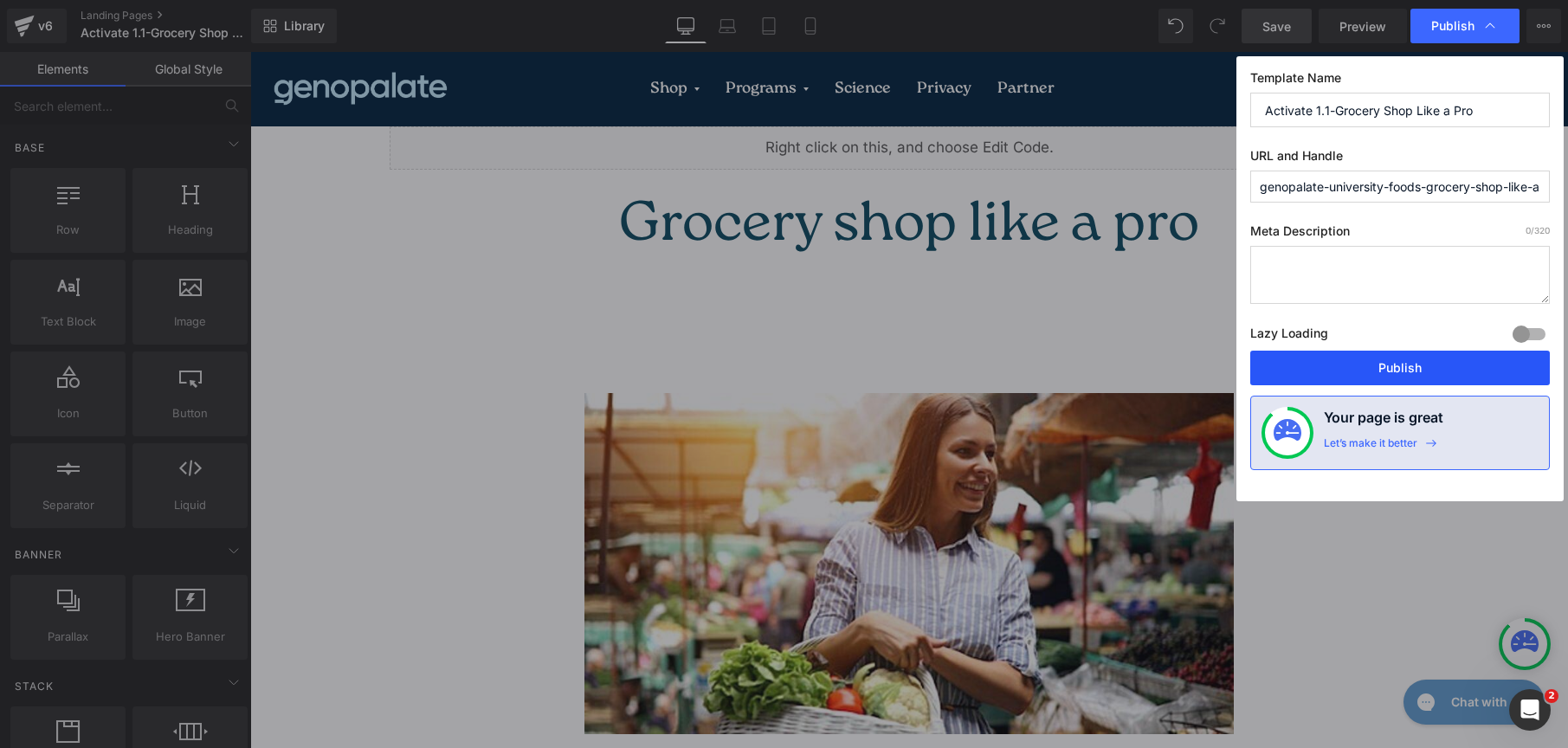
click at [1452, 378] on button "Publish" at bounding box center [1399, 368] width 300 height 35
